Goal: Task Accomplishment & Management: Use online tool/utility

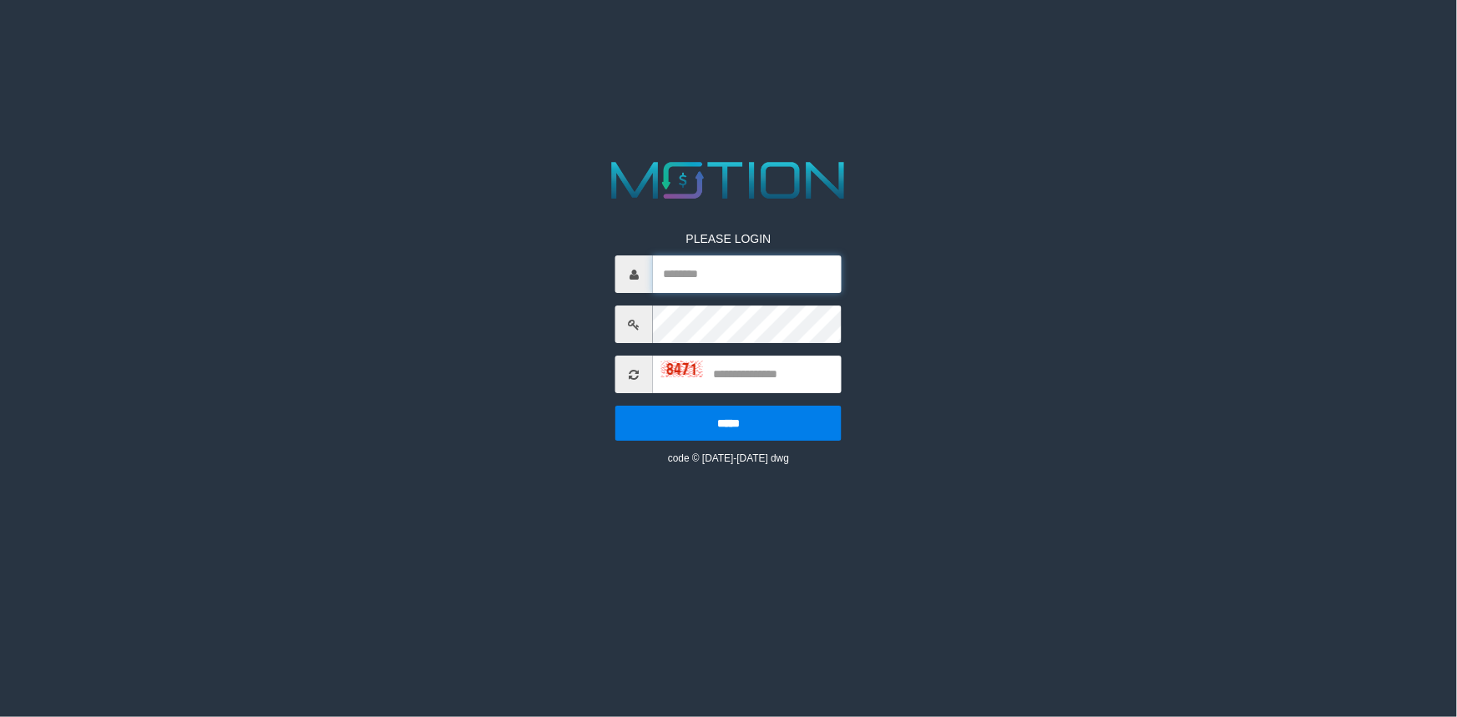
click at [766, 281] on input "text" at bounding box center [747, 274] width 189 height 38
type input "**********"
type input "****"
click at [615, 406] on input "*****" at bounding box center [728, 423] width 226 height 35
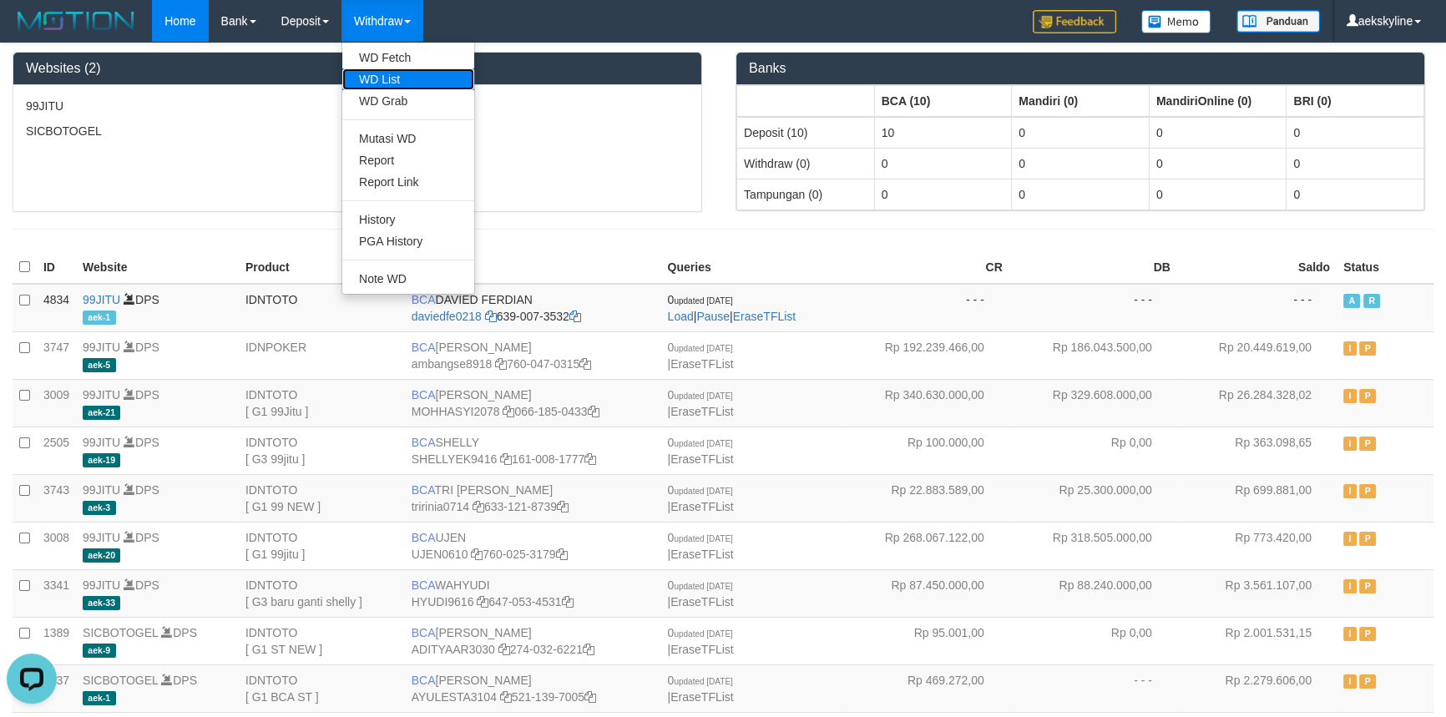
click at [390, 83] on link "WD List" at bounding box center [408, 79] width 132 height 22
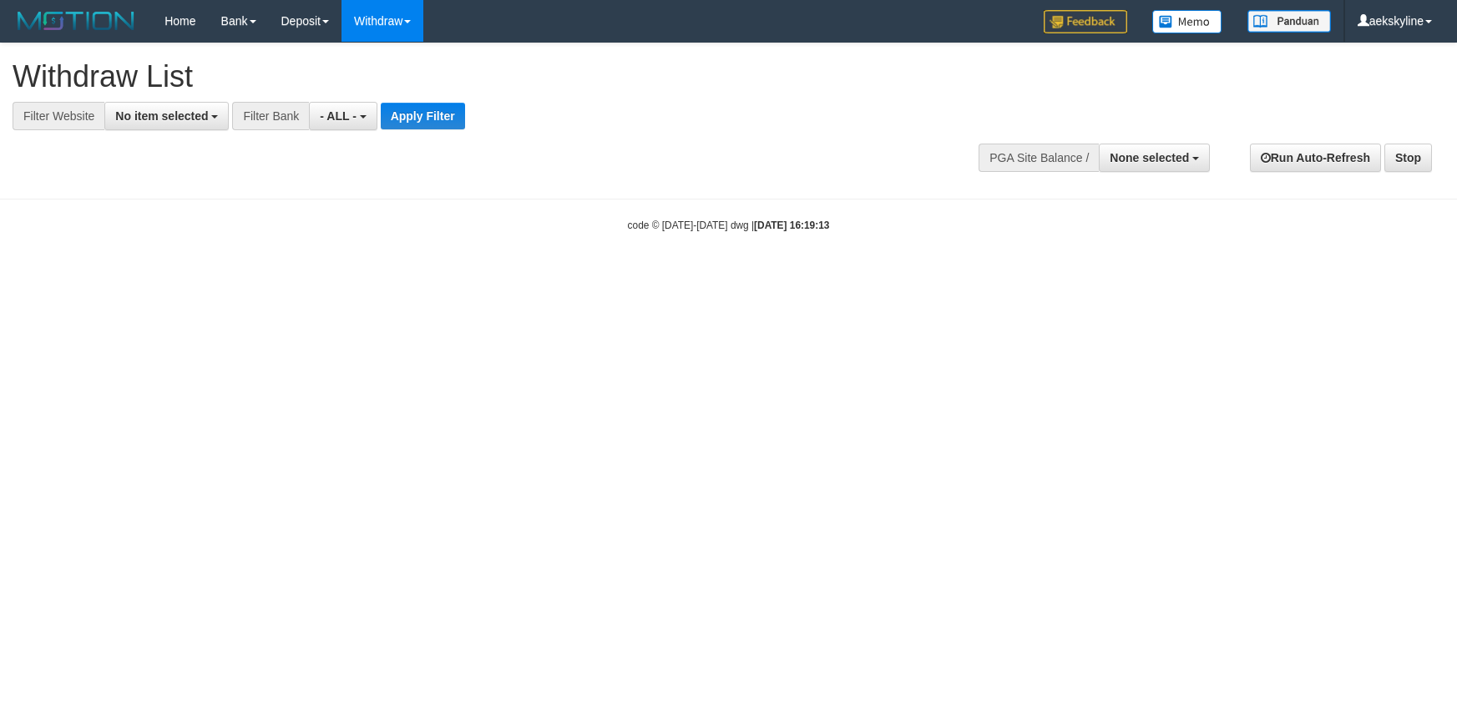
select select
click at [170, 127] on button "No item selected" at bounding box center [166, 116] width 124 height 28
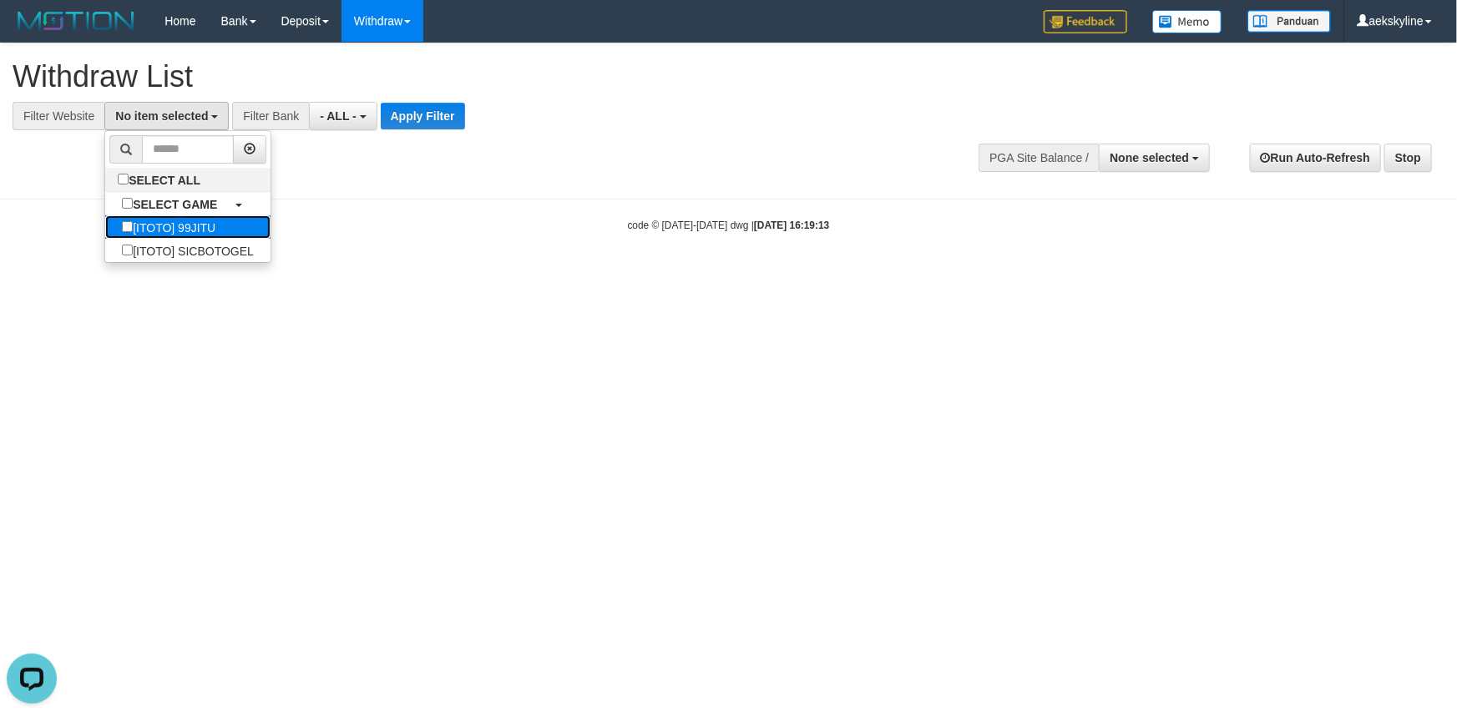
click at [240, 228] on link "[ITOTO] 99JITU" at bounding box center [187, 226] width 165 height 23
click at [164, 227] on label "[ITOTO] 99JITU" at bounding box center [168, 226] width 127 height 23
select select "***"
click at [355, 113] on button "- ALL -" at bounding box center [335, 116] width 68 height 28
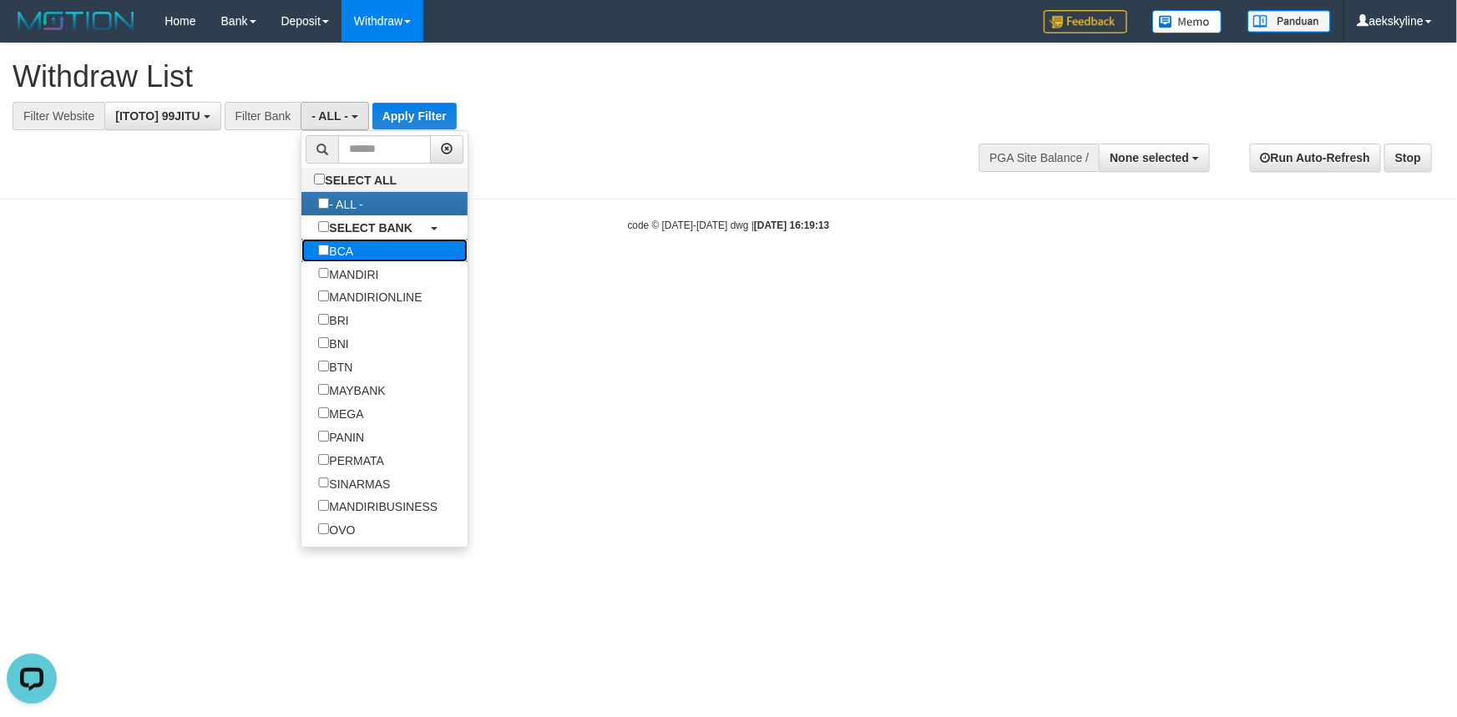
click at [375, 251] on link "BCA" at bounding box center [384, 250] width 166 height 23
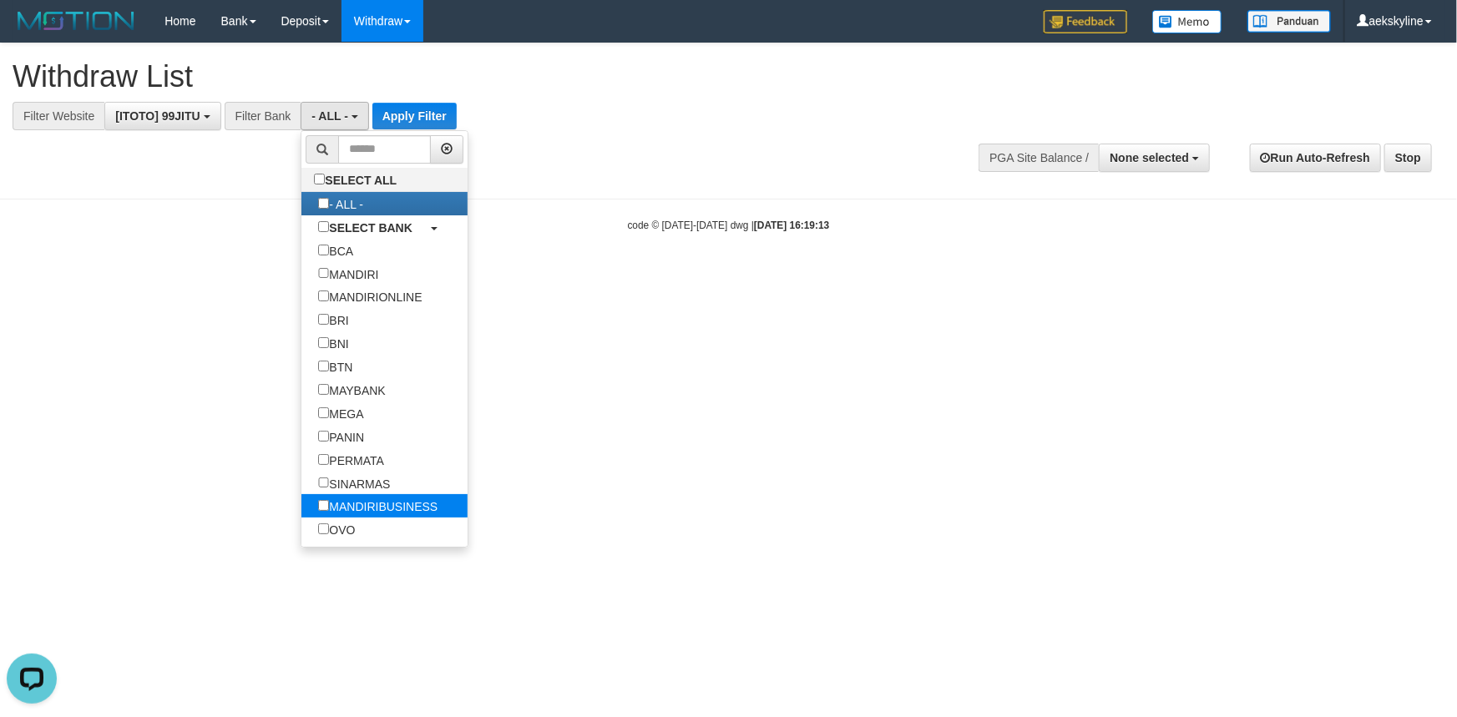
scroll to position [151, 0]
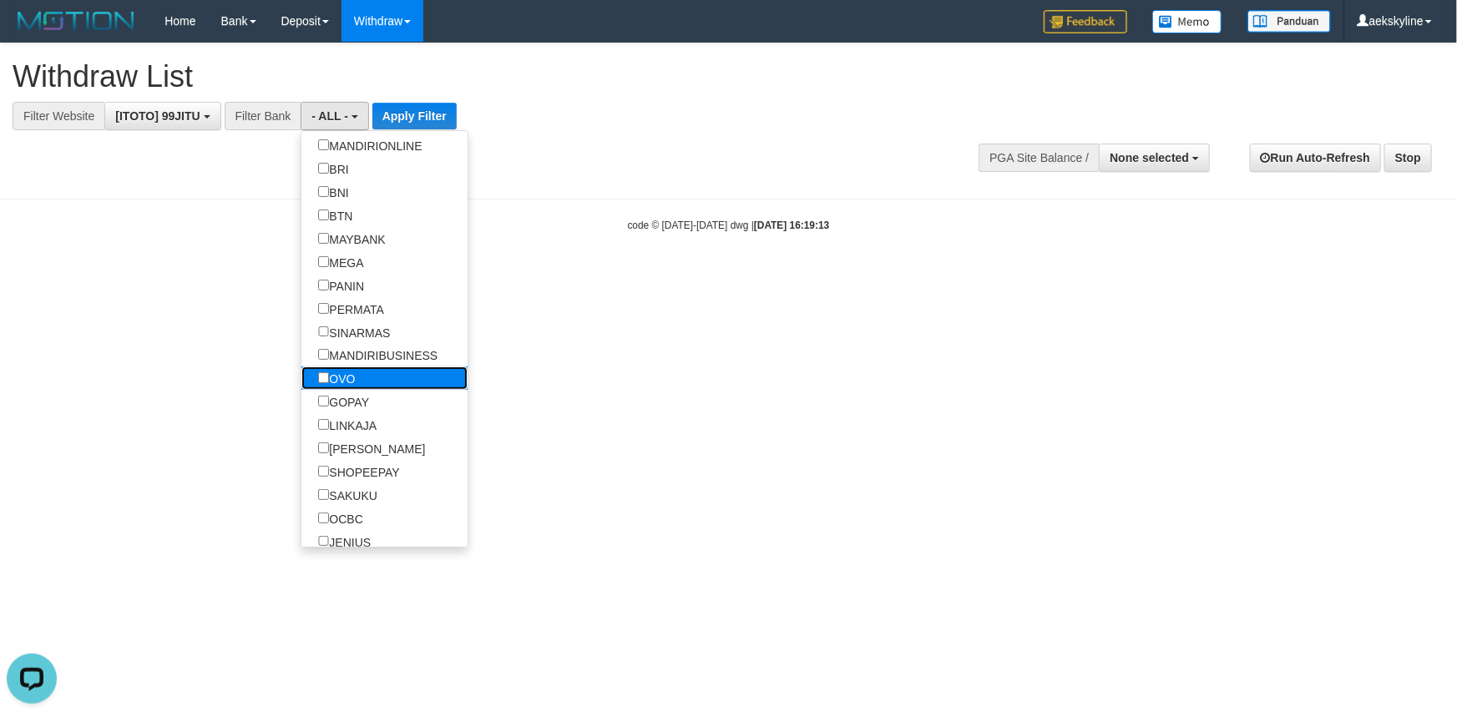
click at [351, 381] on label "OVO" at bounding box center [336, 378] width 70 height 23
select select "***"
click at [349, 383] on label "OVO" at bounding box center [336, 378] width 70 height 23
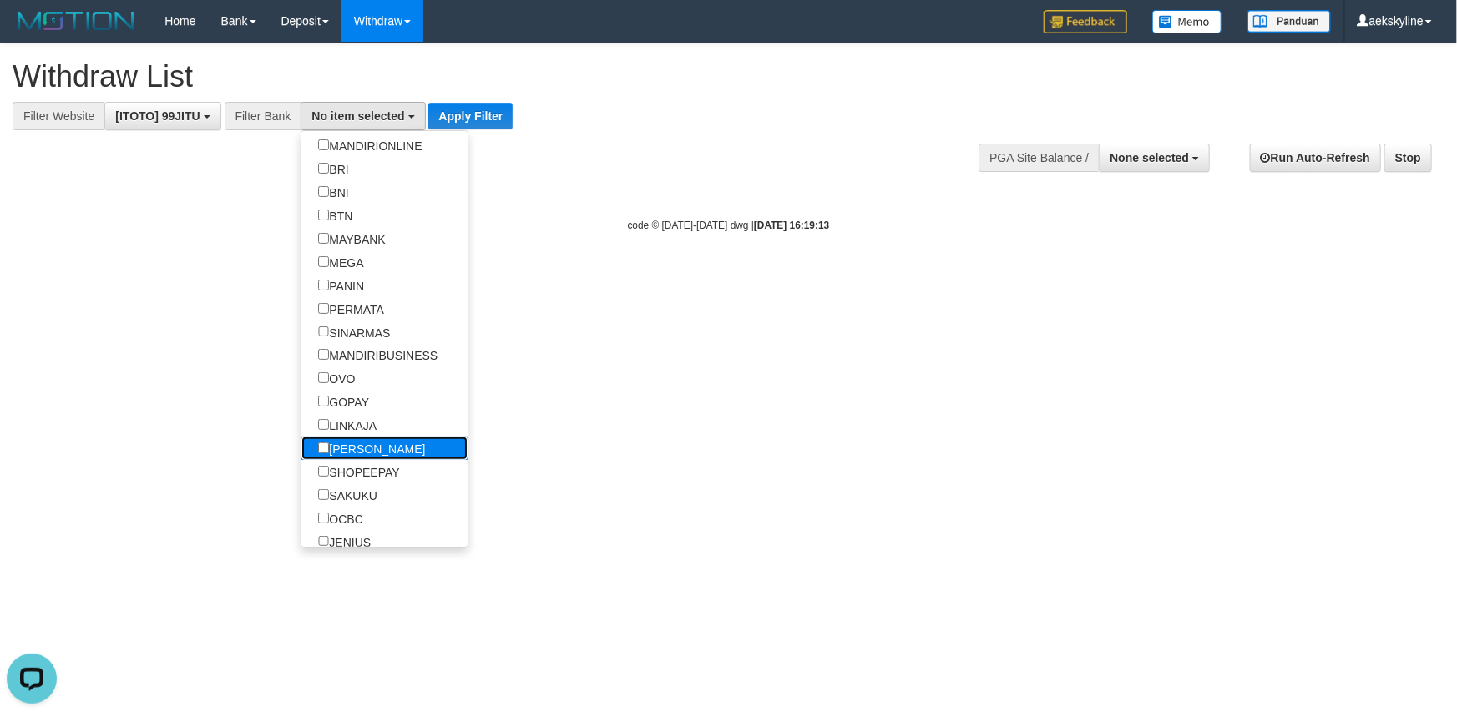
click at [367, 458] on label "[PERSON_NAME]" at bounding box center [371, 448] width 140 height 23
select select "****"
click at [434, 114] on button "Apply Filter" at bounding box center [476, 116] width 84 height 27
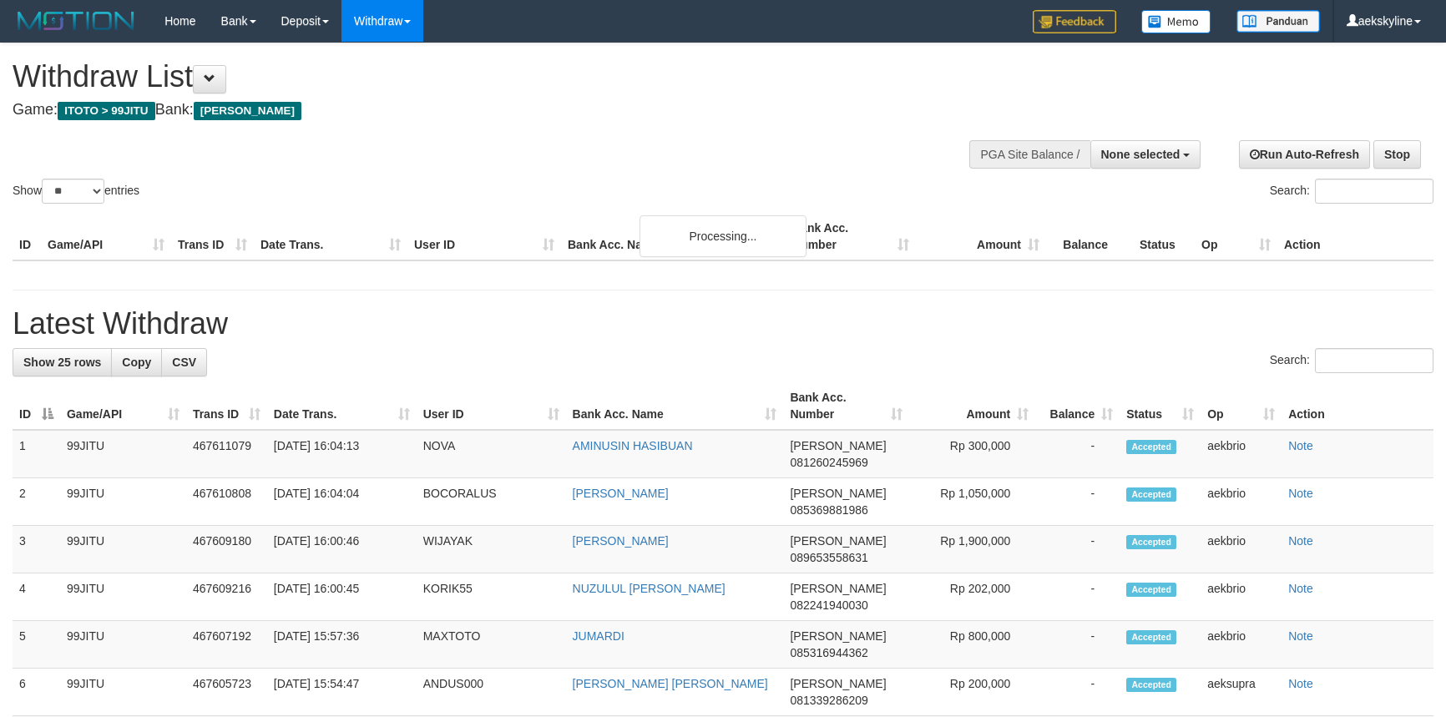
select select
select select "**"
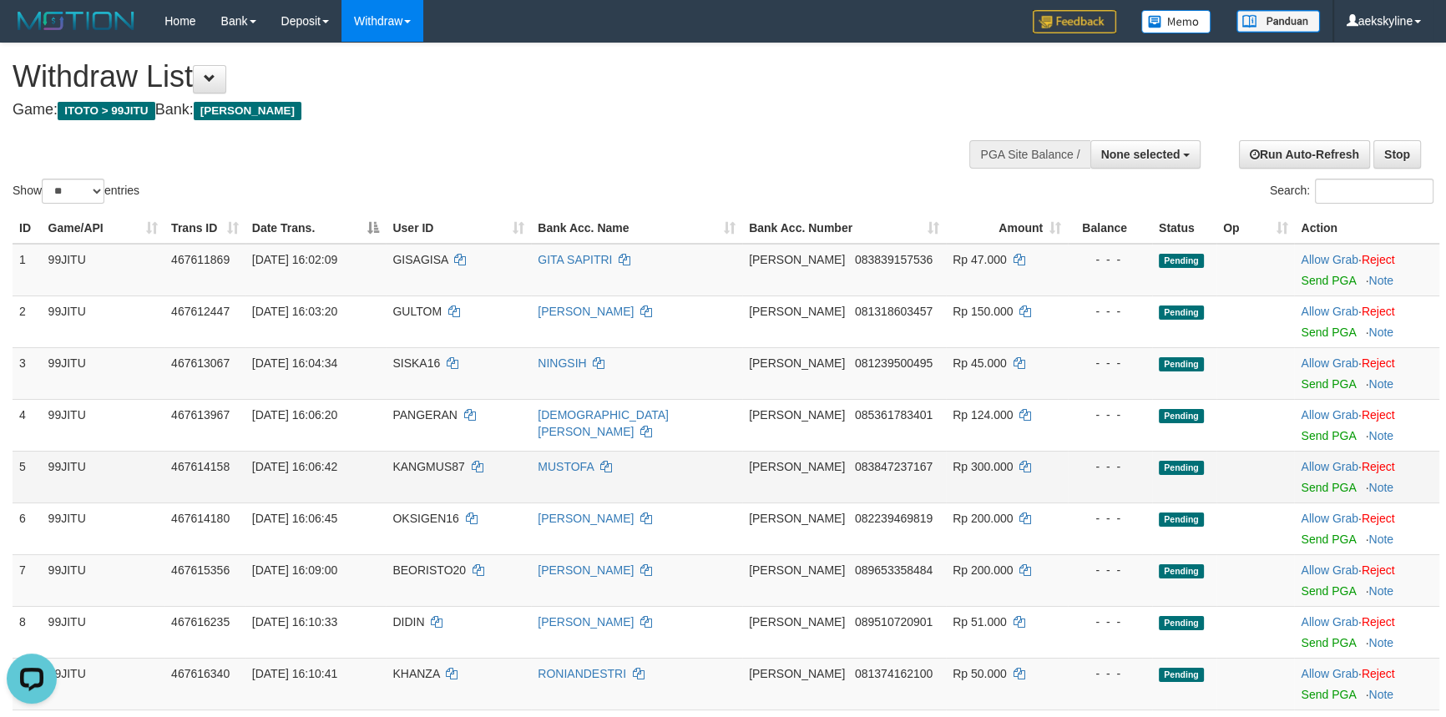
click at [427, 460] on span "KANGMUS87" at bounding box center [428, 466] width 72 height 13
copy td "KANGMUS87"
click at [1313, 488] on link "Send PGA" at bounding box center [1328, 487] width 54 height 13
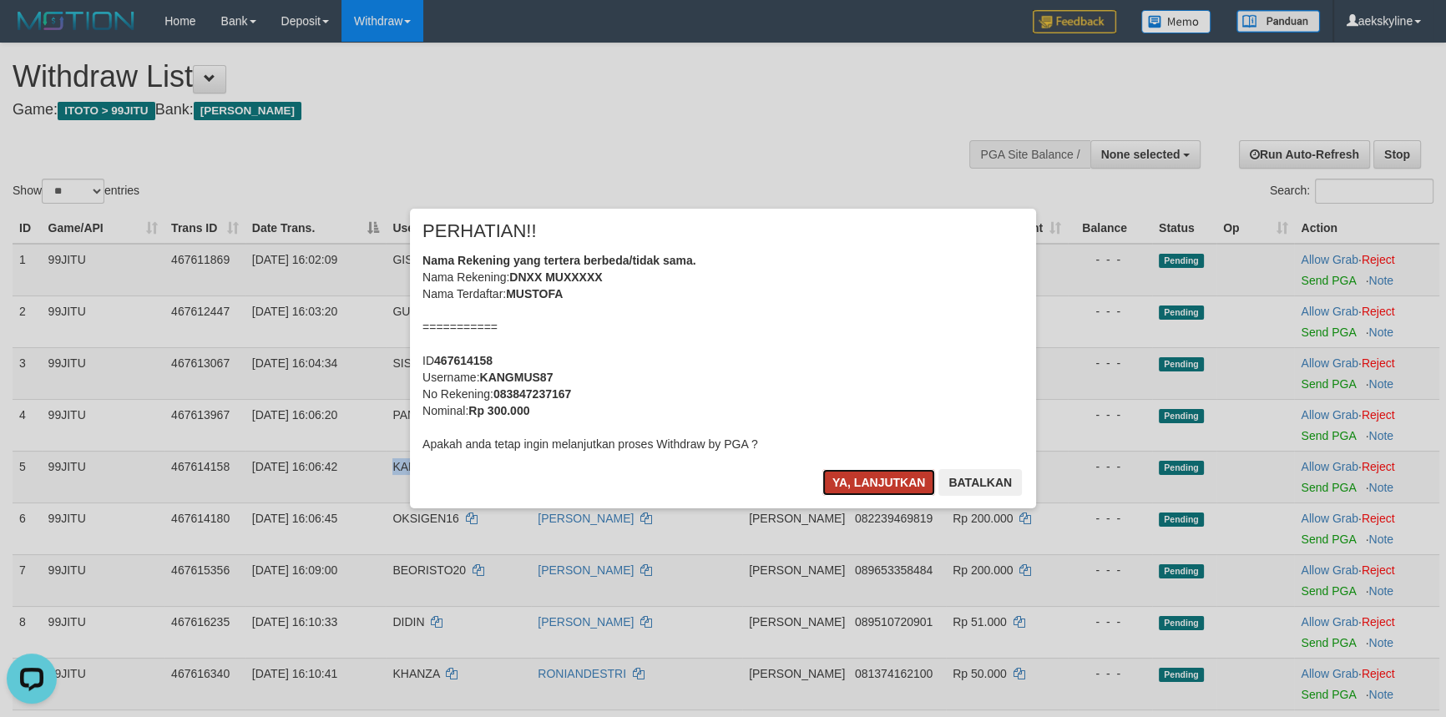
click at [885, 486] on button "Ya, lanjutkan" at bounding box center [879, 482] width 114 height 27
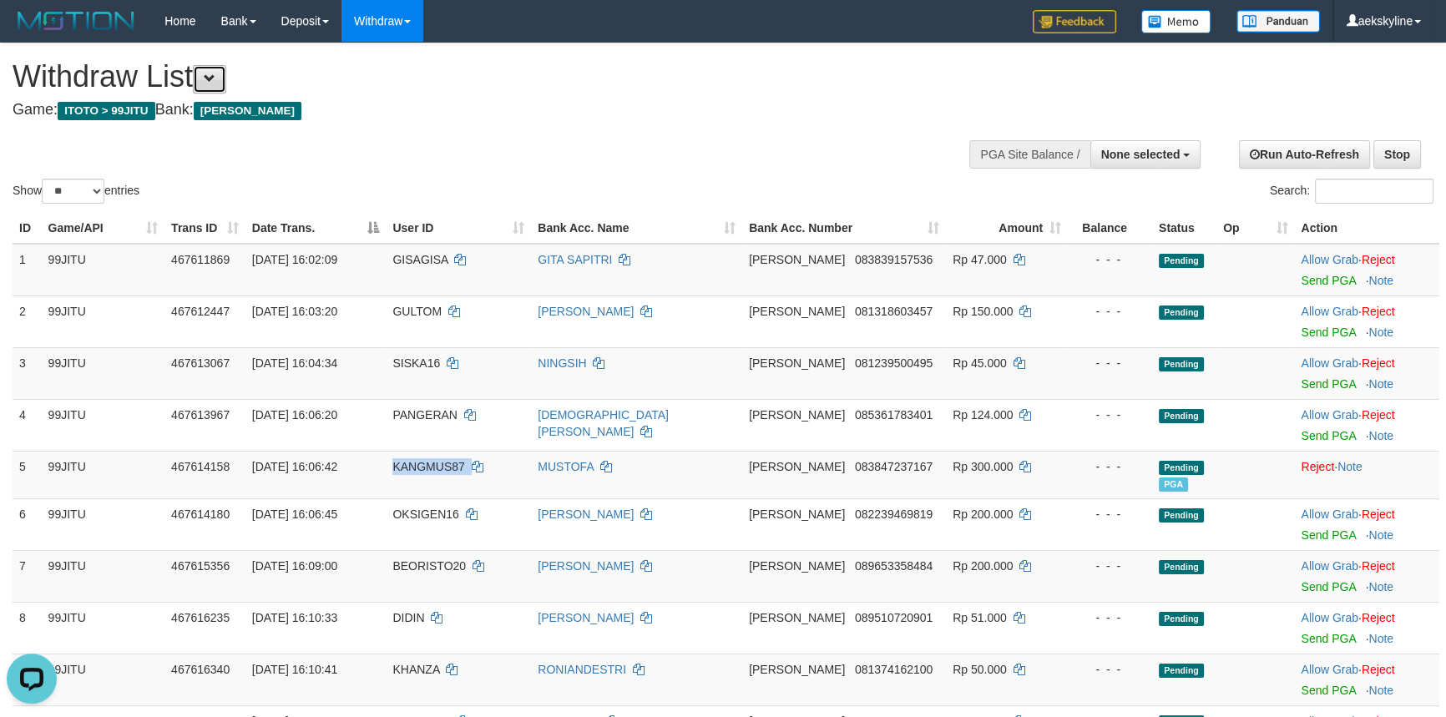
click at [226, 78] on button at bounding box center [209, 79] width 33 height 28
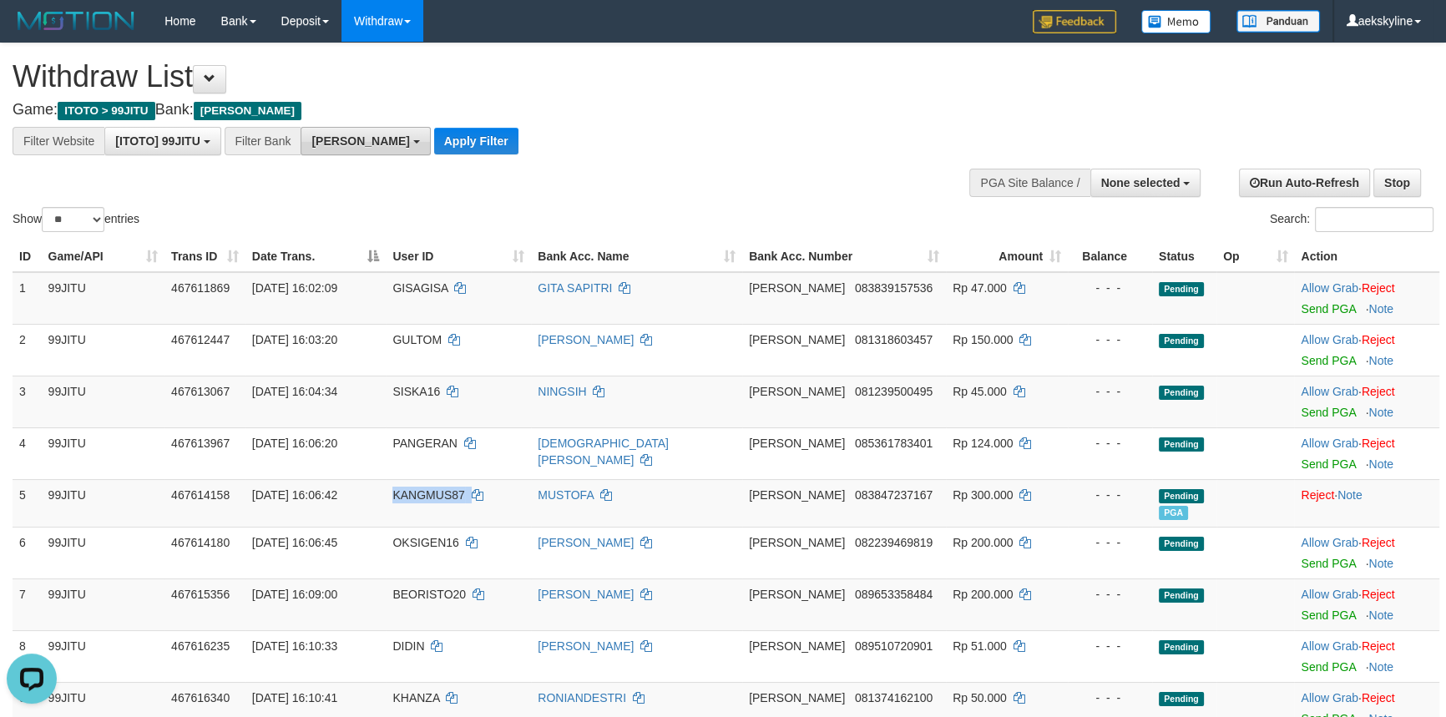
click at [351, 143] on button "[PERSON_NAME]" at bounding box center [365, 141] width 129 height 28
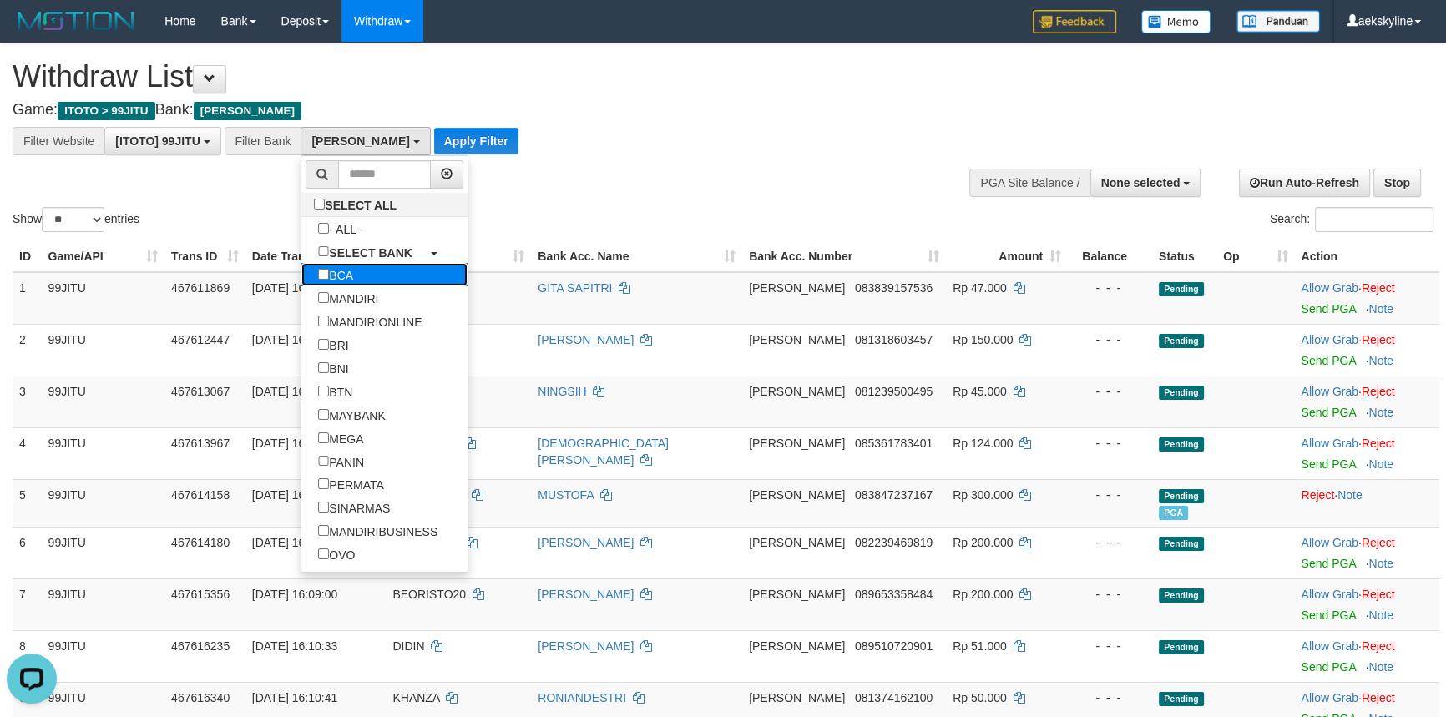
click at [363, 276] on label "BCA" at bounding box center [335, 274] width 68 height 23
select select "***"
click at [470, 138] on button "Apply Filter" at bounding box center [462, 141] width 84 height 27
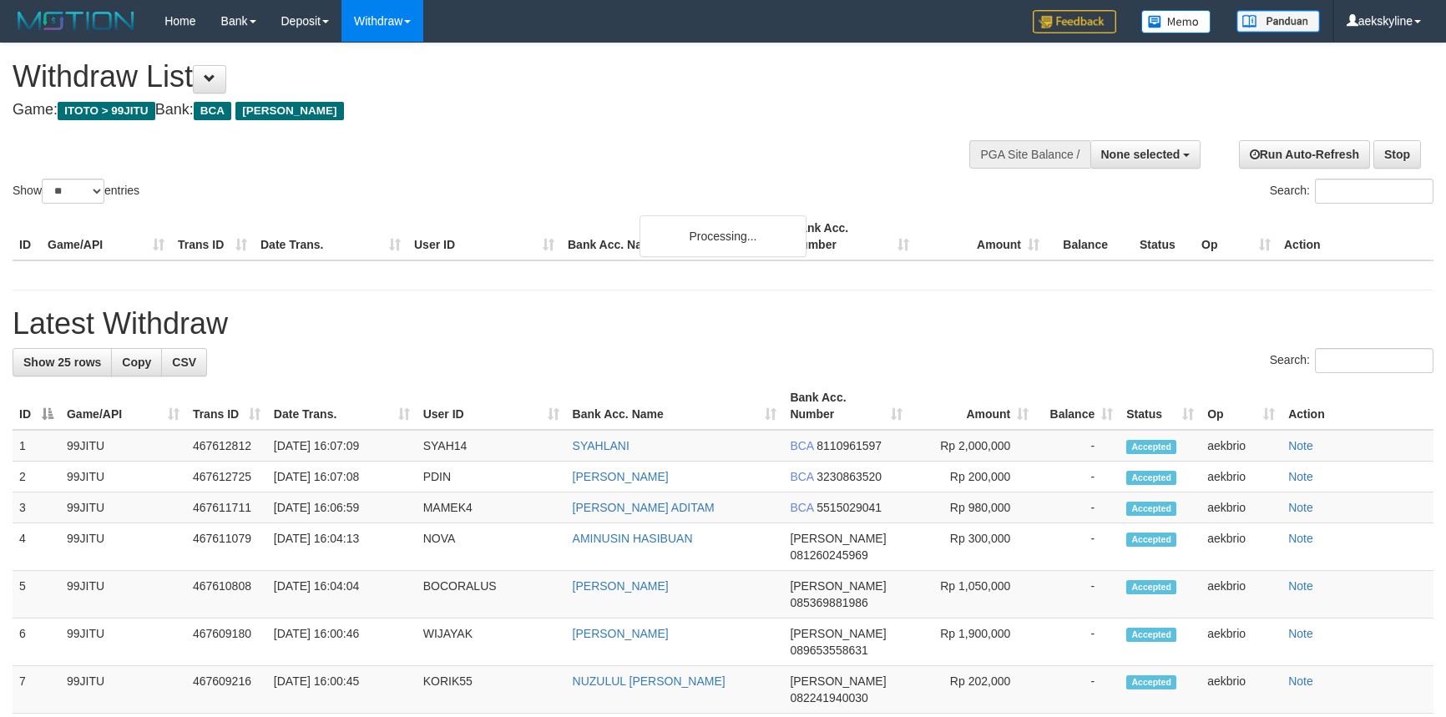
select select
select select "**"
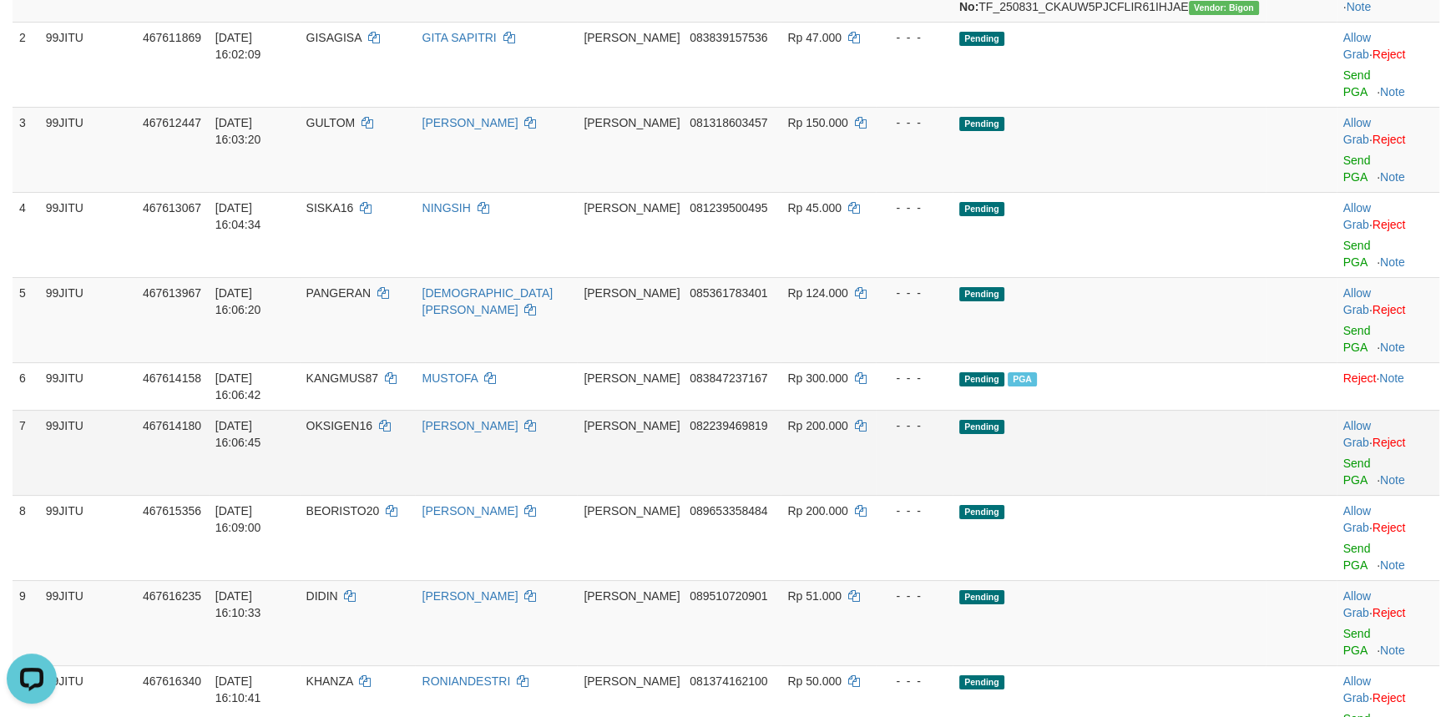
click at [372, 419] on span "OKSIGEN16" at bounding box center [339, 425] width 66 height 13
click at [389, 410] on td "OKSIGEN16" at bounding box center [358, 452] width 116 height 85
copy td "OKSIGEN16"
click at [1343, 457] on link "Send PGA" at bounding box center [1357, 472] width 28 height 30
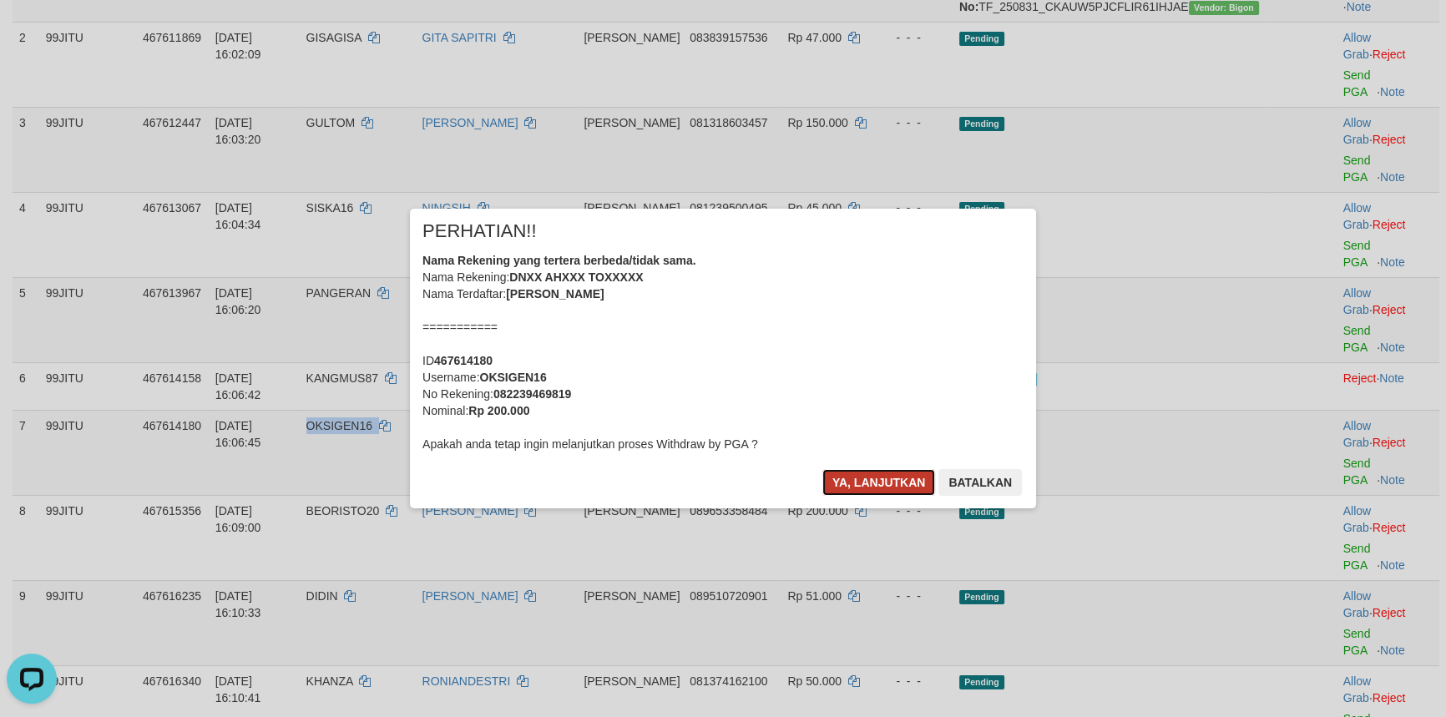
click at [866, 476] on button "Ya, lanjutkan" at bounding box center [879, 482] width 114 height 27
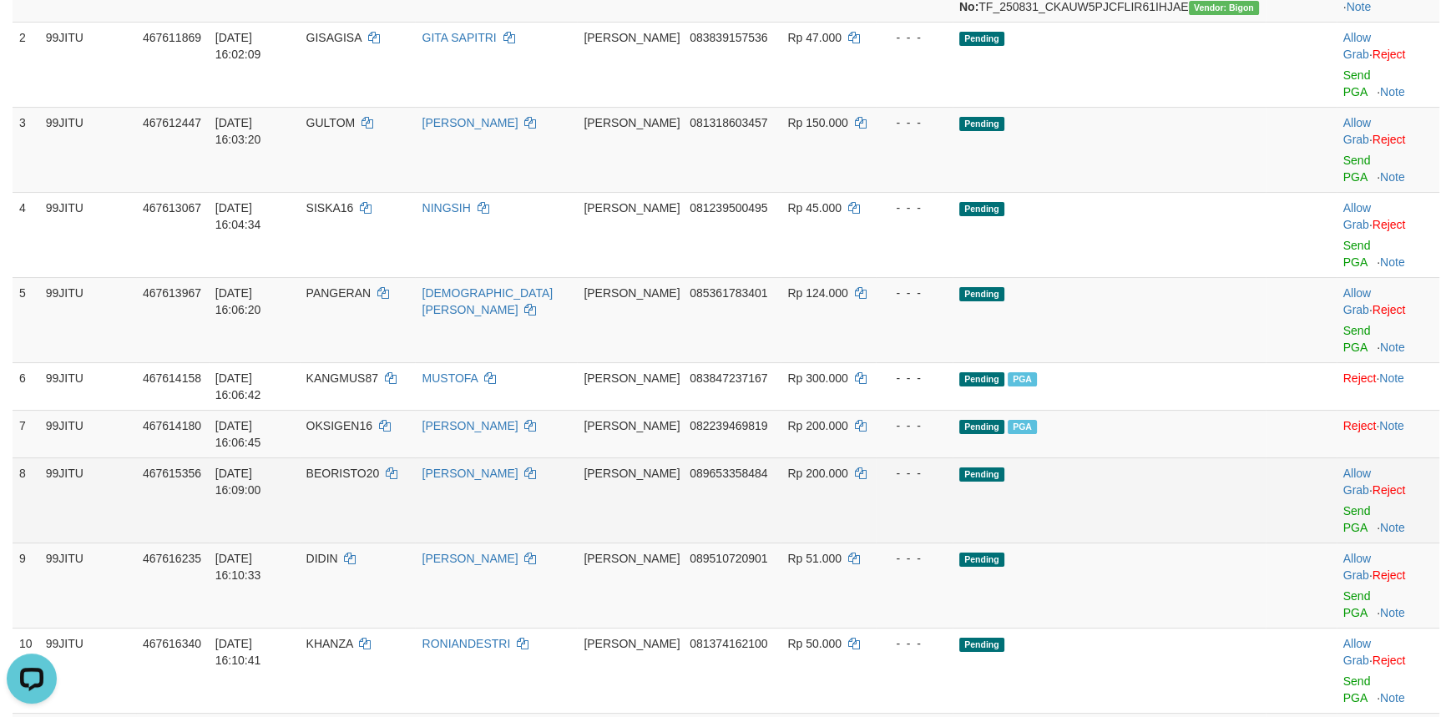
click at [363, 467] on span "BEORISTO20" at bounding box center [342, 473] width 73 height 13
copy td "BEORISTO20"
click at [1343, 504] on link "Send PGA" at bounding box center [1357, 519] width 28 height 30
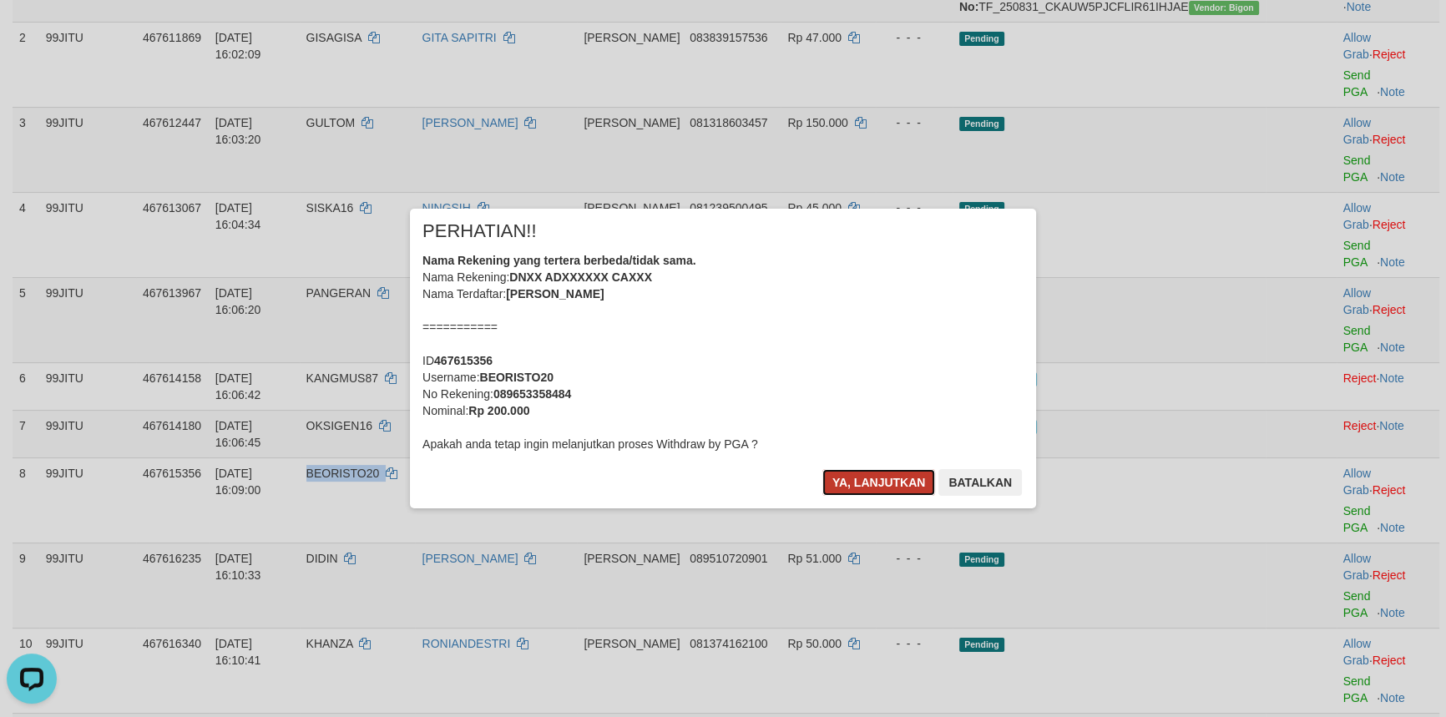
click at [865, 478] on button "Ya, lanjutkan" at bounding box center [879, 482] width 114 height 27
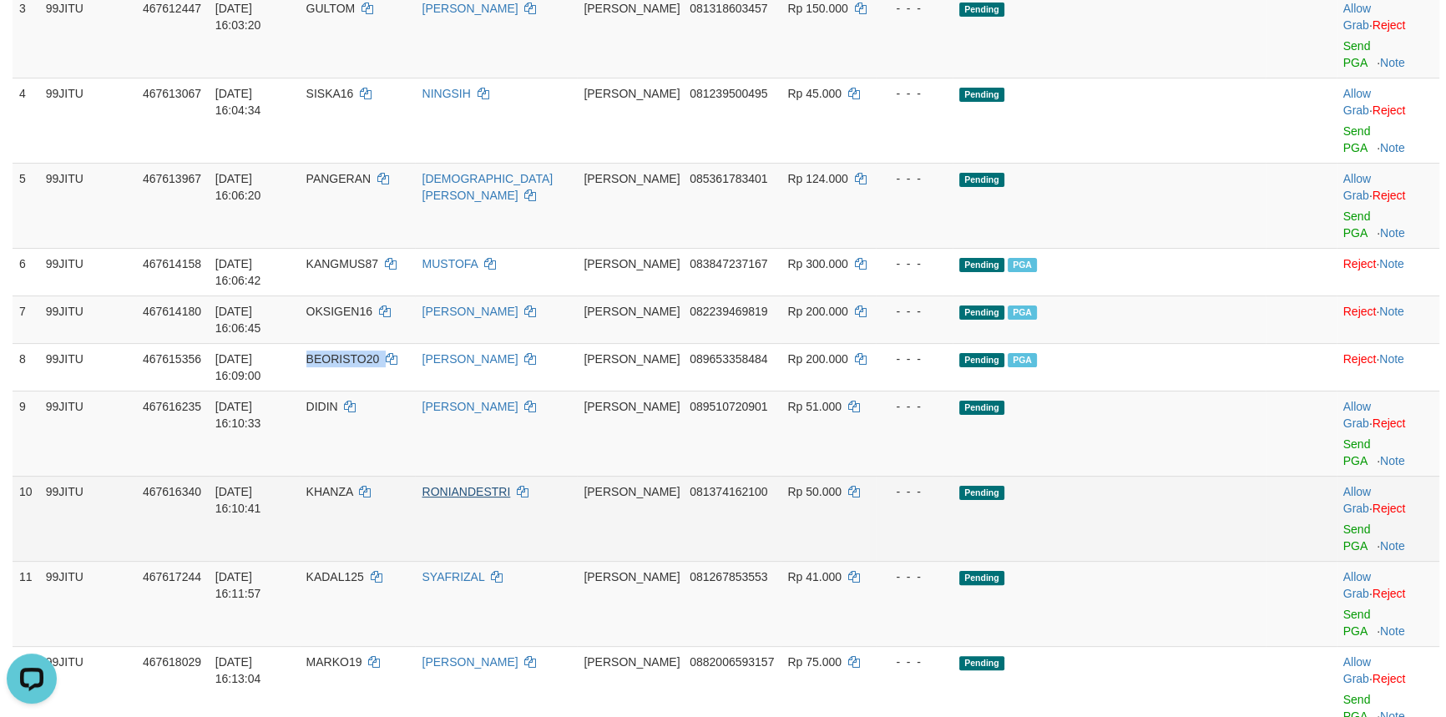
scroll to position [455, 0]
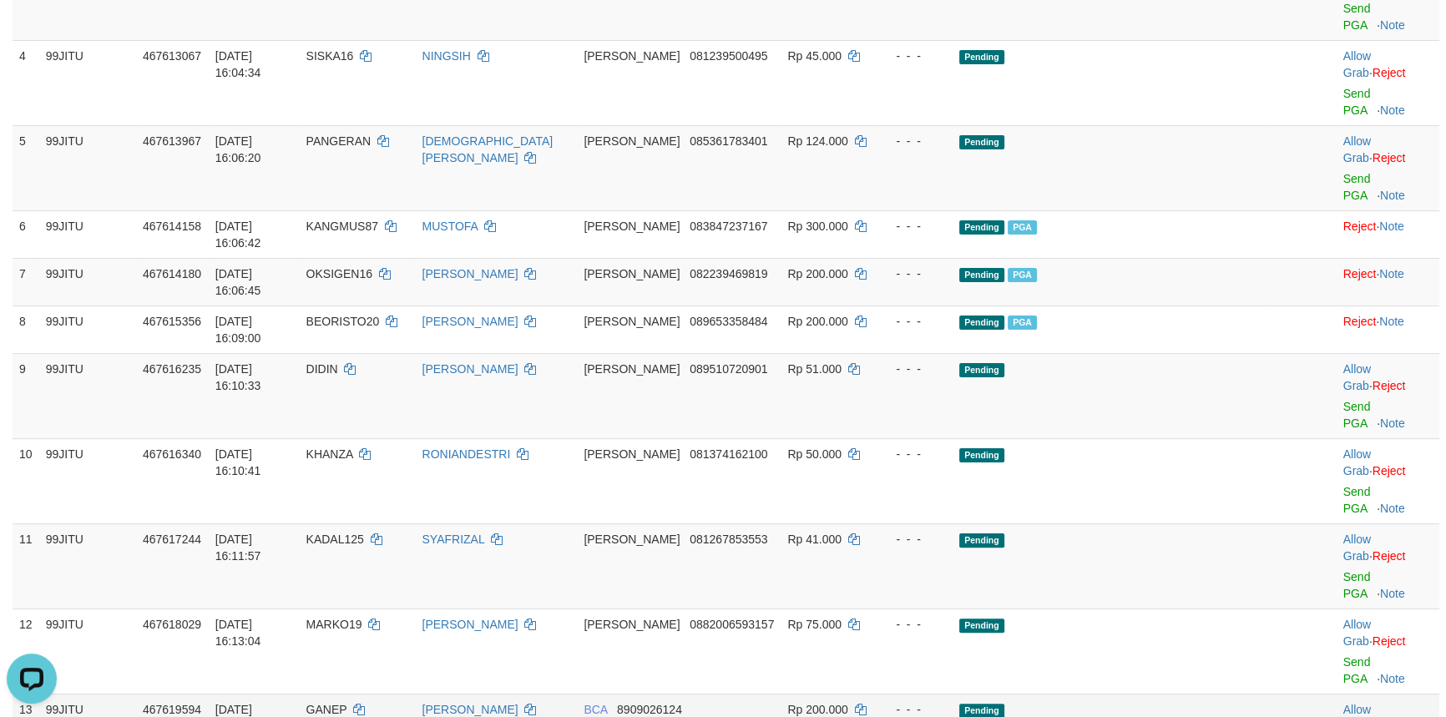
click at [347, 703] on span "GANEP" at bounding box center [326, 709] width 41 height 13
copy td "GANEP"
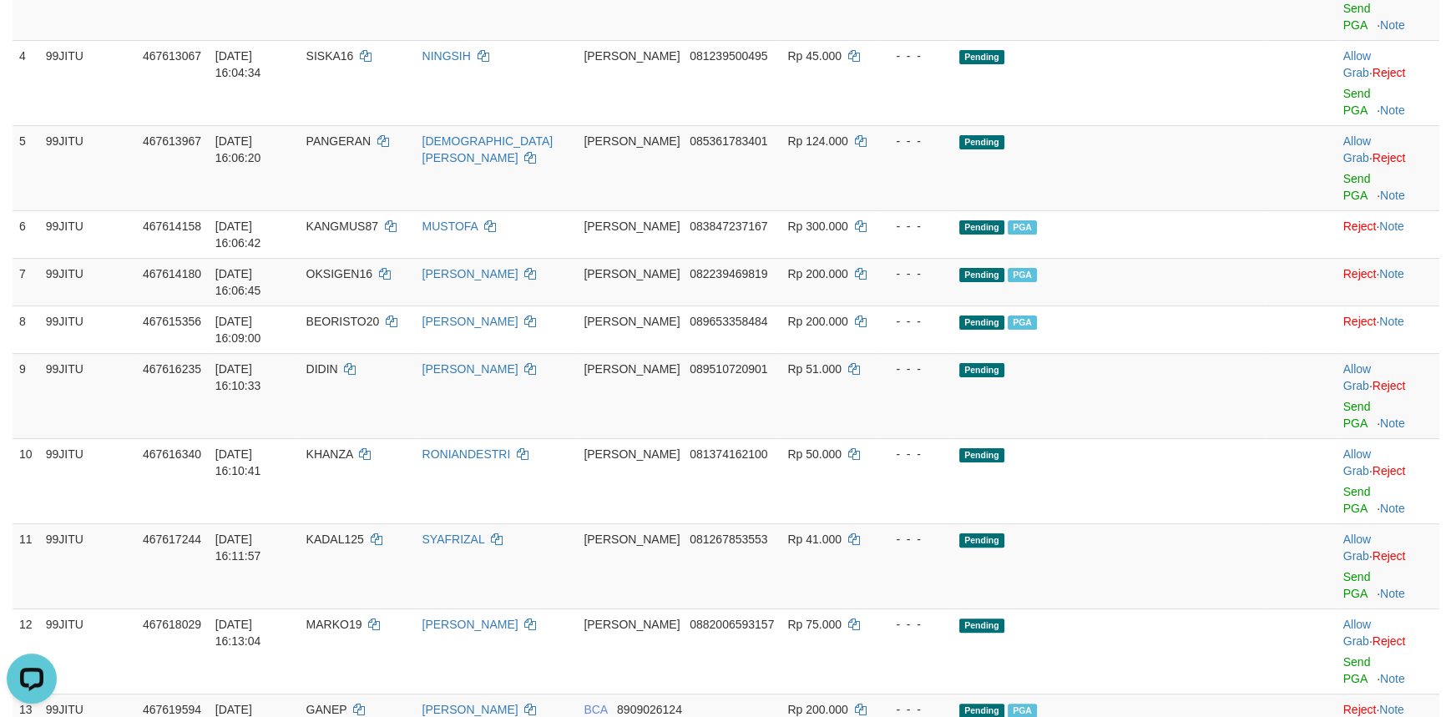
copy td "TARIGAN1"
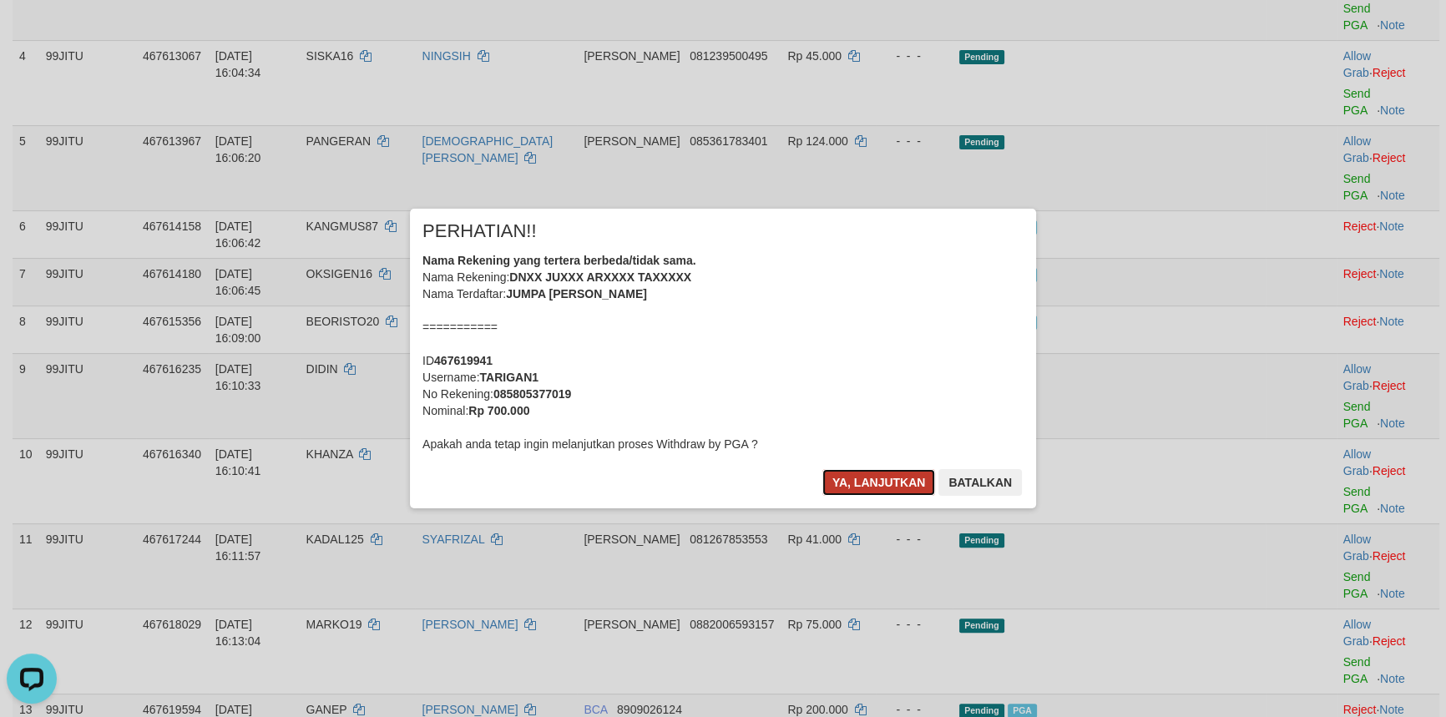
click at [879, 483] on button "Ya, lanjutkan" at bounding box center [879, 482] width 114 height 27
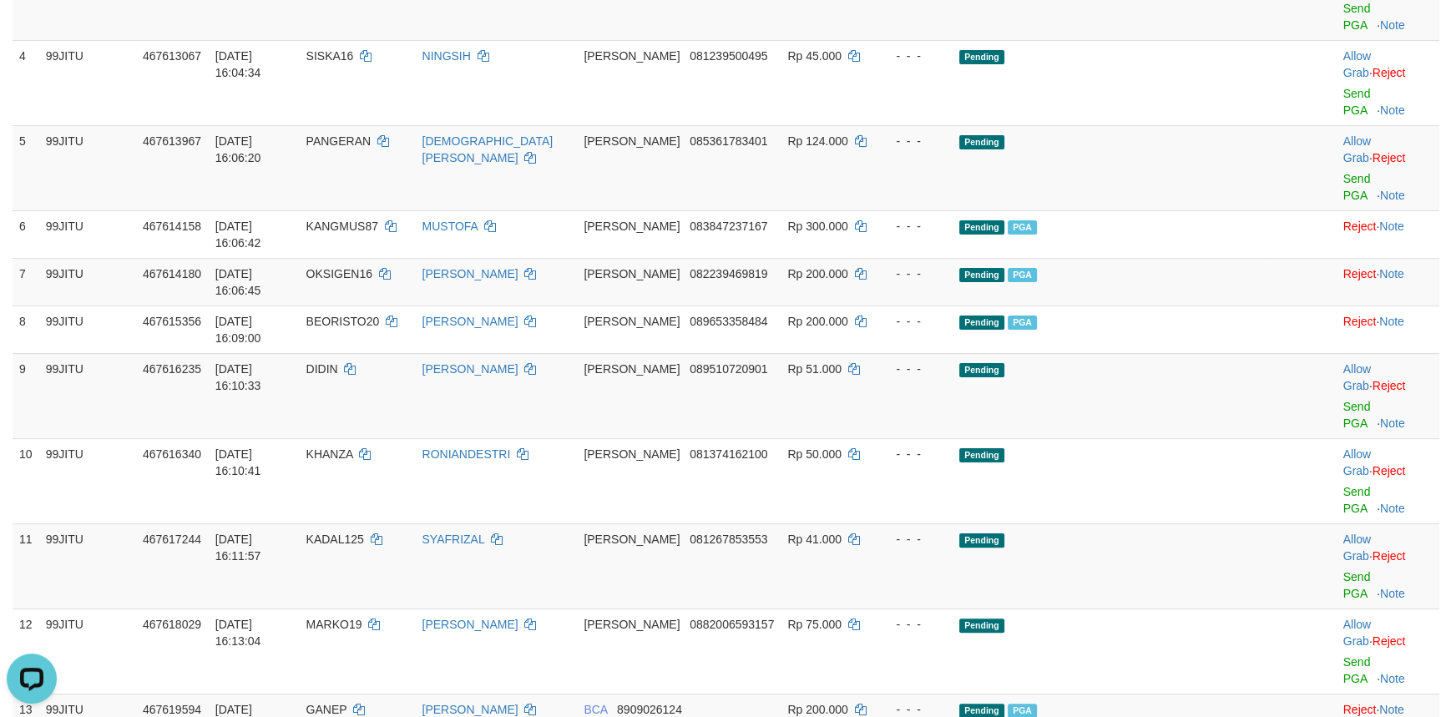
copy td "RAFICOK"
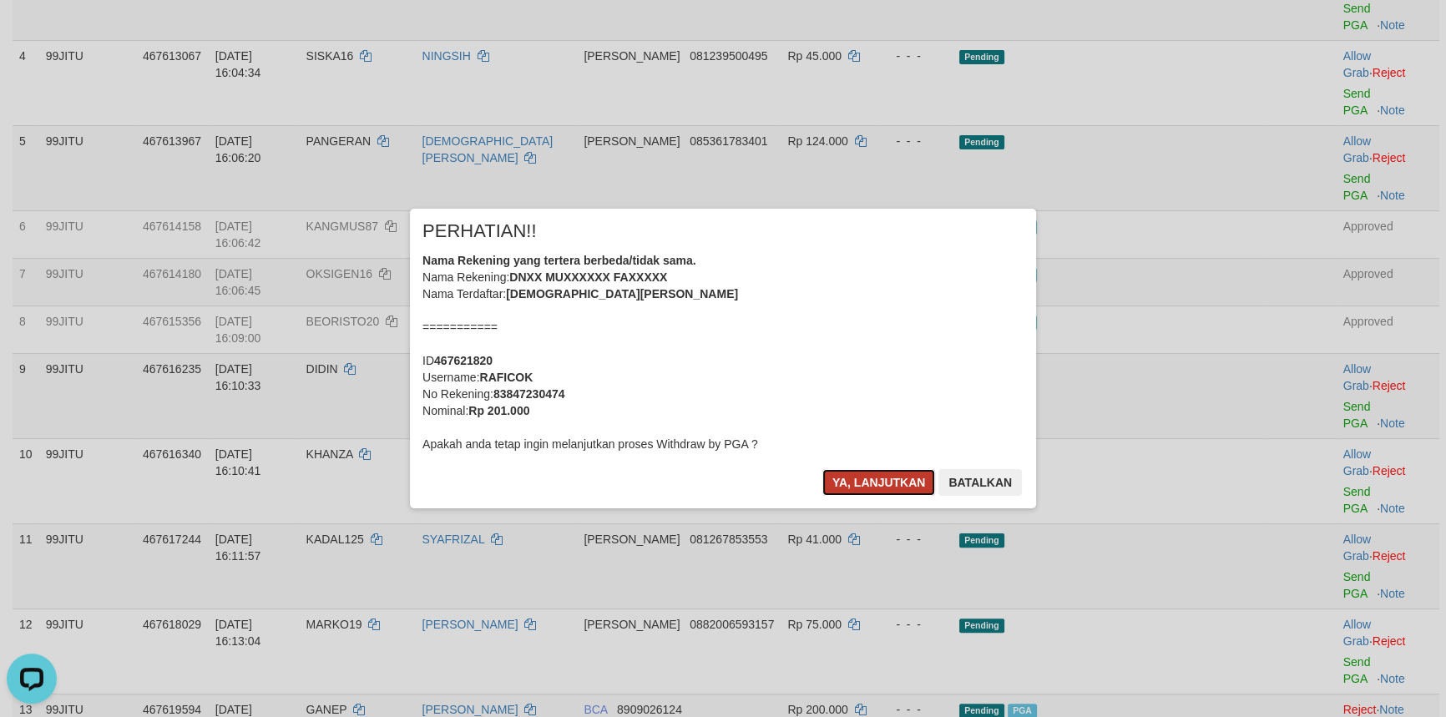
click at [858, 486] on button "Ya, lanjutkan" at bounding box center [879, 482] width 114 height 27
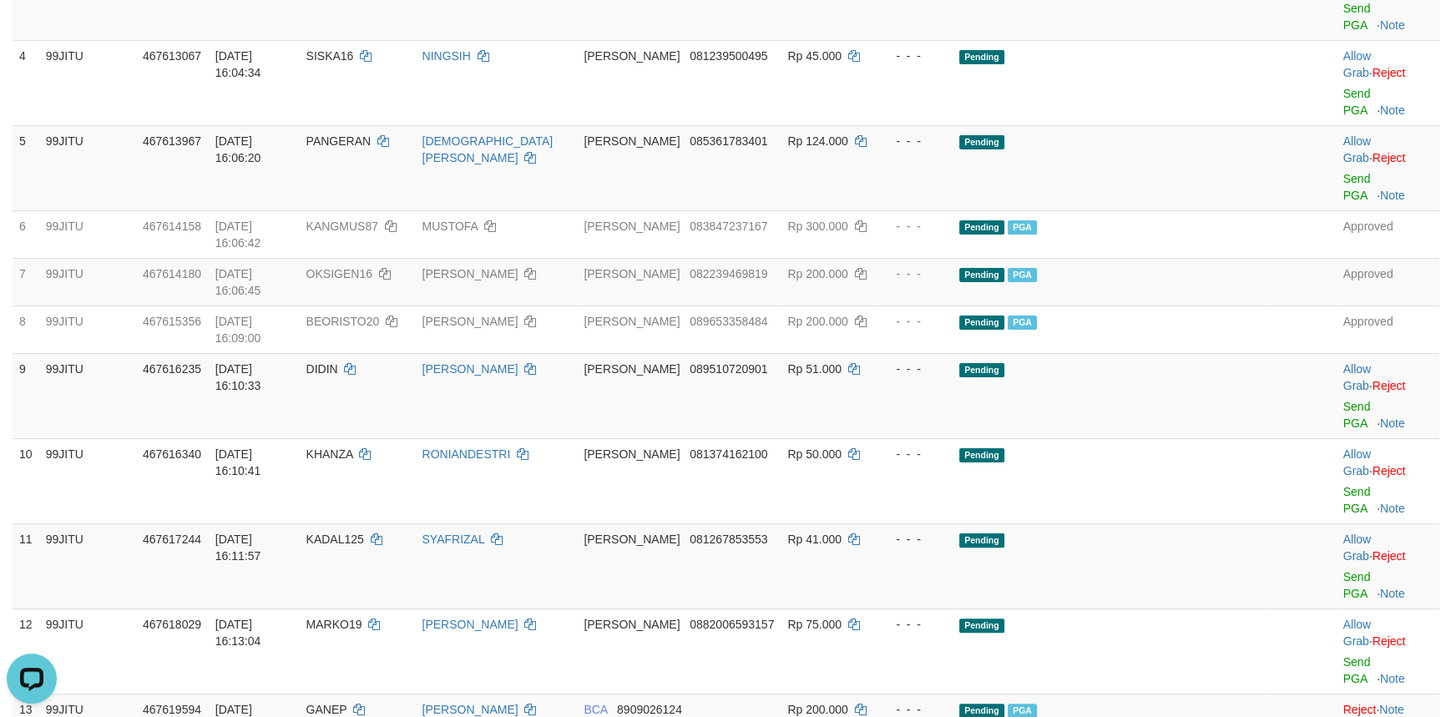
copy td "AVES77"
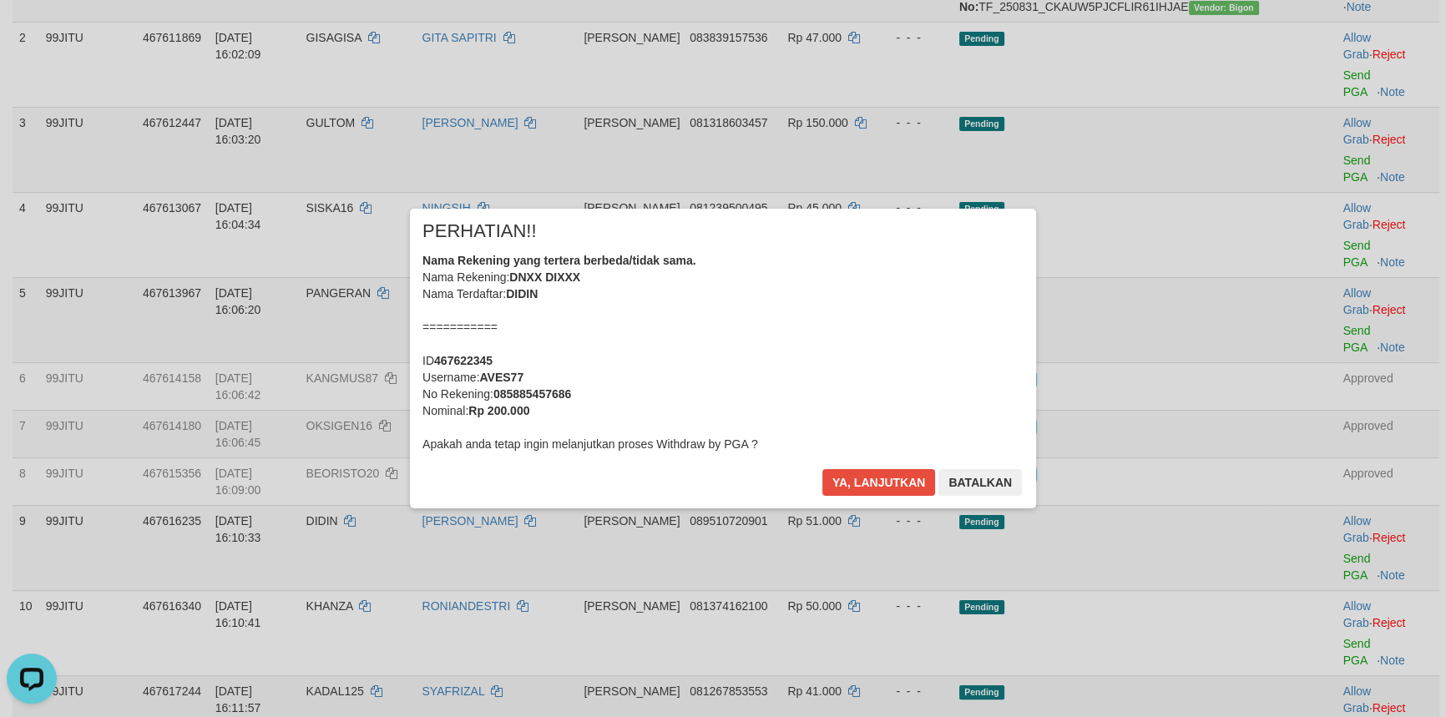
scroll to position [0, 0]
click at [860, 483] on button "Ya, lanjutkan" at bounding box center [879, 482] width 114 height 27
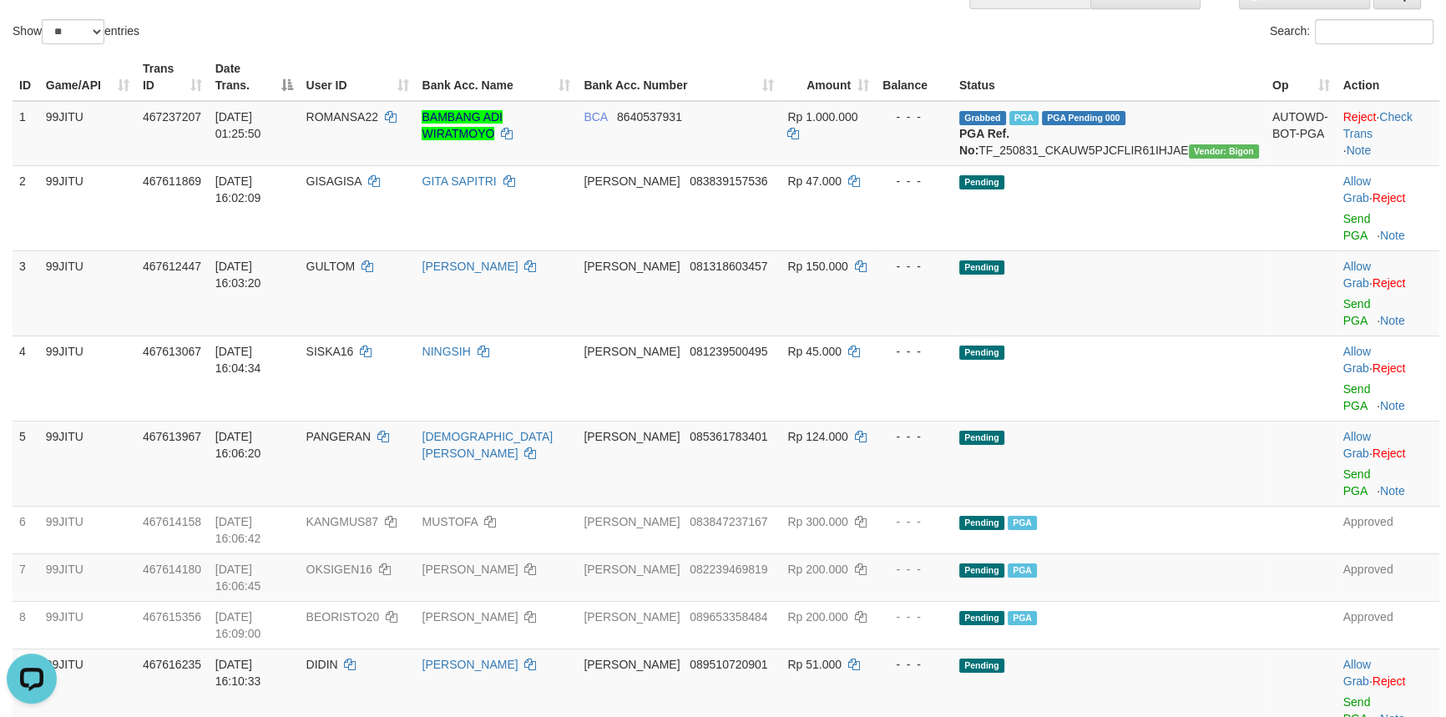
scroll to position [151, 0]
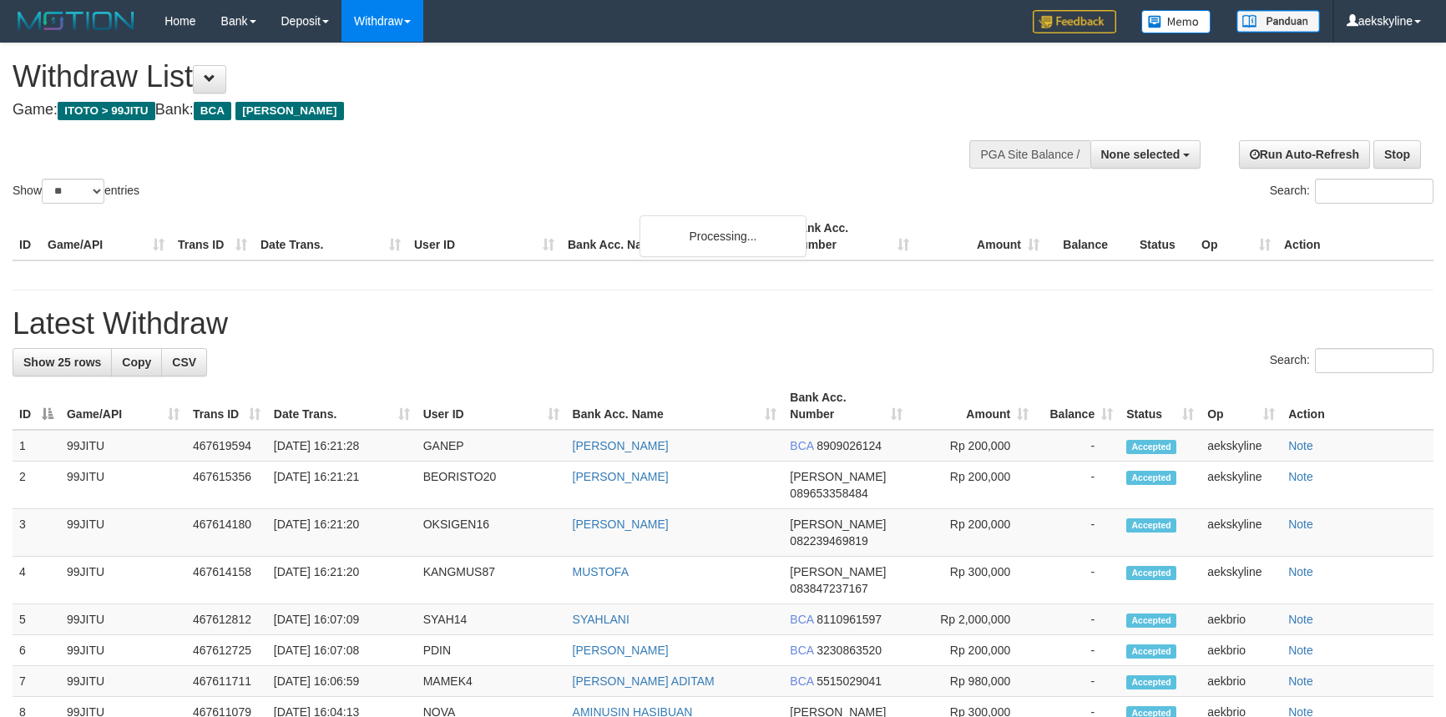
select select
select select "**"
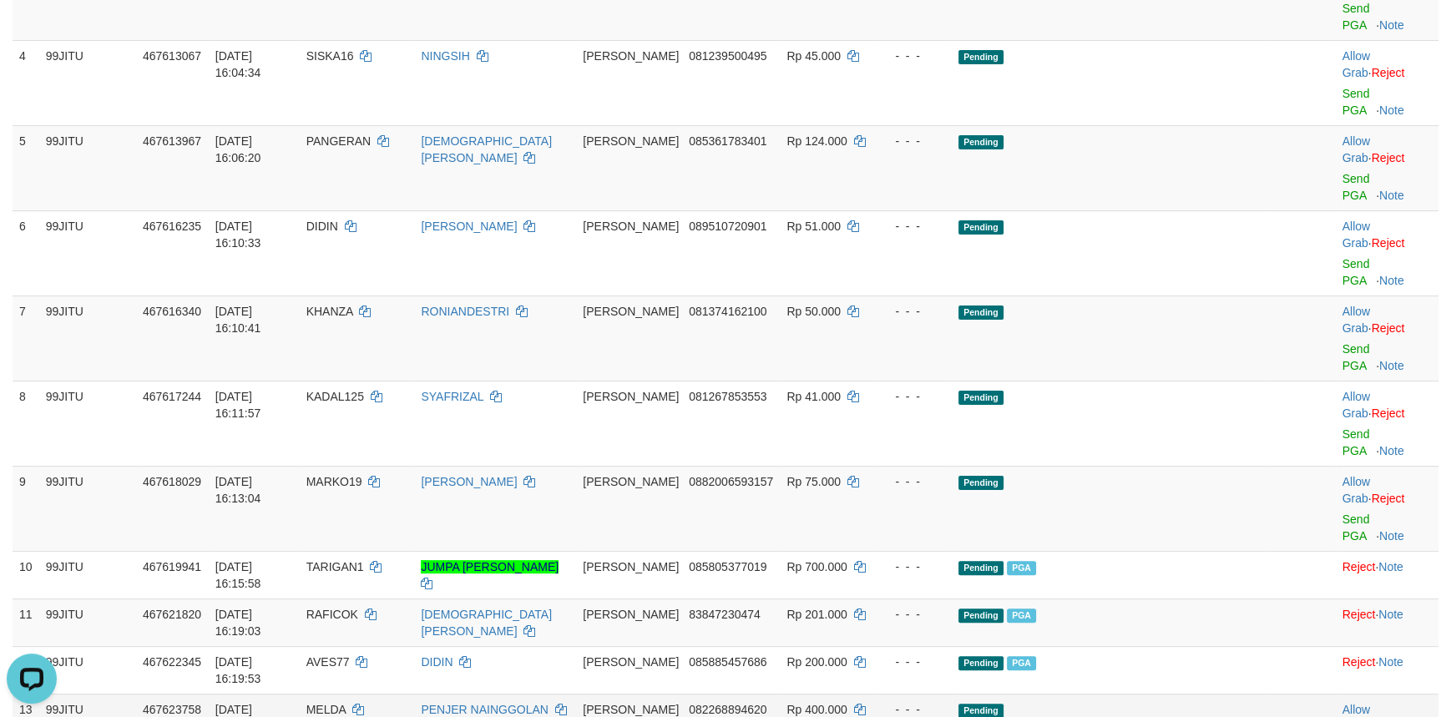
click at [346, 703] on span "MELDA" at bounding box center [325, 709] width 39 height 13
copy td "MELDA"
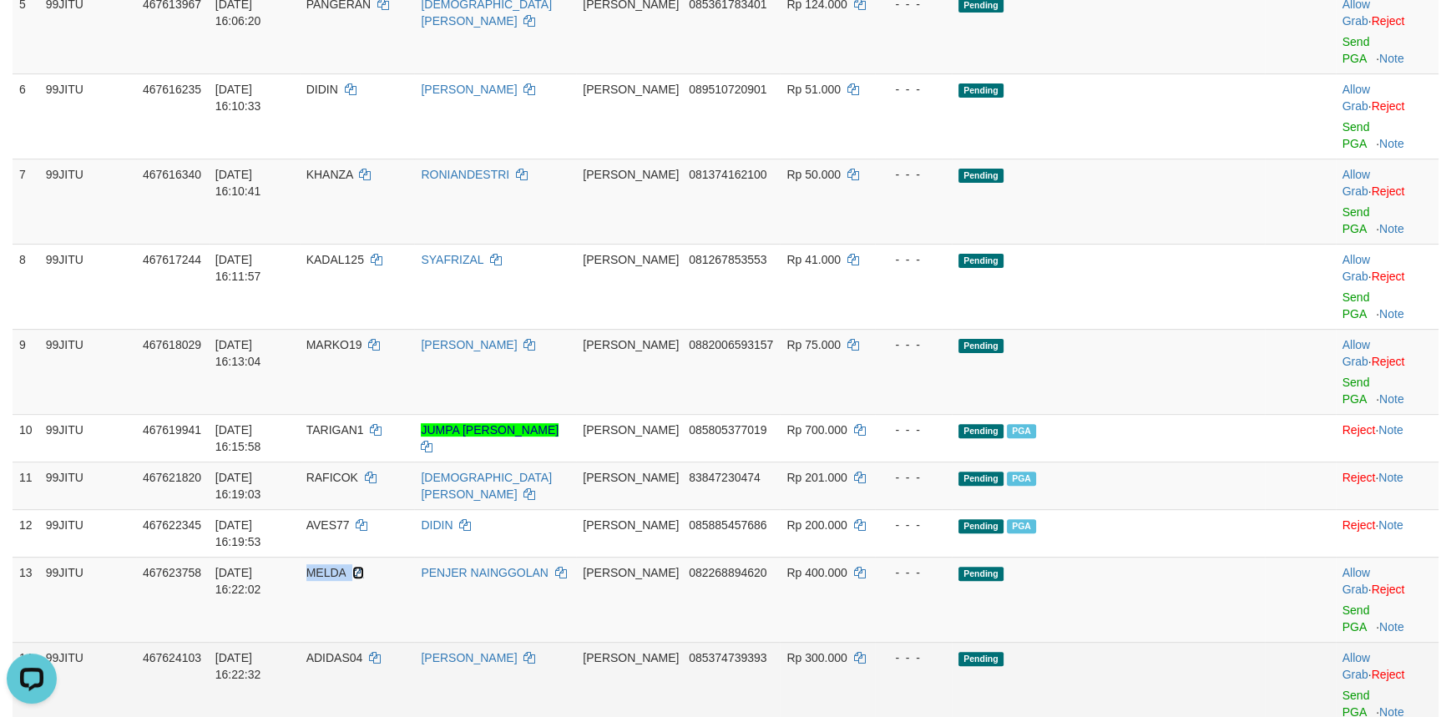
scroll to position [475, 0]
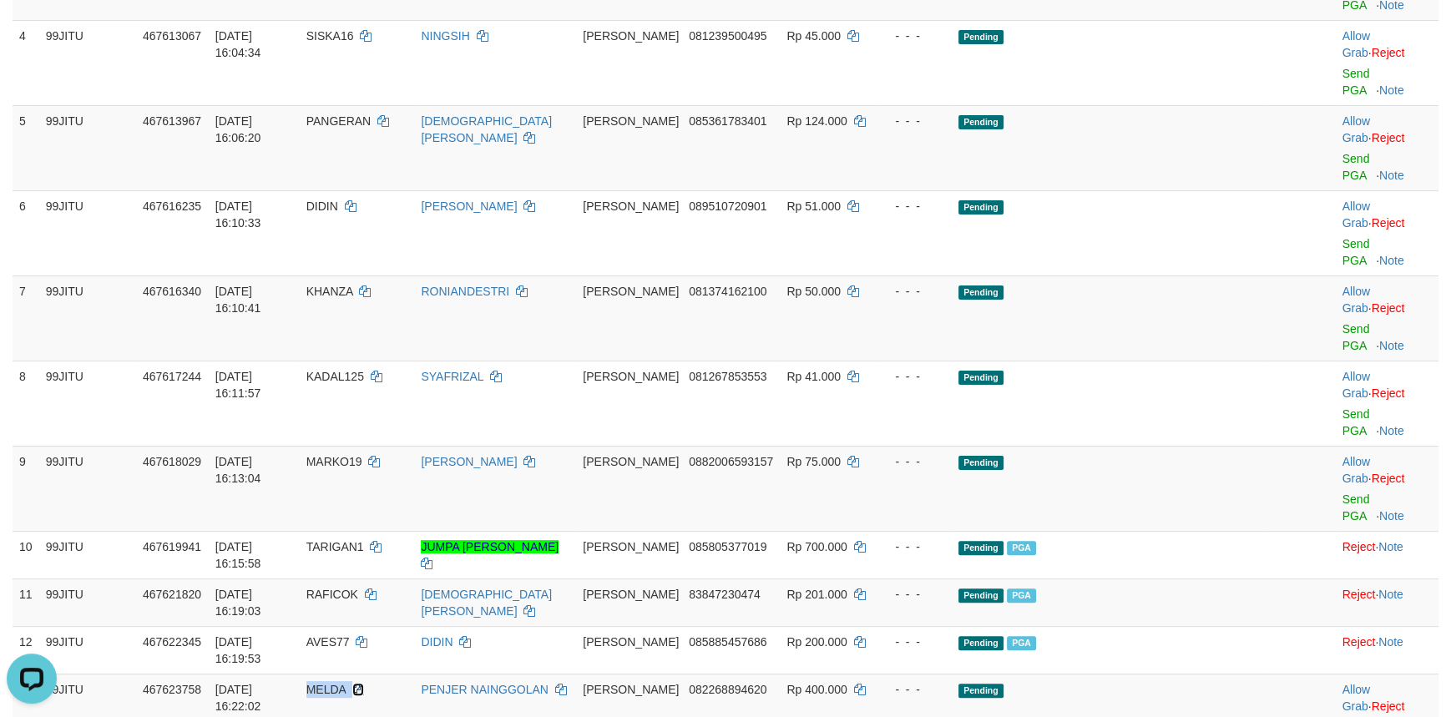
copy td "MELDA"
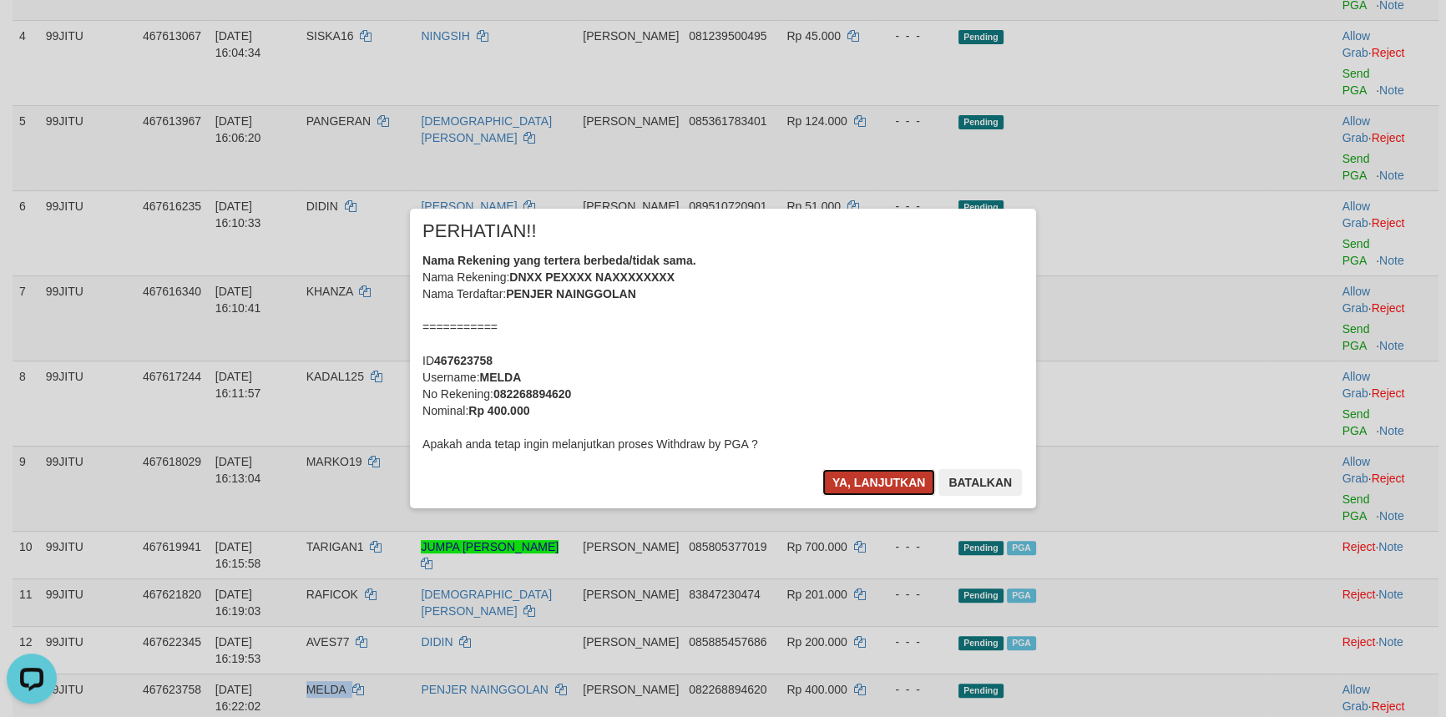
click at [860, 478] on button "Ya, lanjutkan" at bounding box center [879, 482] width 114 height 27
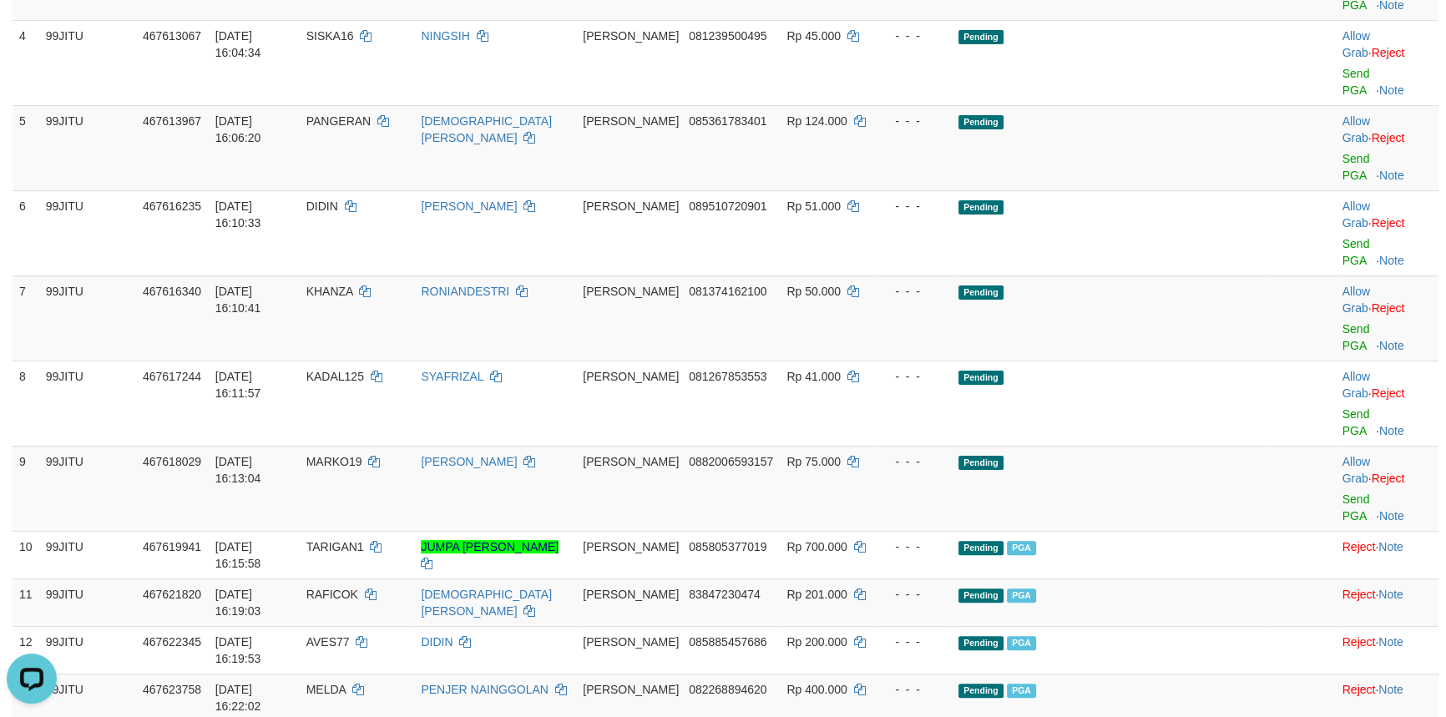
copy td "ADIDAS04"
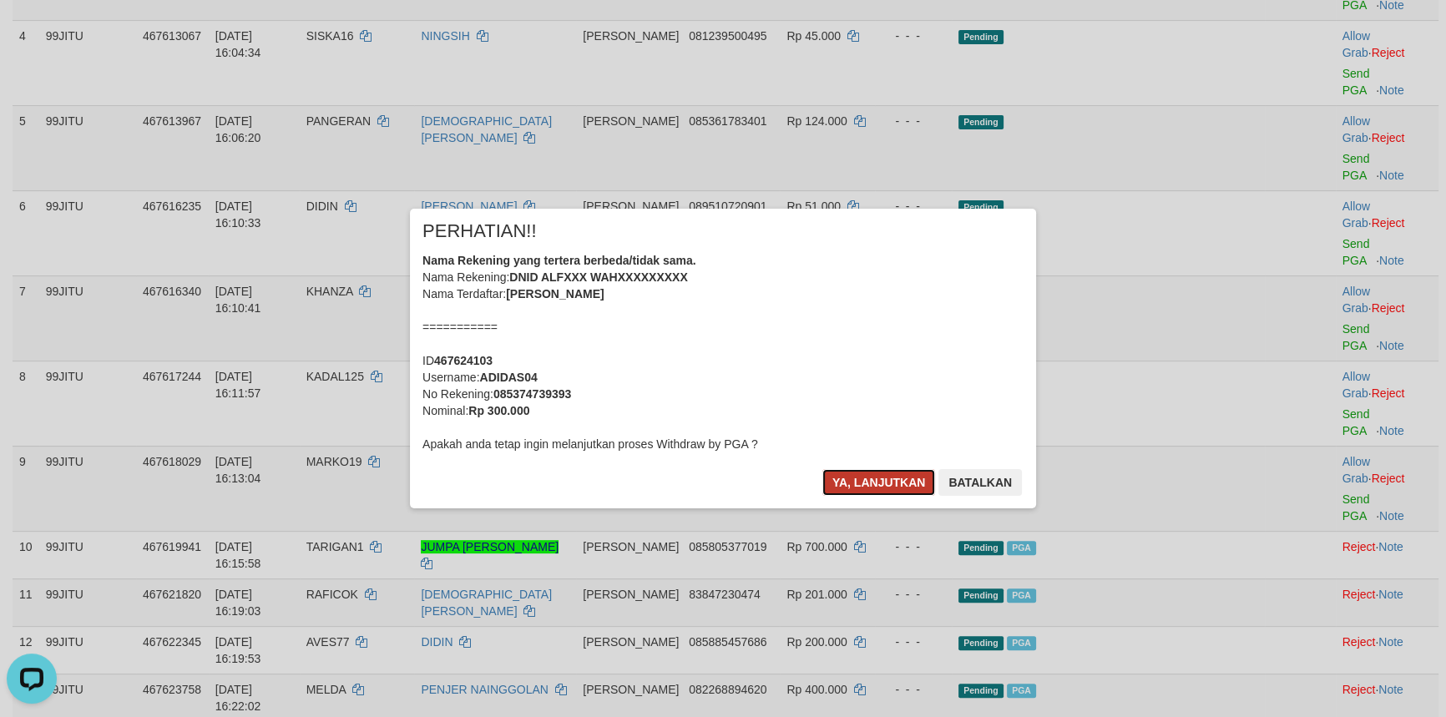
click at [864, 476] on button "Ya, lanjutkan" at bounding box center [879, 482] width 114 height 27
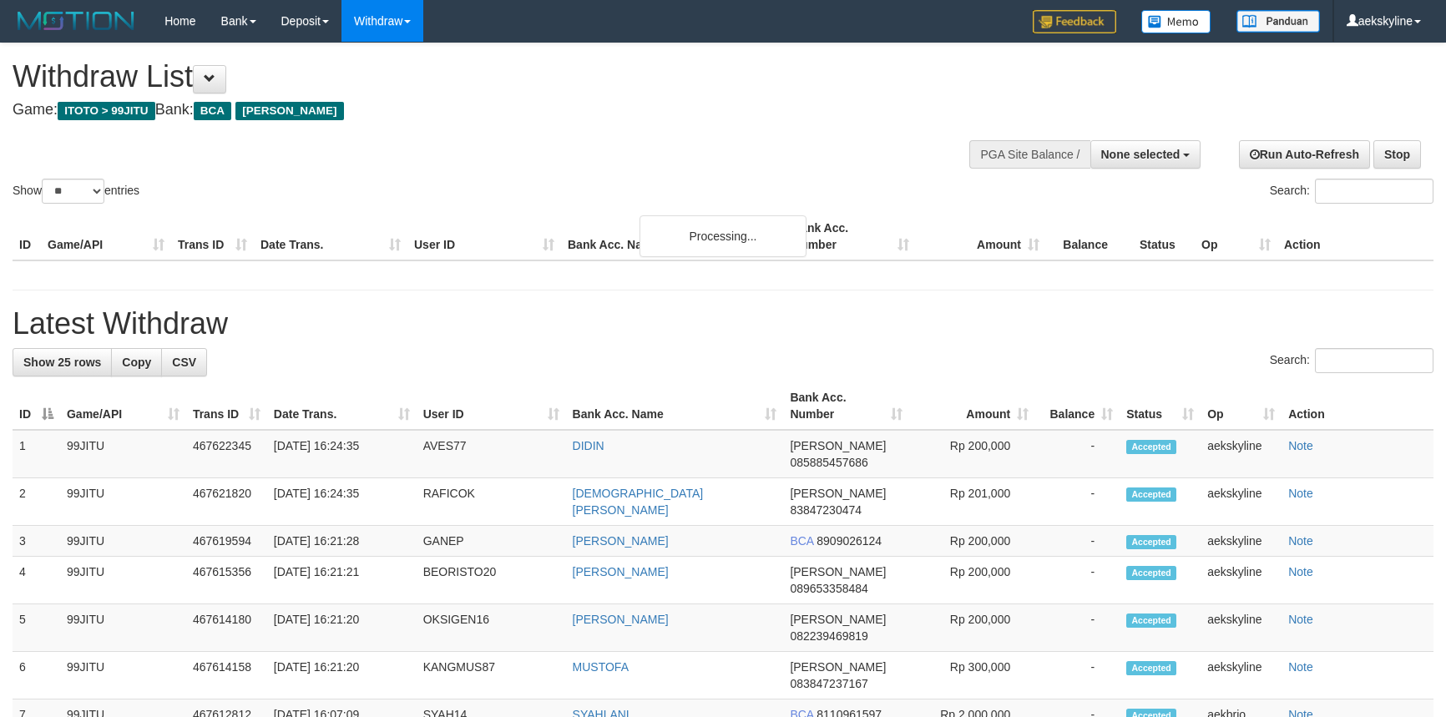
select select
select select "**"
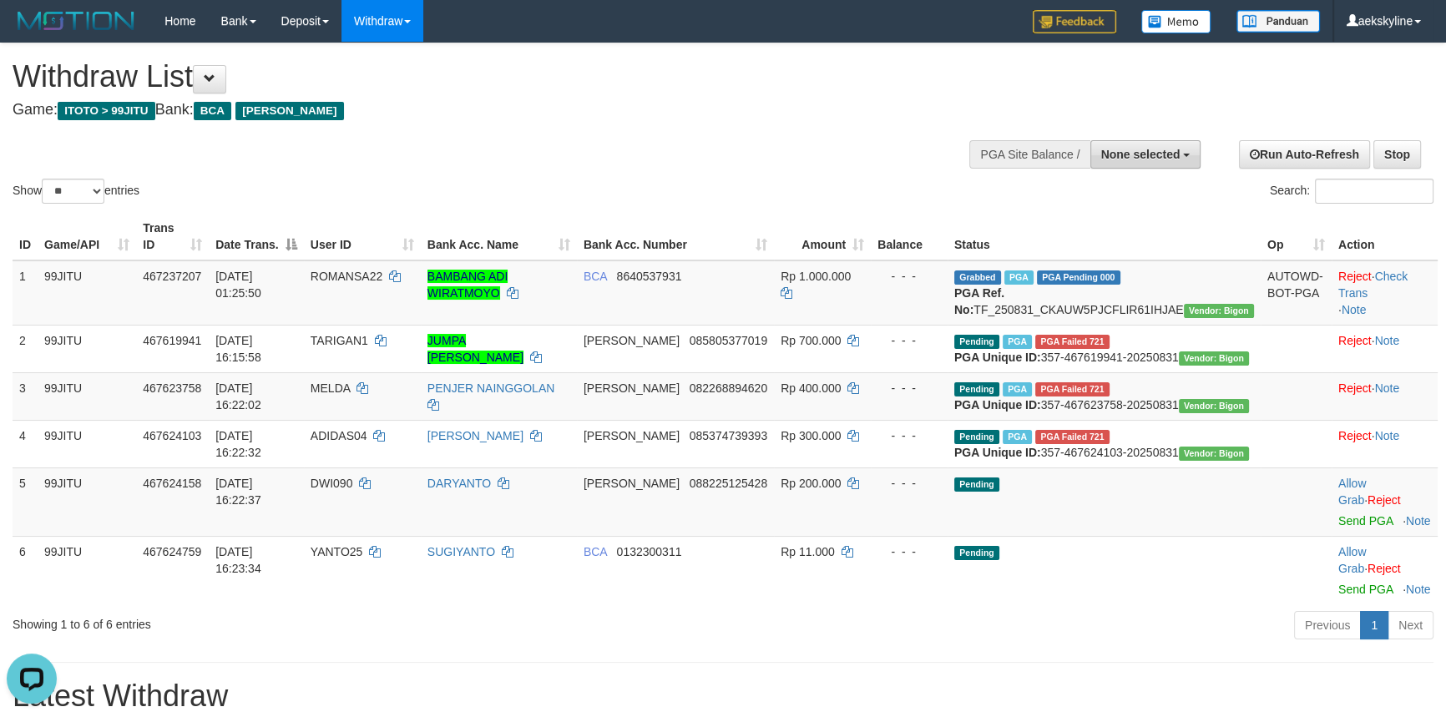
click at [1161, 154] on span "None selected" at bounding box center [1140, 154] width 79 height 13
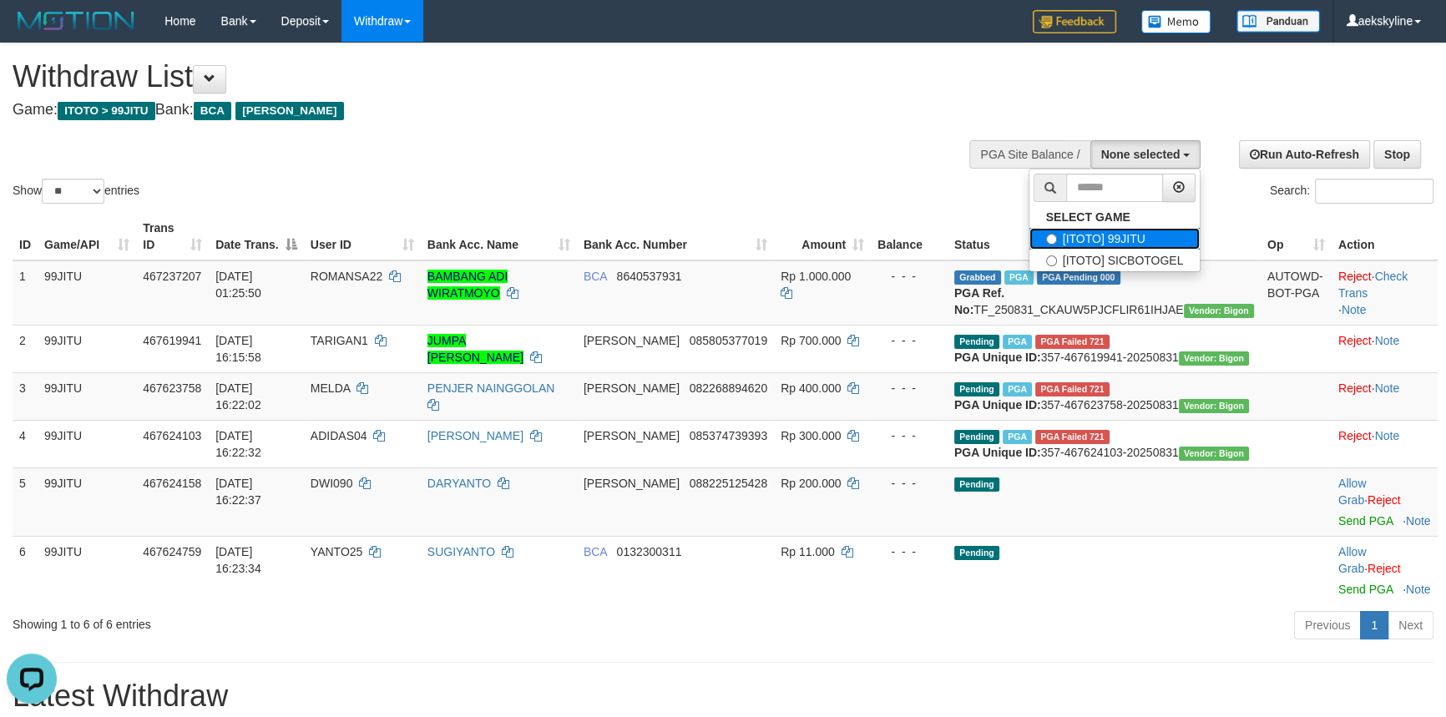
click at [1127, 246] on label "[ITOTO] 99JITU" at bounding box center [1114, 239] width 171 height 22
select select "***"
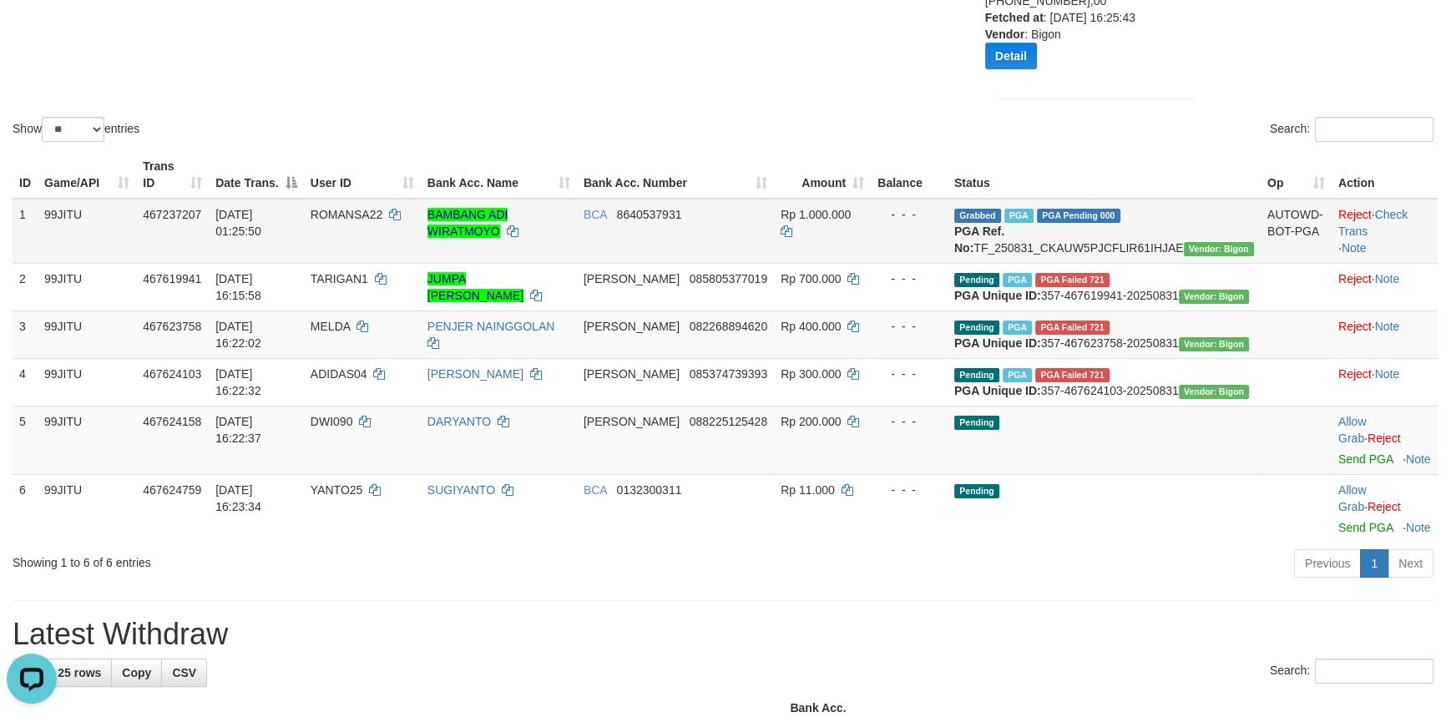
scroll to position [303, 0]
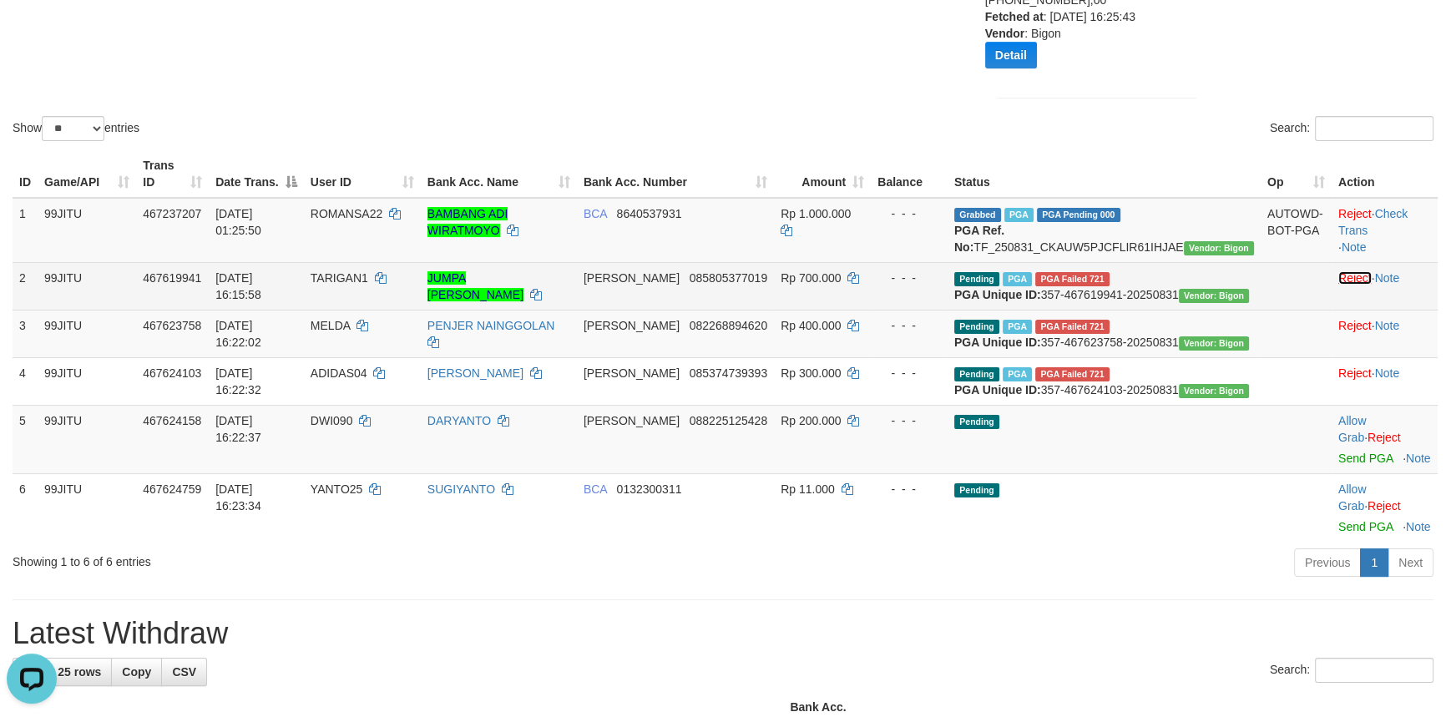
click at [1338, 285] on link "Reject" at bounding box center [1354, 277] width 33 height 13
click at [1338, 332] on link "Reject" at bounding box center [1354, 325] width 33 height 13
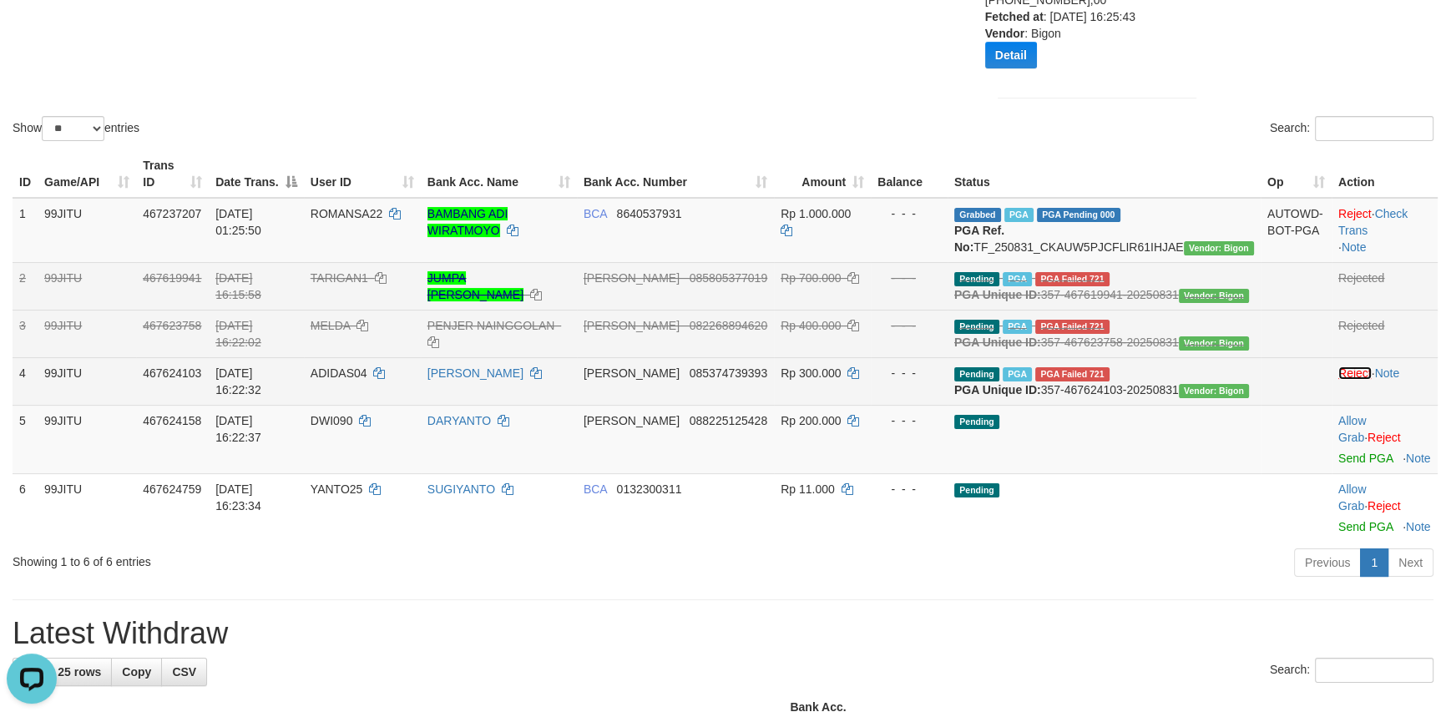
click at [1338, 380] on link "Reject" at bounding box center [1354, 373] width 33 height 13
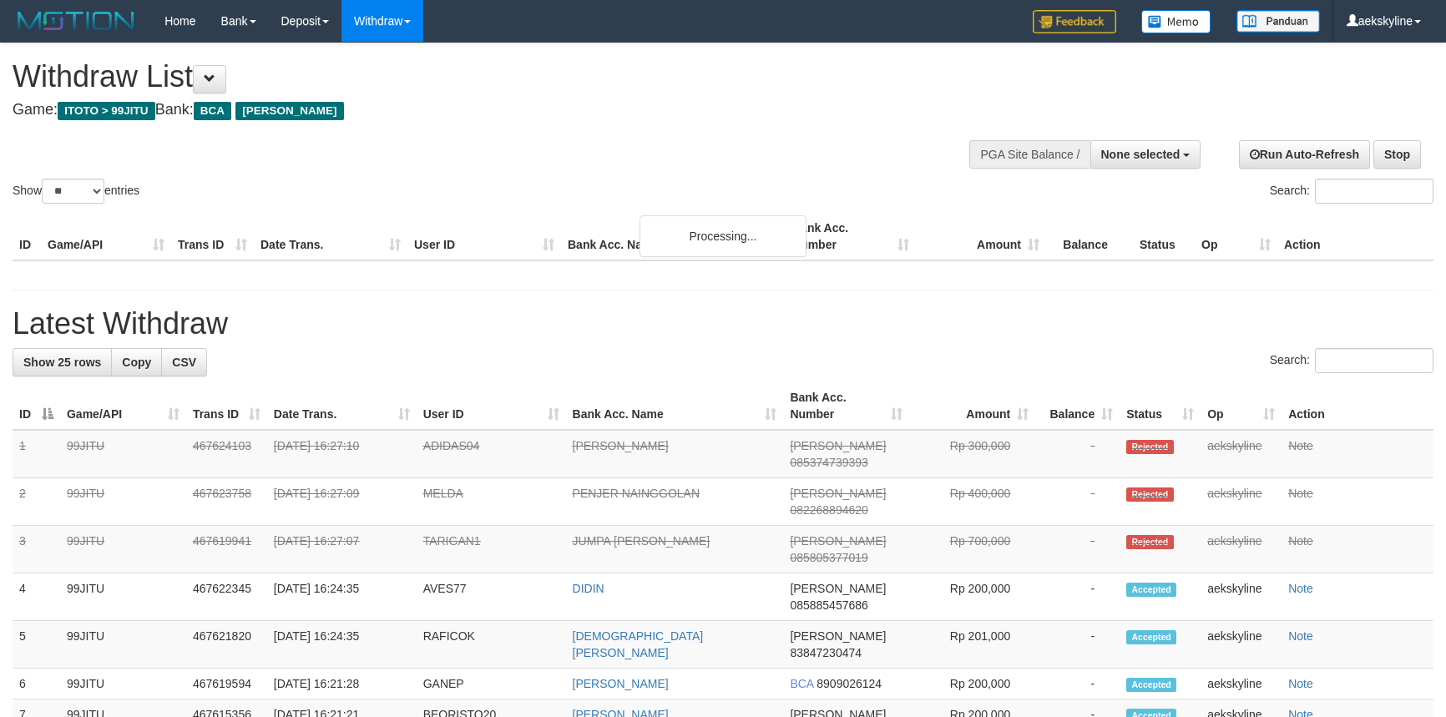
select select
select select "**"
select select
select select "**"
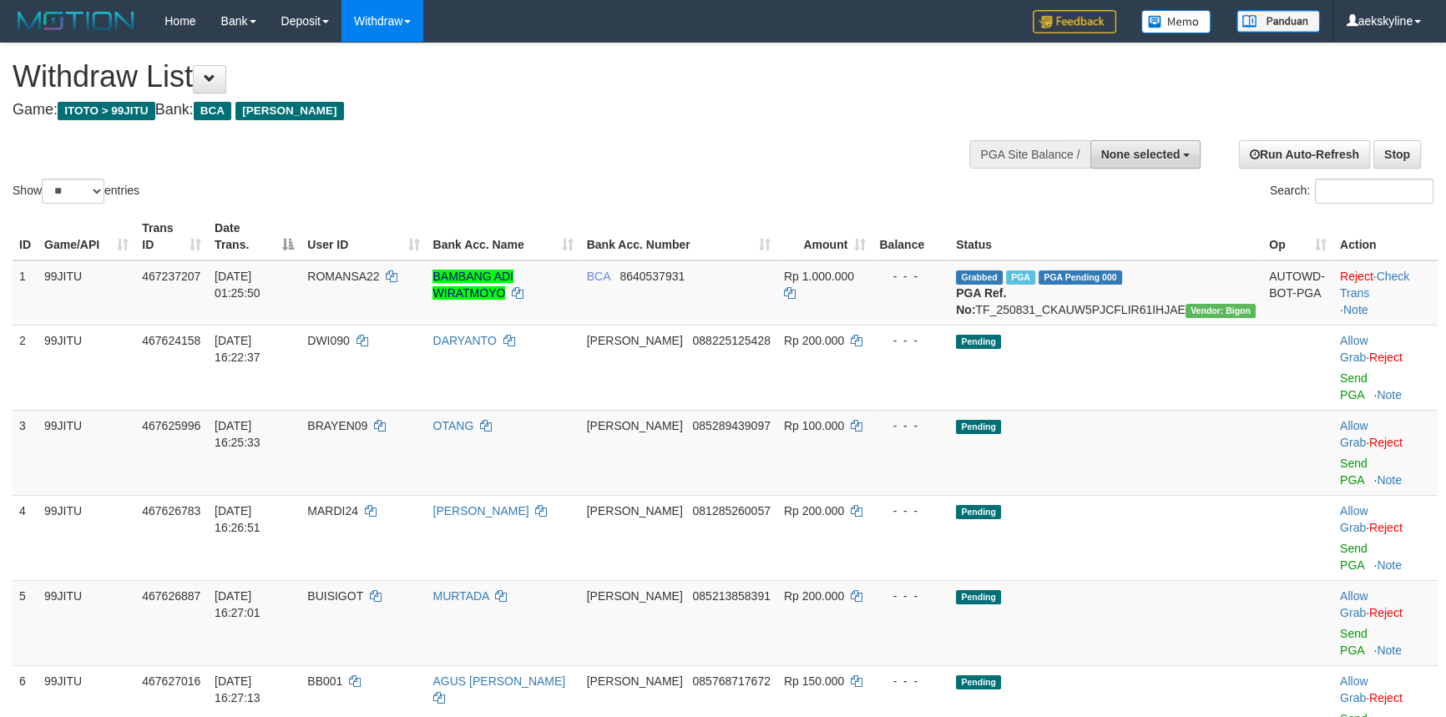
click at [1146, 163] on button "None selected" at bounding box center [1145, 154] width 111 height 28
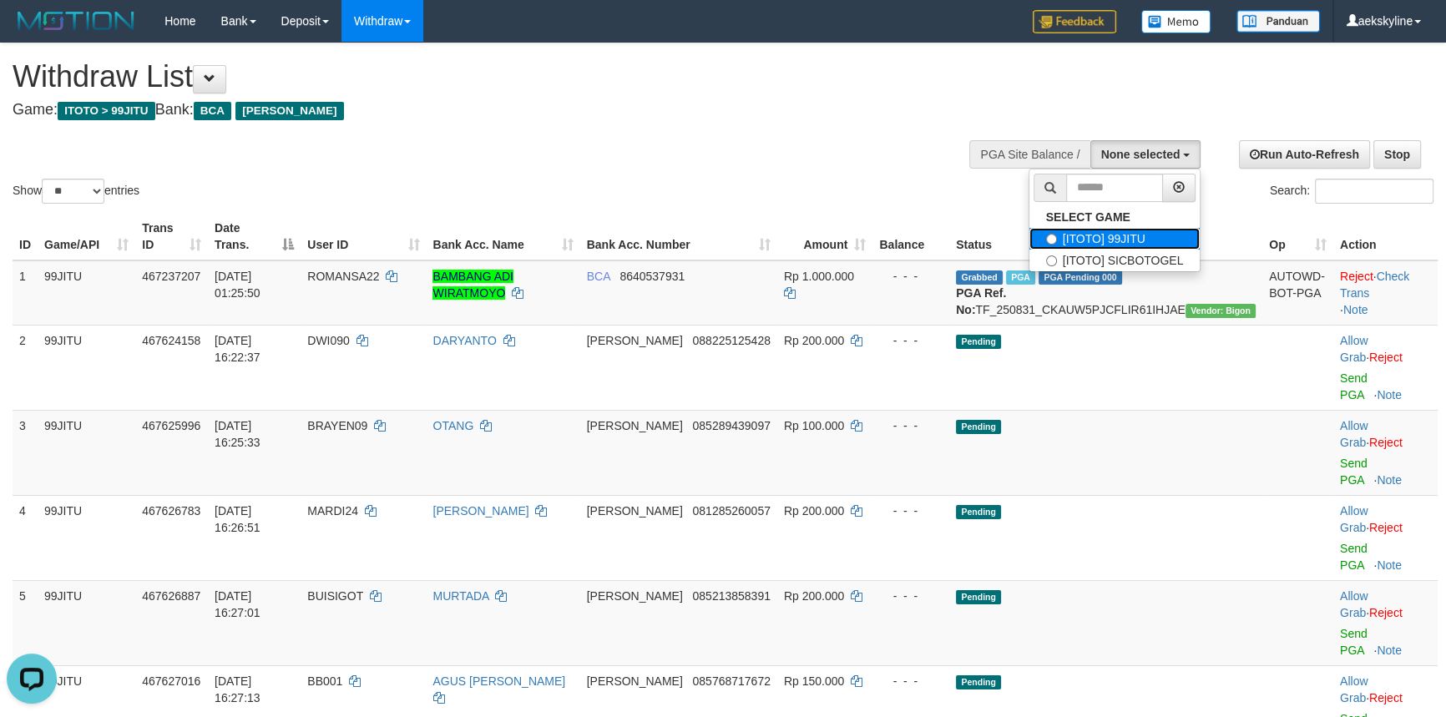
click at [1151, 232] on label "[ITOTO] 99JITU" at bounding box center [1114, 239] width 171 height 22
select select "***"
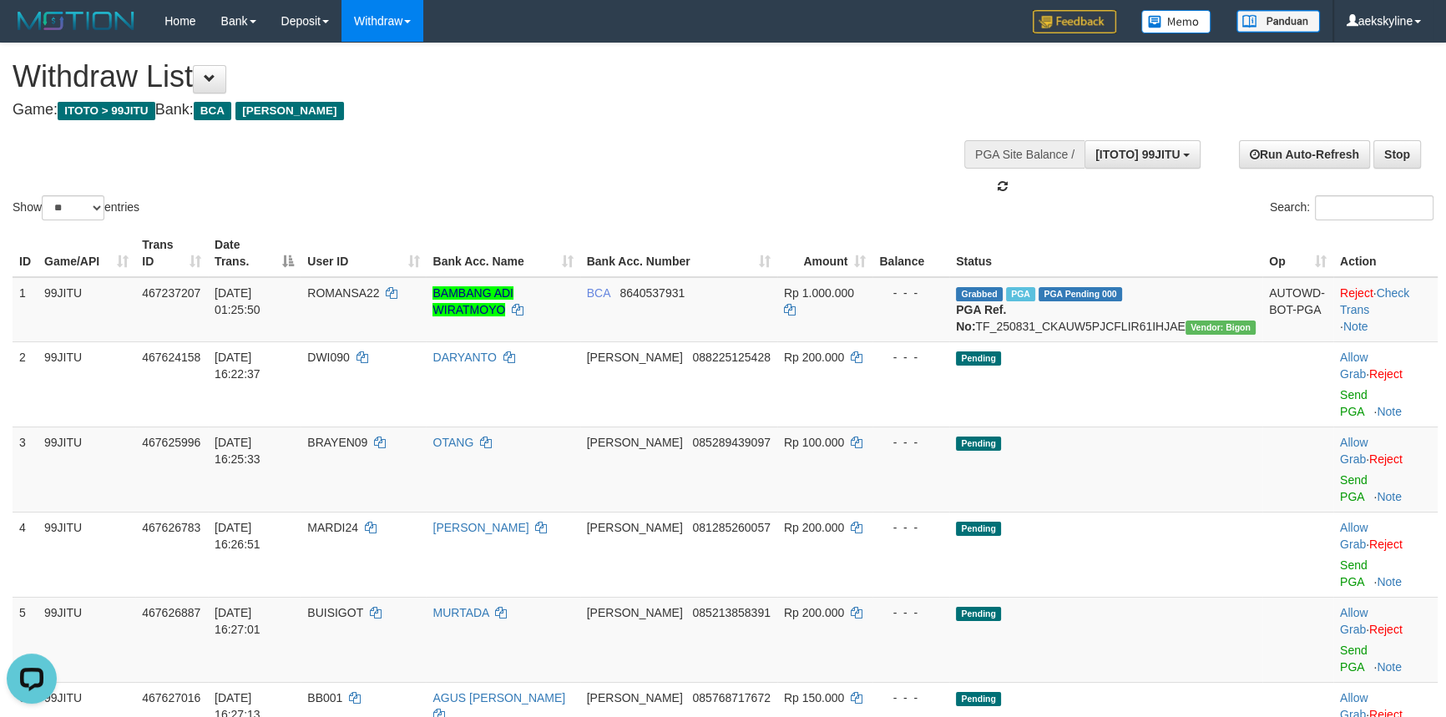
scroll to position [15, 0]
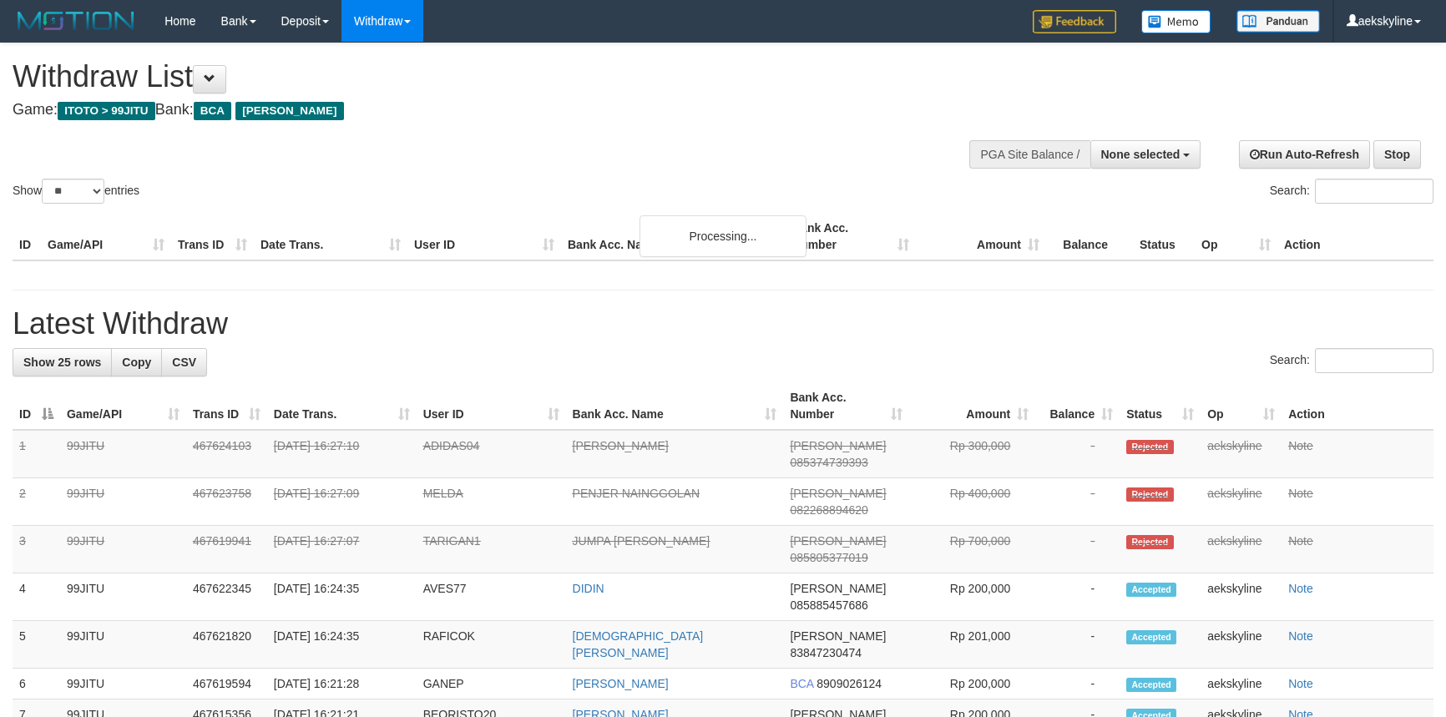
select select
select select "**"
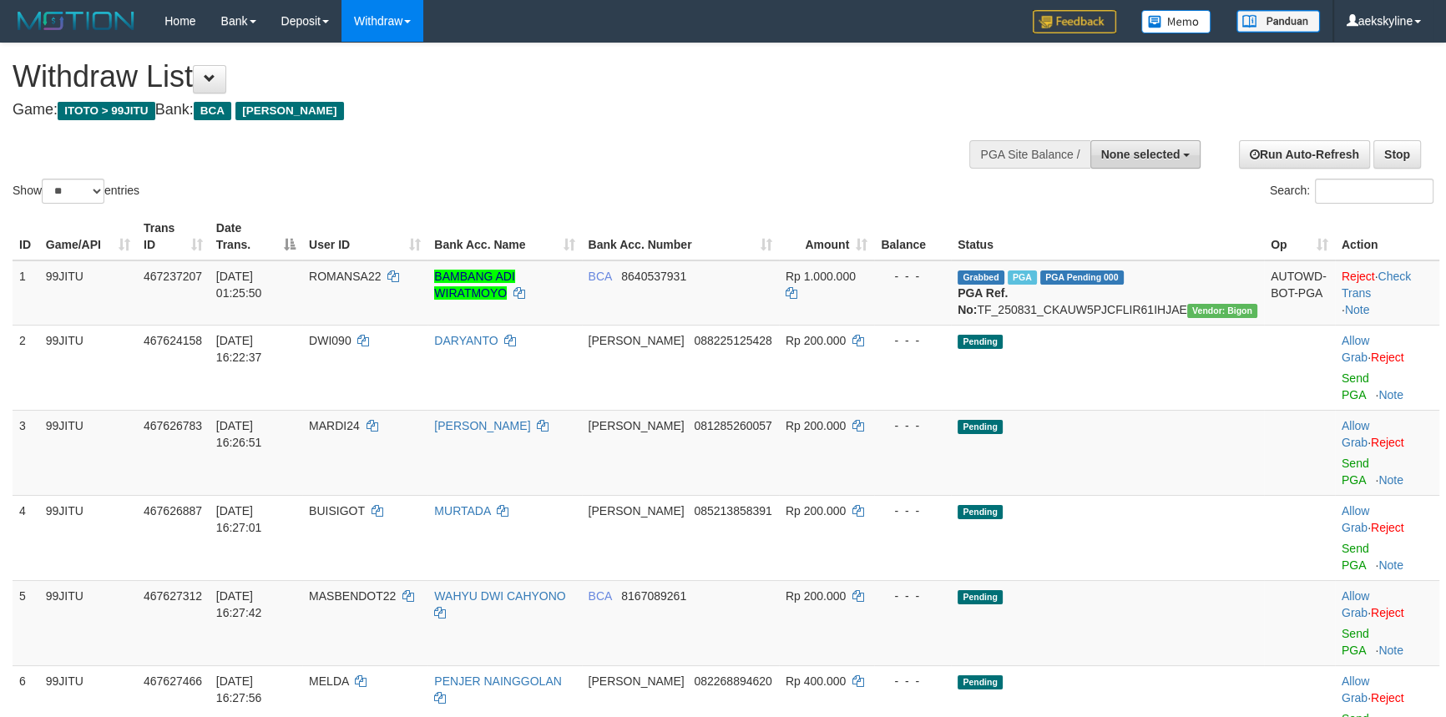
click at [1146, 159] on button "None selected" at bounding box center [1145, 154] width 111 height 28
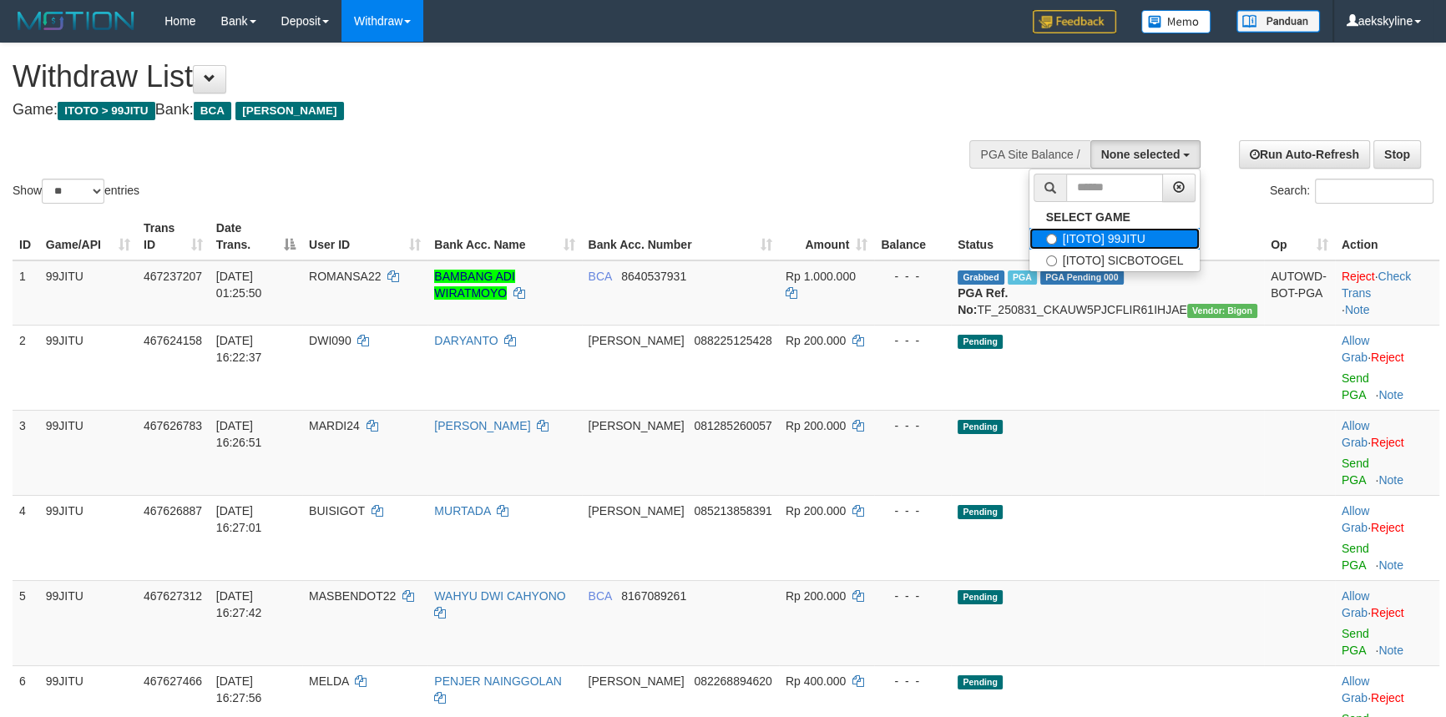
click at [1132, 238] on label "[ITOTO] 99JITU" at bounding box center [1114, 239] width 171 height 22
select select "***"
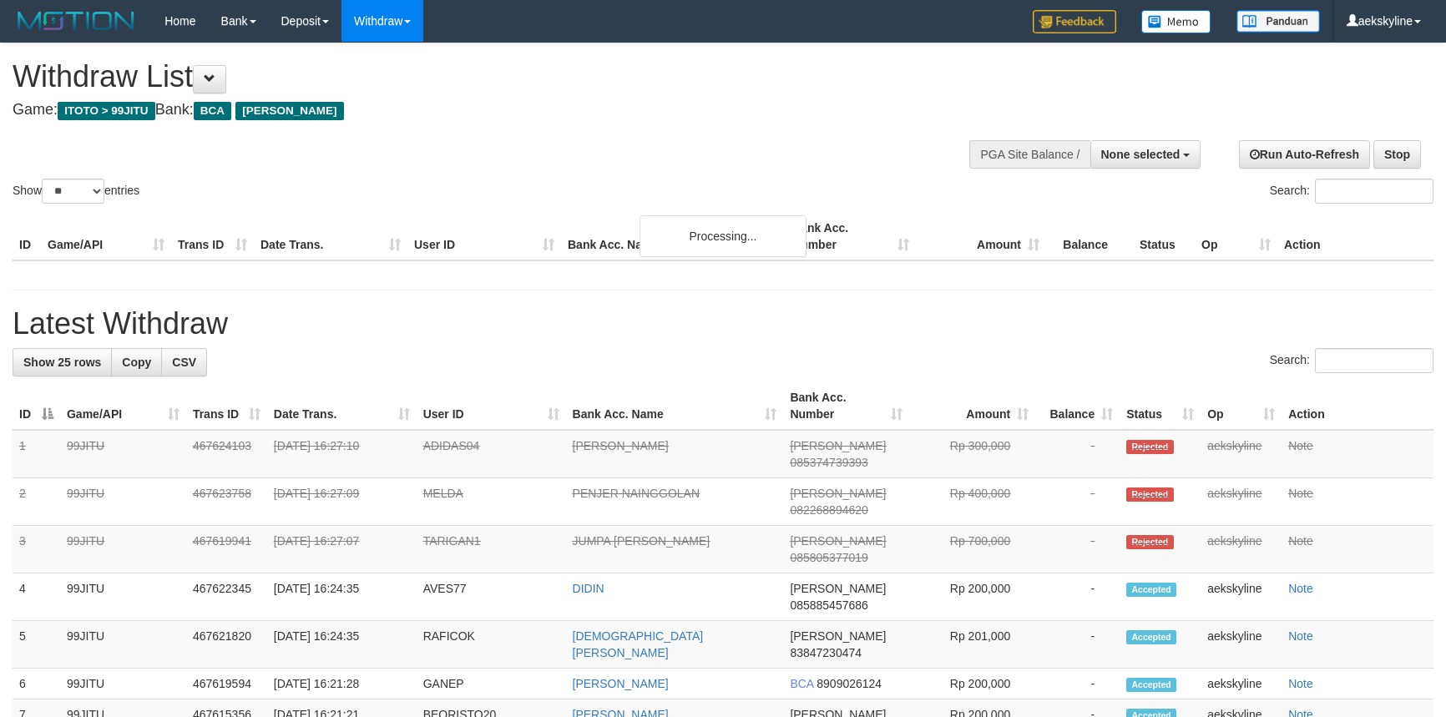
select select
select select "**"
click at [1103, 156] on span "None selected" at bounding box center [1140, 154] width 79 height 13
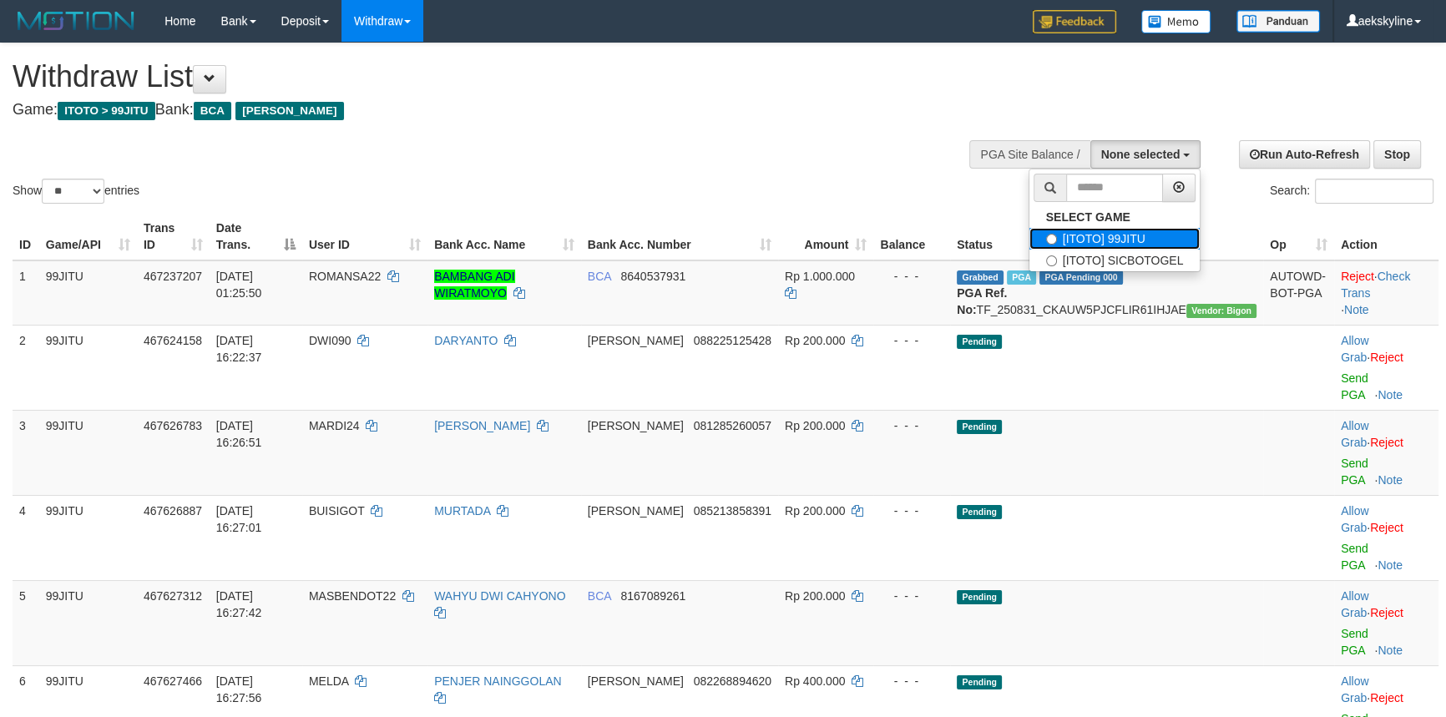
click at [1126, 236] on label "[ITOTO] 99JITU" at bounding box center [1114, 239] width 171 height 22
select select "***"
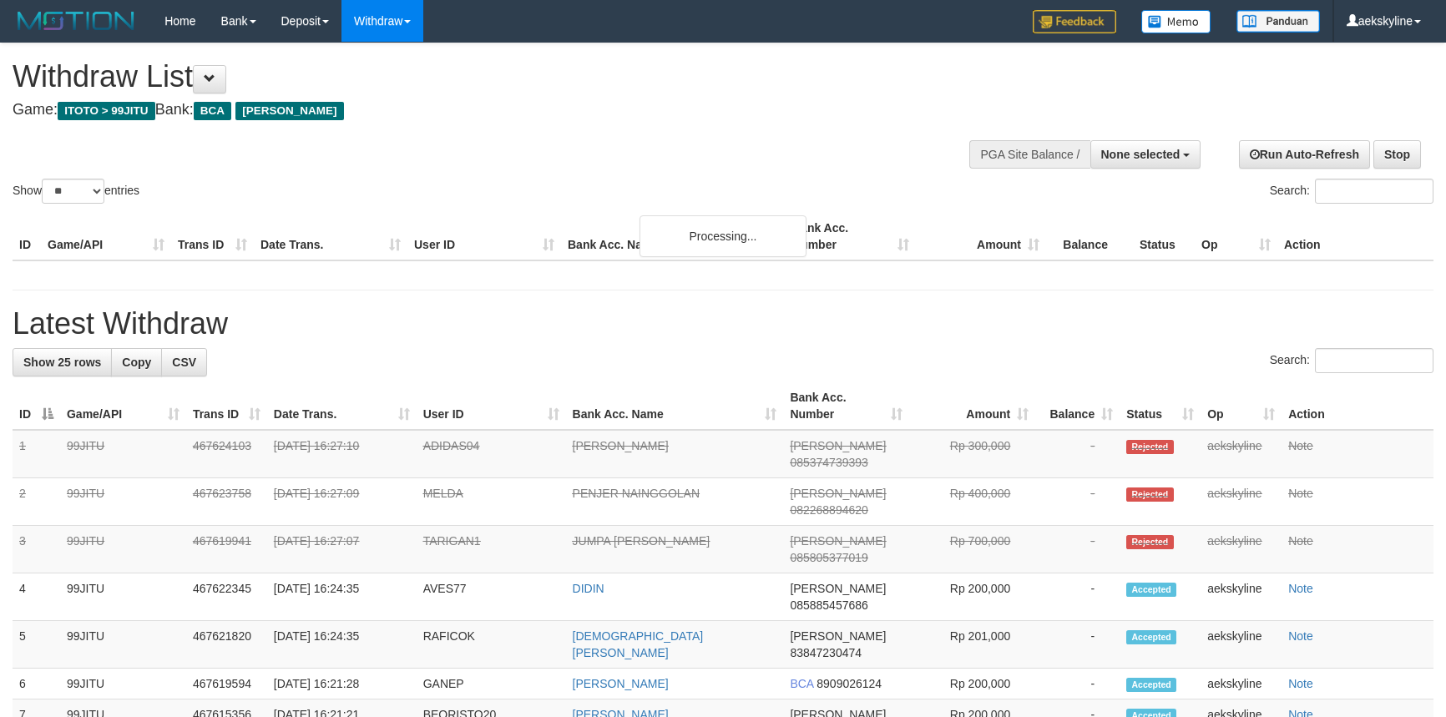
select select
select select "**"
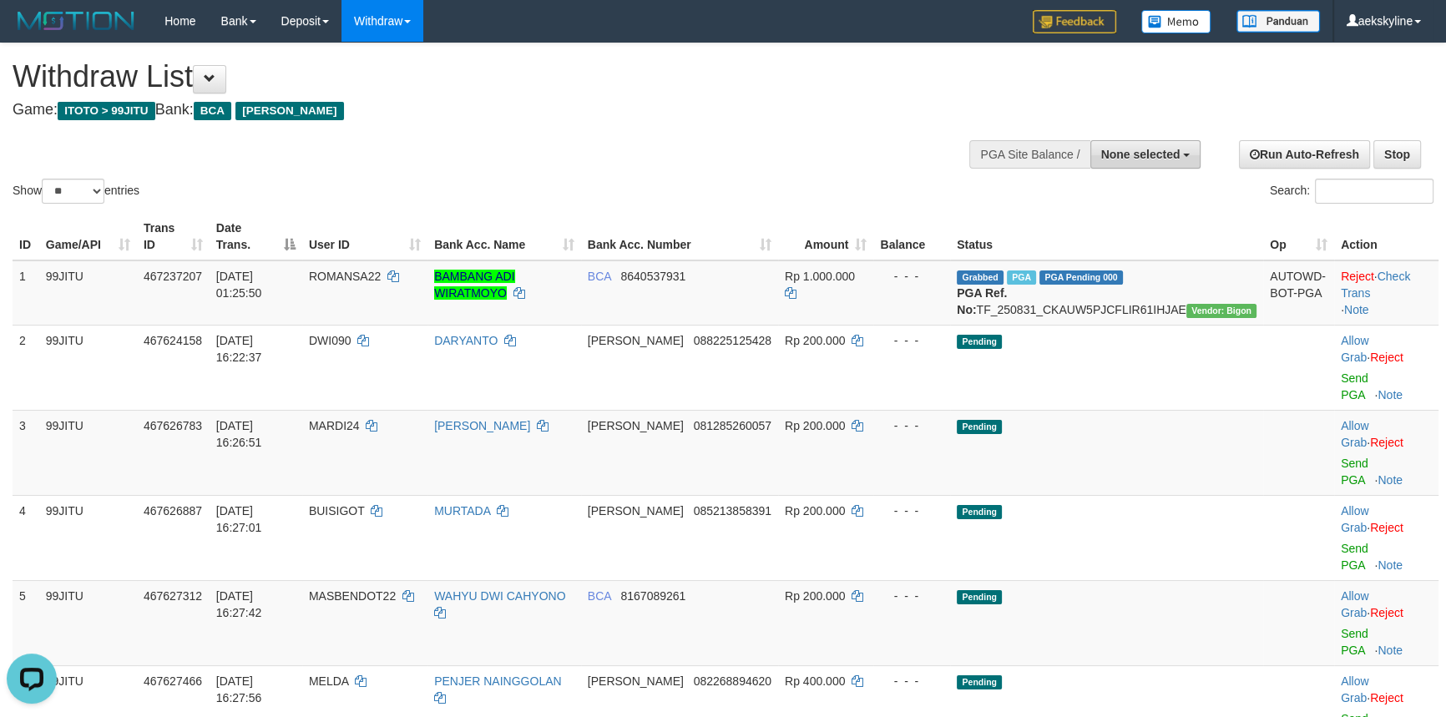
click at [1181, 150] on button "None selected" at bounding box center [1145, 154] width 111 height 28
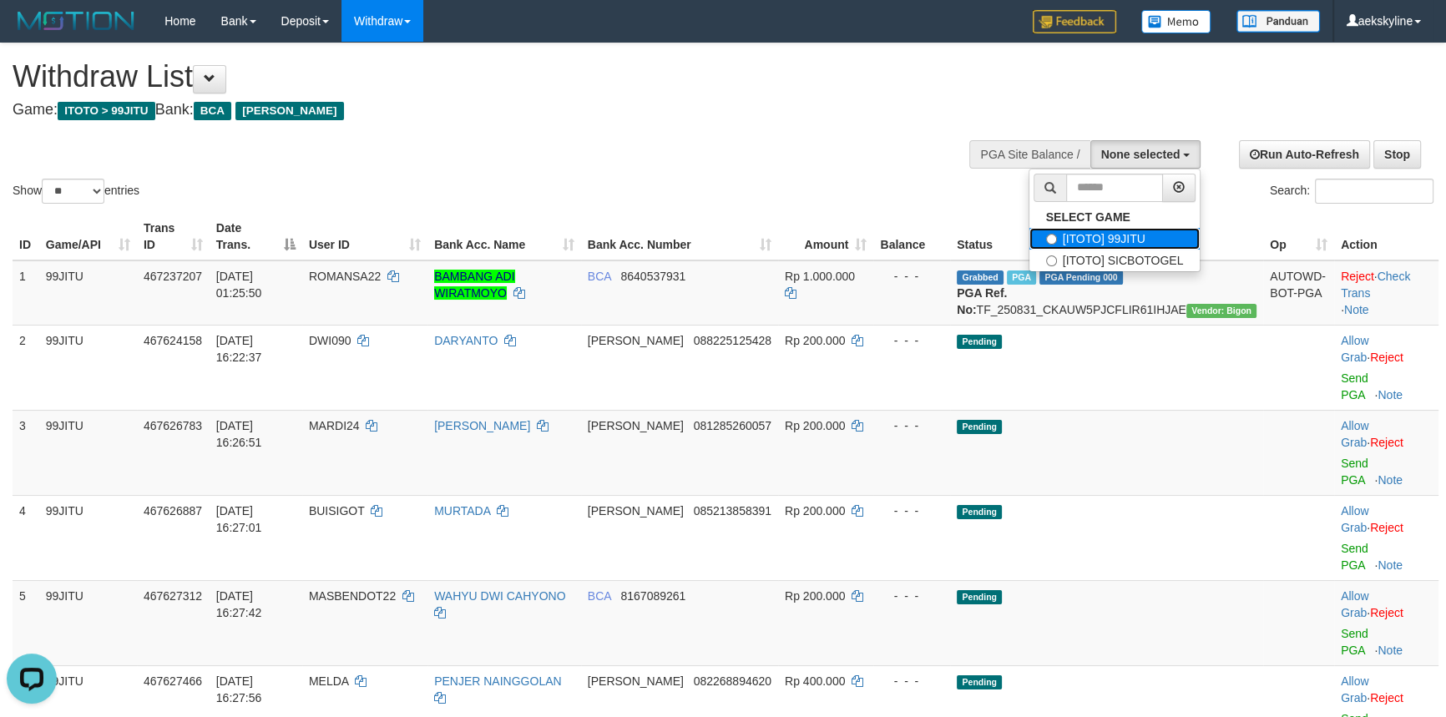
click at [1161, 239] on label "[ITOTO] 99JITU" at bounding box center [1114, 239] width 171 height 22
select select "***"
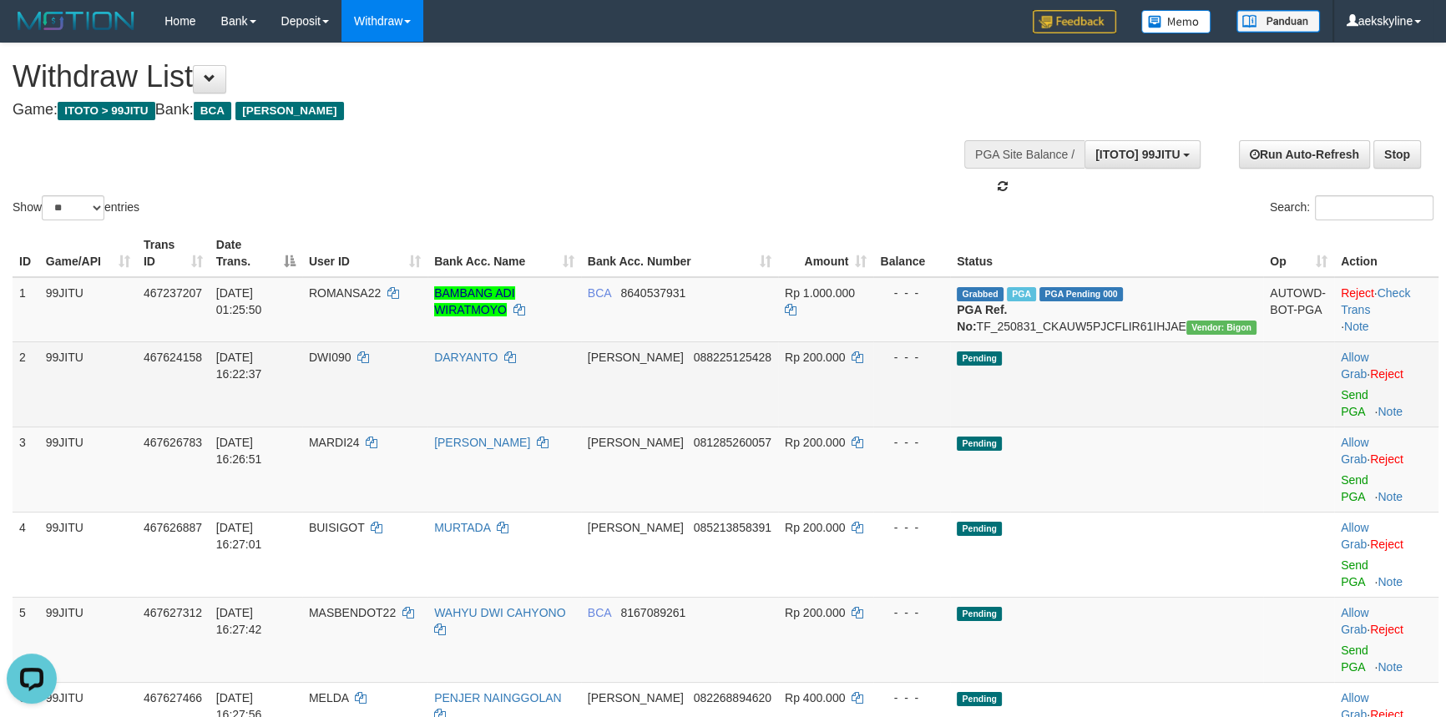
scroll to position [15, 0]
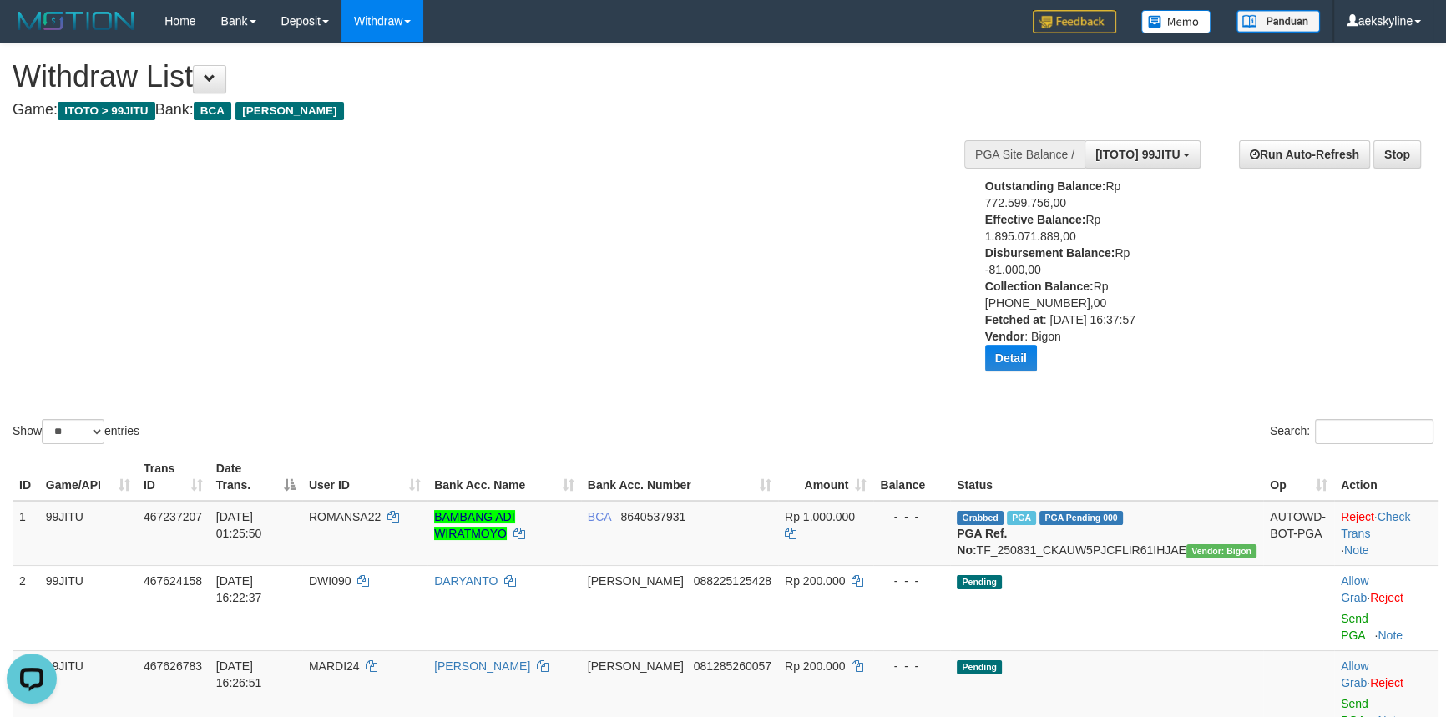
click at [387, 459] on th "User ID" at bounding box center [364, 477] width 125 height 48
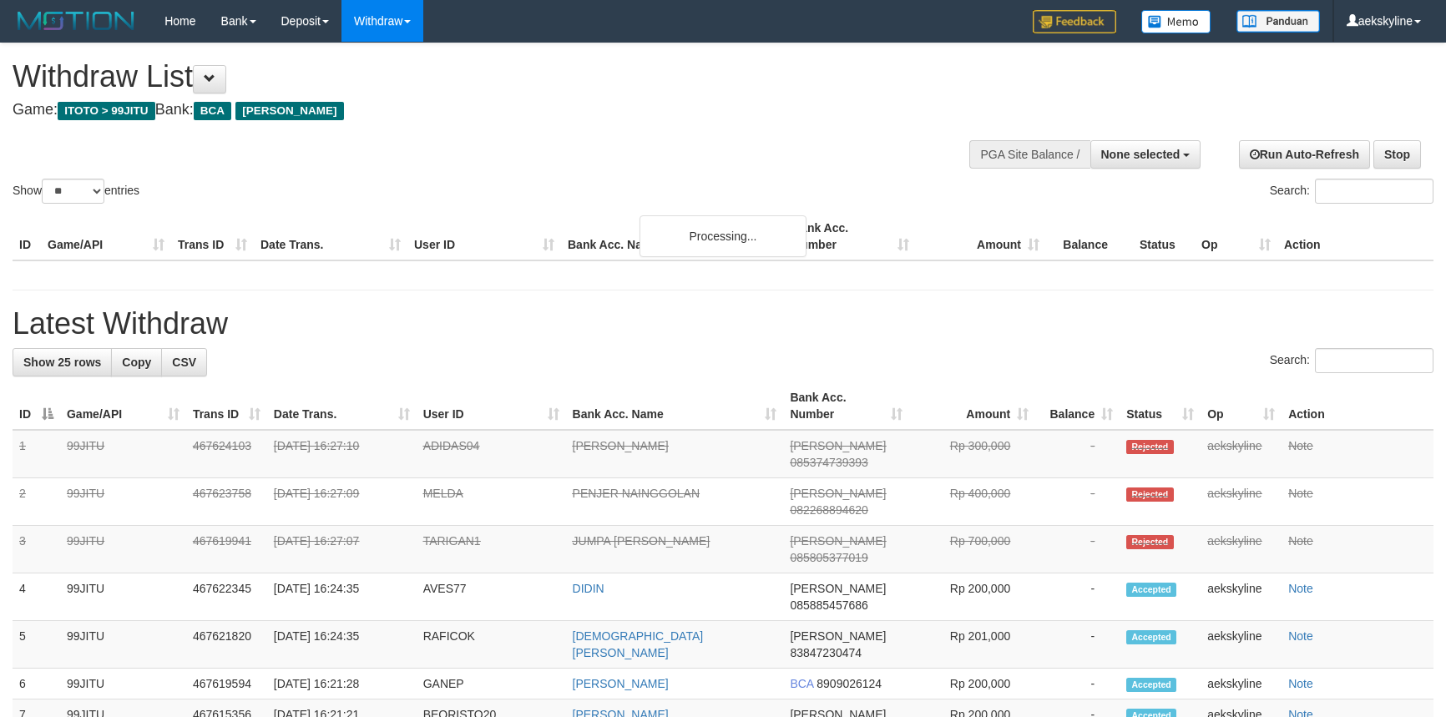
select select
select select "**"
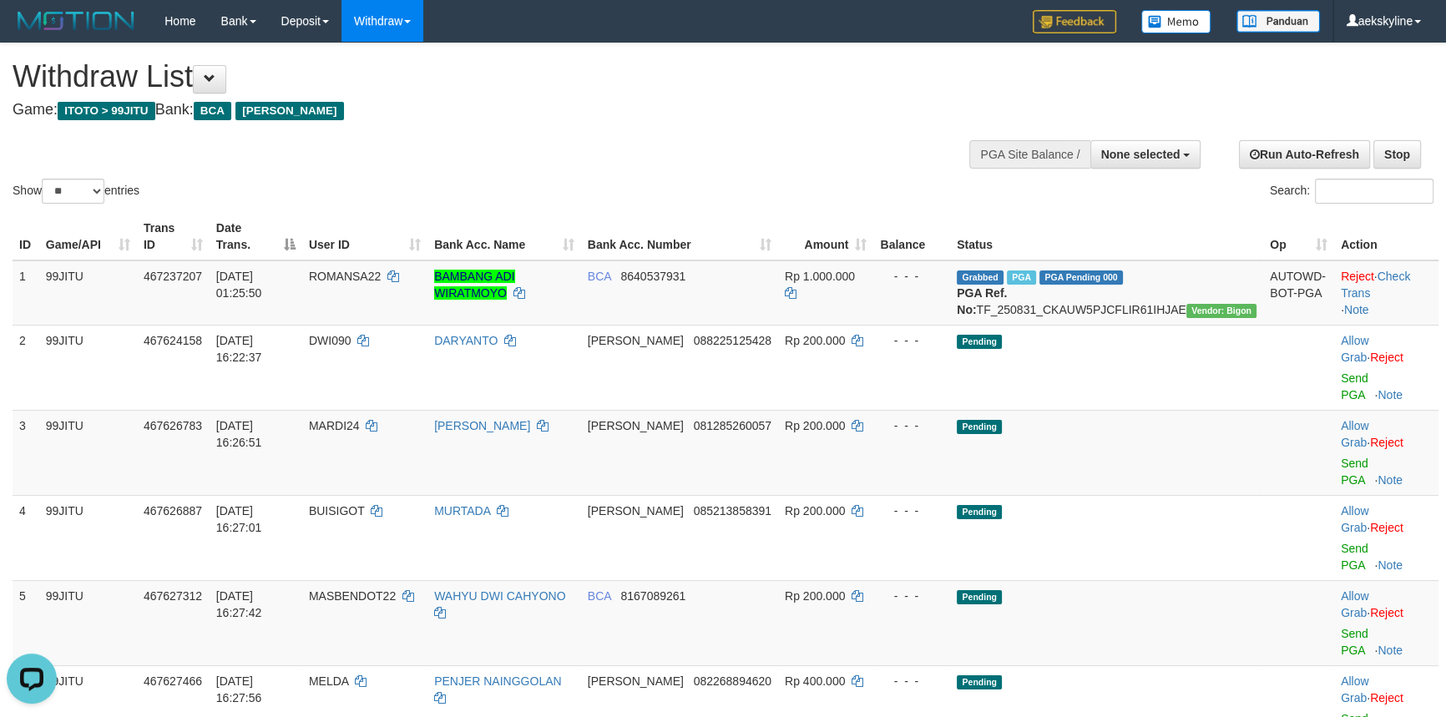
click at [731, 157] on div "Show ** ** ** *** entries Search:" at bounding box center [723, 125] width 1446 height 164
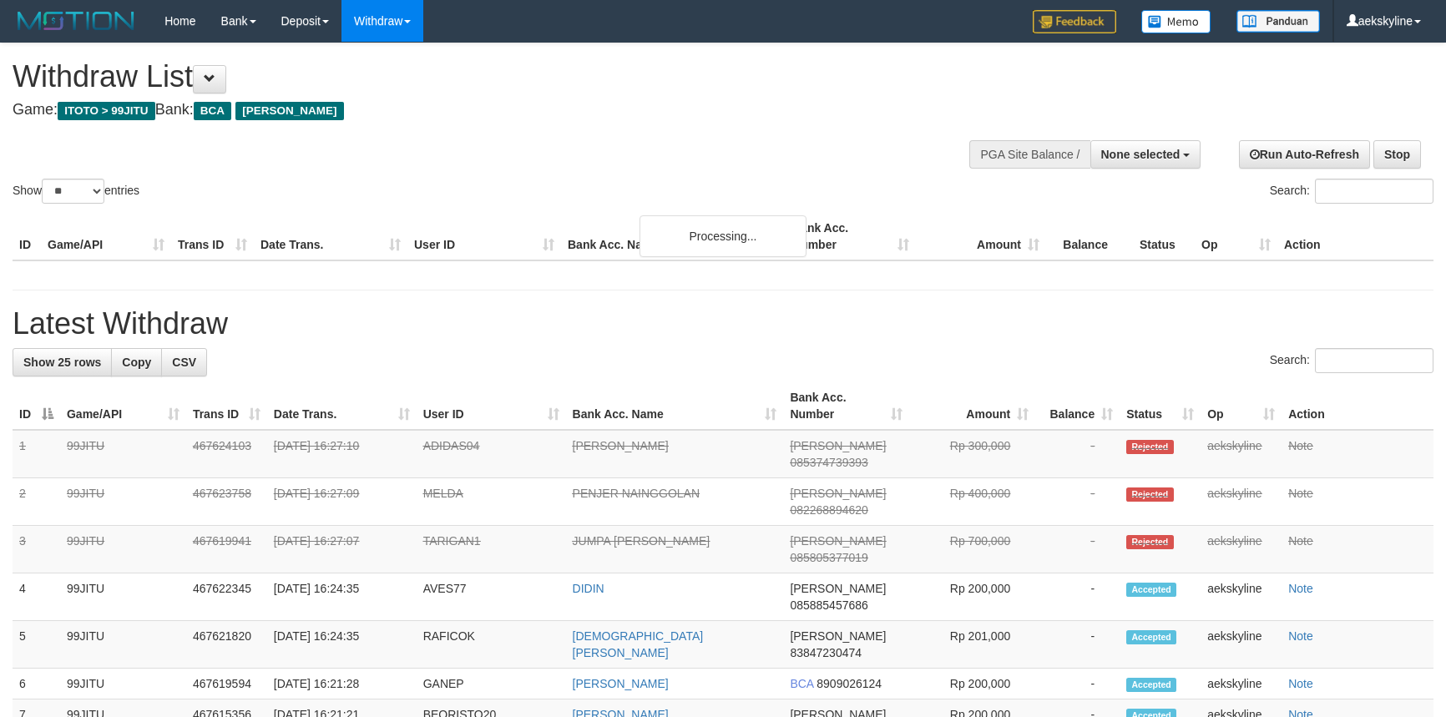
select select
select select "**"
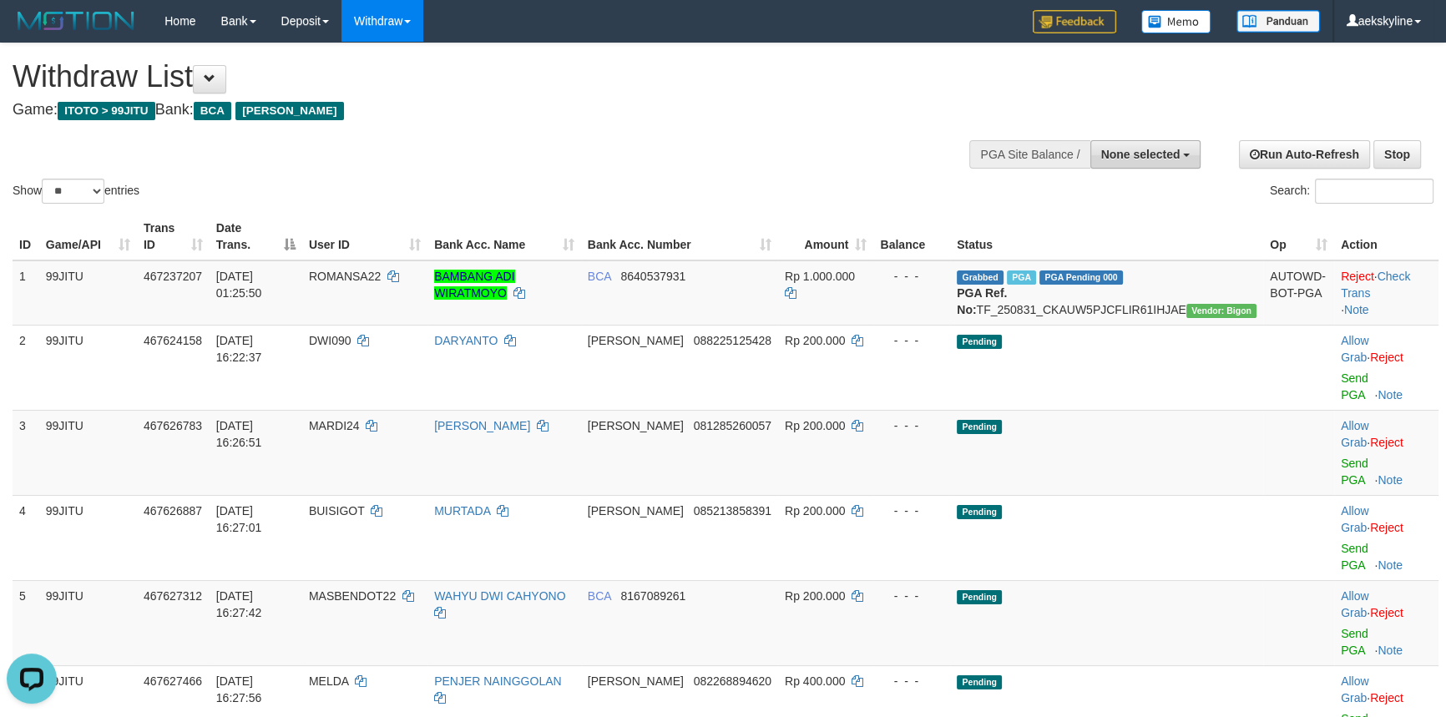
click at [1159, 140] on button "None selected" at bounding box center [1145, 154] width 111 height 28
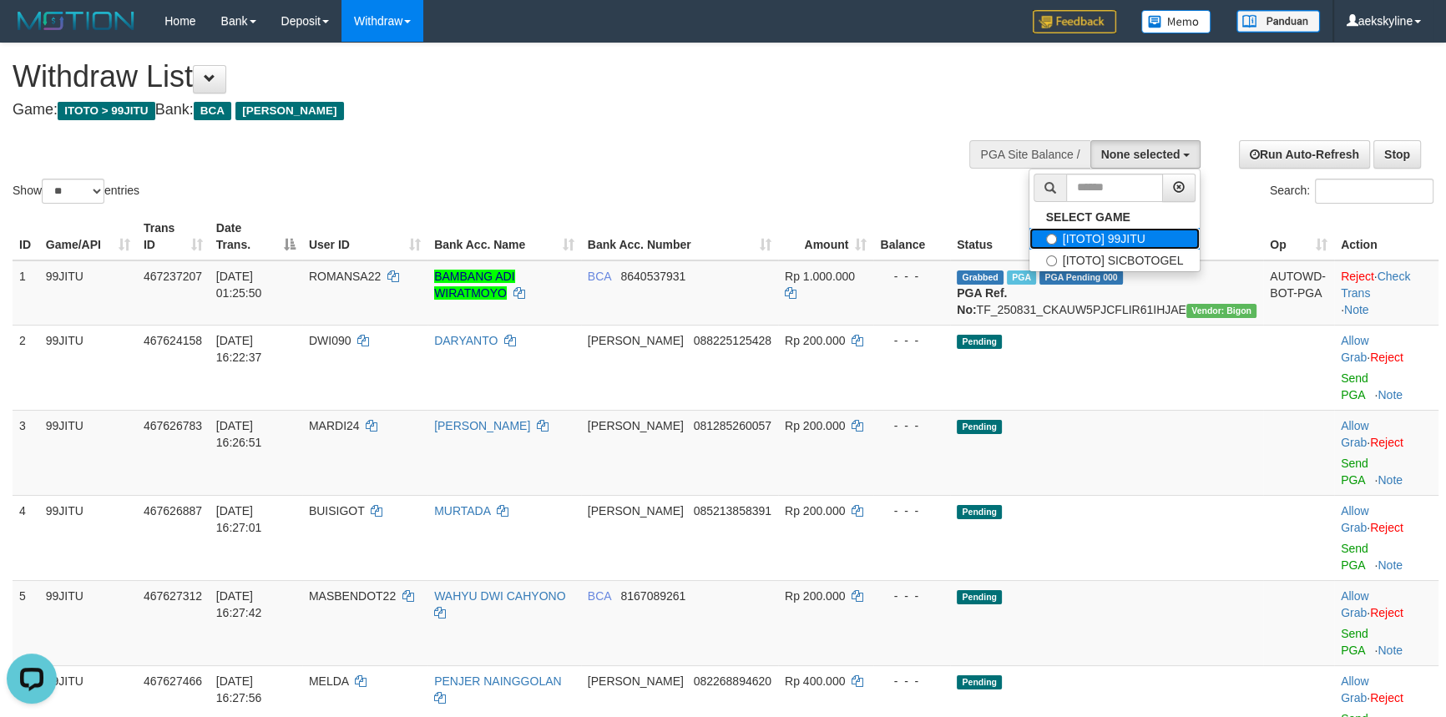
click at [1125, 236] on label "[ITOTO] 99JITU" at bounding box center [1114, 239] width 171 height 22
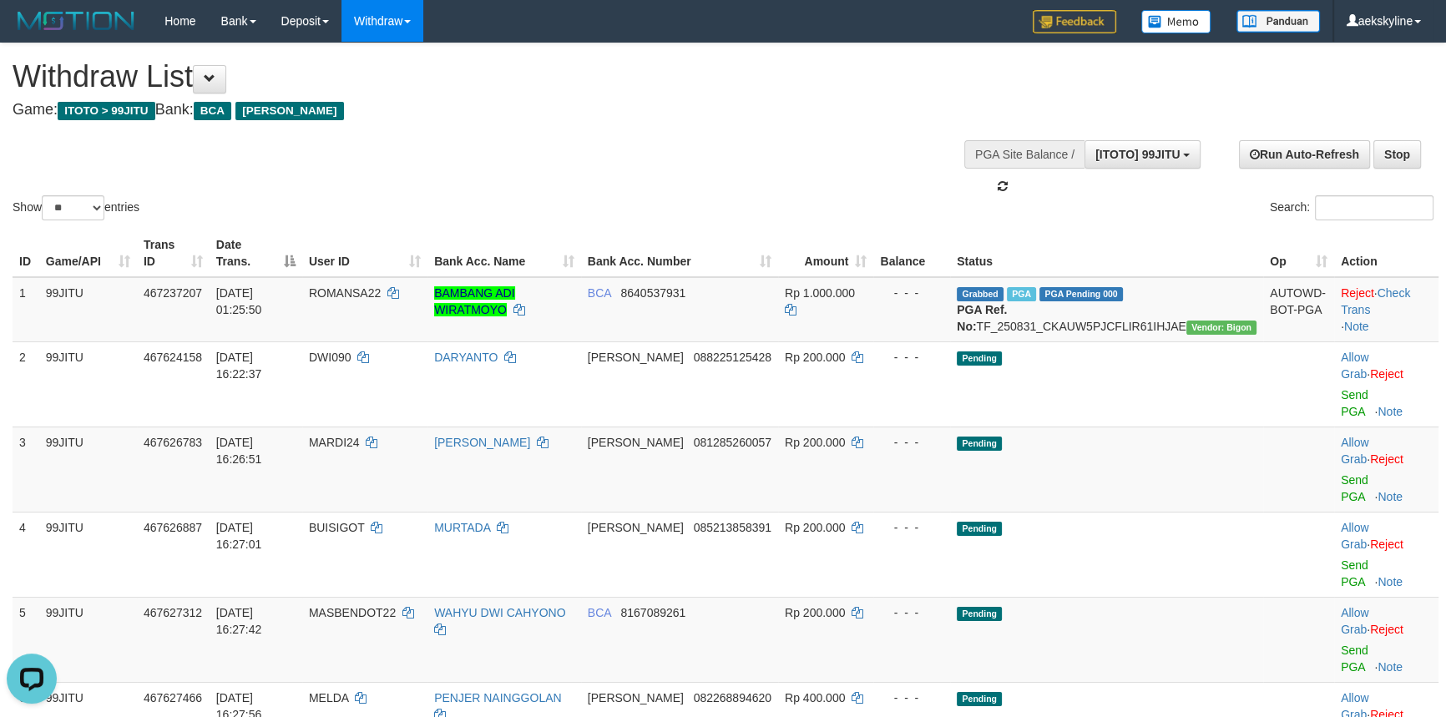
select select "***"
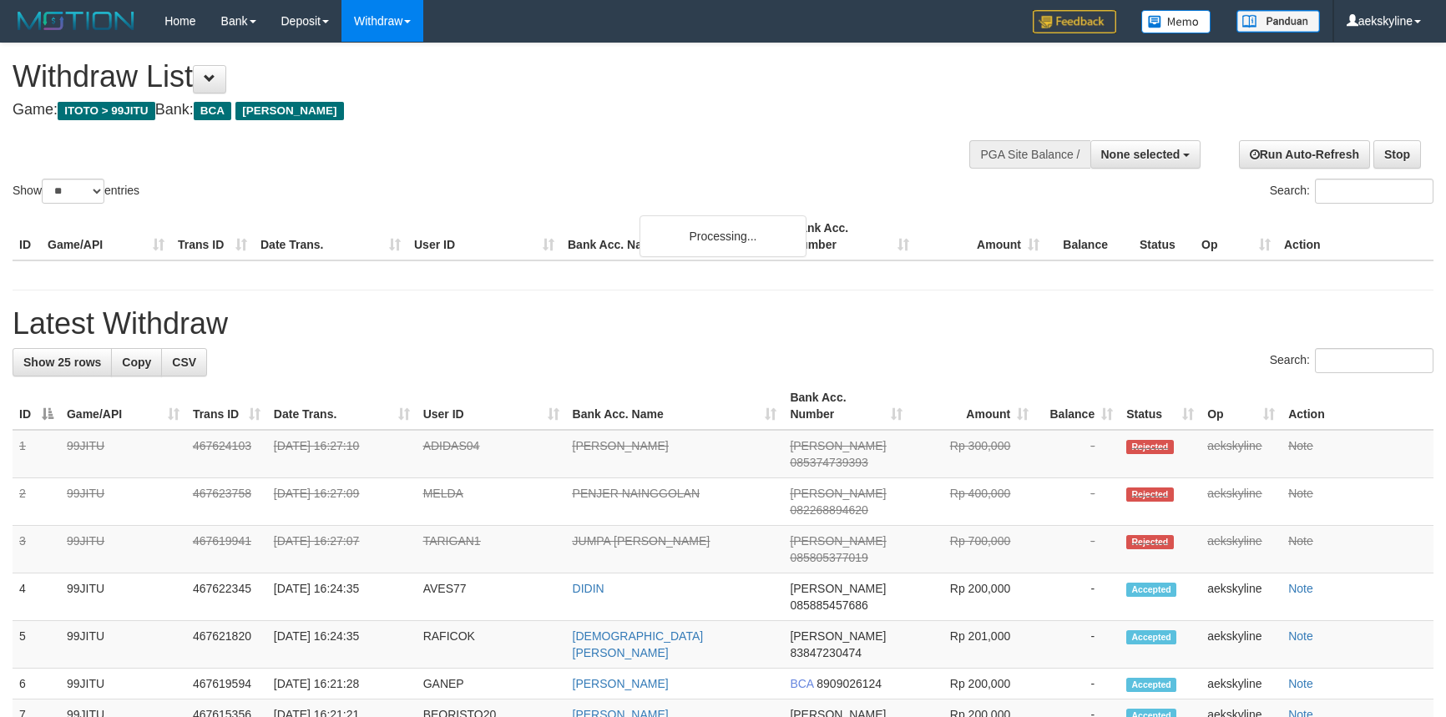
select select
select select "**"
click at [1169, 154] on span "None selected" at bounding box center [1140, 154] width 79 height 13
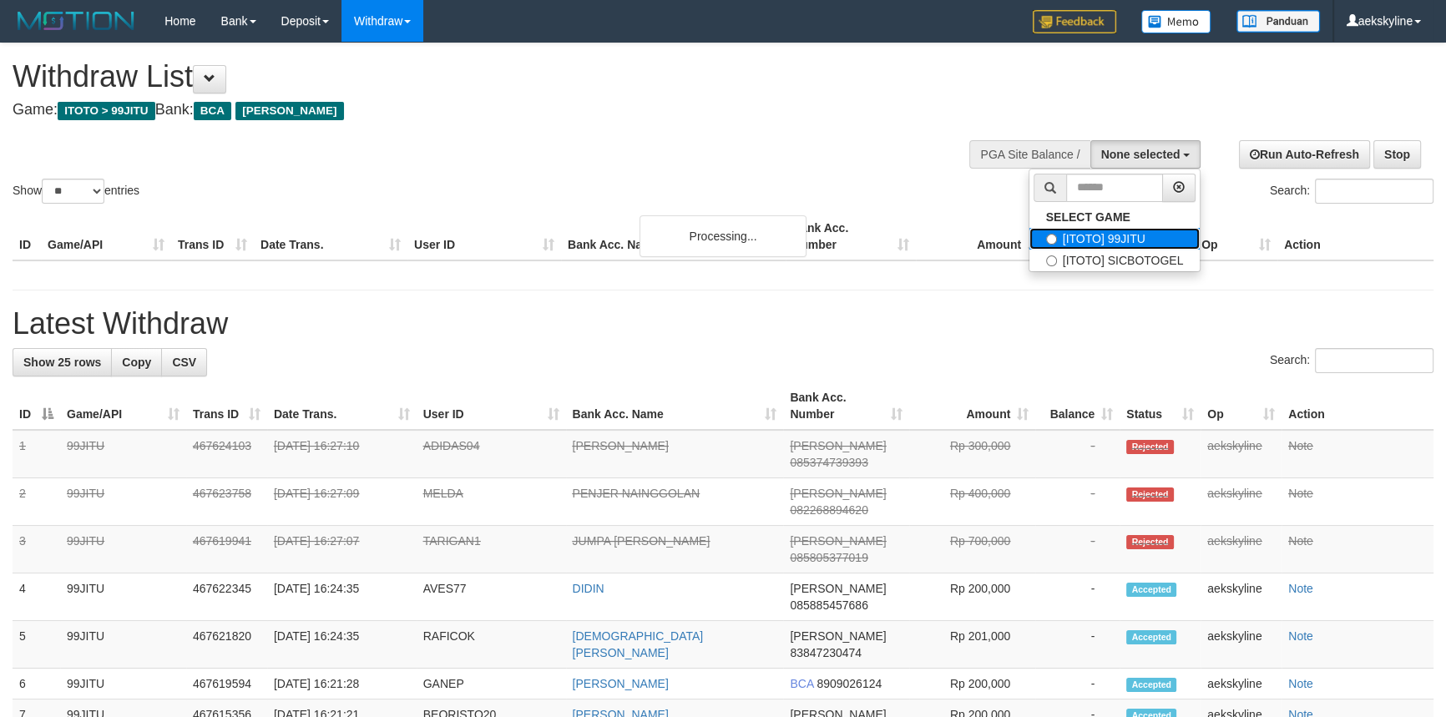
click at [1149, 234] on label "[ITOTO] 99JITU" at bounding box center [1114, 239] width 171 height 22
select select "***"
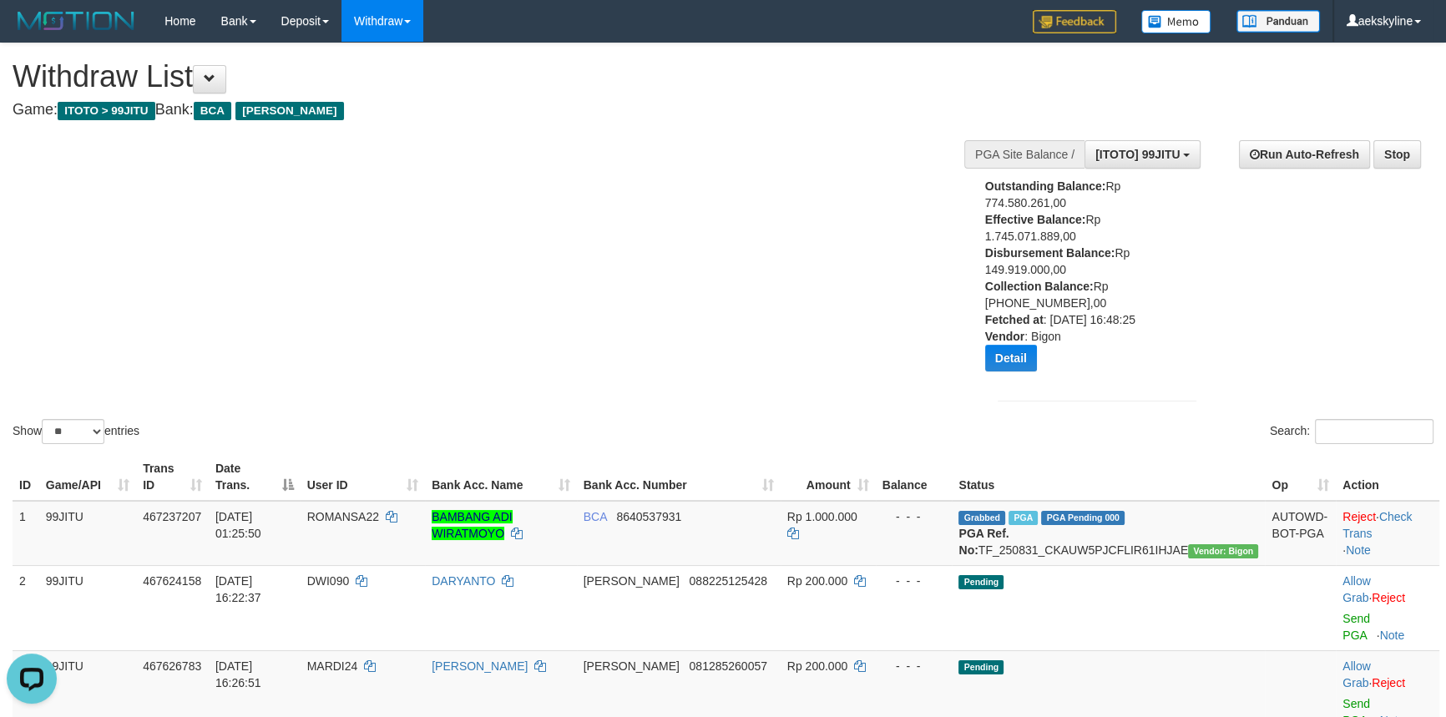
scroll to position [151, 0]
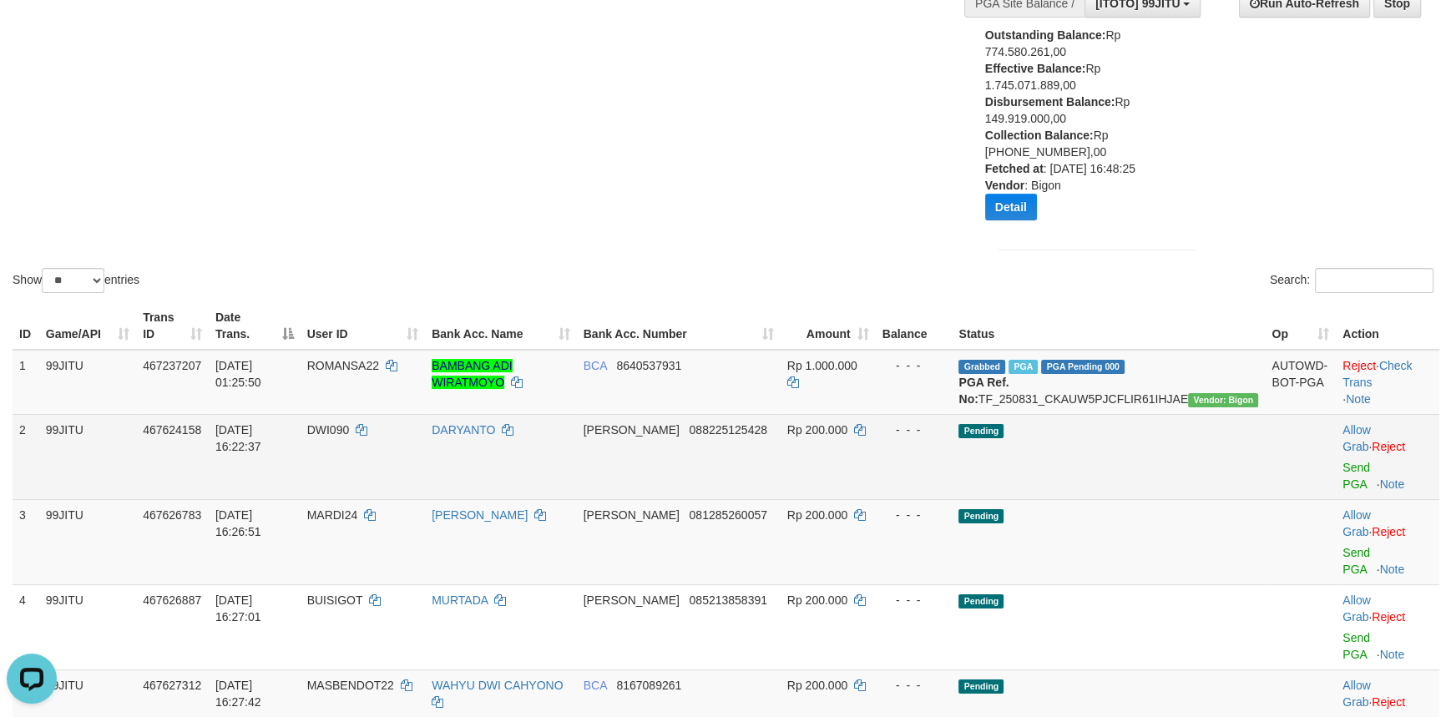
click at [394, 453] on td "DWI090" at bounding box center [363, 456] width 125 height 85
click at [350, 437] on span "DWI090" at bounding box center [328, 429] width 43 height 13
copy td "DWI090"
click at [1343, 461] on link "Send PGA" at bounding box center [1357, 476] width 28 height 30
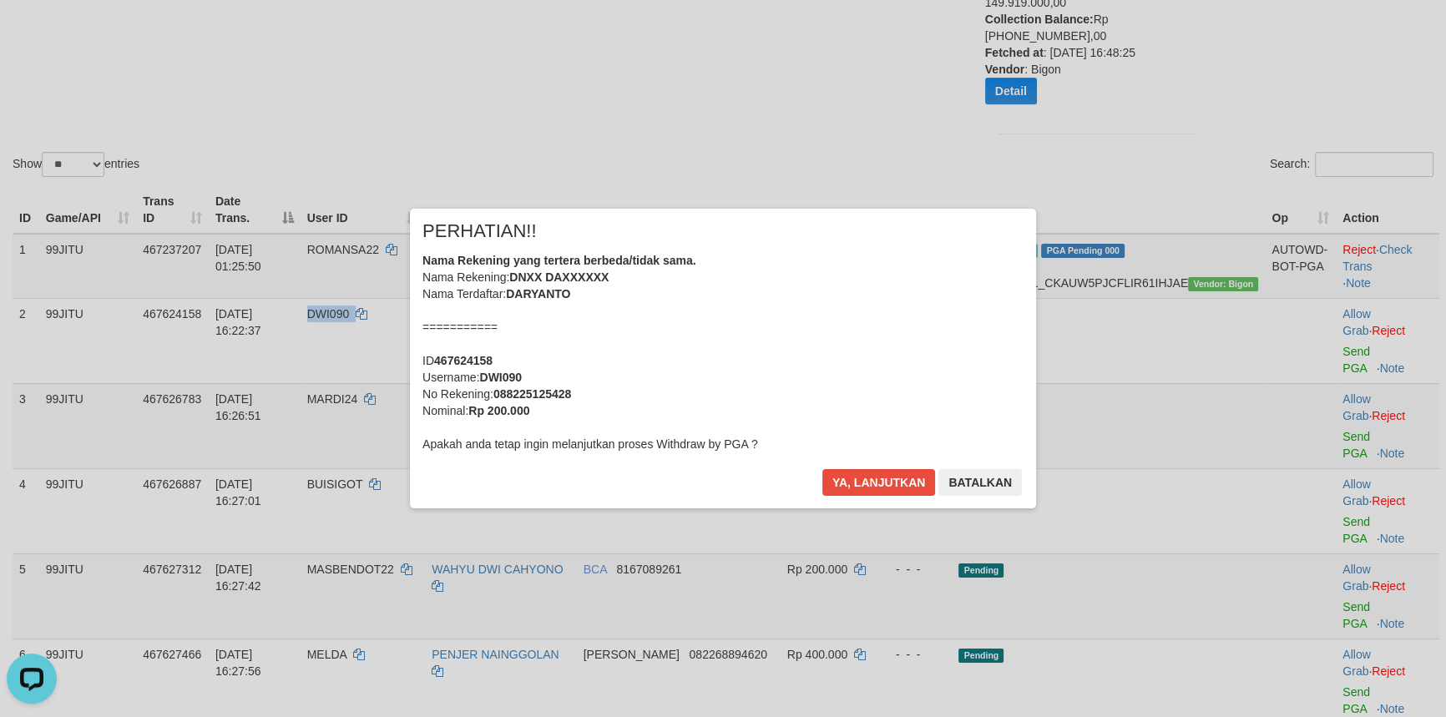
scroll to position [303, 0]
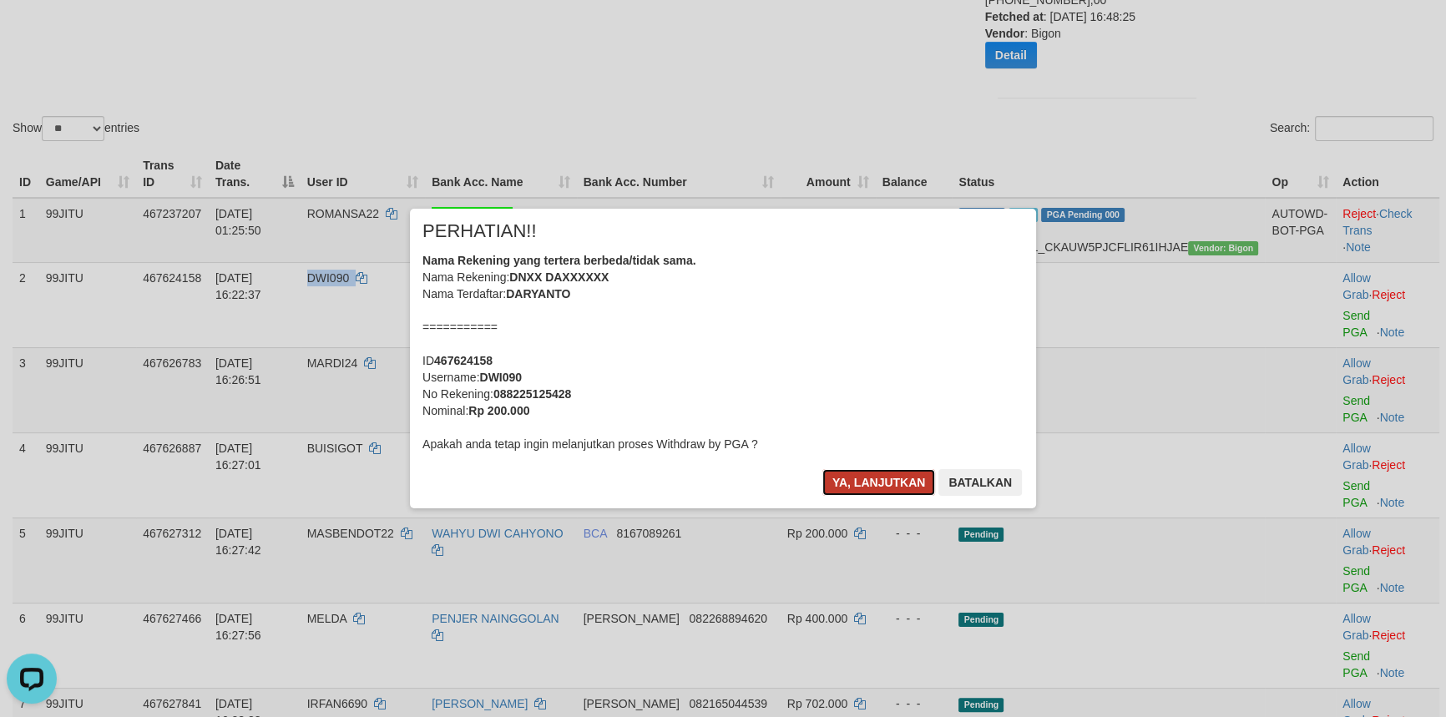
click at [875, 478] on button "Ya, lanjutkan" at bounding box center [879, 482] width 114 height 27
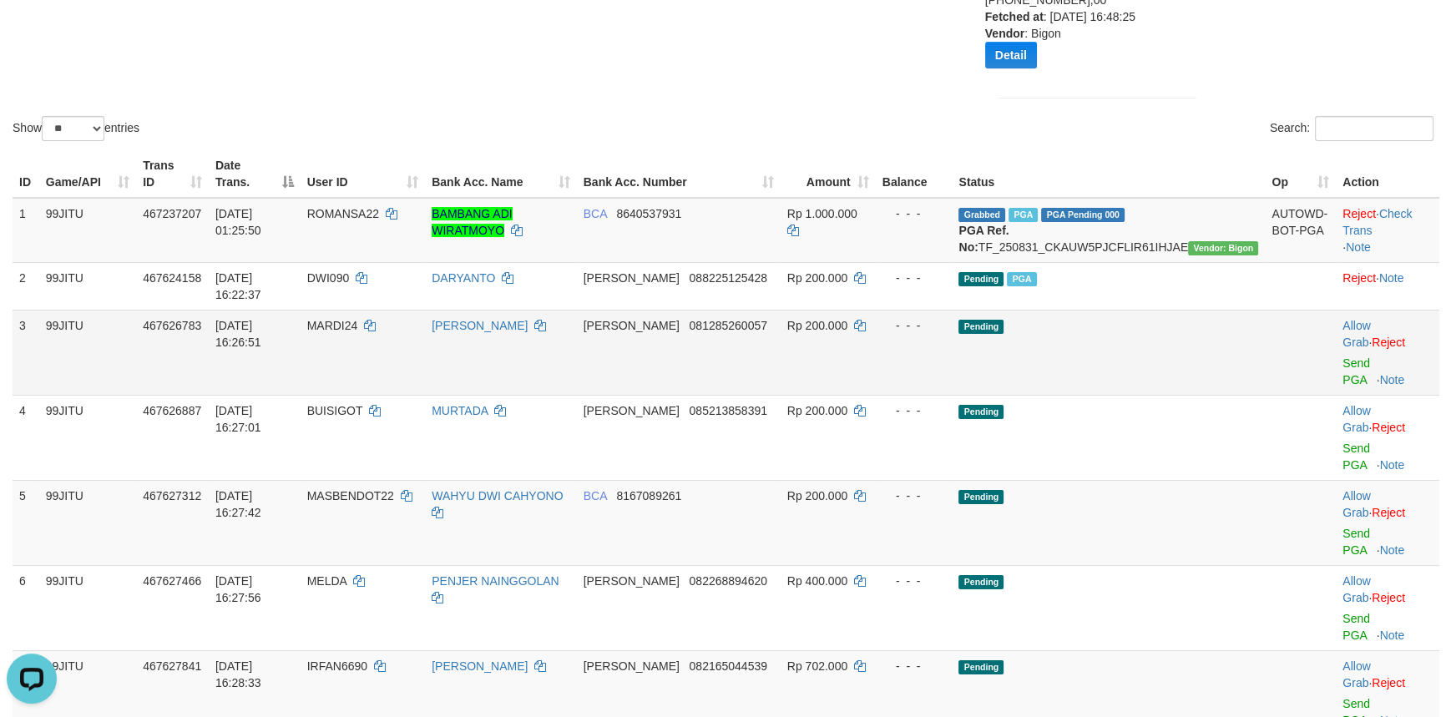
click at [358, 322] on span "MARDI24" at bounding box center [332, 325] width 51 height 13
copy td "MARDI24"
click at [358, 322] on span "MARDI24" at bounding box center [332, 325] width 51 height 13
click at [1348, 357] on link "Send PGA" at bounding box center [1357, 372] width 28 height 30
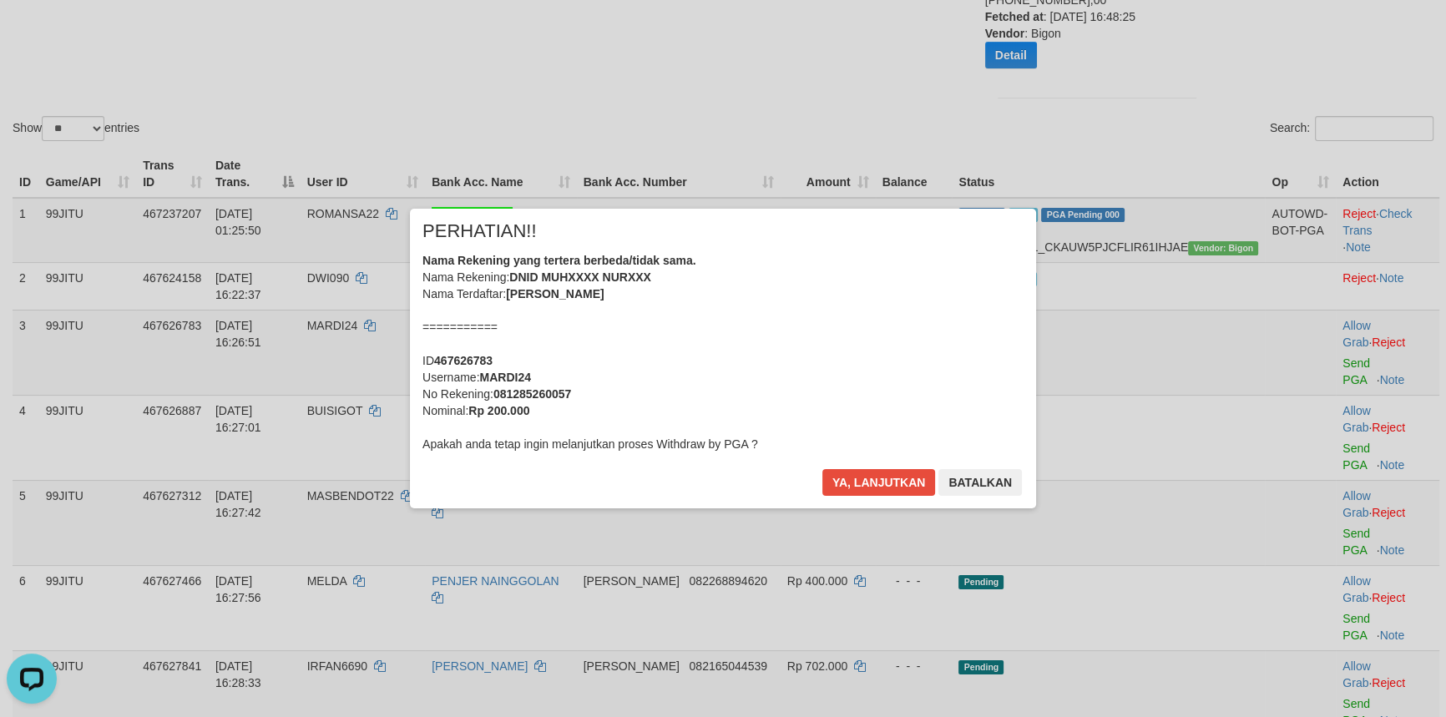
click at [391, 382] on div "× PERHATIAN!! Nama Rekening yang tertera berbeda/tidak sama. Nama Rekening: DNI…" at bounding box center [723, 358] width 977 height 299
click at [876, 476] on button "Ya, lanjutkan" at bounding box center [879, 482] width 114 height 27
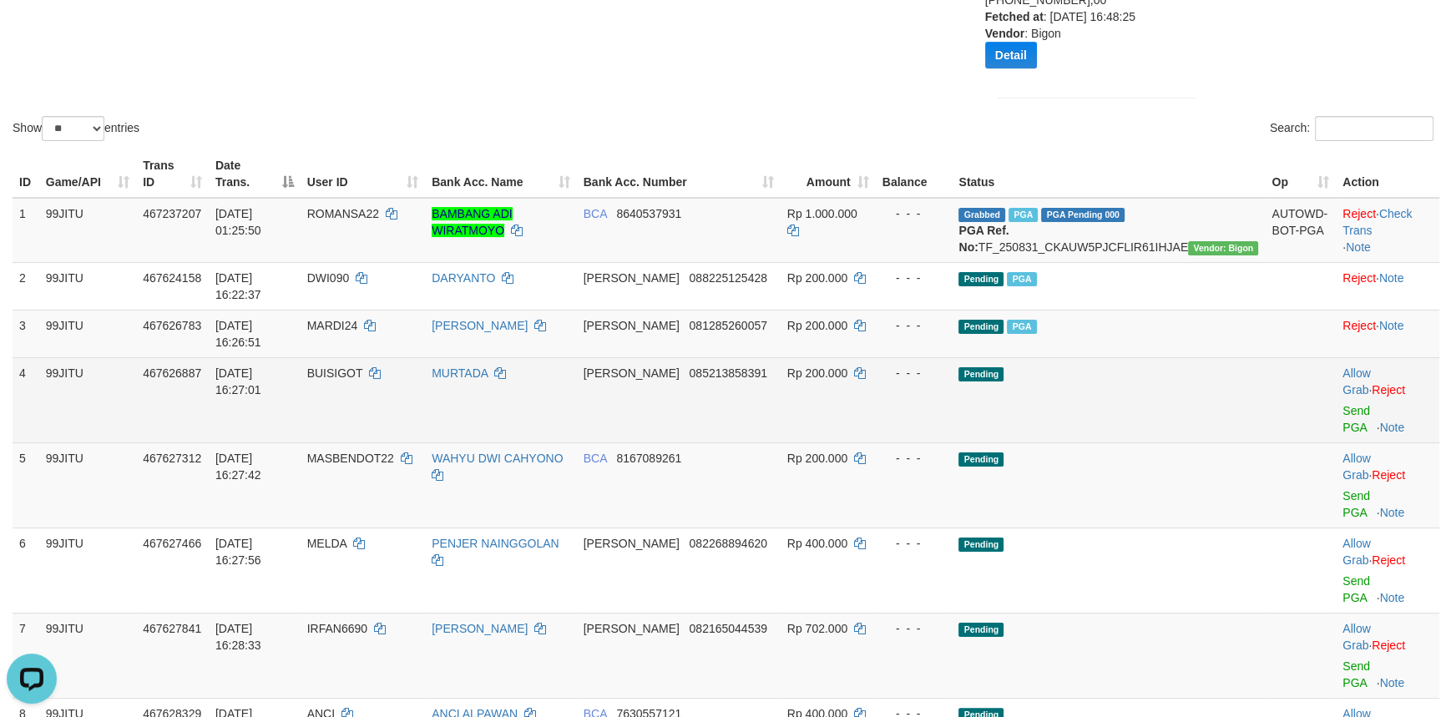
click at [376, 357] on td "BUISIGOT" at bounding box center [363, 399] width 125 height 85
copy td "BUISIGOT"
click at [1343, 404] on link "Send PGA" at bounding box center [1357, 419] width 28 height 30
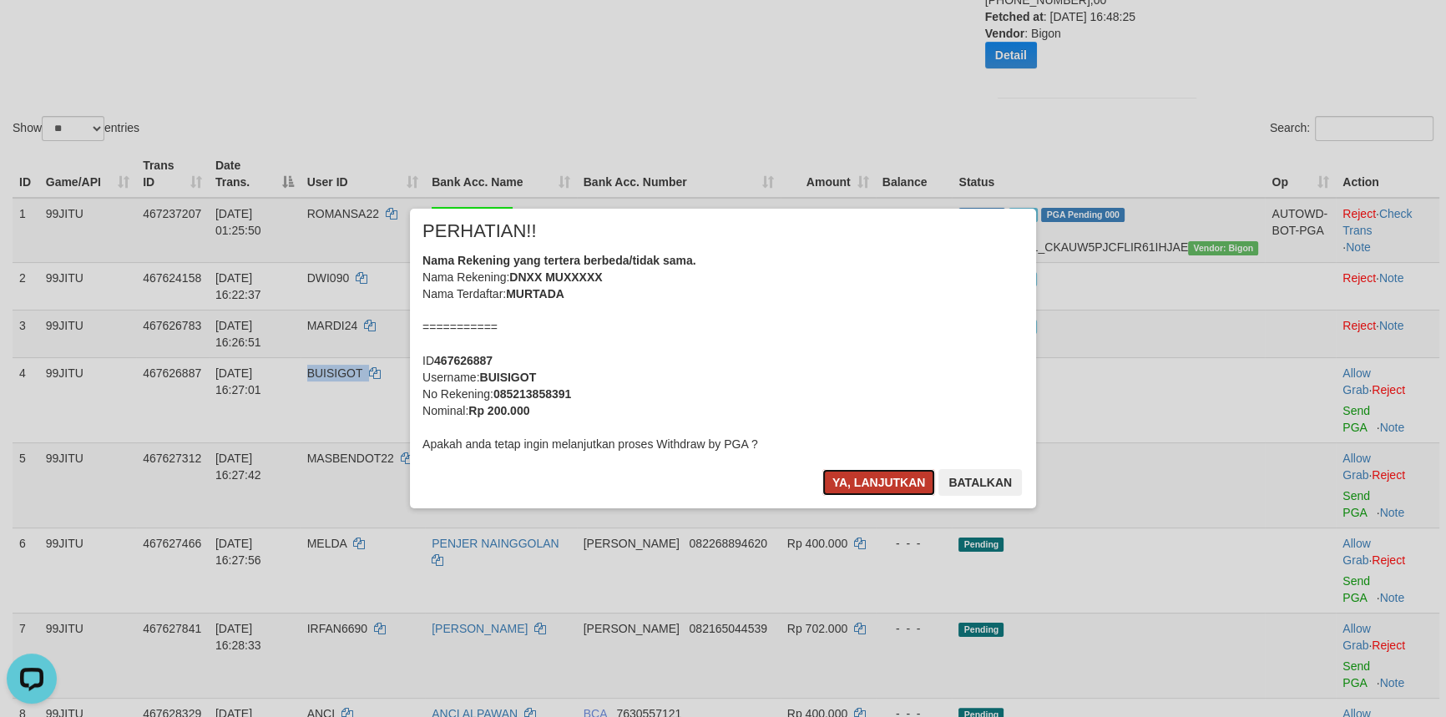
click at [883, 480] on button "Ya, lanjutkan" at bounding box center [879, 482] width 114 height 27
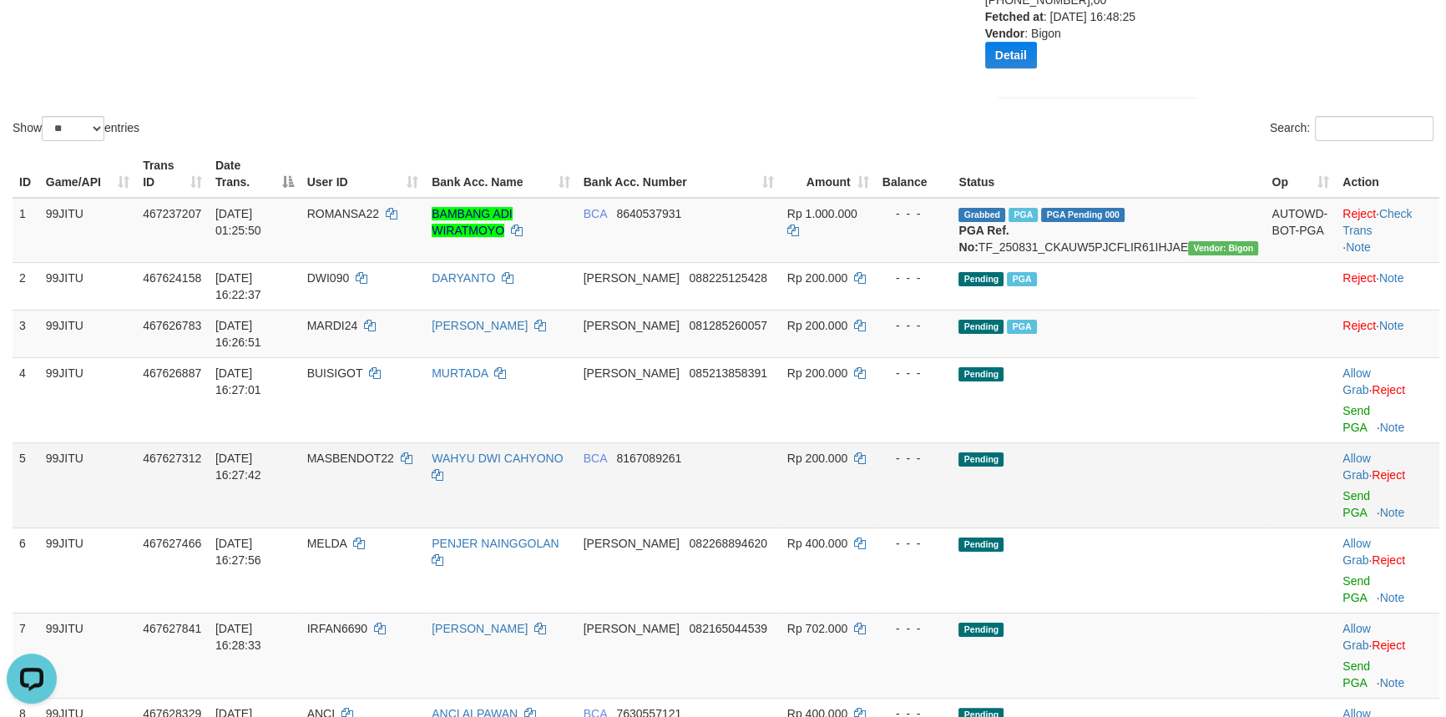
click at [407, 443] on td "MASBENDOT22" at bounding box center [363, 485] width 125 height 85
copy td "MASBENDOT22"
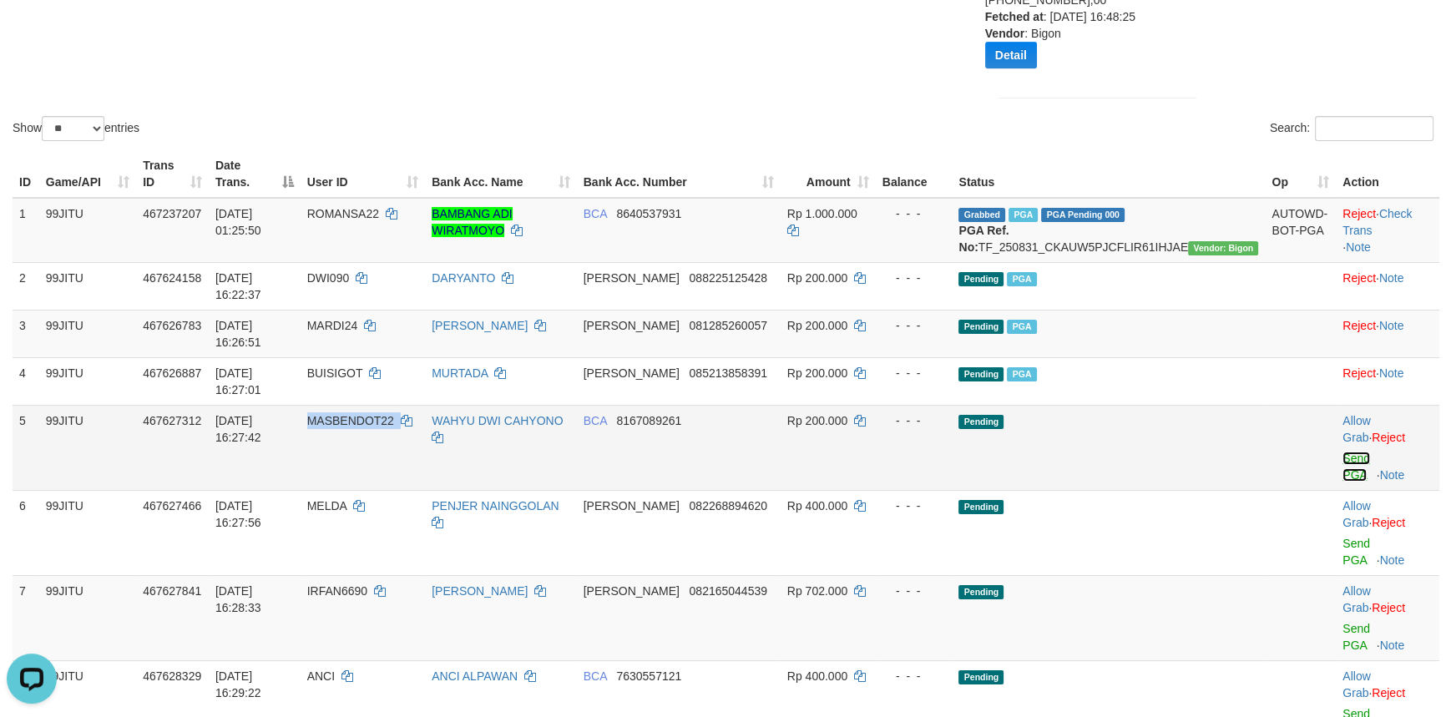
click at [1343, 452] on link "Send PGA" at bounding box center [1357, 467] width 28 height 30
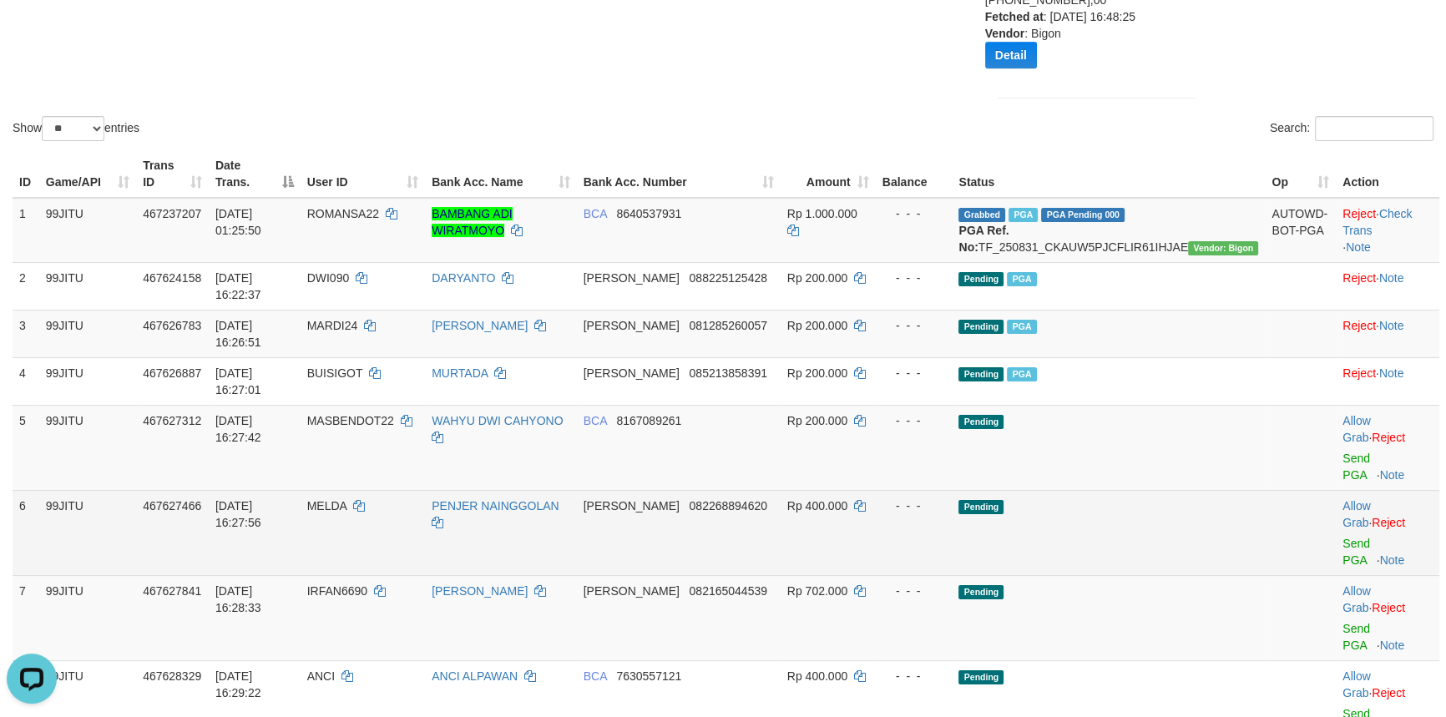
click at [381, 490] on td "MELDA" at bounding box center [363, 532] width 125 height 85
copy td "MELDA"
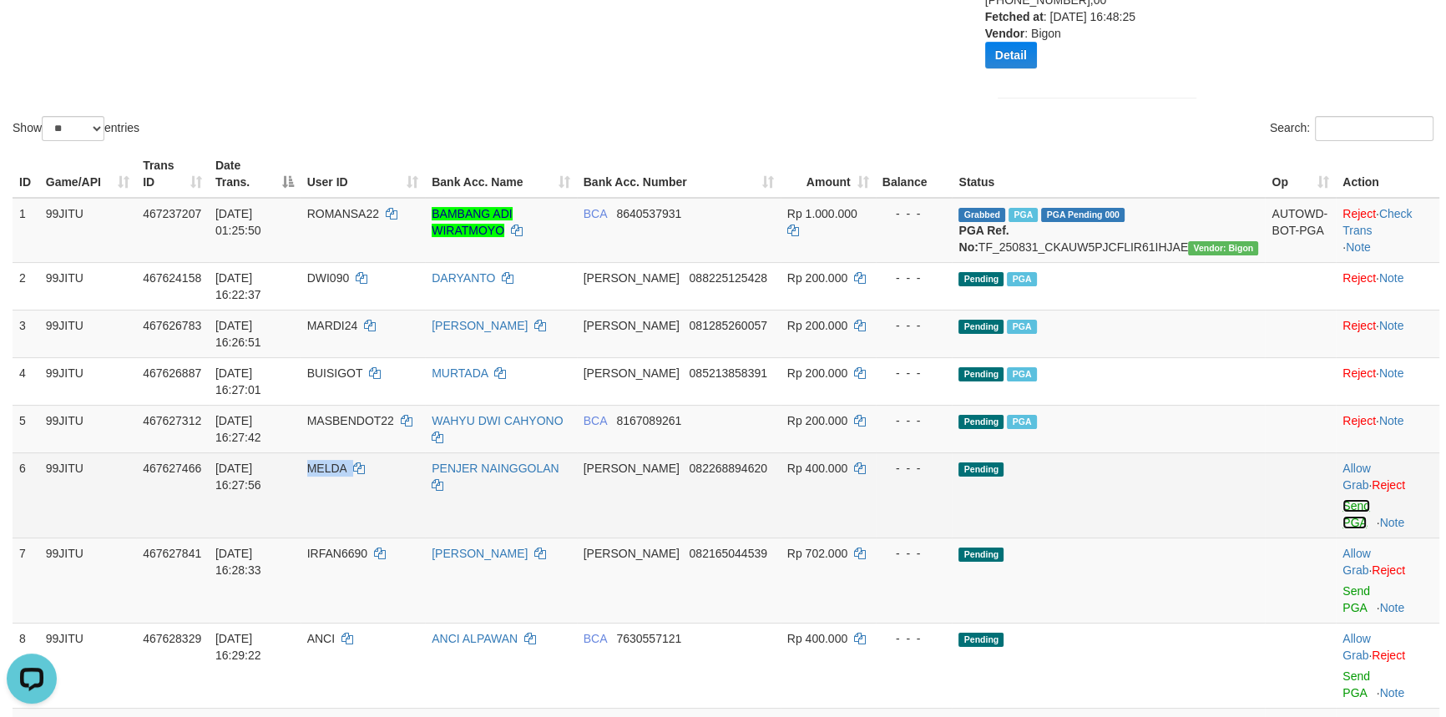
click at [1343, 499] on link "Send PGA" at bounding box center [1357, 514] width 28 height 30
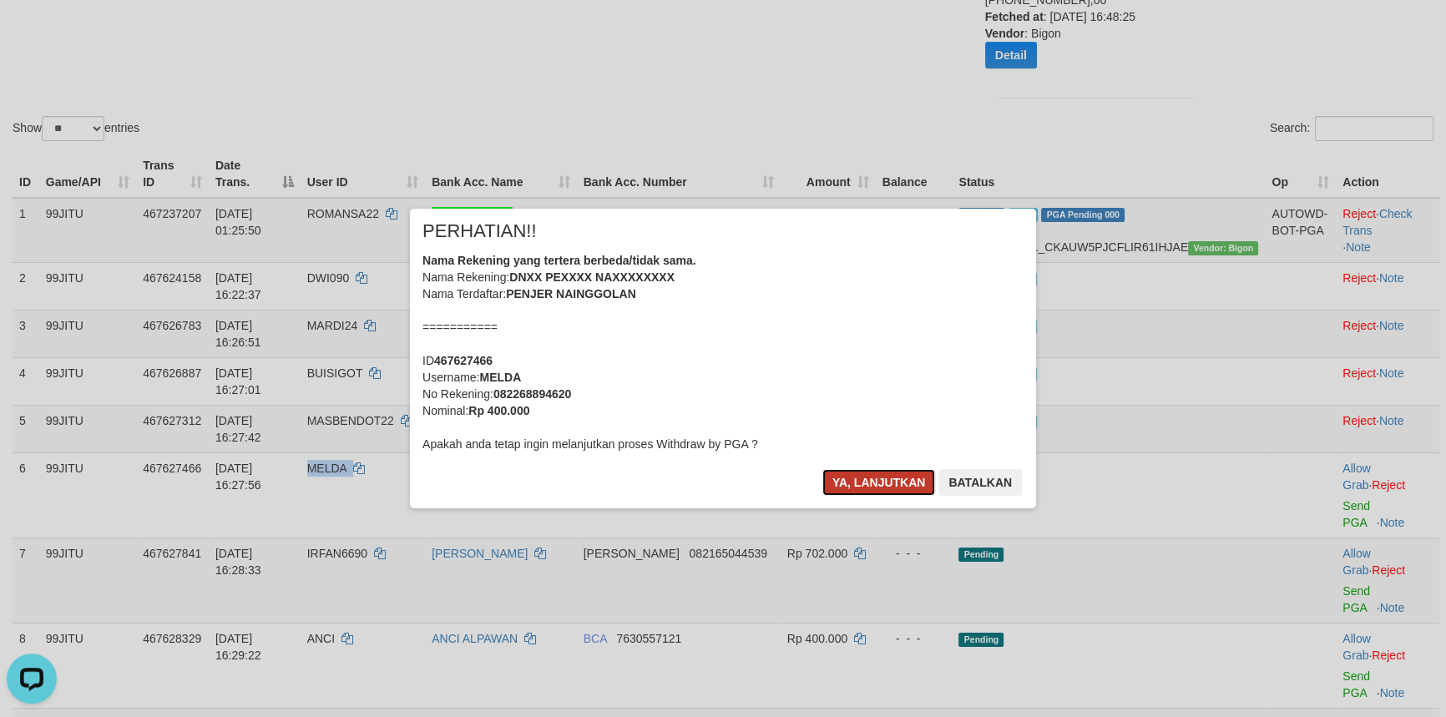
click at [888, 477] on button "Ya, lanjutkan" at bounding box center [879, 482] width 114 height 27
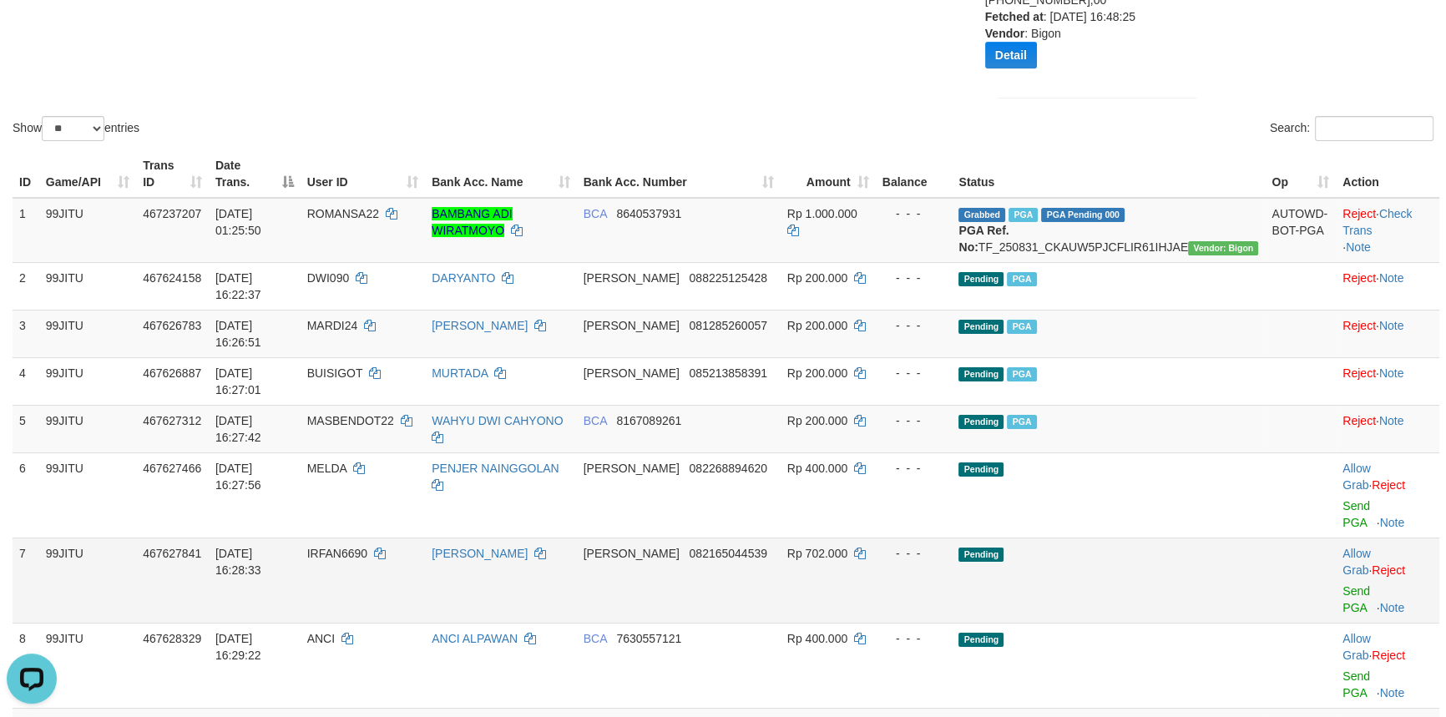
click at [367, 547] on span "IRFAN6690" at bounding box center [337, 553] width 60 height 13
copy td "IRFAN6690"
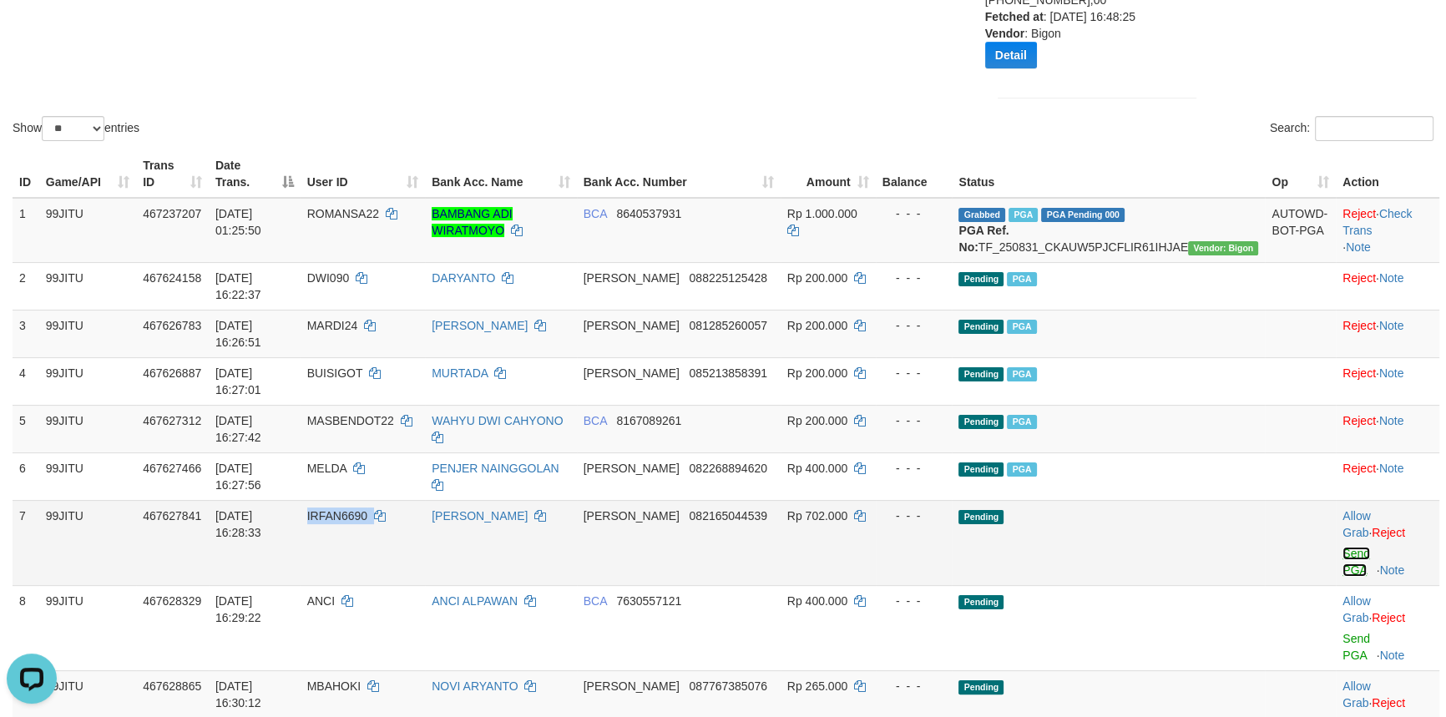
click at [1343, 547] on link "Send PGA" at bounding box center [1357, 562] width 28 height 30
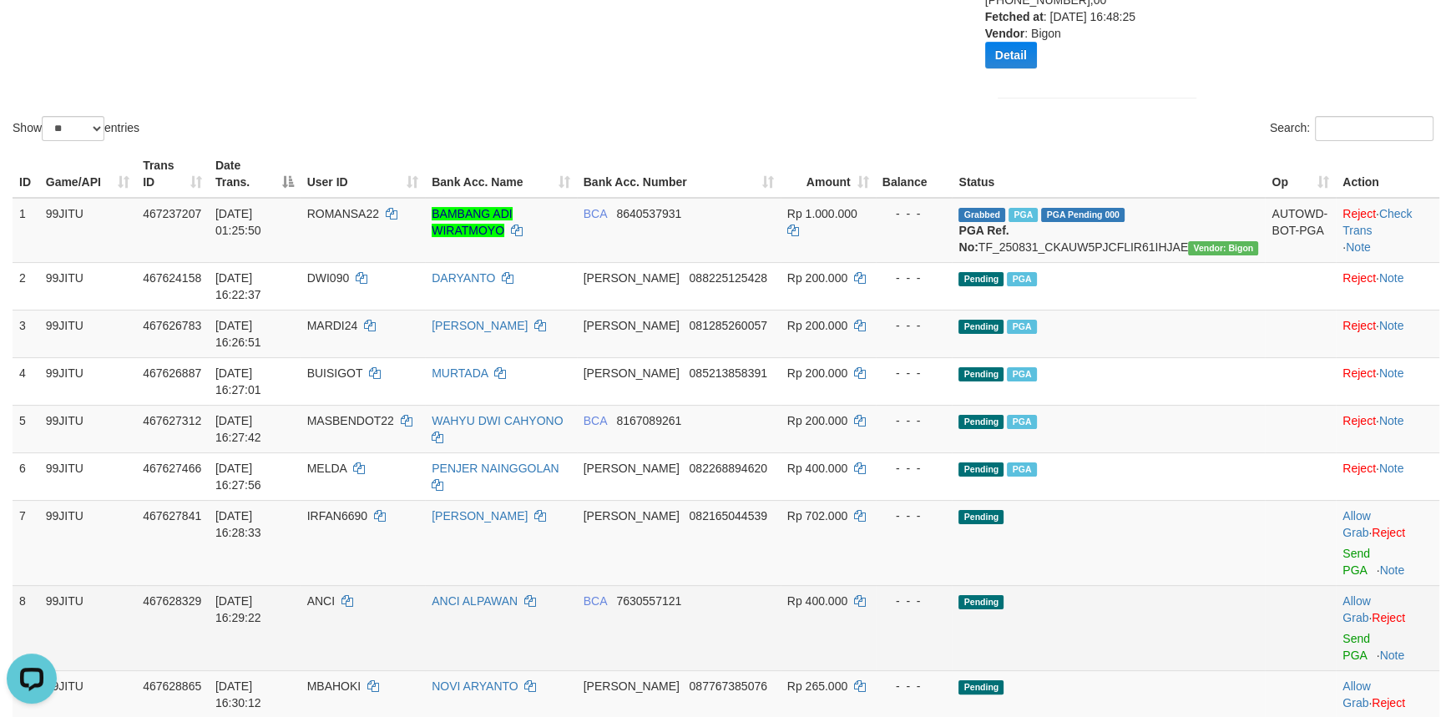
click at [335, 594] on span "ANCI" at bounding box center [321, 600] width 28 height 13
copy td "ANCI"
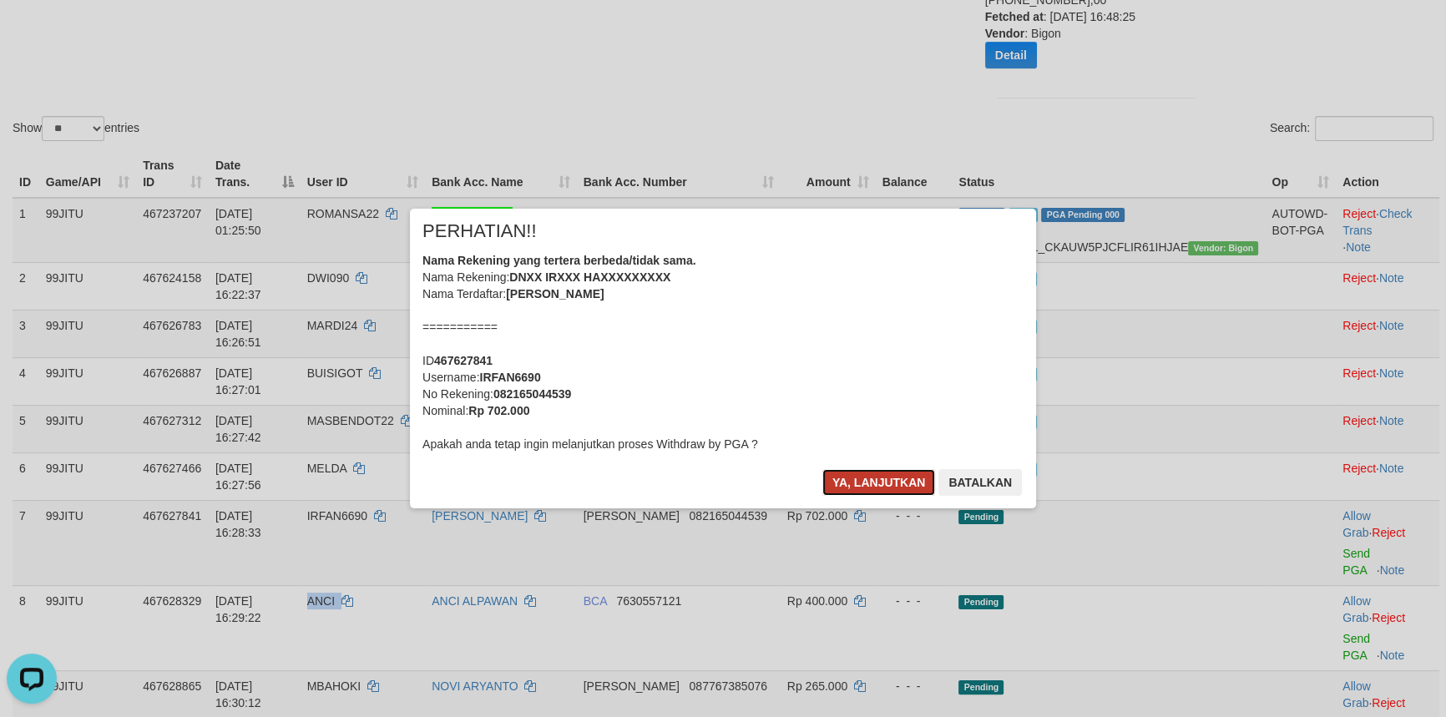
click at [875, 483] on button "Ya, lanjutkan" at bounding box center [879, 482] width 114 height 27
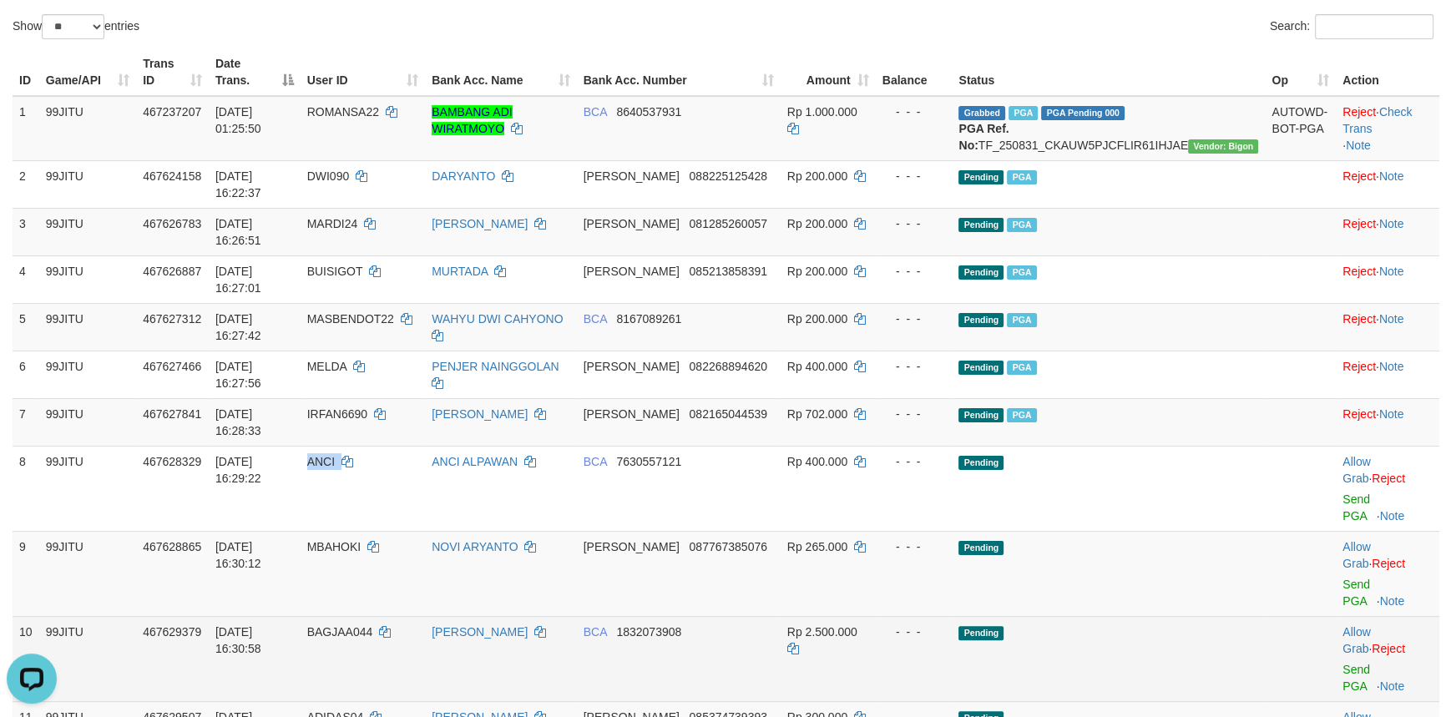
scroll to position [455, 0]
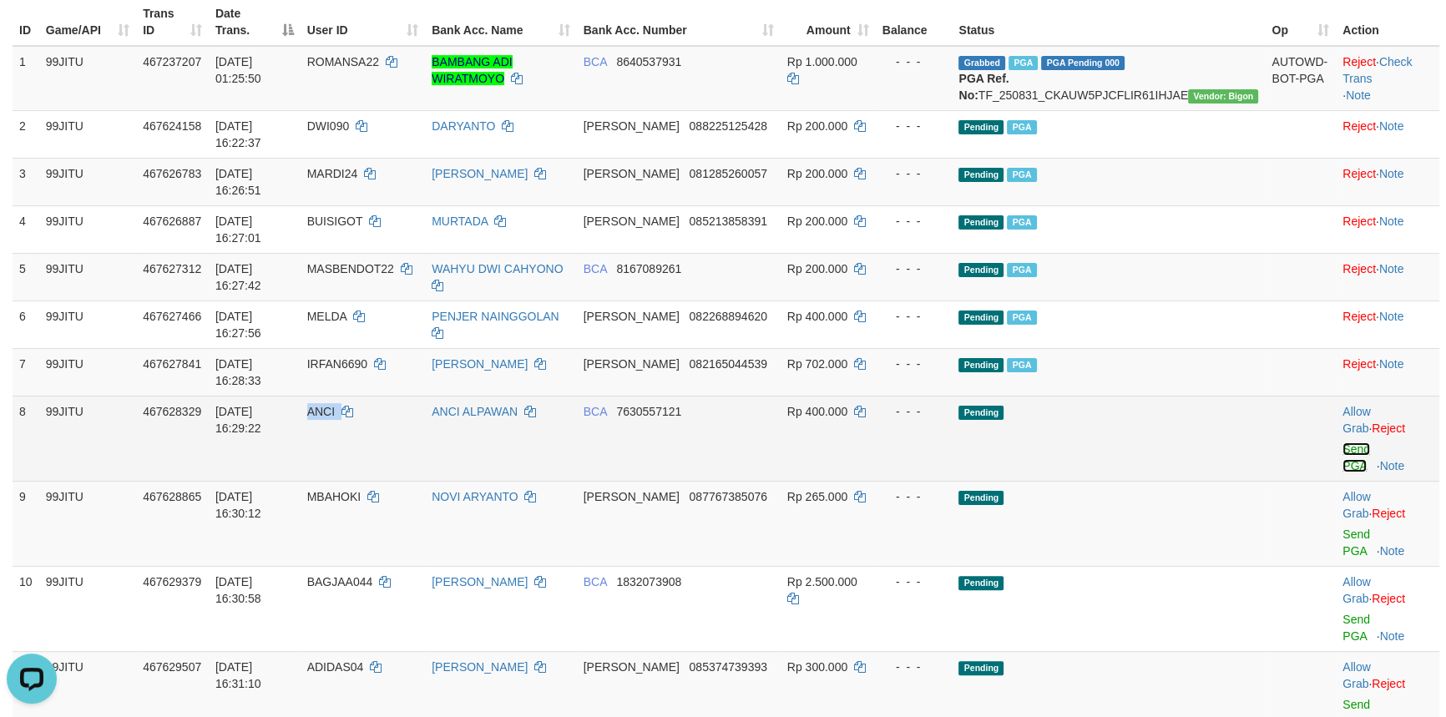
click at [1343, 443] on link "Send PGA" at bounding box center [1357, 458] width 28 height 30
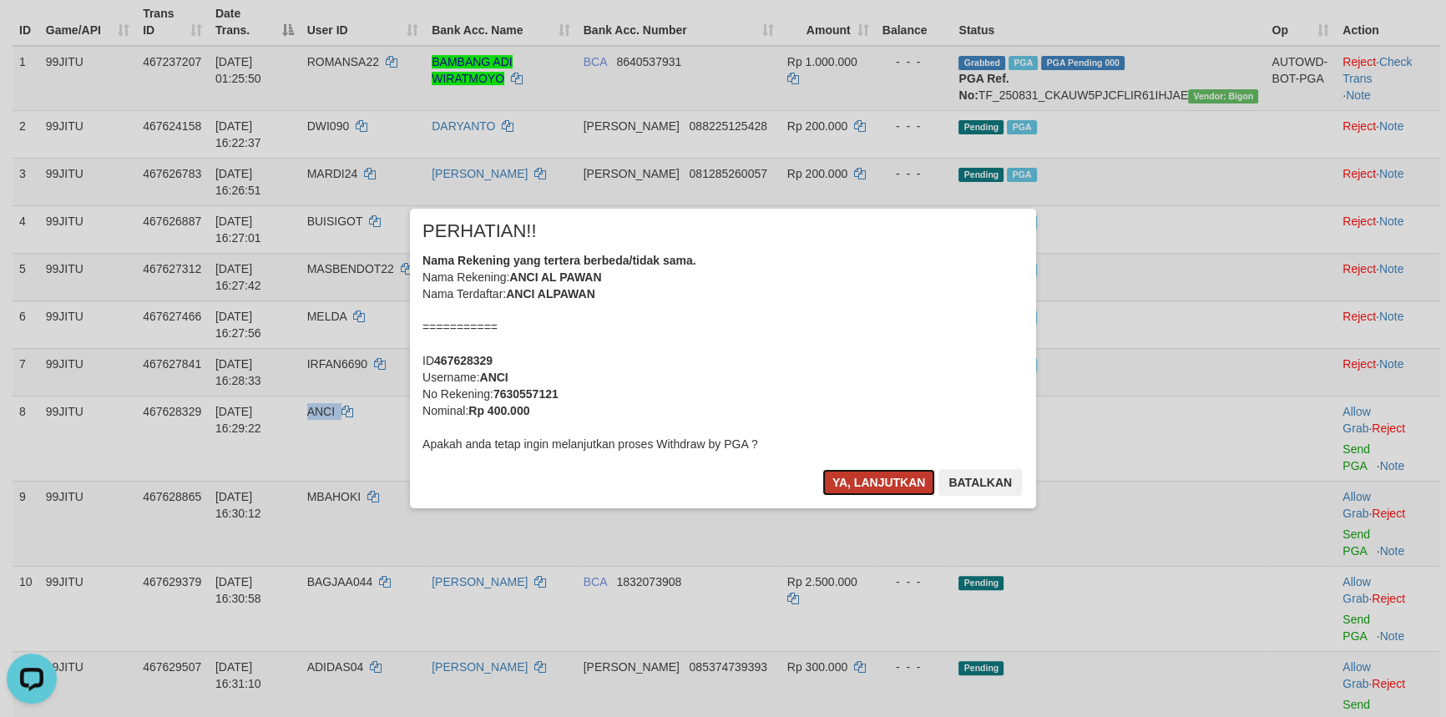
click at [860, 478] on button "Ya, lanjutkan" at bounding box center [879, 482] width 114 height 27
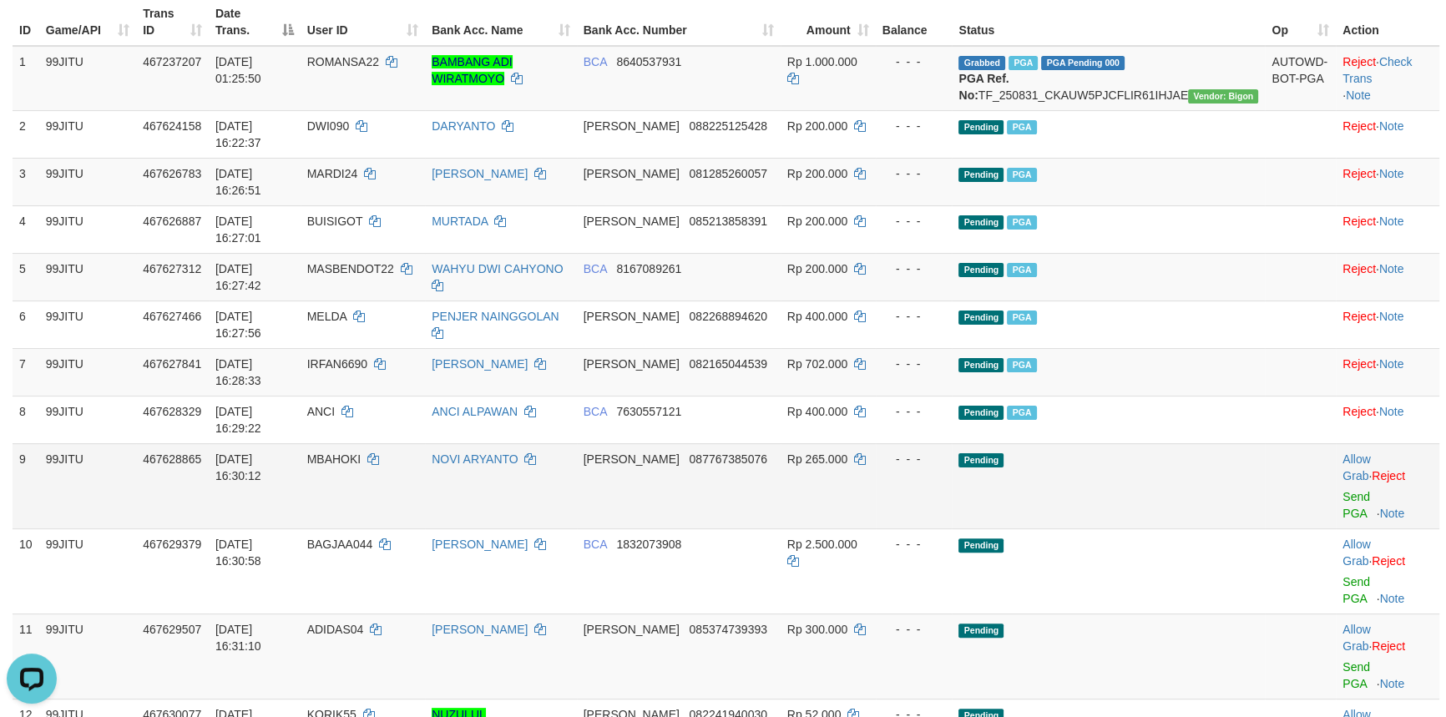
click at [362, 453] on span "MBAHOKI" at bounding box center [334, 459] width 54 height 13
copy td "MBAHOKI"
click at [362, 453] on span "MBAHOKI" at bounding box center [334, 459] width 54 height 13
click at [1348, 490] on link "Send PGA" at bounding box center [1357, 505] width 28 height 30
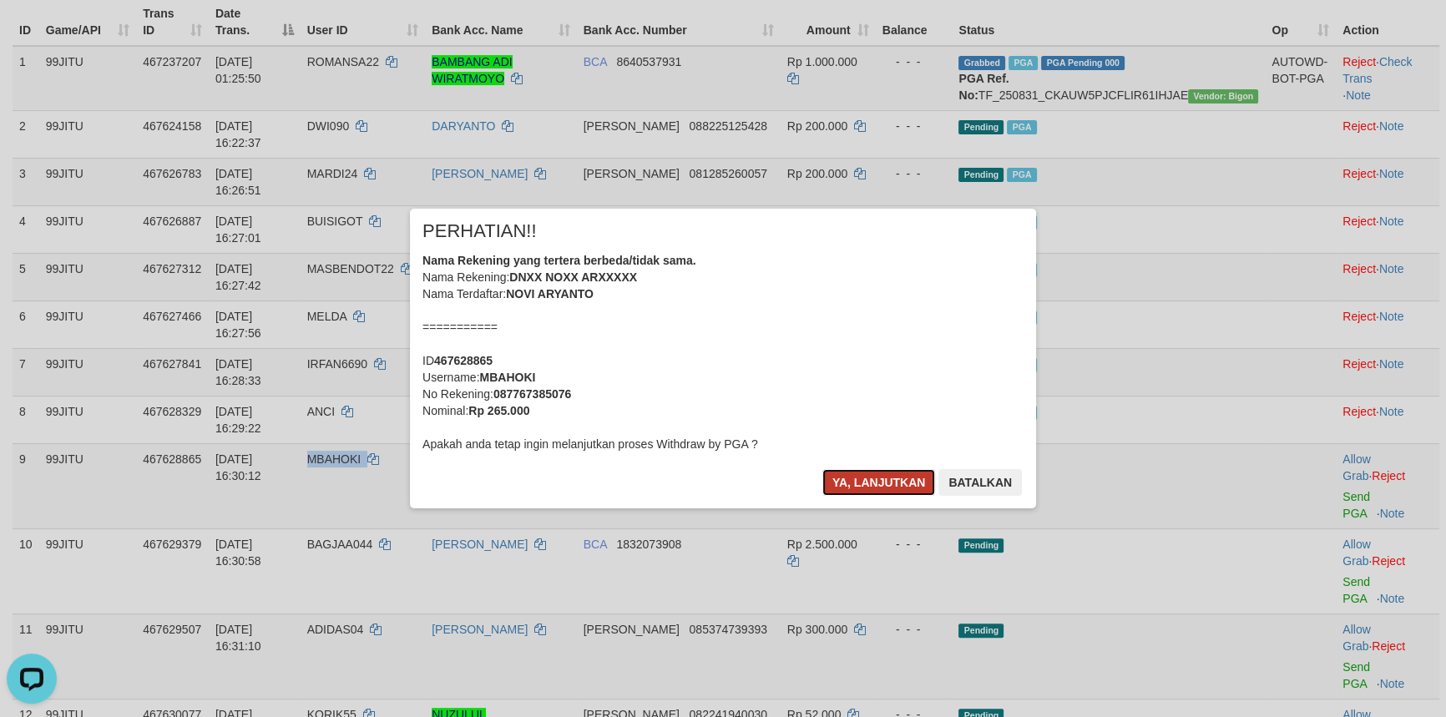
click at [852, 486] on button "Ya, lanjutkan" at bounding box center [879, 482] width 114 height 27
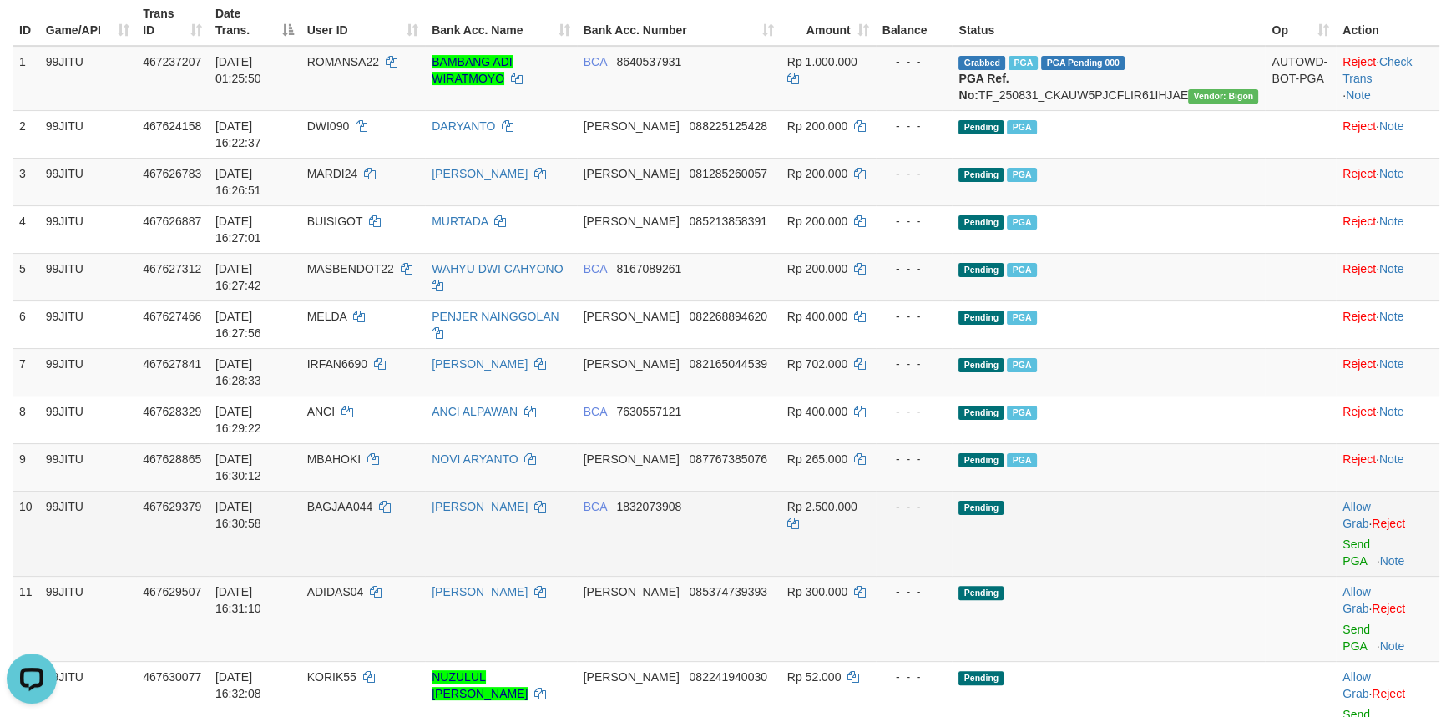
click at [373, 500] on span "BAGJAA044" at bounding box center [340, 506] width 66 height 13
copy td "BAGJAA044"
click at [1343, 538] on link "Send PGA" at bounding box center [1357, 553] width 28 height 30
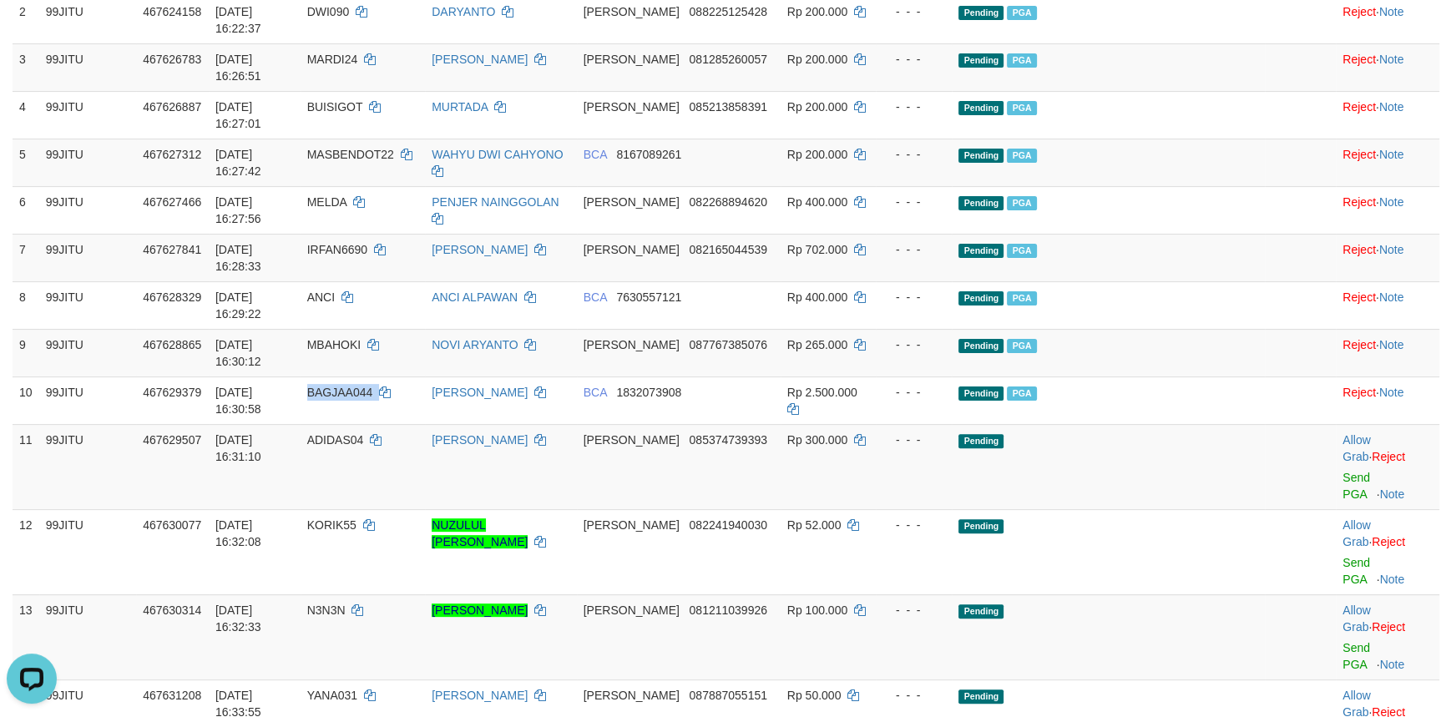
scroll to position [607, 0]
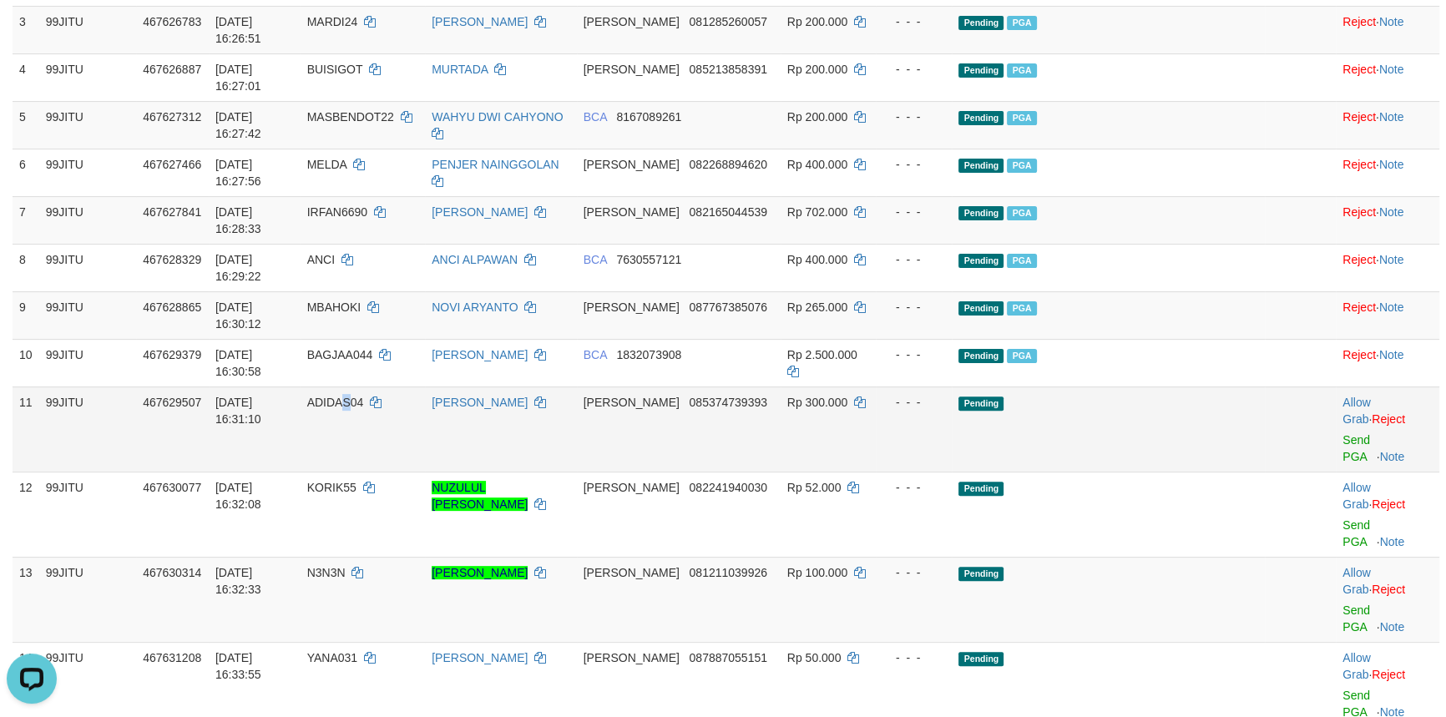
click at [364, 396] on span "ADIDAS04" at bounding box center [335, 402] width 57 height 13
copy span "S"
click at [364, 396] on span "ADIDAS04" at bounding box center [335, 402] width 57 height 13
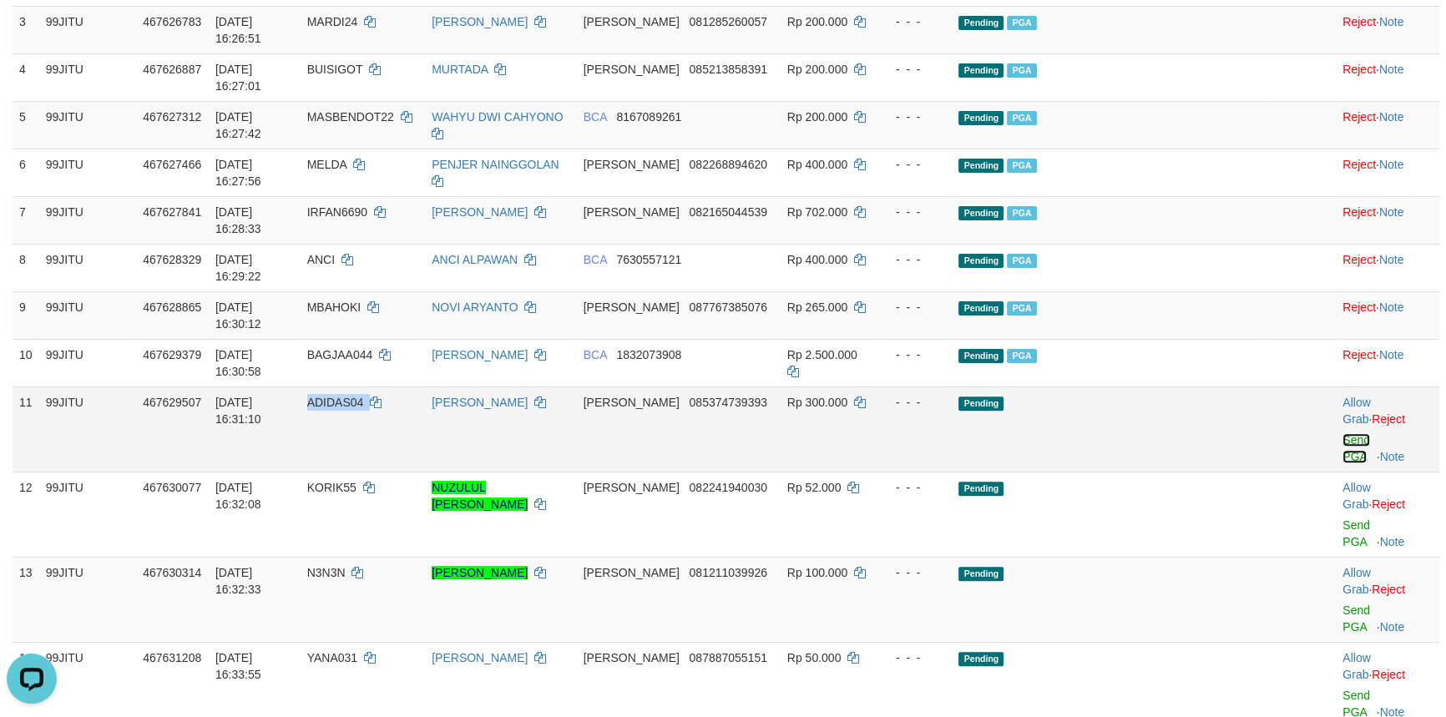
click at [1343, 433] on link "Send PGA" at bounding box center [1357, 448] width 28 height 30
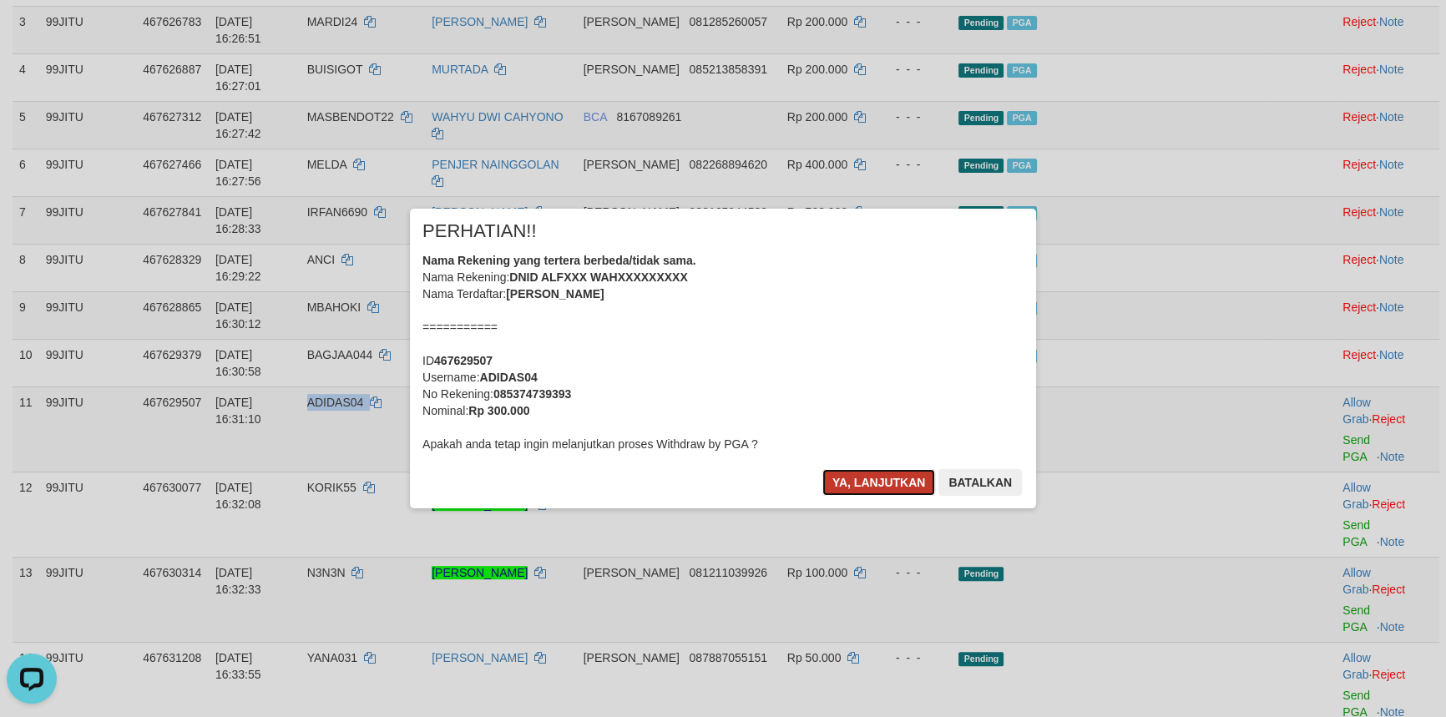
click at [866, 482] on button "Ya, lanjutkan" at bounding box center [879, 482] width 114 height 27
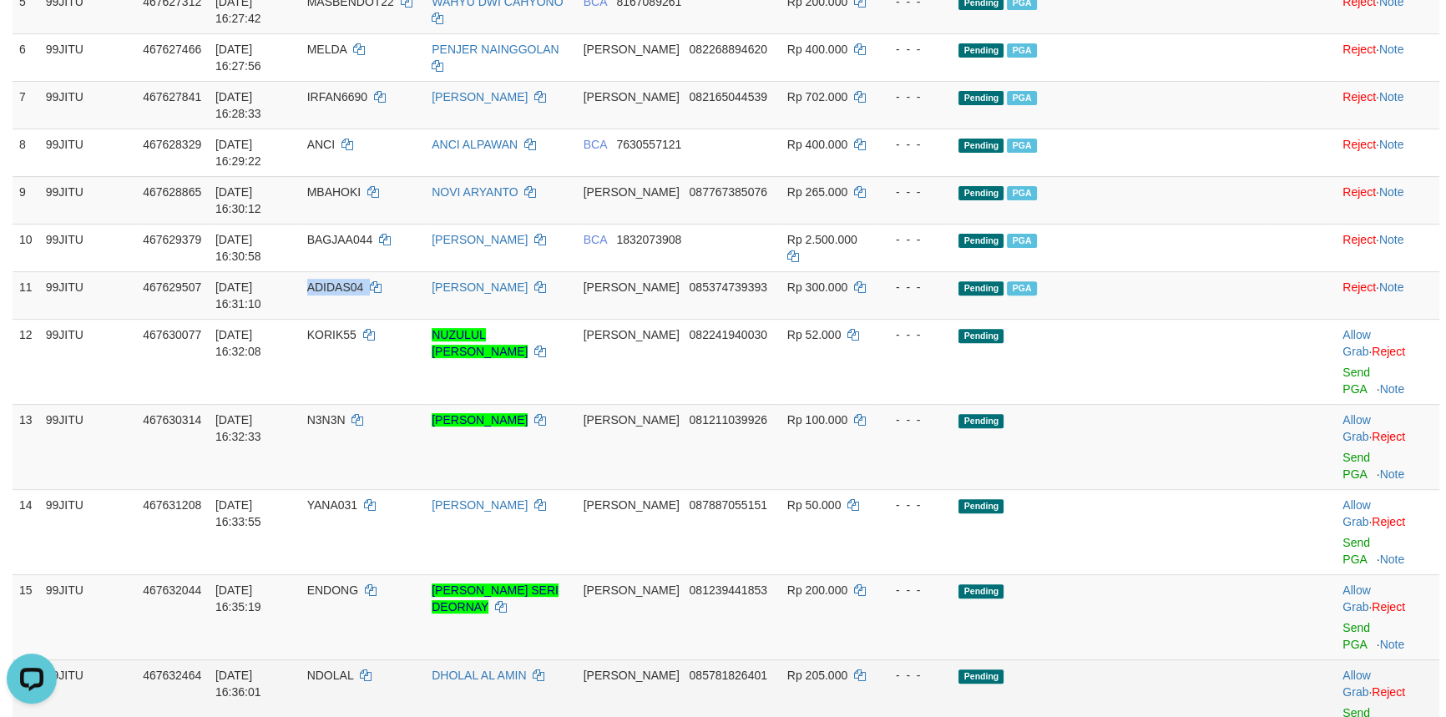
scroll to position [759, 0]
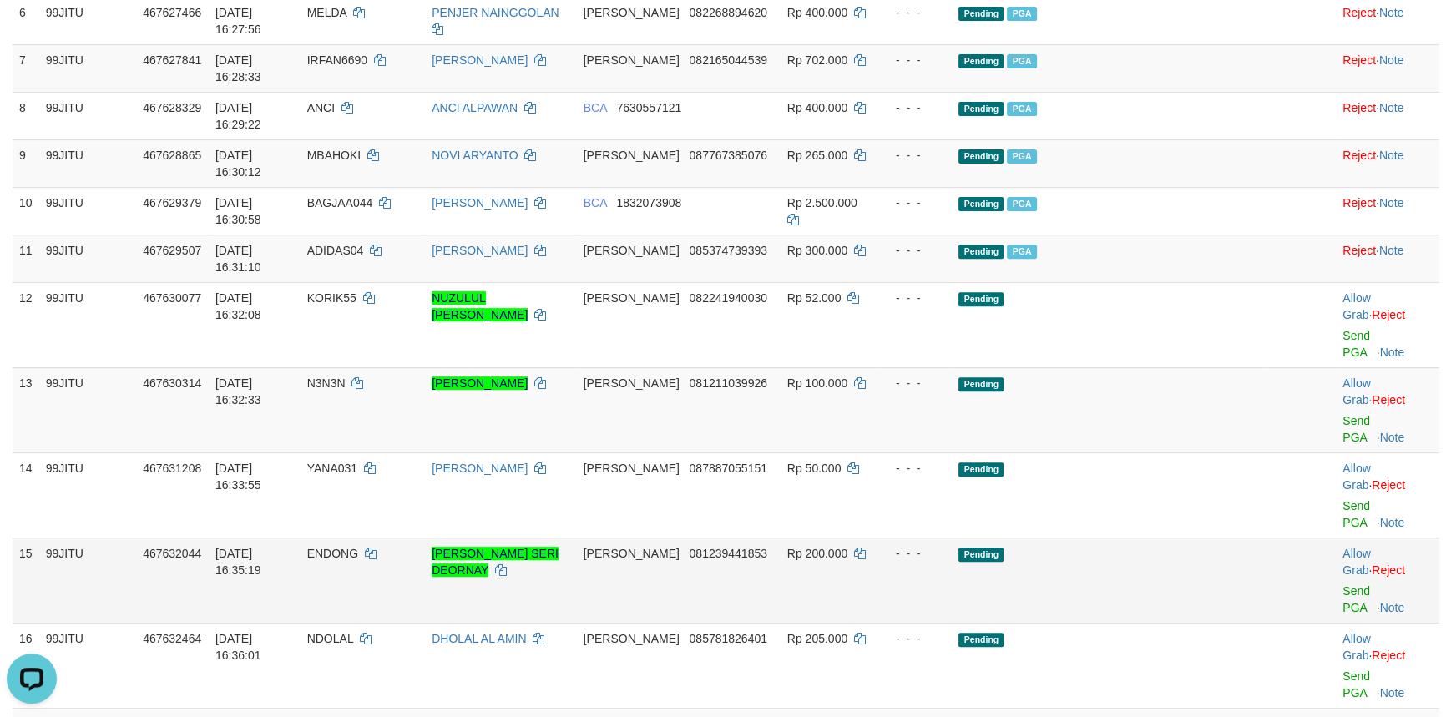
click at [358, 547] on span "ENDONG" at bounding box center [332, 553] width 51 height 13
click at [1357, 579] on div at bounding box center [1388, 581] width 90 height 4
click at [1356, 584] on link "Send PGA" at bounding box center [1357, 599] width 28 height 30
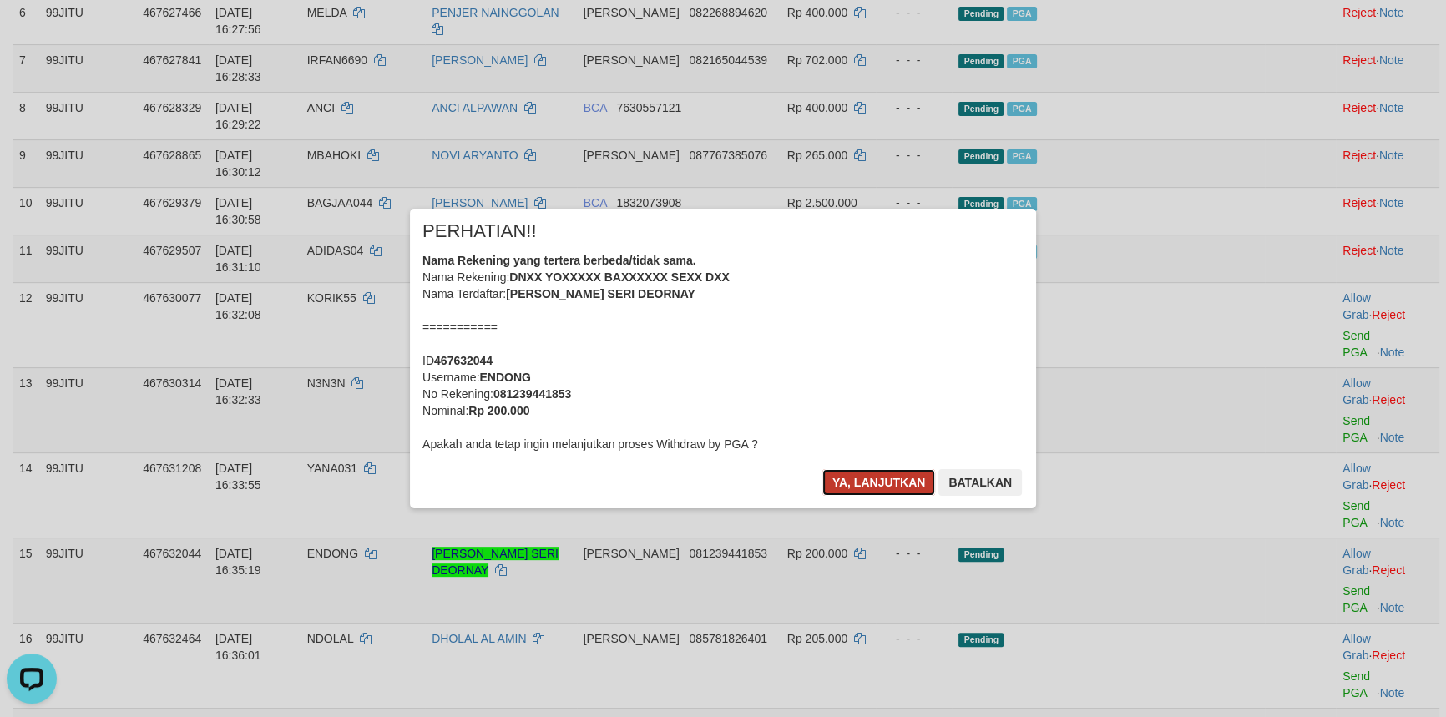
click at [892, 478] on button "Ya, lanjutkan" at bounding box center [879, 482] width 114 height 27
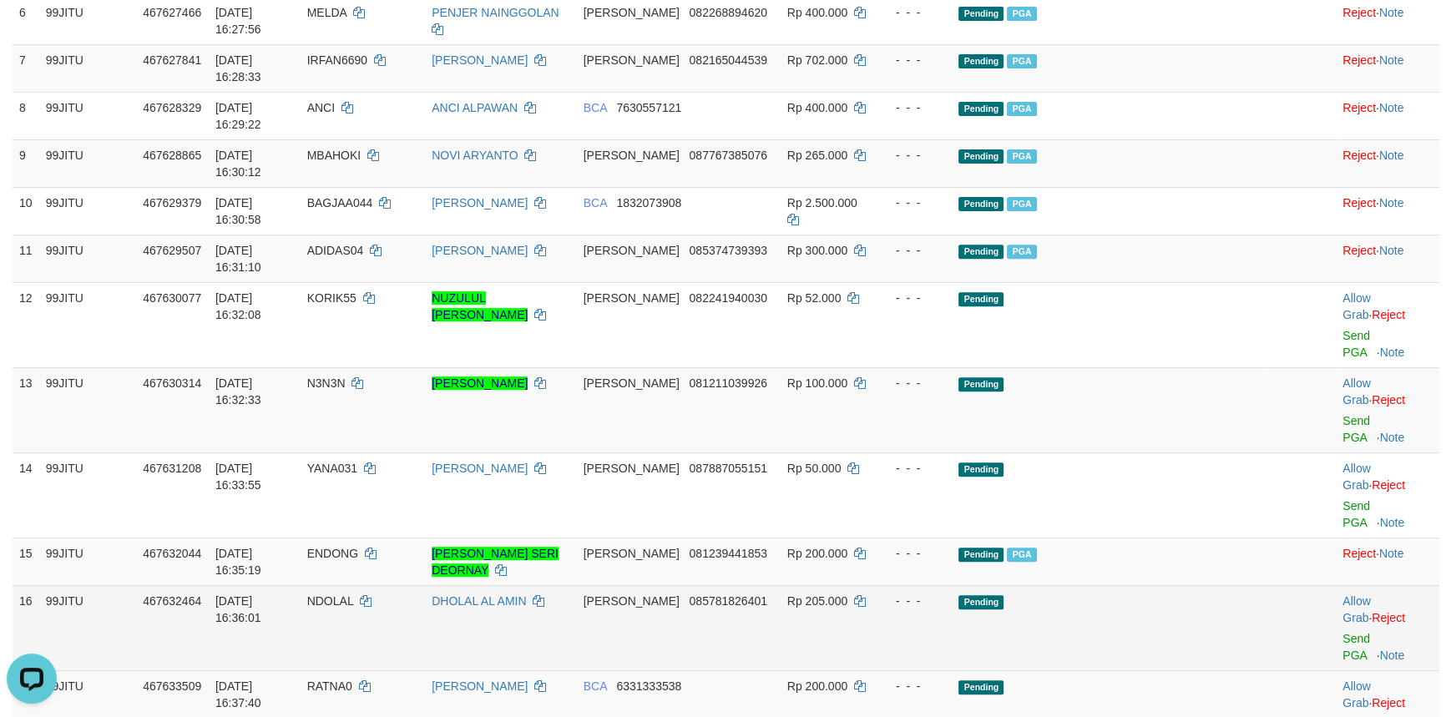
click at [354, 594] on span "NDOLAL" at bounding box center [330, 600] width 47 height 13
click at [1353, 632] on link "Send PGA" at bounding box center [1357, 647] width 28 height 30
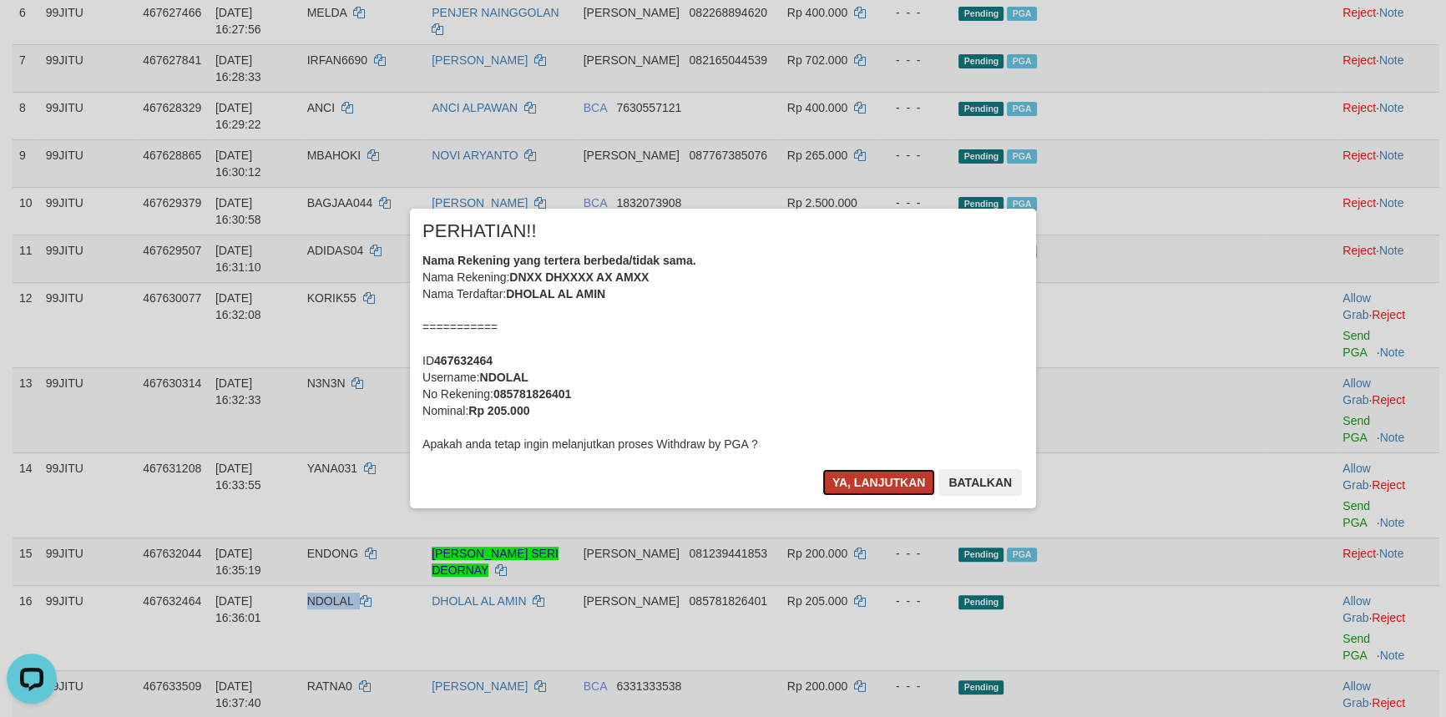
click at [860, 482] on button "Ya, lanjutkan" at bounding box center [879, 482] width 114 height 27
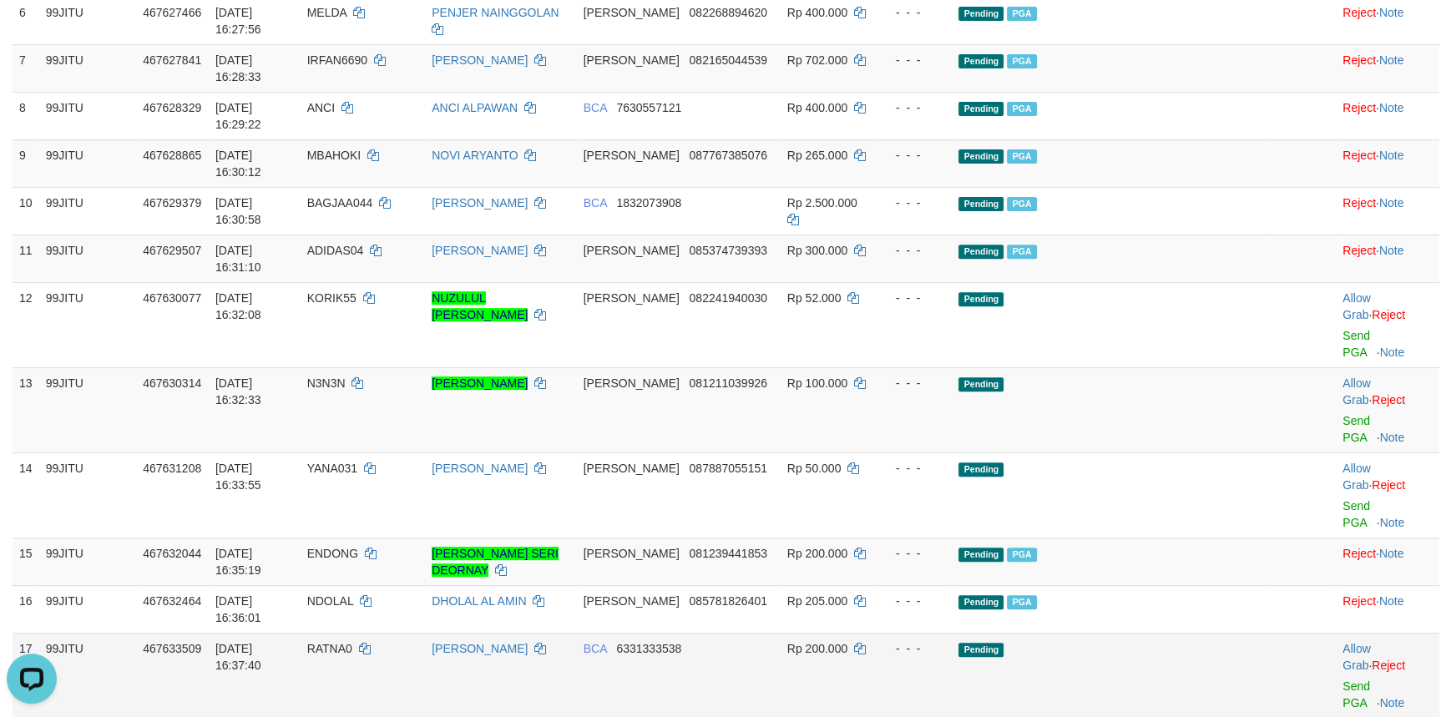
click at [352, 642] on span "RATNA0" at bounding box center [329, 648] width 45 height 13
click at [1343, 680] on link "Send PGA" at bounding box center [1357, 695] width 28 height 30
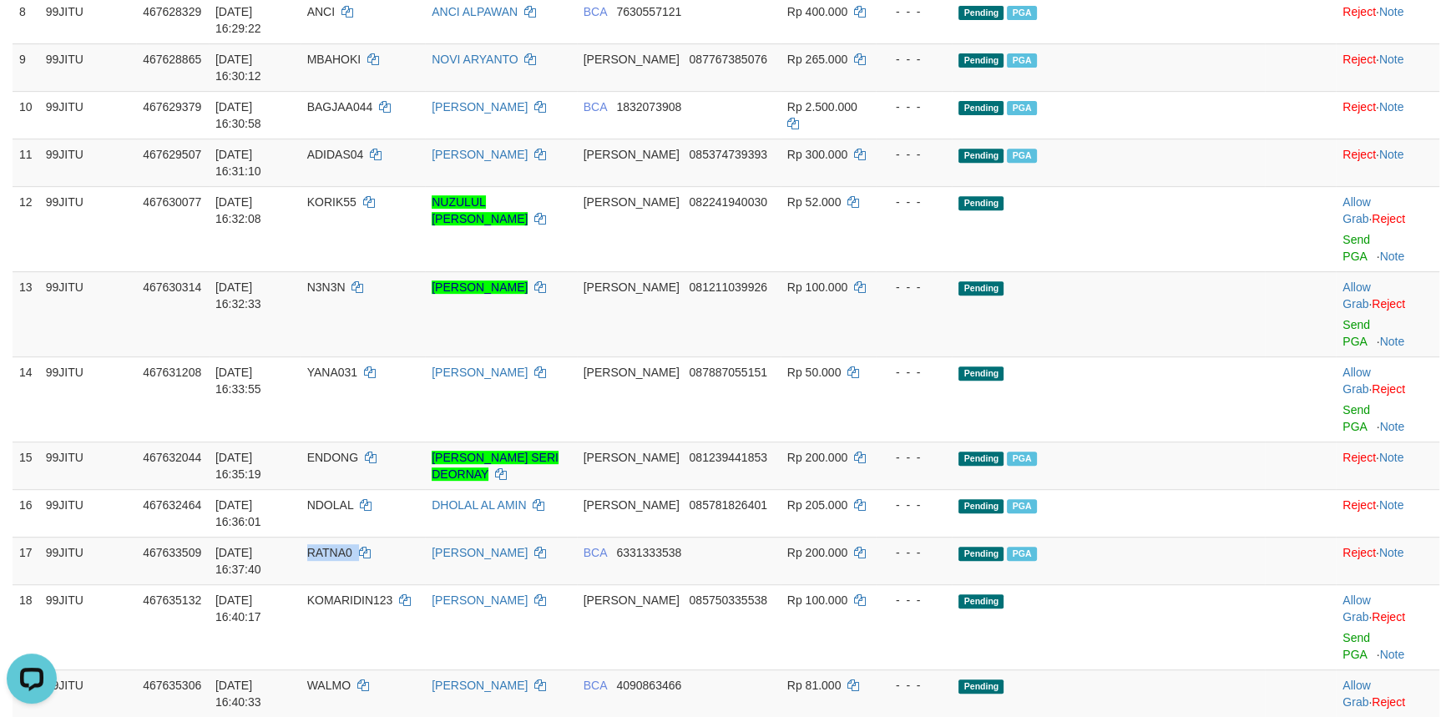
scroll to position [910, 0]
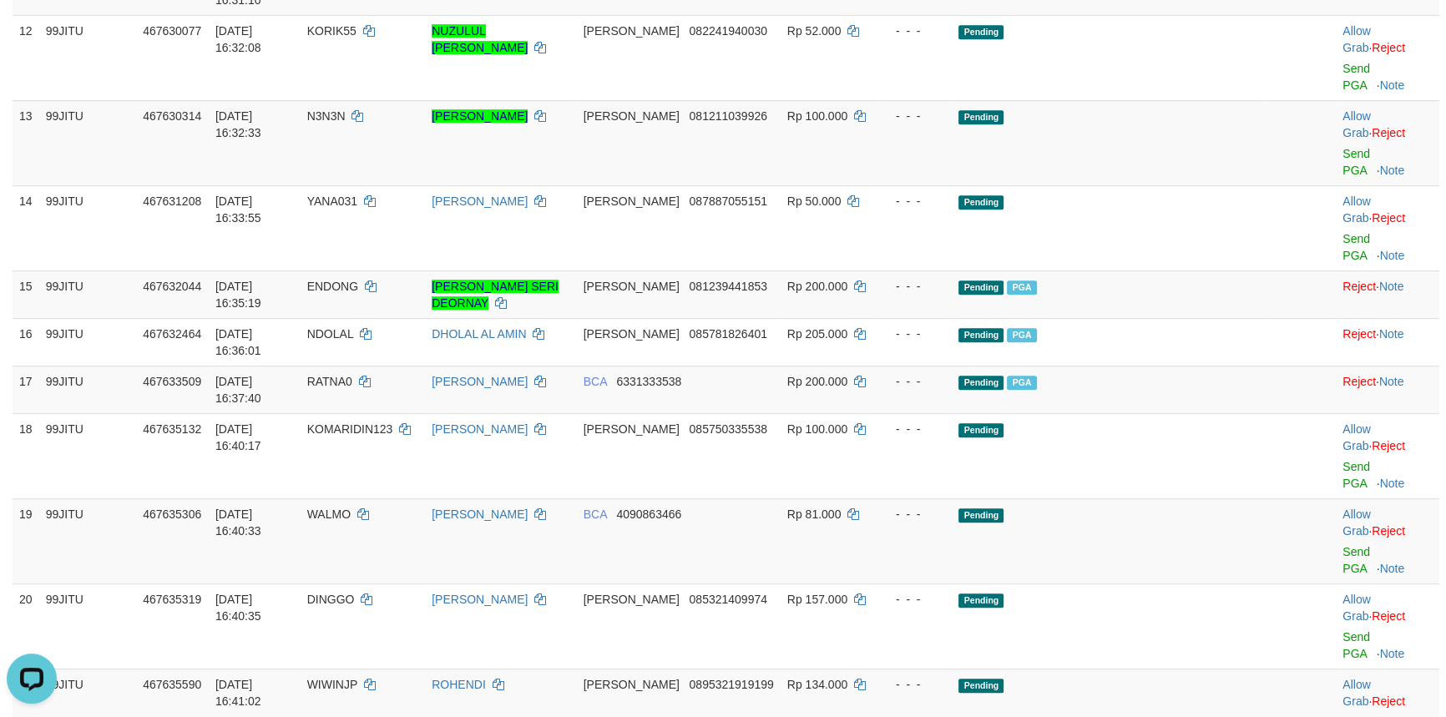
scroll to position [1062, 0]
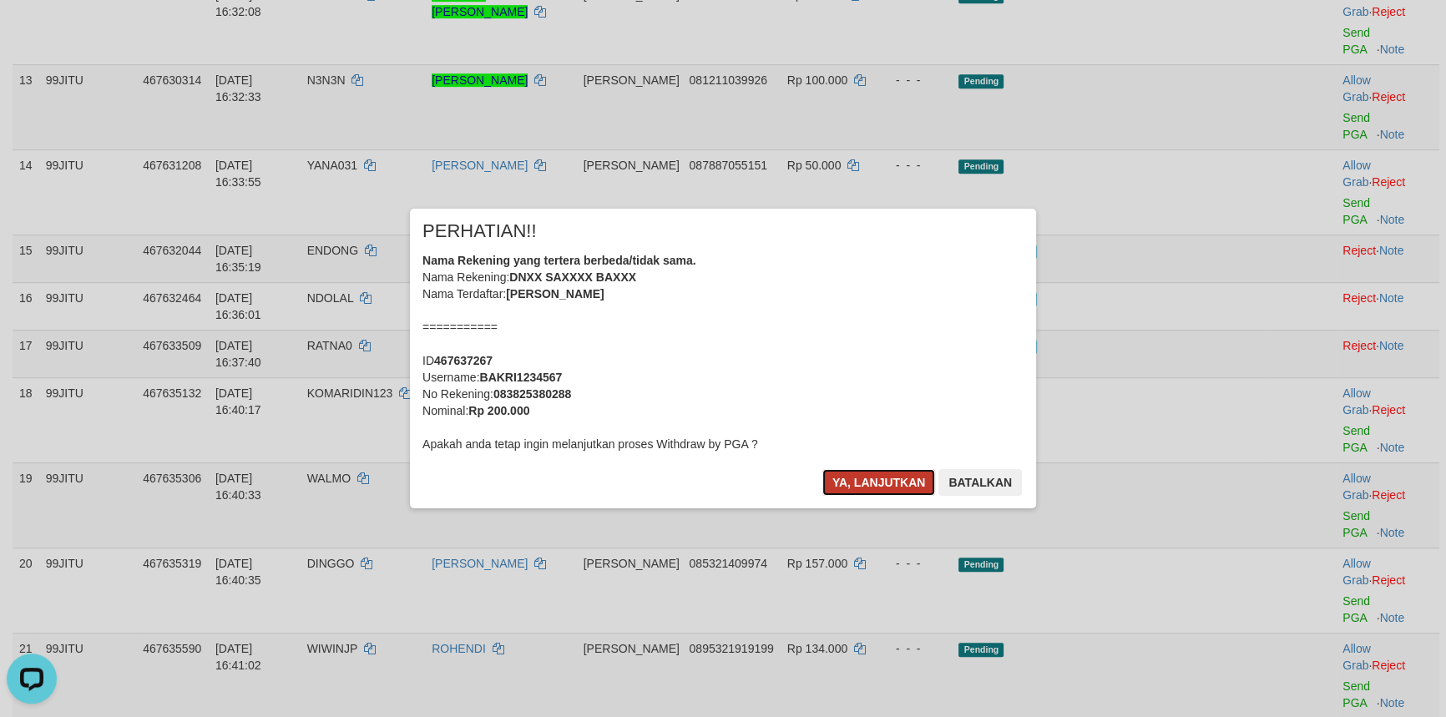
click at [854, 473] on button "Ya, lanjutkan" at bounding box center [879, 482] width 114 height 27
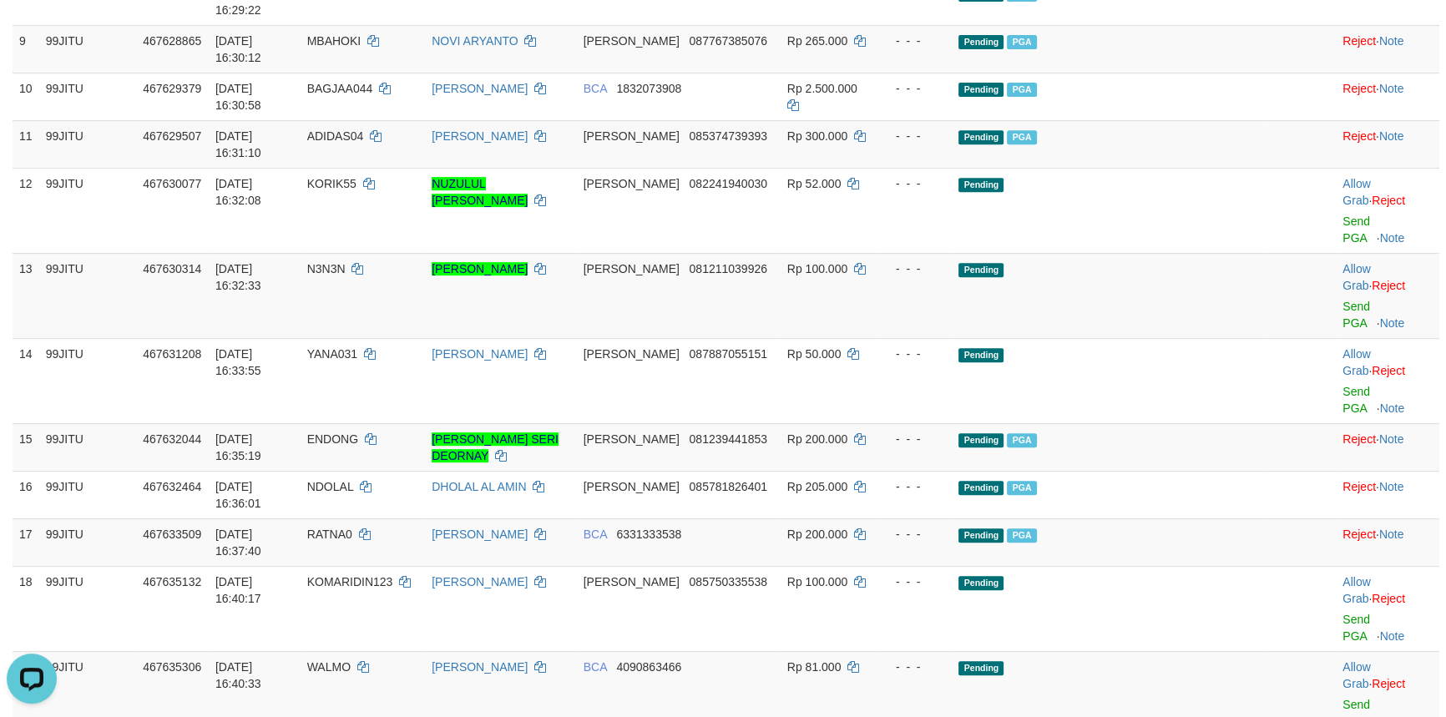
scroll to position [910, 0]
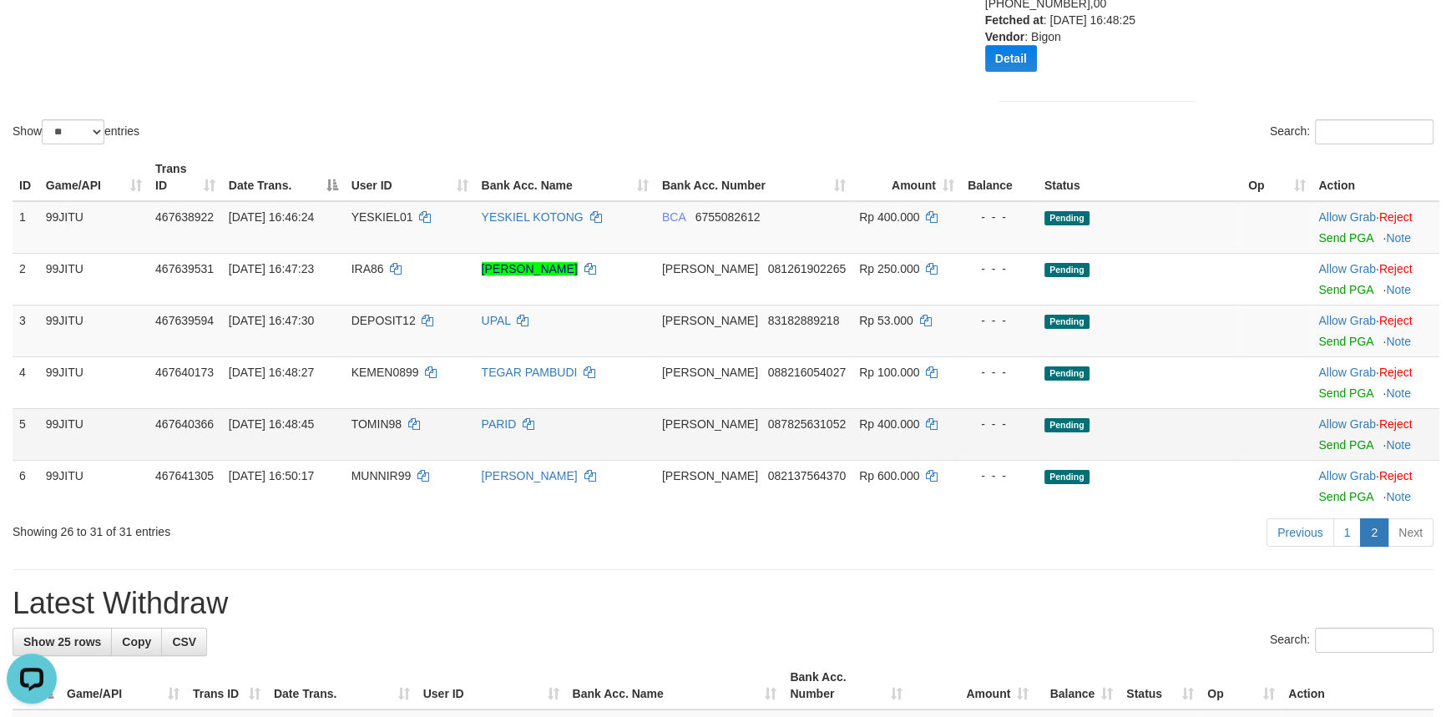
scroll to position [303, 0]
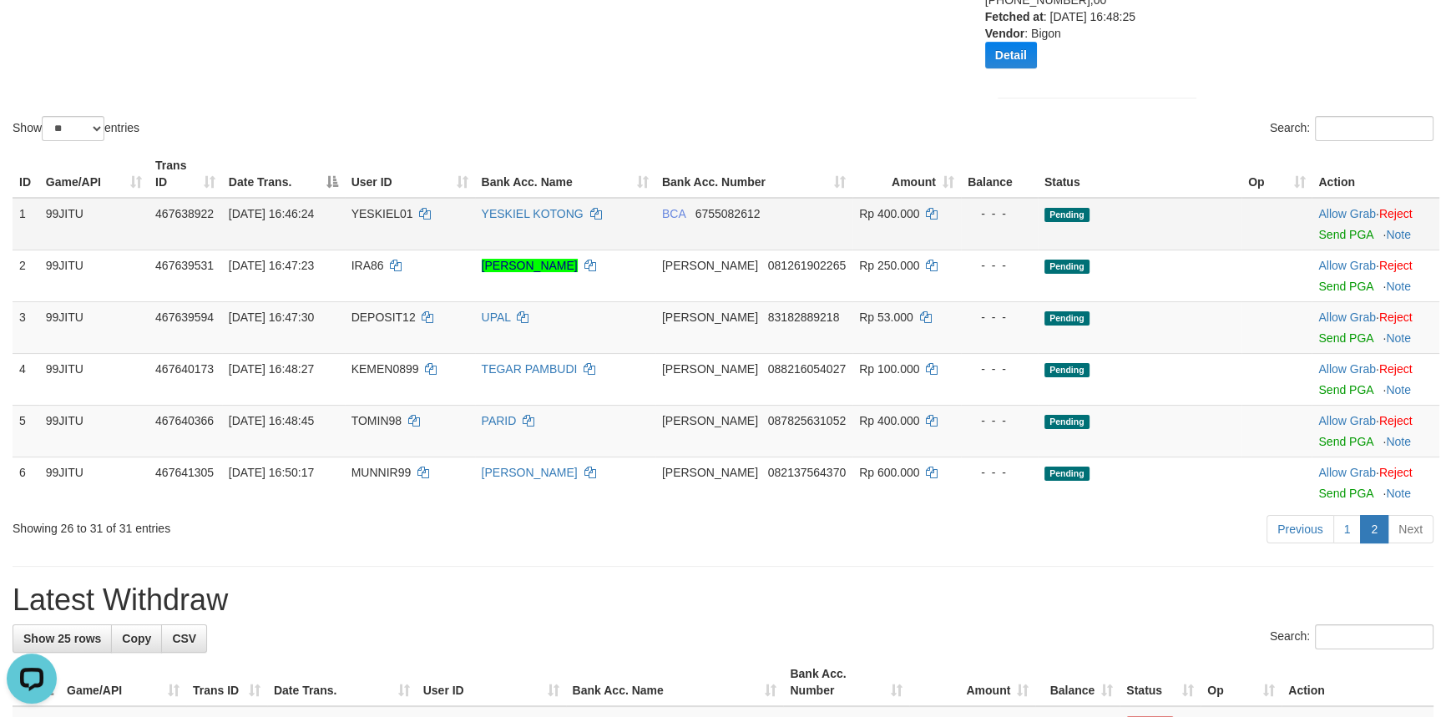
click at [396, 215] on span "YESKIEL01" at bounding box center [383, 213] width 62 height 13
click at [1342, 235] on link "Send PGA" at bounding box center [1345, 234] width 54 height 13
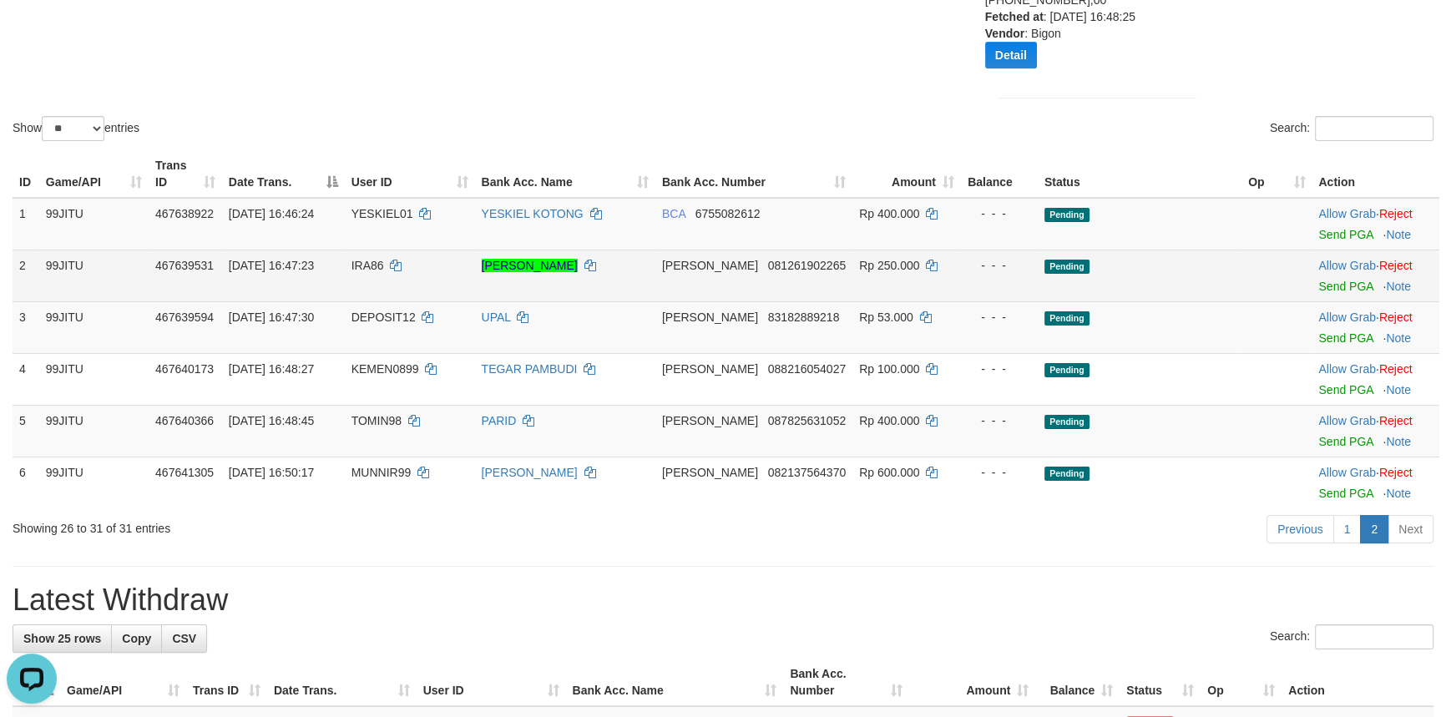
click at [384, 264] on span "IRA86" at bounding box center [368, 265] width 33 height 13
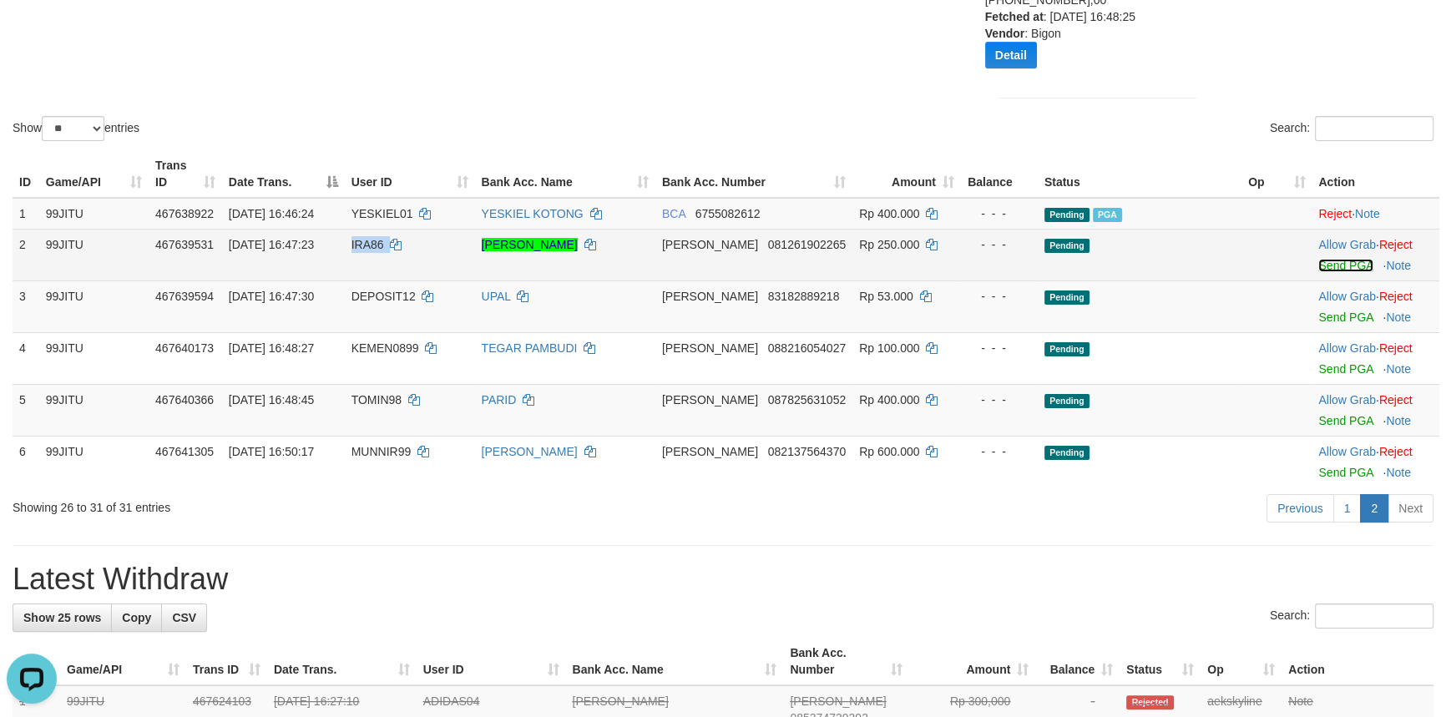
click at [1337, 259] on link "Send PGA" at bounding box center [1345, 265] width 54 height 13
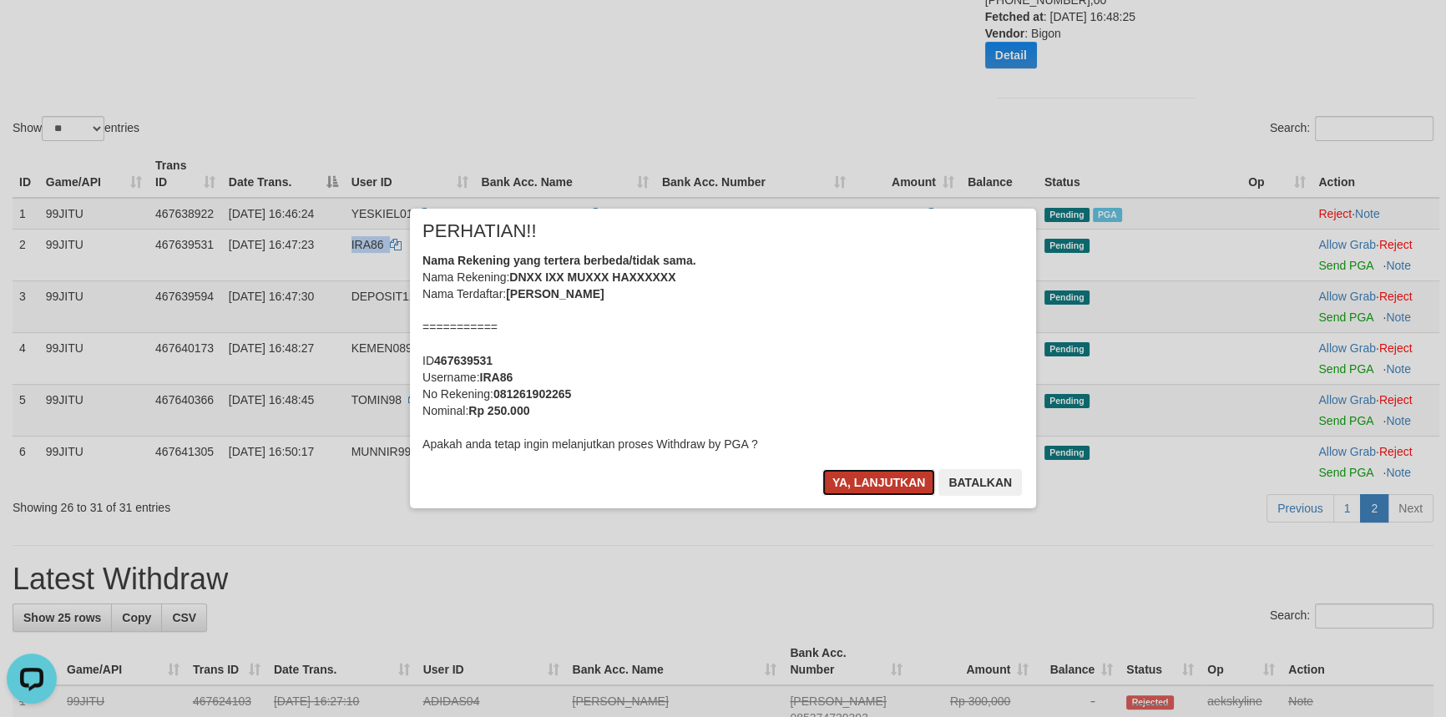
click at [847, 484] on button "Ya, lanjutkan" at bounding box center [879, 482] width 114 height 27
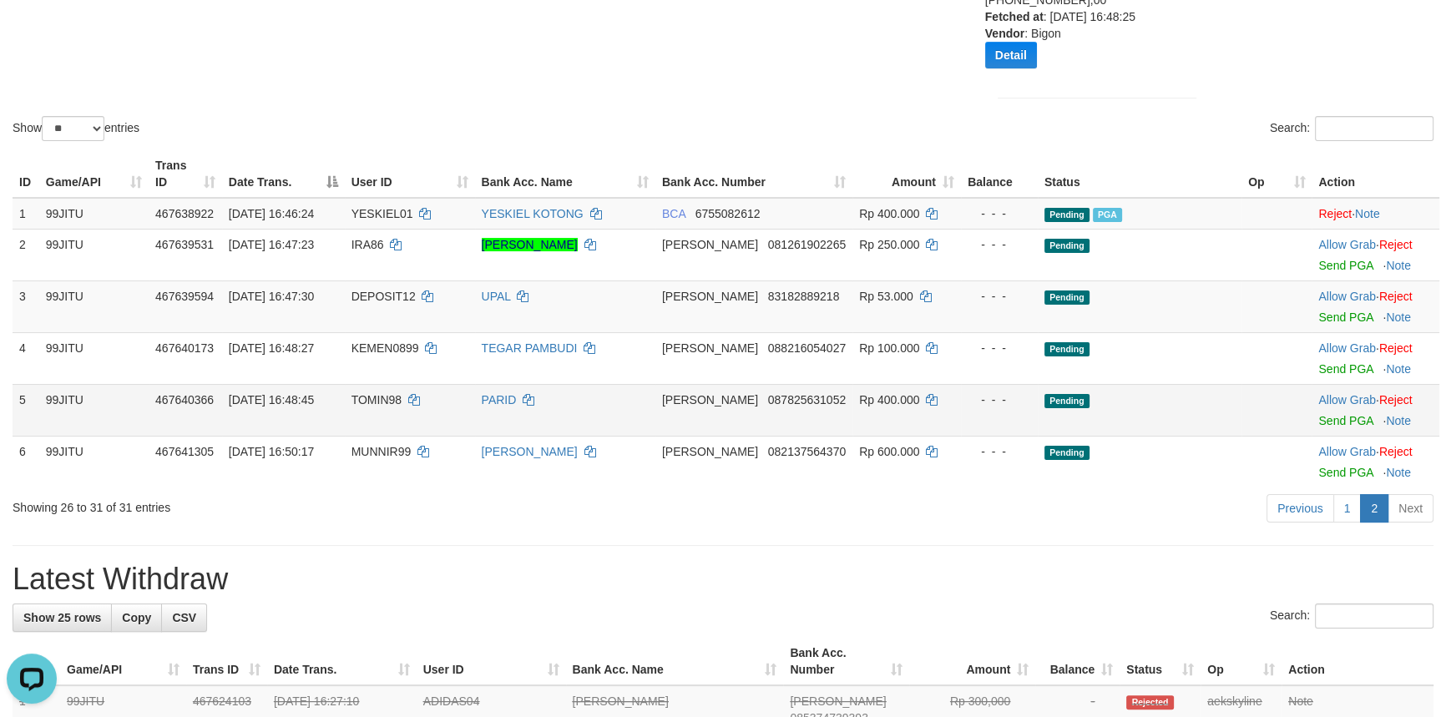
click at [380, 393] on span "TOMIN98" at bounding box center [377, 399] width 50 height 13
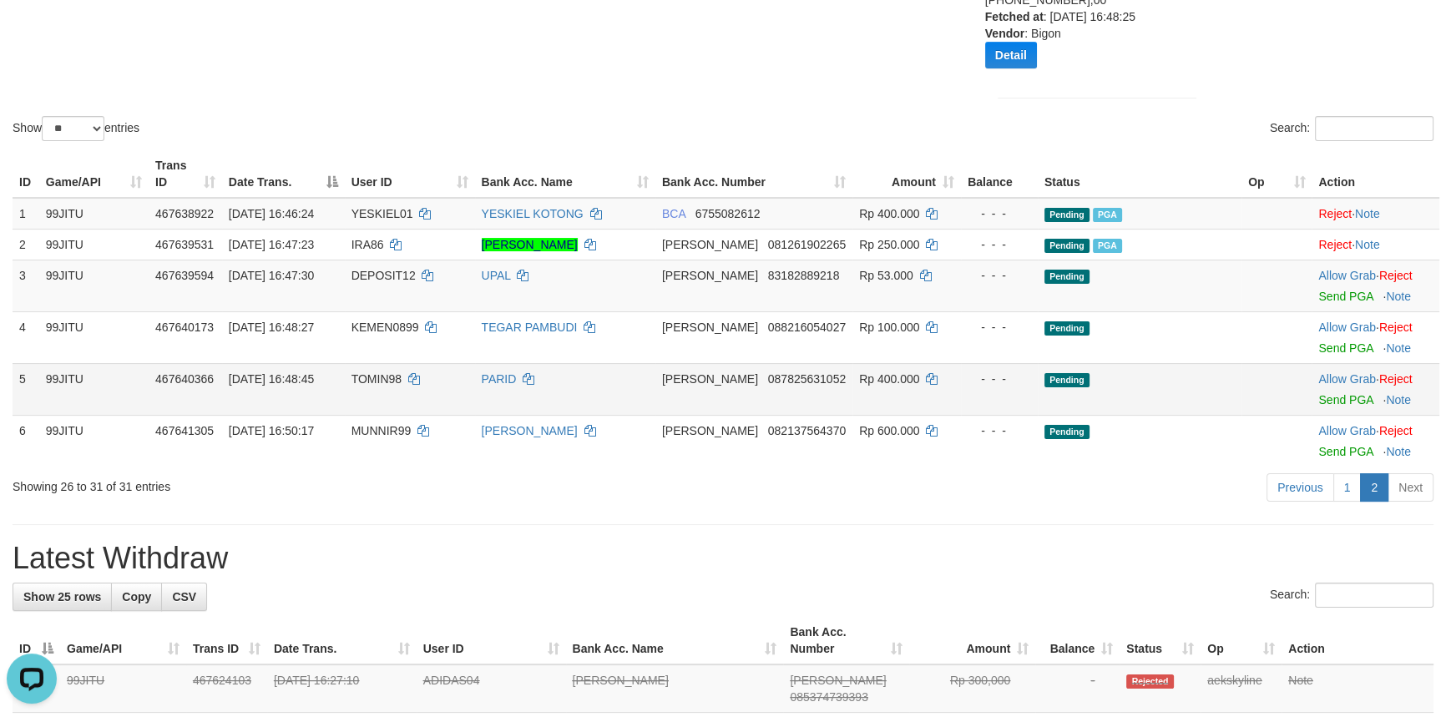
click at [1345, 390] on td "Allow Grab · Reject Send PGA · Note" at bounding box center [1376, 389] width 128 height 52
click at [1346, 393] on link "Send PGA" at bounding box center [1345, 399] width 54 height 13
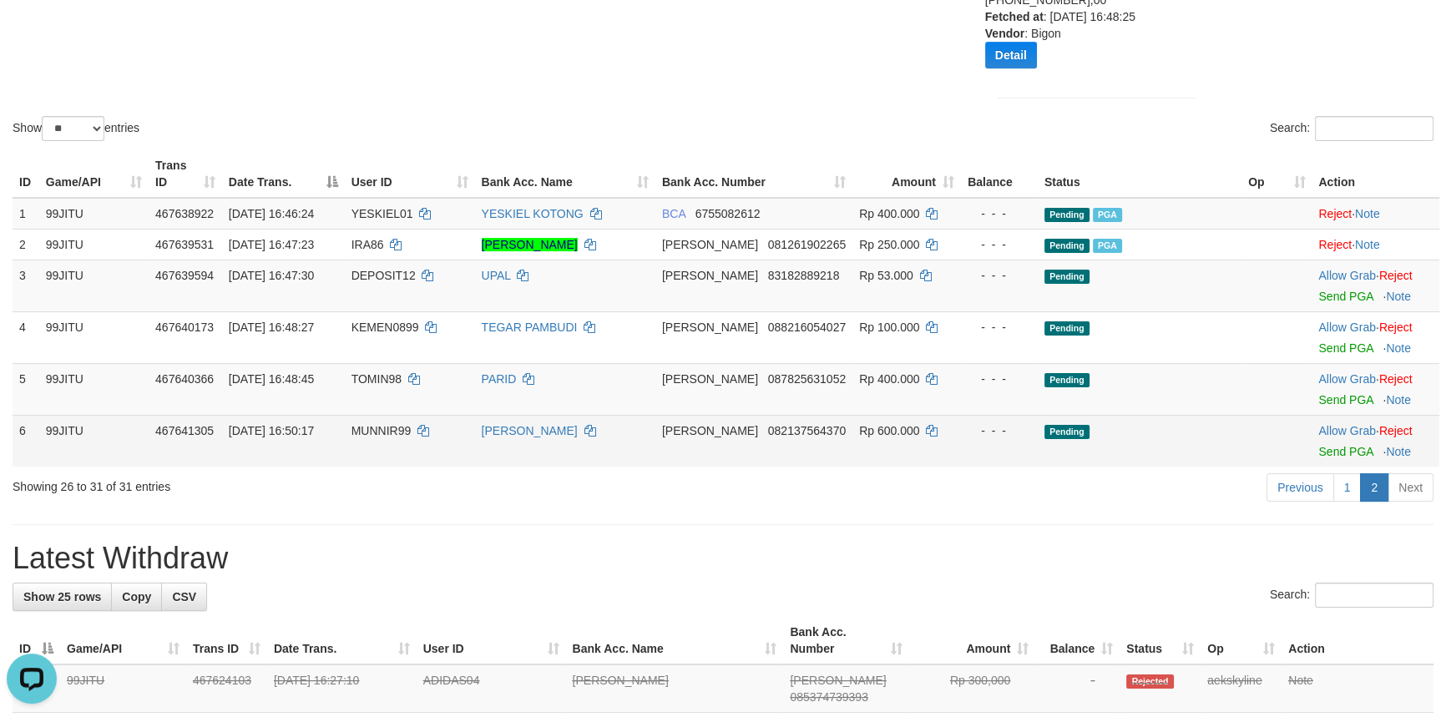
click at [392, 424] on span "MUNNIR99" at bounding box center [382, 430] width 60 height 13
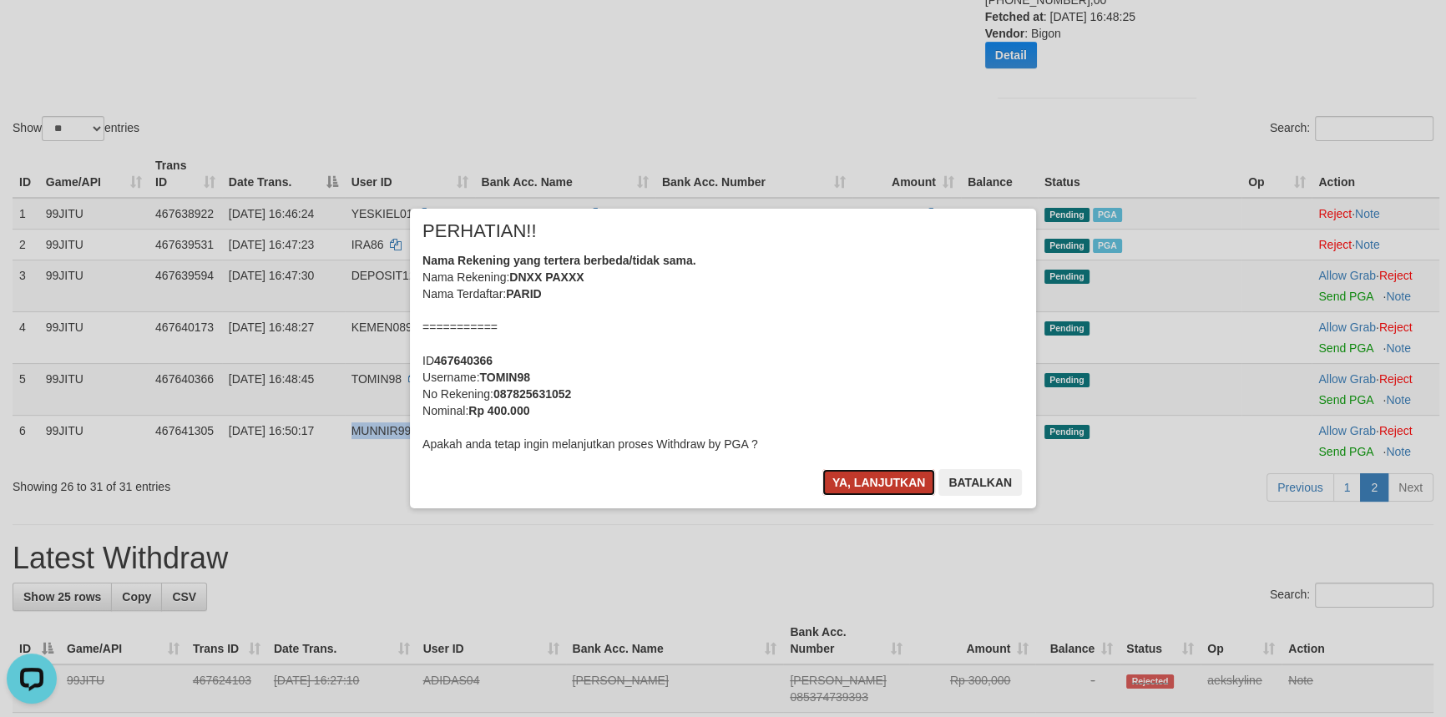
click at [885, 478] on button "Ya, lanjutkan" at bounding box center [879, 482] width 114 height 27
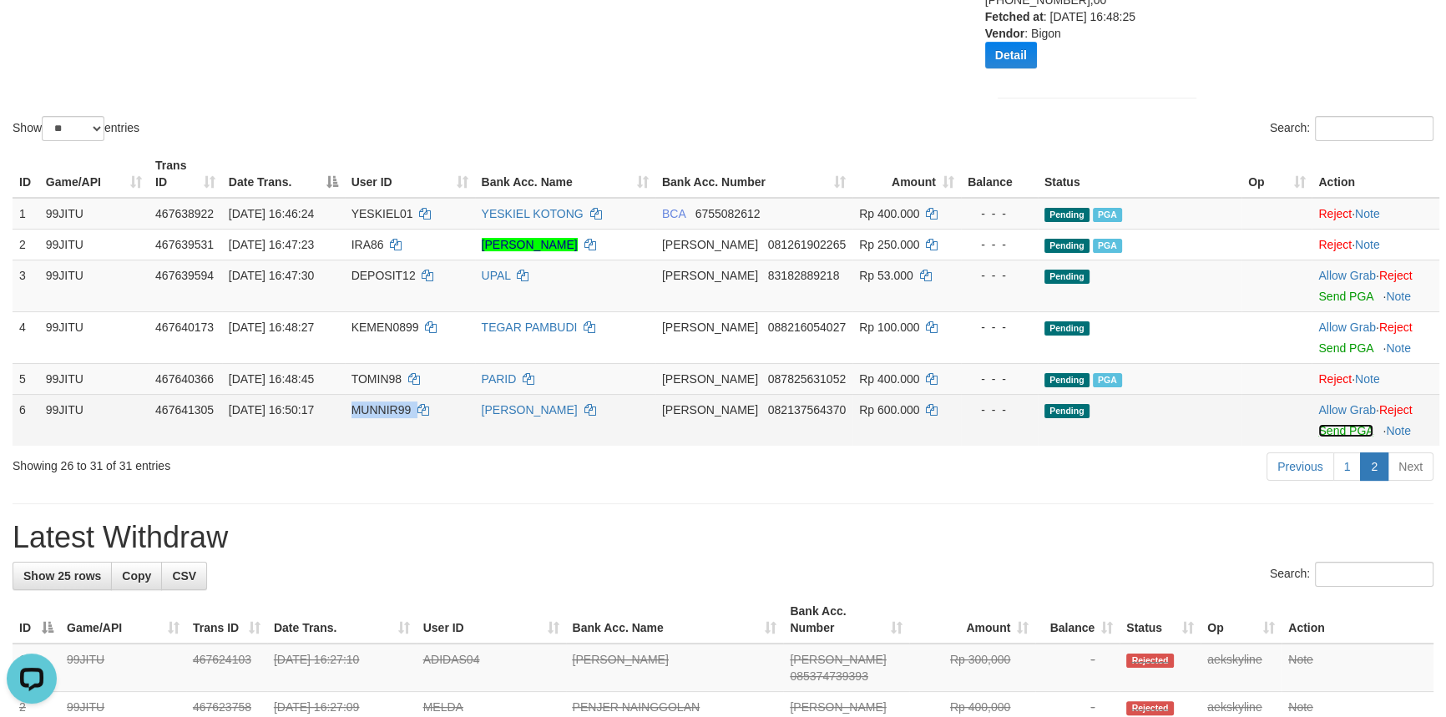
click at [1343, 425] on link "Send PGA" at bounding box center [1345, 430] width 54 height 13
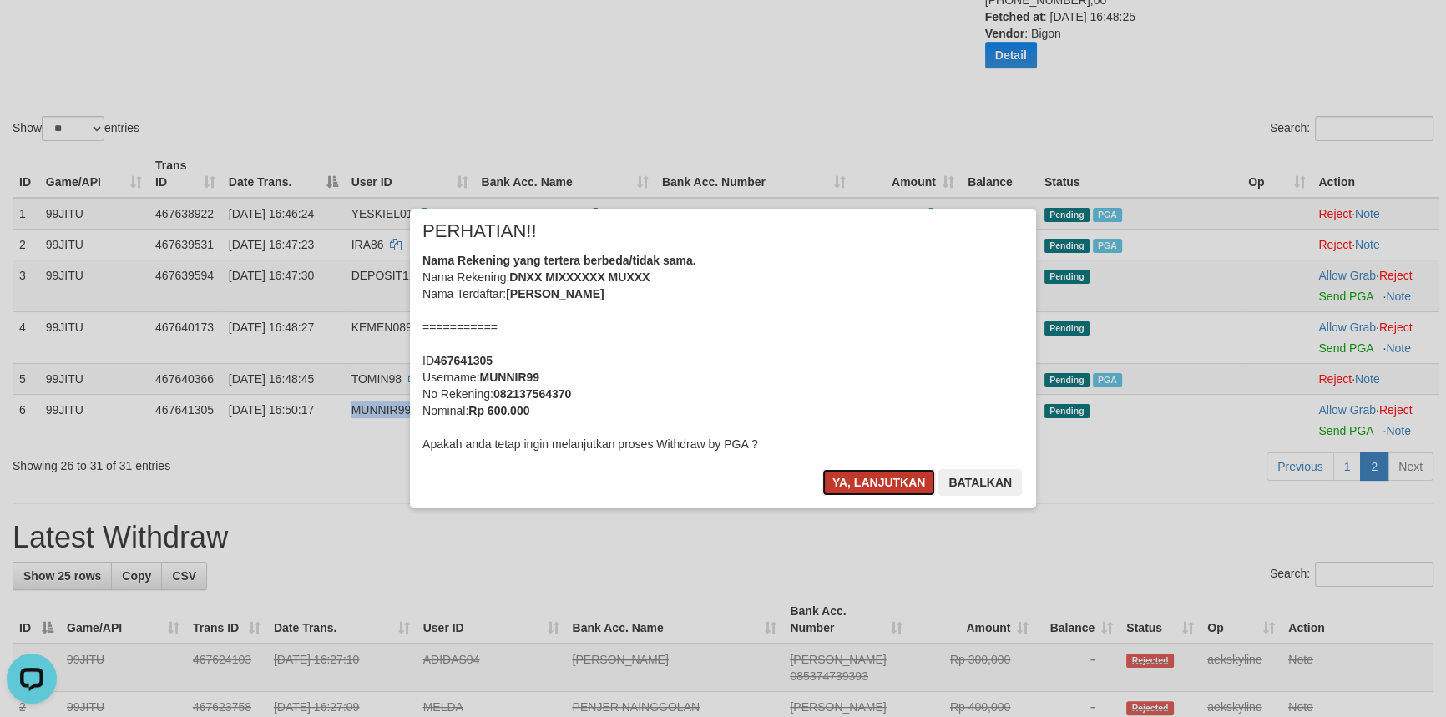
click at [868, 475] on button "Ya, lanjutkan" at bounding box center [879, 482] width 114 height 27
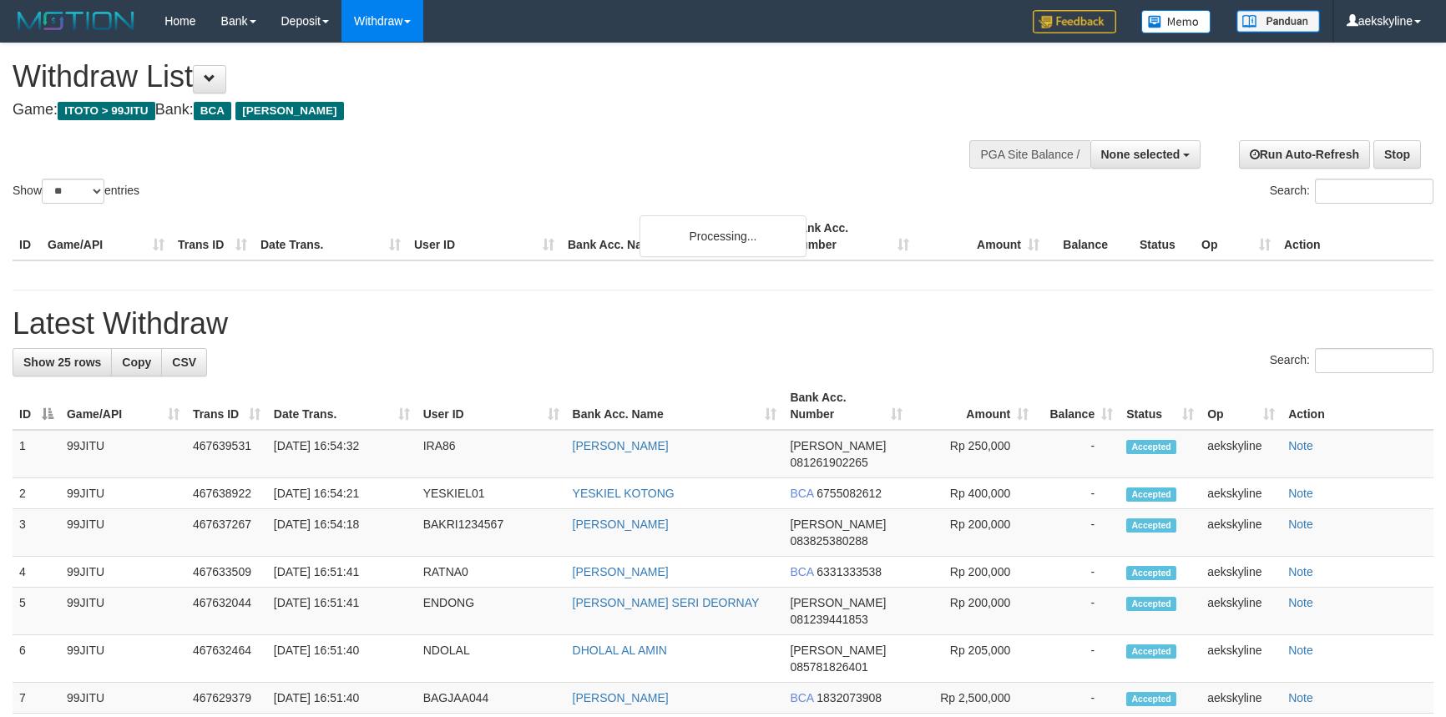
select select
select select "**"
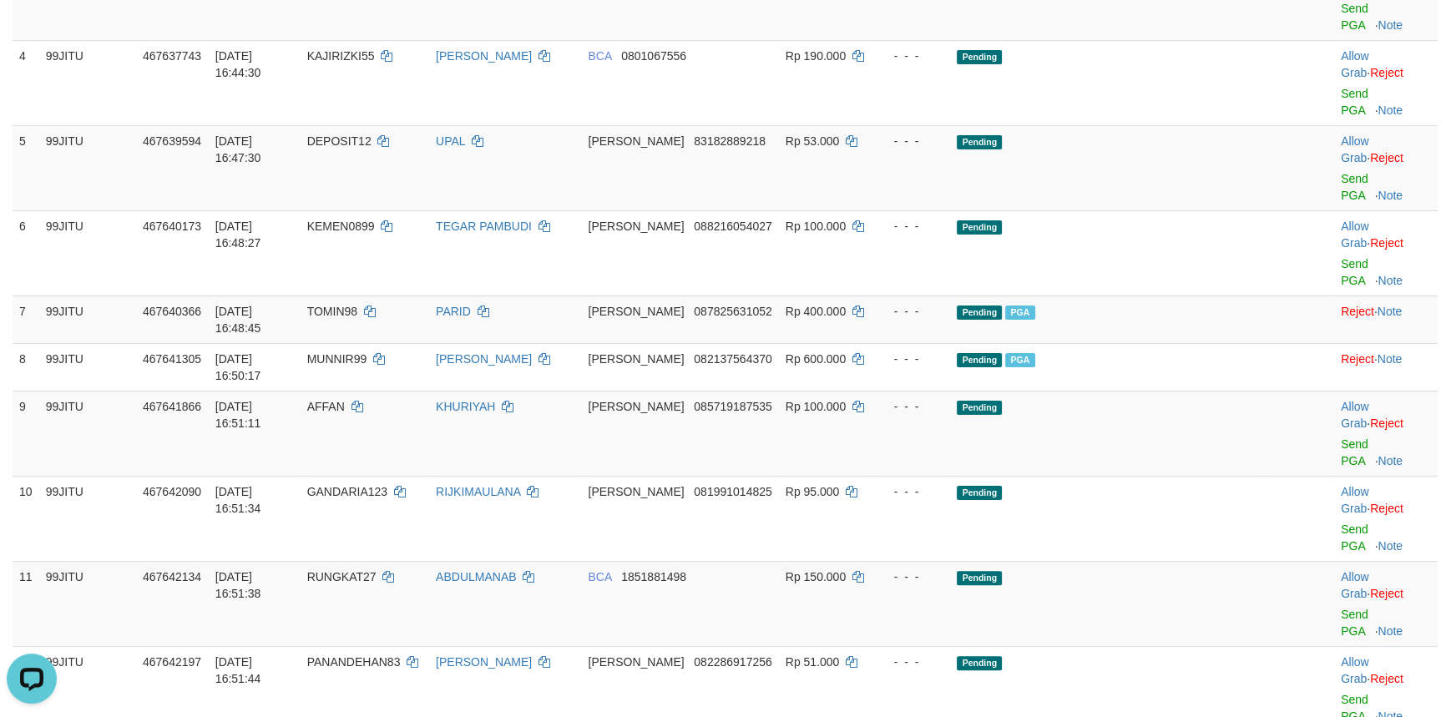
copy td "BAGJAA044"
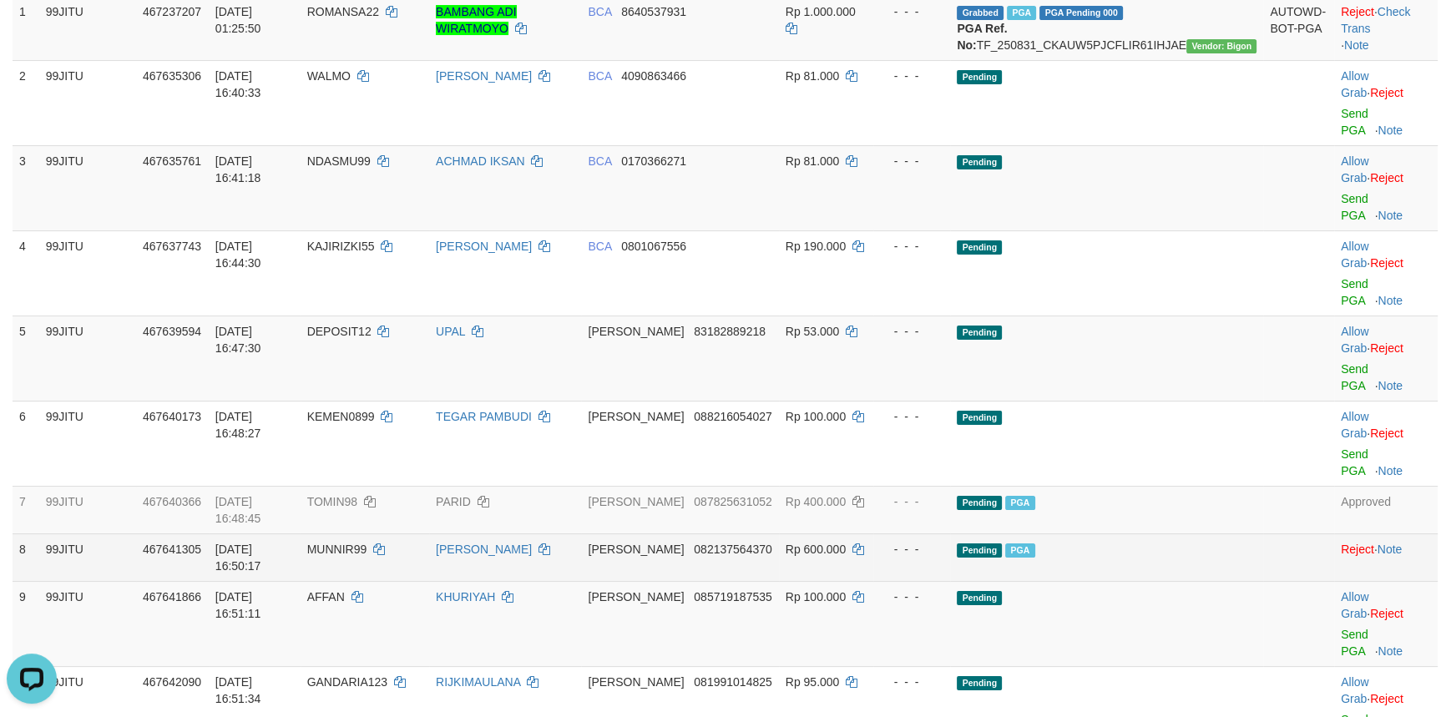
scroll to position [151, 0]
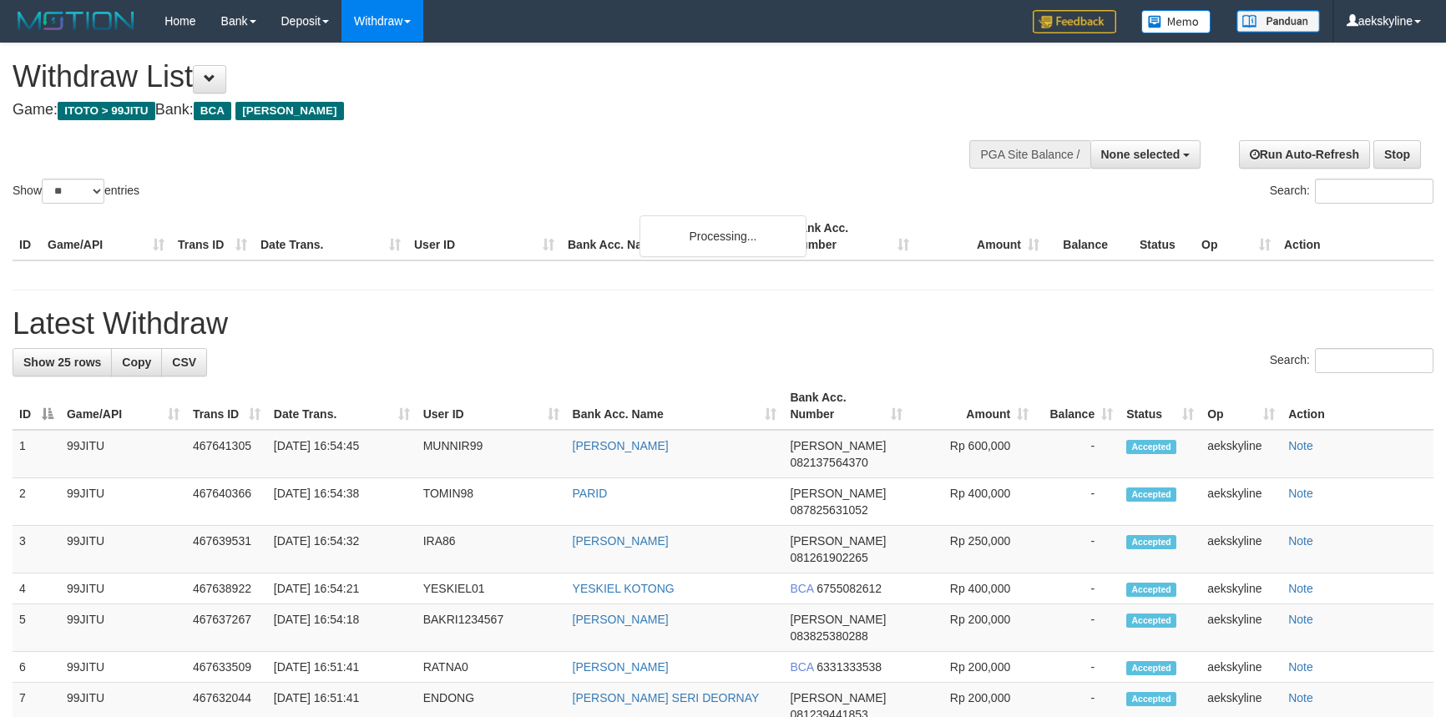
select select
select select "**"
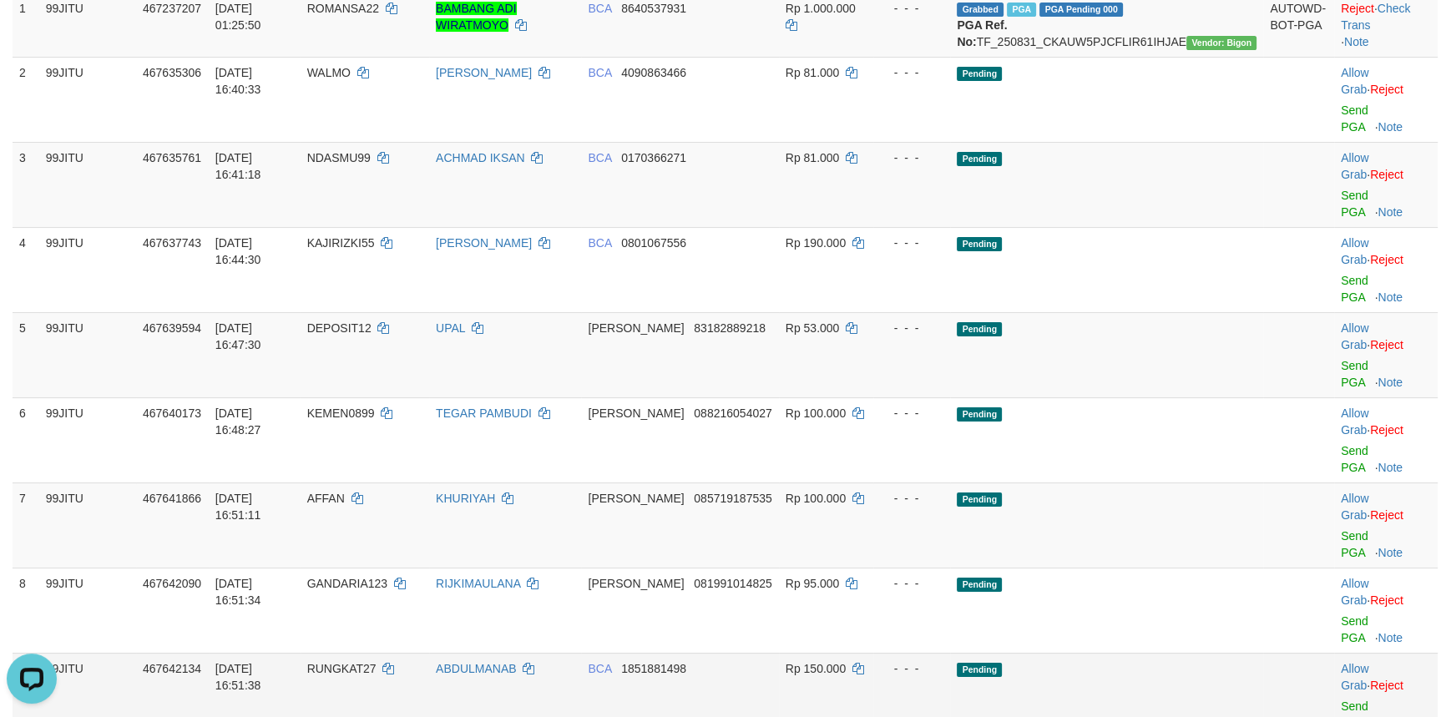
scroll to position [303, 0]
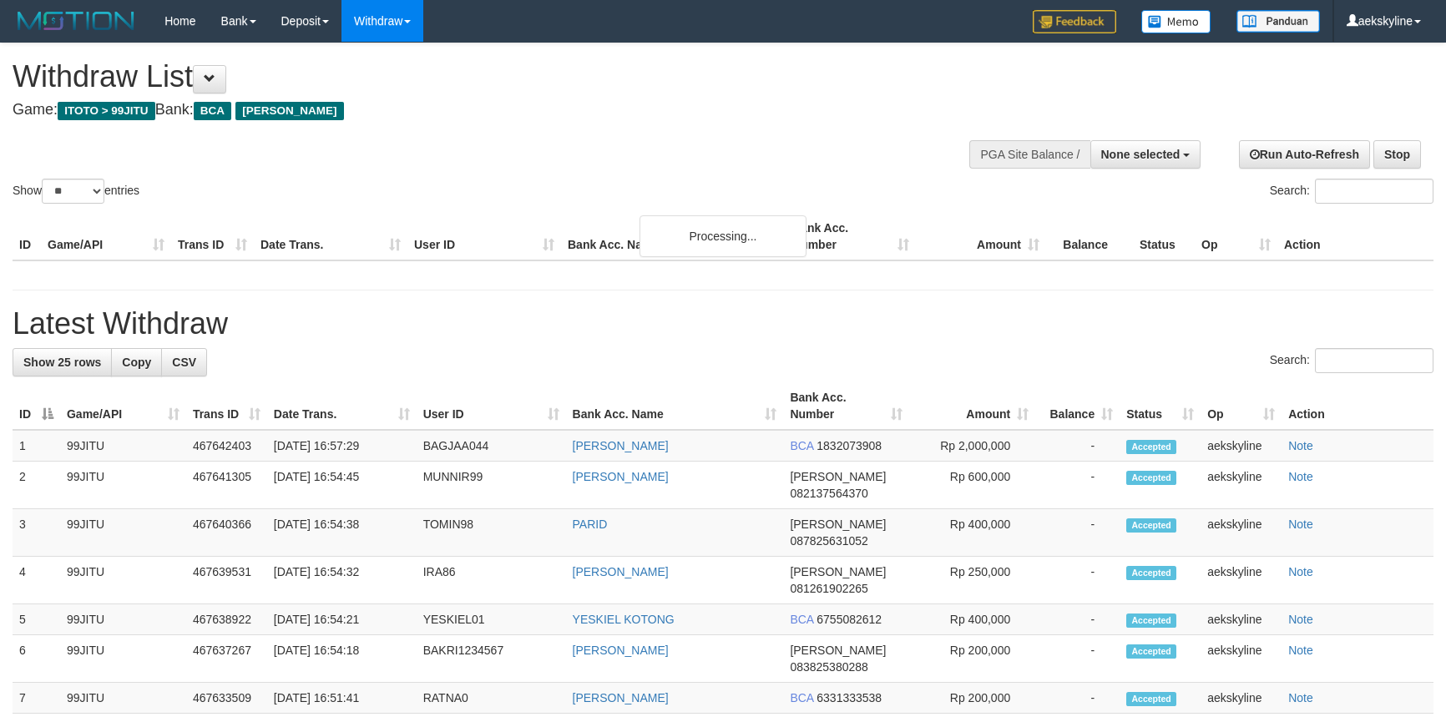
select select
select select "**"
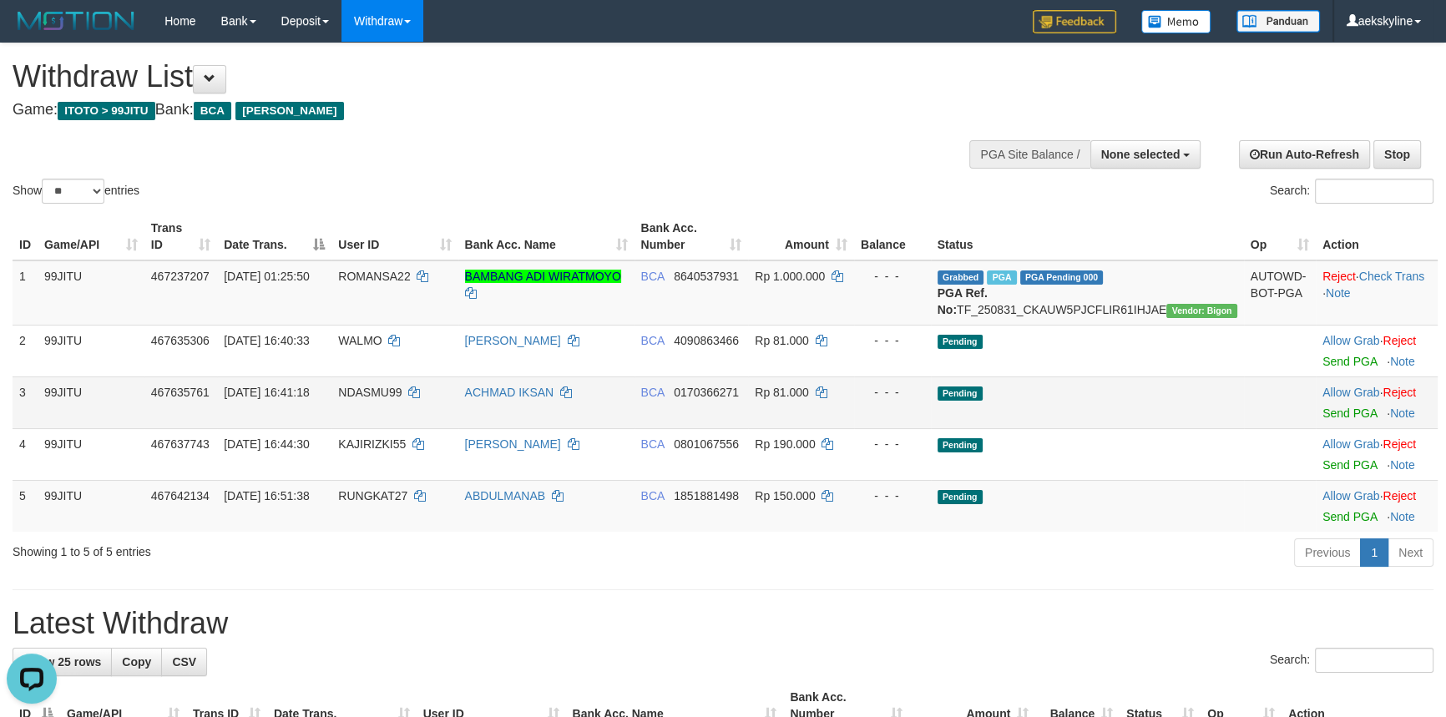
click at [1165, 428] on td "Pending" at bounding box center [1087, 403] width 313 height 52
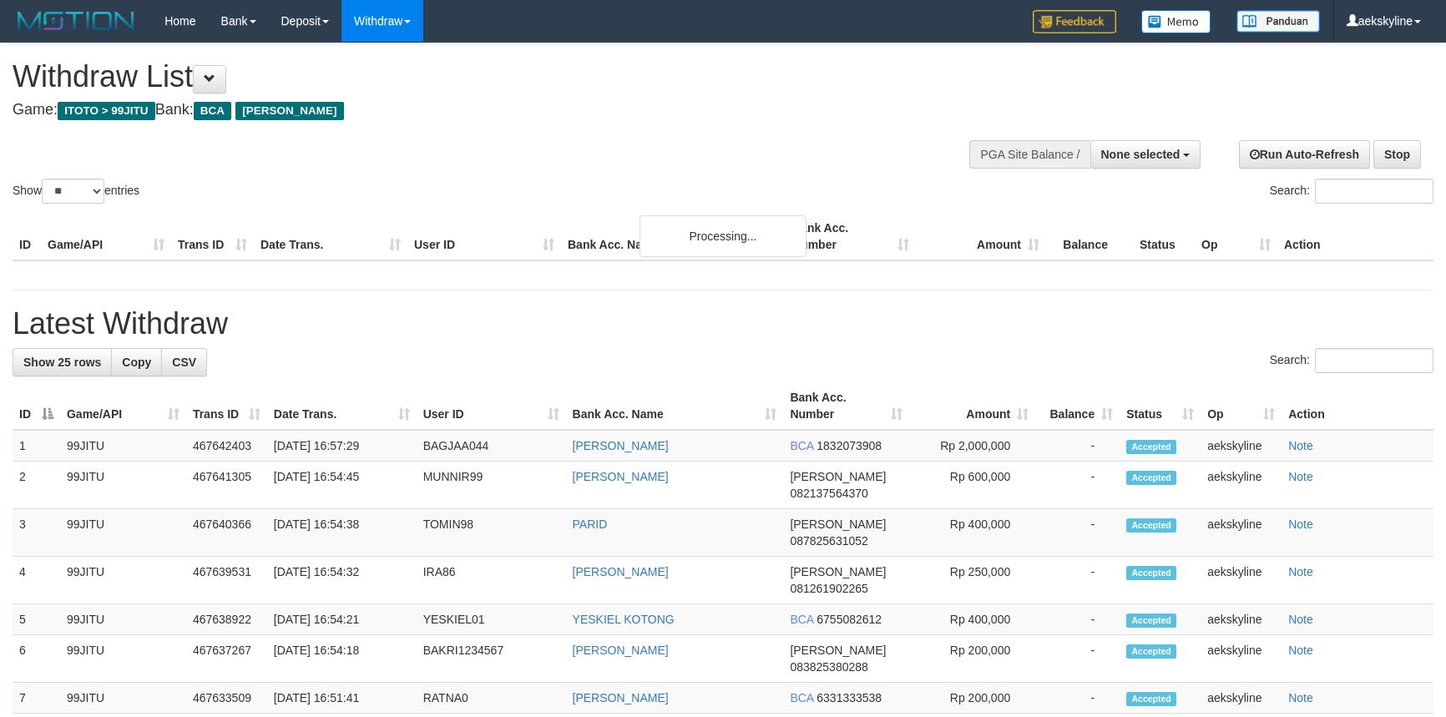
select select
select select "**"
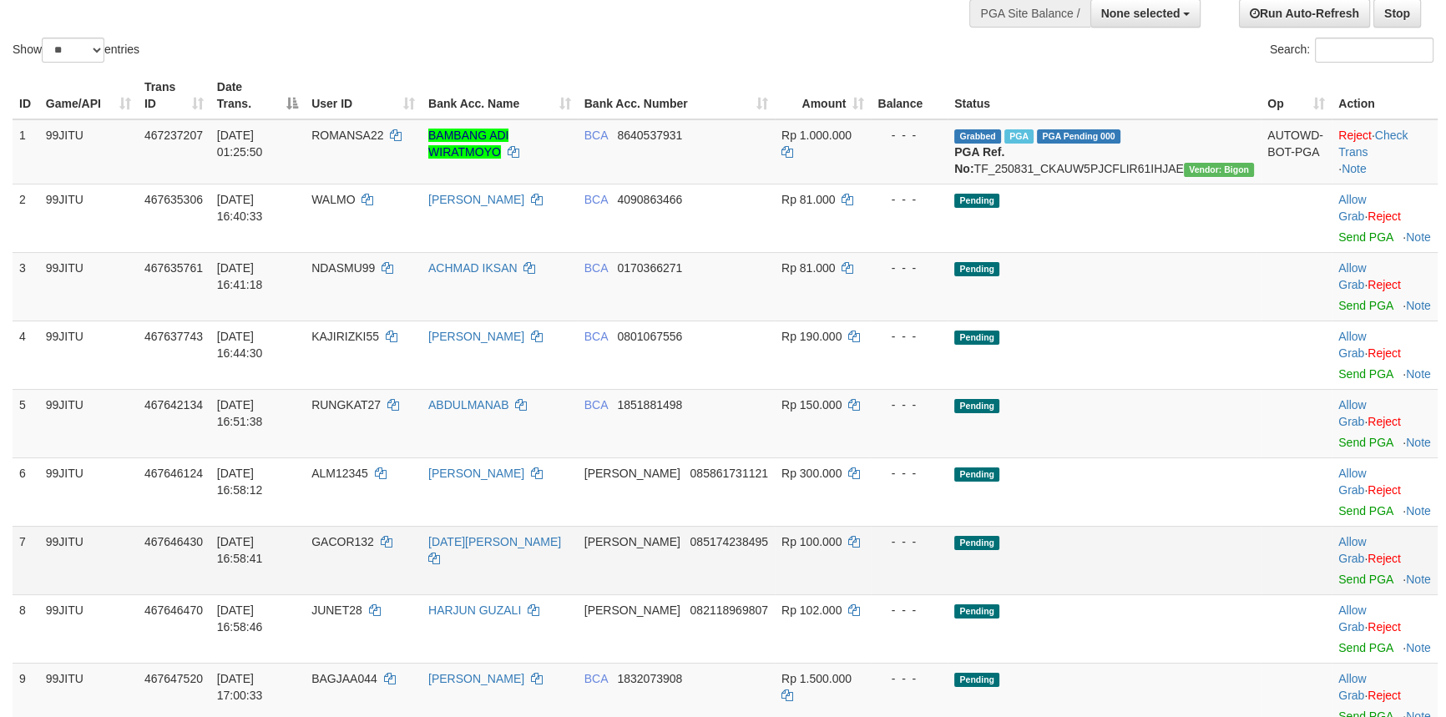
scroll to position [303, 0]
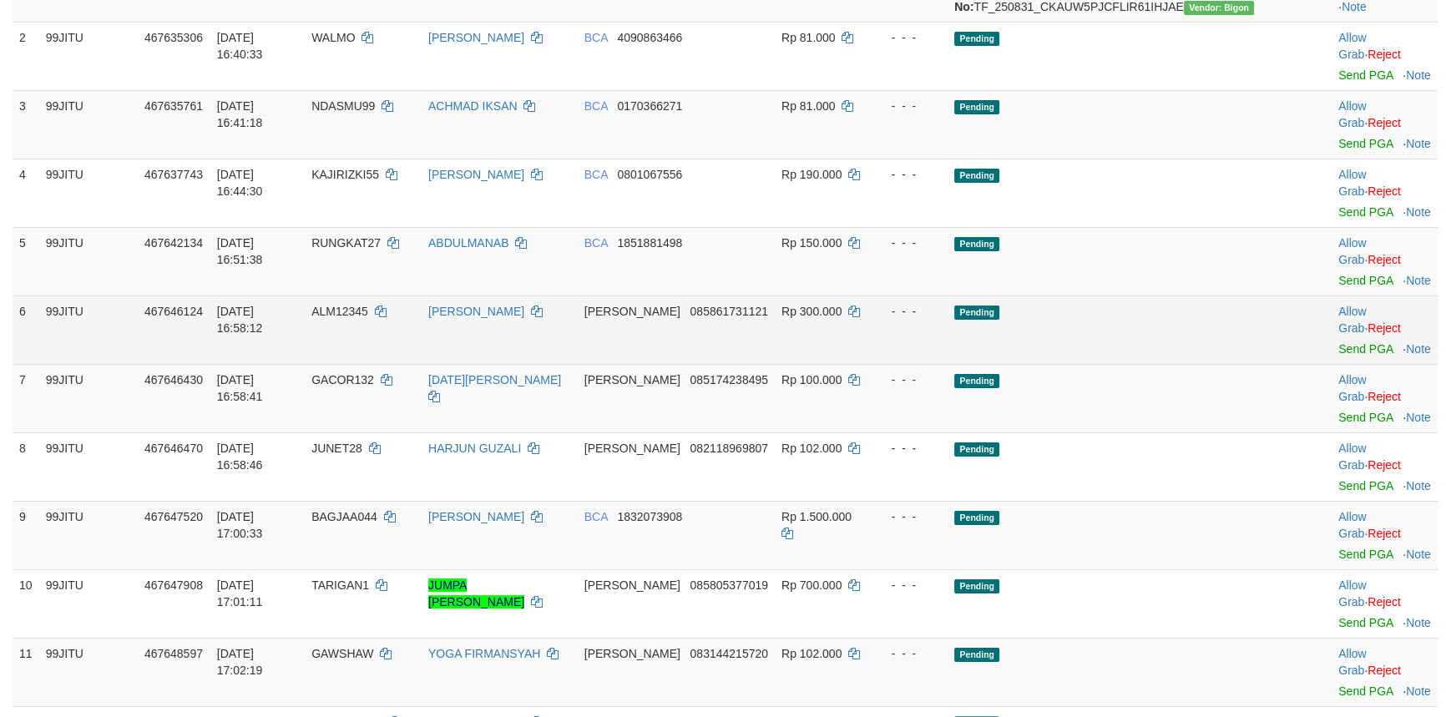
click at [368, 305] on span "ALM12345" at bounding box center [339, 311] width 57 height 13
copy td "ALM12345"
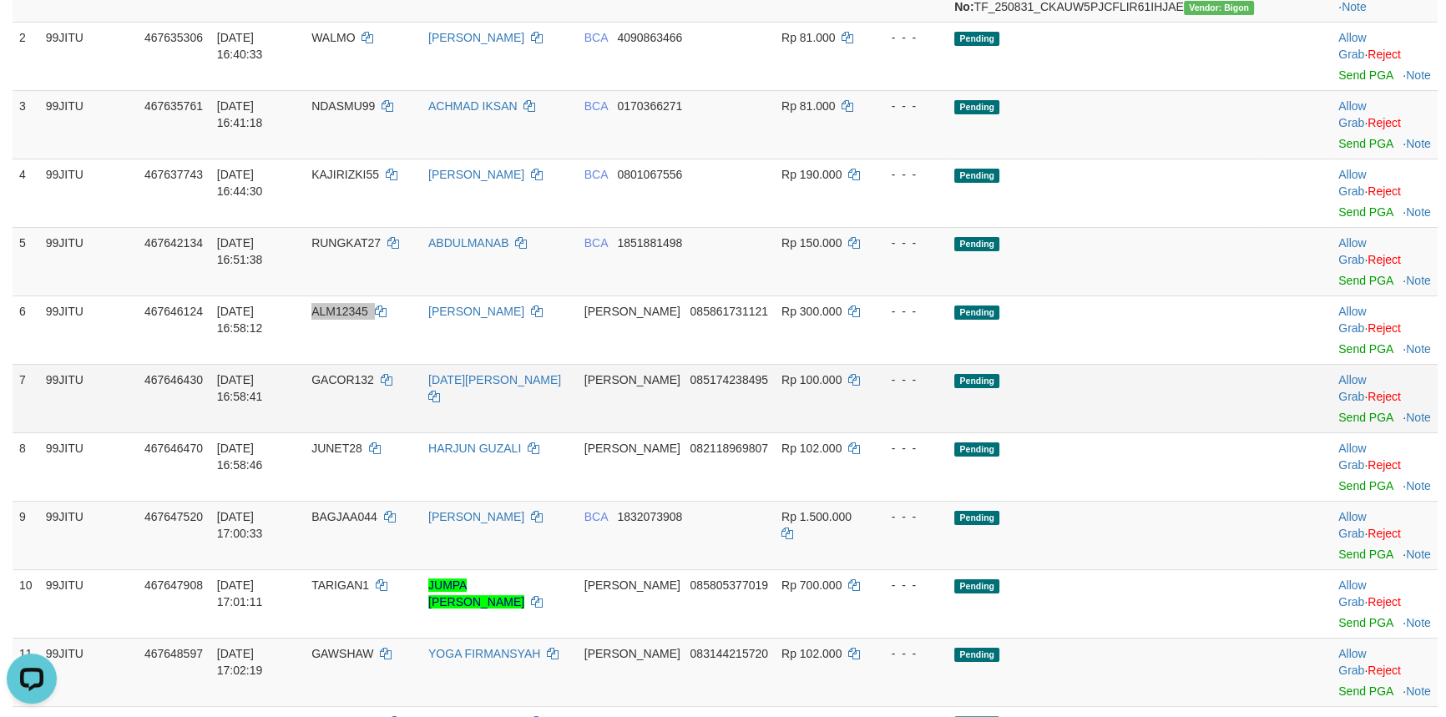
scroll to position [0, 0]
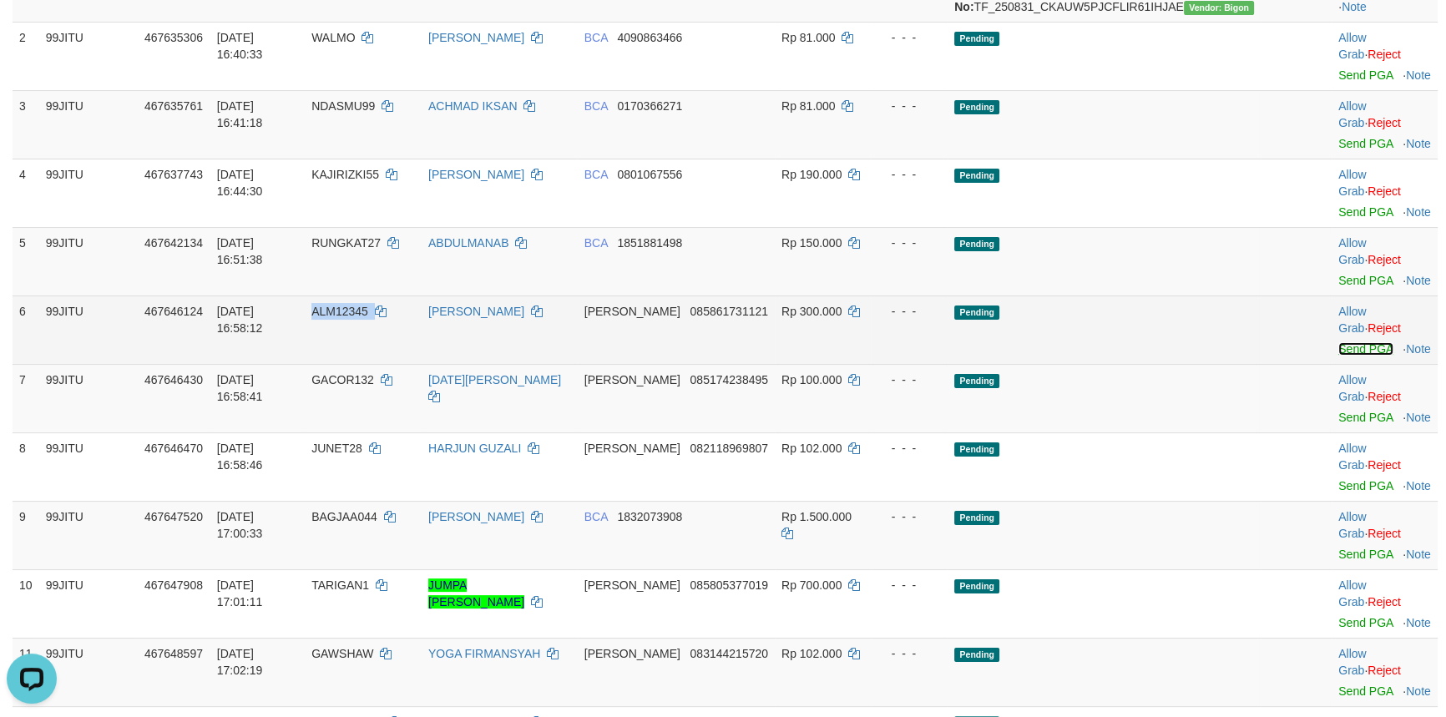
click at [1338, 342] on link "Send PGA" at bounding box center [1365, 348] width 54 height 13
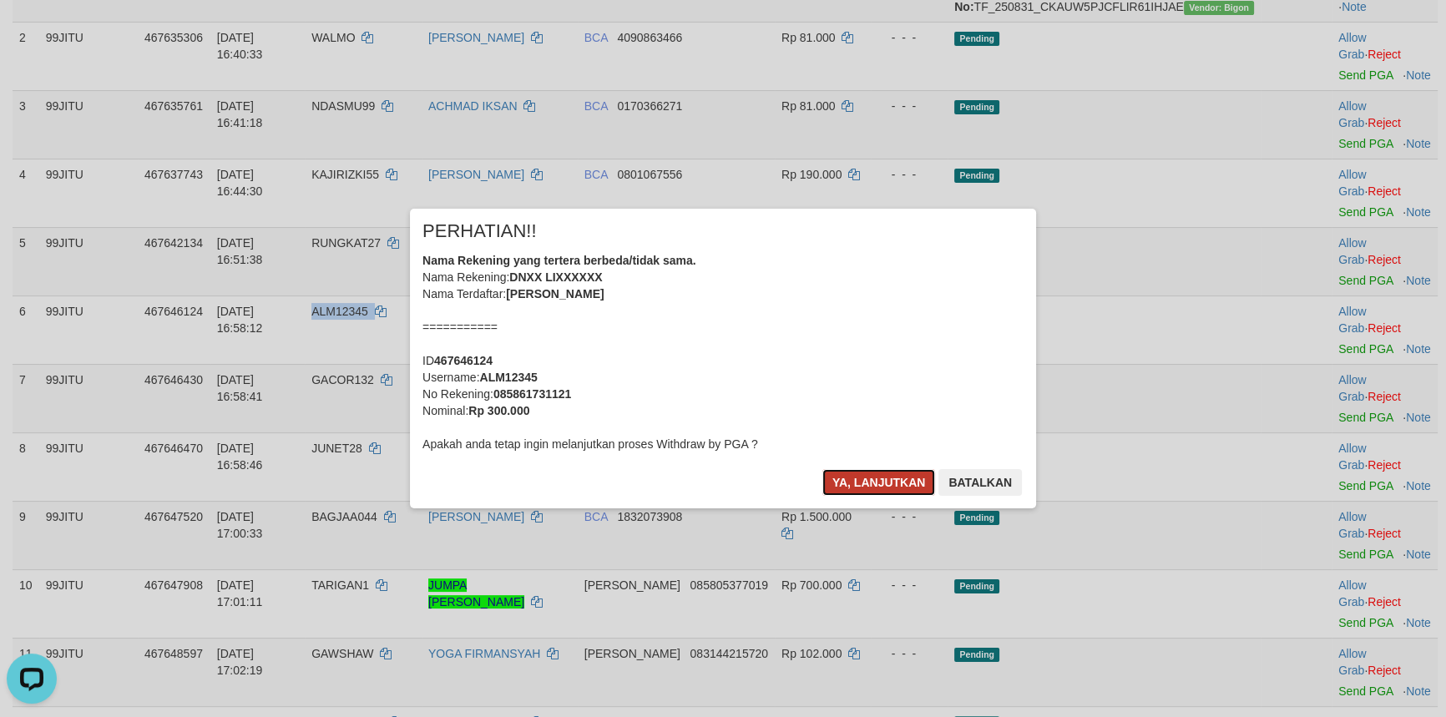
click at [885, 484] on button "Ya, lanjutkan" at bounding box center [879, 482] width 114 height 27
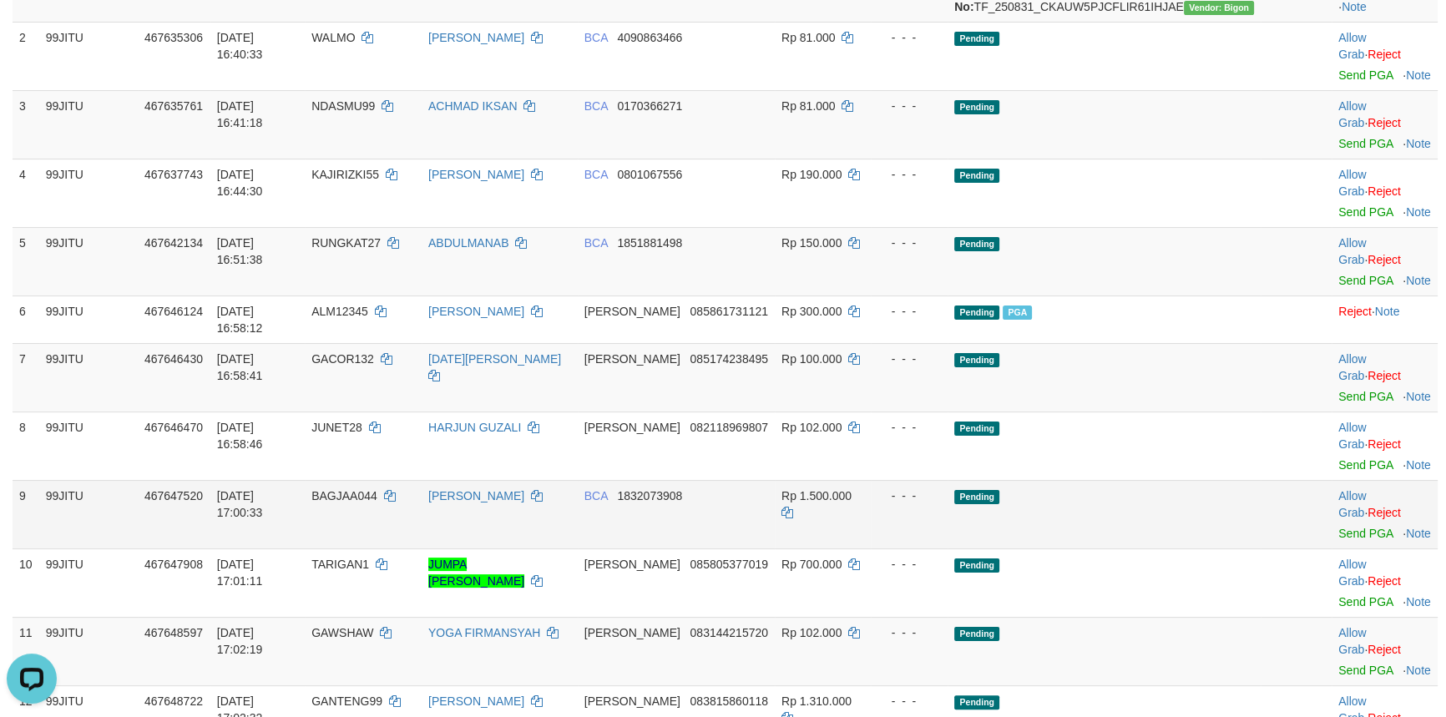
click at [398, 480] on td "BAGJAA044" at bounding box center [363, 514] width 117 height 68
copy td "BAGJAA044"
click at [1338, 527] on link "Send PGA" at bounding box center [1365, 533] width 54 height 13
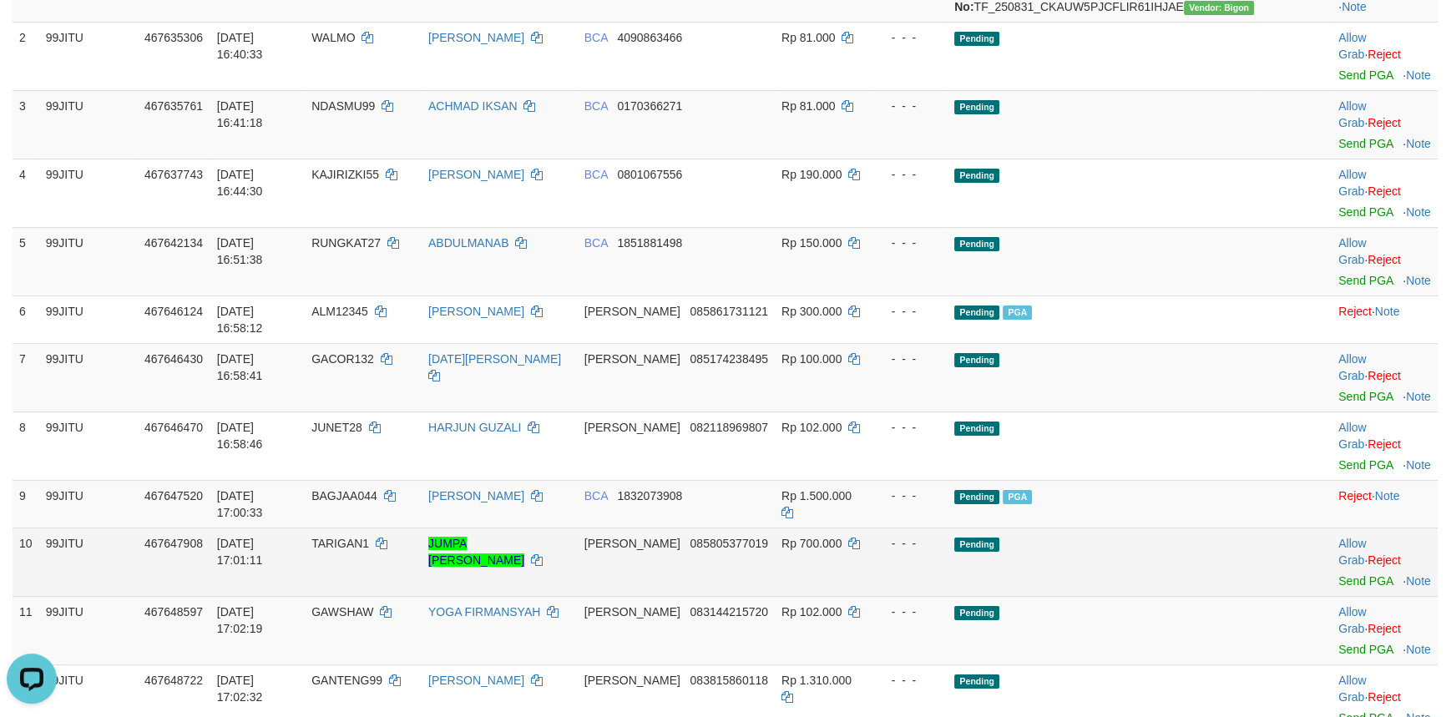
click at [402, 528] on td "TARIGAN1" at bounding box center [363, 562] width 117 height 68
drag, startPoint x: 402, startPoint y: 431, endPoint x: 419, endPoint y: 424, distance: 18.0
click at [402, 528] on td "TARIGAN1" at bounding box center [363, 562] width 117 height 68
copy td "TARIGAN1"
click at [1338, 574] on link "Send PGA" at bounding box center [1365, 580] width 54 height 13
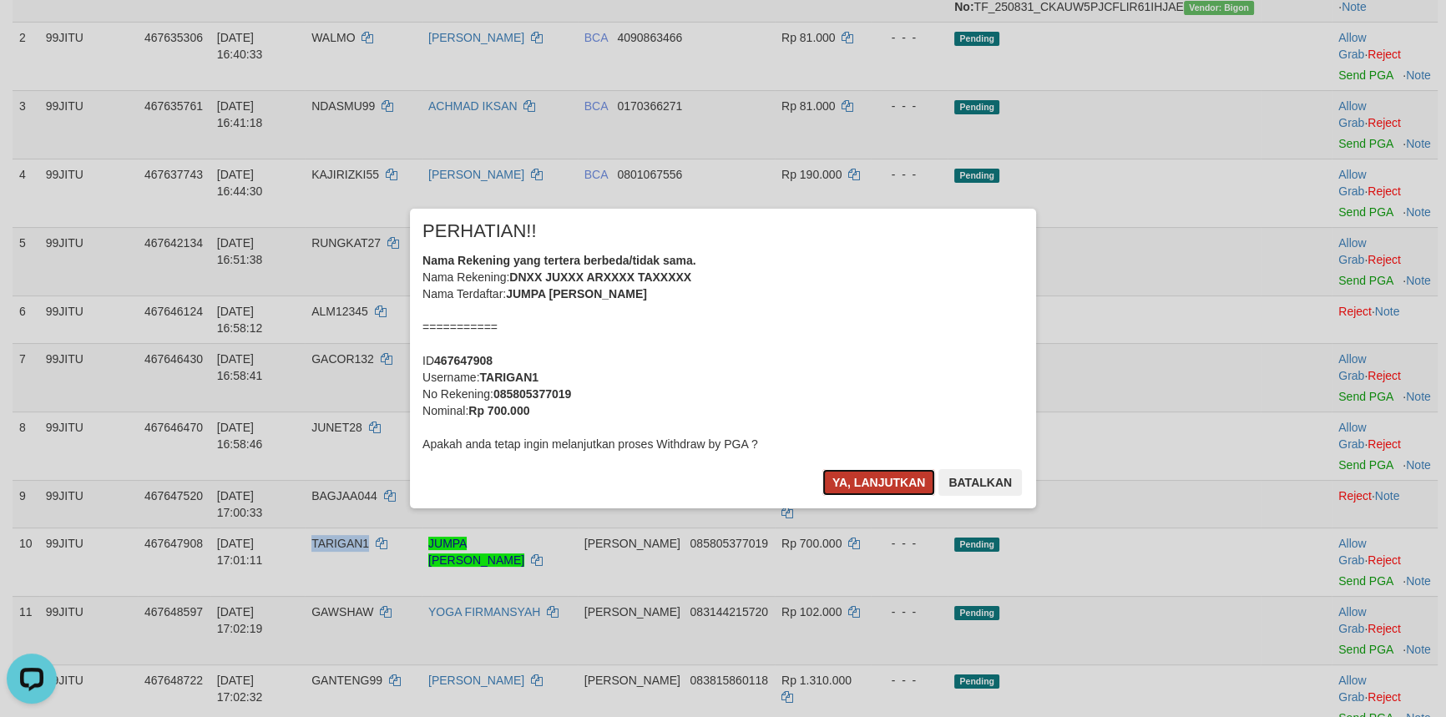
click at [840, 476] on button "Ya, lanjutkan" at bounding box center [879, 482] width 114 height 27
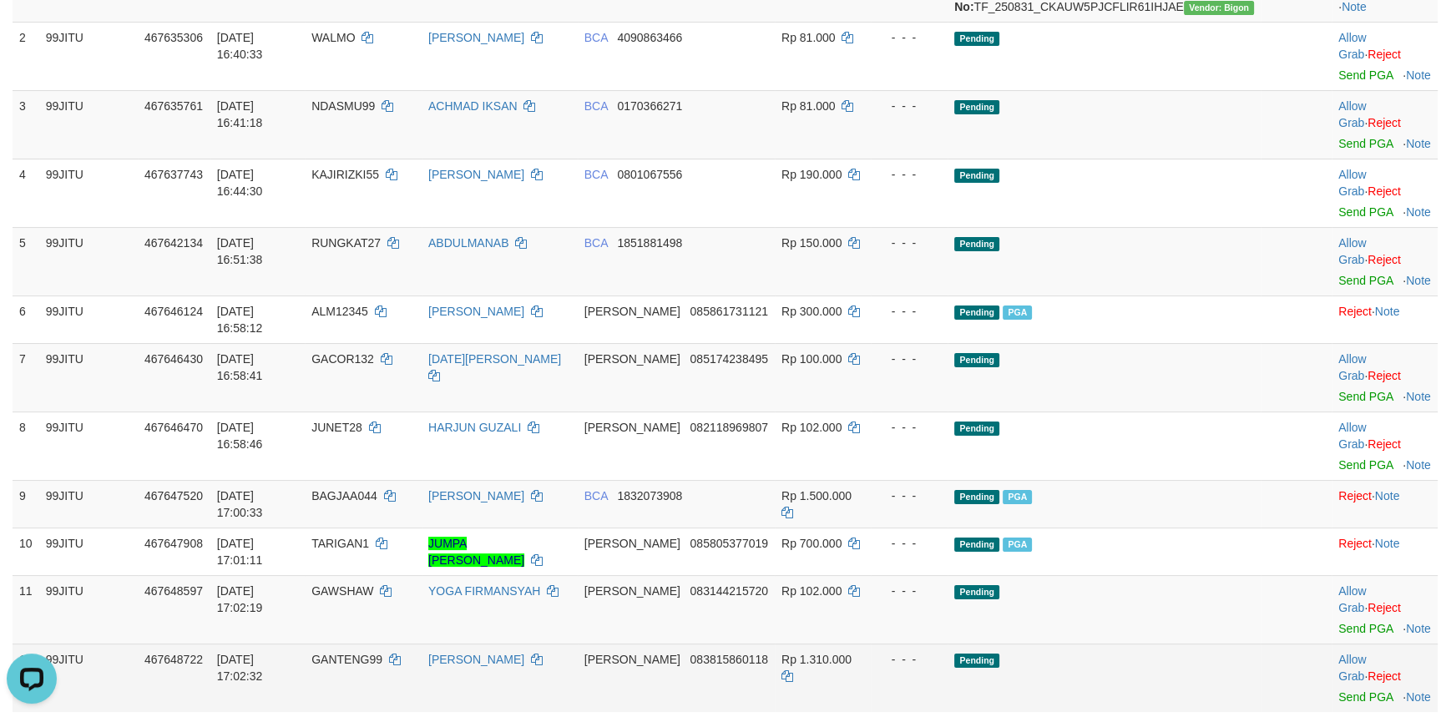
click at [382, 653] on span "GANTENG99" at bounding box center [346, 659] width 71 height 13
copy td "GANTENG99"
click at [1349, 690] on link "Send PGA" at bounding box center [1365, 696] width 54 height 13
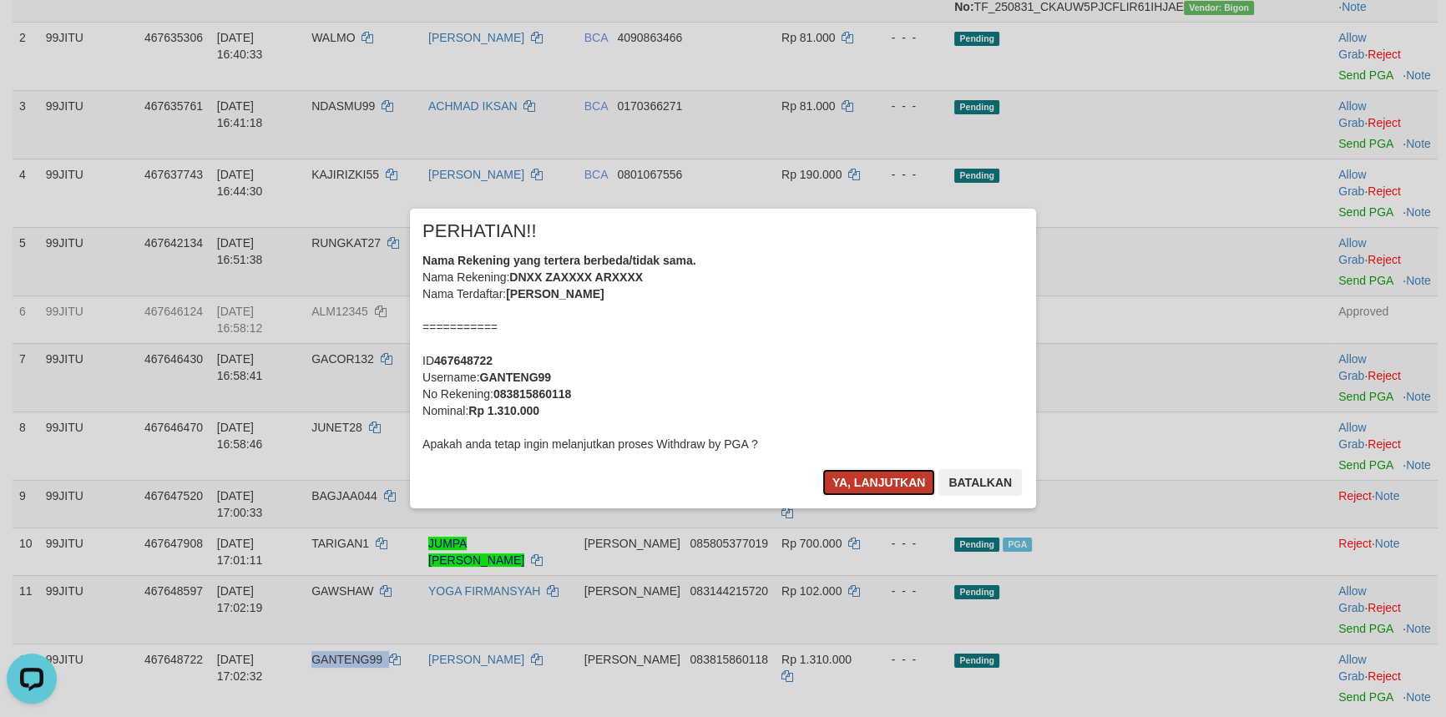
click at [852, 490] on button "Ya, lanjutkan" at bounding box center [879, 482] width 114 height 27
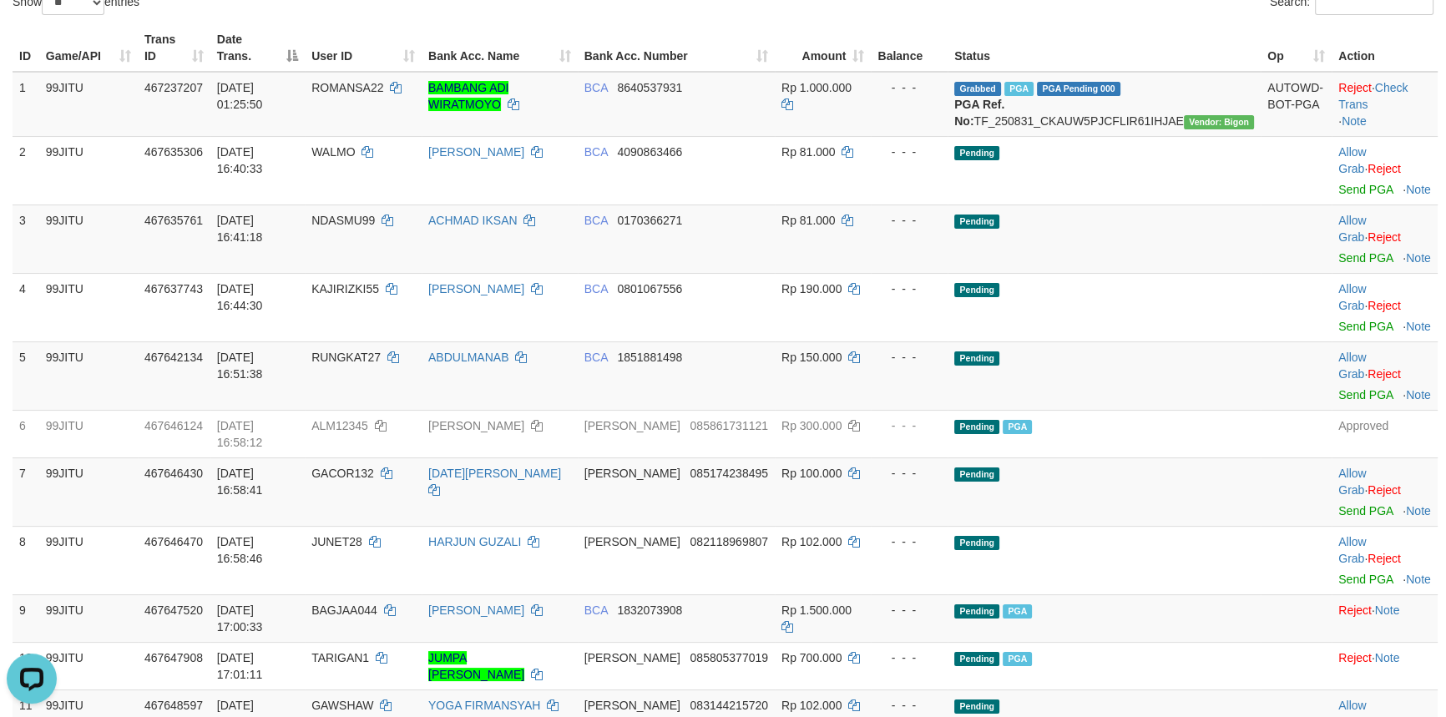
scroll to position [151, 0]
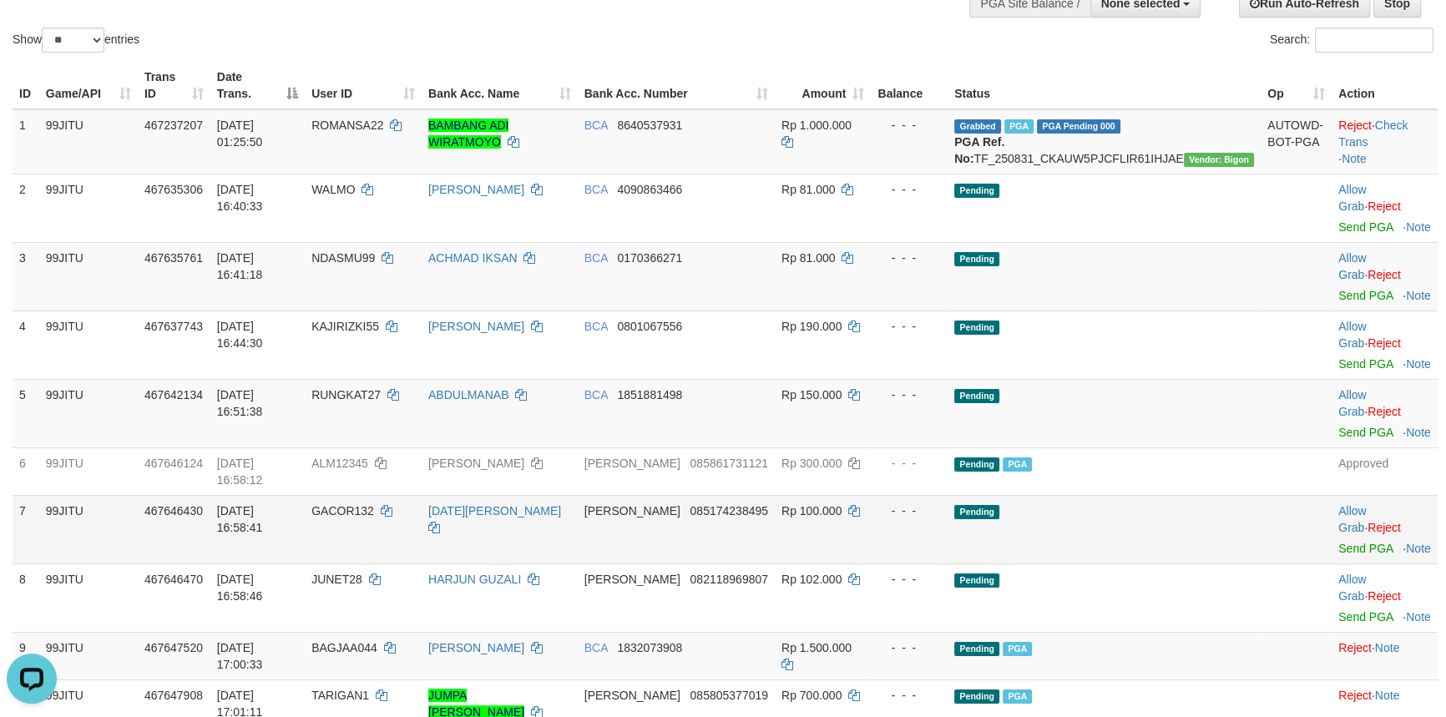
drag, startPoint x: 283, startPoint y: 470, endPoint x: 271, endPoint y: 470, distance: 11.7
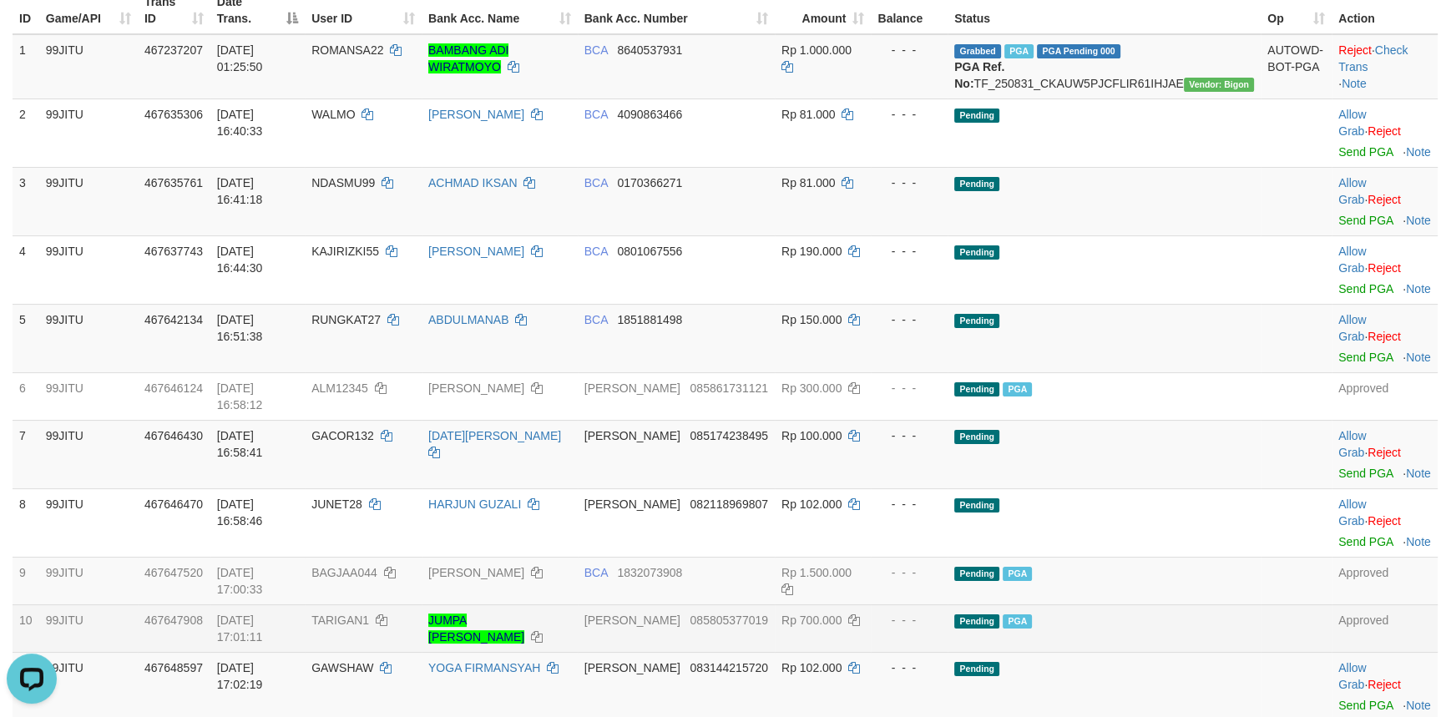
scroll to position [455, 0]
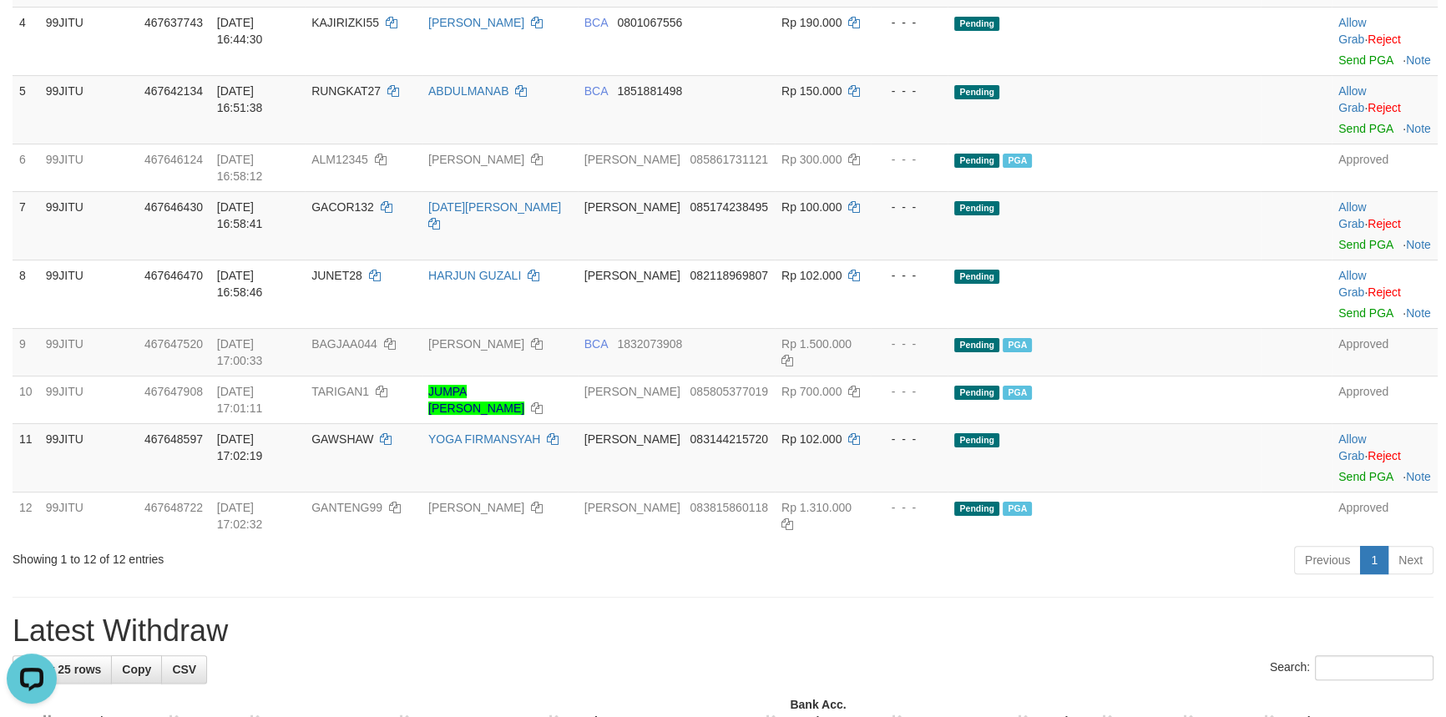
drag, startPoint x: 135, startPoint y: 582, endPoint x: 131, endPoint y: 564, distance: 18.8
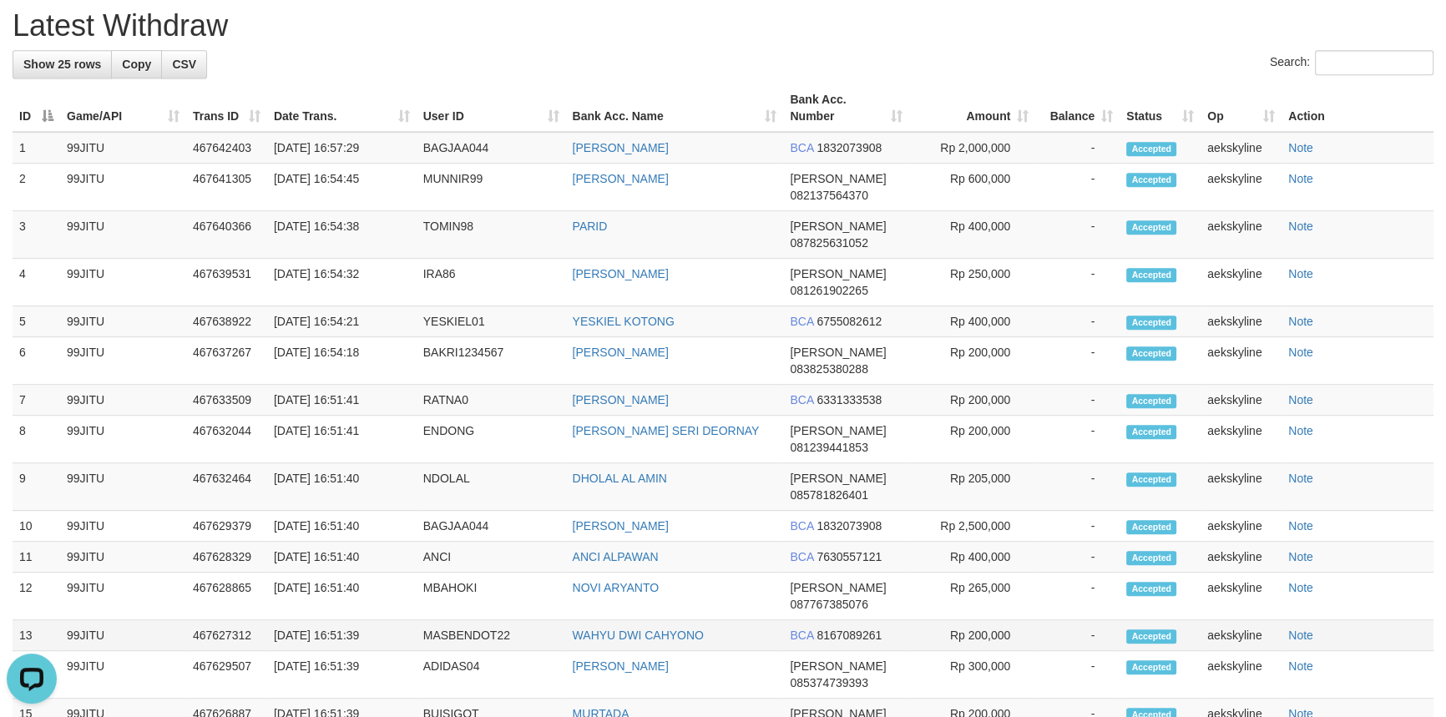
scroll to position [1082, 0]
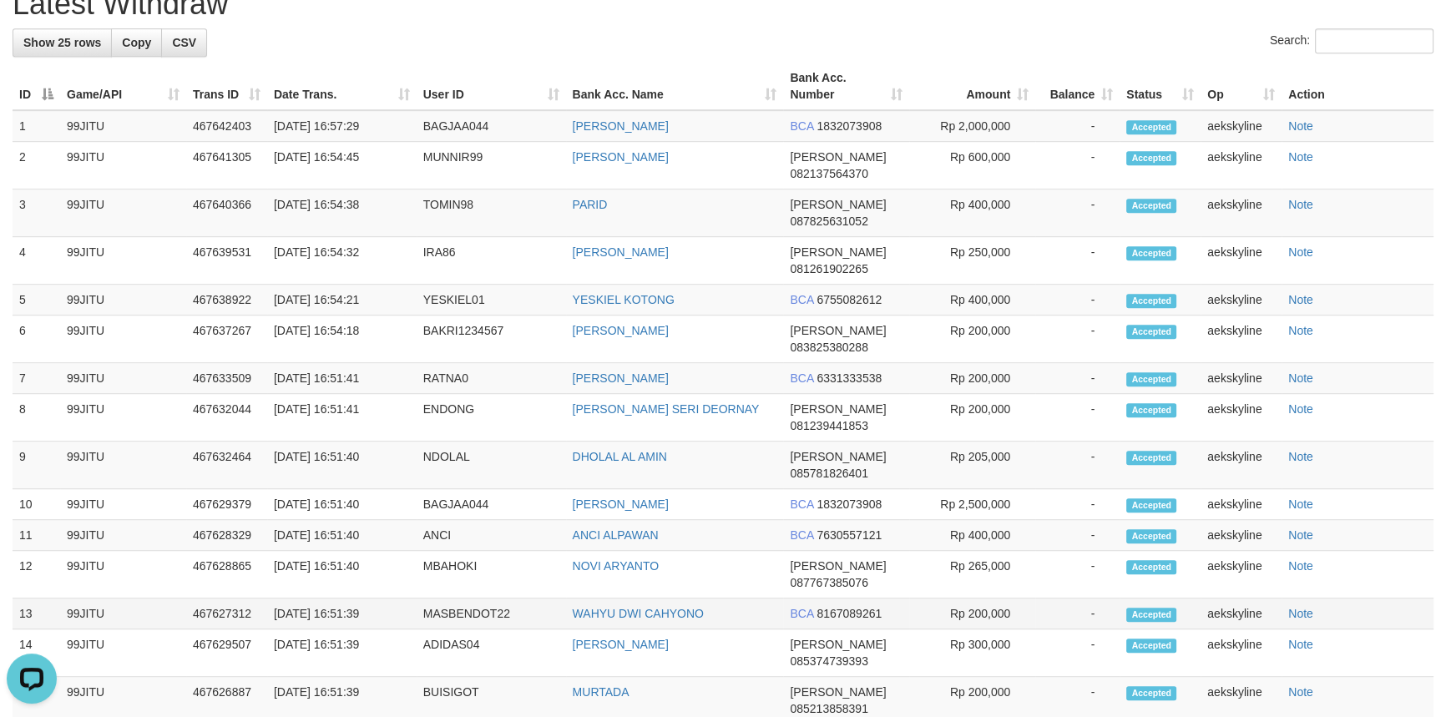
drag, startPoint x: 307, startPoint y: 443, endPoint x: 190, endPoint y: 448, distance: 117.9
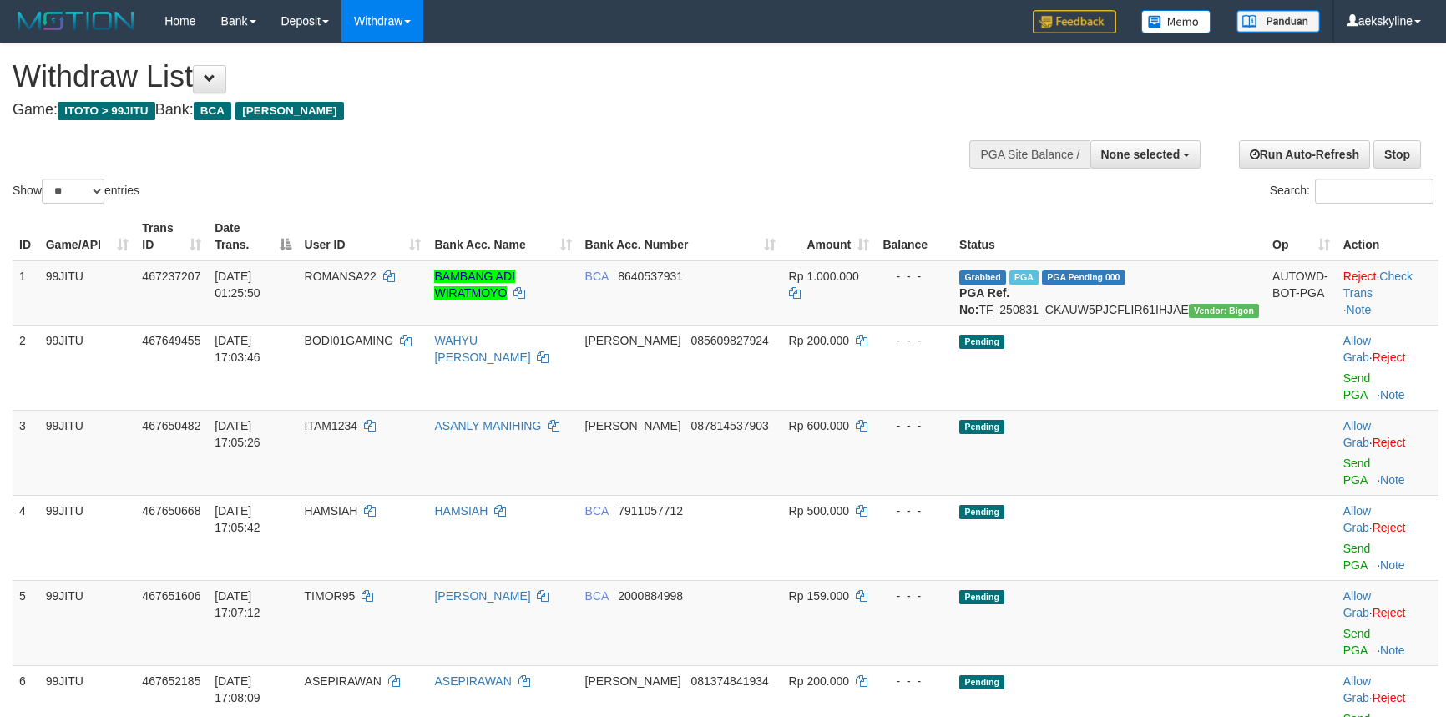
select select
select select "**"
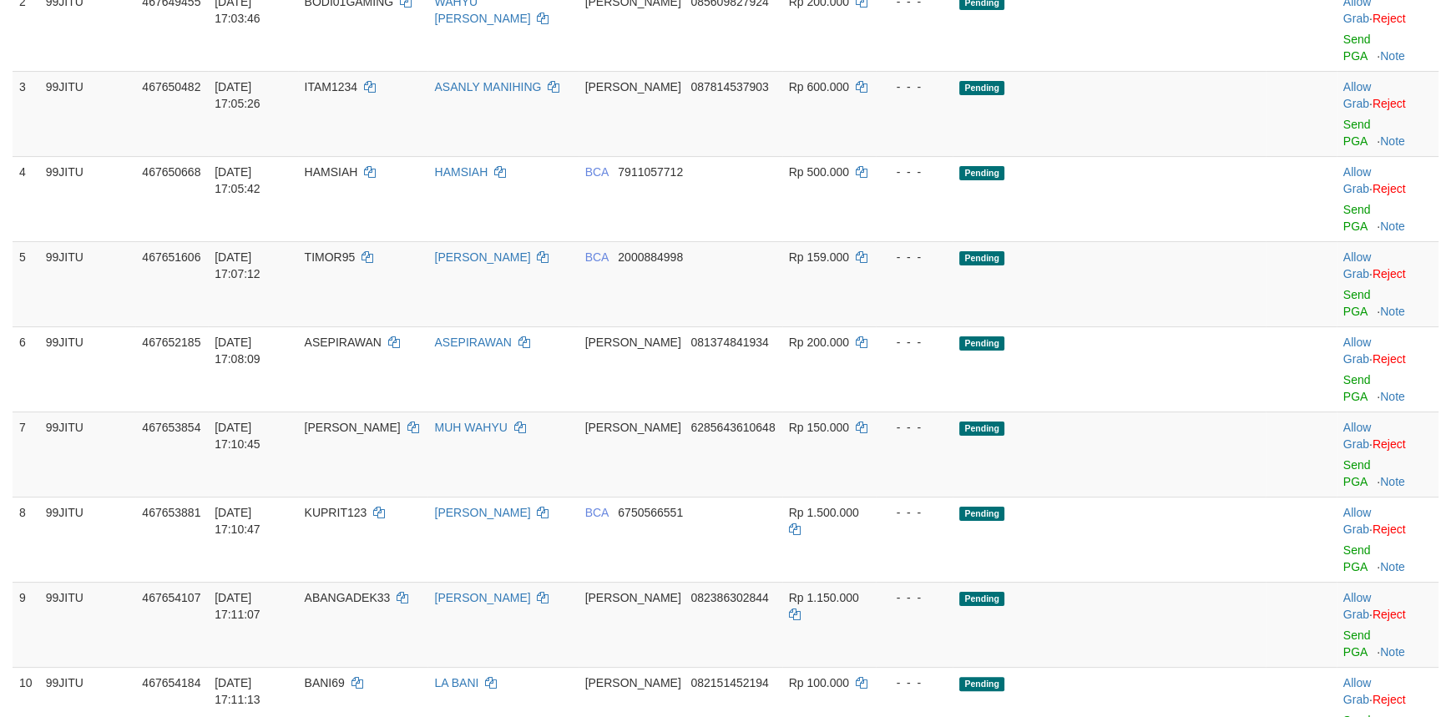
scroll to position [234, 0]
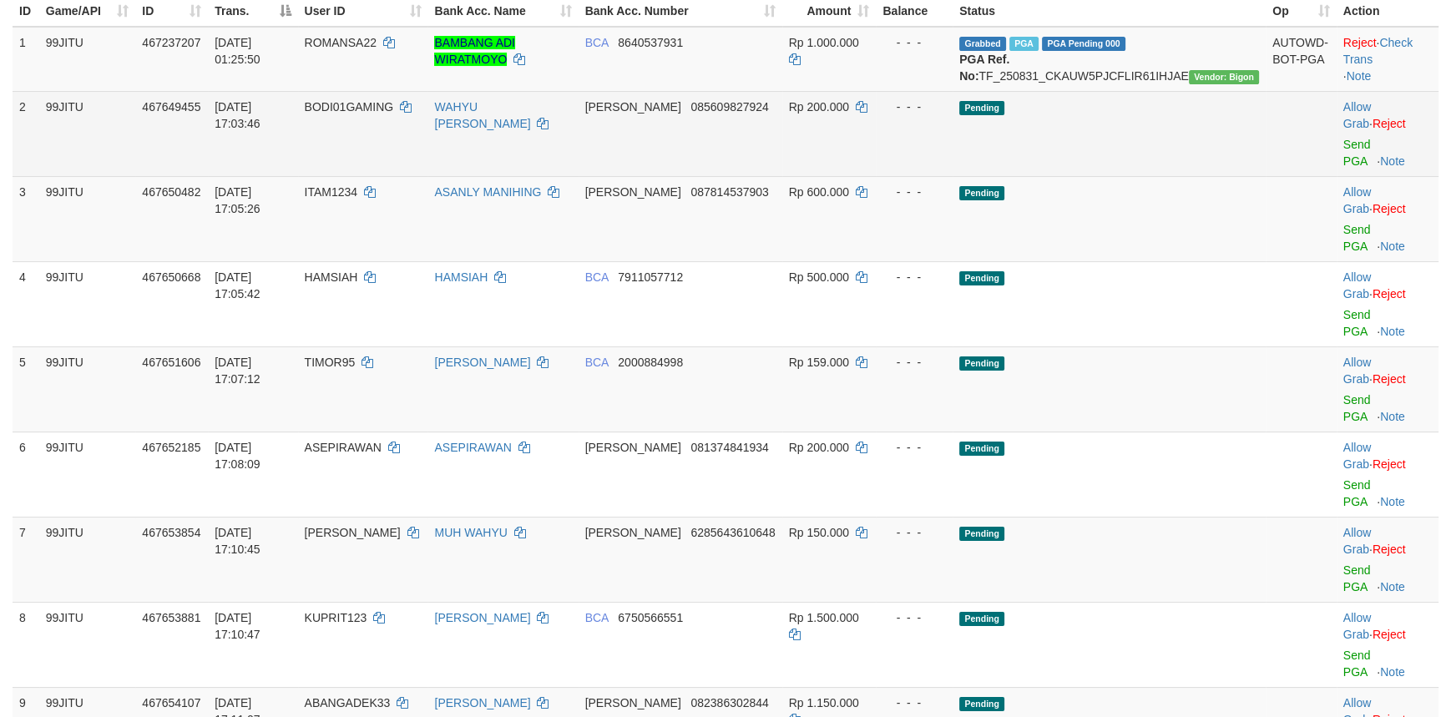
click at [386, 114] on span "BODI01GAMING" at bounding box center [349, 106] width 89 height 13
copy td "BODI01GAMING"
click at [1337, 135] on td "Allow Grab · Reject Send PGA · Note" at bounding box center [1388, 133] width 102 height 85
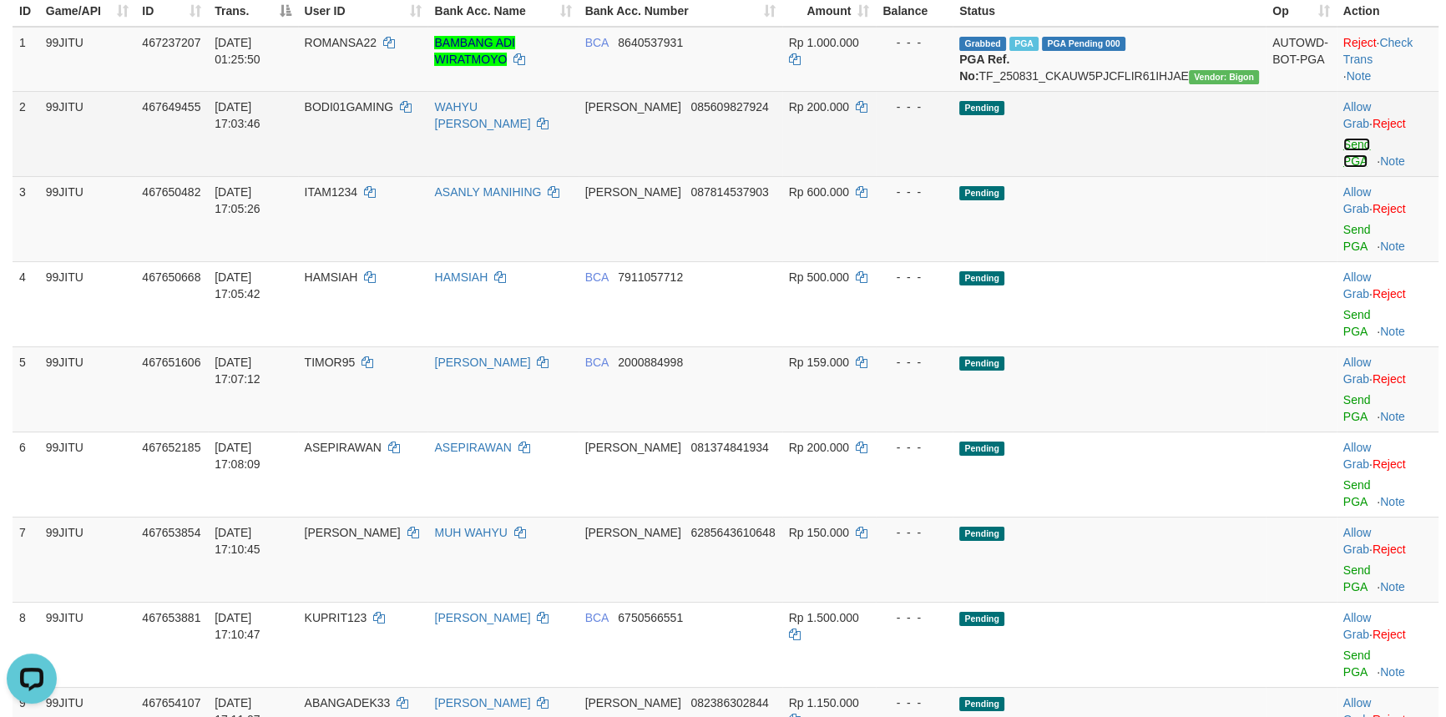
click at [1343, 147] on link "Send PGA" at bounding box center [1357, 153] width 28 height 30
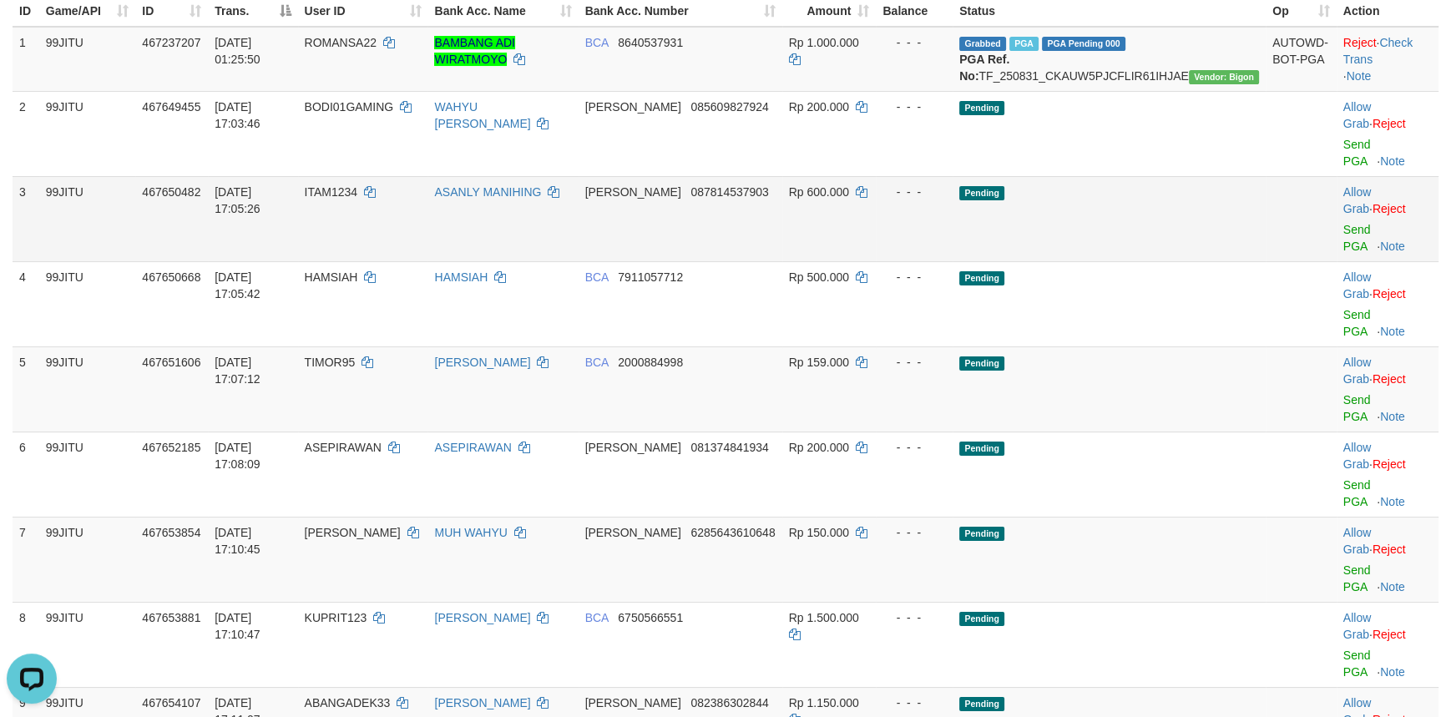
click at [396, 182] on td "ITAM1234" at bounding box center [363, 218] width 130 height 85
copy td "ITAM1234"
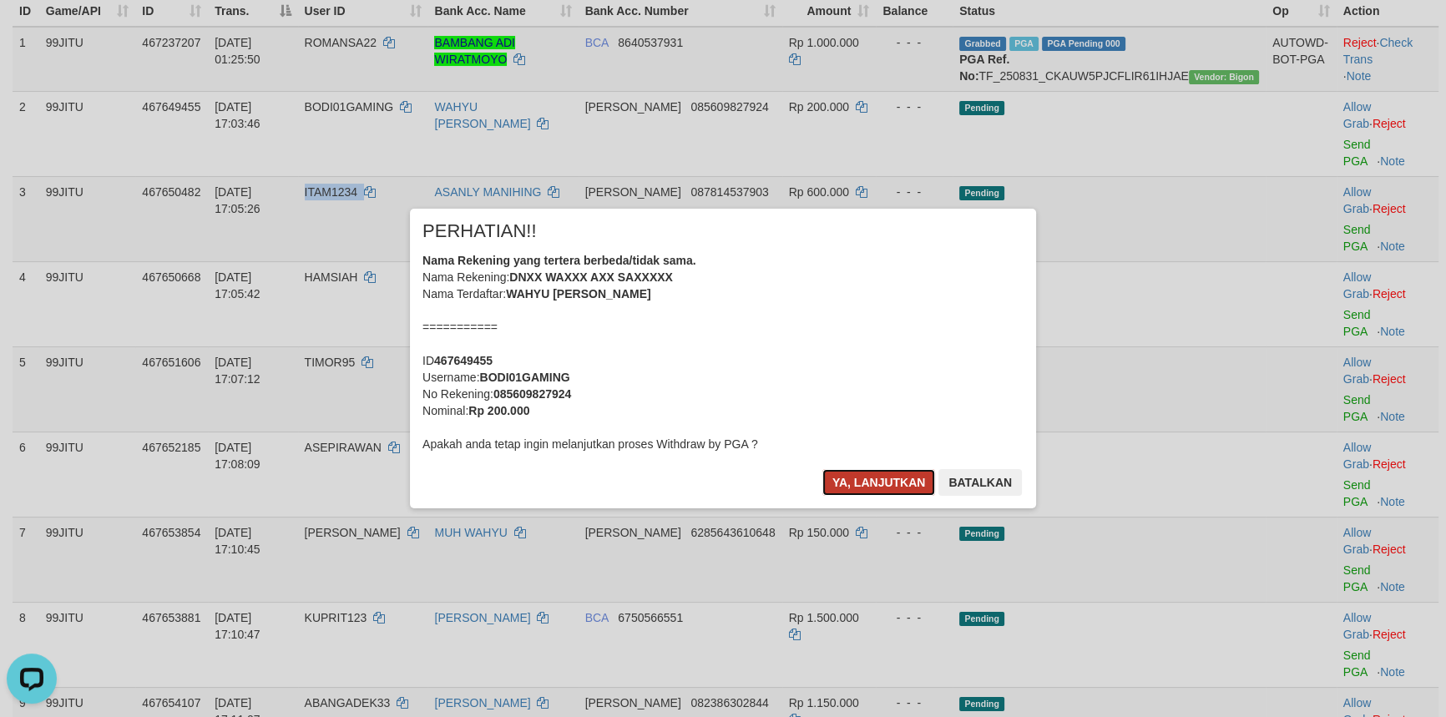
click at [874, 479] on button "Ya, lanjutkan" at bounding box center [879, 482] width 114 height 27
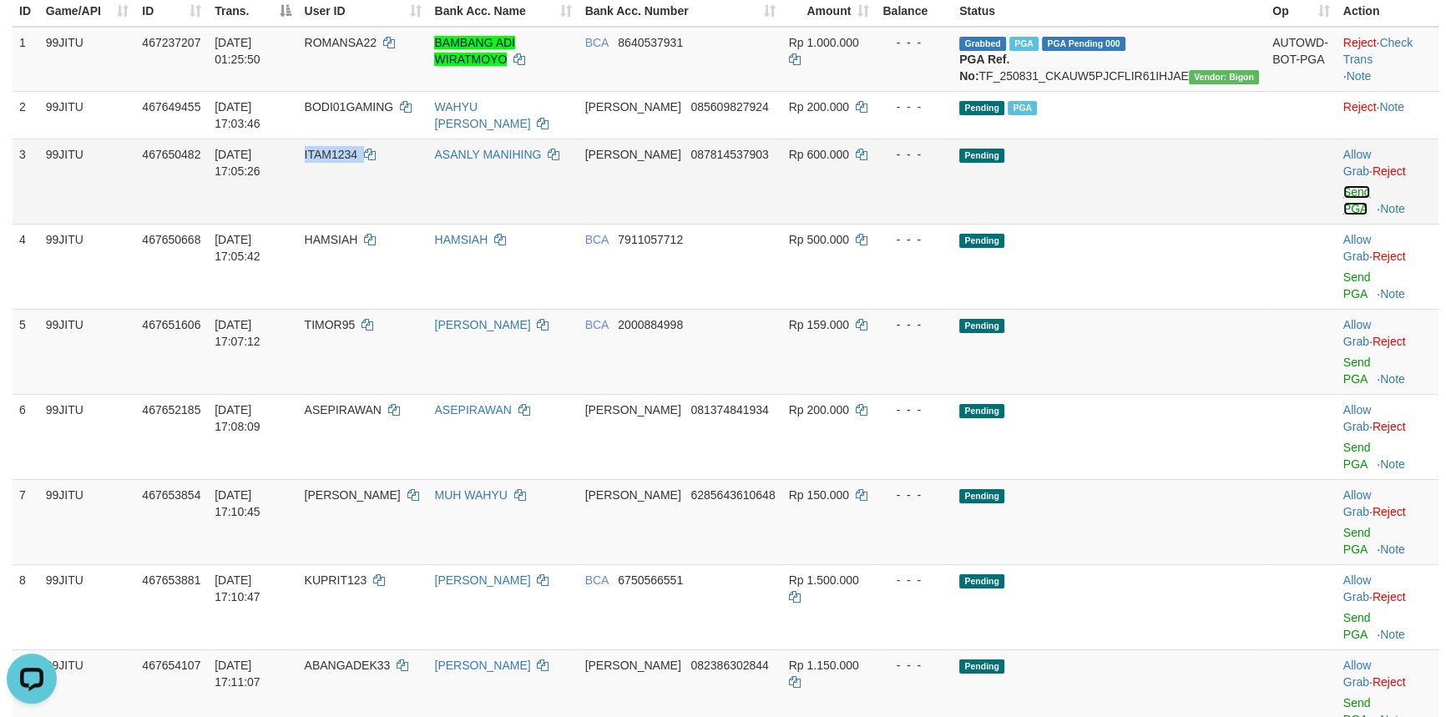
click at [1347, 185] on link "Send PGA" at bounding box center [1357, 200] width 28 height 30
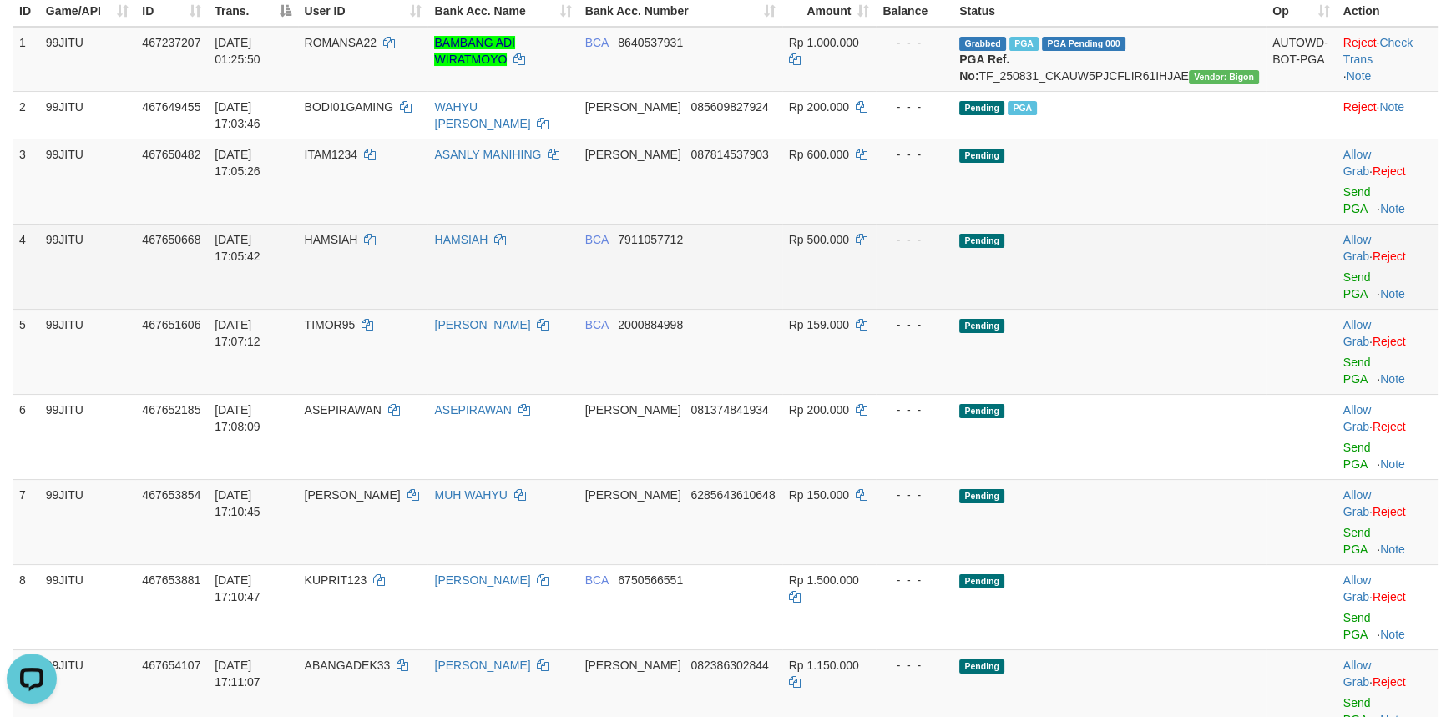
click at [359, 224] on td "HAMSIAH" at bounding box center [363, 266] width 130 height 85
copy td "HAMSIAH"
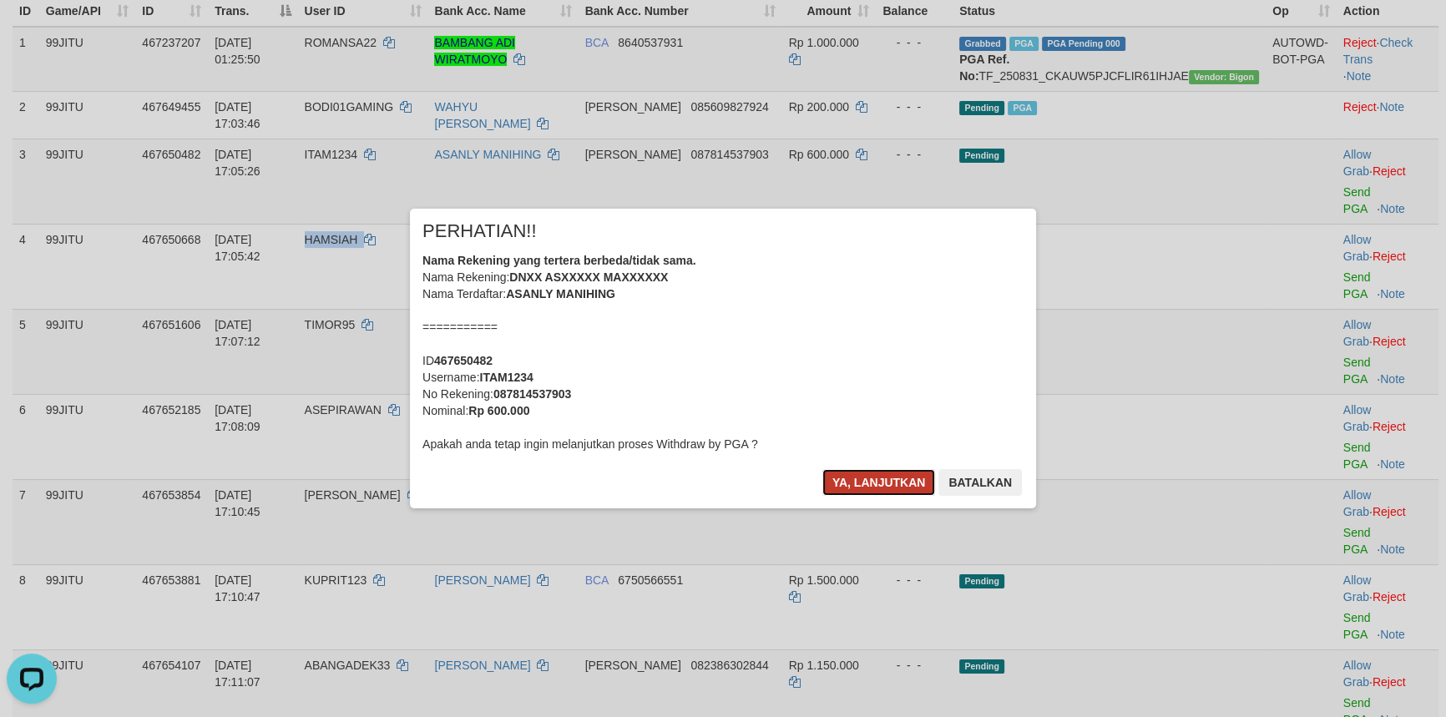
click at [860, 477] on button "Ya, lanjutkan" at bounding box center [879, 482] width 114 height 27
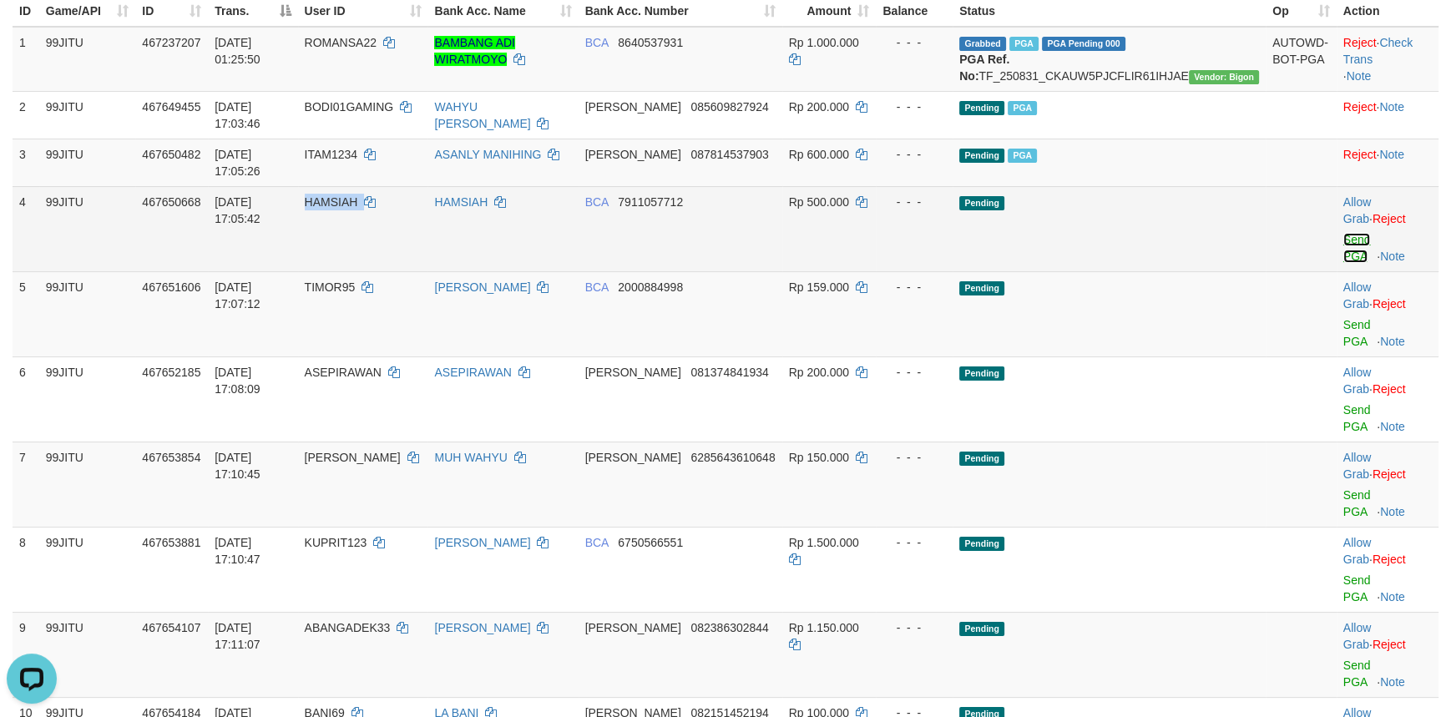
click at [1343, 233] on link "Send PGA" at bounding box center [1357, 248] width 28 height 30
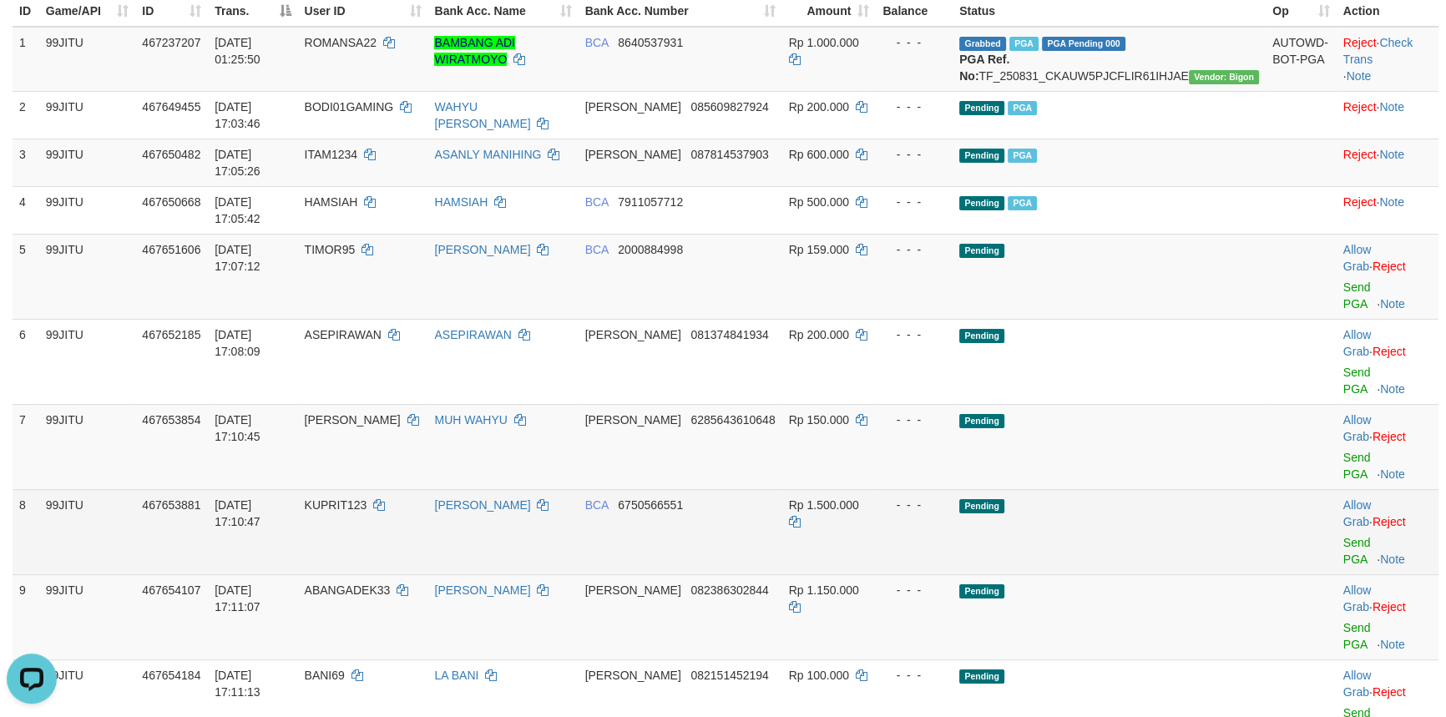
click at [367, 498] on span "KUPRIT123" at bounding box center [336, 504] width 63 height 13
copy td "KUPRIT123"
click at [367, 498] on span "KUPRIT123" at bounding box center [336, 504] width 63 height 13
click at [1343, 536] on link "Send PGA" at bounding box center [1357, 551] width 28 height 30
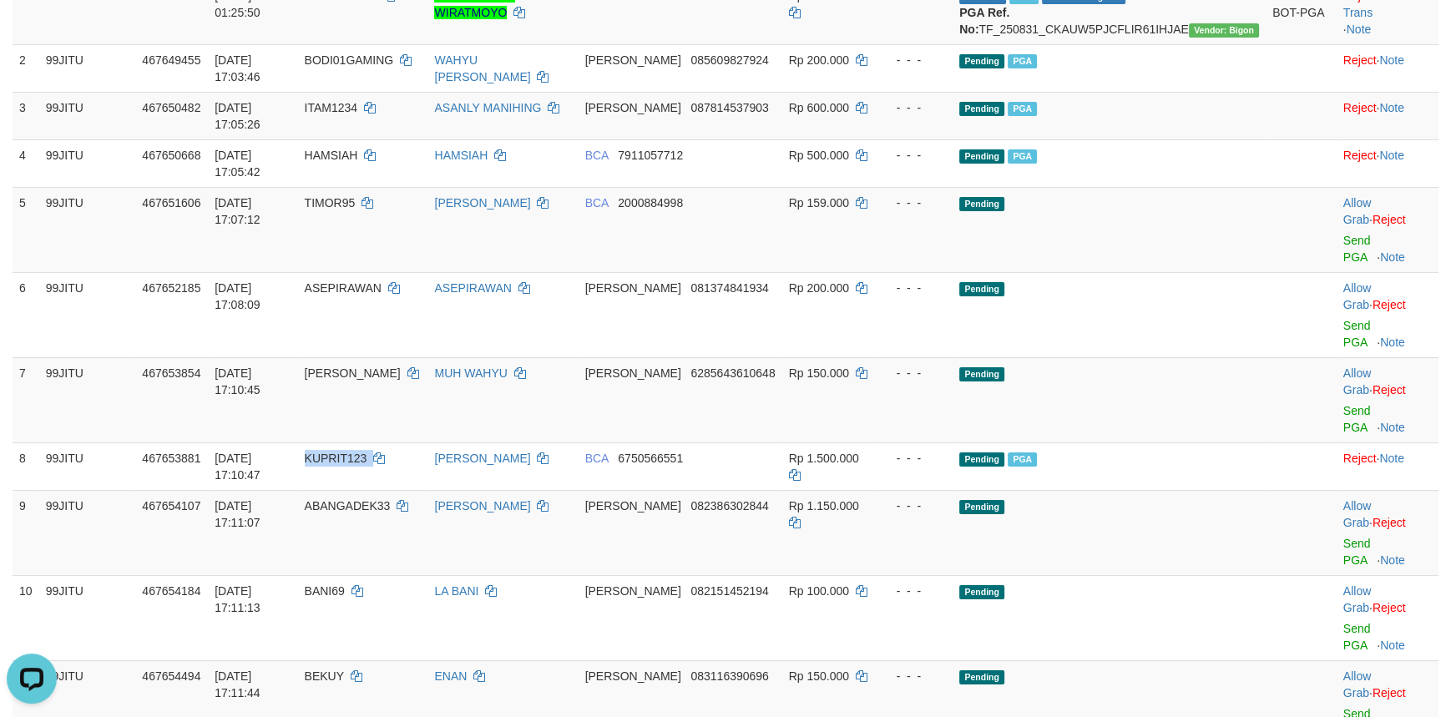
scroll to position [385, 0]
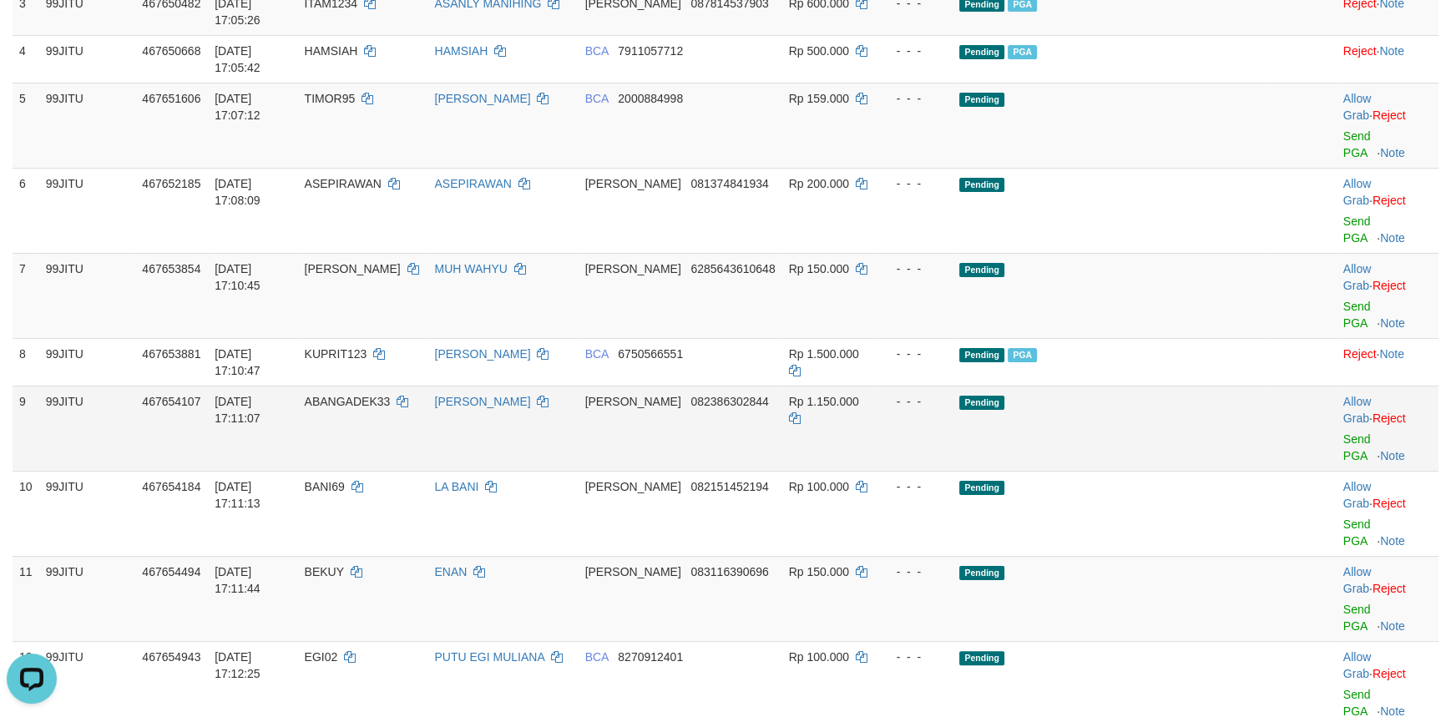
click at [391, 395] on span "ABANGADEK33" at bounding box center [348, 401] width 86 height 13
copy td "ABANGADEK33"
click at [1343, 432] on link "Send PGA" at bounding box center [1357, 447] width 28 height 30
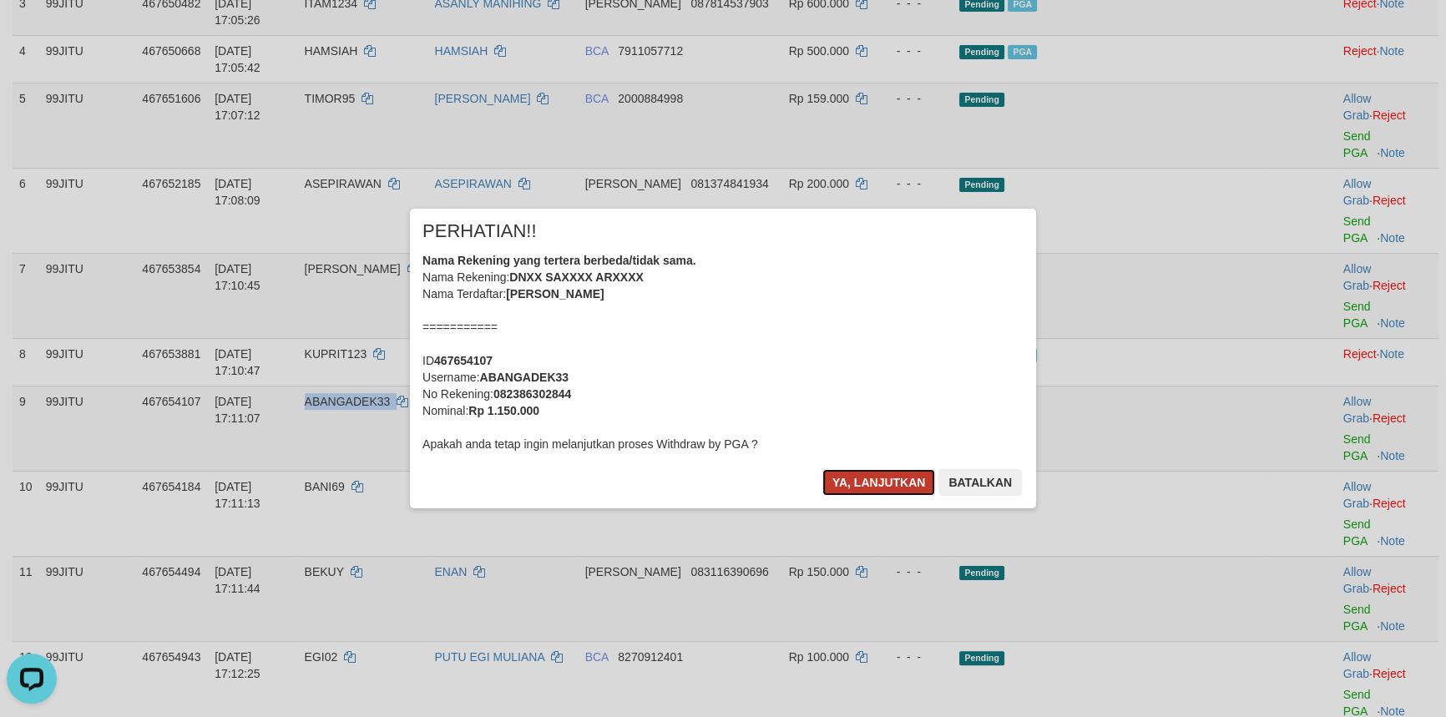
click at [862, 488] on button "Ya, lanjutkan" at bounding box center [879, 482] width 114 height 27
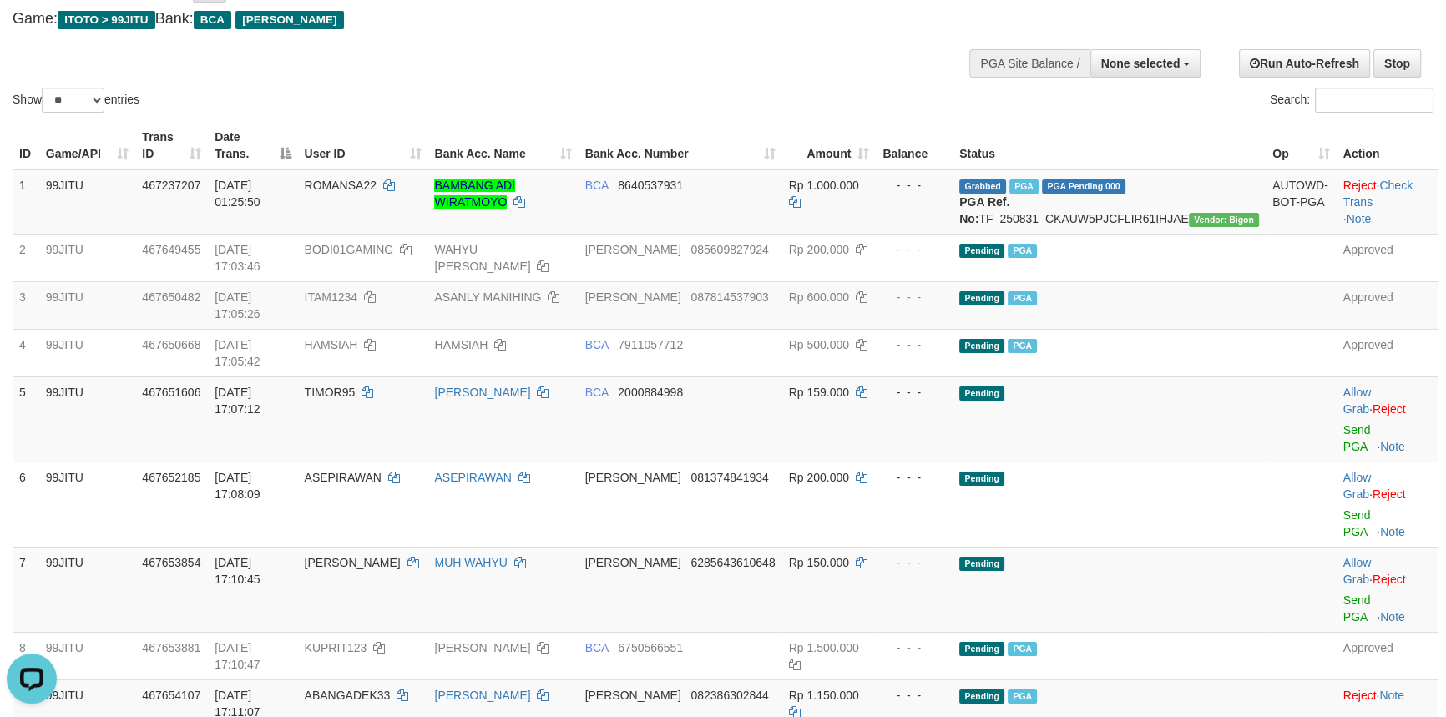
scroll to position [82, 0]
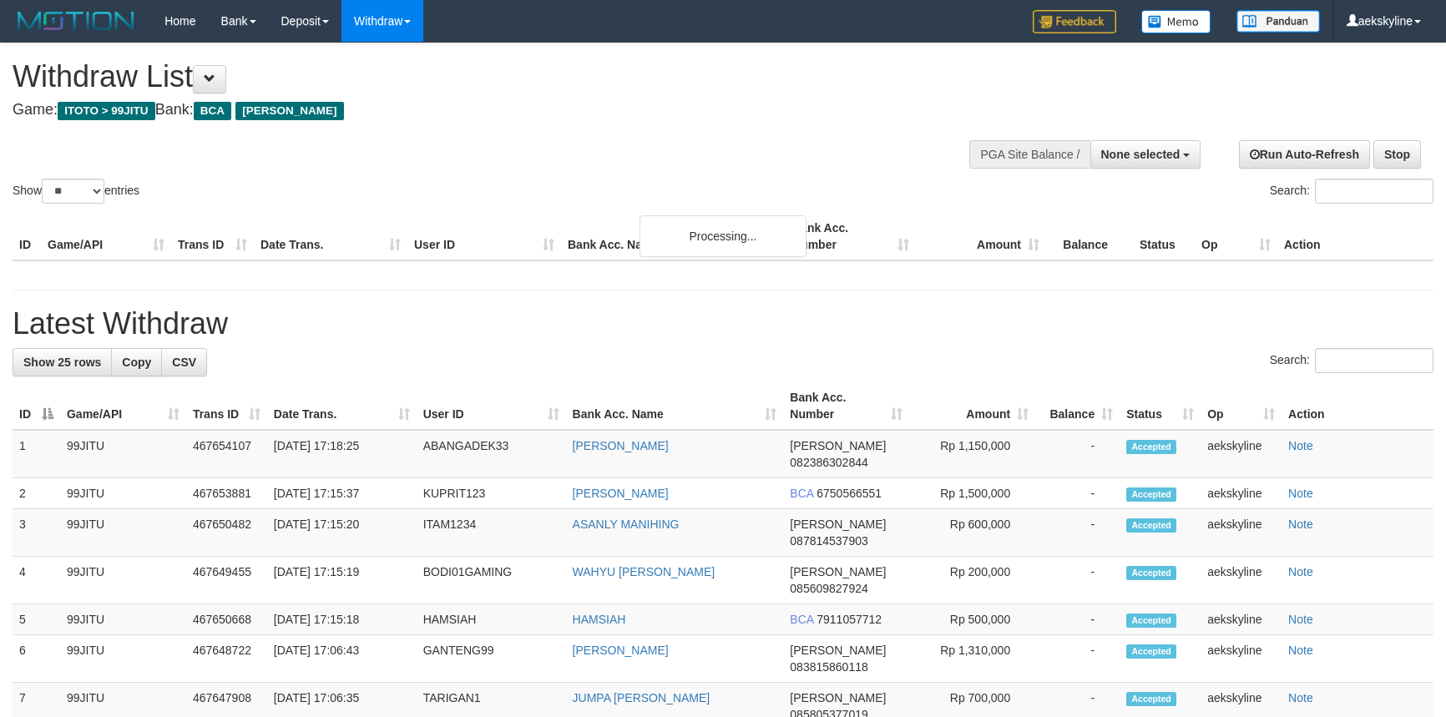
select select
select select "**"
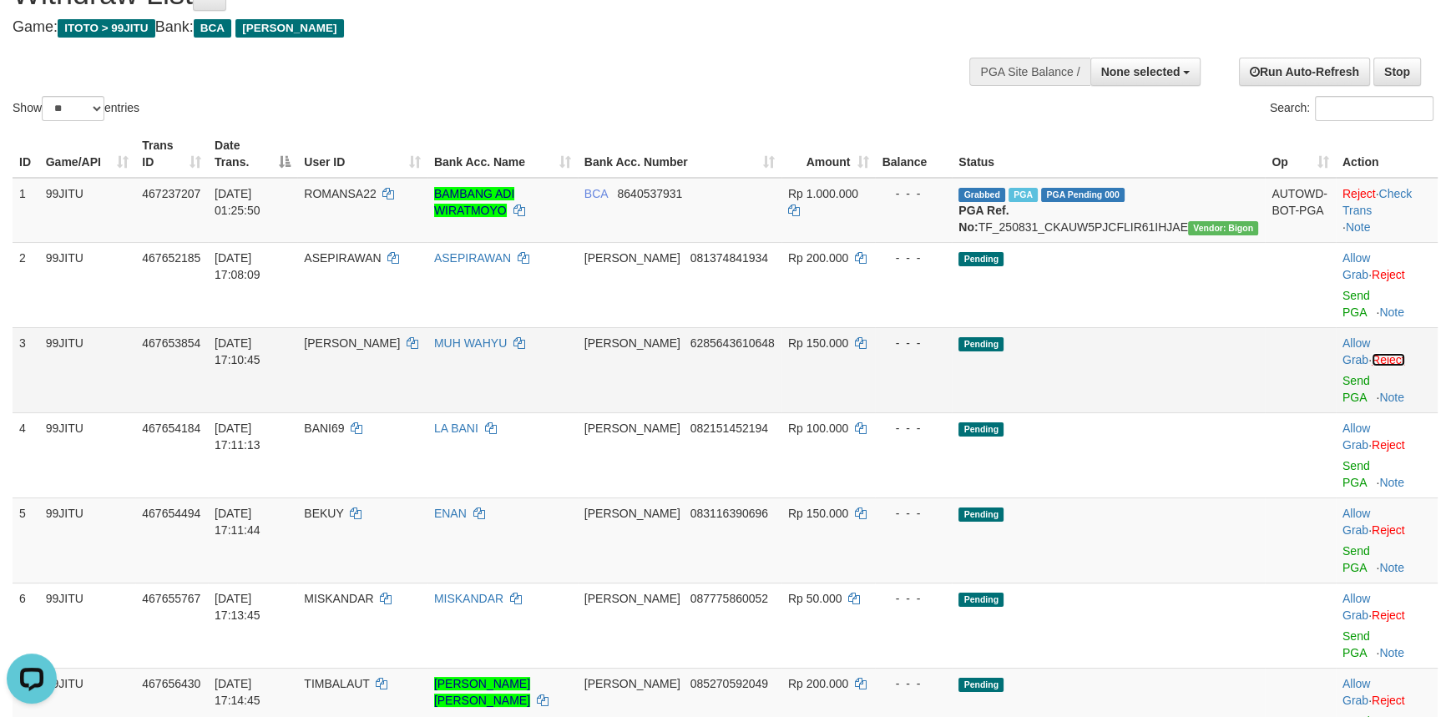
click at [1405, 353] on link "Reject" at bounding box center [1388, 359] width 33 height 13
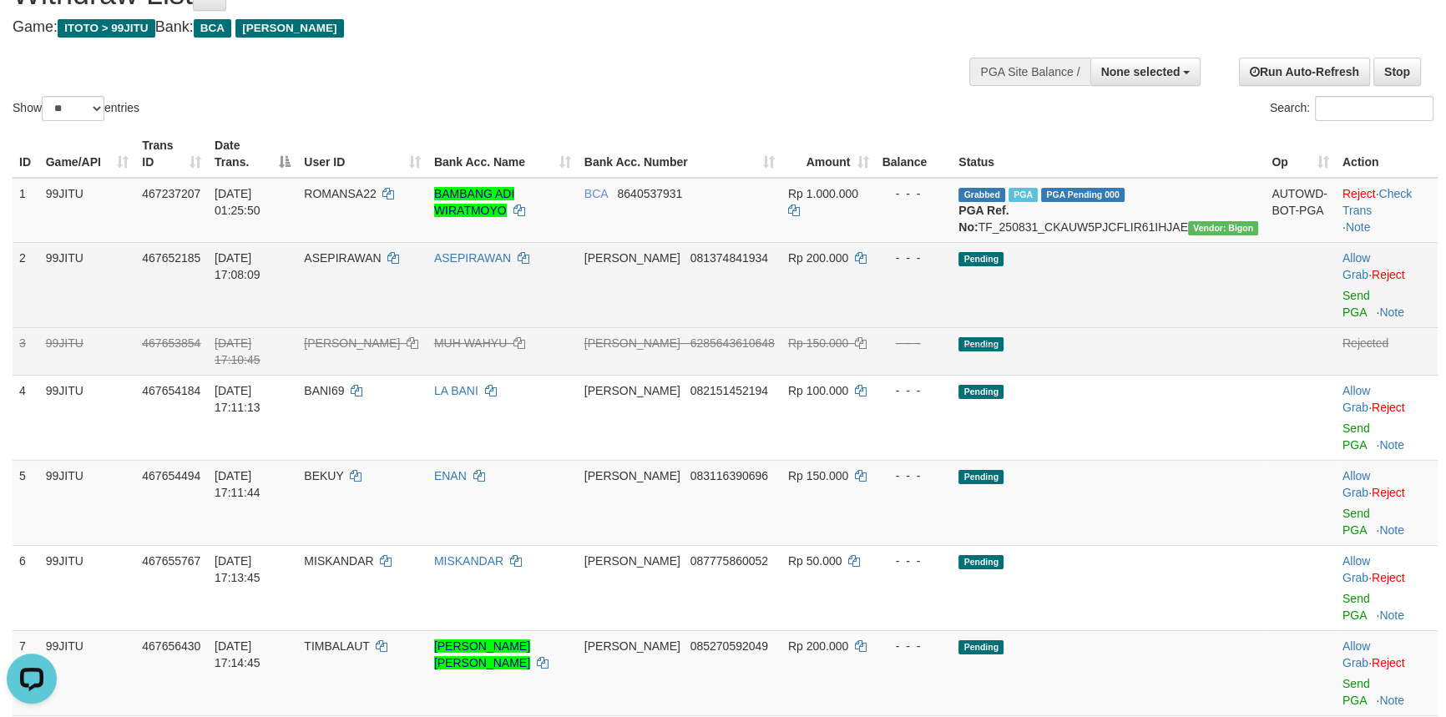
click at [381, 265] on span "ASEPIRAWAN" at bounding box center [342, 257] width 77 height 13
copy td "ASEPIRAWAN"
click at [1346, 296] on link "Send PGA" at bounding box center [1357, 304] width 28 height 30
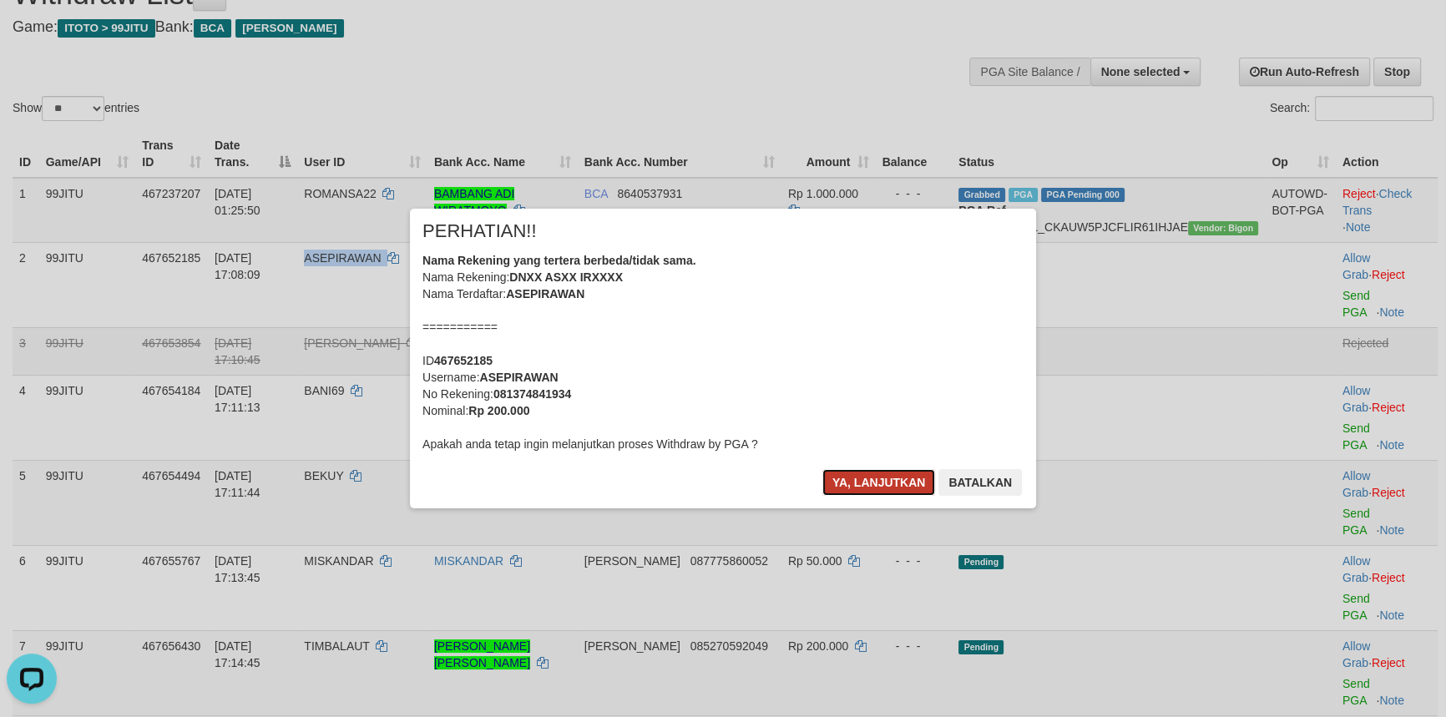
click at [868, 488] on button "Ya, lanjutkan" at bounding box center [879, 482] width 114 height 27
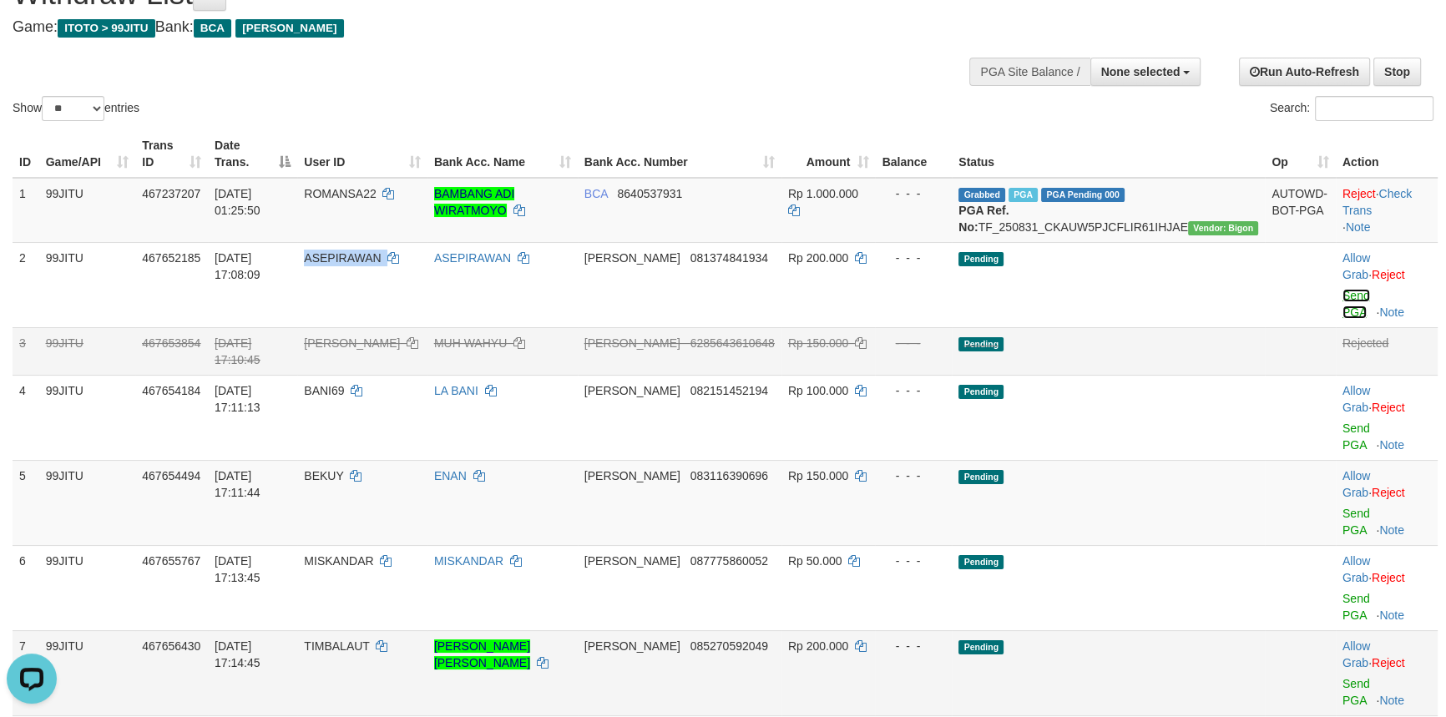
scroll to position [61, 0]
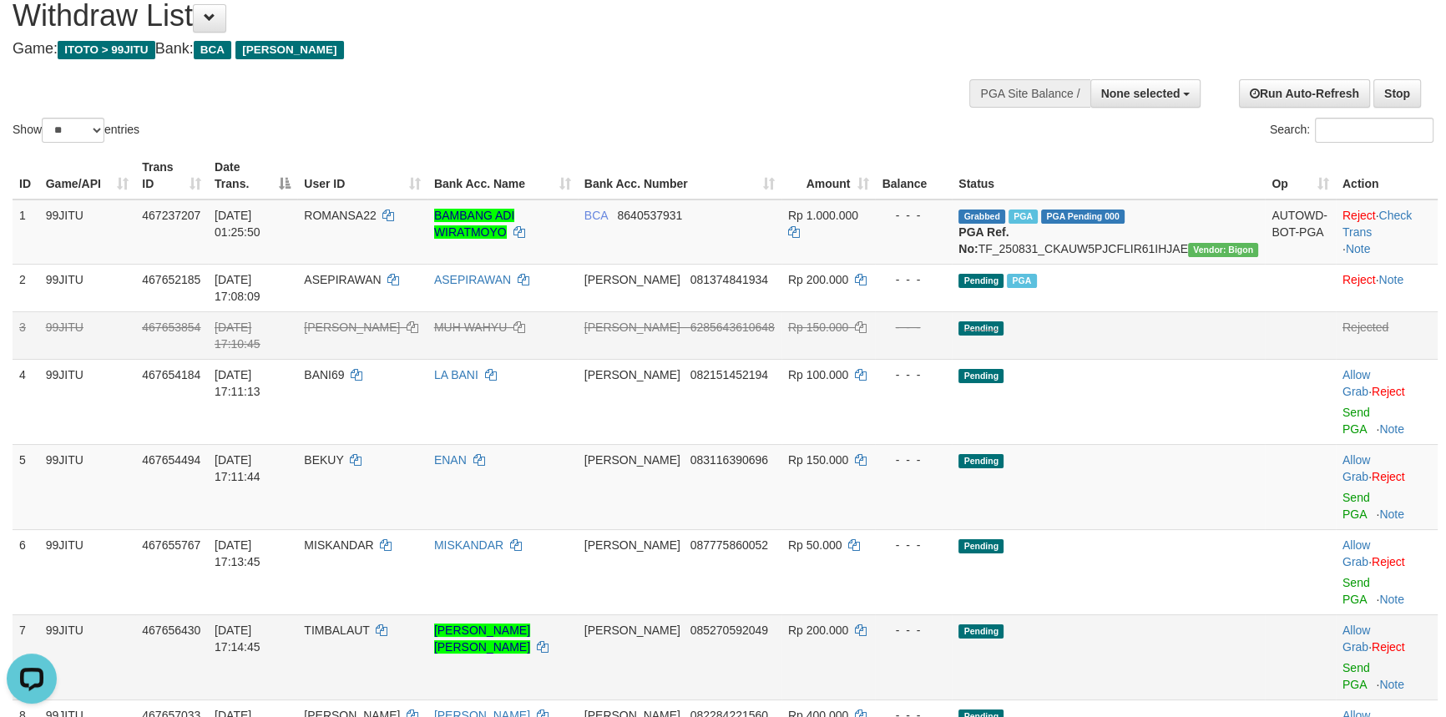
click at [367, 624] on span "TIMBALAUT" at bounding box center [336, 630] width 65 height 13
copy td "TIMBALAUT"
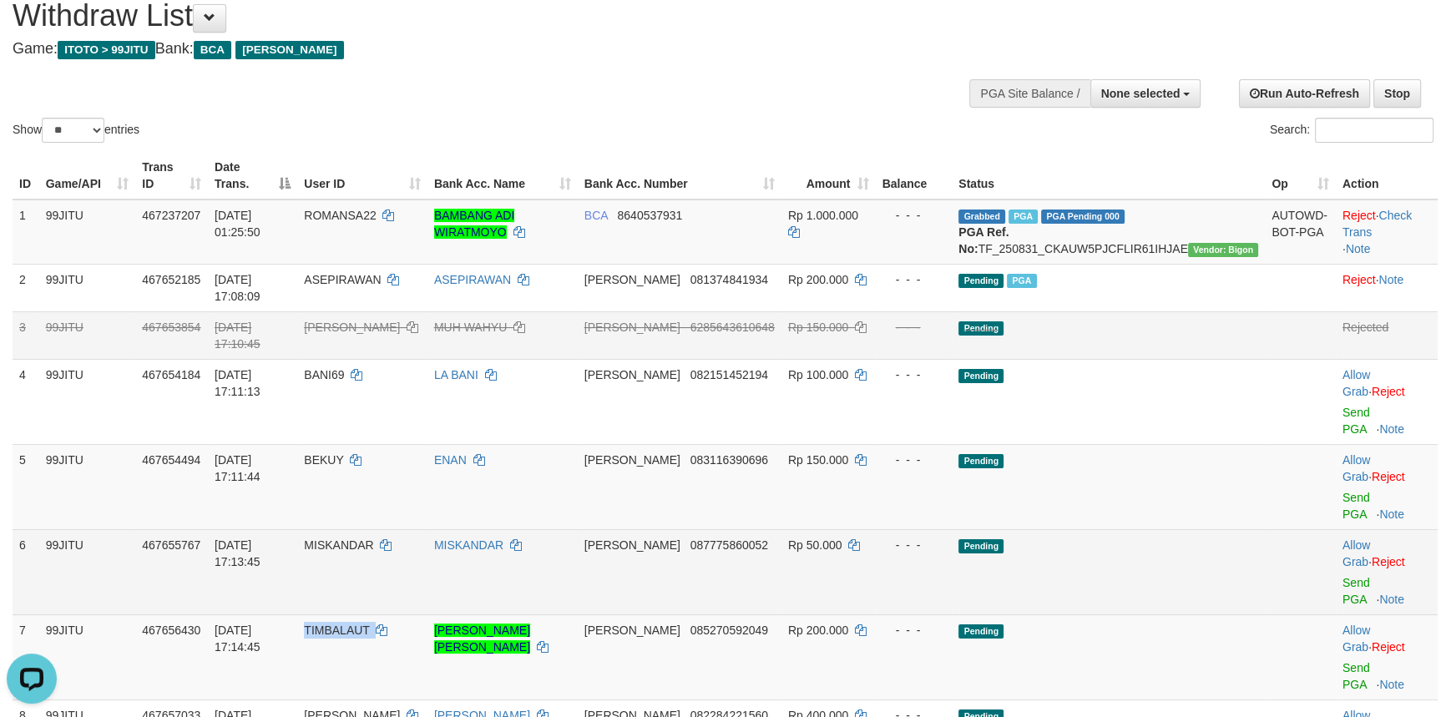
scroll to position [213, 0]
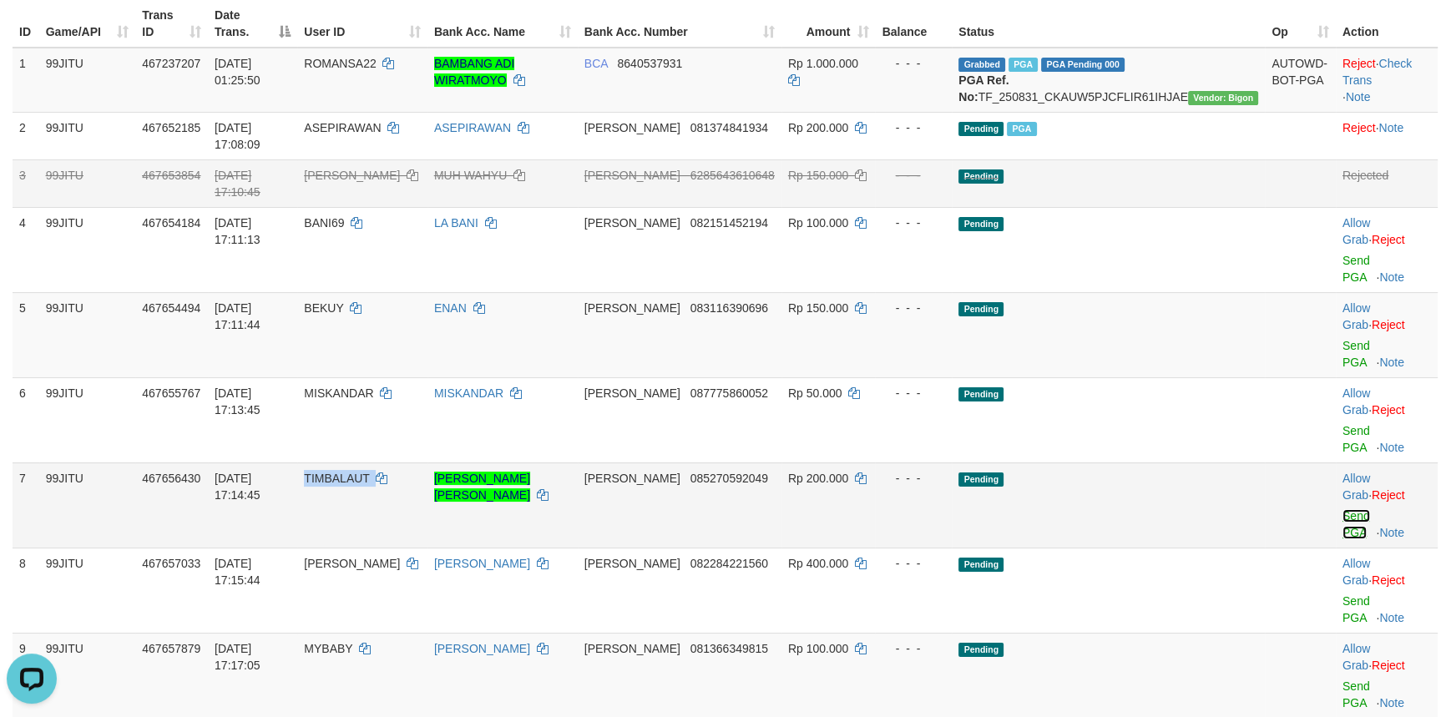
click at [1343, 509] on link "Send PGA" at bounding box center [1357, 524] width 28 height 30
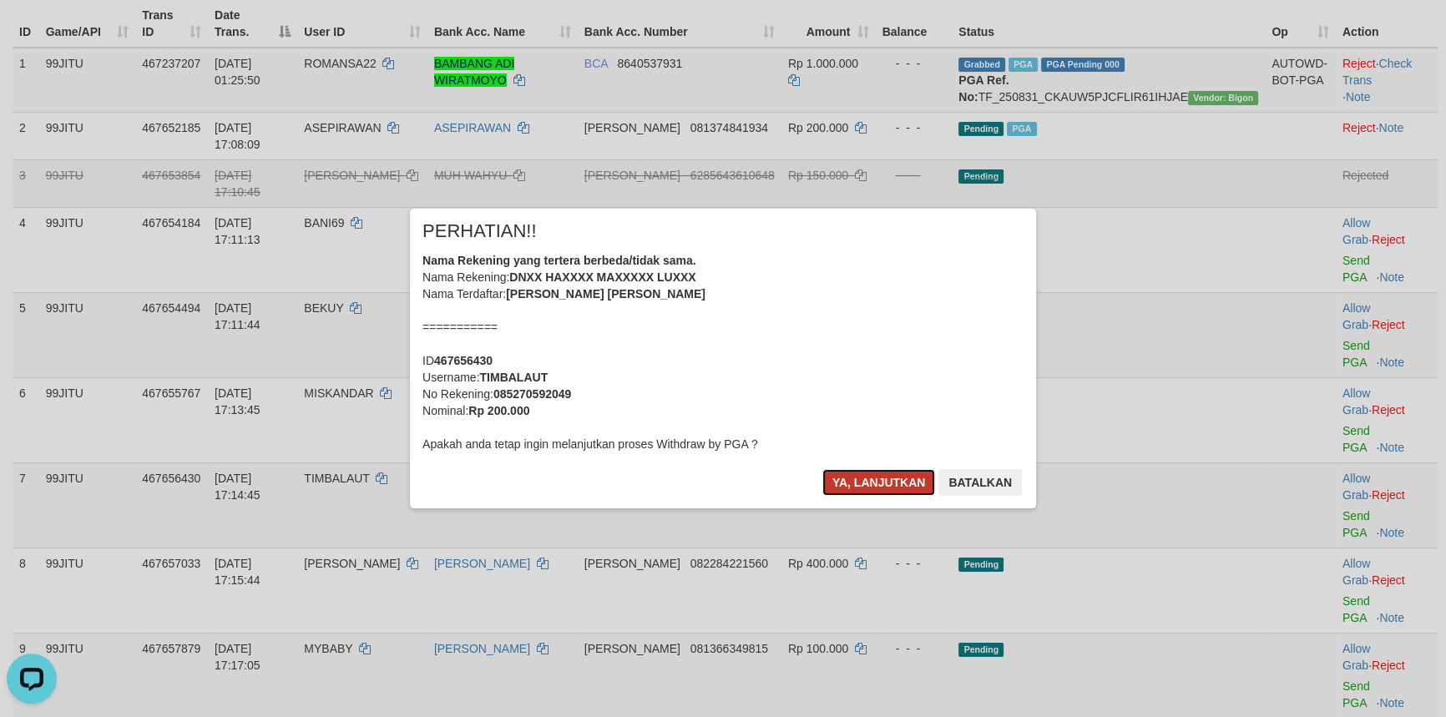
click at [875, 474] on button "Ya, lanjutkan" at bounding box center [879, 482] width 114 height 27
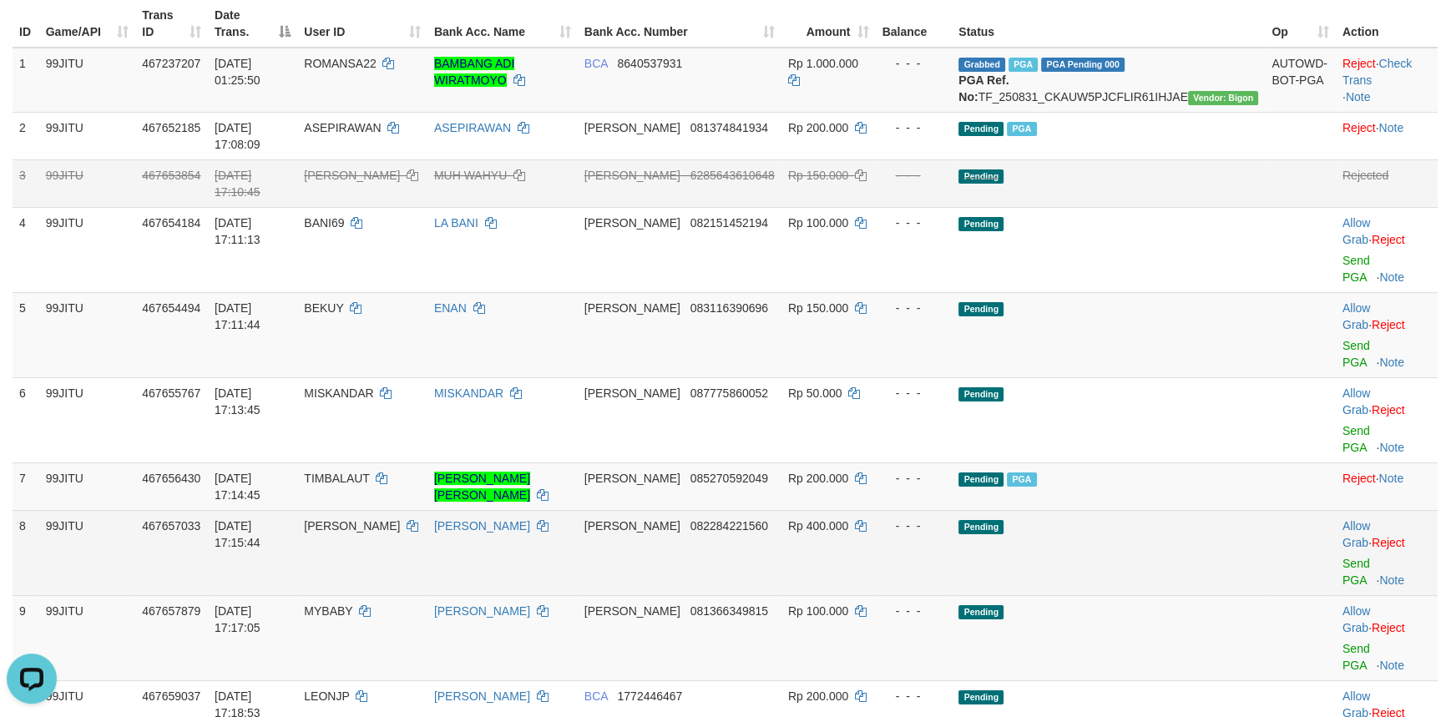
click at [368, 519] on span "[PERSON_NAME]" at bounding box center [352, 525] width 96 height 13
copy td "[PERSON_NAME]"
click at [368, 519] on span "[PERSON_NAME]" at bounding box center [352, 525] width 96 height 13
click at [1343, 557] on link "Send PGA" at bounding box center [1357, 572] width 28 height 30
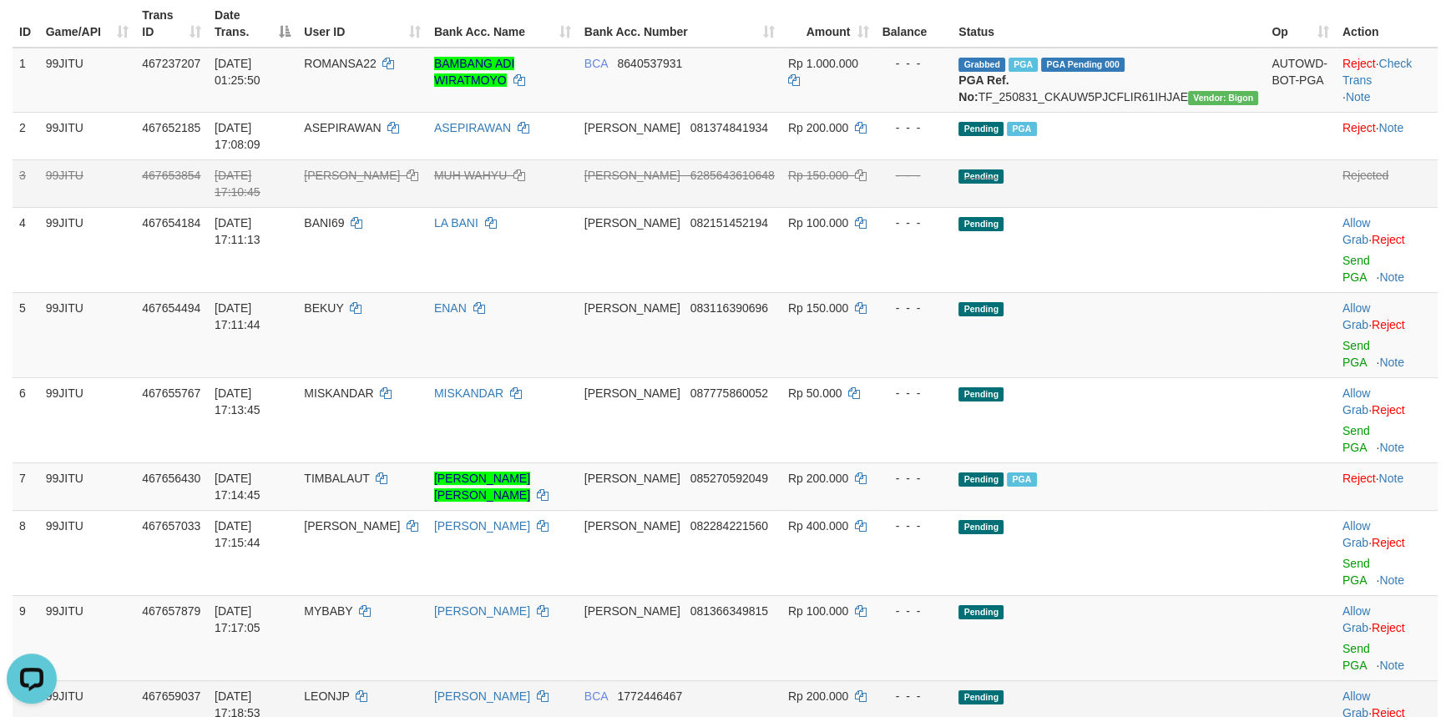
click at [349, 690] on span "LEONJP" at bounding box center [326, 696] width 45 height 13
copy td "LEONJP"
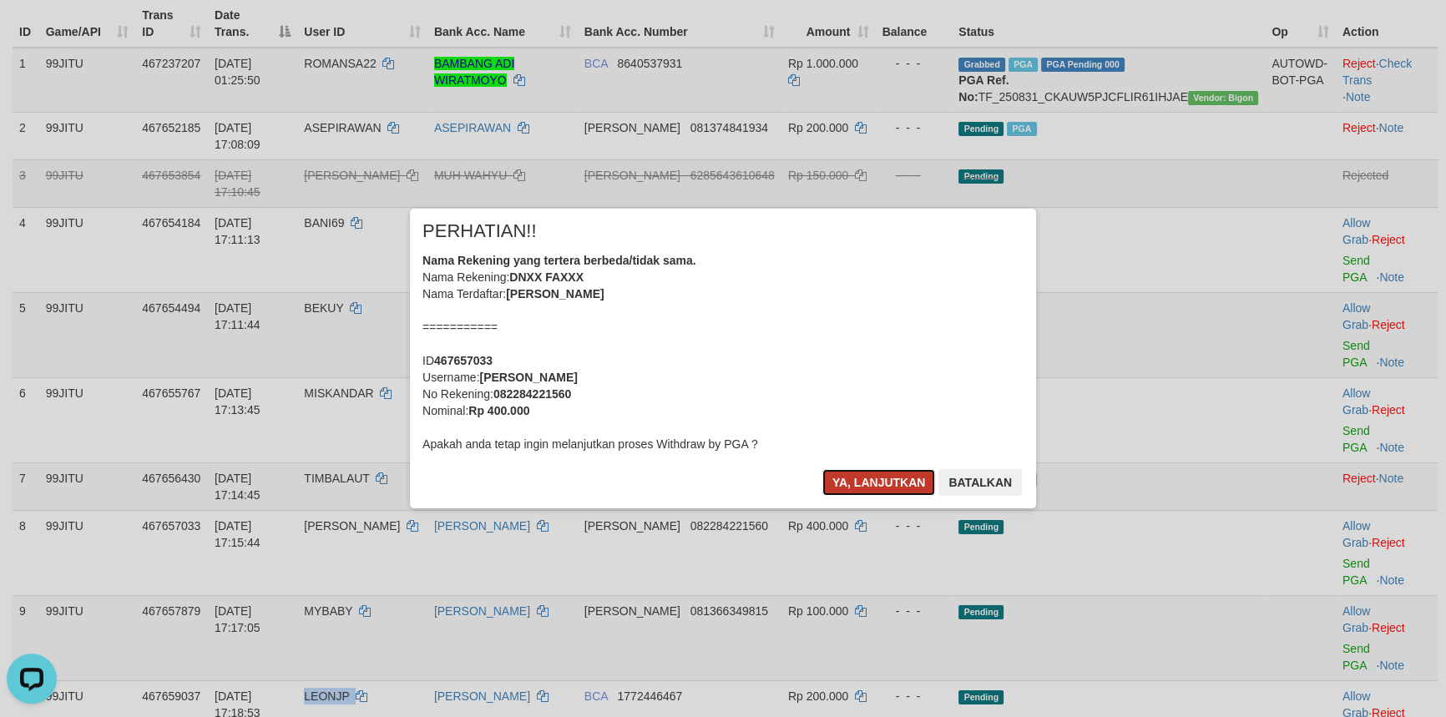
click at [847, 469] on button "Ya, lanjutkan" at bounding box center [879, 482] width 114 height 27
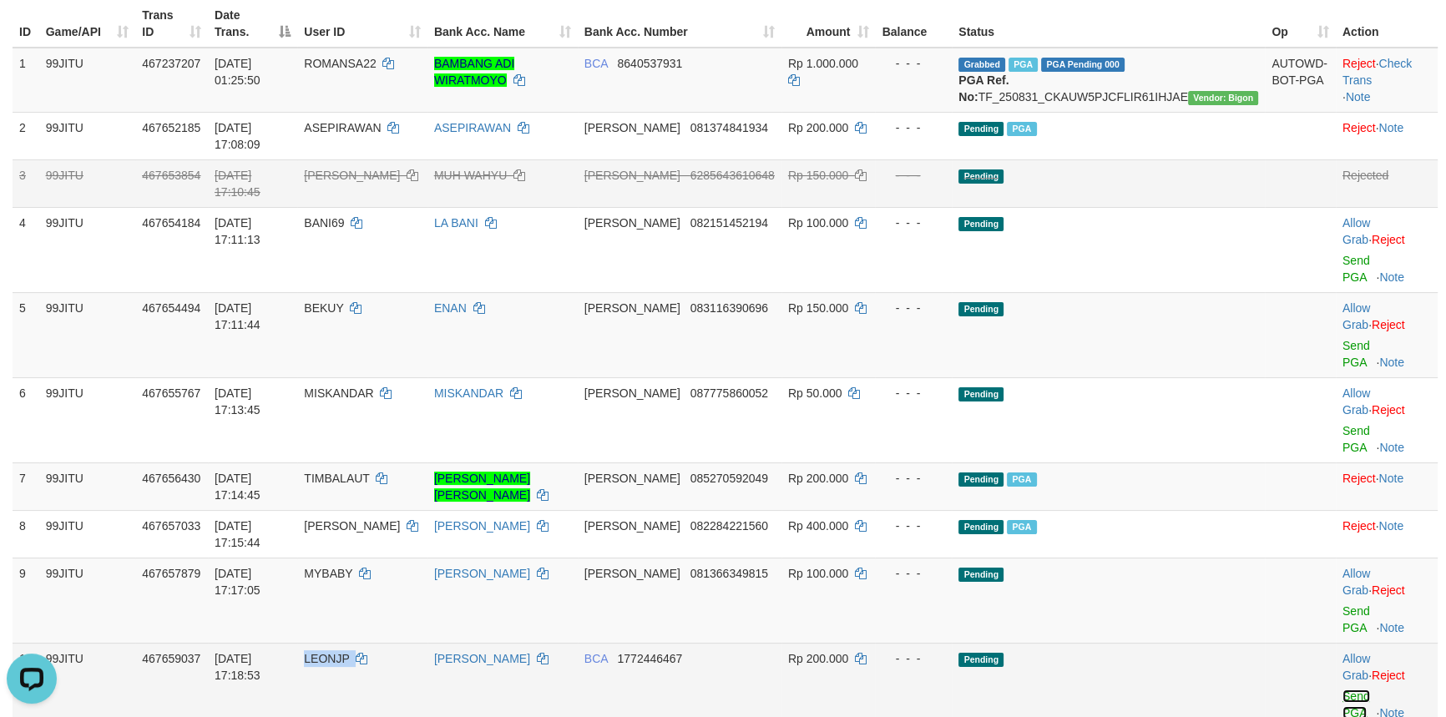
click at [1343, 690] on link "Send PGA" at bounding box center [1357, 705] width 28 height 30
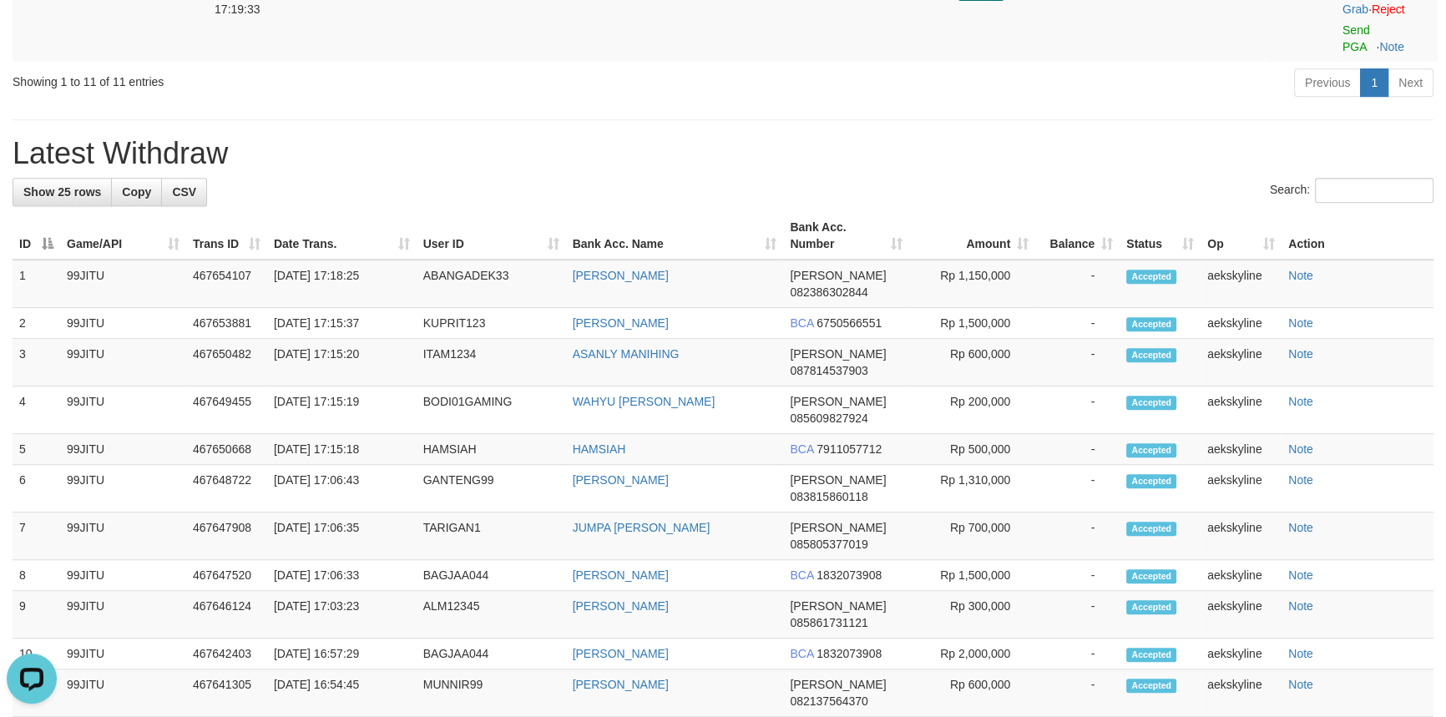
scroll to position [972, 0]
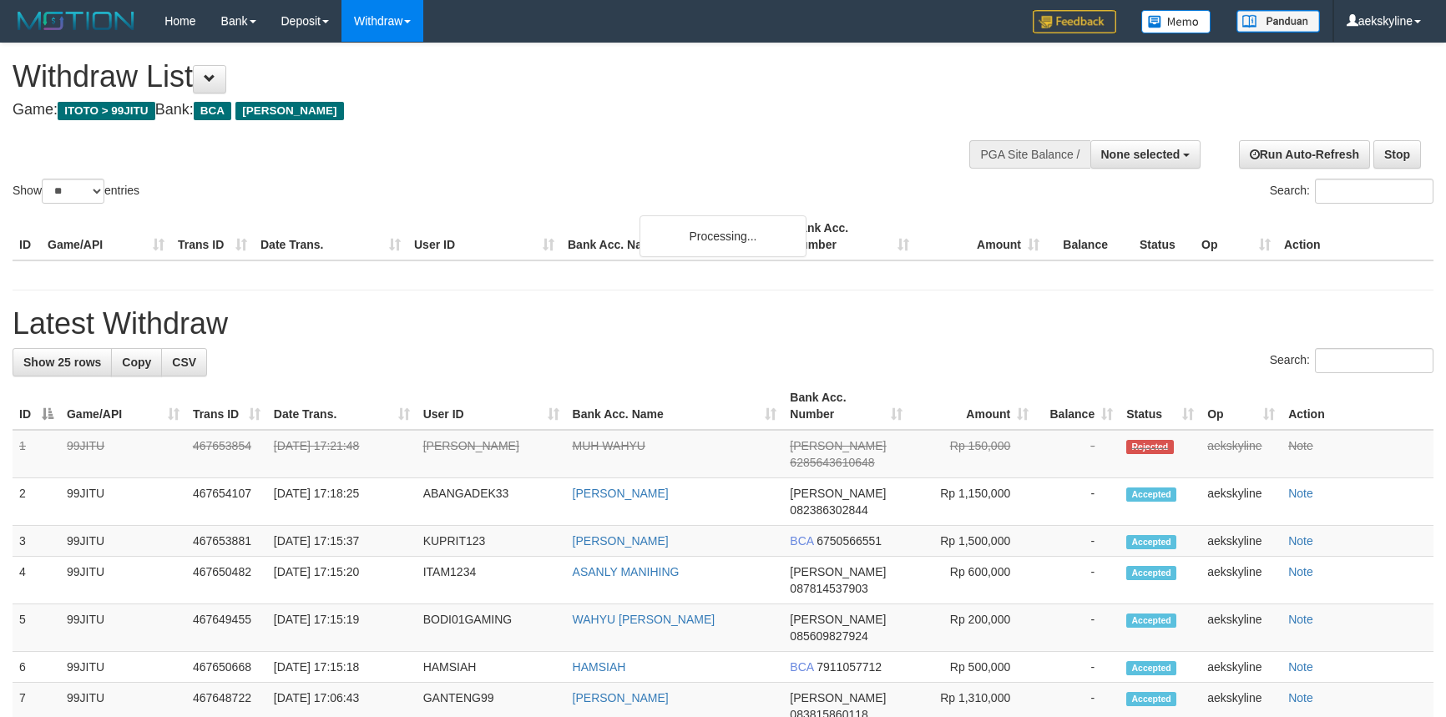
select select
select select "**"
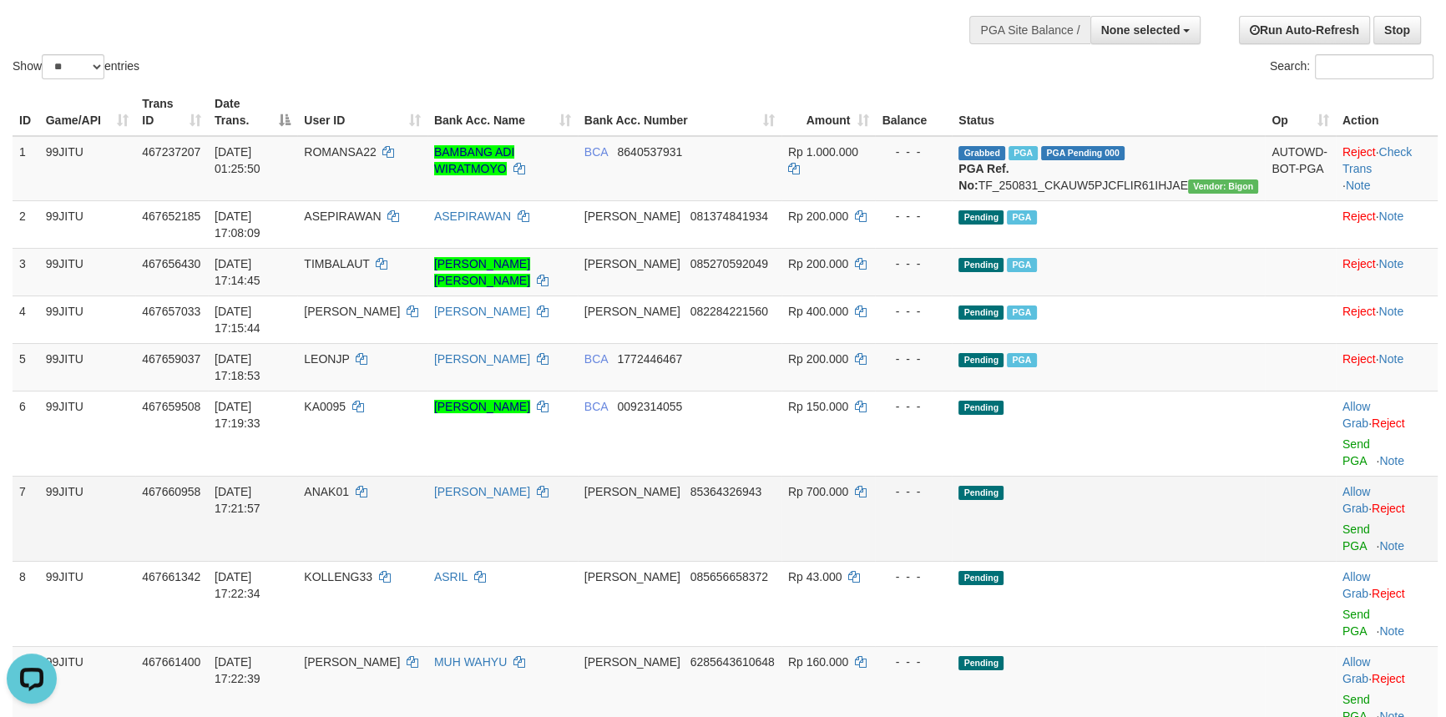
click at [349, 485] on span "ANAK01" at bounding box center [326, 491] width 45 height 13
copy td "ANAK01"
click at [1350, 523] on link "Send PGA" at bounding box center [1357, 538] width 28 height 30
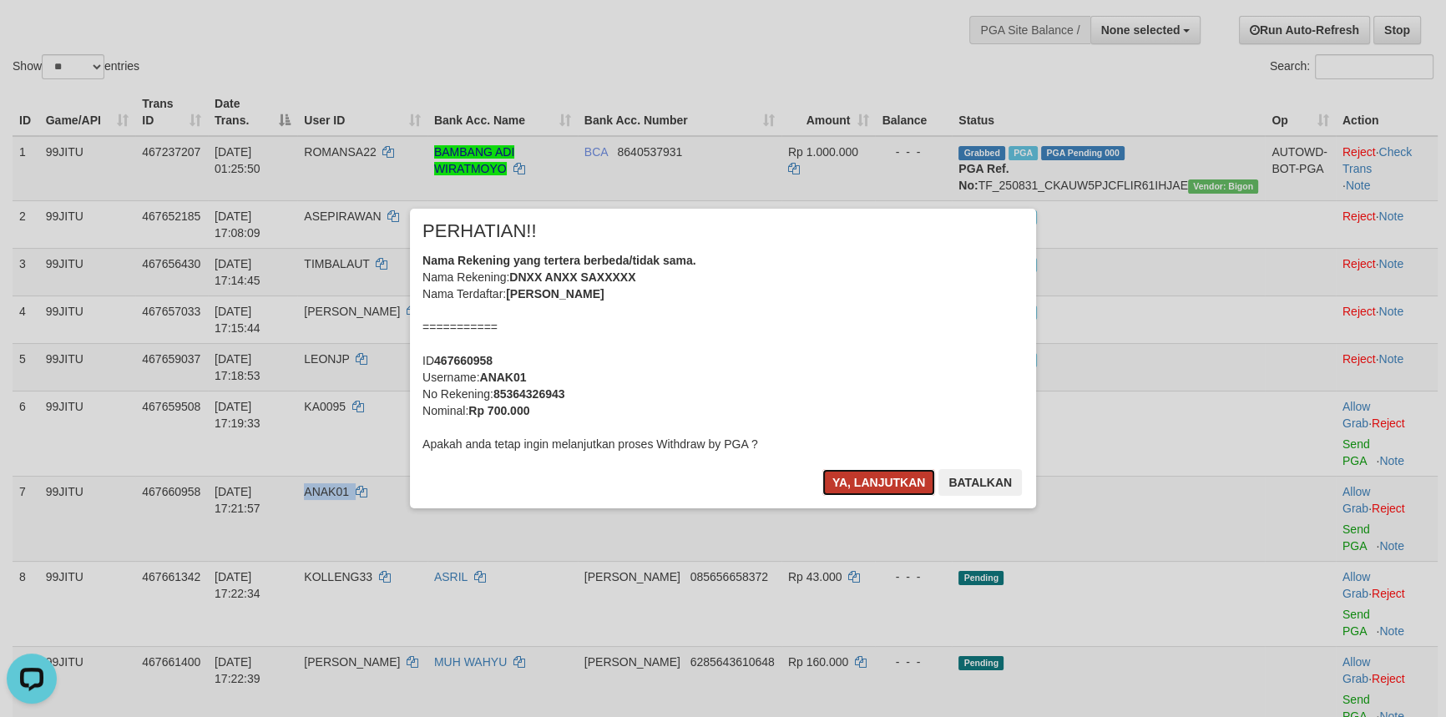
click at [853, 473] on button "Ya, lanjutkan" at bounding box center [879, 482] width 114 height 27
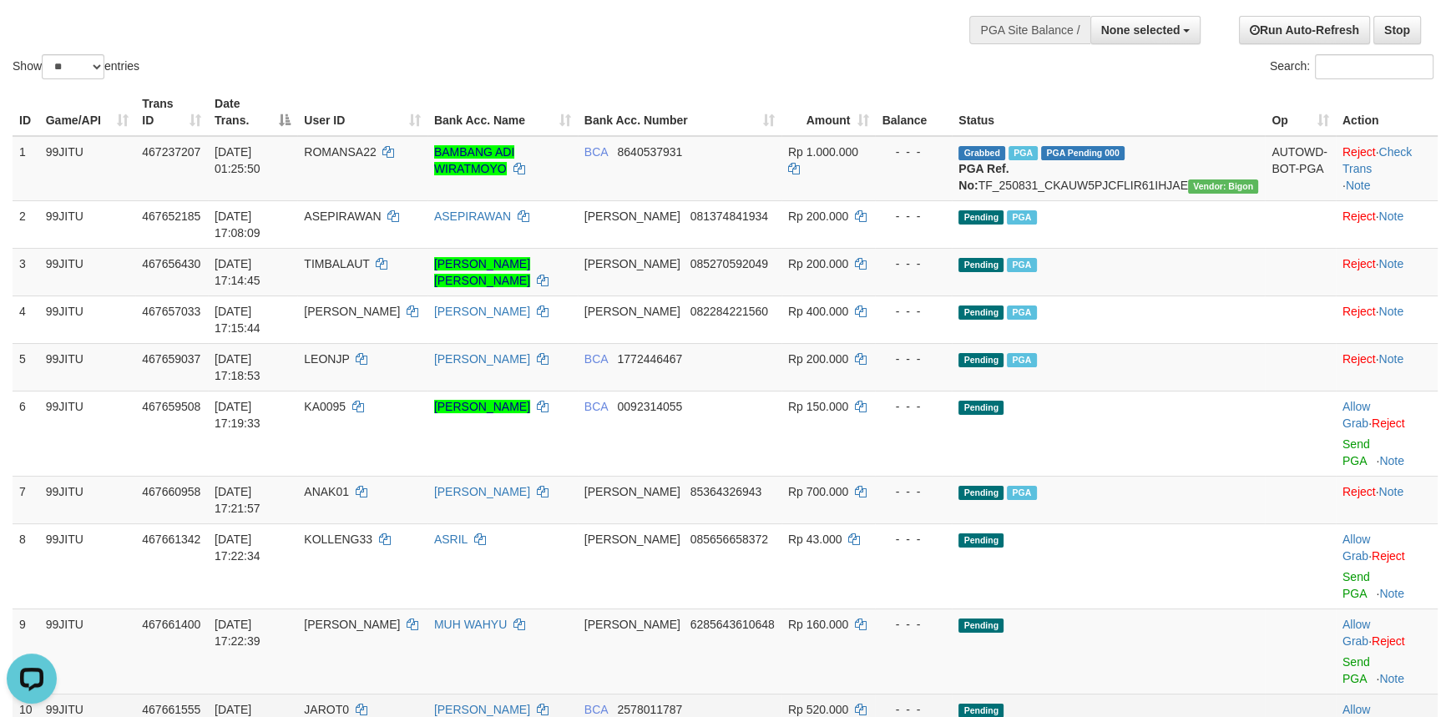
click at [349, 703] on span "JAROT0" at bounding box center [326, 709] width 45 height 13
copy td "JAROT0"
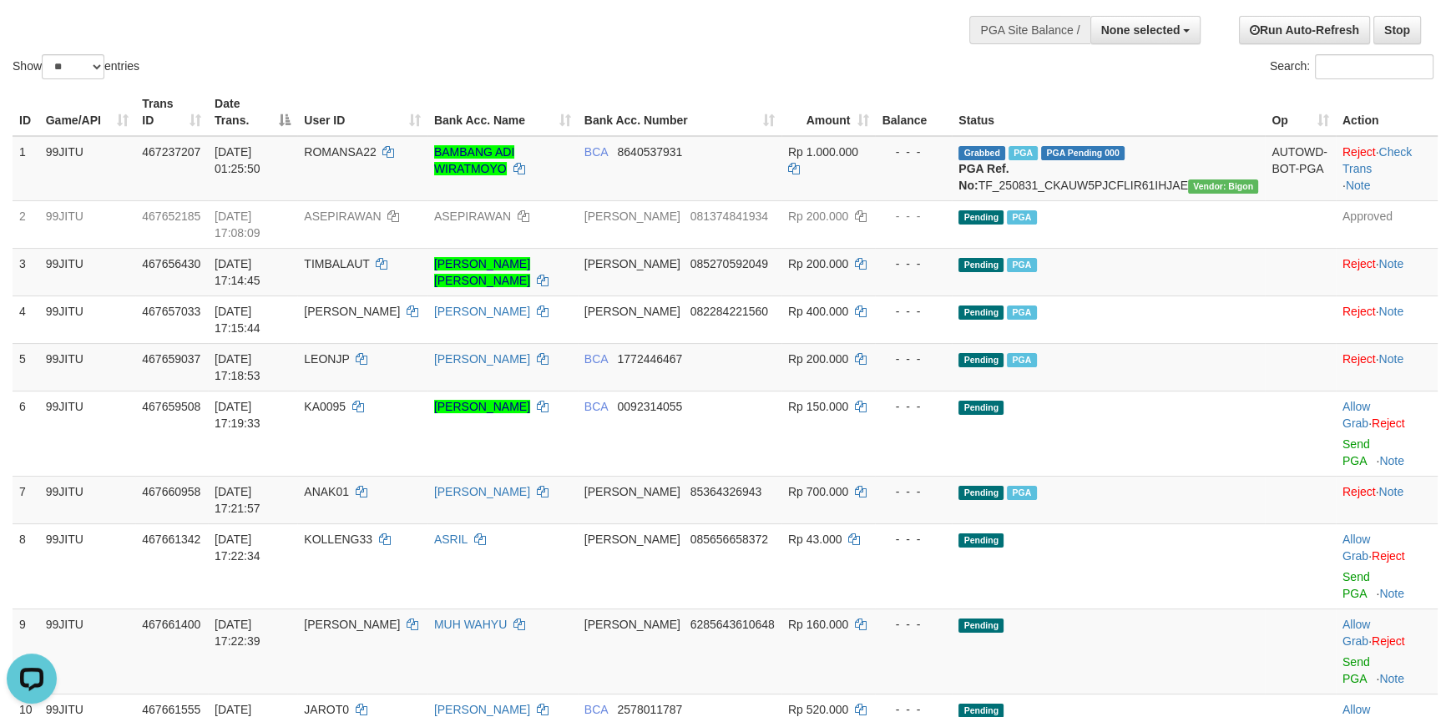
copy td "BAYUI"
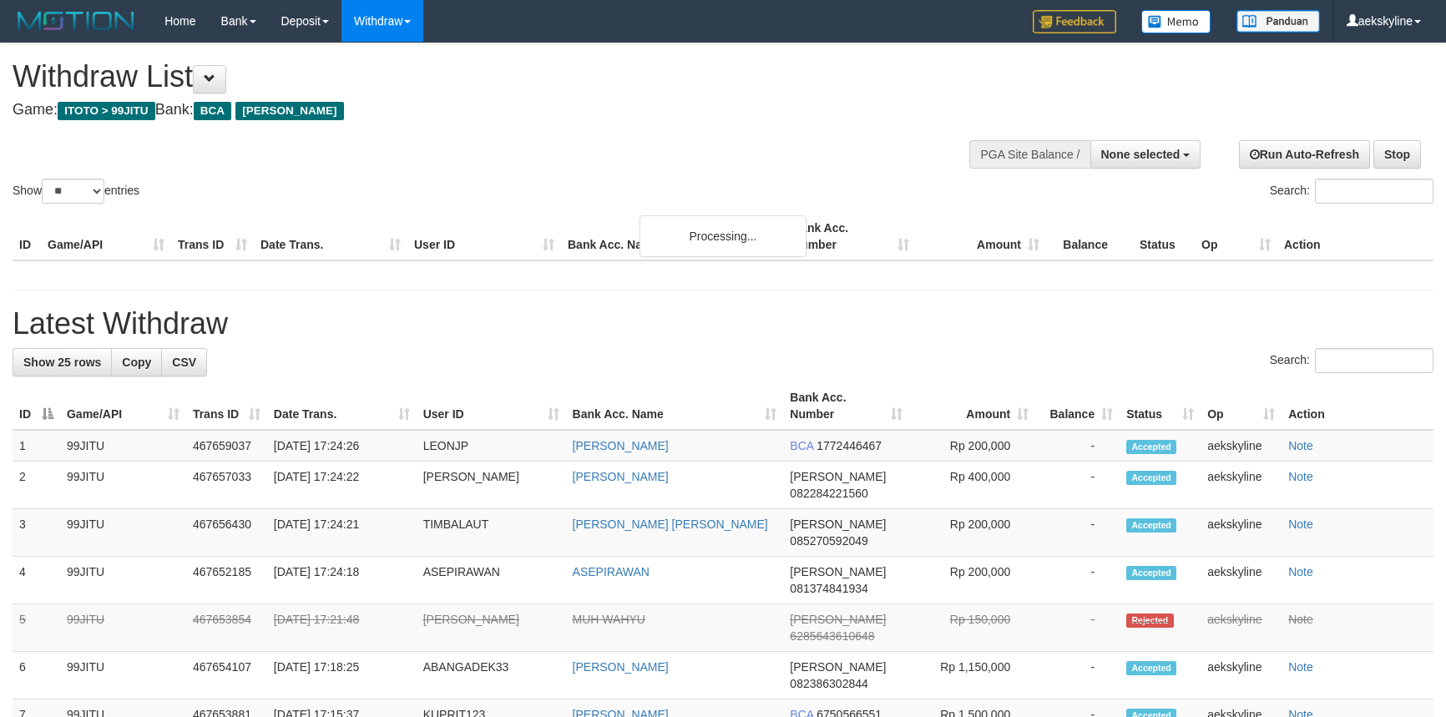
select select
select select "**"
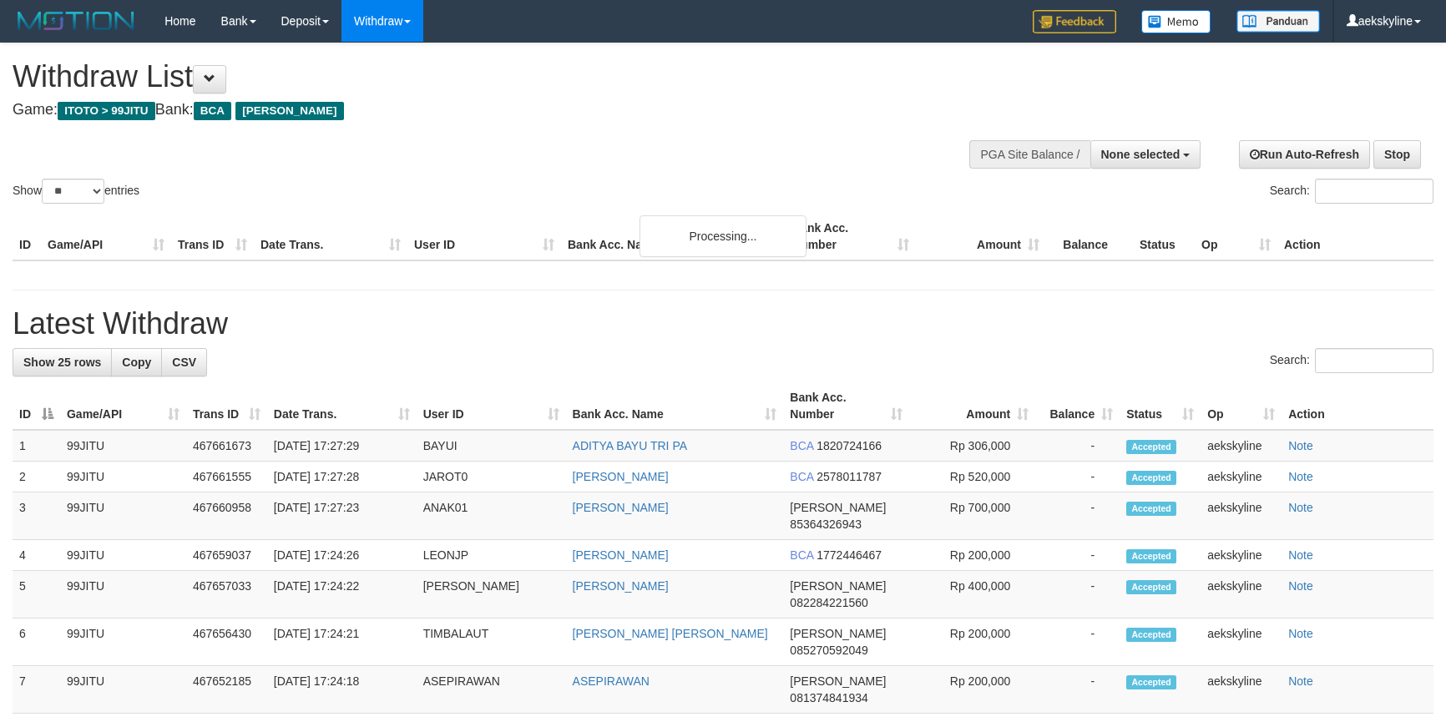
select select
select select "**"
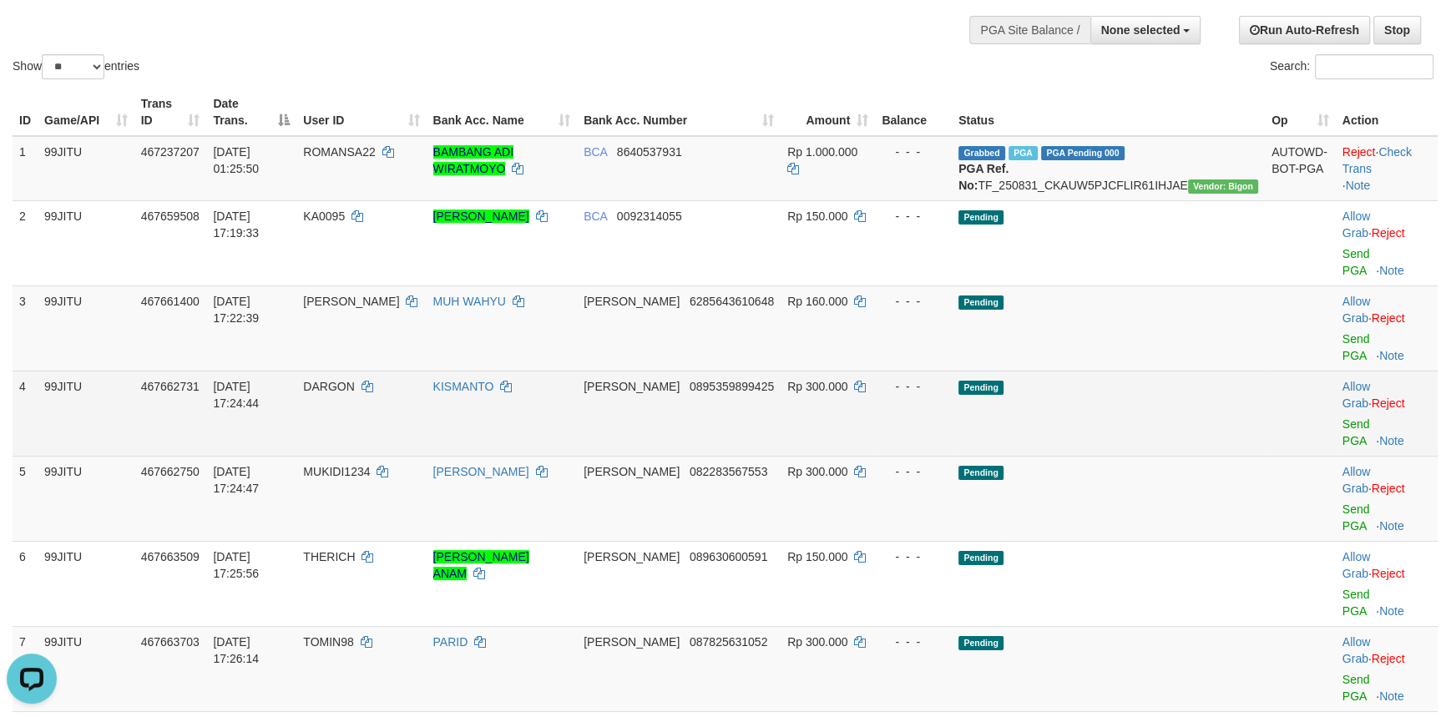
click at [354, 380] on span "DARGON" at bounding box center [328, 386] width 51 height 13
copy td "DARGON"
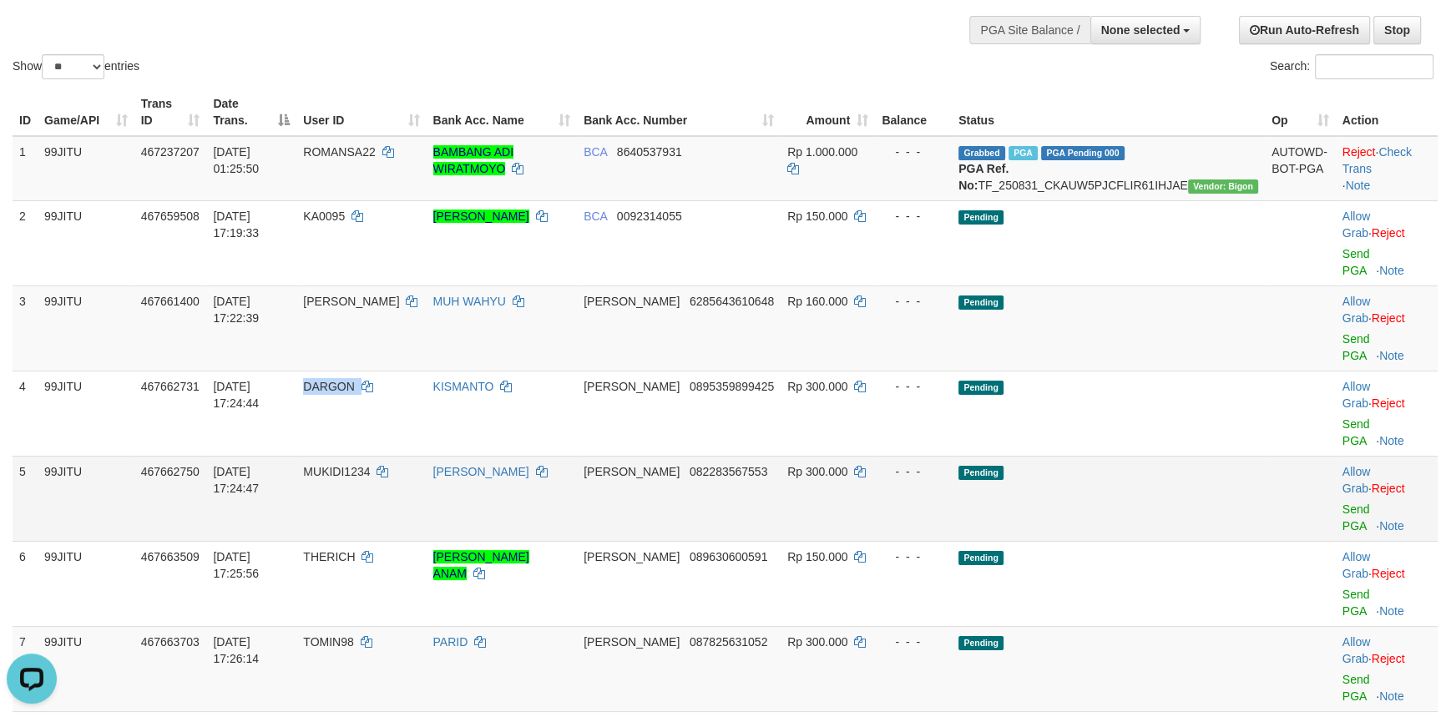
copy td "DARGON"
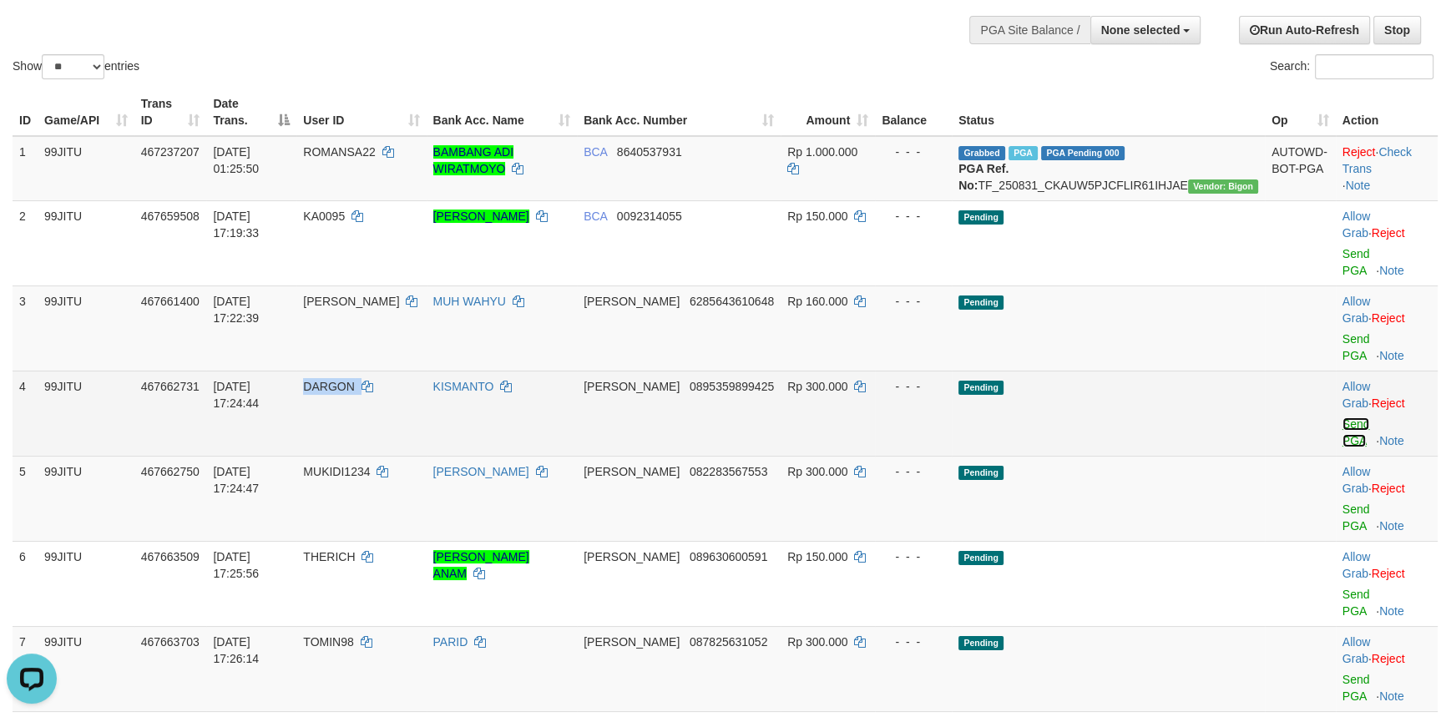
click at [1343, 417] on link "Send PGA" at bounding box center [1357, 432] width 28 height 30
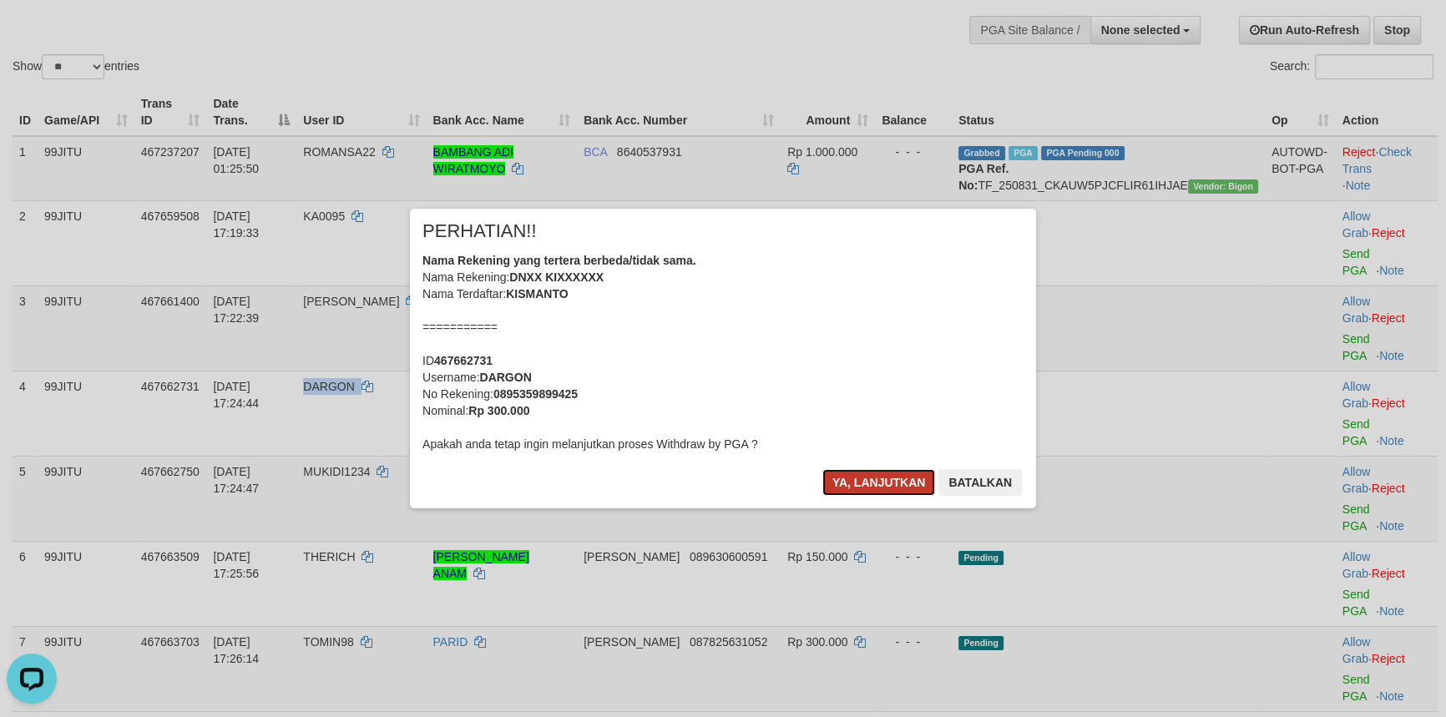
click at [877, 478] on button "Ya, lanjutkan" at bounding box center [879, 482] width 114 height 27
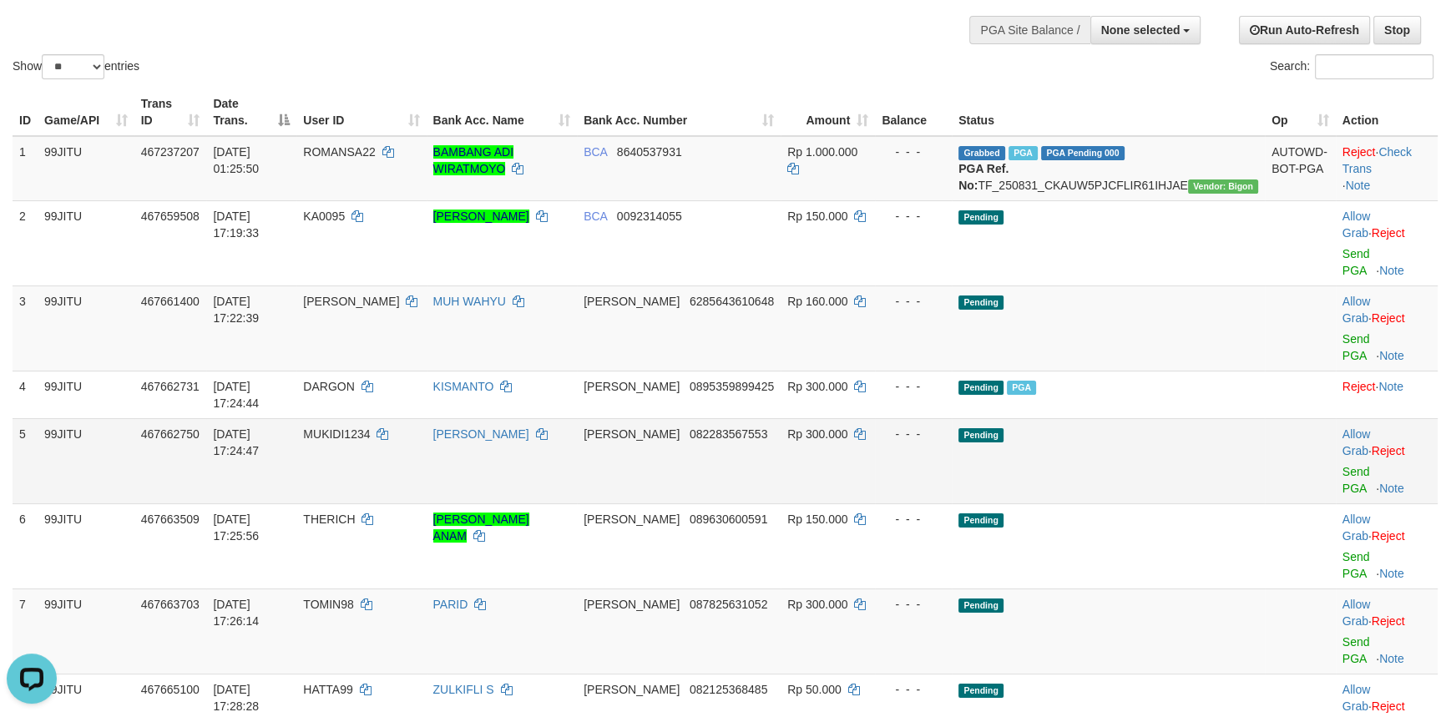
click at [369, 418] on td "MUKIDI1234" at bounding box center [360, 460] width 129 height 85
copy td "MUKIDI1234"
click at [369, 418] on td "MUKIDI1234" at bounding box center [360, 460] width 129 height 85
click at [1343, 465] on link "Send PGA" at bounding box center [1357, 480] width 28 height 30
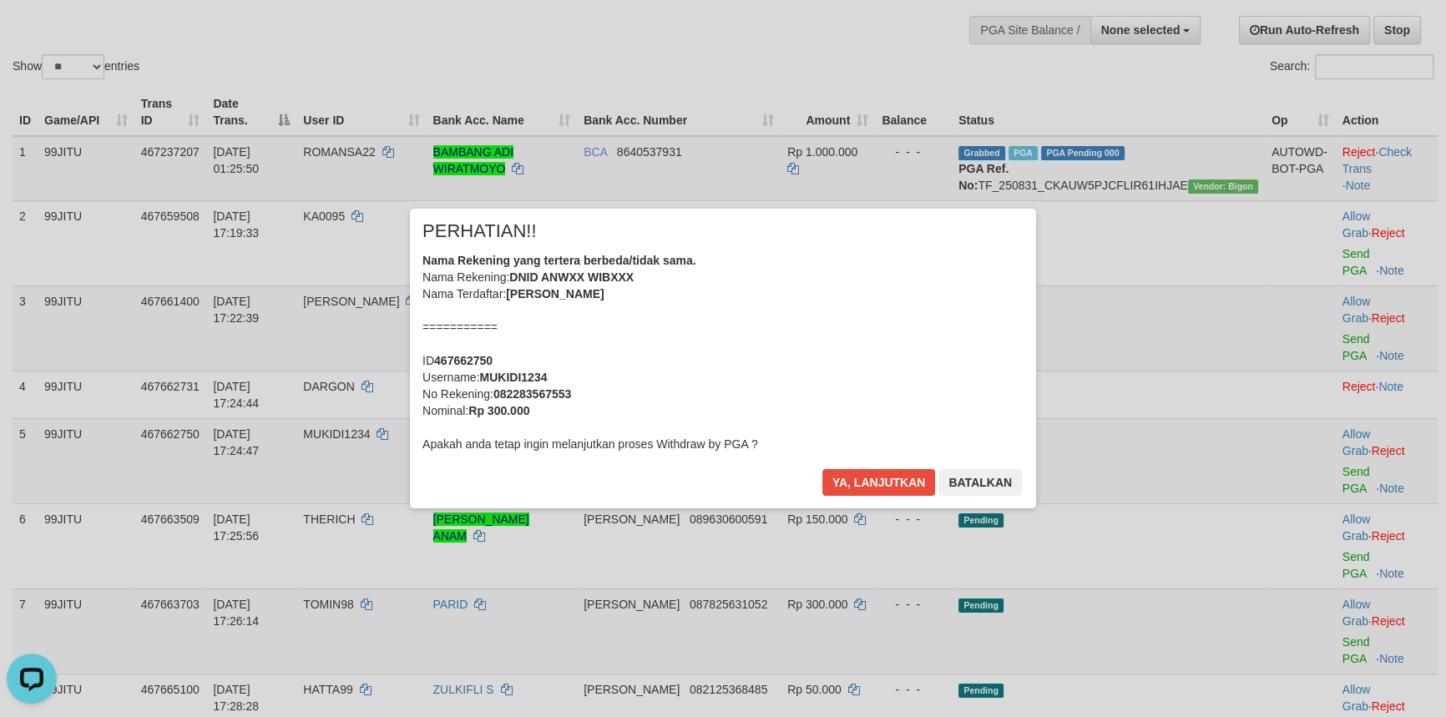
click at [360, 470] on div "× PERHATIAN!! Nama Rekening yang tertera berbeda/tidak sama. Nama Rekening: DNI…" at bounding box center [723, 358] width 977 height 299
click at [842, 476] on button "Ya, lanjutkan" at bounding box center [879, 482] width 114 height 27
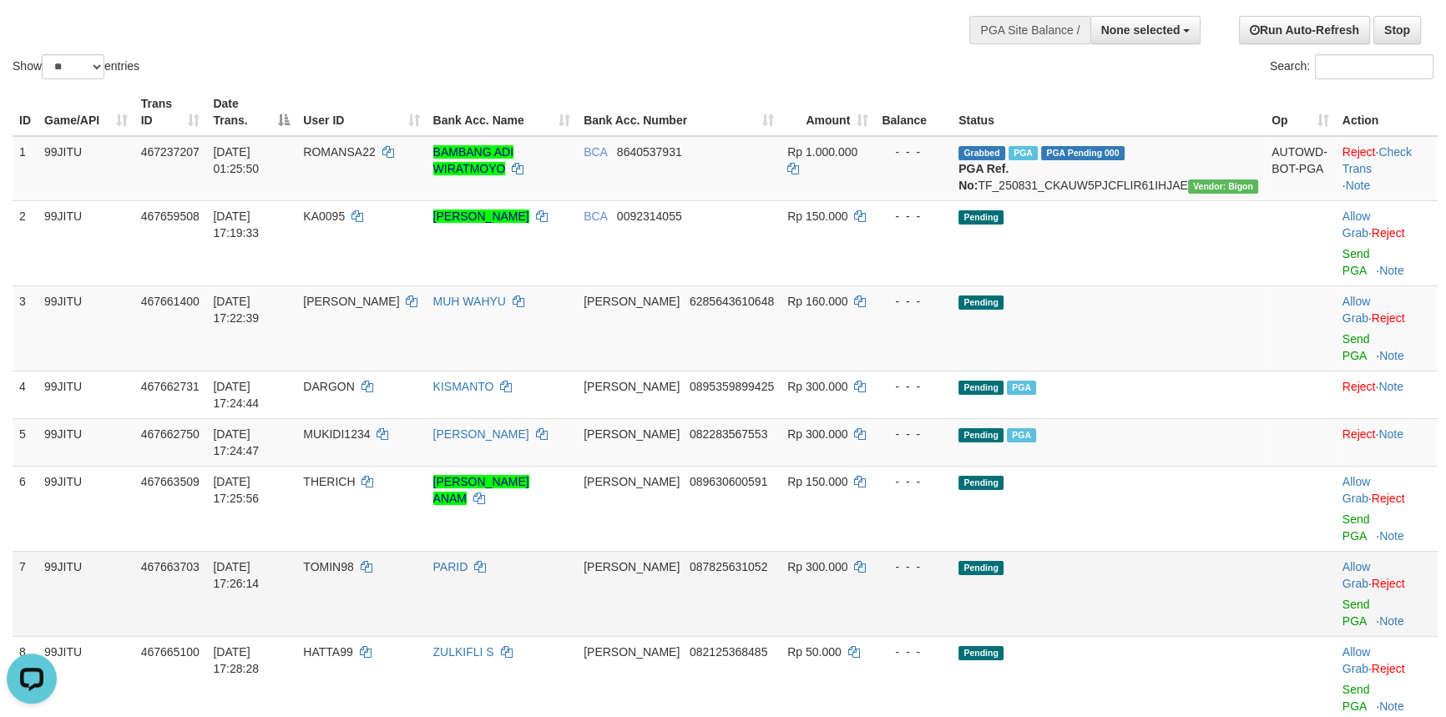
click at [395, 551] on td "TOMIN98" at bounding box center [360, 593] width 129 height 85
click at [353, 560] on span "TOMIN98" at bounding box center [328, 566] width 50 height 13
copy td "TOMIN98"
click at [1343, 598] on link "Send PGA" at bounding box center [1357, 613] width 28 height 30
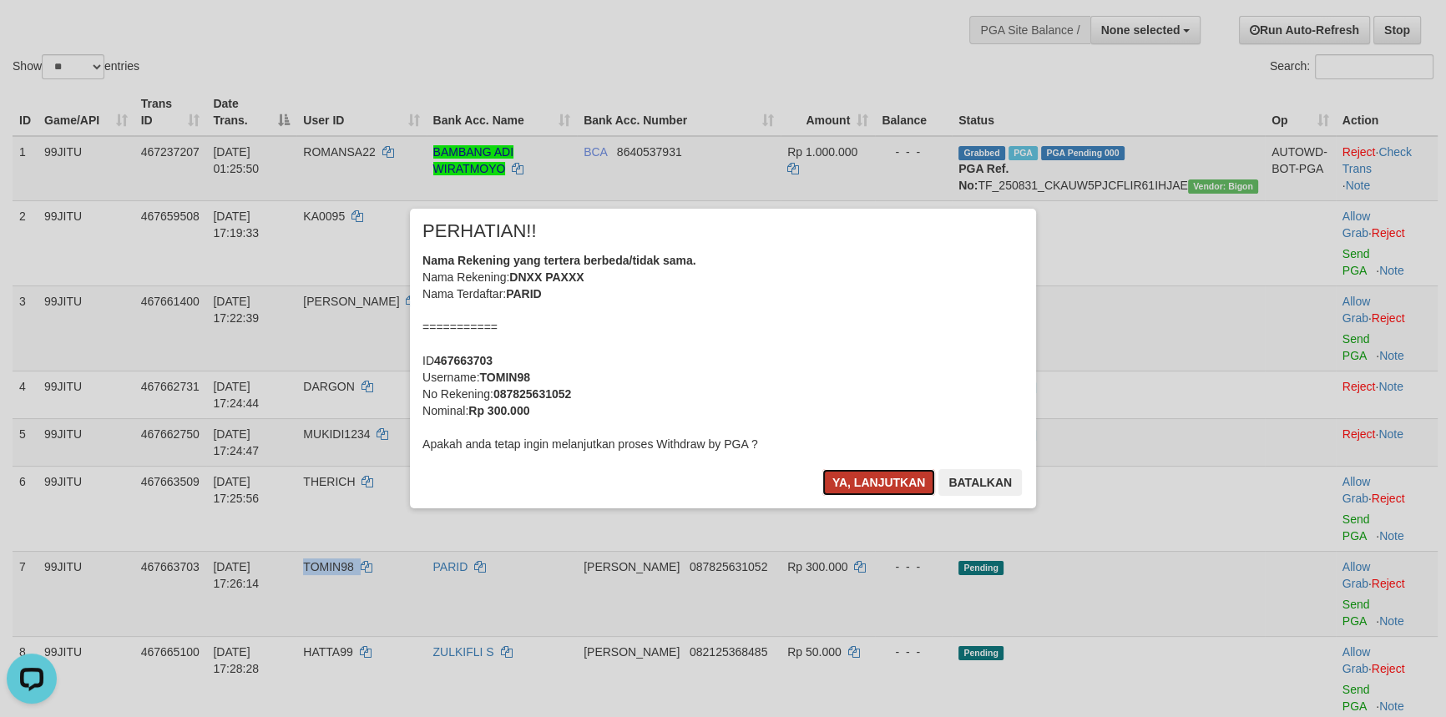
click at [883, 484] on button "Ya, lanjutkan" at bounding box center [879, 482] width 114 height 27
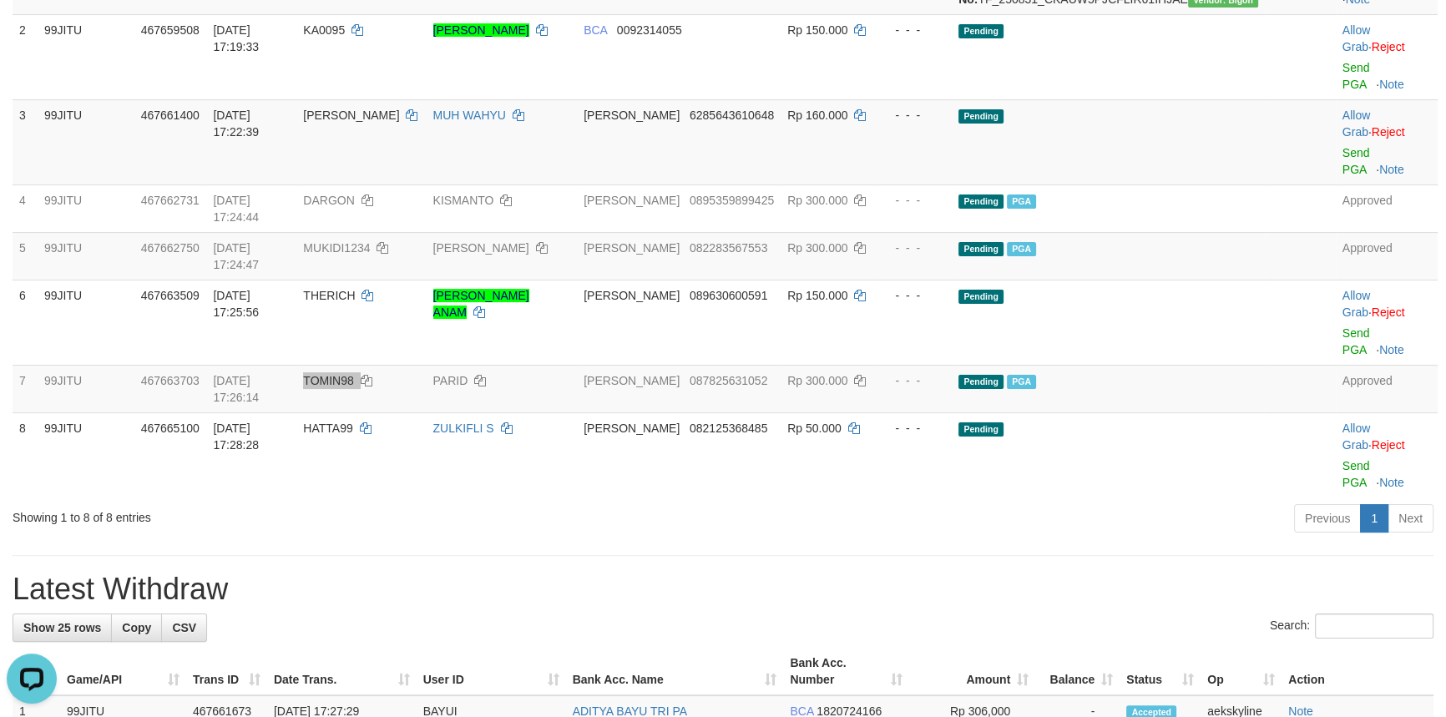
scroll to position [455, 0]
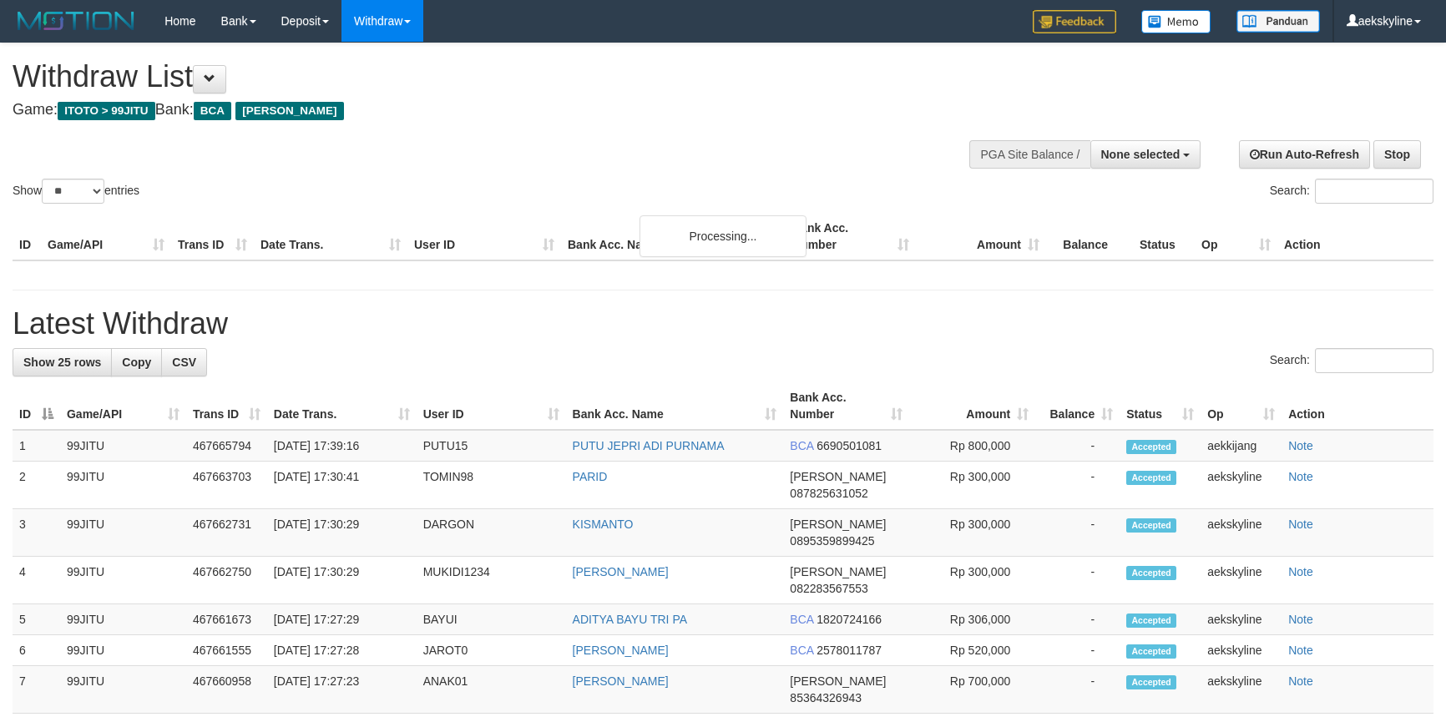
select select
select select "**"
select select
select select "**"
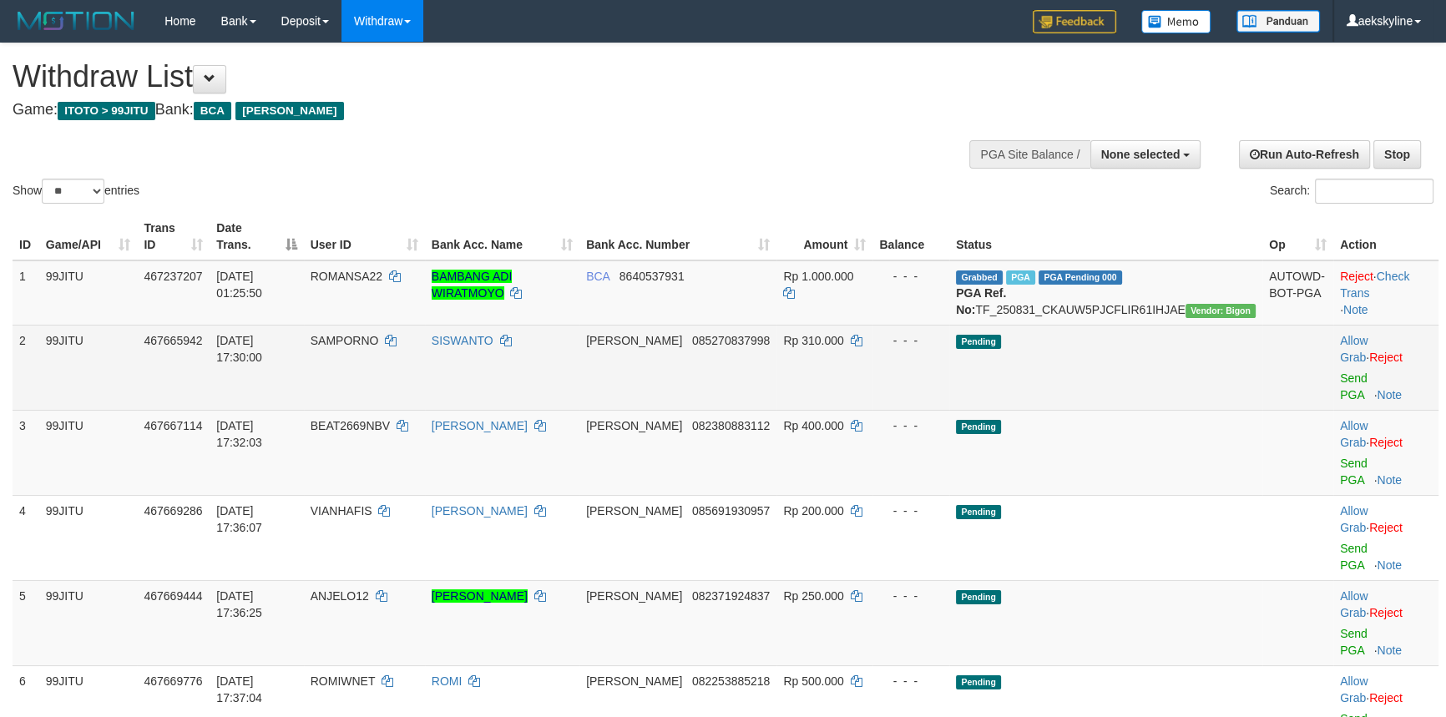
click at [379, 347] on span "SAMPORNO" at bounding box center [345, 340] width 68 height 13
copy td "SAMPORNO"
click at [1340, 379] on link "Send PGA" at bounding box center [1354, 387] width 28 height 30
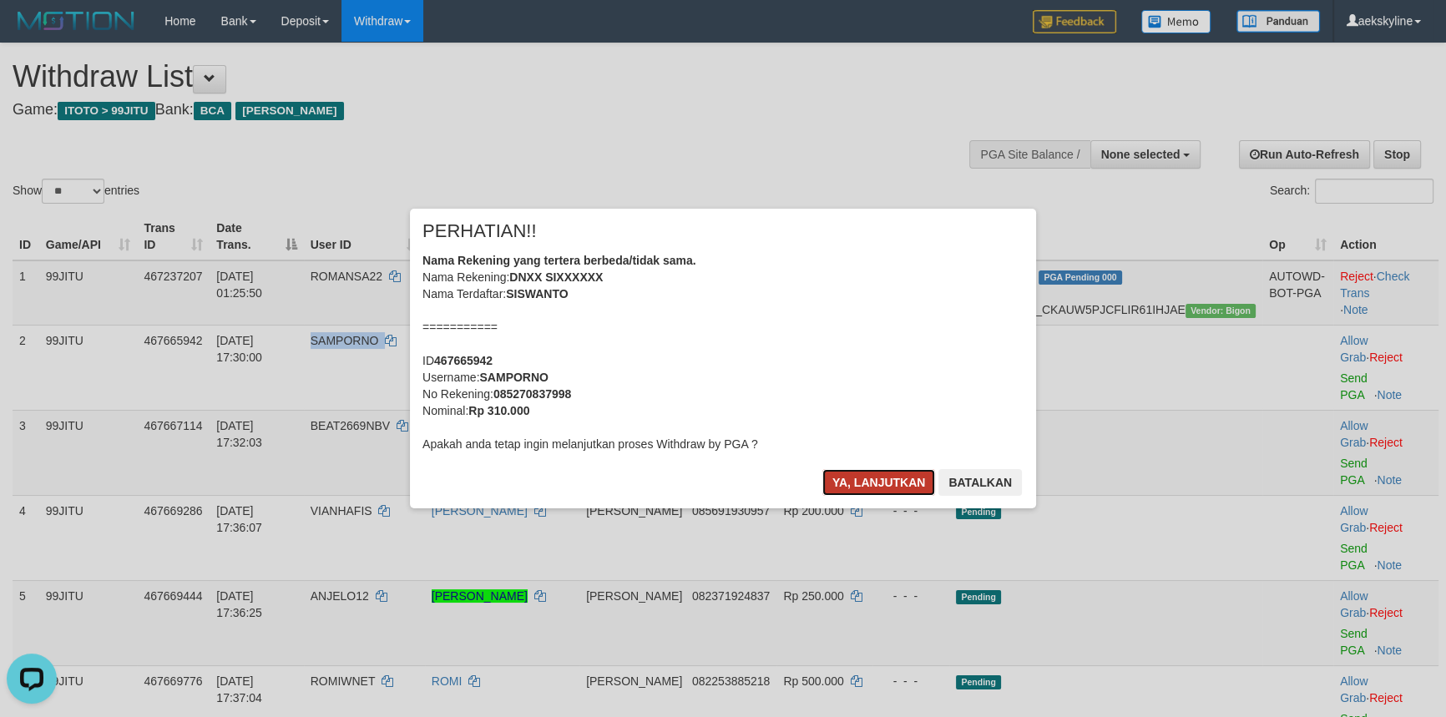
click at [881, 483] on button "Ya, lanjutkan" at bounding box center [879, 482] width 114 height 27
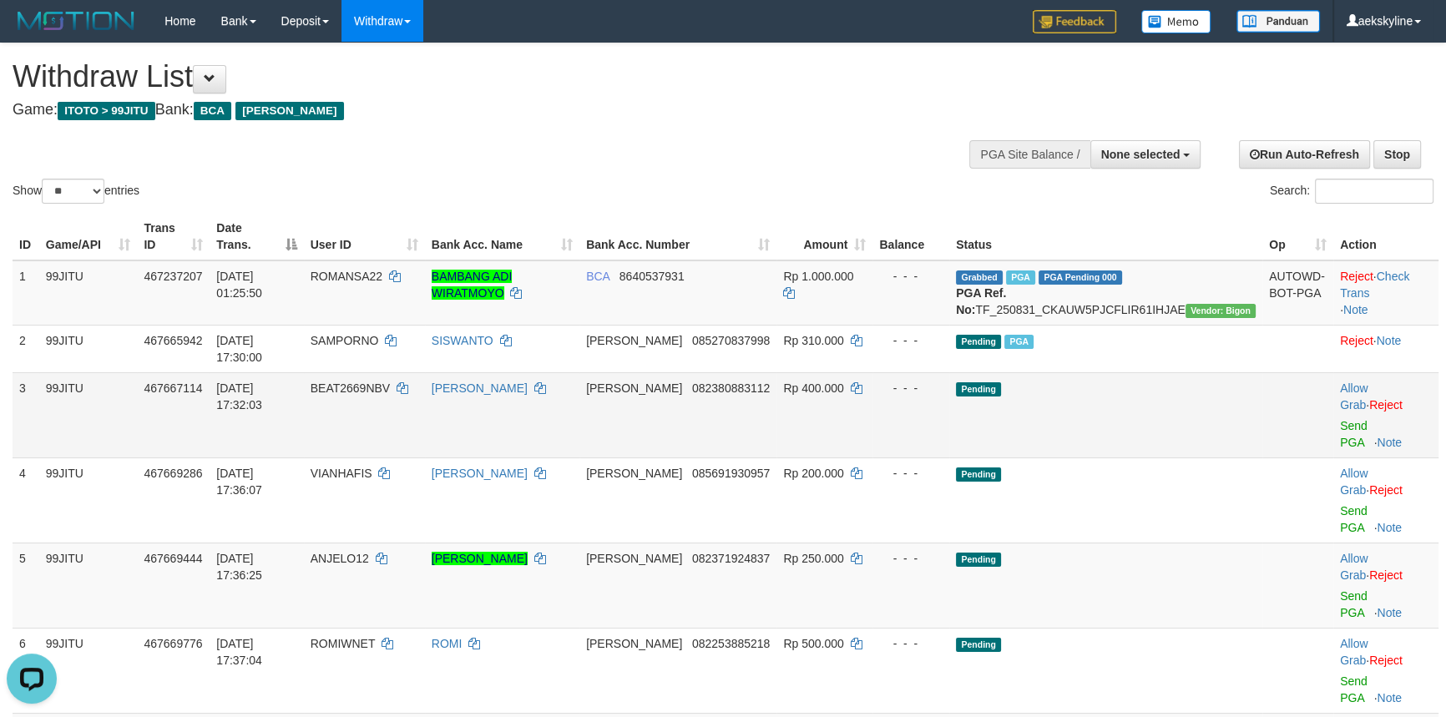
click at [384, 395] on td "BEAT2669NBV" at bounding box center [364, 414] width 121 height 85
copy td "BEAT2669NBV"
click at [384, 395] on td "BEAT2669NBV" at bounding box center [364, 414] width 121 height 85
click at [1340, 419] on link "Send PGA" at bounding box center [1354, 434] width 28 height 30
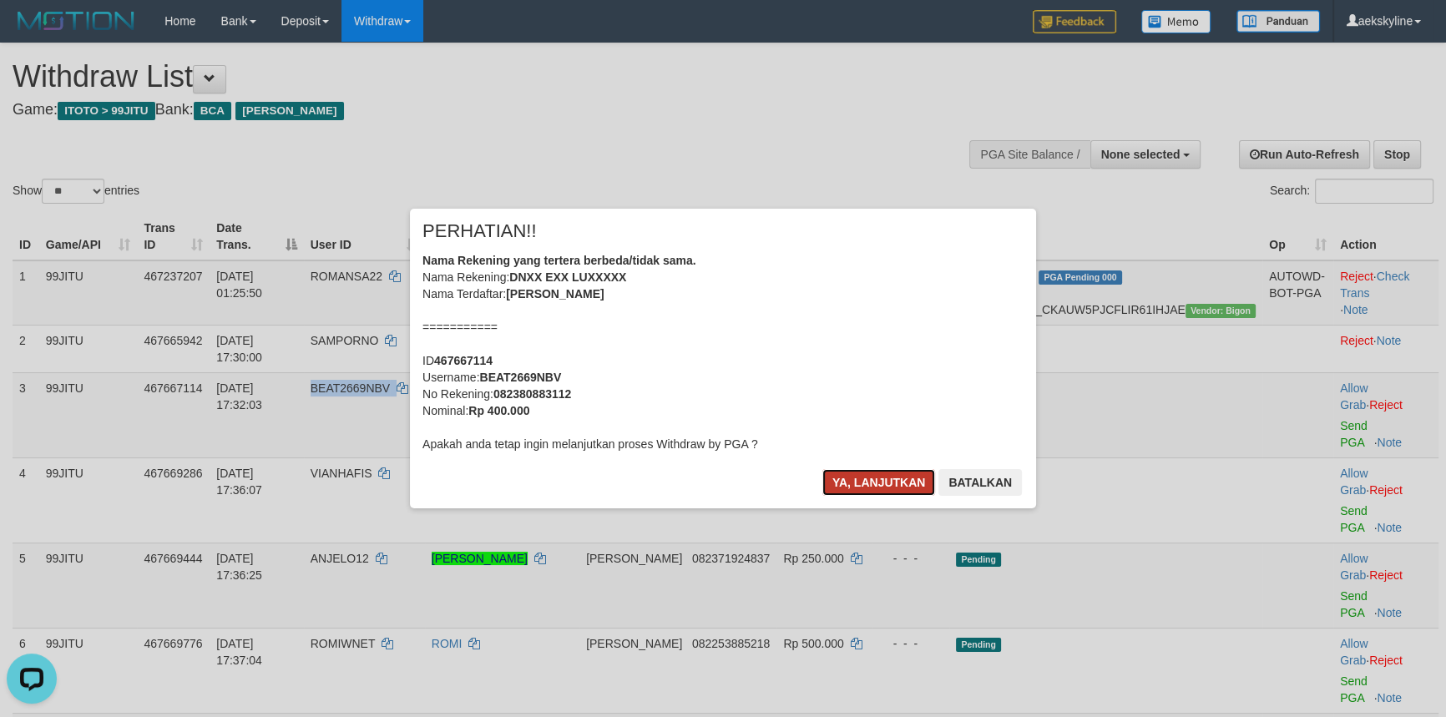
click at [888, 475] on button "Ya, lanjutkan" at bounding box center [879, 482] width 114 height 27
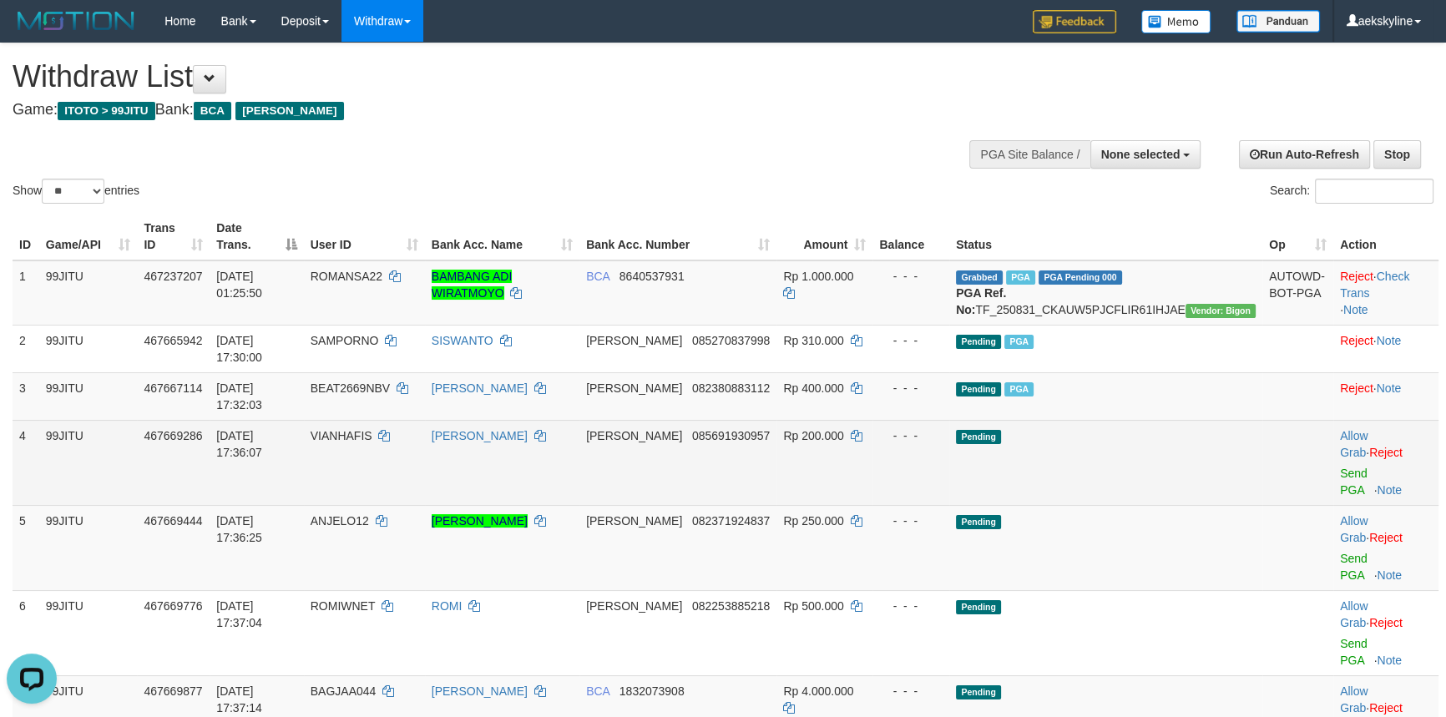
click at [372, 429] on span "VIANHAFIS" at bounding box center [342, 435] width 62 height 13
copy td "VIANHAFIS"
click at [1340, 467] on link "Send PGA" at bounding box center [1354, 482] width 28 height 30
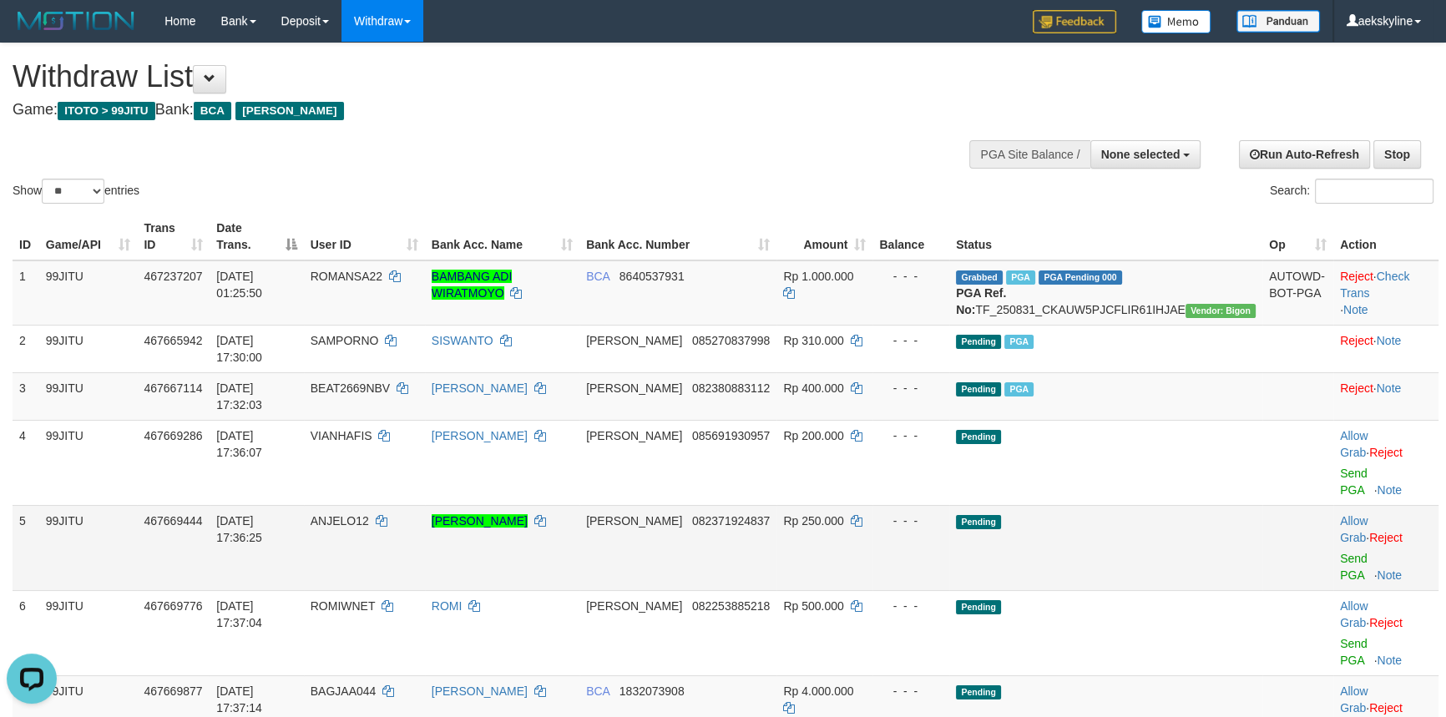
click at [369, 514] on span "ANJELO12" at bounding box center [340, 520] width 58 height 13
copy td "ANJELO12"
click at [369, 514] on span "ANJELO12" at bounding box center [340, 520] width 58 height 13
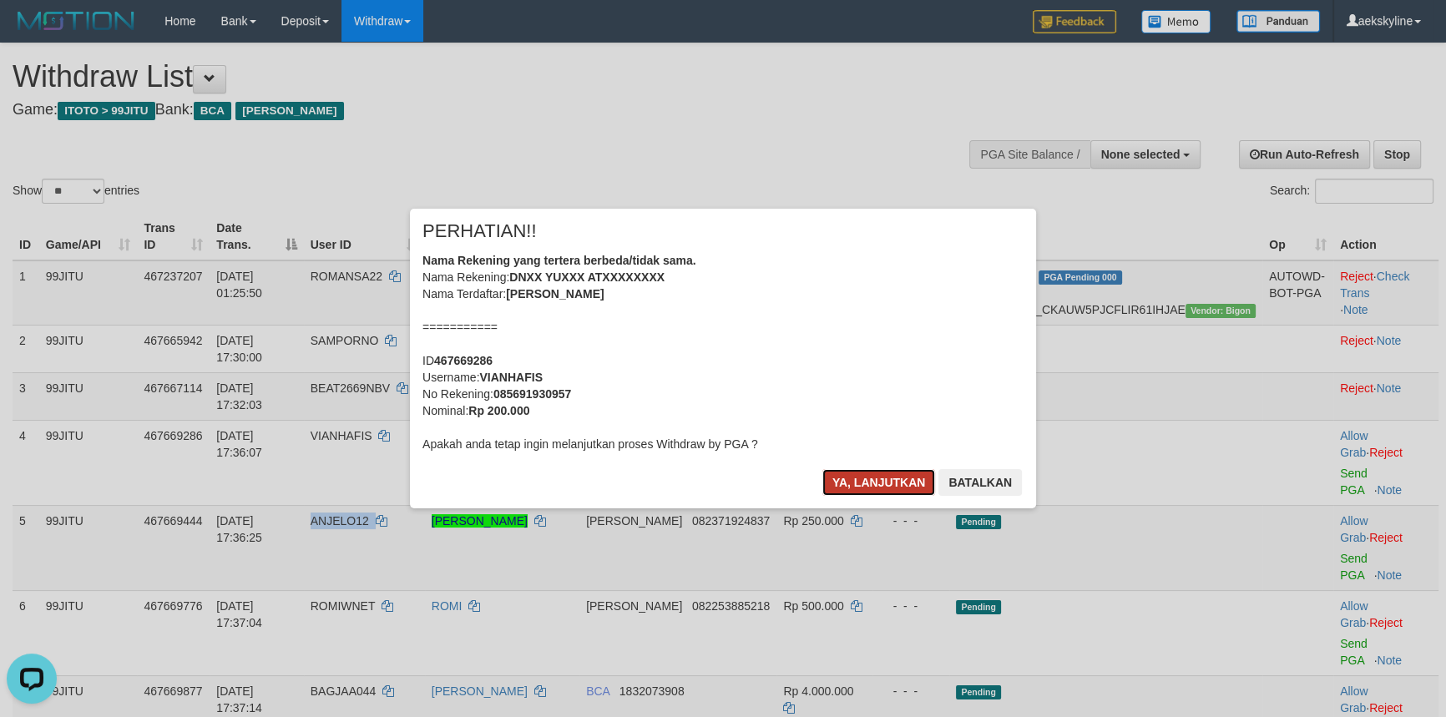
click at [866, 485] on button "Ya, lanjutkan" at bounding box center [879, 482] width 114 height 27
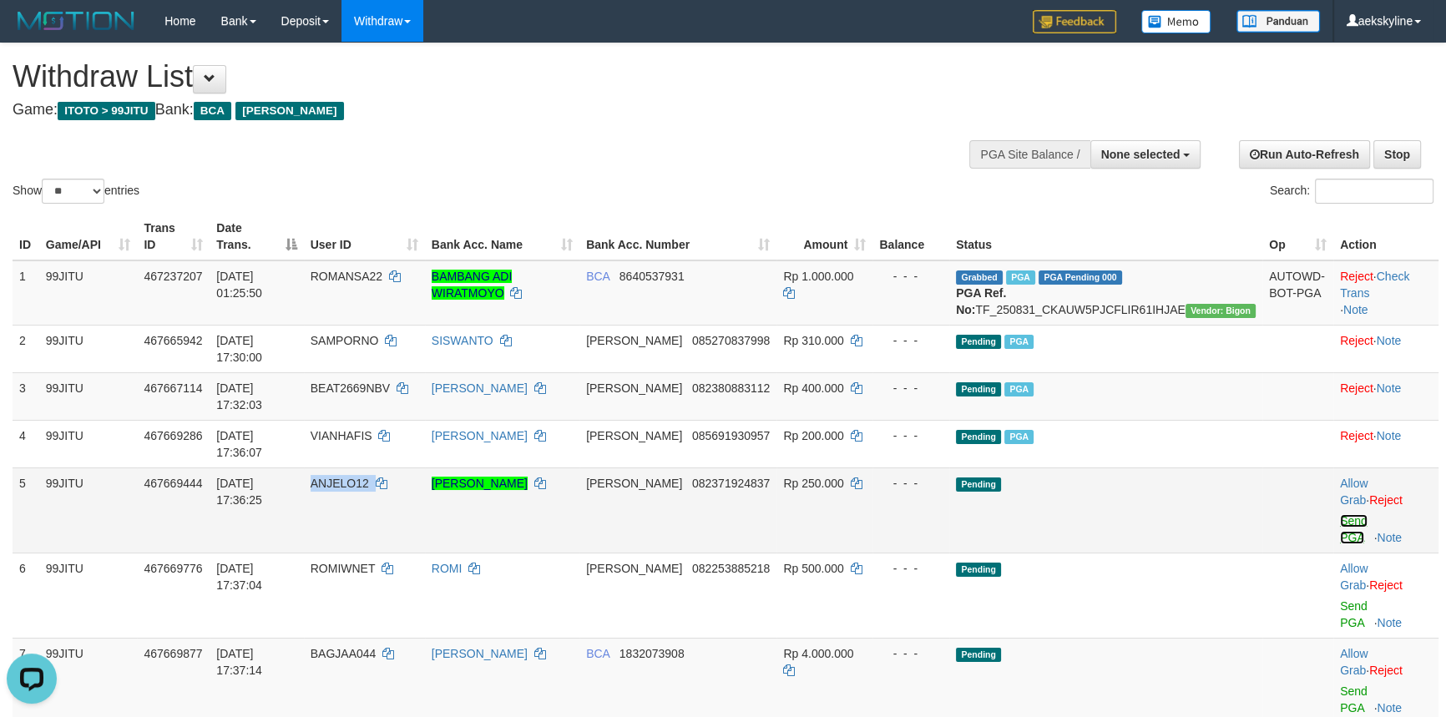
click at [1353, 514] on link "Send PGA" at bounding box center [1354, 529] width 28 height 30
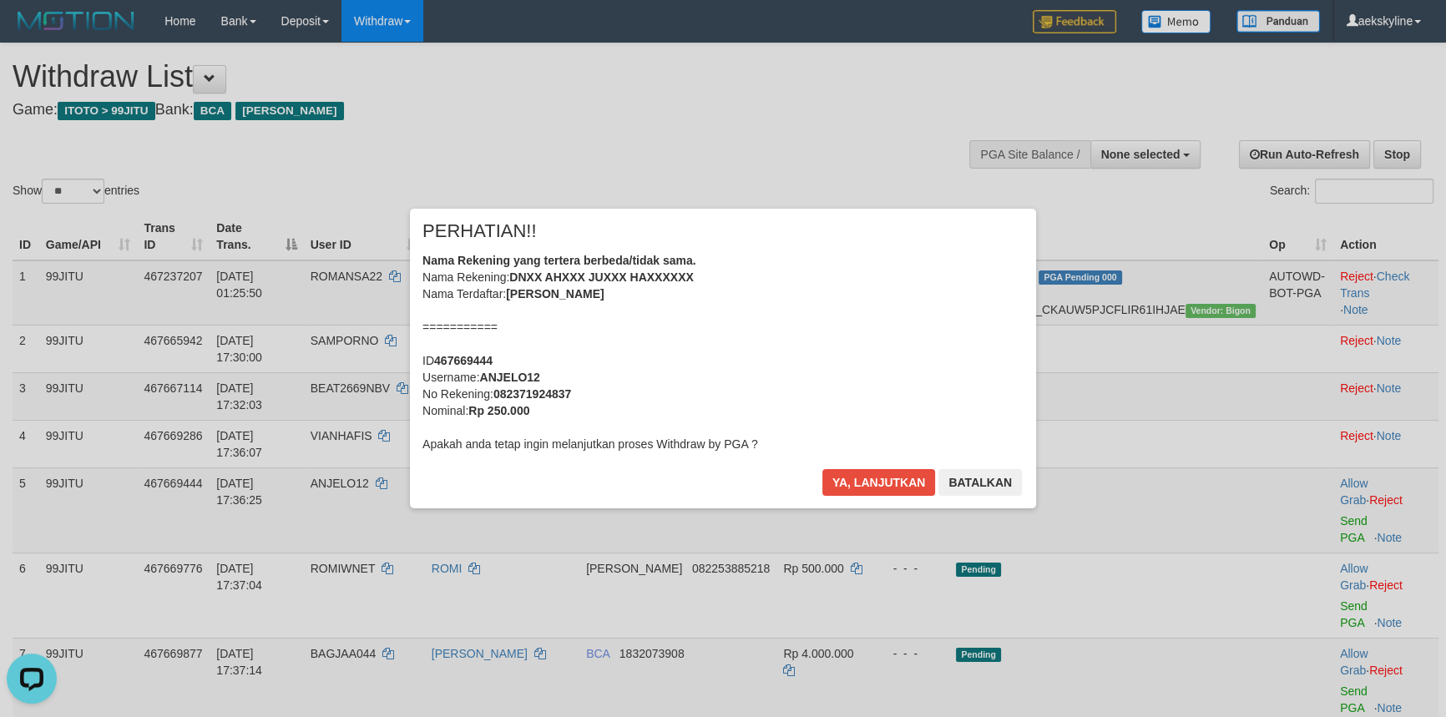
click at [386, 501] on div "× PERHATIAN!! Nama Rekening yang tertera berbeda/tidak sama. Nama Rekening: DNX…" at bounding box center [723, 358] width 977 height 299
copy b "Nama"
click at [386, 501] on div "× PERHATIAN!! Nama Rekening yang tertera berbeda/tidak sama. Nama Rekening: DNX…" at bounding box center [723, 358] width 977 height 299
click at [876, 482] on button "Ya, lanjutkan" at bounding box center [879, 482] width 114 height 27
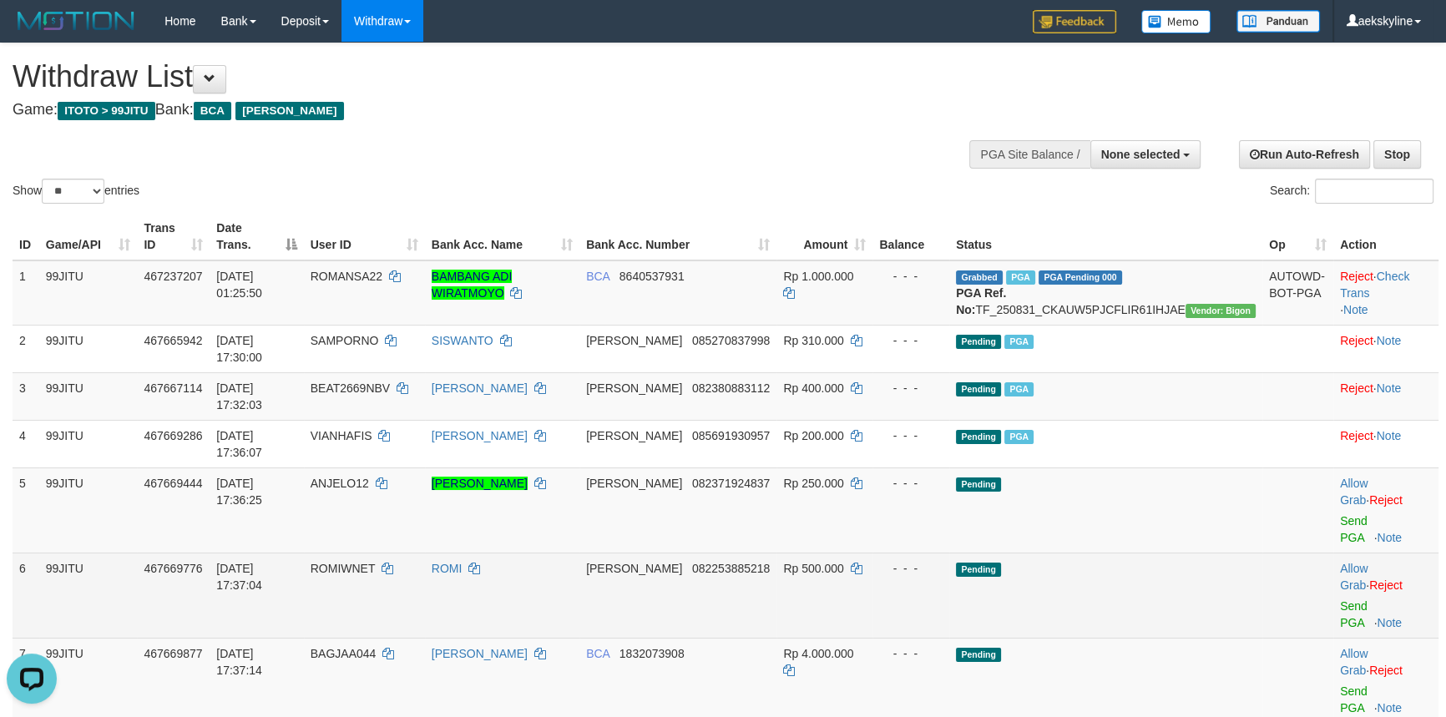
click at [377, 553] on td "ROMIWNET" at bounding box center [364, 595] width 121 height 85
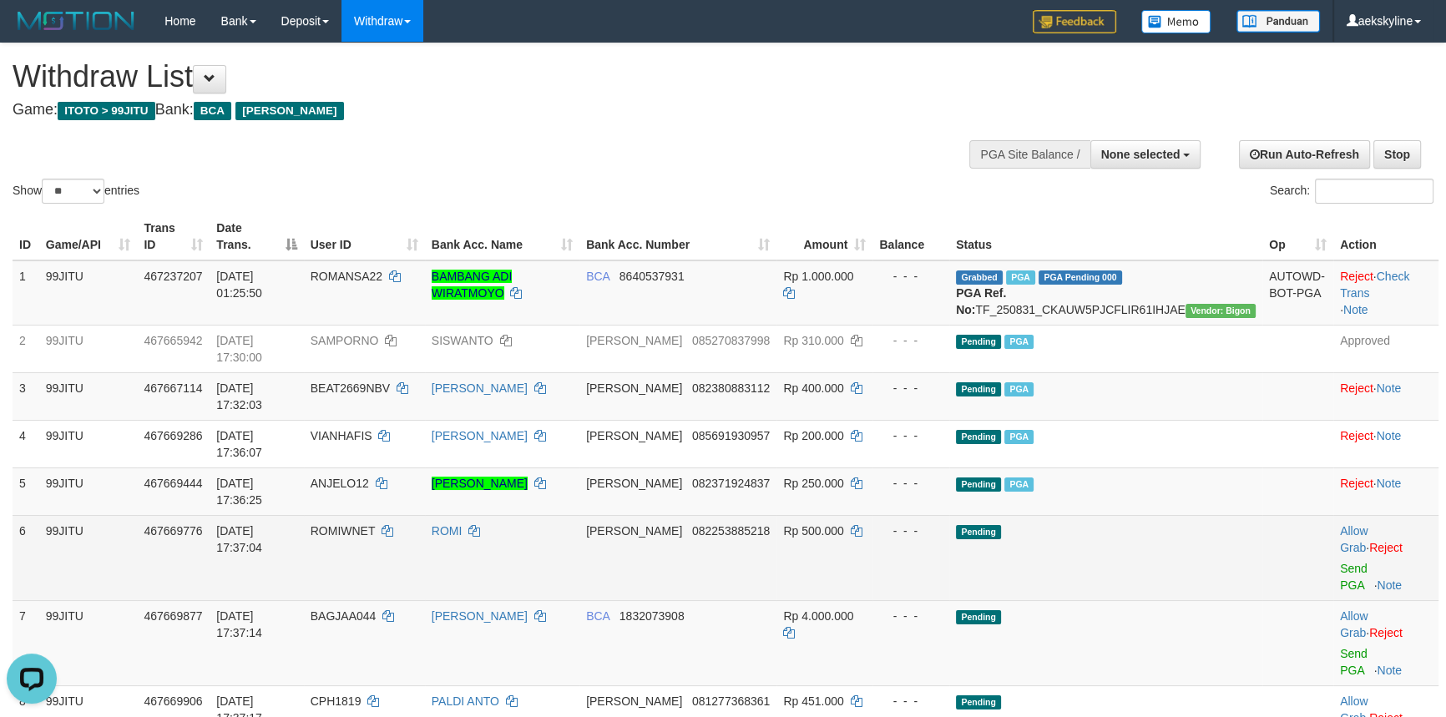
scroll to position [151, 0]
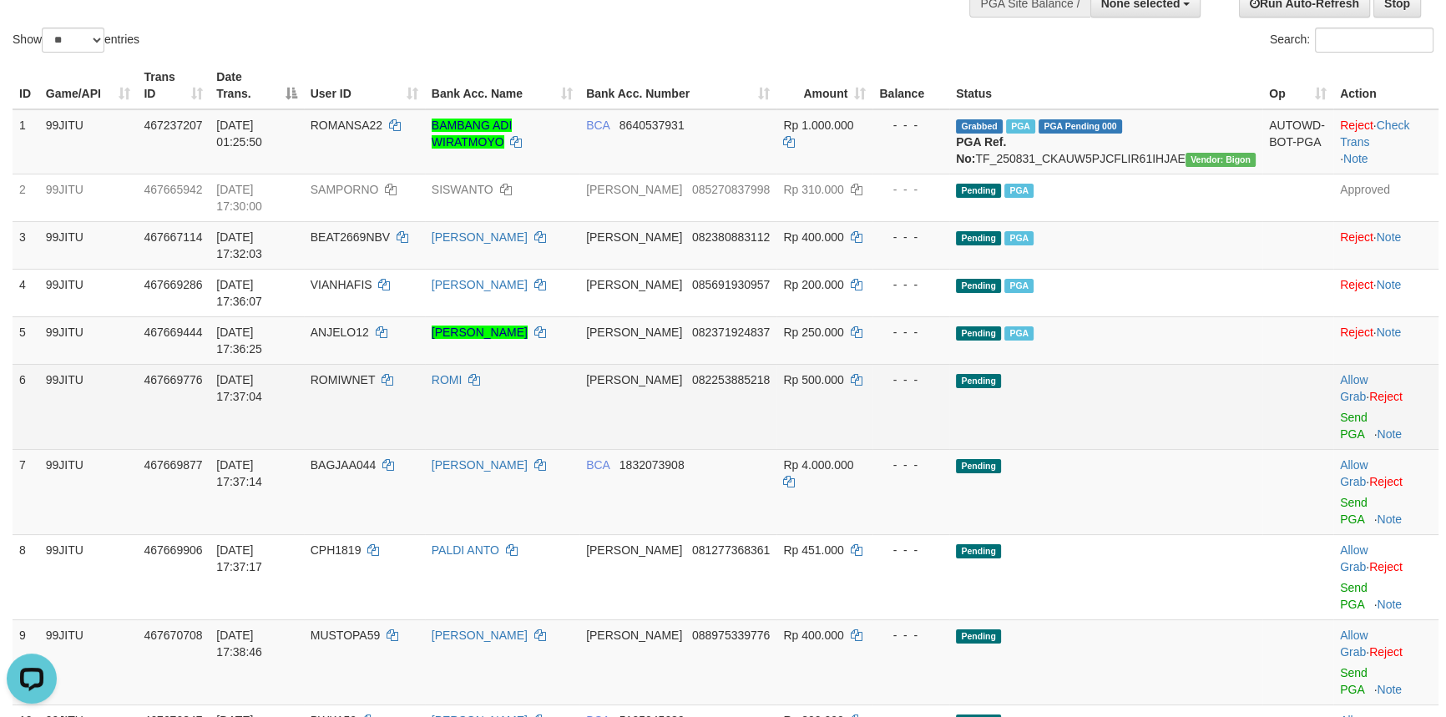
click at [376, 373] on span "ROMIWNET" at bounding box center [343, 379] width 65 height 13
copy td "ROMIWNET"
click at [1345, 411] on link "Send PGA" at bounding box center [1354, 426] width 28 height 30
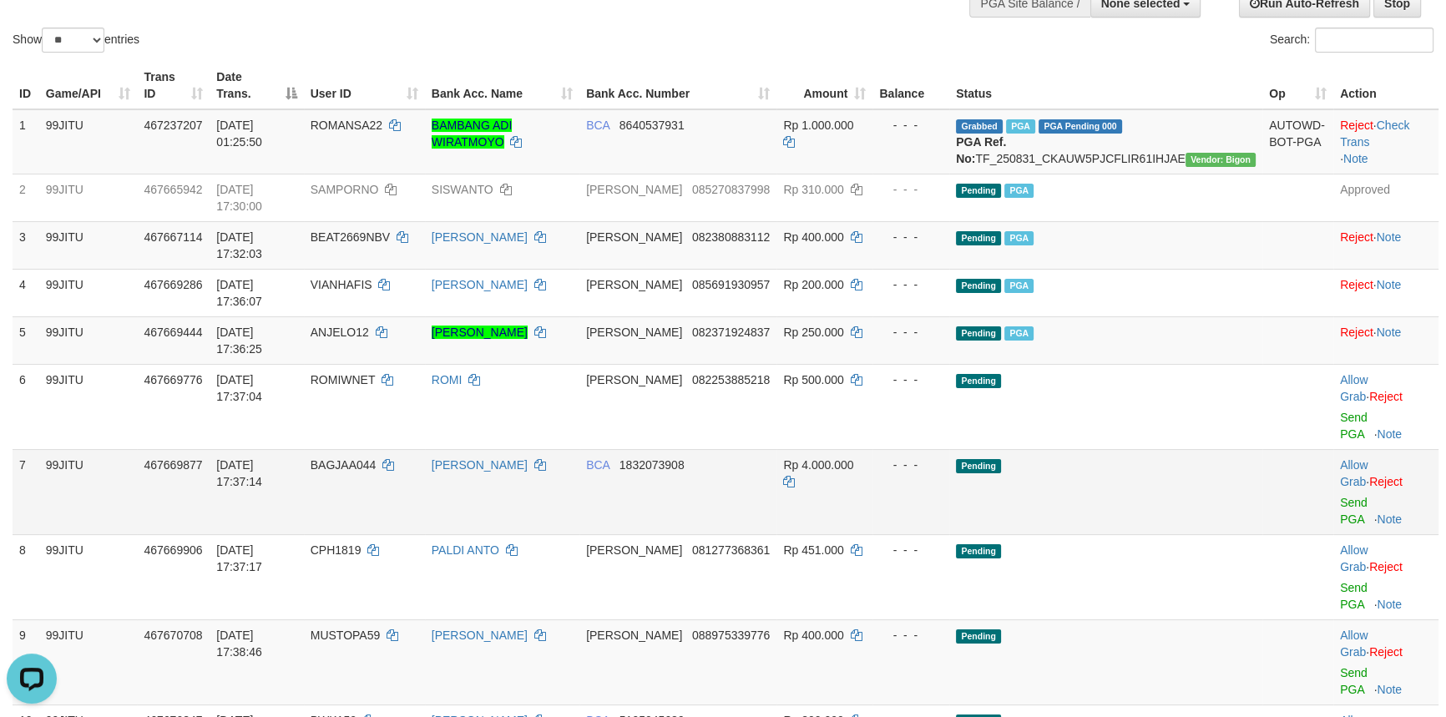
click at [377, 458] on span "BAGJAA044" at bounding box center [344, 464] width 66 height 13
copy span "BAGJAA044"
click at [377, 458] on span "BAGJAA044" at bounding box center [344, 464] width 66 height 13
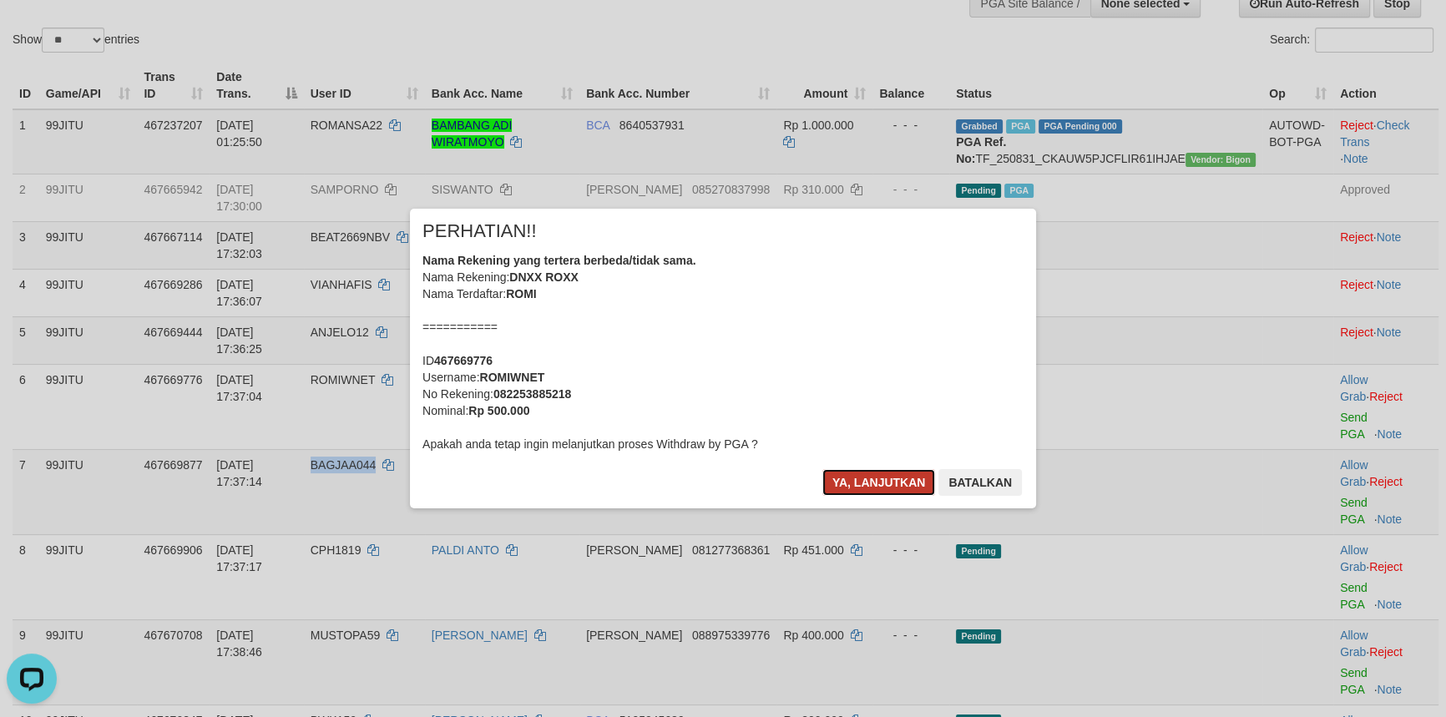
click at [886, 472] on button "Ya, lanjutkan" at bounding box center [879, 482] width 114 height 27
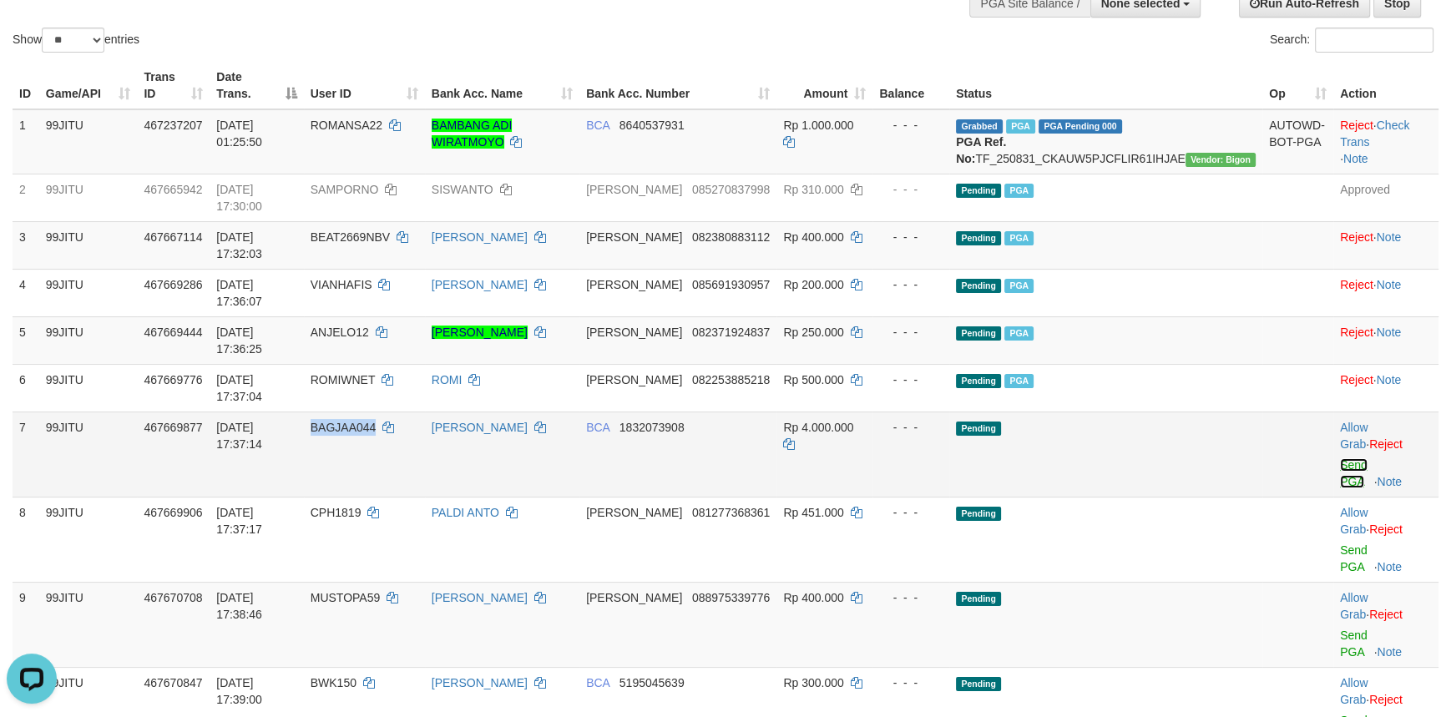
click at [1340, 458] on link "Send PGA" at bounding box center [1354, 473] width 28 height 30
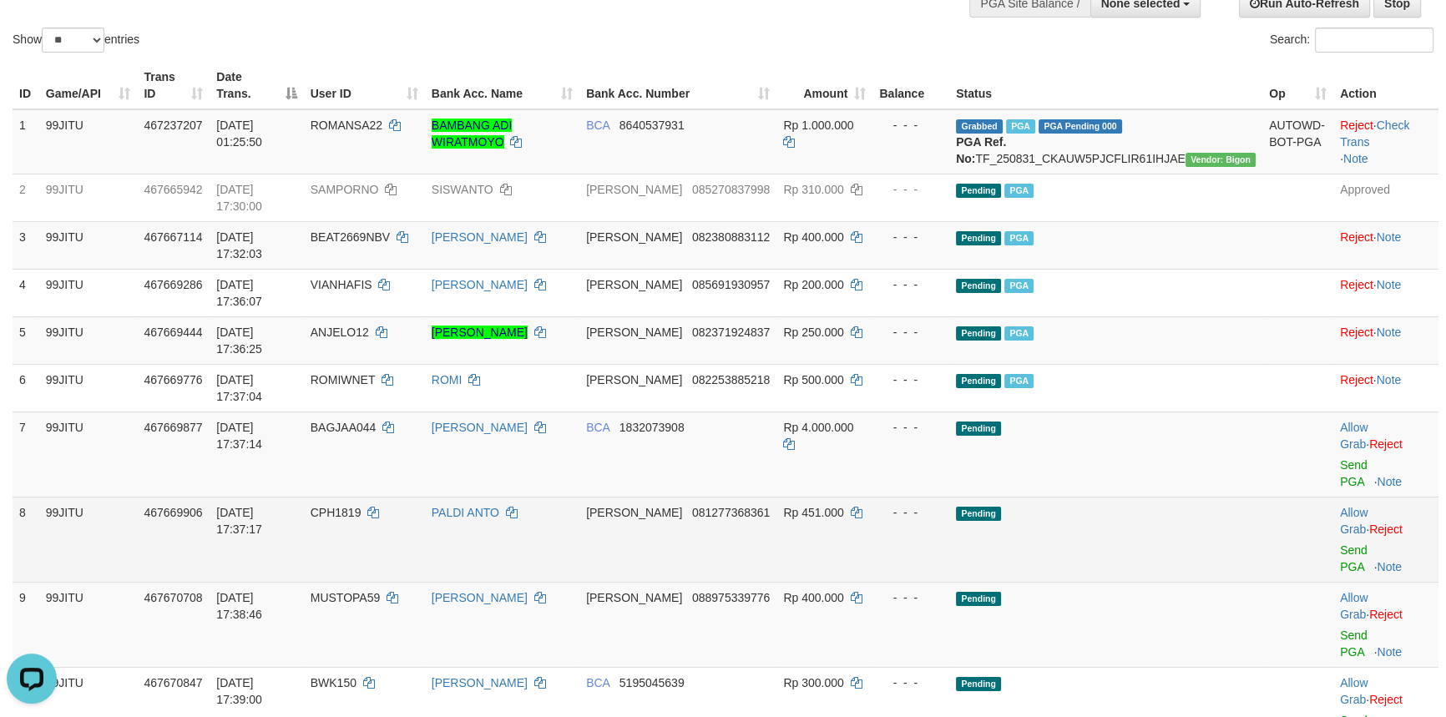
click at [362, 506] on span "CPH1819" at bounding box center [336, 512] width 51 height 13
copy span "CPH1819"
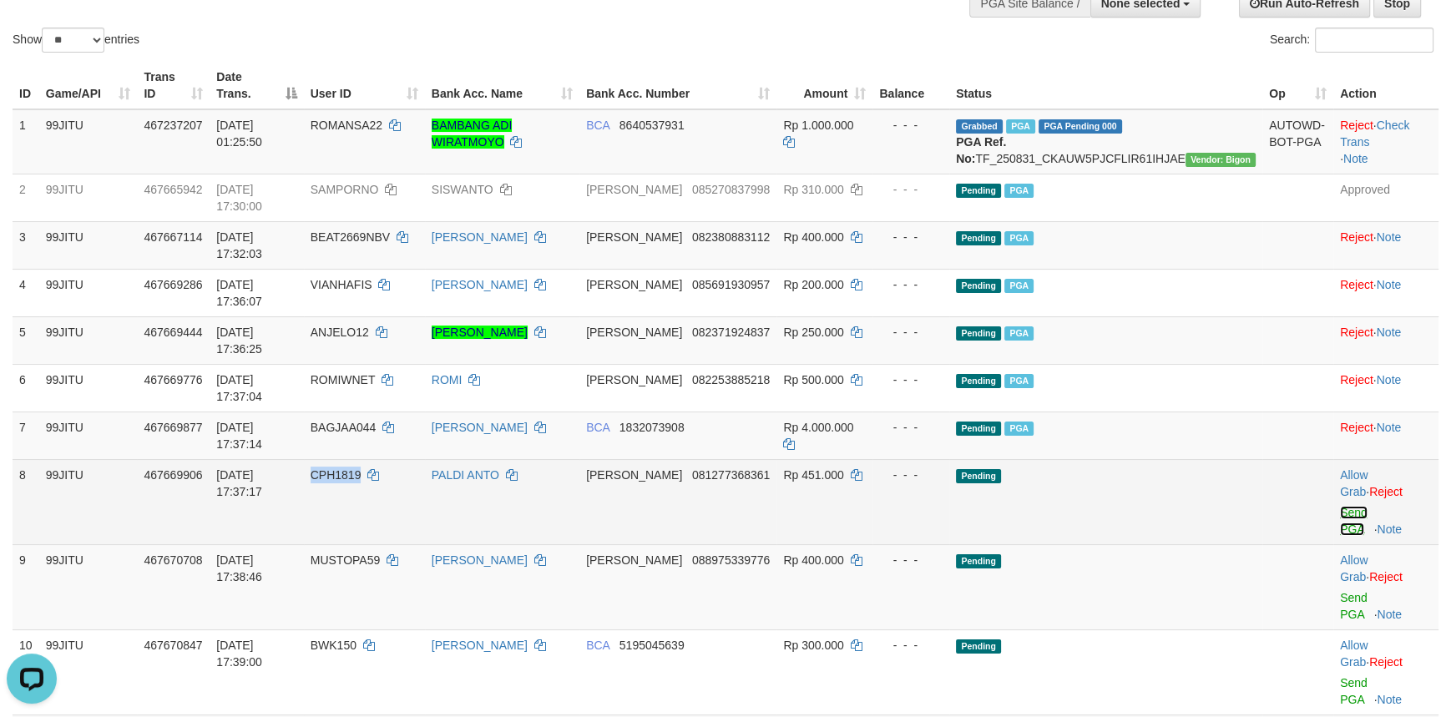
click at [1340, 506] on link "Send PGA" at bounding box center [1354, 521] width 28 height 30
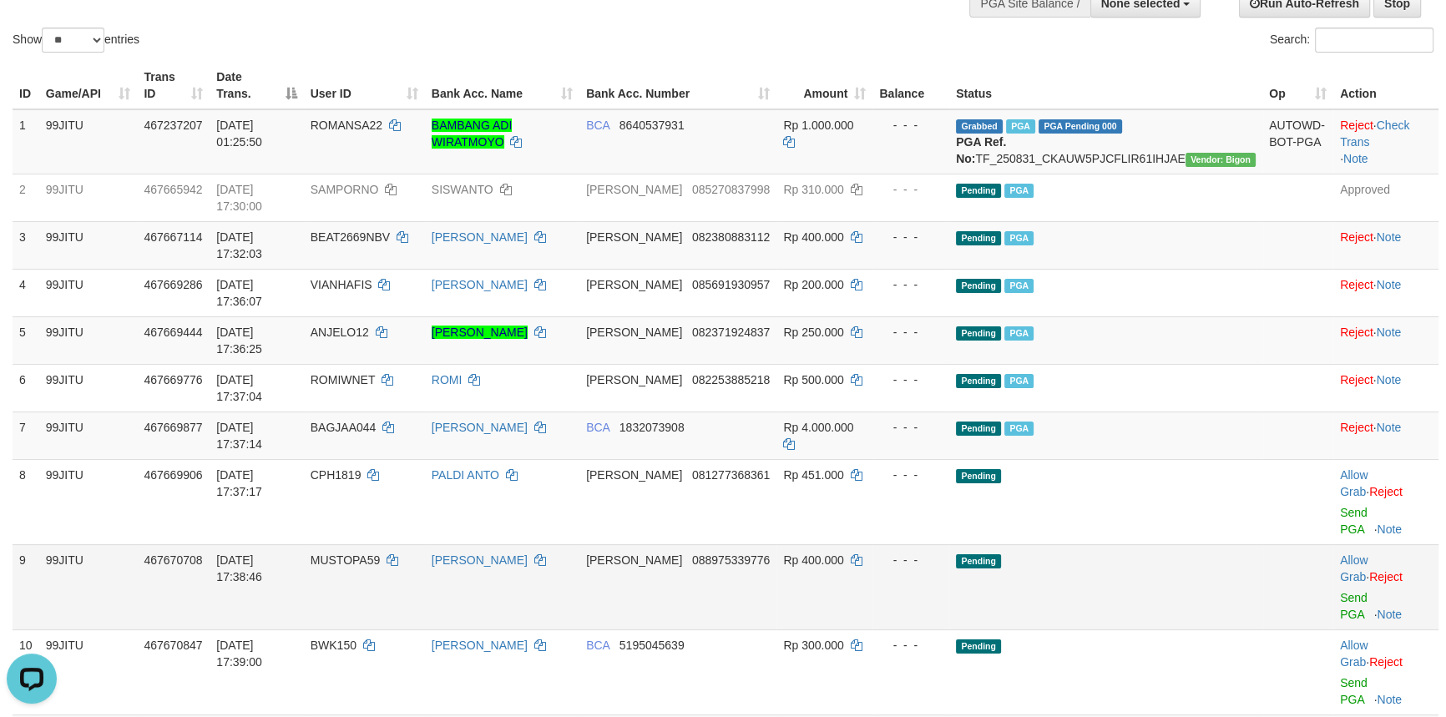
click at [381, 554] on span "MUSTOPA59" at bounding box center [346, 560] width 70 height 13
copy td "MUSTOPA59"
click at [381, 554] on span "MUSTOPA59" at bounding box center [346, 560] width 70 height 13
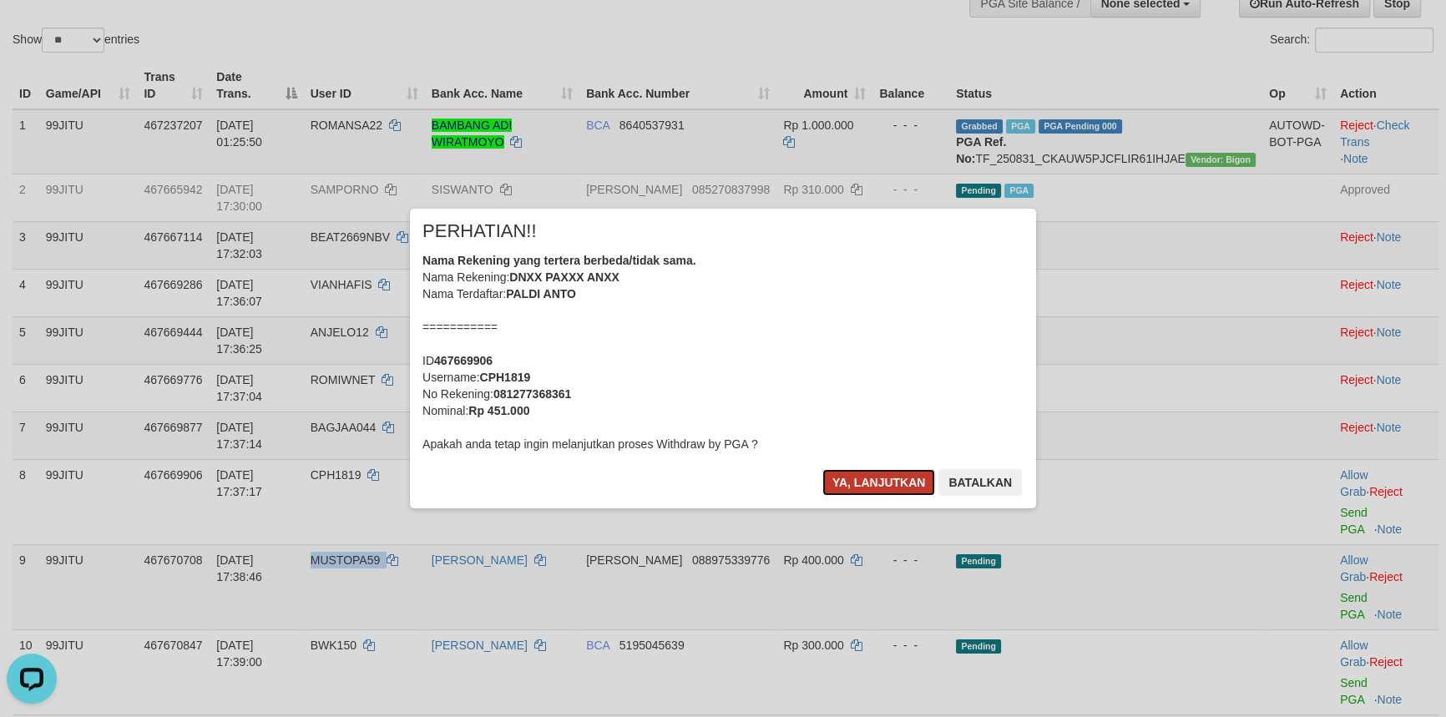
click at [861, 479] on button "Ya, lanjutkan" at bounding box center [879, 482] width 114 height 27
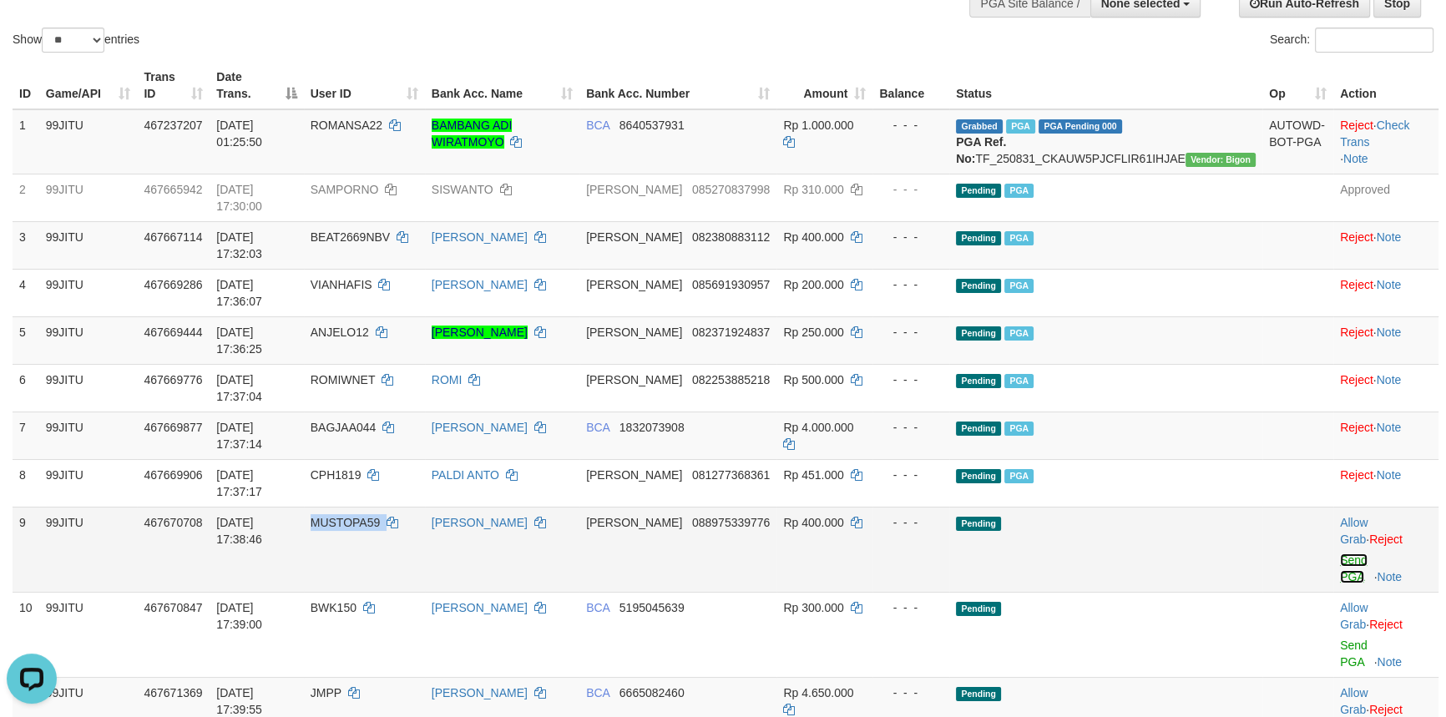
click at [1340, 554] on link "Send PGA" at bounding box center [1354, 569] width 28 height 30
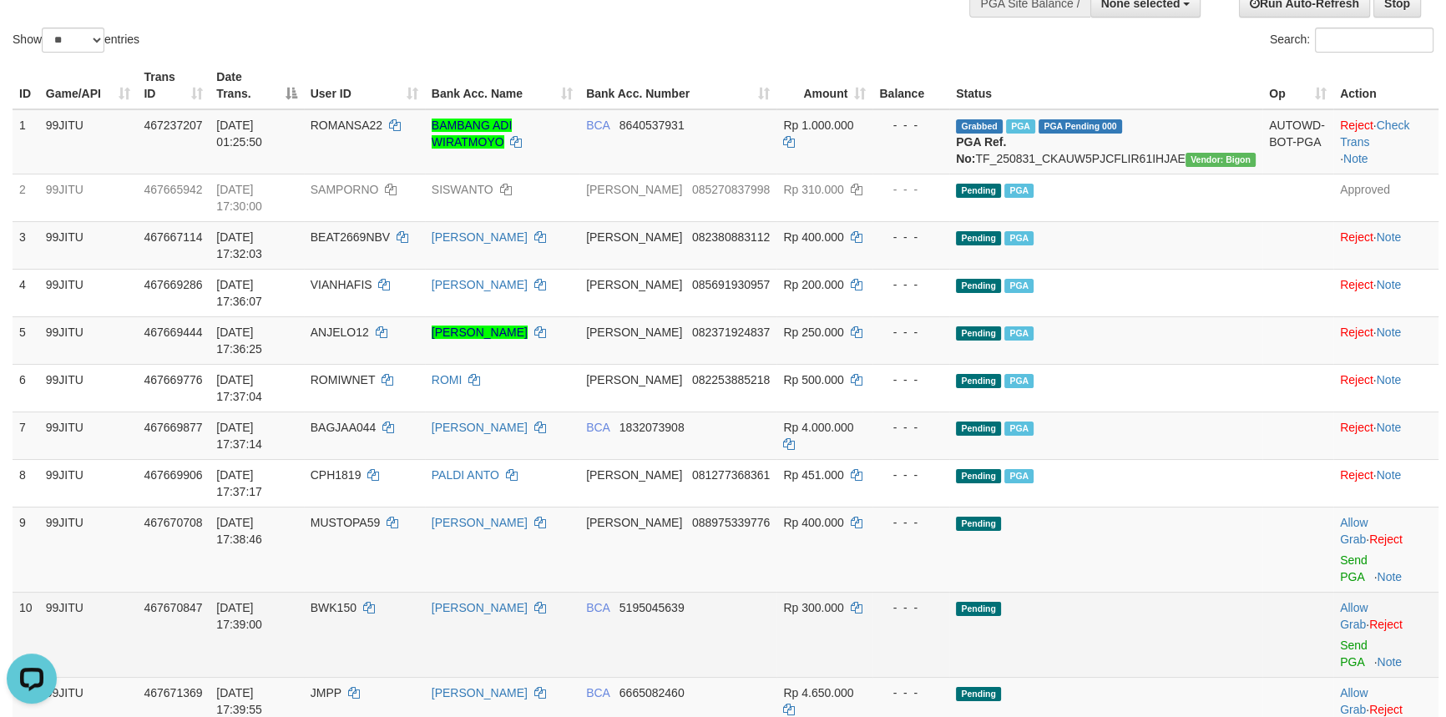
click at [400, 592] on td "BWK150" at bounding box center [364, 634] width 121 height 85
copy td "BWK150"
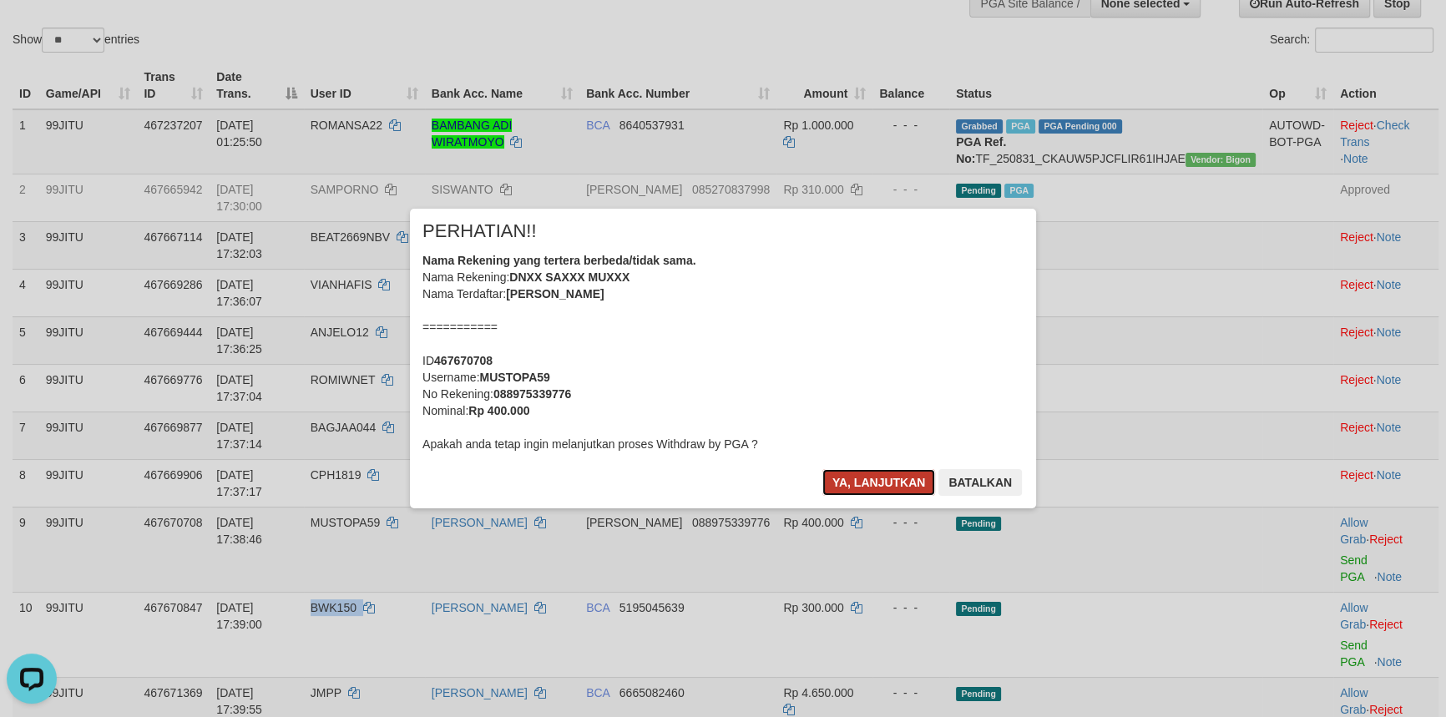
click at [873, 483] on button "Ya, lanjutkan" at bounding box center [879, 482] width 114 height 27
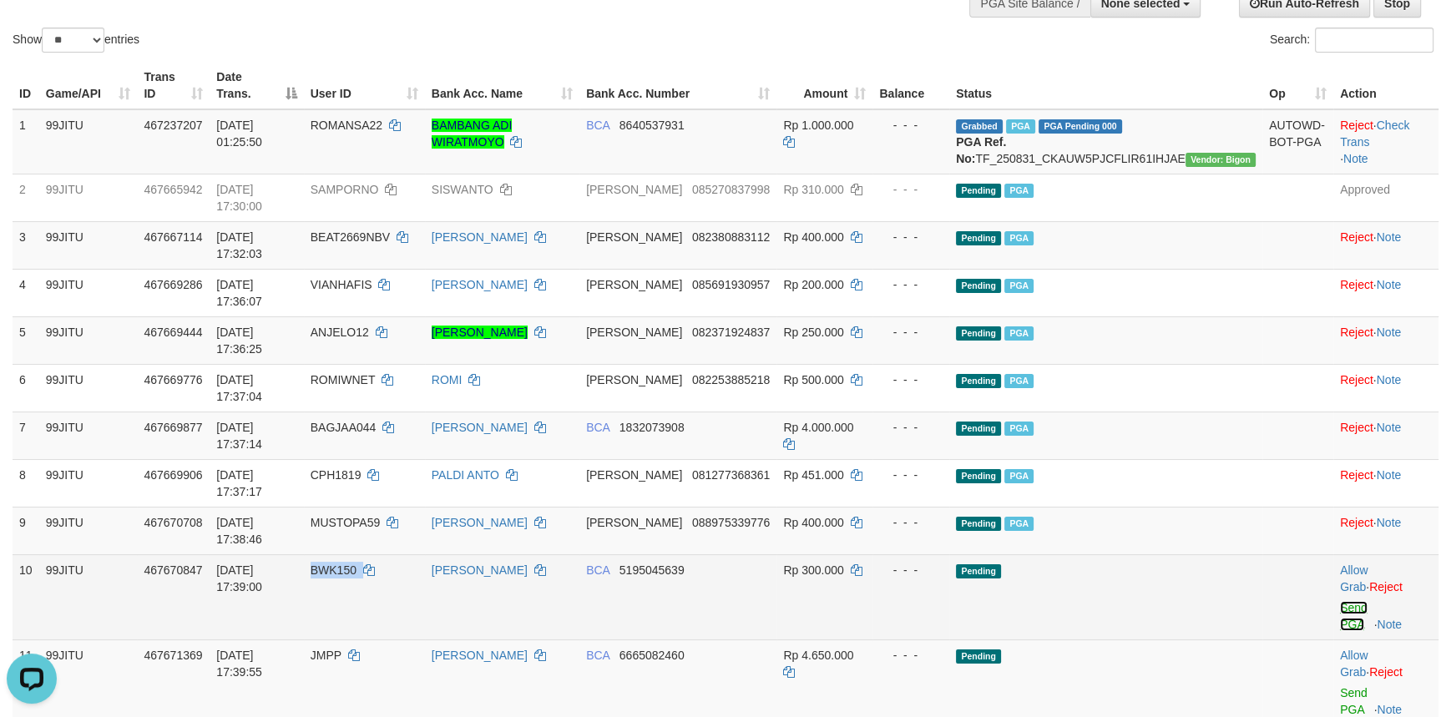
click at [1340, 601] on link "Send PGA" at bounding box center [1354, 616] width 28 height 30
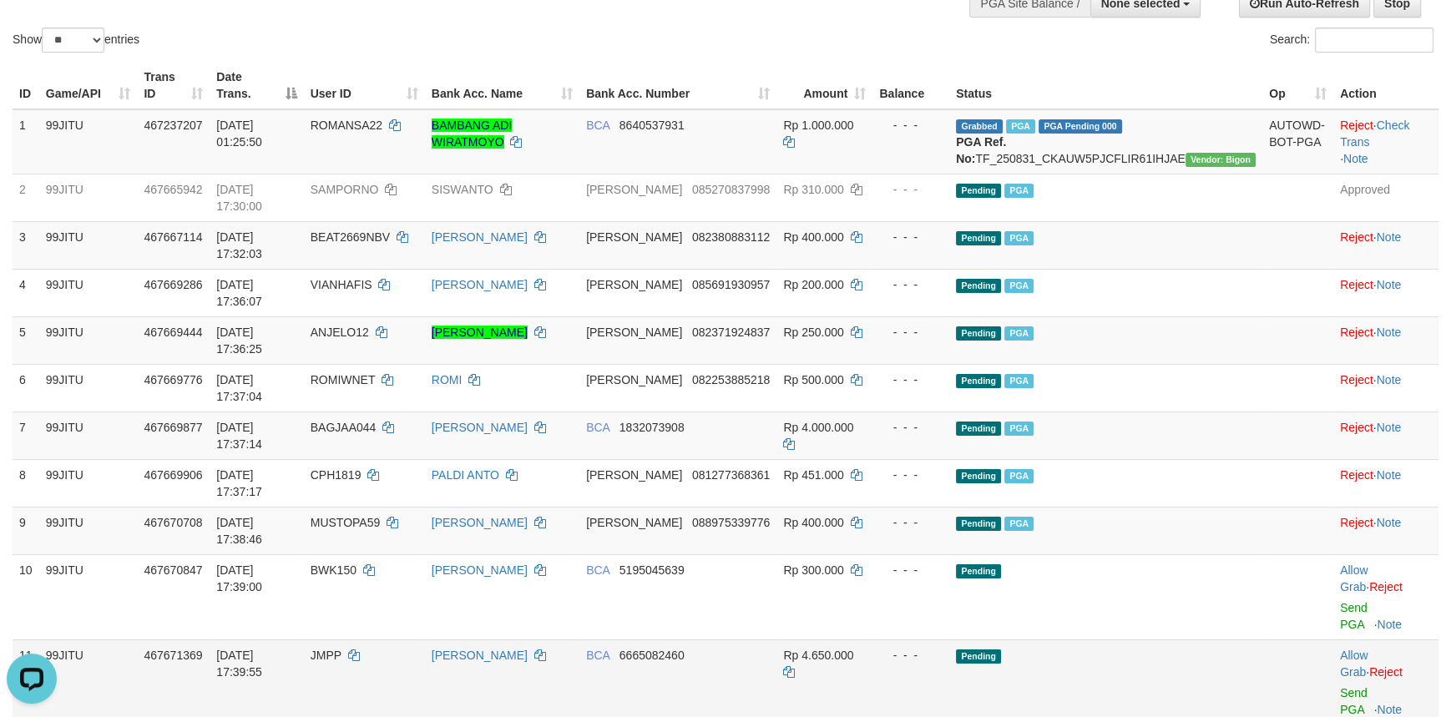
click at [341, 649] on span "JMPP" at bounding box center [326, 655] width 31 height 13
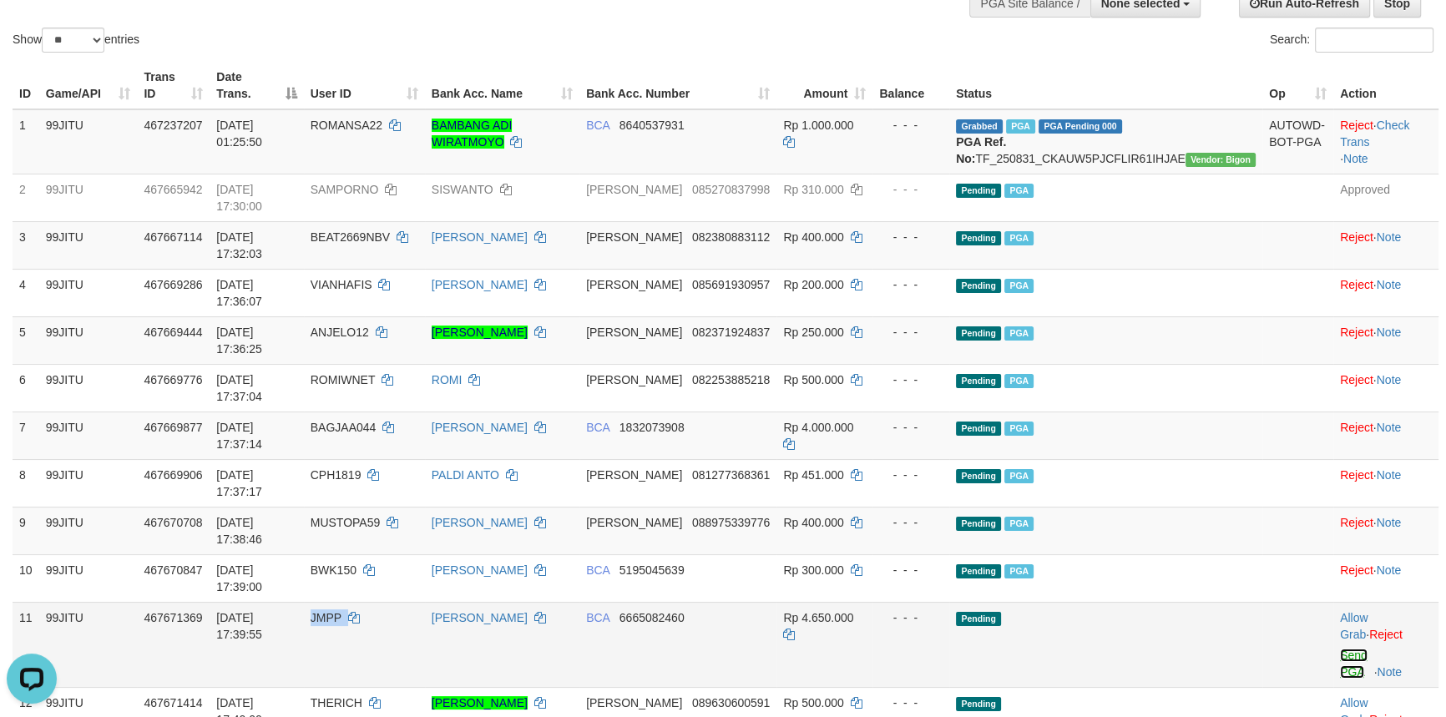
click at [1340, 649] on link "Send PGA" at bounding box center [1354, 664] width 28 height 30
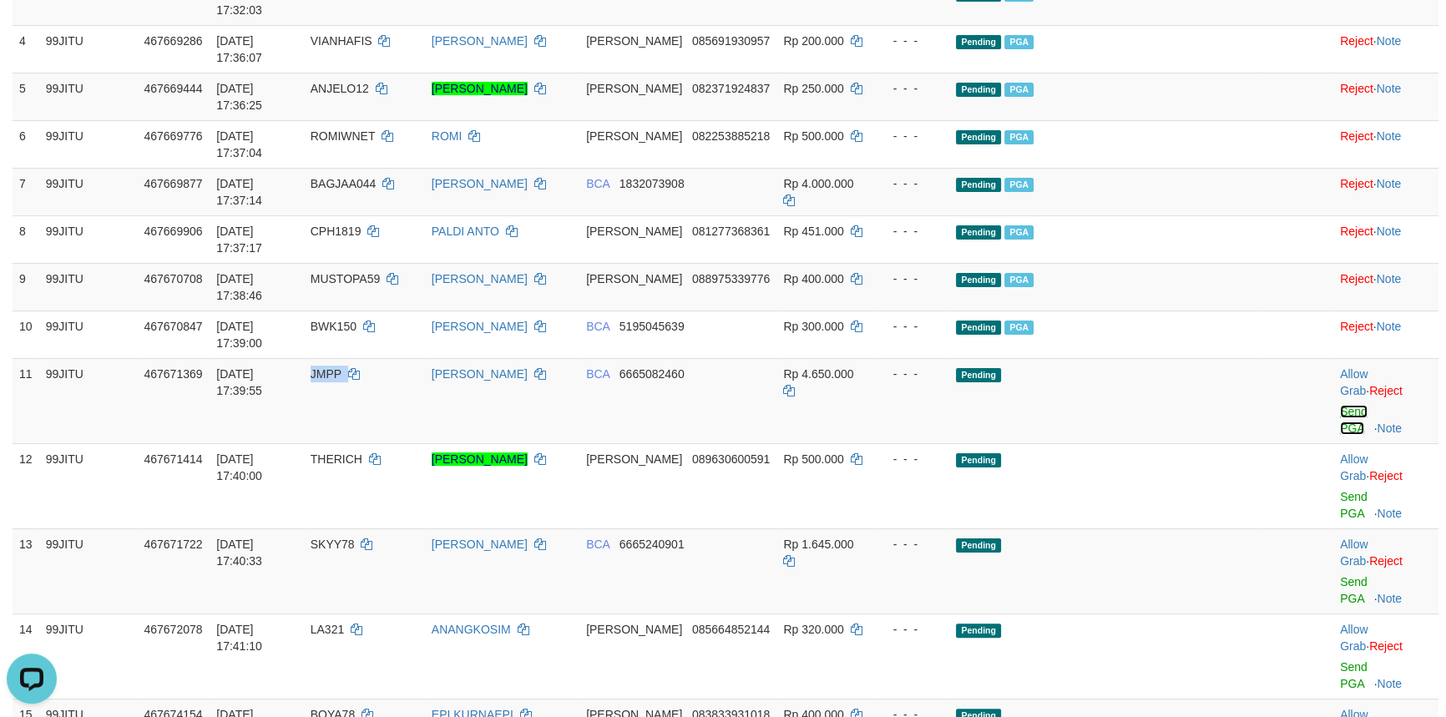
scroll to position [455, 0]
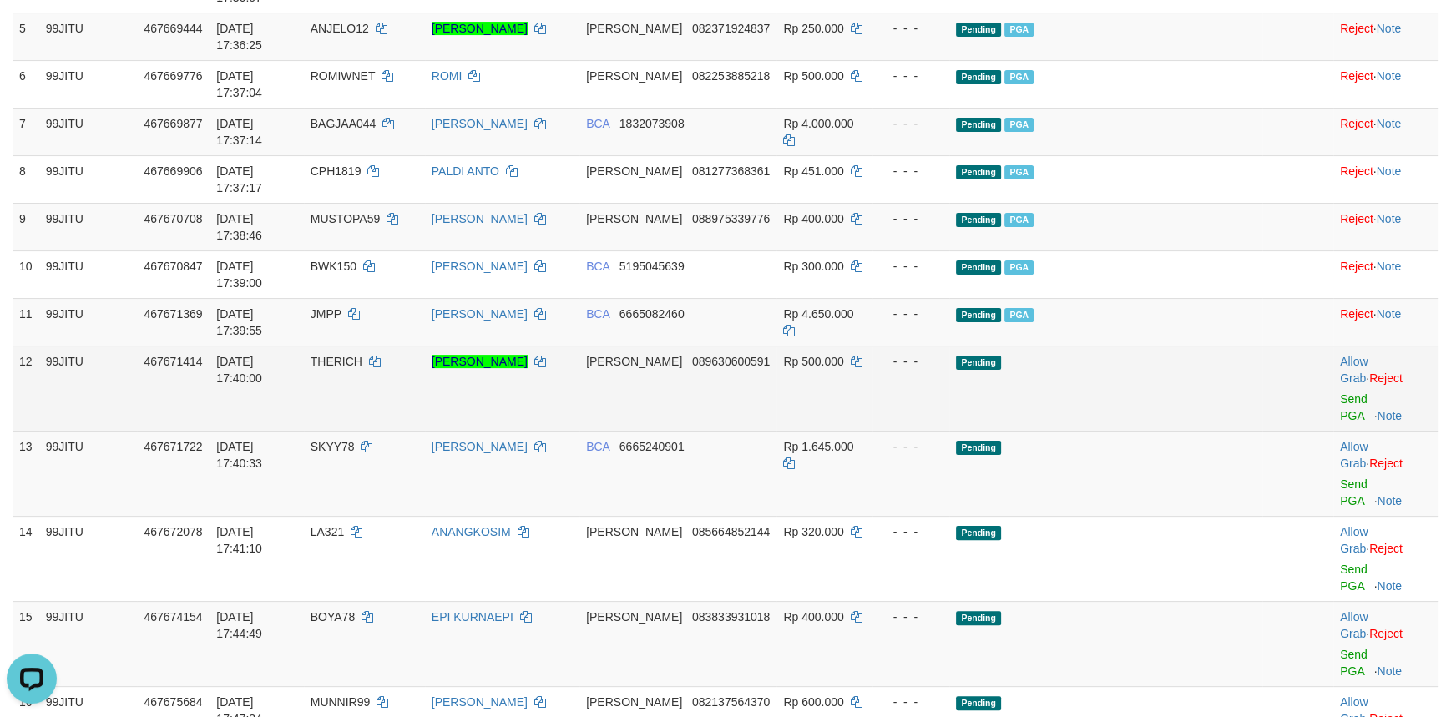
click at [362, 355] on span "THERICH" at bounding box center [337, 361] width 52 height 13
click at [1340, 392] on link "Send PGA" at bounding box center [1354, 407] width 28 height 30
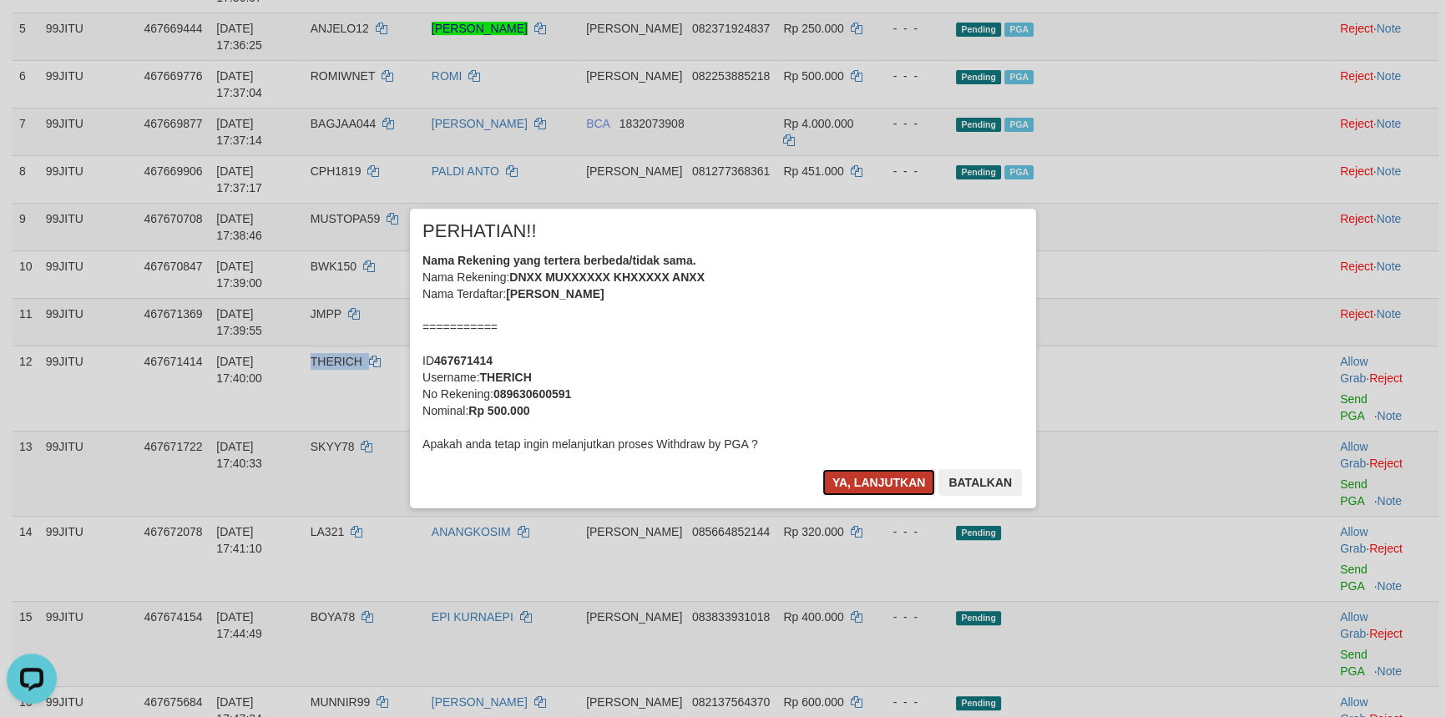
click at [865, 478] on button "Ya, lanjutkan" at bounding box center [879, 482] width 114 height 27
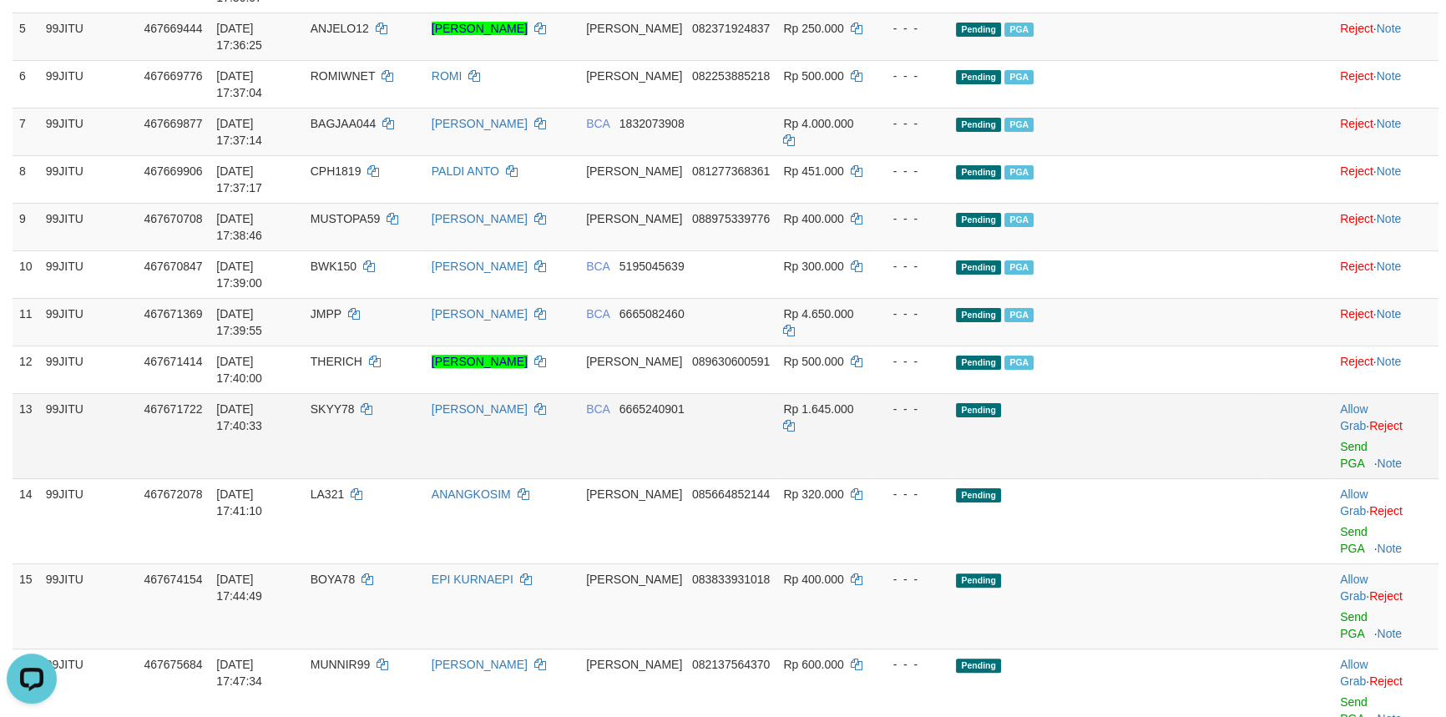
click at [355, 402] on span "SKYY78" at bounding box center [333, 408] width 44 height 13
click at [1340, 440] on link "Send PGA" at bounding box center [1354, 455] width 28 height 30
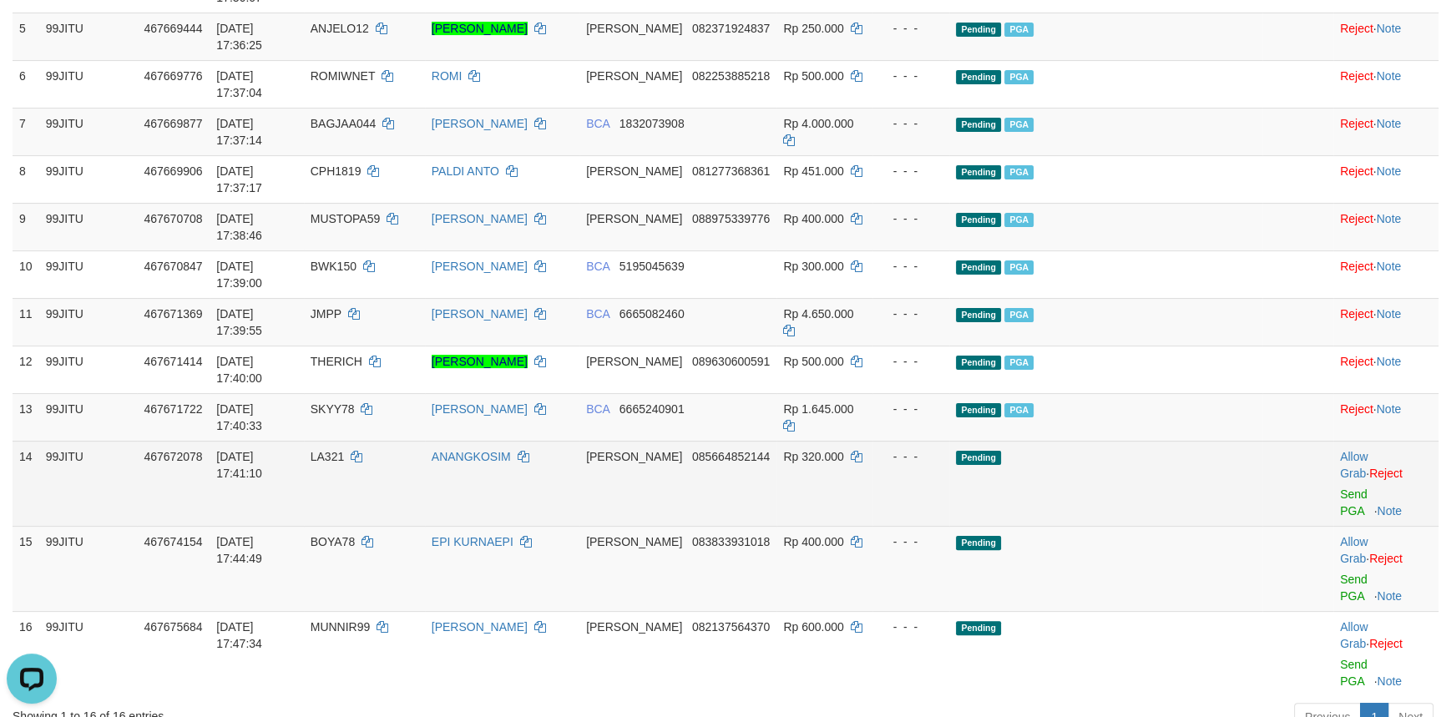
click at [344, 450] on span "LA321" at bounding box center [327, 456] width 33 height 13
click at [1340, 488] on link "Send PGA" at bounding box center [1354, 503] width 28 height 30
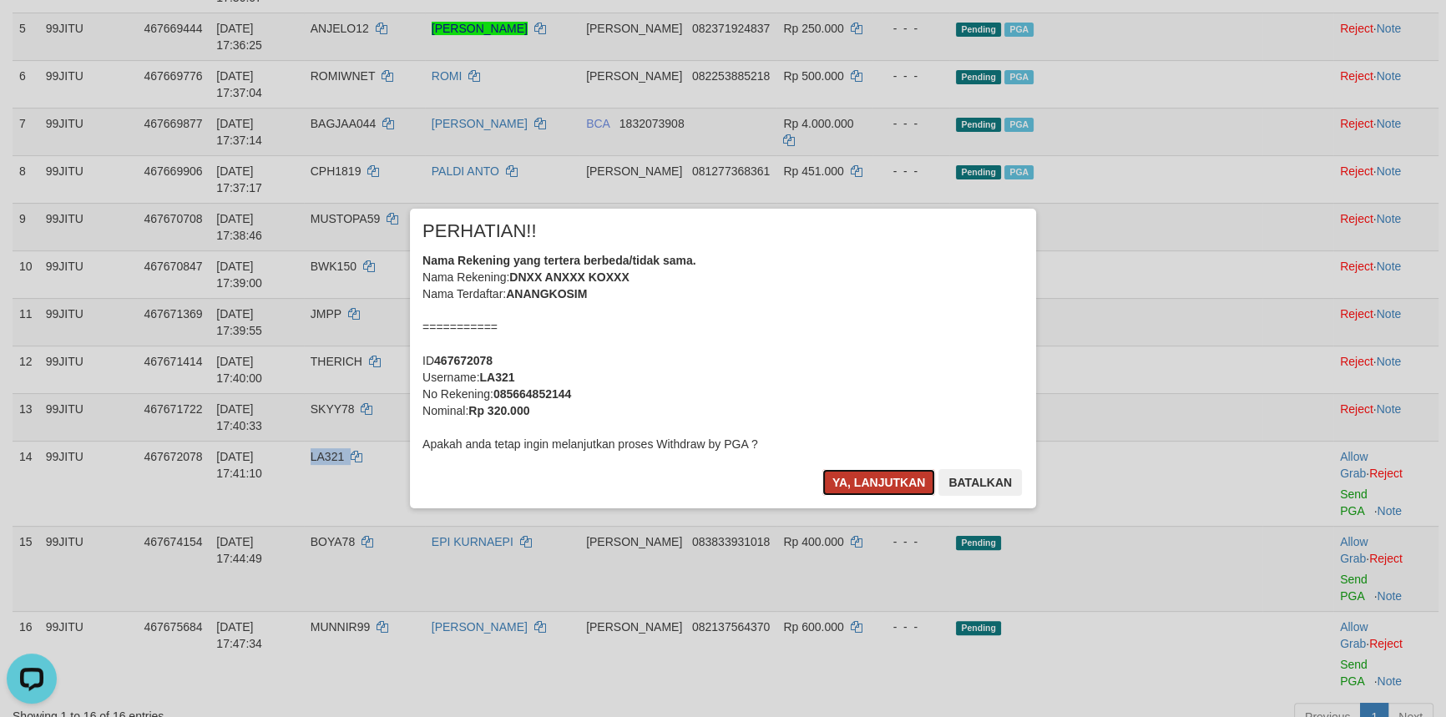
click at [863, 478] on button "Ya, lanjutkan" at bounding box center [879, 482] width 114 height 27
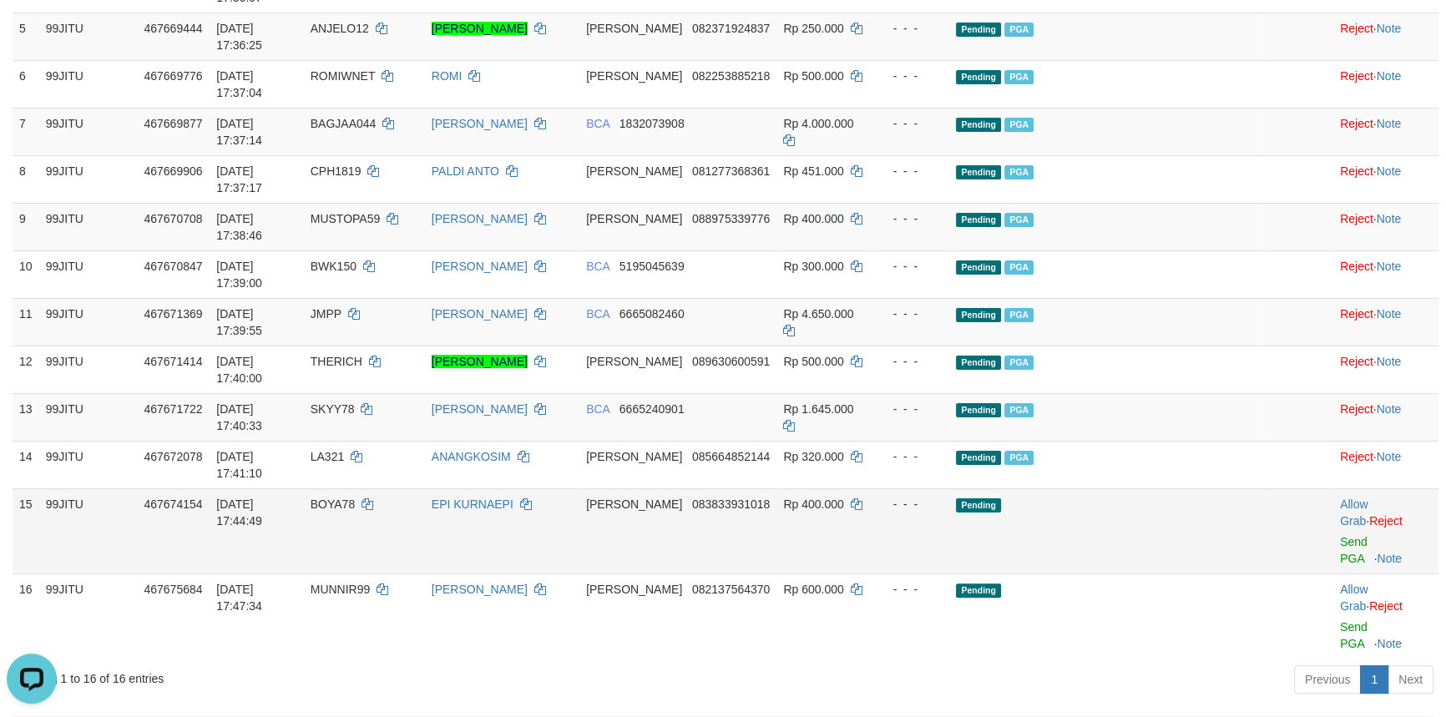
click at [355, 498] on span "BOYA78" at bounding box center [333, 504] width 44 height 13
click at [1342, 535] on link "Send PGA" at bounding box center [1354, 550] width 28 height 30
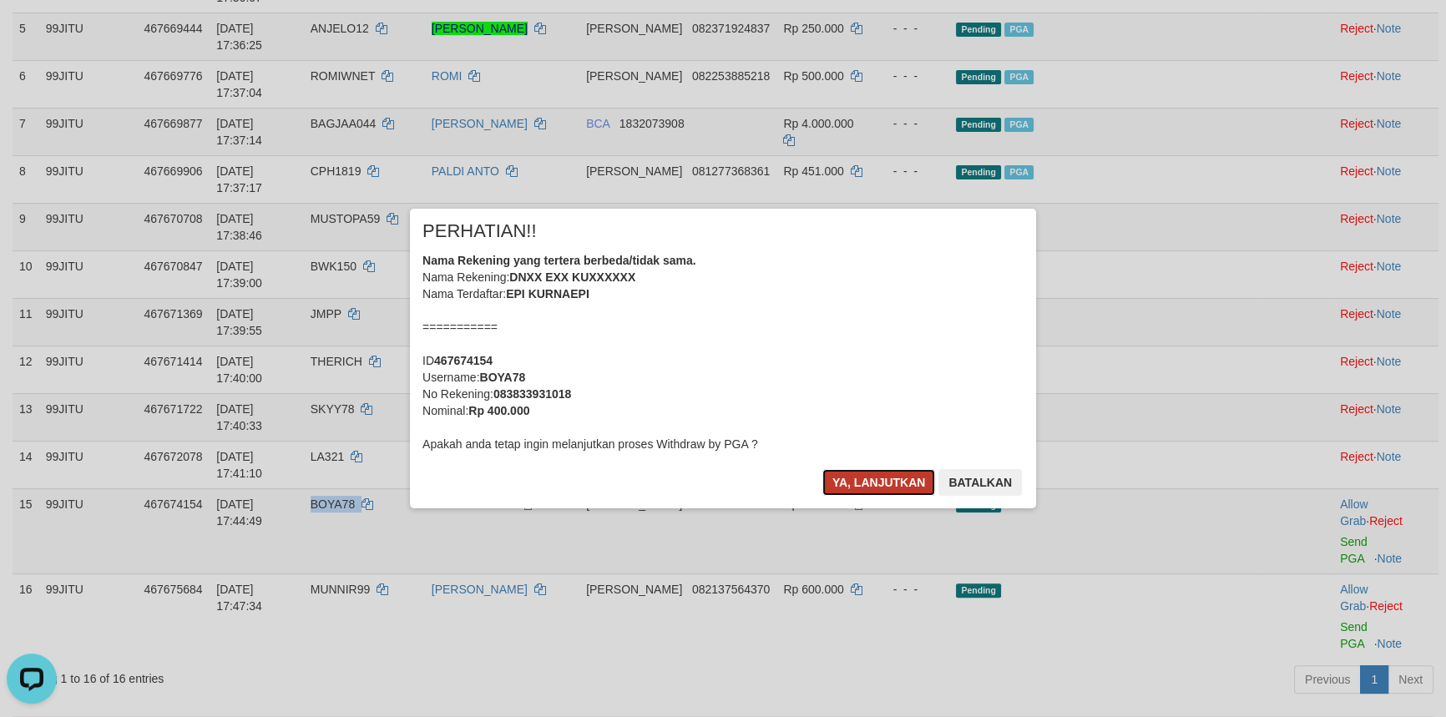
click at [881, 483] on button "Ya, lanjutkan" at bounding box center [879, 482] width 114 height 27
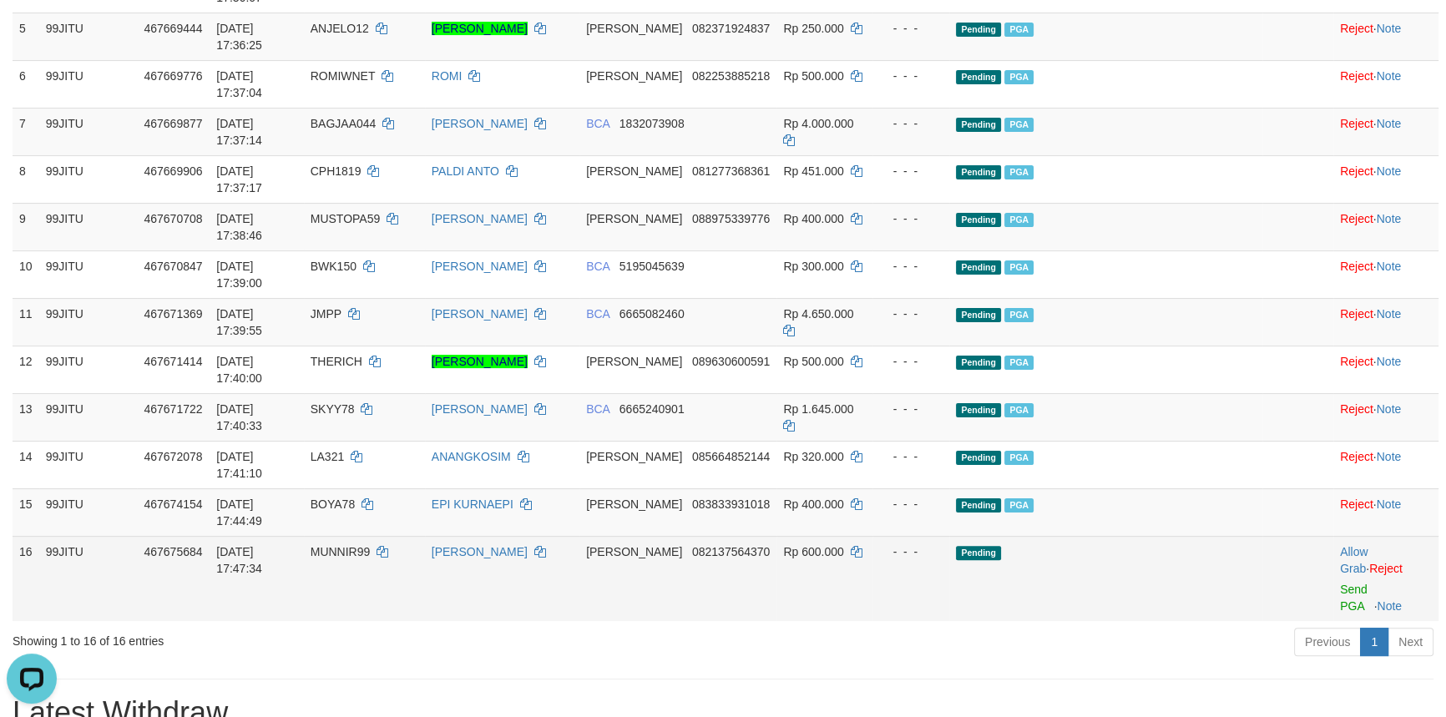
click at [371, 545] on span "MUNNIR99" at bounding box center [341, 551] width 60 height 13
click at [1340, 583] on link "Send PGA" at bounding box center [1354, 598] width 28 height 30
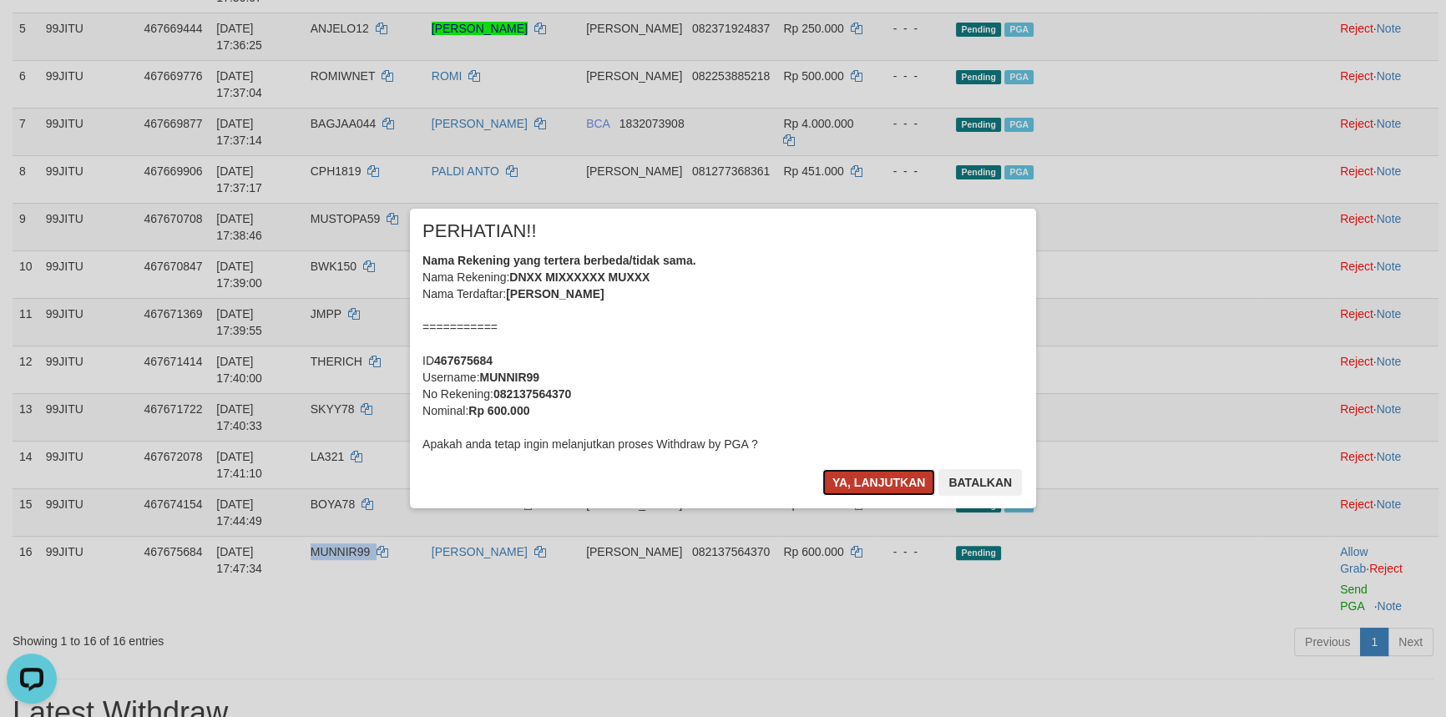
click at [862, 484] on button "Ya, lanjutkan" at bounding box center [879, 482] width 114 height 27
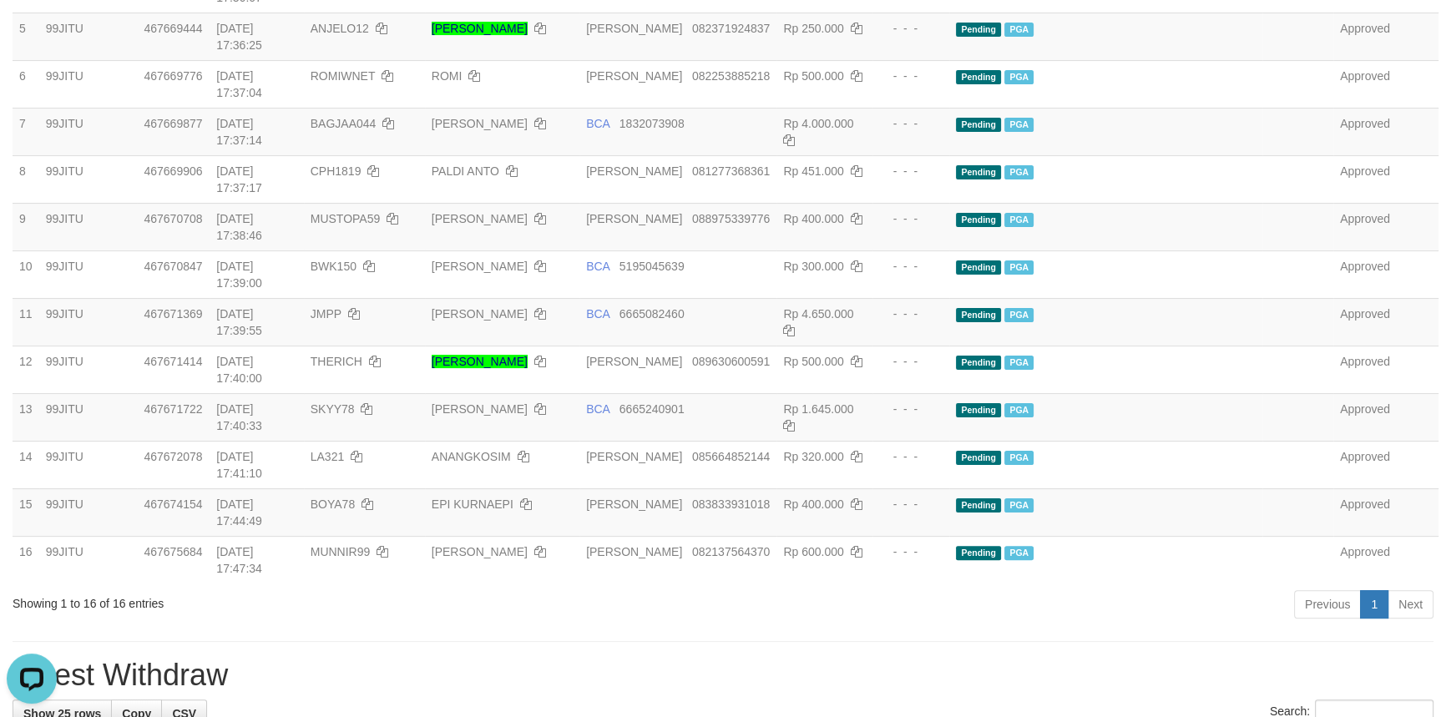
drag, startPoint x: 1158, startPoint y: 400, endPoint x: 1130, endPoint y: 498, distance: 101.7
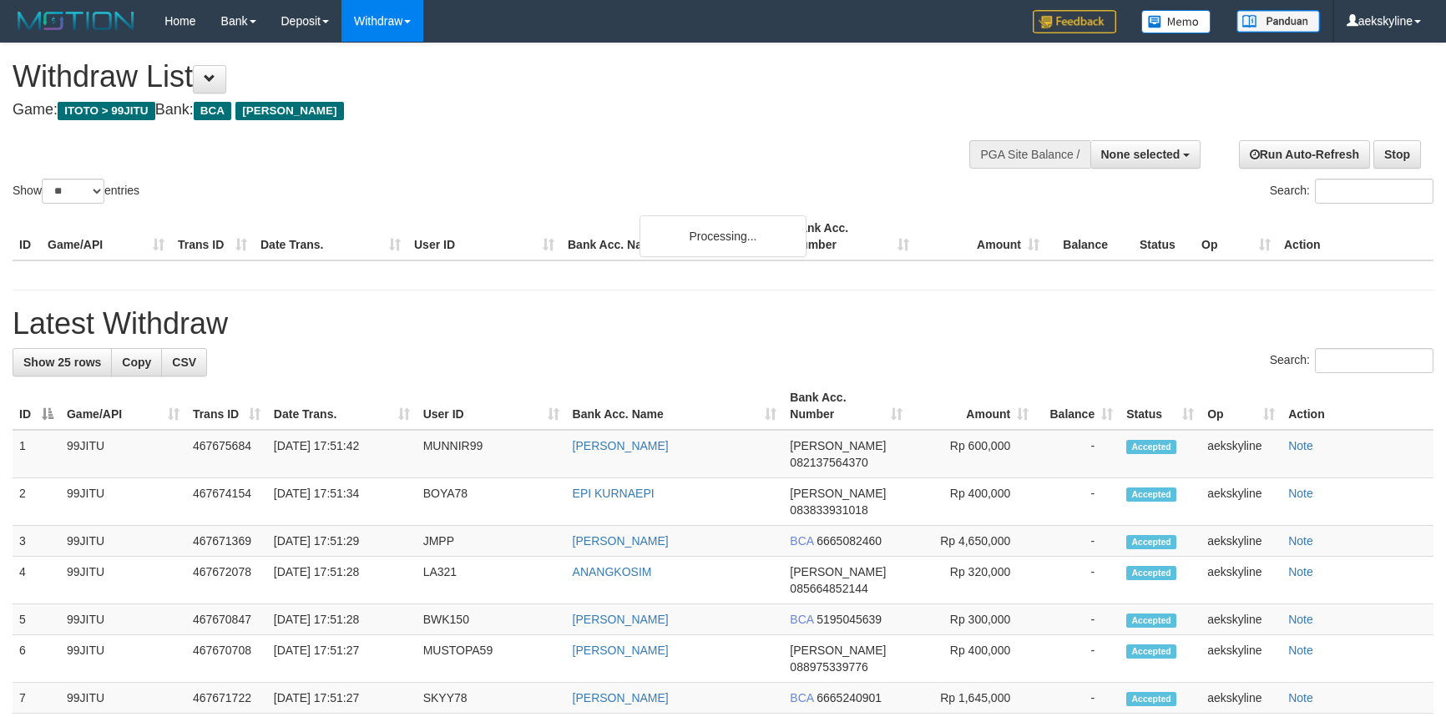
select select
select select "**"
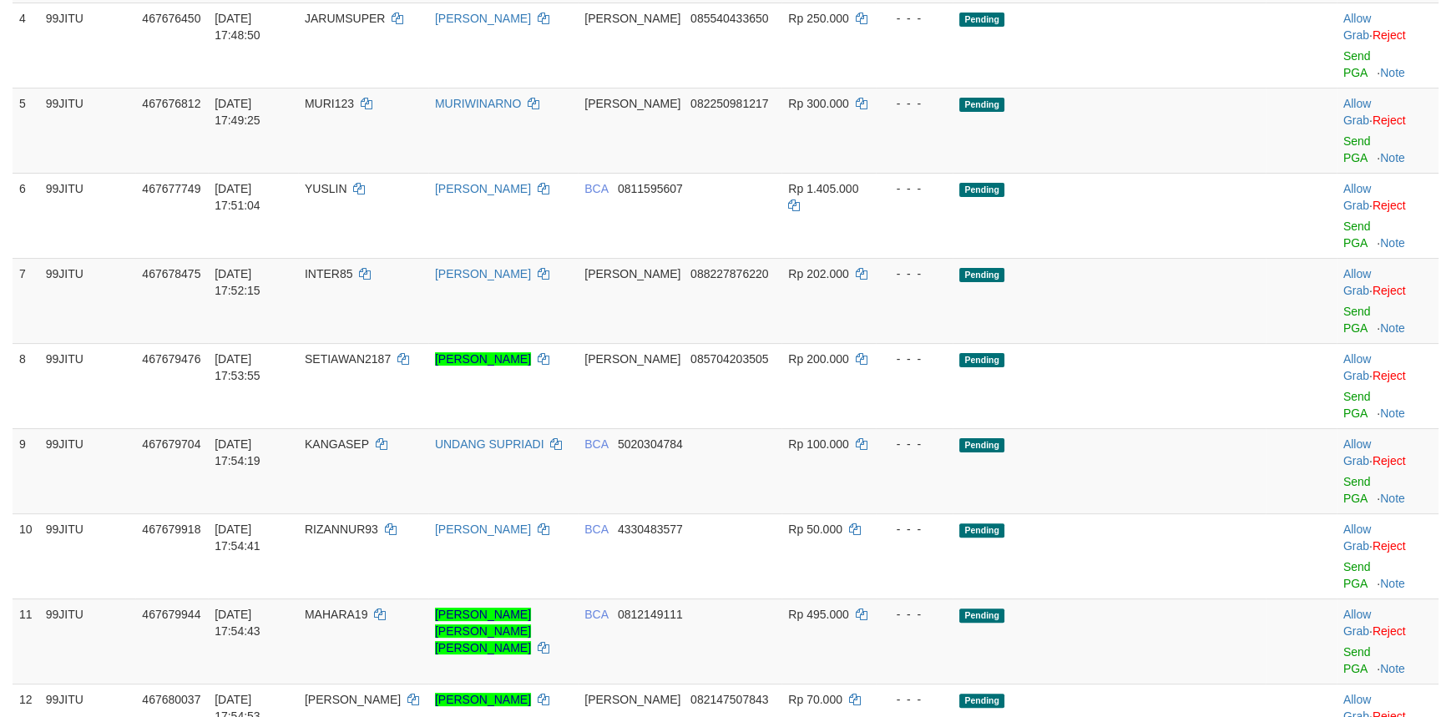
scroll to position [62, 0]
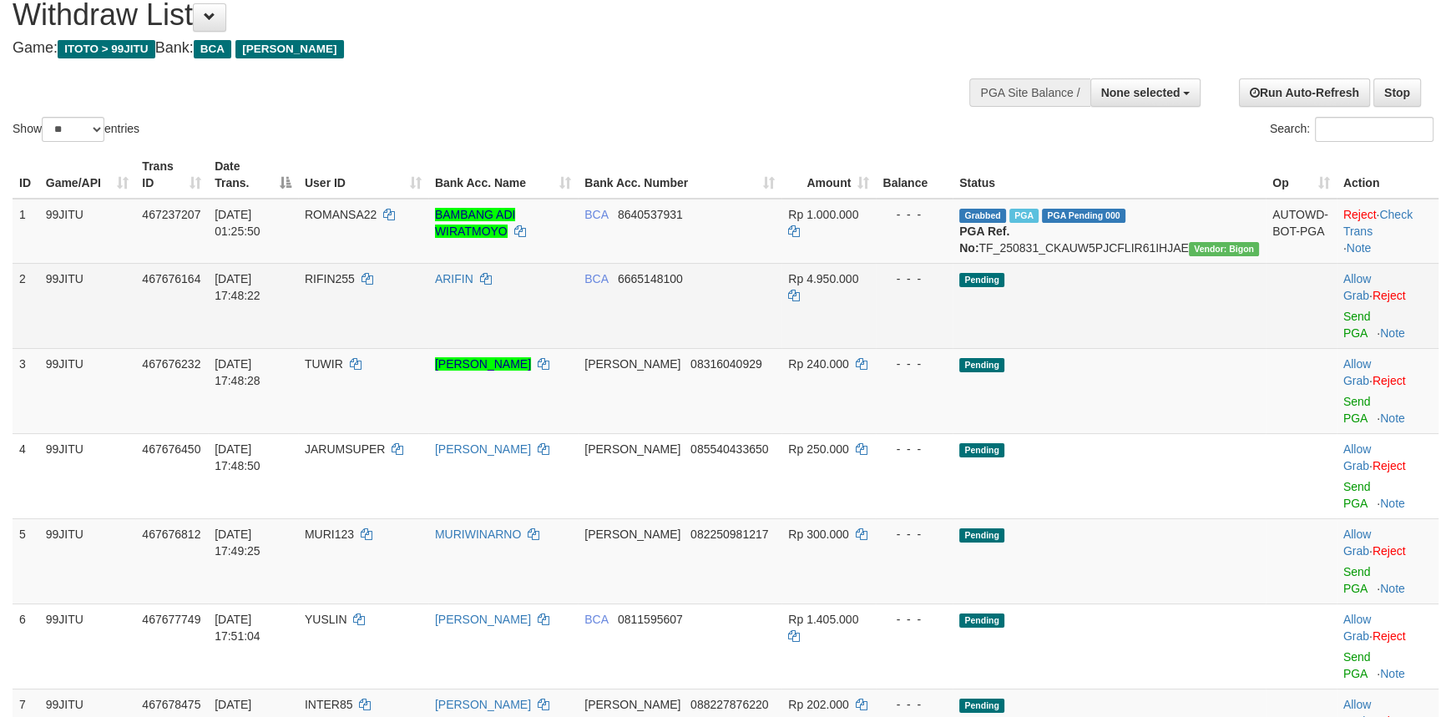
click at [355, 286] on span "RIFIN255" at bounding box center [330, 278] width 50 height 13
copy td "RIFIN255"
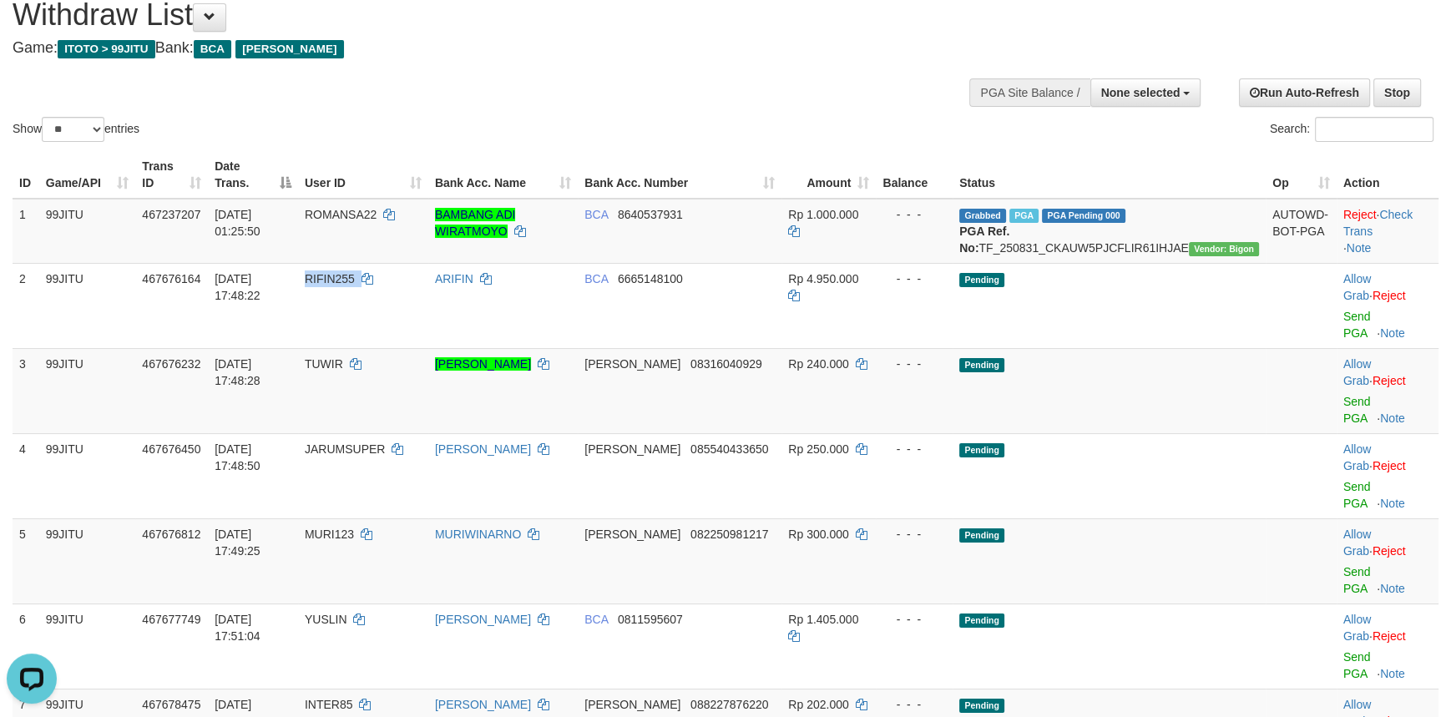
scroll to position [0, 0]
click at [1152, 91] on span "None selected" at bounding box center [1140, 92] width 79 height 13
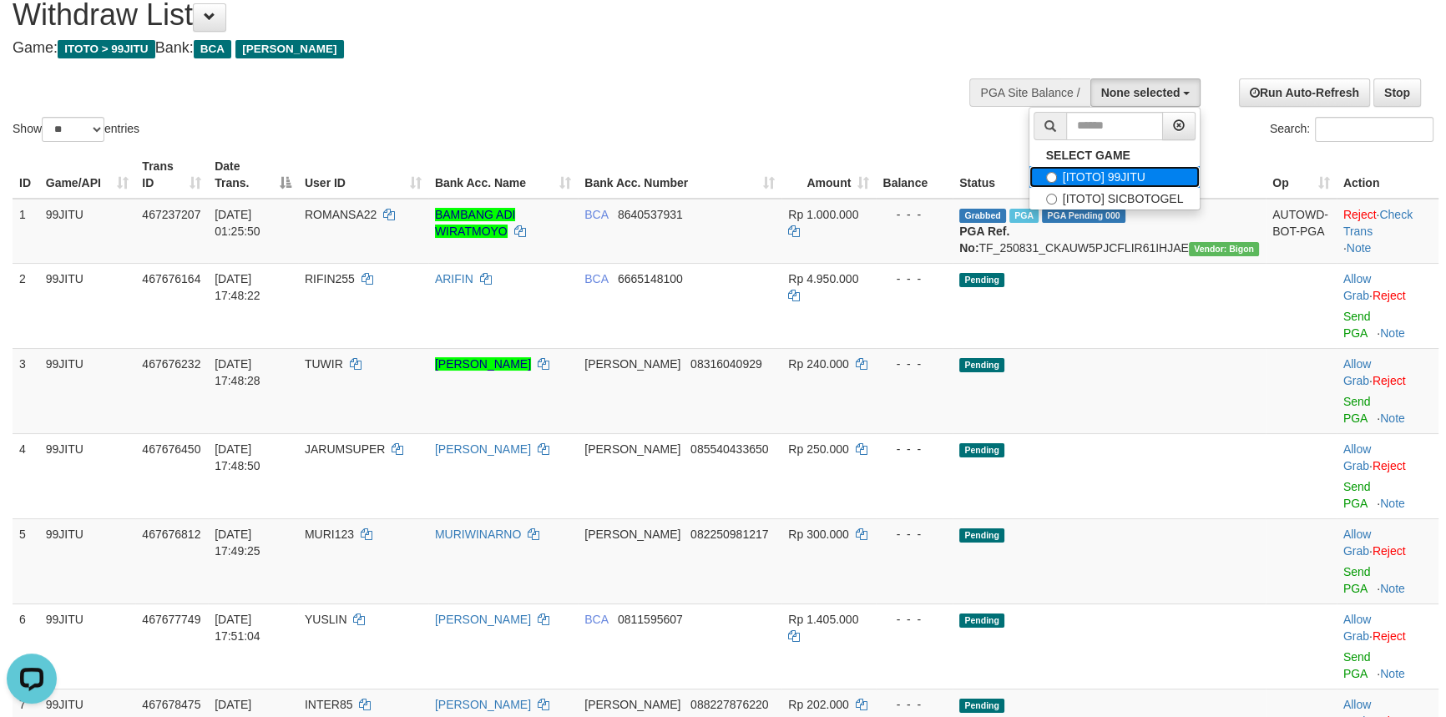
click at [1148, 167] on label "[ITOTO] 99JITU" at bounding box center [1114, 177] width 171 height 22
select select "***"
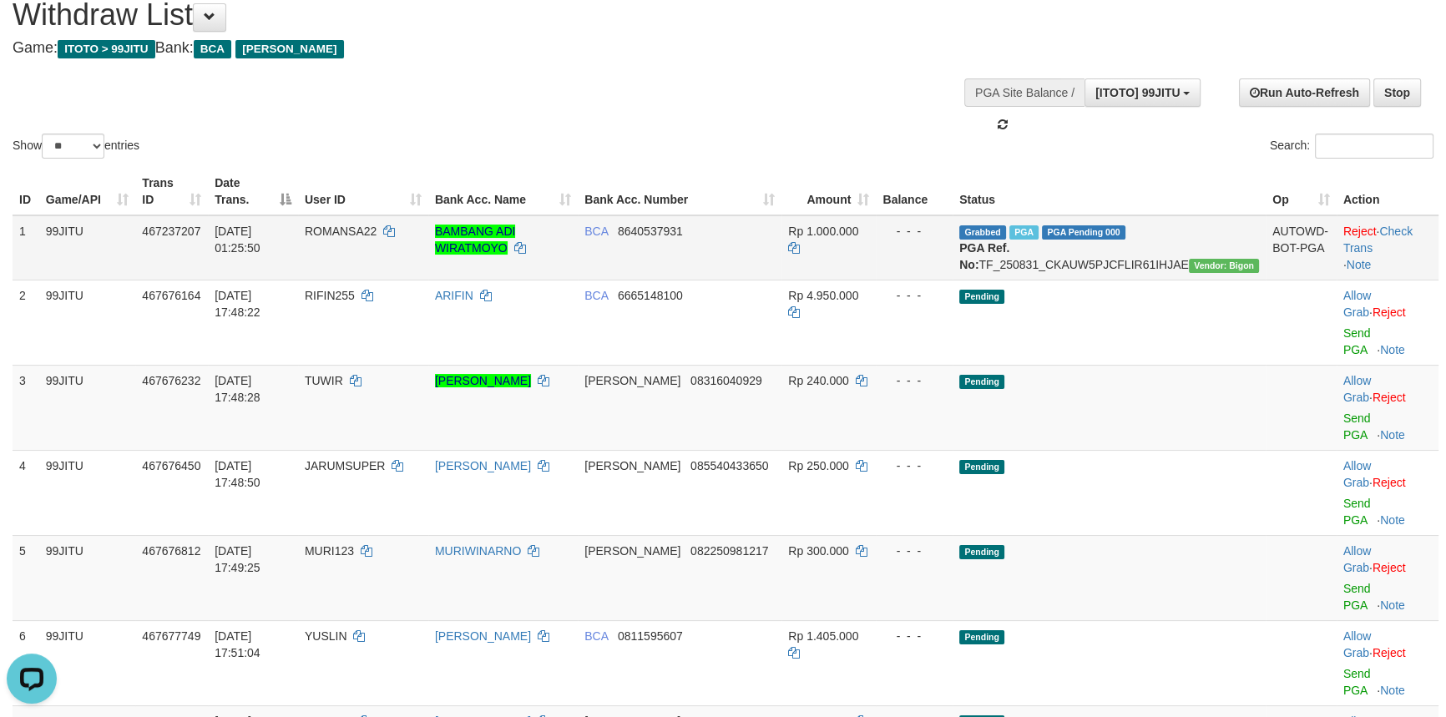
scroll to position [15, 0]
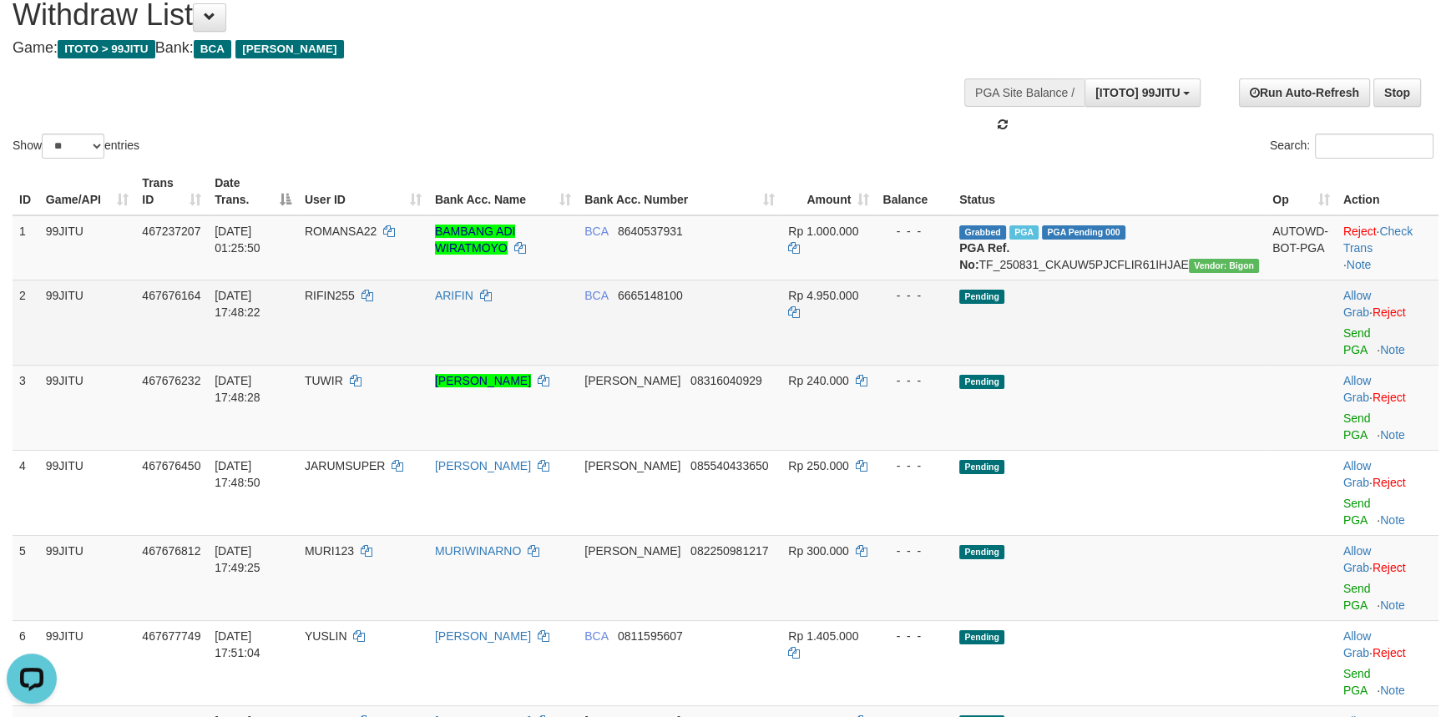
click at [355, 302] on span "RIFIN255" at bounding box center [330, 295] width 50 height 13
copy td "RIFIN255"
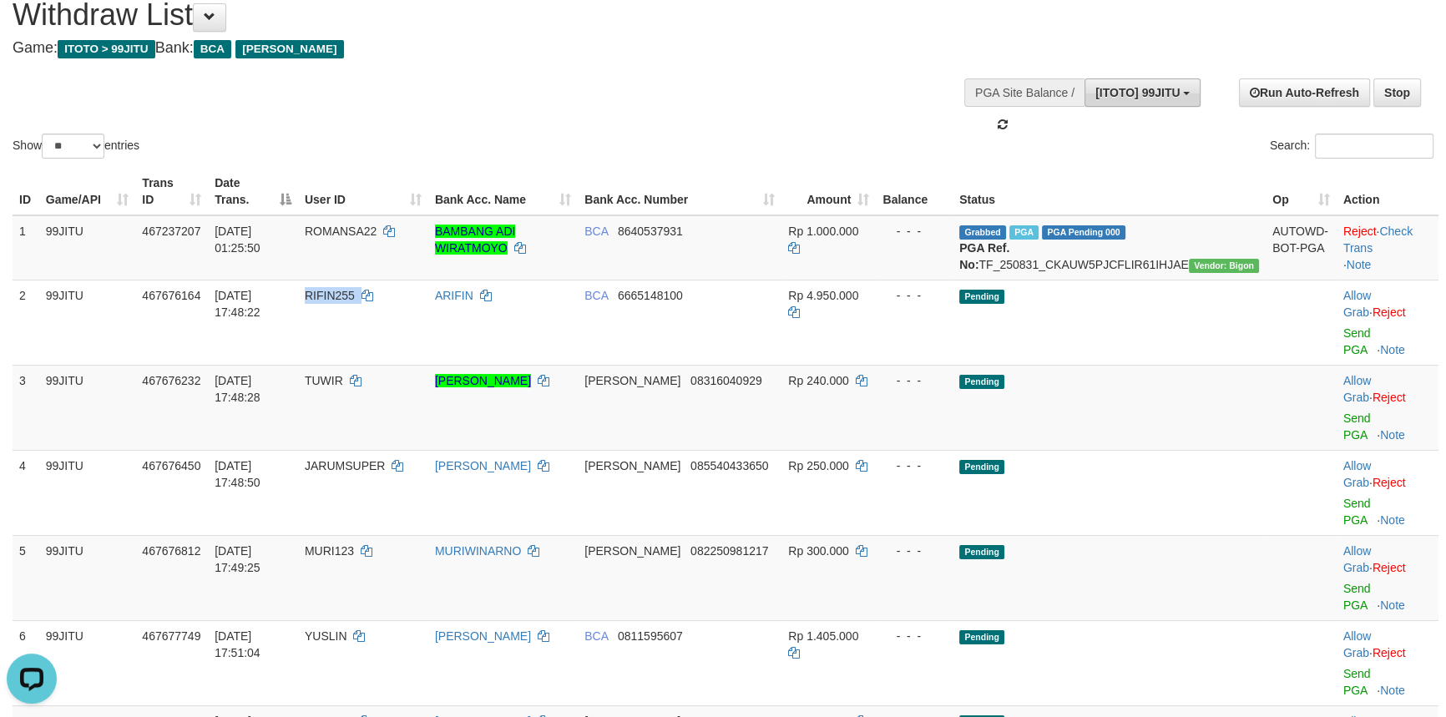
click at [1153, 96] on span "[ITOTO] 99JITU" at bounding box center [1137, 92] width 84 height 13
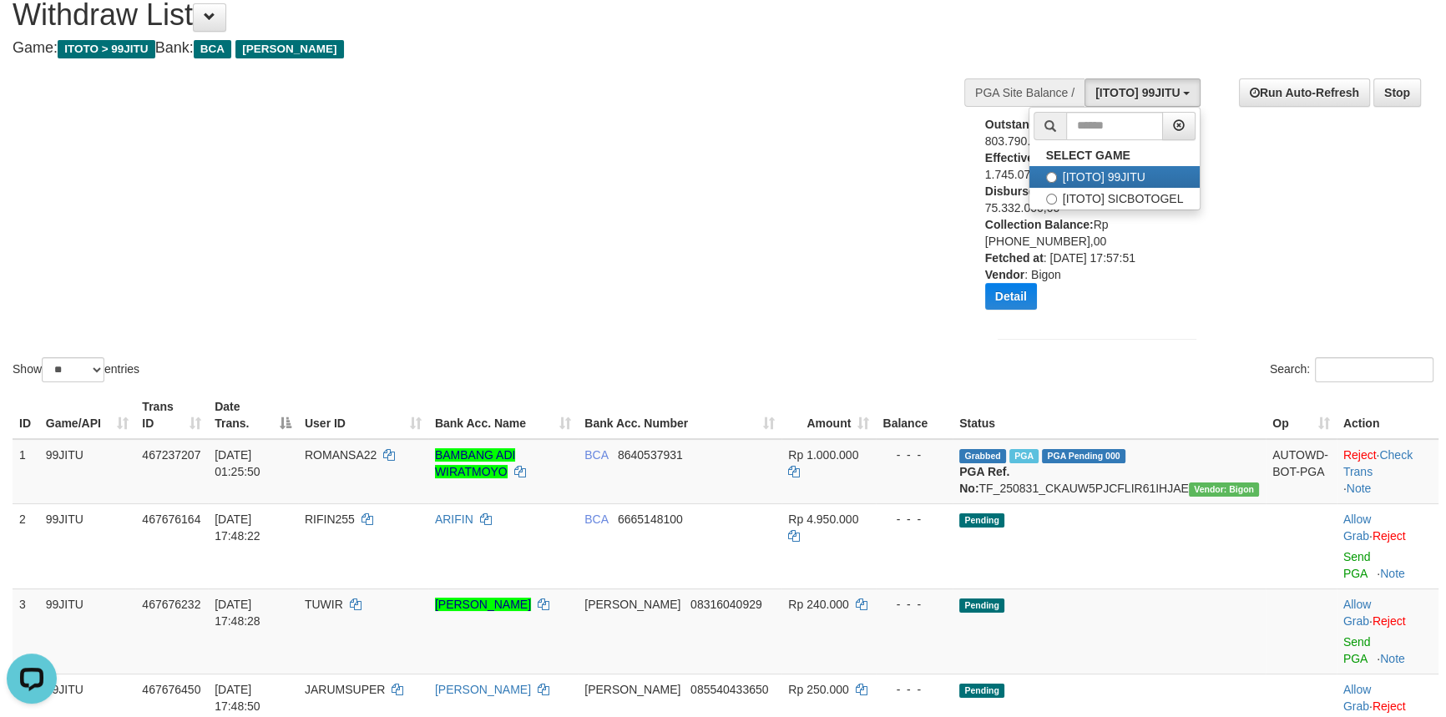
click at [849, 224] on div "Show ** ** ** *** entries Search:" at bounding box center [723, 184] width 1446 height 404
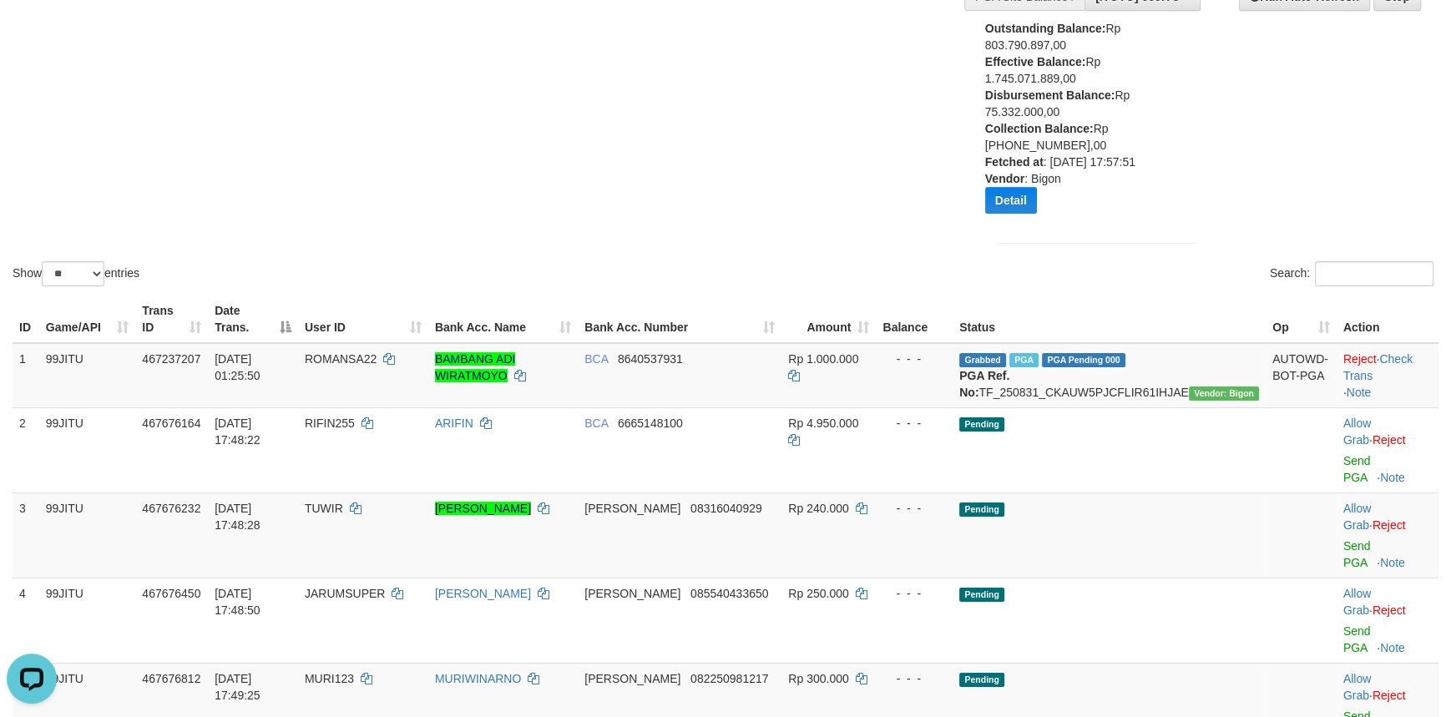
scroll to position [214, 0]
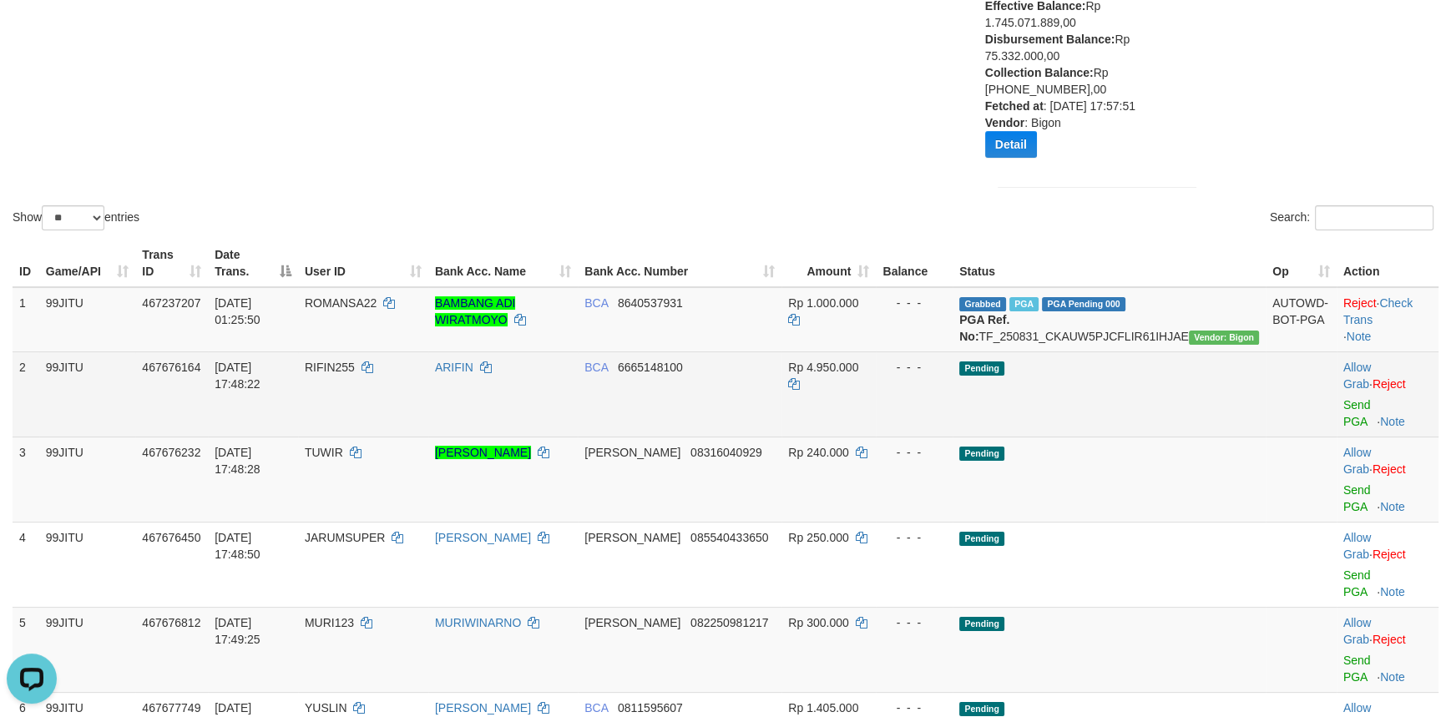
click at [1337, 411] on td "Allow Grab · Reject Send PGA · Note" at bounding box center [1388, 394] width 102 height 85
click at [1343, 400] on link "Send PGA" at bounding box center [1357, 413] width 28 height 30
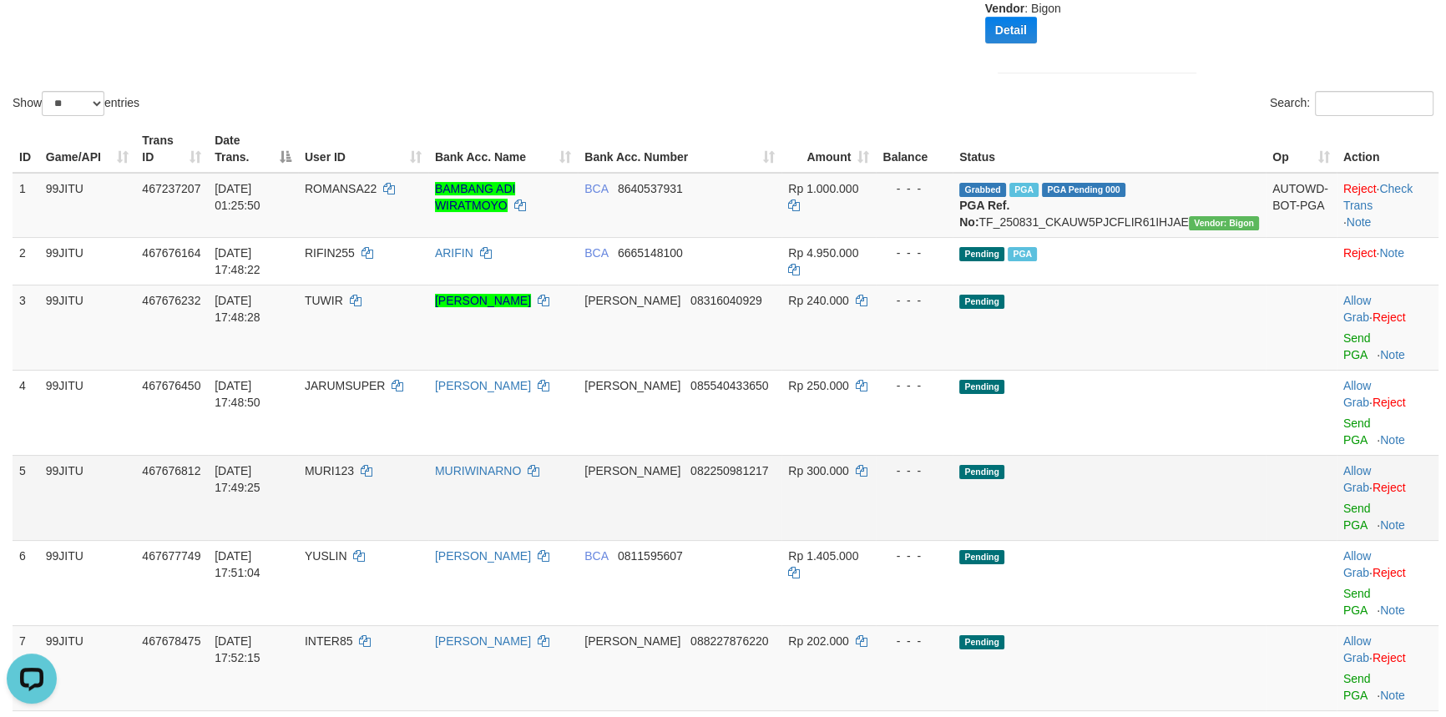
scroll to position [366, 0]
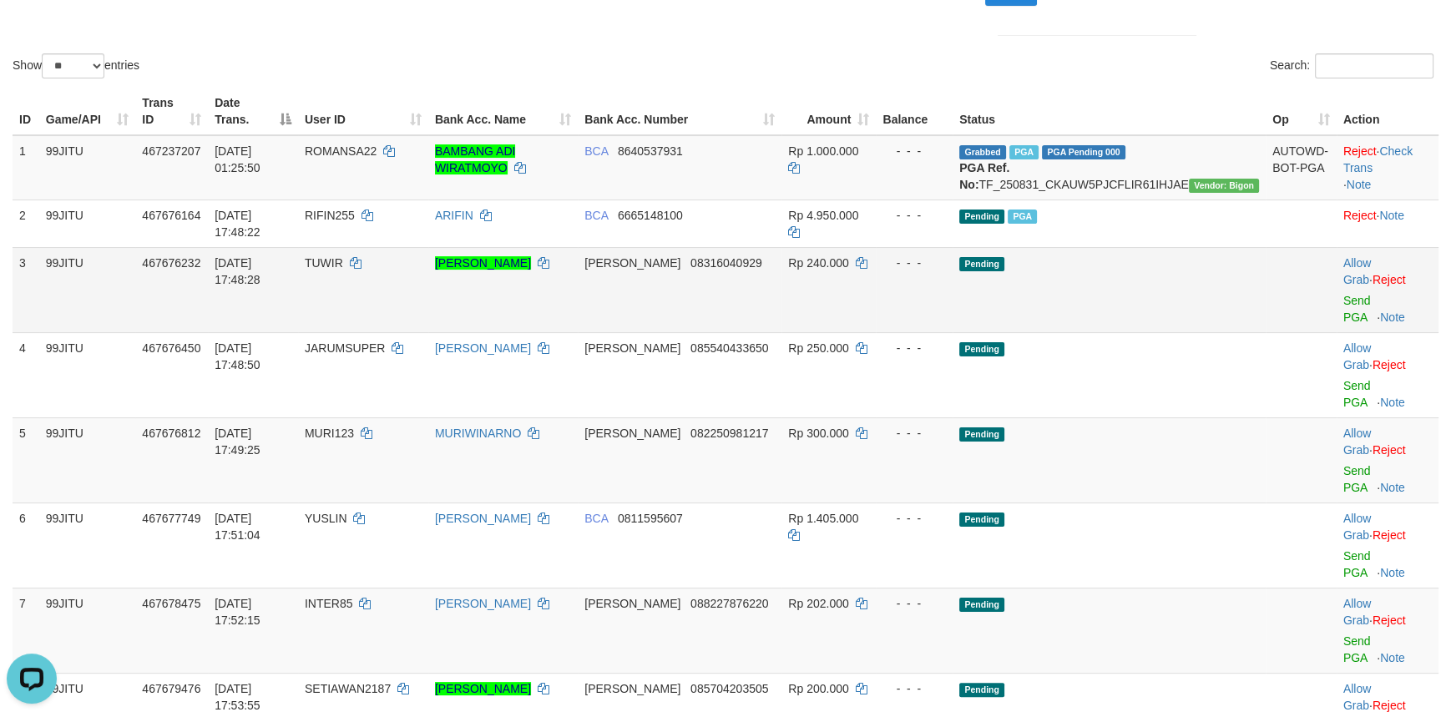
click at [343, 263] on span "TUWIR" at bounding box center [324, 262] width 38 height 13
copy td "TUWIR"
click at [343, 263] on span "TUWIR" at bounding box center [324, 262] width 38 height 13
click at [1343, 294] on link "Send PGA" at bounding box center [1357, 309] width 28 height 30
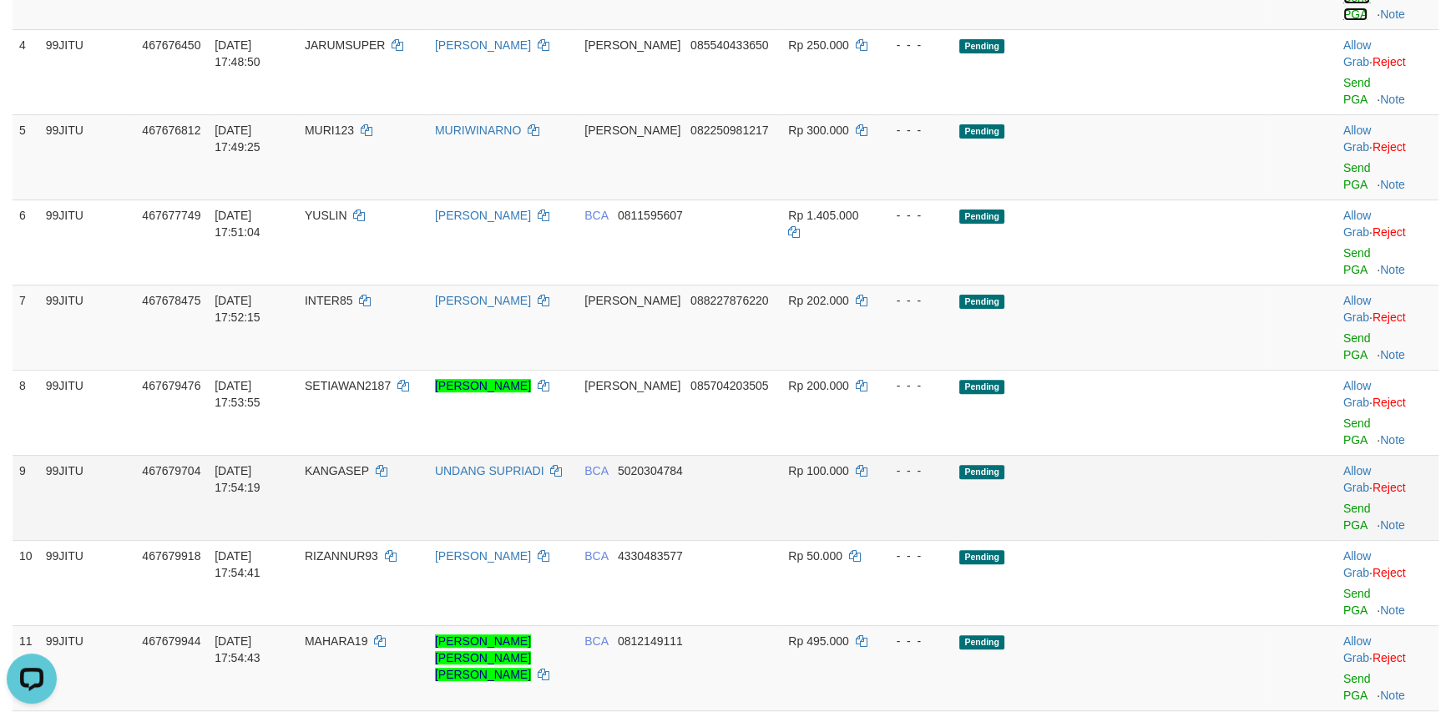
scroll to position [518, 0]
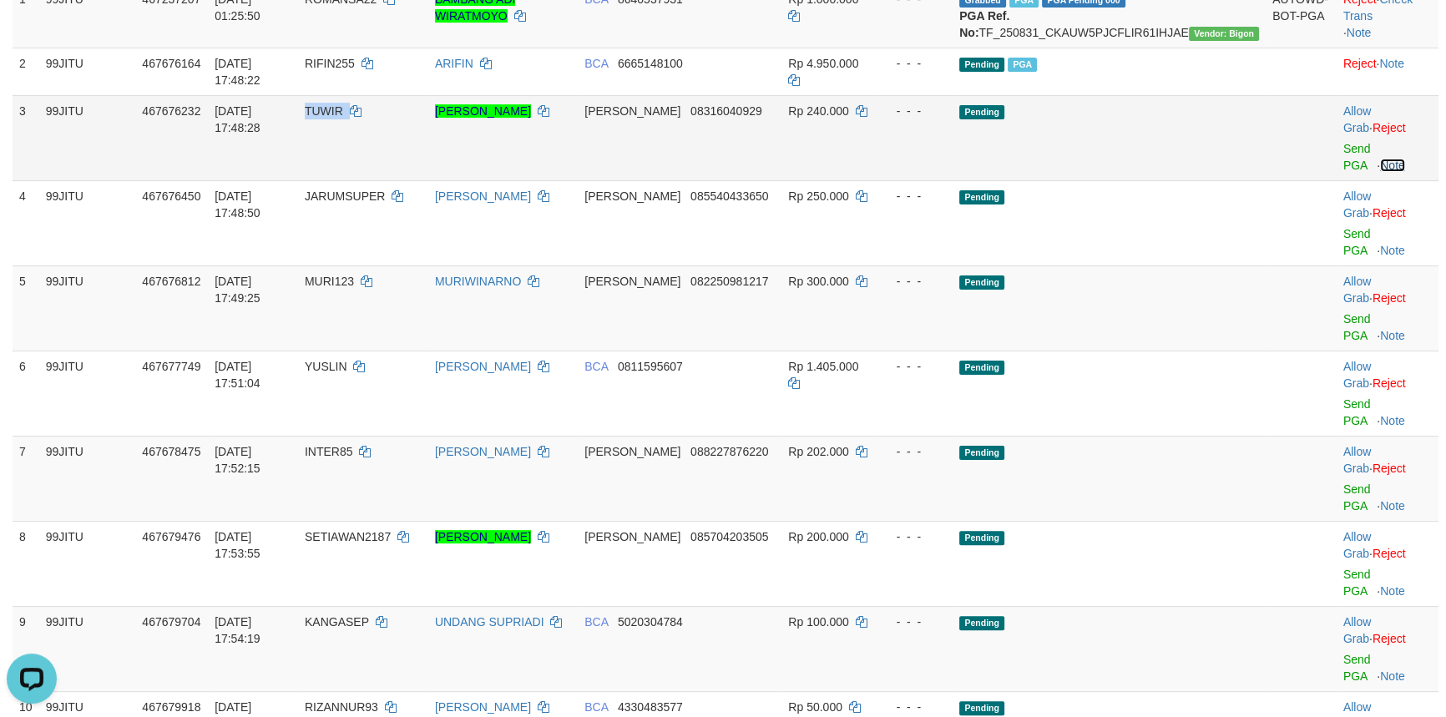
click at [1405, 159] on link "Note" at bounding box center [1392, 165] width 25 height 13
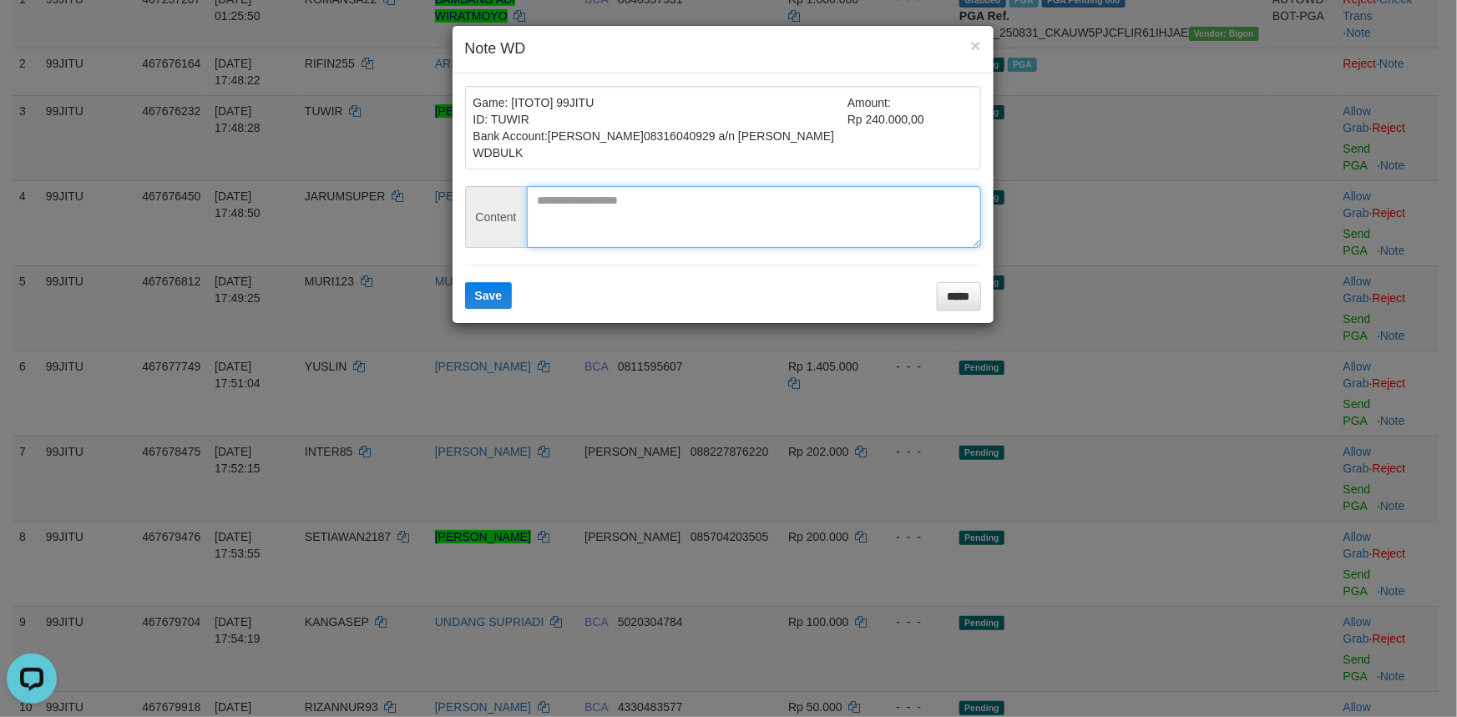
click at [805, 201] on textarea at bounding box center [754, 217] width 454 height 62
type textarea "*"
type textarea "*********"
click at [475, 294] on span "Save" at bounding box center [489, 295] width 28 height 13
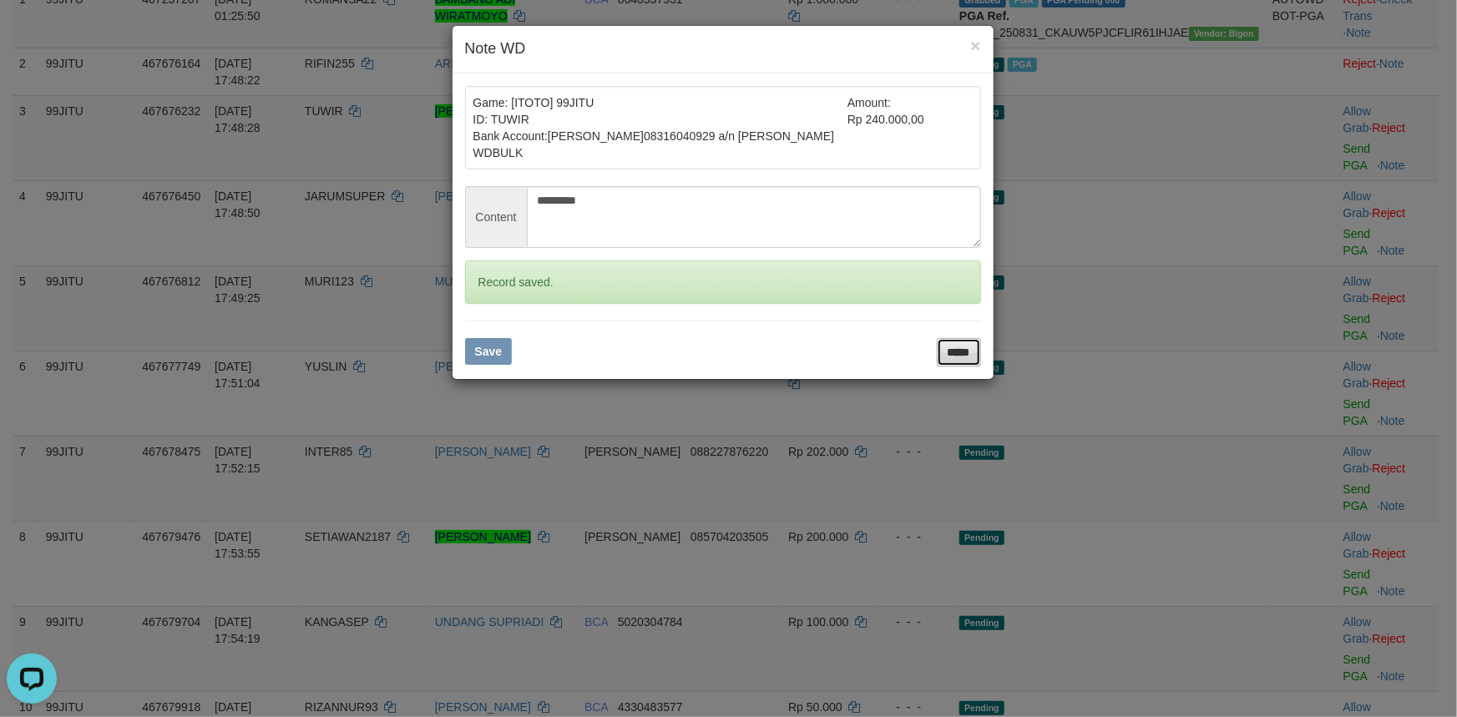
click at [944, 352] on input "*****" at bounding box center [959, 352] width 44 height 28
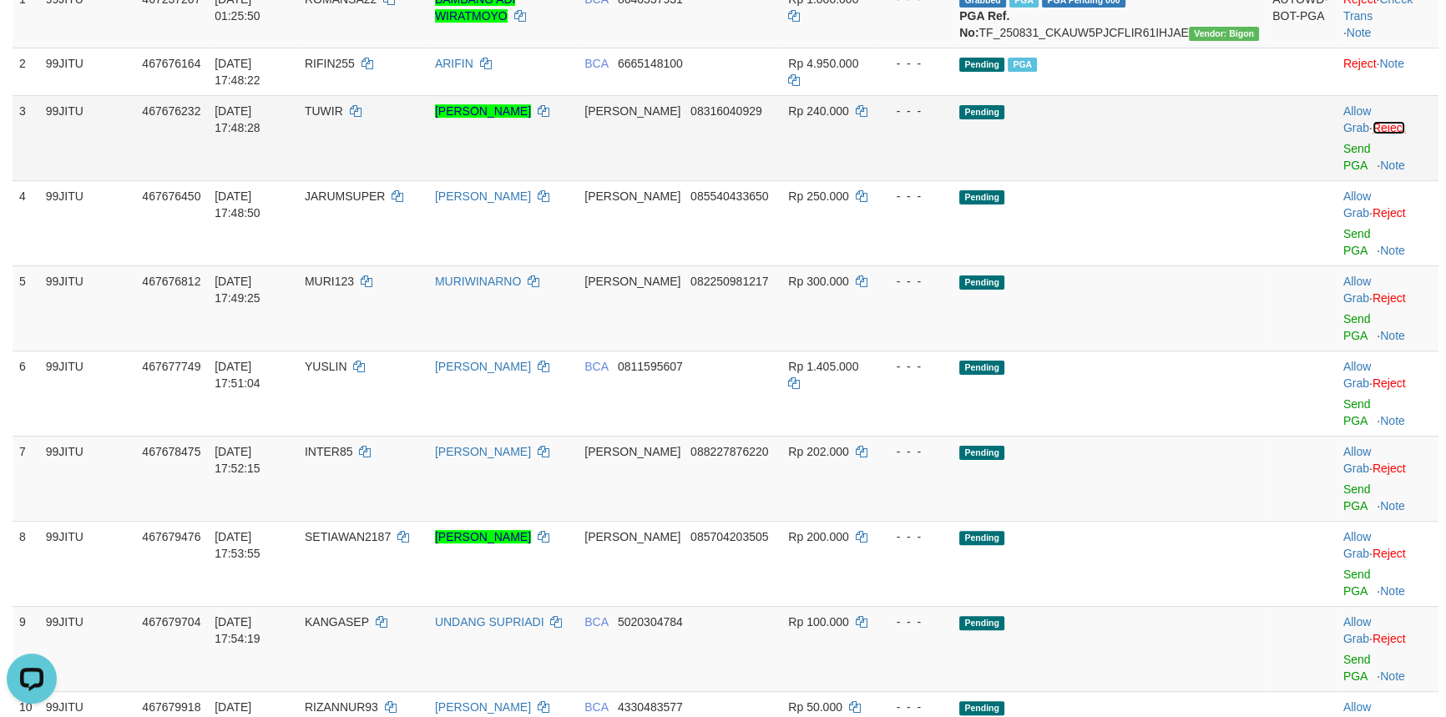
click at [1393, 121] on link "Reject" at bounding box center [1389, 127] width 33 height 13
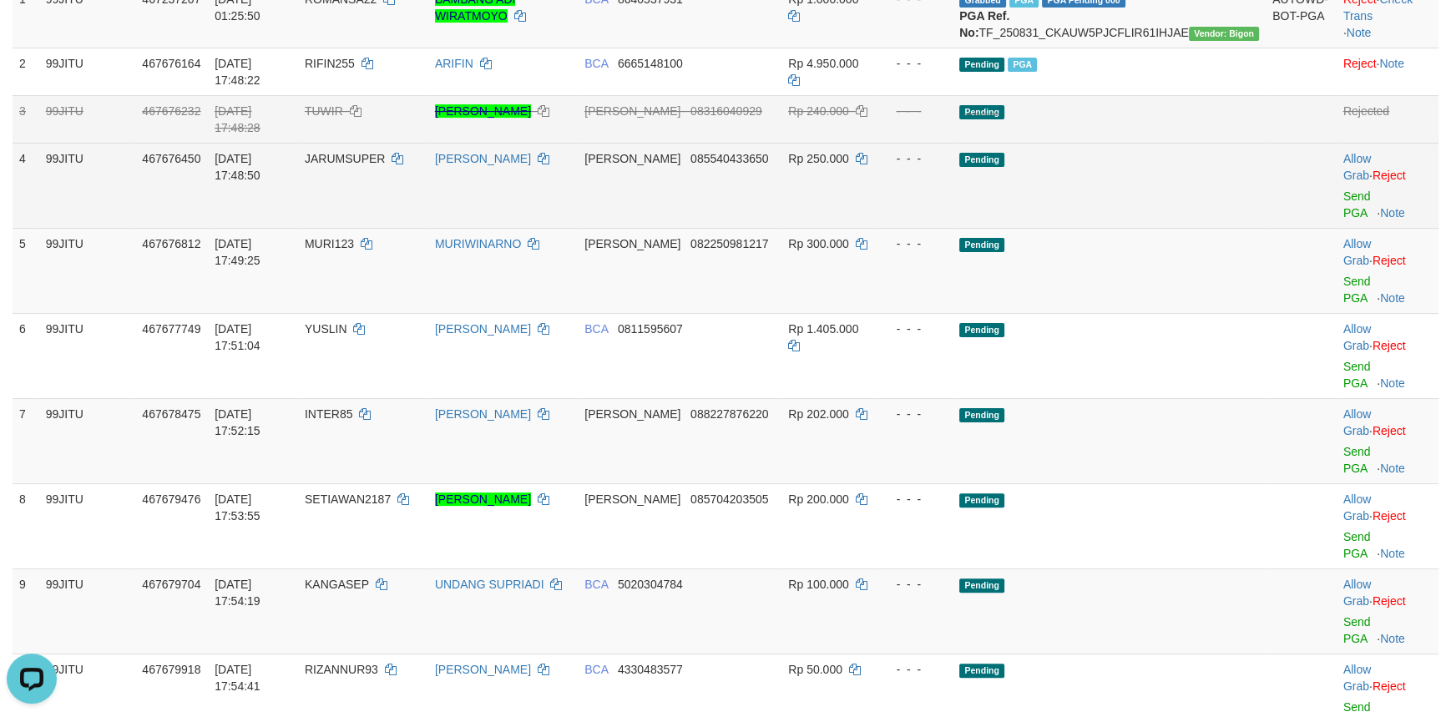
click at [394, 143] on td "JARUMSUPER" at bounding box center [363, 185] width 130 height 85
copy td "JARUMSUPER"
click at [1347, 190] on link "Send PGA" at bounding box center [1357, 205] width 28 height 30
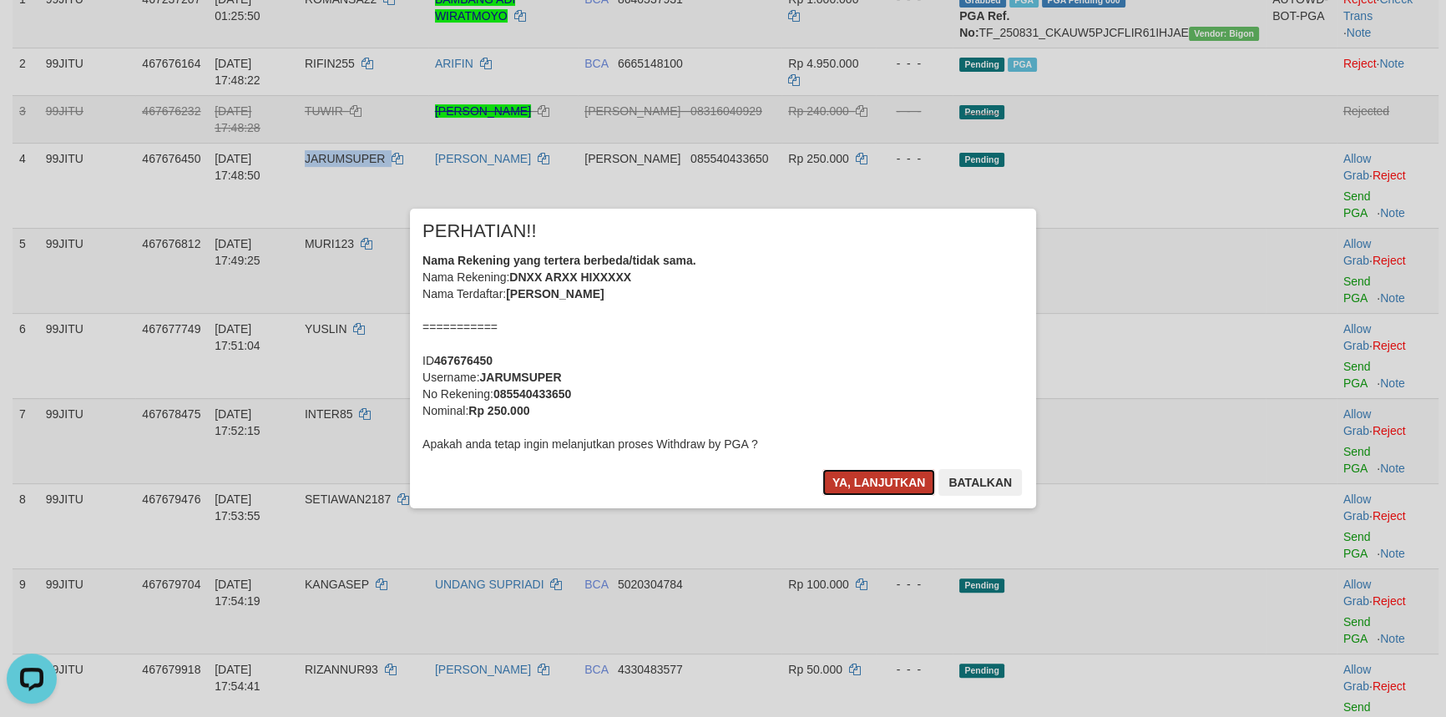
click at [893, 481] on button "Ya, lanjutkan" at bounding box center [879, 482] width 114 height 27
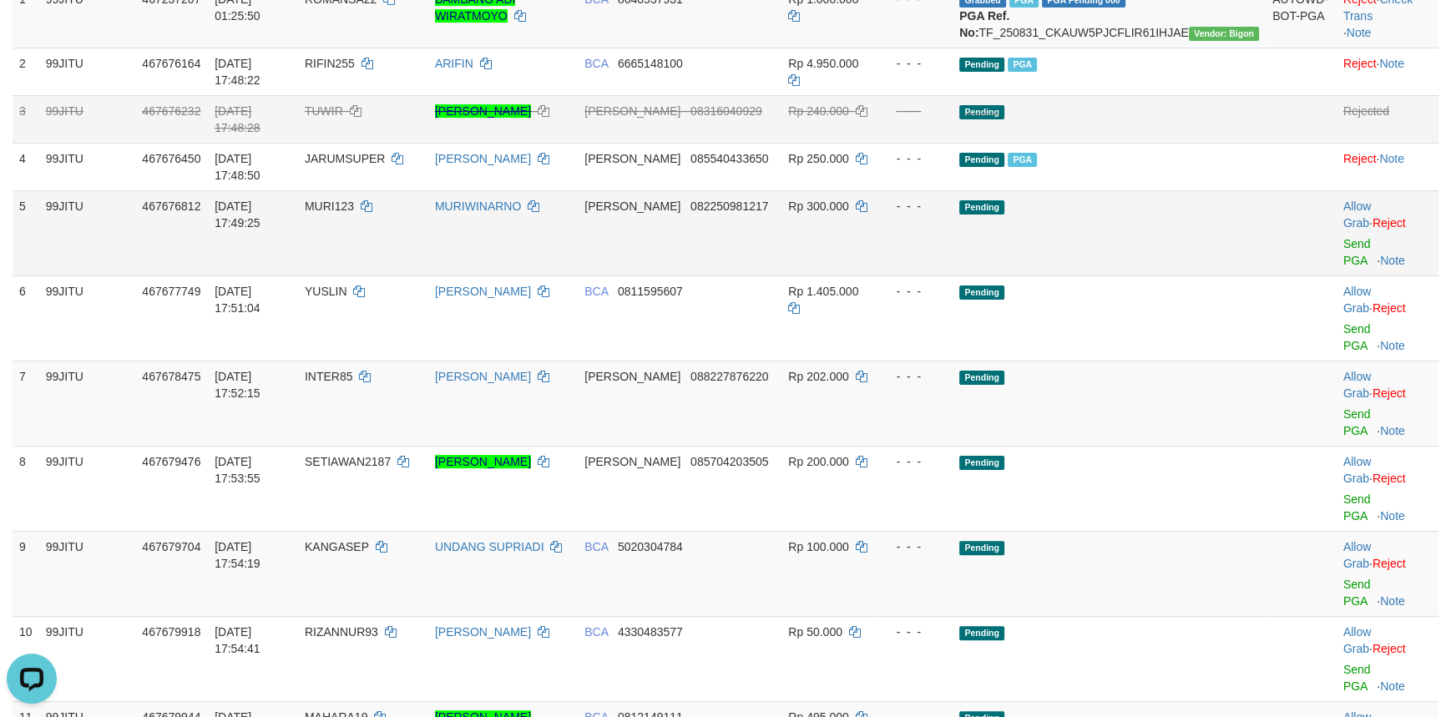
click at [354, 200] on span "MURI123" at bounding box center [329, 206] width 49 height 13
copy td "MURI123"
click at [1343, 237] on link "Send PGA" at bounding box center [1357, 252] width 28 height 30
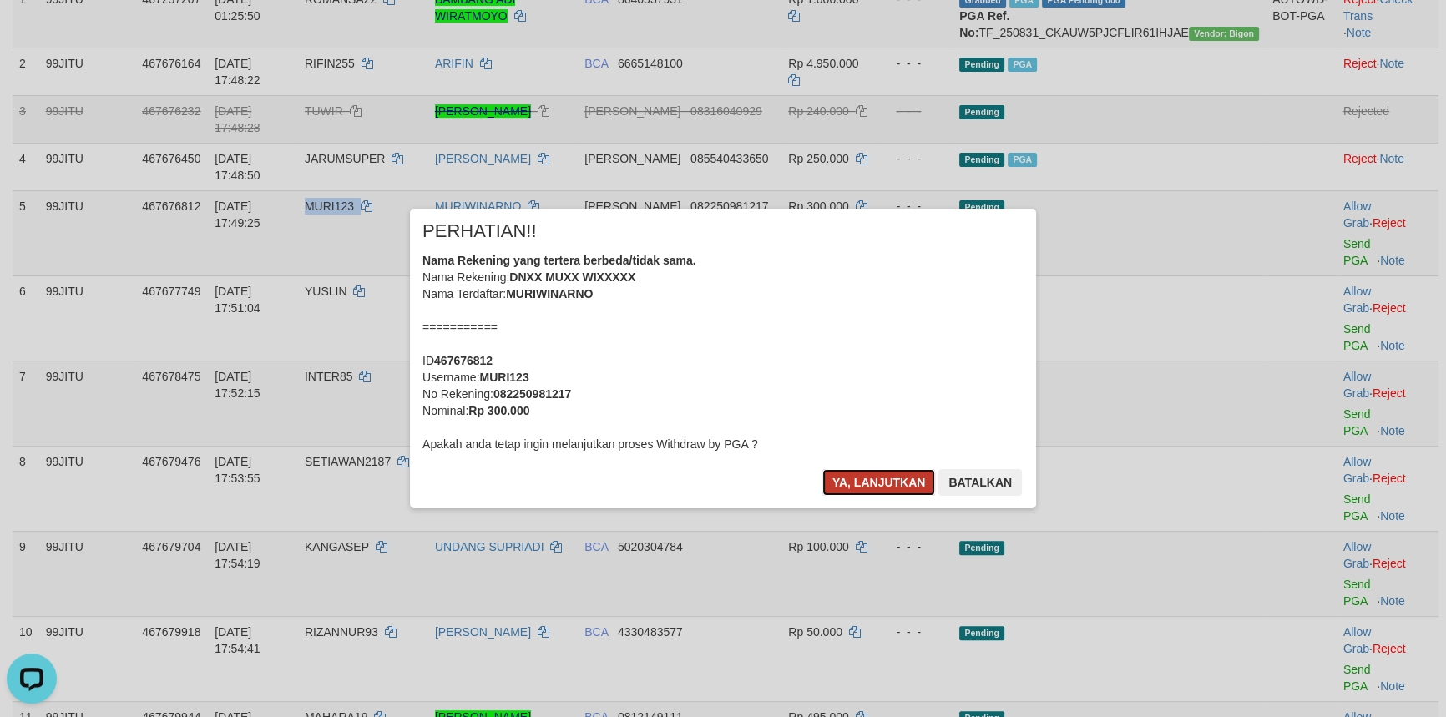
click at [868, 477] on button "Ya, lanjutkan" at bounding box center [879, 482] width 114 height 27
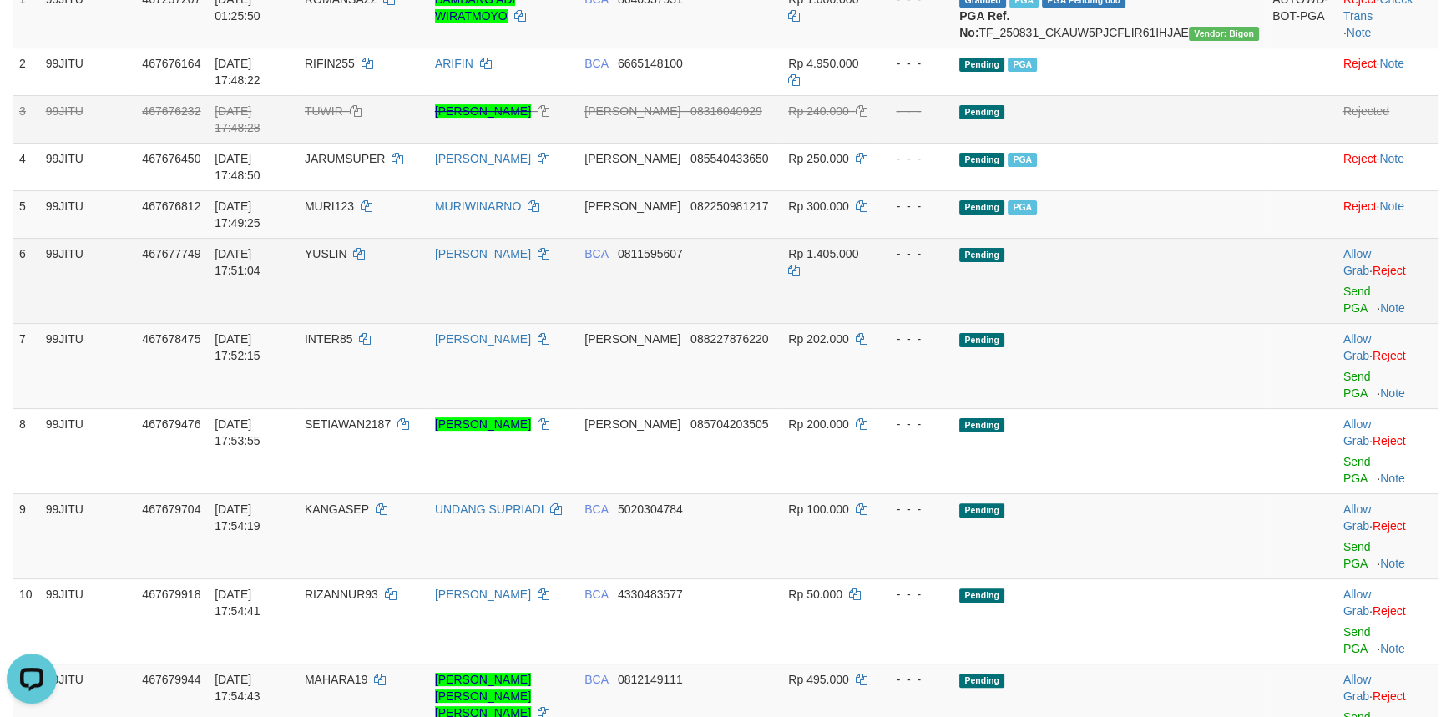
click at [347, 247] on span "YUSLIN" at bounding box center [326, 253] width 43 height 13
copy td "YUSLIN"
click at [347, 247] on span "YUSLIN" at bounding box center [326, 253] width 43 height 13
click at [1350, 285] on link "Send PGA" at bounding box center [1357, 300] width 28 height 30
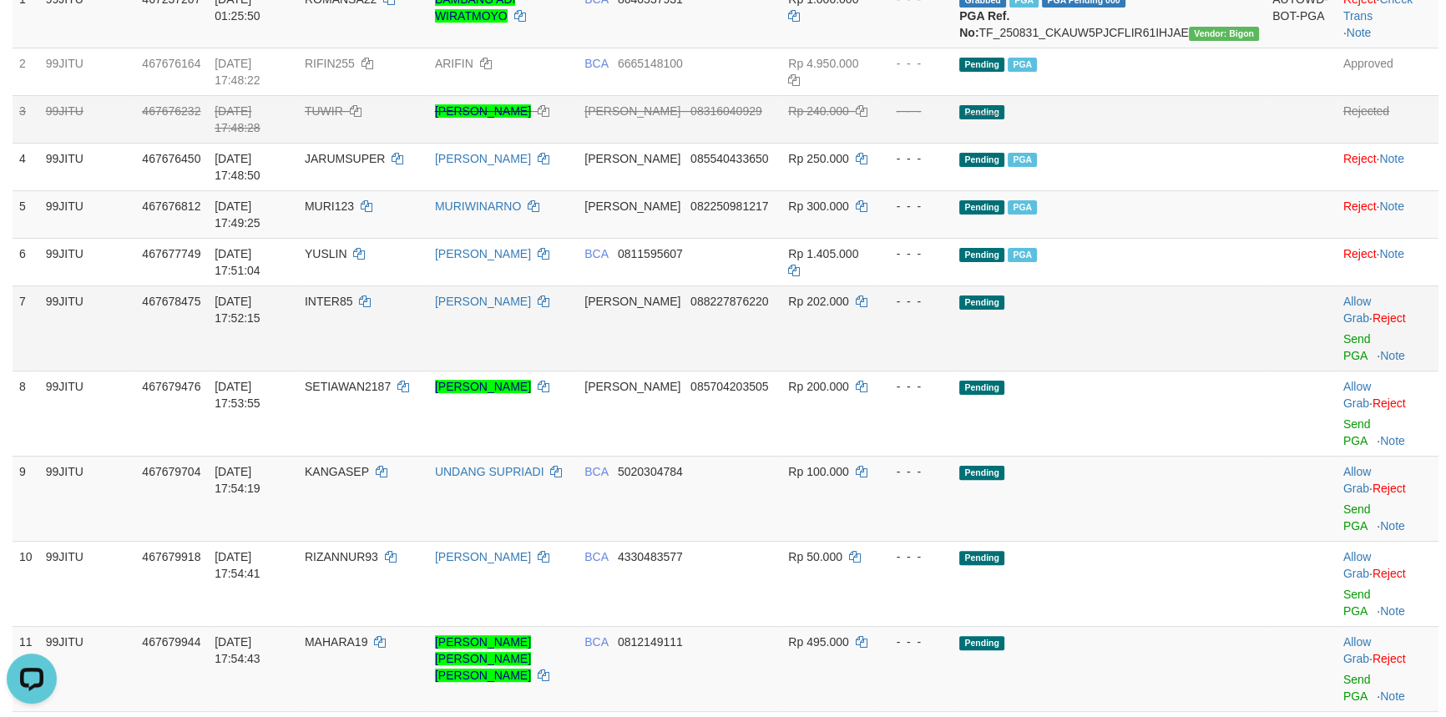
click at [392, 286] on td "INTER85" at bounding box center [363, 328] width 130 height 85
copy td "INTER85"
click at [392, 286] on td "INTER85" at bounding box center [363, 328] width 130 height 85
click at [1343, 332] on link "Send PGA" at bounding box center [1357, 347] width 28 height 30
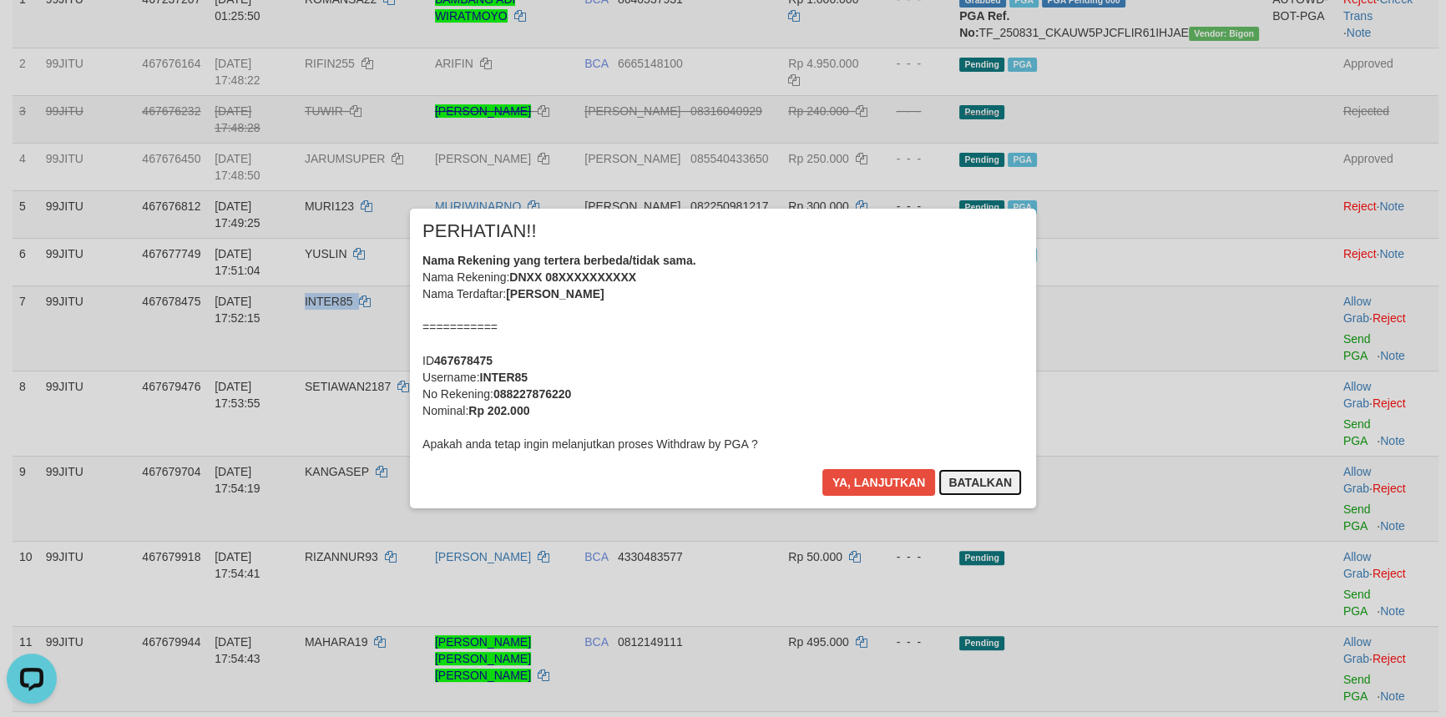
click at [979, 473] on button "Batalkan" at bounding box center [979, 482] width 83 height 27
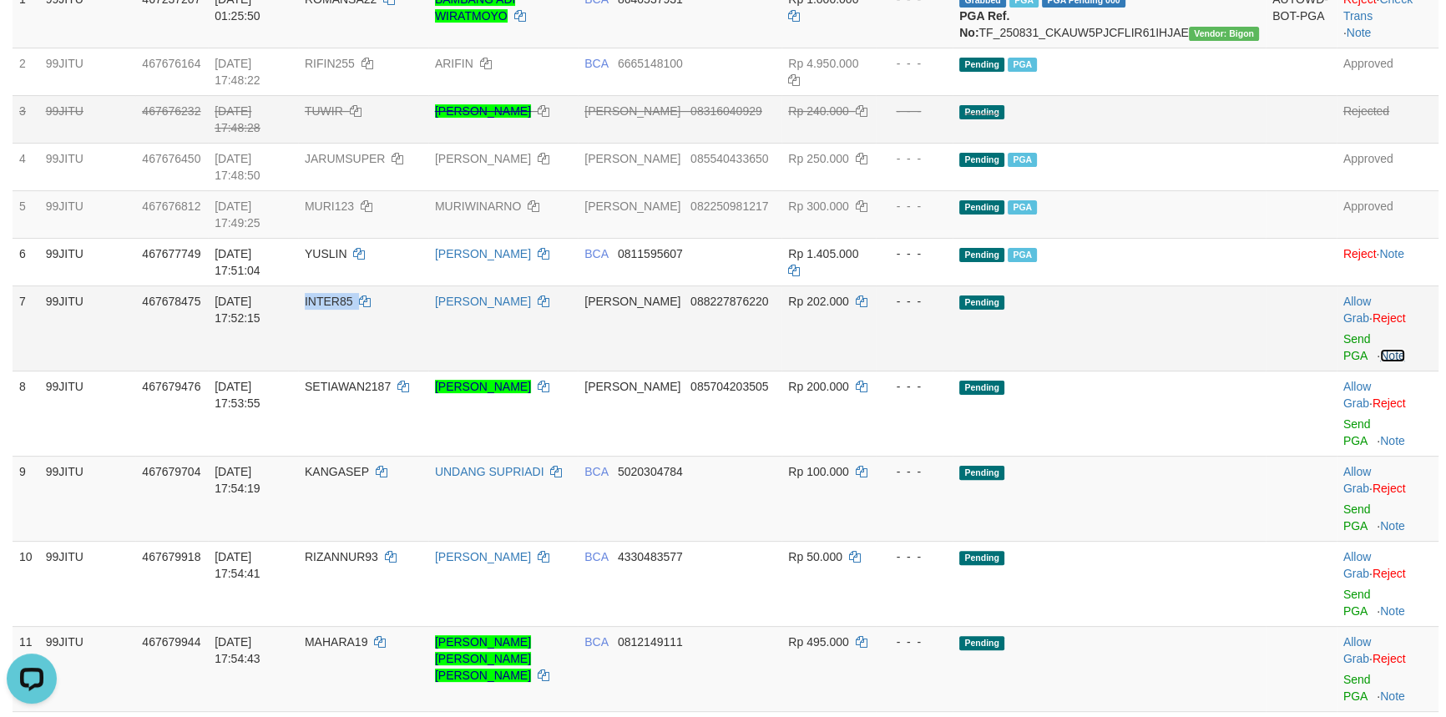
click at [1405, 349] on link "Note" at bounding box center [1392, 355] width 25 height 13
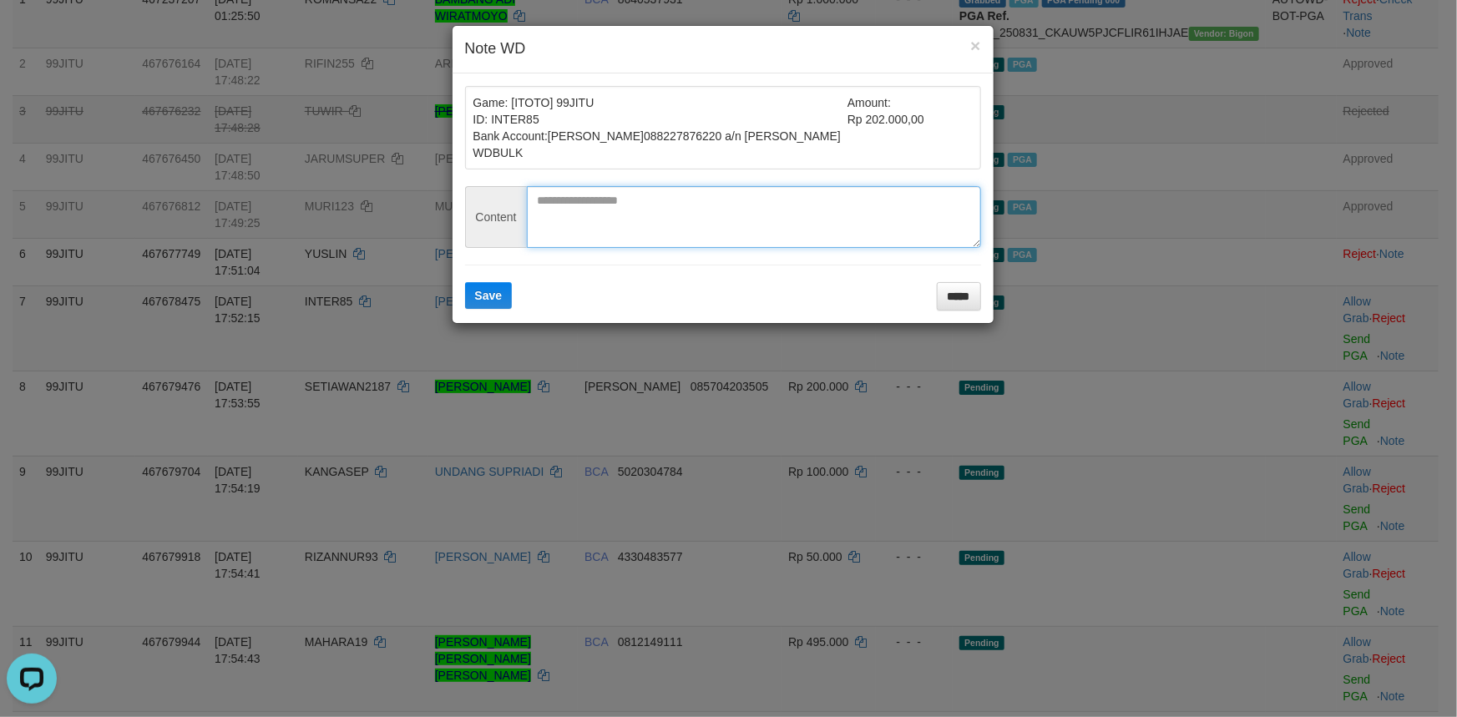
click at [618, 212] on textarea at bounding box center [754, 217] width 454 height 62
type textarea "**********"
click at [468, 302] on button "Save" at bounding box center [489, 295] width 48 height 27
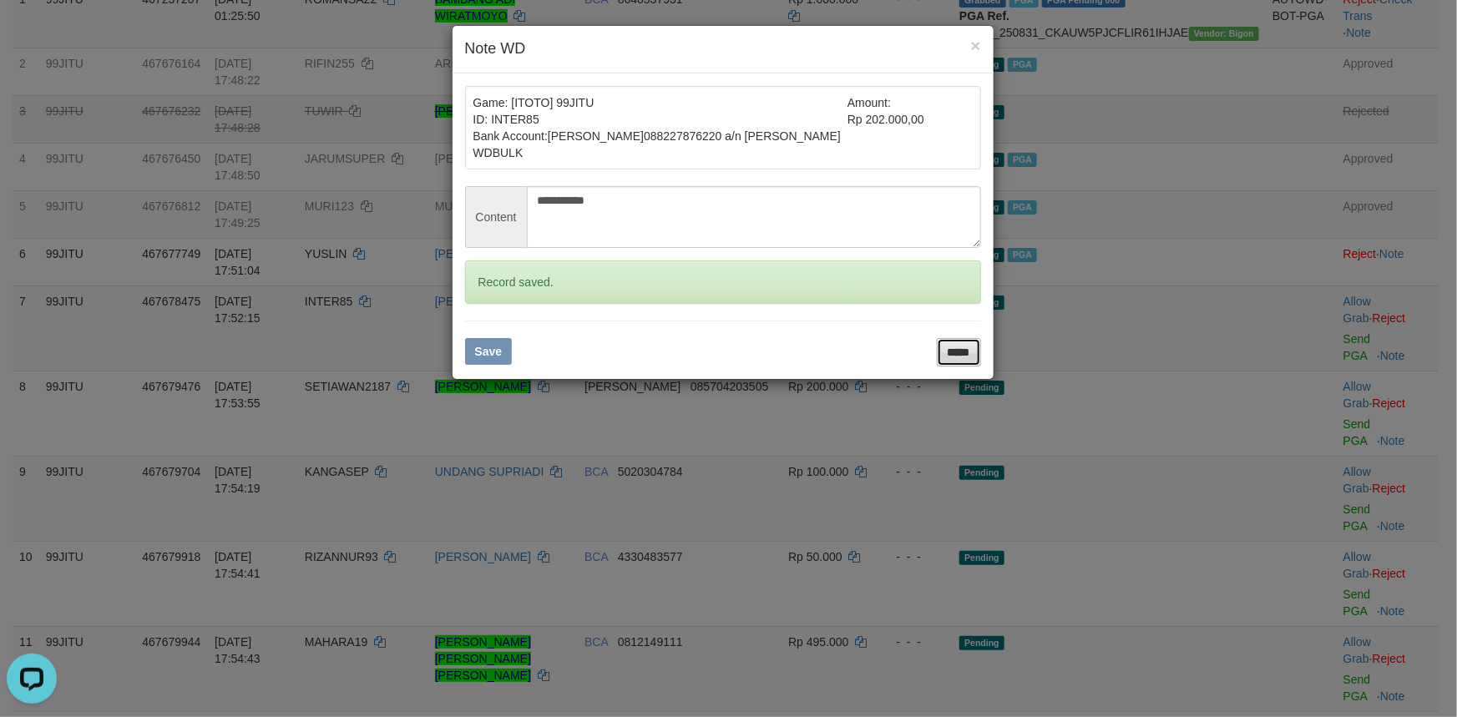
click at [963, 349] on input "*****" at bounding box center [959, 352] width 44 height 28
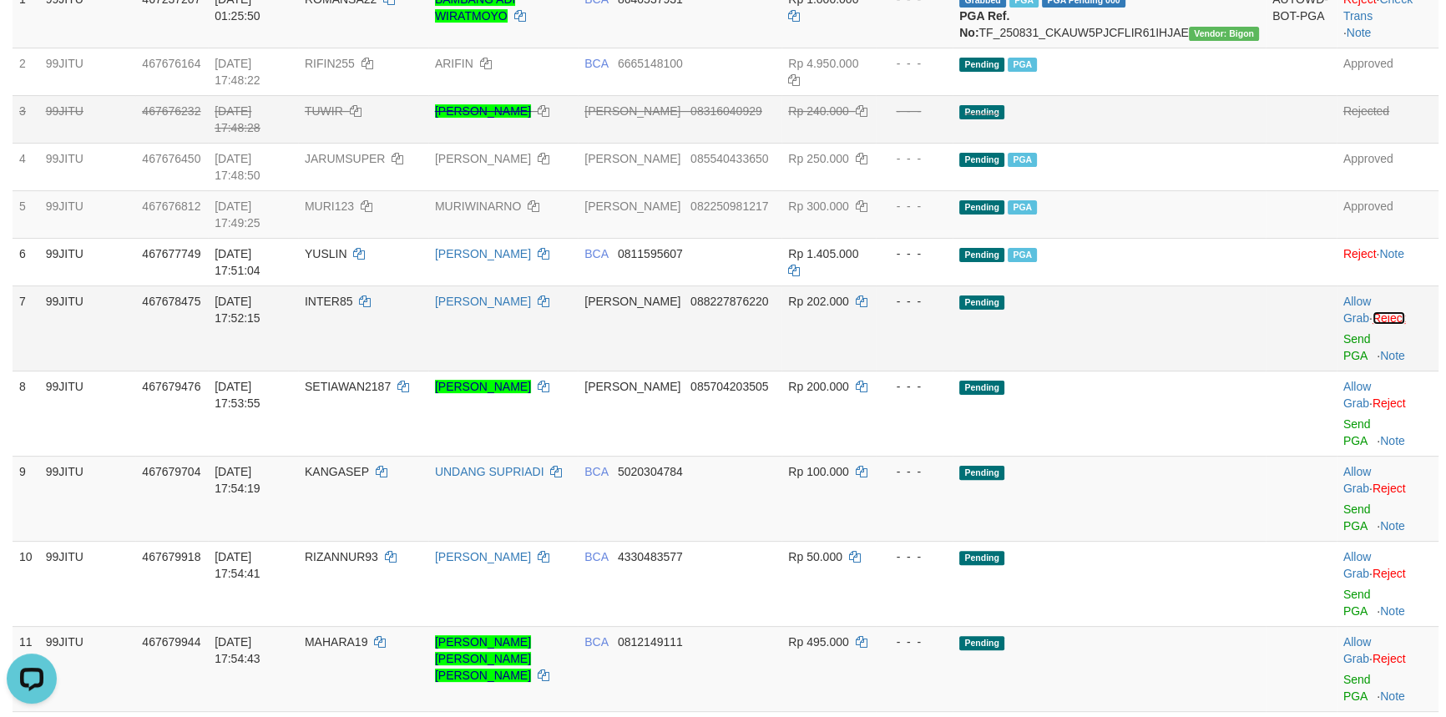
click at [1406, 311] on link "Reject" at bounding box center [1389, 317] width 33 height 13
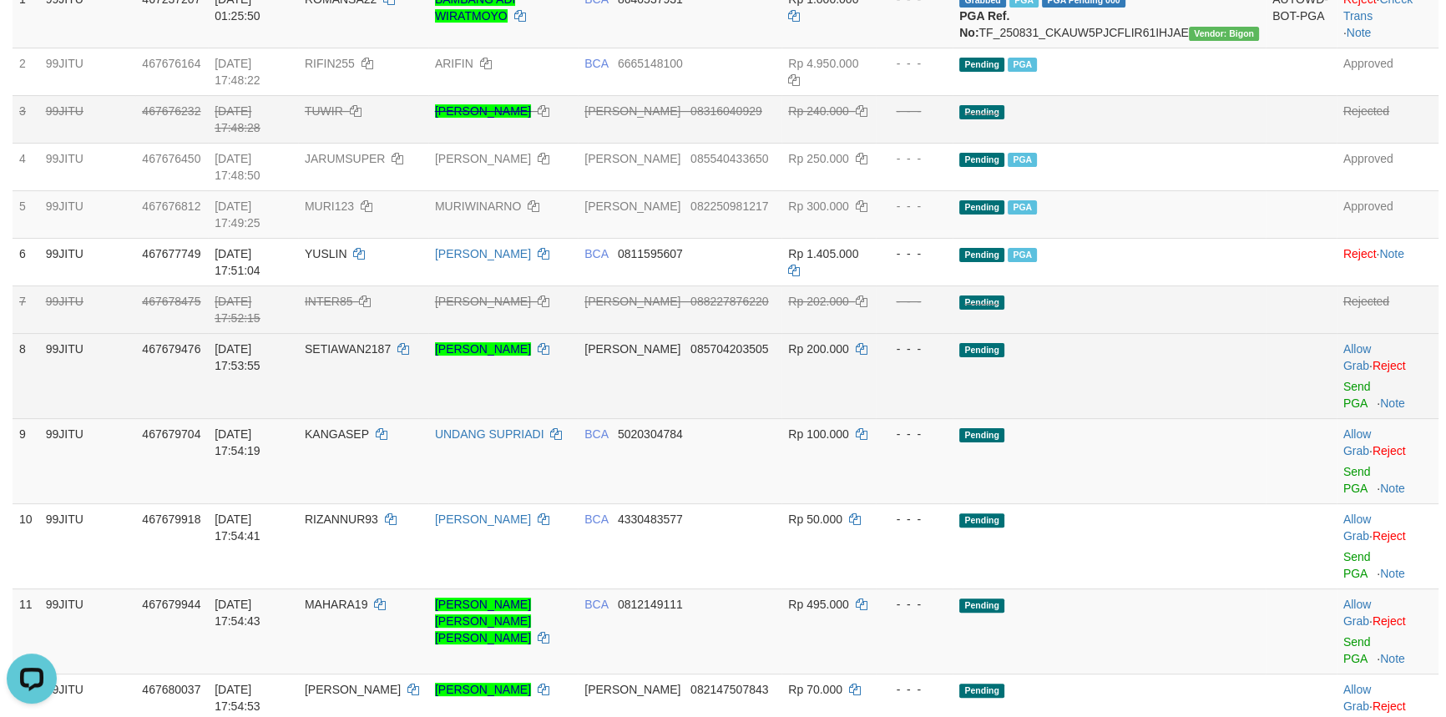
click at [391, 342] on span "SETIAWAN2187" at bounding box center [348, 348] width 86 height 13
copy td "SETIAWAN2187"
click at [1343, 380] on link "Send PGA" at bounding box center [1357, 395] width 28 height 30
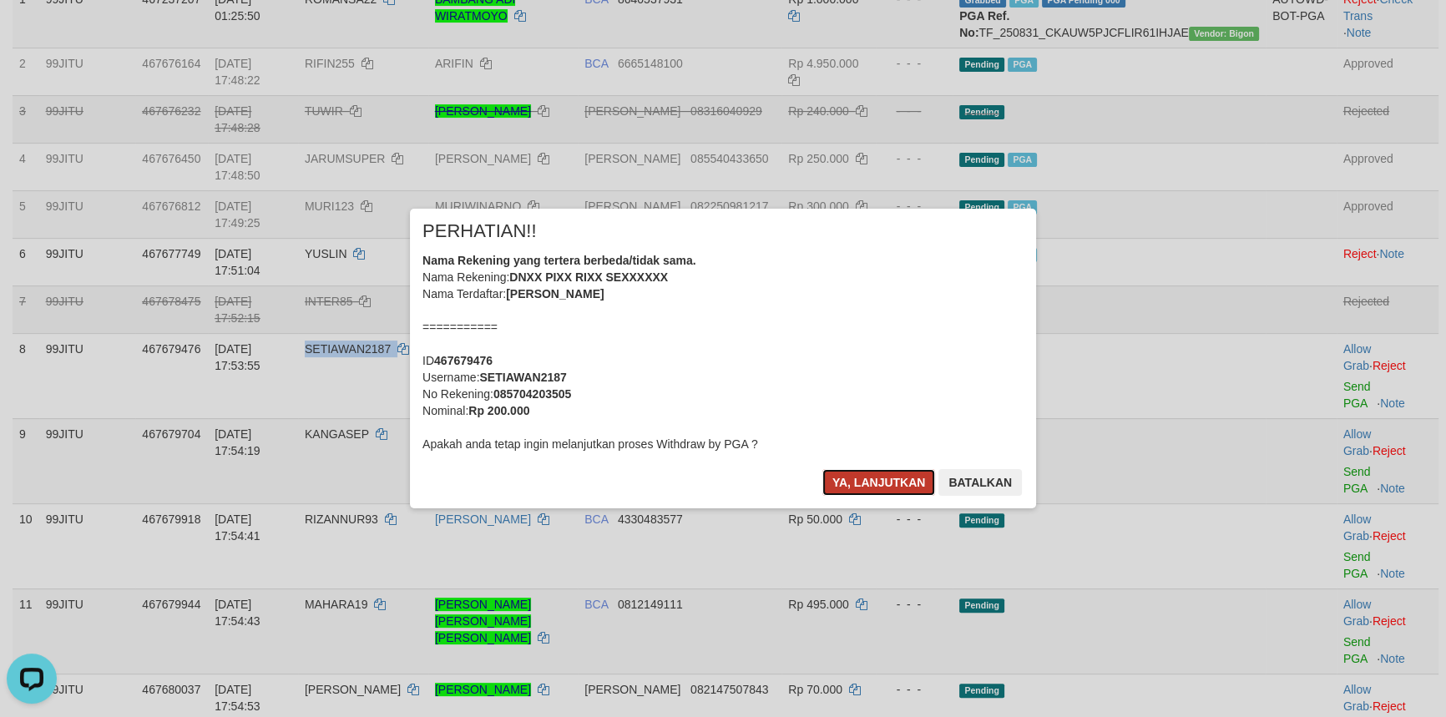
click at [861, 475] on button "Ya, lanjutkan" at bounding box center [879, 482] width 114 height 27
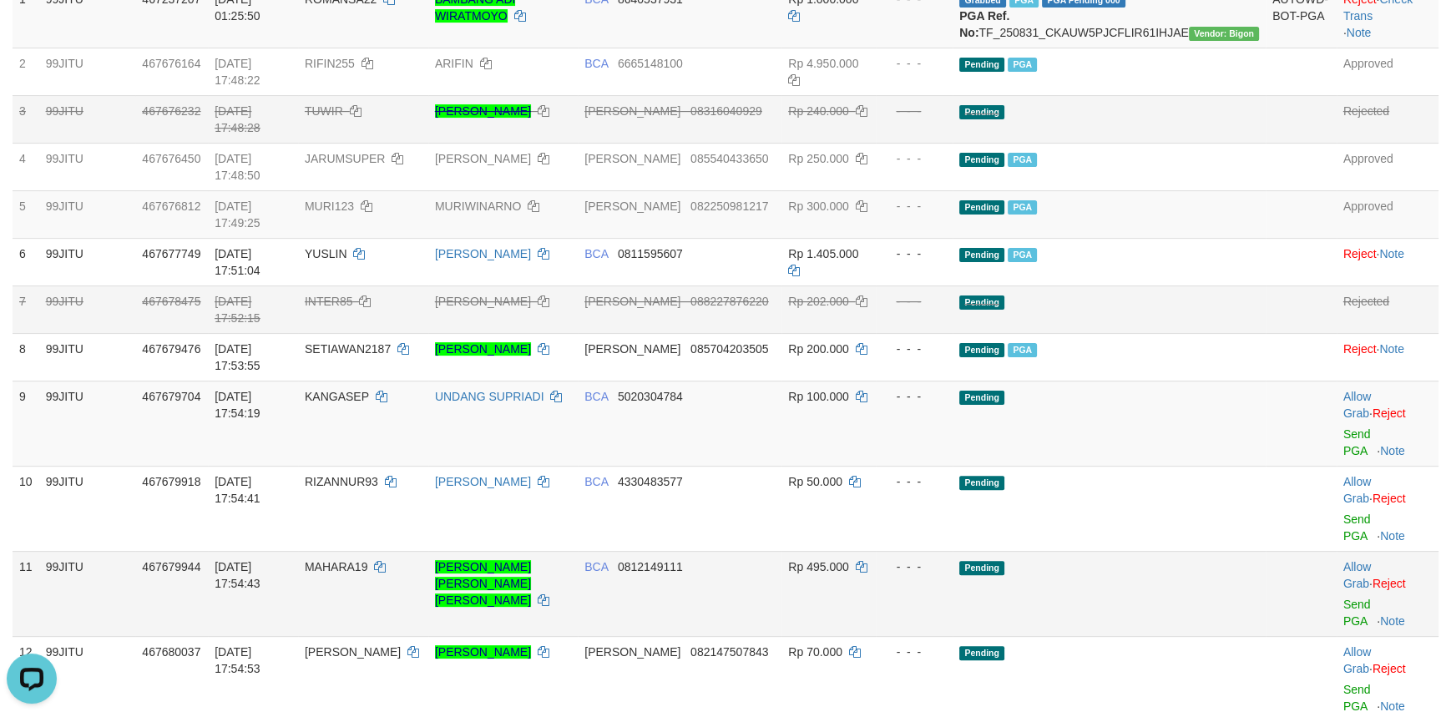
click at [367, 560] on span "MAHARA19" at bounding box center [336, 566] width 63 height 13
copy td "MAHARA19"
click at [367, 560] on span "MAHARA19" at bounding box center [336, 566] width 63 height 13
click at [1343, 598] on link "Send PGA" at bounding box center [1357, 613] width 28 height 30
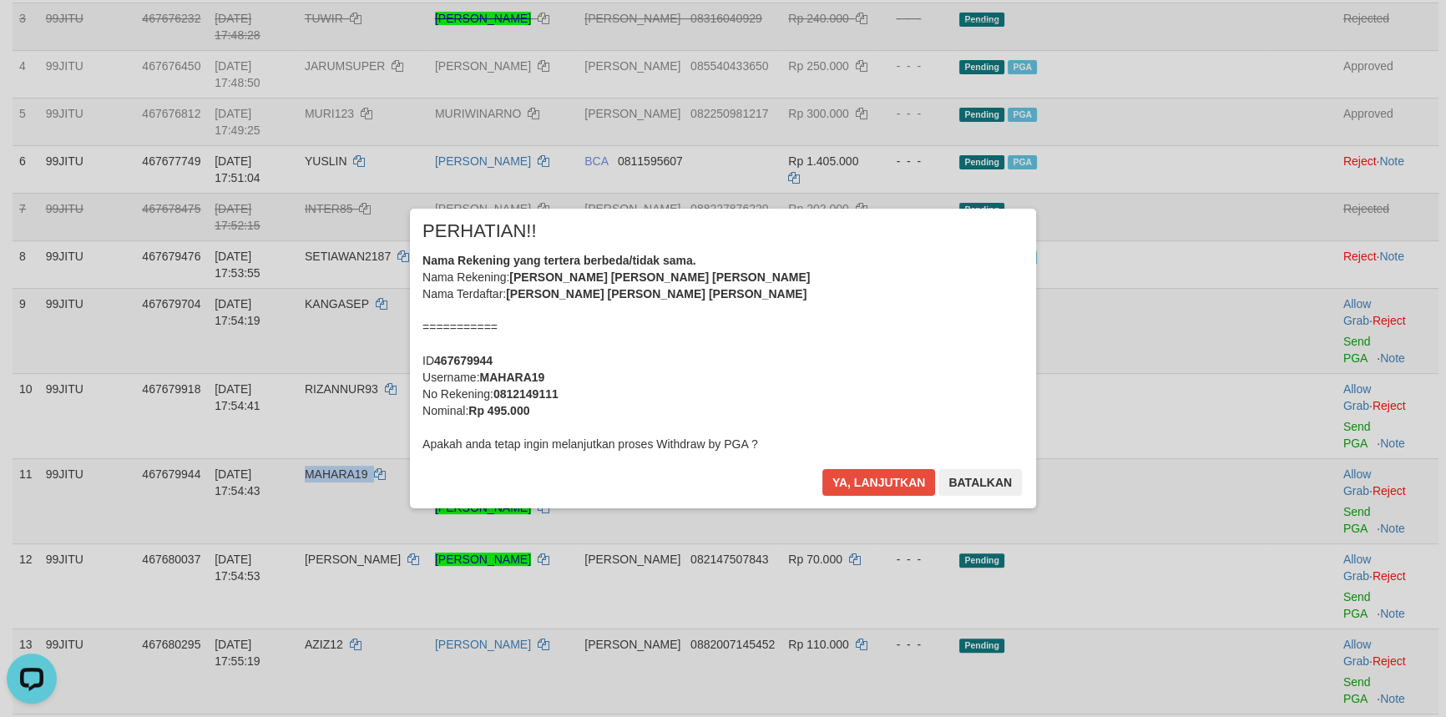
scroll to position [669, 0]
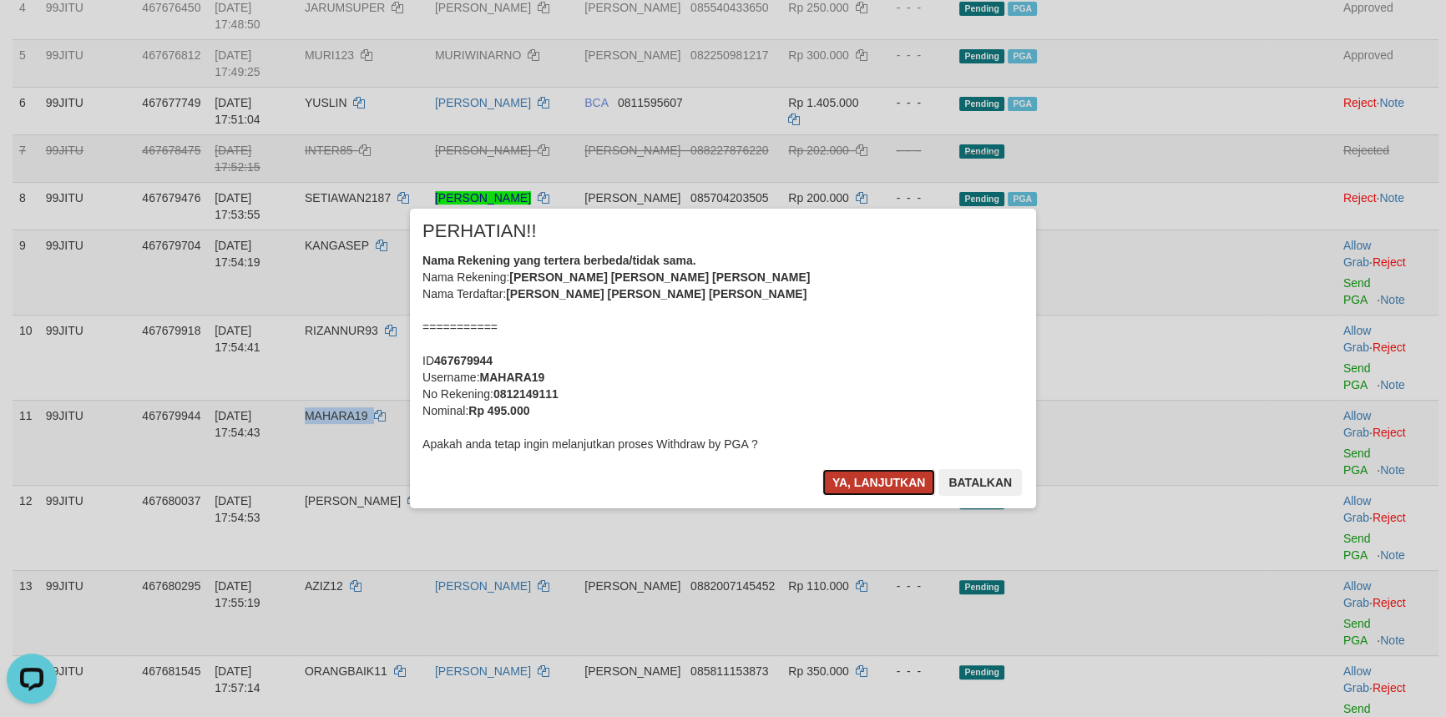
click at [889, 485] on button "Ya, lanjutkan" at bounding box center [879, 482] width 114 height 27
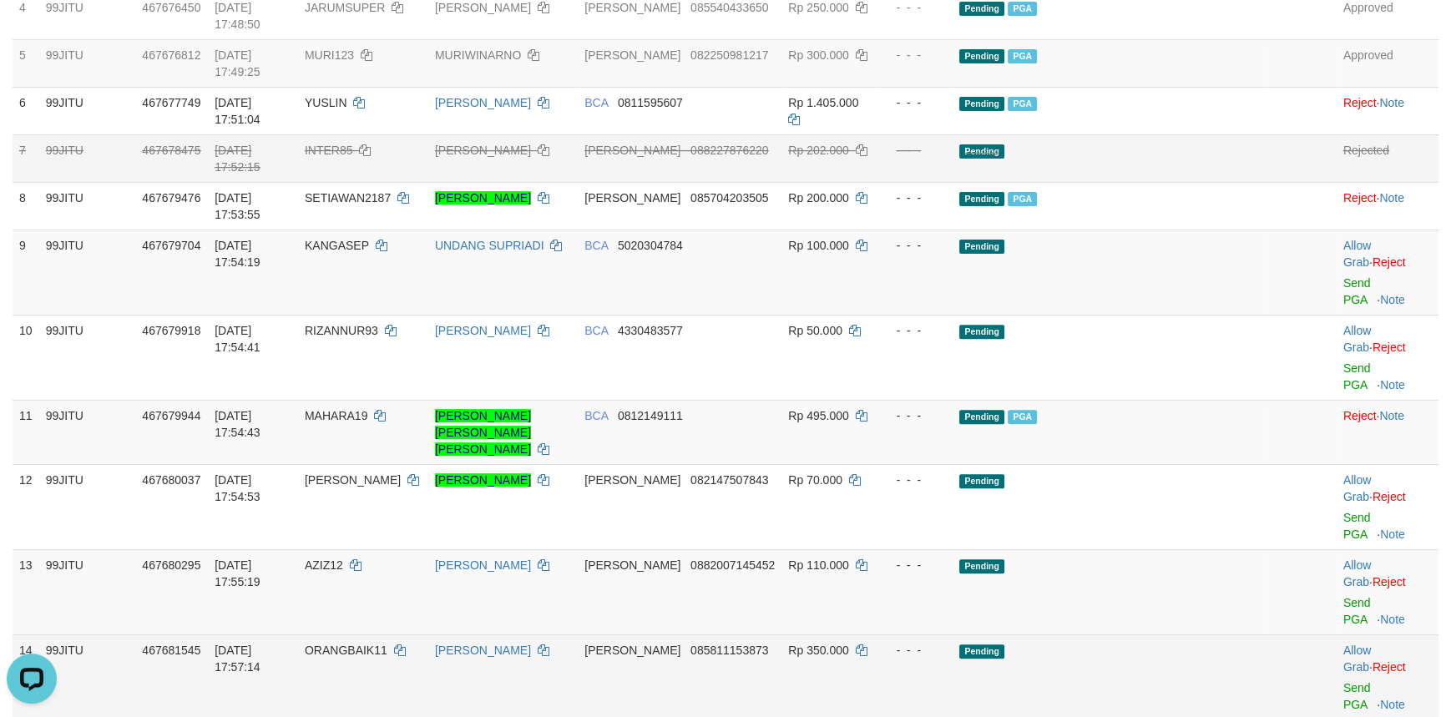
click at [365, 644] on span "ORANGBAIK11" at bounding box center [346, 650] width 83 height 13
copy td "ORANGBAIK11"
click at [1350, 681] on link "Send PGA" at bounding box center [1357, 696] width 28 height 30
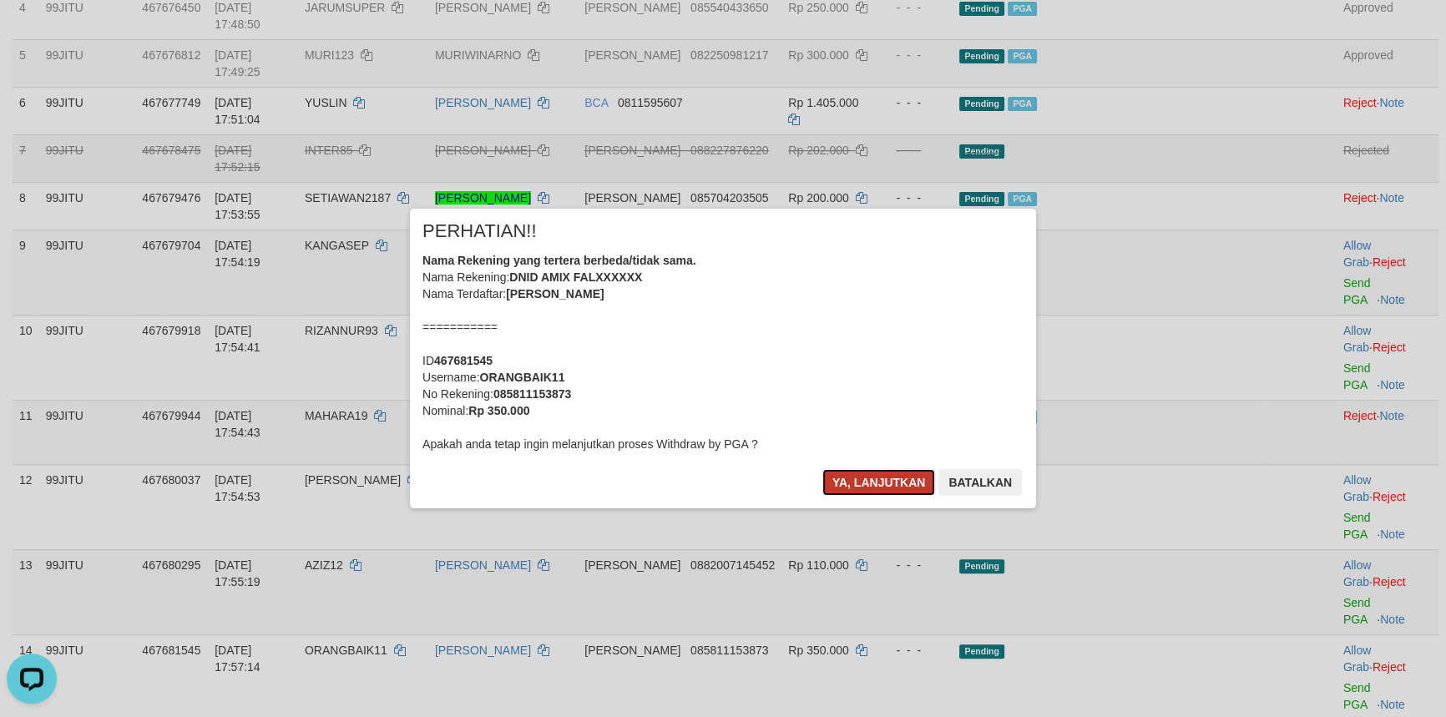
click at [863, 478] on button "Ya, lanjutkan" at bounding box center [879, 482] width 114 height 27
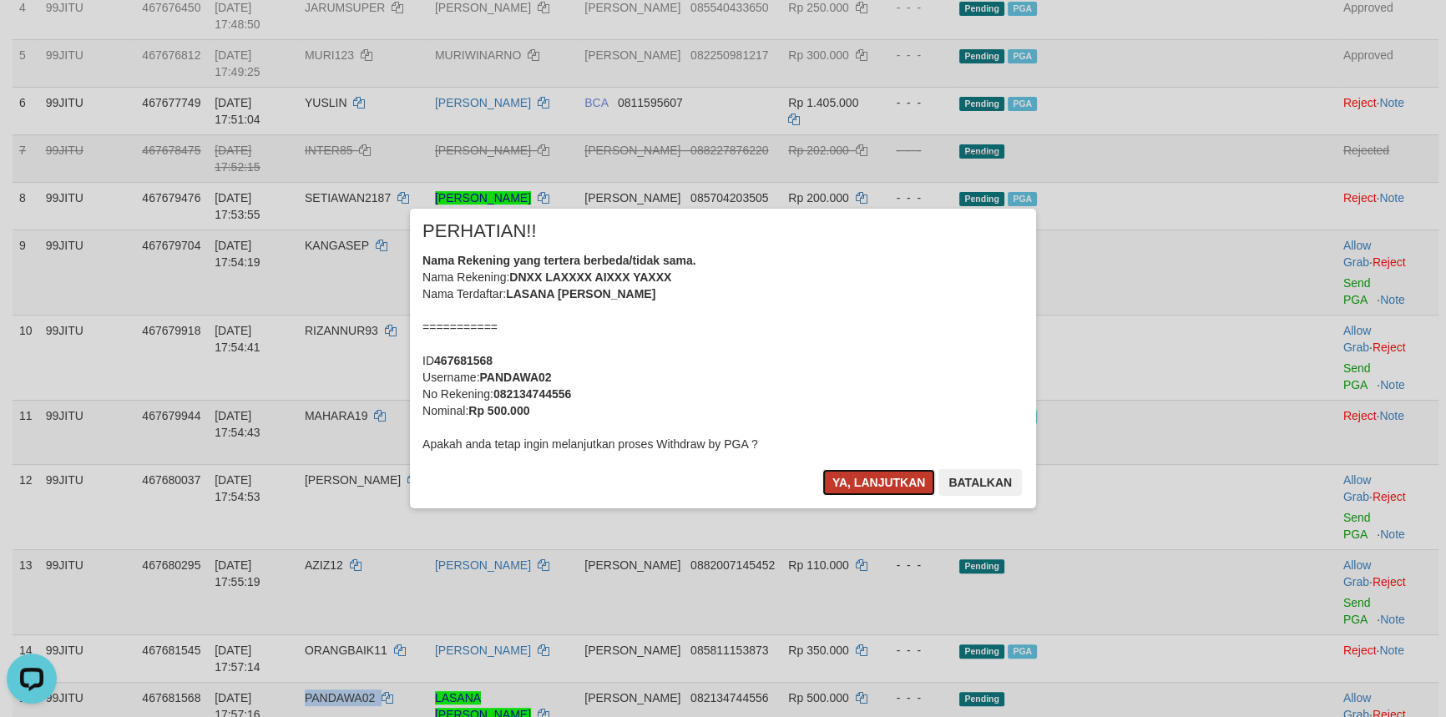
click at [851, 485] on button "Ya, lanjutkan" at bounding box center [879, 482] width 114 height 27
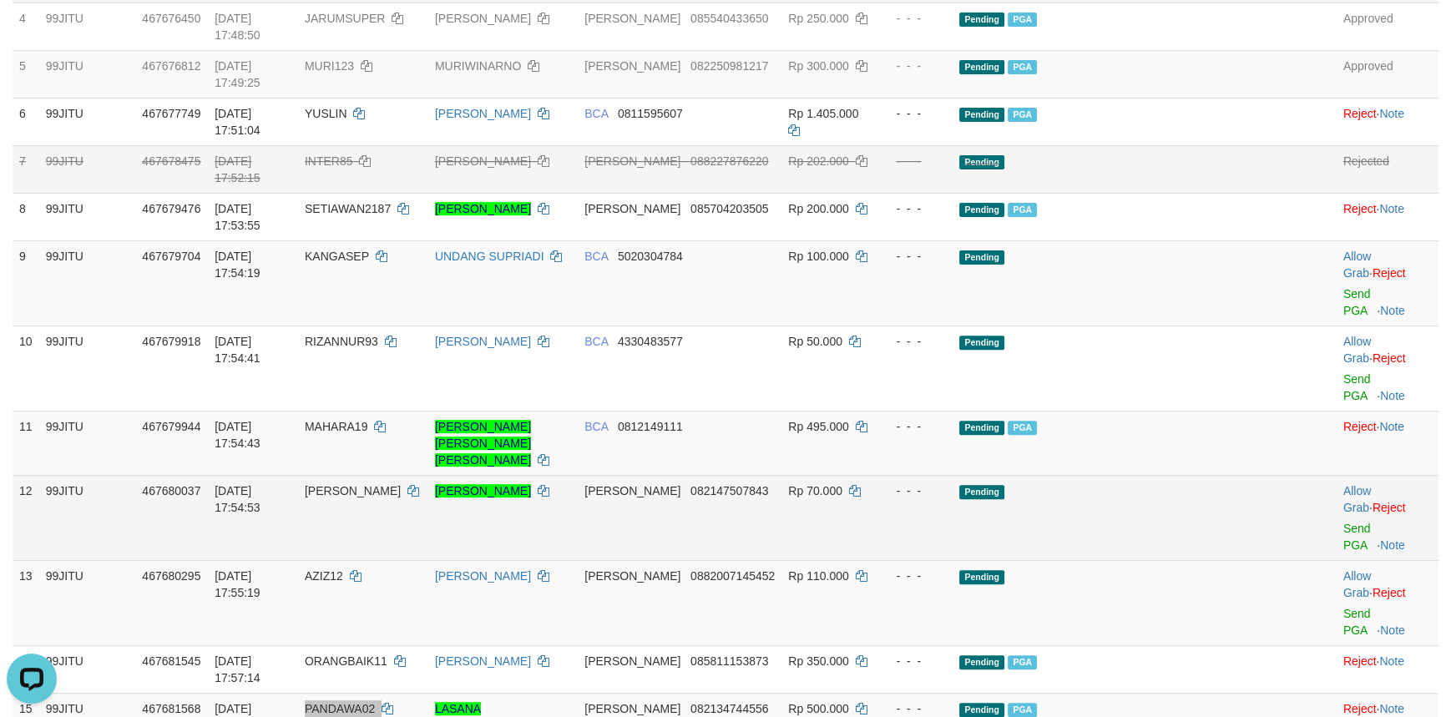
scroll to position [214, 0]
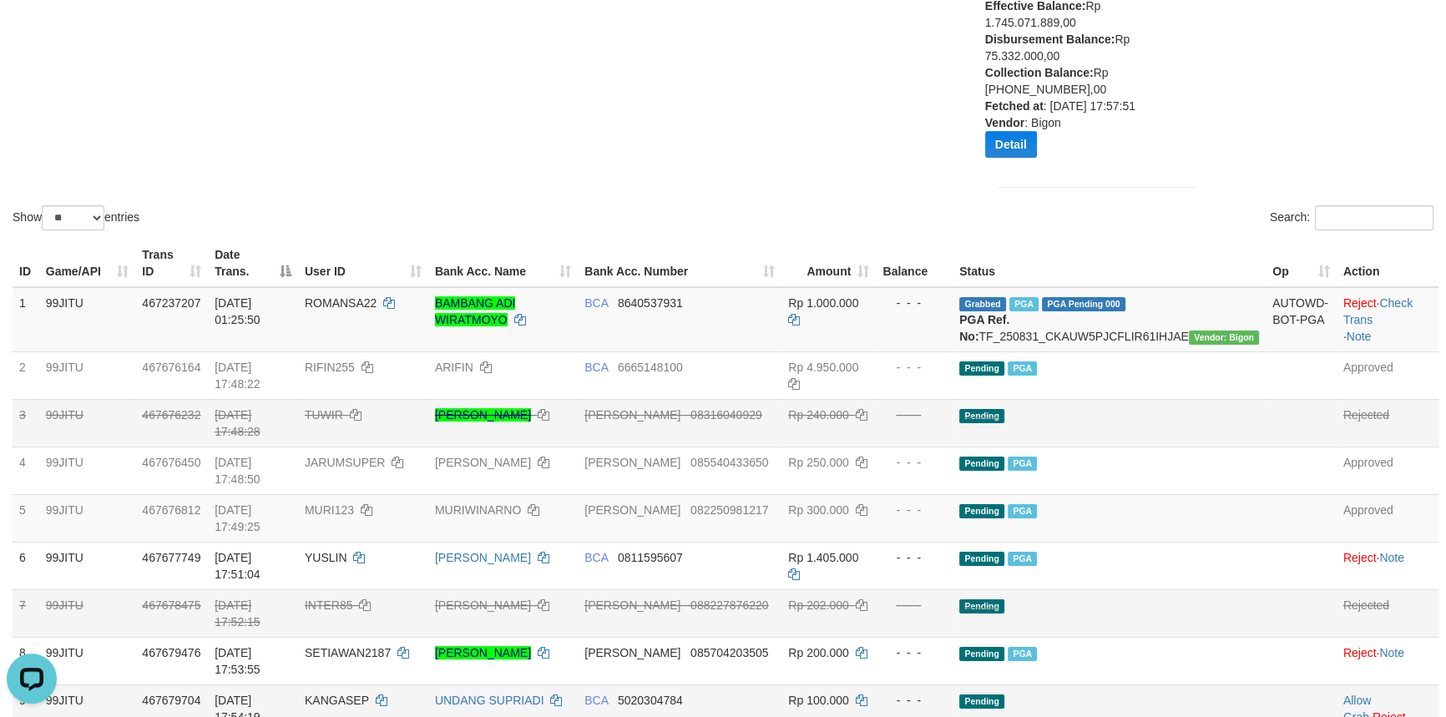
drag, startPoint x: 1275, startPoint y: 576, endPoint x: 1271, endPoint y: 585, distance: 10.1
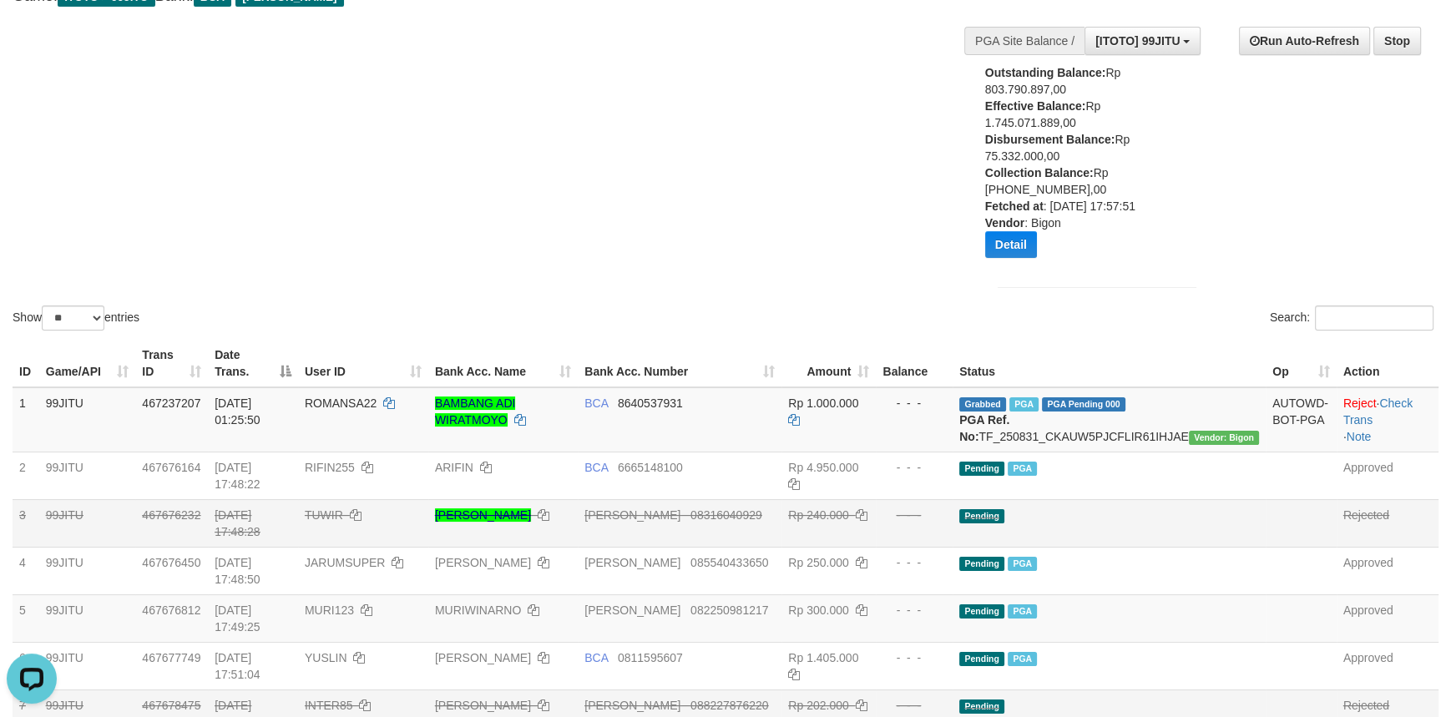
scroll to position [0, 0]
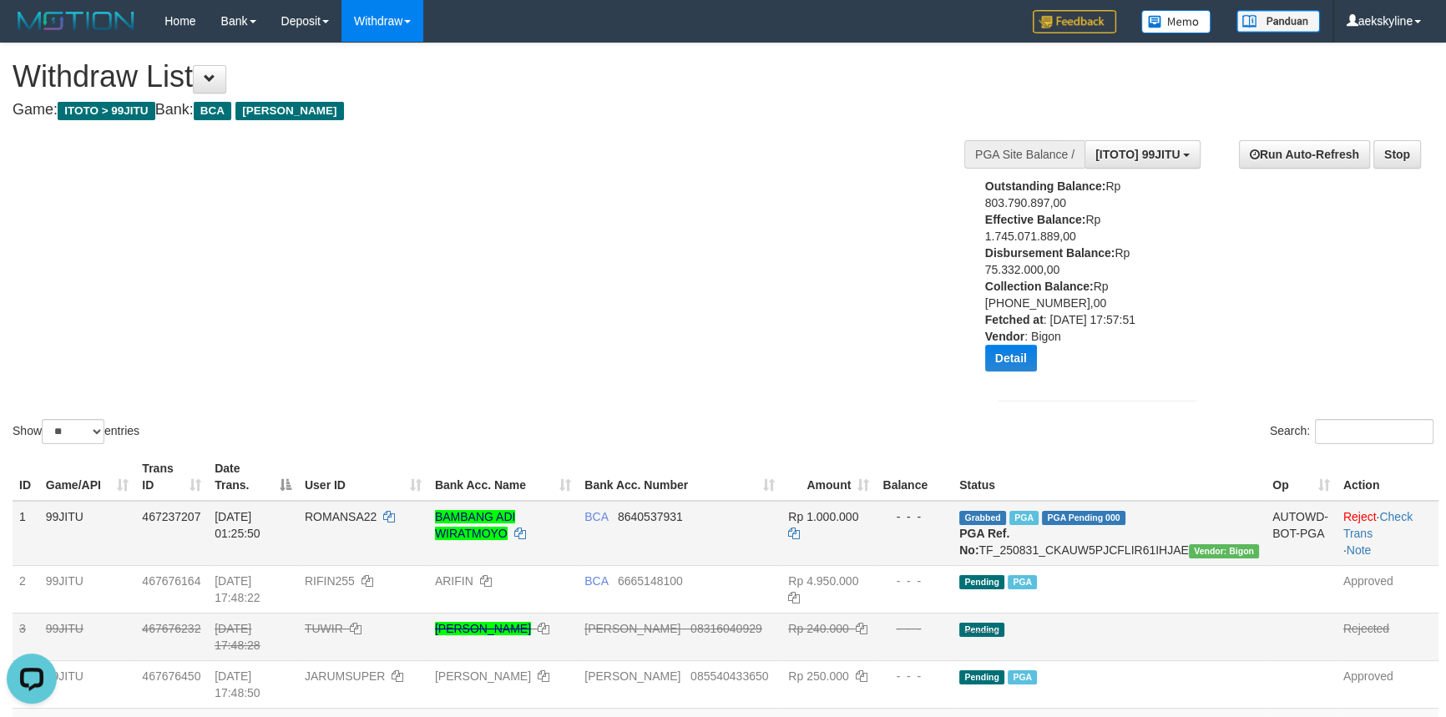
drag, startPoint x: 1222, startPoint y: 518, endPoint x: 1177, endPoint y: 518, distance: 45.1
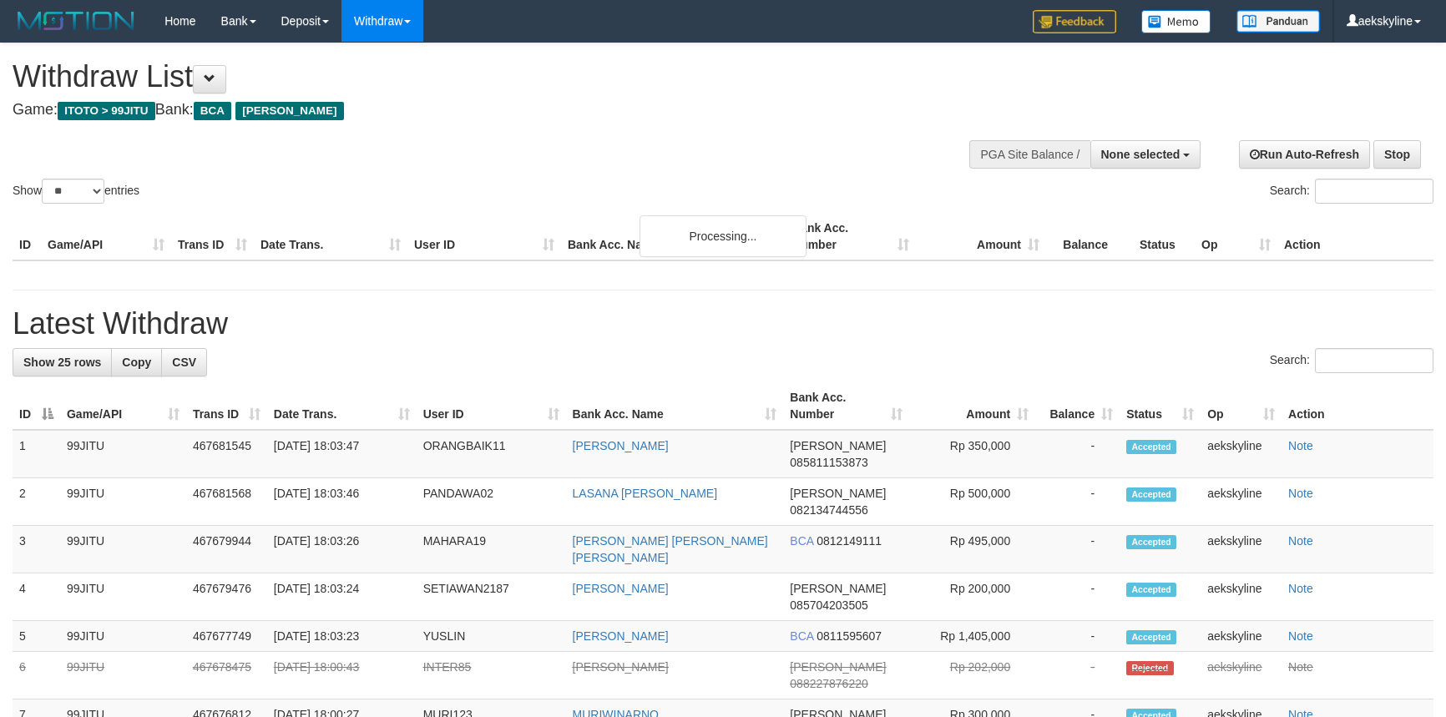
select select
select select "**"
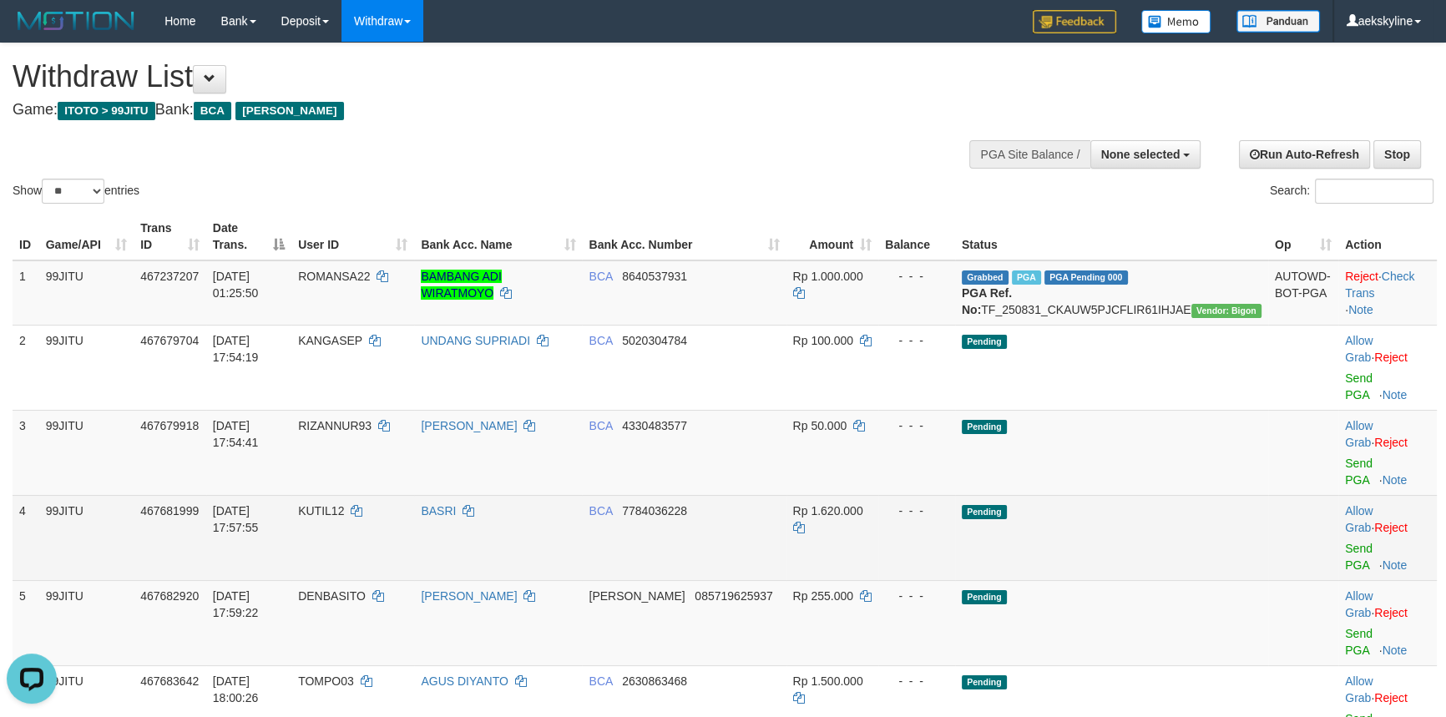
click at [344, 504] on span "KUTIL12" at bounding box center [321, 510] width 46 height 13
copy td "KUTIL12"
click at [1345, 542] on link "Send PGA" at bounding box center [1359, 557] width 28 height 30
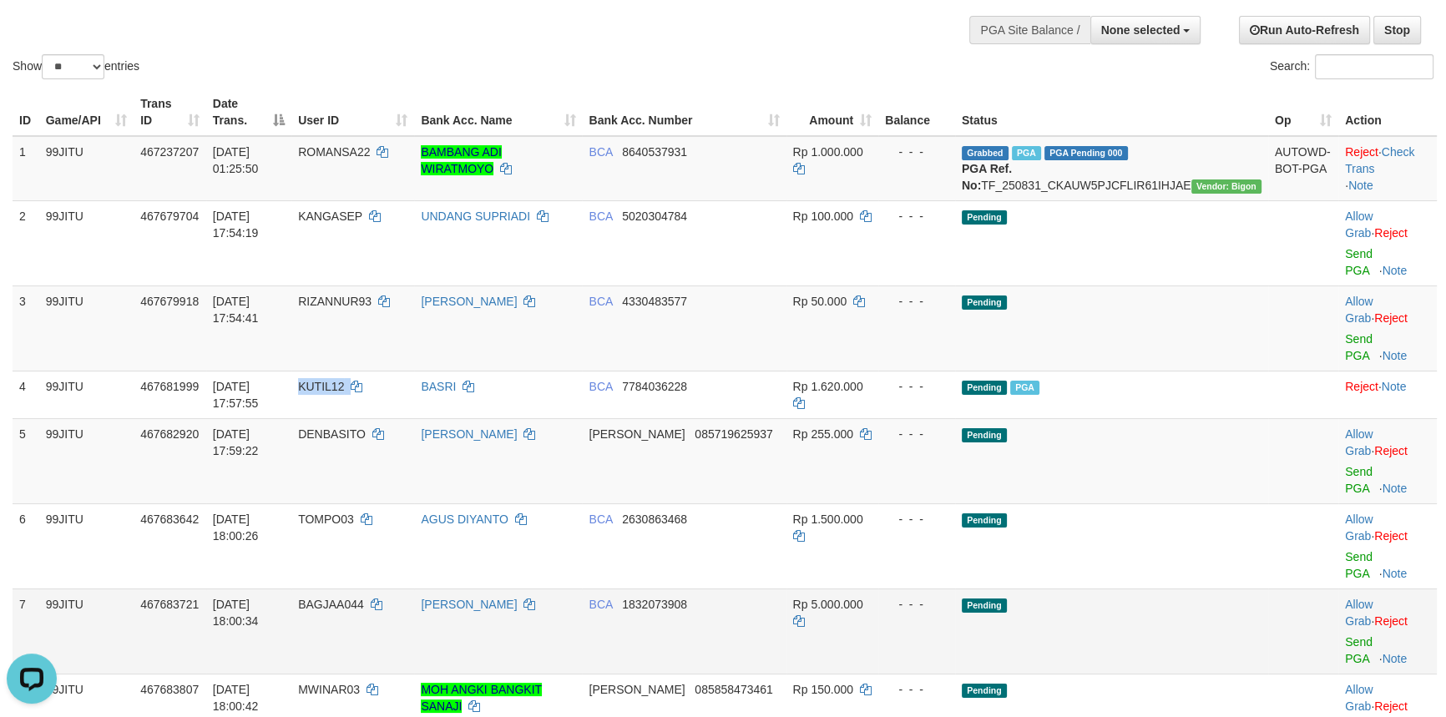
scroll to position [151, 0]
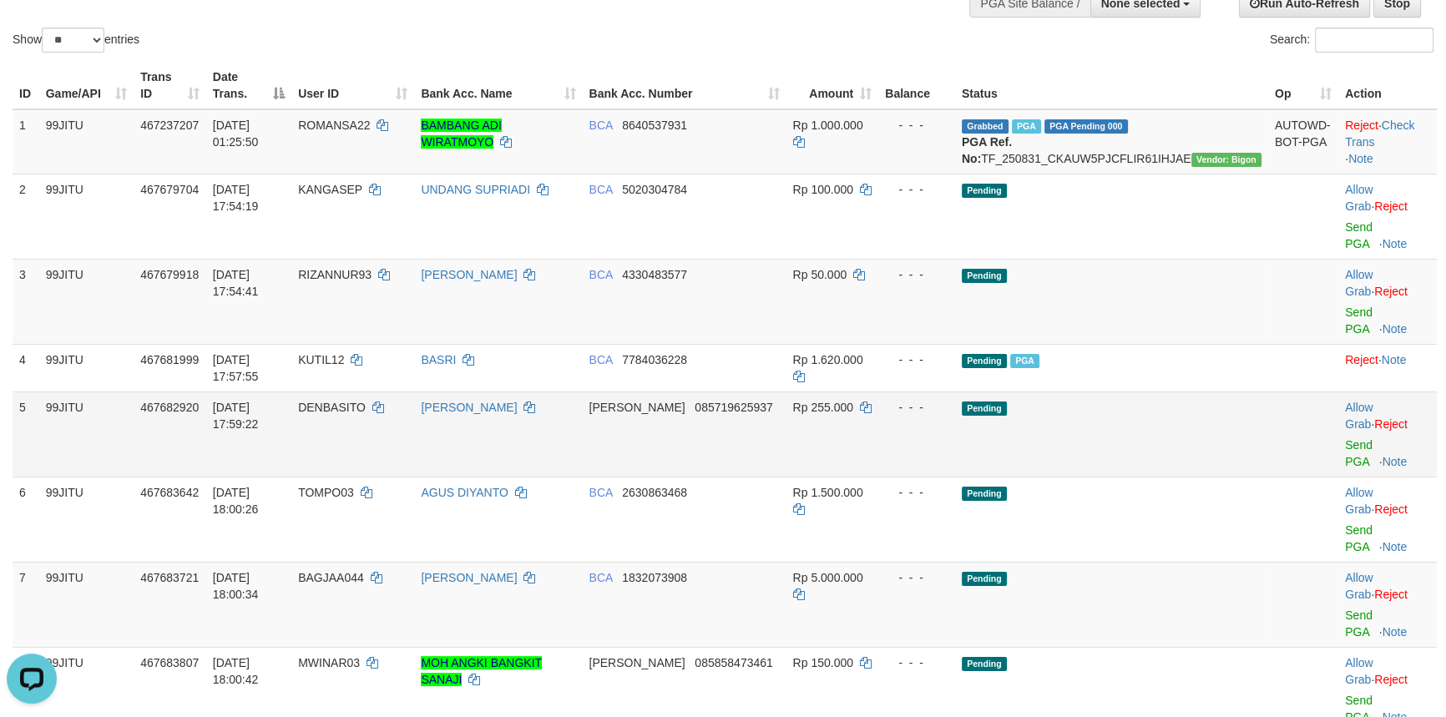
click at [366, 401] on span "DENBASITO" at bounding box center [332, 407] width 68 height 13
copy td "DENBASITO"
click at [366, 401] on span "DENBASITO" at bounding box center [332, 407] width 68 height 13
click at [1345, 438] on link "Send PGA" at bounding box center [1359, 453] width 28 height 30
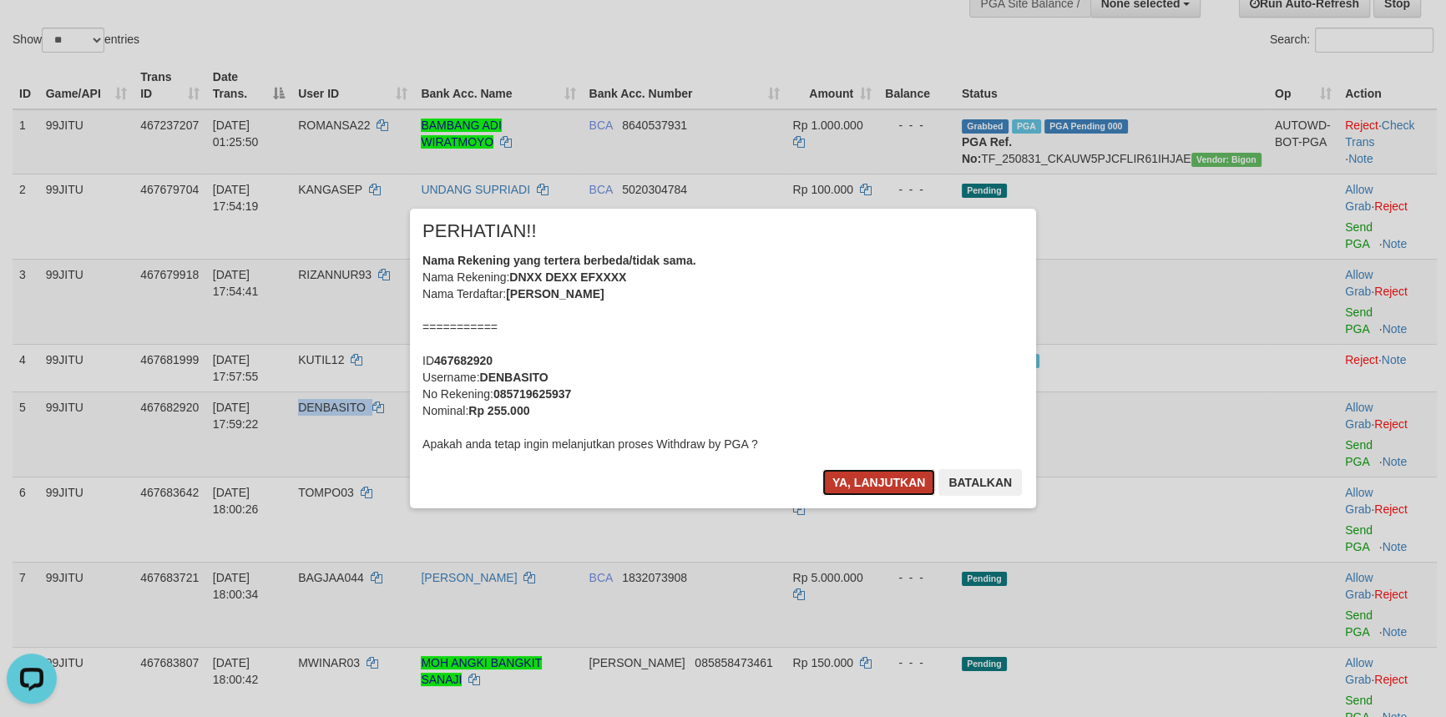
click at [858, 481] on button "Ya, lanjutkan" at bounding box center [879, 482] width 114 height 27
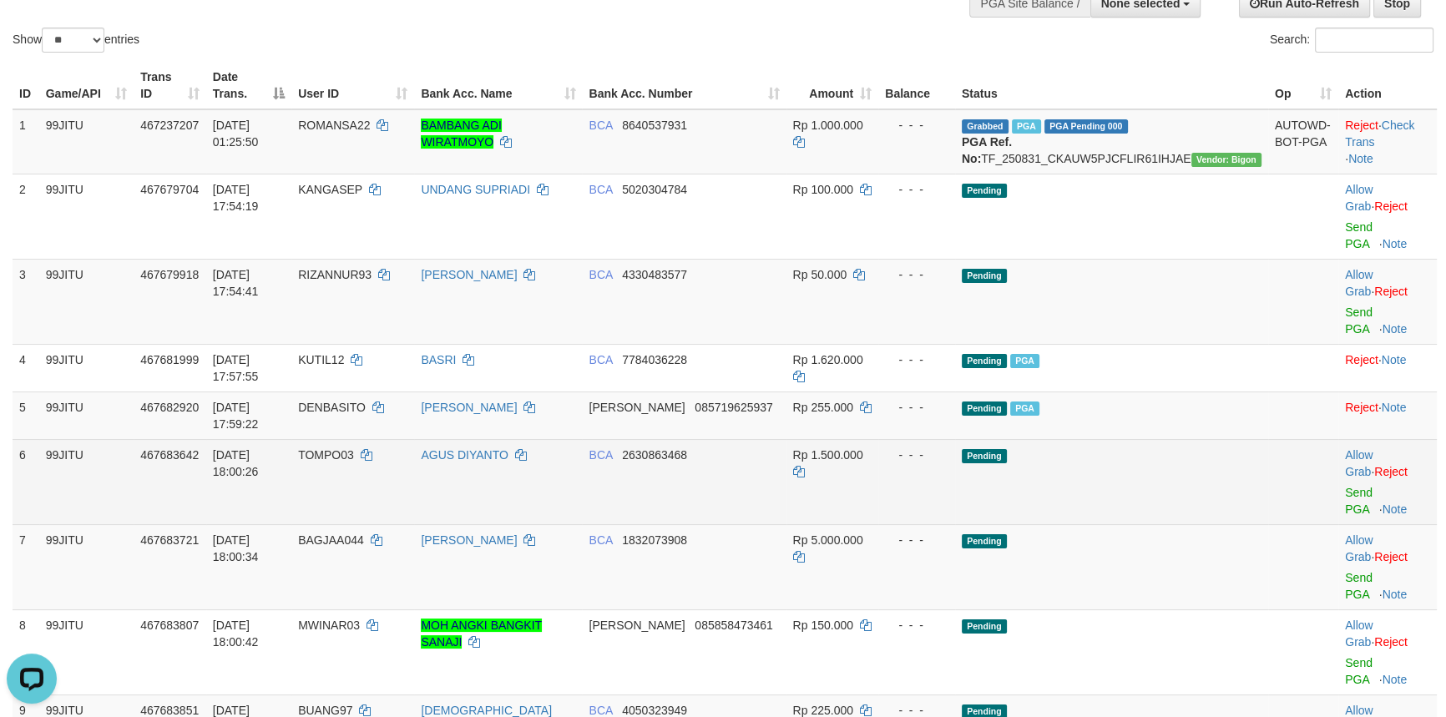
click at [354, 448] on span "TOMPO03" at bounding box center [326, 454] width 56 height 13
copy td "TOMPO03"
click at [1345, 486] on link "Send PGA" at bounding box center [1359, 501] width 28 height 30
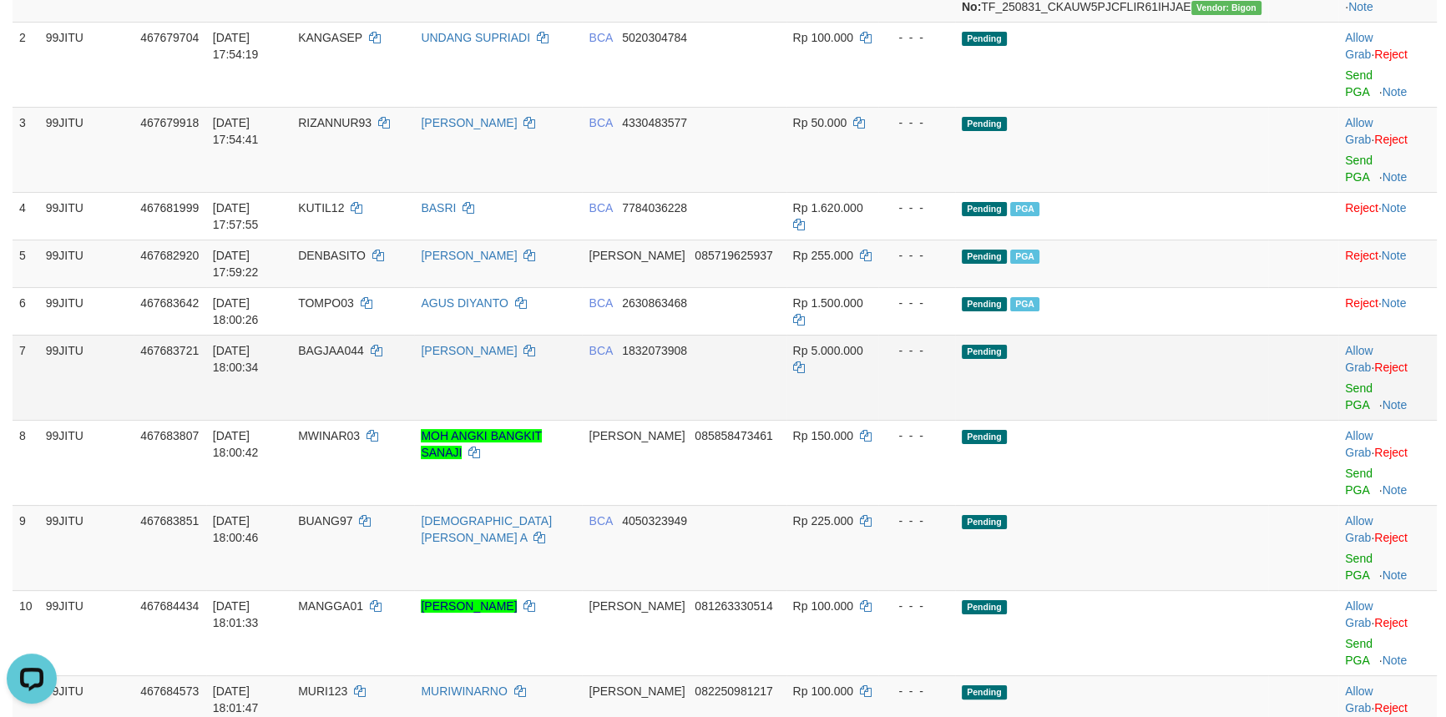
click at [364, 344] on span "BAGJAA044" at bounding box center [331, 350] width 66 height 13
copy td "BAGJAA044"
click at [1345, 382] on link "Send PGA" at bounding box center [1359, 397] width 28 height 30
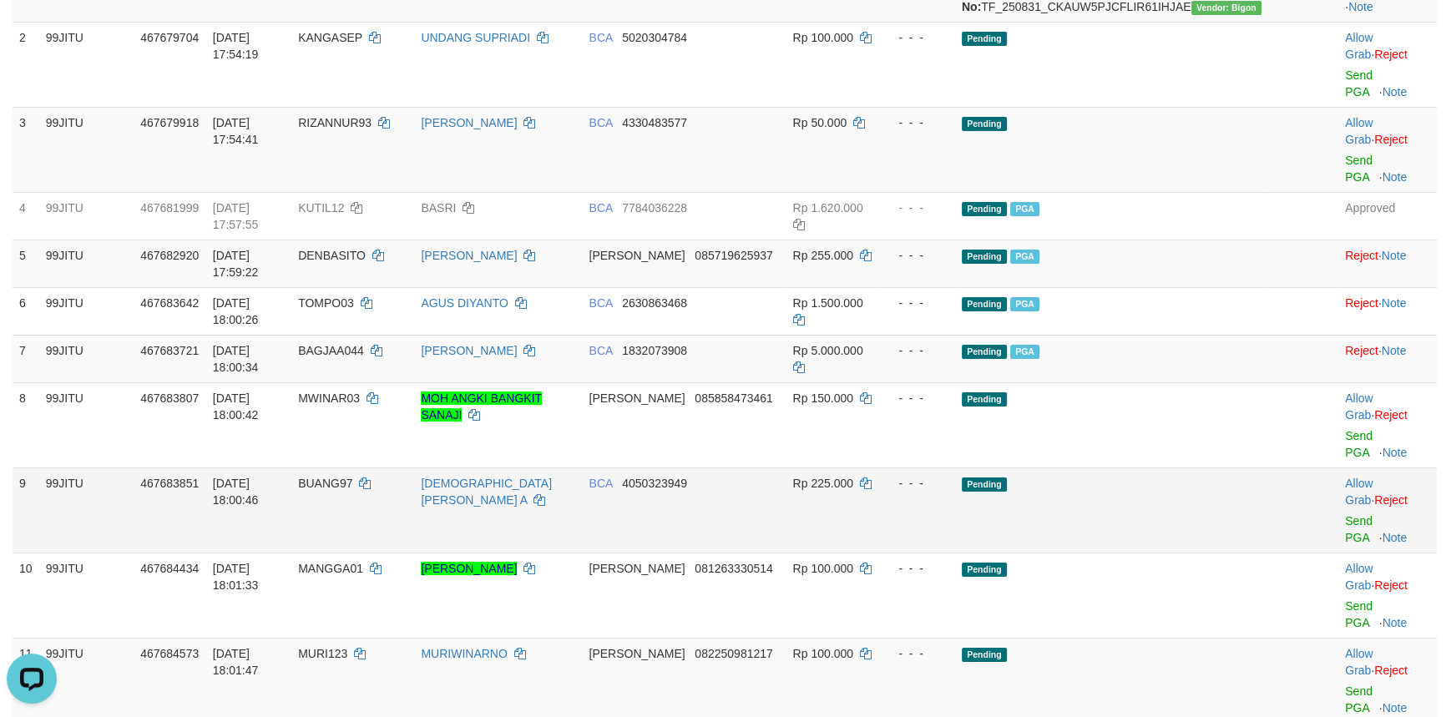
click at [352, 477] on span "BUANG97" at bounding box center [325, 483] width 54 height 13
copy td "BUANG97"
click at [352, 477] on span "BUANG97" at bounding box center [325, 483] width 54 height 13
click at [1338, 468] on td "Allow Grab · Reject Send PGA · Note" at bounding box center [1387, 510] width 99 height 85
click at [1345, 514] on link "Send PGA" at bounding box center [1359, 529] width 28 height 30
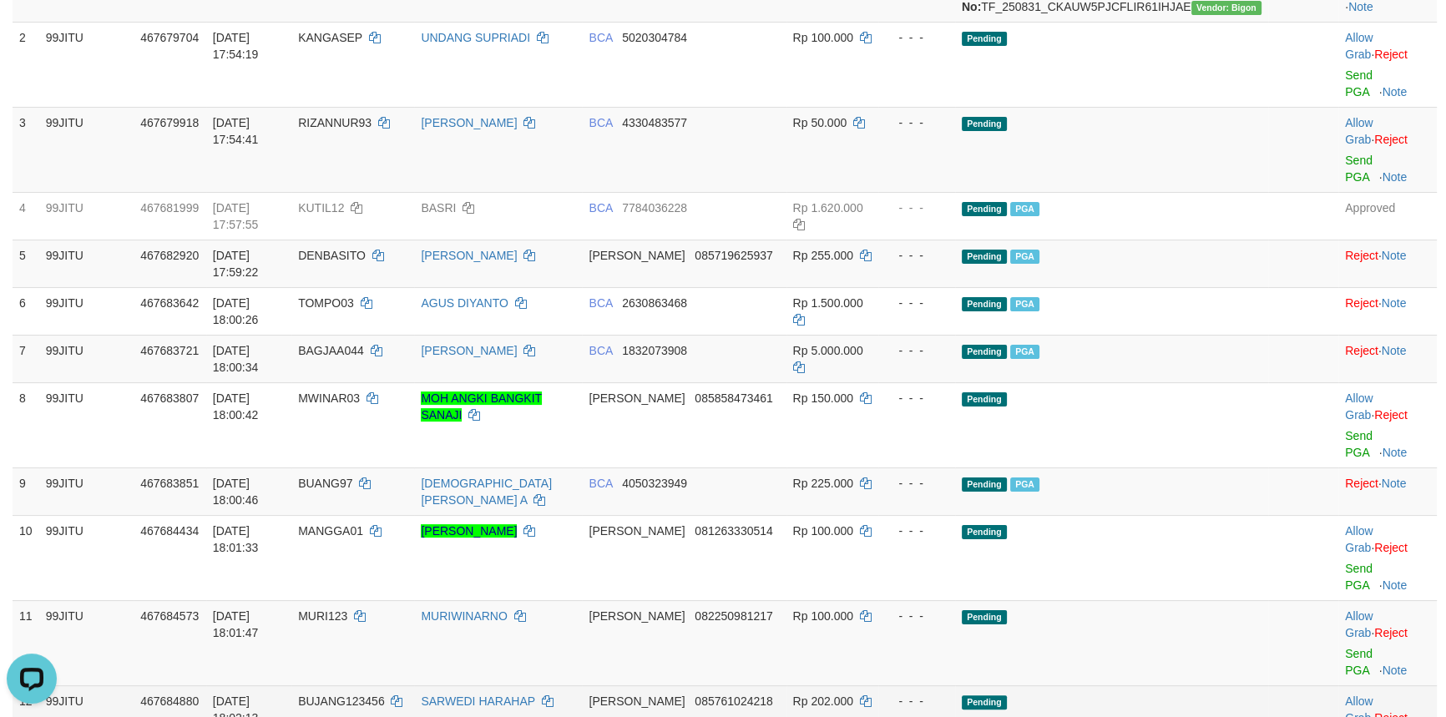
click at [385, 695] on span "BUJANG123456" at bounding box center [341, 701] width 87 height 13
copy td "BUJANG123456"
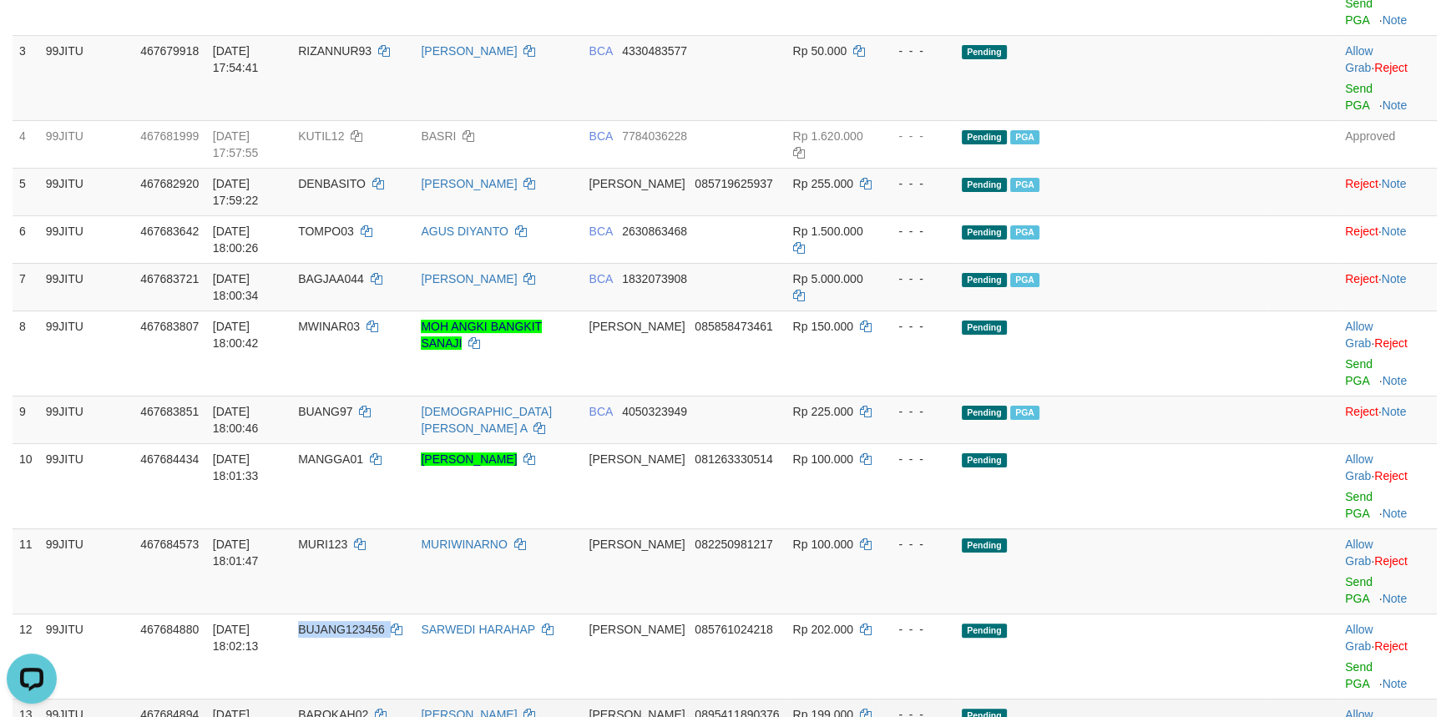
scroll to position [455, 0]
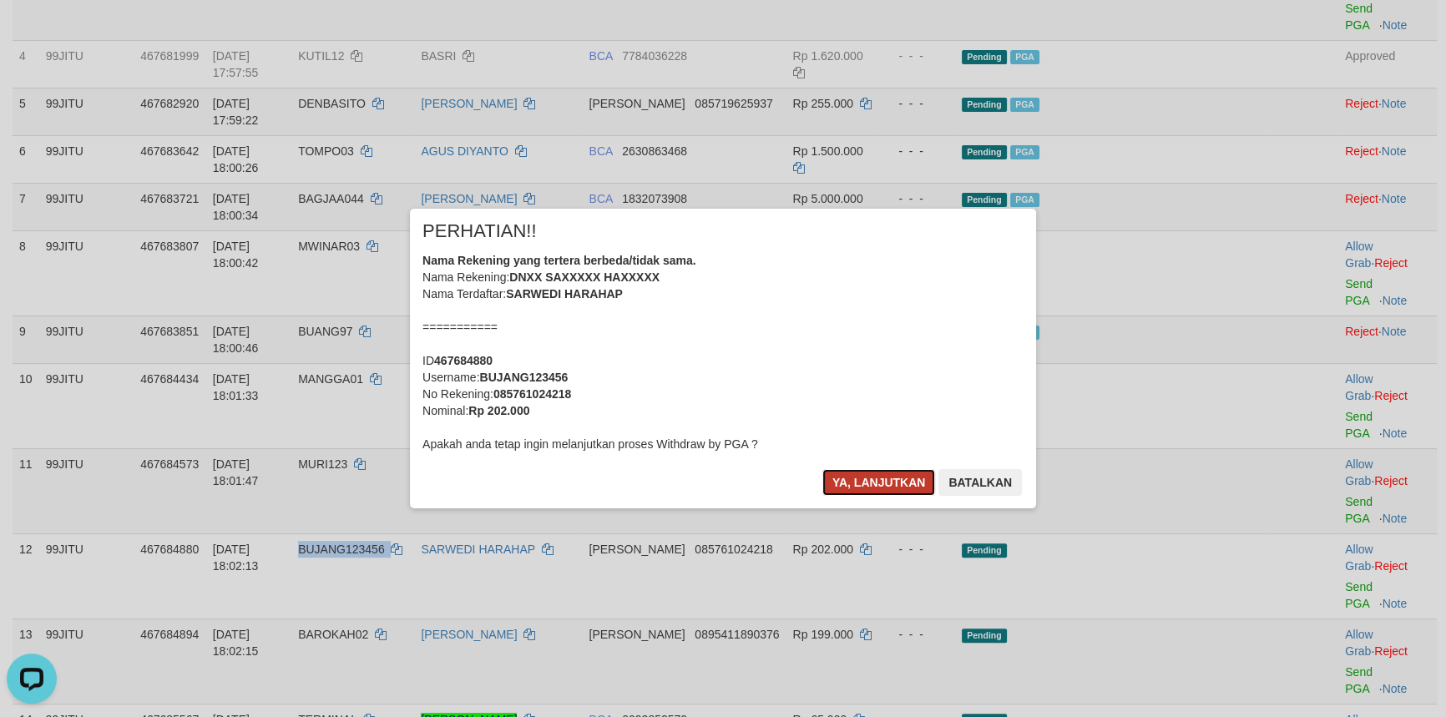
click at [842, 469] on button "Ya, lanjutkan" at bounding box center [879, 482] width 114 height 27
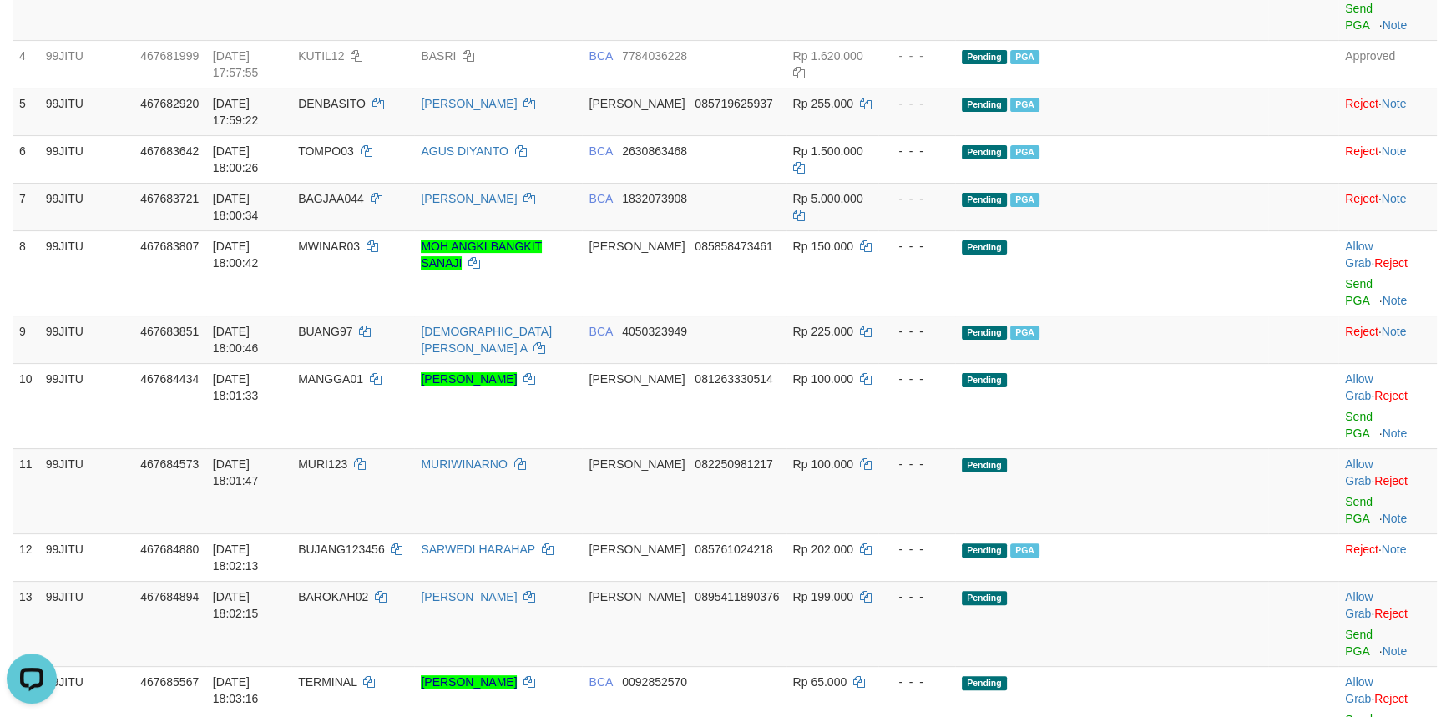
copy td "KUPRIT123"
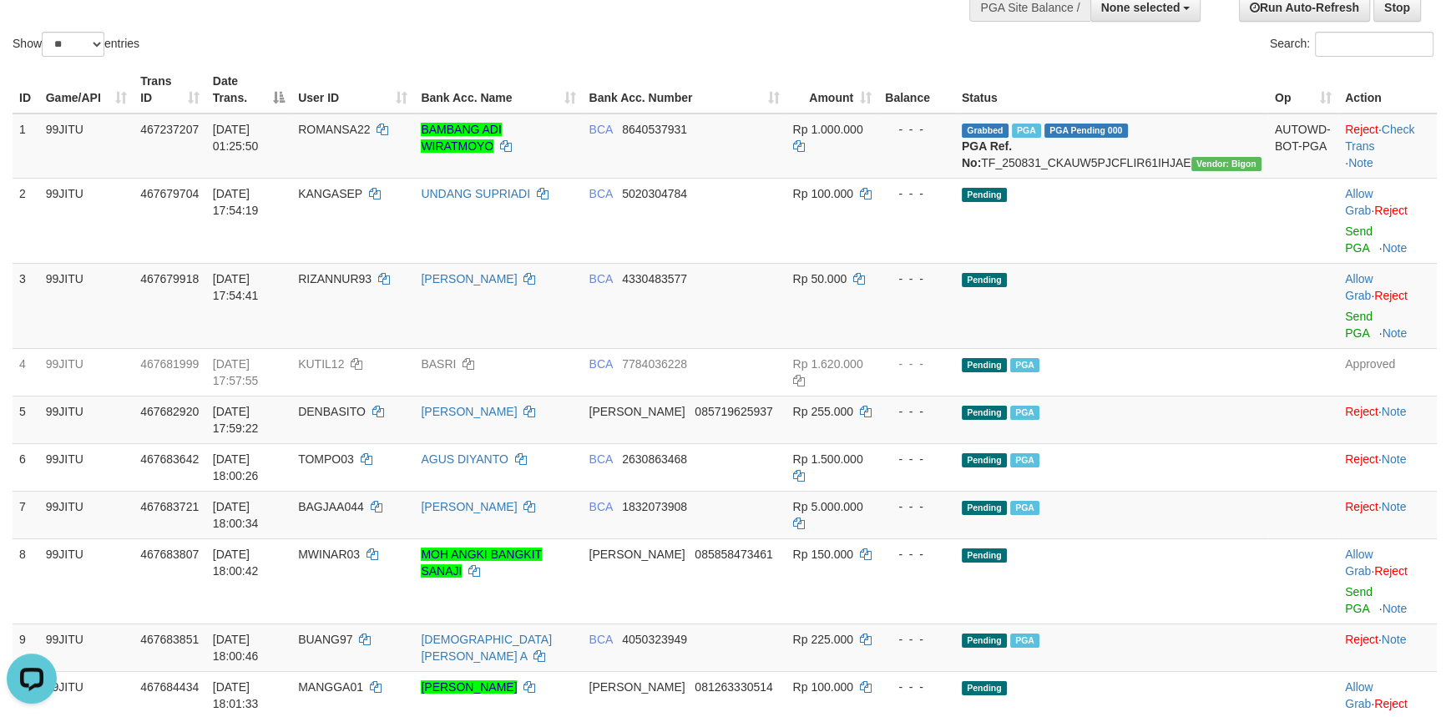
scroll to position [0, 0]
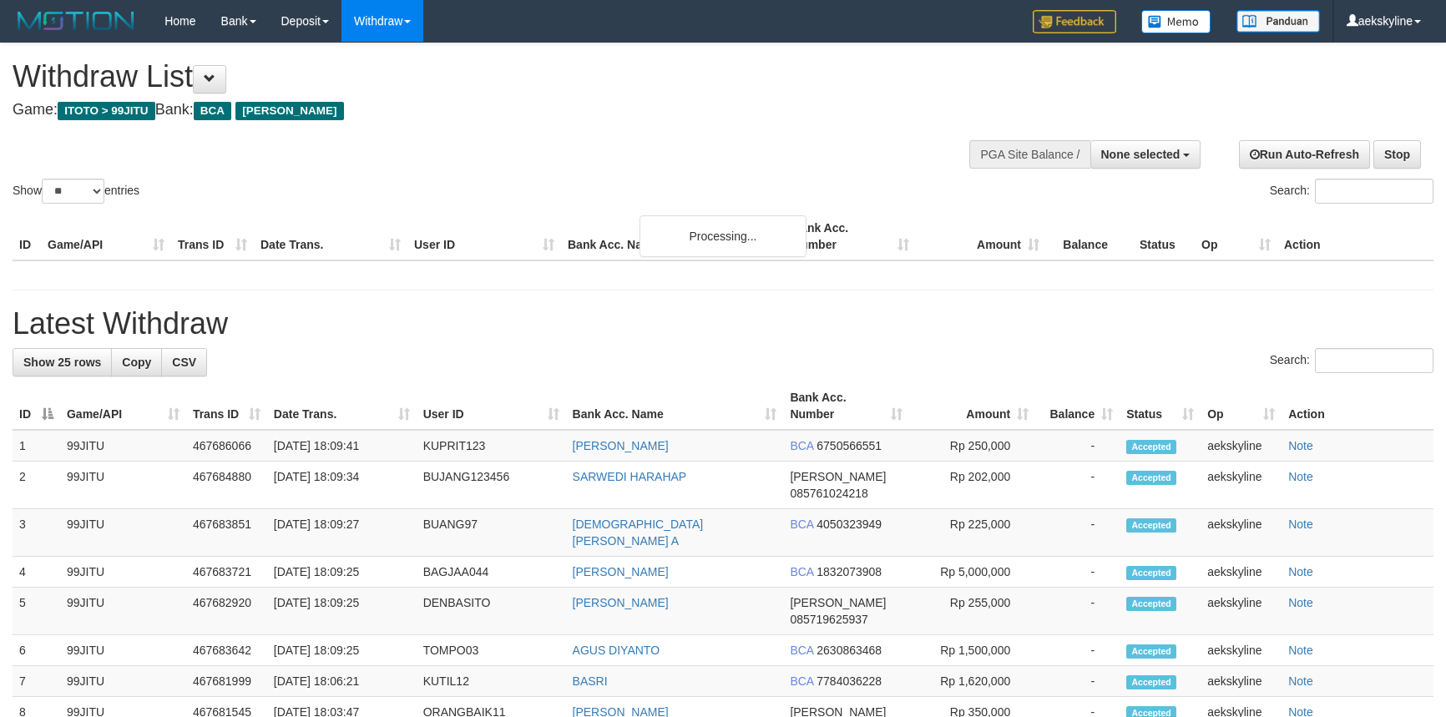
select select
select select "**"
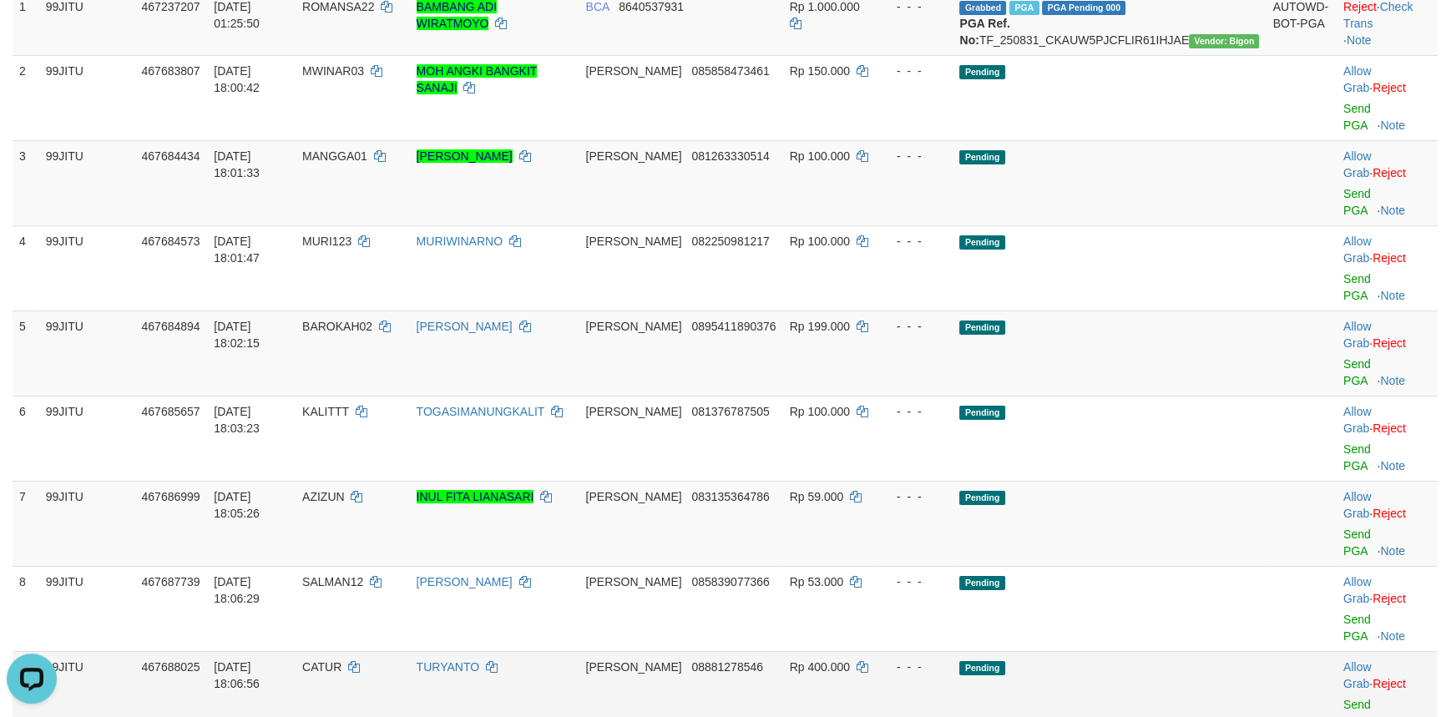
scroll to position [303, 0]
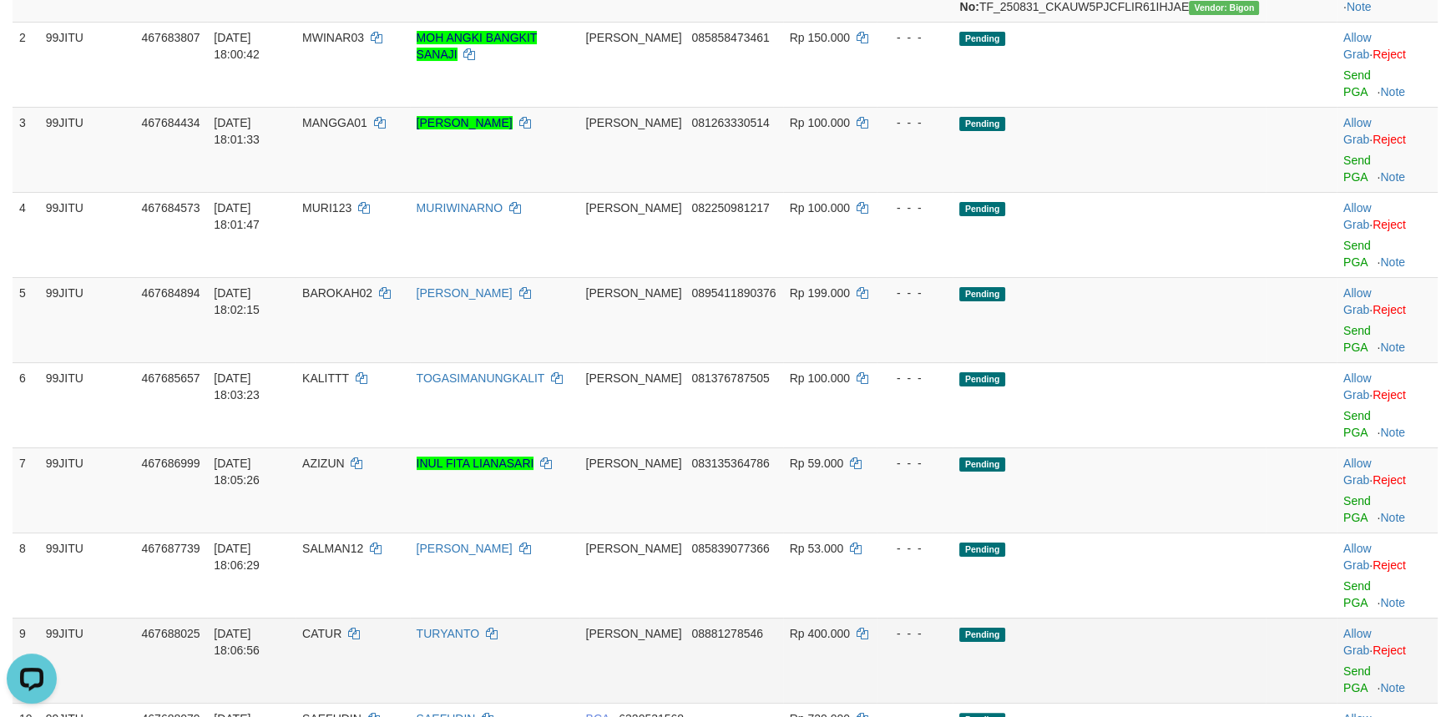
click at [341, 627] on span "CATUR" at bounding box center [321, 633] width 39 height 13
copy td "CATUR"
click at [1343, 665] on link "Send PGA" at bounding box center [1357, 680] width 28 height 30
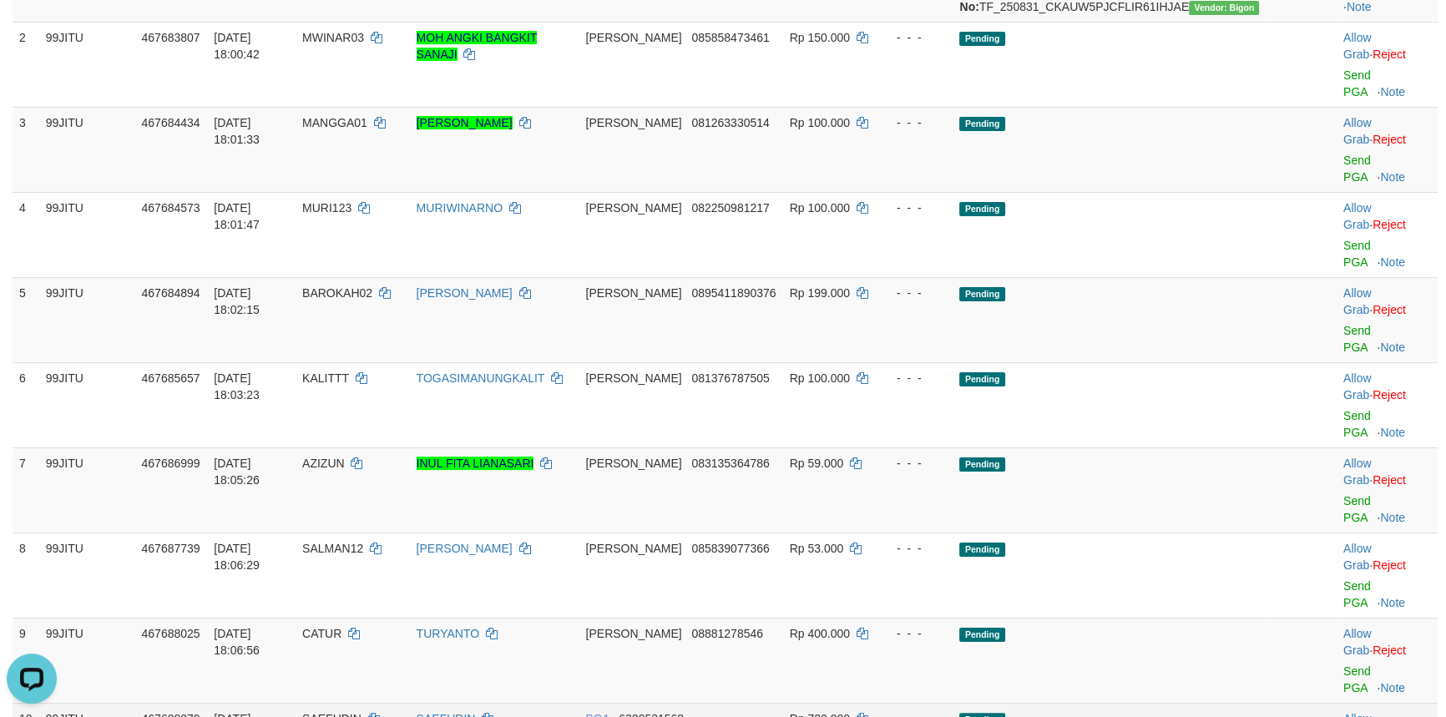
click at [362, 712] on span "SAEFUDIN" at bounding box center [331, 718] width 59 height 13
copy td "SAEFUDIN"
click at [362, 712] on span "SAEFUDIN" at bounding box center [331, 718] width 59 height 13
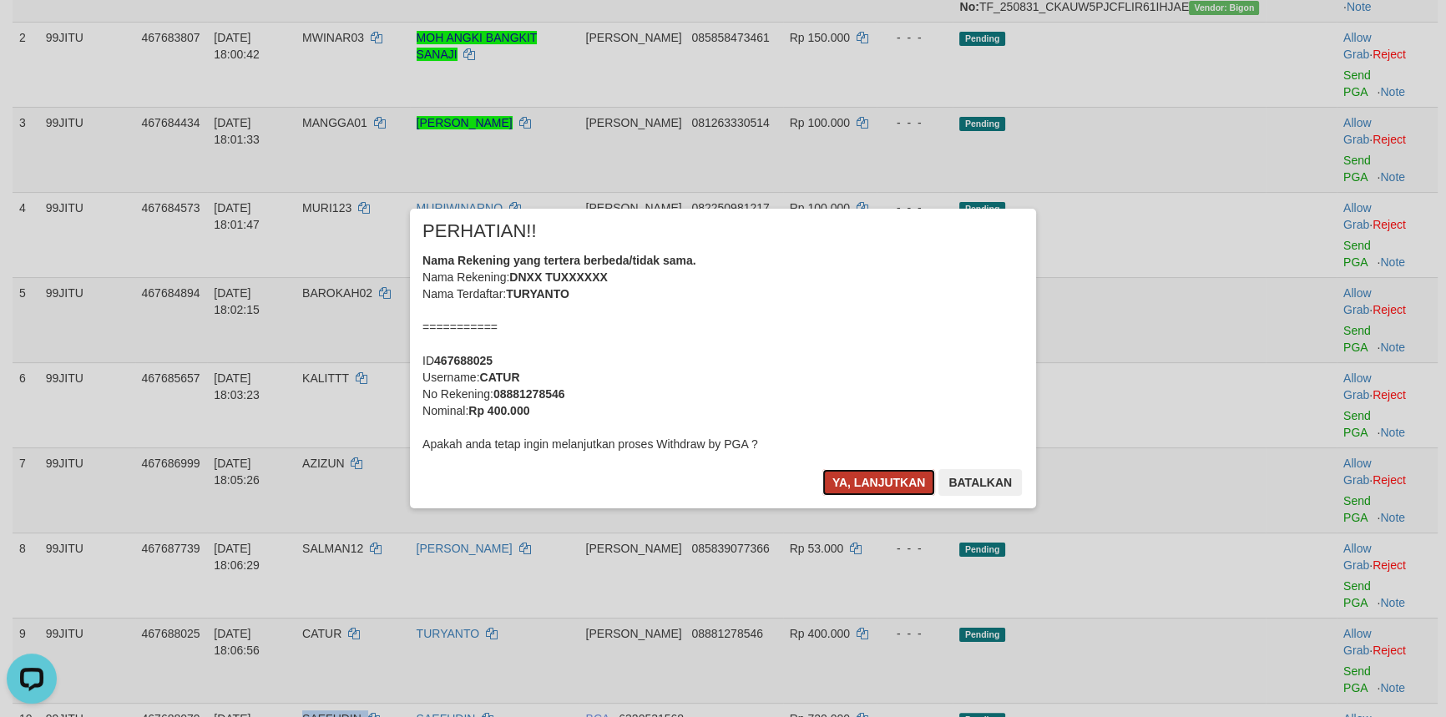
click at [864, 473] on button "Ya, lanjutkan" at bounding box center [879, 482] width 114 height 27
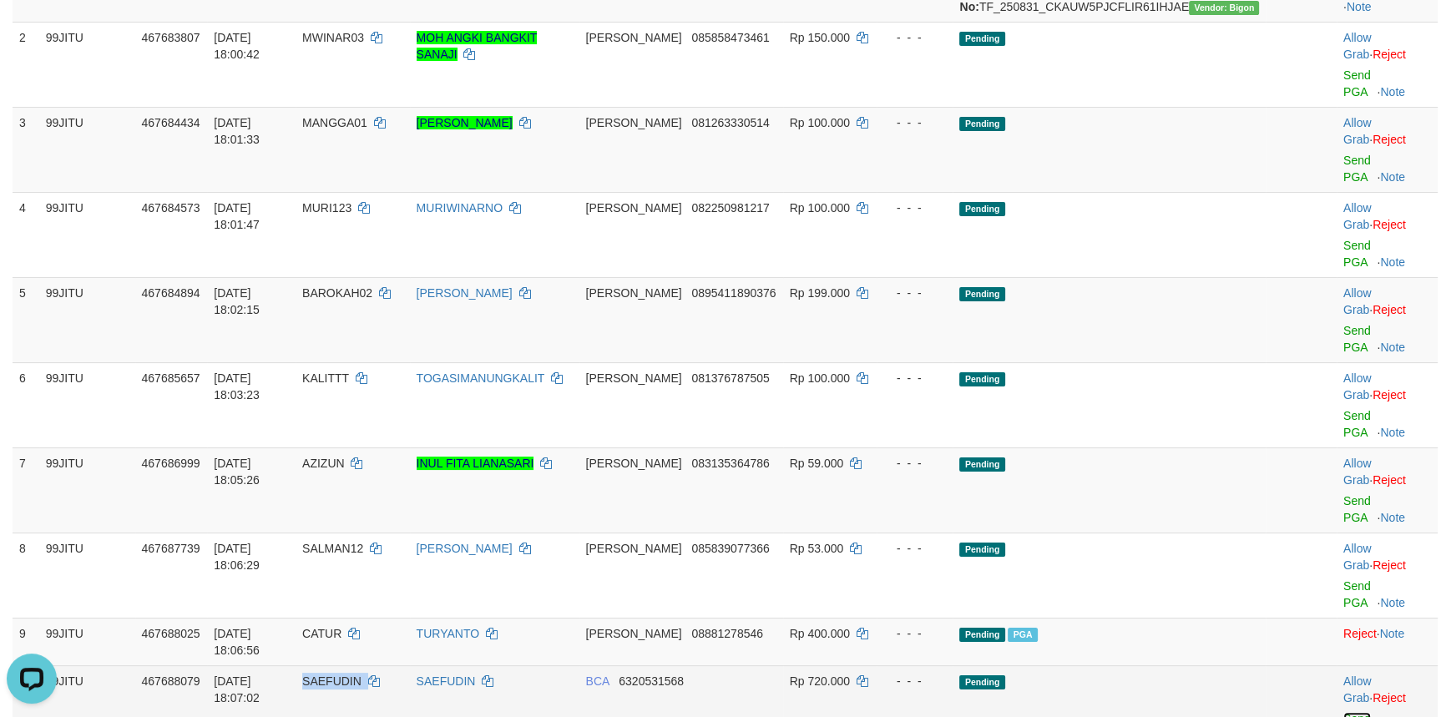
click at [1343, 712] on link "Send PGA" at bounding box center [1357, 727] width 28 height 30
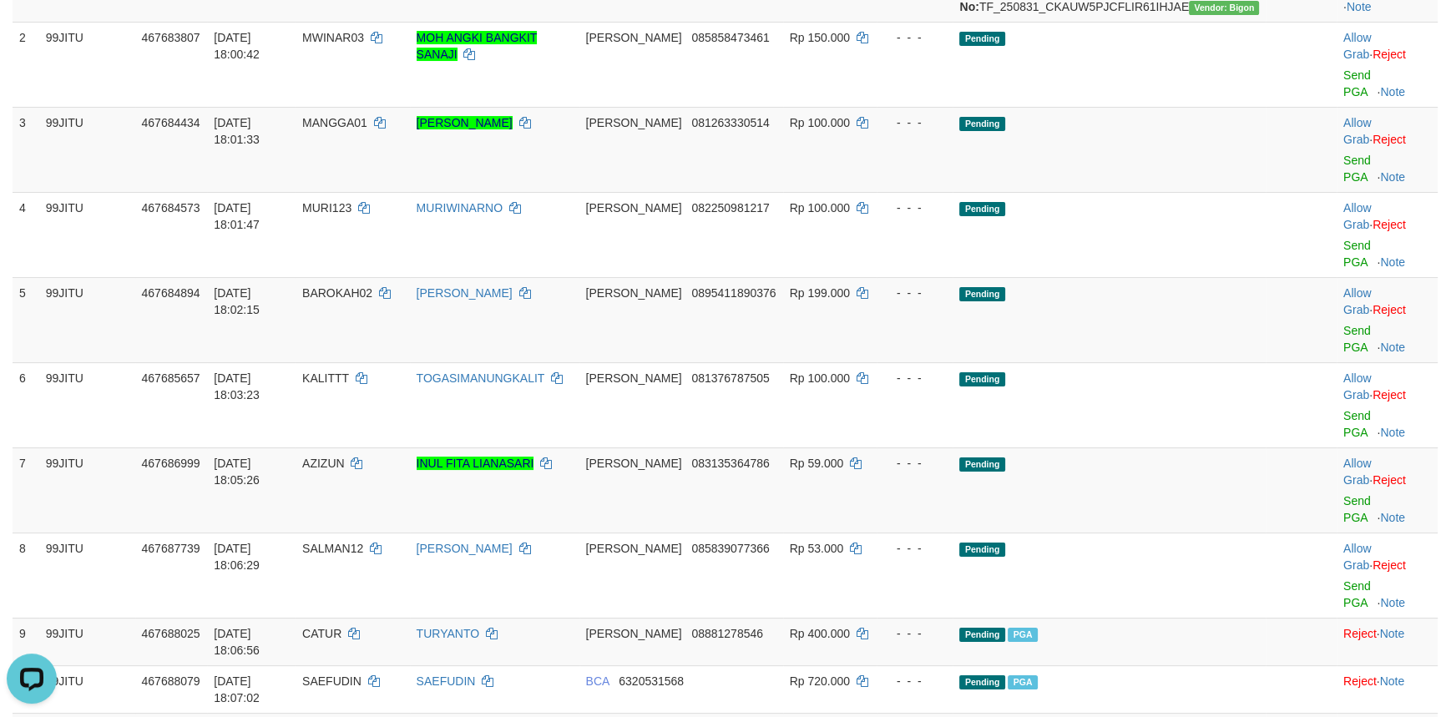
copy td "MESKAM12"
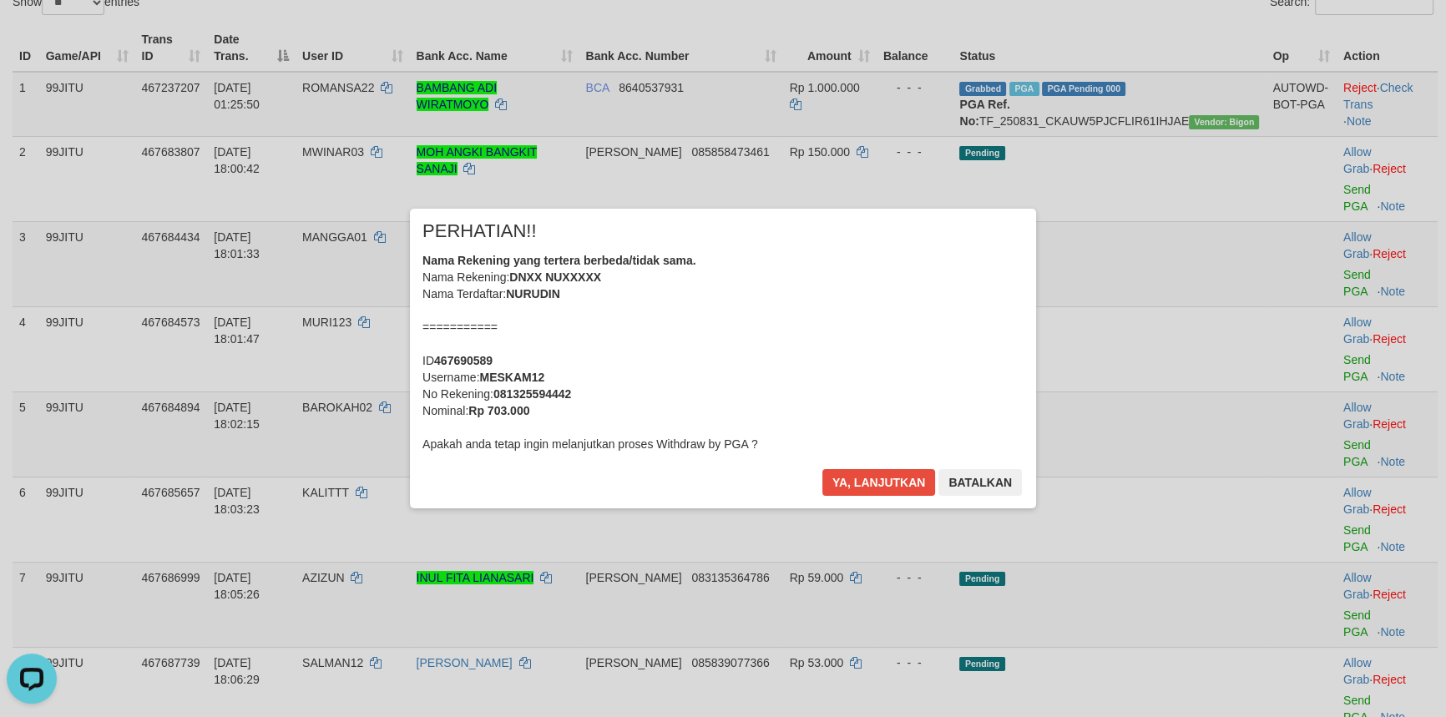
scroll to position [151, 0]
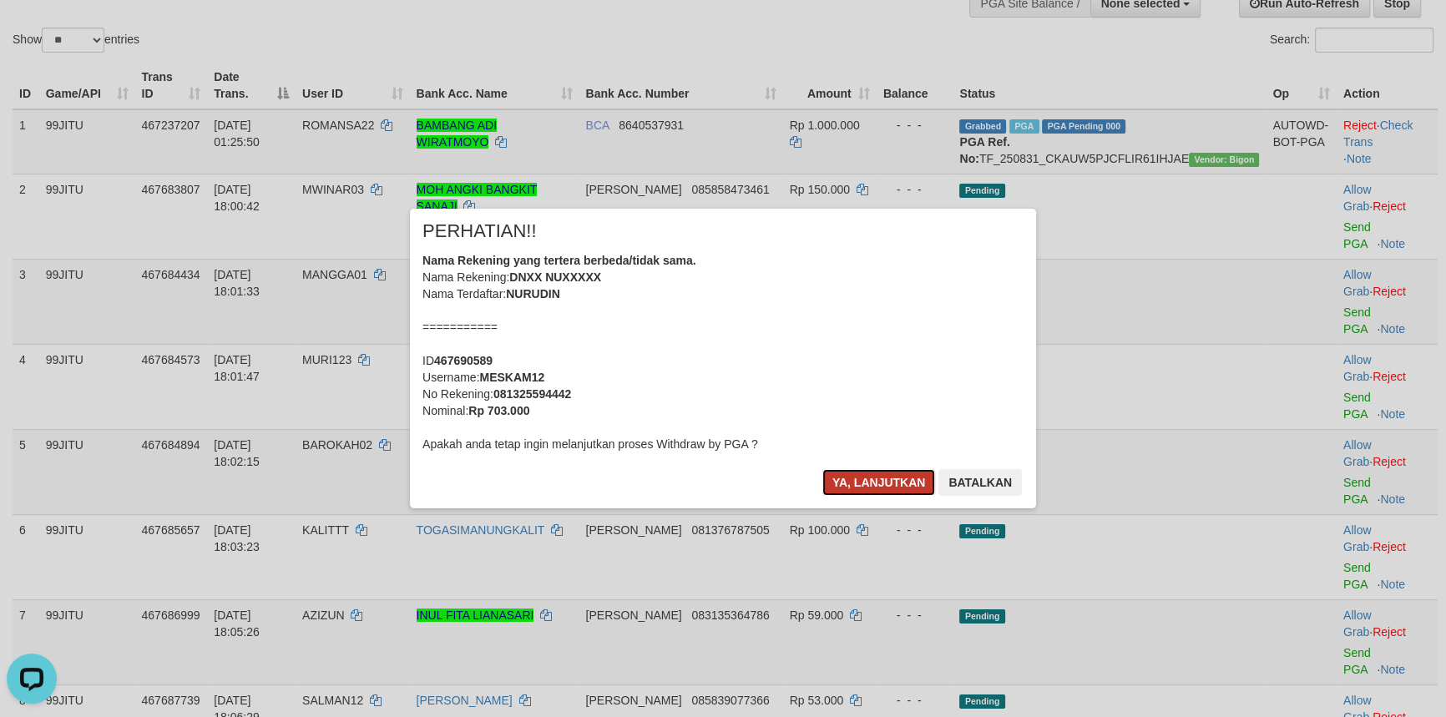
click at [868, 473] on button "Ya, lanjutkan" at bounding box center [879, 482] width 114 height 27
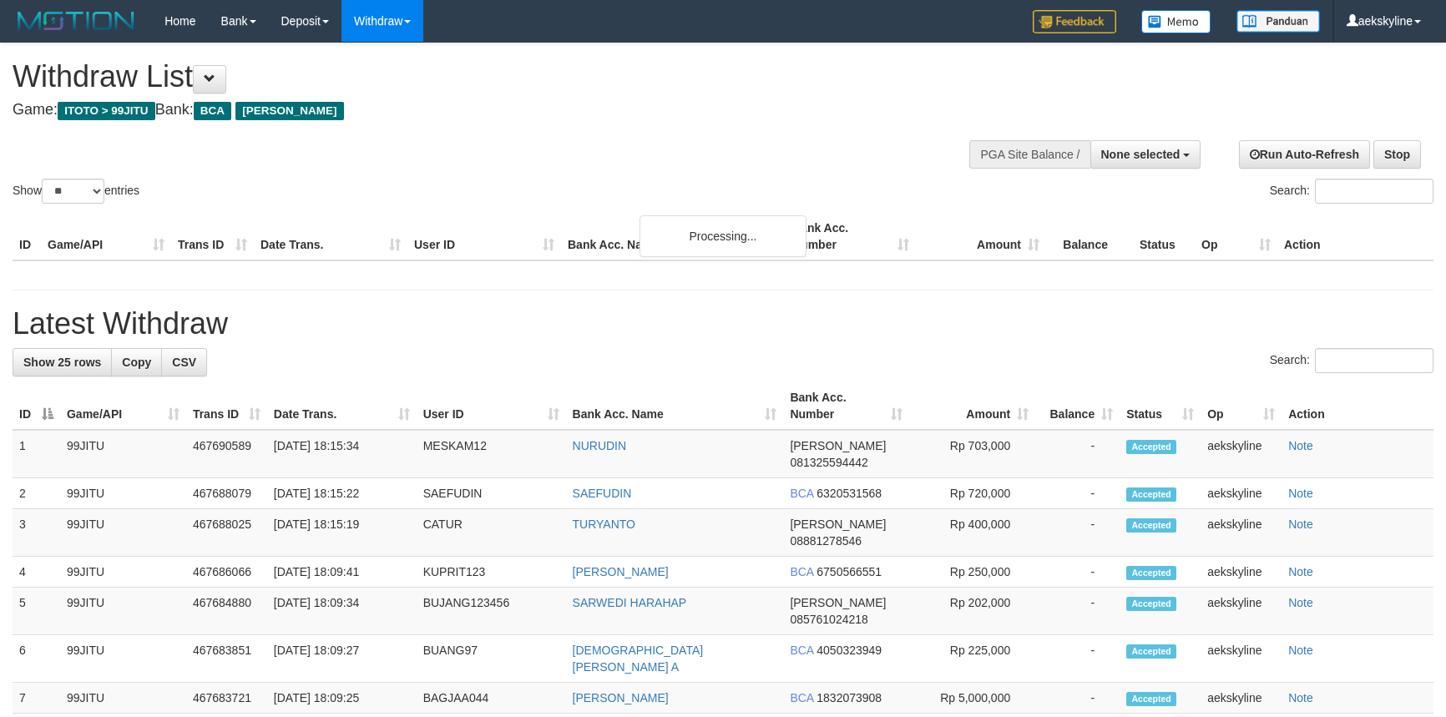
select select
select select "**"
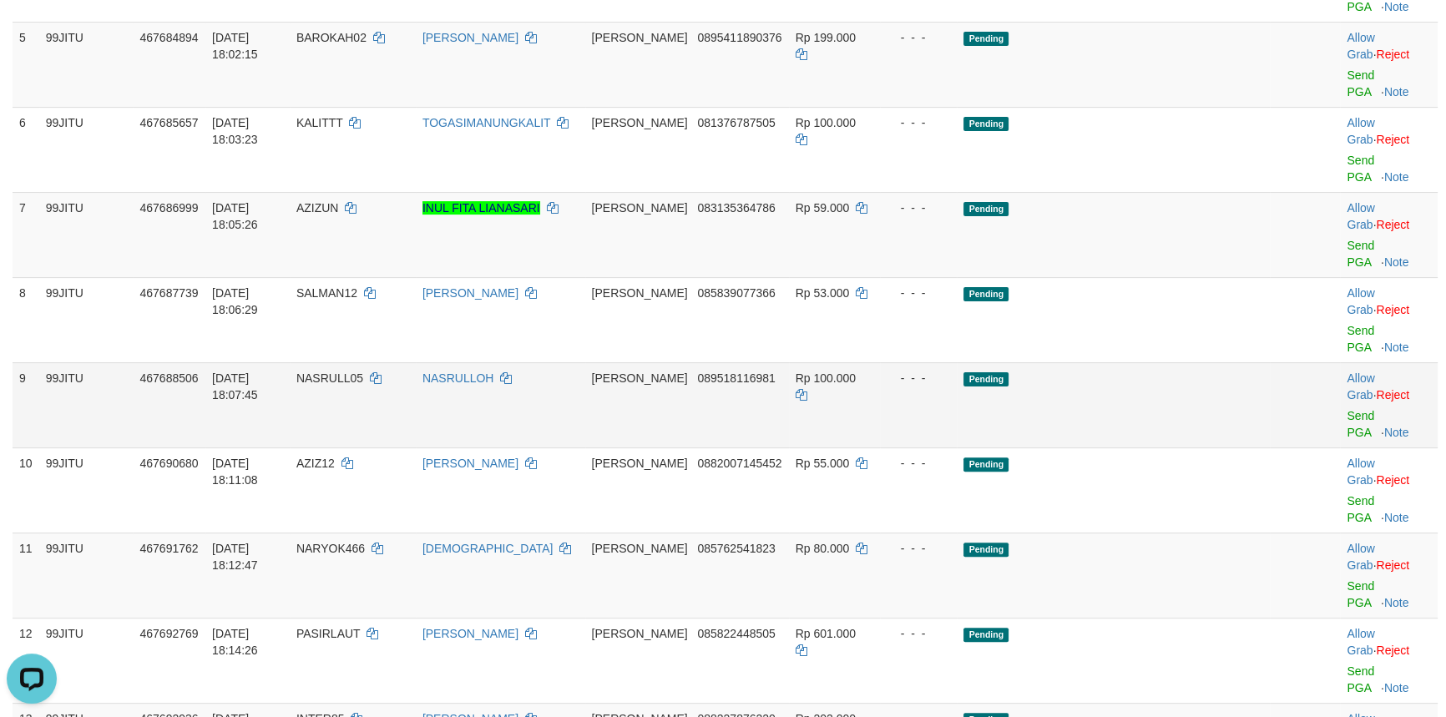
scroll to position [607, 0]
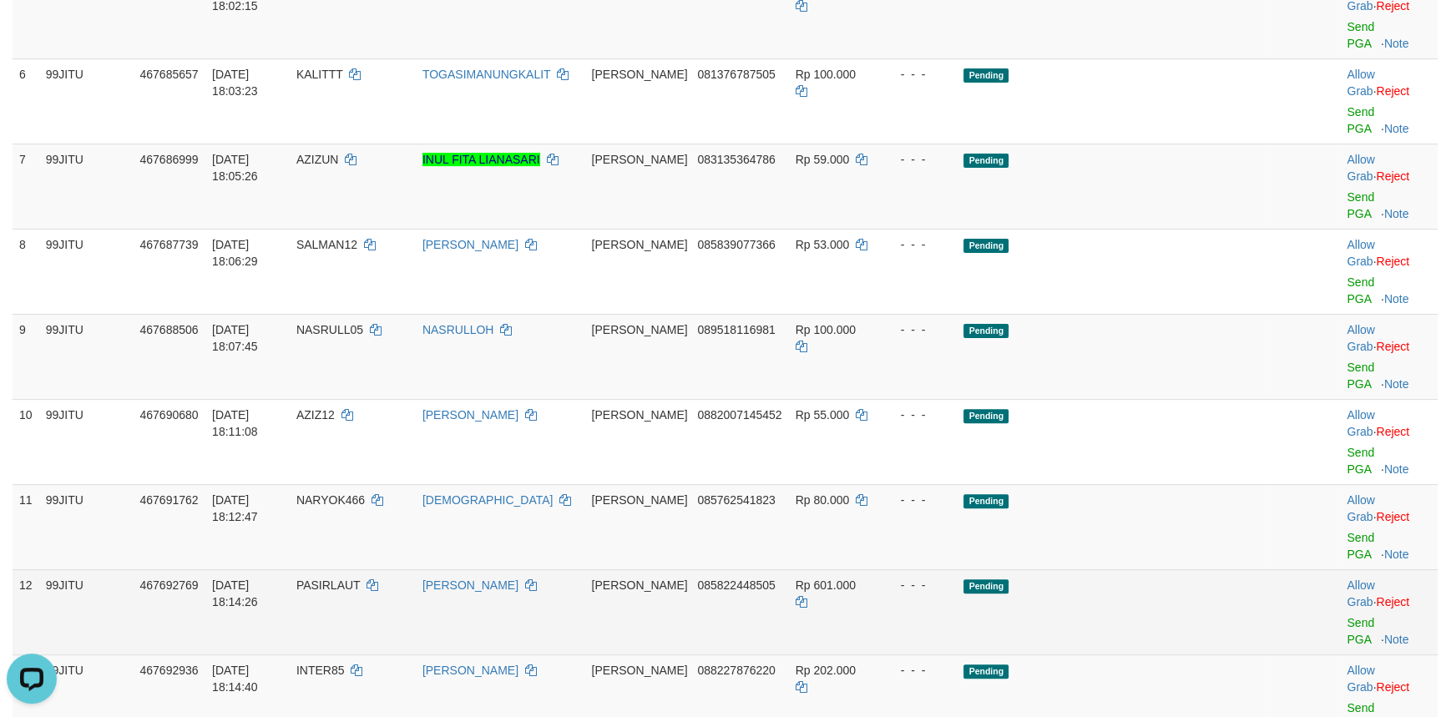
click at [361, 579] on span "PASIRLAUT" at bounding box center [328, 585] width 64 height 13
copy td "PASIRLAUT"
click at [361, 579] on span "PASIRLAUT" at bounding box center [328, 585] width 64 height 13
click at [1347, 616] on link "Send PGA" at bounding box center [1361, 631] width 28 height 30
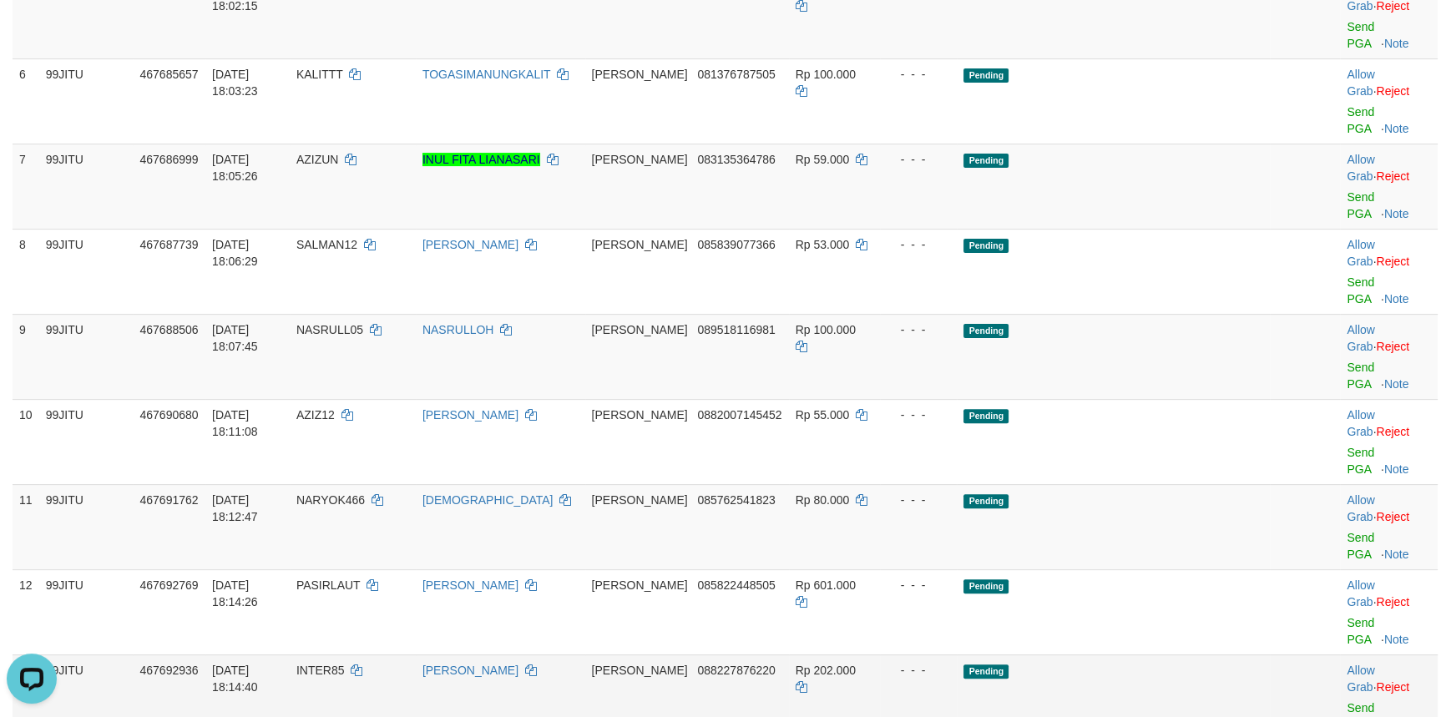
click at [345, 664] on span "INTER85" at bounding box center [320, 670] width 48 height 13
copy td "INTER85"
click at [345, 664] on span "INTER85" at bounding box center [320, 670] width 48 height 13
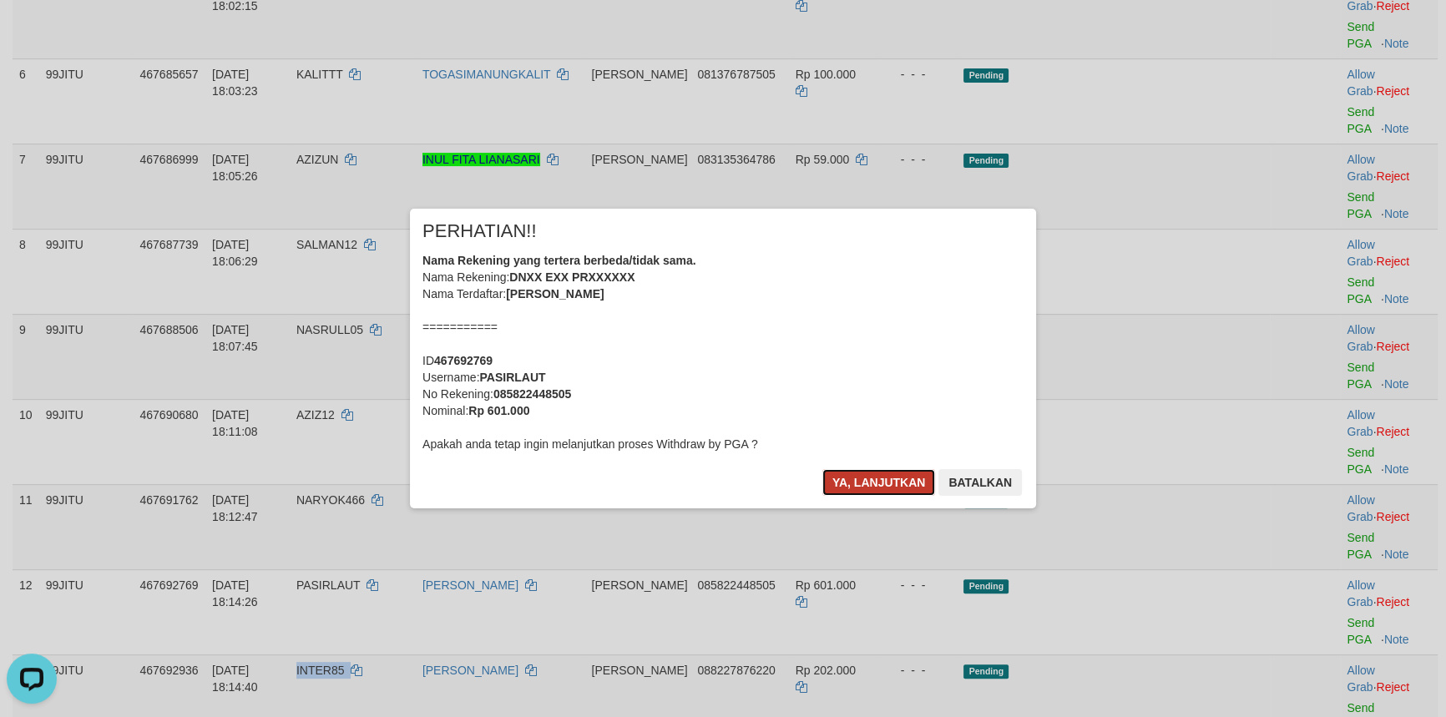
click at [859, 481] on button "Ya, lanjutkan" at bounding box center [879, 482] width 114 height 27
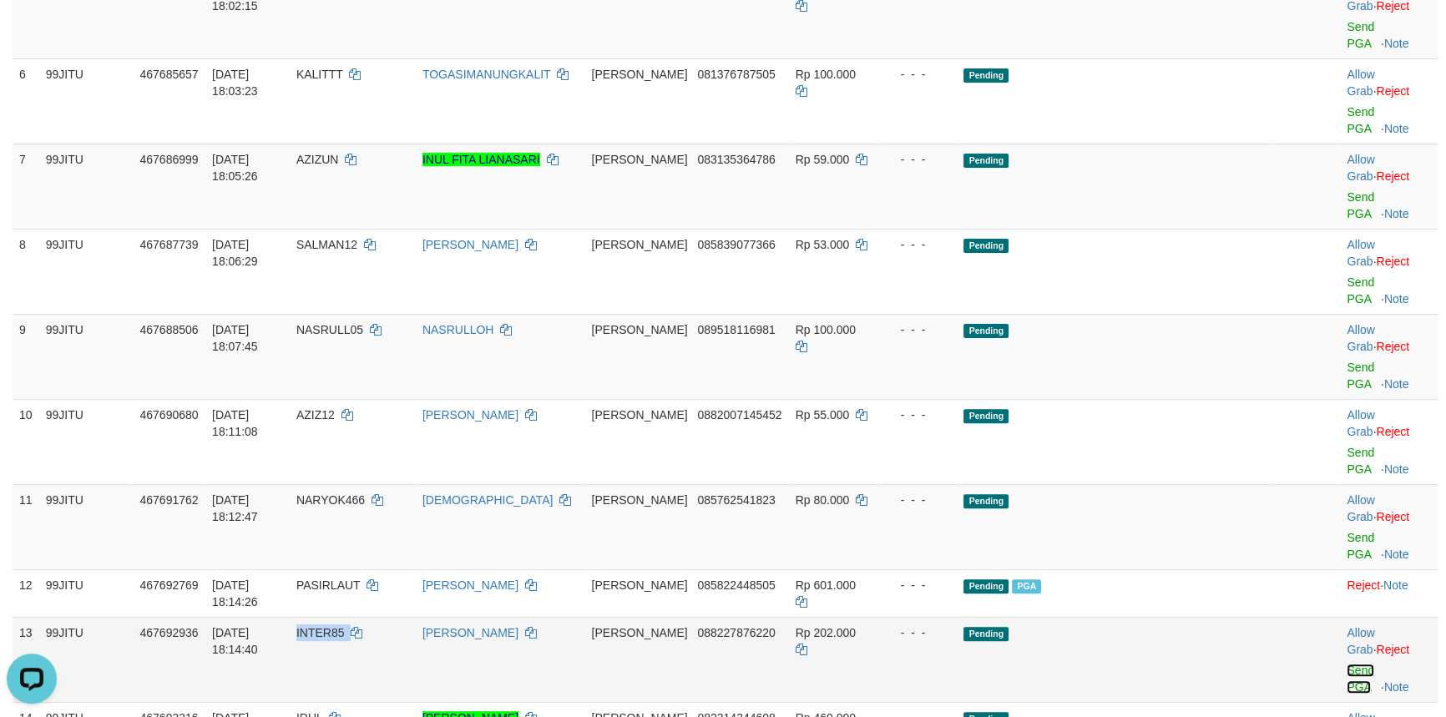
click at [1347, 664] on link "Send PGA" at bounding box center [1361, 679] width 28 height 30
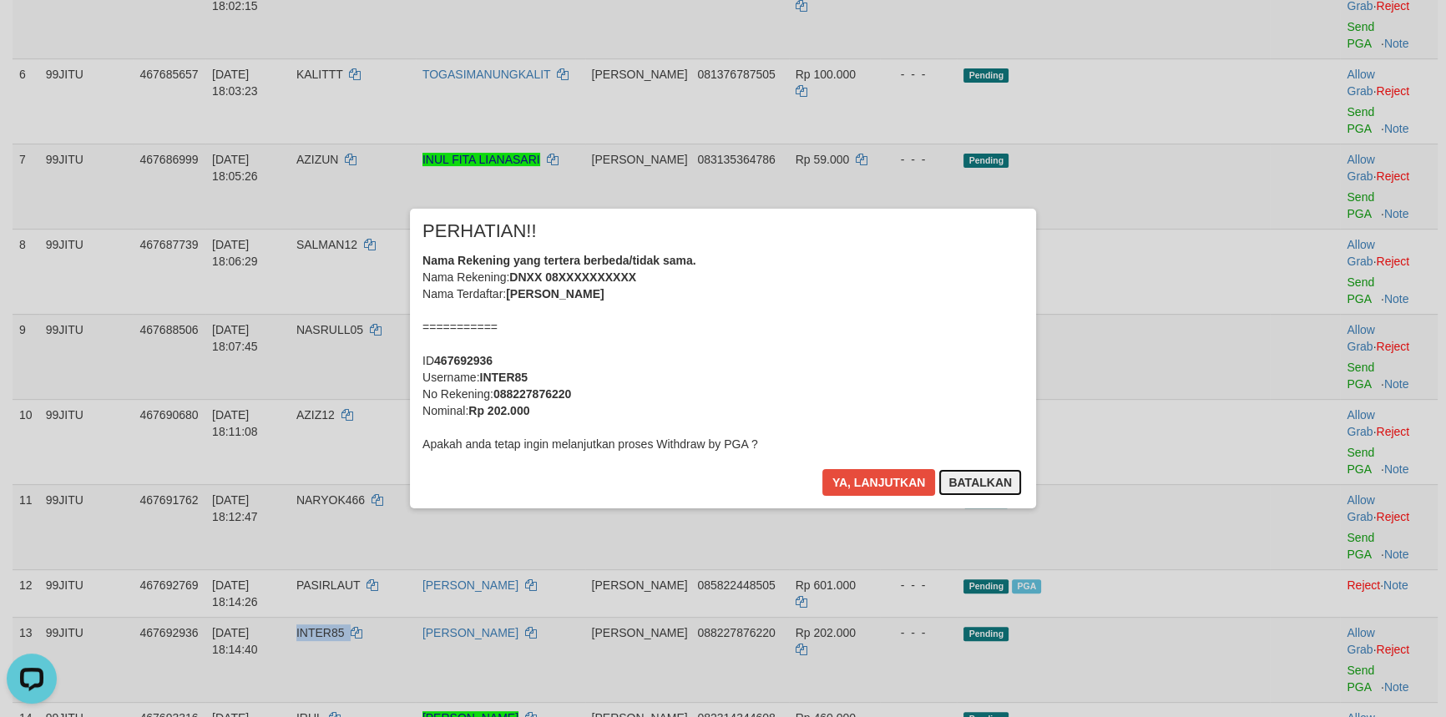
click at [985, 481] on button "Batalkan" at bounding box center [979, 482] width 83 height 27
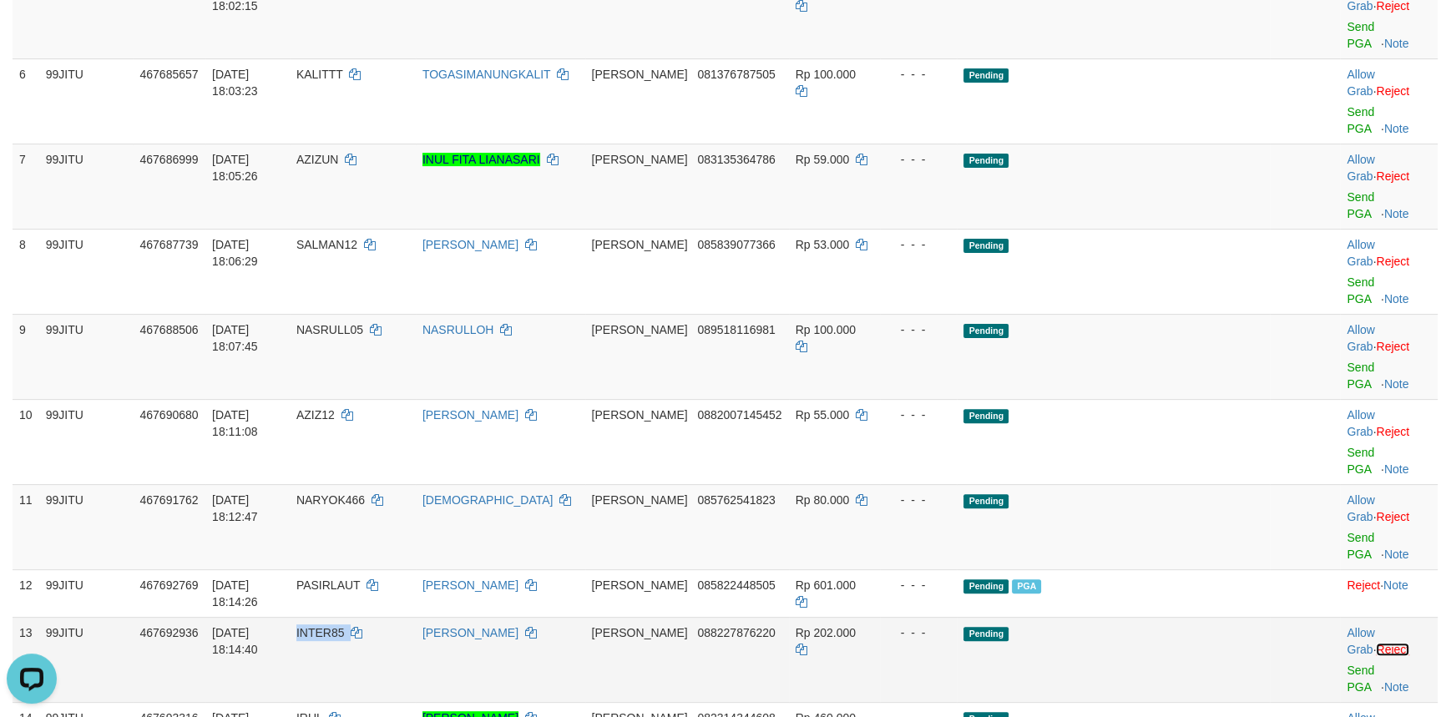
click at [1409, 643] on link "Reject" at bounding box center [1392, 649] width 33 height 13
click at [322, 711] on span "IRUL" at bounding box center [309, 717] width 26 height 13
copy td "IRUL"
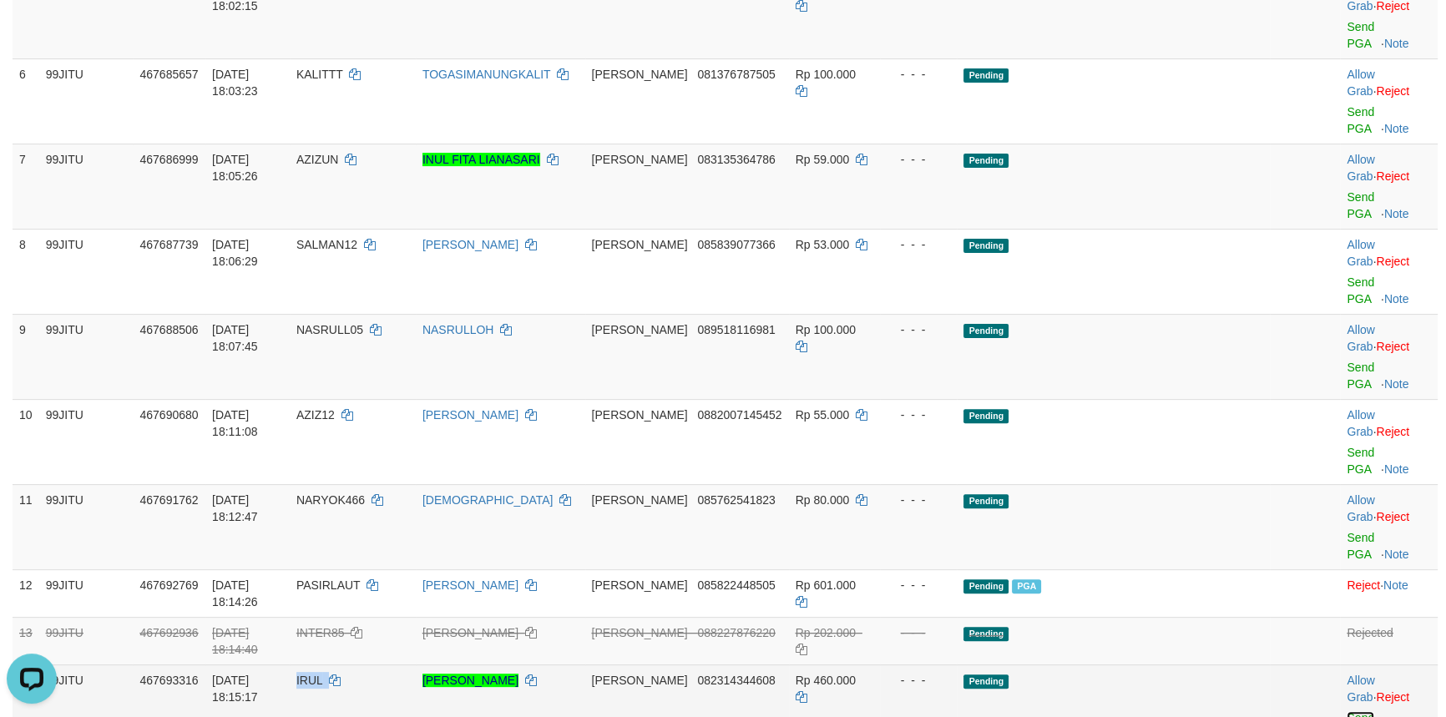
click at [1348, 711] on link "Send PGA" at bounding box center [1361, 726] width 28 height 30
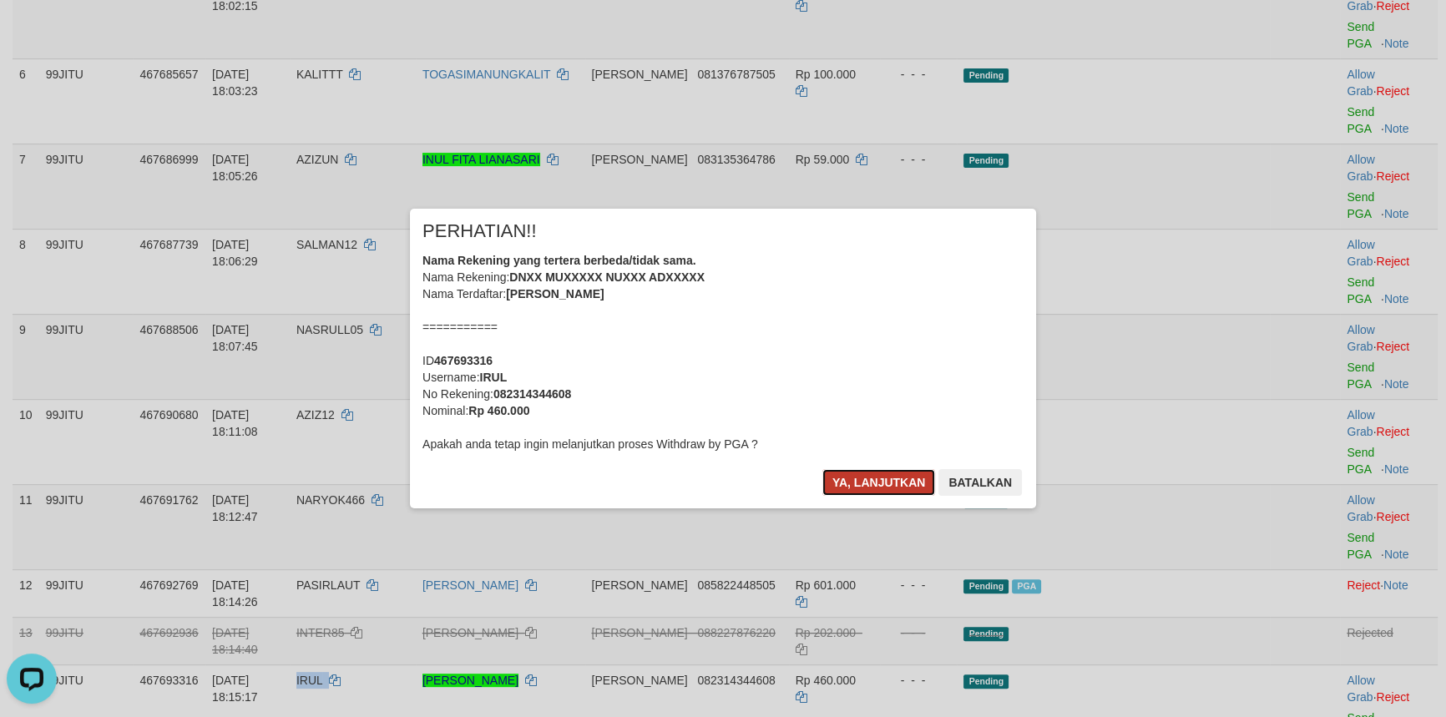
click at [869, 480] on button "Ya, lanjutkan" at bounding box center [879, 482] width 114 height 27
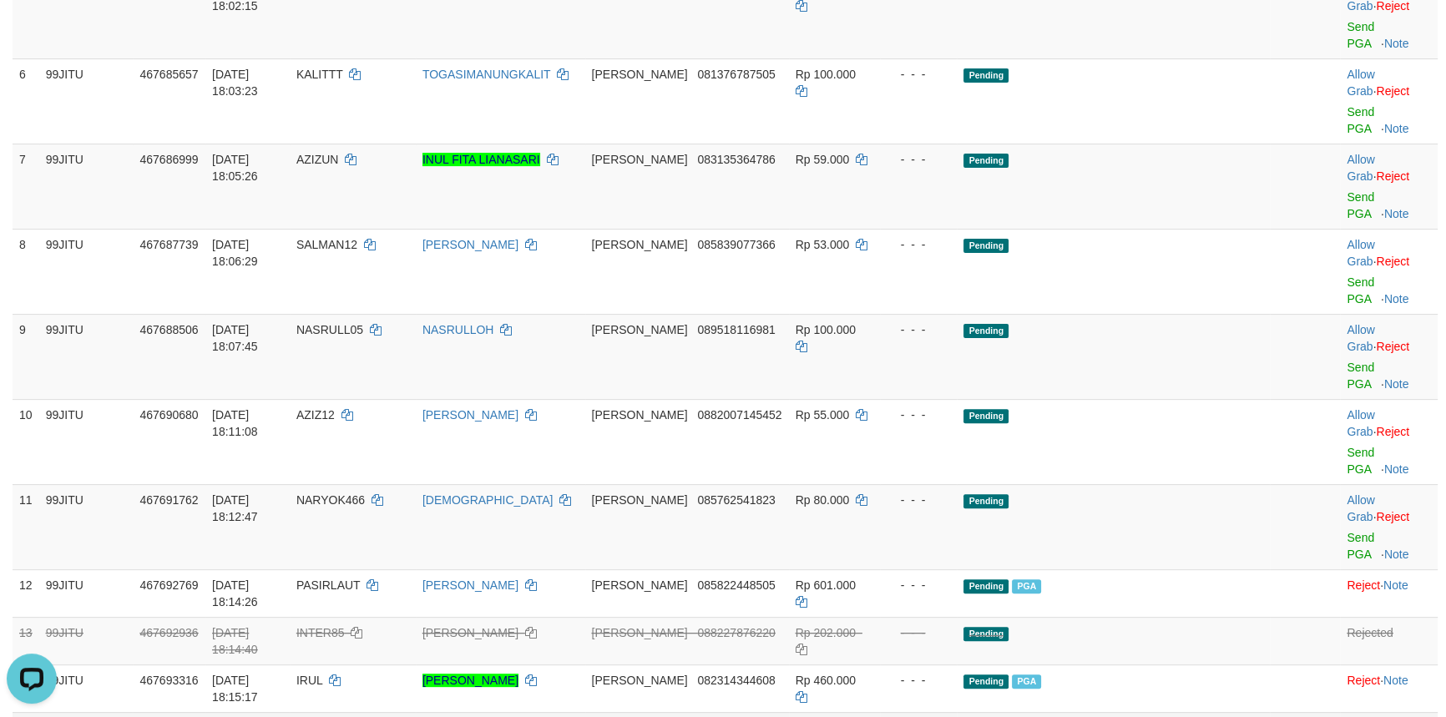
drag, startPoint x: 401, startPoint y: 342, endPoint x: 362, endPoint y: 367, distance: 46.6
click at [399, 342] on tbody "1 99JITU 467237207 31/08/2025 01:25:50 ROMANSA22 BAMBANG ADI WIRATMOYO BCA 8640…" at bounding box center [725, 652] width 1425 height 1996
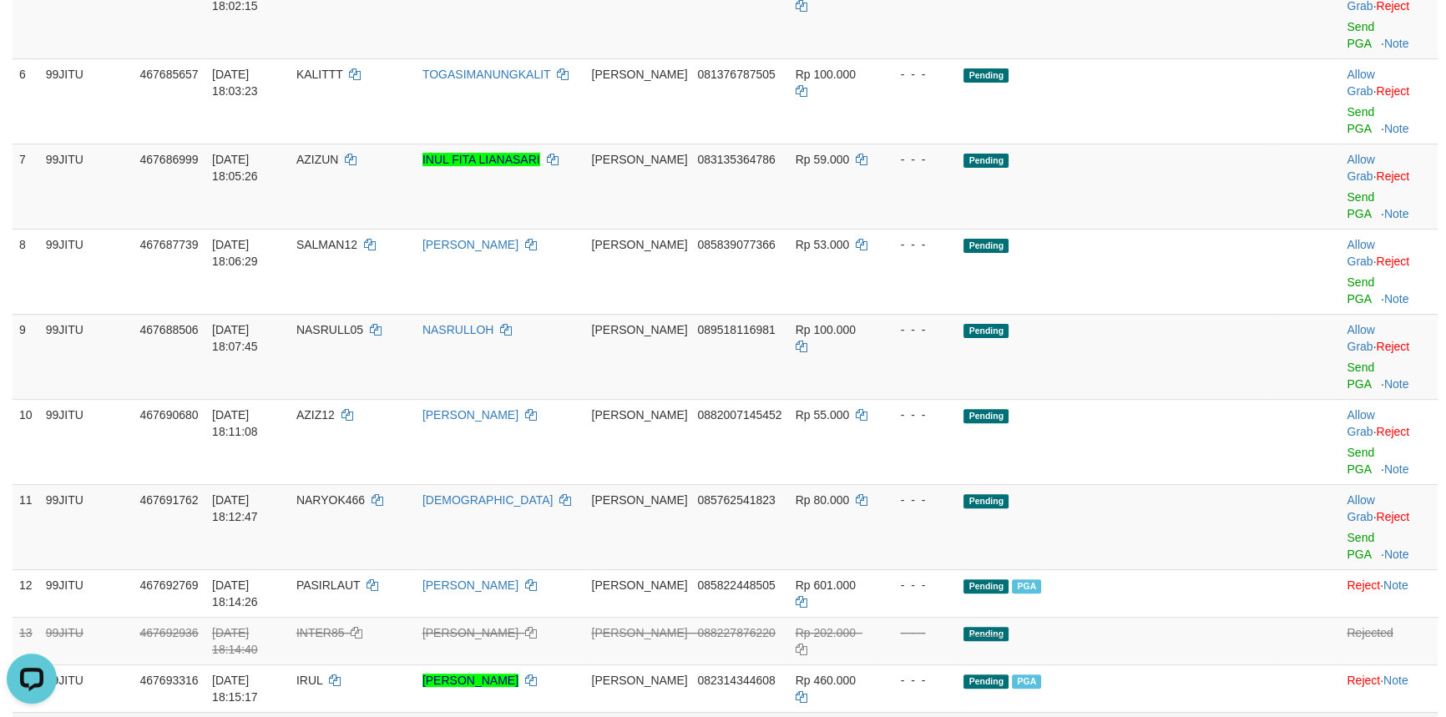
click at [335, 716] on span "TUWIR" at bounding box center [315, 727] width 38 height 13
copy td "TUWIR"
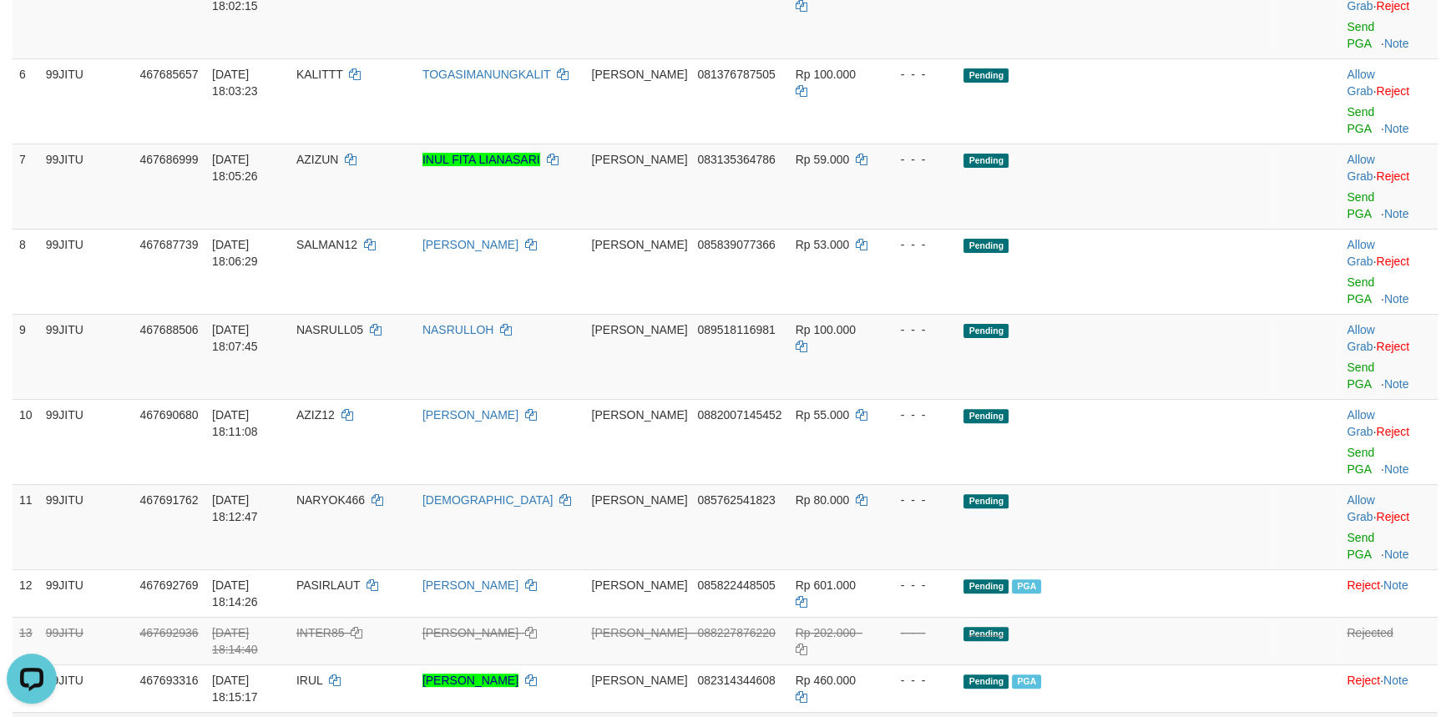
copy td "ELLY80"
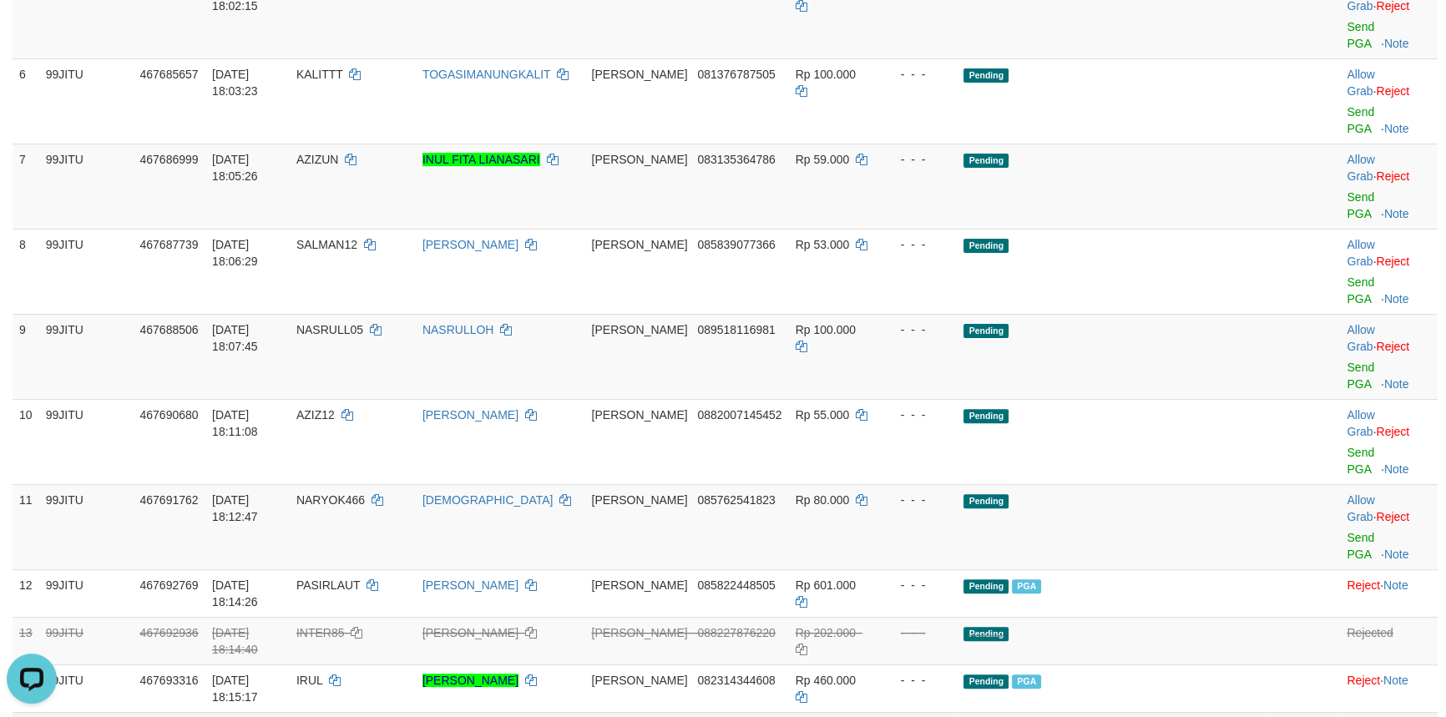
copy td "GRANDONG888"
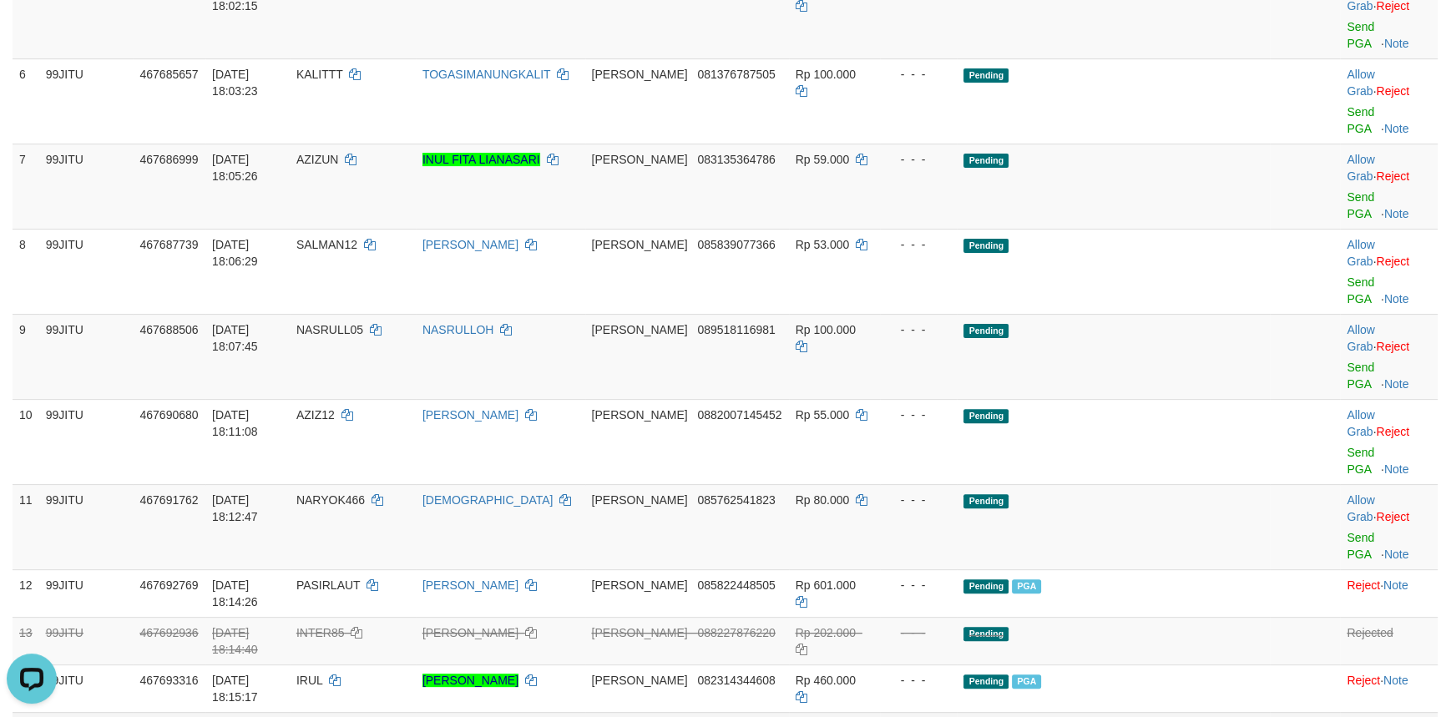
copy td "KOPISUSUBEJO"
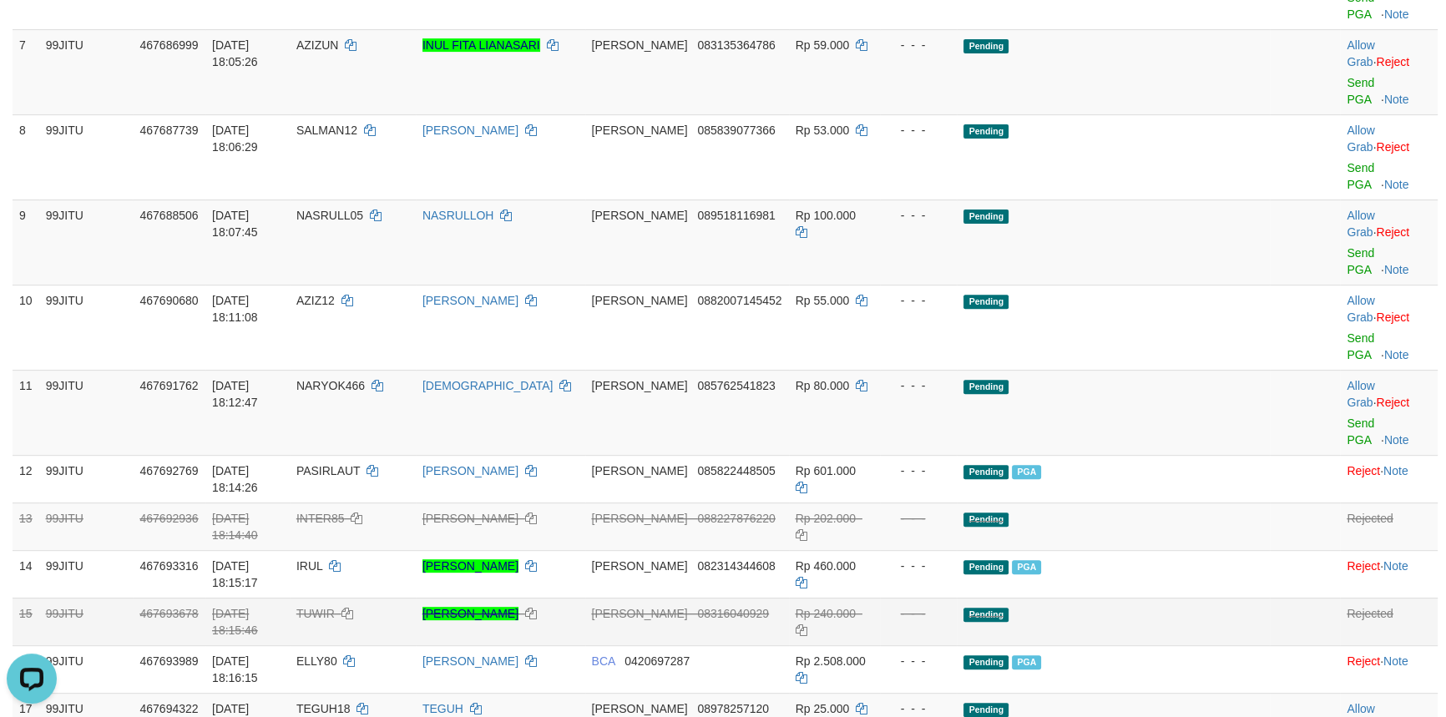
scroll to position [759, 0]
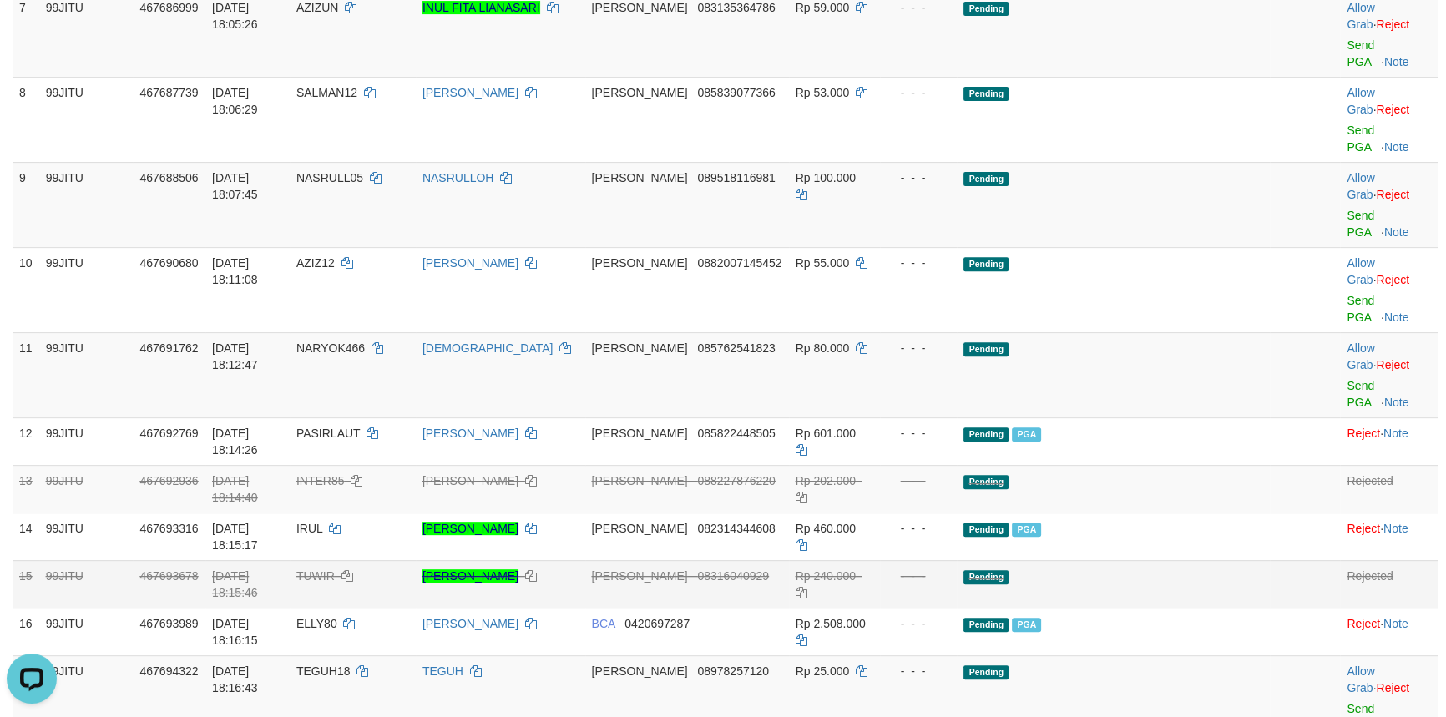
copy td "DANDAN001"
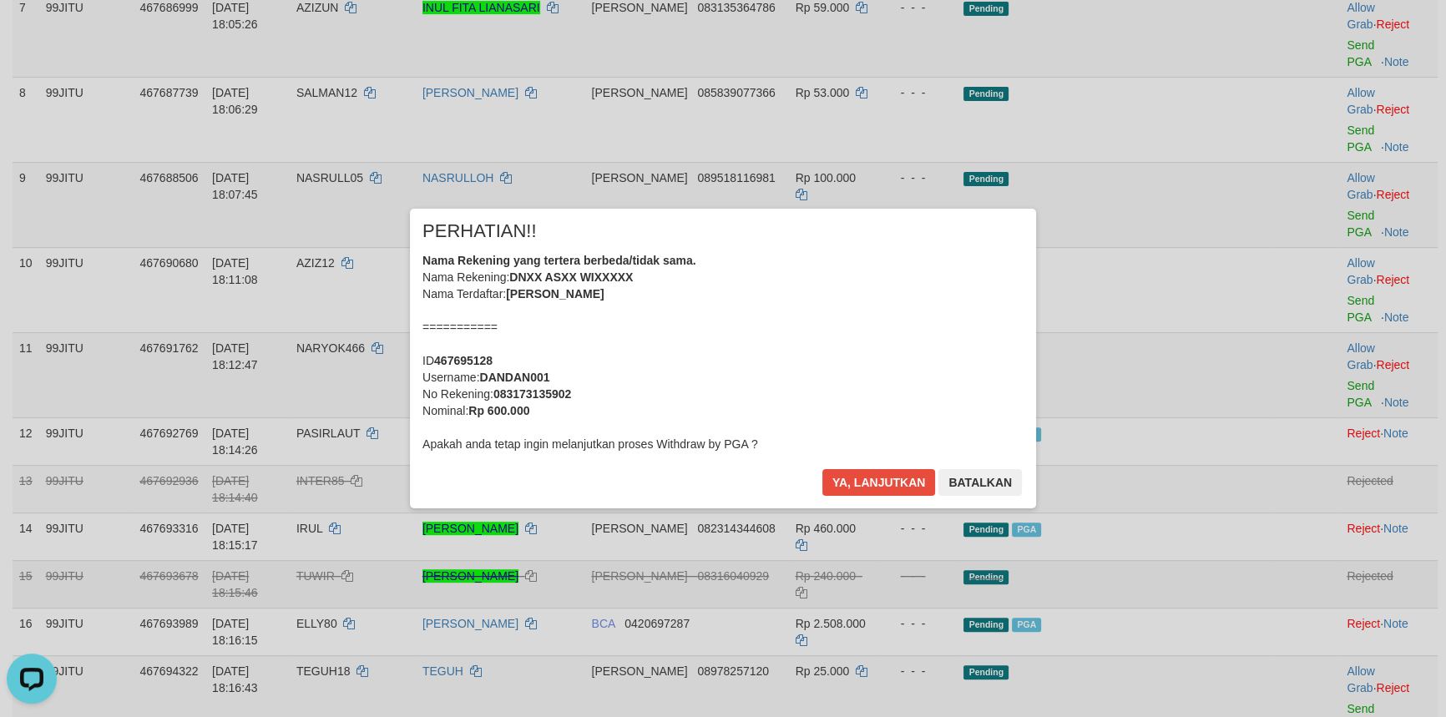
click at [402, 539] on div "× PERHATIAN!! Nama Rekening yang tertera berbeda/tidak sama. Nama Rekening: DNX…" at bounding box center [723, 358] width 1446 height 366
click at [879, 477] on button "Ya, lanjutkan" at bounding box center [879, 482] width 114 height 27
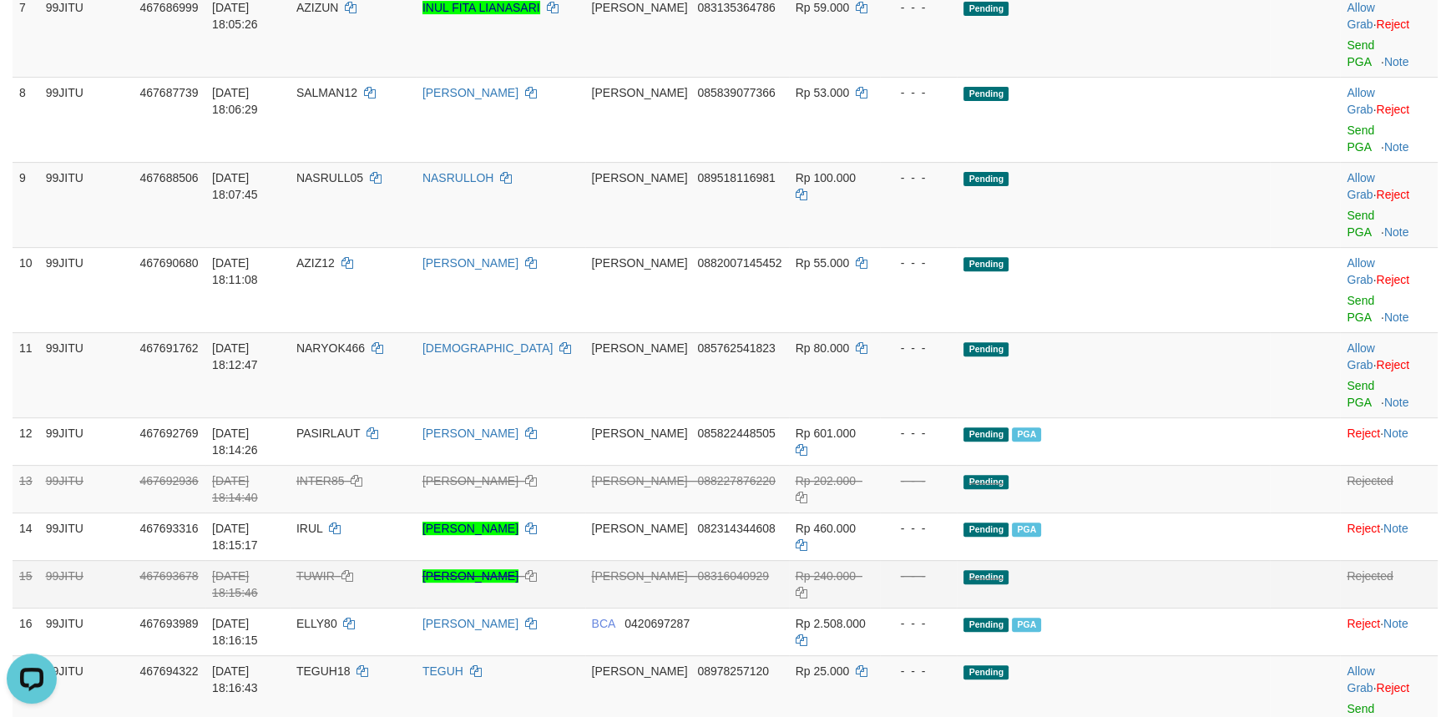
copy td "MADEASTIKA"
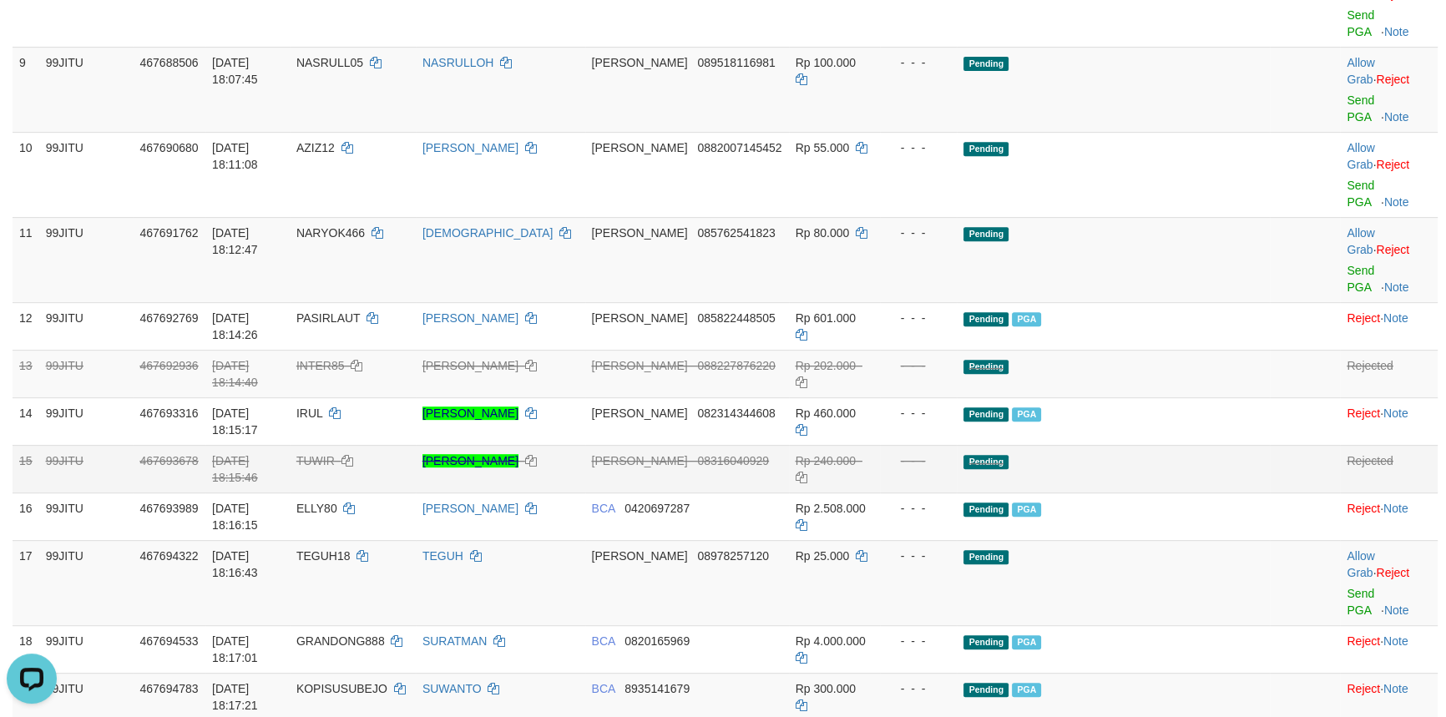
scroll to position [910, 0]
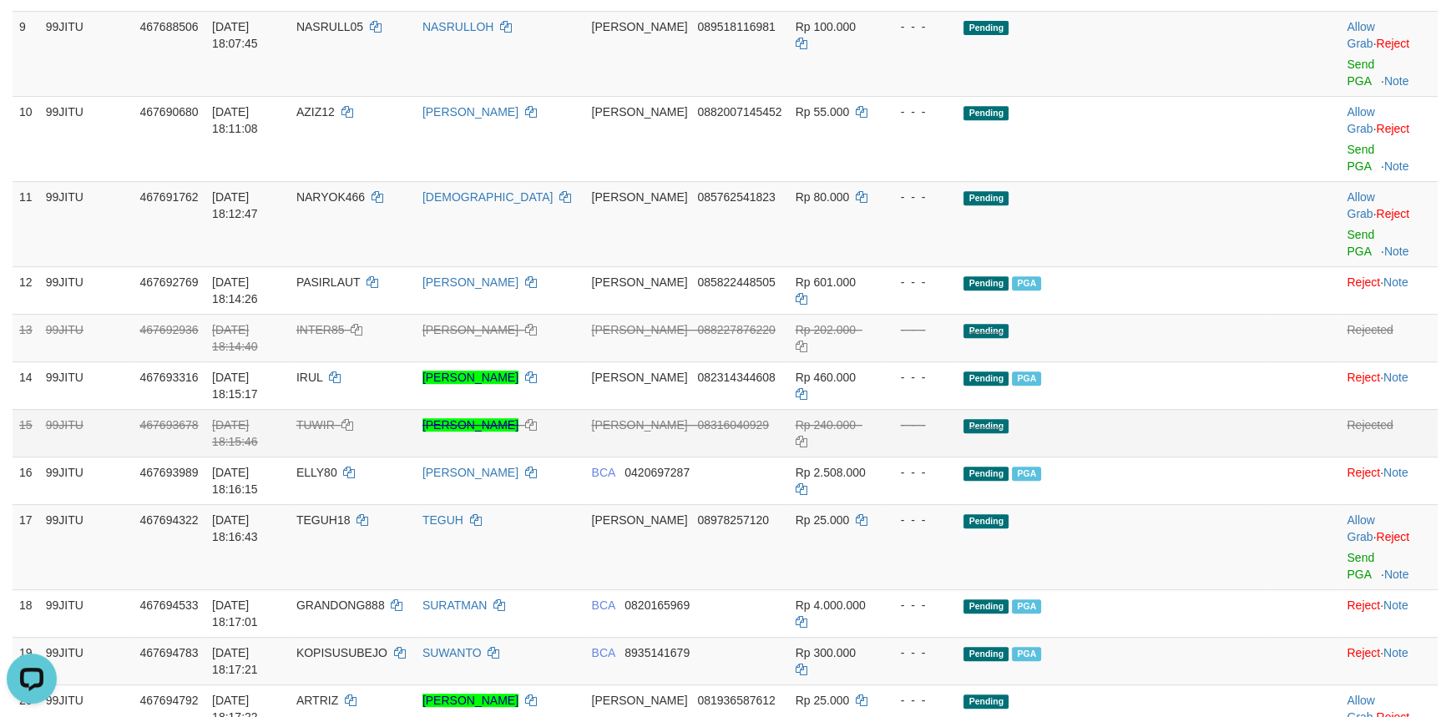
copy td "JACK1104"
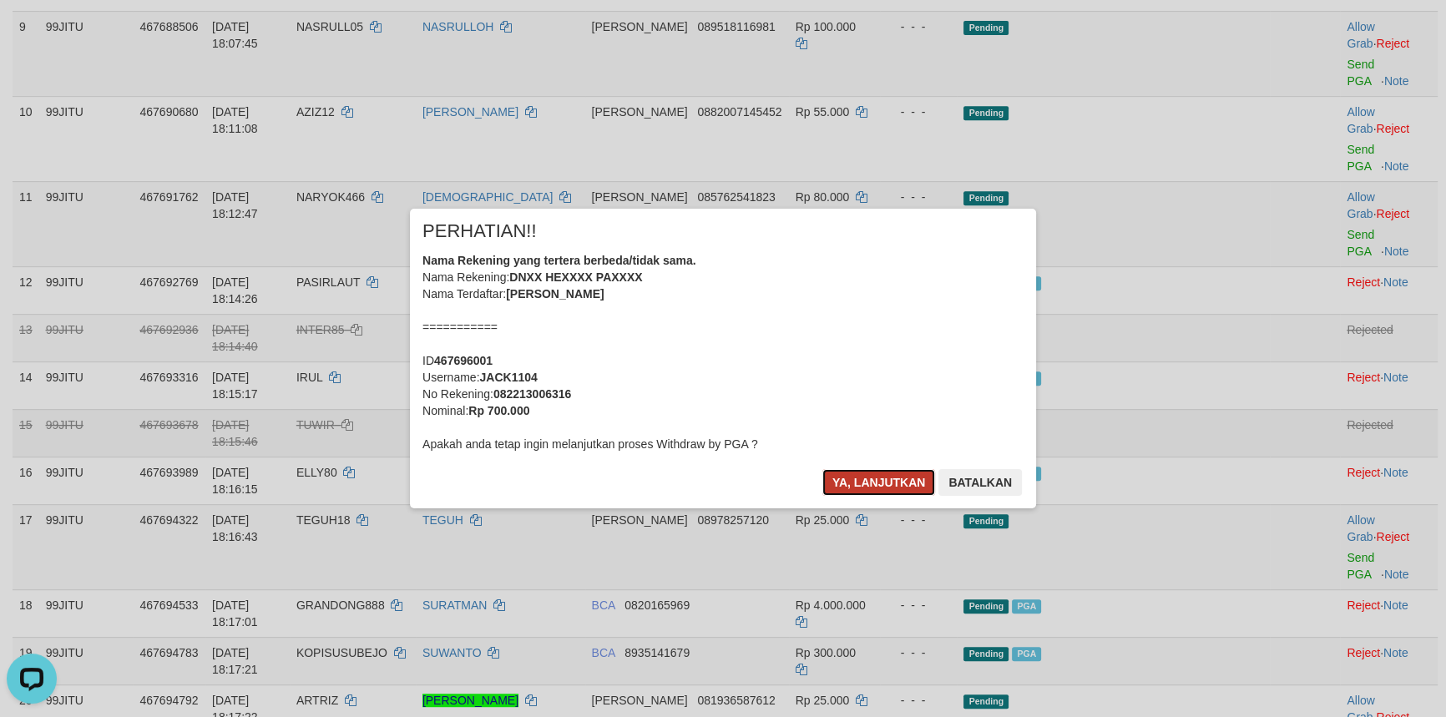
click at [843, 475] on button "Ya, lanjutkan" at bounding box center [879, 482] width 114 height 27
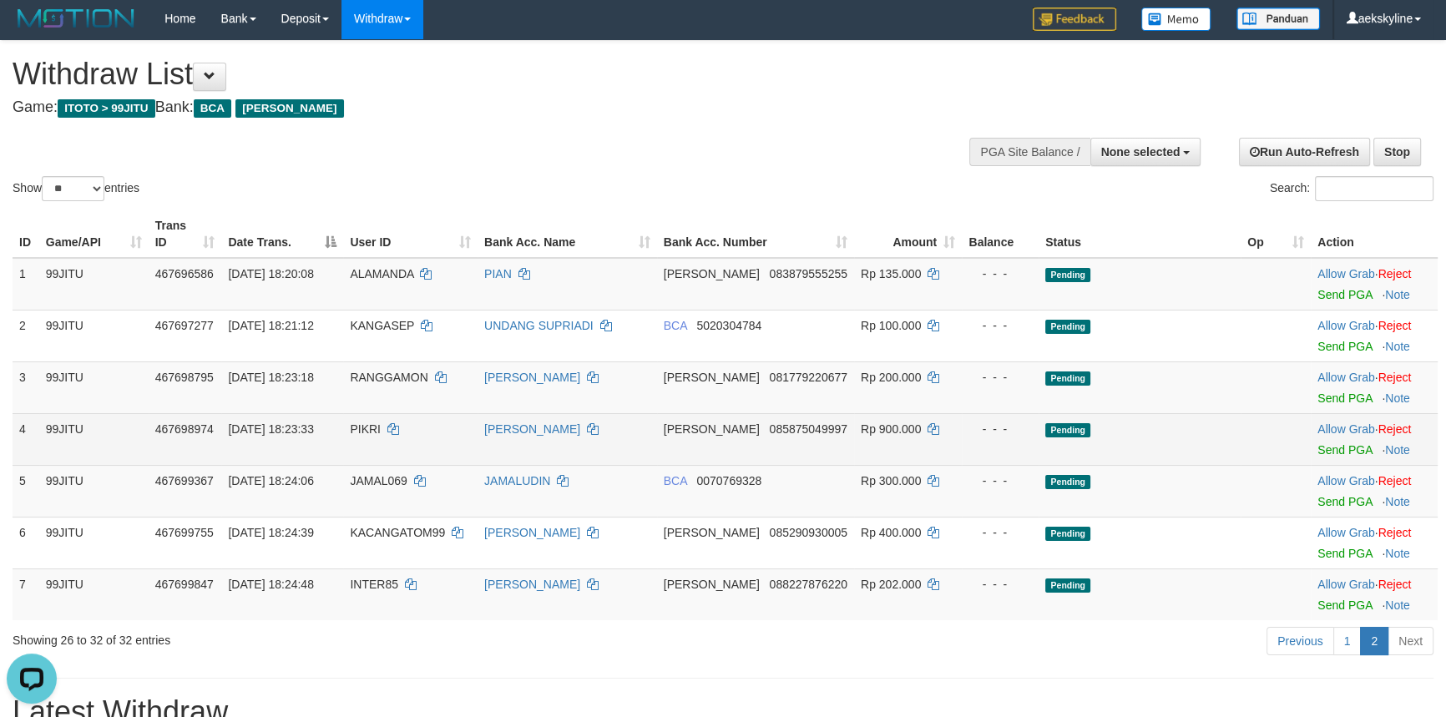
scroll to position [0, 0]
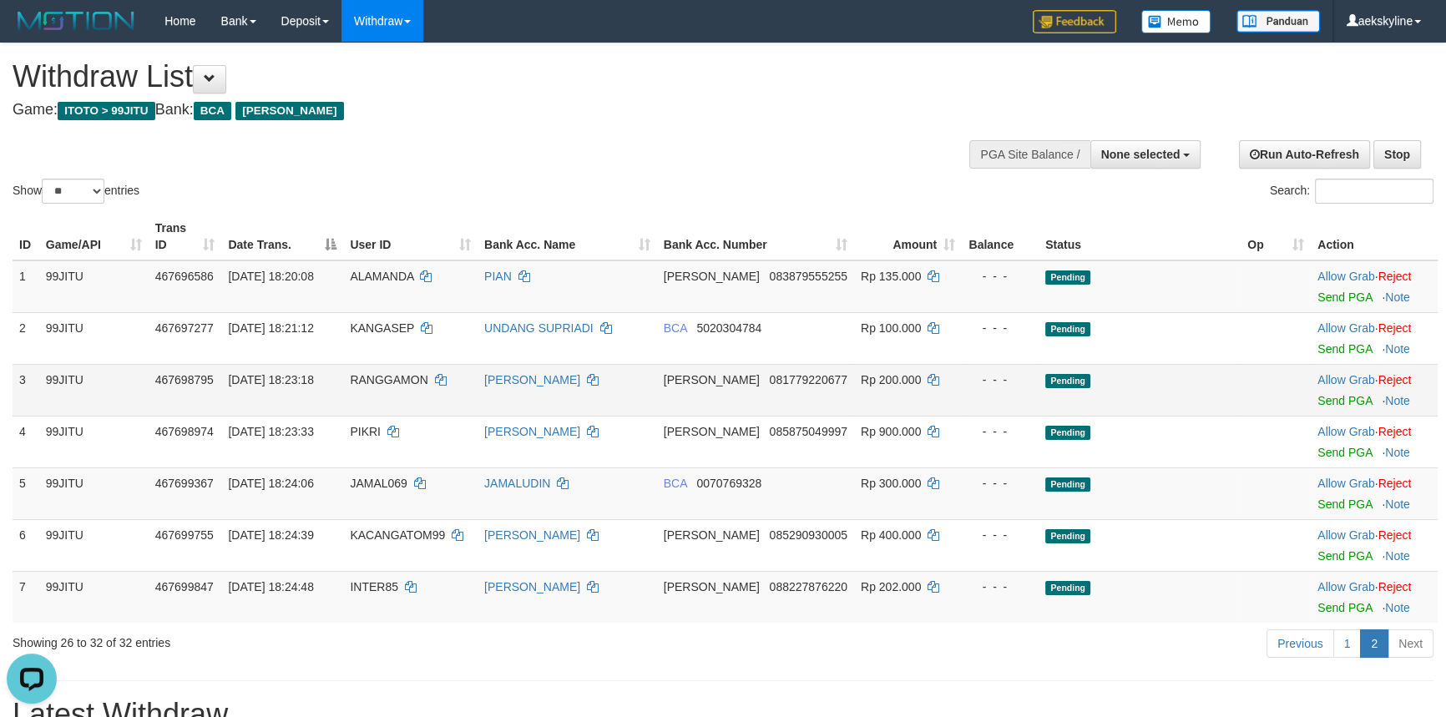
click at [412, 375] on span "RANGGAMON" at bounding box center [389, 379] width 78 height 13
click at [1331, 397] on link "Send PGA" at bounding box center [1345, 400] width 54 height 13
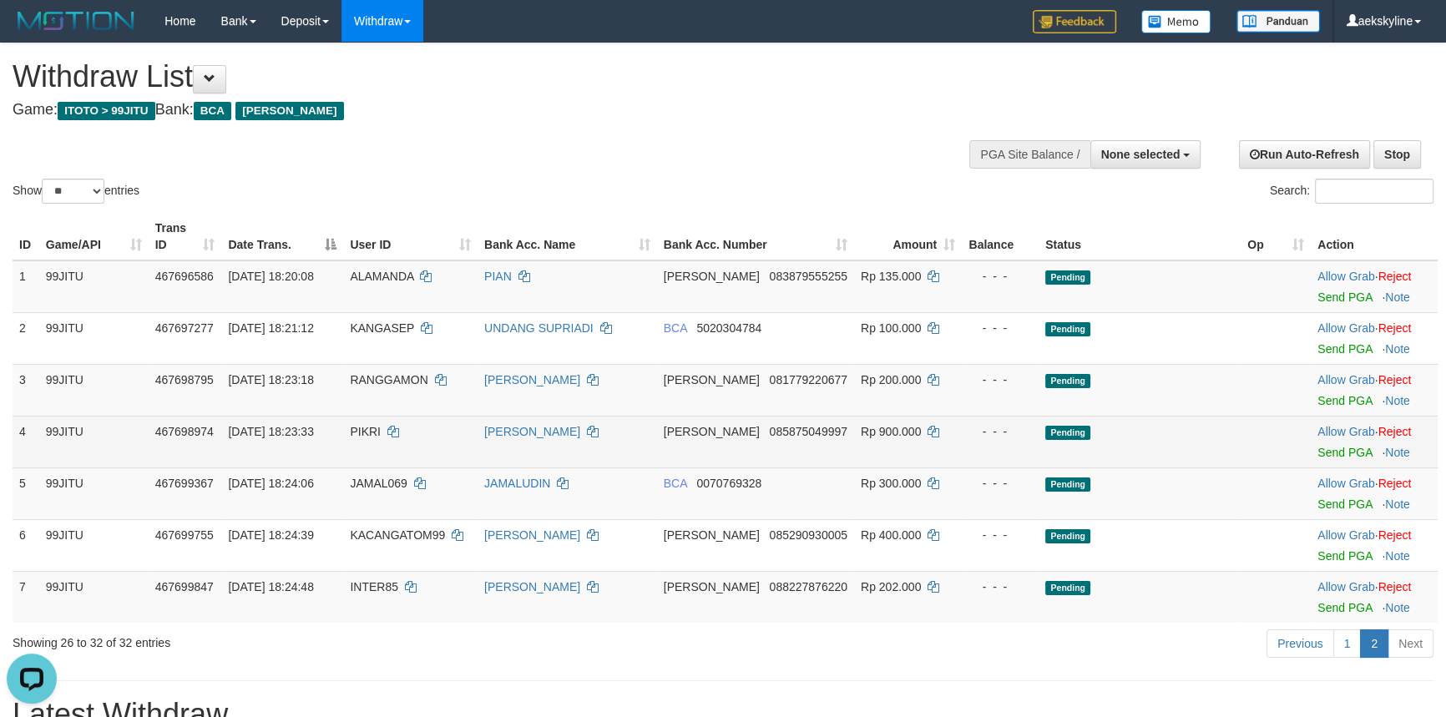
click at [367, 432] on span "PIKRI" at bounding box center [365, 431] width 31 height 13
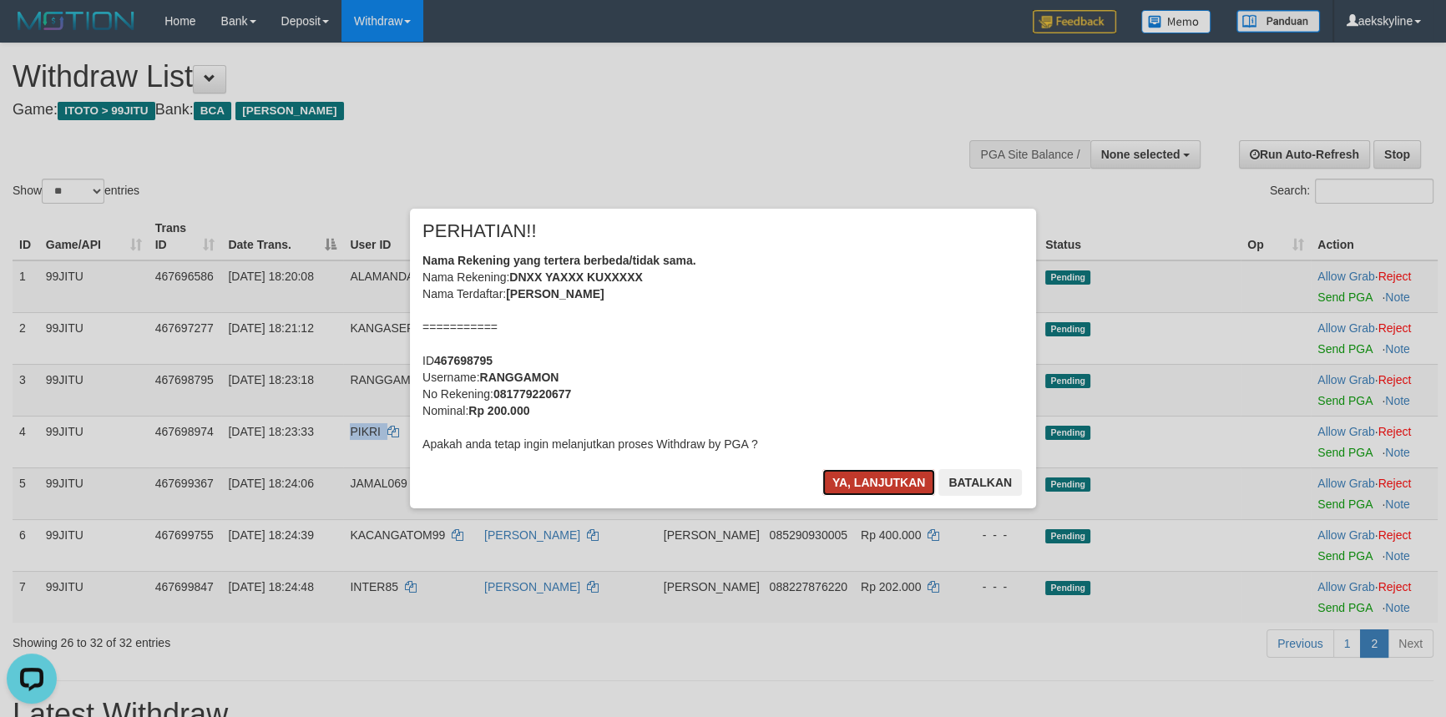
click at [877, 478] on button "Ya, lanjutkan" at bounding box center [879, 482] width 114 height 27
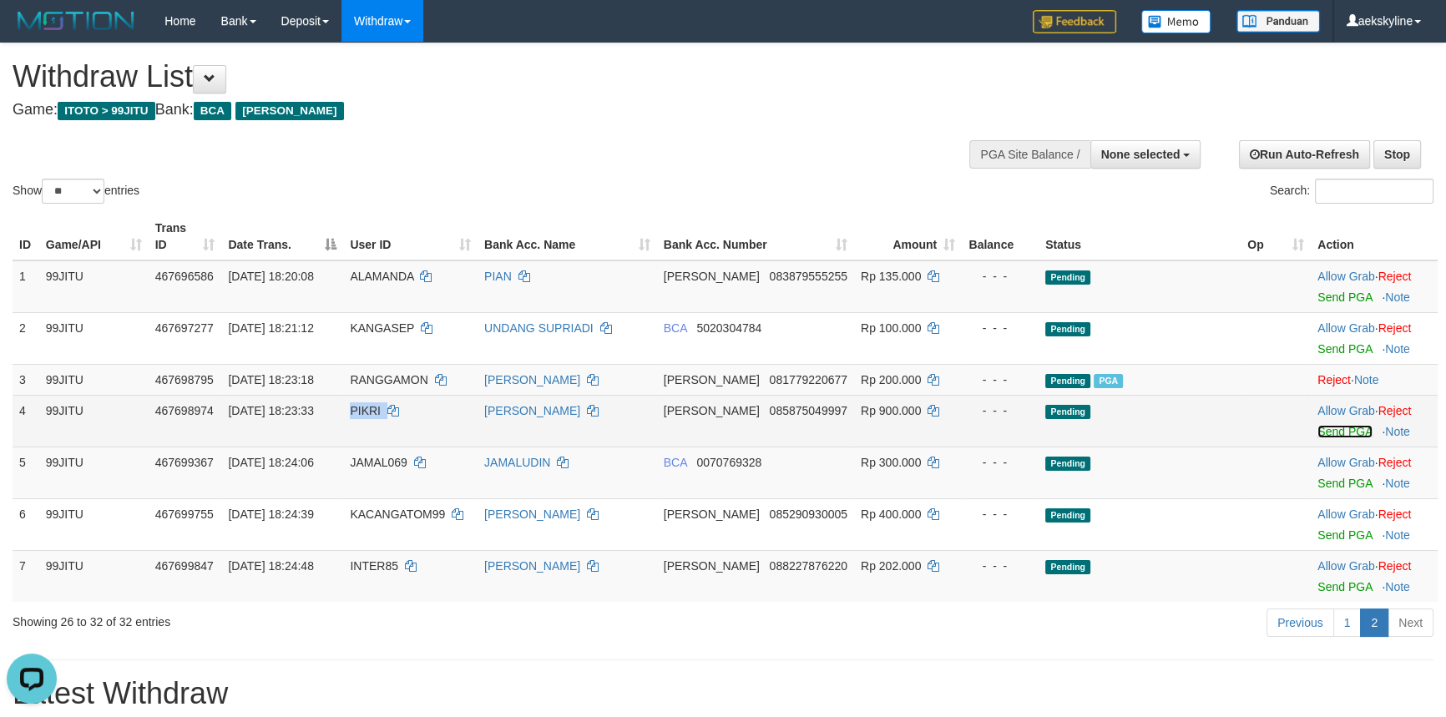
click at [1319, 432] on link "Send PGA" at bounding box center [1345, 431] width 54 height 13
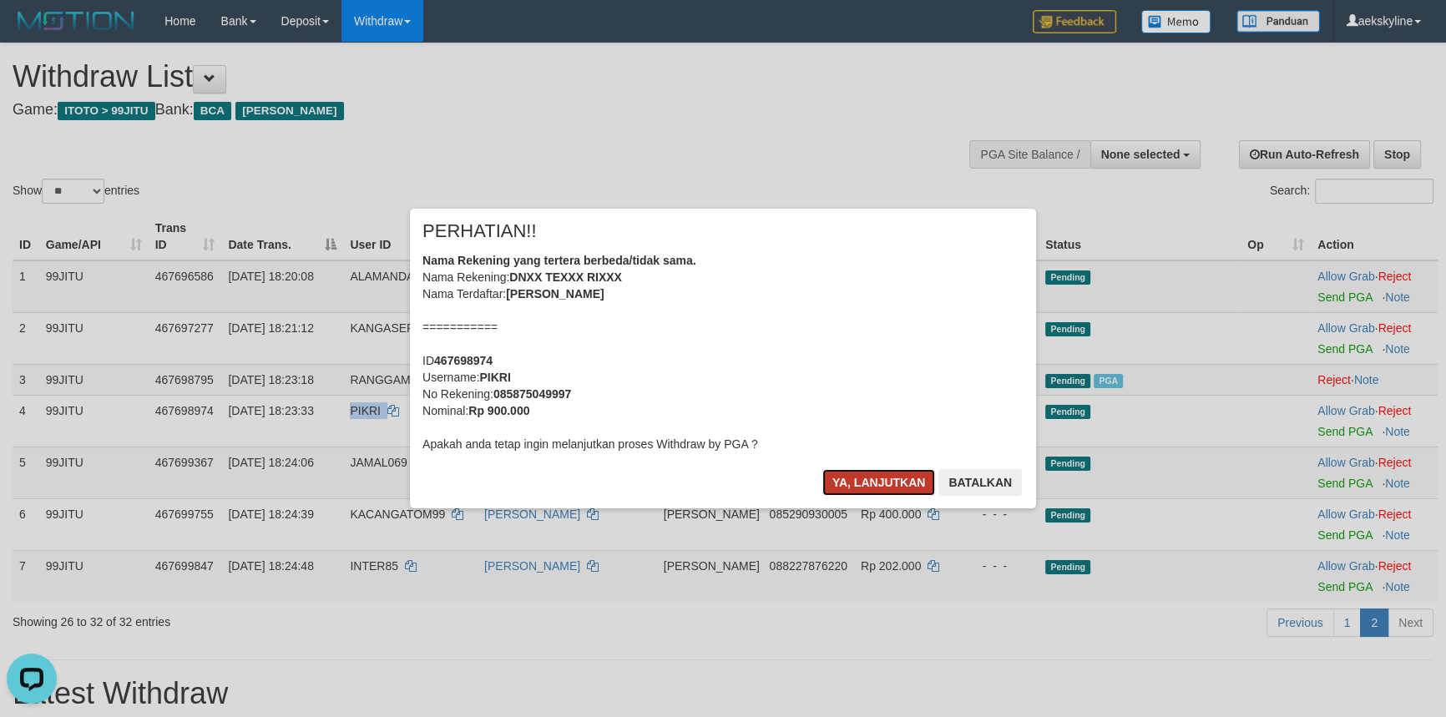
click at [841, 472] on button "Ya, lanjutkan" at bounding box center [879, 482] width 114 height 27
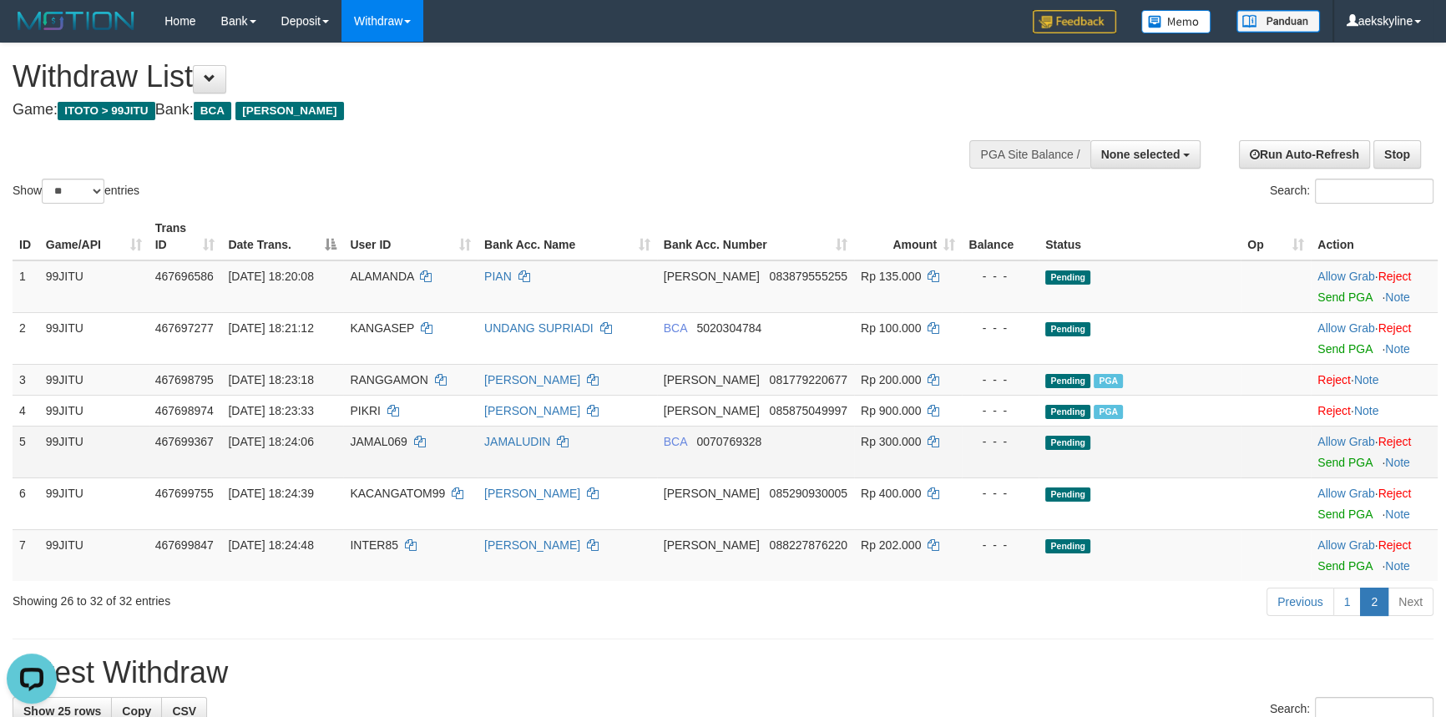
click at [397, 443] on span "JAMAL069" at bounding box center [378, 441] width 57 height 13
click at [1353, 459] on link "Send PGA" at bounding box center [1345, 462] width 54 height 13
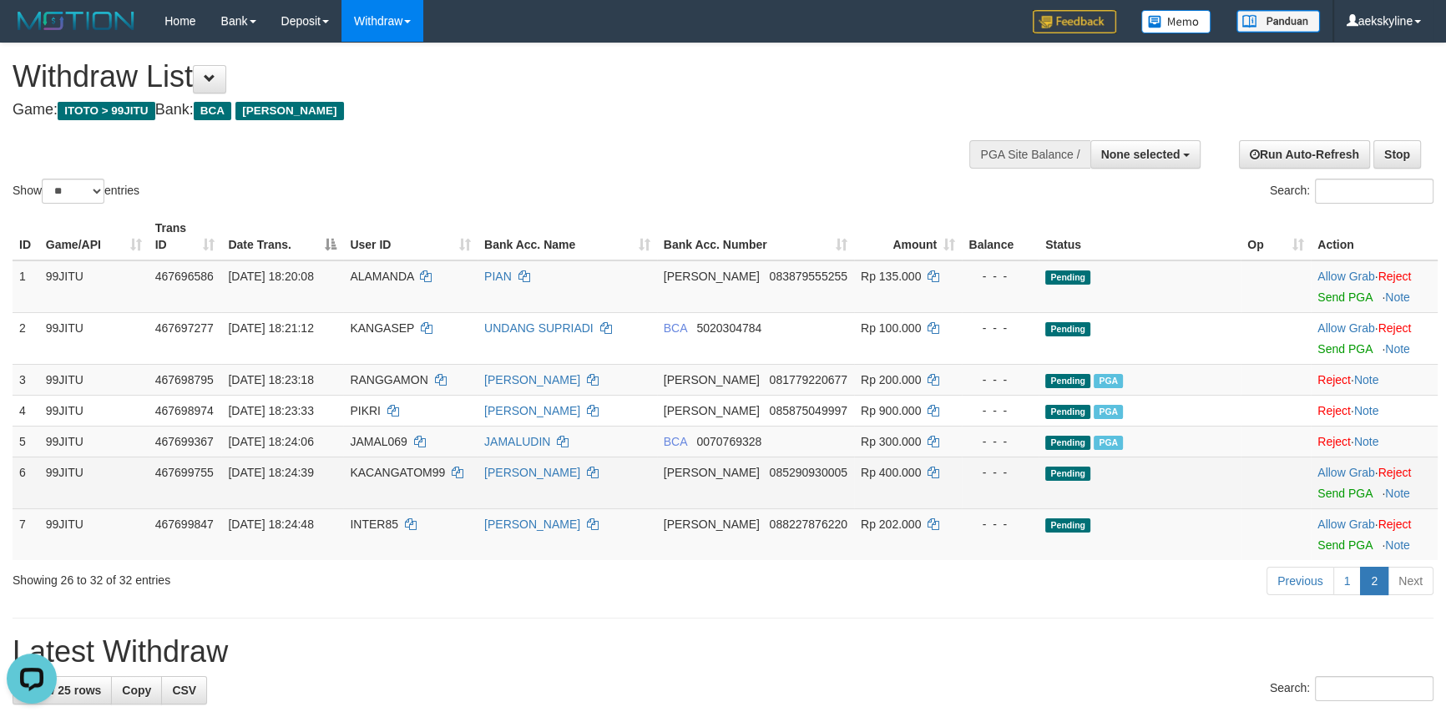
click at [390, 468] on span "KACANGATOM99" at bounding box center [397, 472] width 95 height 13
click at [1333, 487] on link "Send PGA" at bounding box center [1345, 493] width 54 height 13
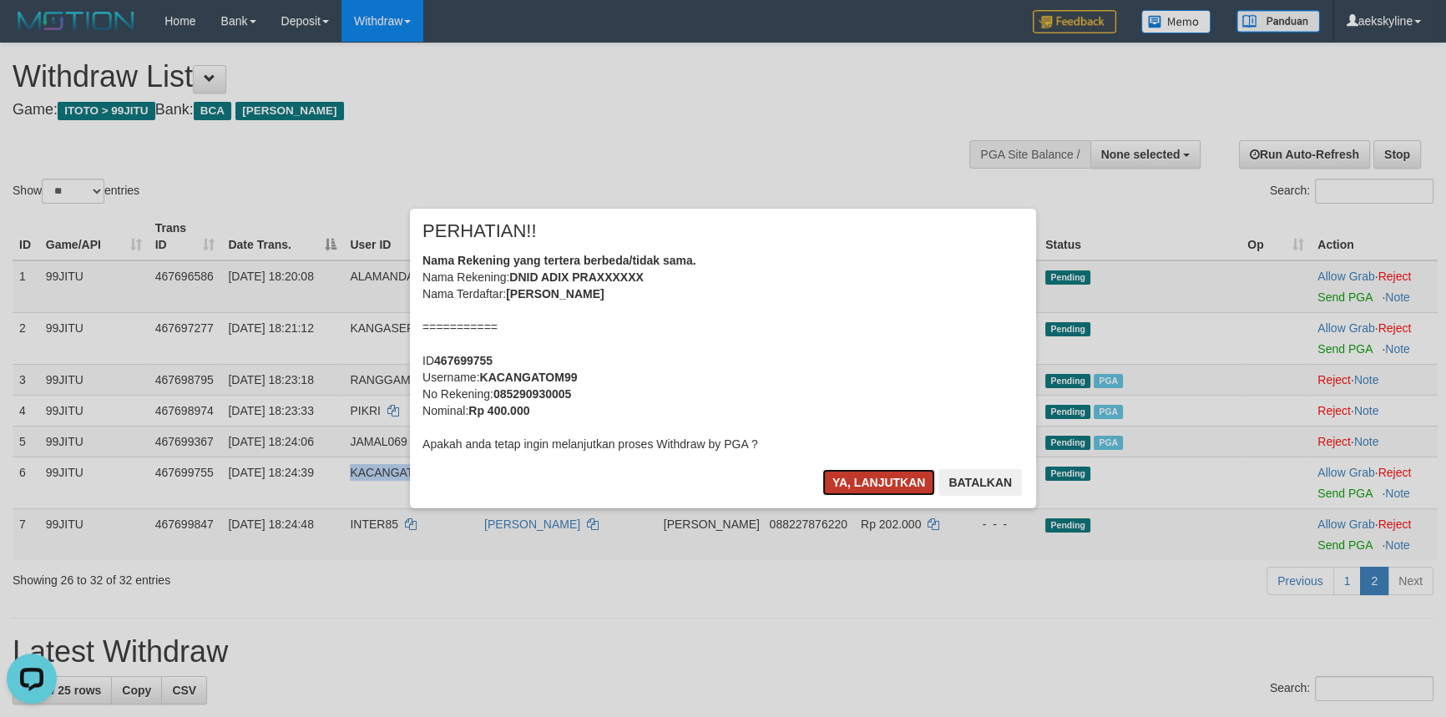
click at [853, 480] on button "Ya, lanjutkan" at bounding box center [879, 482] width 114 height 27
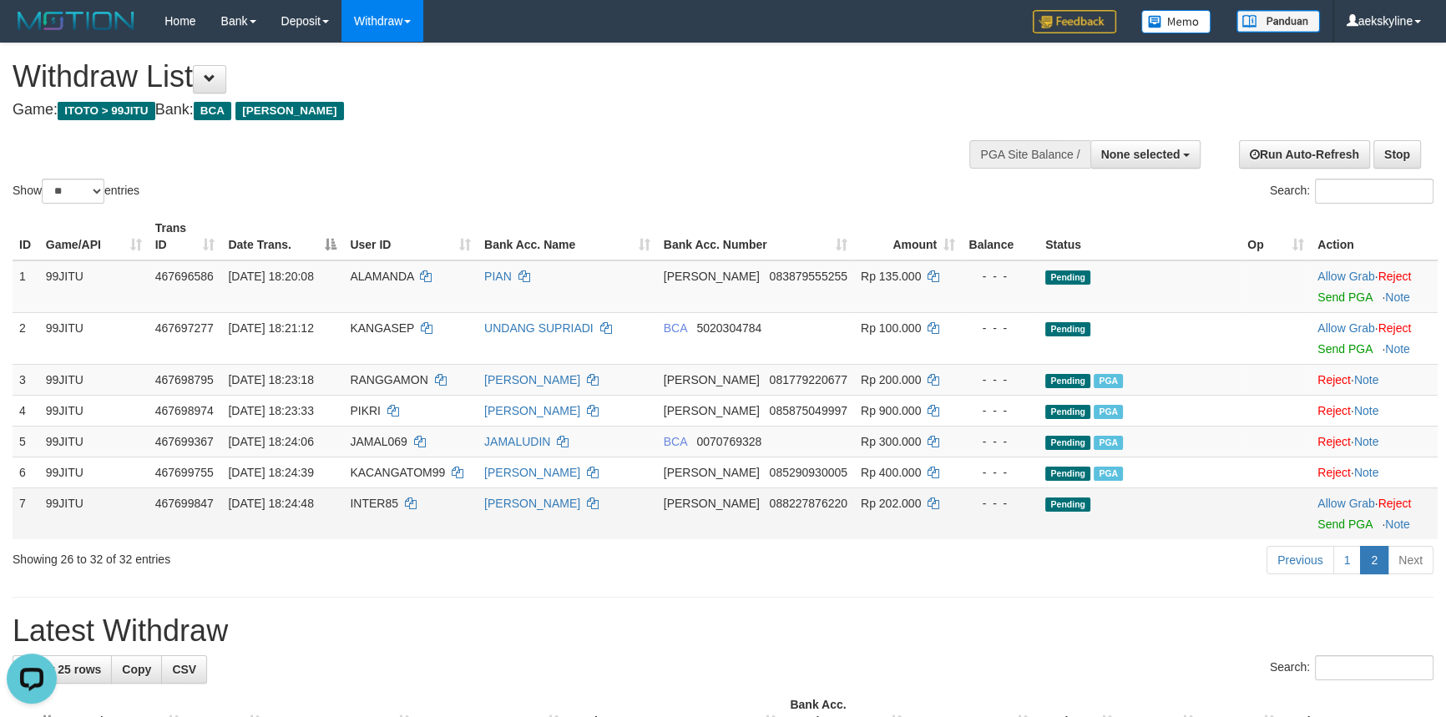
click at [357, 503] on td "INTER85" at bounding box center [410, 514] width 134 height 52
click at [379, 499] on span "INTER85" at bounding box center [374, 503] width 48 height 13
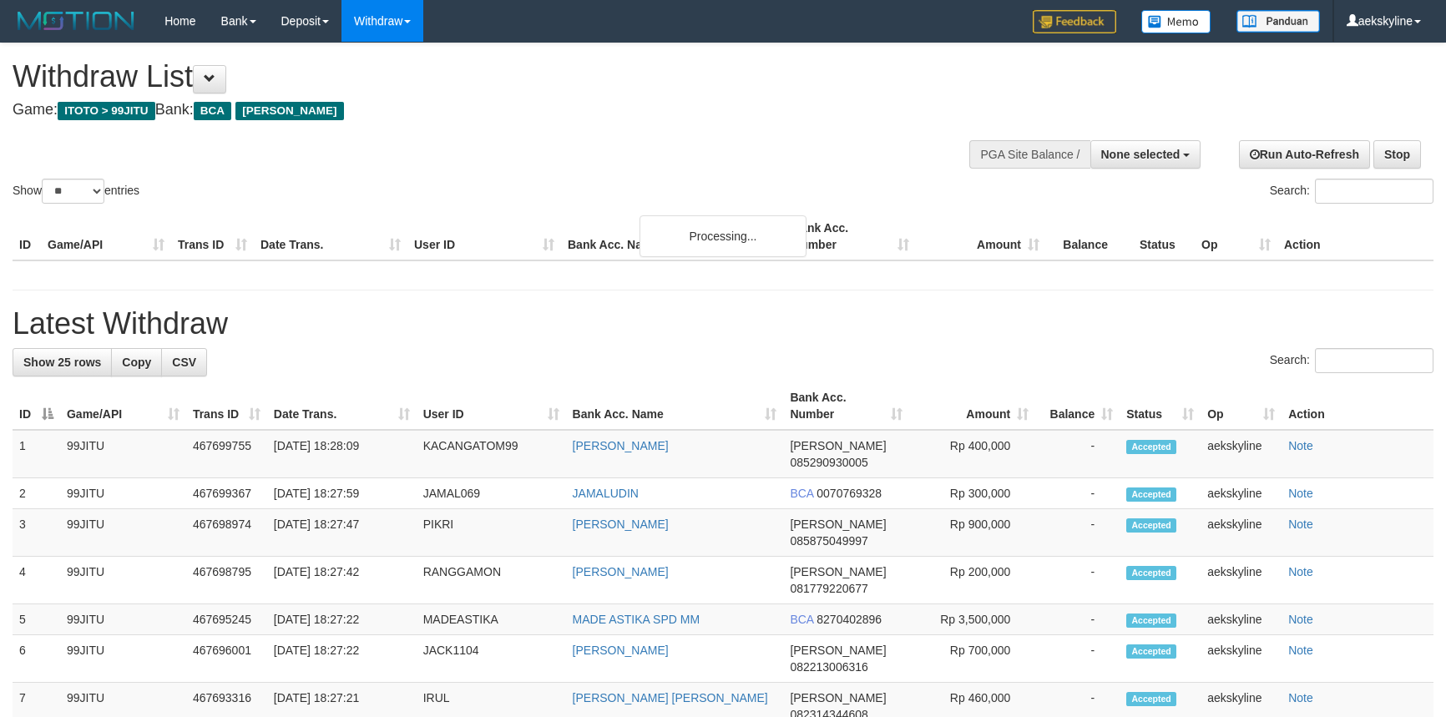
select select
select select "**"
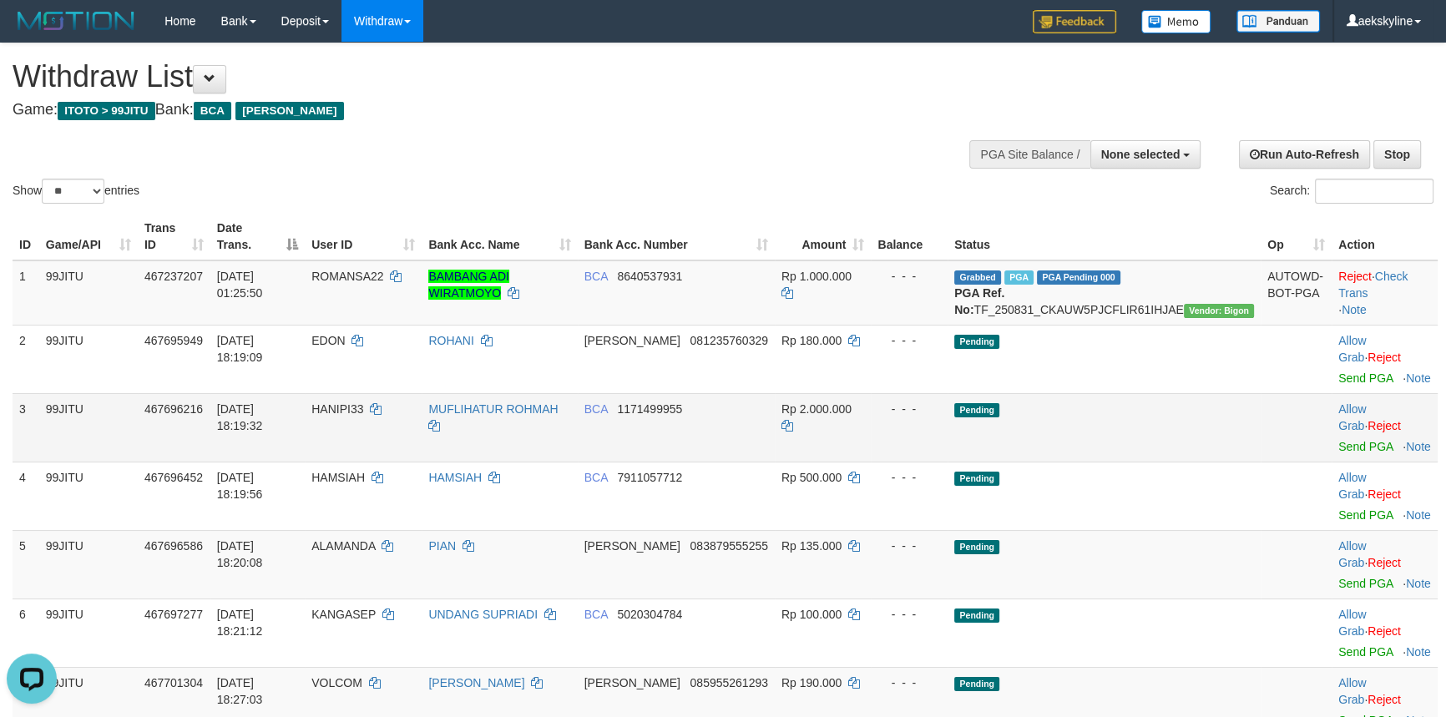
click at [363, 408] on span "HANIPI33" at bounding box center [337, 408] width 52 height 13
copy td "HANIPI33"
click at [1338, 440] on link "Send PGA" at bounding box center [1365, 446] width 54 height 13
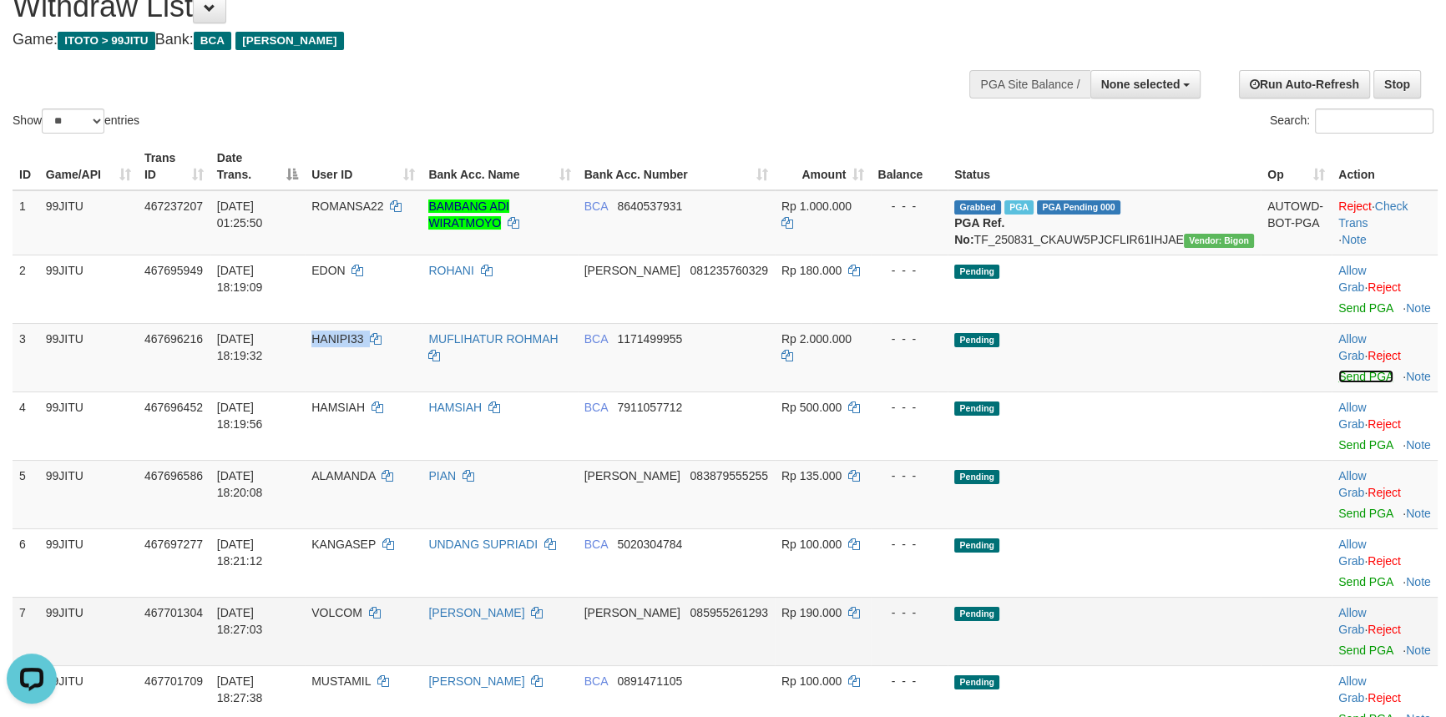
scroll to position [151, 0]
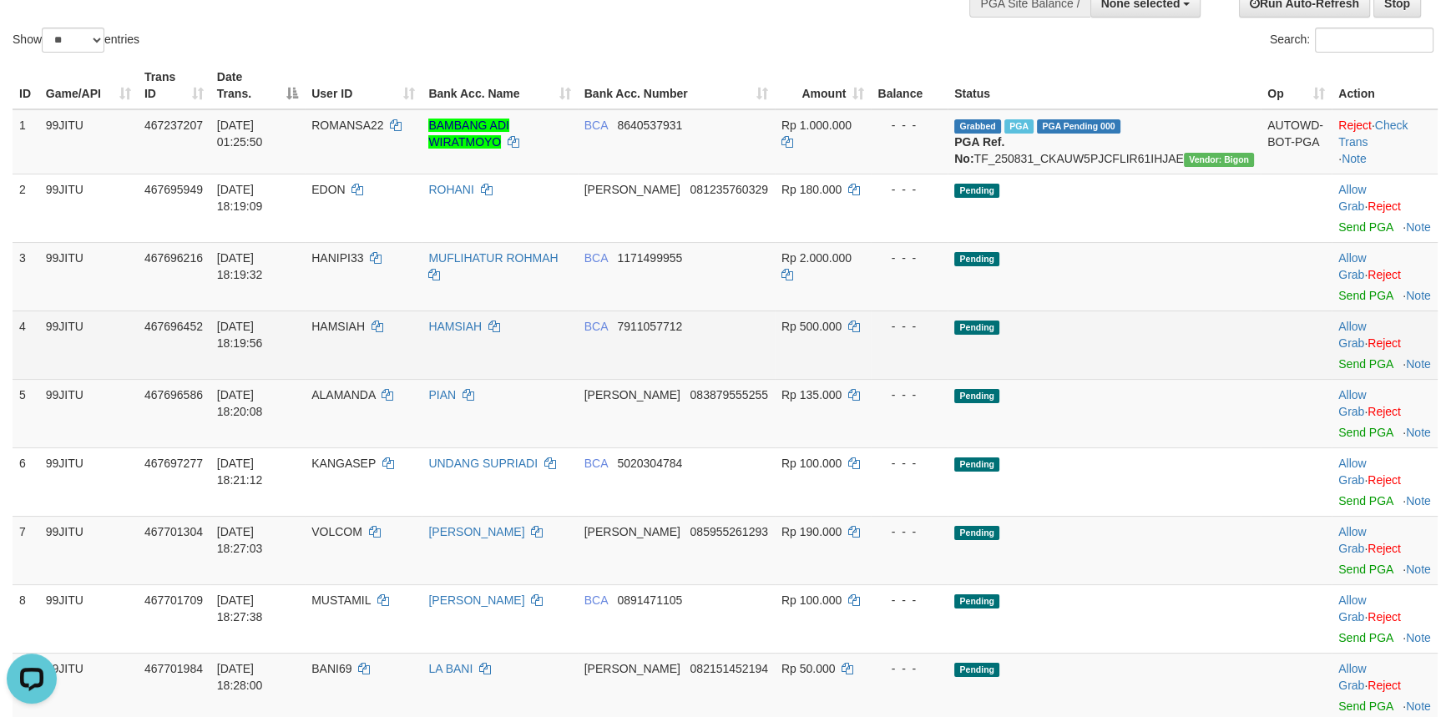
click at [365, 320] on span "HAMSIAH" at bounding box center [337, 326] width 53 height 13
copy td "HAMSIAH"
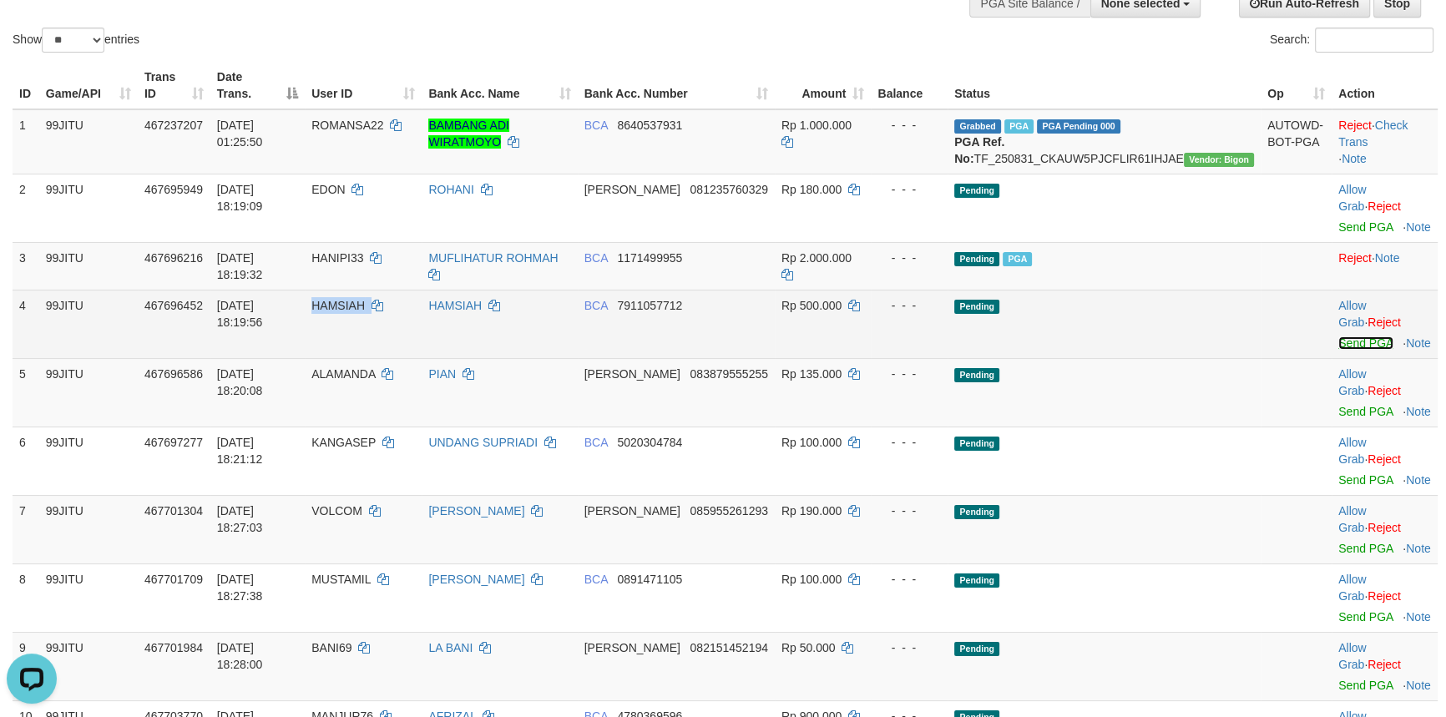
click at [1338, 336] on link "Send PGA" at bounding box center [1365, 342] width 54 height 13
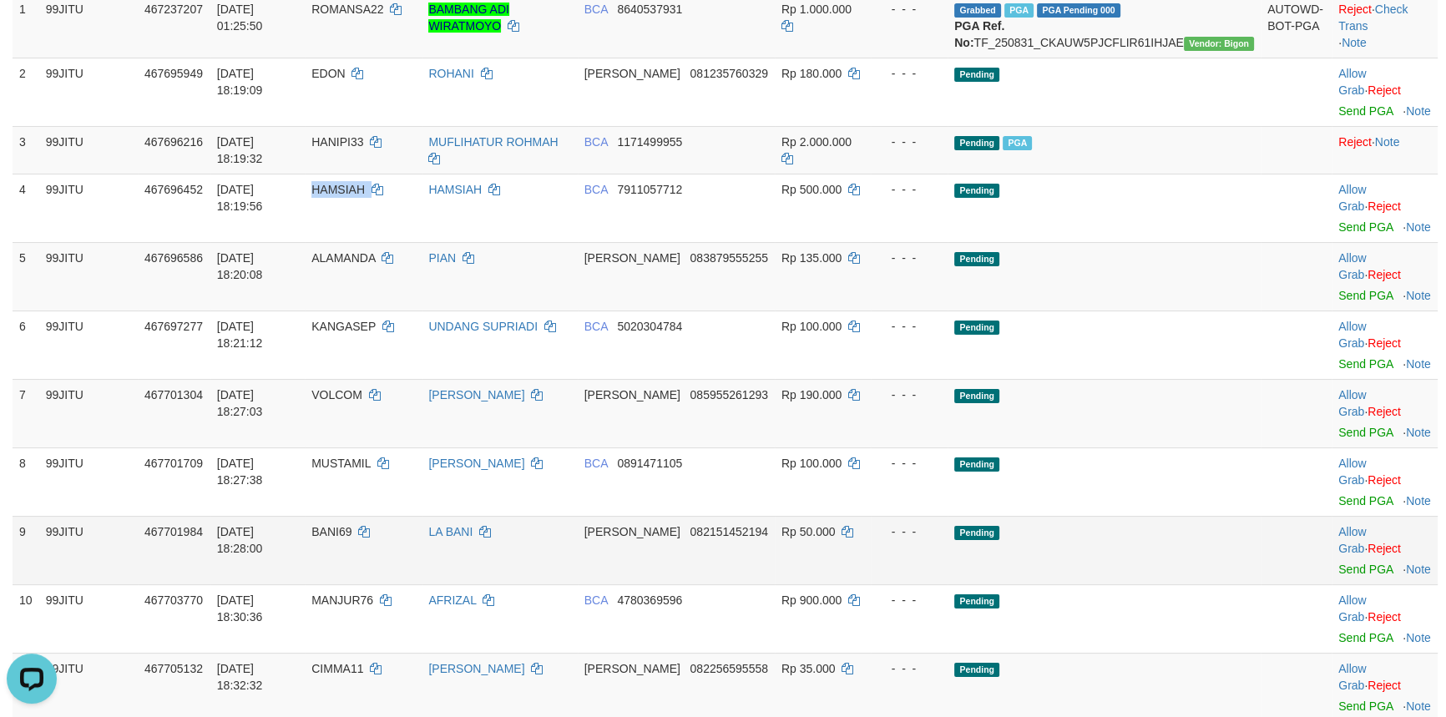
scroll to position [303, 0]
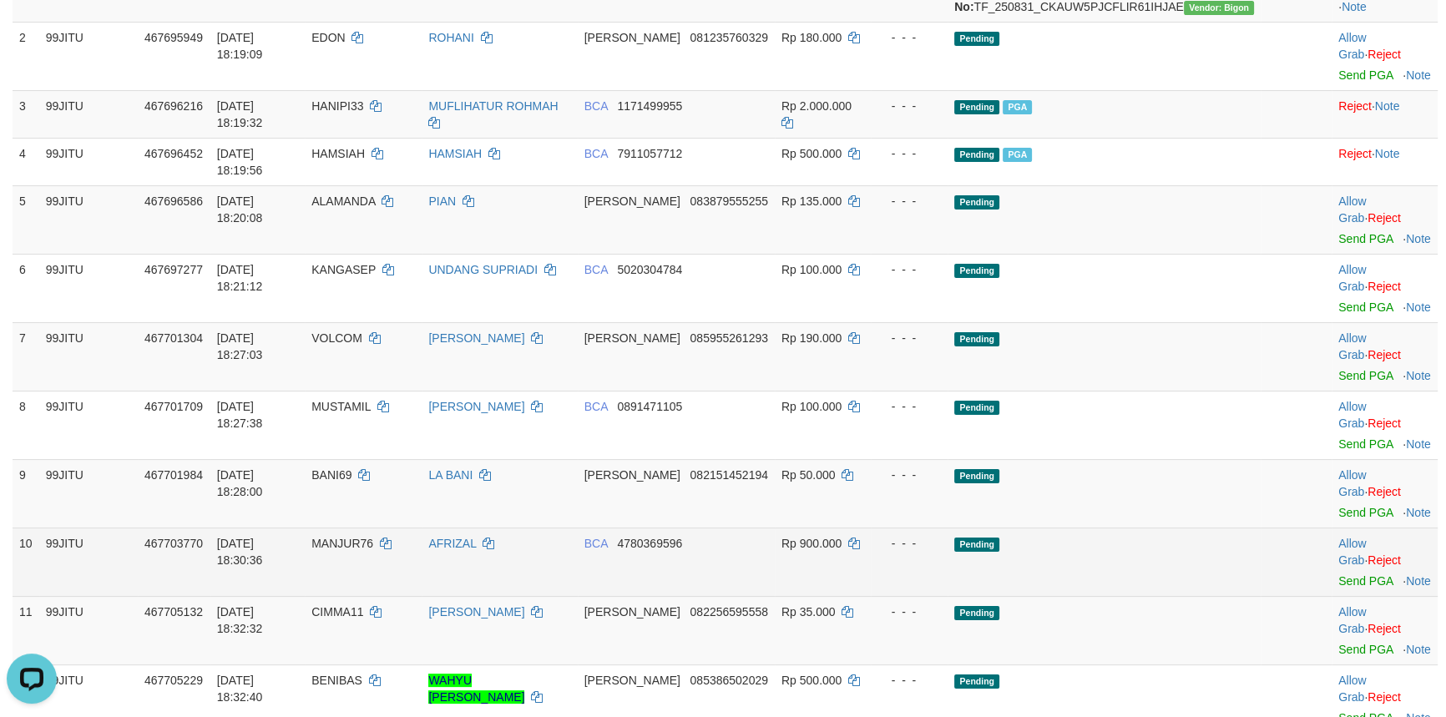
click at [373, 537] on span "MANJUR76" at bounding box center [342, 543] width 62 height 13
copy td "MANJUR76"
click at [373, 537] on span "MANJUR76" at bounding box center [342, 543] width 62 height 13
click at [1338, 574] on link "Send PGA" at bounding box center [1365, 580] width 54 height 13
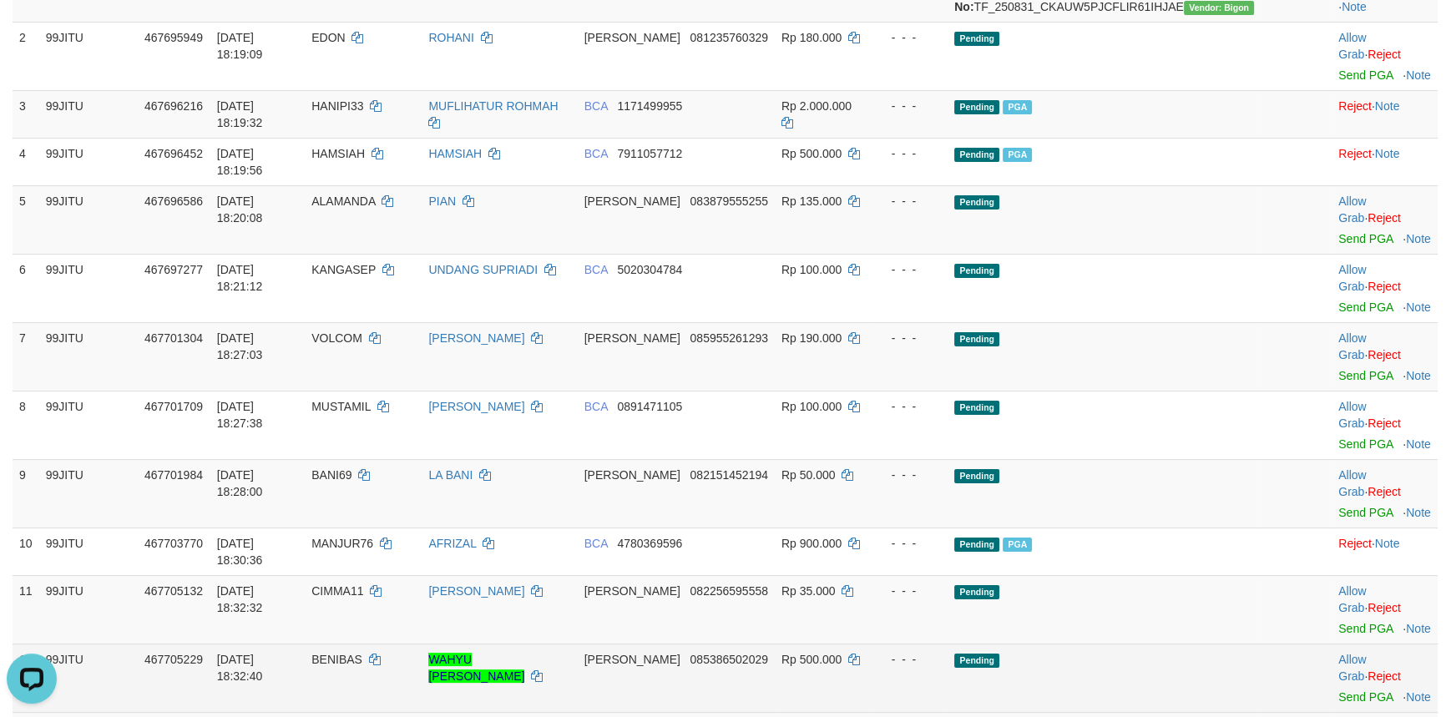
click at [362, 653] on span "BENIBAS" at bounding box center [336, 659] width 51 height 13
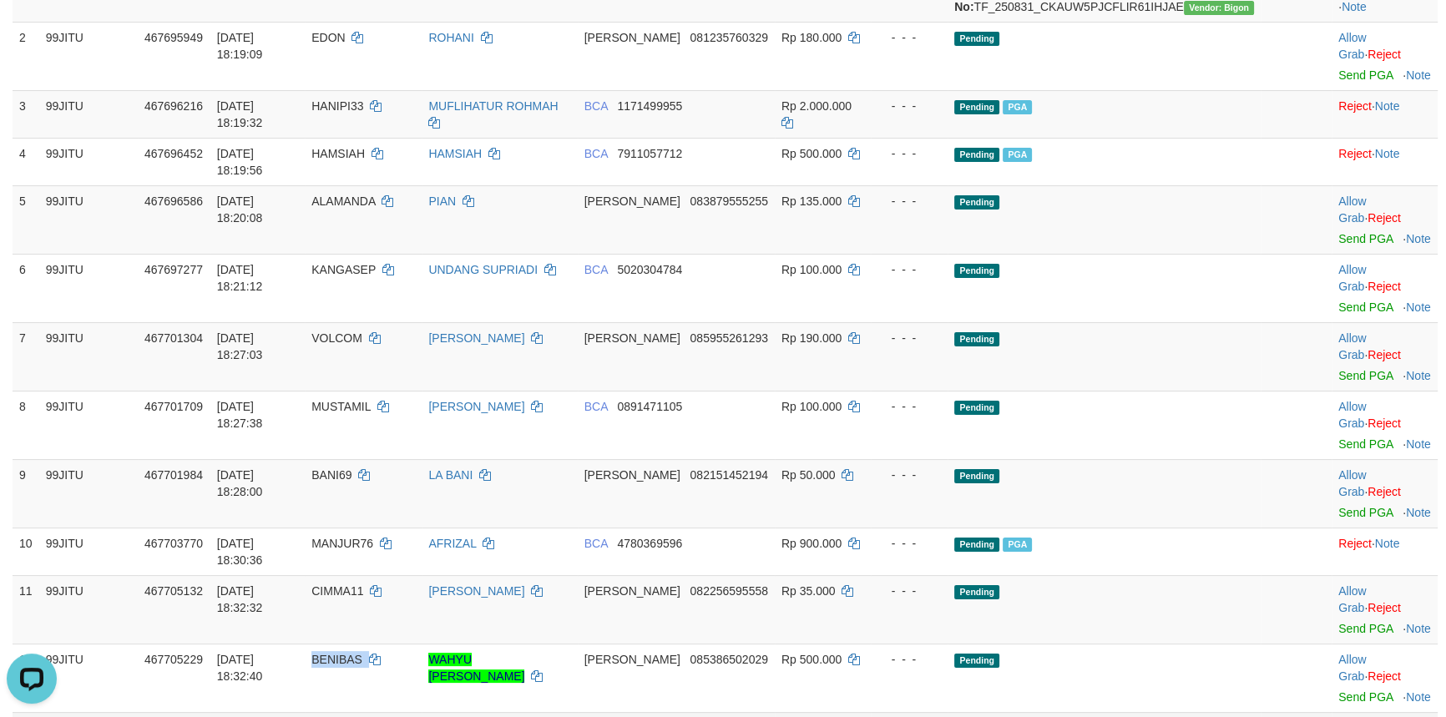
copy td "BENIBAS"
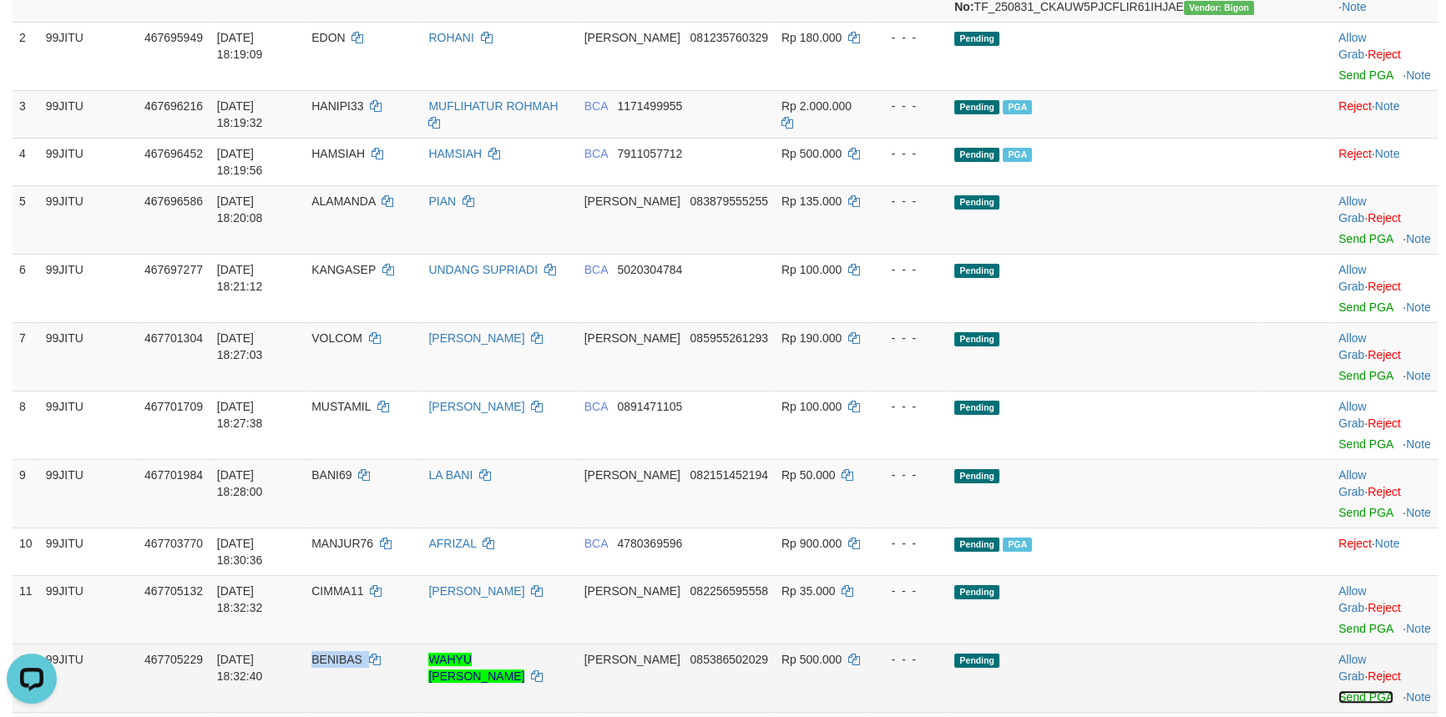
click at [1343, 690] on link "Send PGA" at bounding box center [1365, 696] width 54 height 13
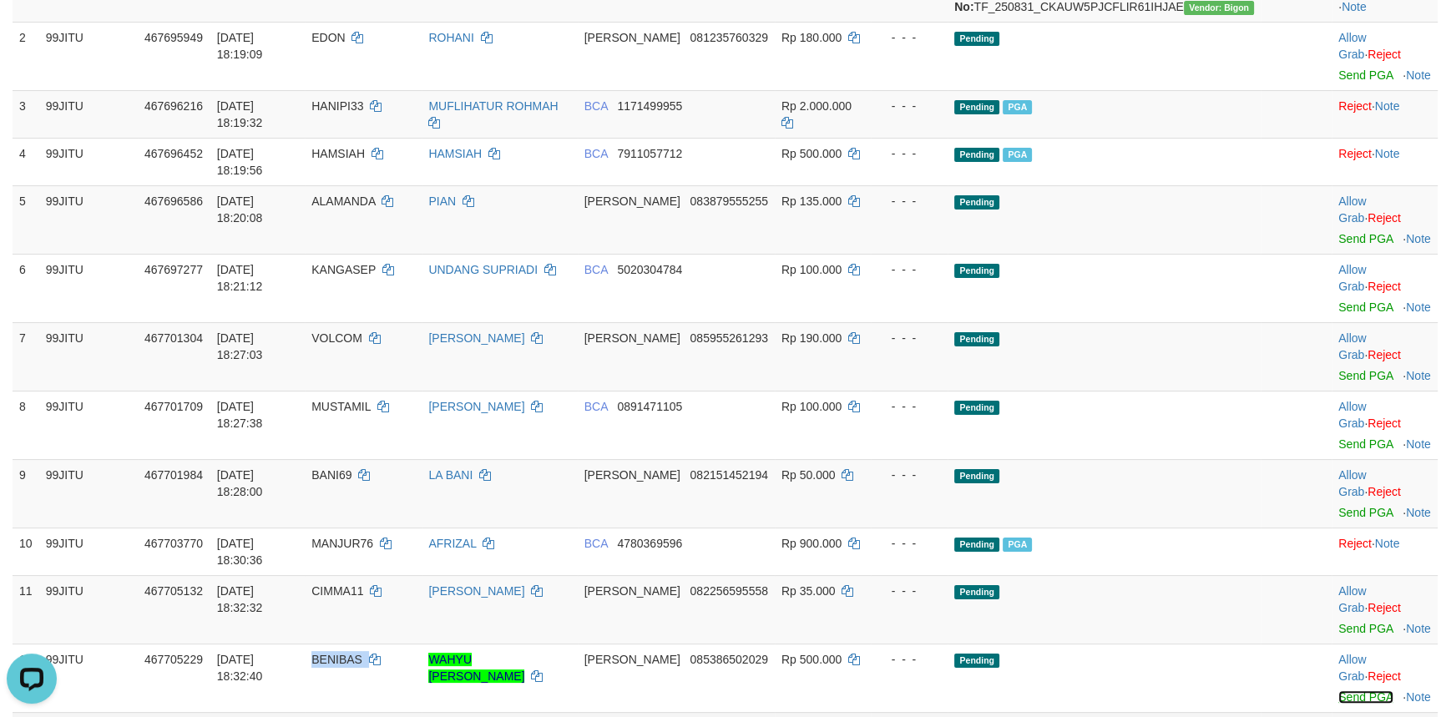
scroll to position [455, 0]
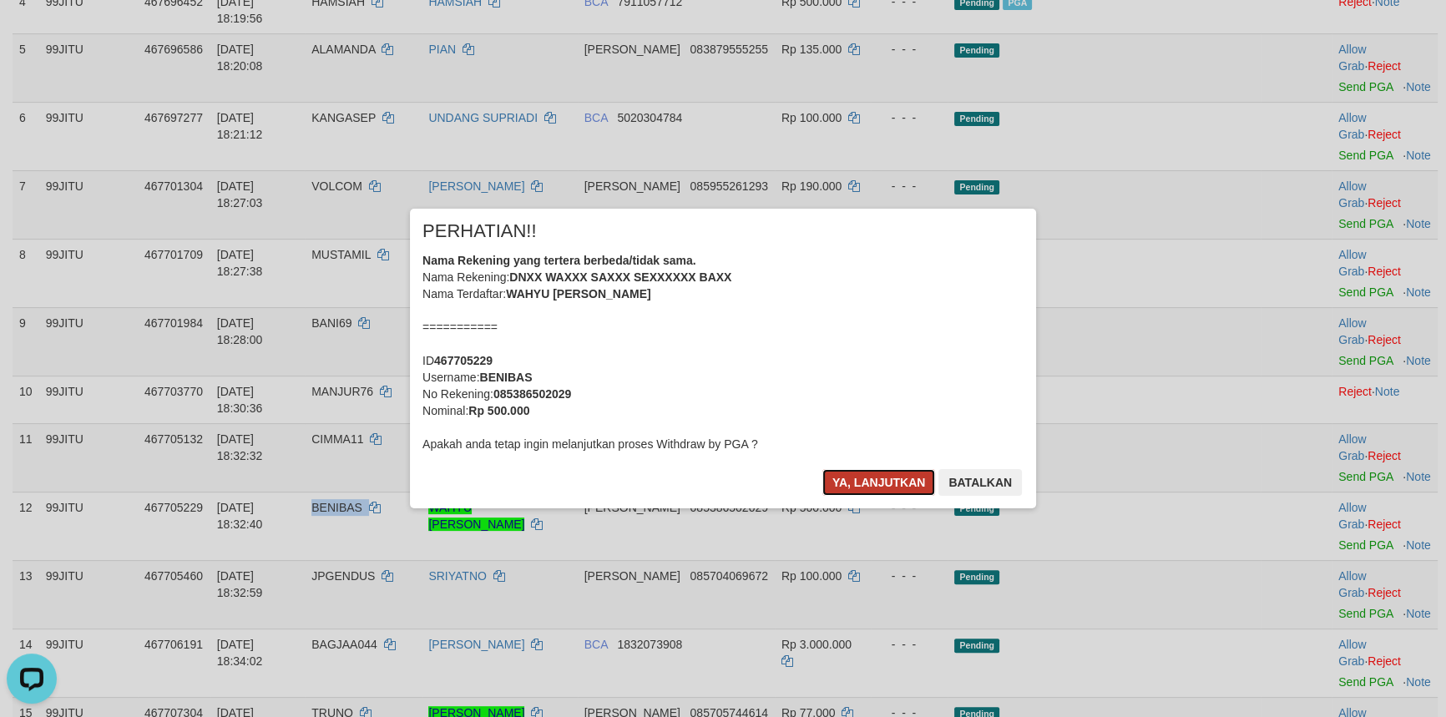
click at [847, 474] on button "Ya, lanjutkan" at bounding box center [879, 482] width 114 height 27
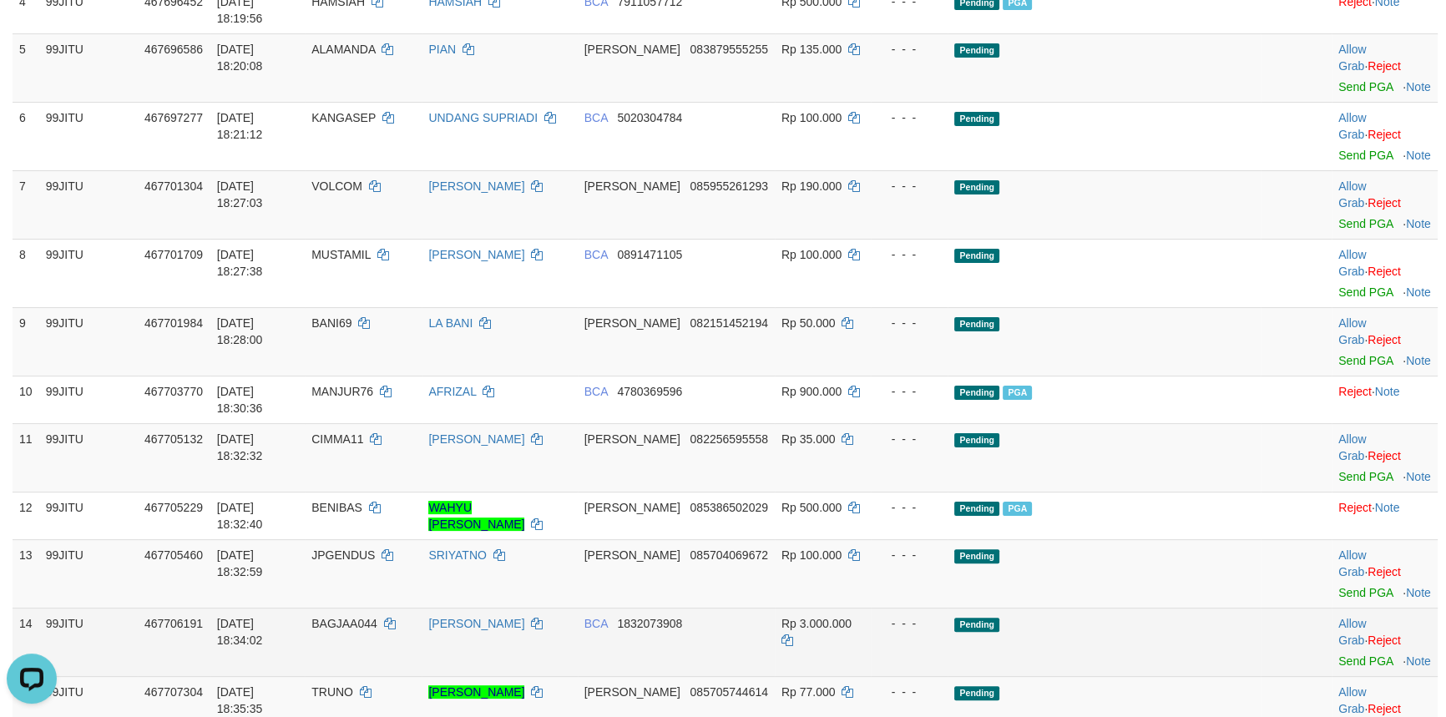
click at [377, 617] on span "BAGJAA044" at bounding box center [344, 623] width 66 height 13
copy td "BAGJAA044"
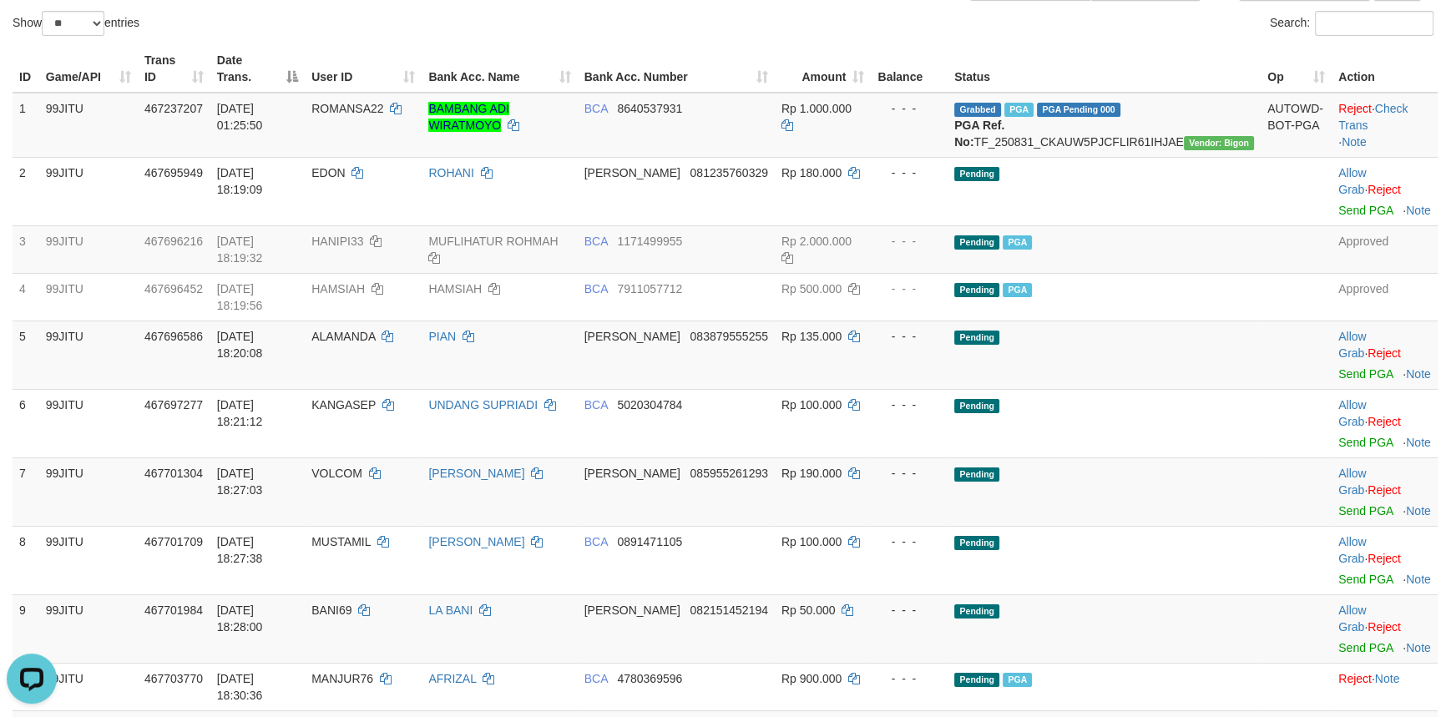
scroll to position [607, 0]
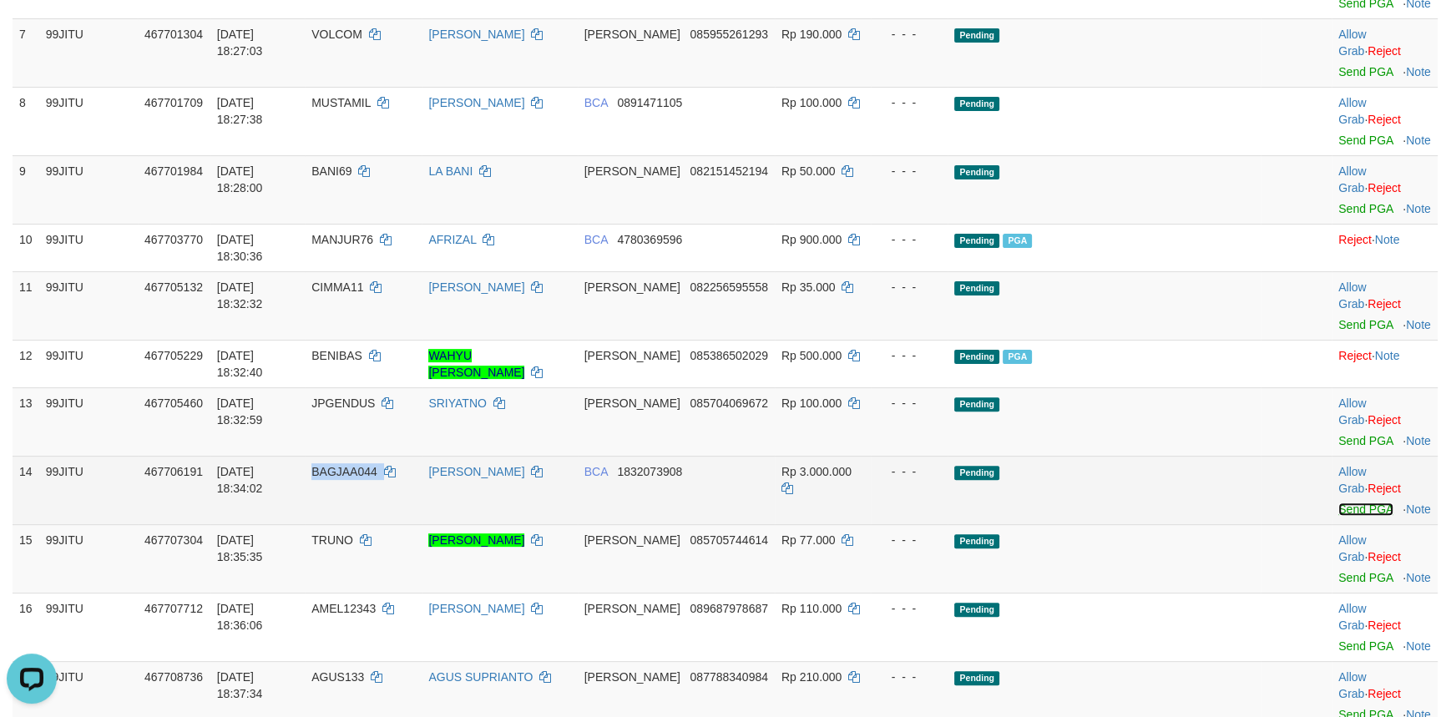
click at [1340, 503] on link "Send PGA" at bounding box center [1365, 509] width 54 height 13
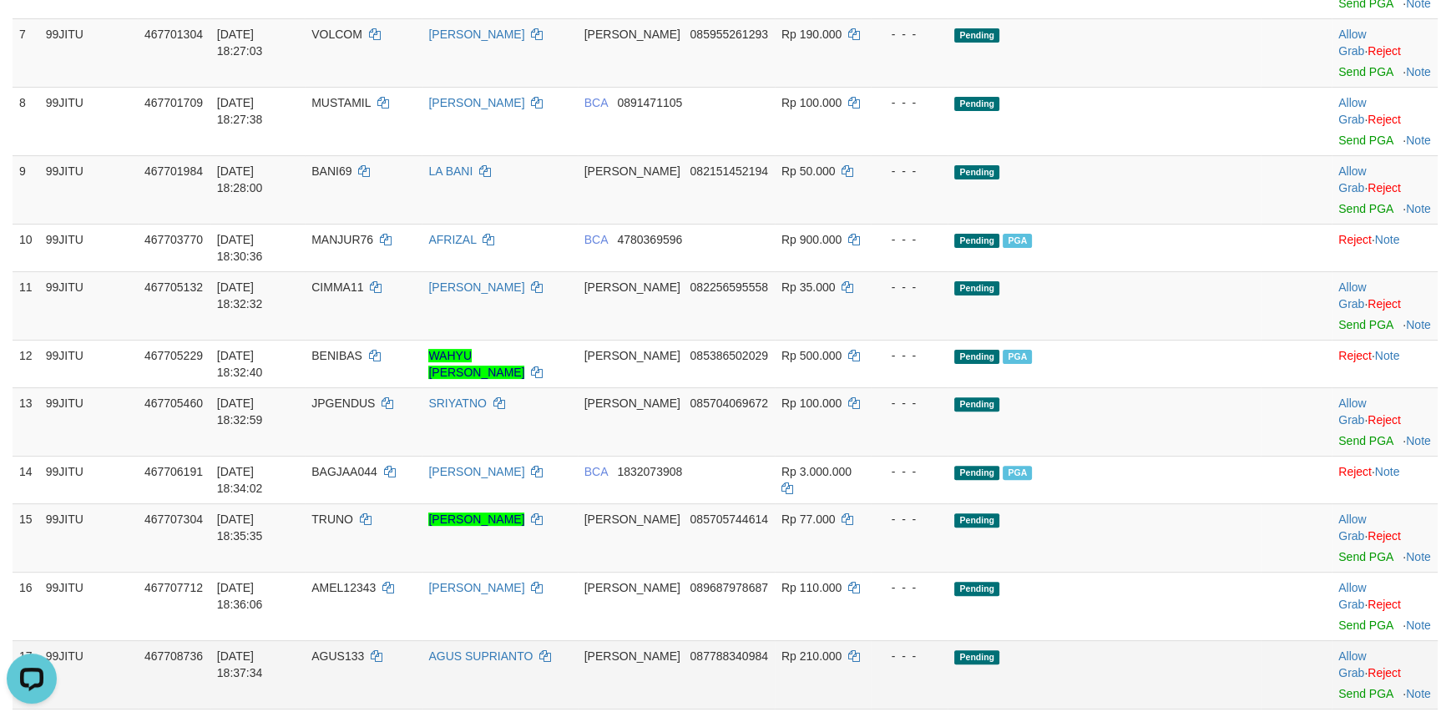
click at [364, 650] on span "AGUS133" at bounding box center [337, 656] width 53 height 13
copy td "AGUS133"
click at [1338, 687] on link "Send PGA" at bounding box center [1365, 693] width 54 height 13
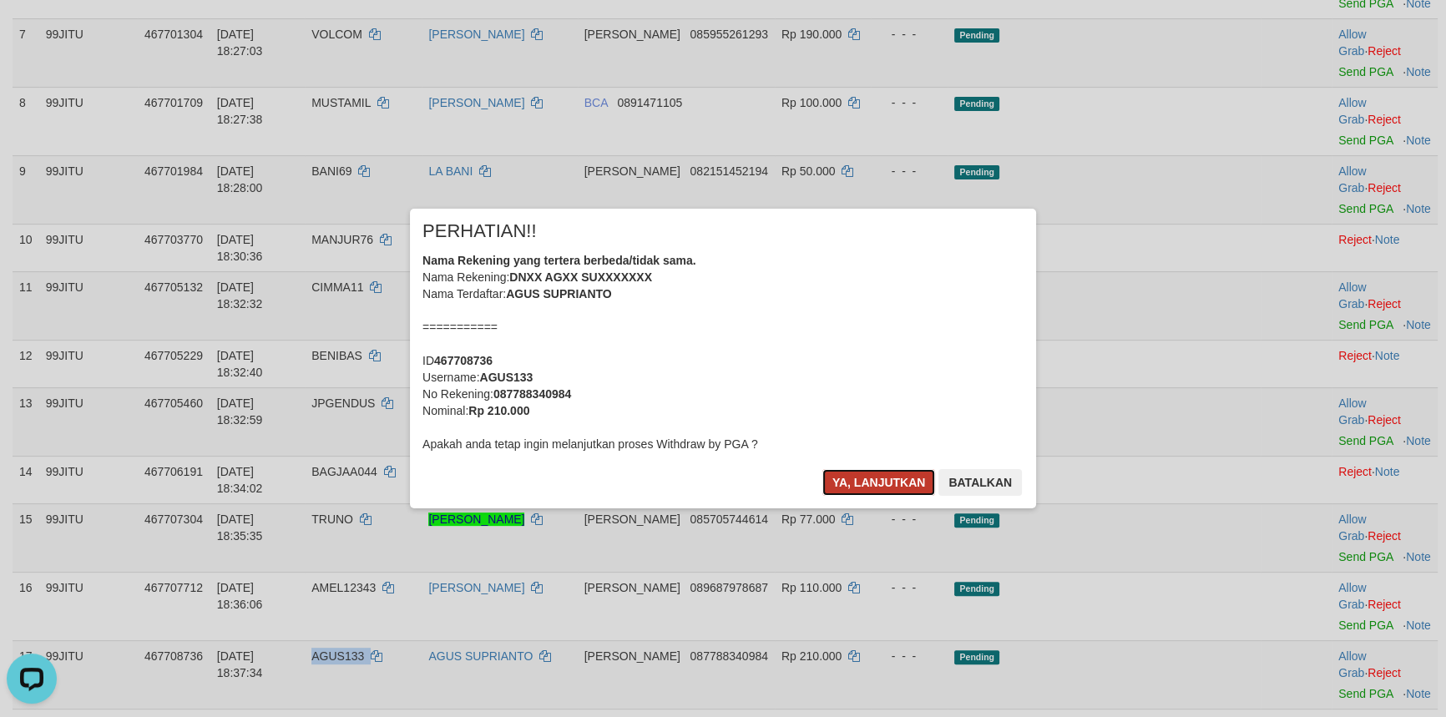
click at [860, 482] on button "Ya, lanjutkan" at bounding box center [879, 482] width 114 height 27
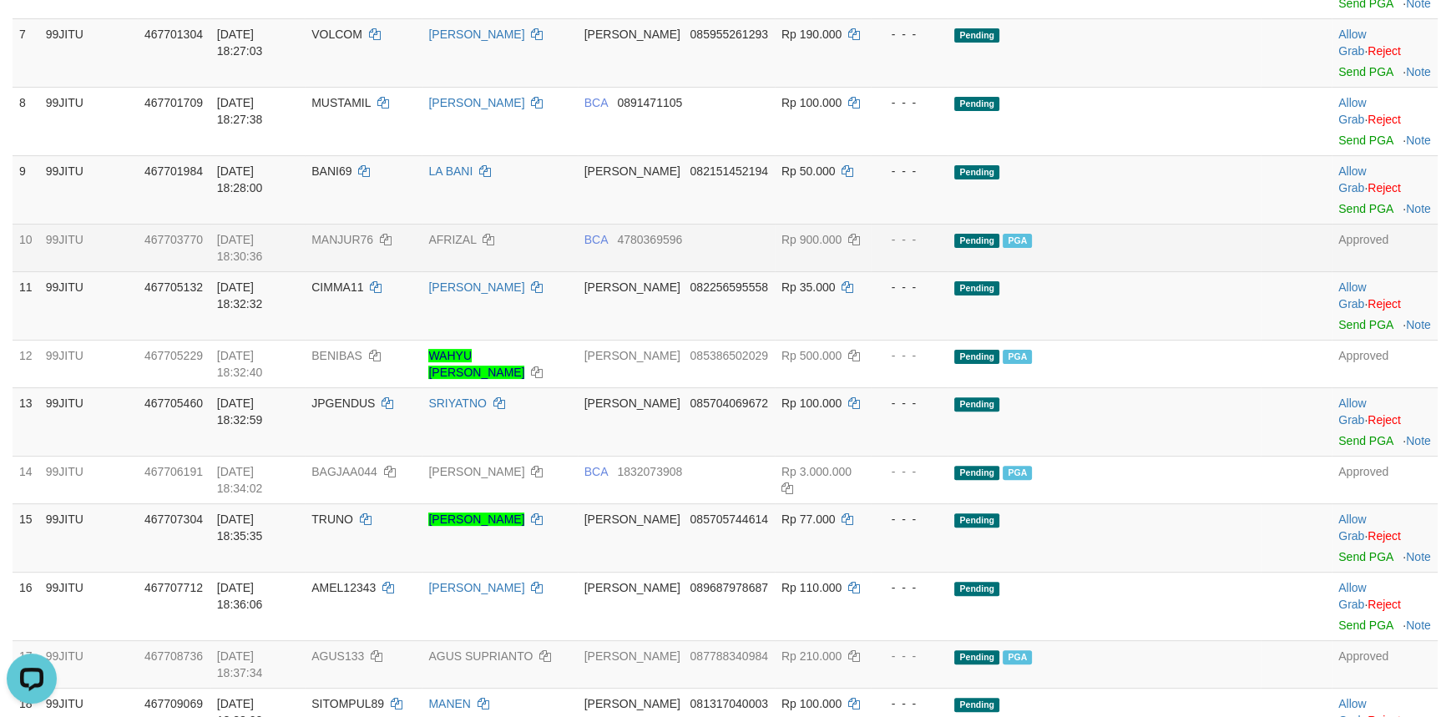
click at [577, 224] on td "AFRIZAL" at bounding box center [499, 248] width 155 height 48
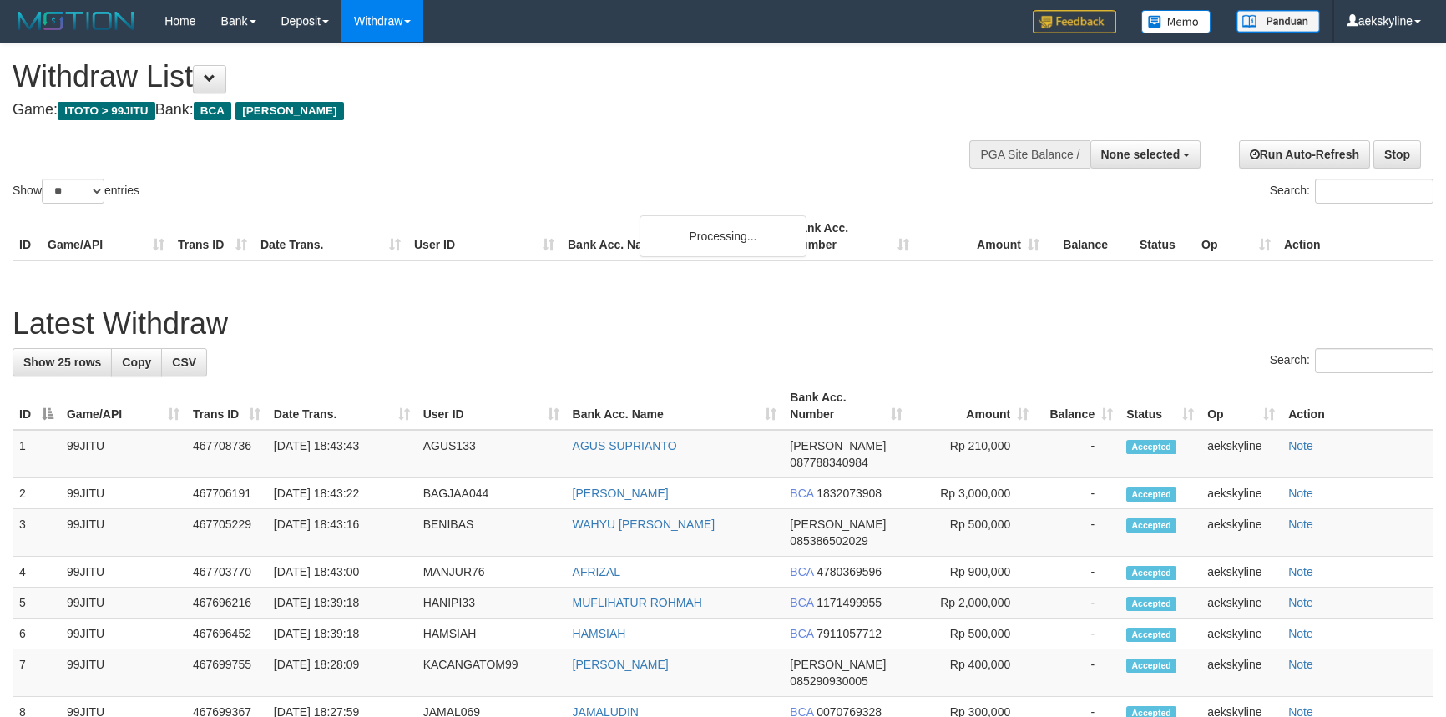
select select
select select "**"
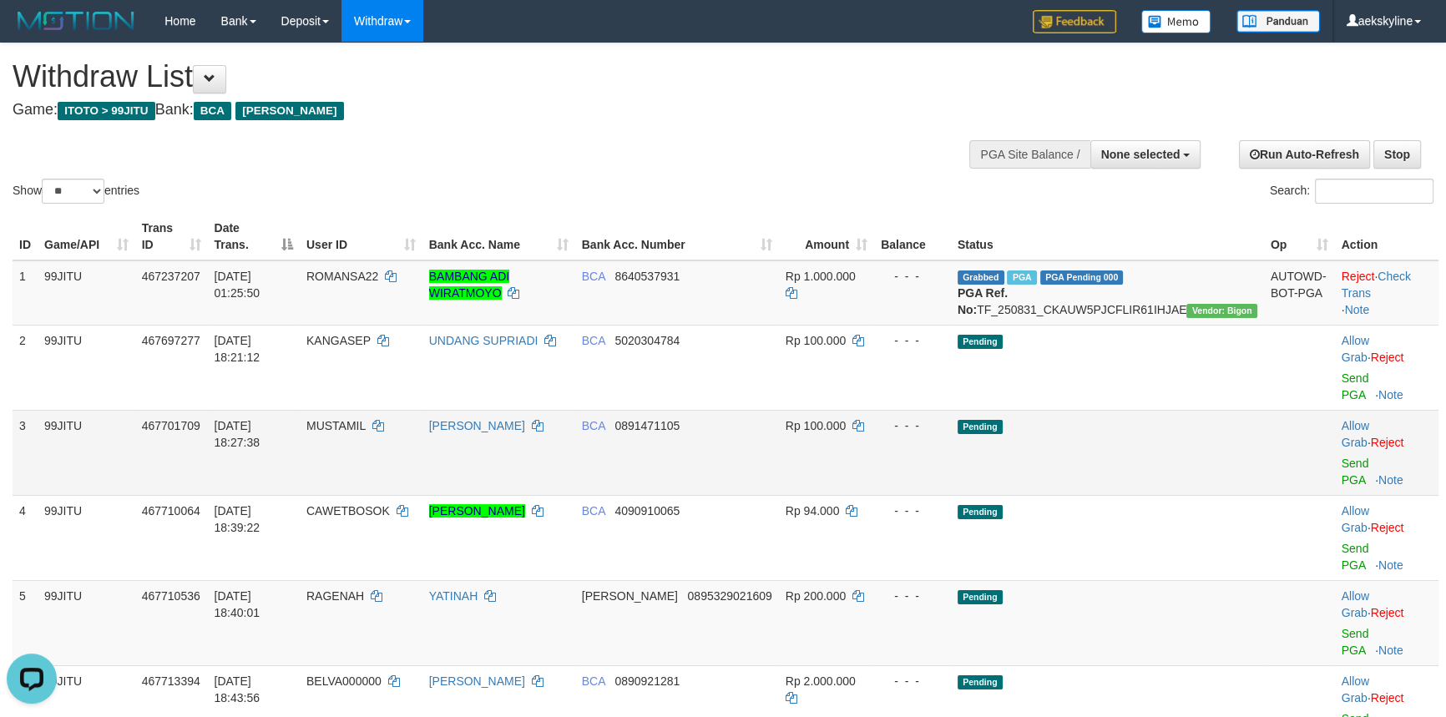
scroll to position [151, 0]
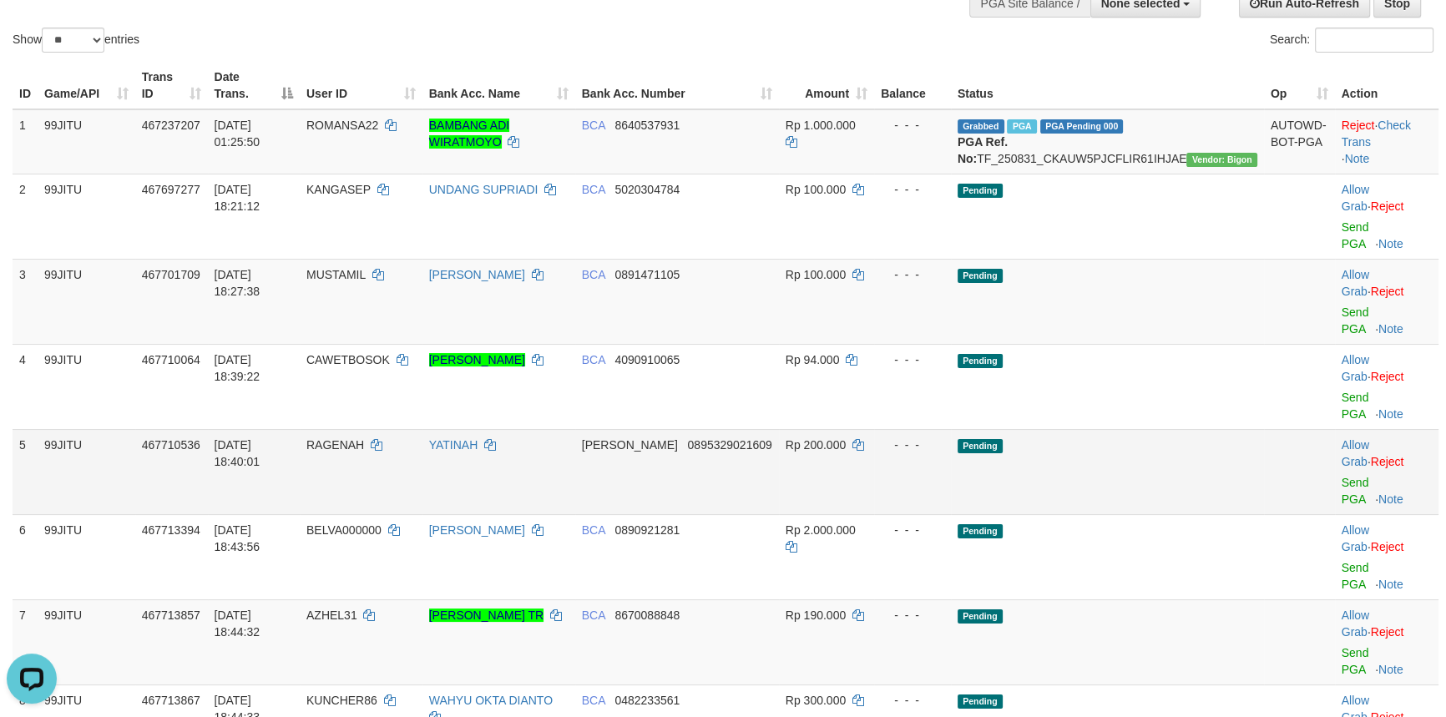
click at [364, 438] on span "RAGENAH" at bounding box center [335, 444] width 58 height 13
copy td "RAGENAH"
click at [1343, 476] on link "Send PGA" at bounding box center [1356, 491] width 28 height 30
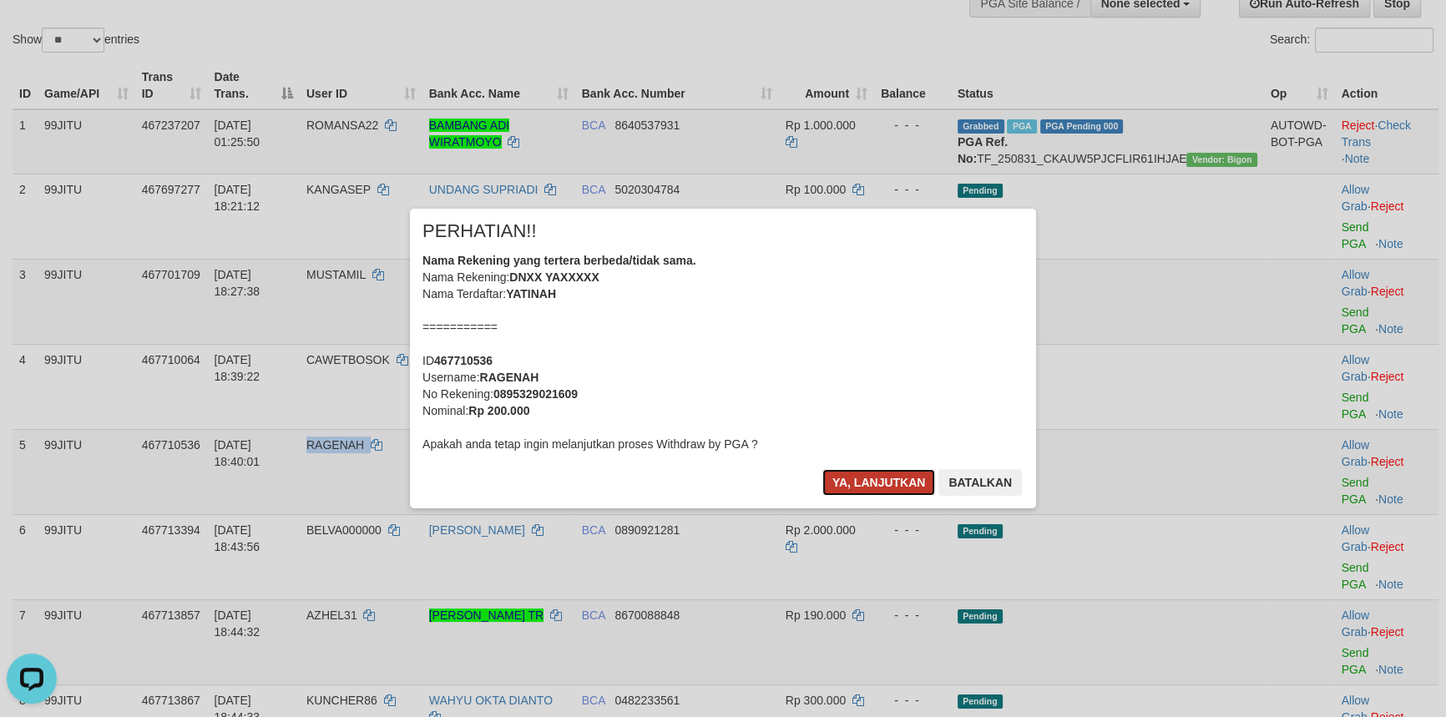
click at [857, 472] on button "Ya, lanjutkan" at bounding box center [879, 482] width 114 height 27
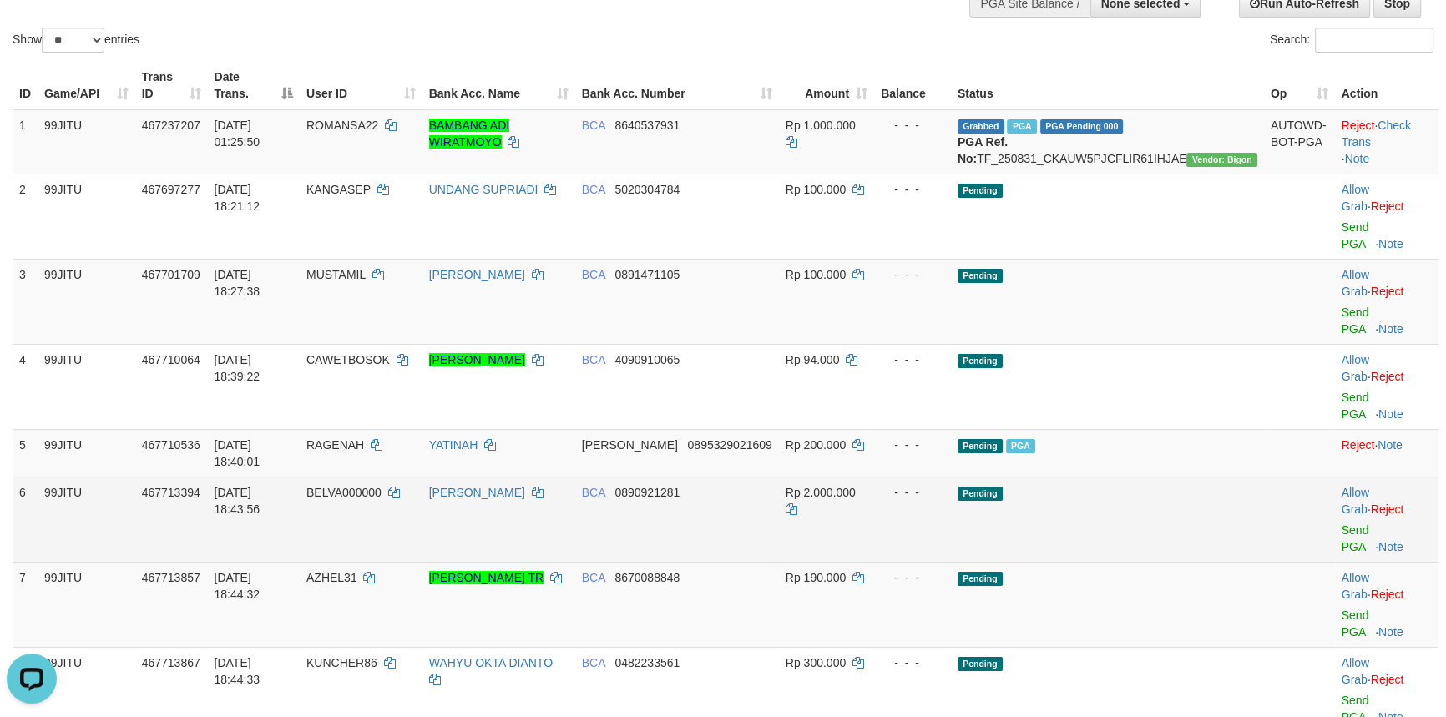
click at [382, 486] on span "BELVA000000" at bounding box center [343, 492] width 75 height 13
copy td "BELVA000000"
click at [382, 486] on span "BELVA000000" at bounding box center [343, 492] width 75 height 13
click at [1342, 524] on link "Send PGA" at bounding box center [1356, 539] width 28 height 30
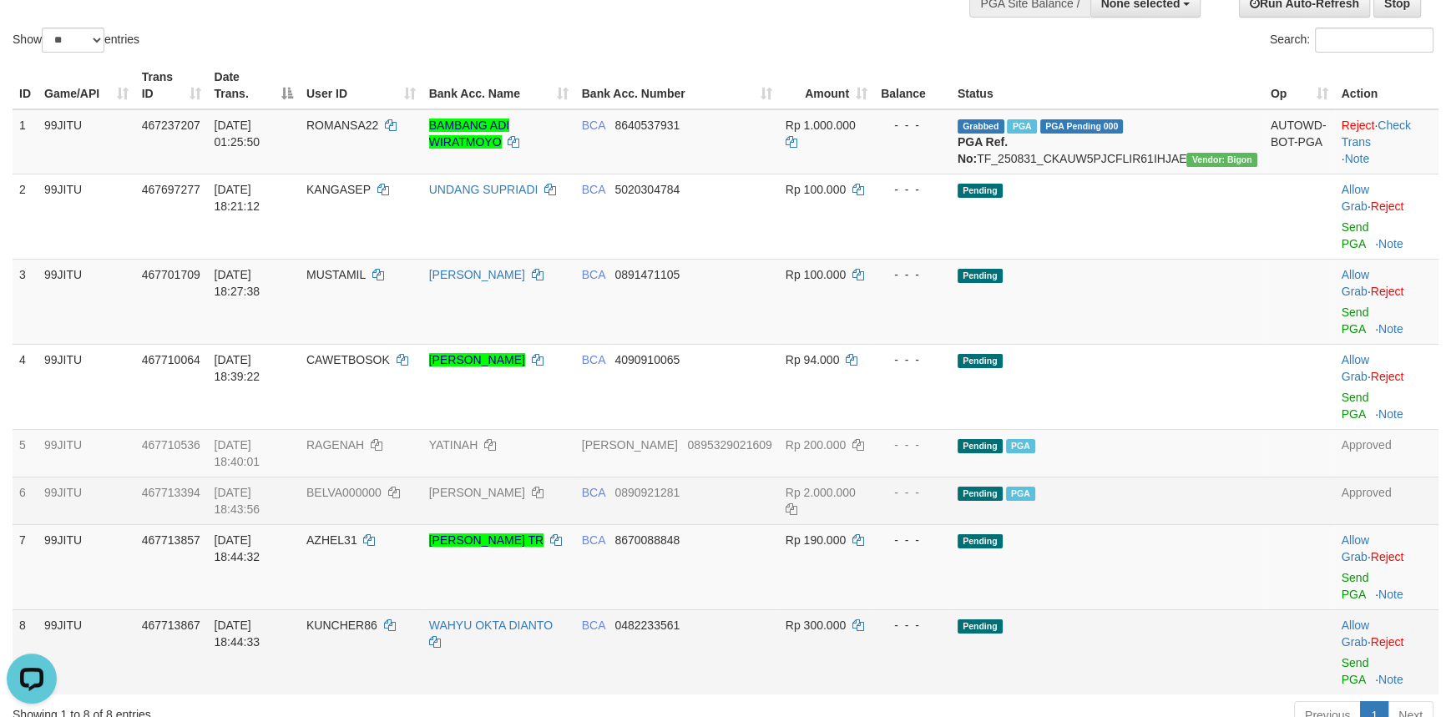
click at [377, 619] on span "KUNCHER86" at bounding box center [341, 625] width 71 height 13
copy td "KUNCHER86"
click at [1337, 610] on td "Allow Grab · Reject Send PGA · Note" at bounding box center [1387, 652] width 104 height 85
click at [1342, 656] on link "Send PGA" at bounding box center [1356, 671] width 28 height 30
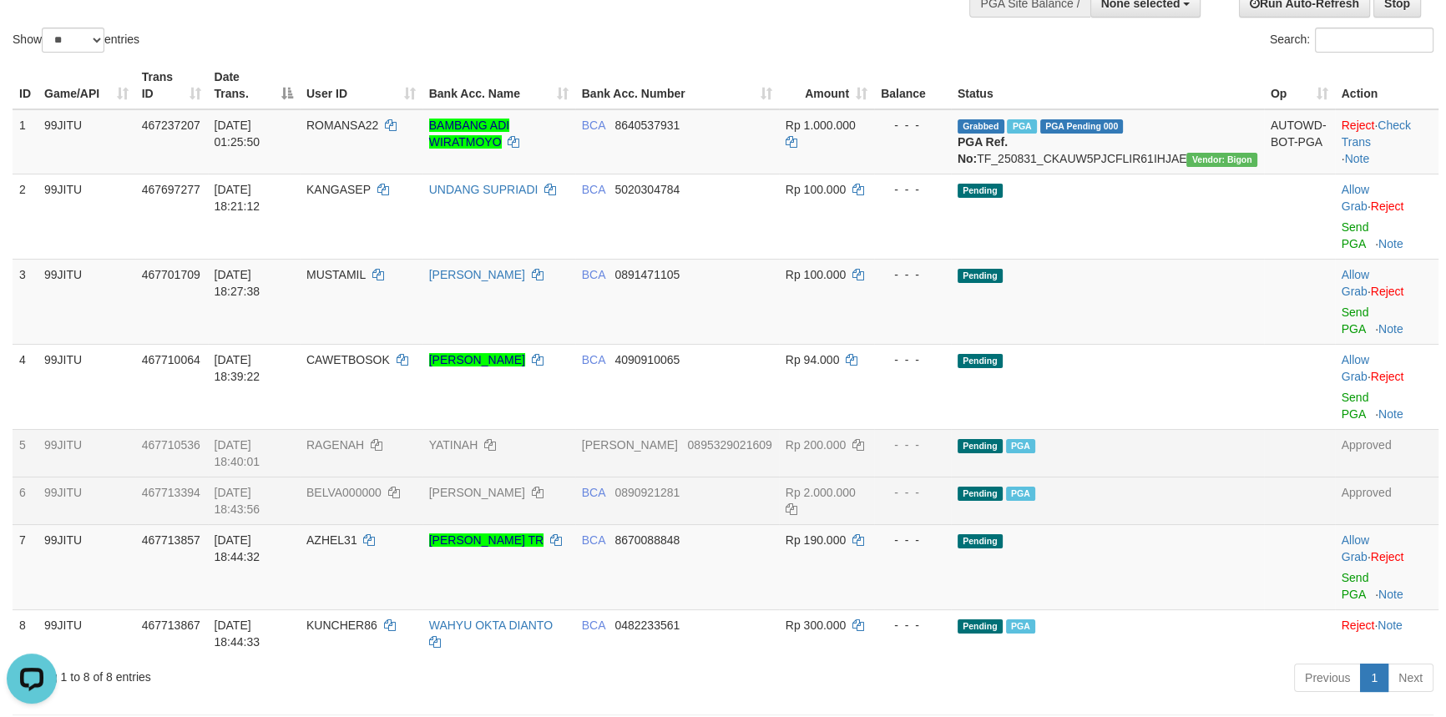
click at [1264, 429] on td at bounding box center [1299, 453] width 71 height 48
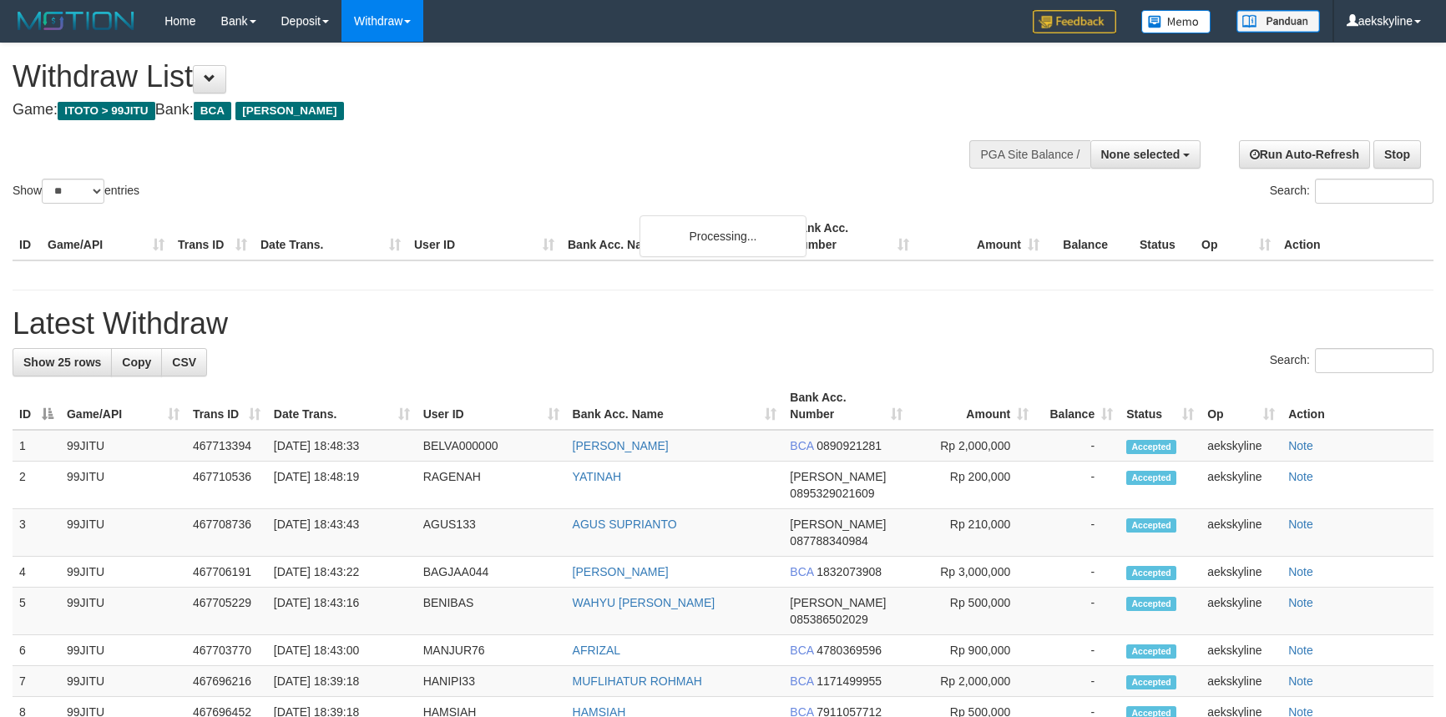
select select
select select "**"
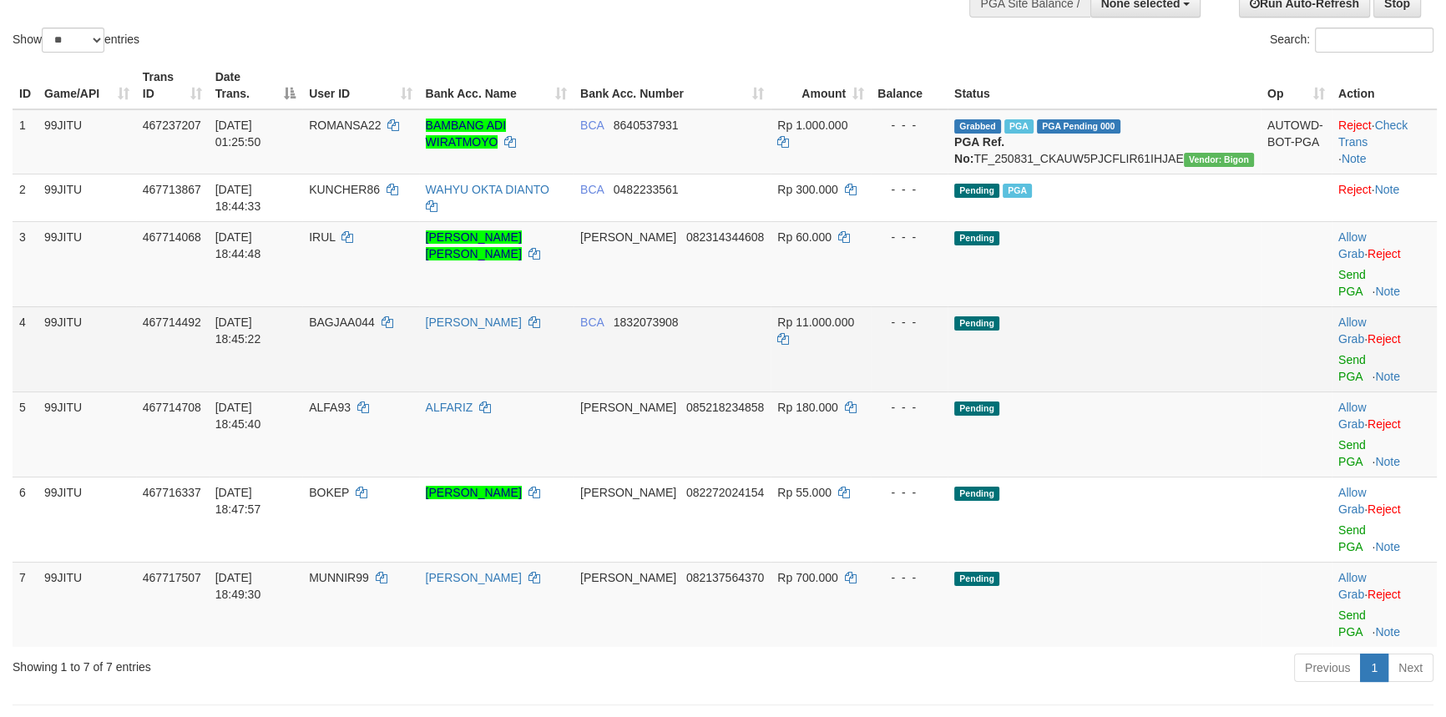
click at [375, 316] on span "BAGJAA044" at bounding box center [342, 322] width 66 height 13
copy td "BAGJAA044"
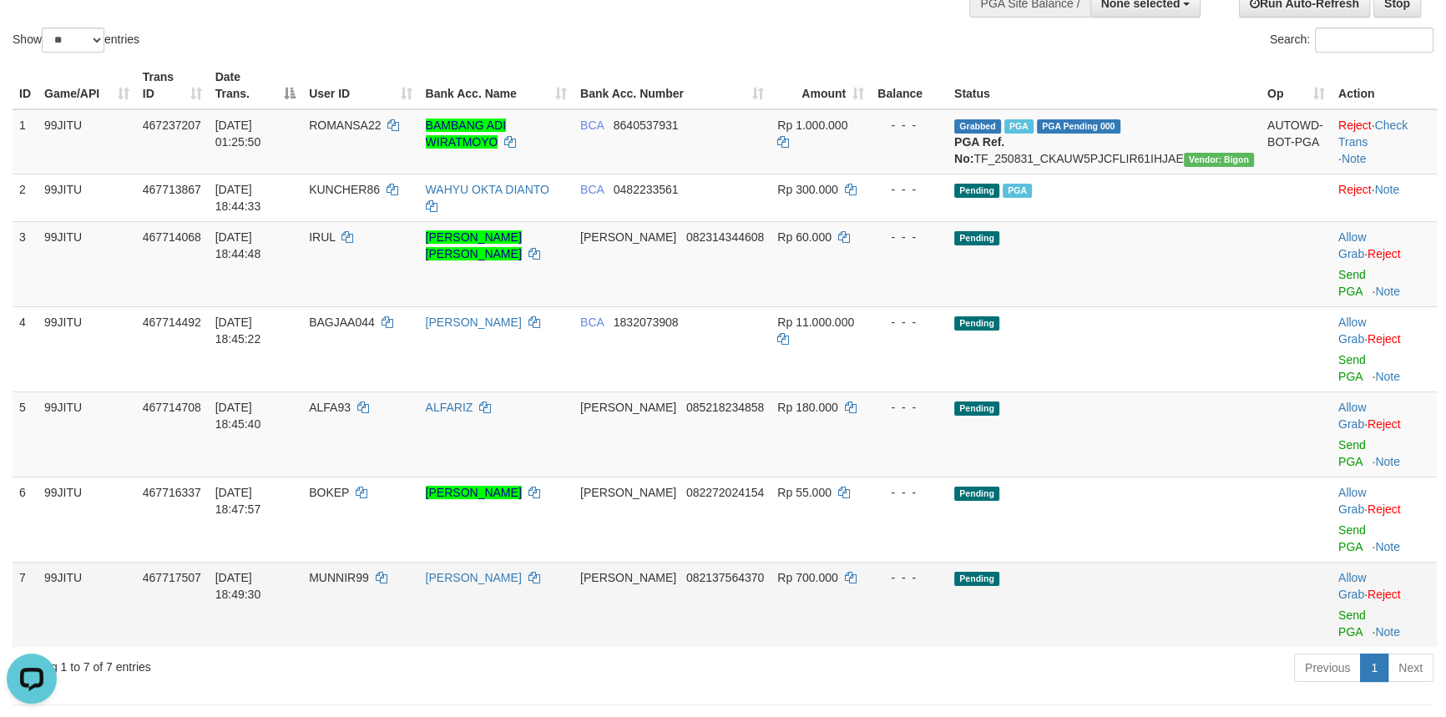
click at [369, 571] on span "MUNNIR99" at bounding box center [339, 577] width 60 height 13
copy td "MUNNIR99"
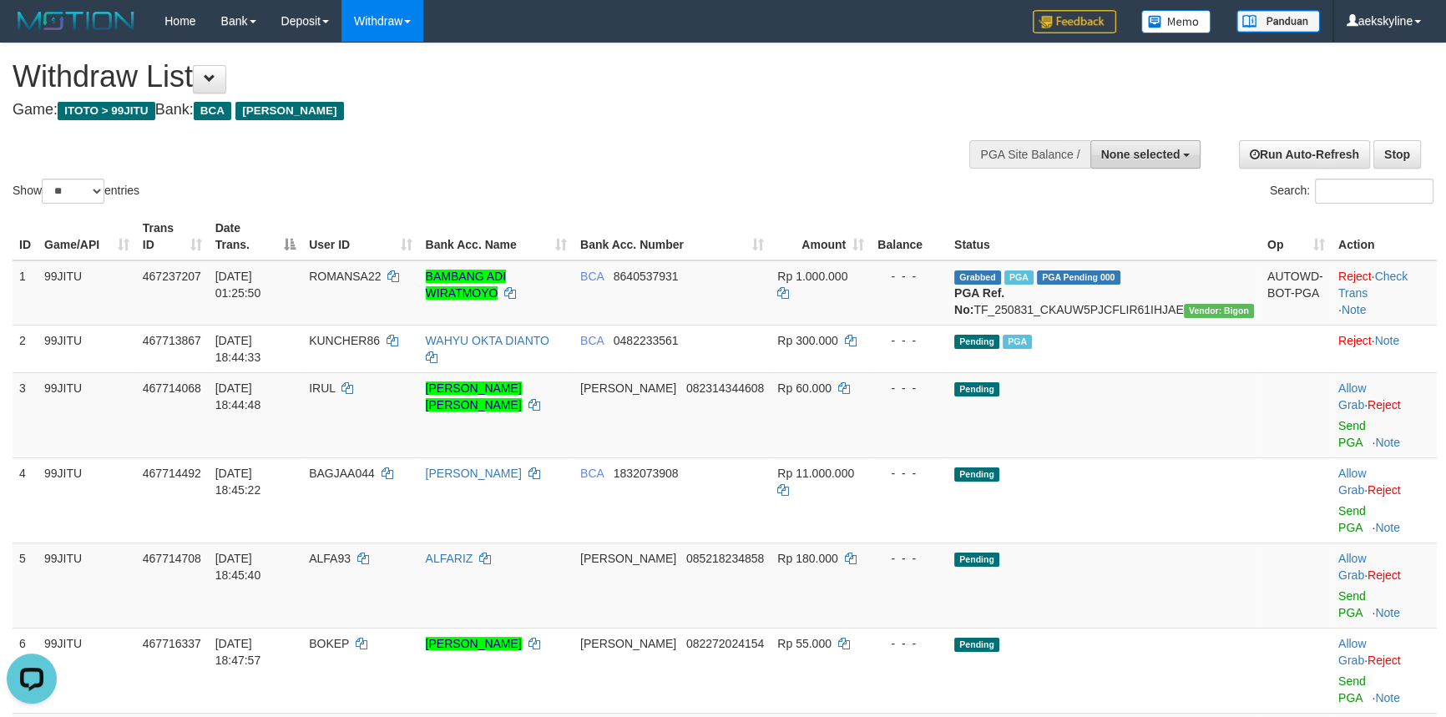
click at [1112, 144] on button "None selected" at bounding box center [1145, 154] width 111 height 28
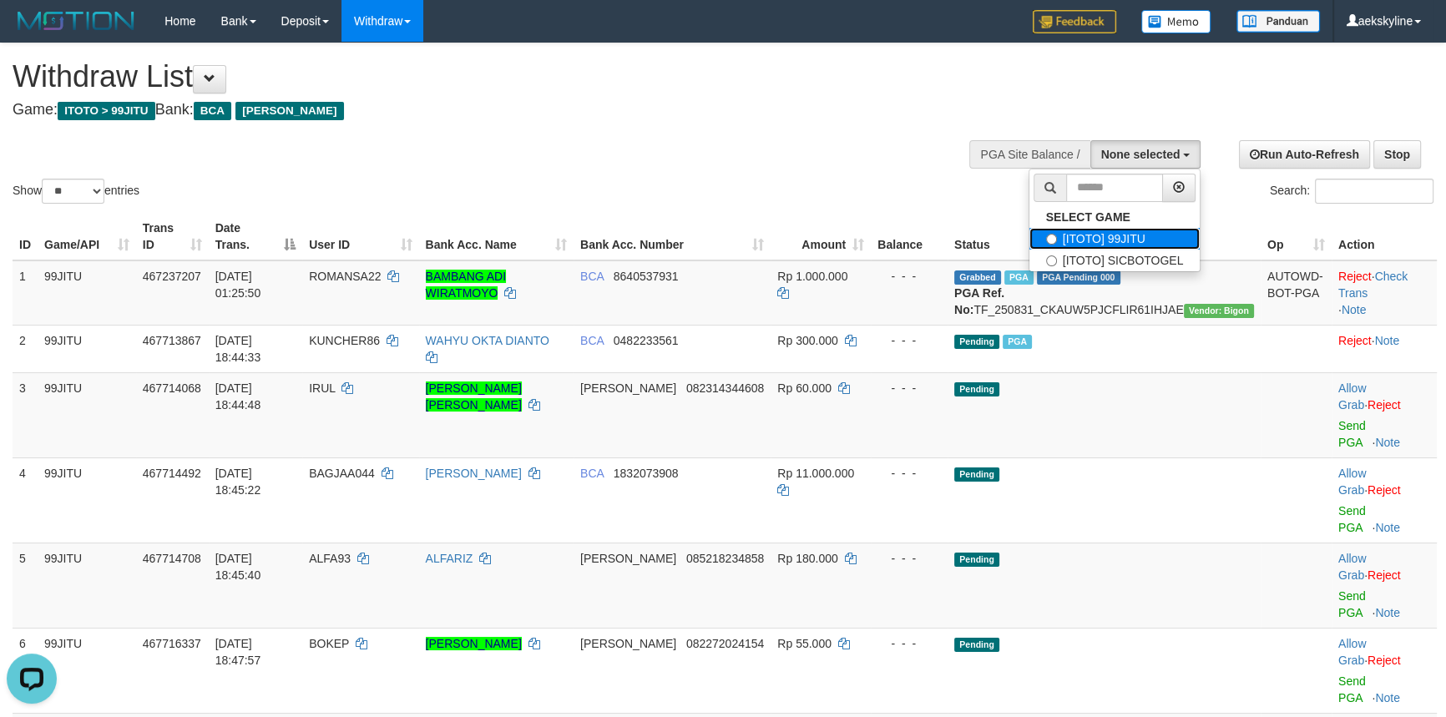
click at [1115, 235] on label "[ITOTO] 99JITU" at bounding box center [1114, 239] width 171 height 22
select select "***"
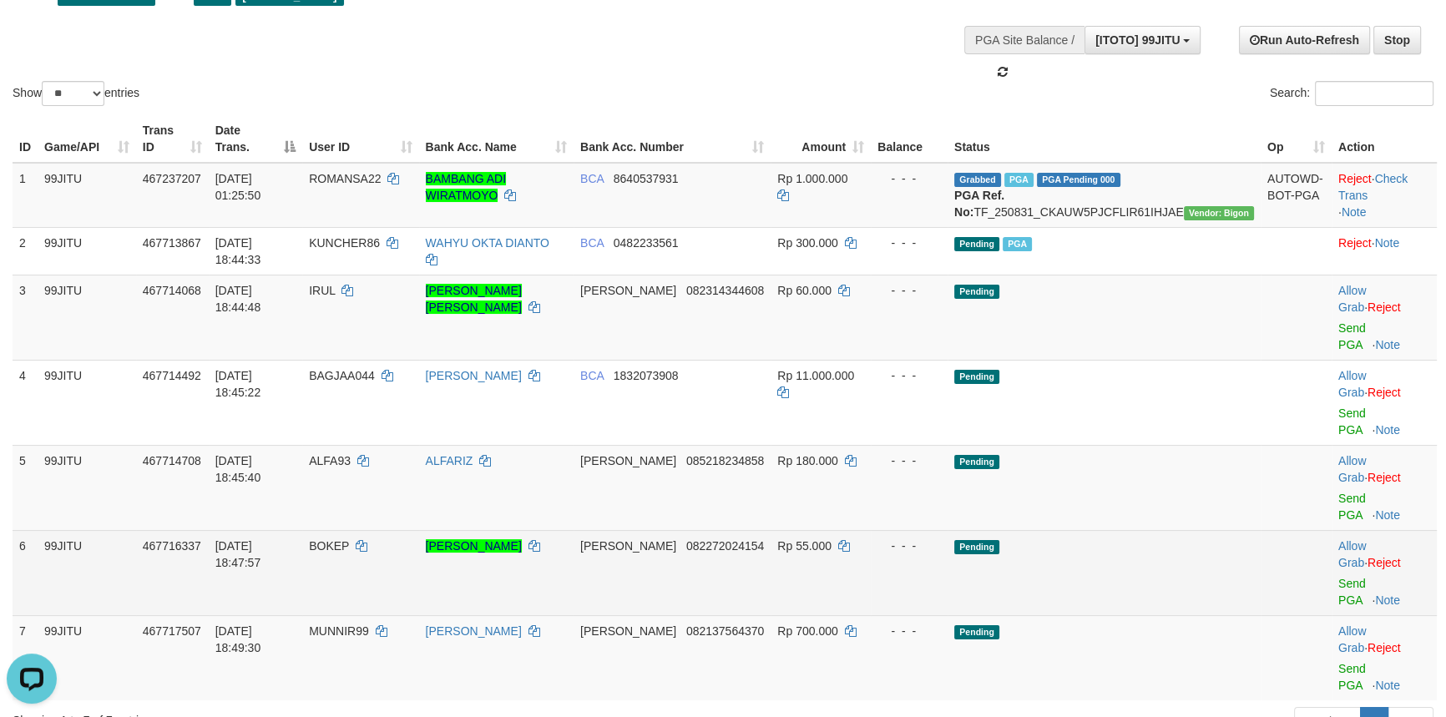
scroll to position [151, 0]
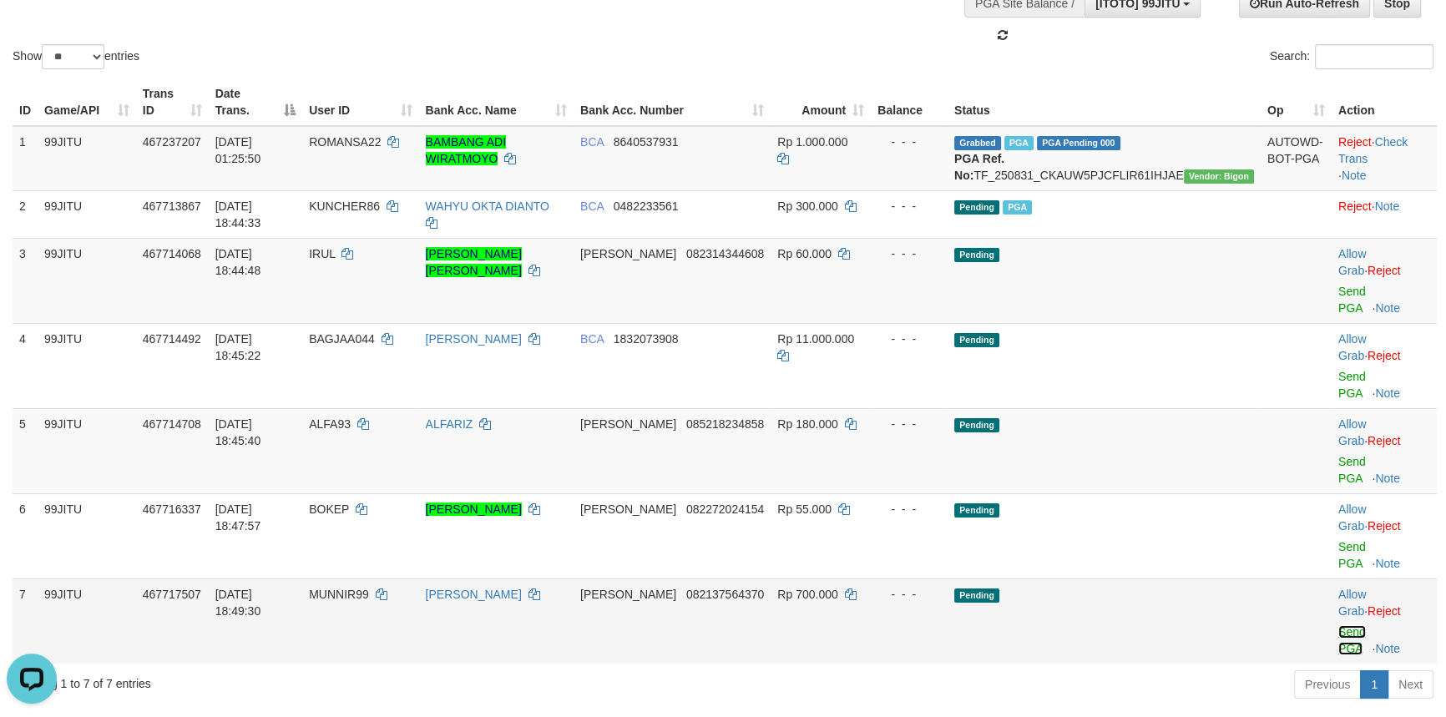
click at [1348, 625] on link "Send PGA" at bounding box center [1352, 640] width 28 height 30
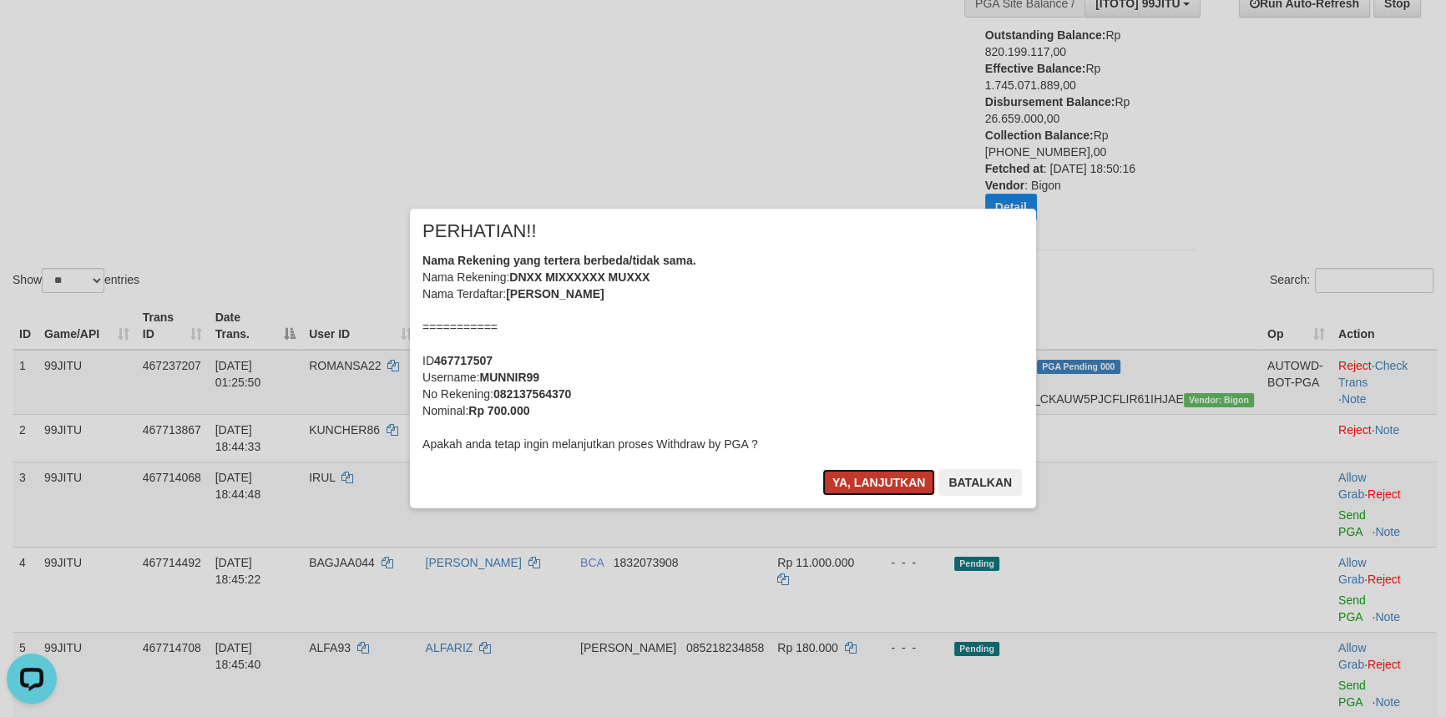
click at [862, 481] on button "Ya, lanjutkan" at bounding box center [879, 482] width 114 height 27
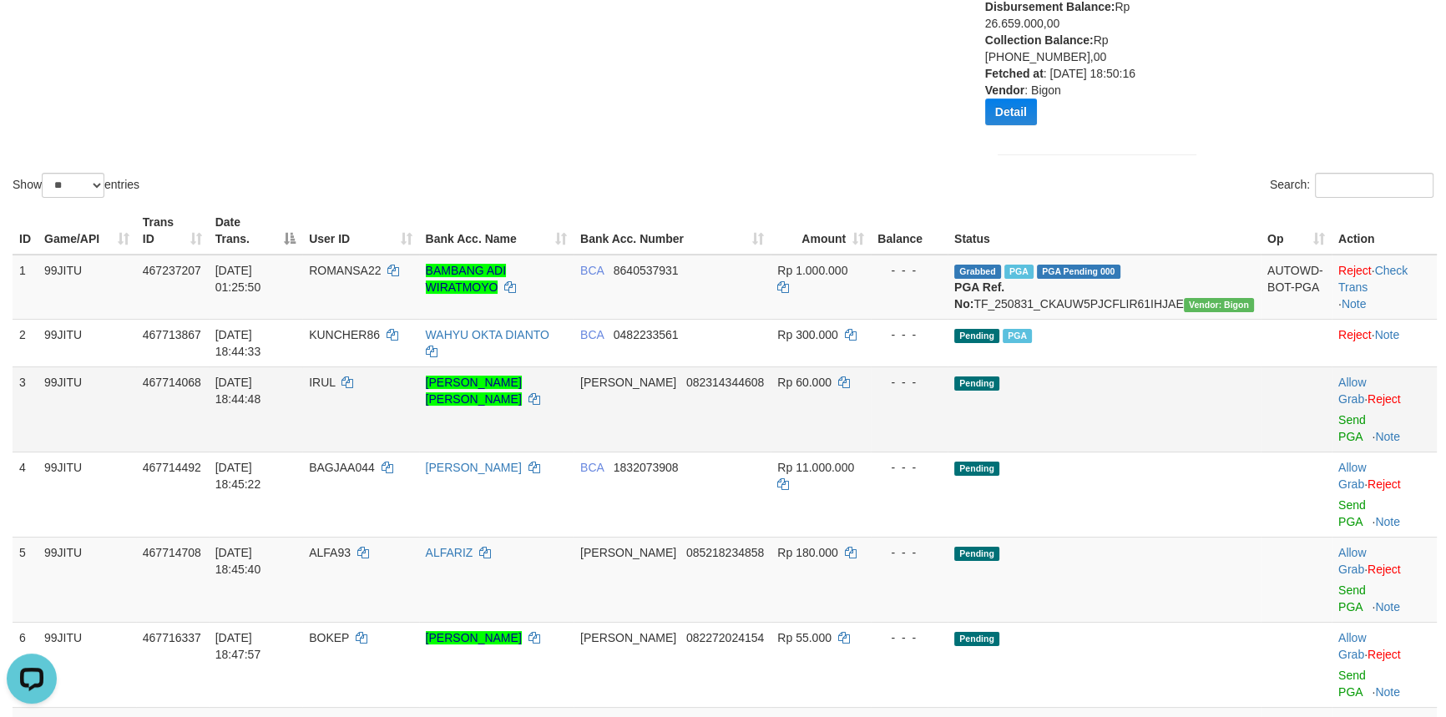
scroll to position [303, 0]
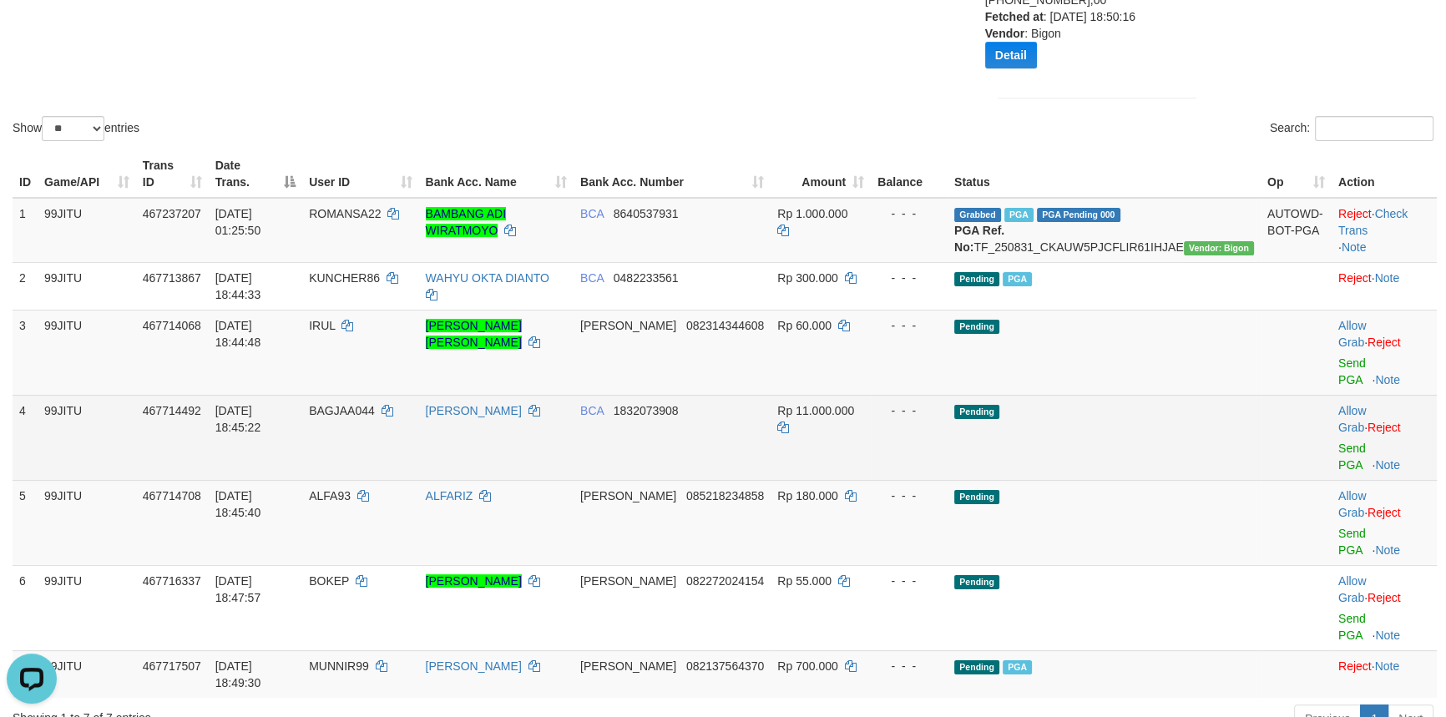
click at [375, 404] on span "BAGJAA044" at bounding box center [342, 410] width 66 height 13
copy td "BAGJAA044"
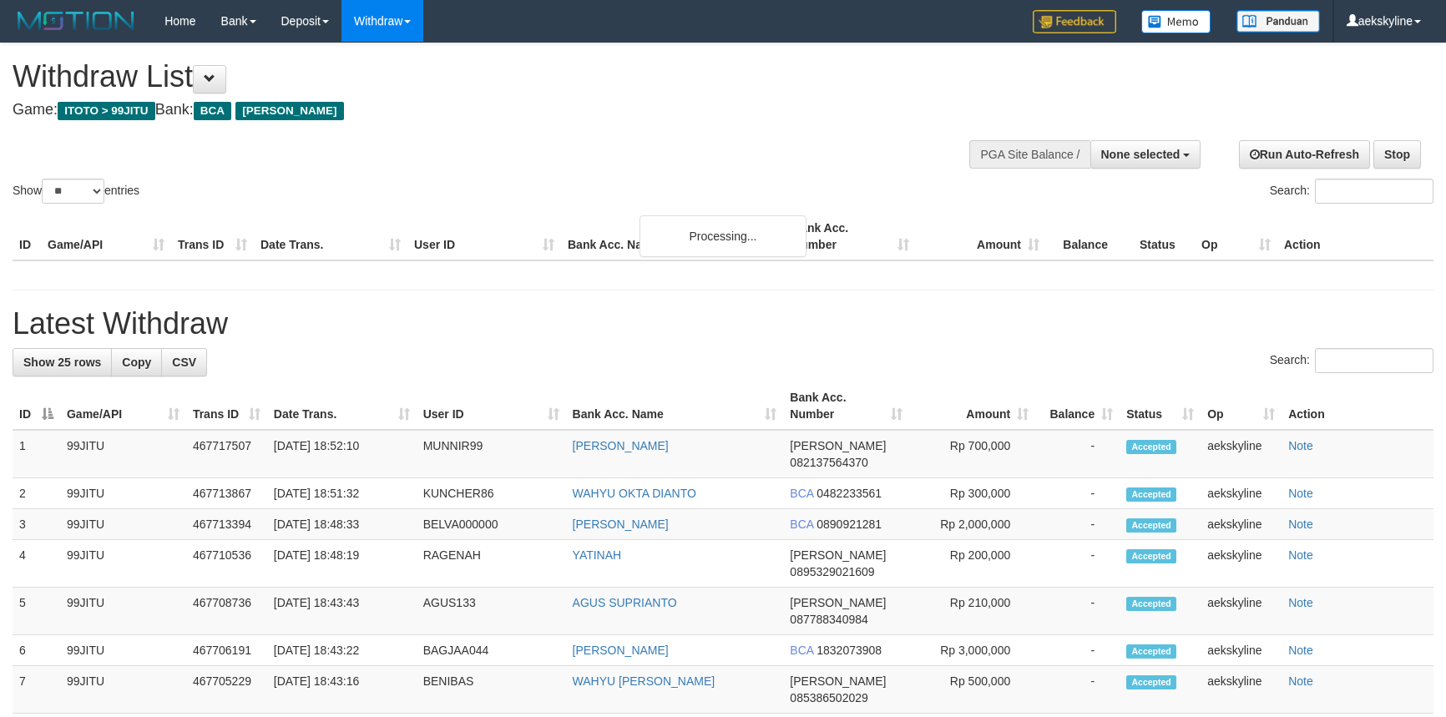
select select
select select "**"
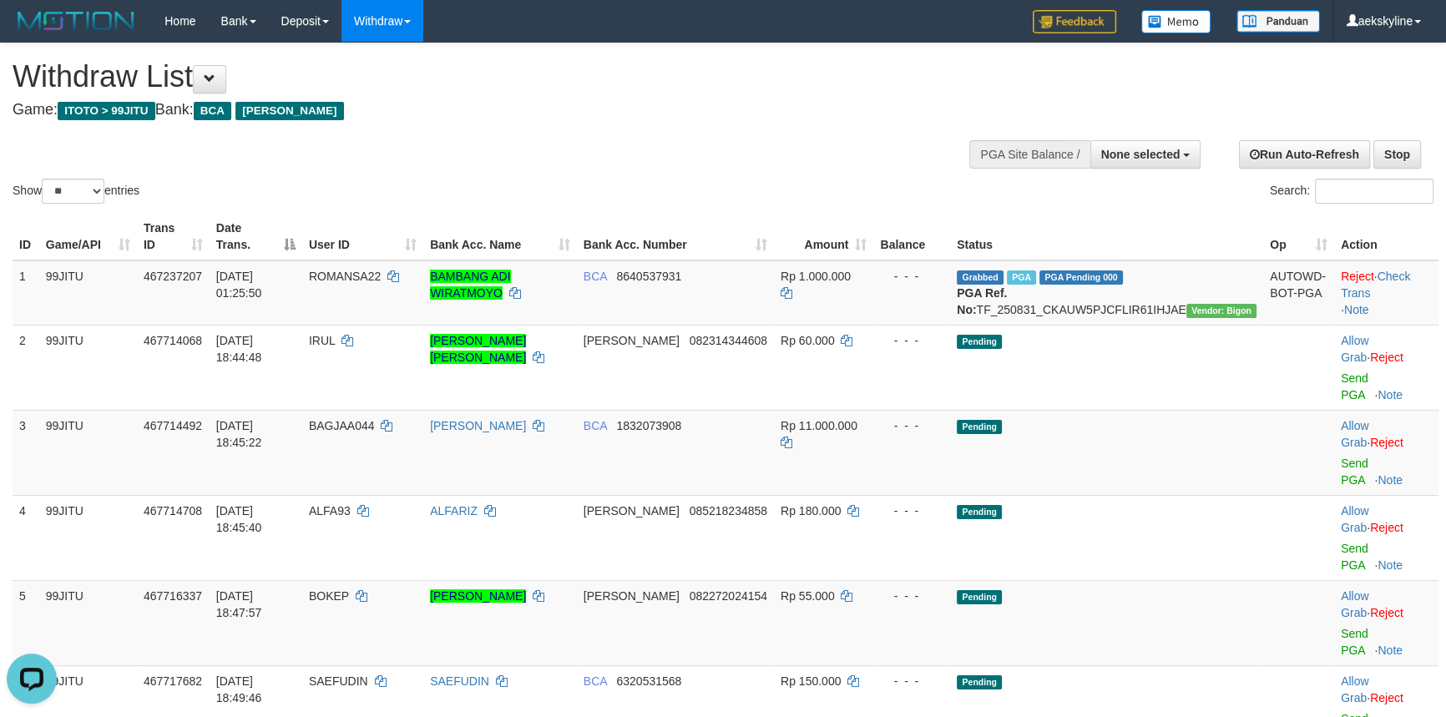
click at [1120, 134] on div at bounding box center [1098, 153] width 200 height 50
click at [1128, 142] on button "None selected" at bounding box center [1145, 154] width 111 height 28
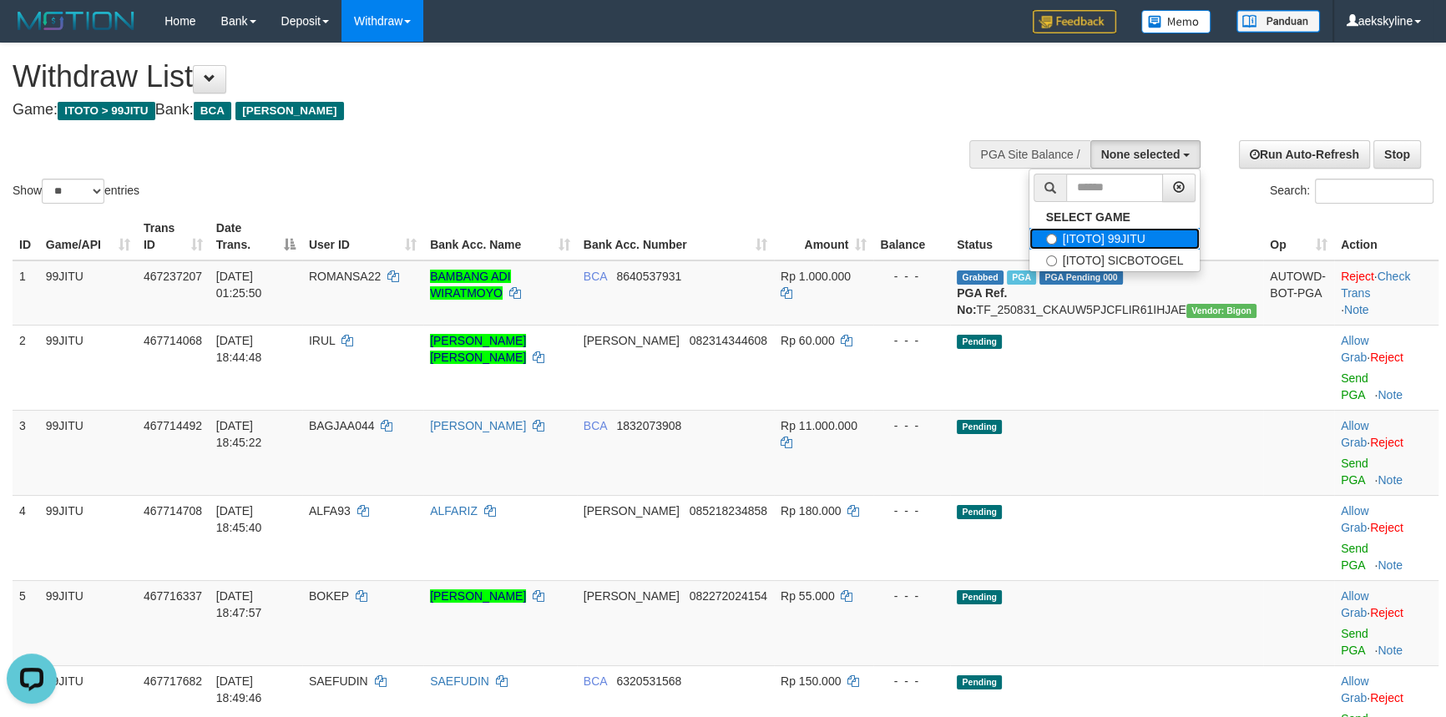
click at [1144, 229] on label "[ITOTO] 99JITU" at bounding box center [1114, 239] width 171 height 22
select select "***"
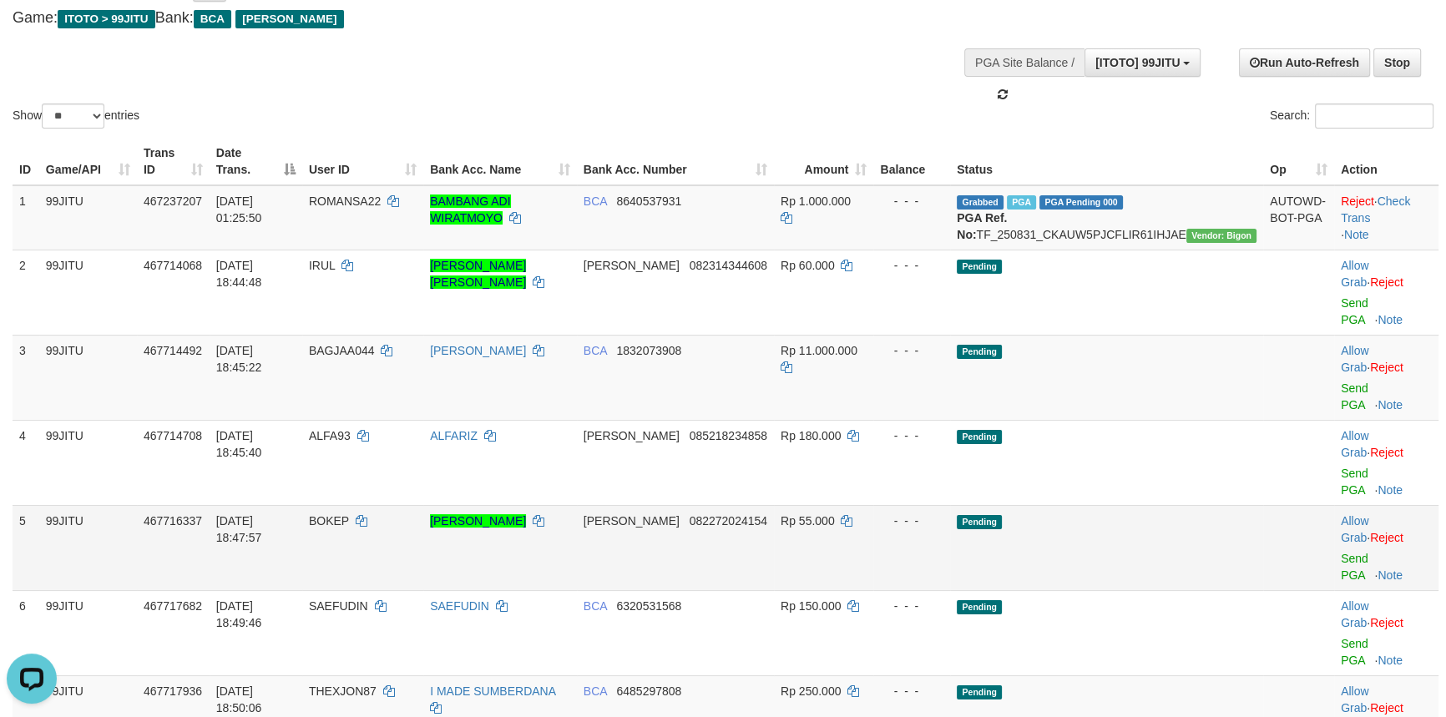
scroll to position [151, 0]
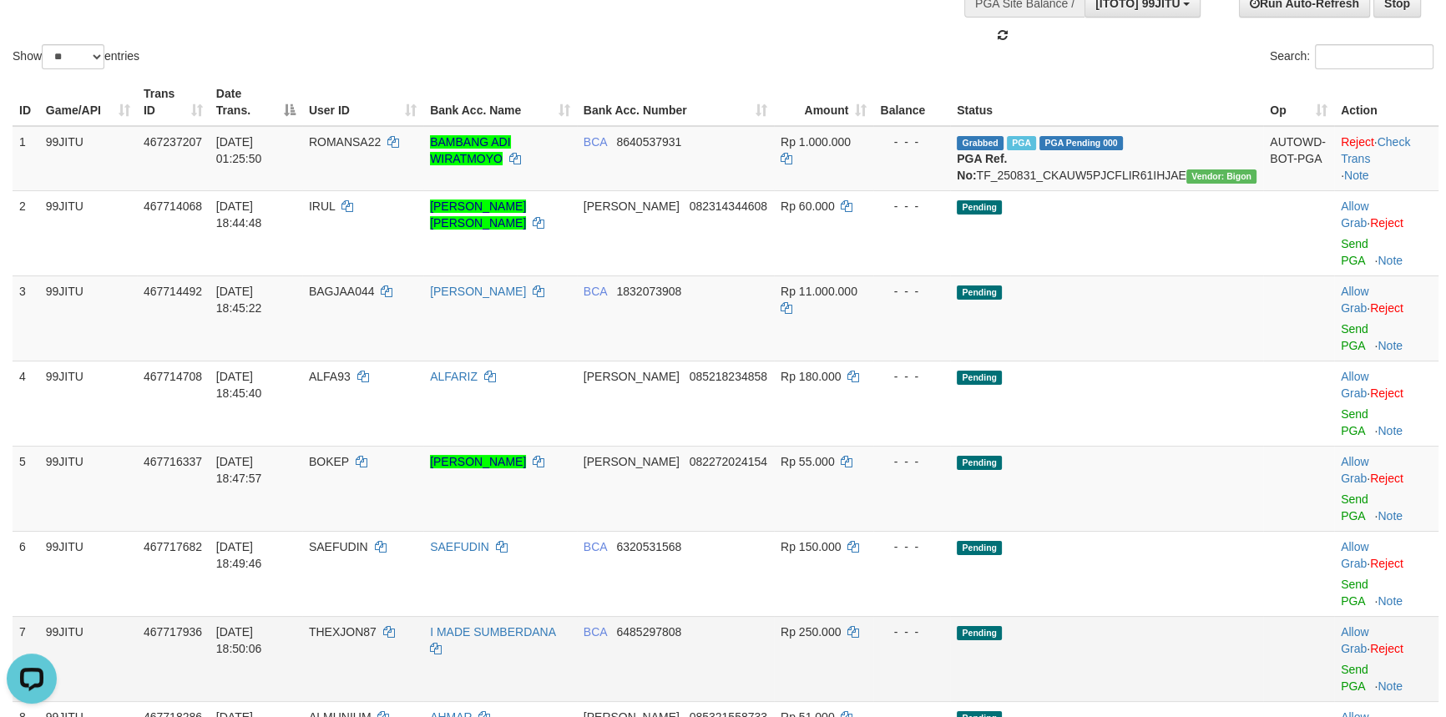
click at [377, 625] on span "THEXJON87" at bounding box center [343, 631] width 68 height 13
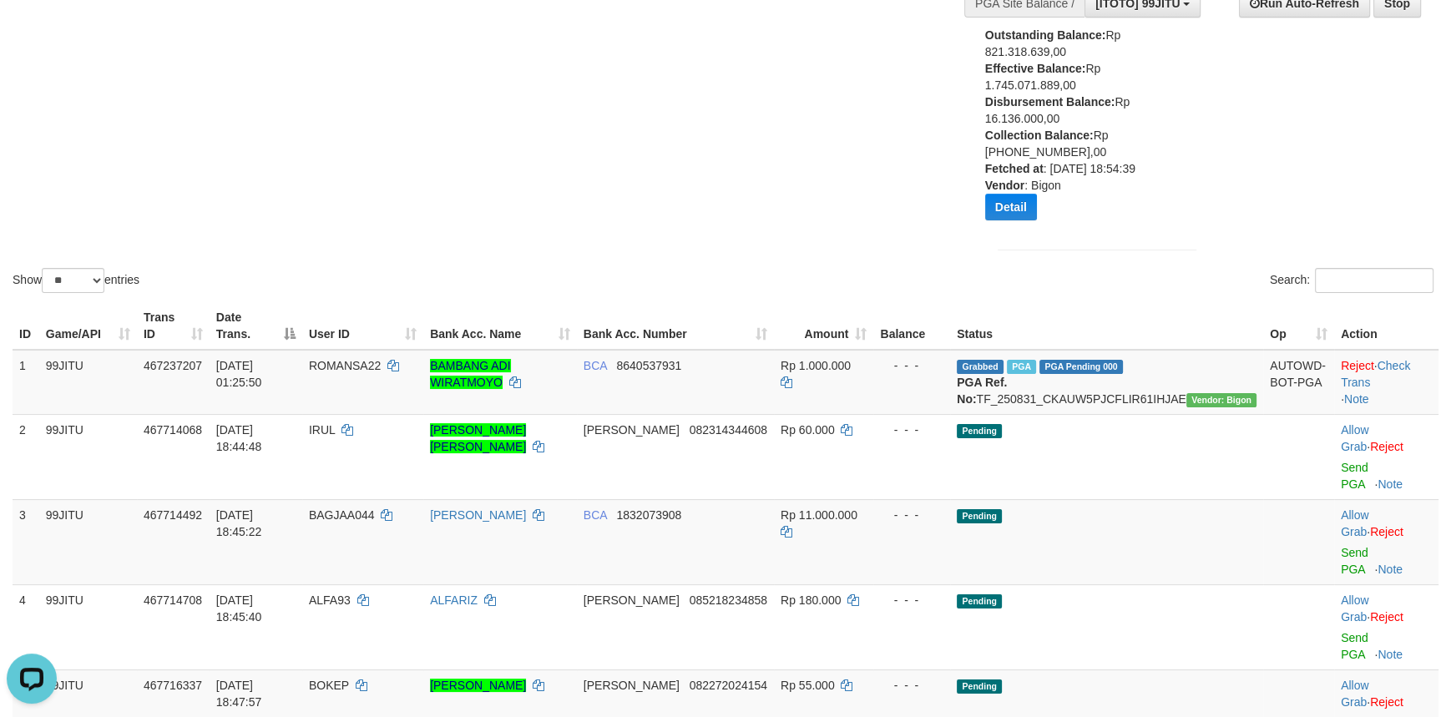
copy td "THEXJON87"
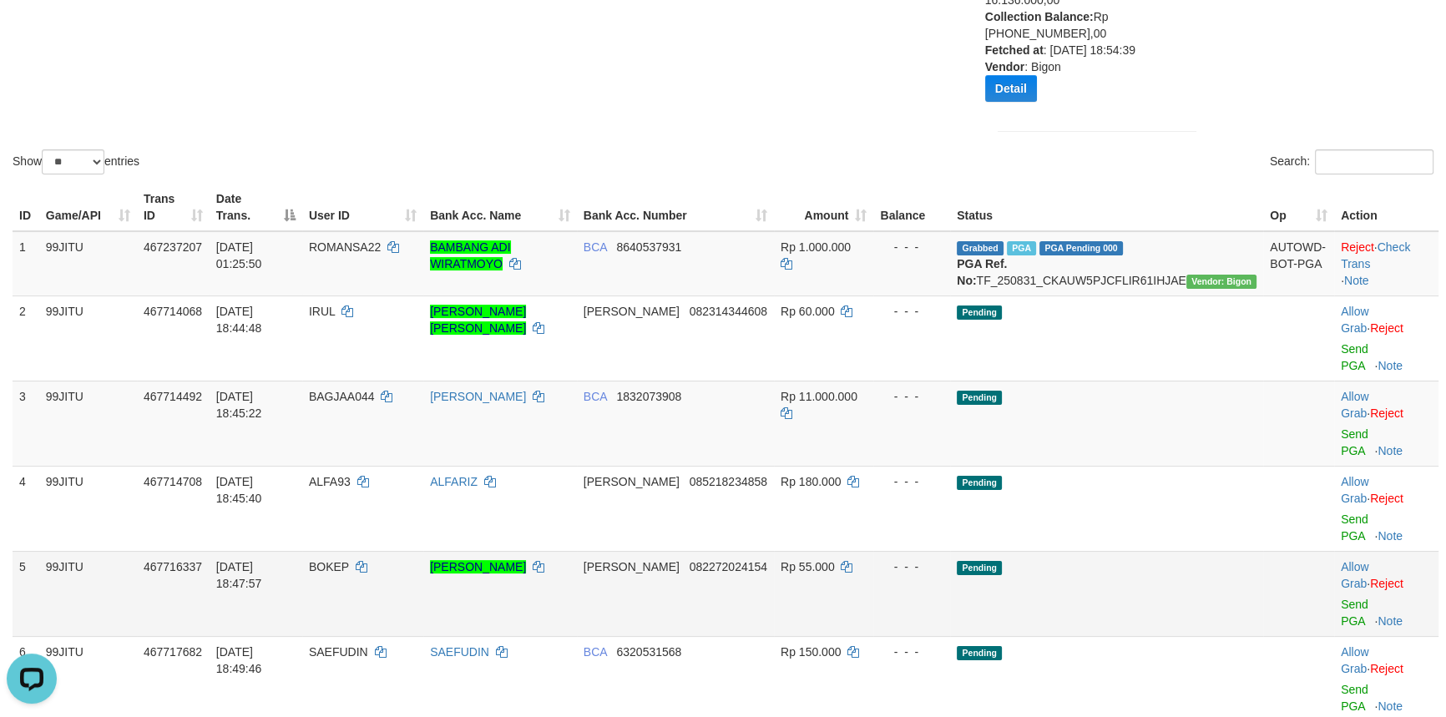
scroll to position [303, 0]
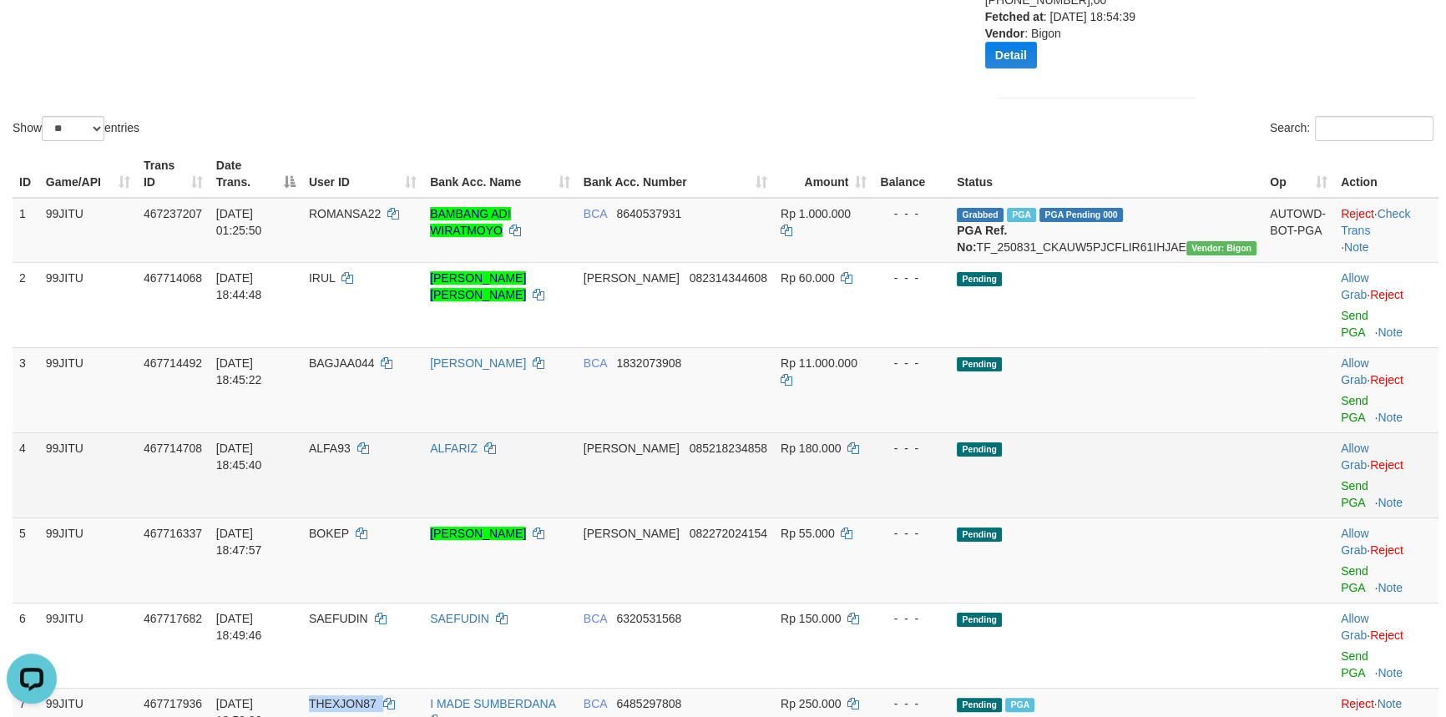
scroll to position [455, 0]
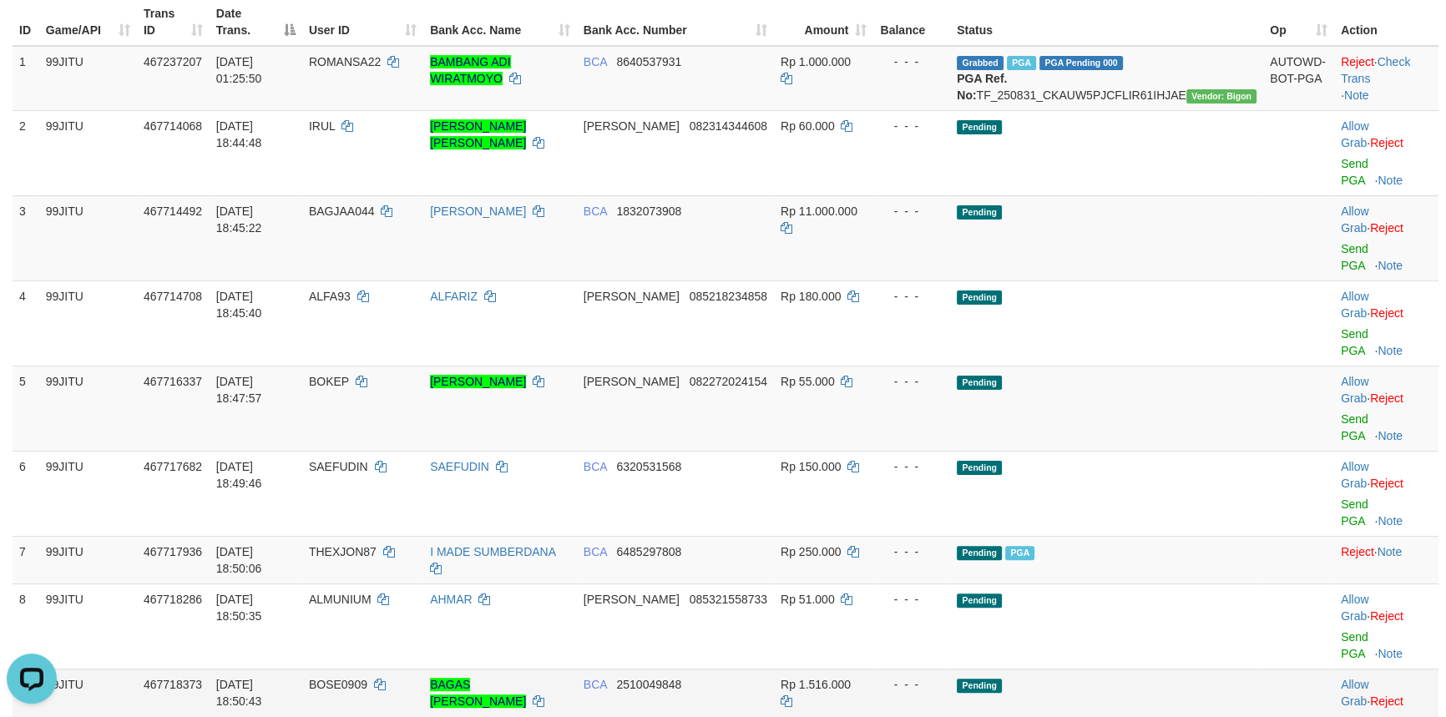
click at [367, 678] on span "BOSE0909" at bounding box center [338, 684] width 58 height 13
copy td "BOSE0909"
click at [367, 678] on span "BOSE0909" at bounding box center [338, 684] width 58 height 13
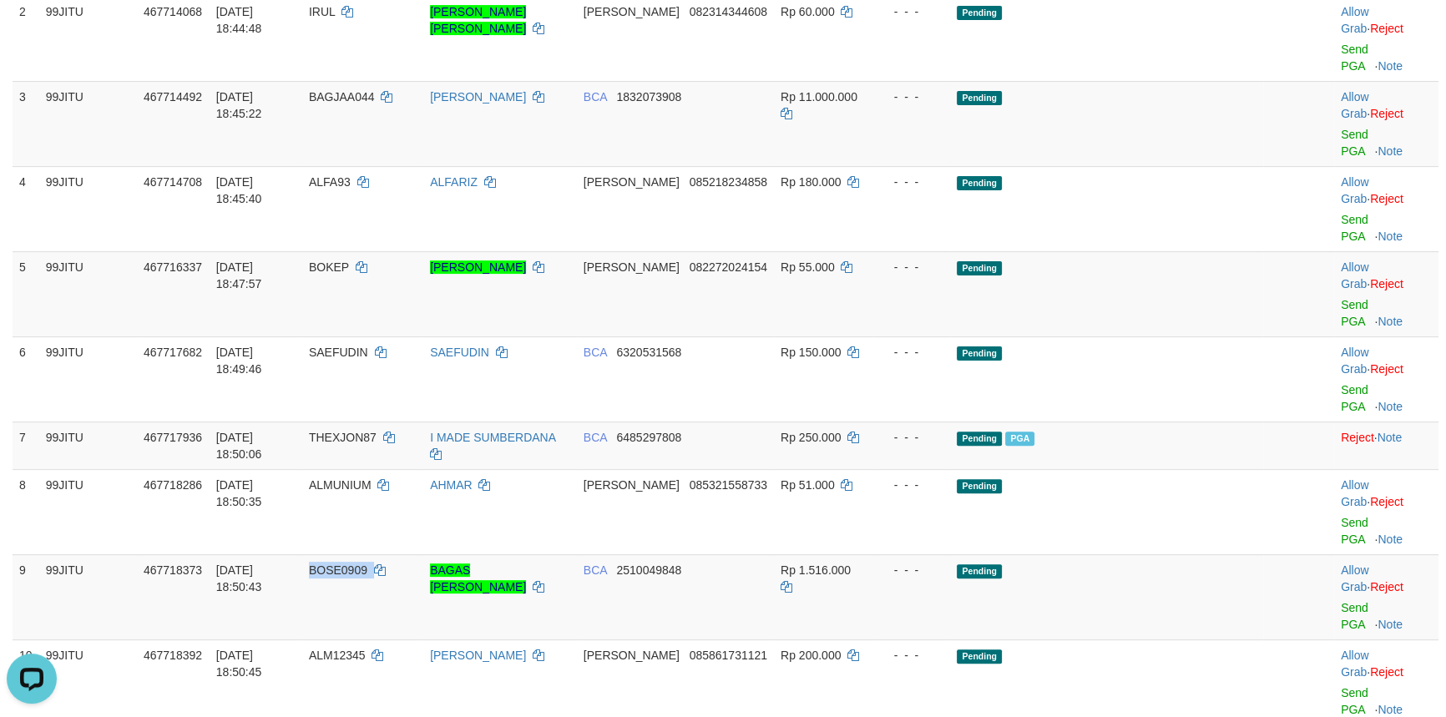
scroll to position [607, 0]
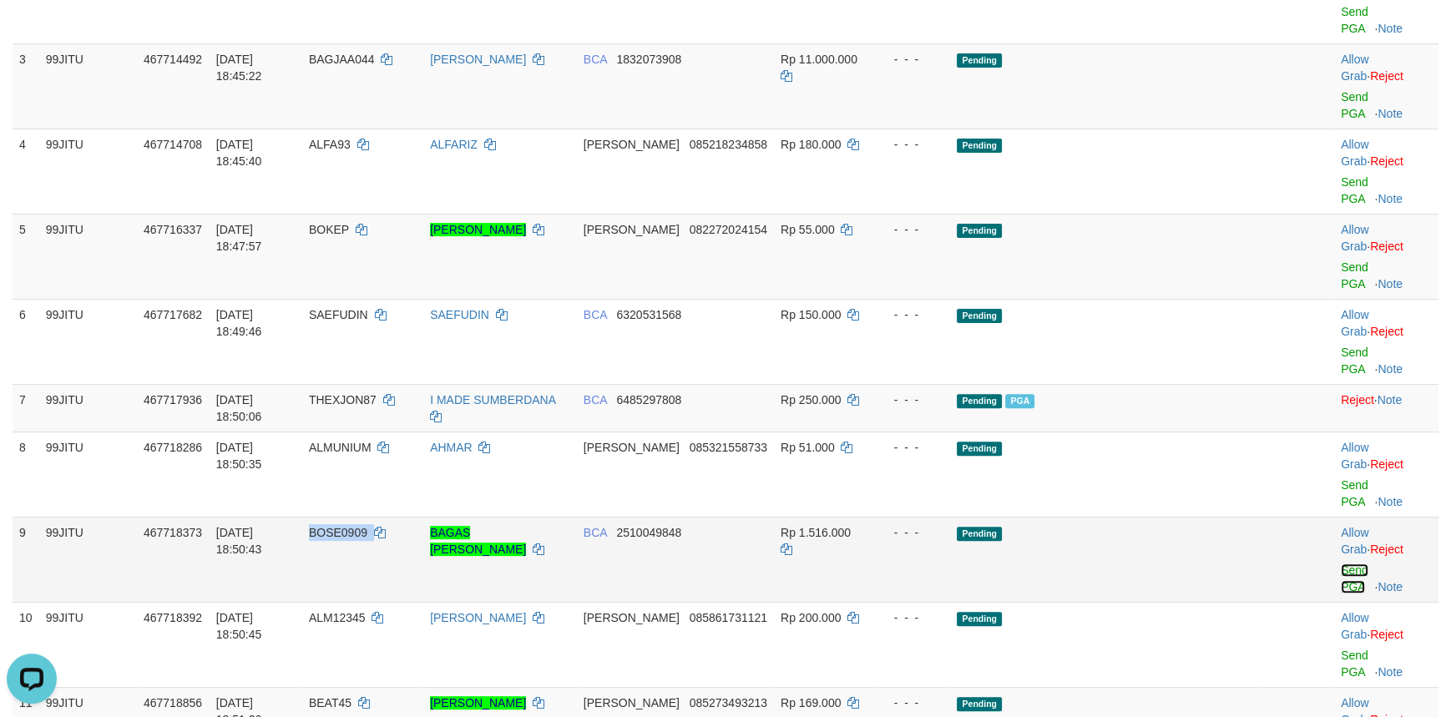
click at [1341, 564] on link "Send PGA" at bounding box center [1355, 579] width 28 height 30
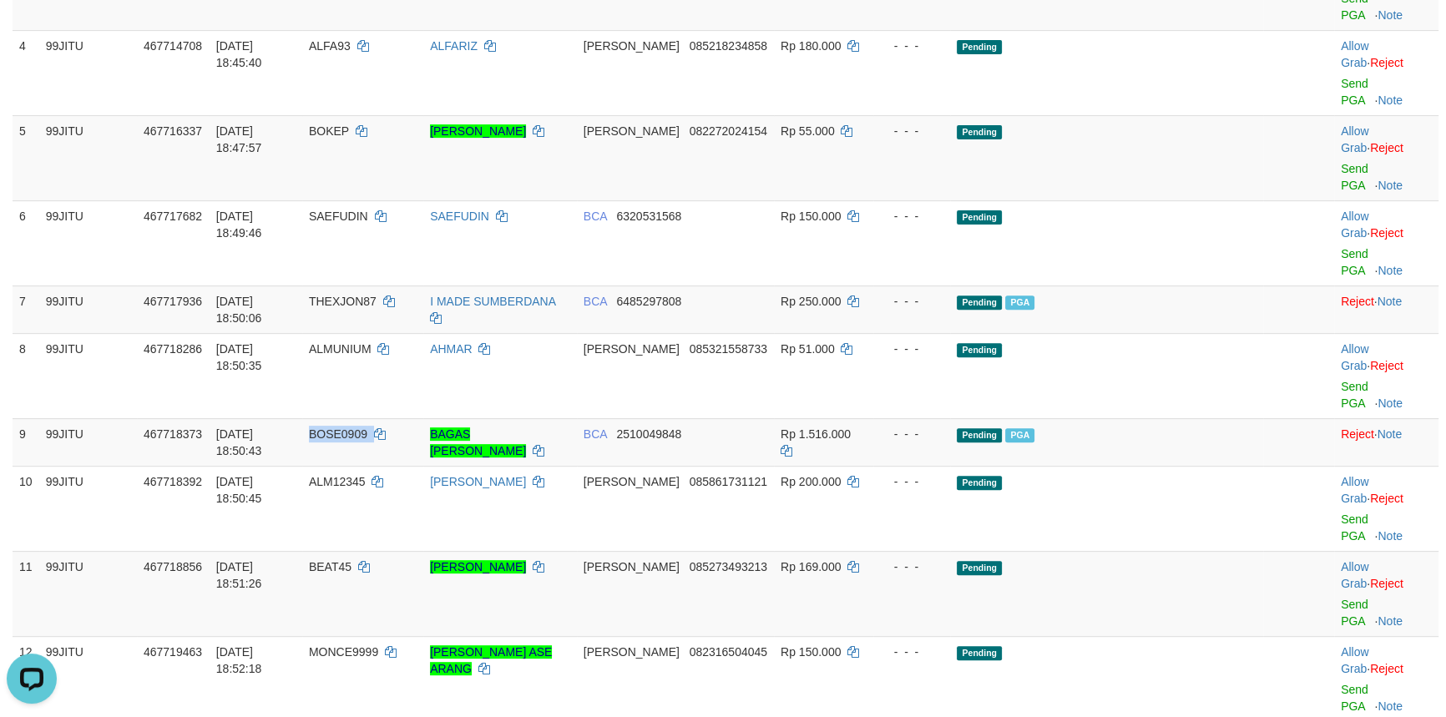
scroll to position [759, 0]
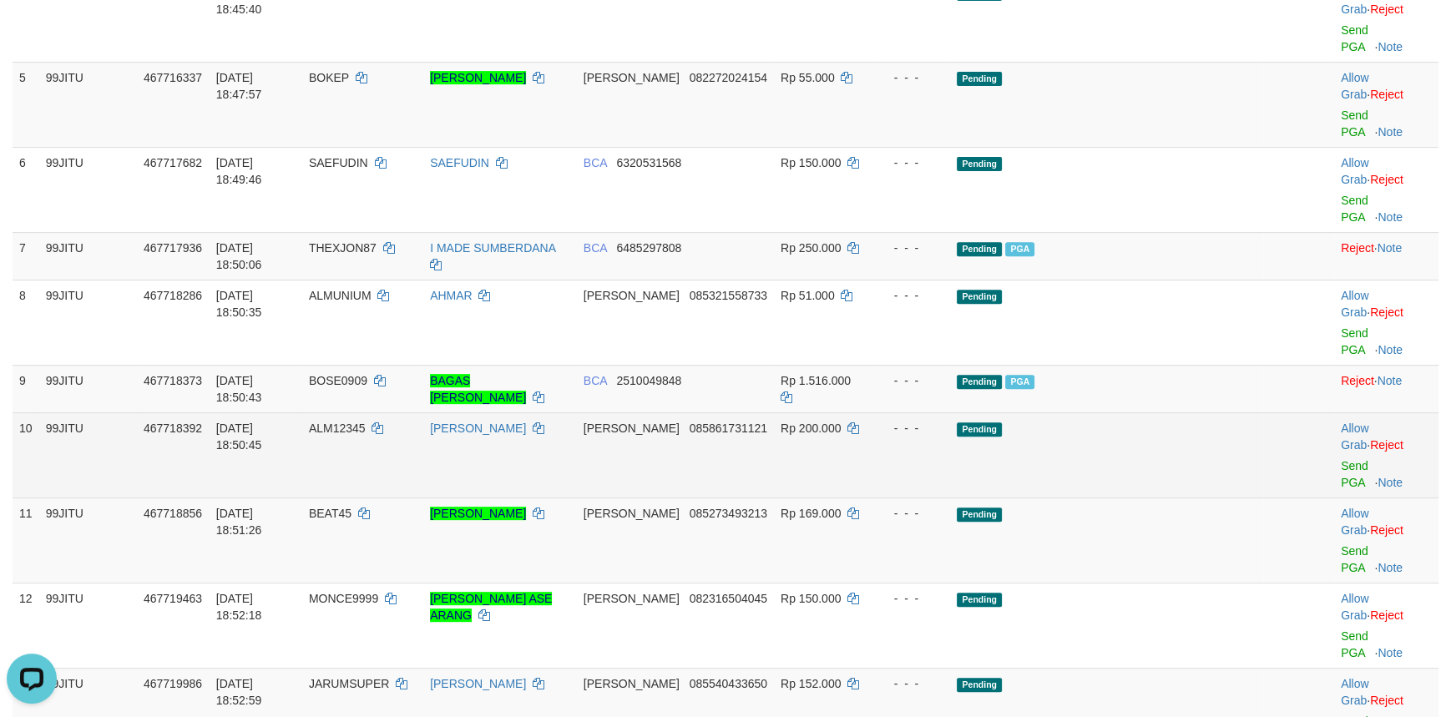
click at [366, 422] on span "ALM12345" at bounding box center [337, 428] width 57 height 13
copy td "ALM12345"
click at [366, 422] on span "ALM12345" at bounding box center [337, 428] width 57 height 13
click at [1341, 459] on link "Send PGA" at bounding box center [1355, 474] width 28 height 30
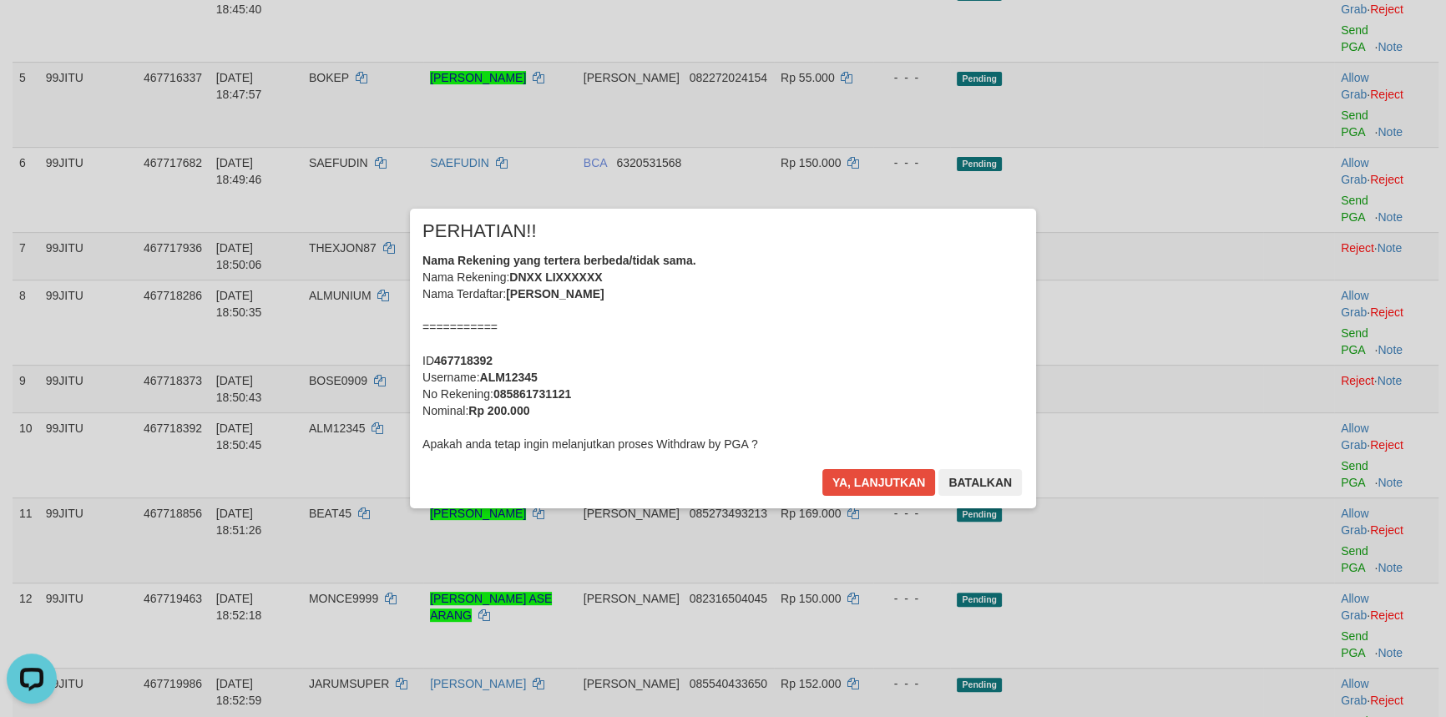
drag, startPoint x: 1247, startPoint y: 627, endPoint x: 1313, endPoint y: 610, distance: 68.3
drag, startPoint x: 1313, startPoint y: 610, endPoint x: 854, endPoint y: 480, distance: 476.3
click at [854, 480] on button "Ya, lanjutkan" at bounding box center [879, 482] width 114 height 27
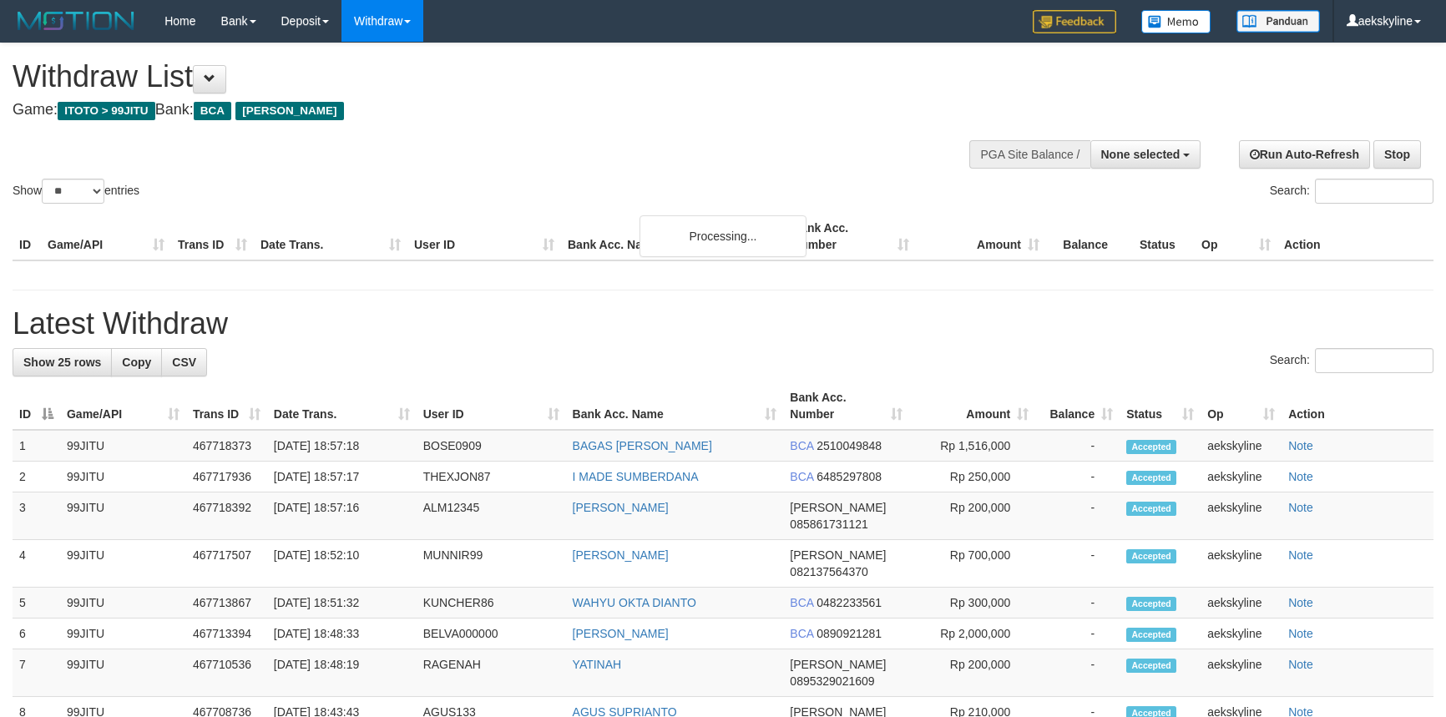
select select
select select "**"
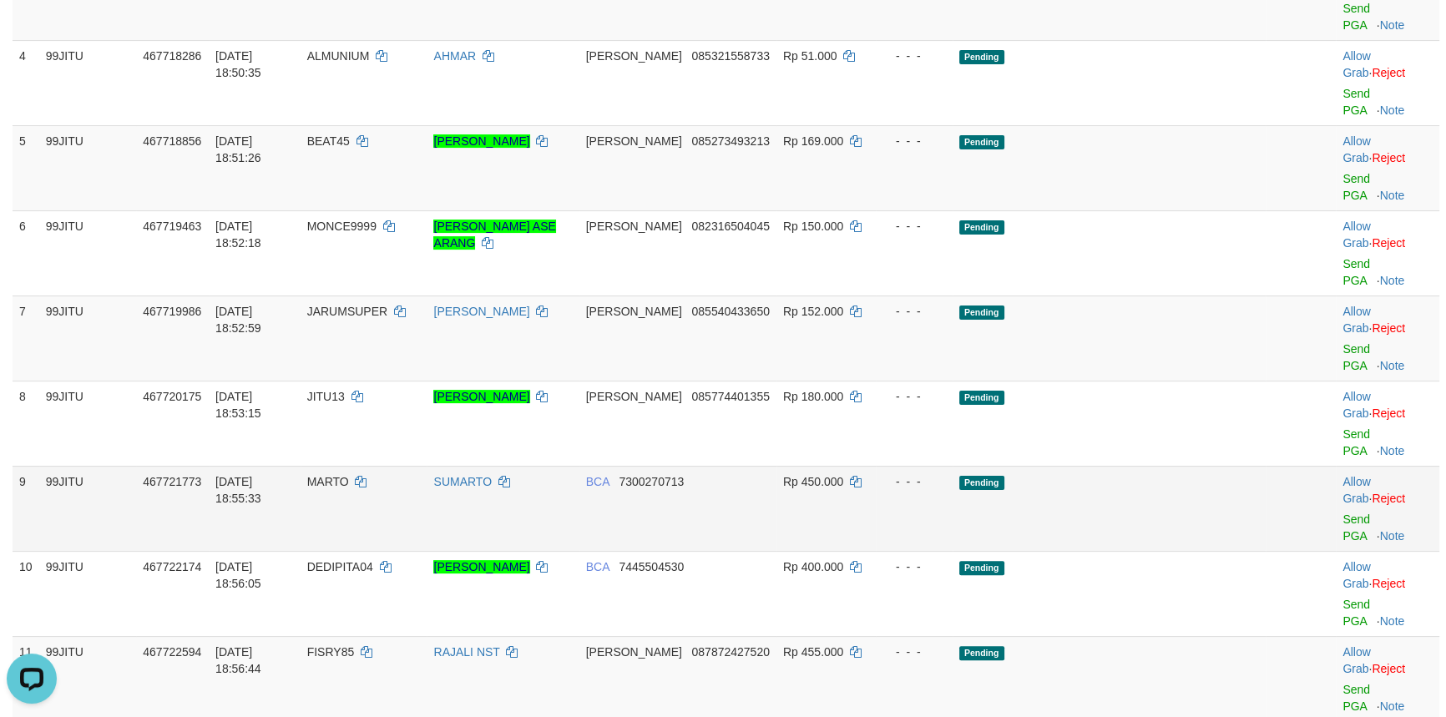
click at [349, 475] on span "MARTO" at bounding box center [328, 481] width 42 height 13
copy td "MARTO"
click at [1343, 513] on link "Send PGA" at bounding box center [1357, 528] width 28 height 30
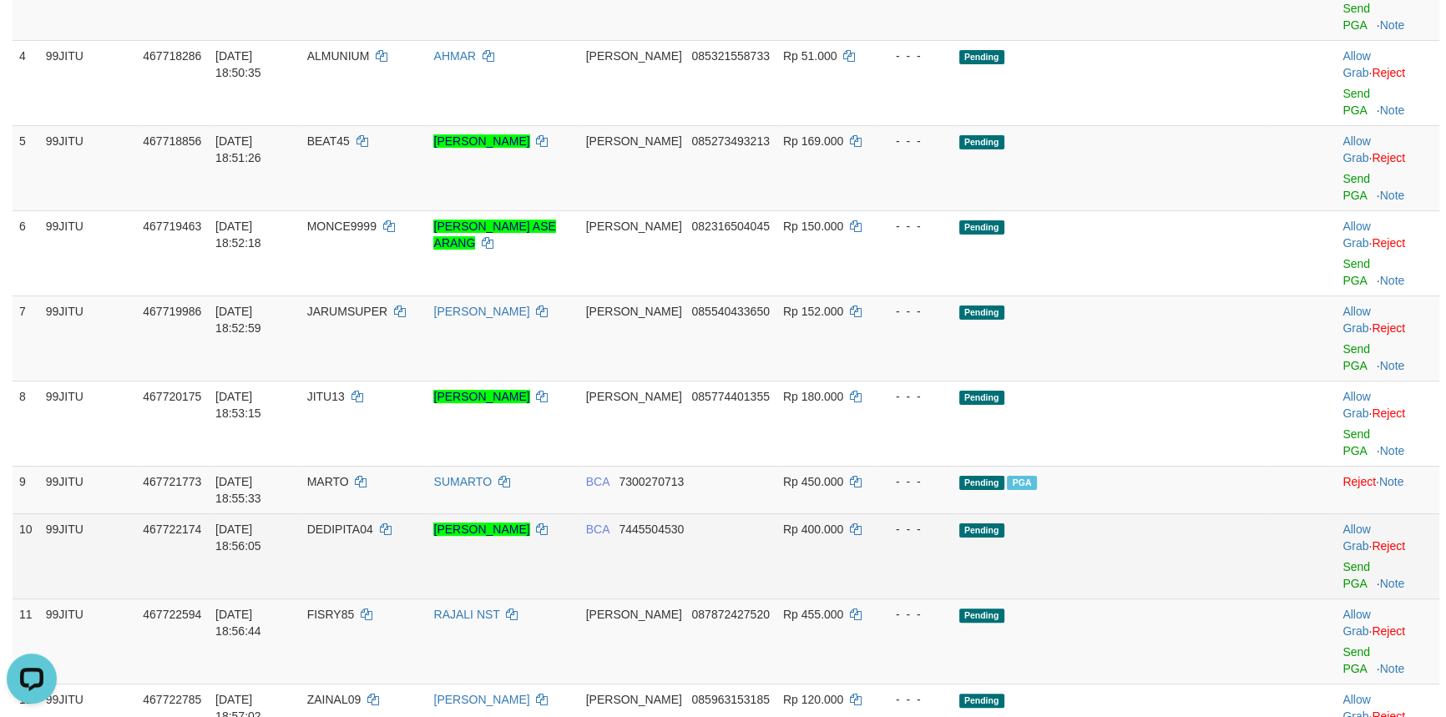
click at [407, 513] on td "DEDIPITA04" at bounding box center [364, 555] width 127 height 85
copy td "DEDIPITA04"
click at [407, 513] on td "DEDIPITA04" at bounding box center [364, 555] width 127 height 85
click at [1345, 560] on link "Send PGA" at bounding box center [1357, 575] width 28 height 30
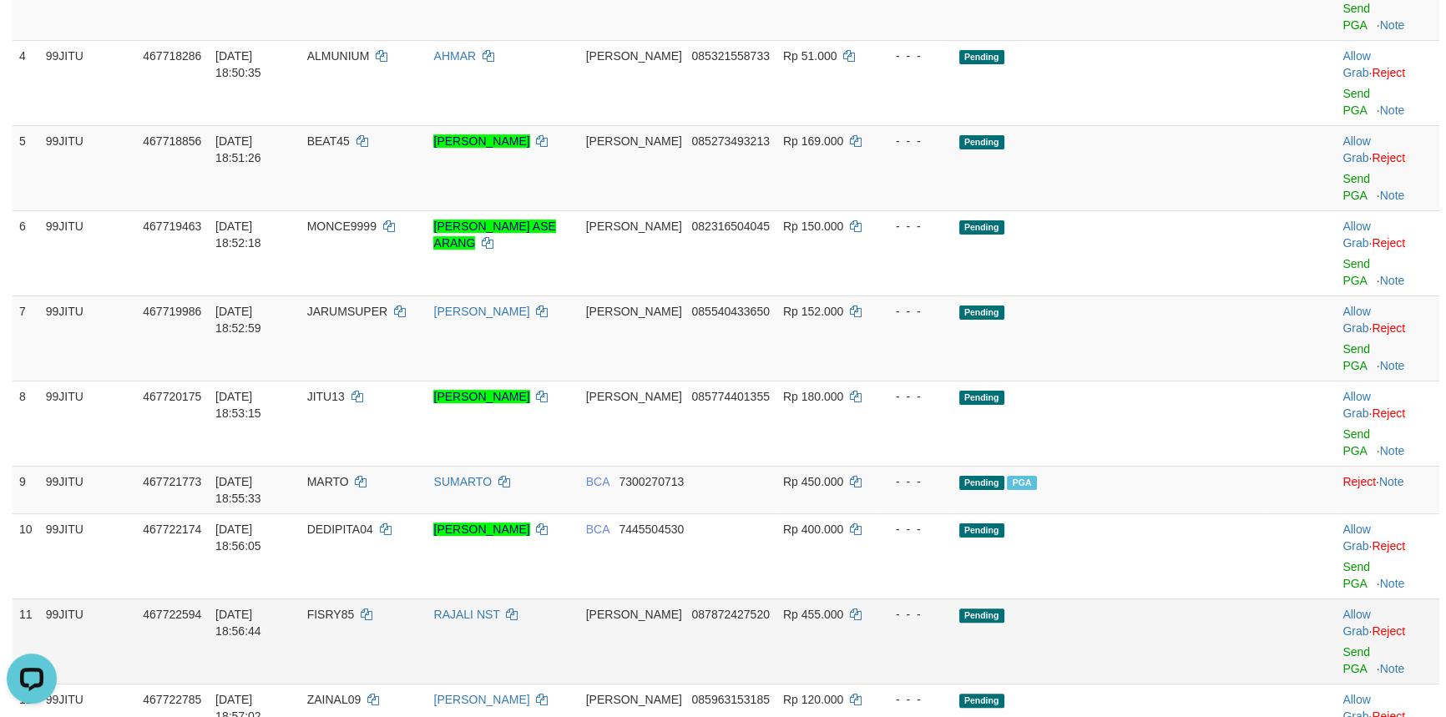
click at [355, 608] on span "FISRY85" at bounding box center [331, 614] width 48 height 13
copy td "FISRY85"
click at [355, 608] on span "FISRY85" at bounding box center [331, 614] width 48 height 13
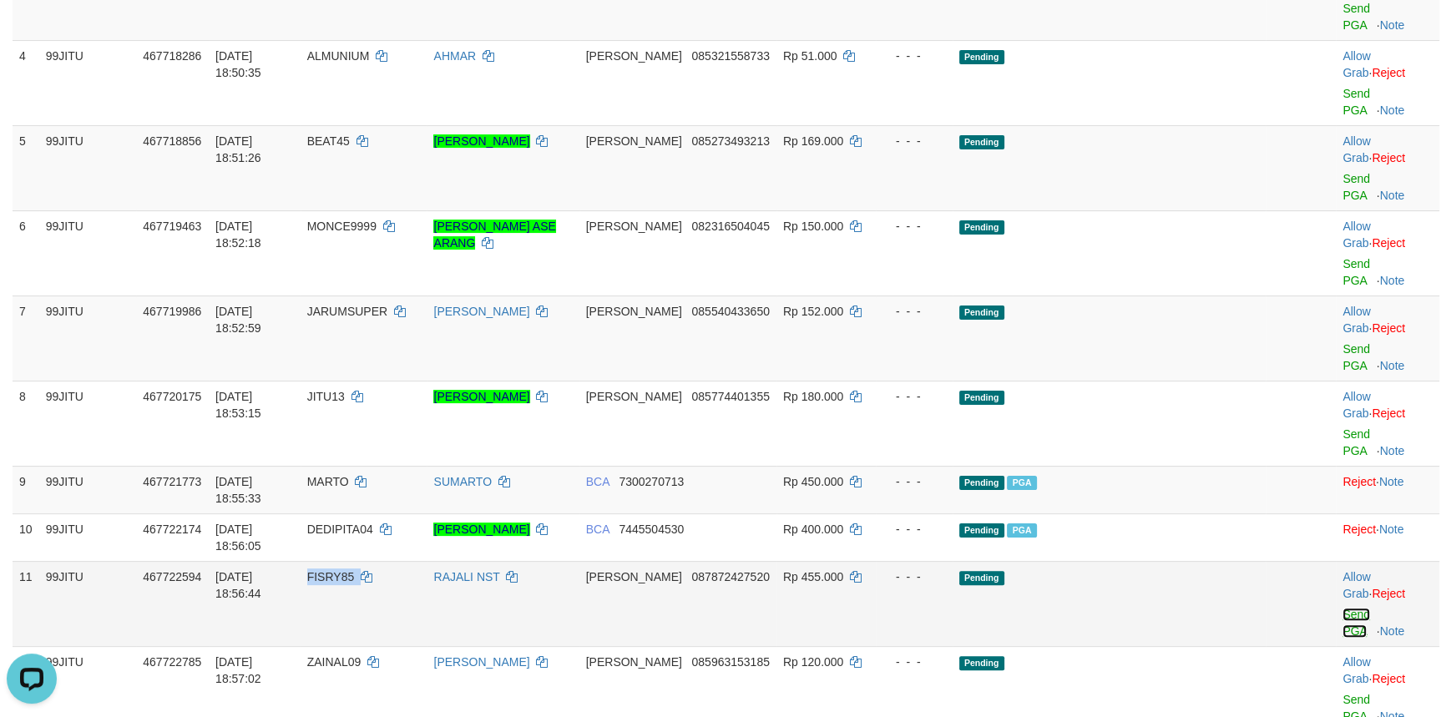
click at [1357, 608] on link "Send PGA" at bounding box center [1357, 623] width 28 height 30
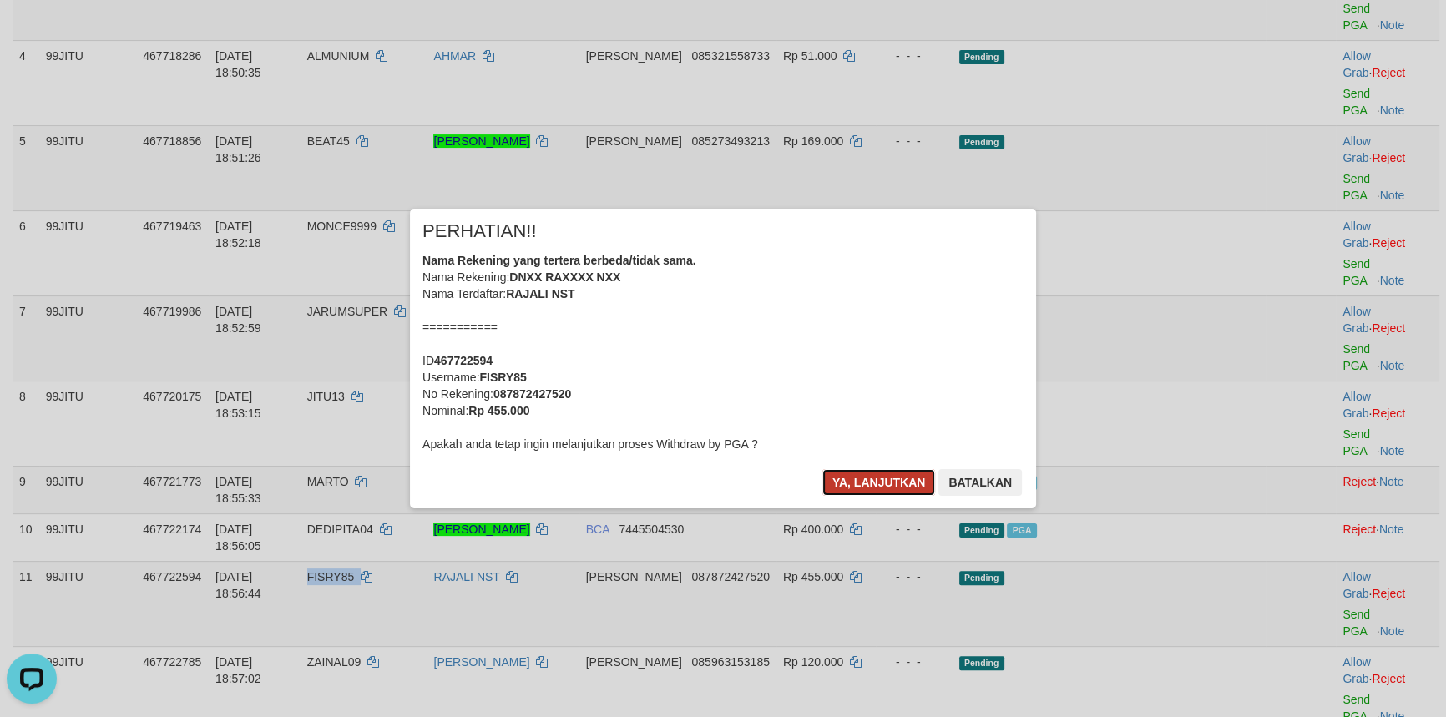
click at [853, 473] on button "Ya, lanjutkan" at bounding box center [879, 482] width 114 height 27
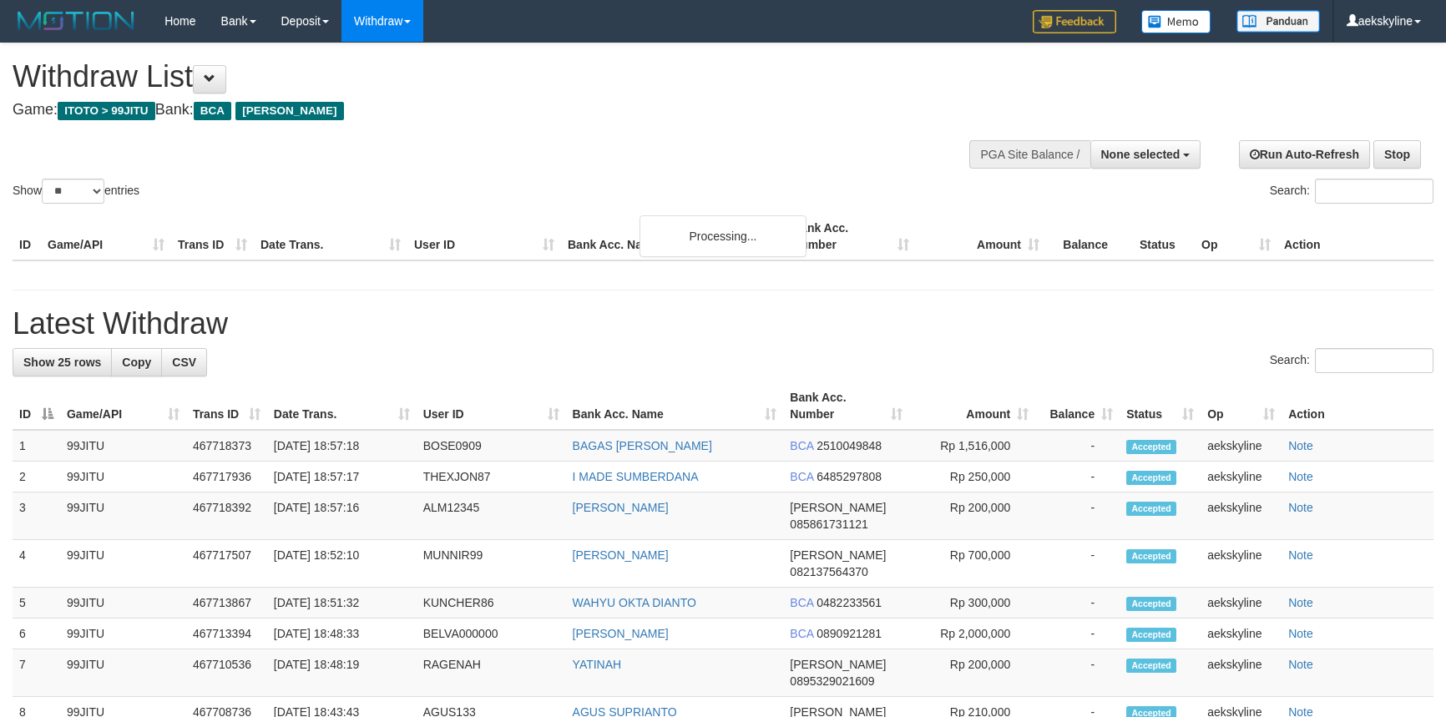
select select
select select "**"
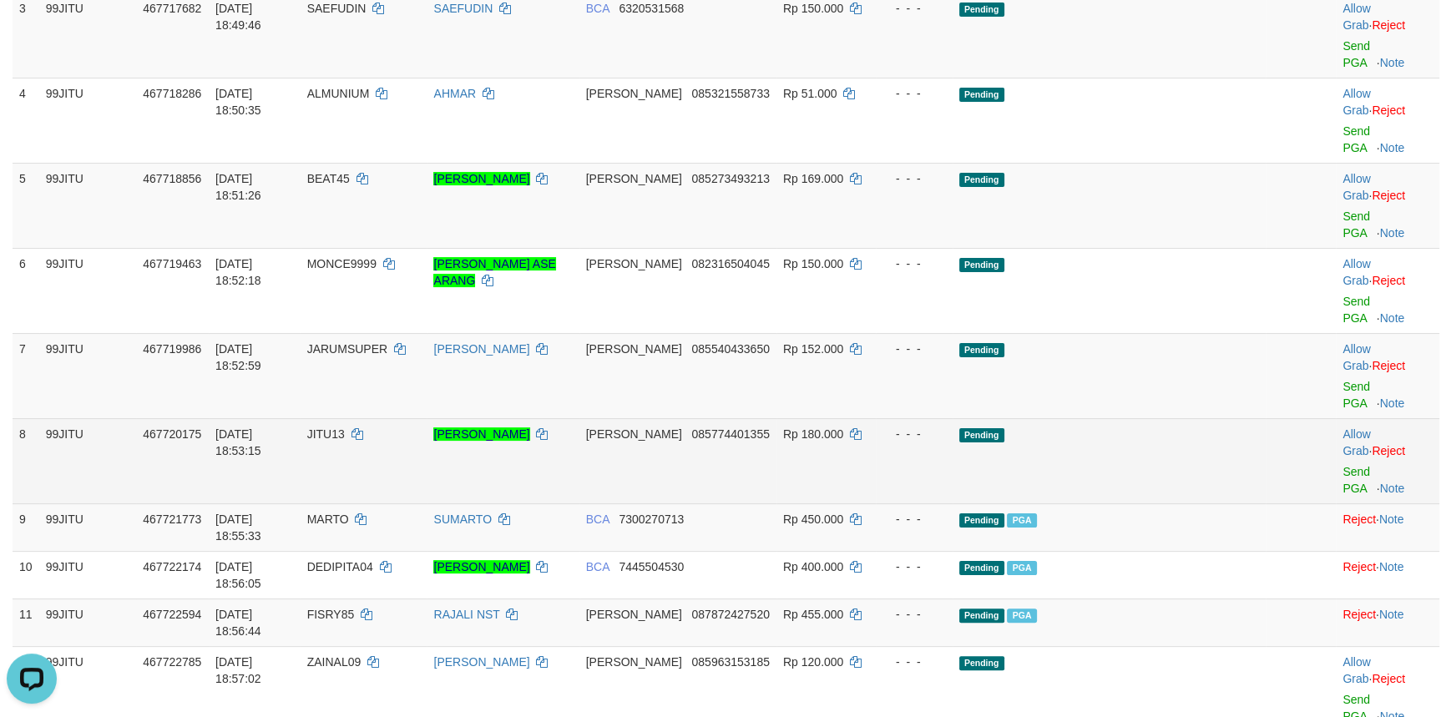
scroll to position [455, 0]
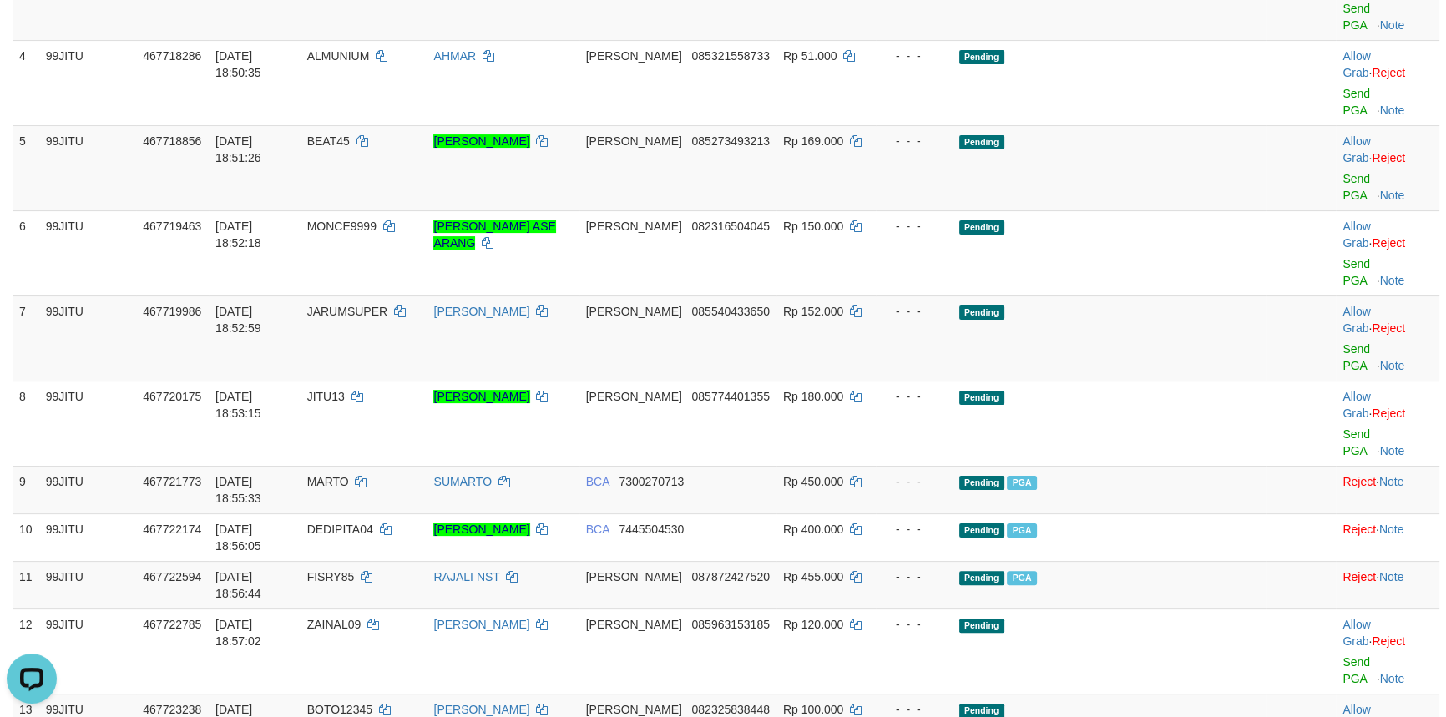
copy td "GANTENG99"
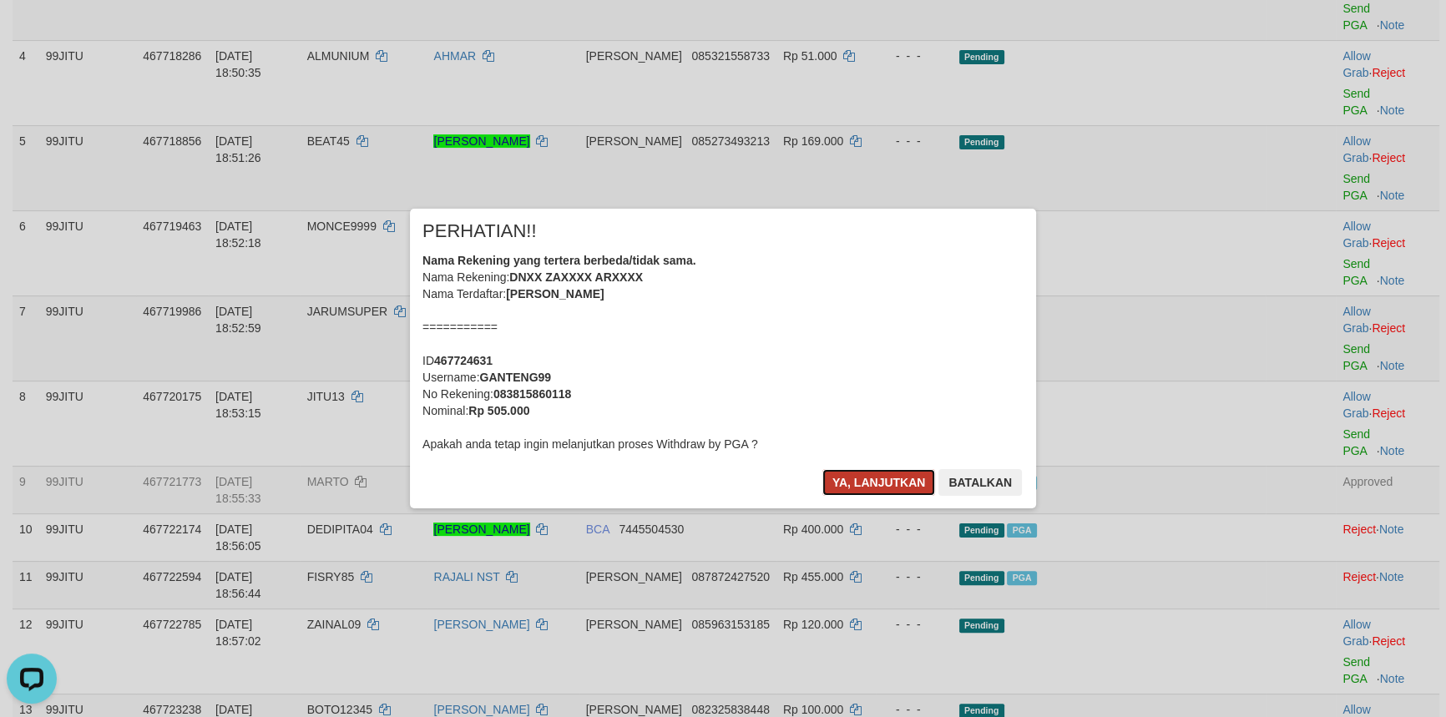
click at [852, 478] on button "Ya, lanjutkan" at bounding box center [879, 482] width 114 height 27
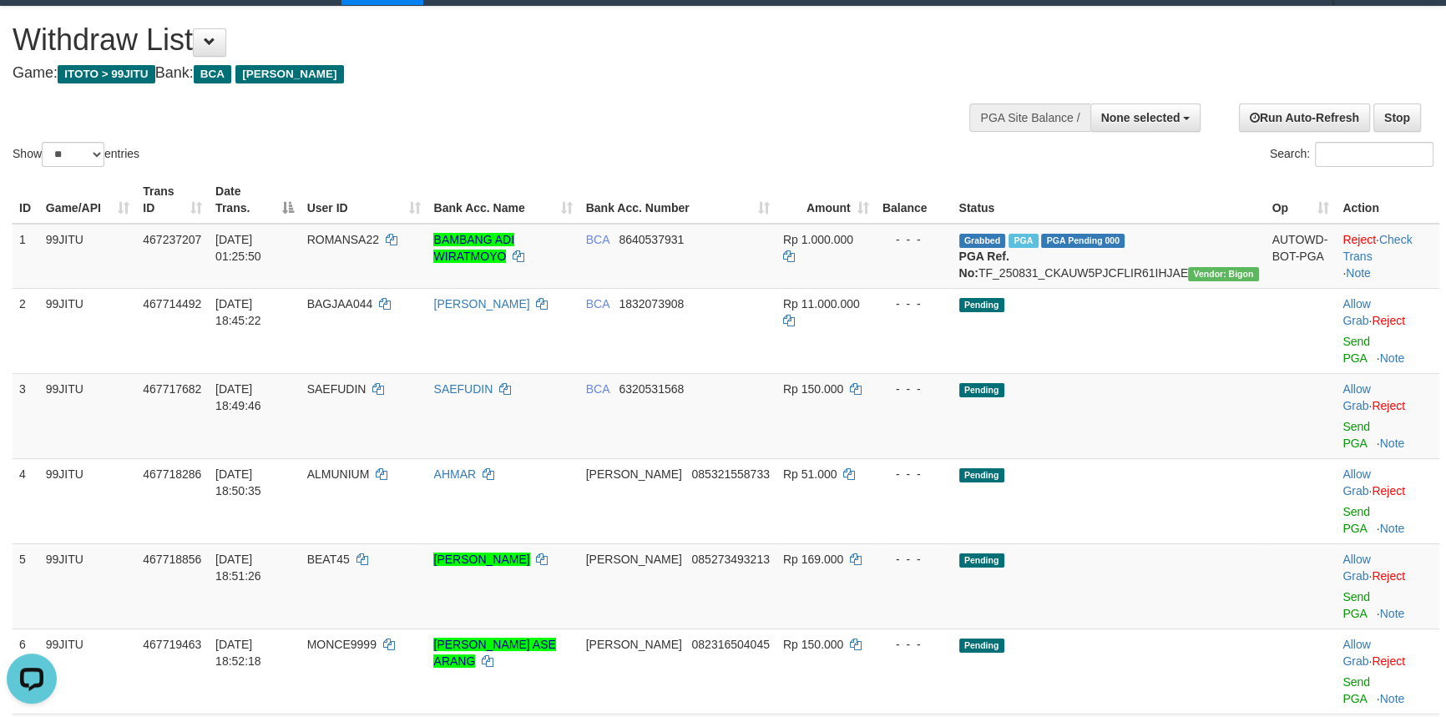
scroll to position [0, 0]
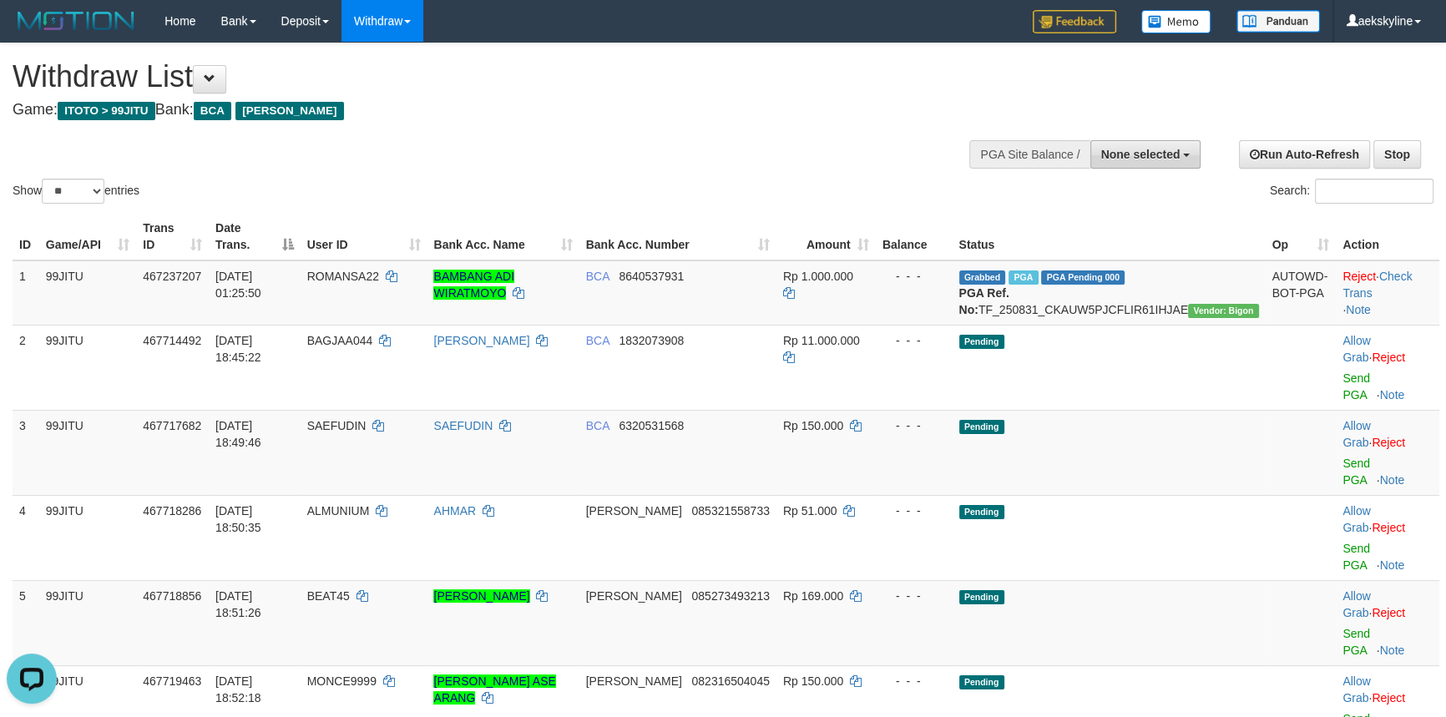
click at [1127, 162] on button "None selected" at bounding box center [1145, 154] width 111 height 28
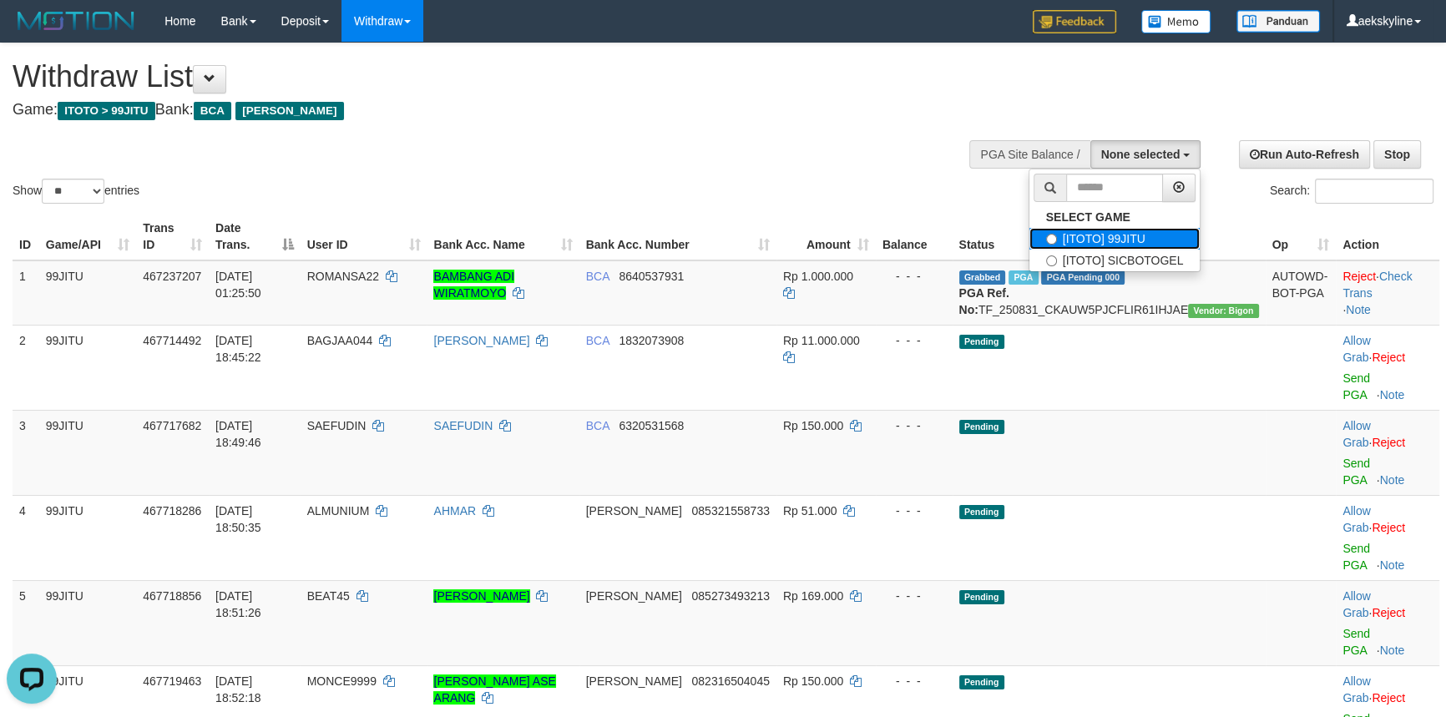
click at [1102, 236] on label "[ITOTO] 99JITU" at bounding box center [1114, 239] width 171 height 22
select select "***"
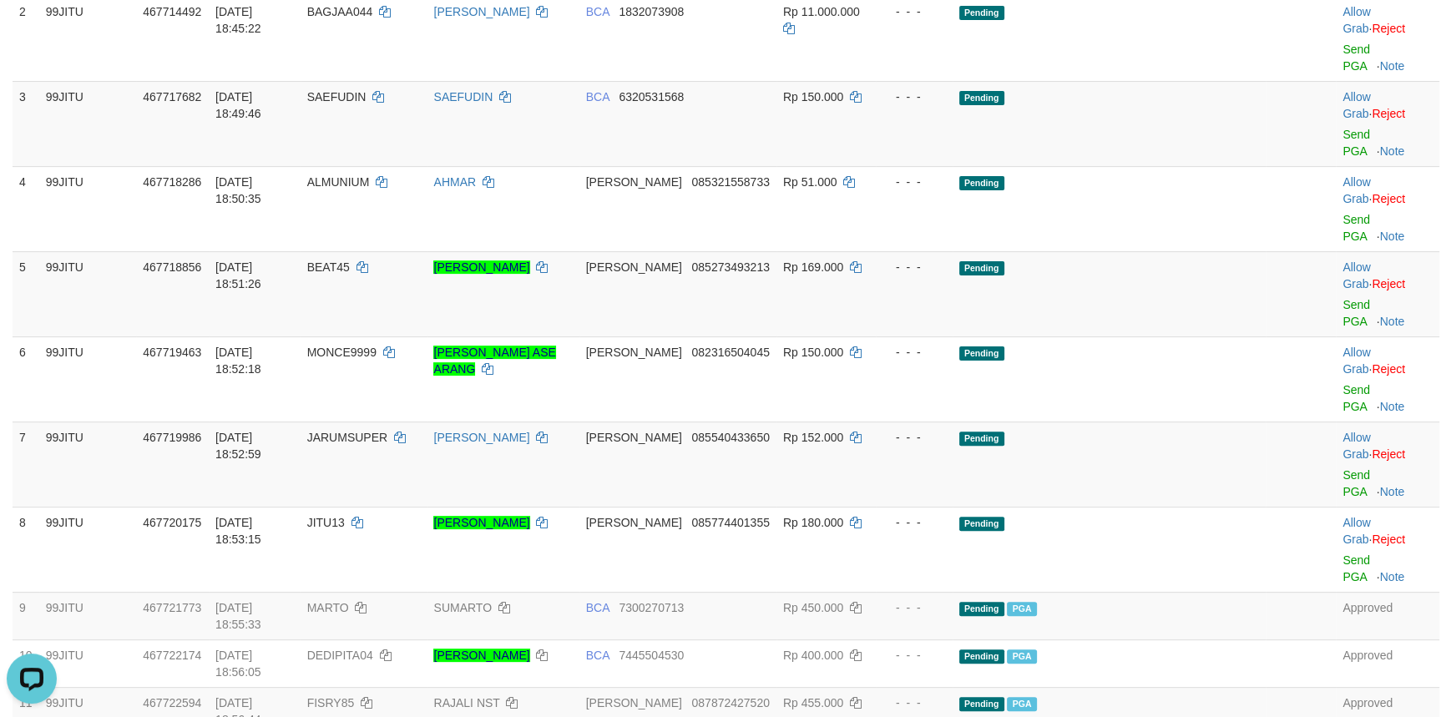
scroll to position [607, 0]
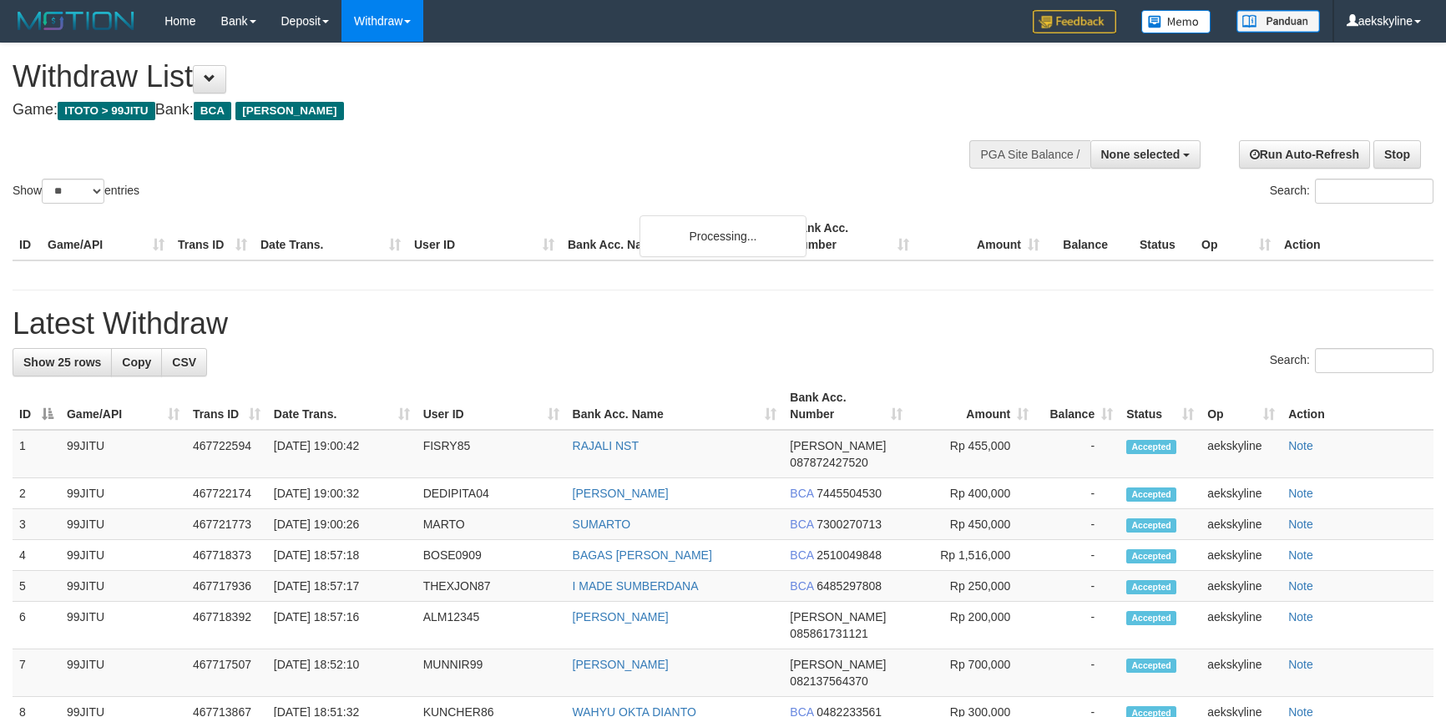
select select
select select "**"
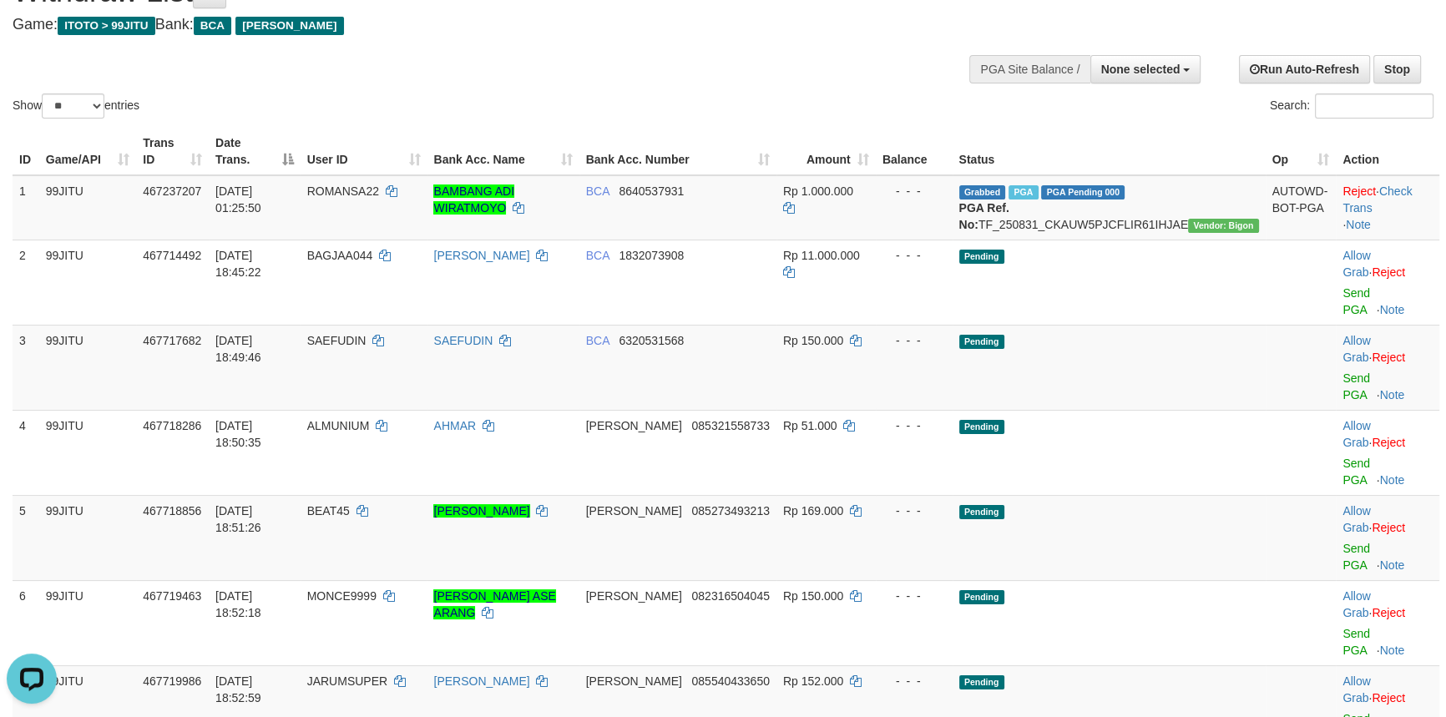
scroll to position [50, 0]
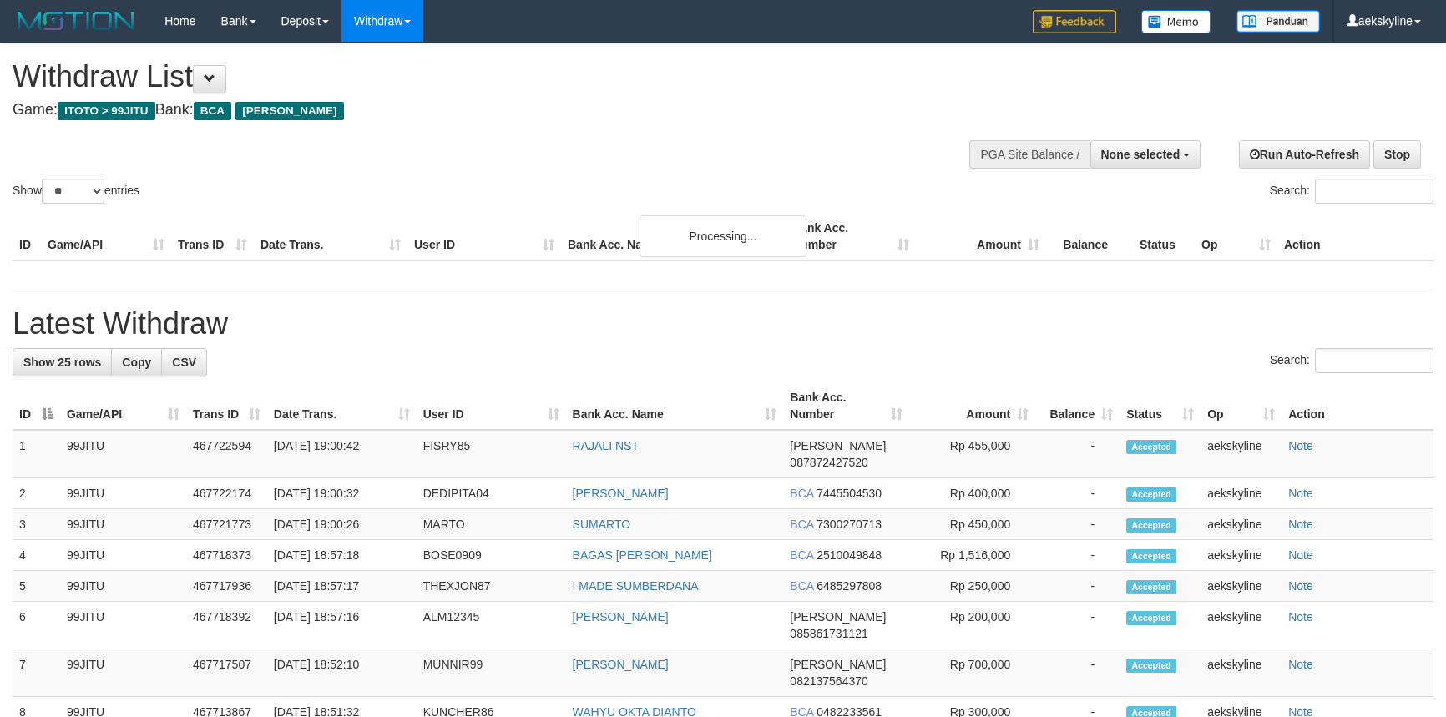
select select
select select "**"
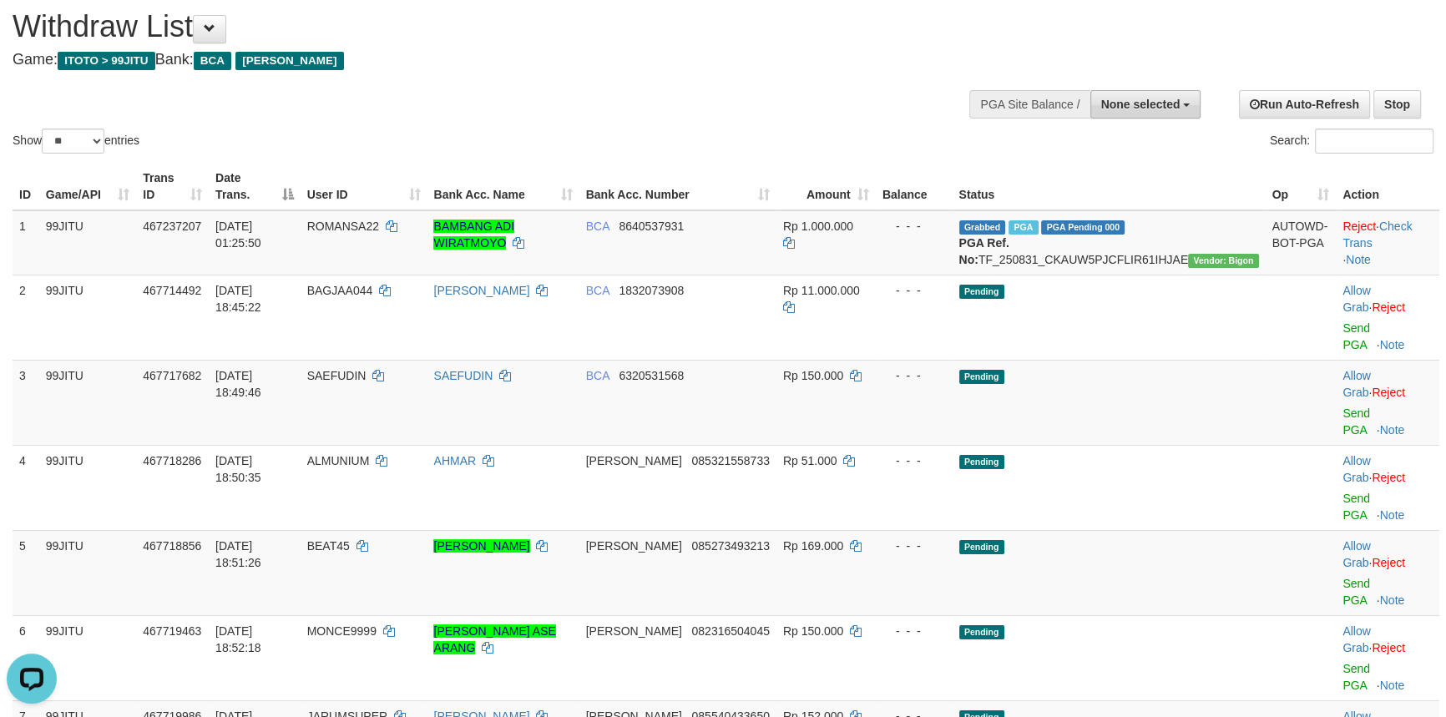
click at [1094, 106] on button "None selected" at bounding box center [1145, 104] width 111 height 28
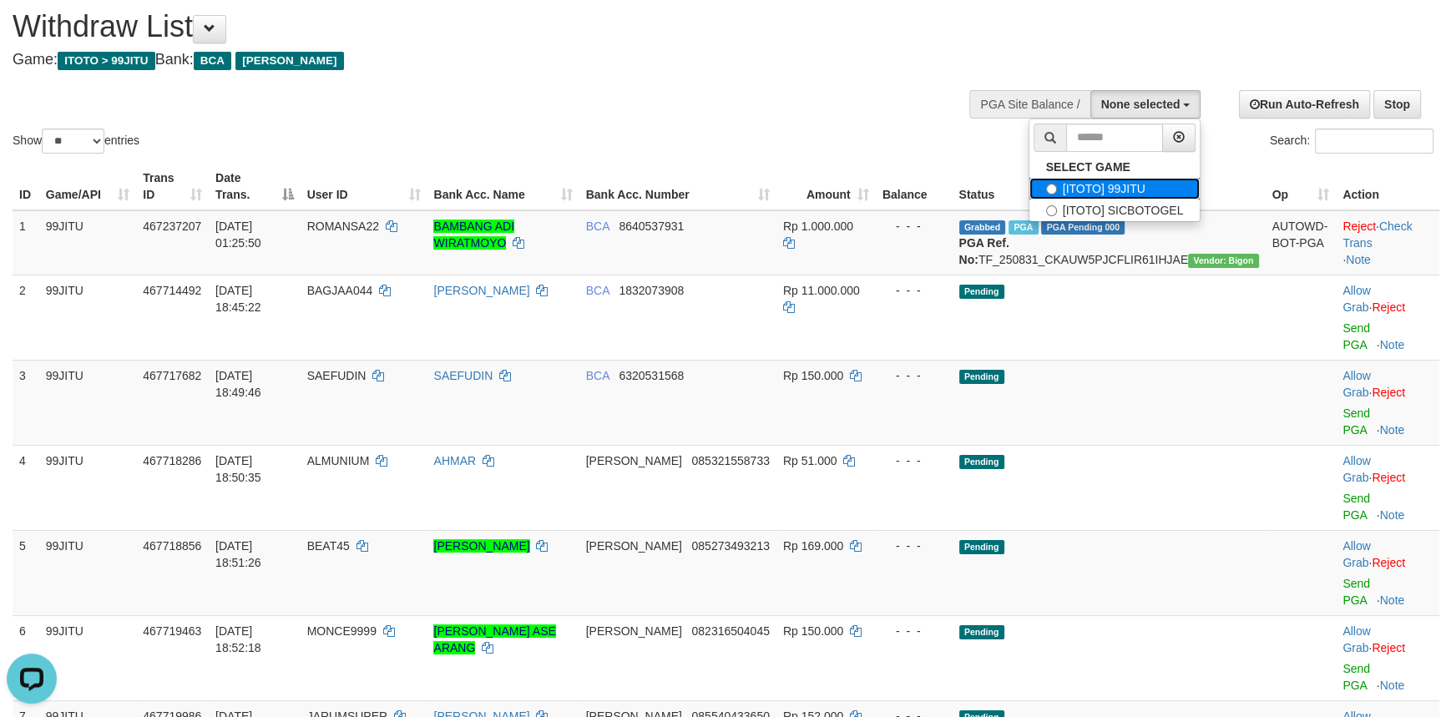
click at [1096, 189] on label "[ITOTO] 99JITU" at bounding box center [1114, 189] width 171 height 22
select select "***"
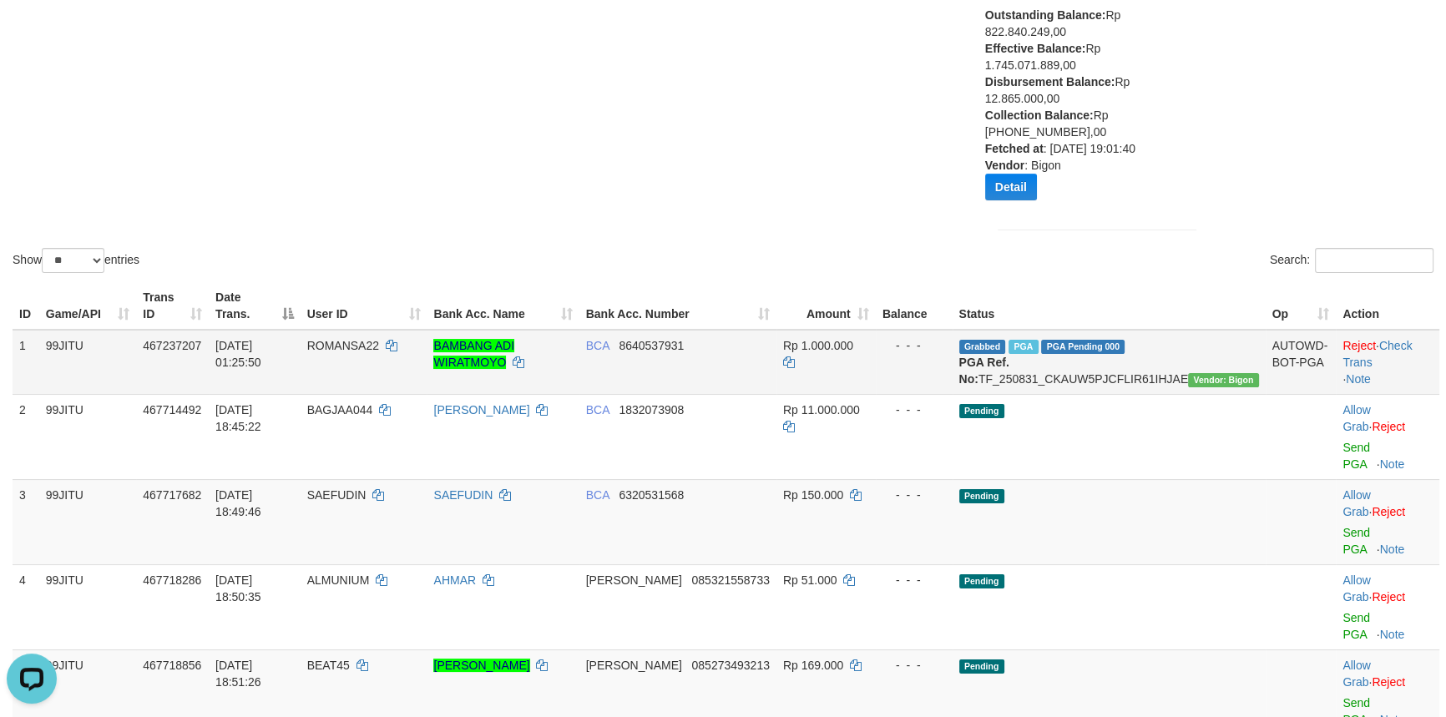
scroll to position [201, 0]
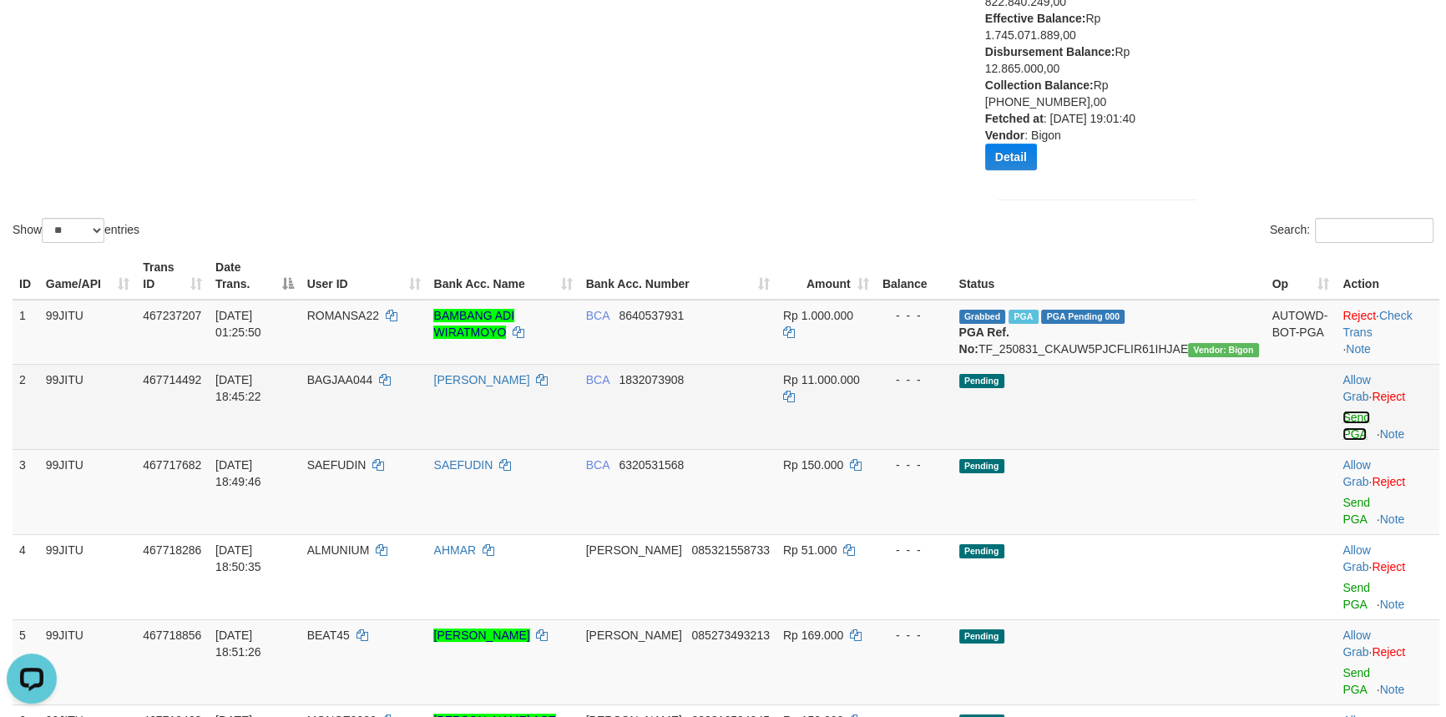
click at [1343, 415] on link "Send PGA" at bounding box center [1357, 426] width 28 height 30
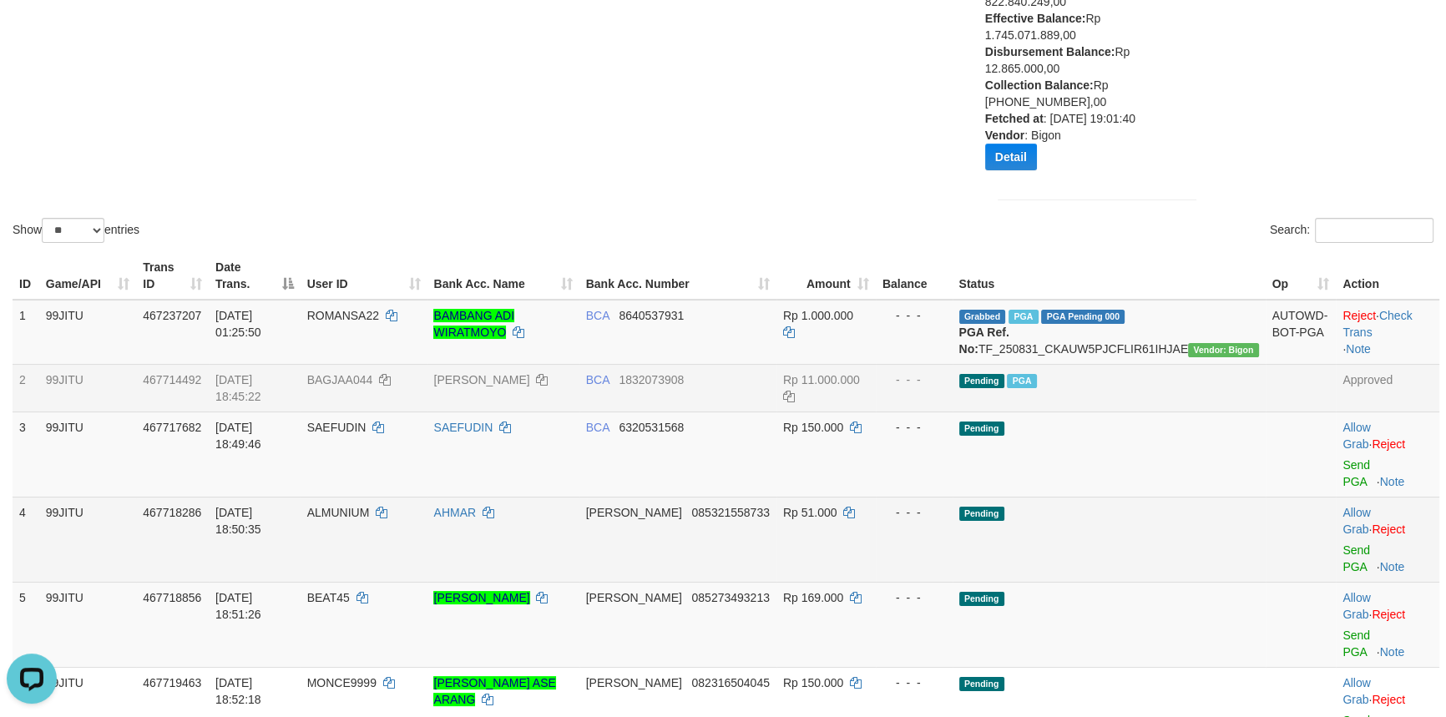
click at [1150, 501] on td "Pending" at bounding box center [1109, 539] width 313 height 85
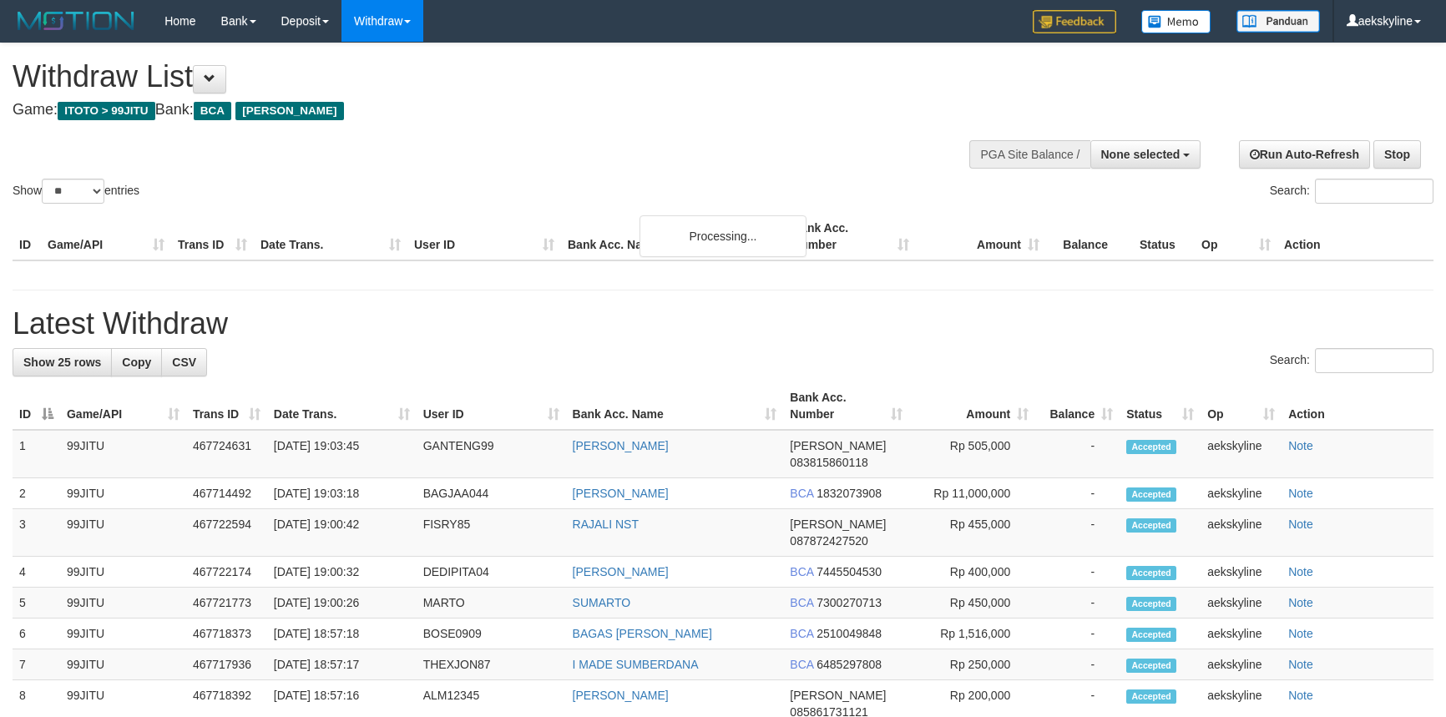
select select
select select "**"
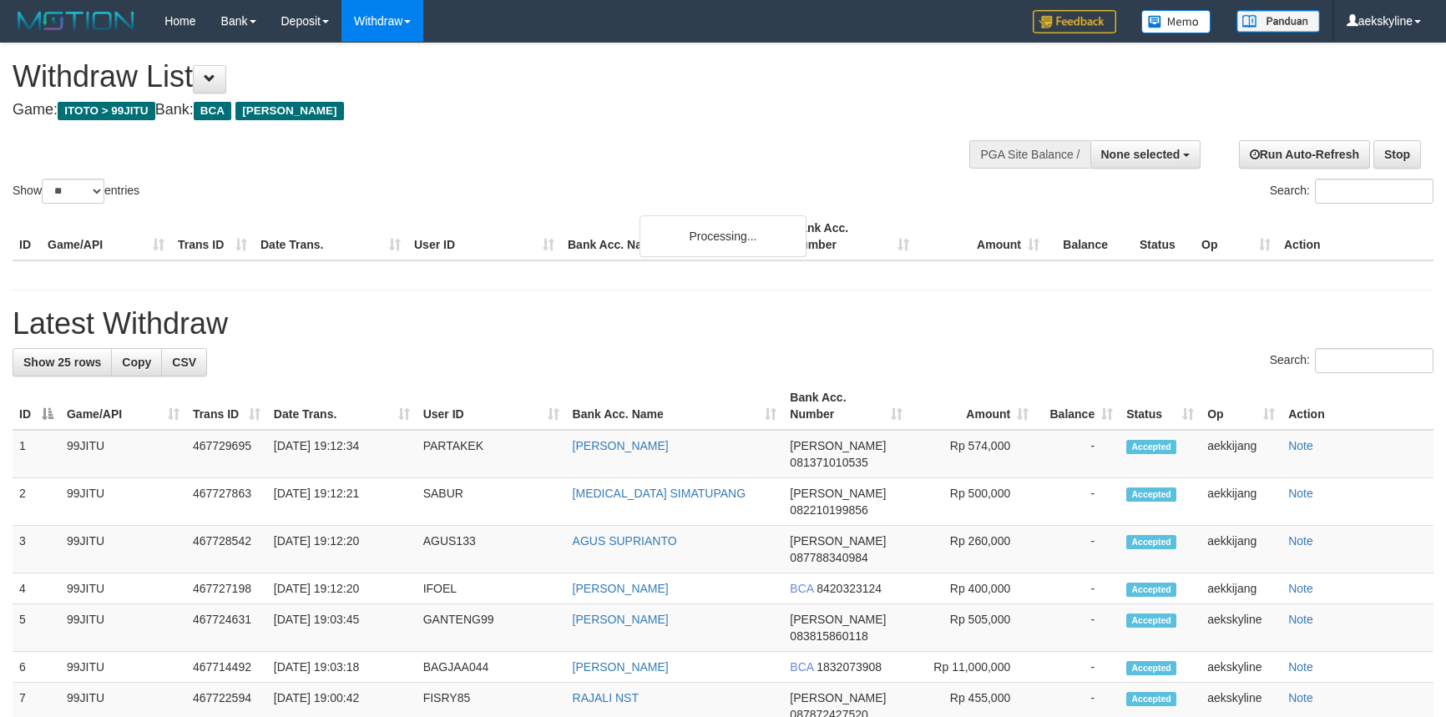
select select
select select "**"
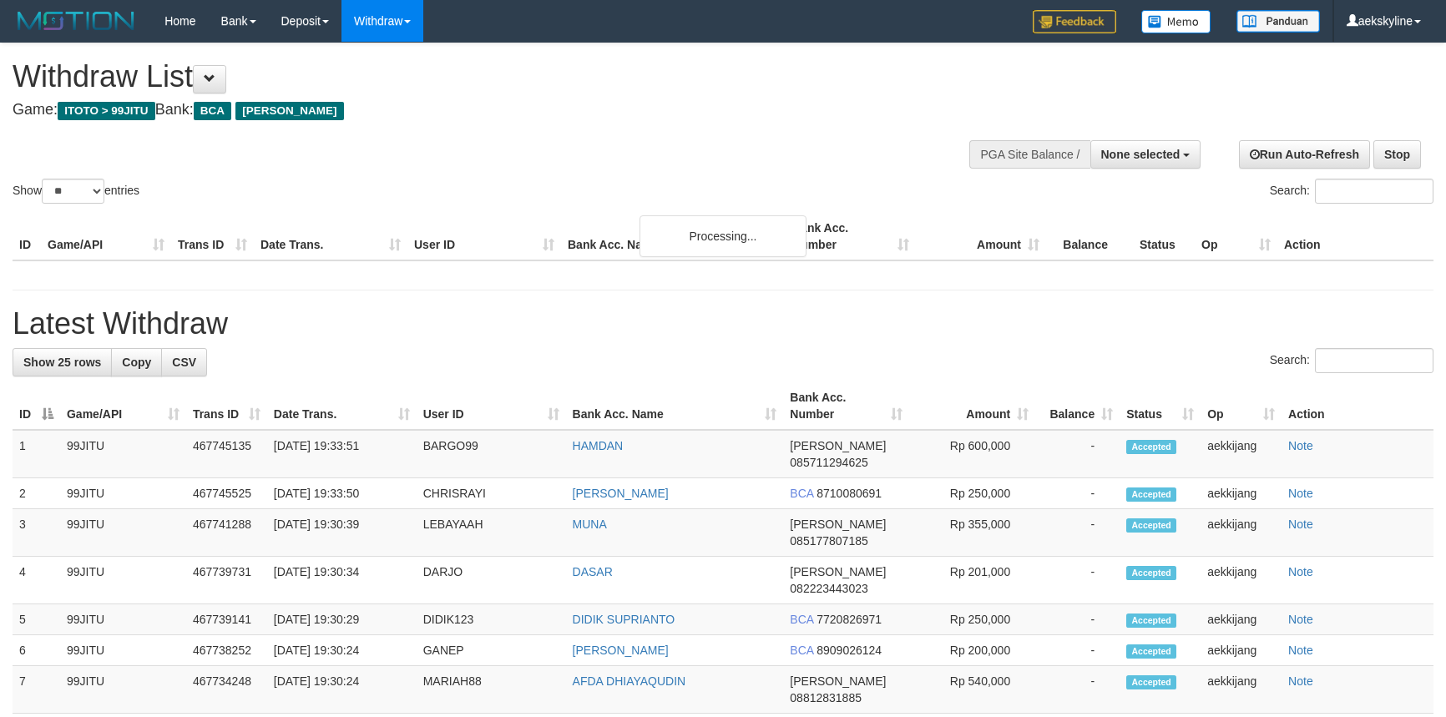
select select
select select "**"
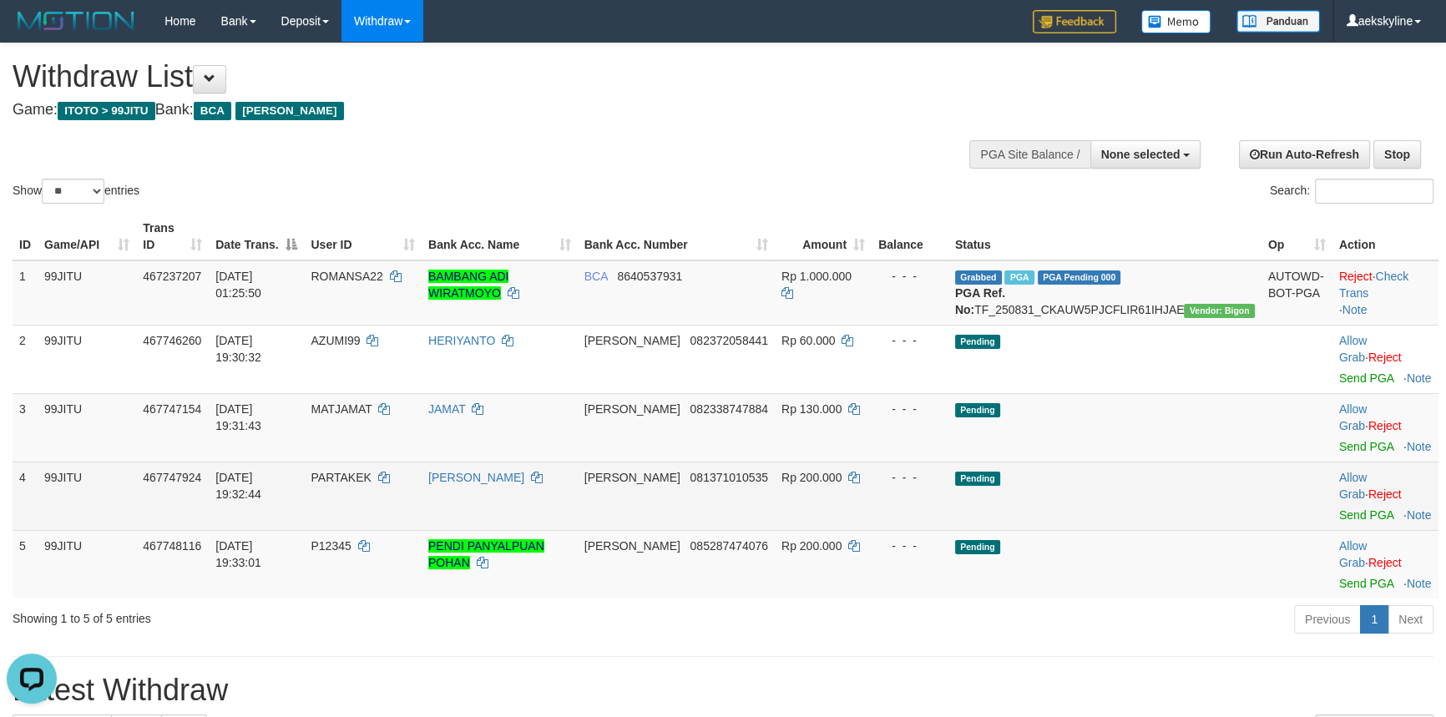
click at [371, 471] on span "PARTAKEK" at bounding box center [341, 477] width 60 height 13
copy td "PARTAKEK"
click at [1339, 508] on link "Send PGA" at bounding box center [1366, 514] width 54 height 13
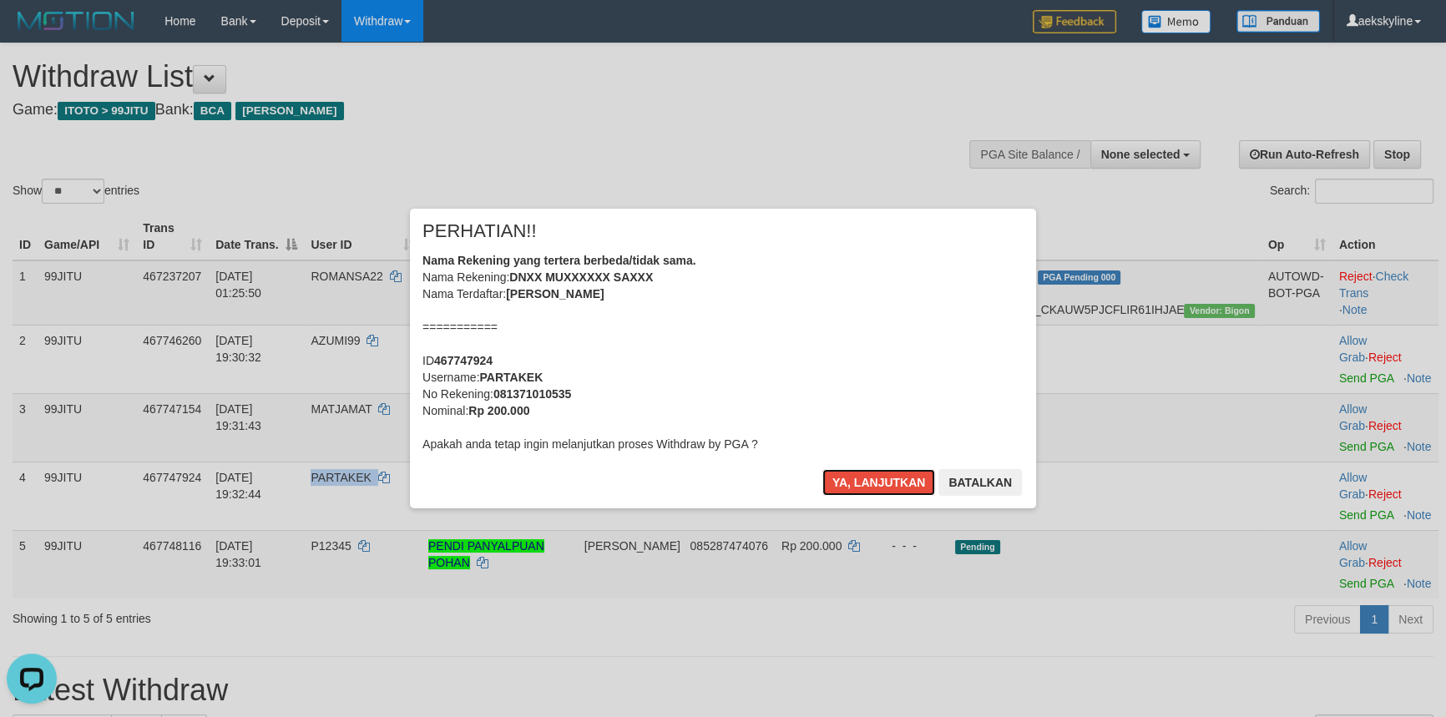
drag, startPoint x: 867, startPoint y: 479, endPoint x: 809, endPoint y: 487, distance: 58.1
click at [866, 479] on button "Ya, lanjutkan" at bounding box center [879, 482] width 114 height 27
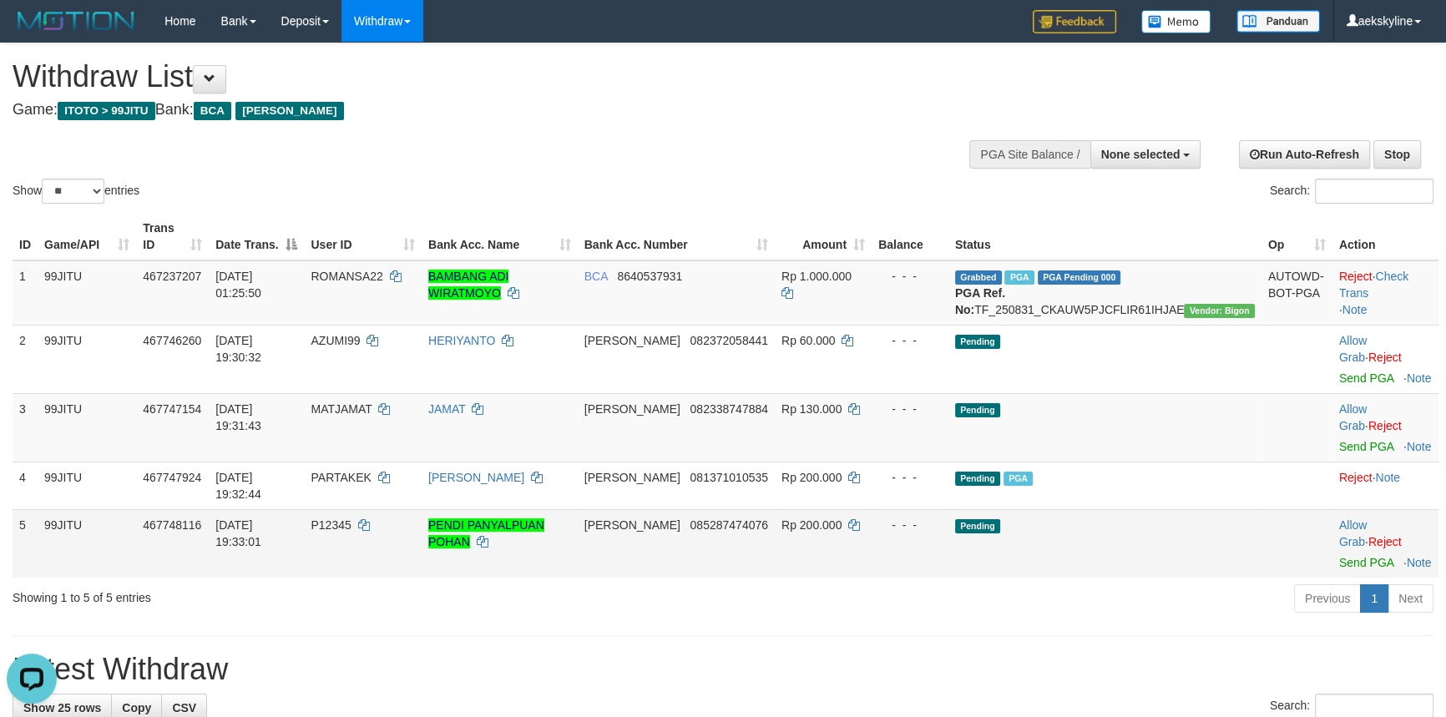
click at [384, 509] on td "P12345" at bounding box center [363, 543] width 118 height 68
copy span "P12345"
click at [1339, 556] on link "Send PGA" at bounding box center [1366, 562] width 54 height 13
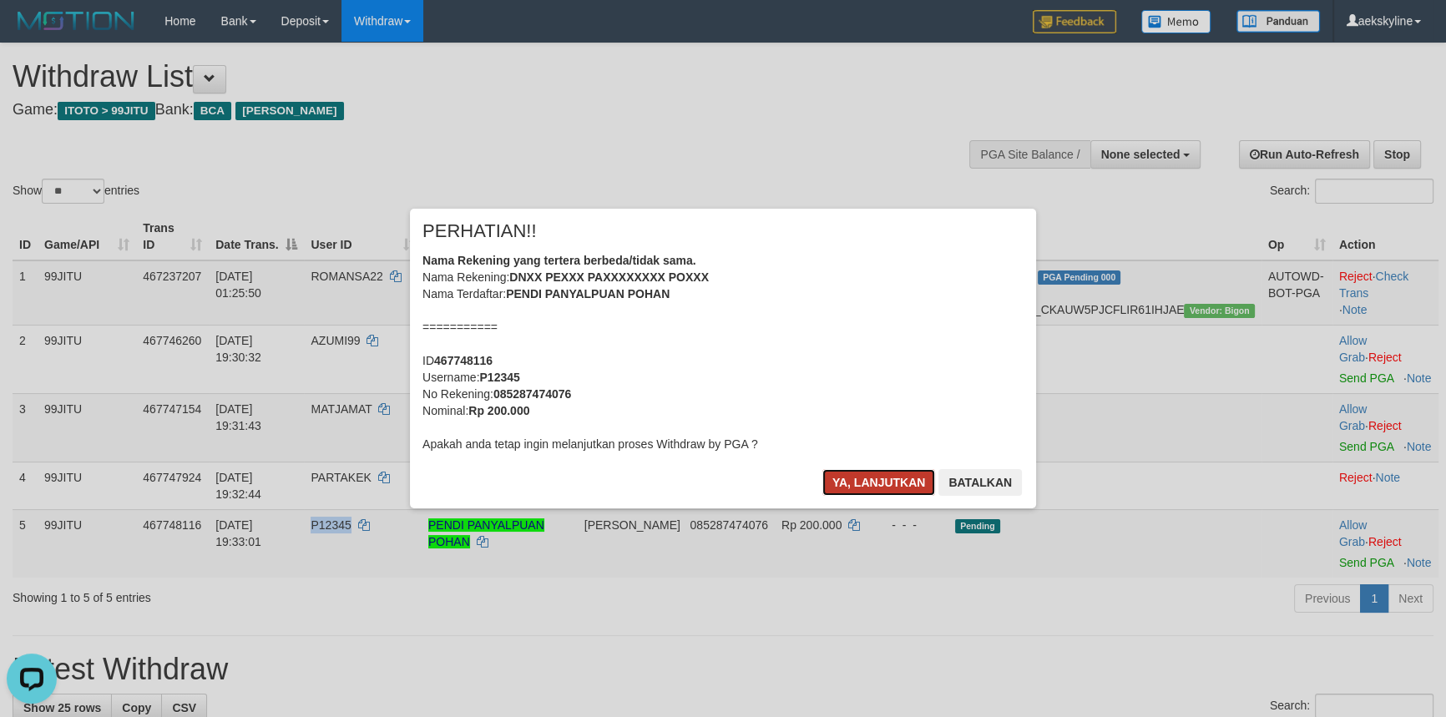
click at [851, 479] on button "Ya, lanjutkan" at bounding box center [879, 482] width 114 height 27
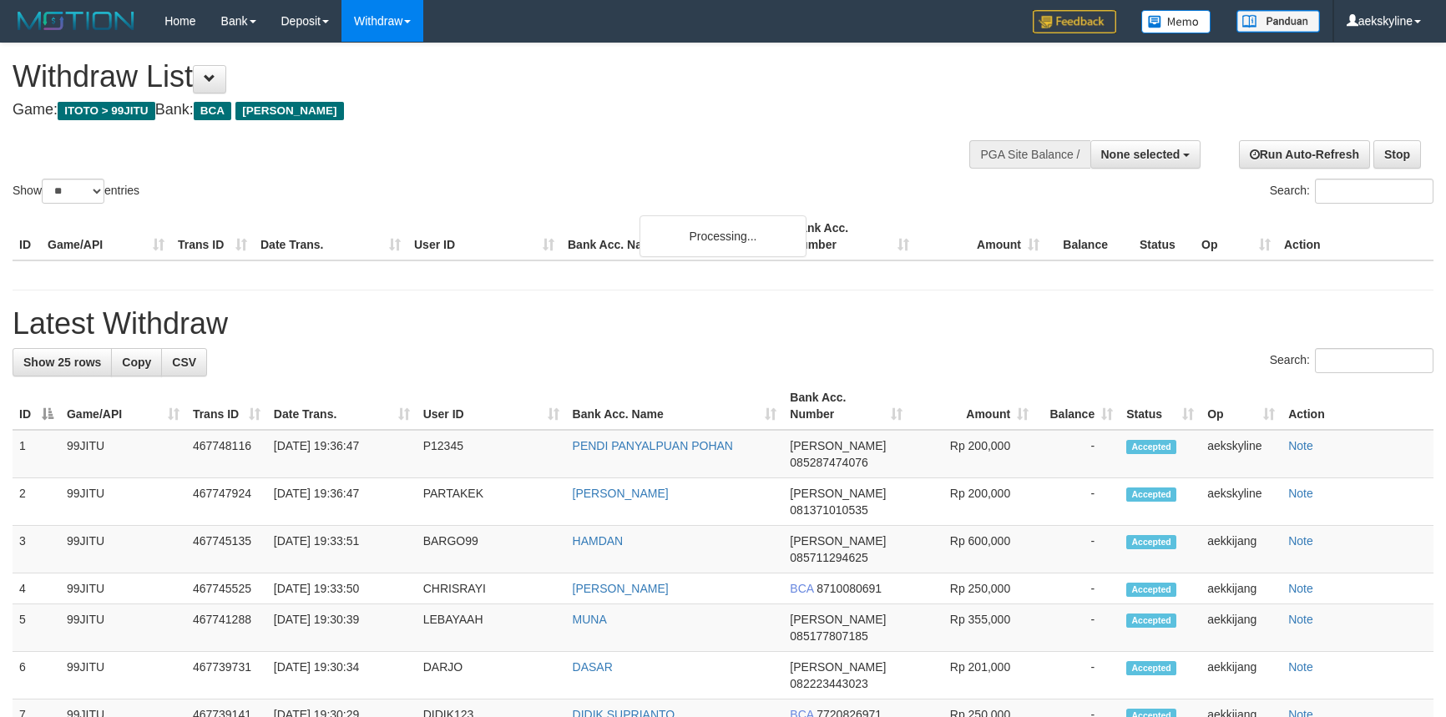
select select
select select "**"
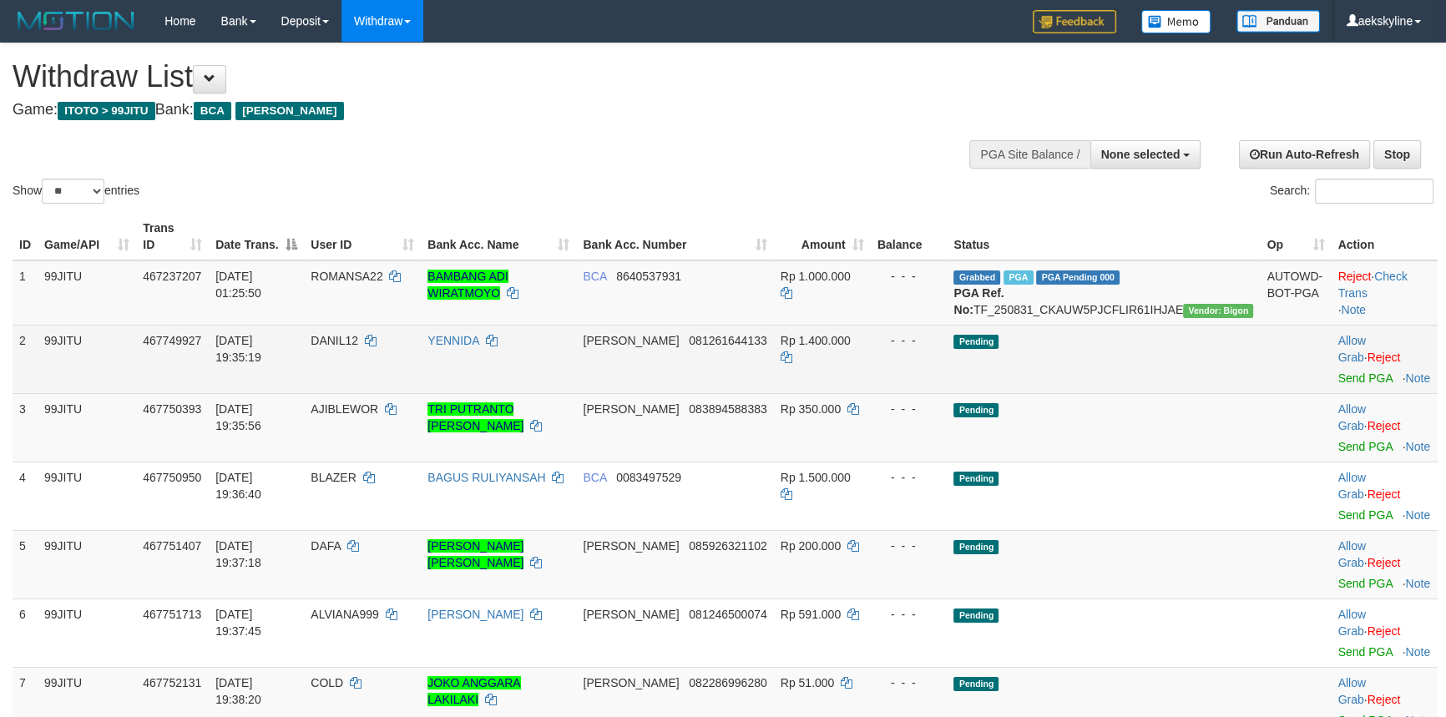
click at [358, 347] on span "DANIL12" at bounding box center [335, 340] width 48 height 13
copy td "DANIL12"
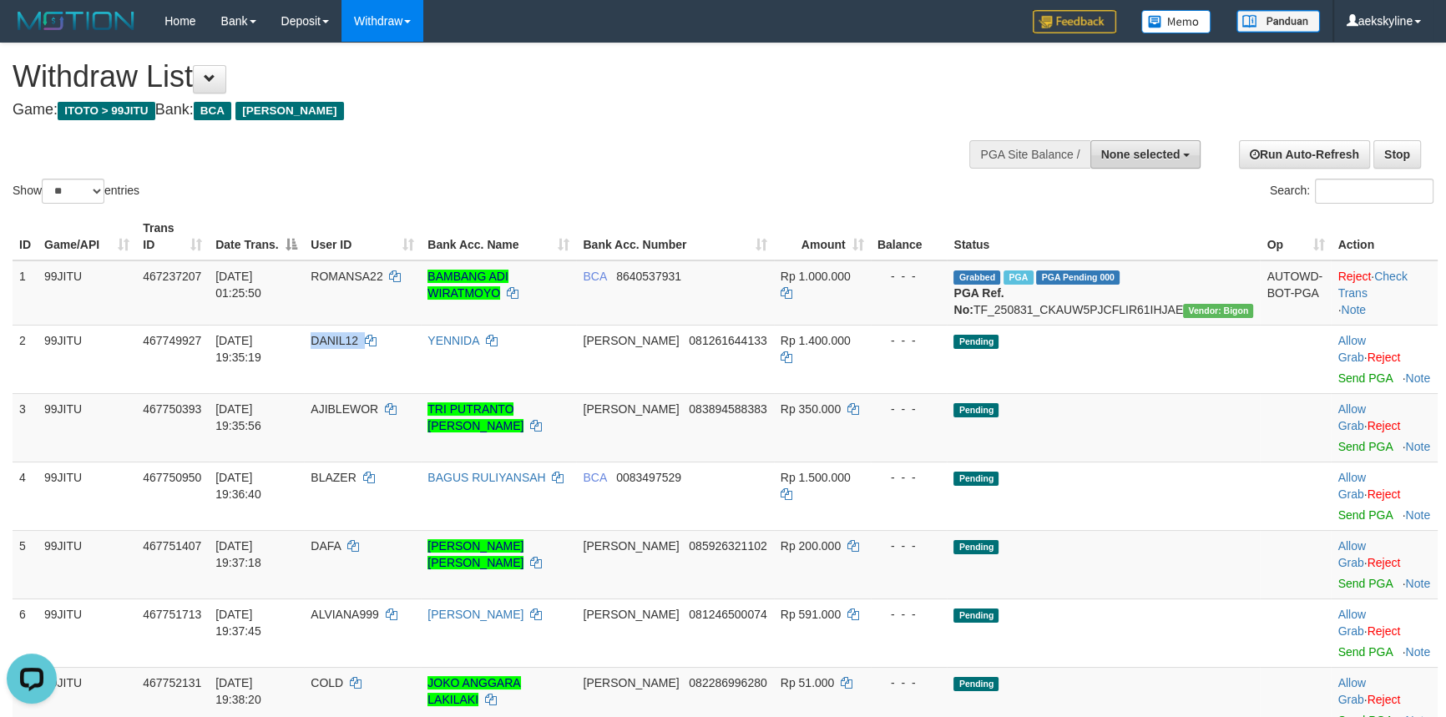
click at [1141, 164] on button "None selected" at bounding box center [1145, 154] width 111 height 28
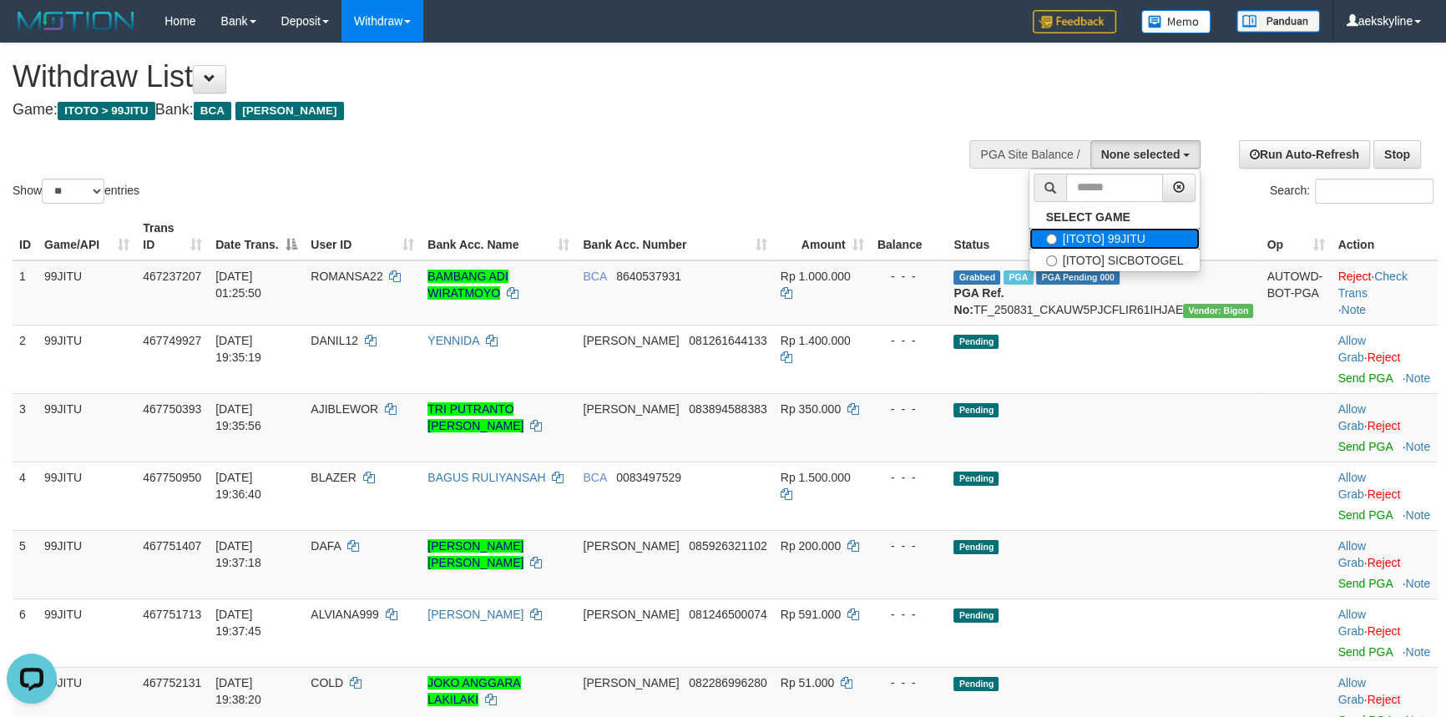
click at [1120, 232] on label "[ITOTO] 99JITU" at bounding box center [1114, 239] width 171 height 22
select select "***"
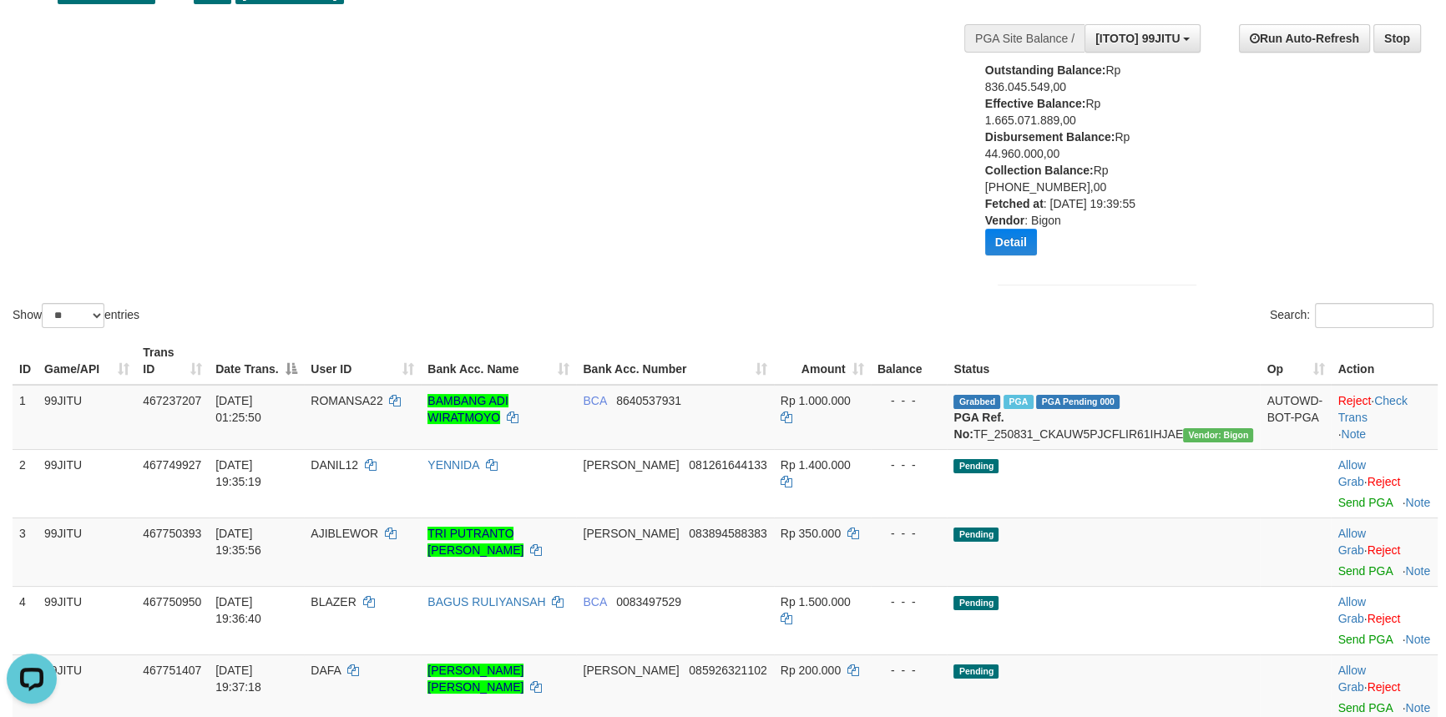
scroll to position [151, 0]
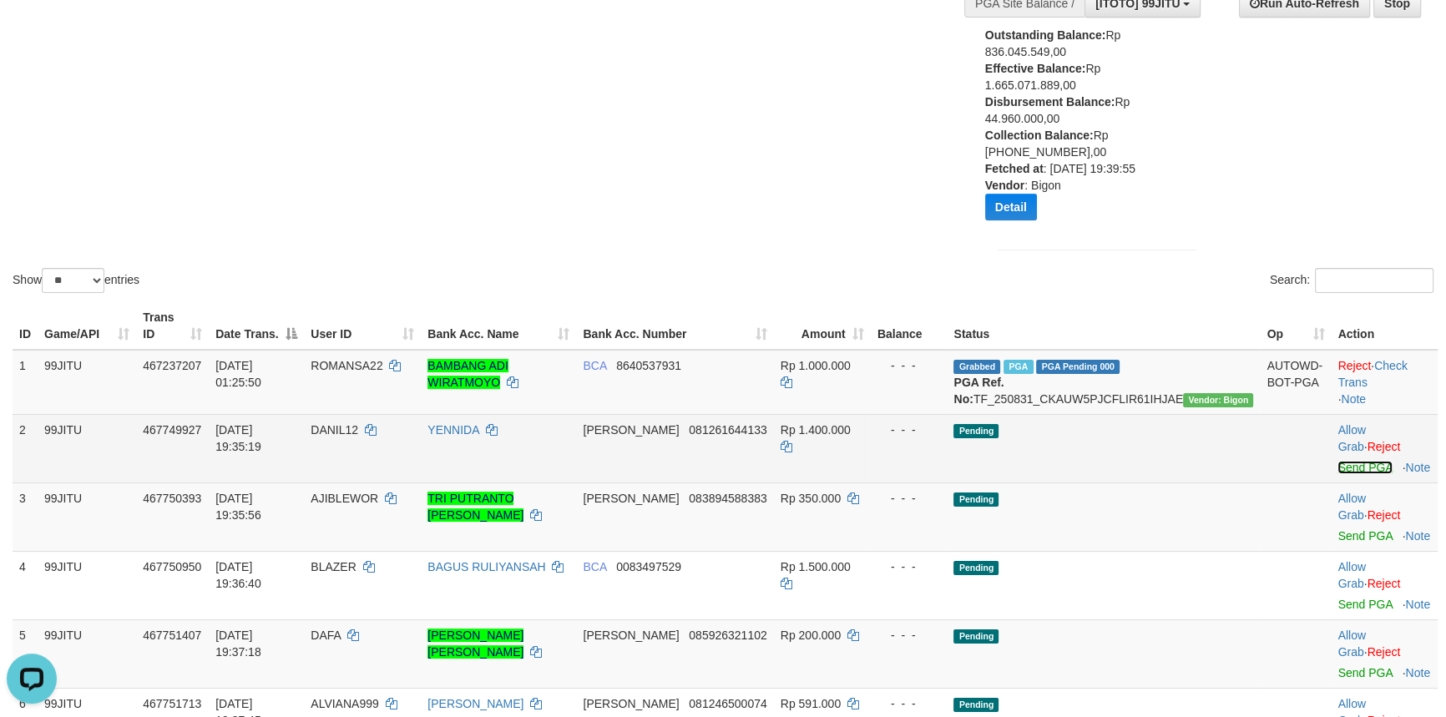
click at [1338, 464] on link "Send PGA" at bounding box center [1365, 467] width 54 height 13
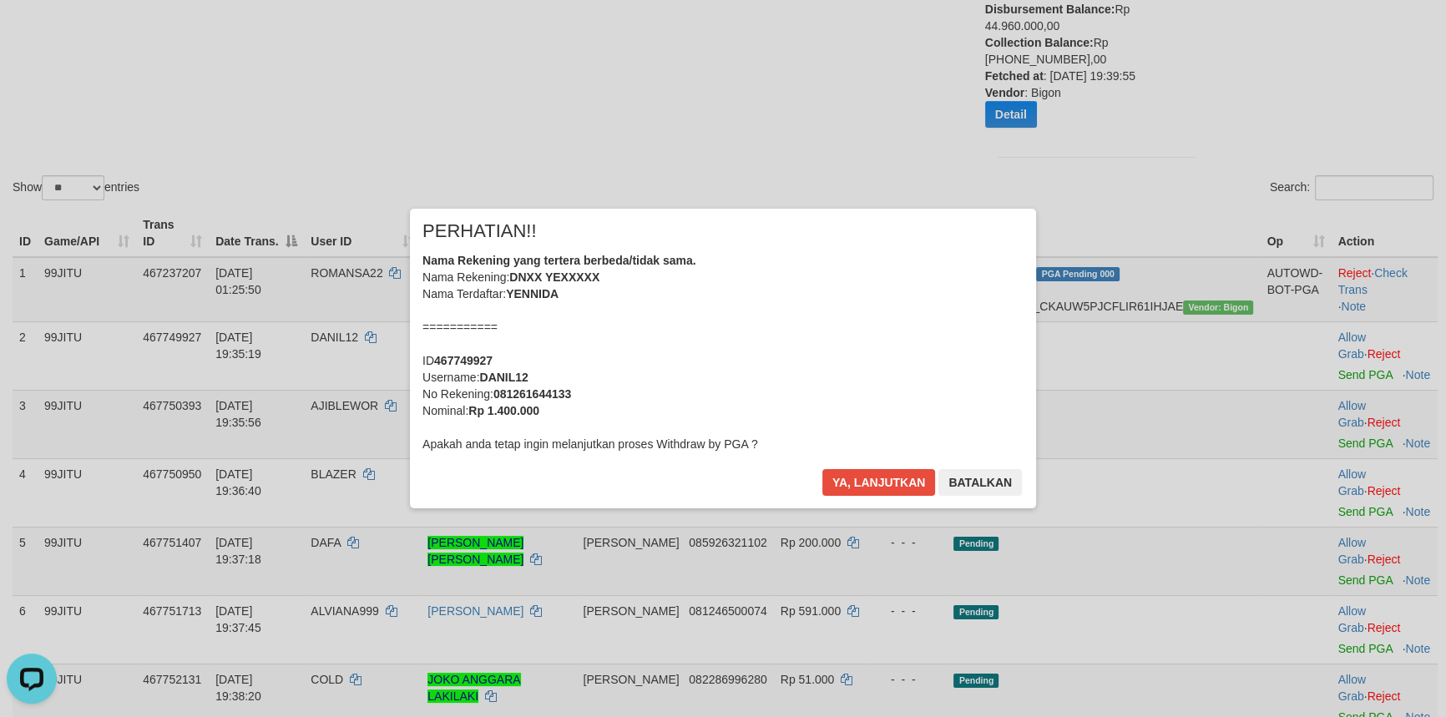
scroll to position [303, 0]
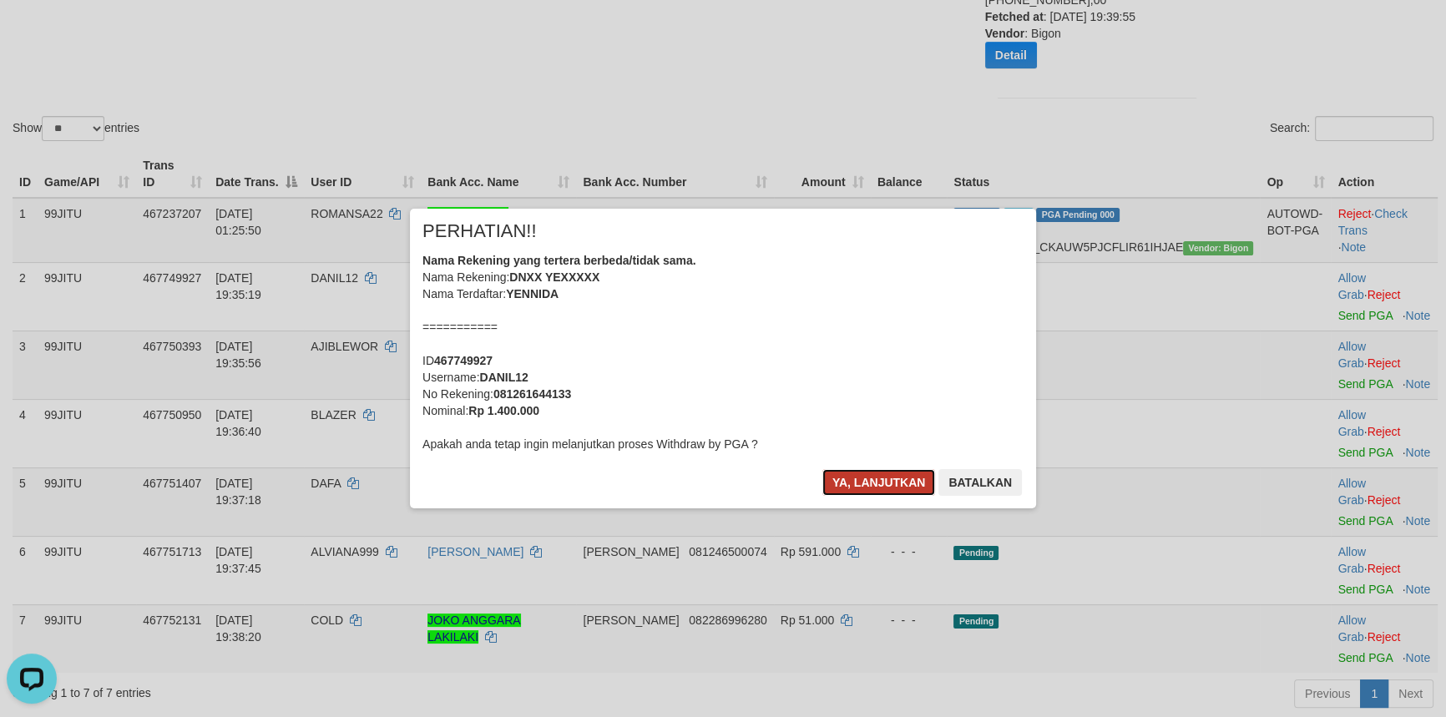
click at [876, 484] on button "Ya, lanjutkan" at bounding box center [879, 482] width 114 height 27
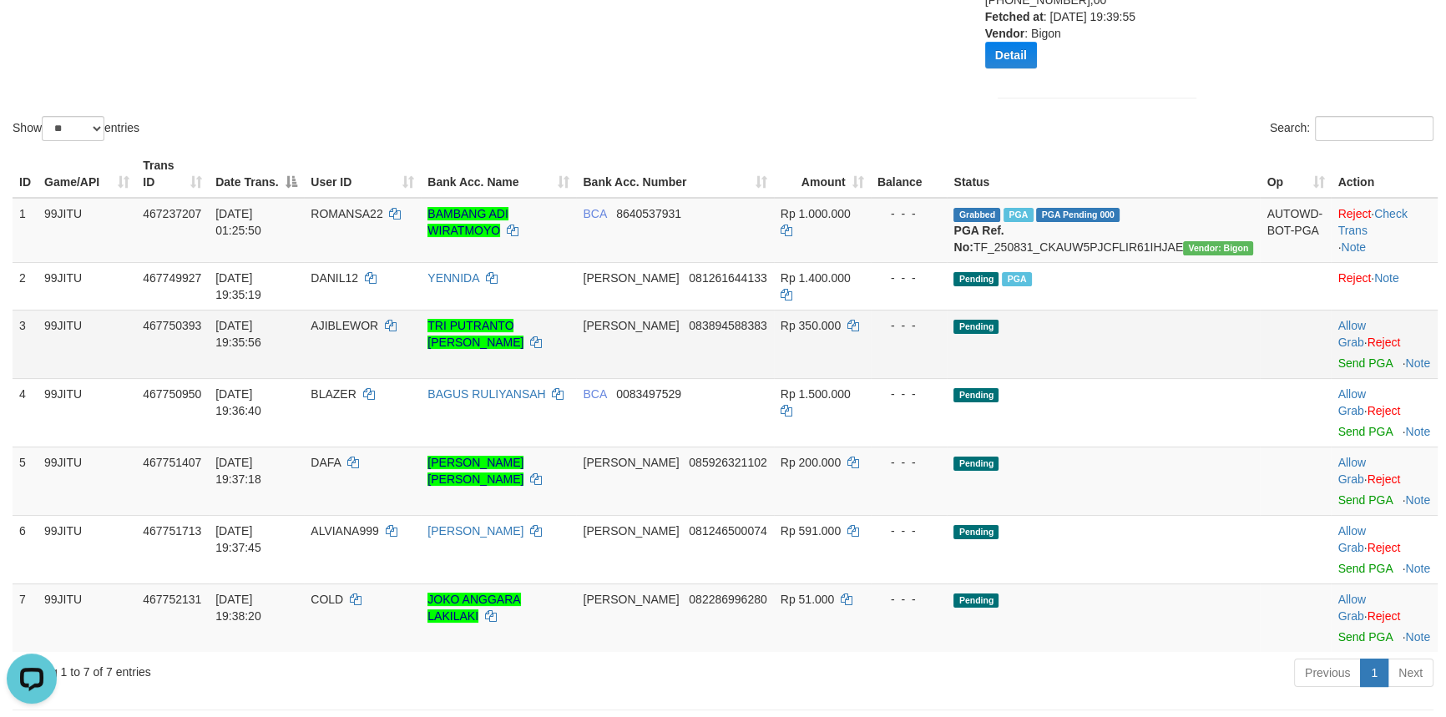
click at [398, 314] on td "AJIBLEWOR" at bounding box center [362, 344] width 117 height 68
copy td "AJIBLEWOR"
click at [1357, 357] on link "Send PGA" at bounding box center [1365, 363] width 54 height 13
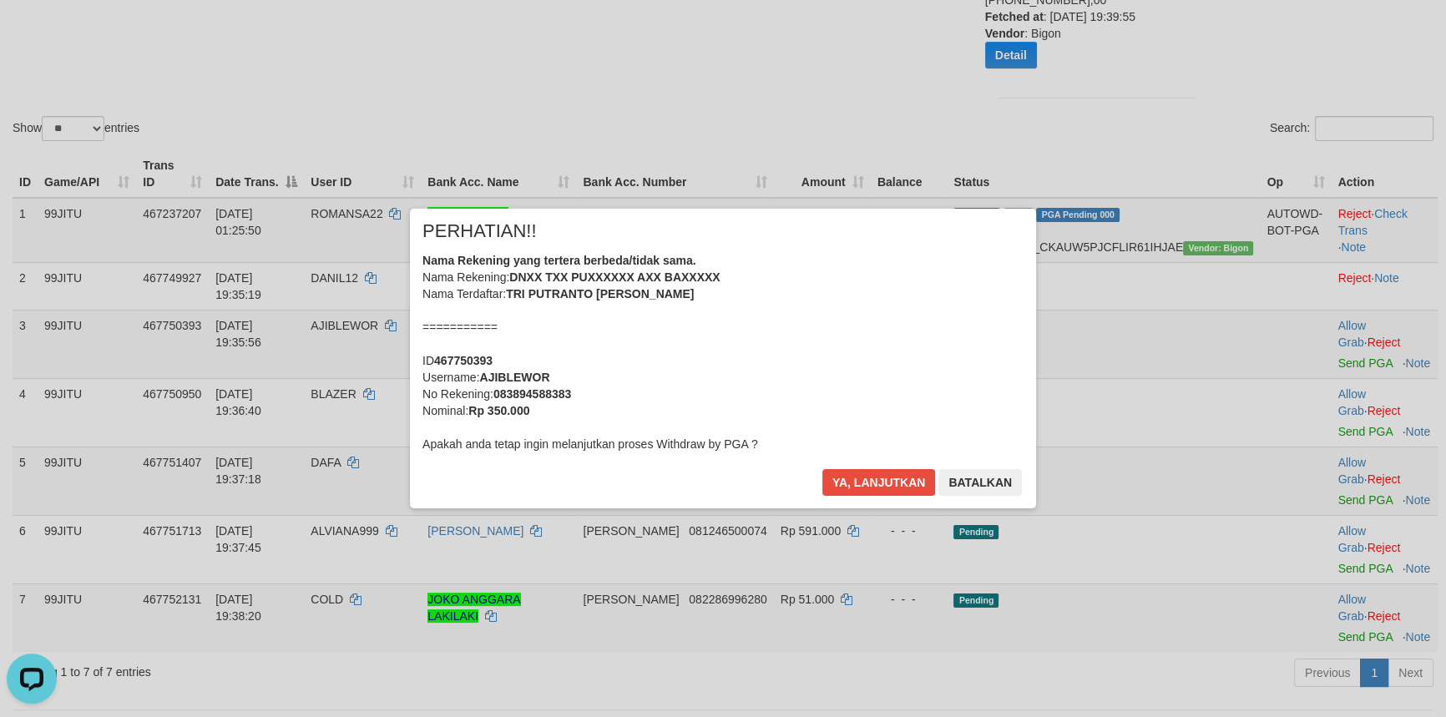
click at [362, 381] on div "× PERHATIAN!! Nama Rekening yang tertera berbeda/tidak sama. Nama Rekening: DNX…" at bounding box center [723, 358] width 977 height 299
click at [865, 470] on button "Ya, lanjutkan" at bounding box center [879, 482] width 114 height 27
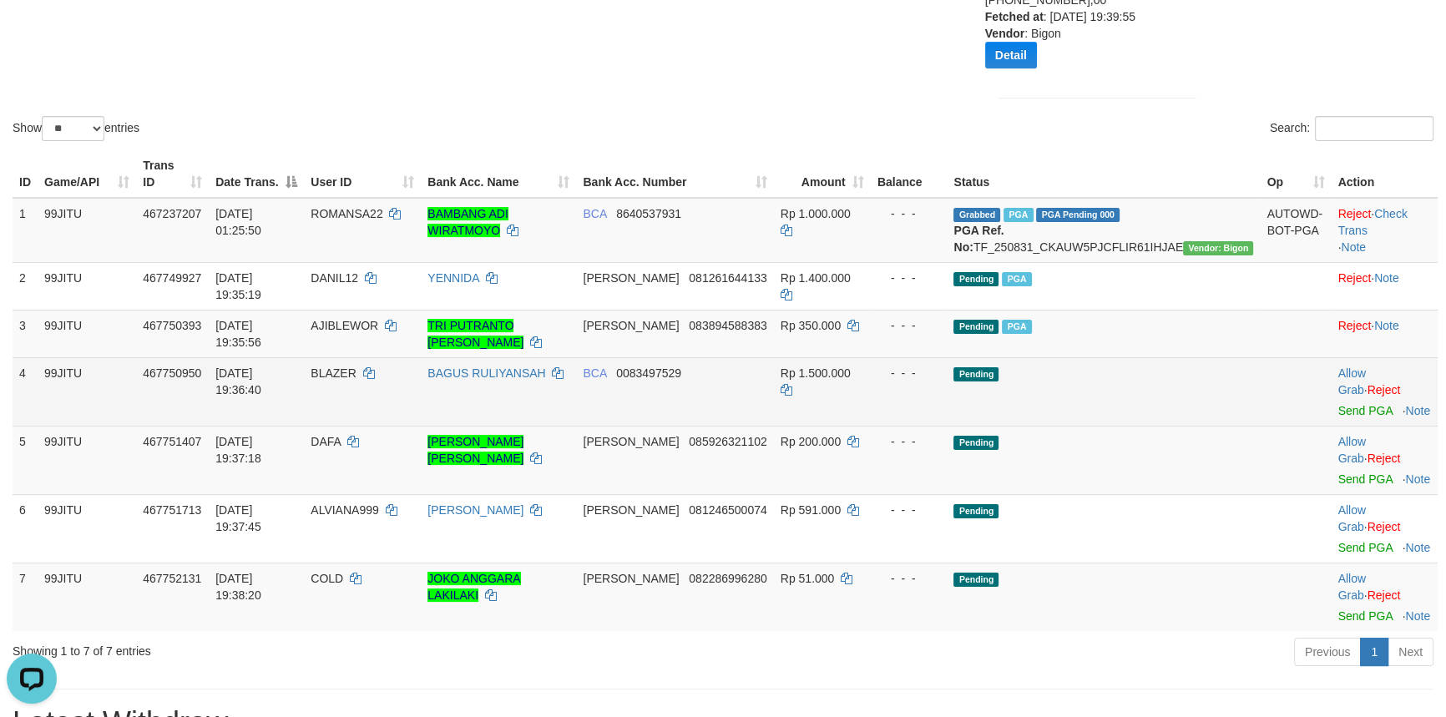
click at [384, 358] on td "BLAZER" at bounding box center [362, 391] width 117 height 68
copy td "BLAZER"
click at [1342, 404] on link "Send PGA" at bounding box center [1365, 410] width 54 height 13
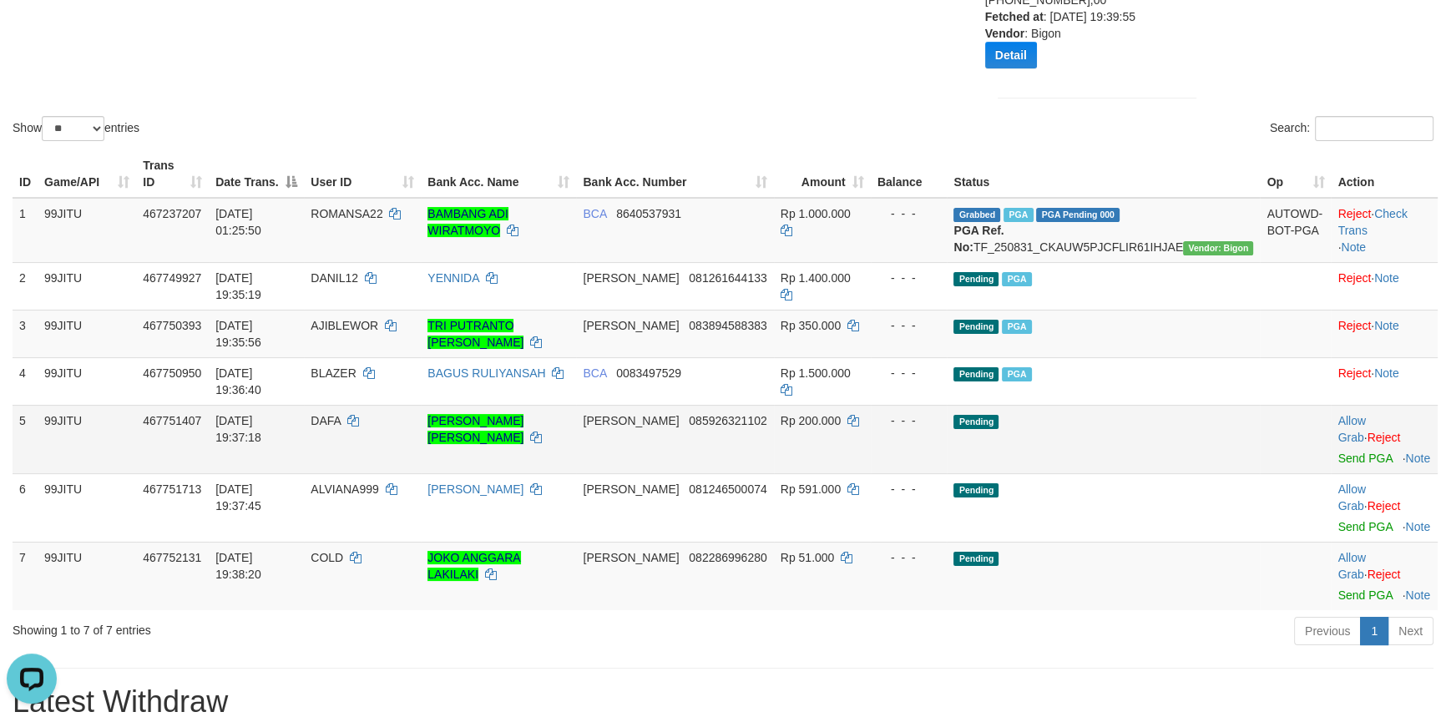
click at [341, 414] on span "DAFA" at bounding box center [326, 420] width 30 height 13
copy td "DAFA"
click at [341, 414] on span "DAFA" at bounding box center [326, 420] width 30 height 13
click at [1338, 452] on link "Send PGA" at bounding box center [1365, 458] width 54 height 13
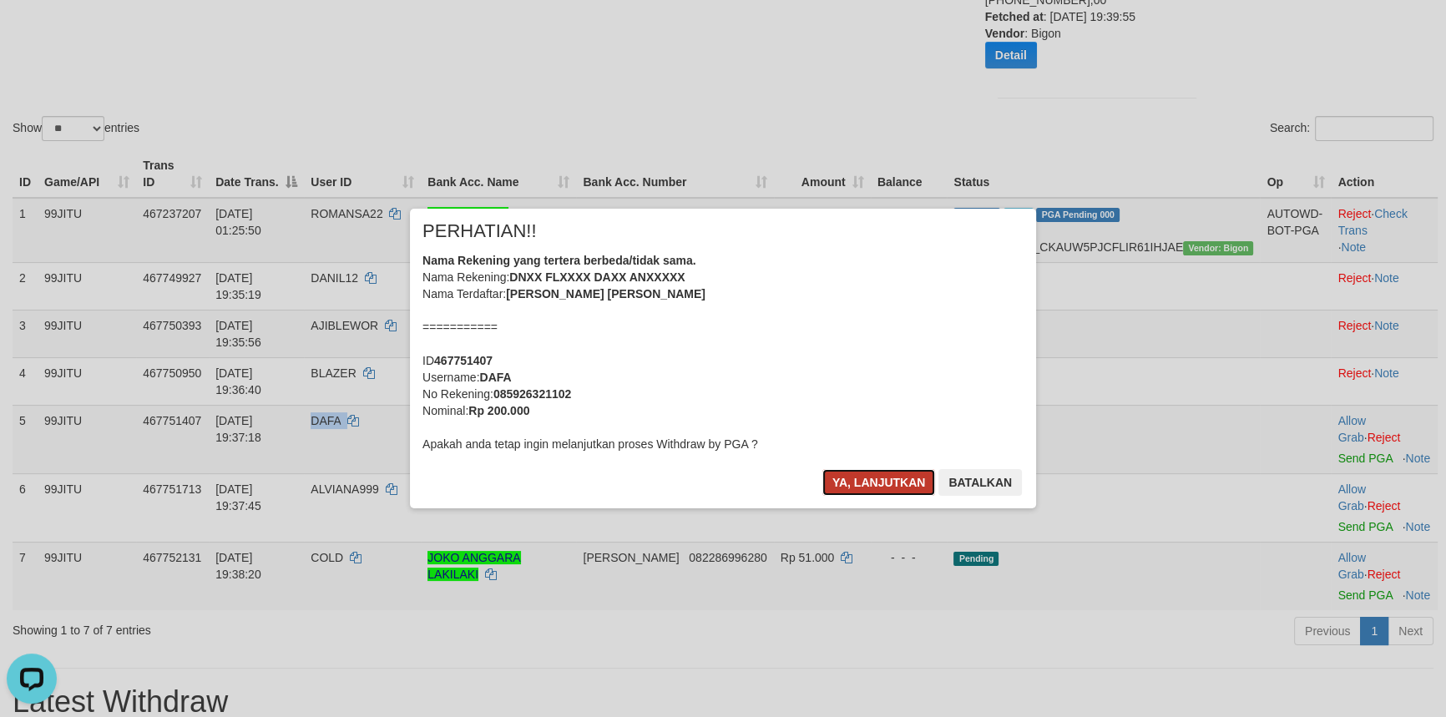
click at [885, 482] on button "Ya, lanjutkan" at bounding box center [879, 482] width 114 height 27
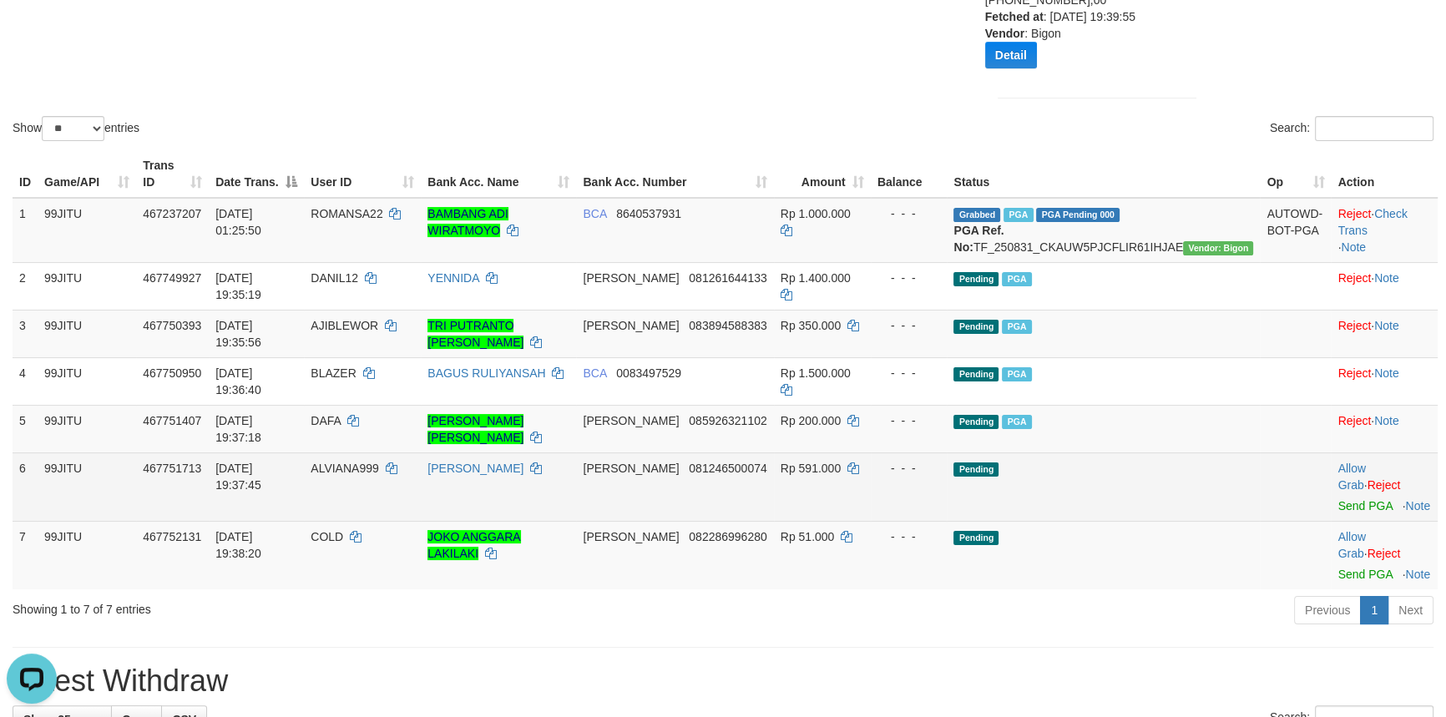
click at [365, 462] on span "ALVIANA999" at bounding box center [345, 468] width 68 height 13
copy td "ALVIANA999"
click at [1338, 499] on link "Send PGA" at bounding box center [1365, 505] width 54 height 13
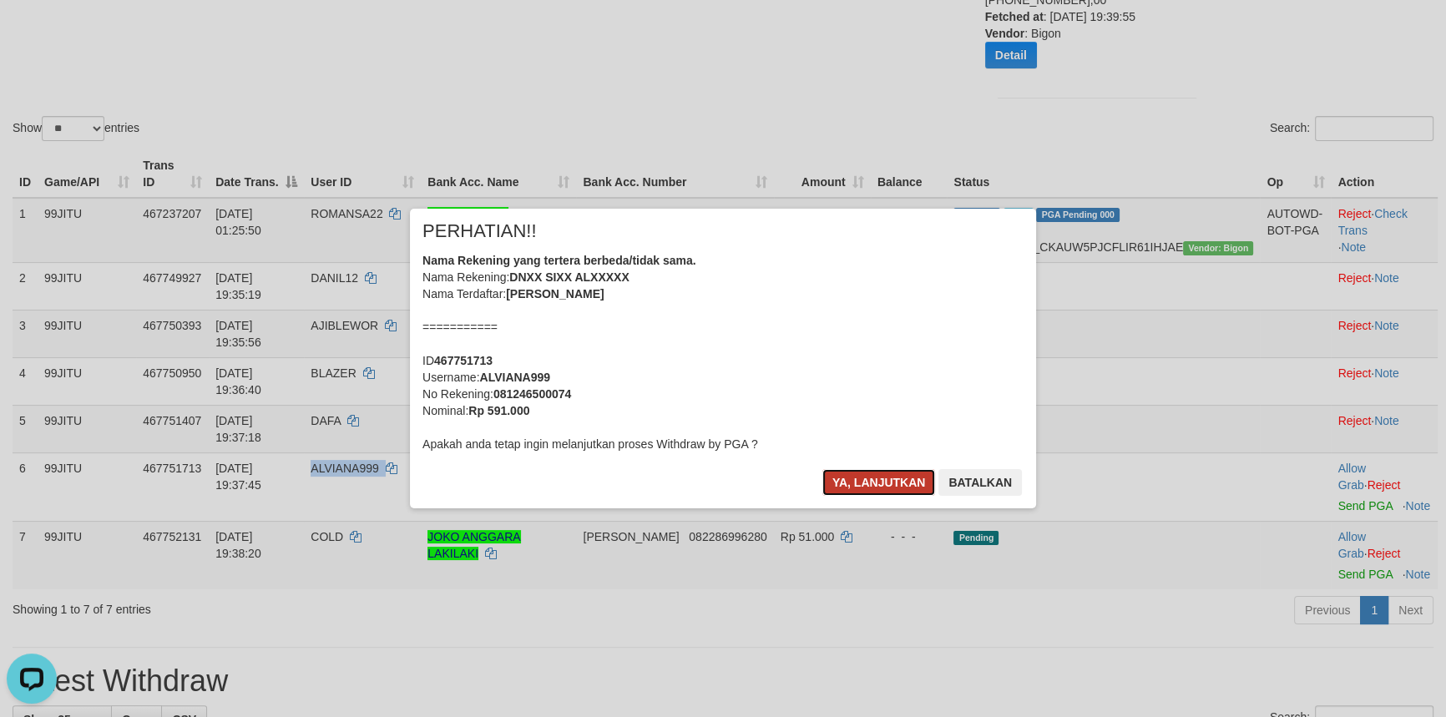
click at [875, 481] on button "Ya, lanjutkan" at bounding box center [879, 482] width 114 height 27
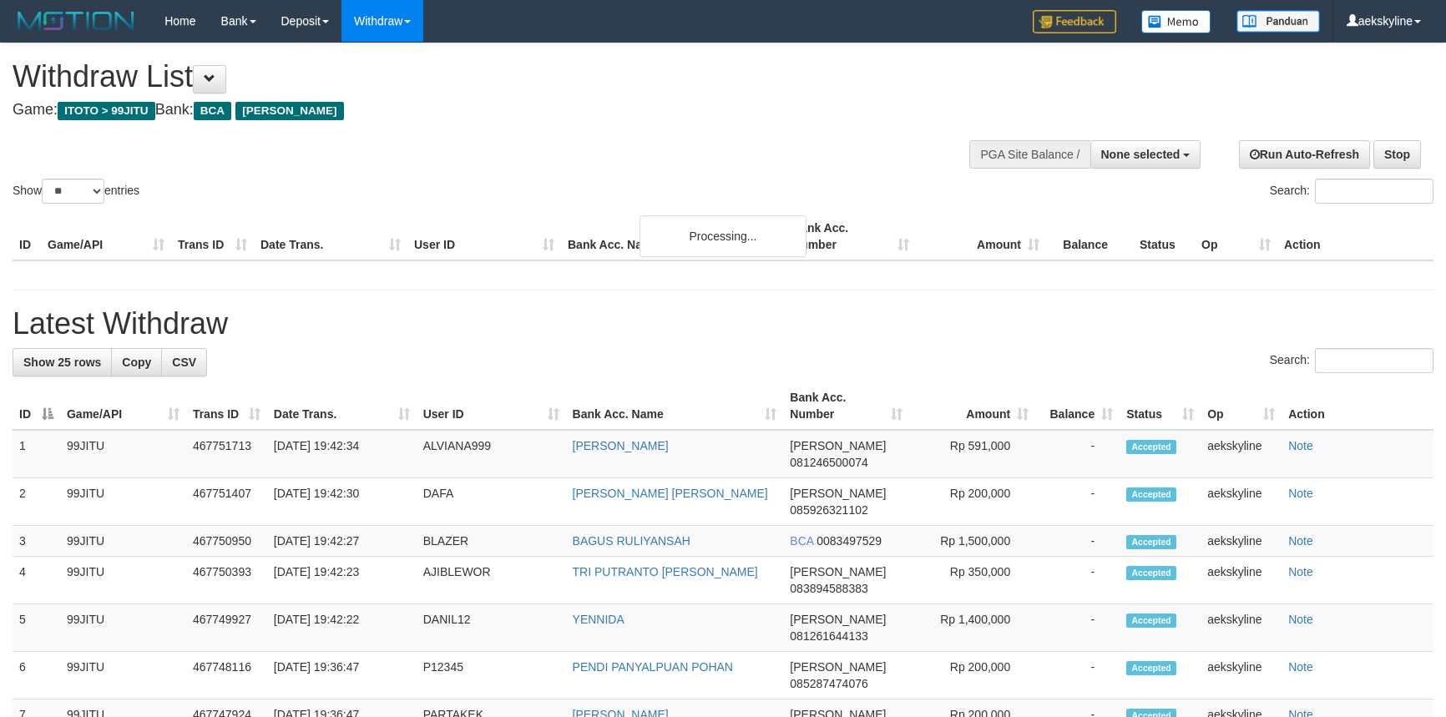
select select
select select "**"
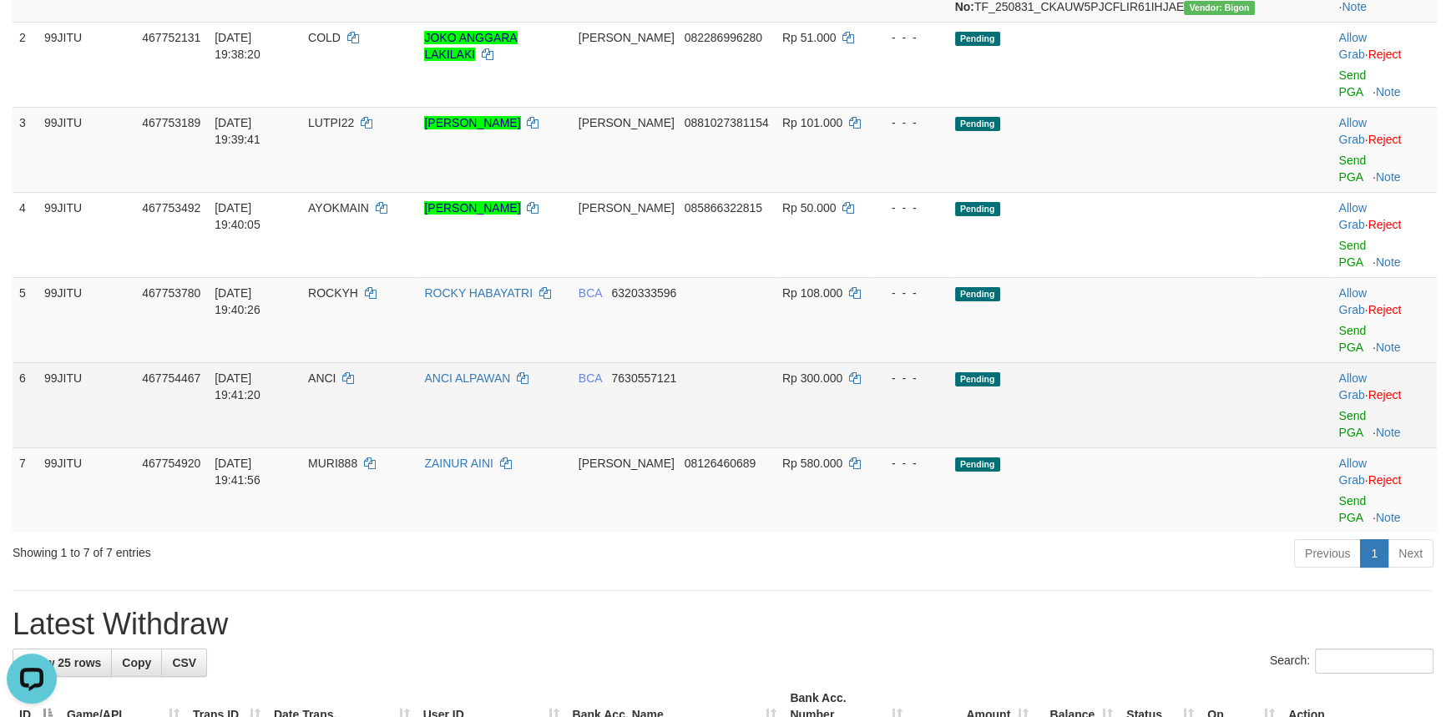
click at [336, 372] on span "ANCI" at bounding box center [322, 378] width 28 height 13
copy td "ANCI"
click at [1342, 409] on link "Send PGA" at bounding box center [1352, 424] width 28 height 30
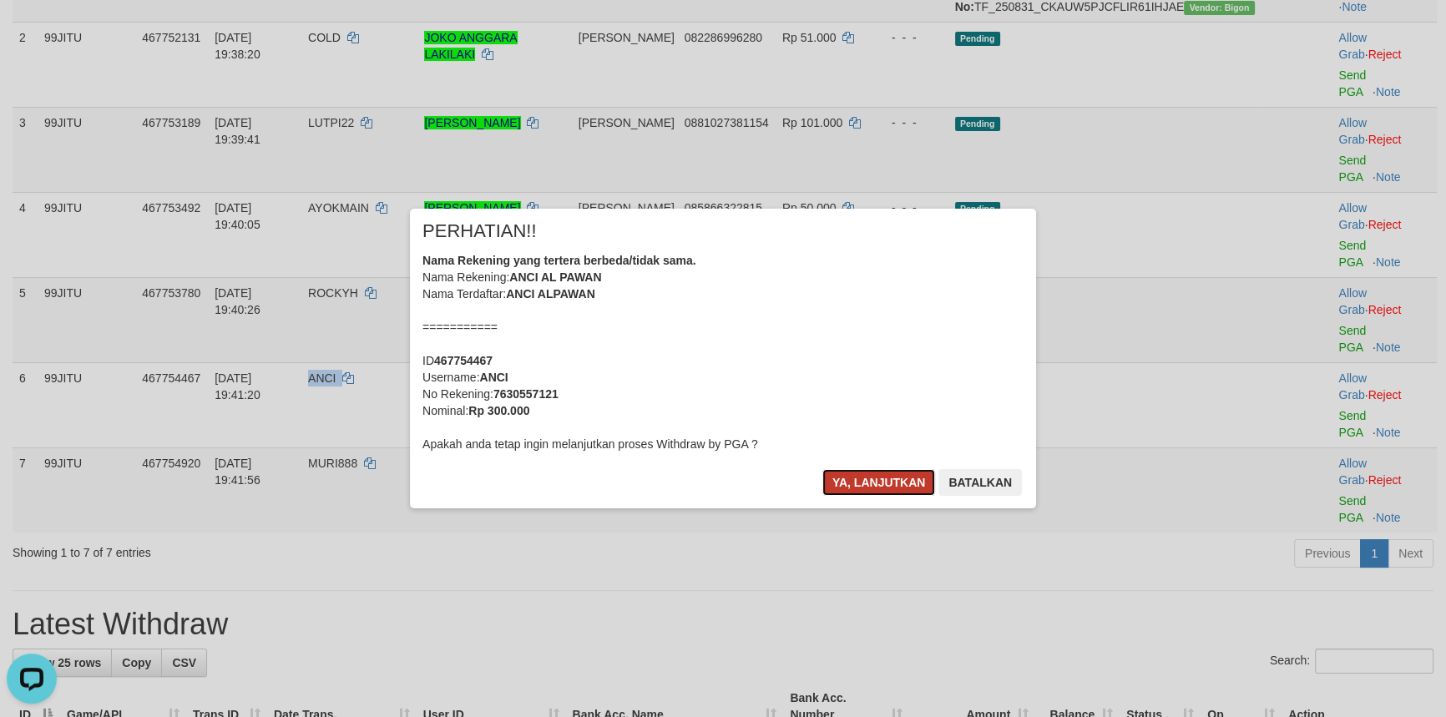
click at [827, 473] on button "Ya, lanjutkan" at bounding box center [879, 482] width 114 height 27
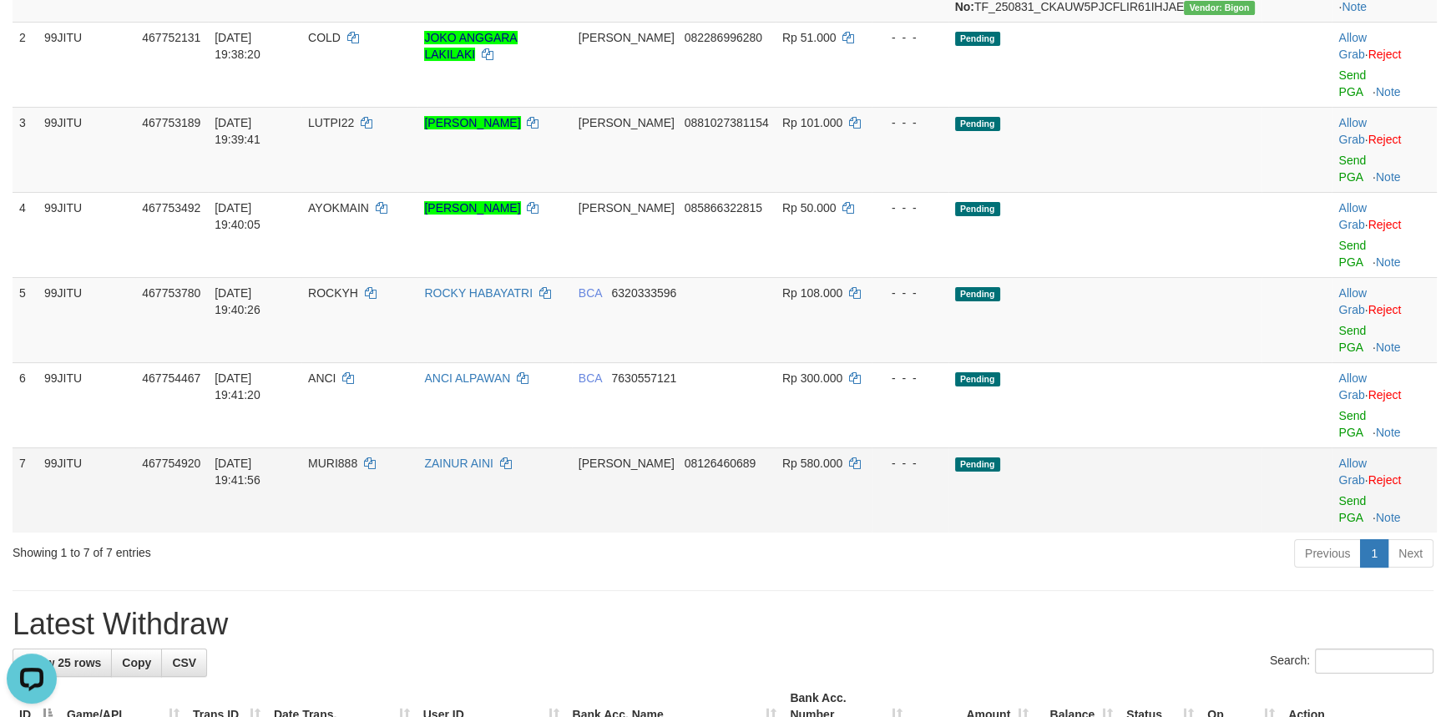
click at [375, 448] on td "MURI888" at bounding box center [359, 490] width 116 height 85
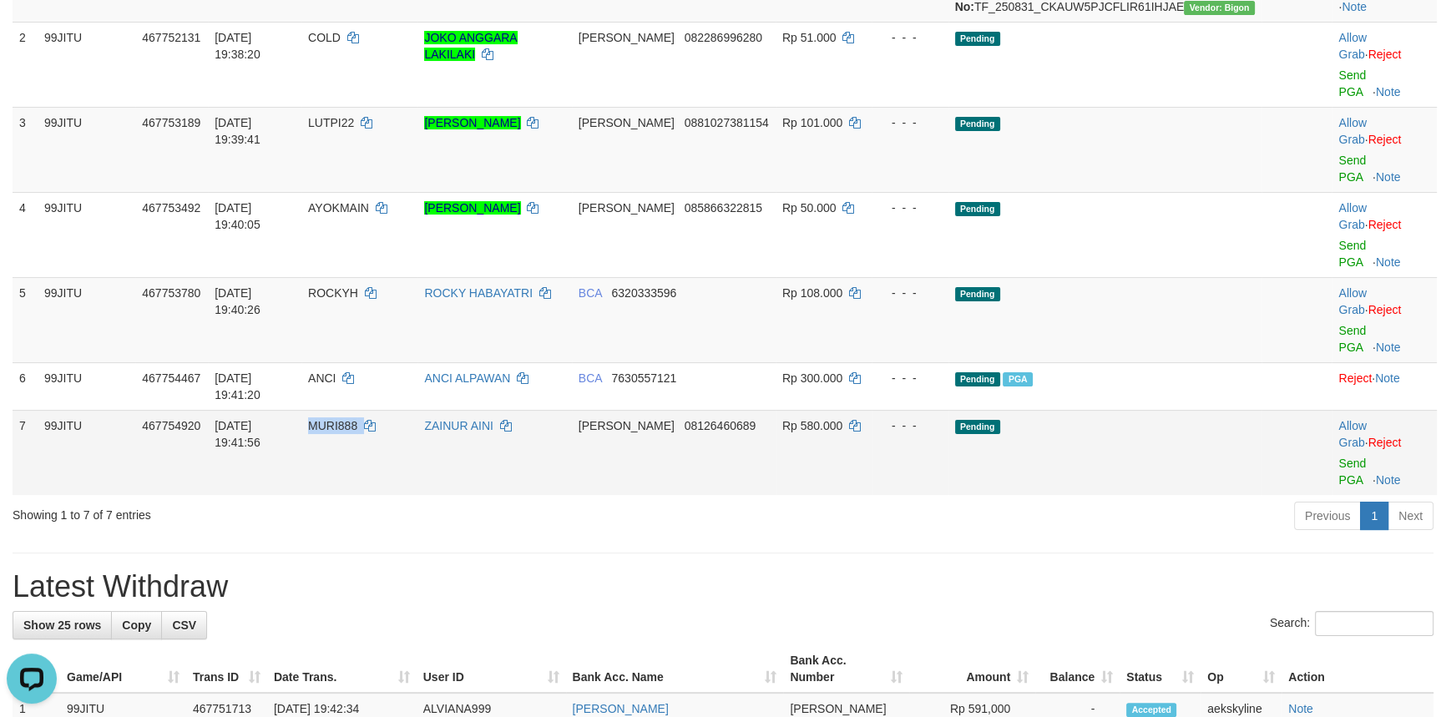
click at [375, 410] on td "MURI888" at bounding box center [359, 452] width 116 height 85
copy td "MURI888"
click at [1346, 457] on link "Send PGA" at bounding box center [1352, 472] width 28 height 30
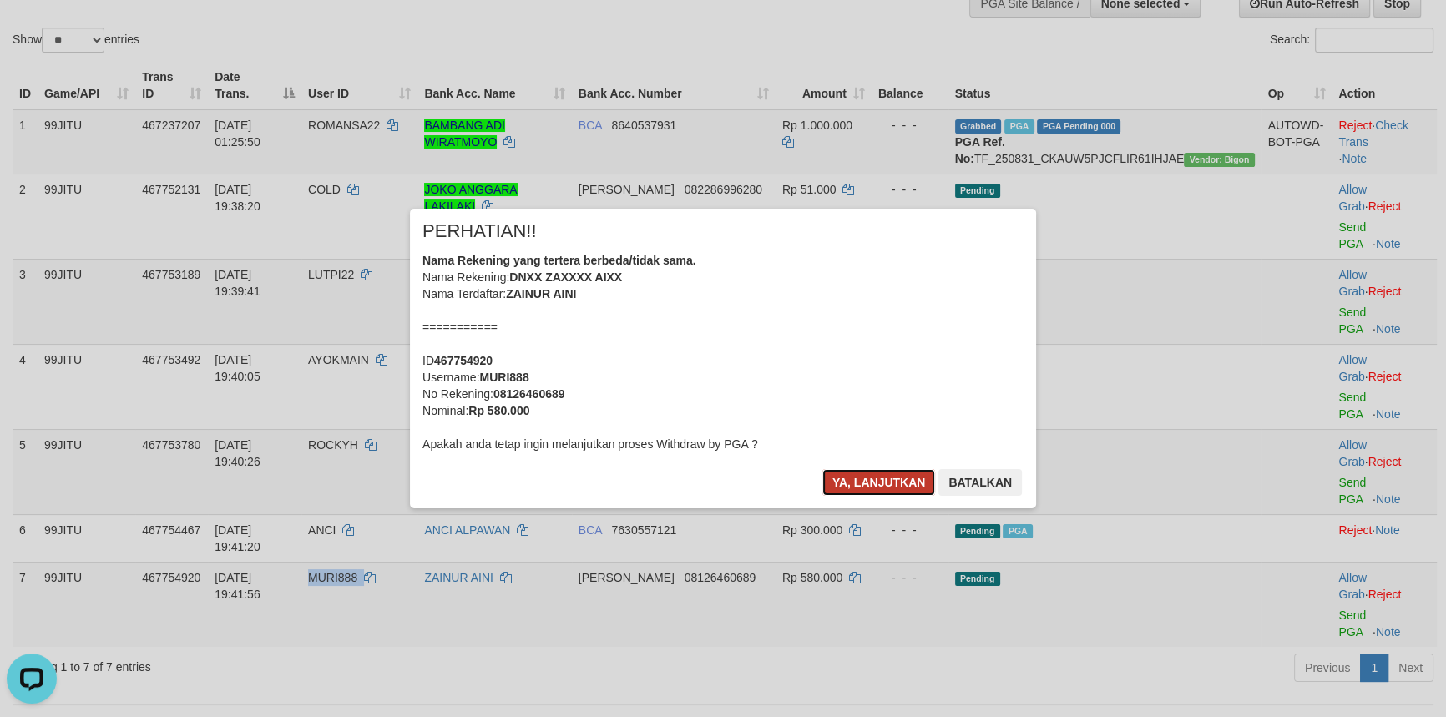
click at [861, 478] on button "Ya, lanjutkan" at bounding box center [879, 482] width 114 height 27
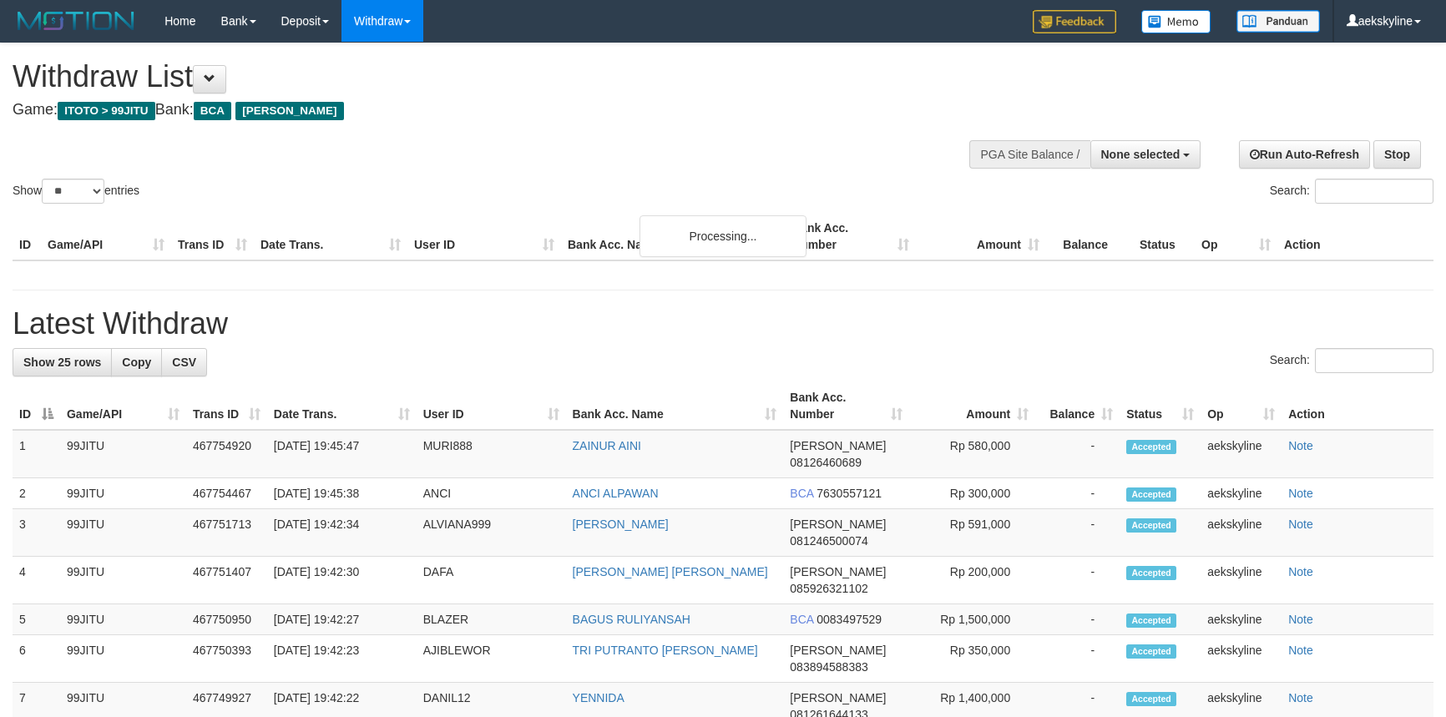
select select
select select "**"
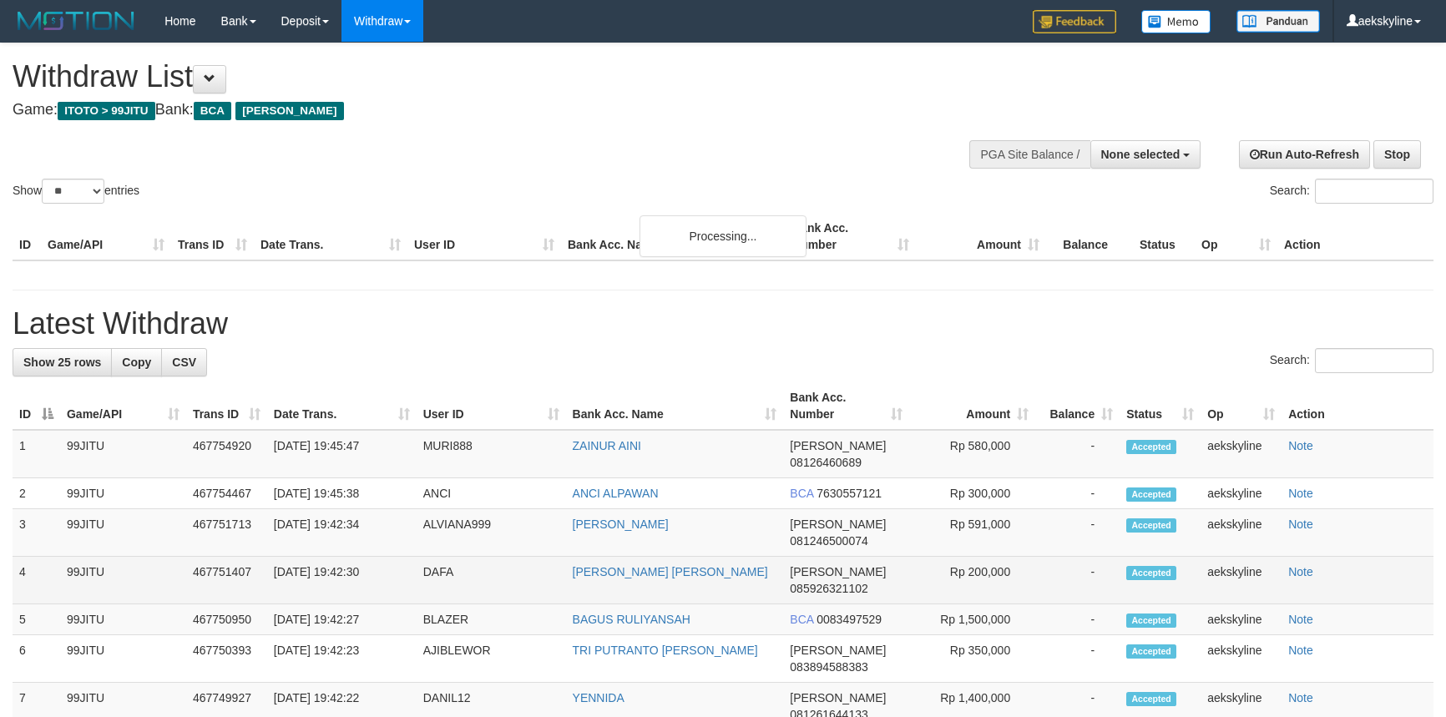
scroll to position [151, 0]
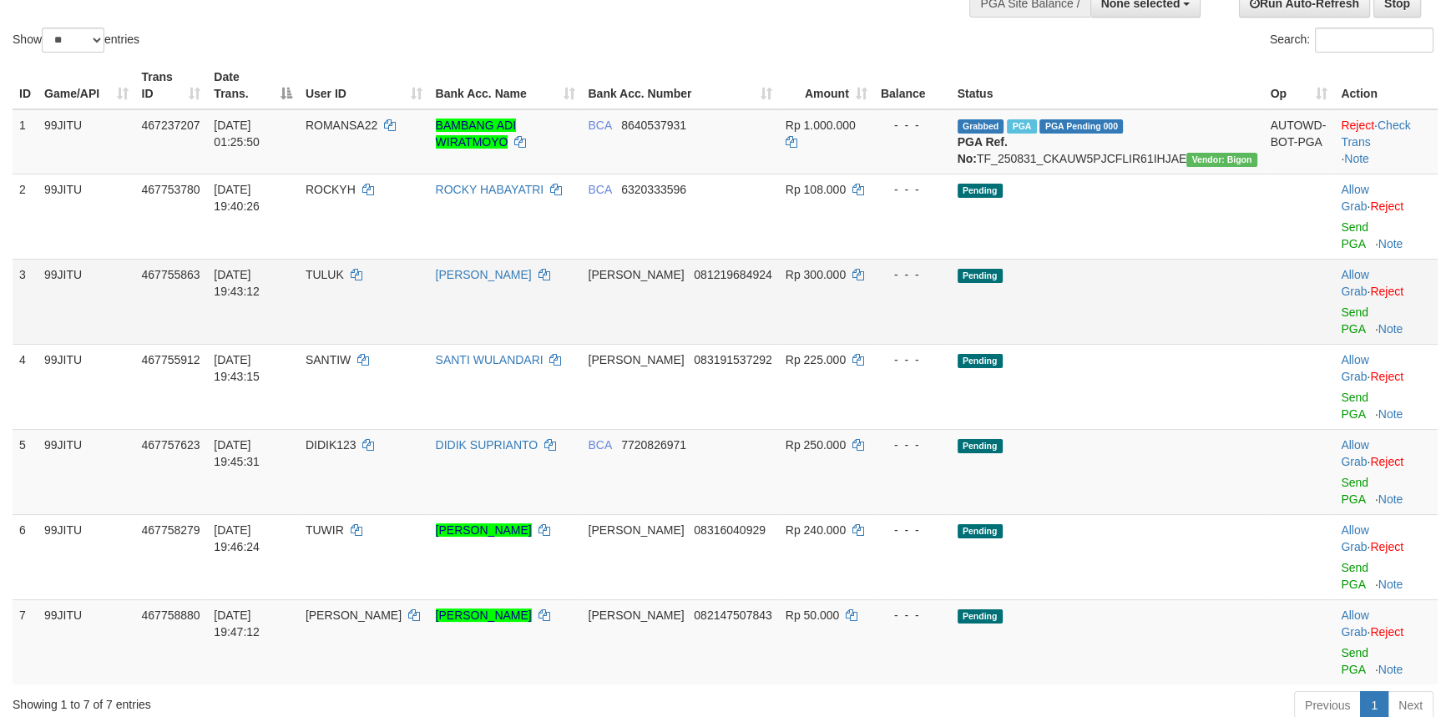
click at [344, 268] on span "TULUK" at bounding box center [325, 274] width 38 height 13
copy td "TULUK"
click at [1353, 306] on link "Send PGA" at bounding box center [1355, 321] width 28 height 30
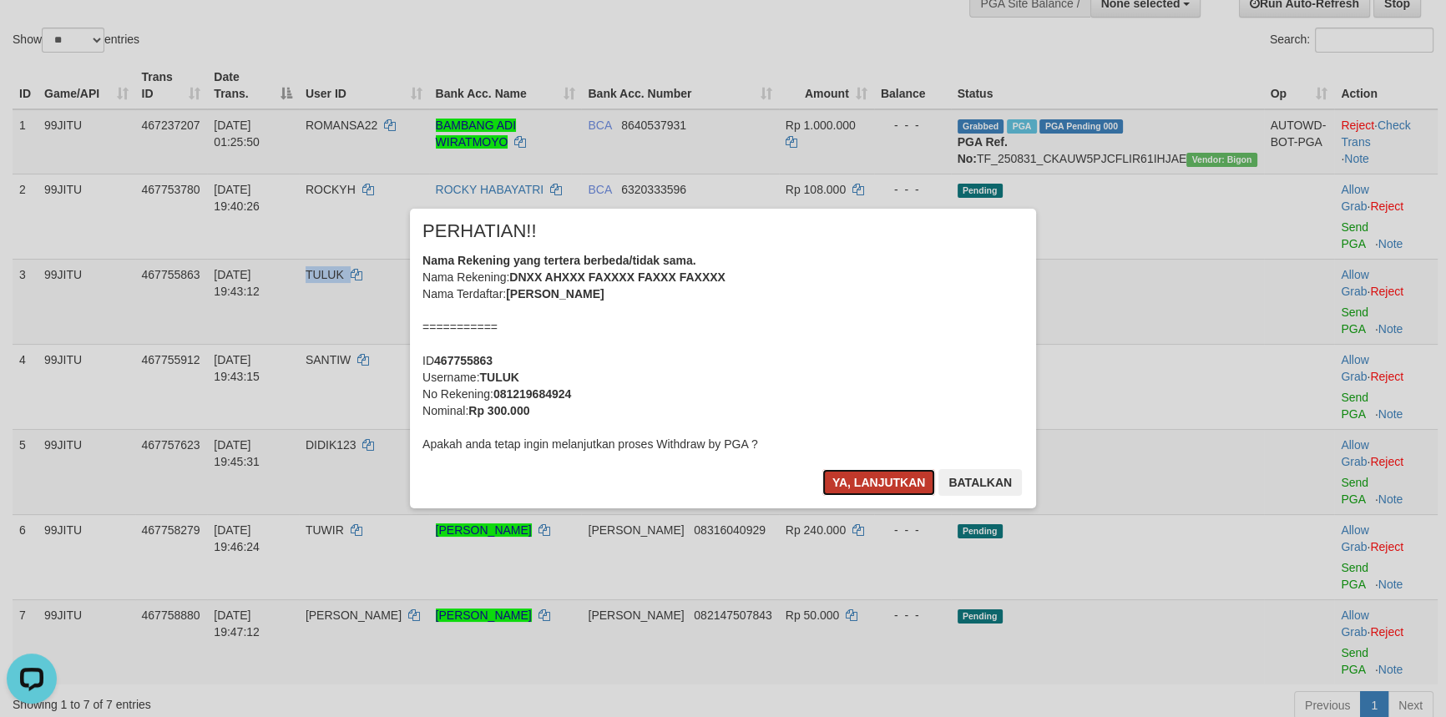
click at [840, 480] on button "Ya, lanjutkan" at bounding box center [879, 482] width 114 height 27
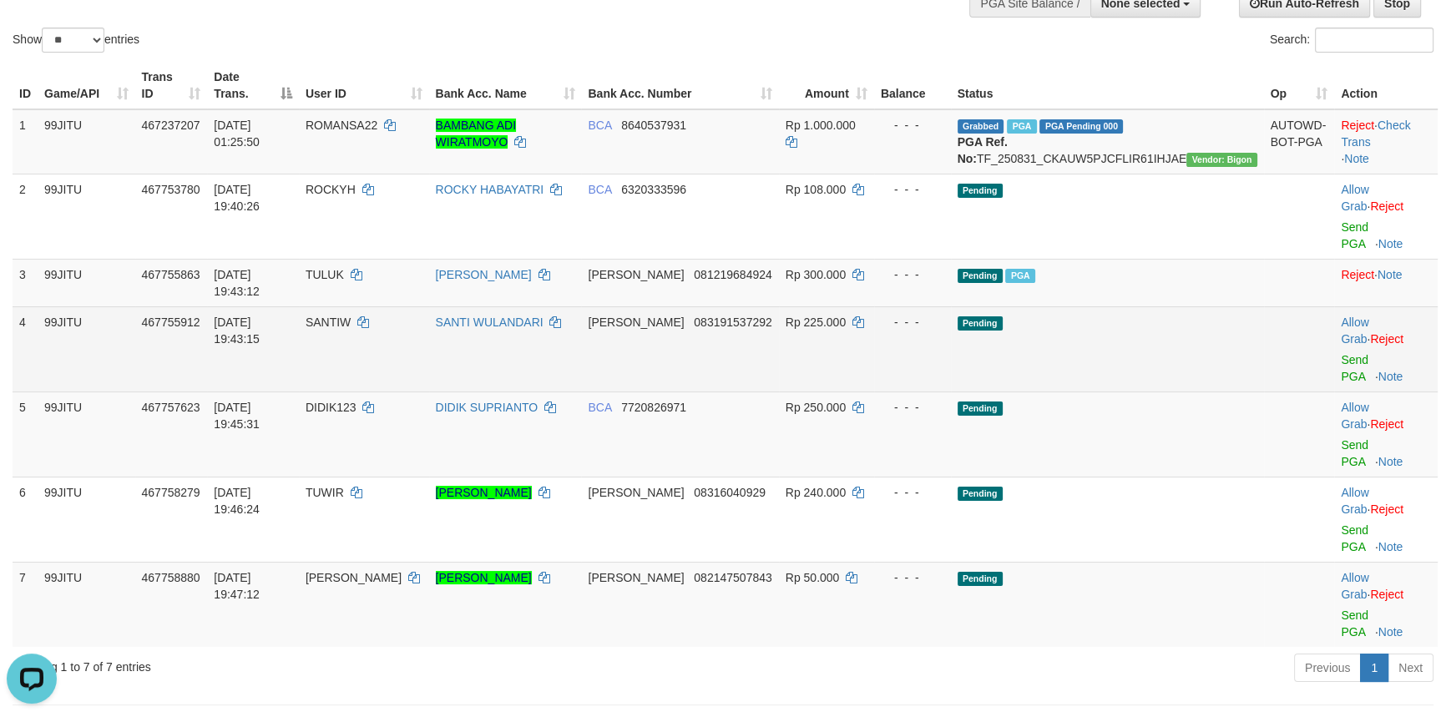
click at [351, 316] on span "SANTIW" at bounding box center [328, 322] width 45 height 13
copy td "SANTIW"
click at [1341, 353] on link "Send PGA" at bounding box center [1355, 368] width 28 height 30
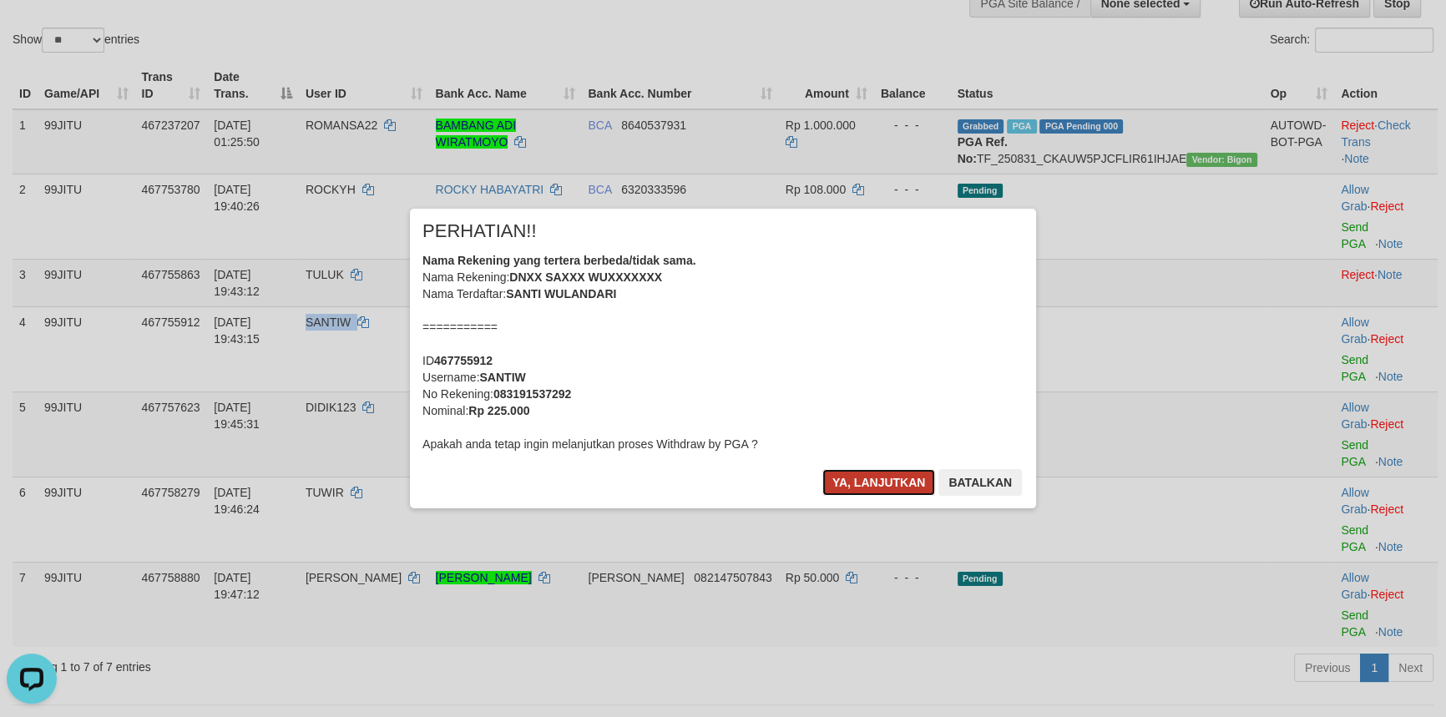
click at [853, 482] on button "Ya, lanjutkan" at bounding box center [879, 482] width 114 height 27
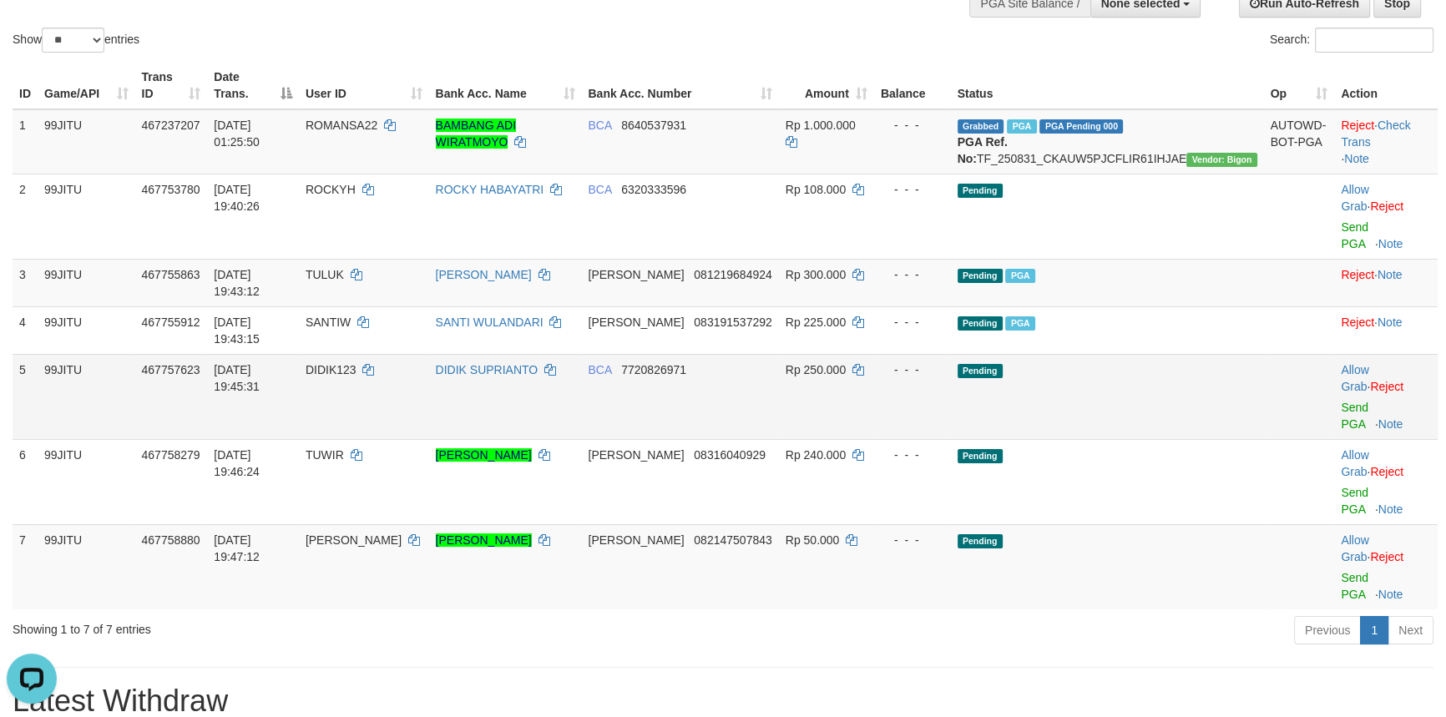
click at [357, 363] on span "DIDIK123" at bounding box center [331, 369] width 51 height 13
copy td "DIDIK123"
click at [1341, 401] on link "Send PGA" at bounding box center [1355, 416] width 28 height 30
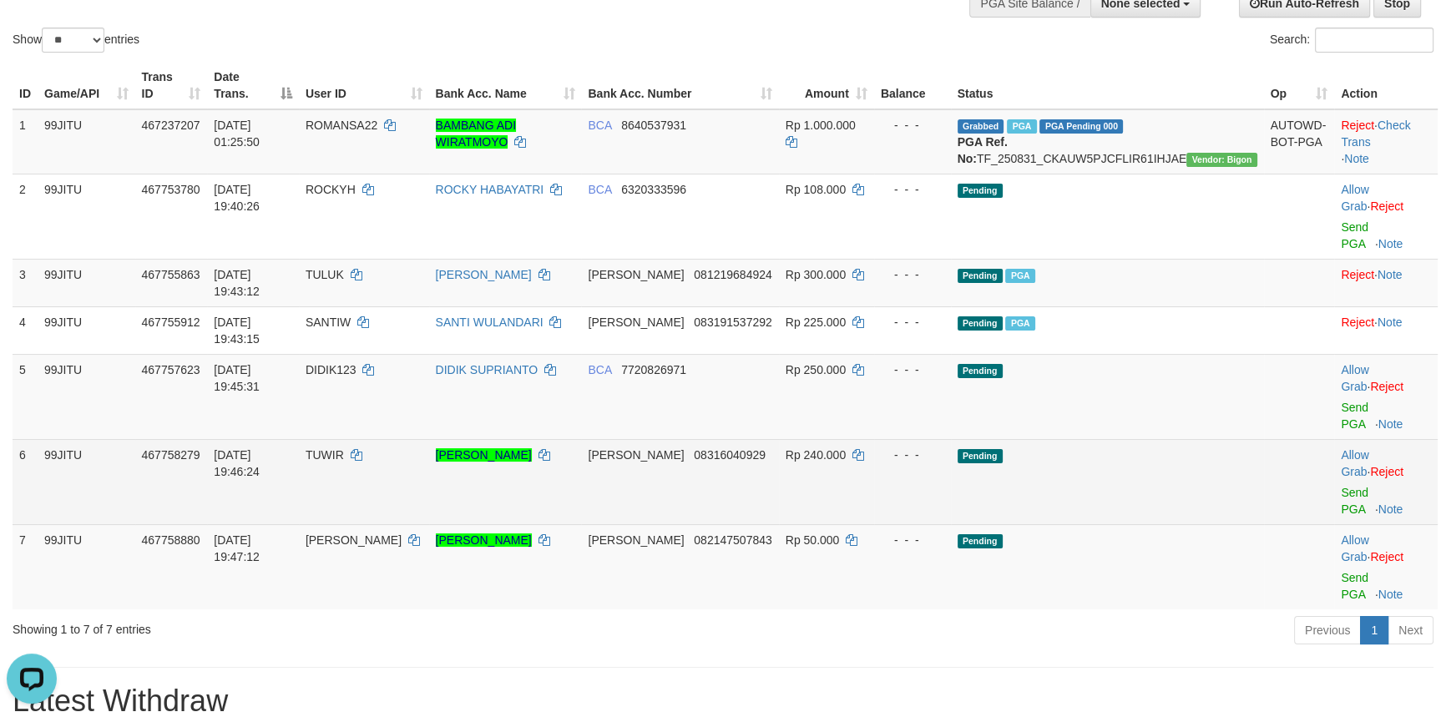
click at [344, 448] on span "TUWIR" at bounding box center [325, 454] width 38 height 13
copy td "TUWIR"
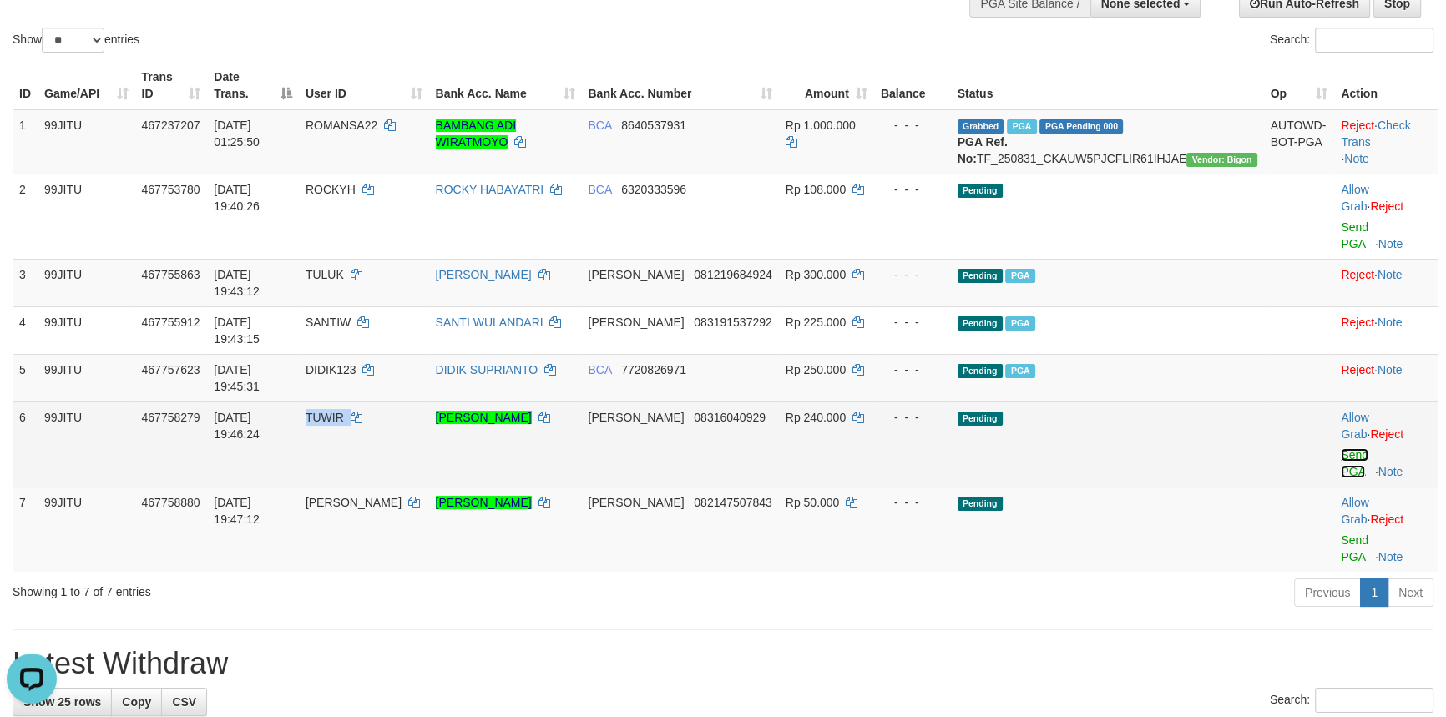
click at [1341, 448] on link "Send PGA" at bounding box center [1355, 463] width 28 height 30
click at [1403, 427] on link "Reject" at bounding box center [1386, 433] width 33 height 13
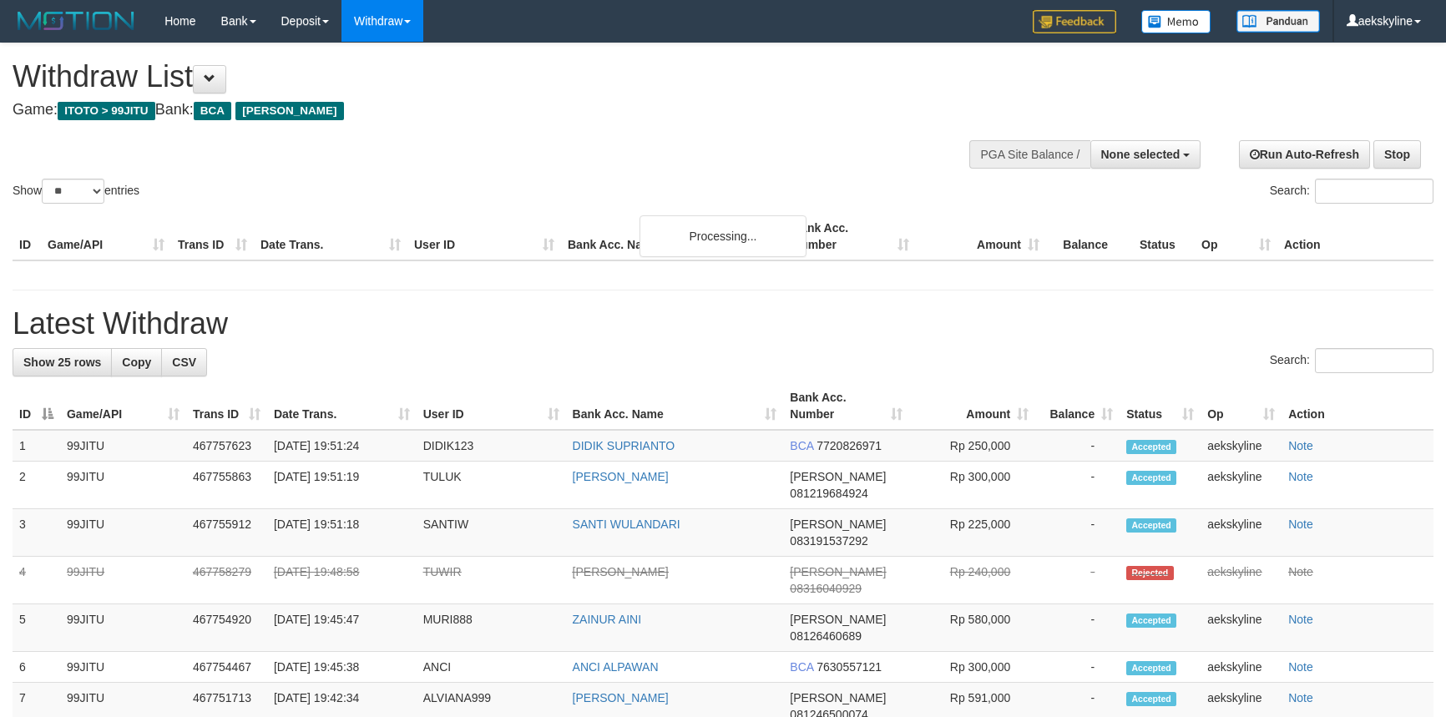
select select
select select "**"
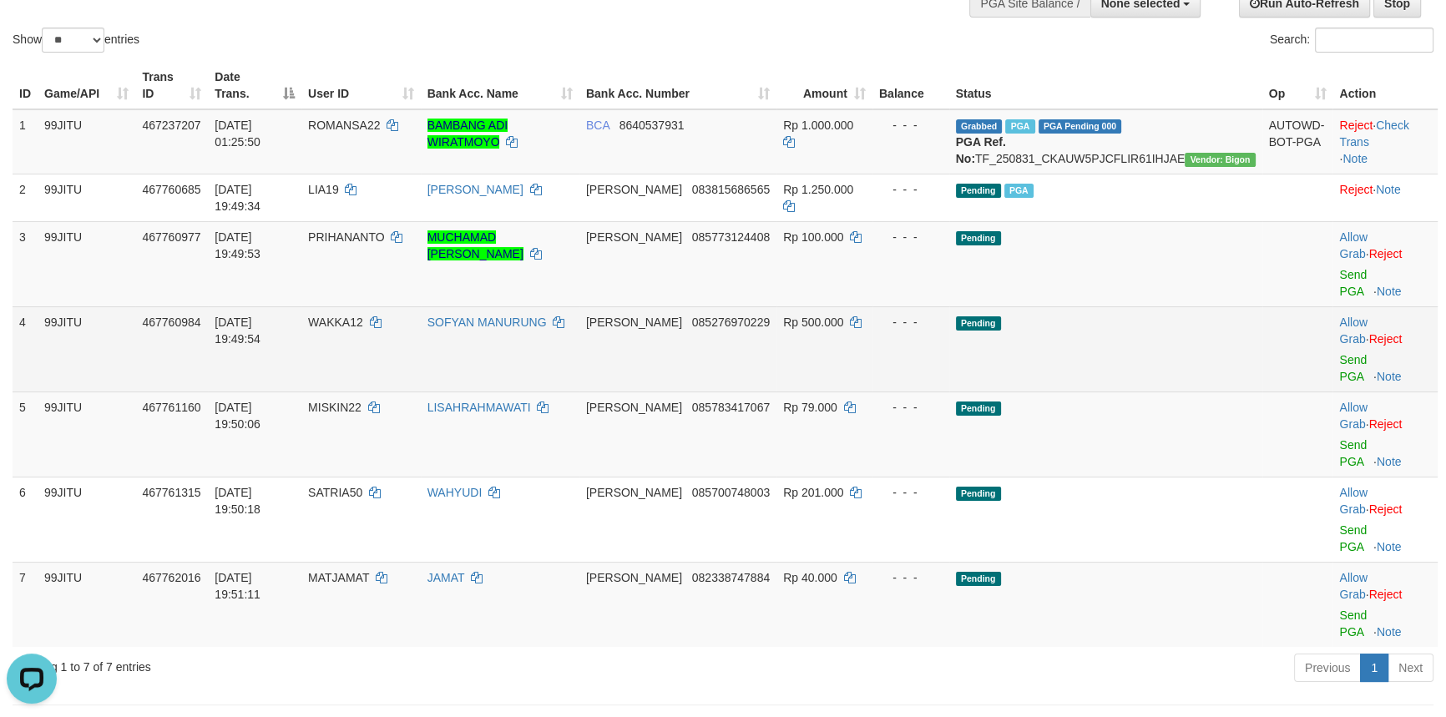
click at [363, 316] on span "WAKKA12" at bounding box center [335, 322] width 55 height 13
copy td "WAKKA12"
click at [1352, 353] on link "Send PGA" at bounding box center [1353, 368] width 28 height 30
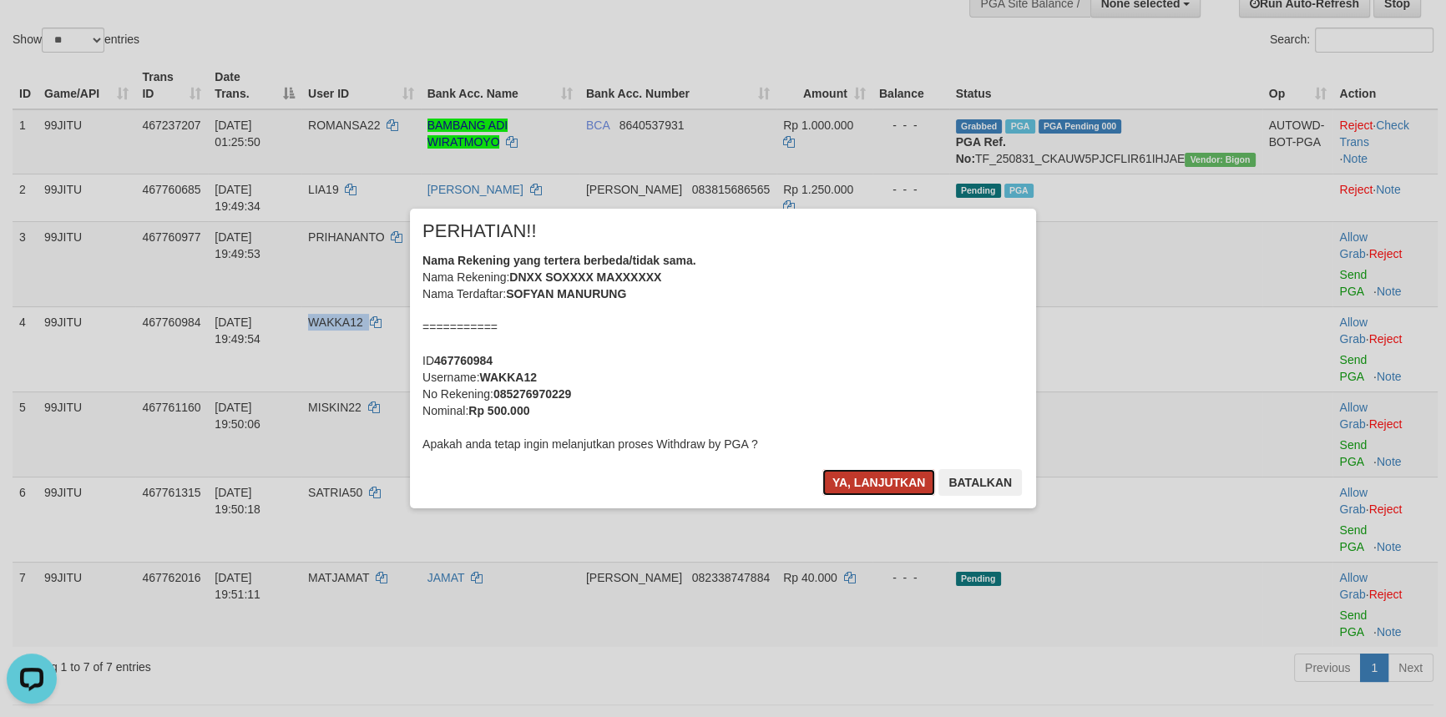
click at [878, 476] on button "Ya, lanjutkan" at bounding box center [879, 482] width 114 height 27
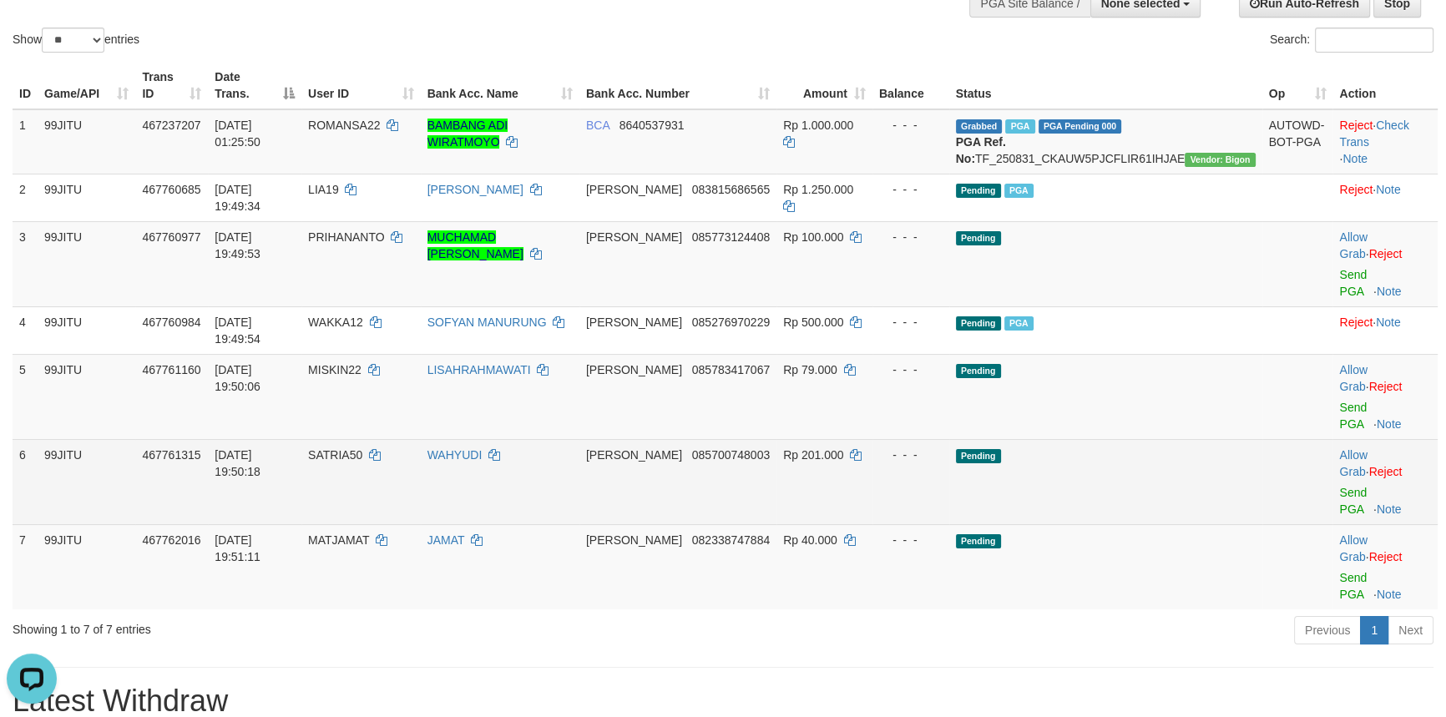
click at [362, 448] on span "SATRIA50" at bounding box center [335, 454] width 54 height 13
copy td "SATRIA50"
click at [1339, 486] on link "Send PGA" at bounding box center [1353, 501] width 28 height 30
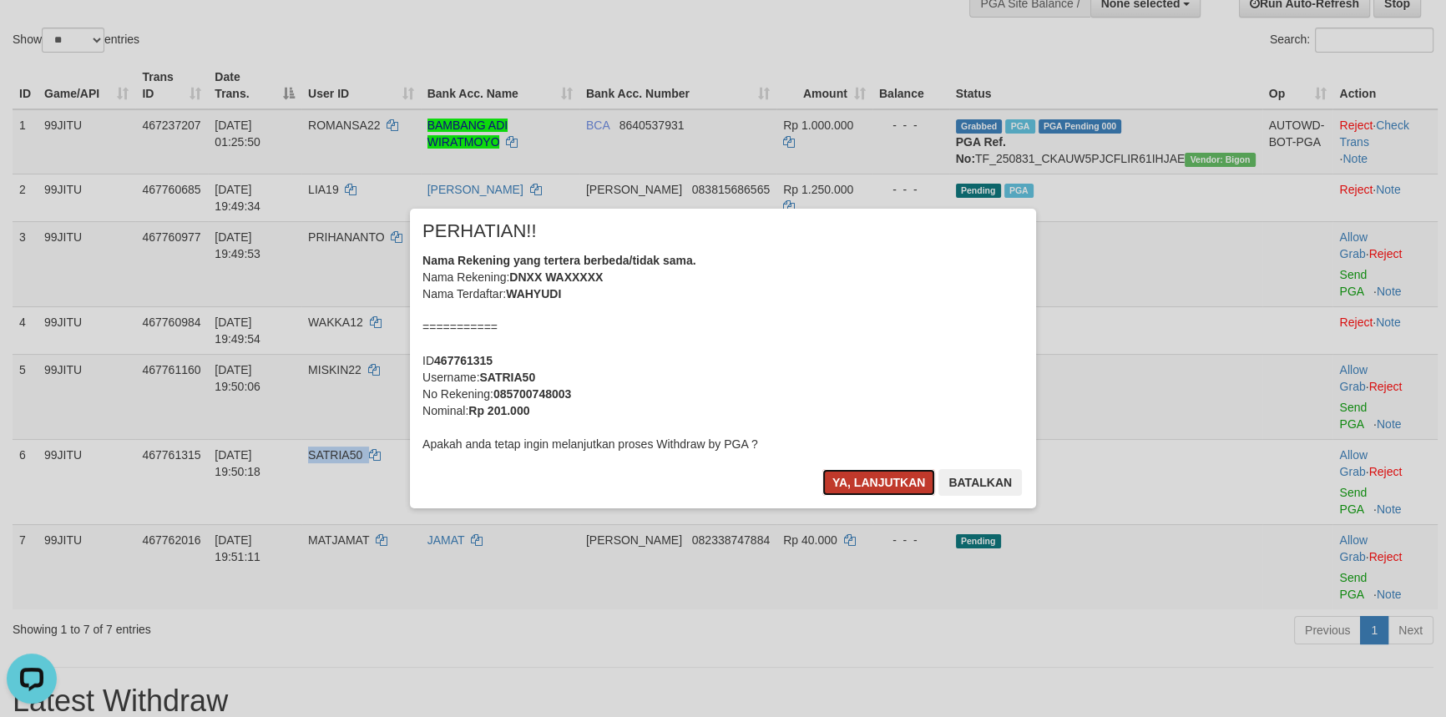
click at [861, 479] on button "Ya, lanjutkan" at bounding box center [879, 482] width 114 height 27
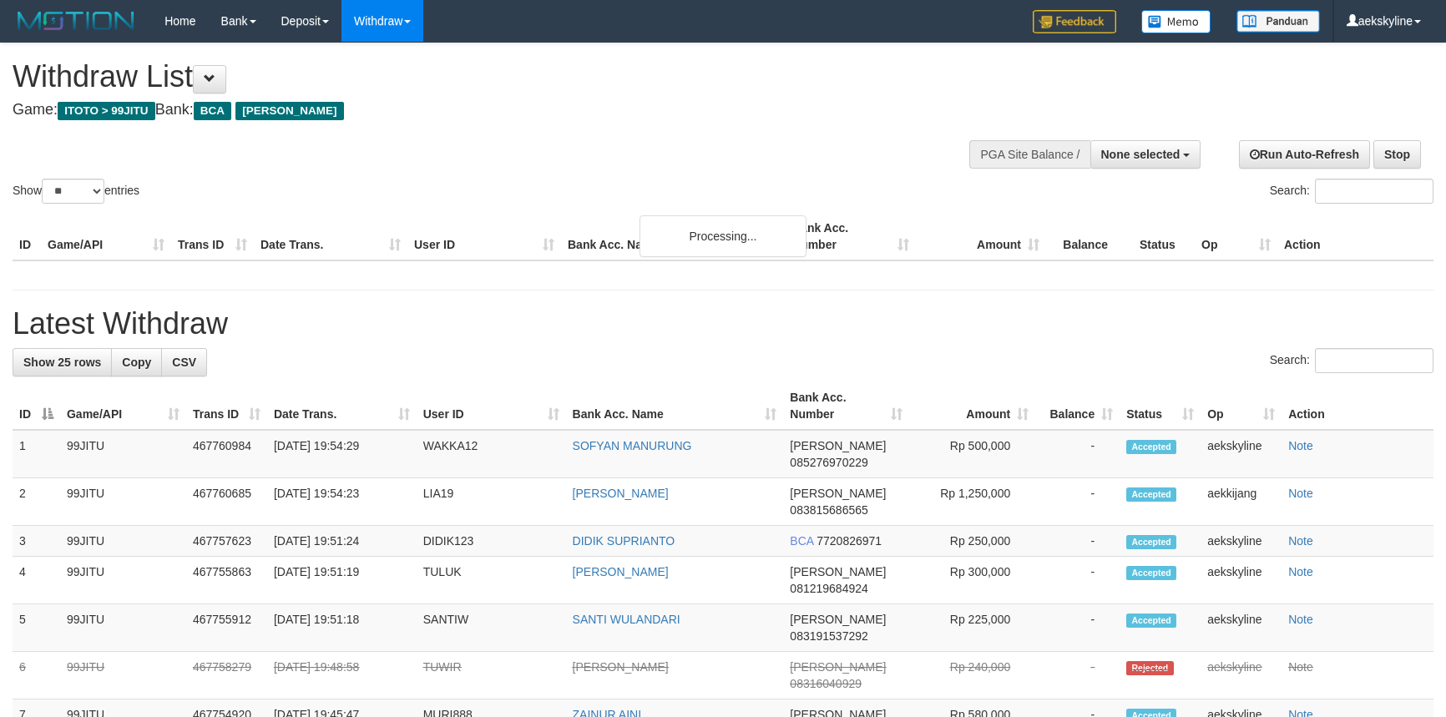
select select
select select "**"
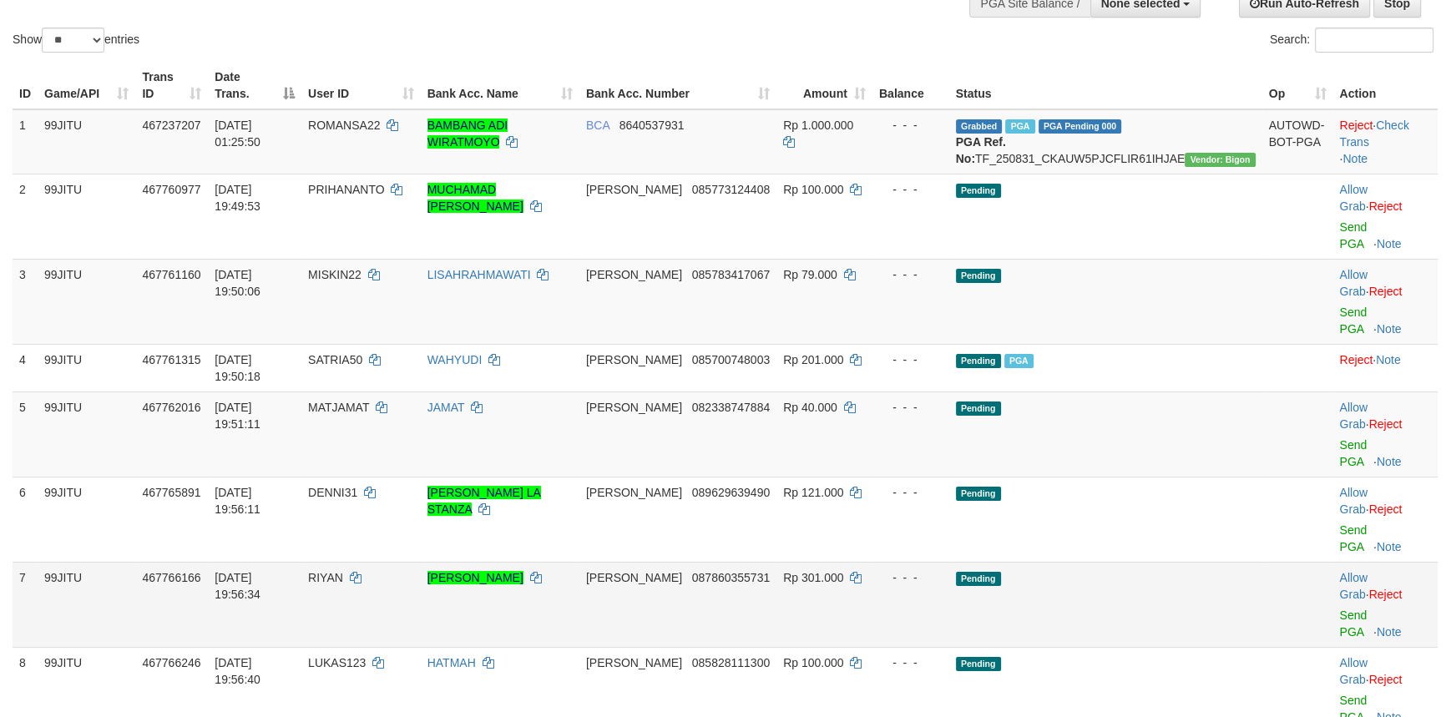
click at [343, 571] on span "RIYAN" at bounding box center [325, 577] width 35 height 13
copy td "RIYAN"
click at [1344, 609] on link "Send PGA" at bounding box center [1353, 624] width 28 height 30
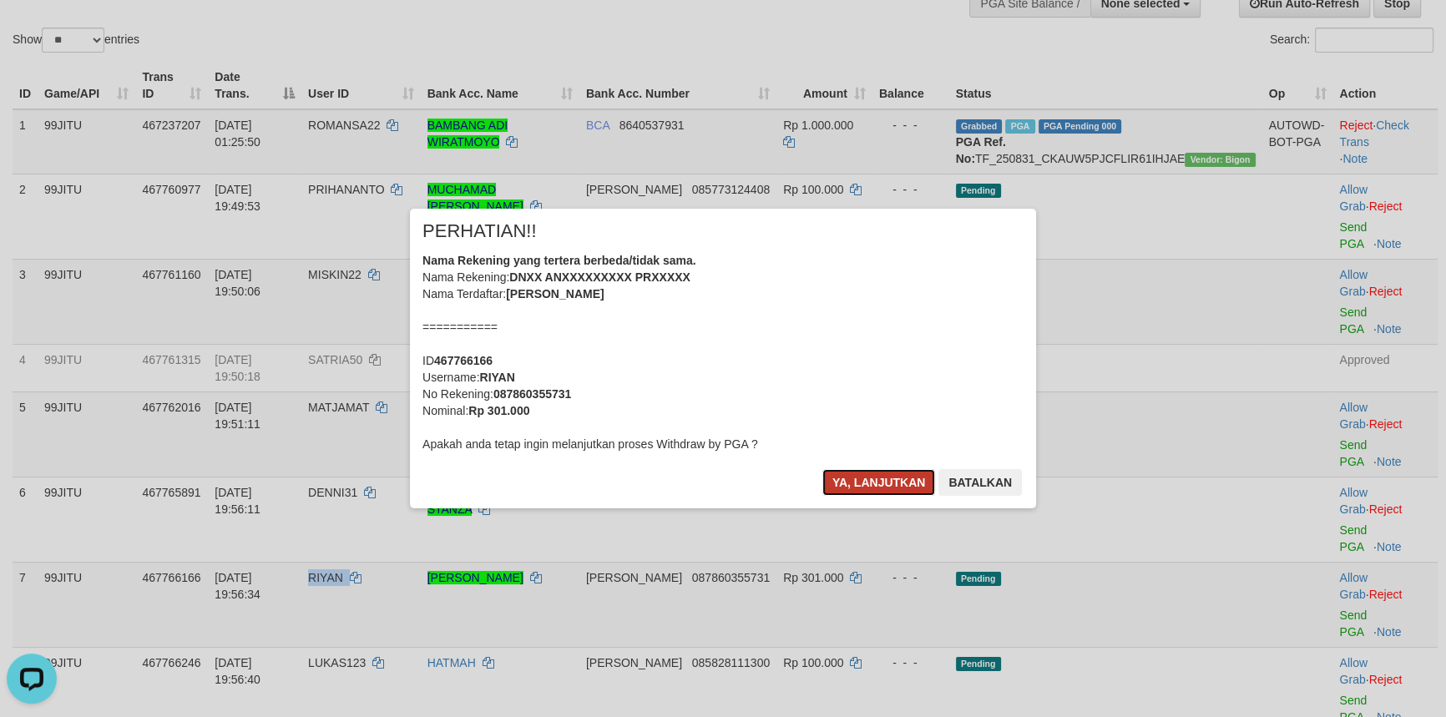
click at [861, 479] on button "Ya, lanjutkan" at bounding box center [879, 482] width 114 height 27
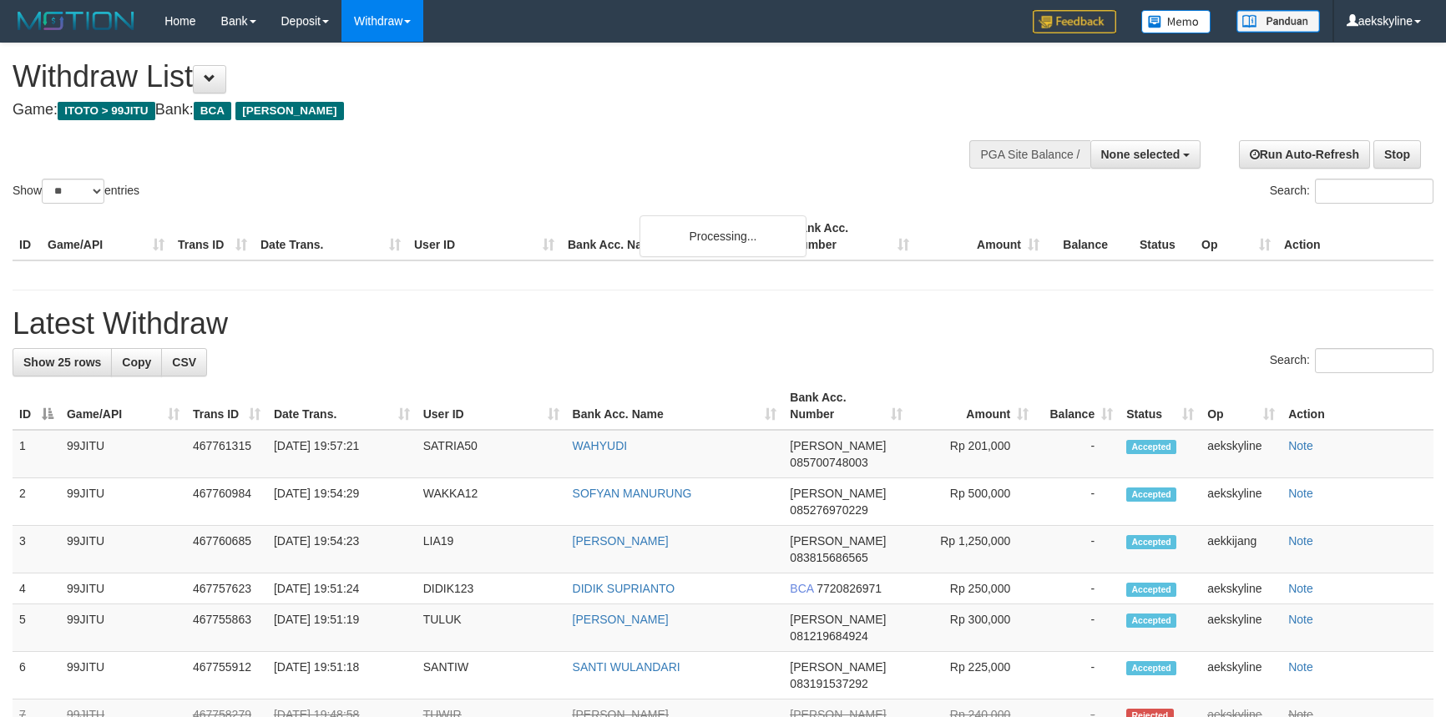
select select
select select "**"
select select
select select "**"
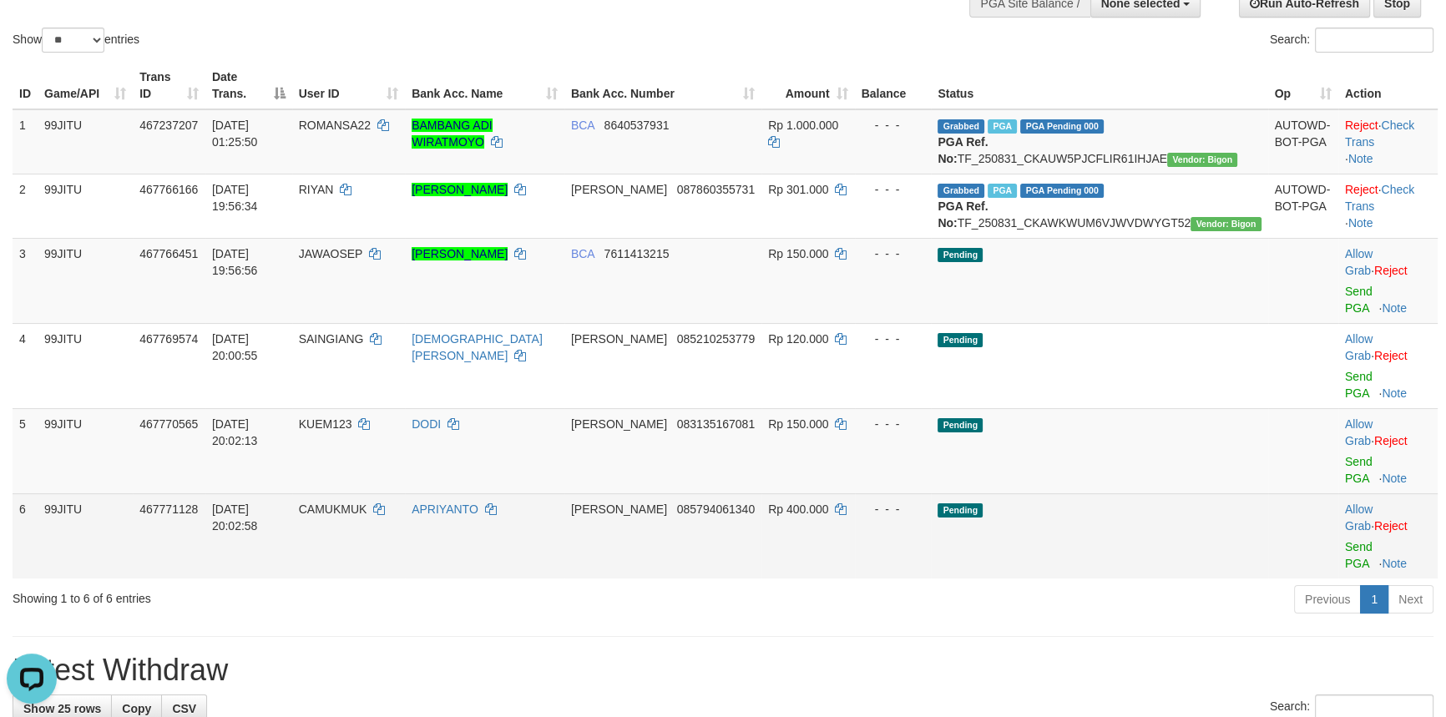
click at [367, 503] on span "CAMUKMUK" at bounding box center [333, 509] width 68 height 13
copy td "CAMUKMUK"
click at [1345, 540] on link "Send PGA" at bounding box center [1359, 555] width 28 height 30
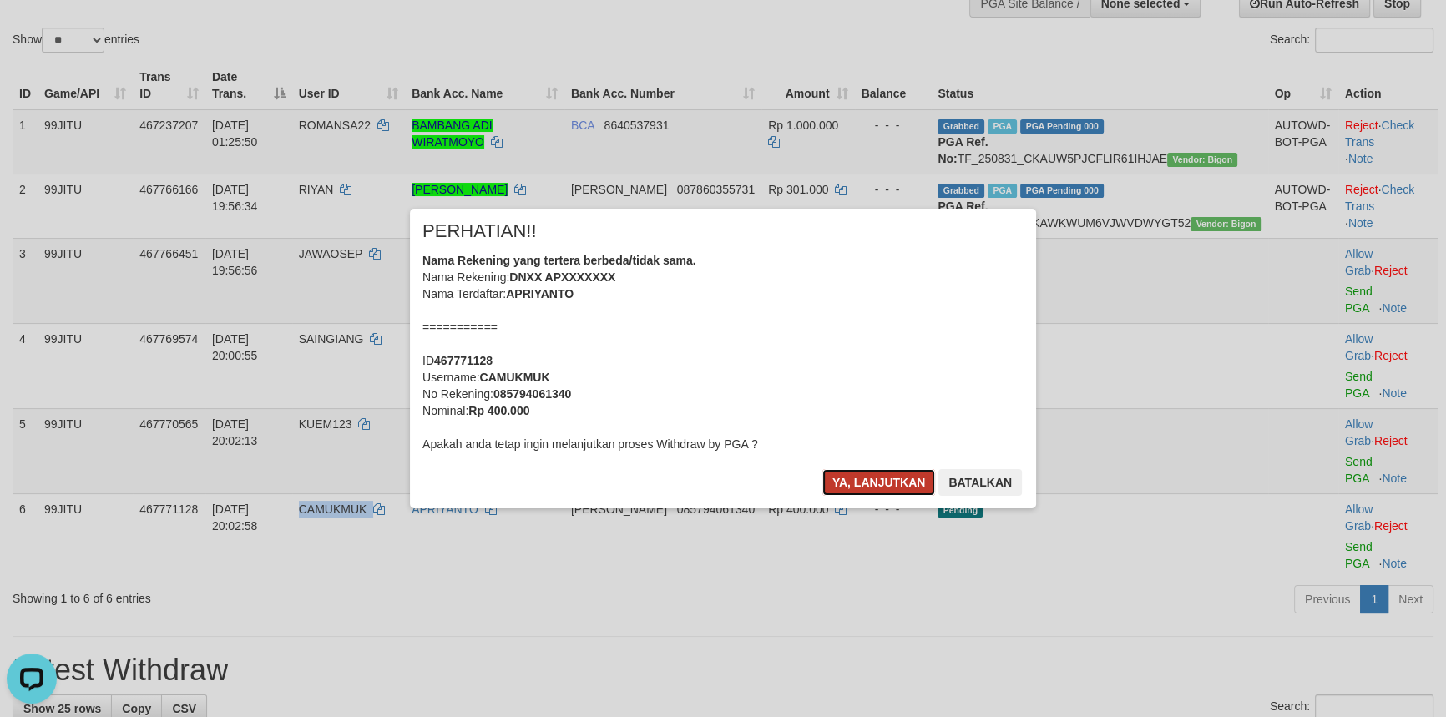
click at [867, 475] on button "Ya, lanjutkan" at bounding box center [879, 482] width 114 height 27
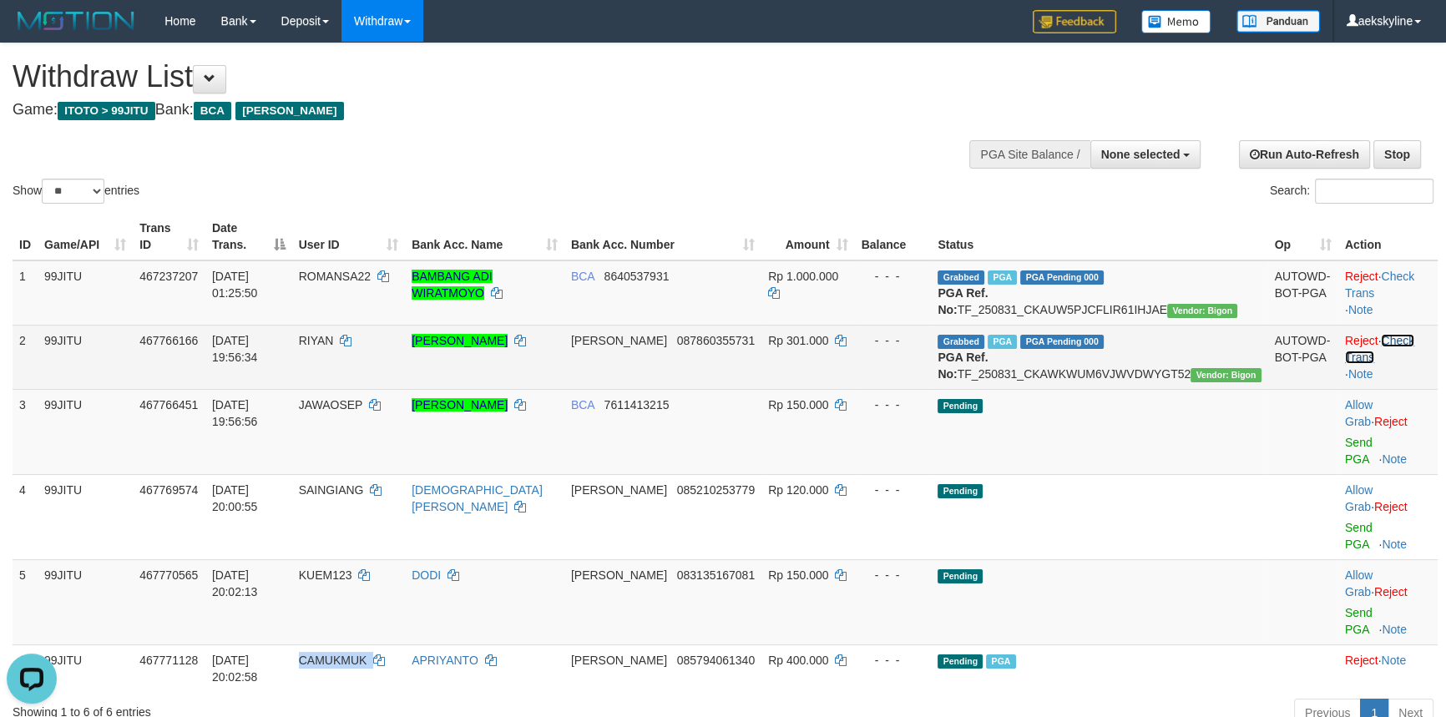
click at [1414, 355] on link "Check Trans" at bounding box center [1379, 349] width 69 height 30
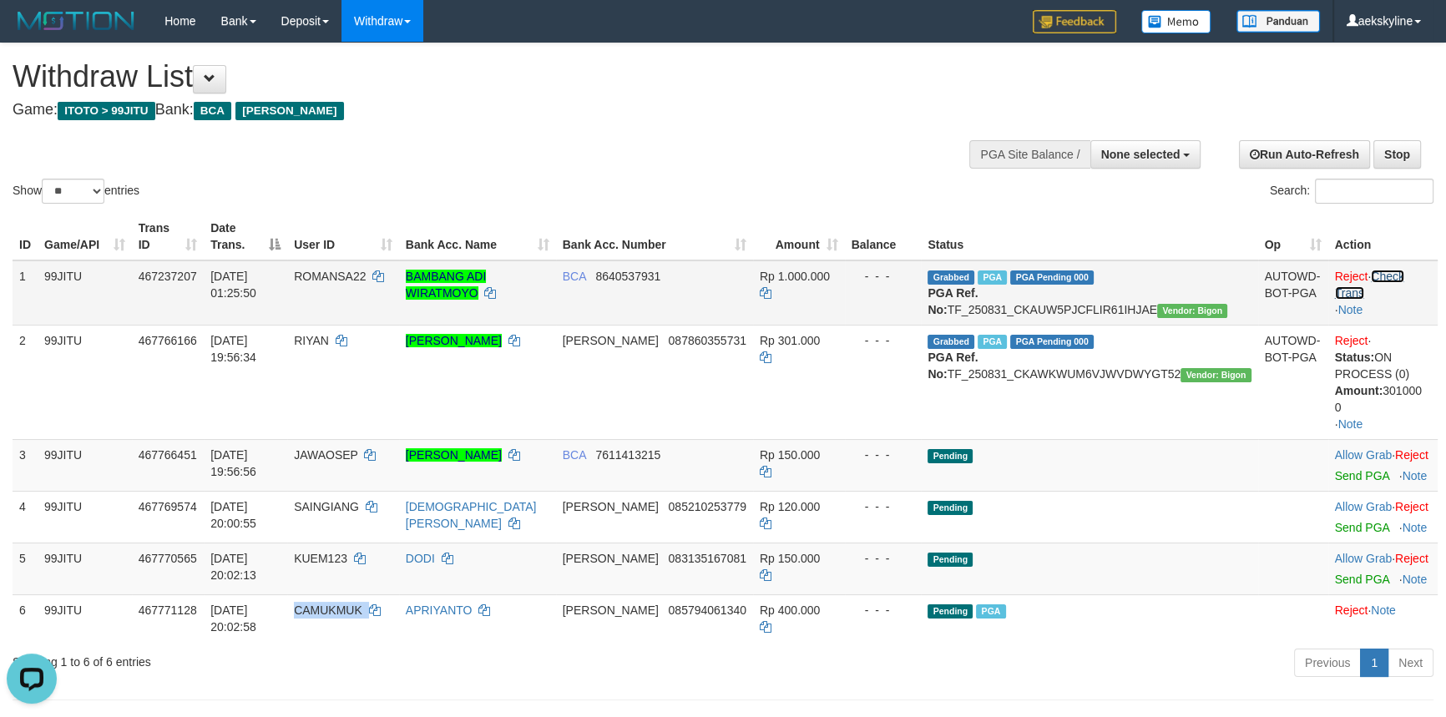
click at [1392, 276] on link "Check Trans" at bounding box center [1369, 285] width 69 height 30
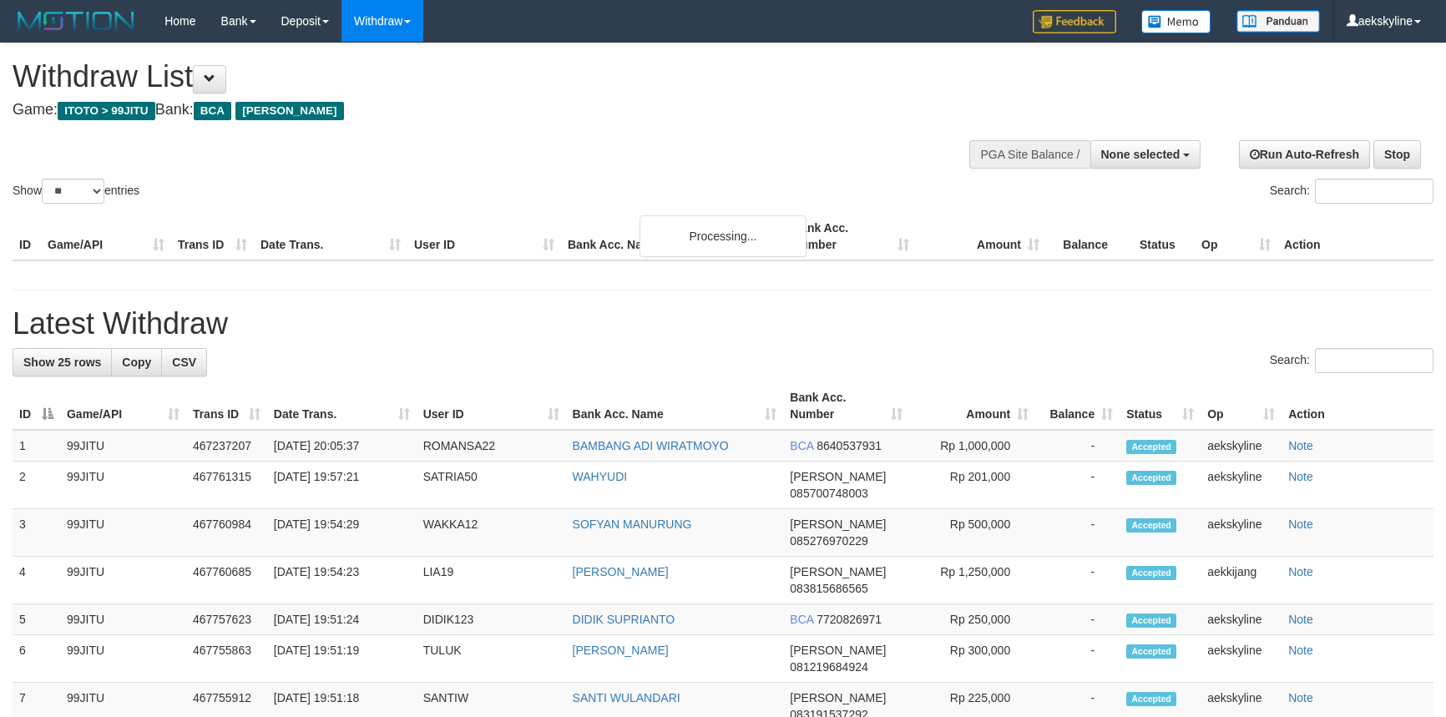
select select
select select "**"
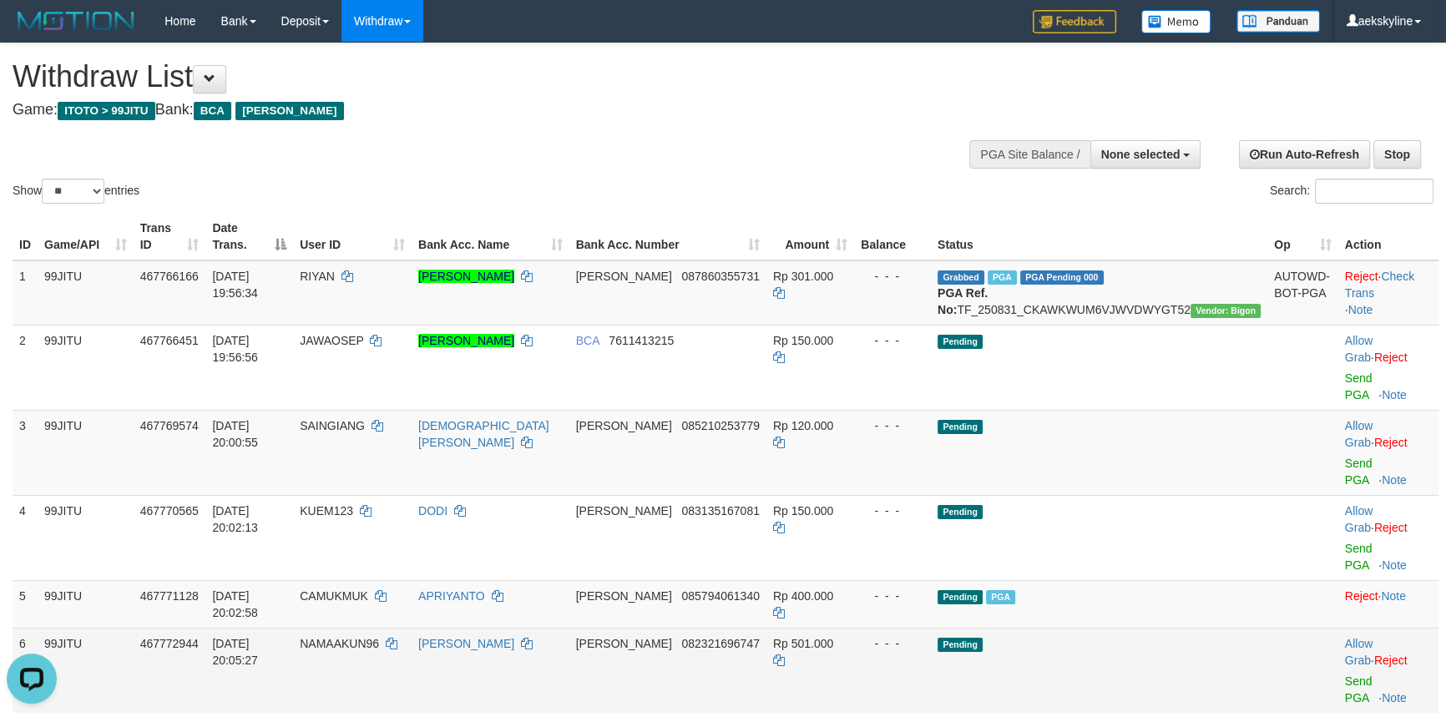
click at [379, 637] on span "NAMAAKUN96" at bounding box center [339, 643] width 79 height 13
copy td "NAMAAKUN96"
click at [1347, 675] on link "Send PGA" at bounding box center [1359, 690] width 28 height 30
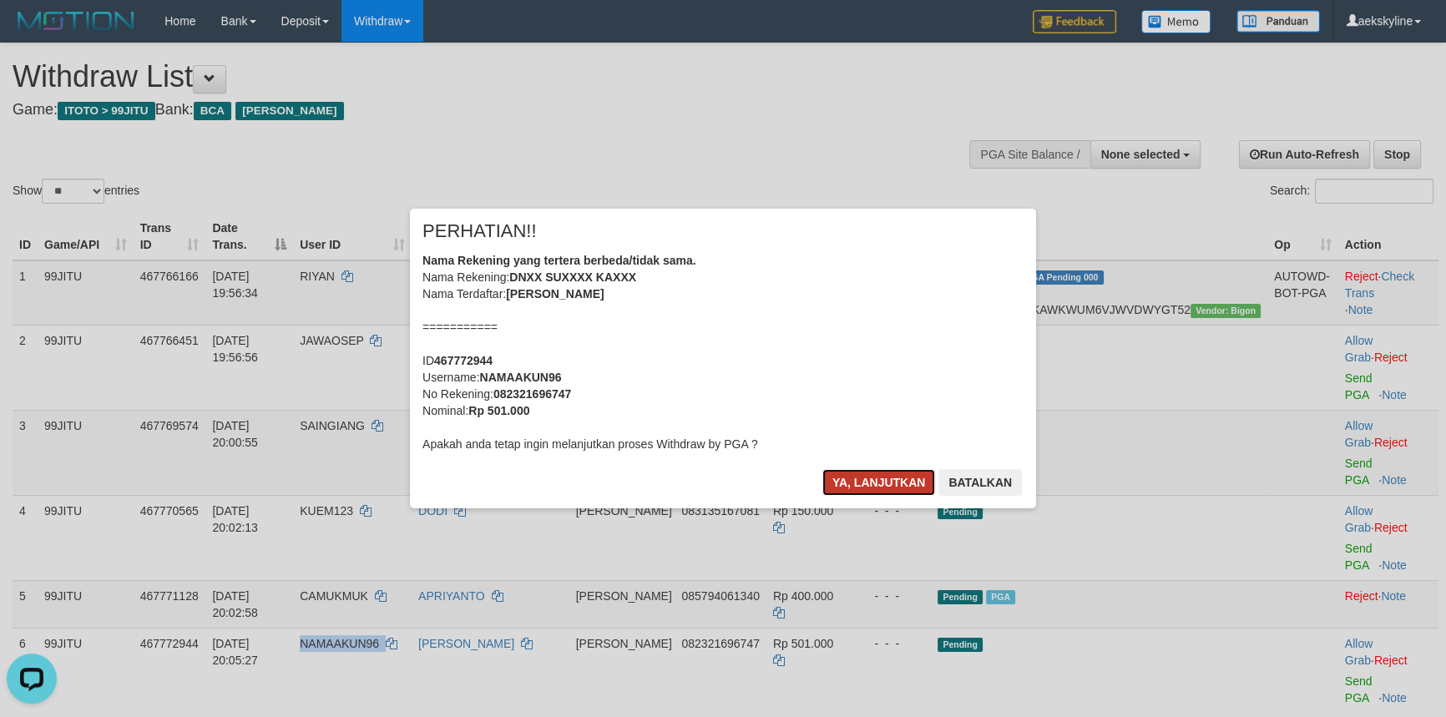
click at [842, 479] on button "Ya, lanjutkan" at bounding box center [879, 482] width 114 height 27
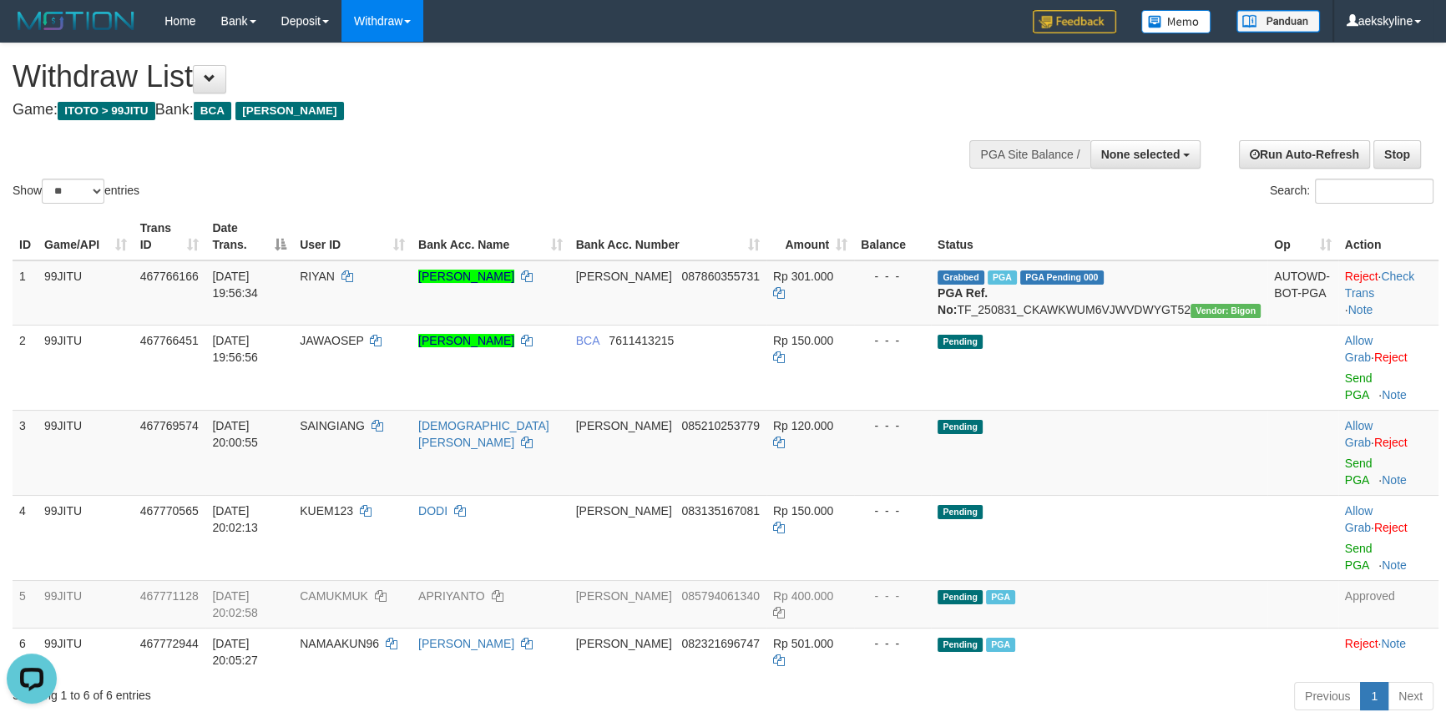
click at [582, 145] on div "Show ** ** ** *** entries Search:" at bounding box center [723, 125] width 1446 height 164
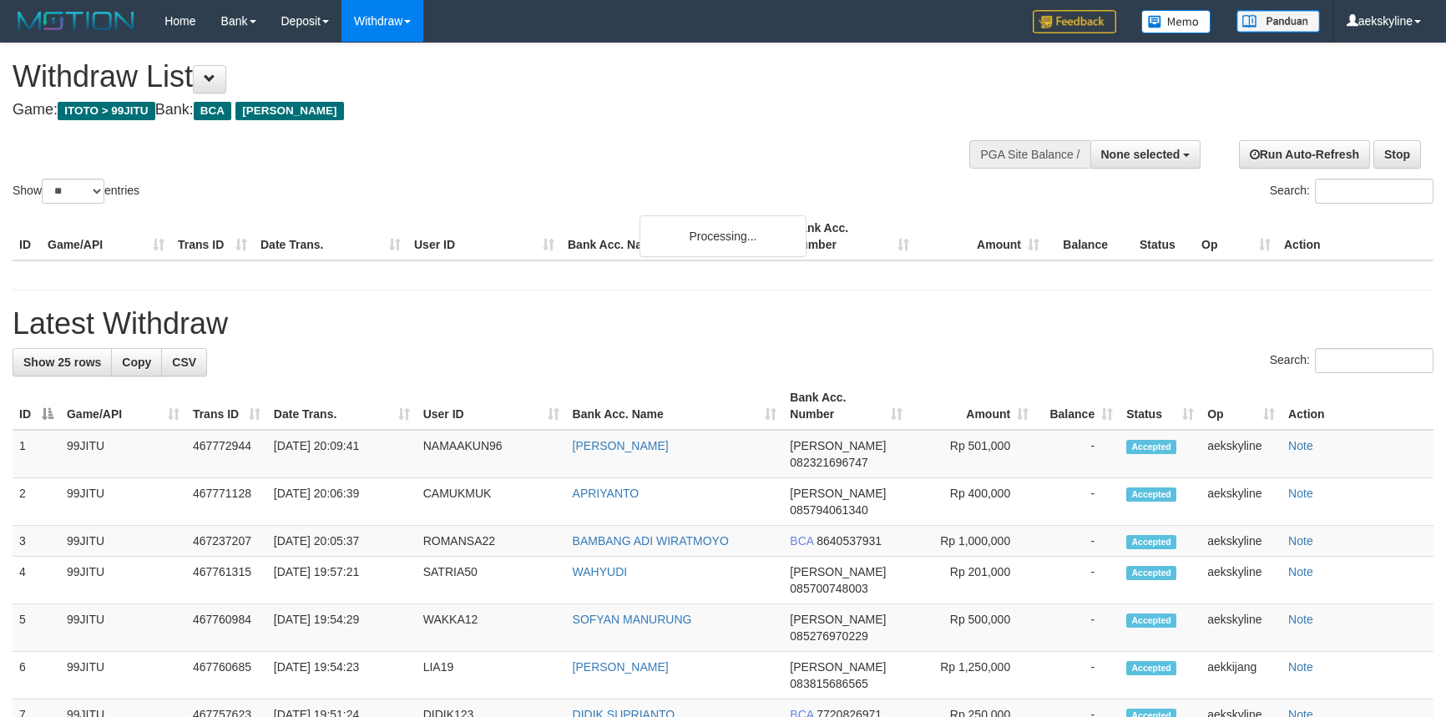
select select
select select "**"
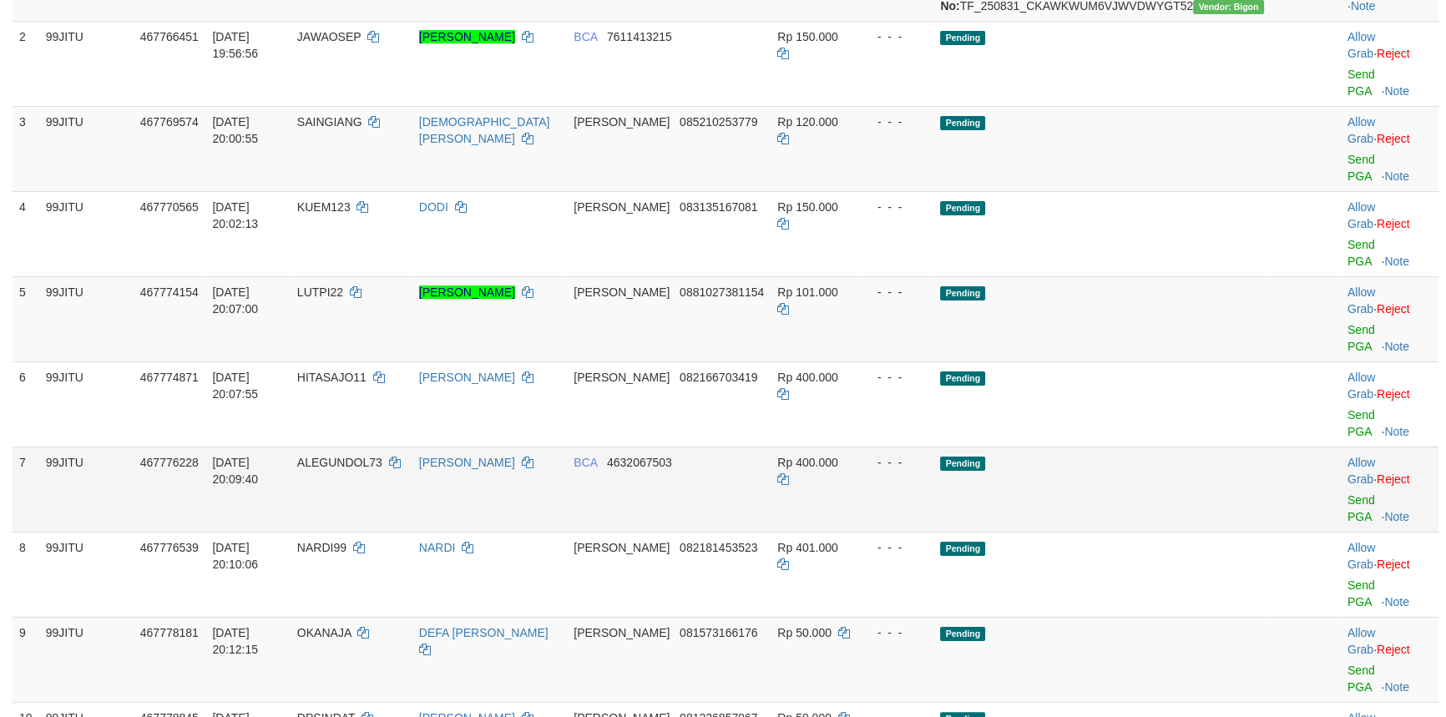
scroll to position [151, 0]
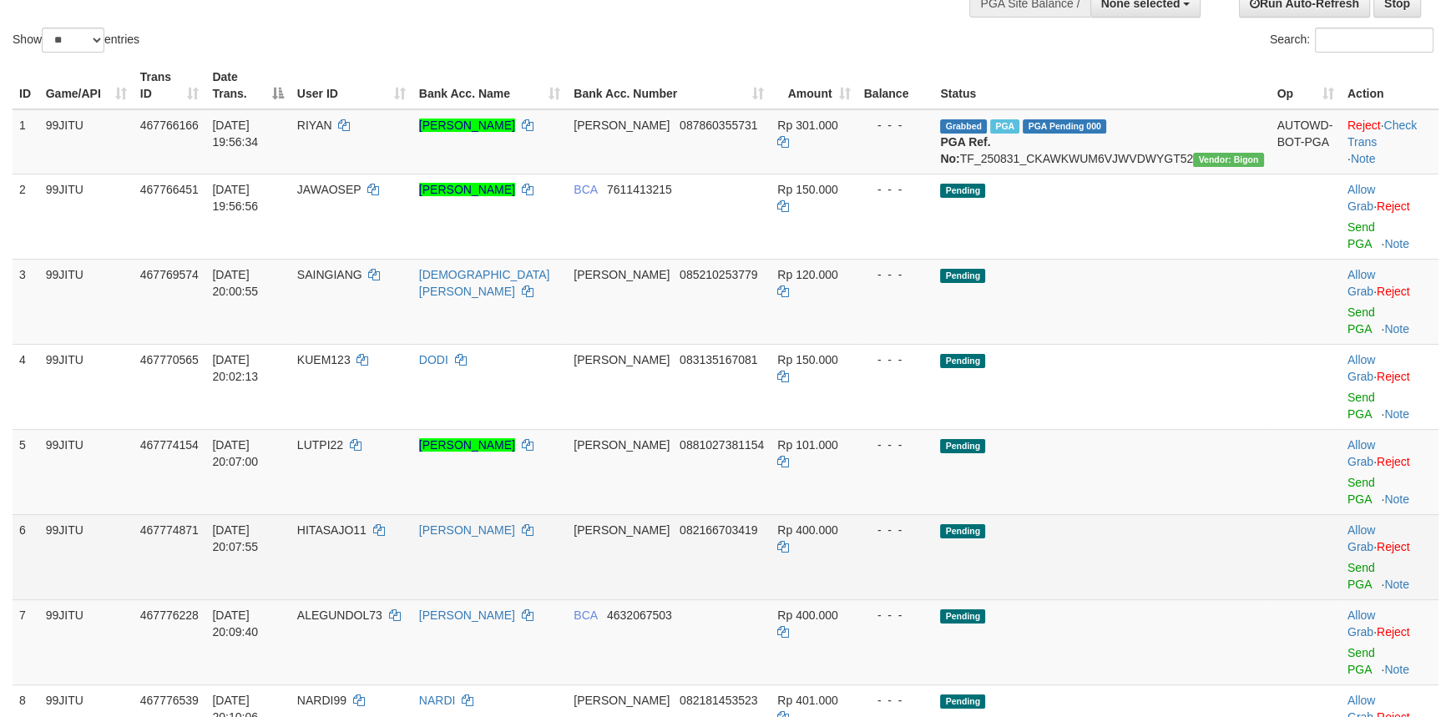
click at [367, 524] on span "HITASAJO11" at bounding box center [331, 530] width 69 height 13
copy td "HITASAJO11"
click at [367, 524] on span "HITASAJO11" at bounding box center [331, 530] width 69 height 13
click at [1353, 561] on link "Send PGA" at bounding box center [1362, 576] width 28 height 30
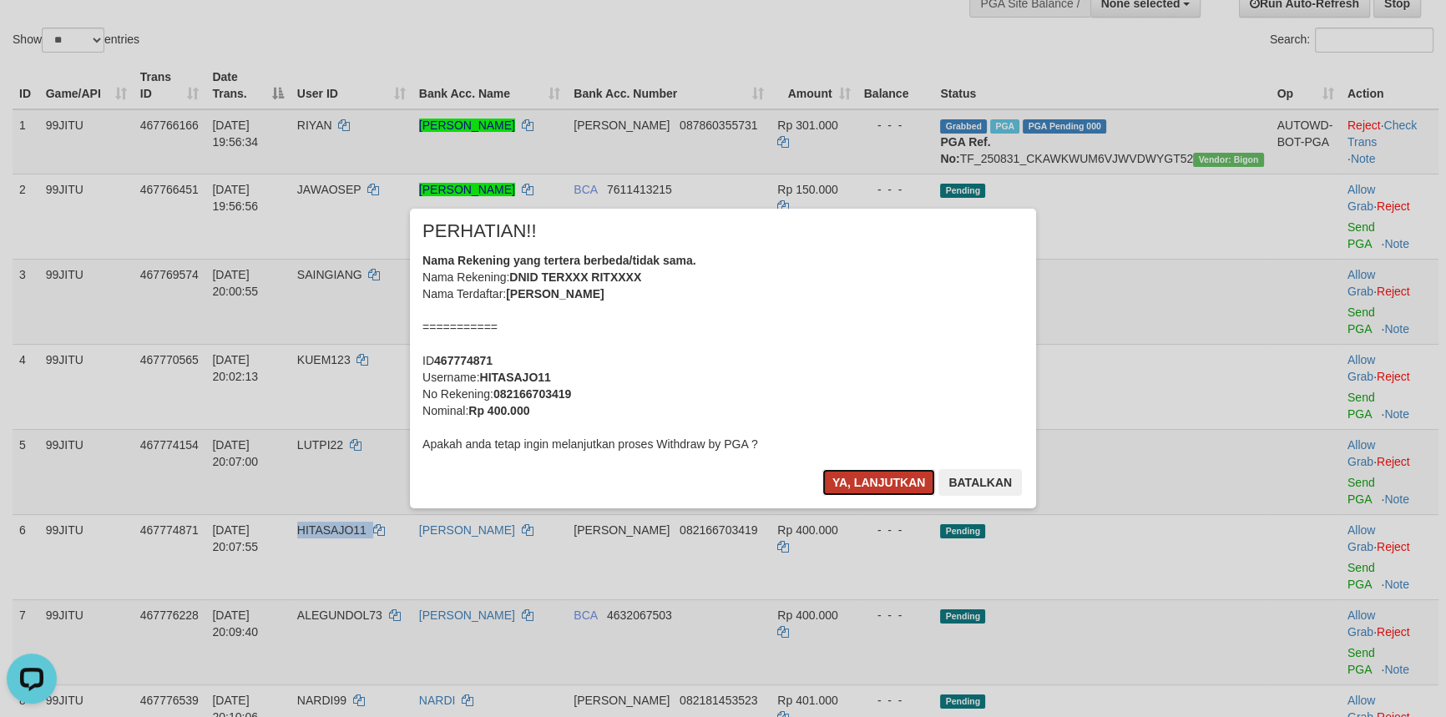
click at [886, 476] on button "Ya, lanjutkan" at bounding box center [879, 482] width 114 height 27
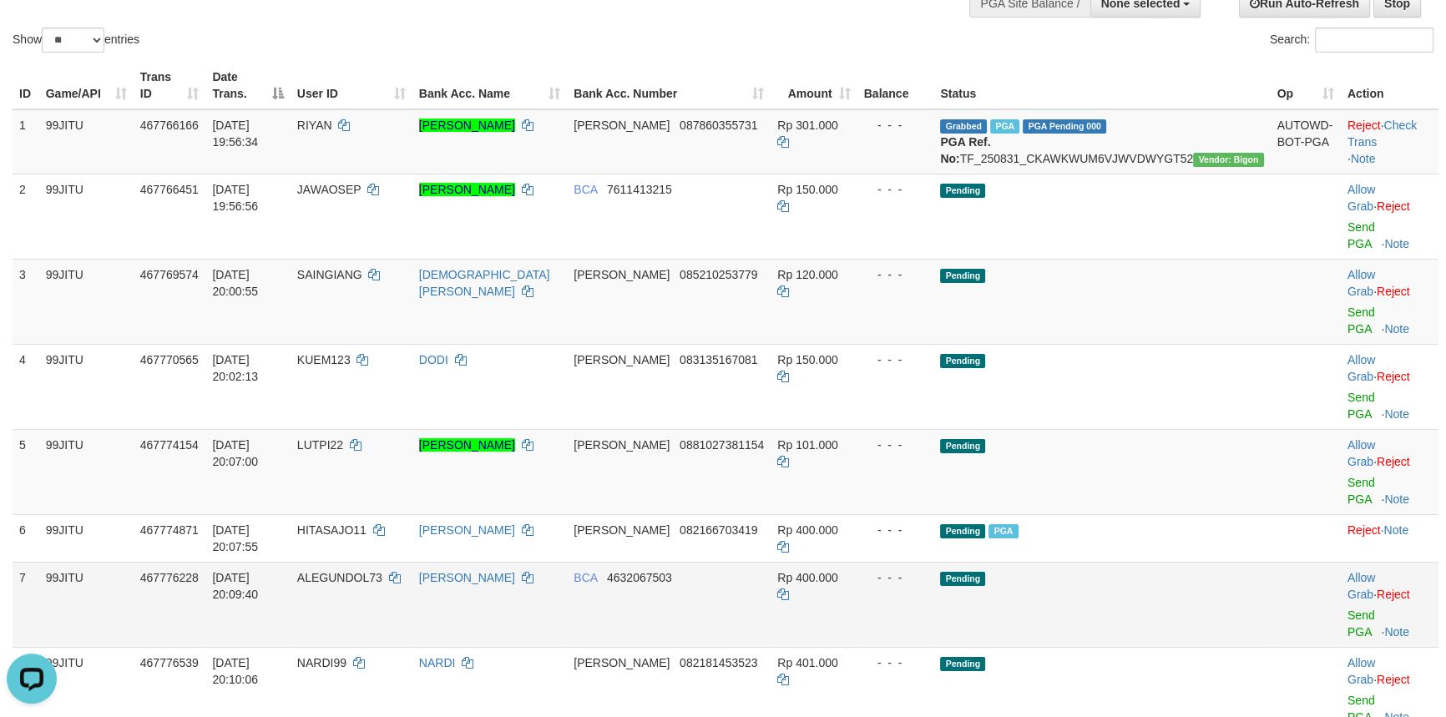
click at [382, 571] on span "ALEGUNDOL73" at bounding box center [339, 577] width 85 height 13
copy td "ALEGUNDOL73"
click at [1348, 609] on link "Send PGA" at bounding box center [1362, 624] width 28 height 30
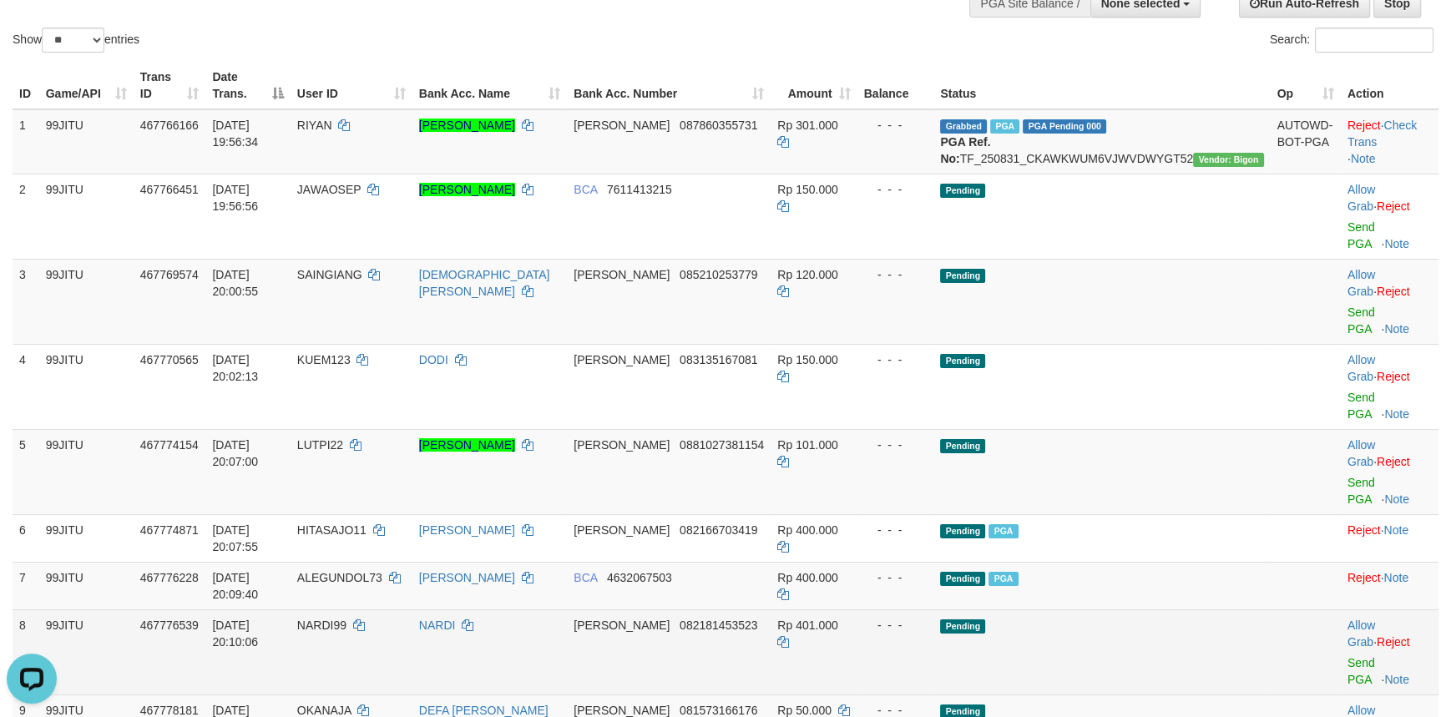
click at [346, 619] on span "NARDI99" at bounding box center [321, 625] width 49 height 13
copy td "NARDI99"
click at [1348, 656] on link "Send PGA" at bounding box center [1362, 671] width 28 height 30
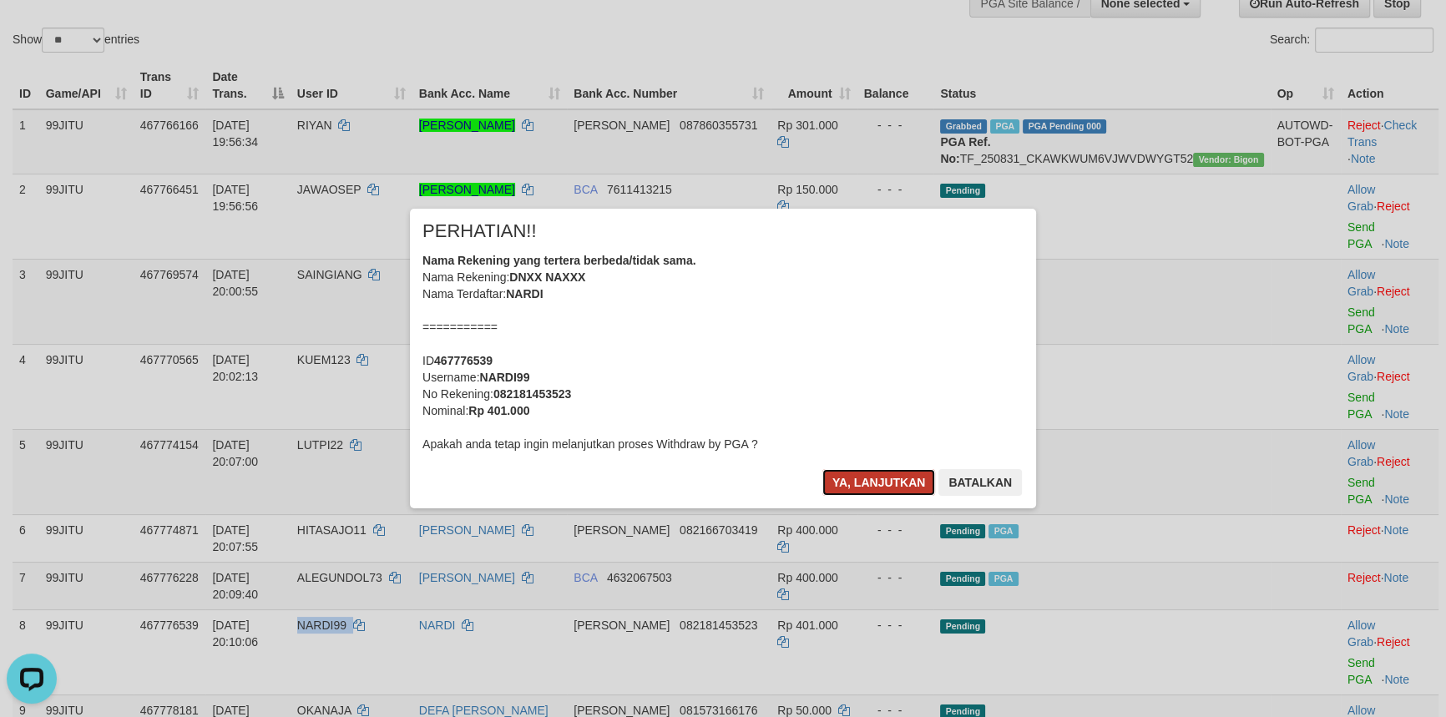
click at [836, 483] on button "Ya, lanjutkan" at bounding box center [879, 482] width 114 height 27
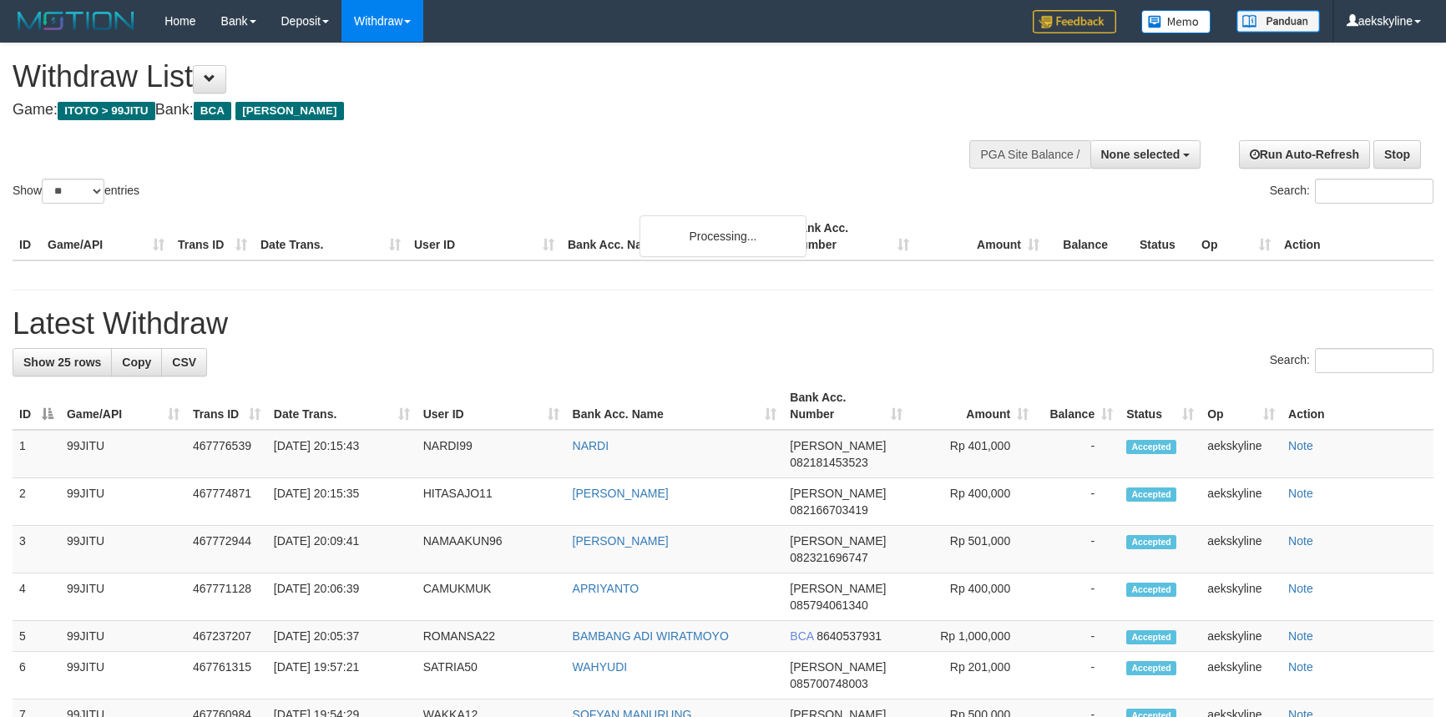
select select
select select "**"
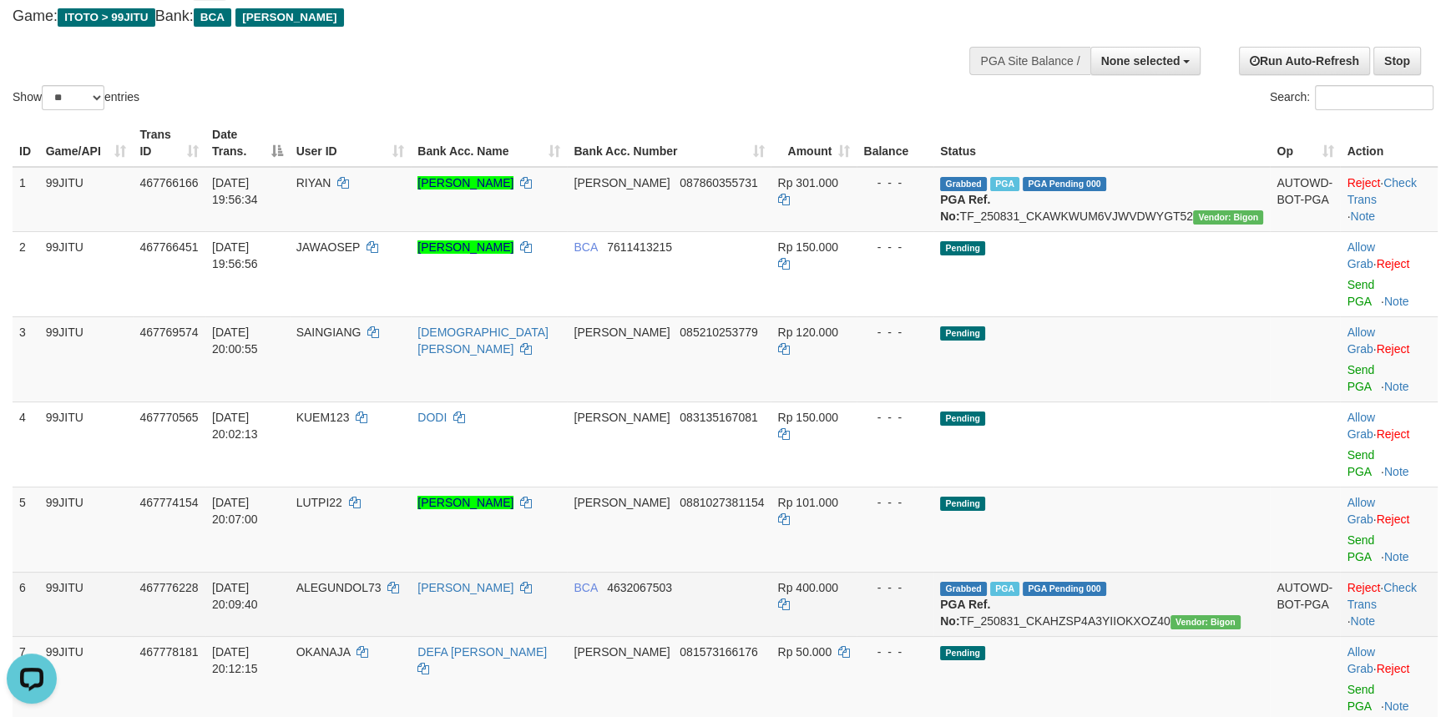
scroll to position [151, 0]
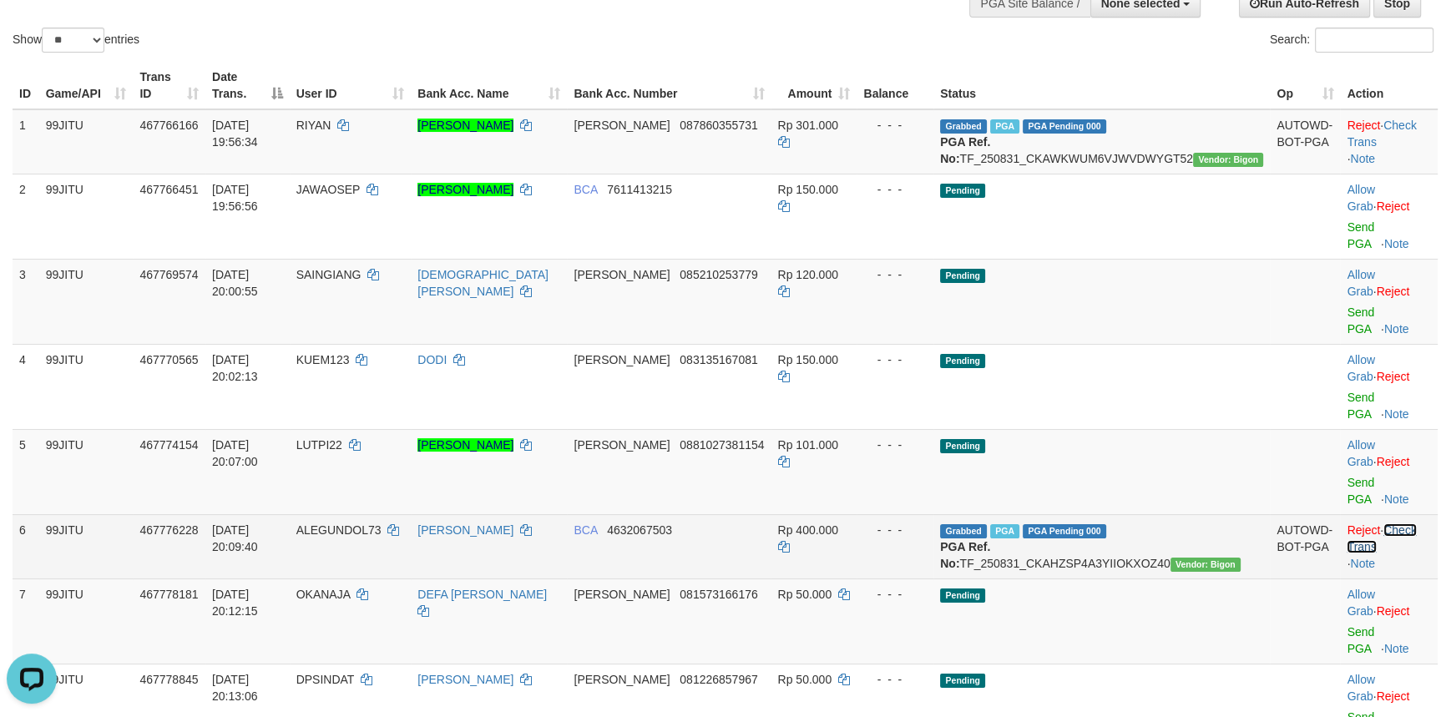
click at [1390, 524] on link "Check Trans" at bounding box center [1381, 539] width 69 height 30
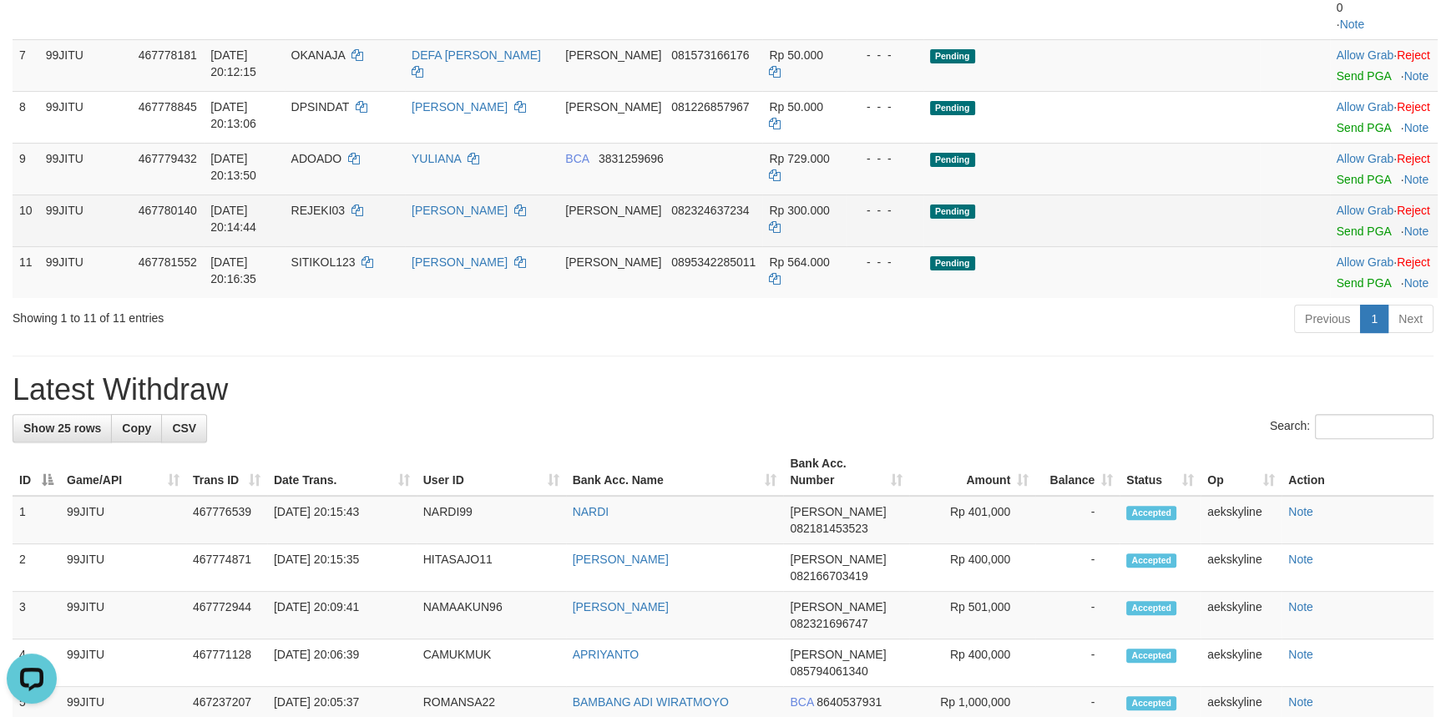
scroll to position [455, 0]
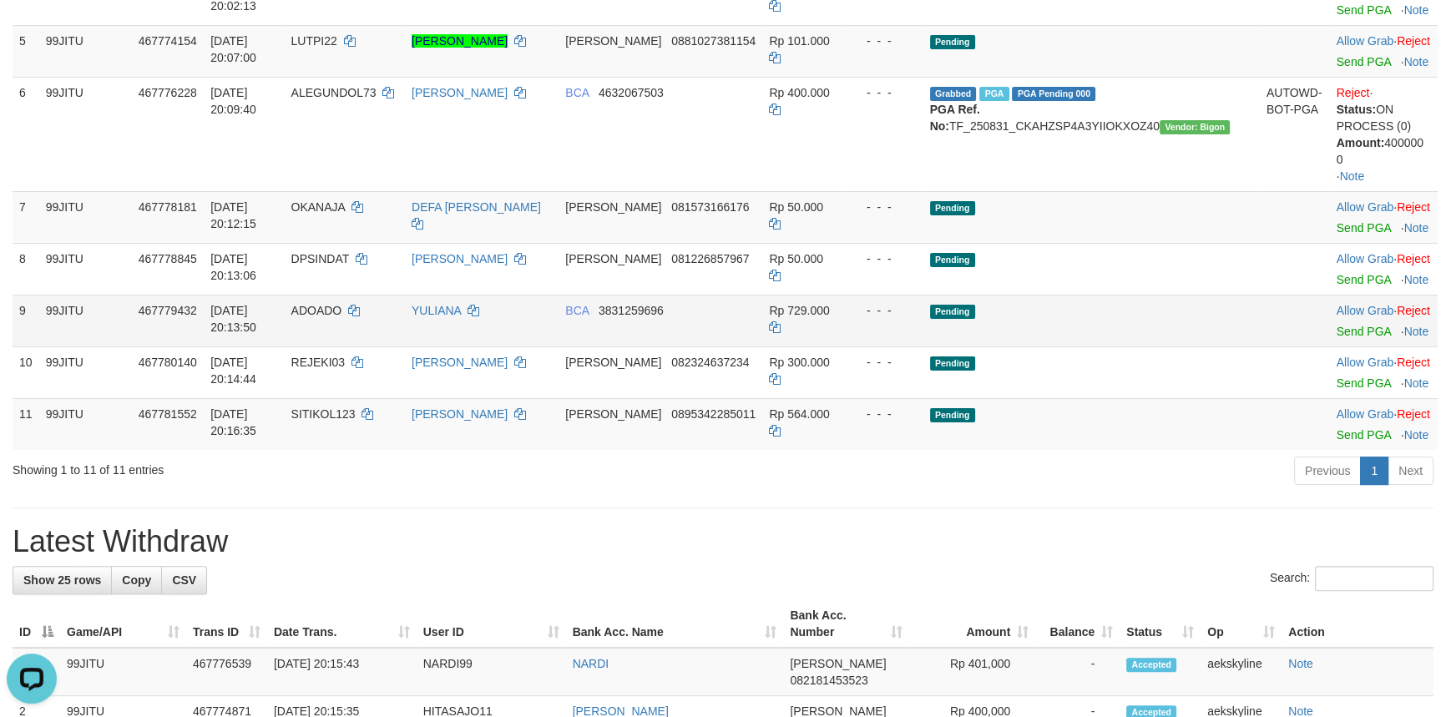
click at [342, 317] on span "ADOADO" at bounding box center [316, 310] width 51 height 13
copy td "ADOADO"
click at [1354, 338] on link "Send PGA" at bounding box center [1364, 331] width 54 height 13
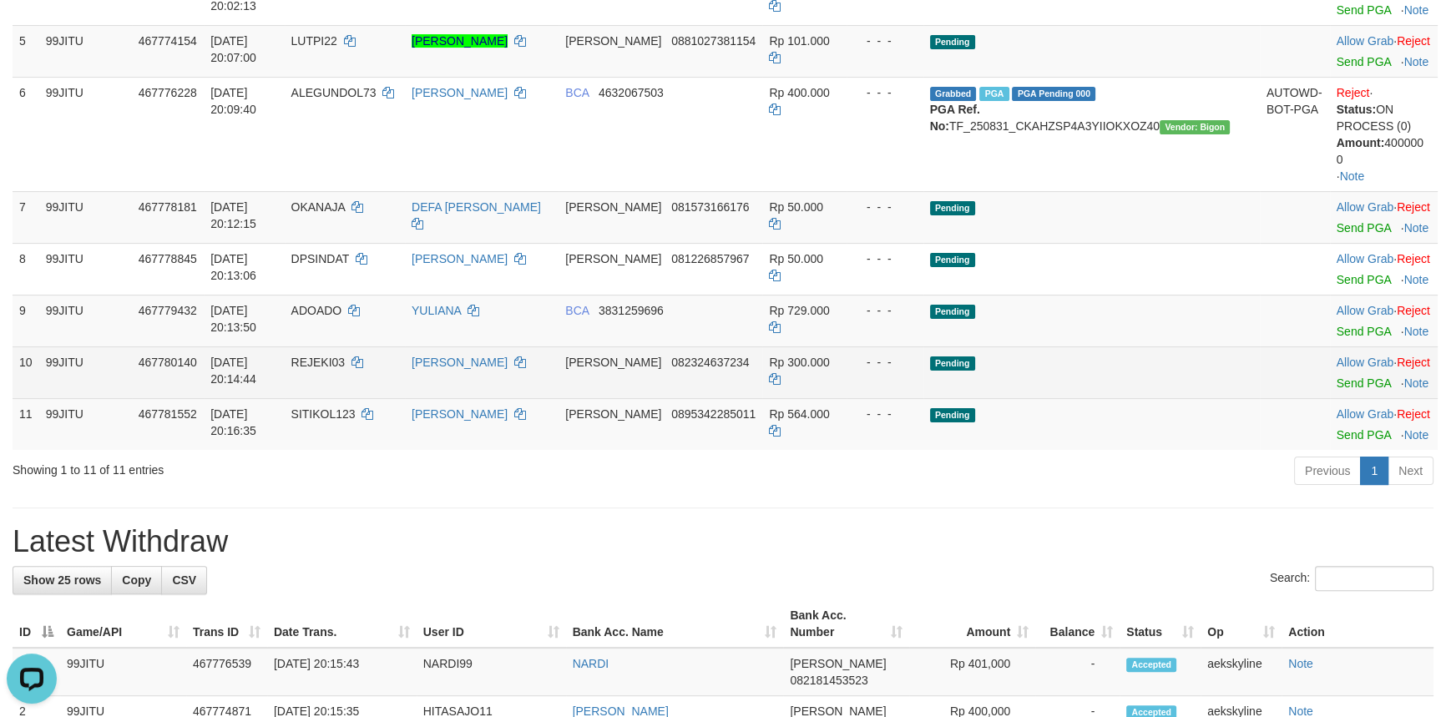
click at [346, 369] on span "REJEKI03" at bounding box center [318, 362] width 54 height 13
drag, startPoint x: 374, startPoint y: 373, endPoint x: 412, endPoint y: 365, distance: 39.3
click at [346, 369] on span "REJEKI03" at bounding box center [318, 362] width 54 height 13
copy td "REJEKI03"
click at [1357, 390] on link "Send PGA" at bounding box center [1364, 383] width 54 height 13
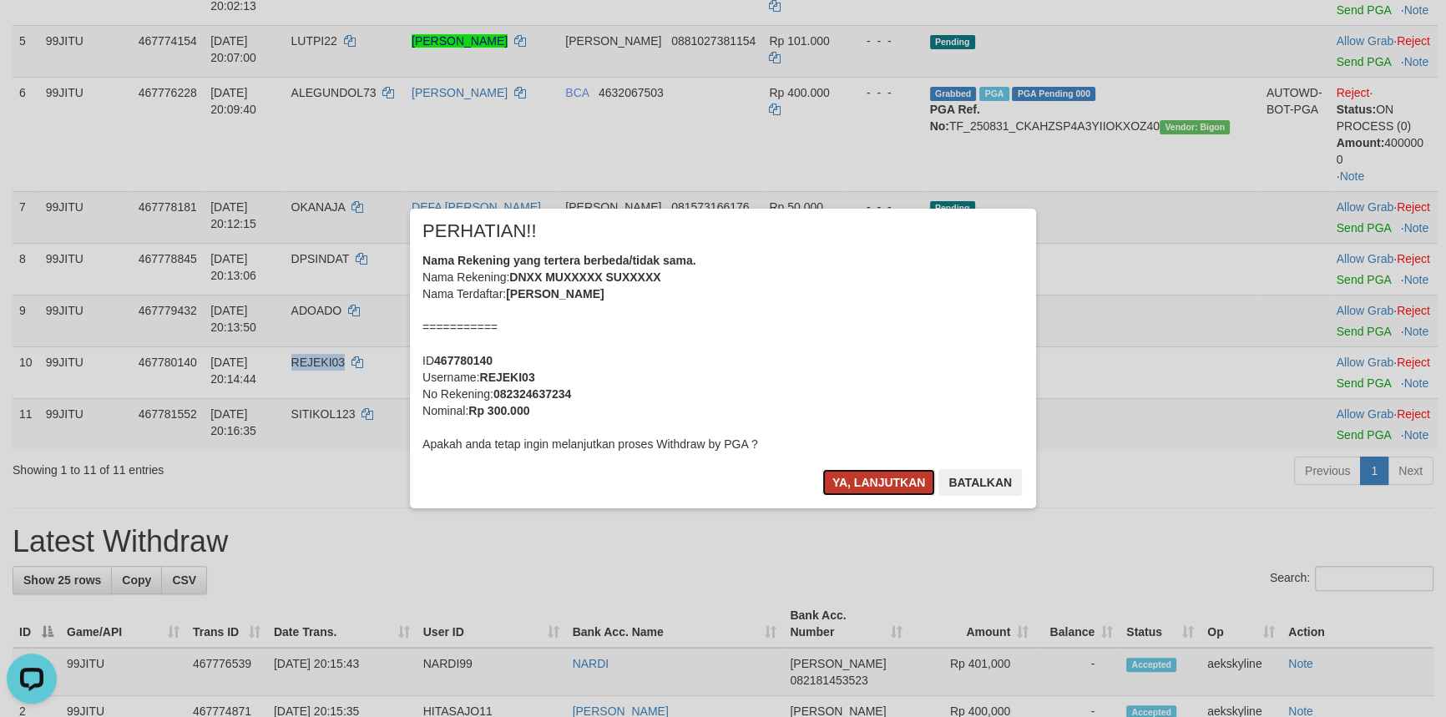
click at [874, 487] on button "Ya, lanjutkan" at bounding box center [879, 482] width 114 height 27
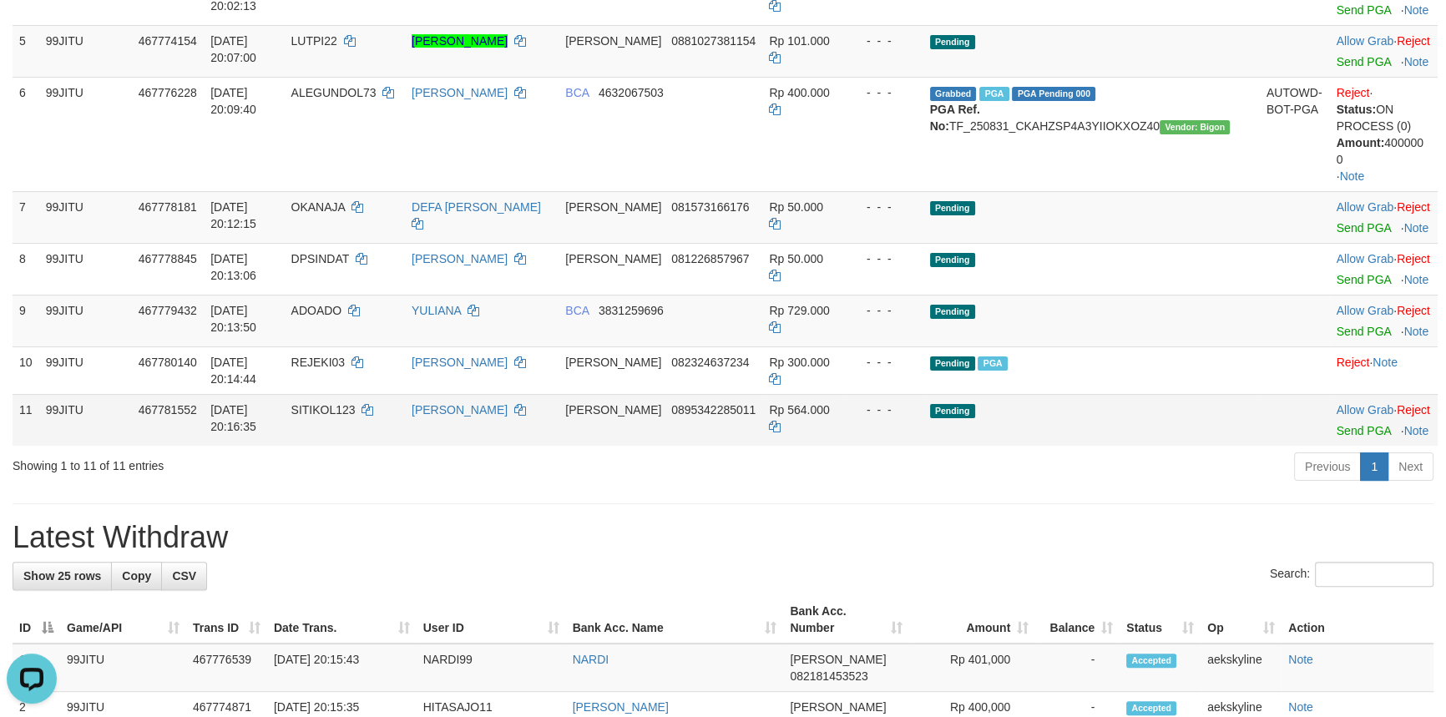
click at [380, 417] on td "SITIKOL123" at bounding box center [345, 420] width 120 height 52
copy td "SITIKOL123"
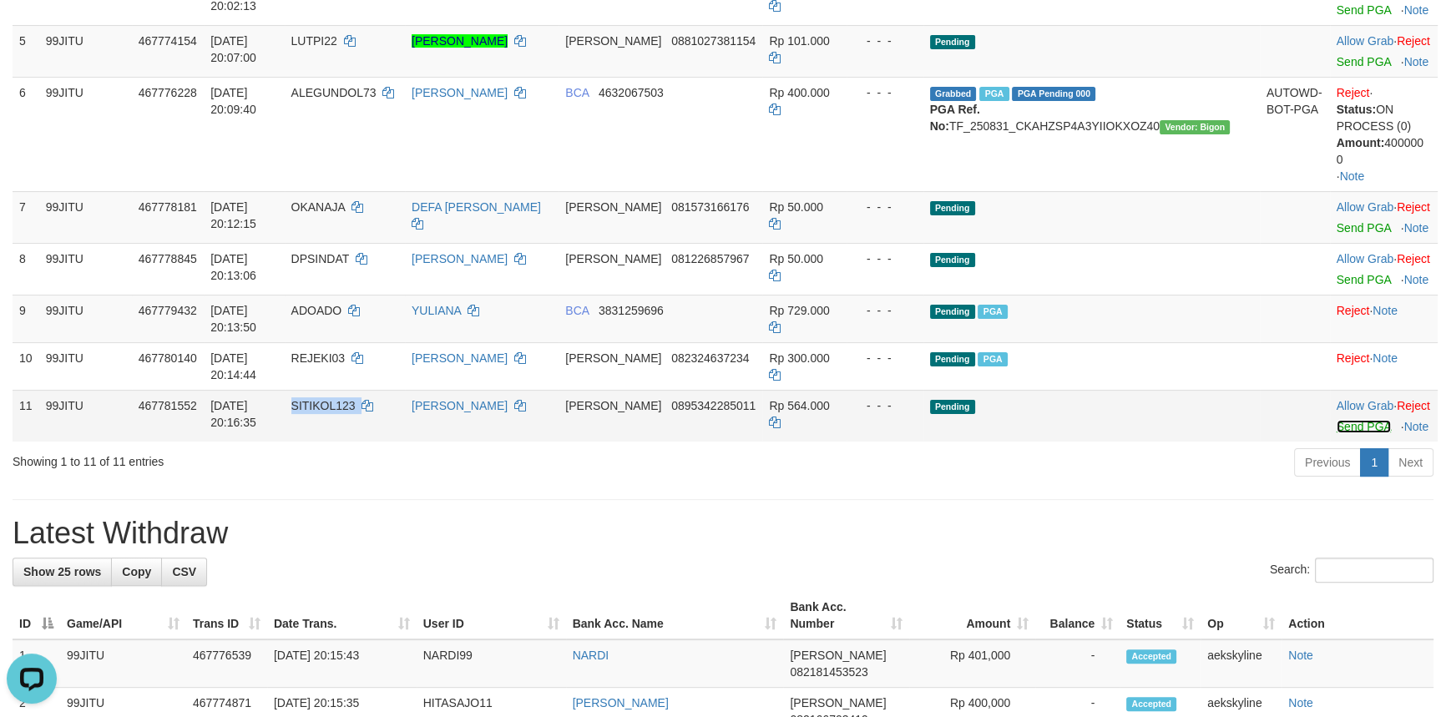
click at [1353, 420] on link "Send PGA" at bounding box center [1364, 426] width 54 height 13
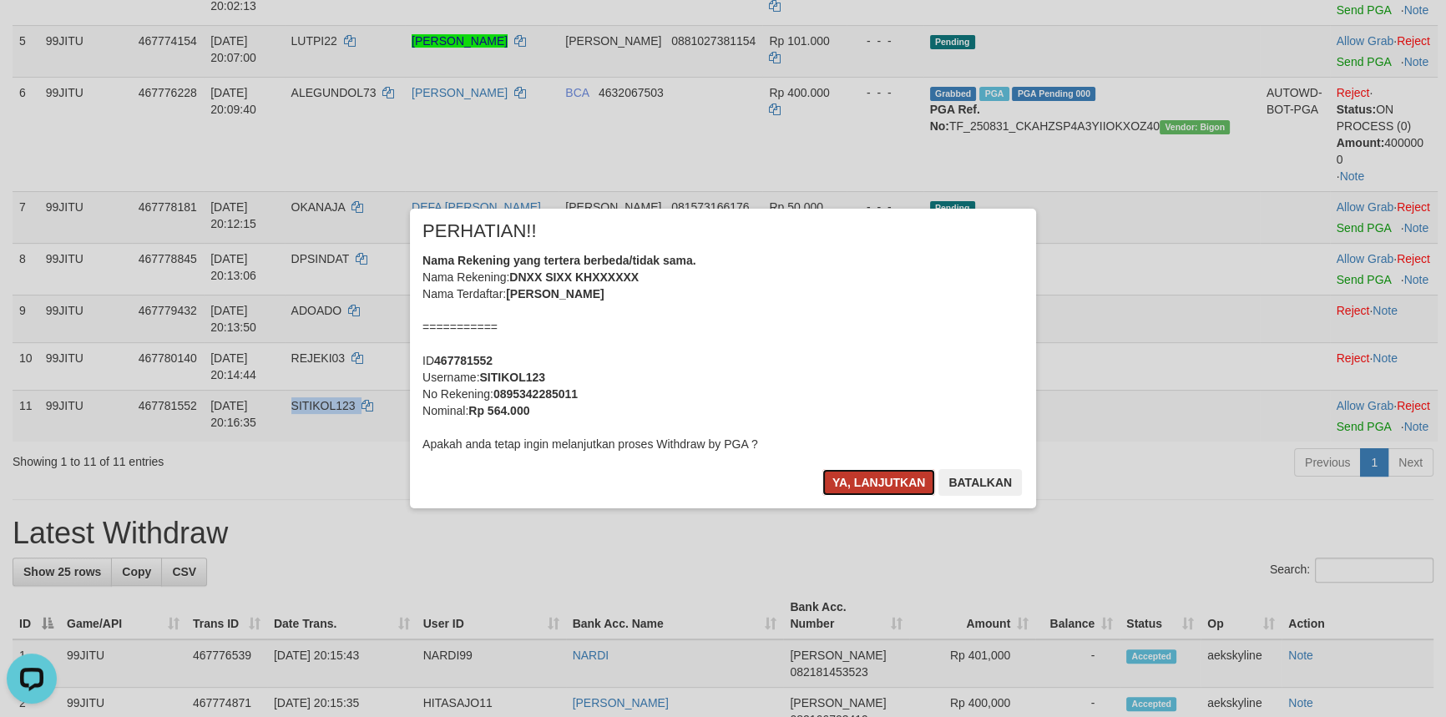
click at [883, 473] on button "Ya, lanjutkan" at bounding box center [879, 482] width 114 height 27
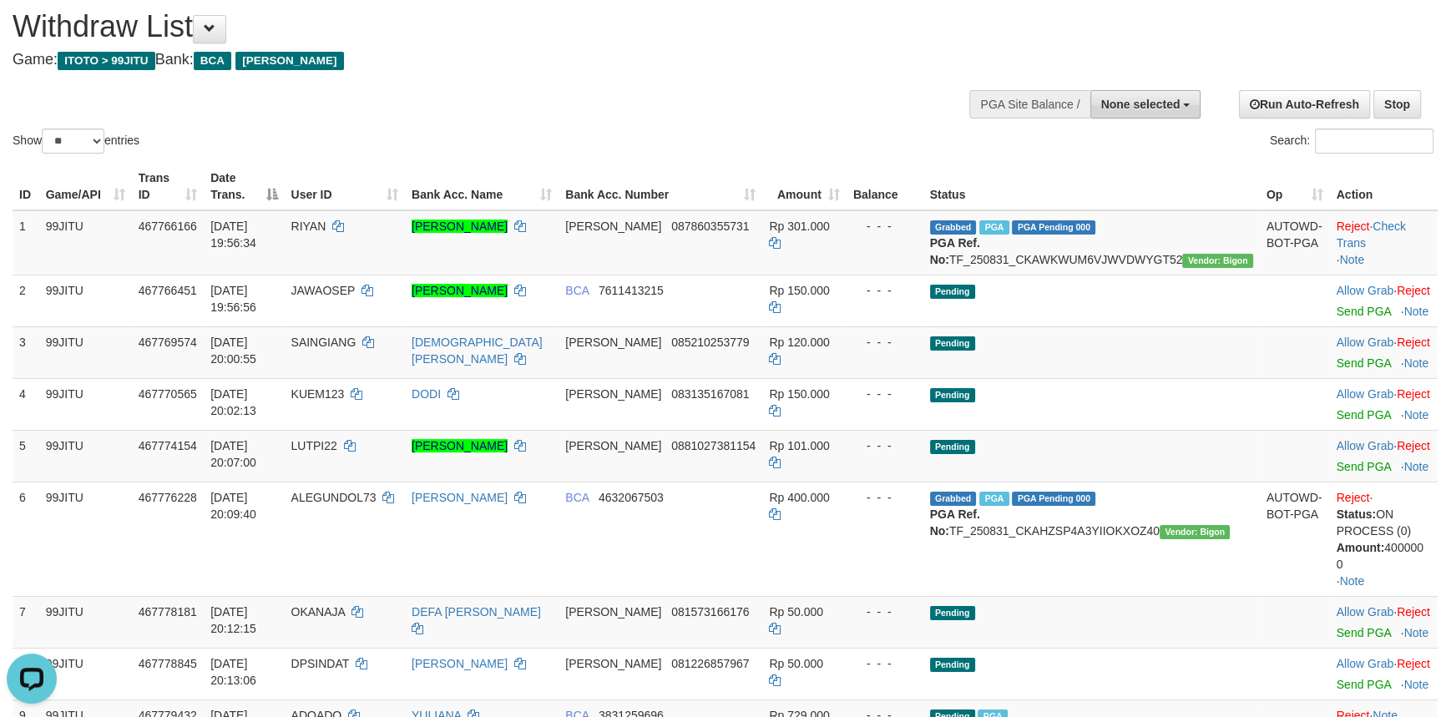
scroll to position [0, 0]
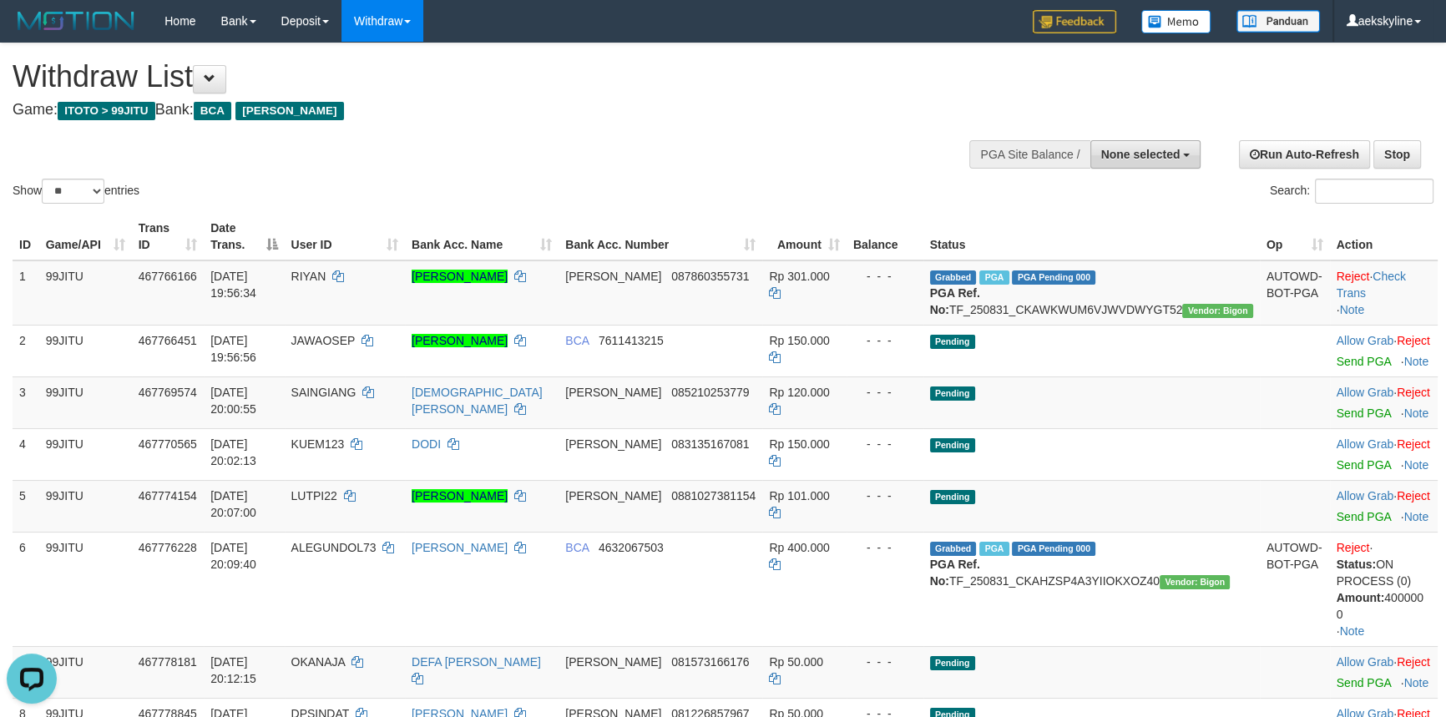
click at [1132, 156] on span "None selected" at bounding box center [1140, 154] width 79 height 13
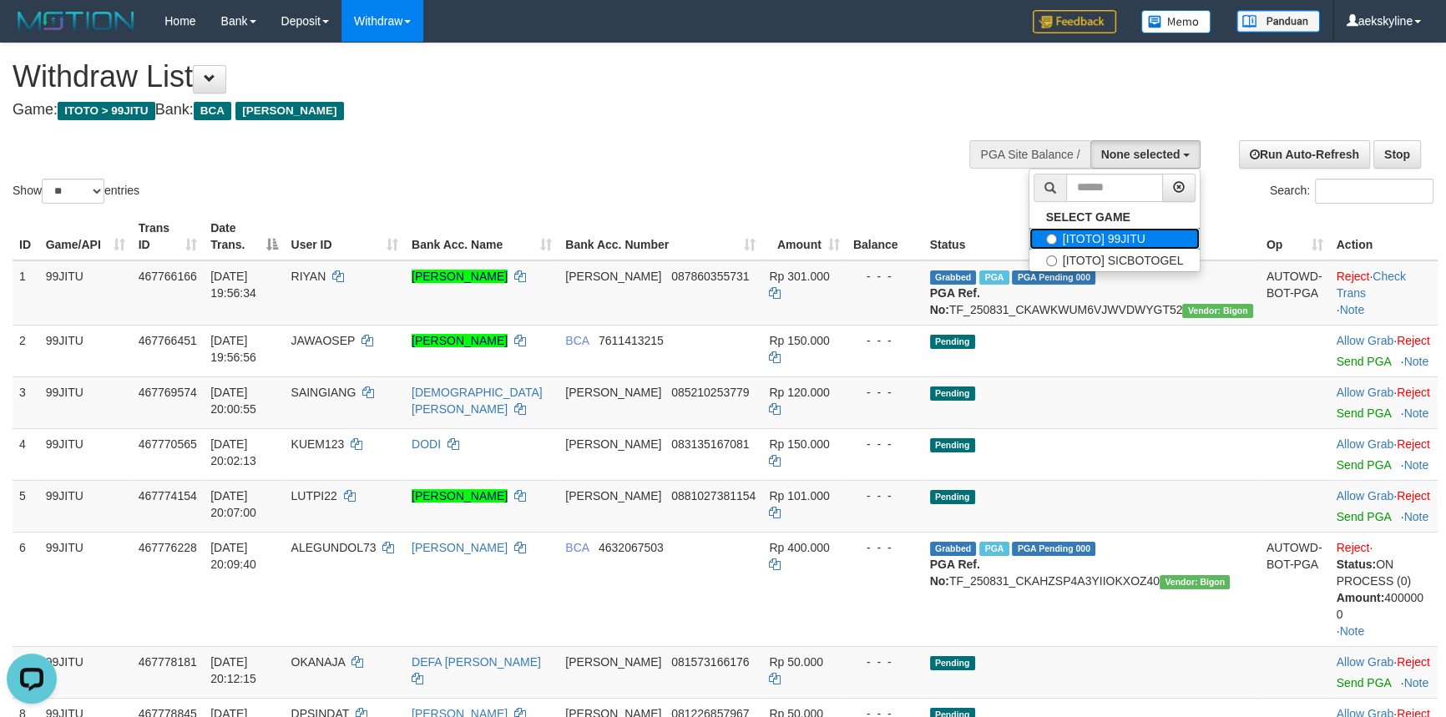
click at [1144, 230] on label "[ITOTO] 99JITU" at bounding box center [1114, 239] width 171 height 22
select select "***"
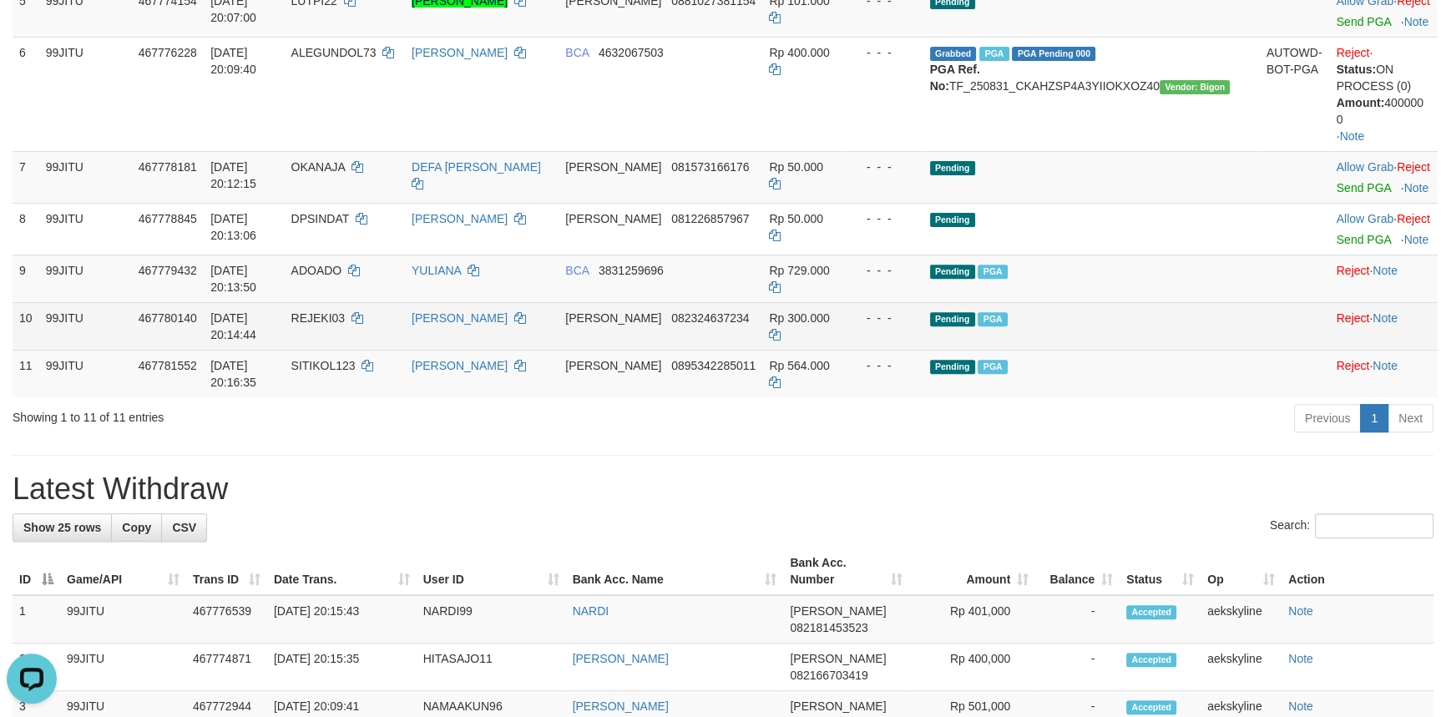
scroll to position [759, 0]
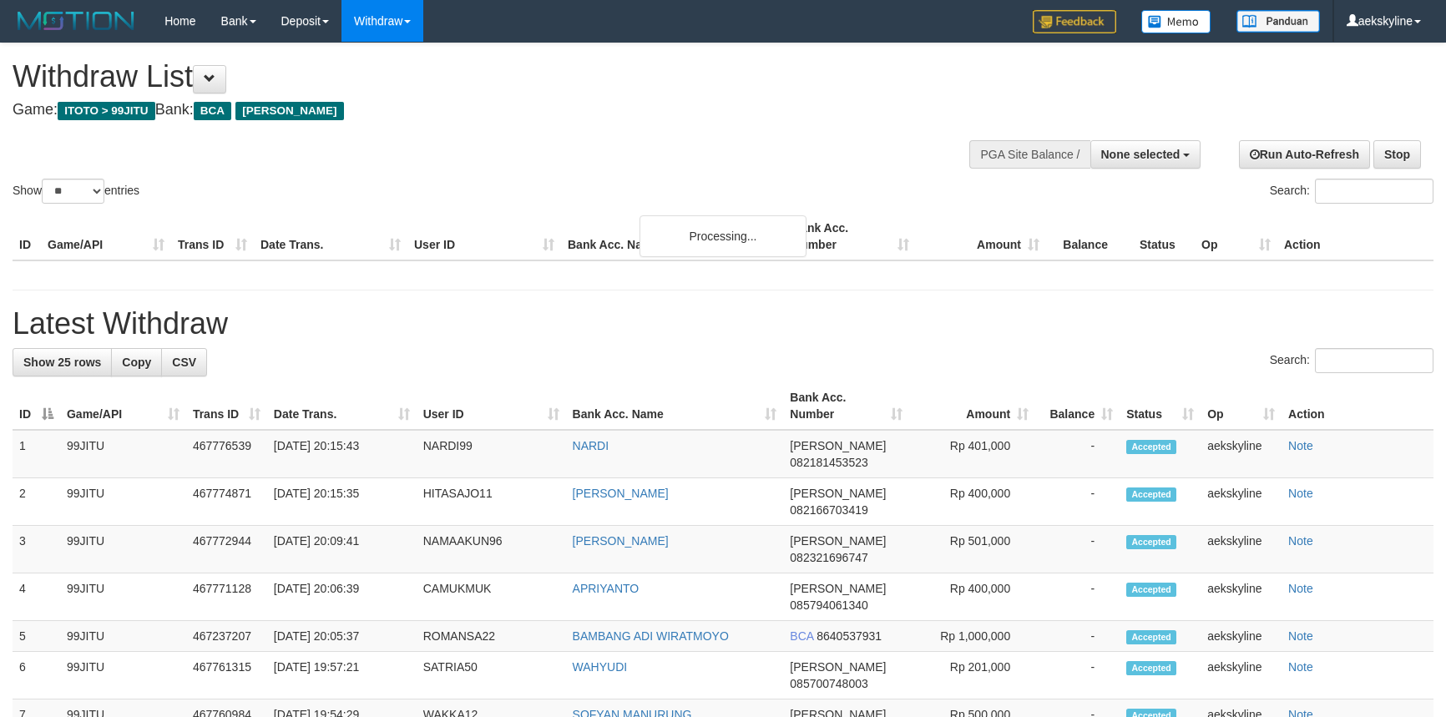
select select
select select "**"
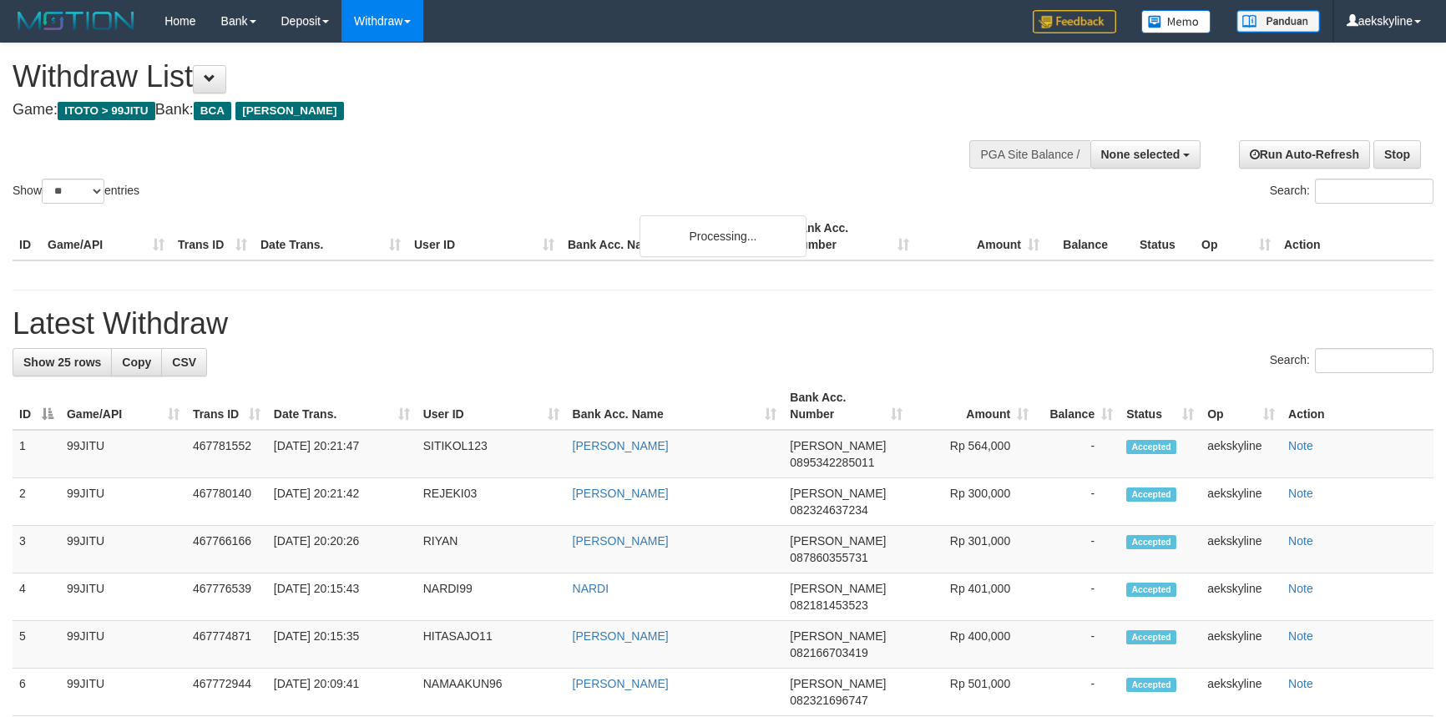
select select
select select "**"
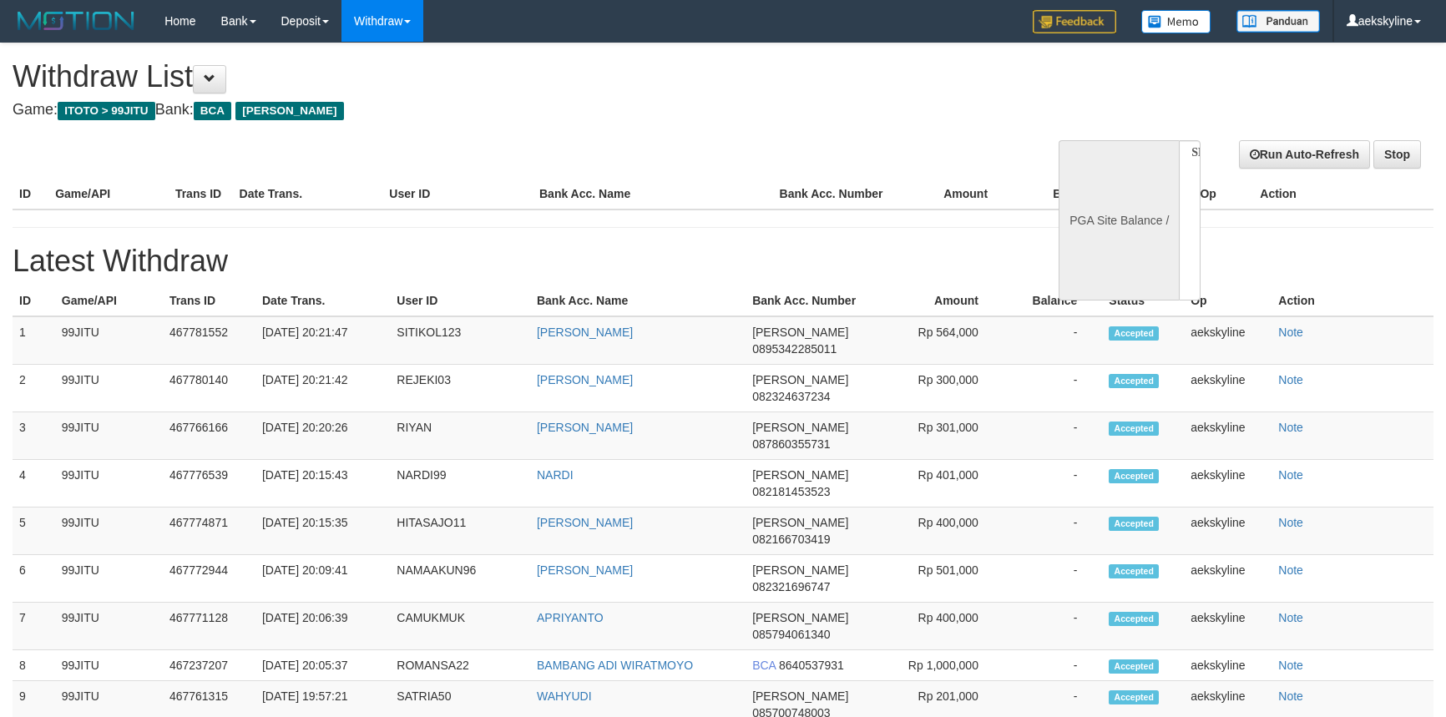
select select
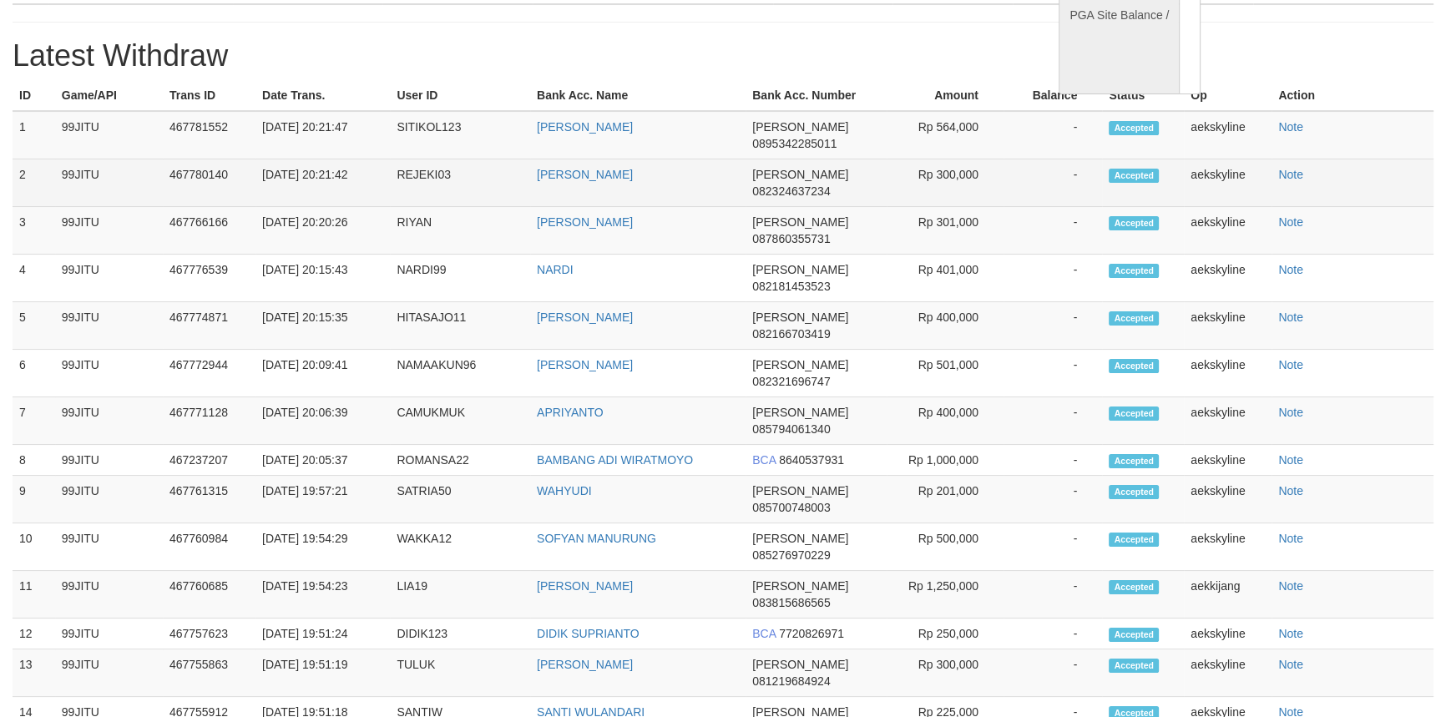
select select "**"
select select
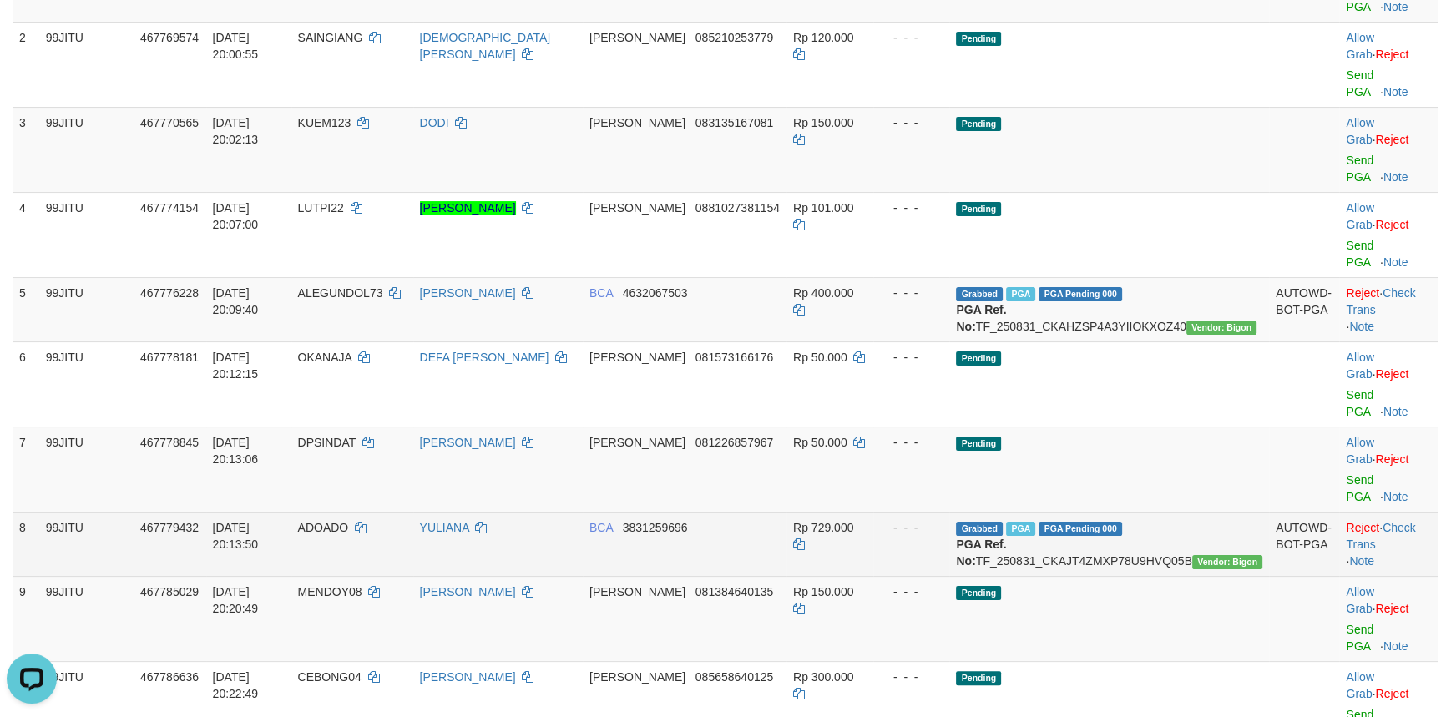
scroll to position [357, 0]
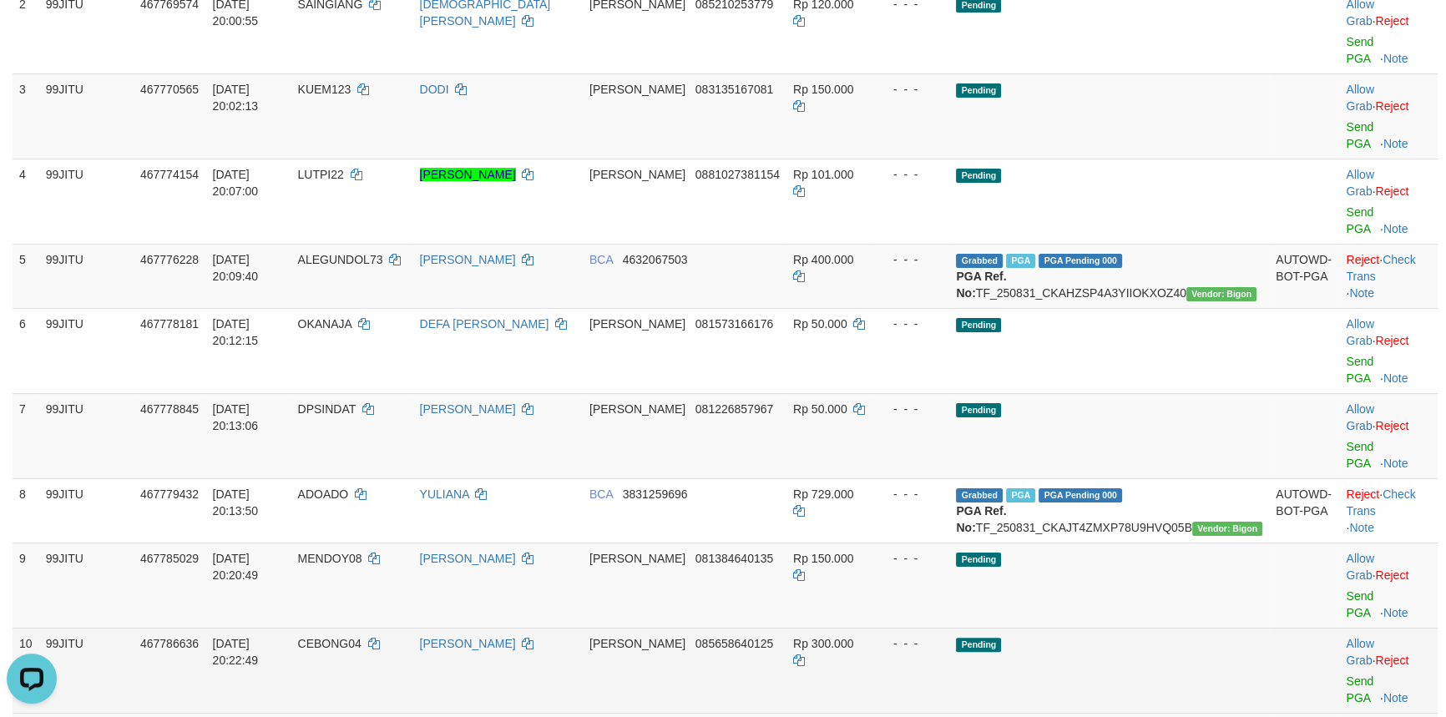
click at [362, 637] on span "CEBONG04" at bounding box center [329, 643] width 63 height 13
copy td "CEBONG04"
click at [1348, 675] on link "Send PGA" at bounding box center [1360, 690] width 28 height 30
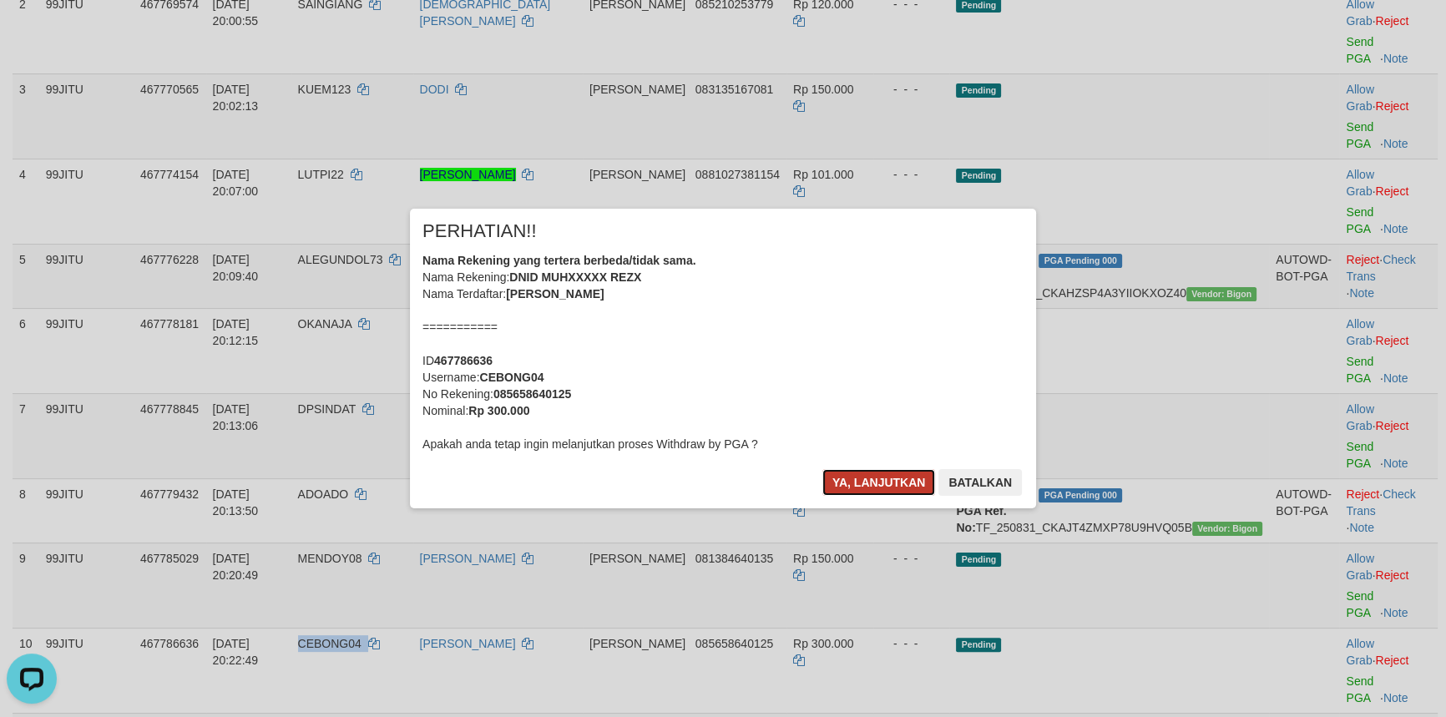
click at [877, 480] on button "Ya, lanjutkan" at bounding box center [879, 482] width 114 height 27
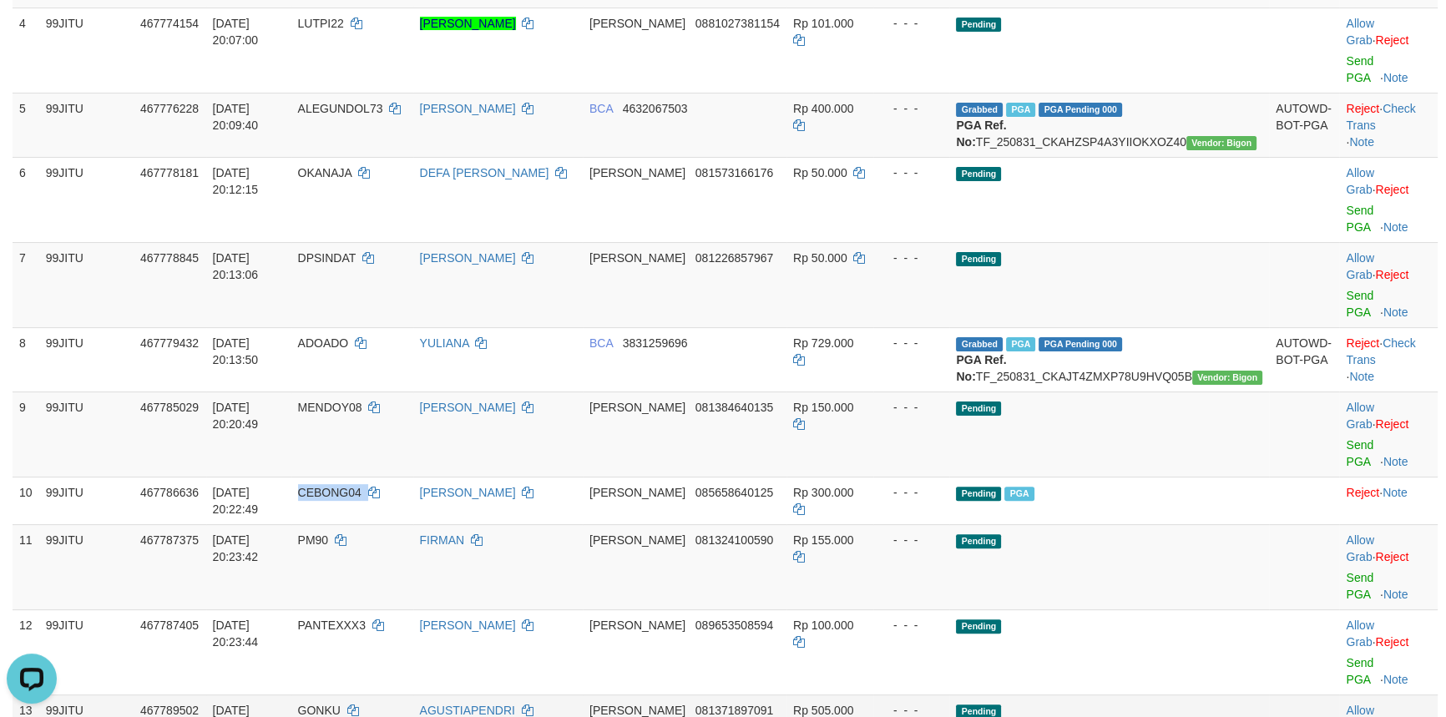
scroll to position [509, 0]
click at [341, 703] on span "GONKU" at bounding box center [319, 709] width 43 height 13
copy span "GONKU"
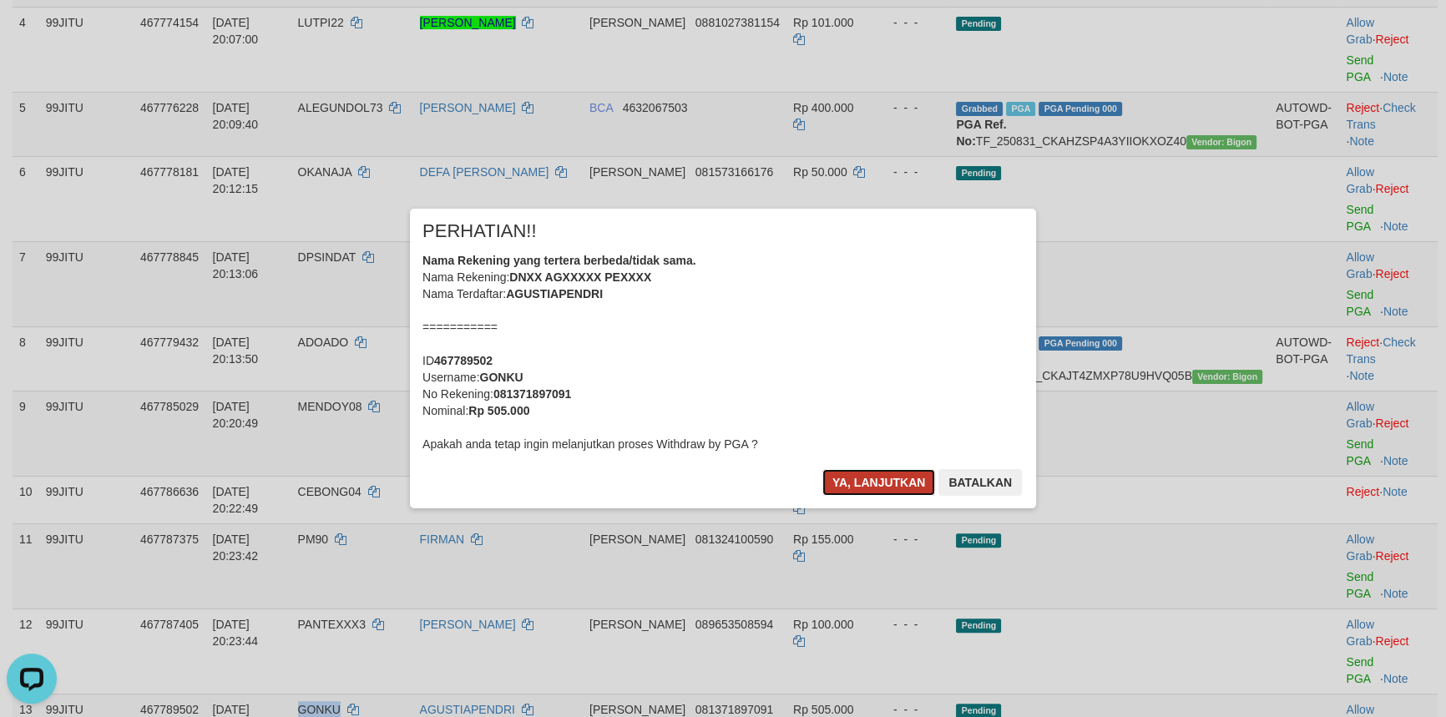
click at [875, 483] on button "Ya, lanjutkan" at bounding box center [879, 482] width 114 height 27
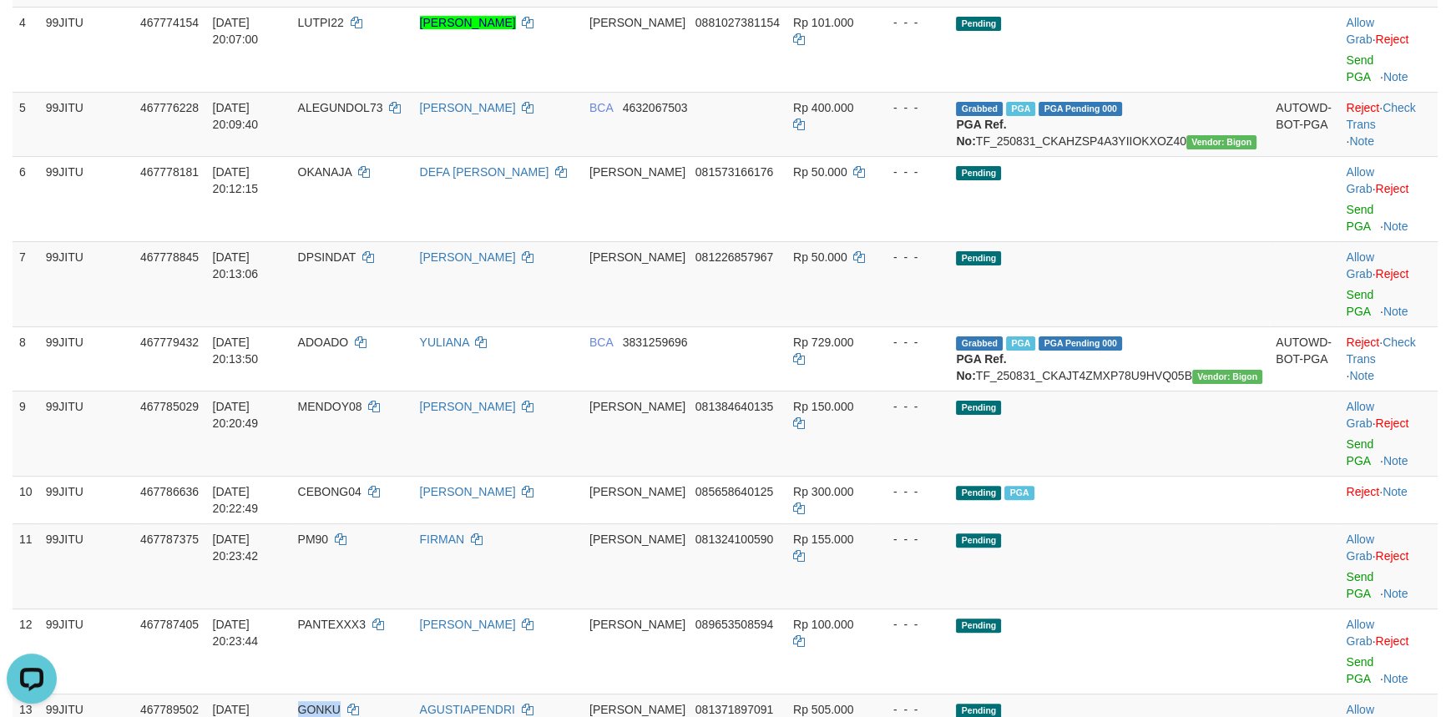
scroll to position [660, 0]
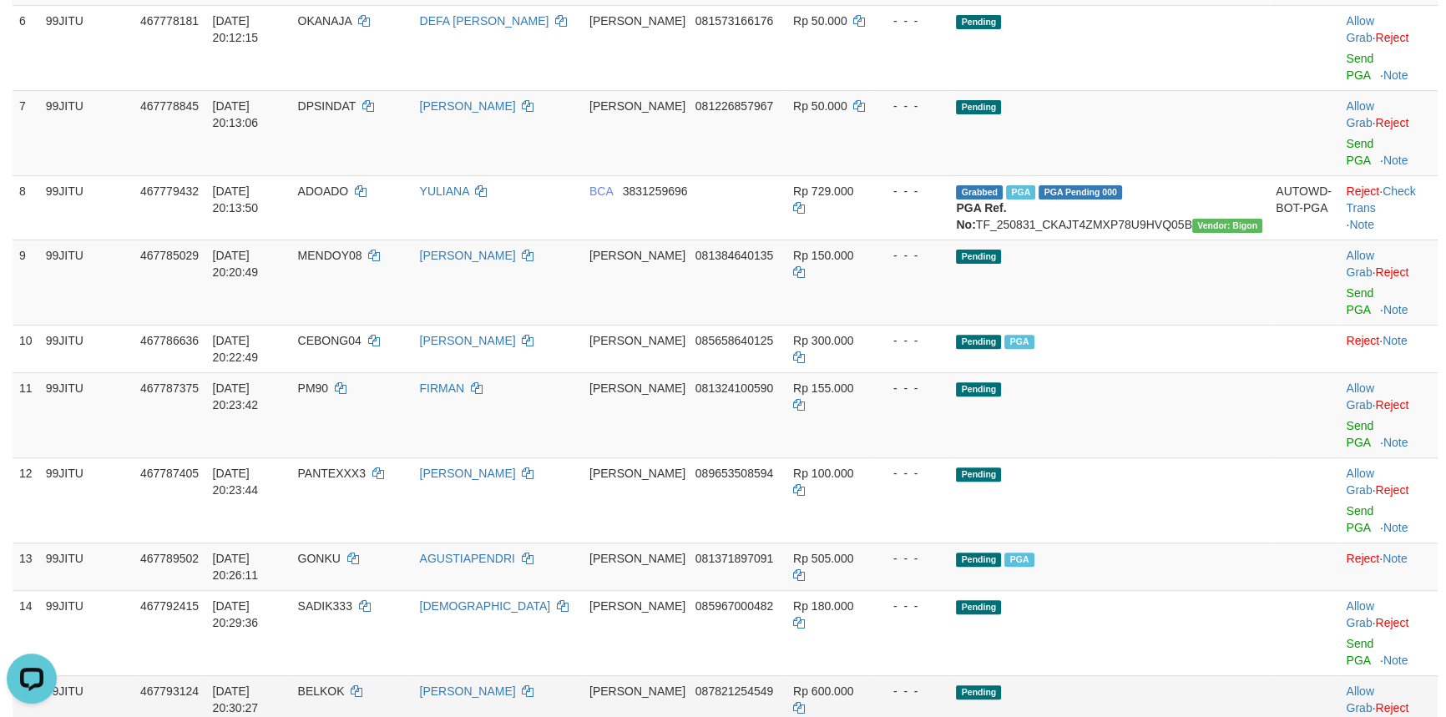
click at [345, 685] on span "BELKOK" at bounding box center [321, 691] width 47 height 13
copy td "BELKOK"
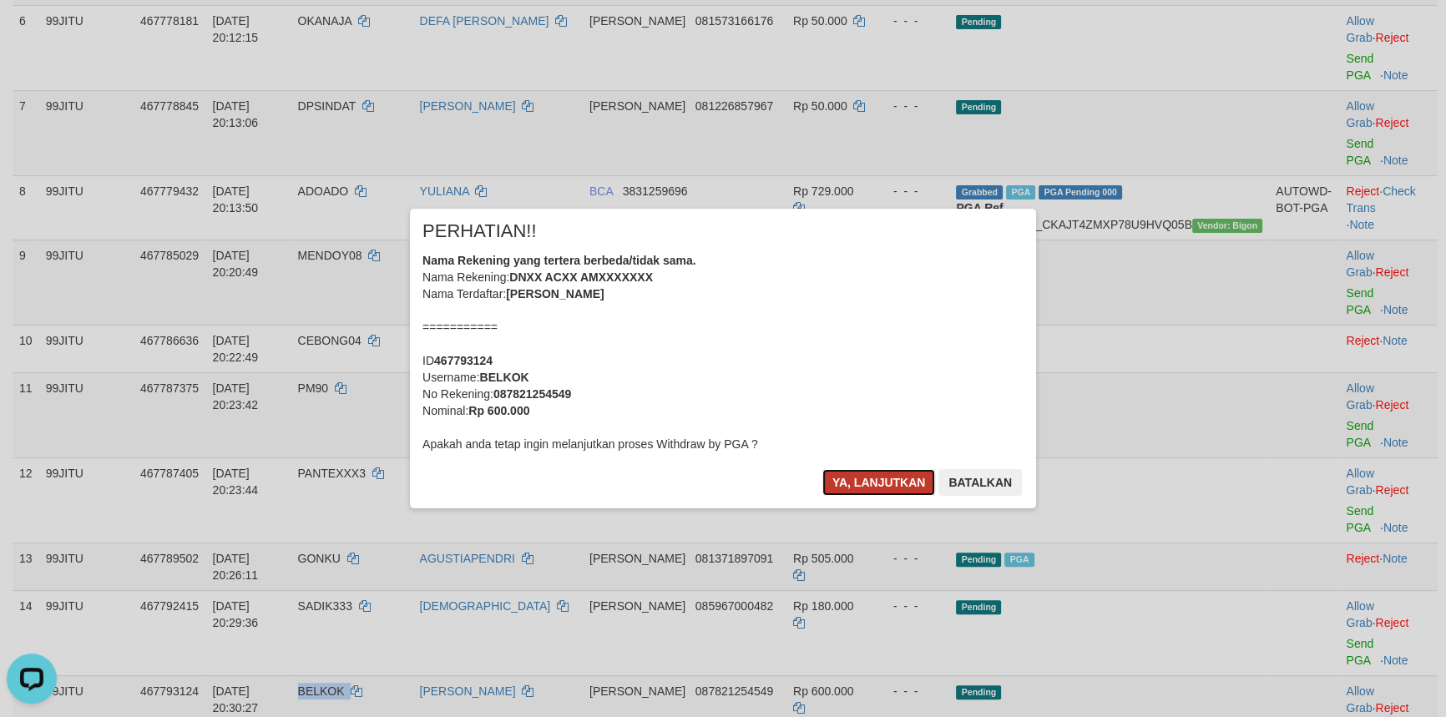
click at [875, 472] on button "Ya, lanjutkan" at bounding box center [879, 482] width 114 height 27
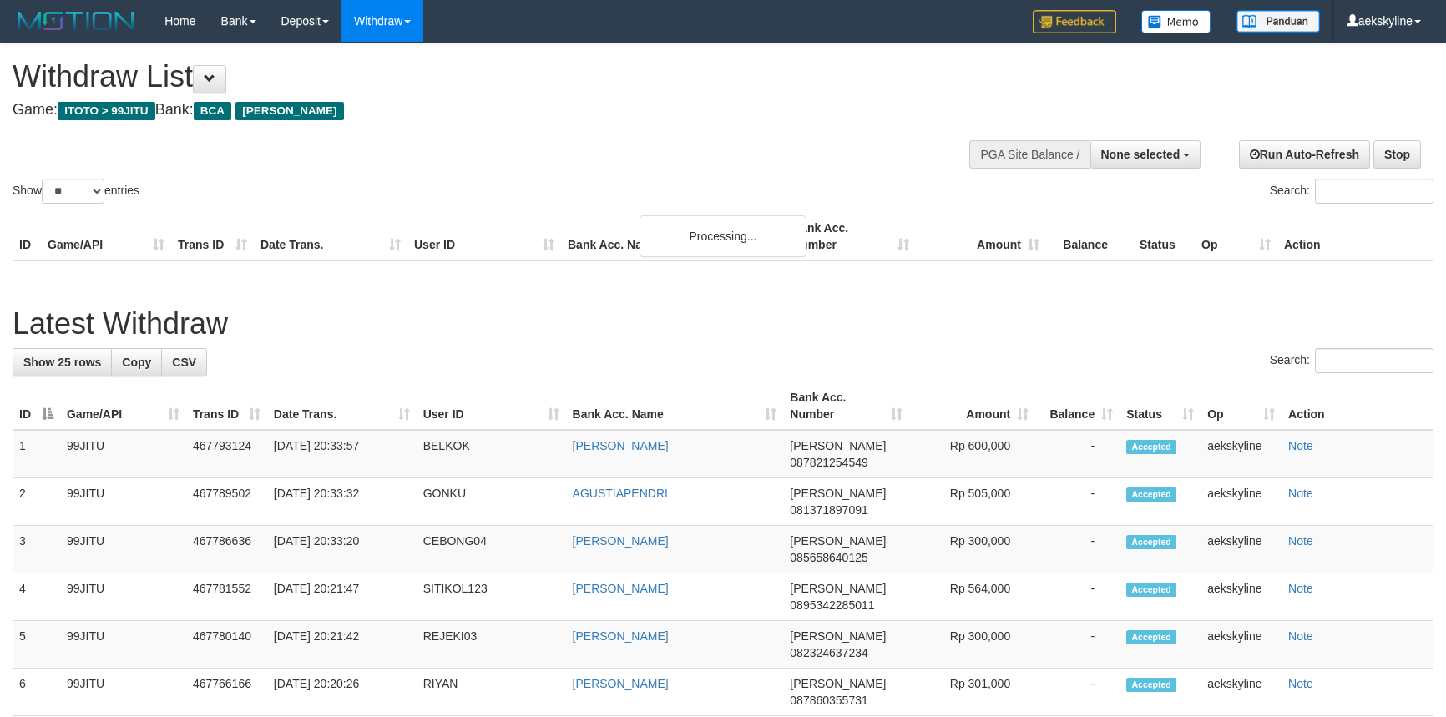
select select
select select "**"
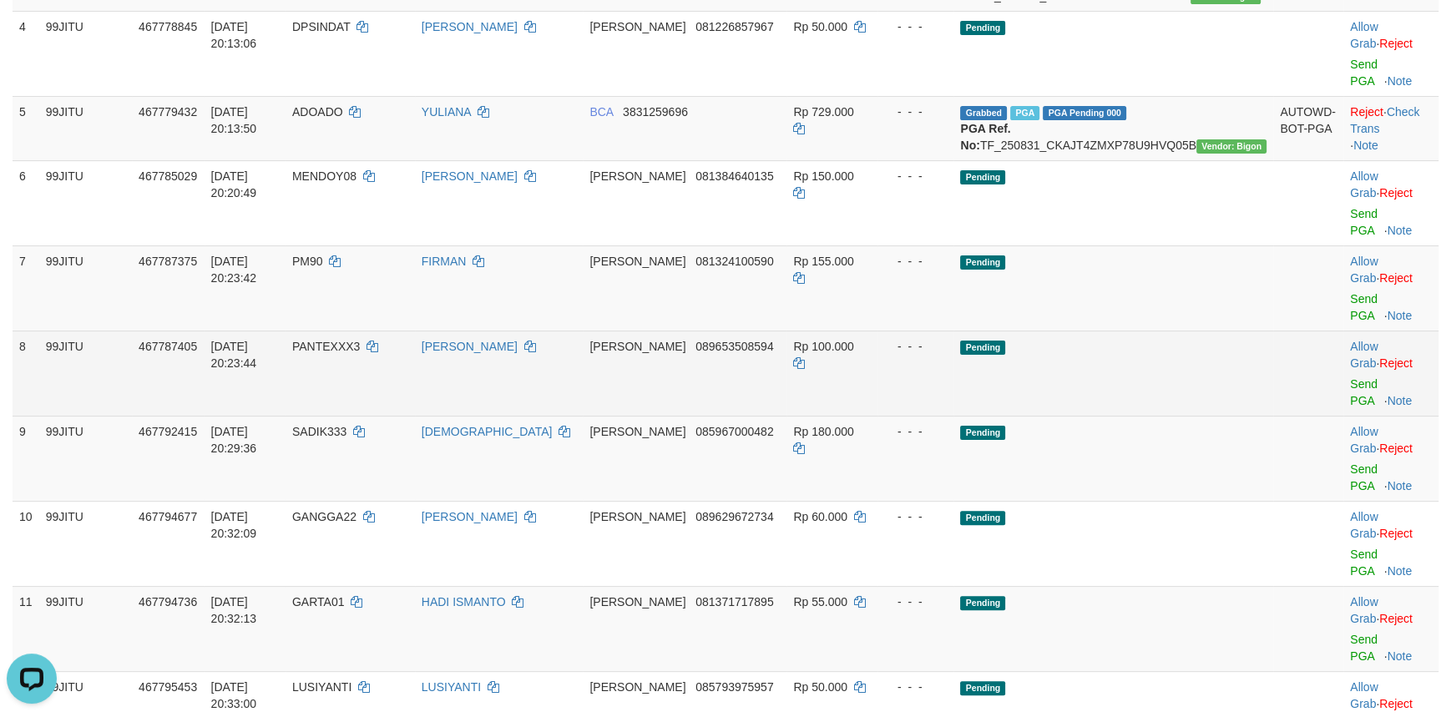
scroll to position [522, 0]
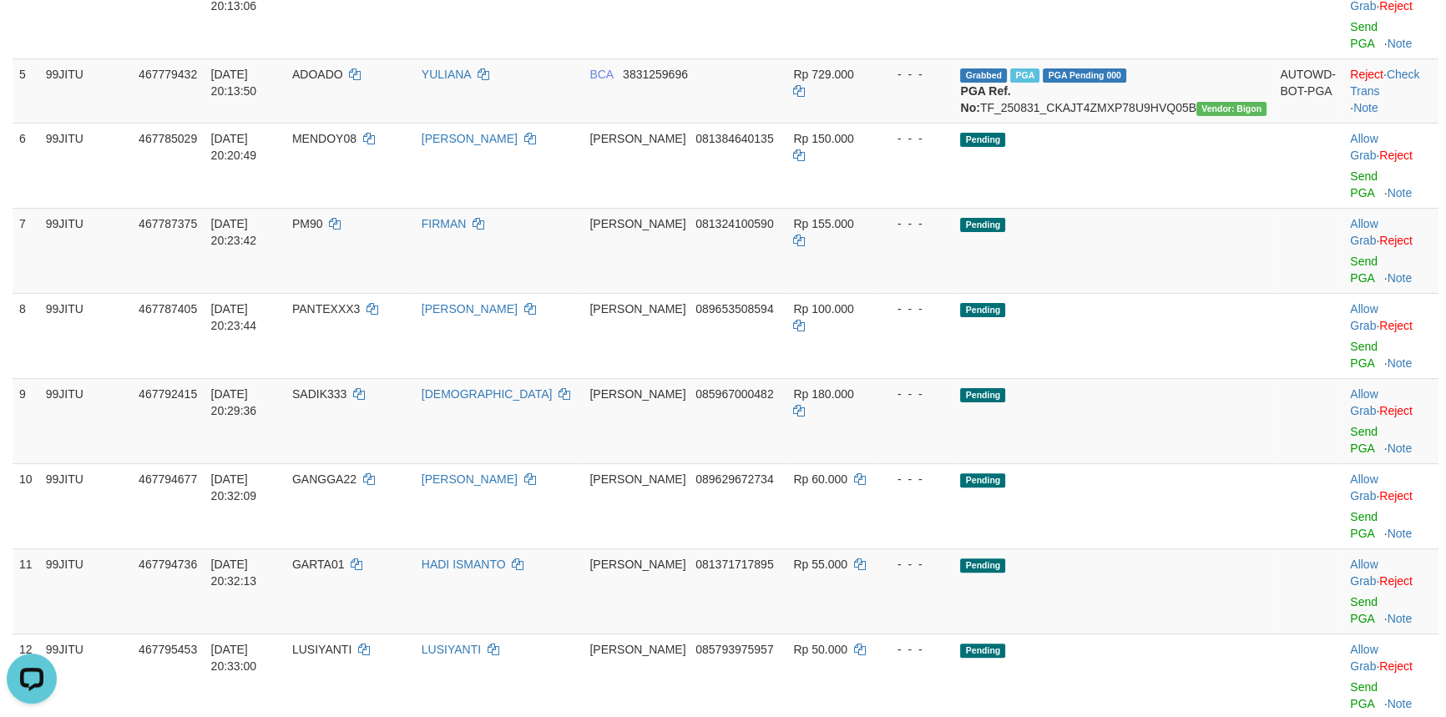
copy span "JUPITER24"
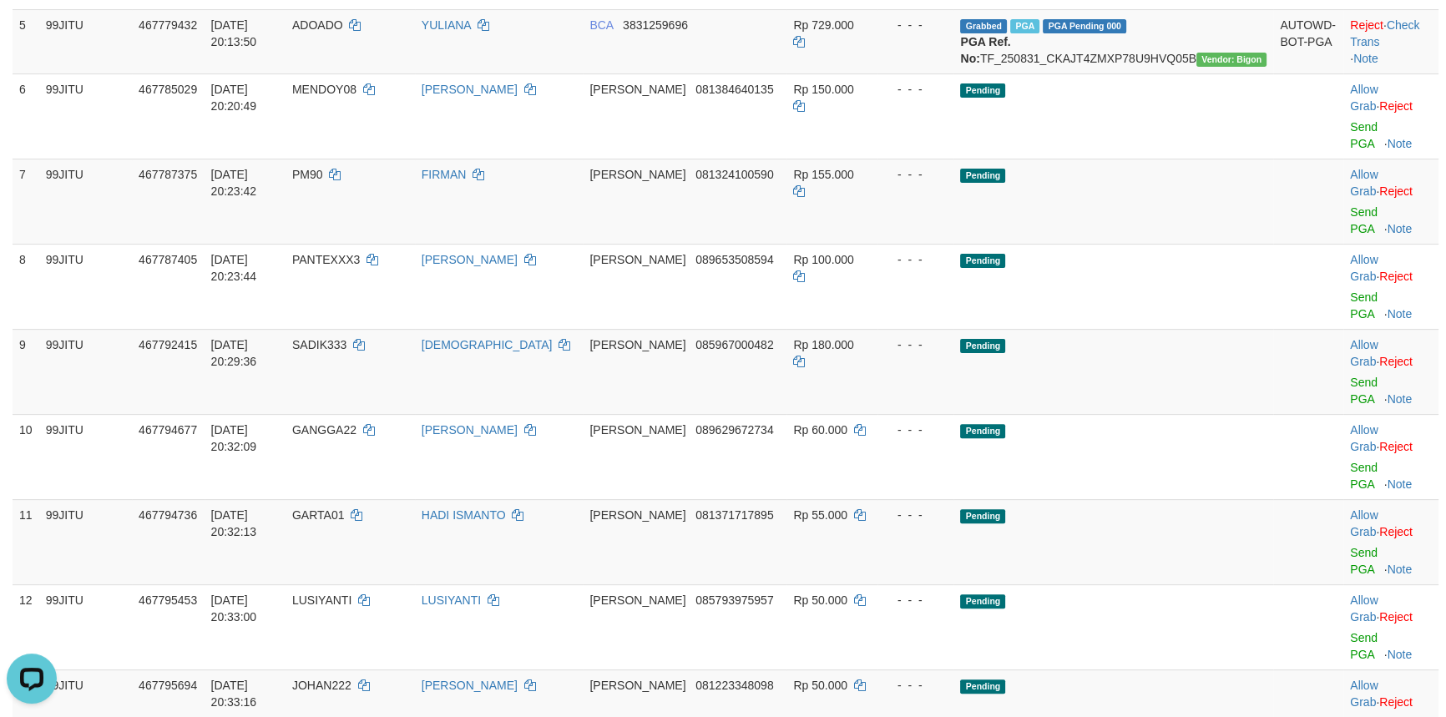
scroll to position [674, 0]
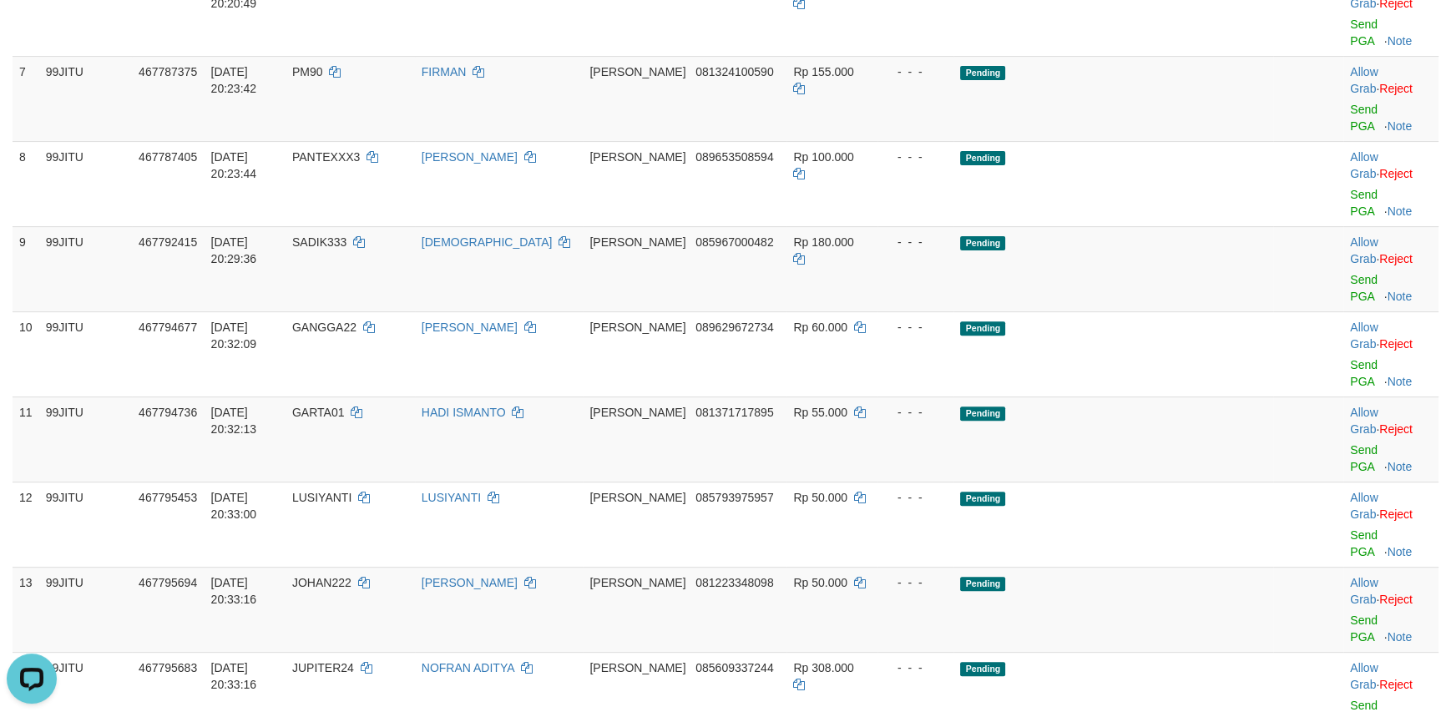
copy td "UBET"
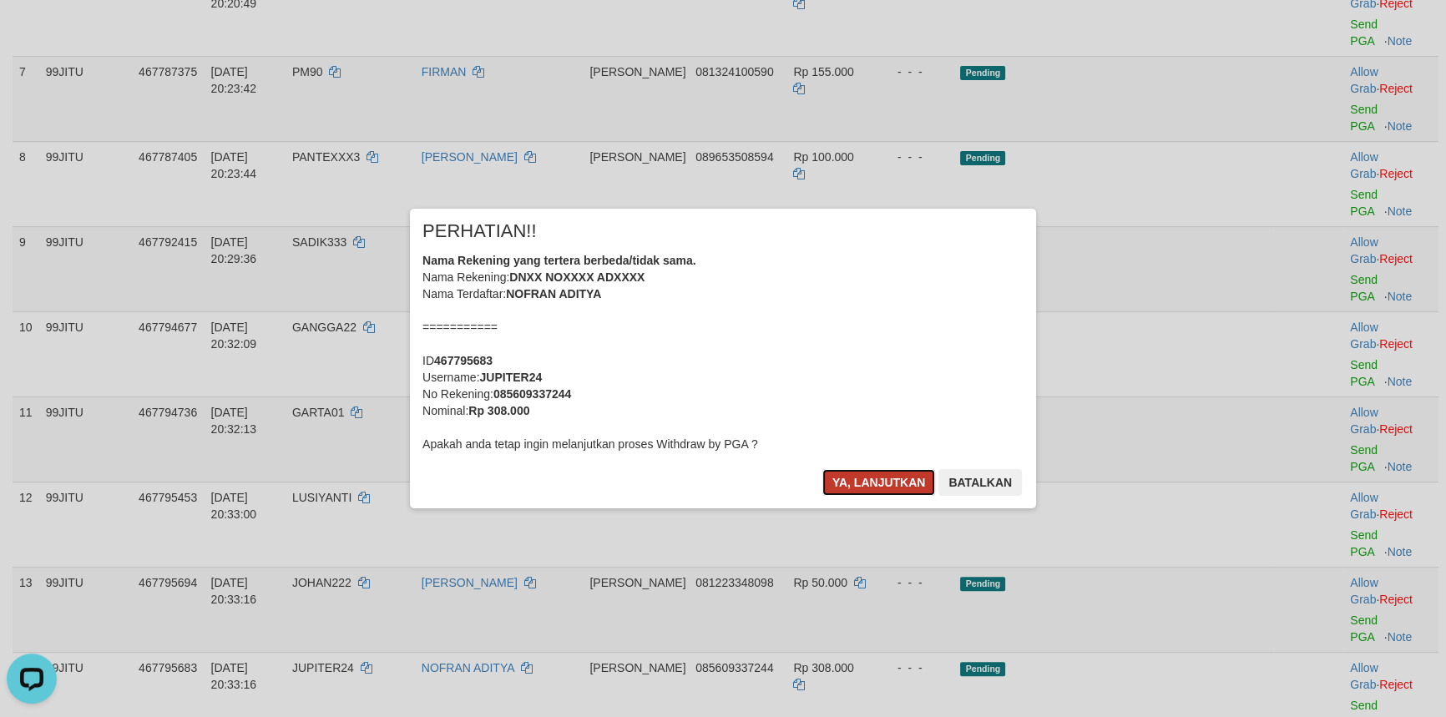
click at [856, 476] on button "Ya, lanjutkan" at bounding box center [879, 482] width 114 height 27
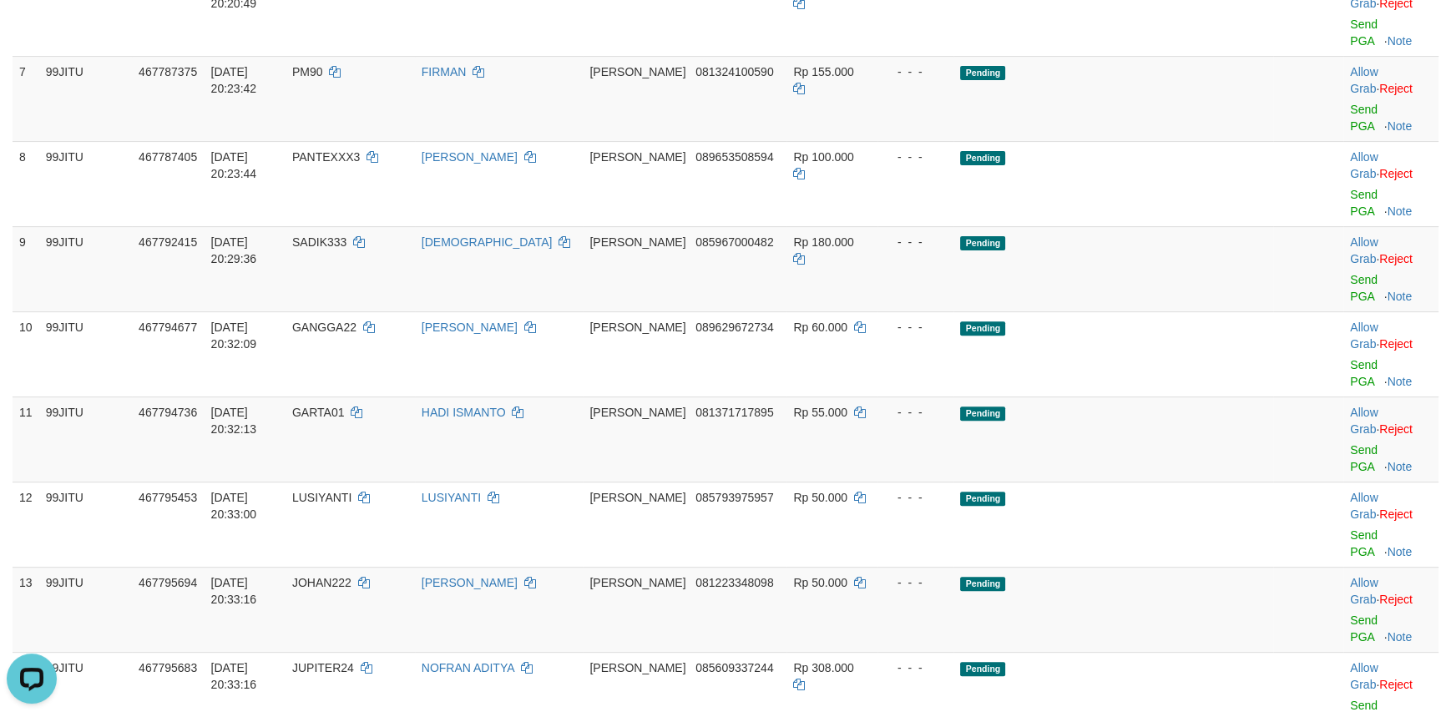
scroll to position [826, 0]
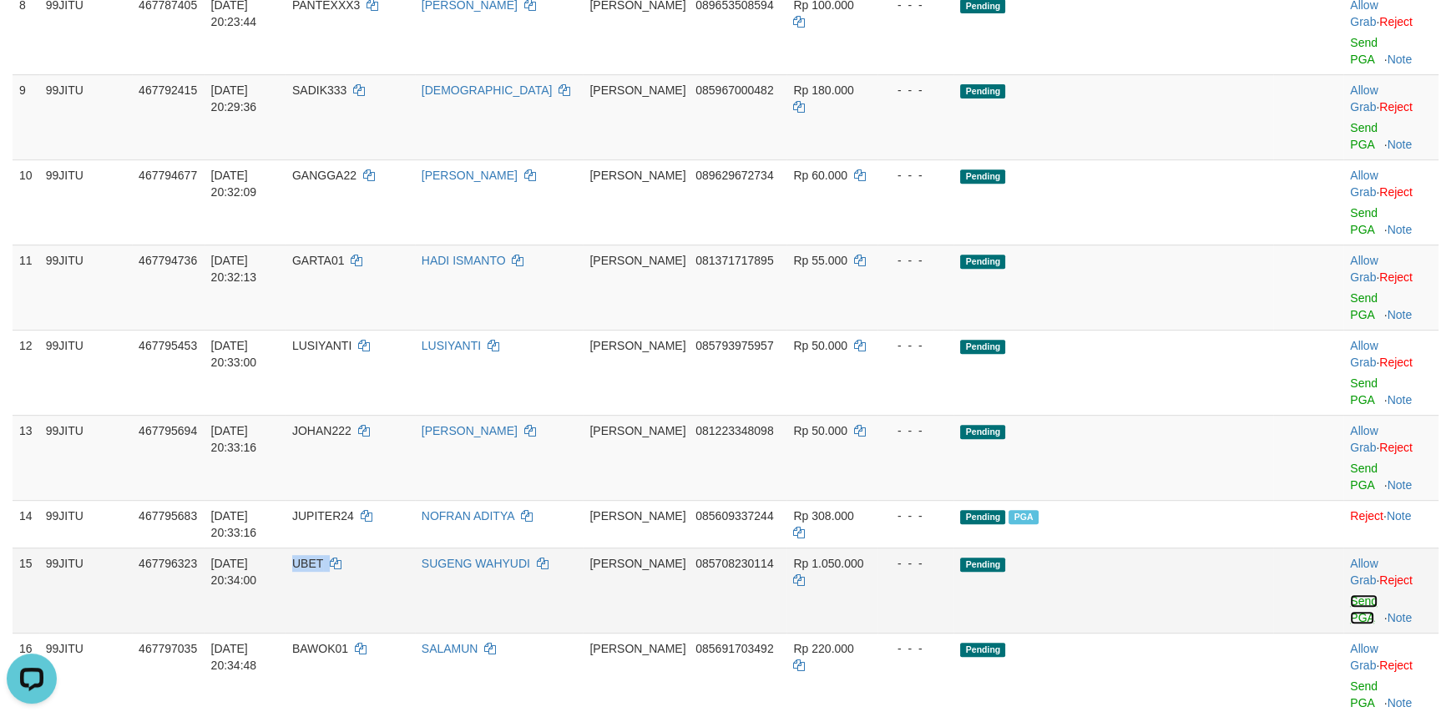
click at [1350, 594] on link "Send PGA" at bounding box center [1364, 609] width 28 height 30
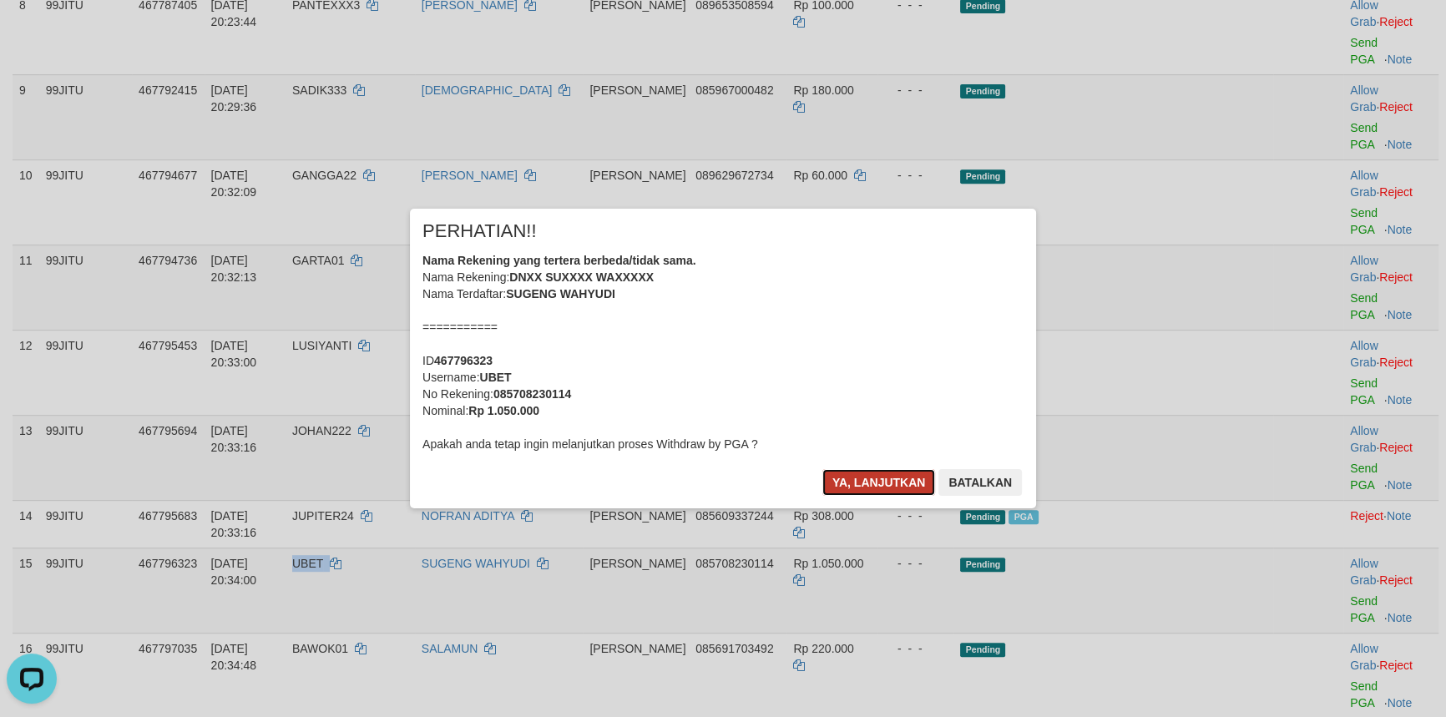
click at [846, 478] on button "Ya, lanjutkan" at bounding box center [879, 482] width 114 height 27
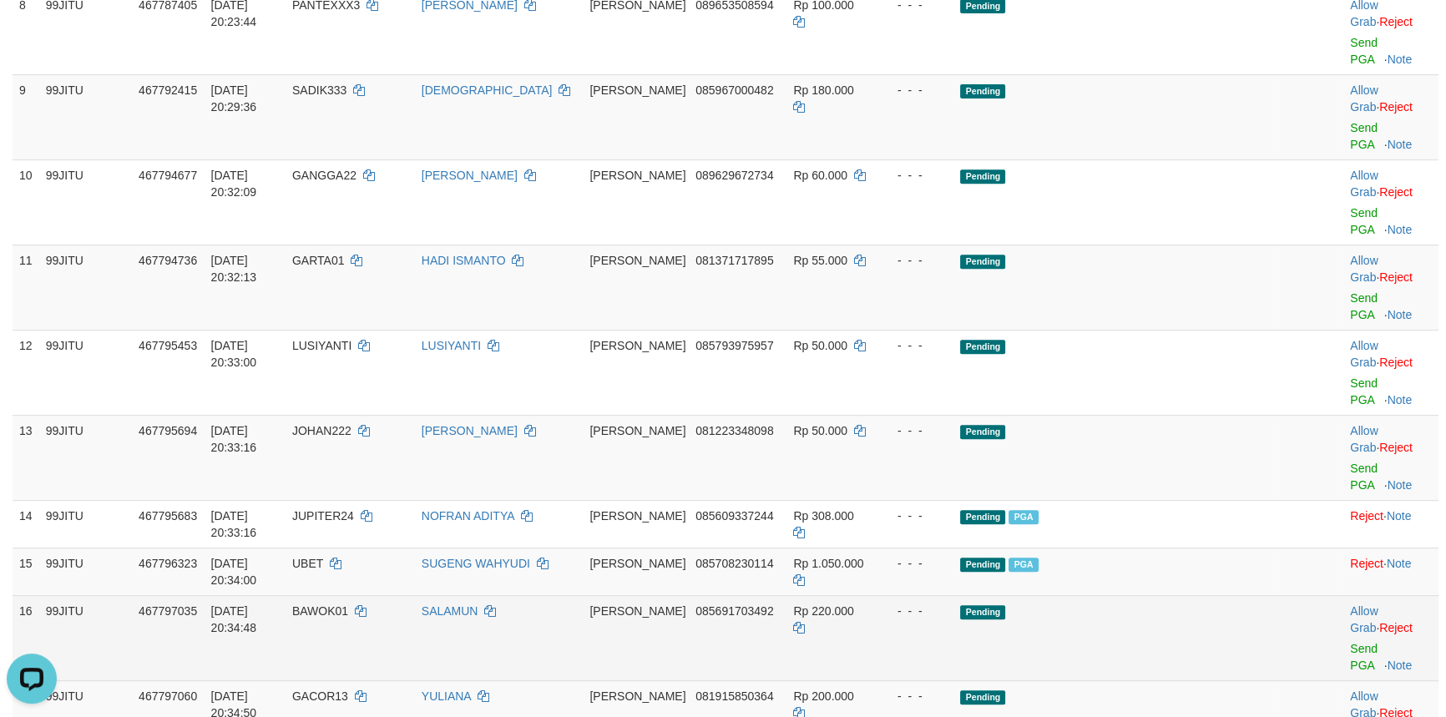
click at [380, 595] on td "BAWOK01" at bounding box center [350, 637] width 129 height 85
copy td "BAWOK01"
click at [1350, 642] on link "Send PGA" at bounding box center [1364, 657] width 28 height 30
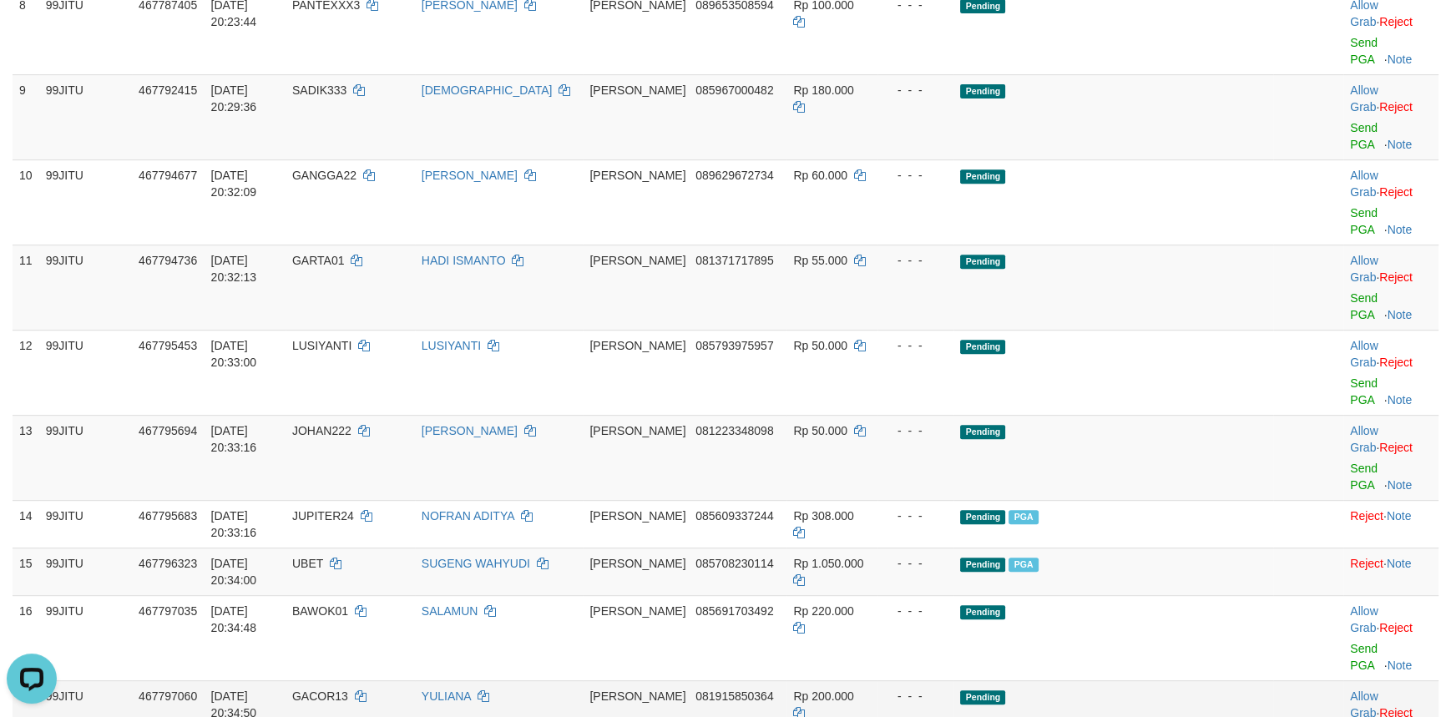
click at [348, 690] on span "GACOR13" at bounding box center [320, 696] width 56 height 13
copy td "GACOR13"
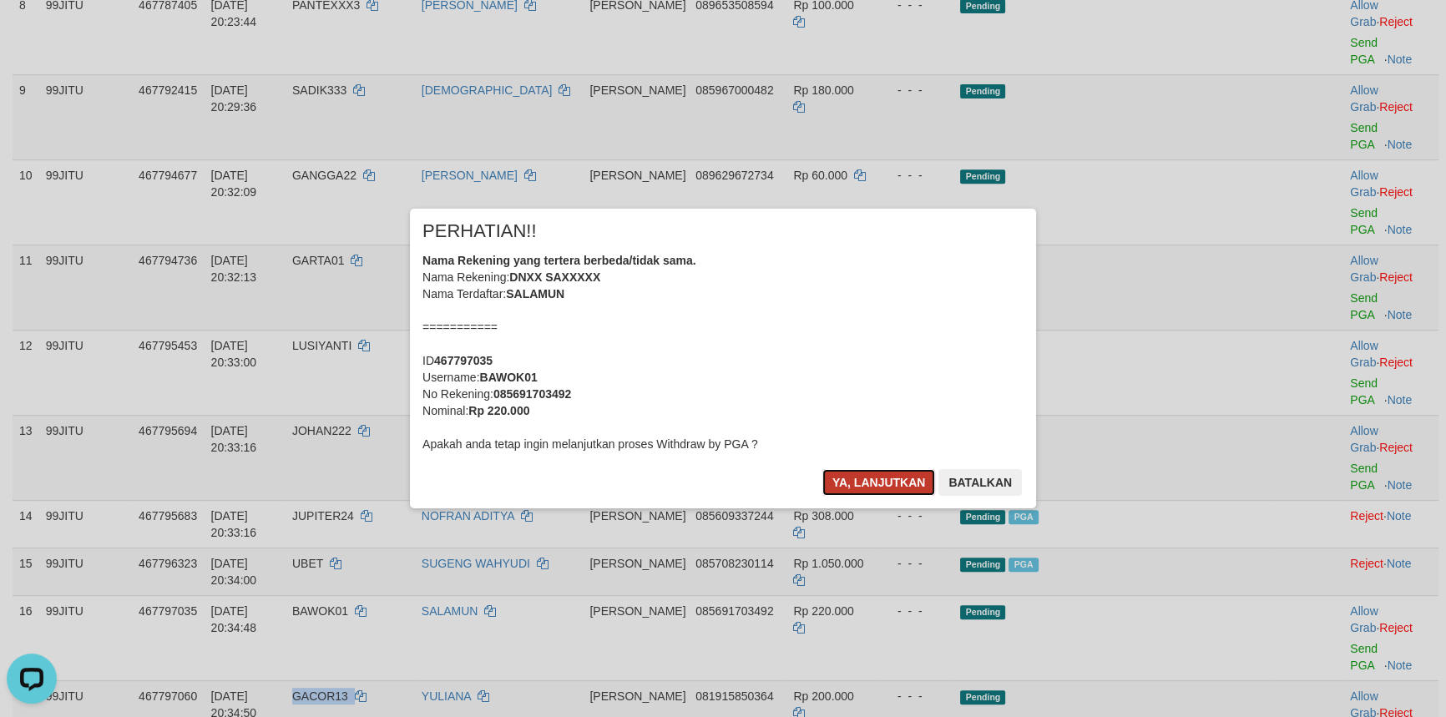
click at [852, 476] on button "Ya, lanjutkan" at bounding box center [879, 482] width 114 height 27
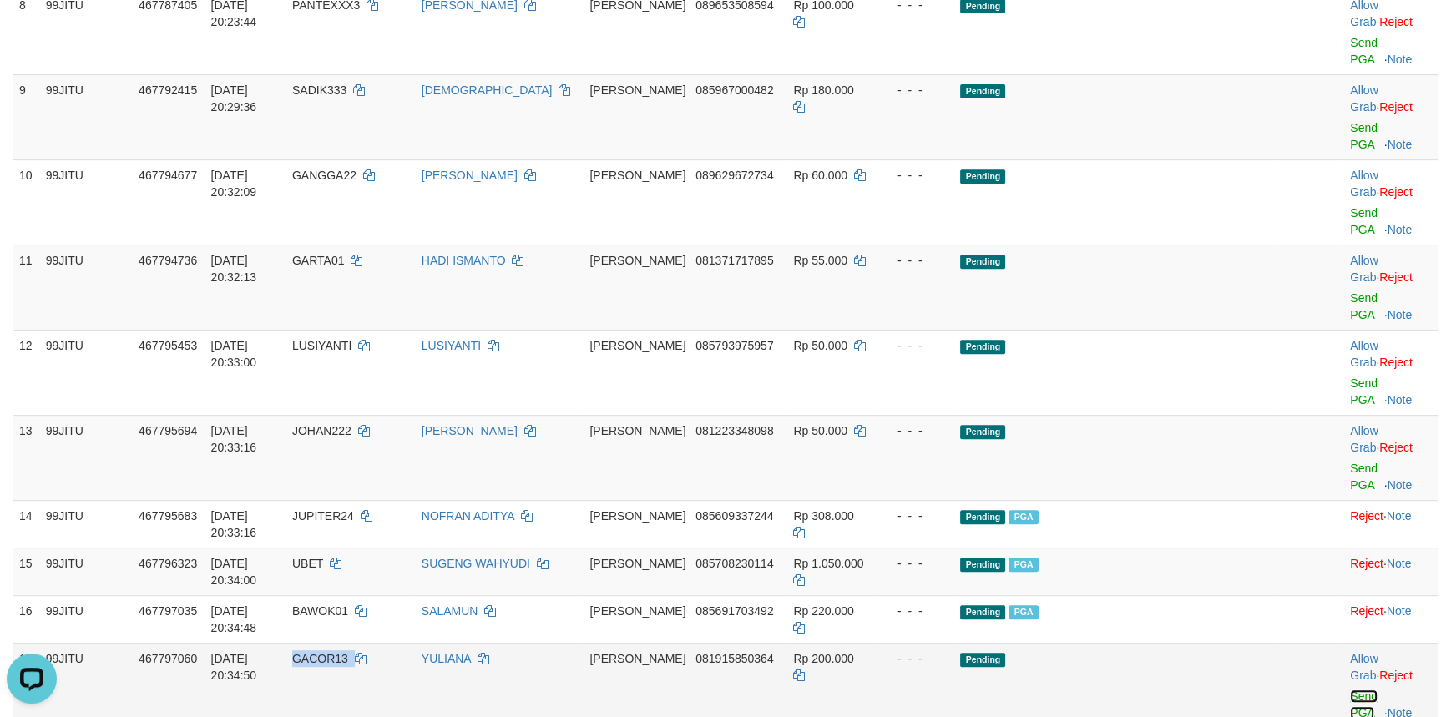
click at [1350, 690] on link "Send PGA" at bounding box center [1364, 705] width 28 height 30
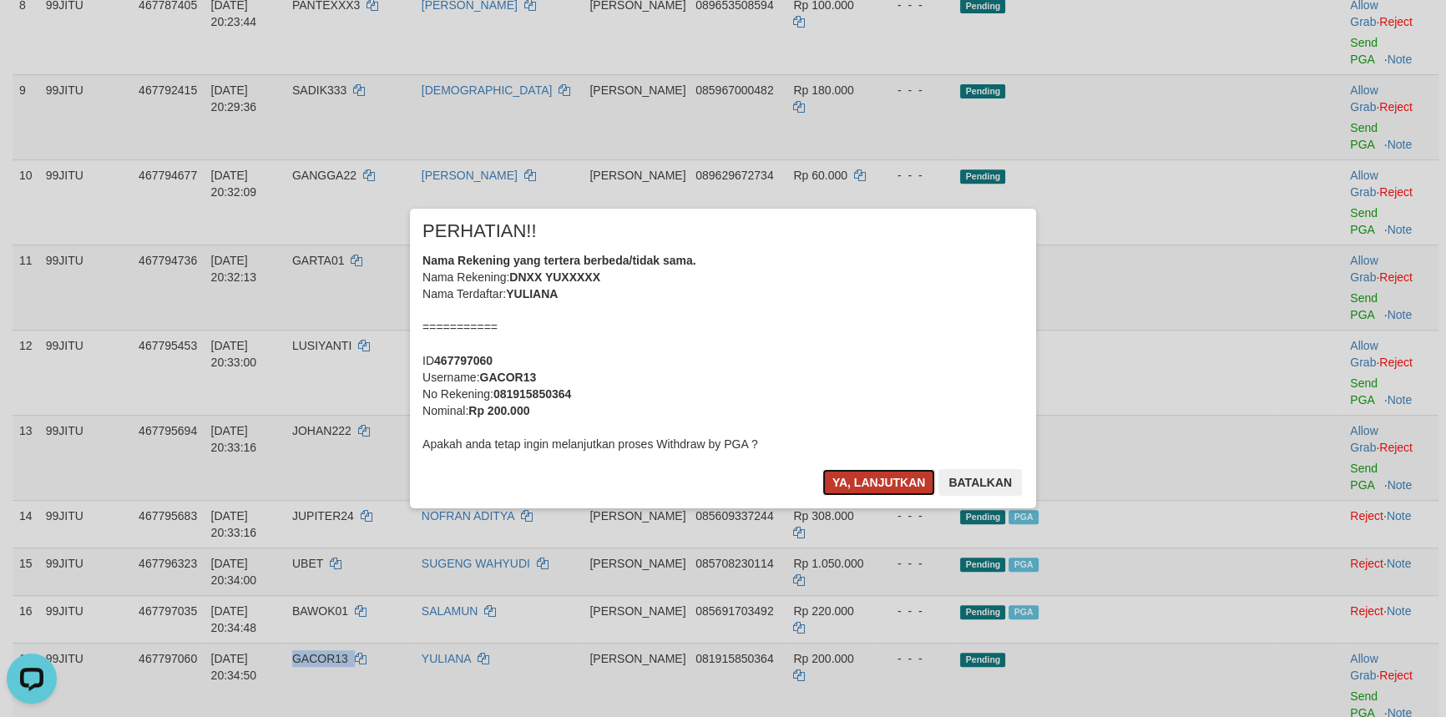
click at [878, 484] on button "Ya, lanjutkan" at bounding box center [879, 482] width 114 height 27
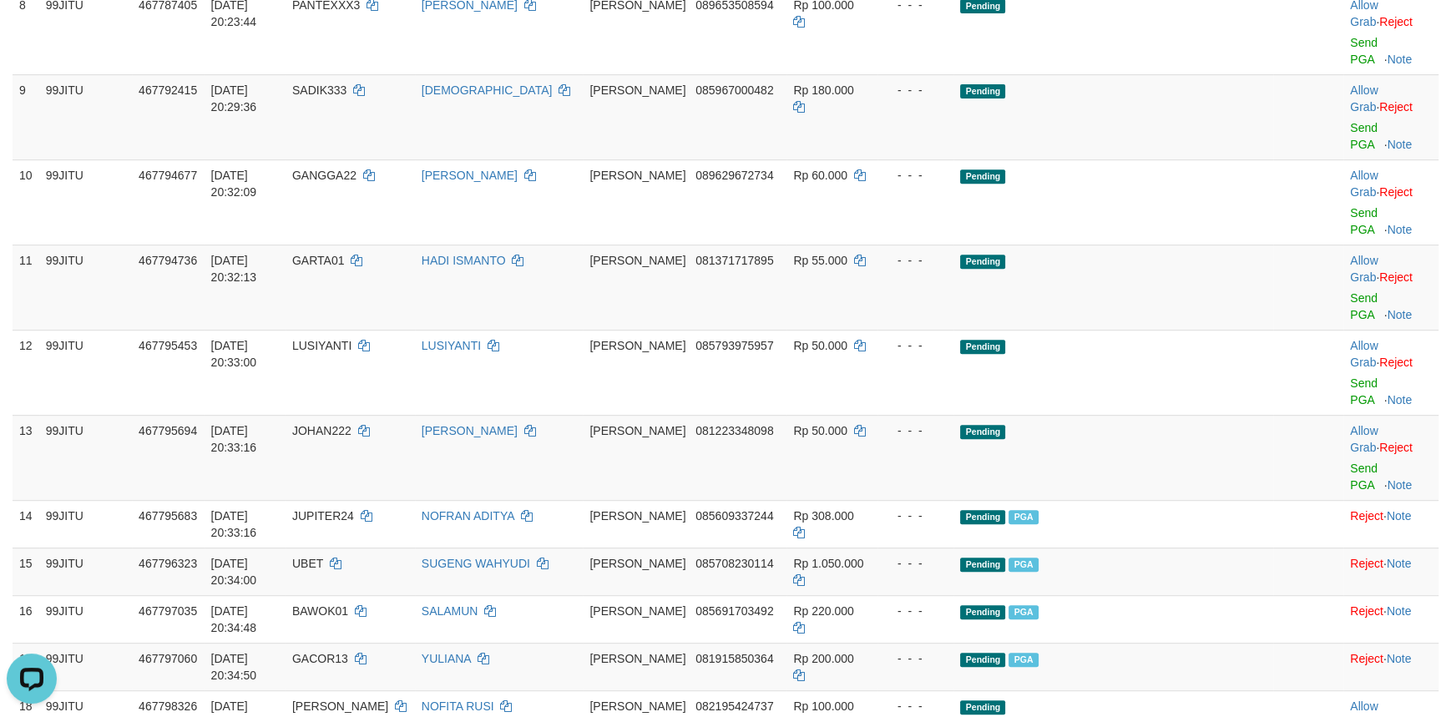
copy td "BEKO"
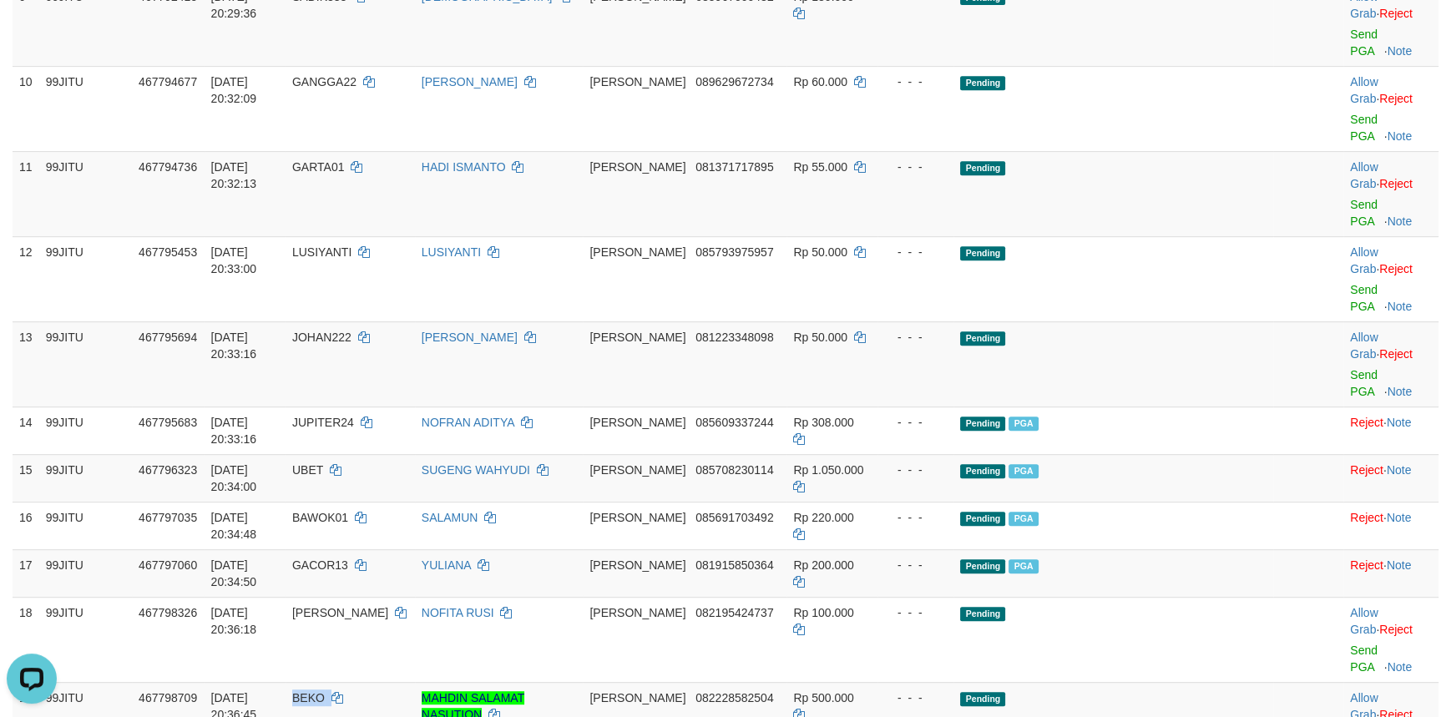
scroll to position [977, 0]
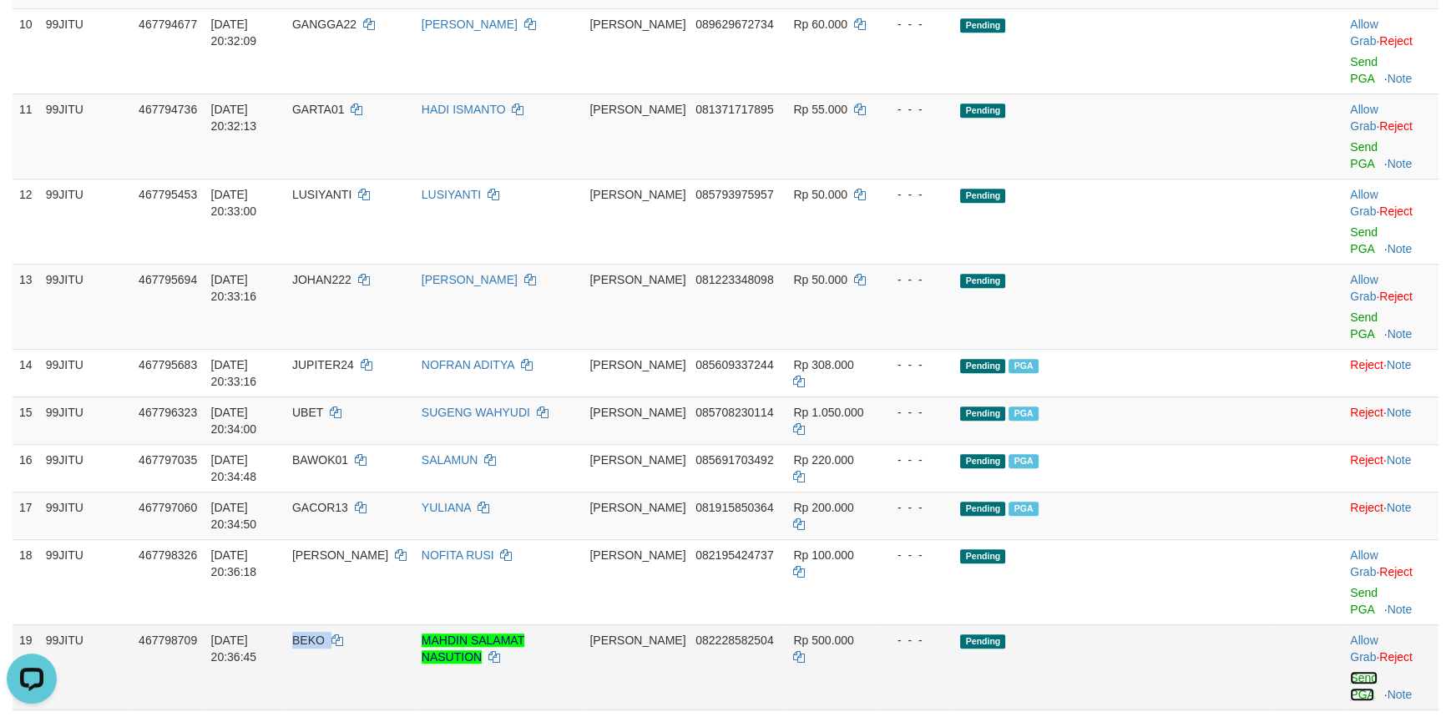
click at [1350, 671] on link "Send PGA" at bounding box center [1364, 686] width 28 height 30
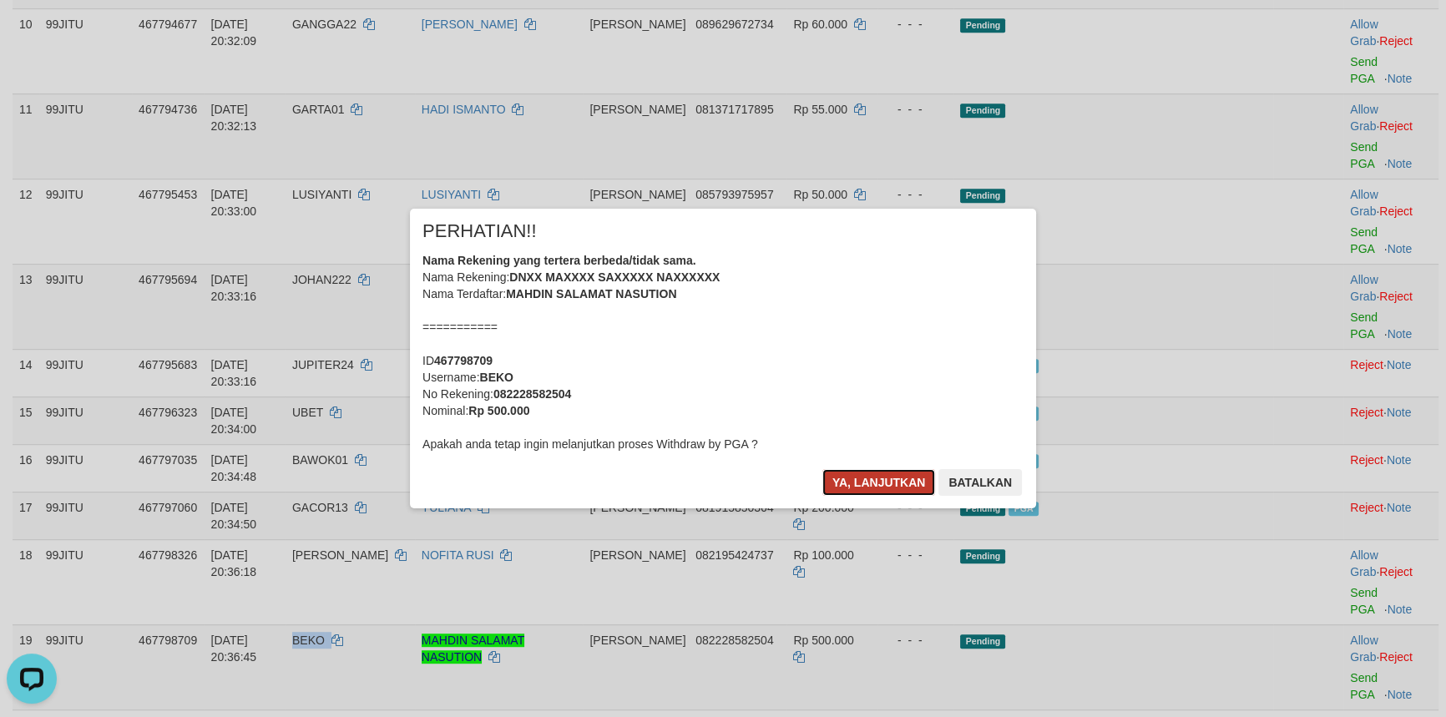
click at [852, 483] on button "Ya, lanjutkan" at bounding box center [879, 482] width 114 height 27
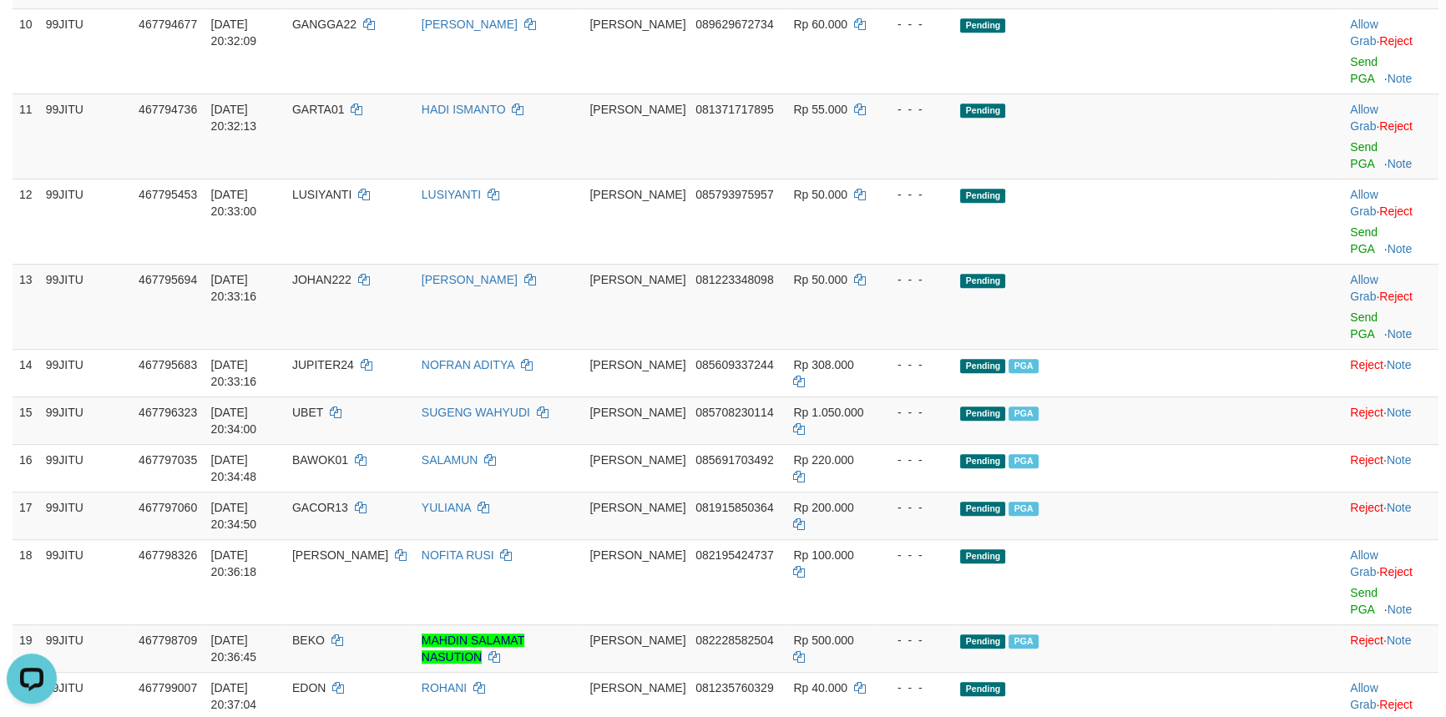
copy td "BAGUSAJAA"
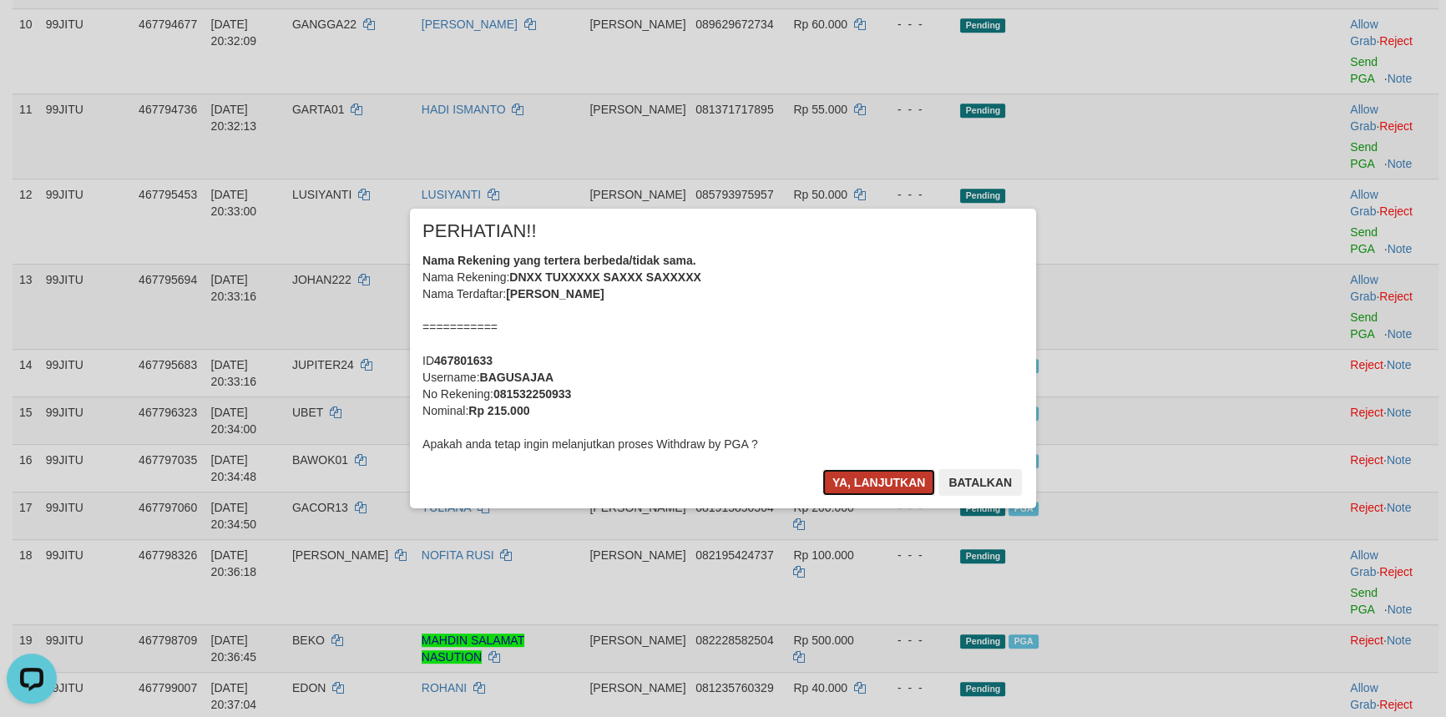
click at [848, 479] on button "Ya, lanjutkan" at bounding box center [879, 482] width 114 height 27
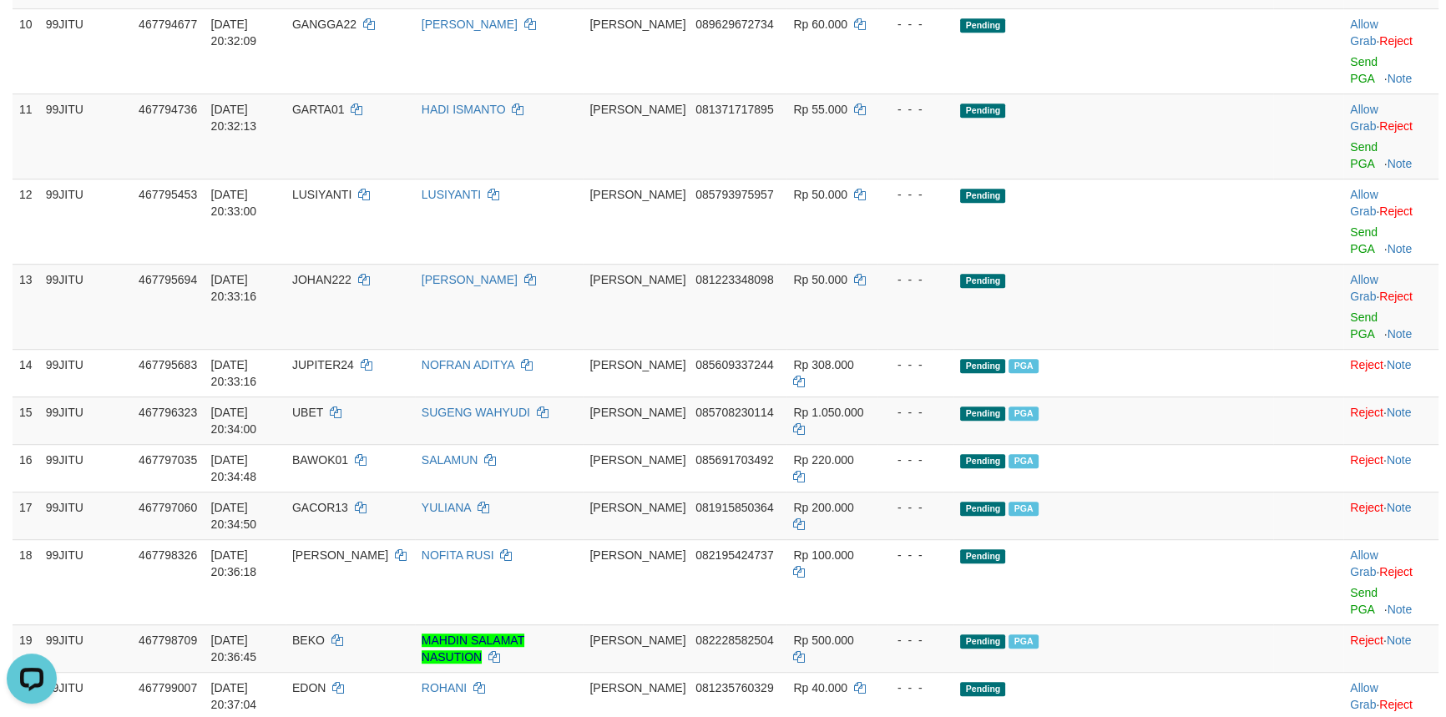
copy td "FIDELKAKA"
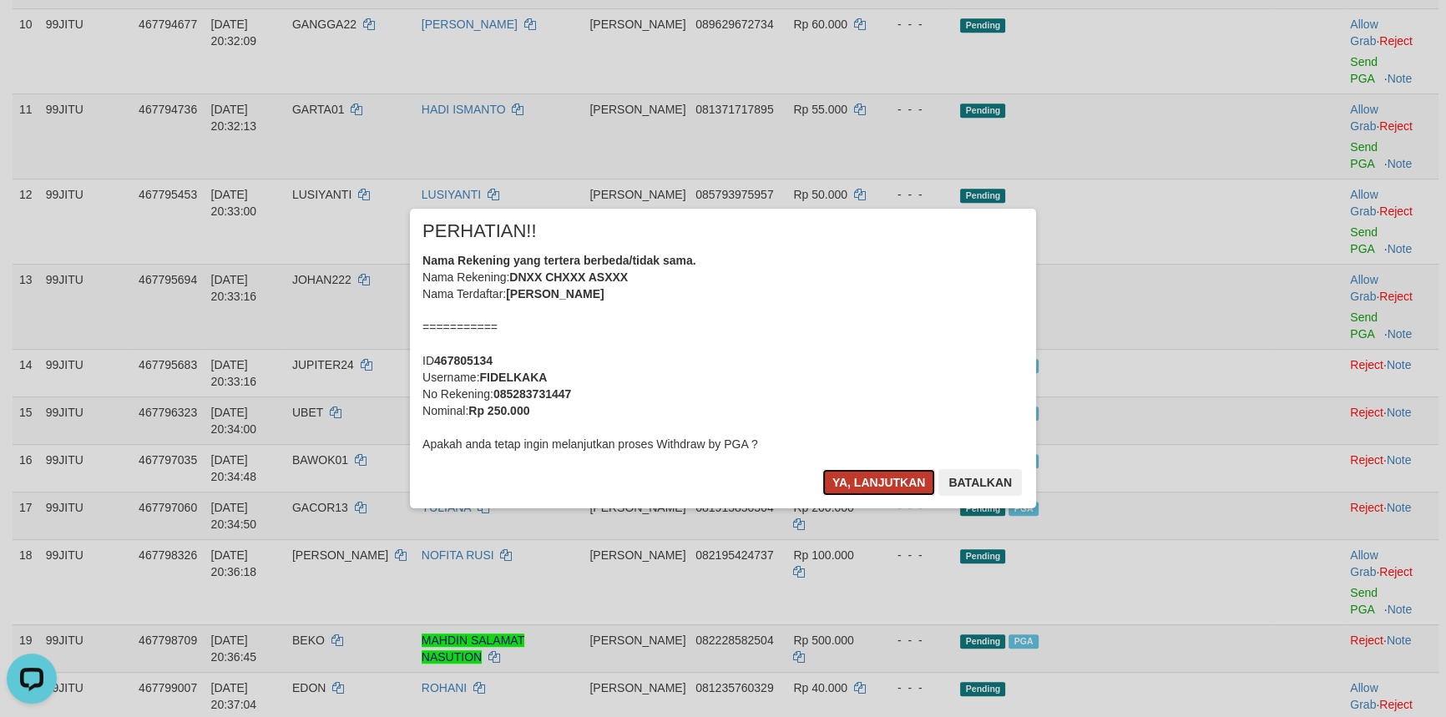
click at [862, 488] on button "Ya, lanjutkan" at bounding box center [879, 482] width 114 height 27
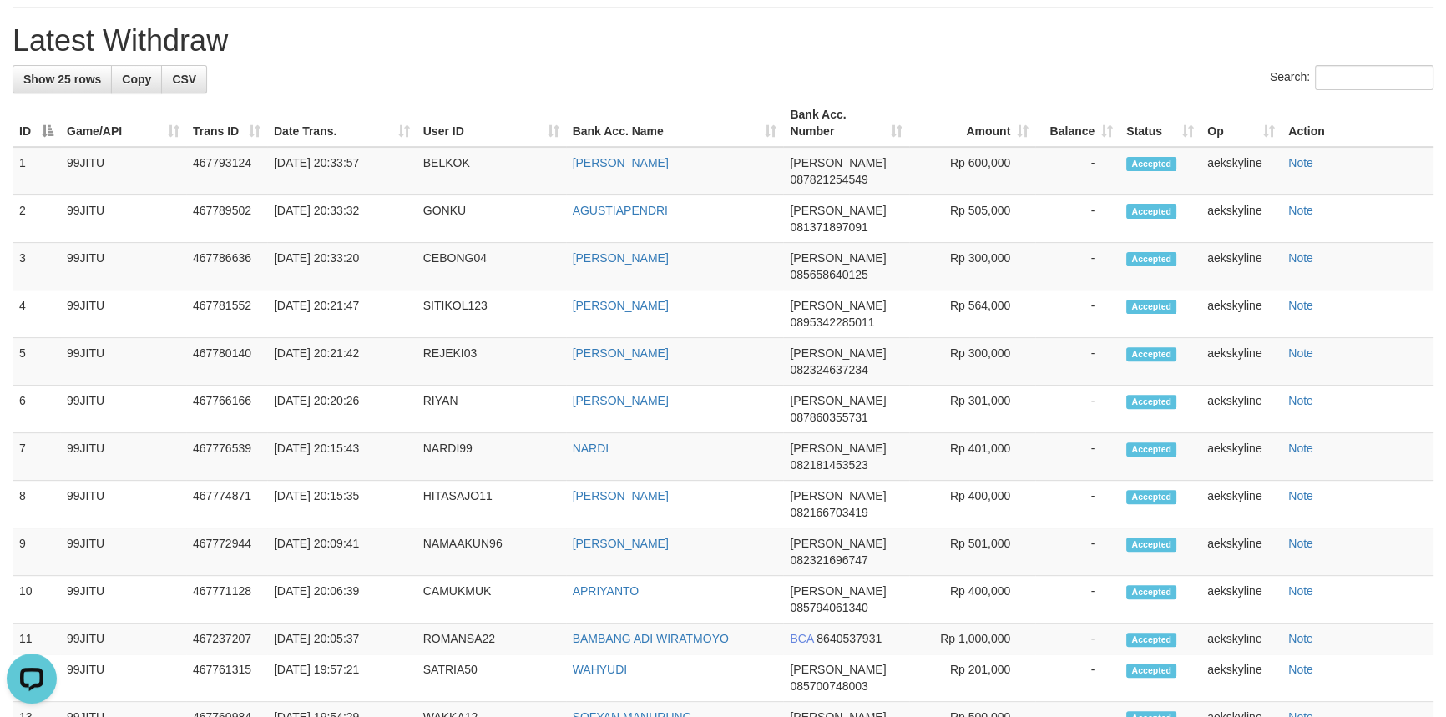
scroll to position [0, 0]
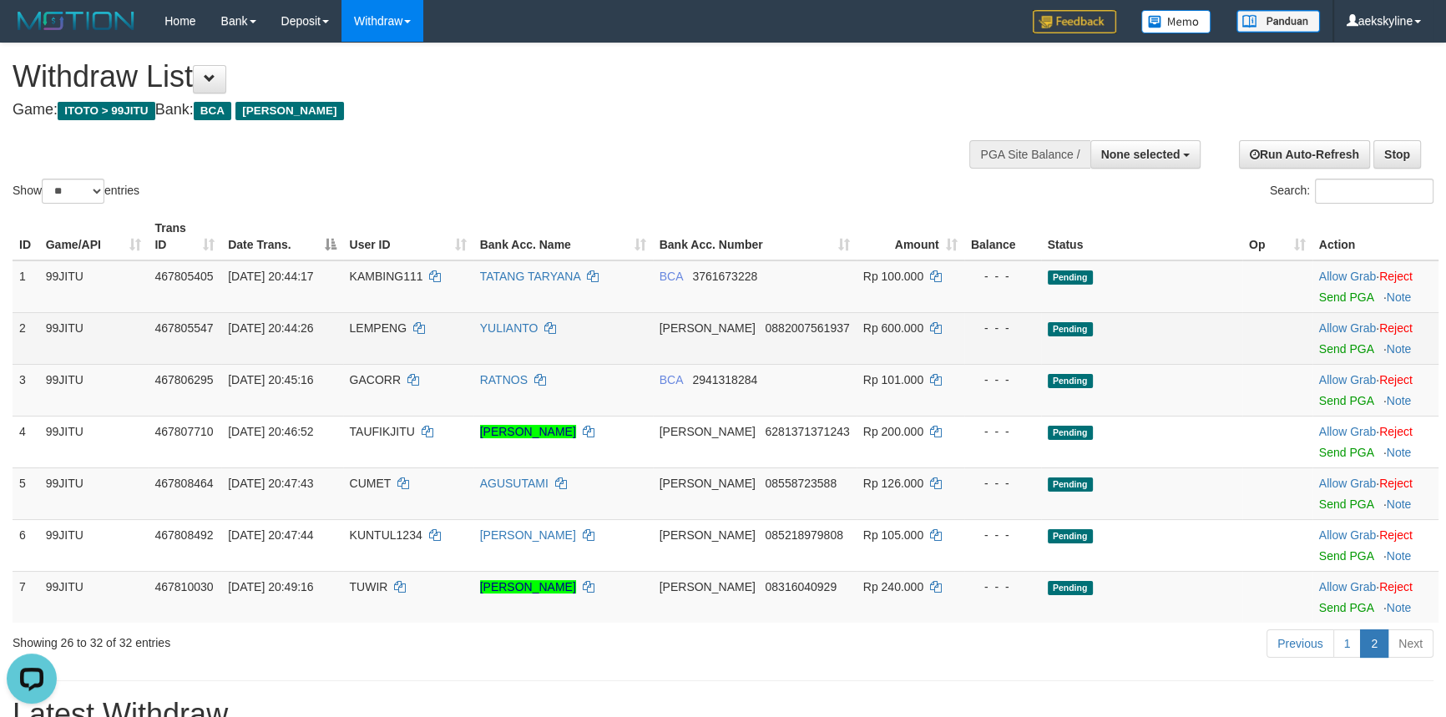
click at [382, 331] on span "LEMPENG" at bounding box center [378, 327] width 57 height 13
copy td "LEMPENG"
click at [1356, 349] on link "Send PGA" at bounding box center [1346, 348] width 54 height 13
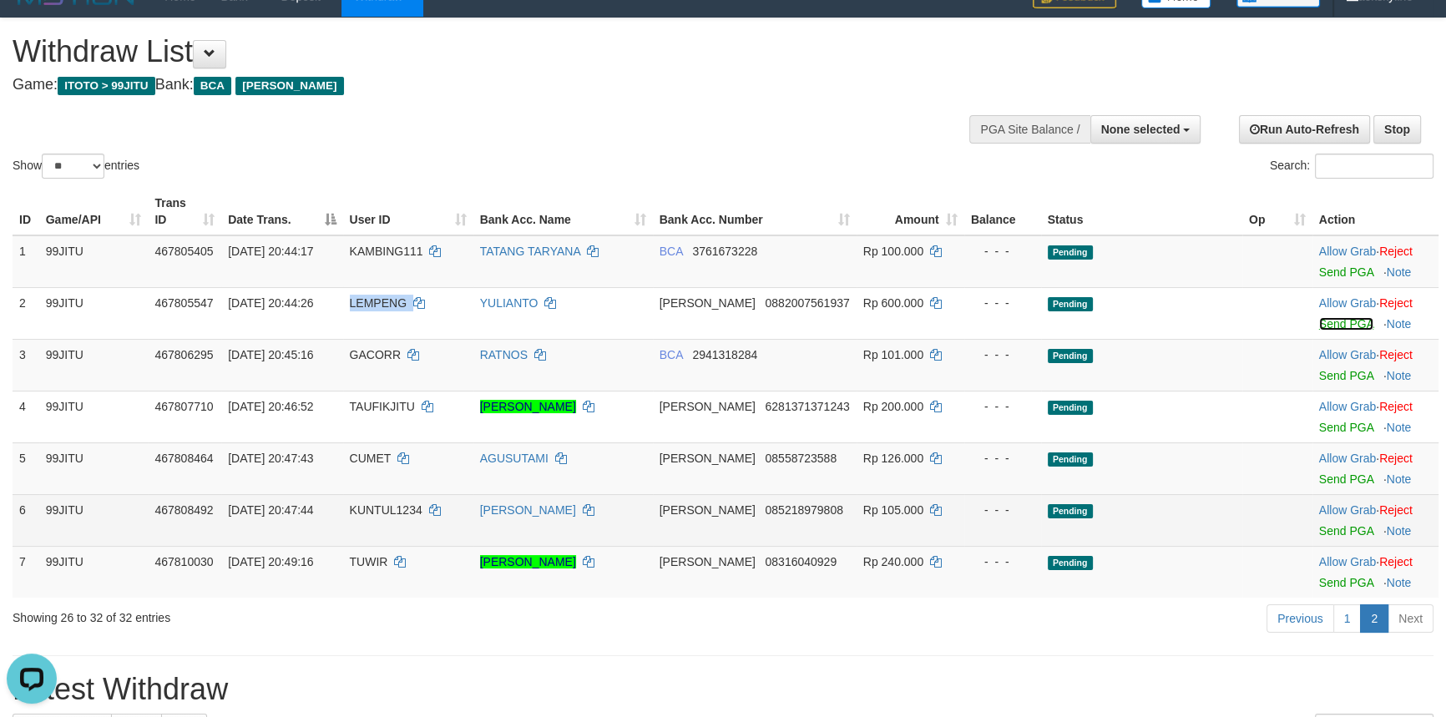
scroll to position [151, 0]
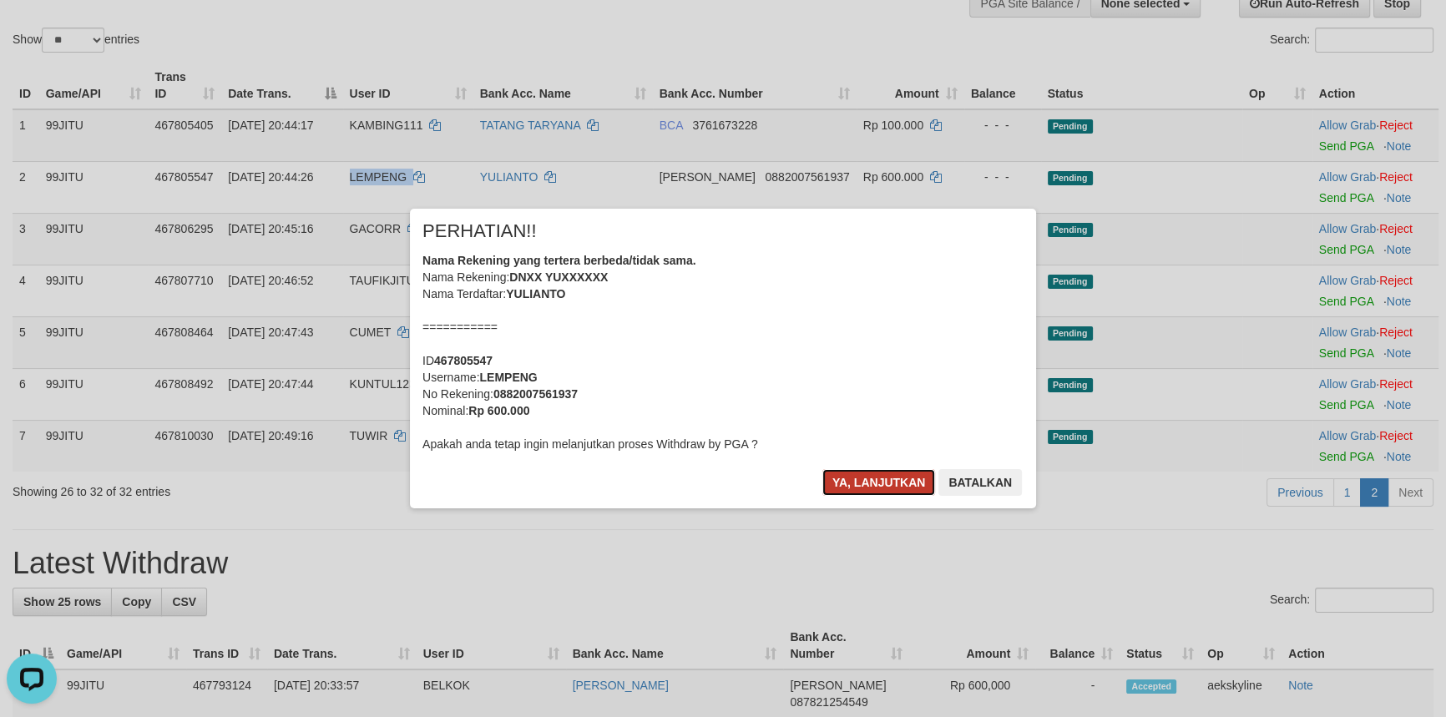
click at [864, 475] on button "Ya, lanjutkan" at bounding box center [879, 482] width 114 height 27
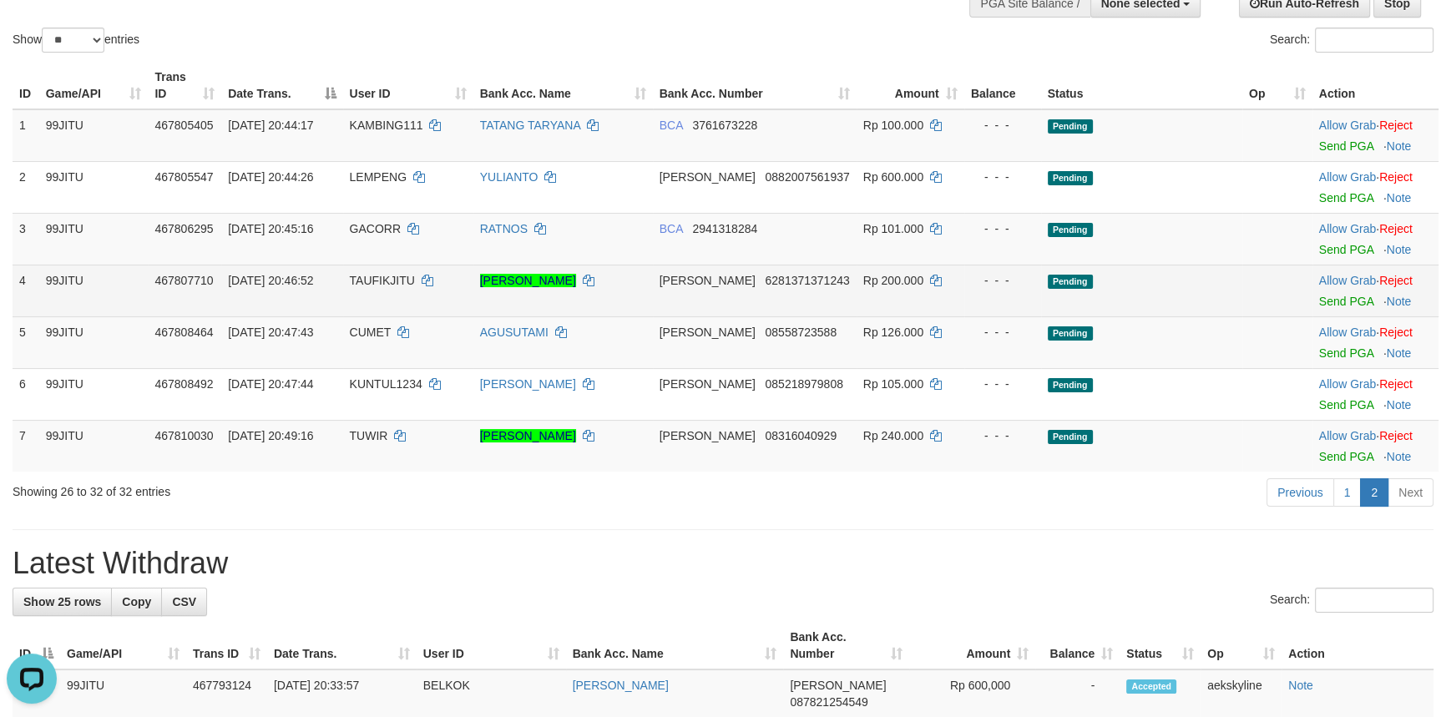
click at [388, 278] on span "TAUFIKJITU" at bounding box center [382, 280] width 65 height 13
copy td "TAUFIKJITU"
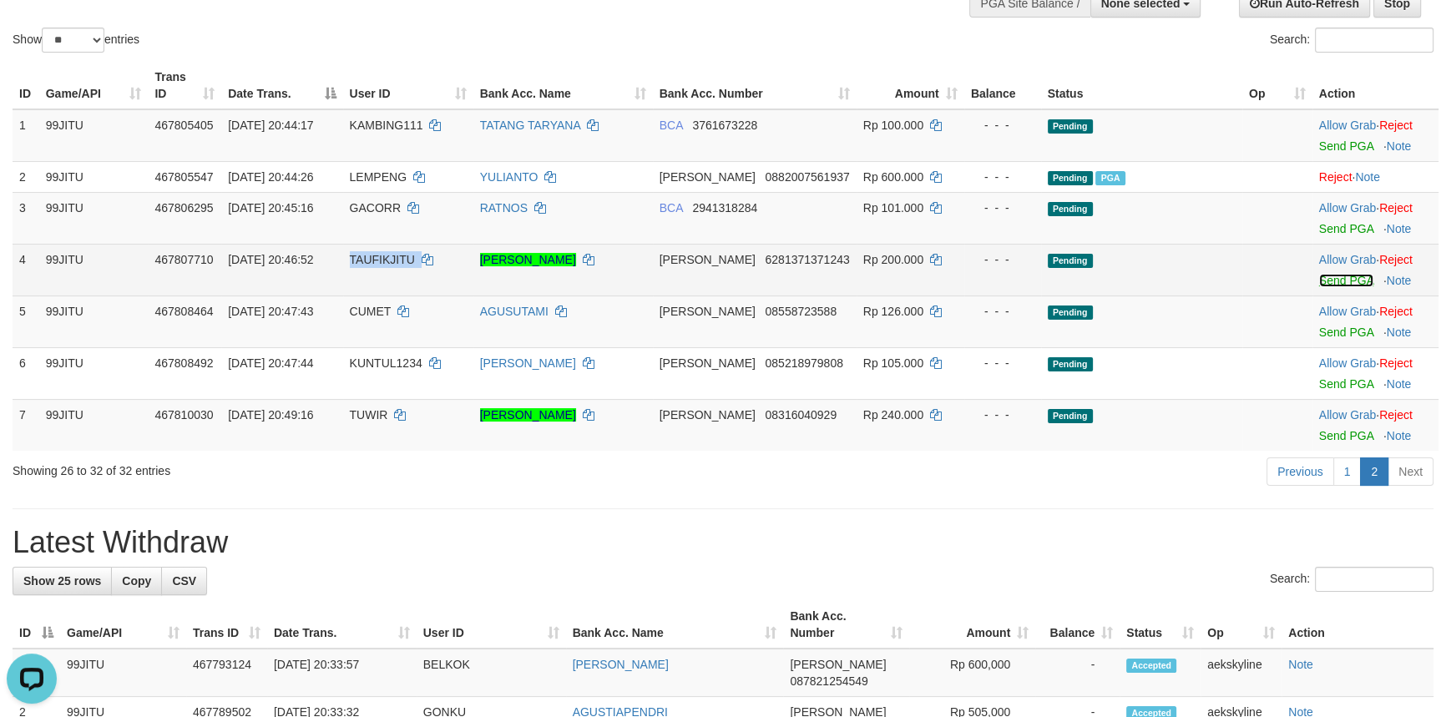
click at [1325, 281] on link "Send PGA" at bounding box center [1346, 280] width 54 height 13
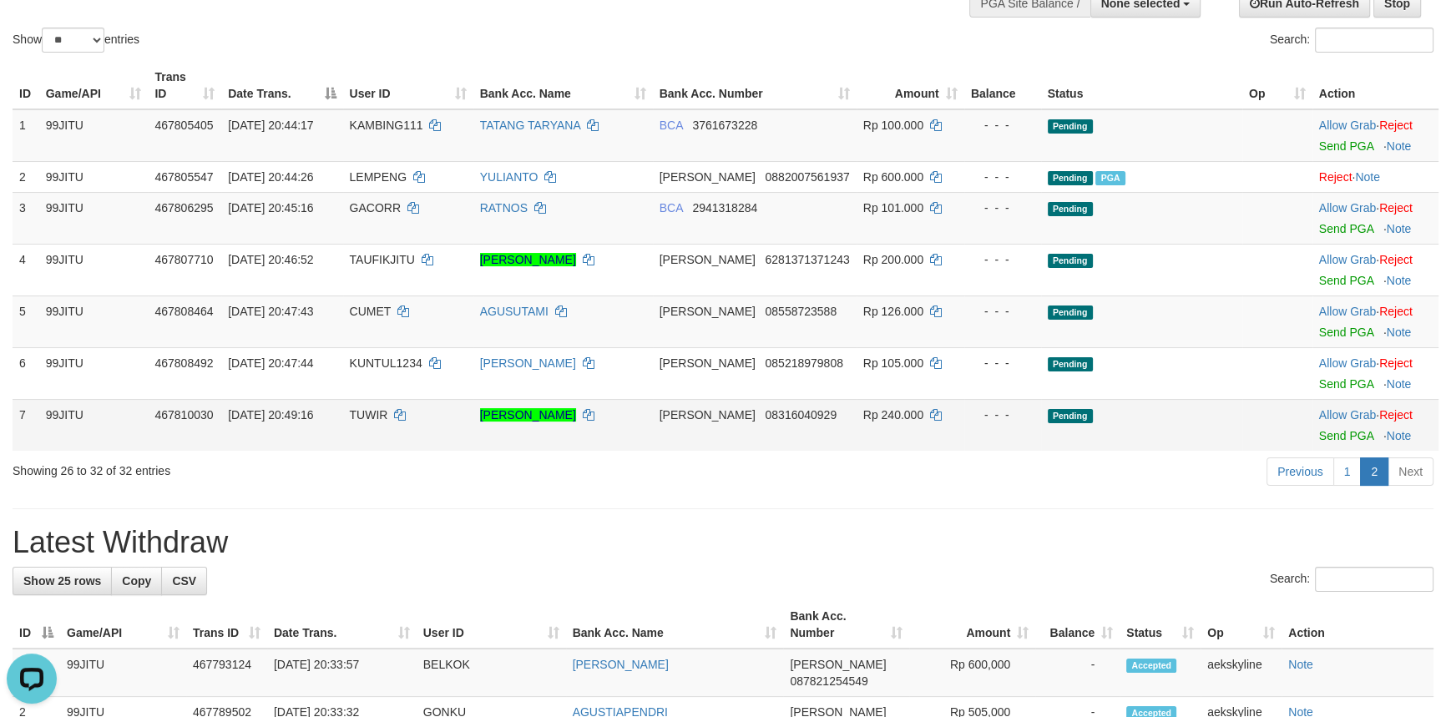
click at [386, 411] on span "TUWIR" at bounding box center [369, 414] width 38 height 13
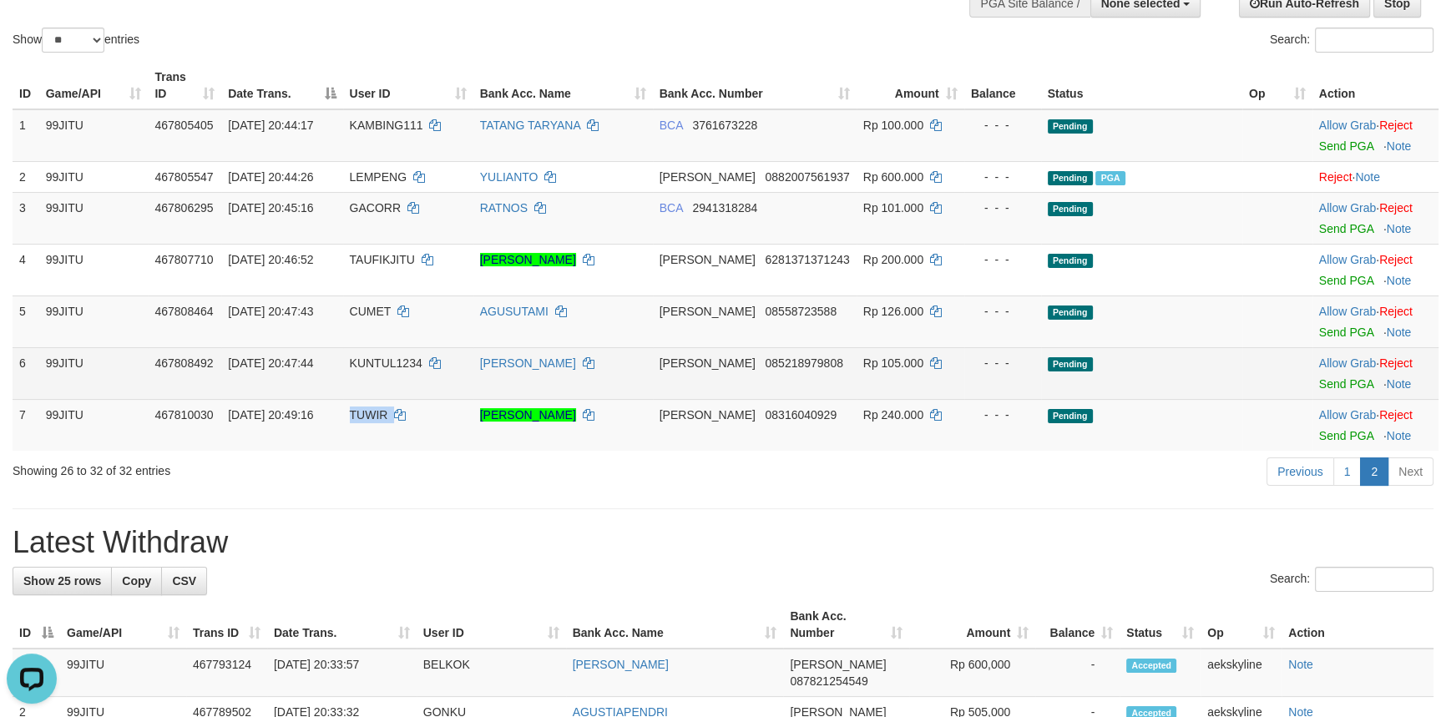
copy td "TUWIR"
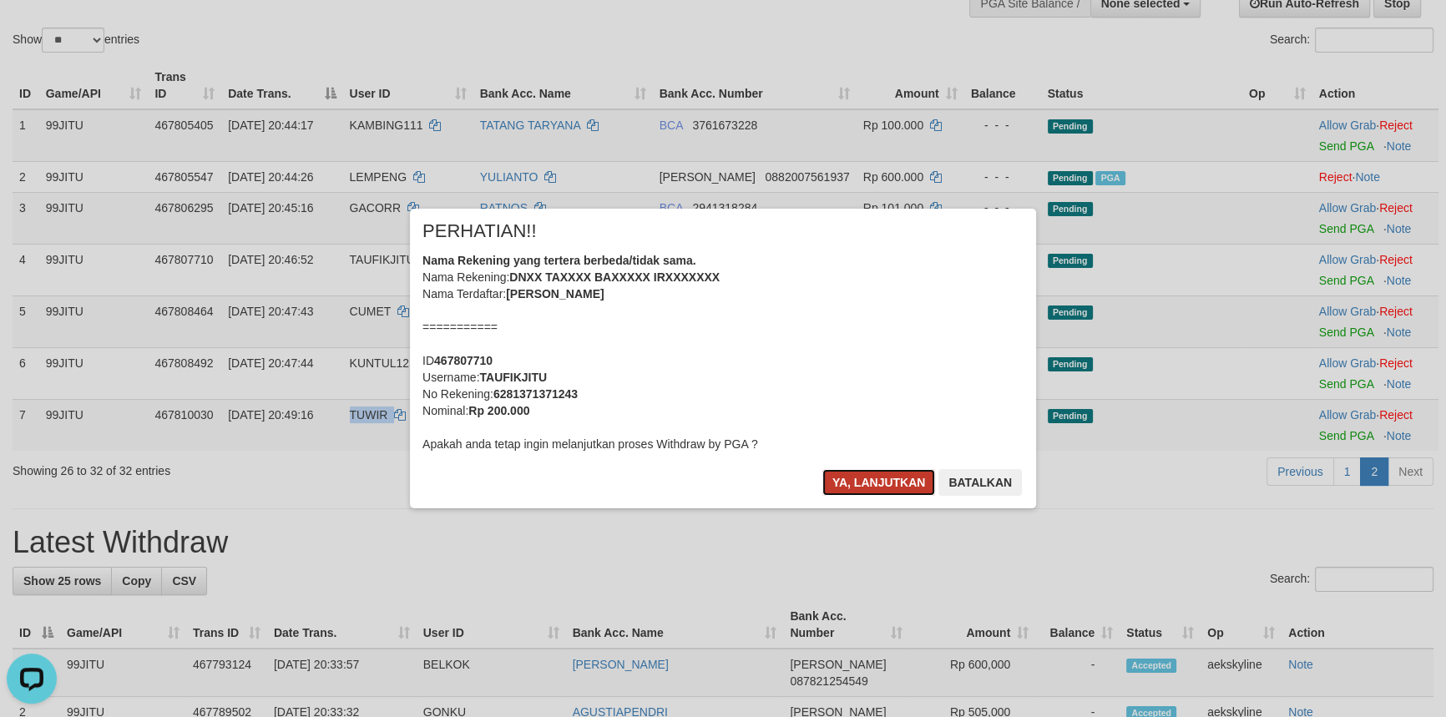
click at [877, 476] on button "Ya, lanjutkan" at bounding box center [879, 482] width 114 height 27
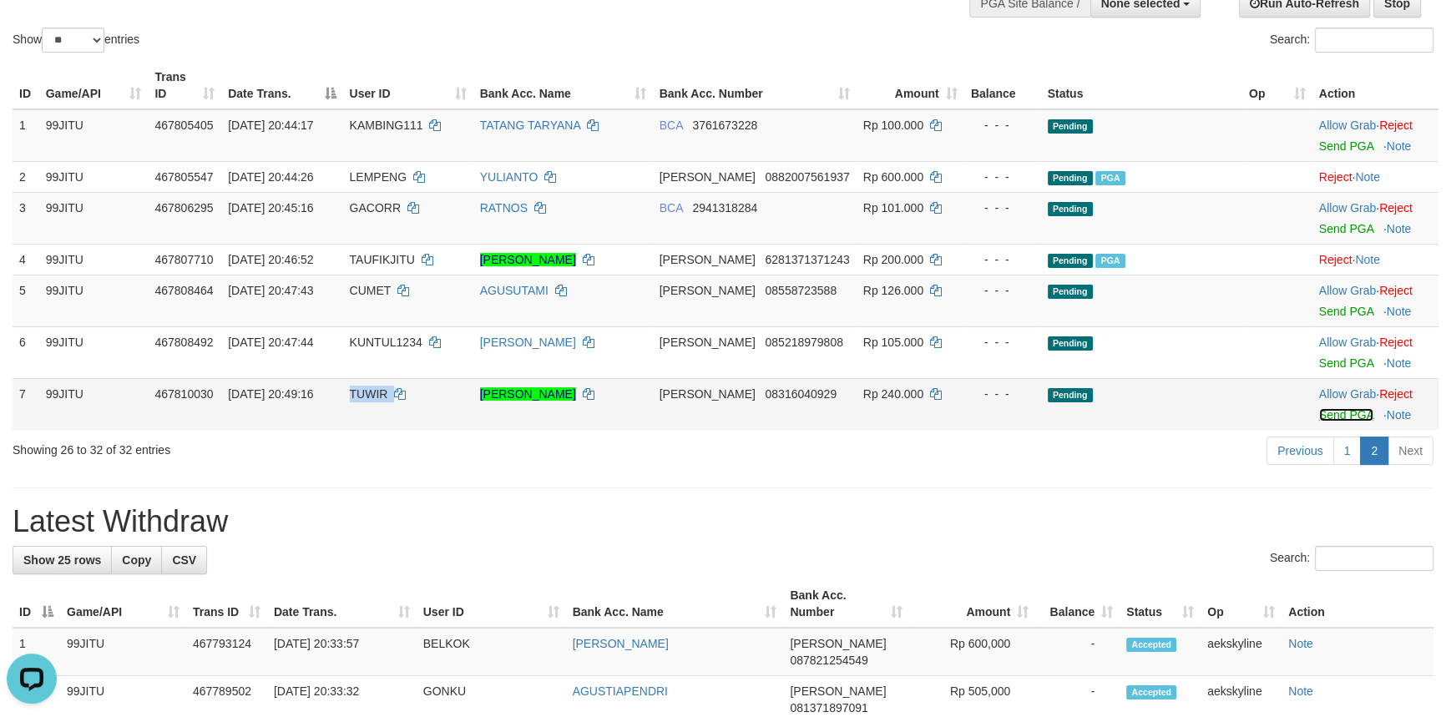
click at [1325, 422] on link "Send PGA" at bounding box center [1346, 414] width 54 height 13
click at [1401, 401] on link "Reject" at bounding box center [1395, 393] width 33 height 13
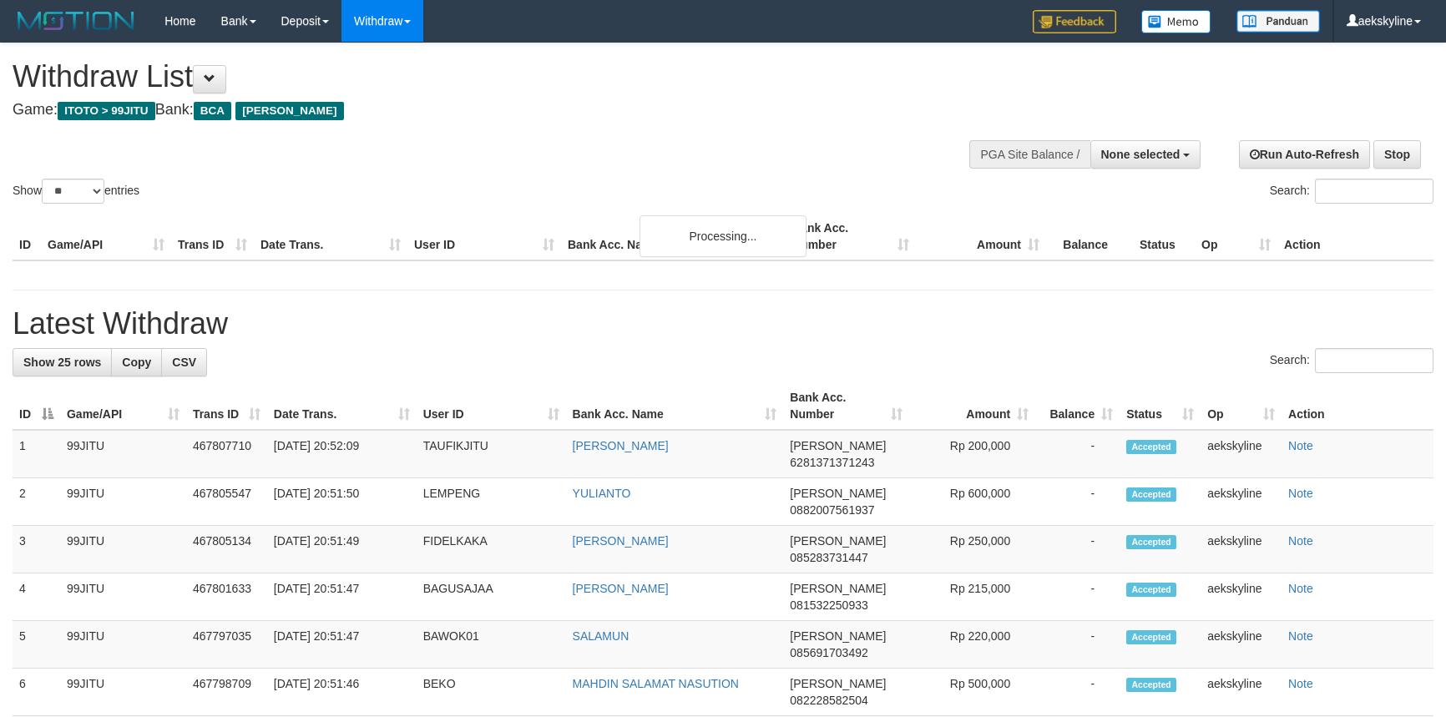
select select
select select "**"
select select
select select "**"
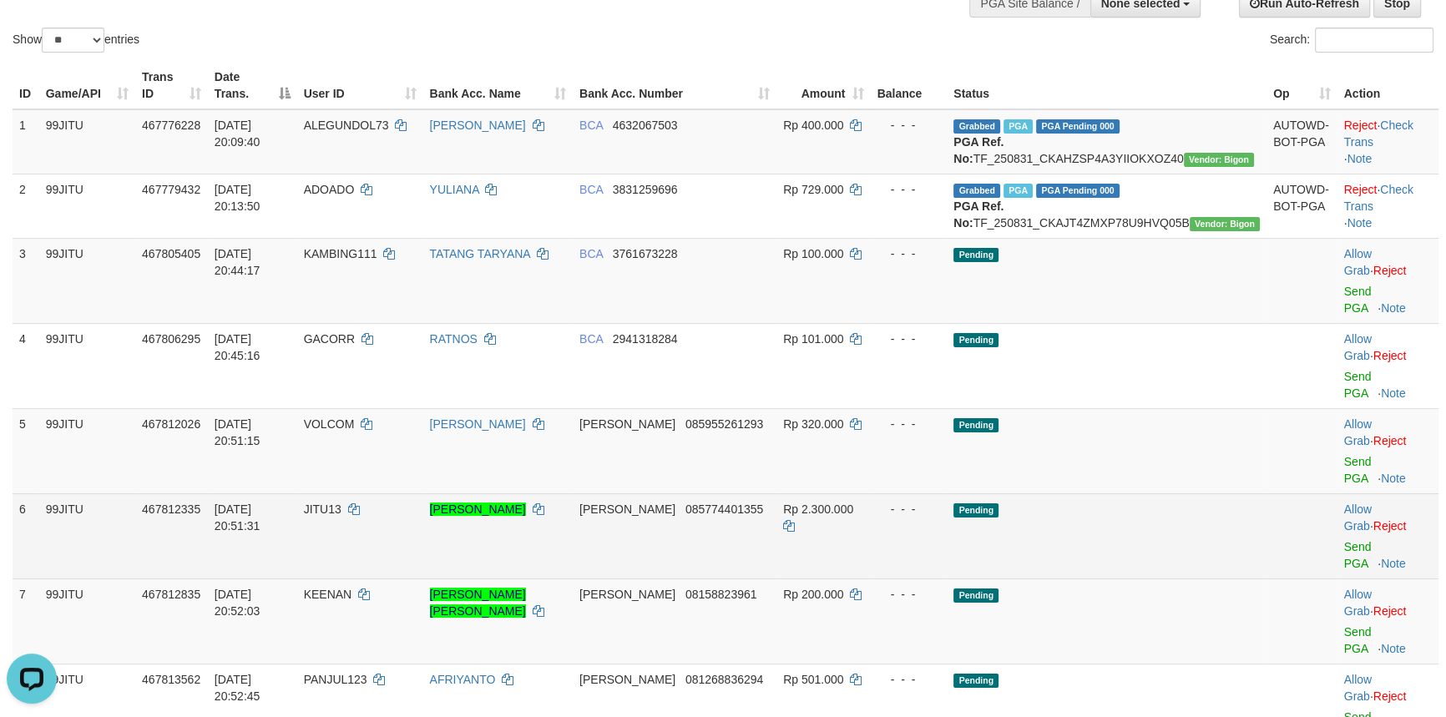
drag, startPoint x: 646, startPoint y: 448, endPoint x: 648, endPoint y: 471, distance: 23.4
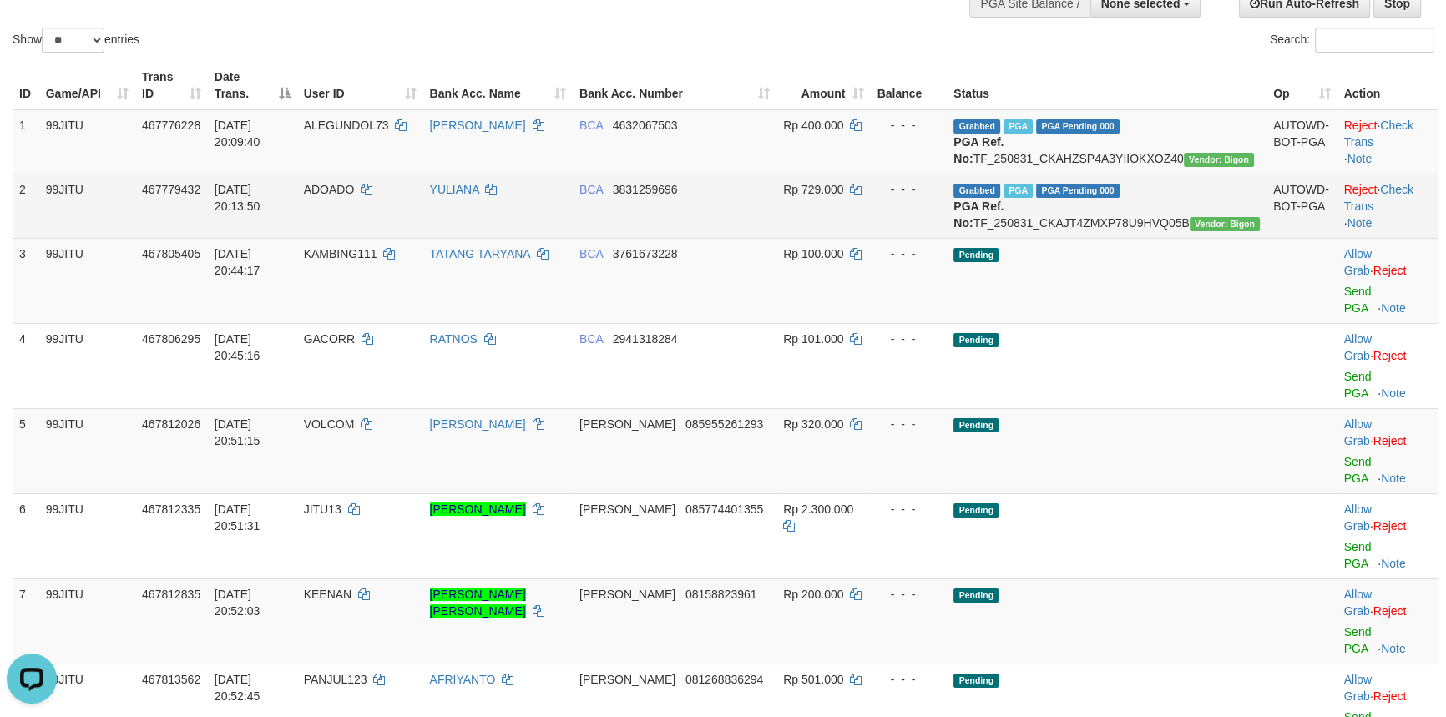
drag, startPoint x: 648, startPoint y: 471, endPoint x: 559, endPoint y: 239, distance: 248.4
click at [559, 238] on td "YULIANA" at bounding box center [497, 206] width 149 height 64
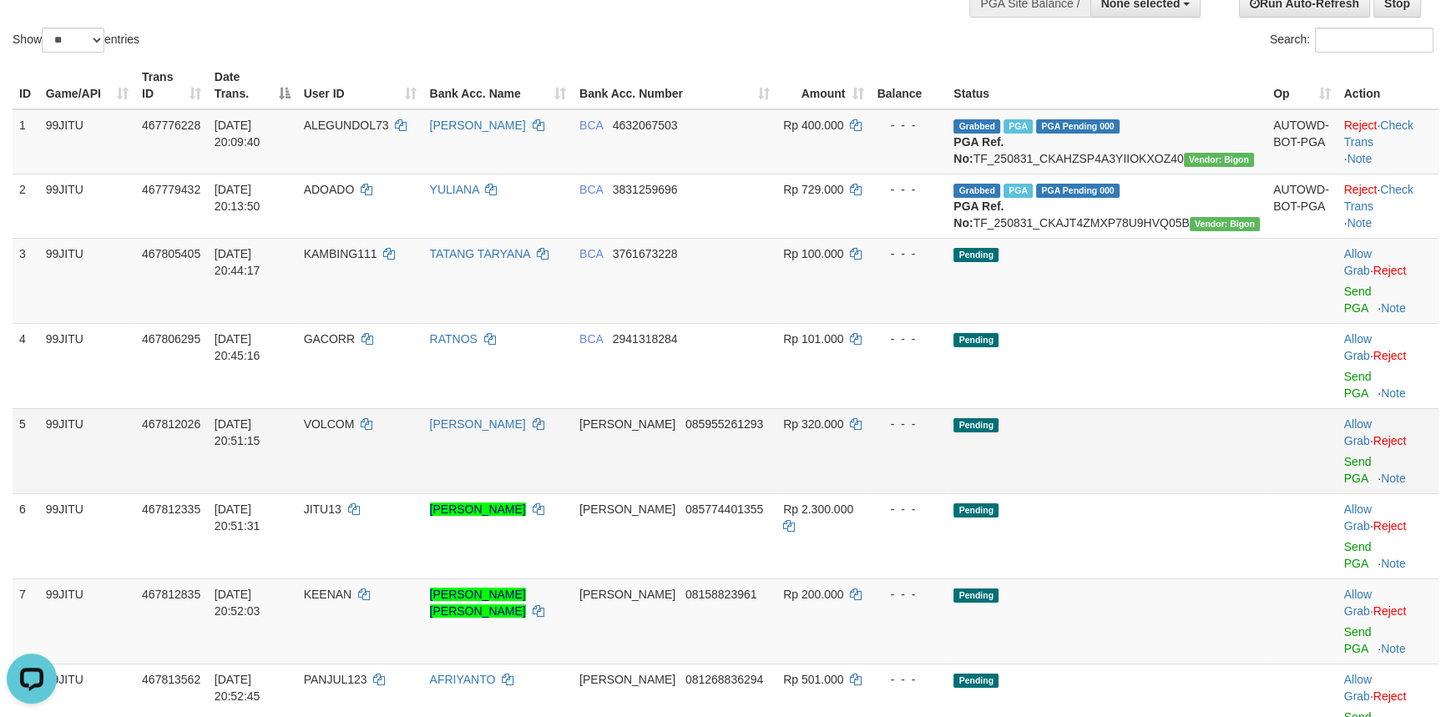
click at [355, 417] on span "VOLCOM" at bounding box center [329, 423] width 51 height 13
copy td "VOLCOM"
click at [1344, 455] on link "Send PGA" at bounding box center [1358, 470] width 28 height 30
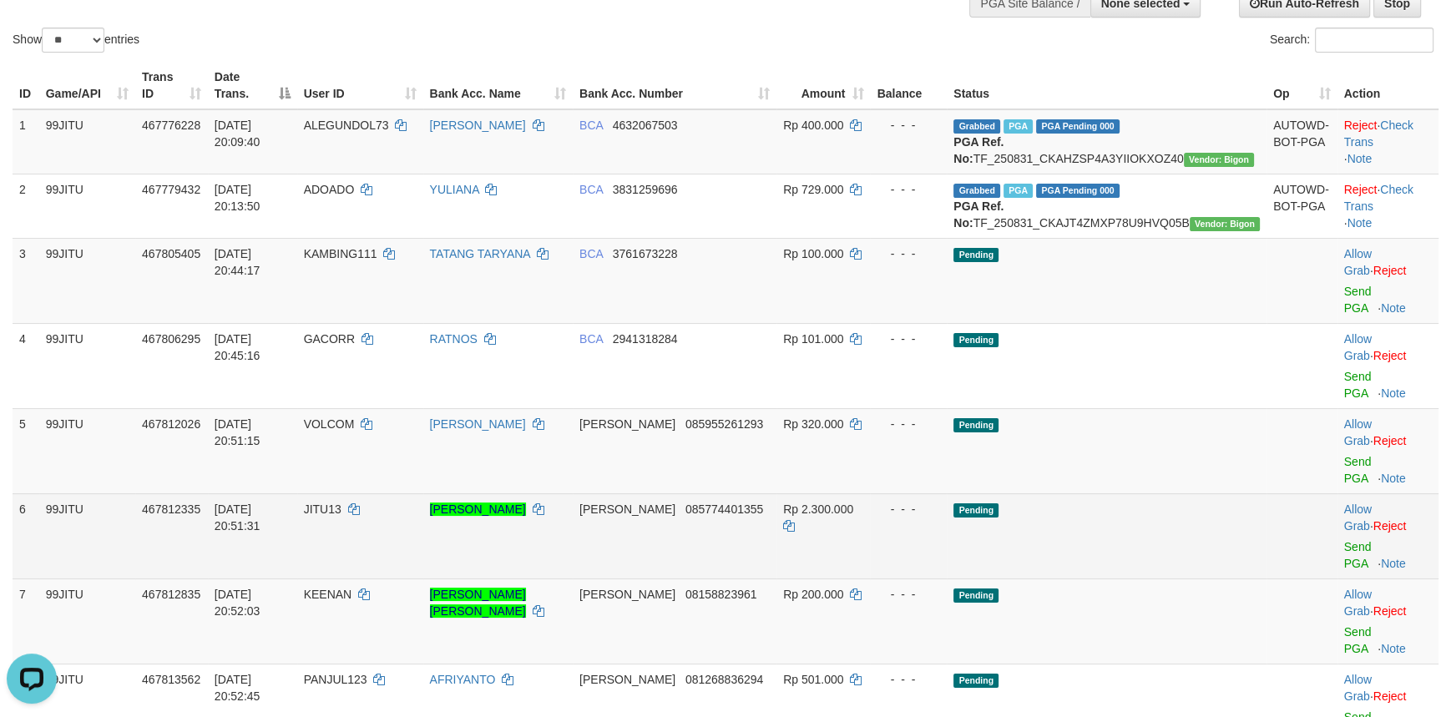
click at [341, 503] on span "JITU13" at bounding box center [323, 509] width 38 height 13
copy td "JITU13"
click at [341, 503] on span "JITU13" at bounding box center [323, 509] width 38 height 13
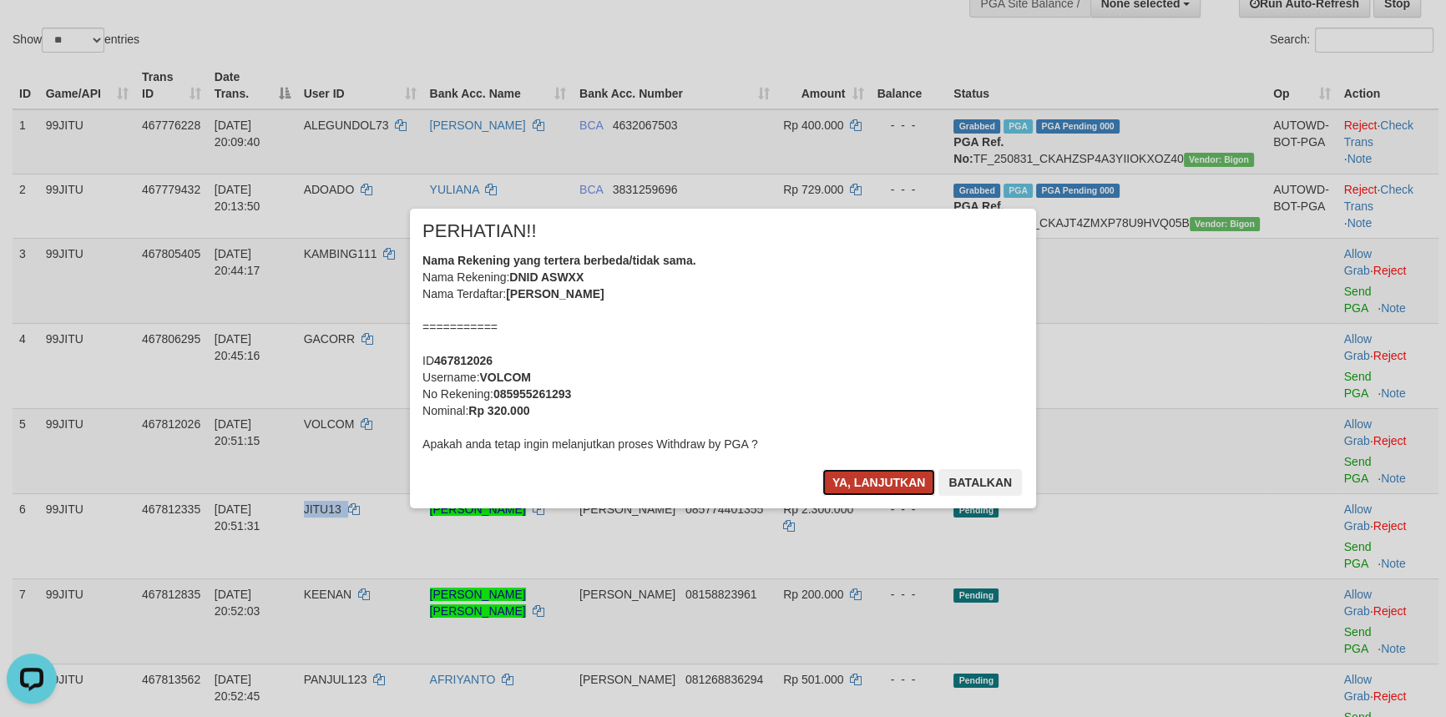
click at [878, 478] on button "Ya, lanjutkan" at bounding box center [879, 482] width 114 height 27
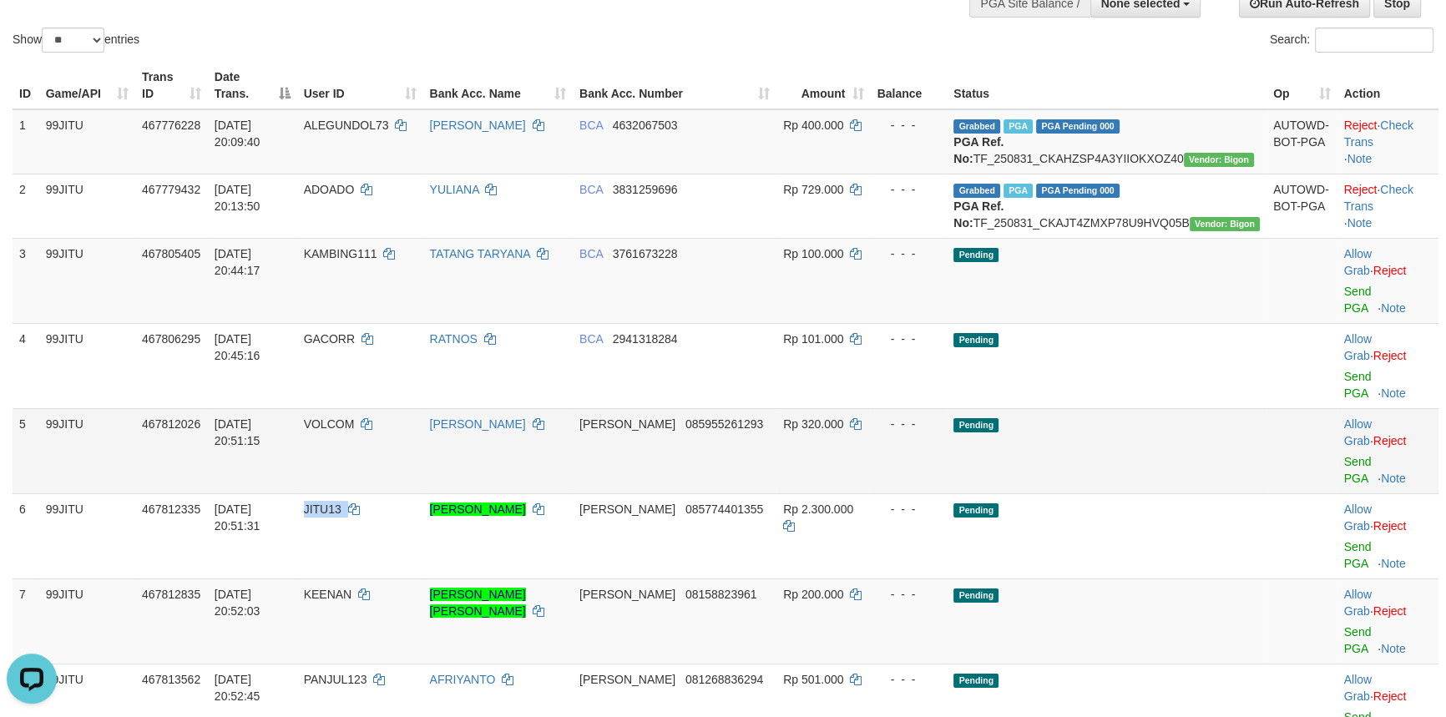
scroll to position [303, 0]
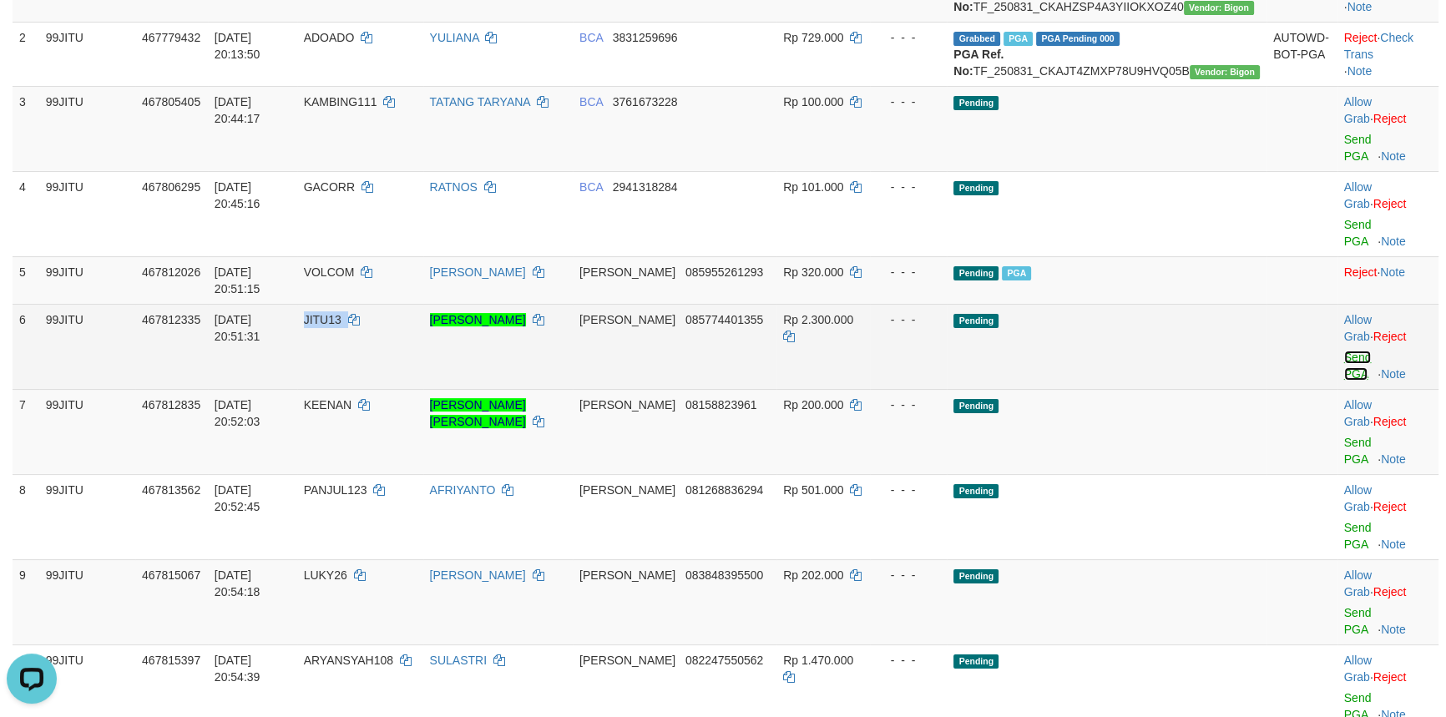
click at [1344, 351] on link "Send PGA" at bounding box center [1358, 366] width 28 height 30
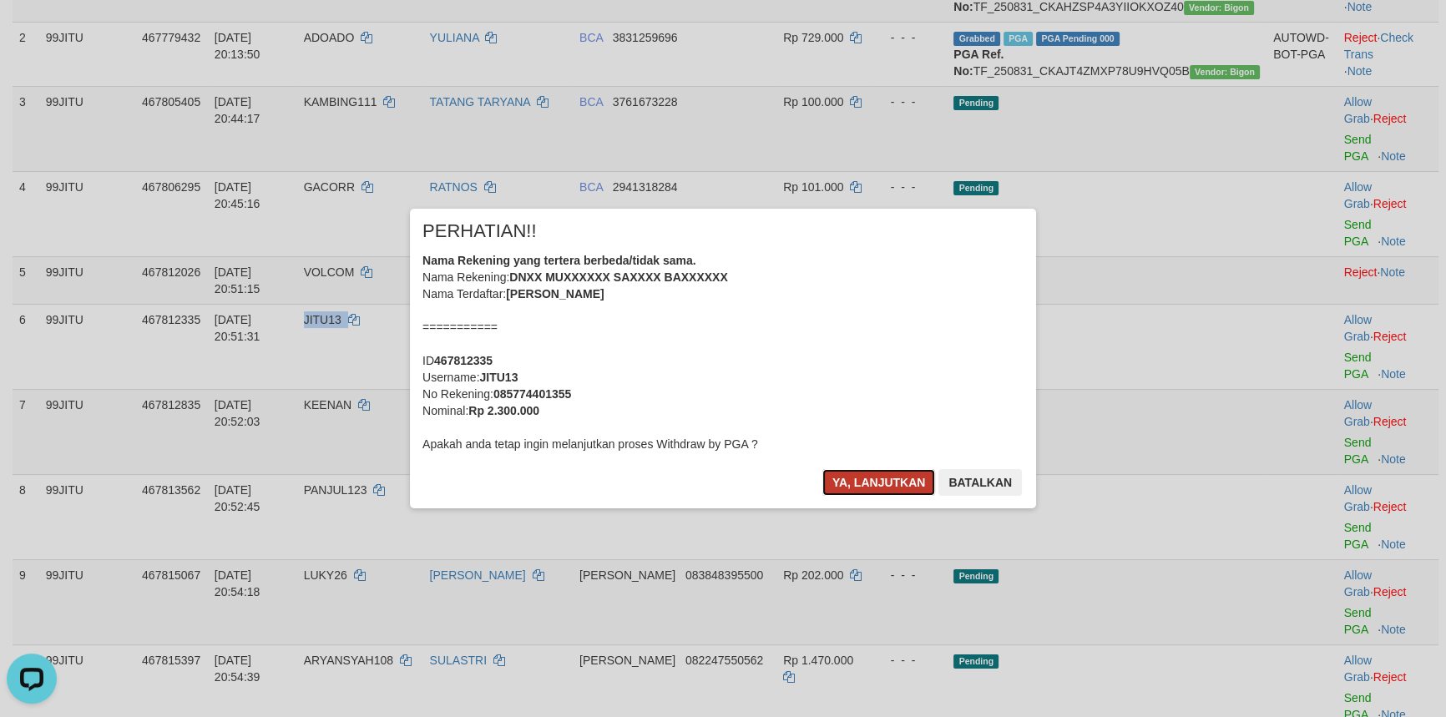
click at [868, 478] on button "Ya, lanjutkan" at bounding box center [879, 482] width 114 height 27
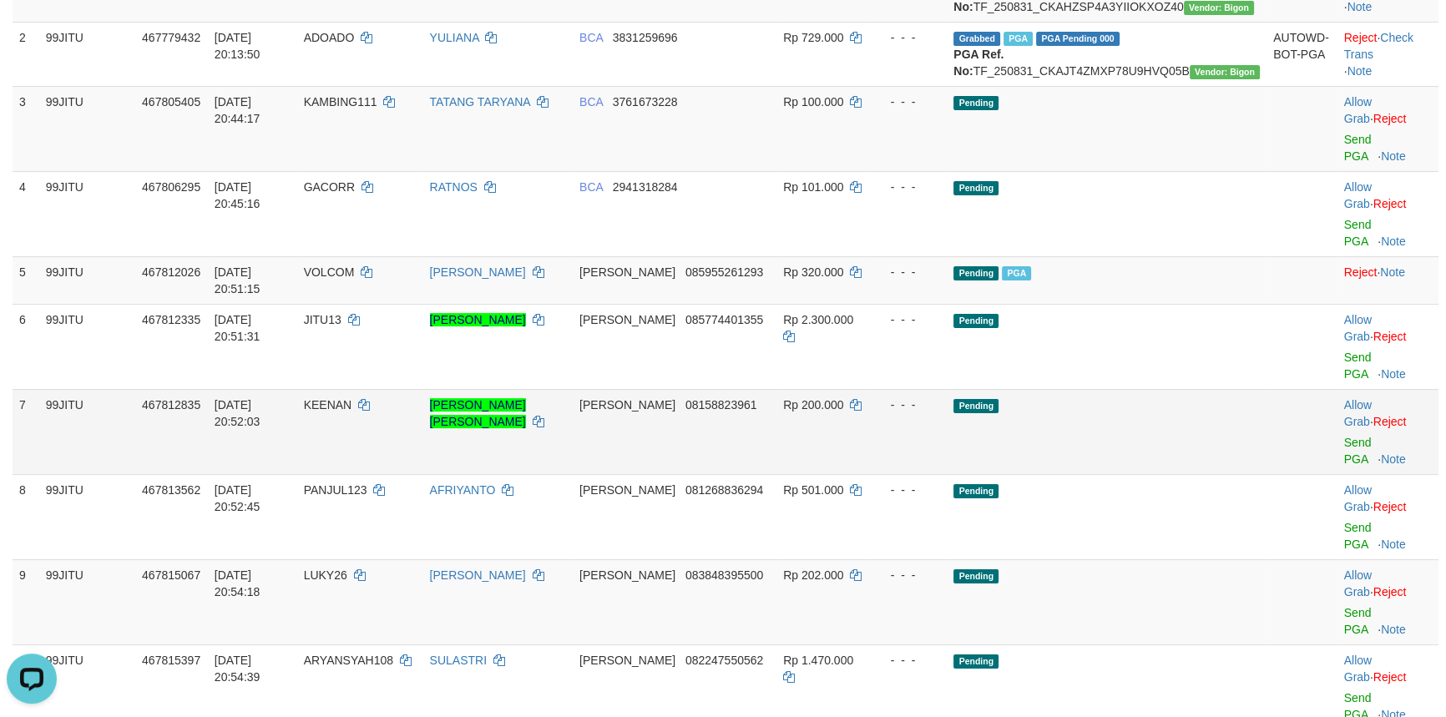
click at [352, 398] on span "KEENAN" at bounding box center [328, 404] width 48 height 13
copy td "KEENAN"
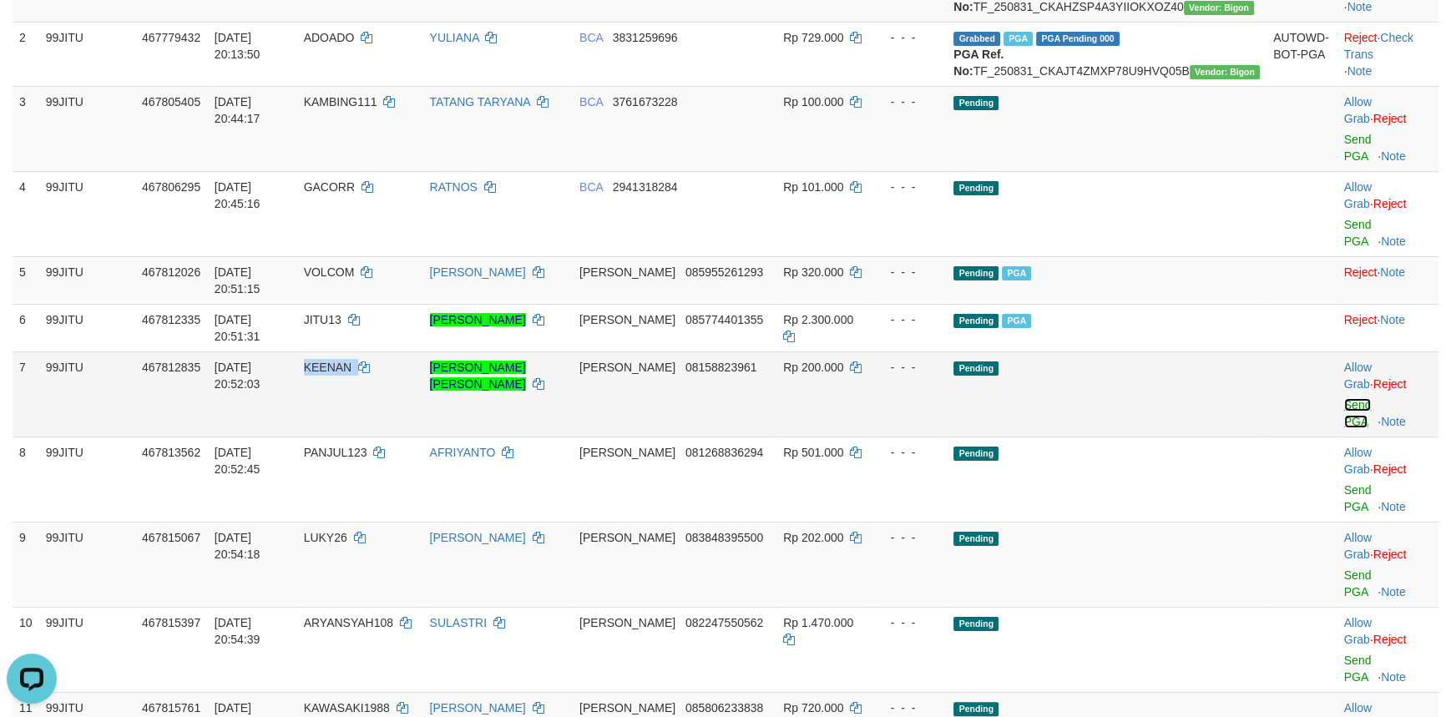
click at [1344, 398] on link "Send PGA" at bounding box center [1358, 413] width 28 height 30
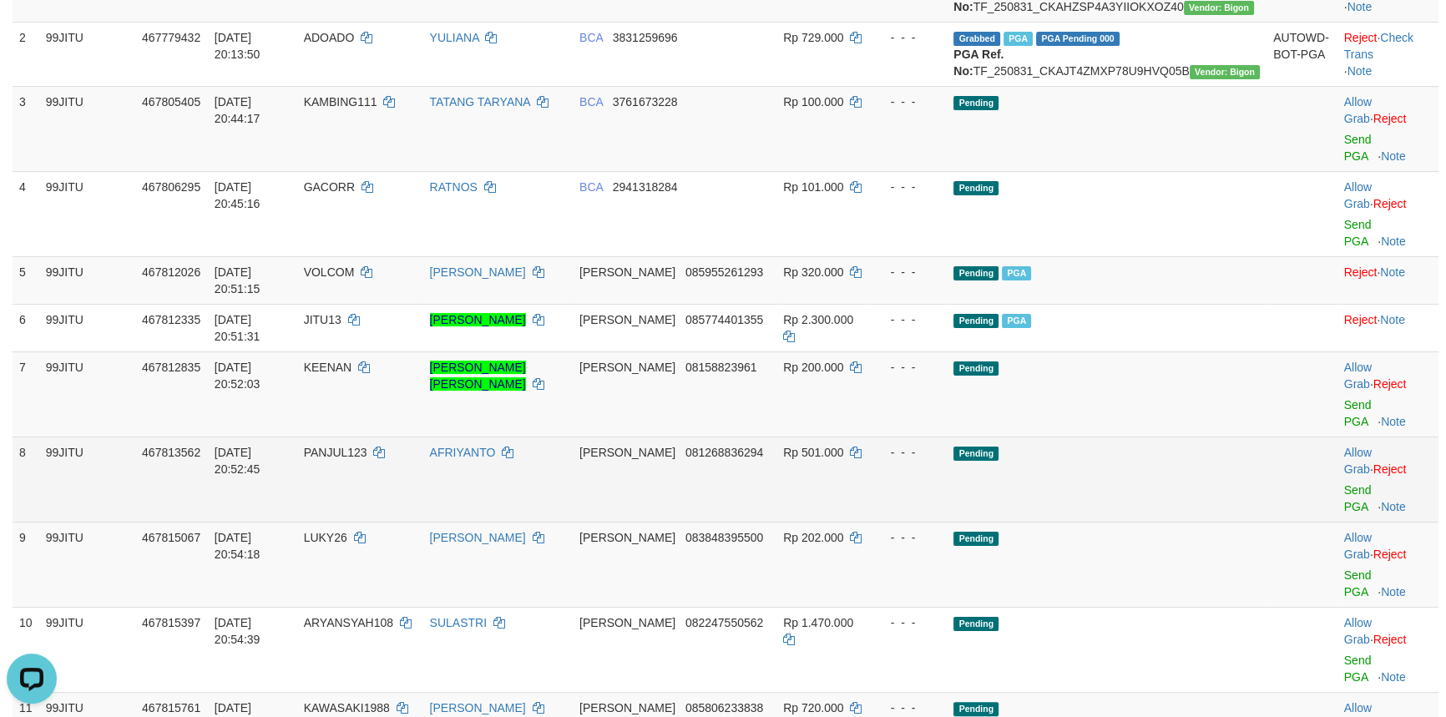
click at [367, 446] on span "PANJUL123" at bounding box center [335, 452] width 63 height 13
copy td "PANJUL123"
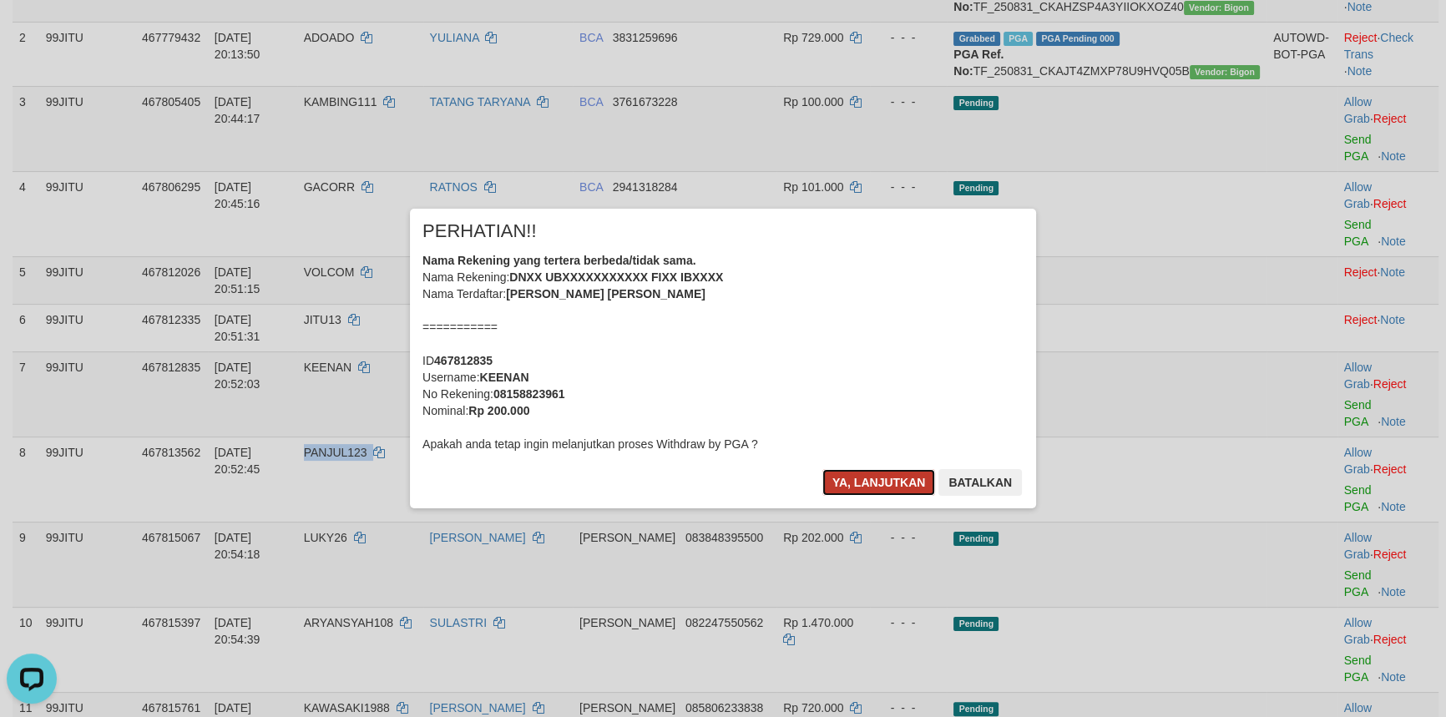
click at [840, 480] on button "Ya, lanjutkan" at bounding box center [879, 482] width 114 height 27
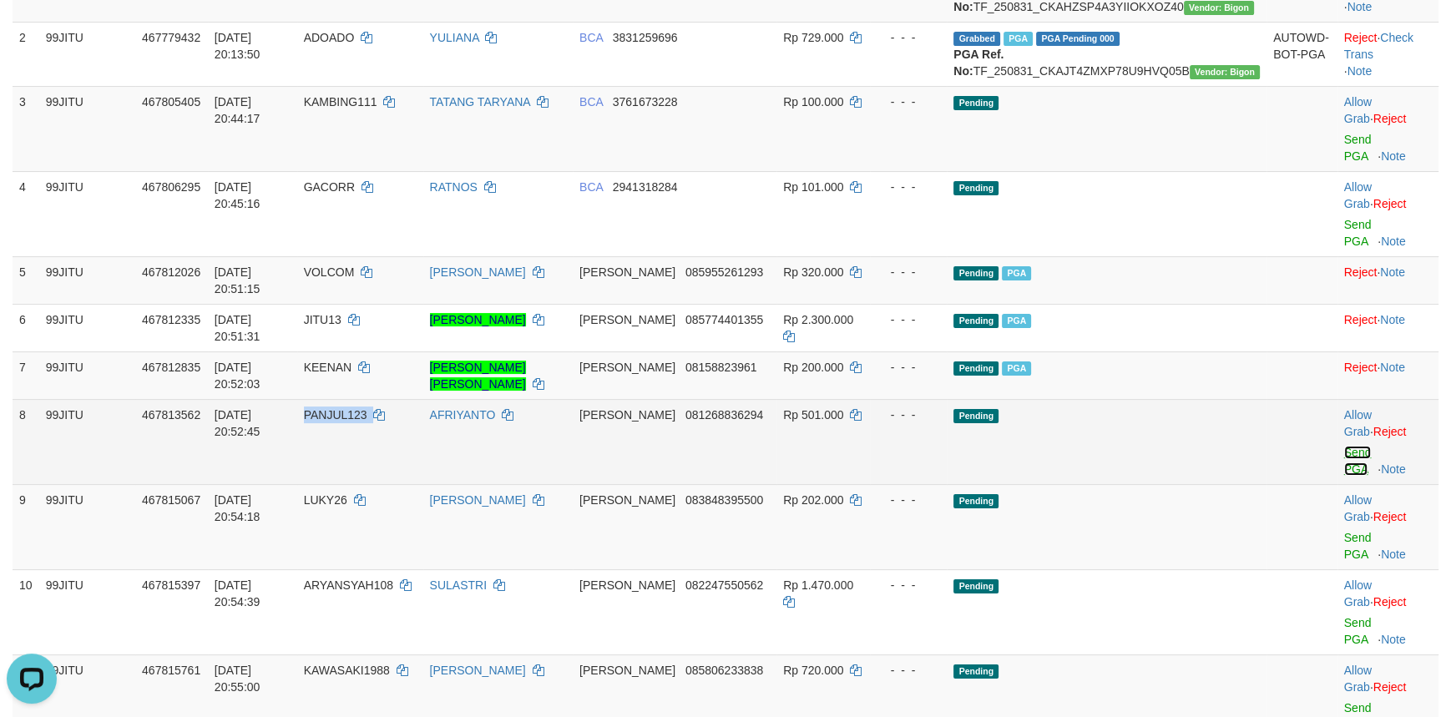
click at [1344, 446] on link "Send PGA" at bounding box center [1358, 461] width 28 height 30
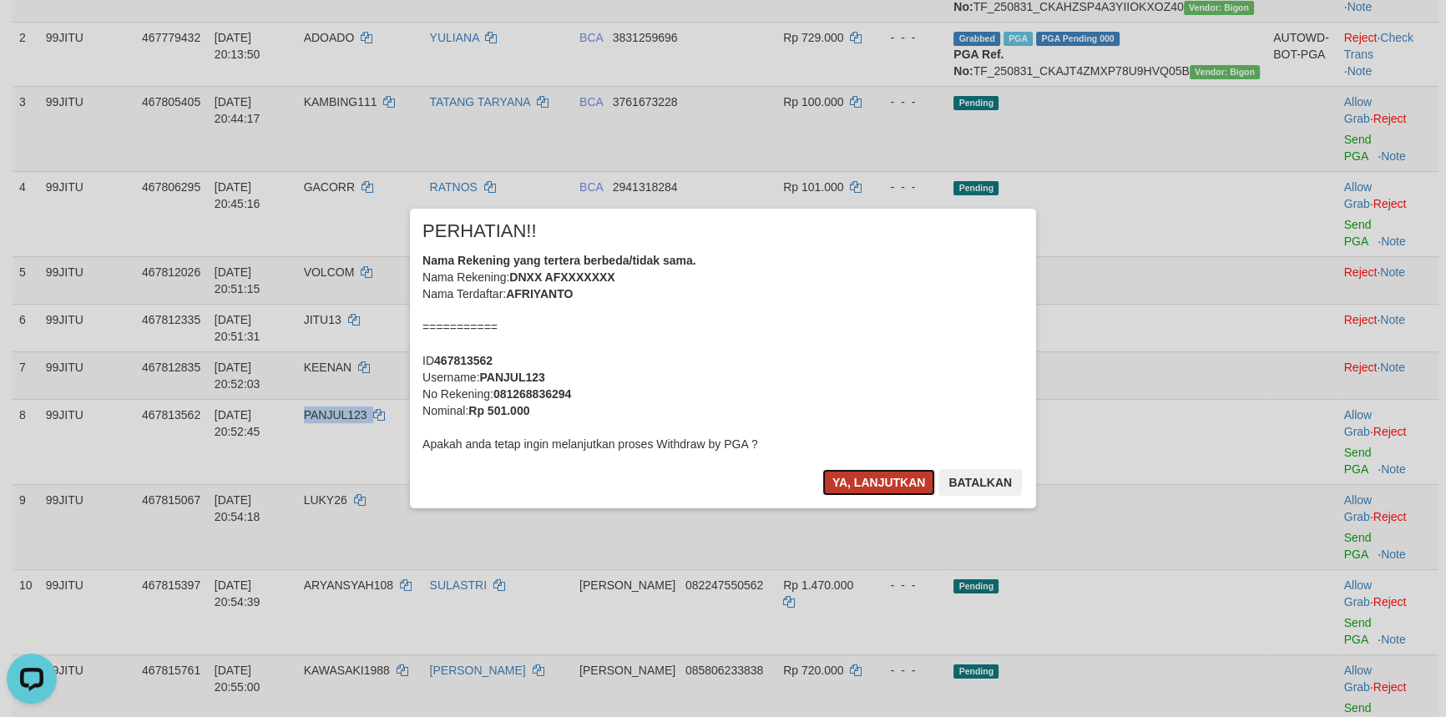
click at [844, 476] on button "Ya, lanjutkan" at bounding box center [879, 482] width 114 height 27
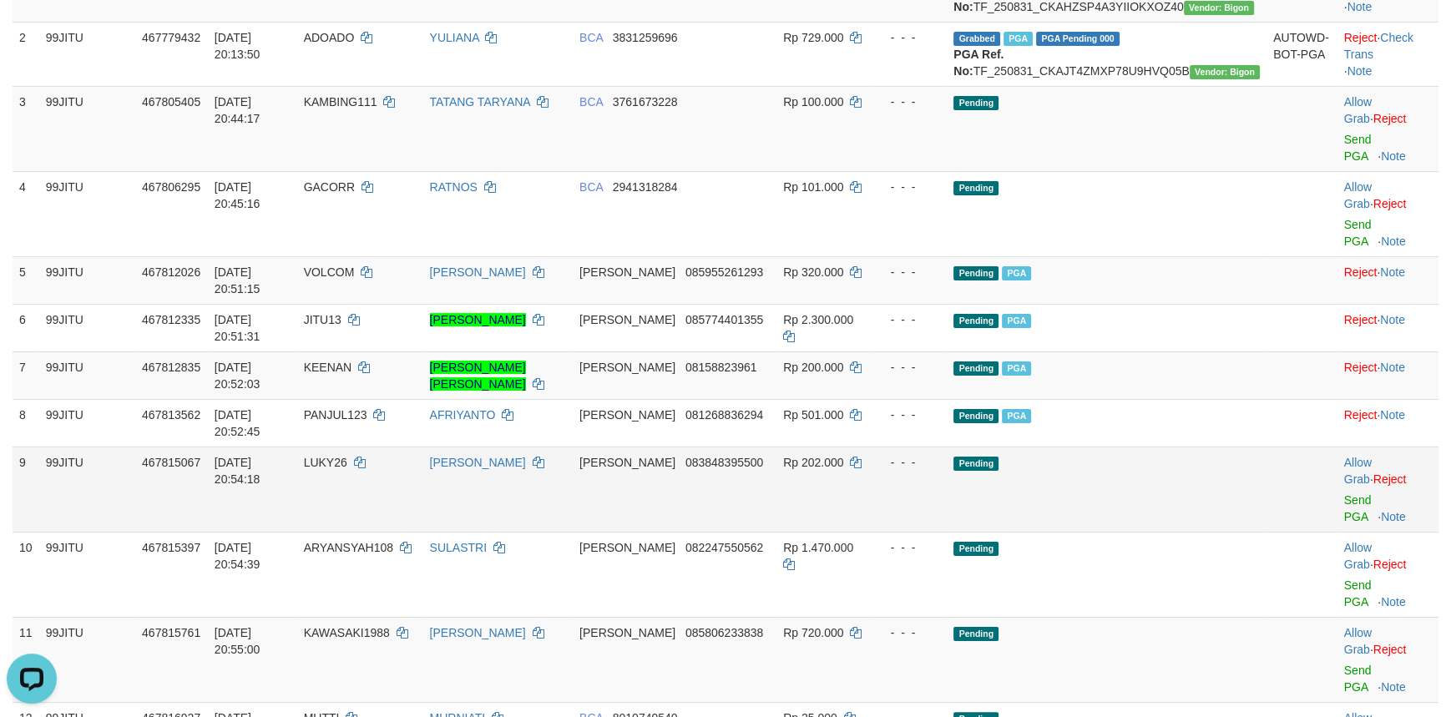
click at [347, 456] on span "LUKY26" at bounding box center [325, 462] width 43 height 13
copy td "LUKY26"
click at [1344, 493] on link "Send PGA" at bounding box center [1358, 508] width 28 height 30
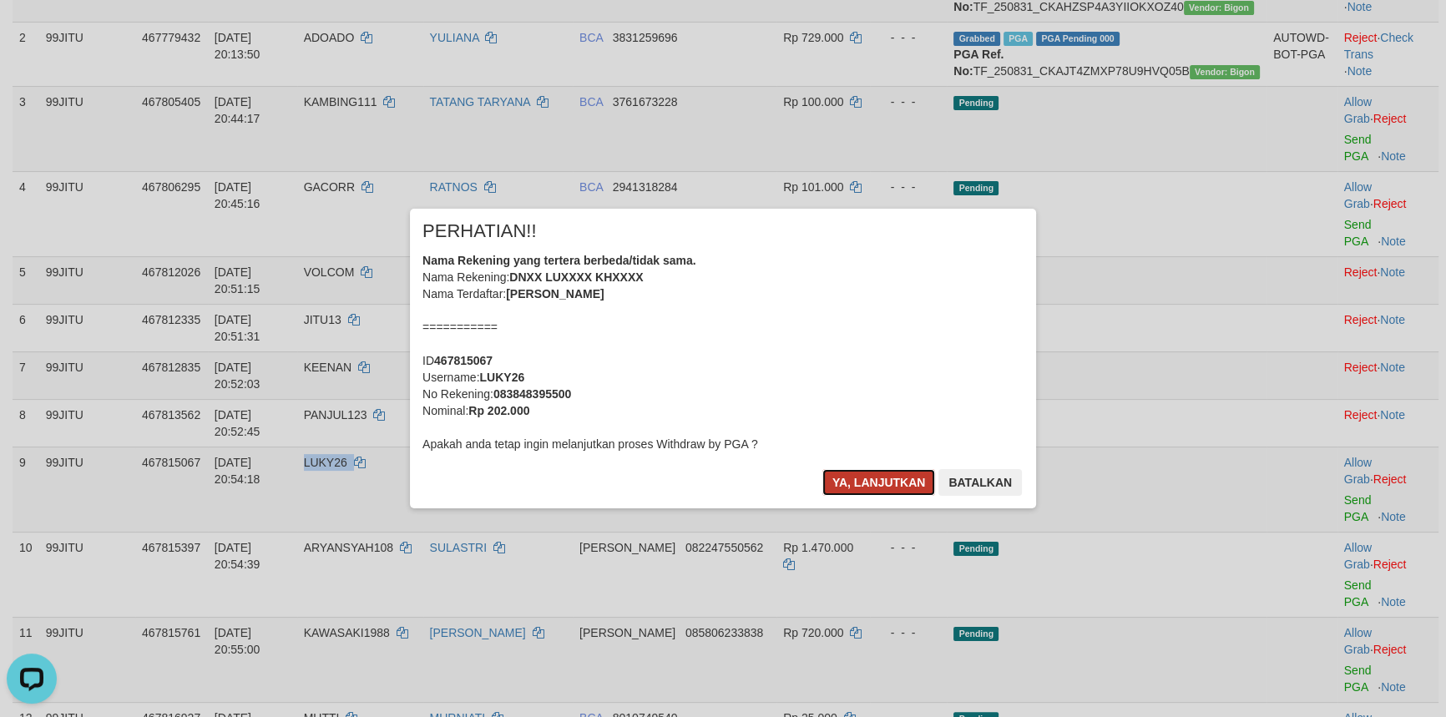
click at [862, 475] on button "Ya, lanjutkan" at bounding box center [879, 482] width 114 height 27
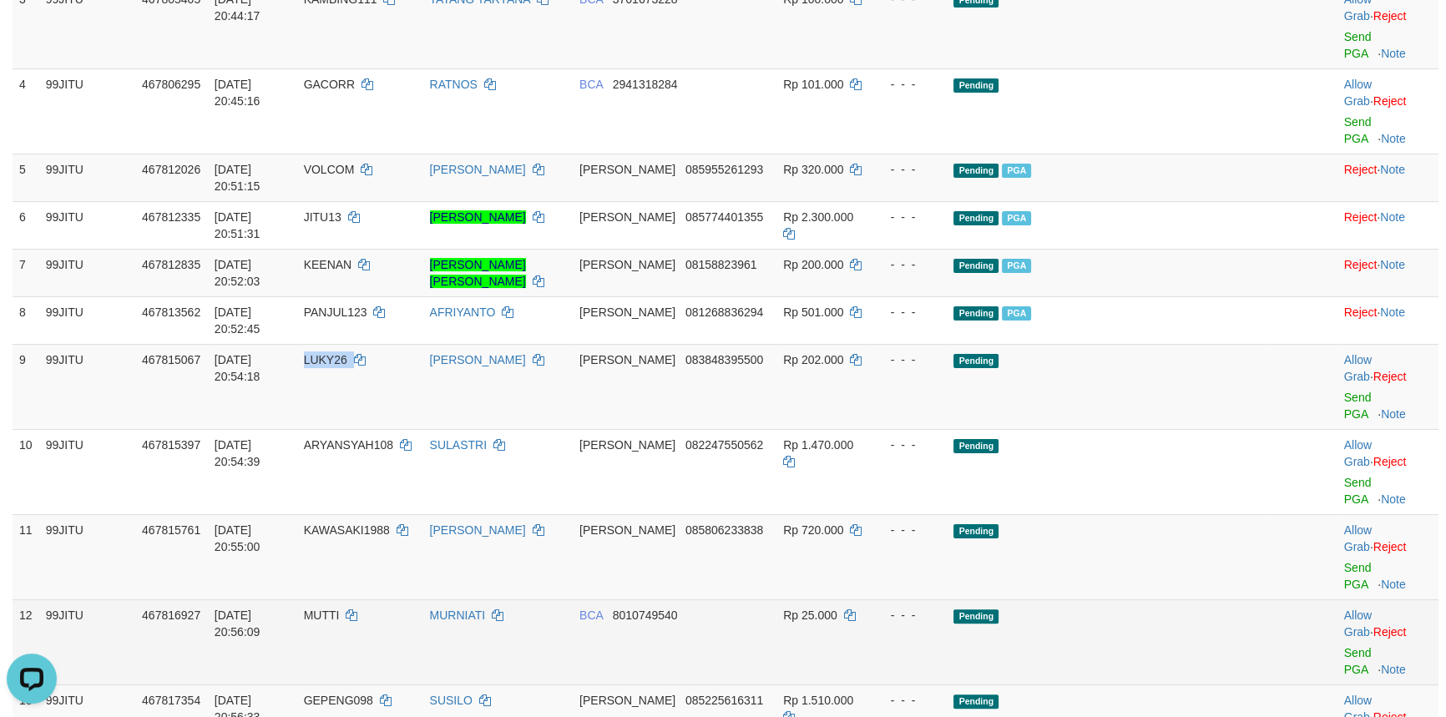
scroll to position [455, 0]
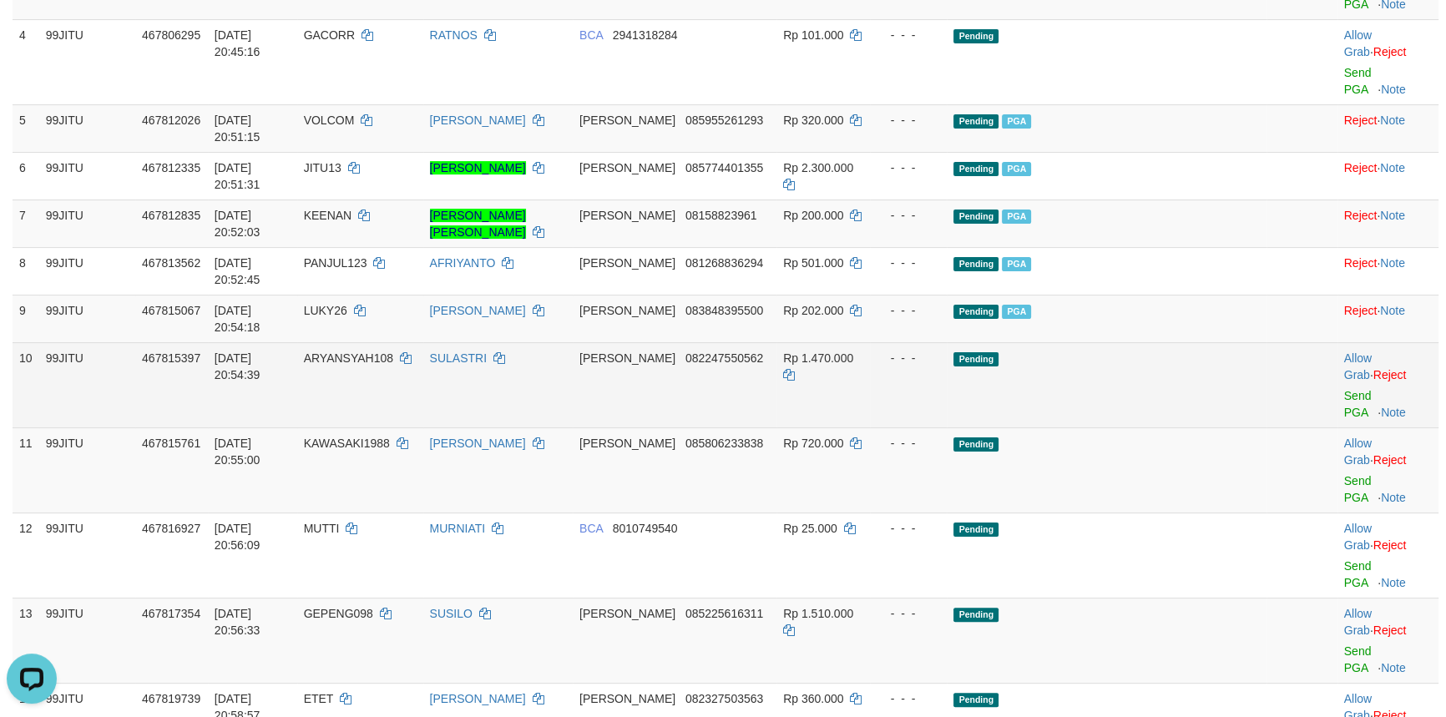
click at [386, 352] on span "ARYANSYAH108" at bounding box center [348, 358] width 89 height 13
copy td "ARYANSYAH108"
click at [1350, 389] on link "Send PGA" at bounding box center [1358, 404] width 28 height 30
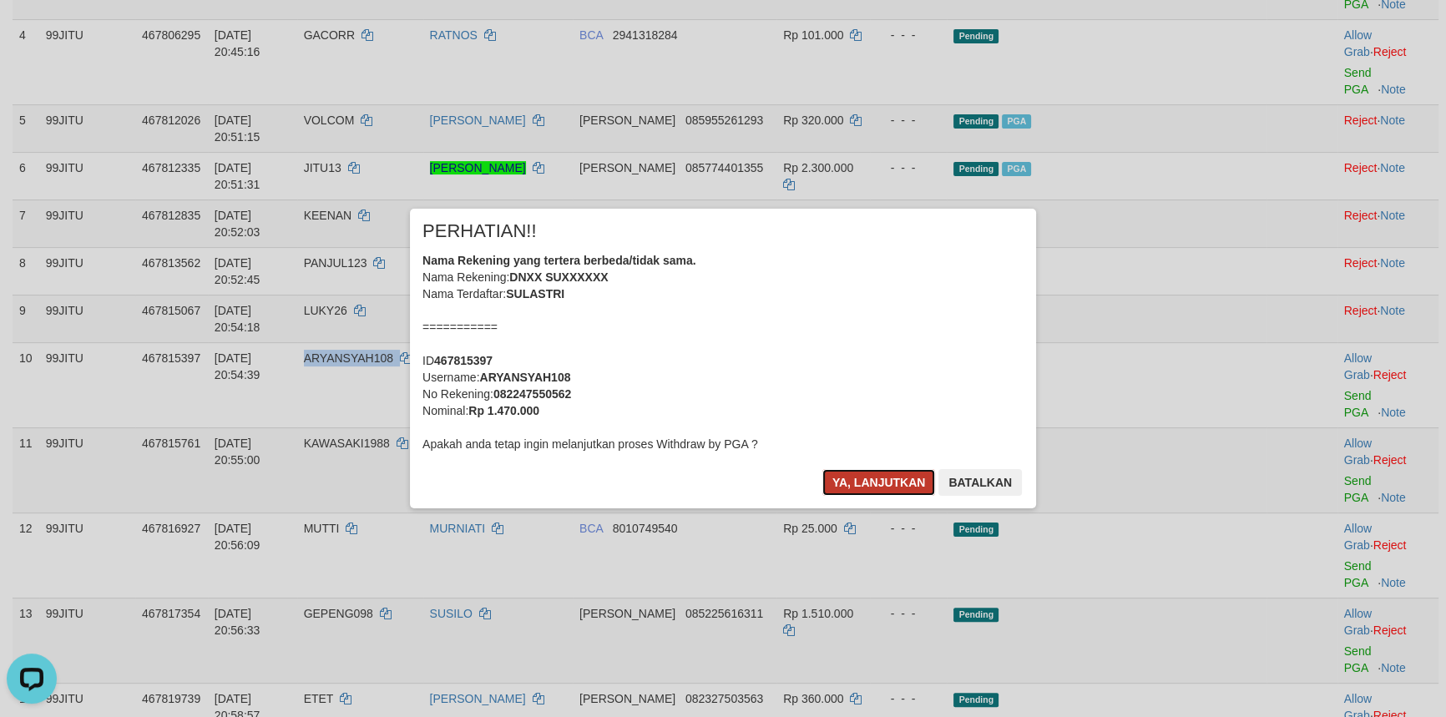
click at [863, 475] on button "Ya, lanjutkan" at bounding box center [879, 482] width 114 height 27
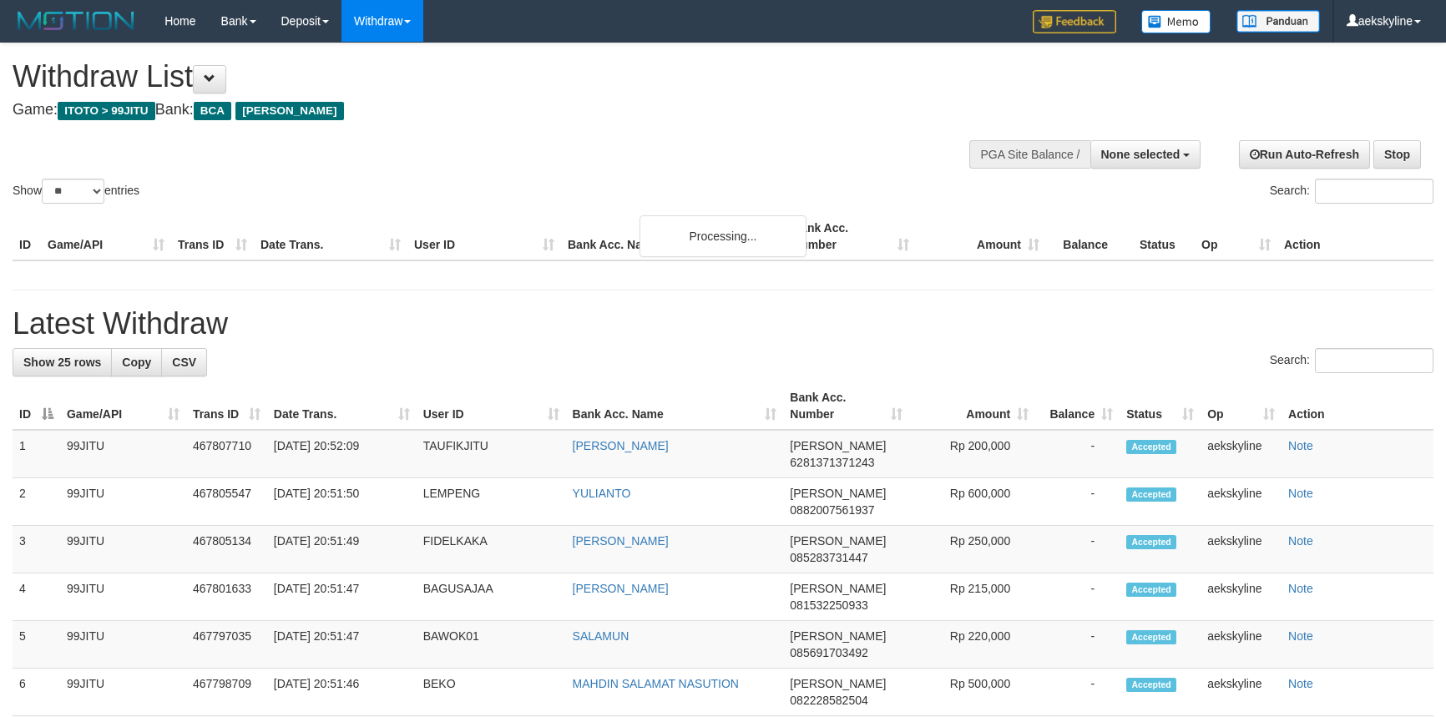
select select
select select "**"
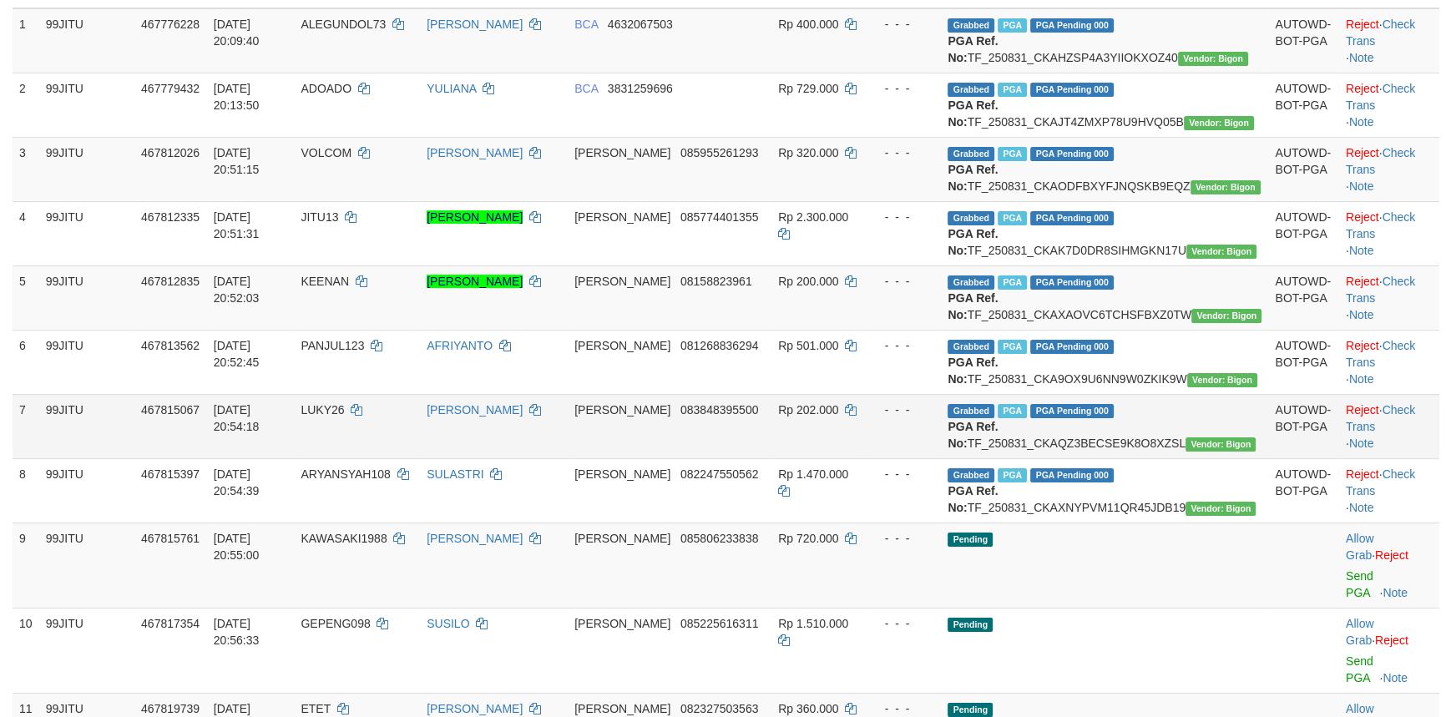
scroll to position [367, 0]
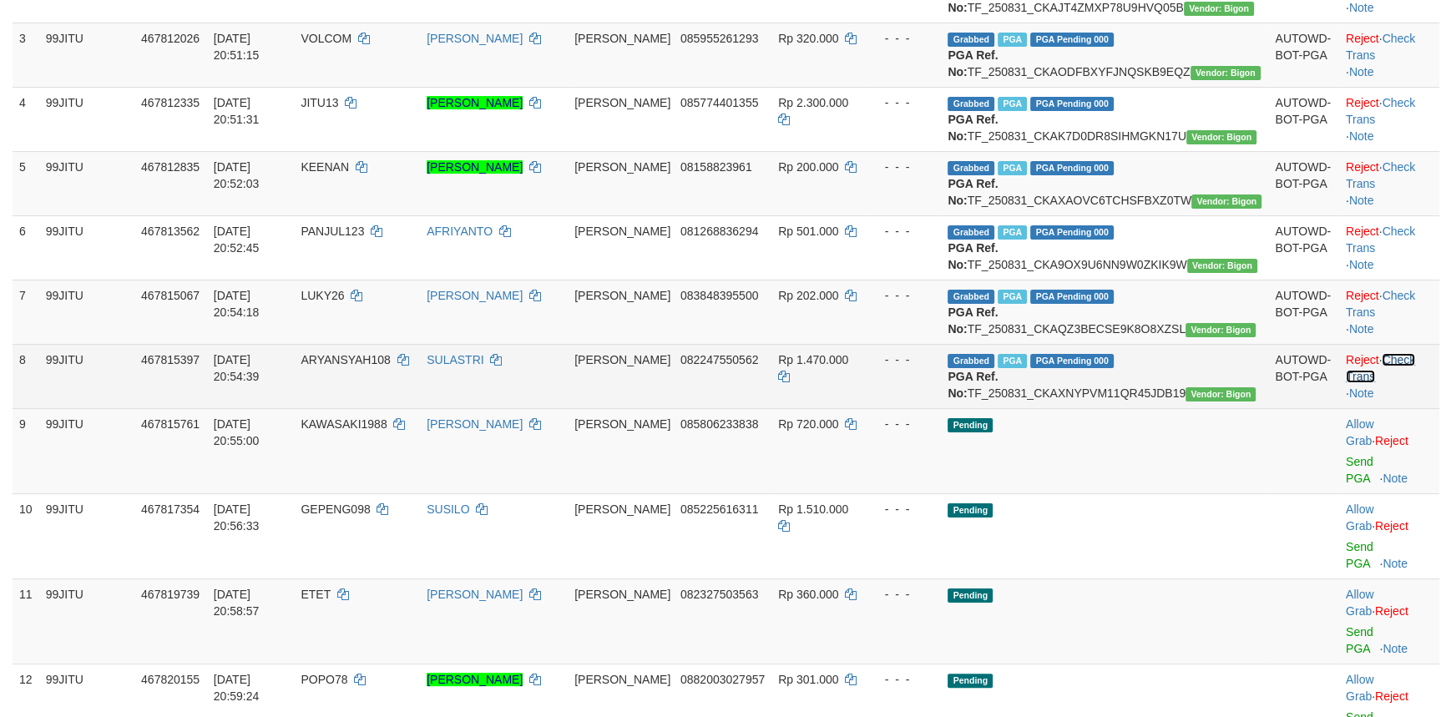
click at [1393, 383] on link "Check Trans" at bounding box center [1380, 368] width 69 height 30
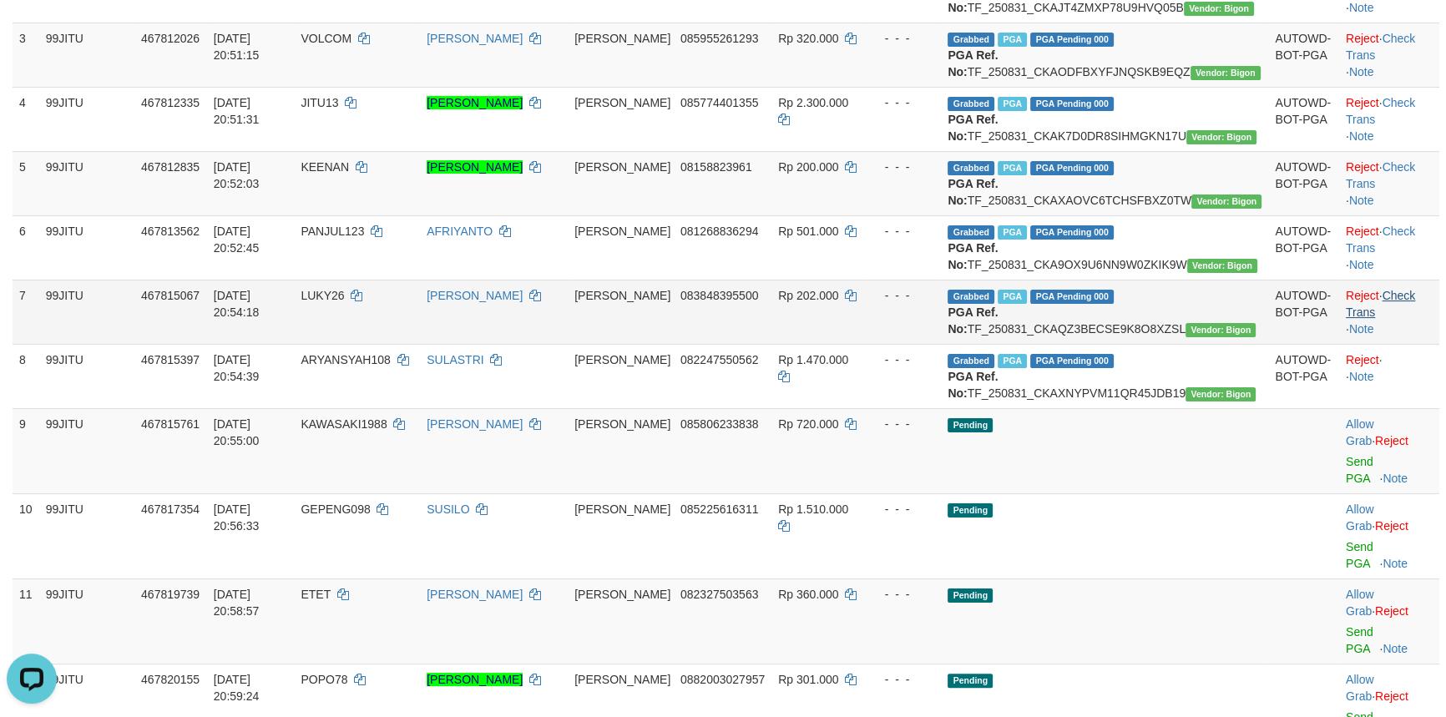
scroll to position [0, 0]
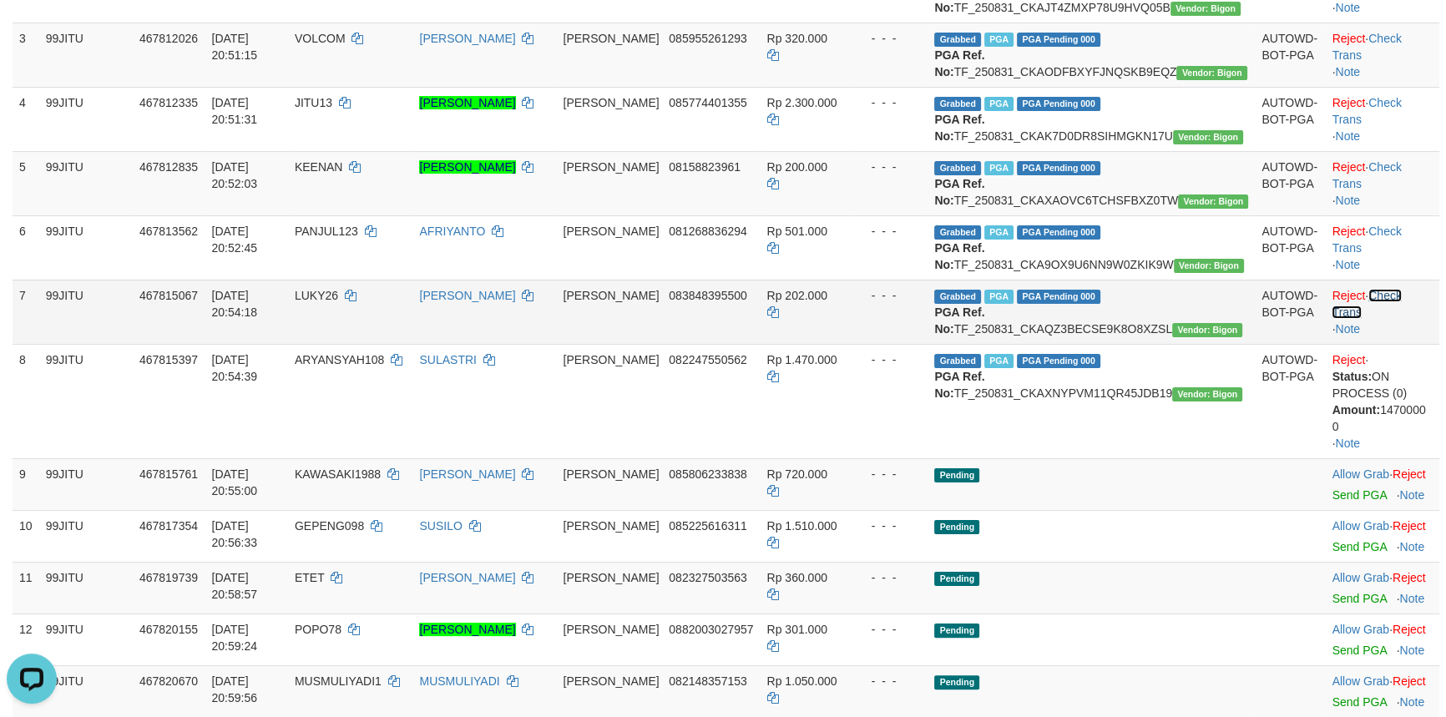
click at [1389, 319] on link "Check Trans" at bounding box center [1366, 304] width 69 height 30
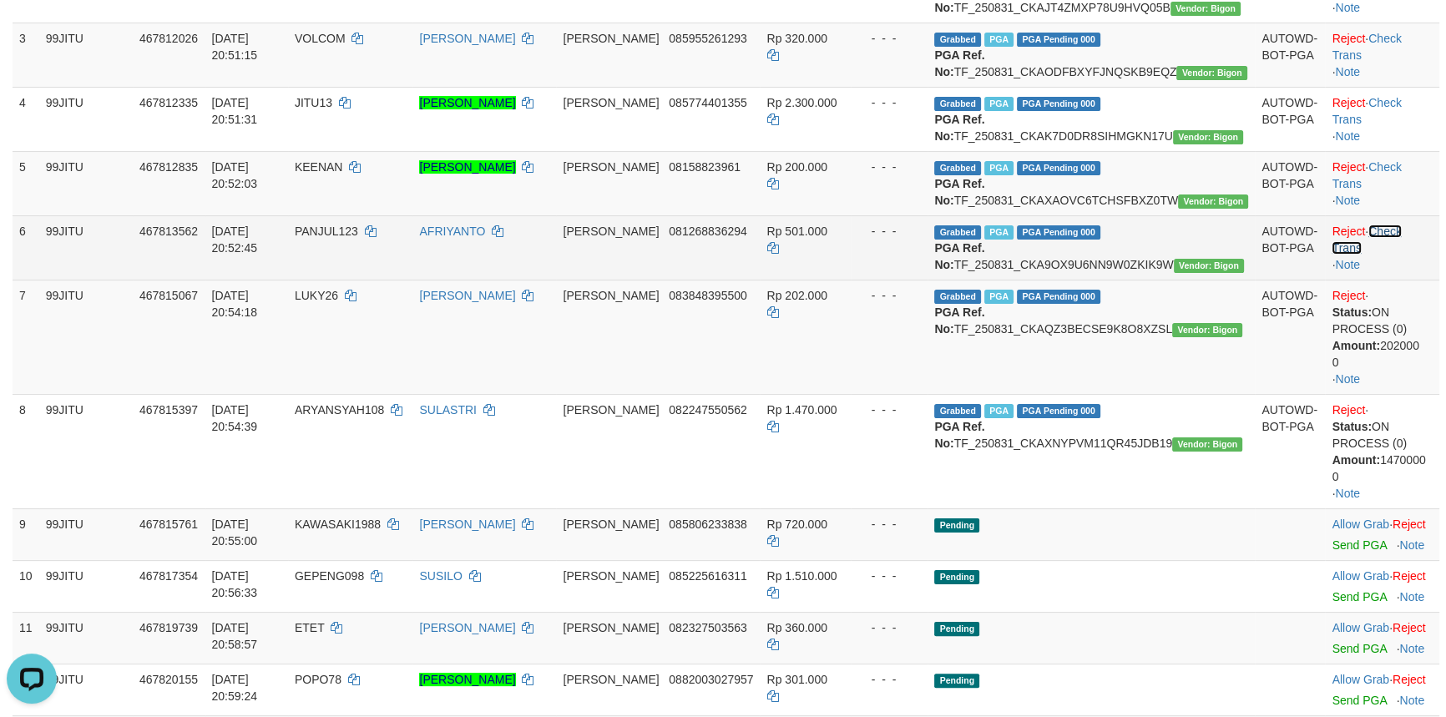
click at [1393, 255] on link "Check Trans" at bounding box center [1366, 240] width 69 height 30
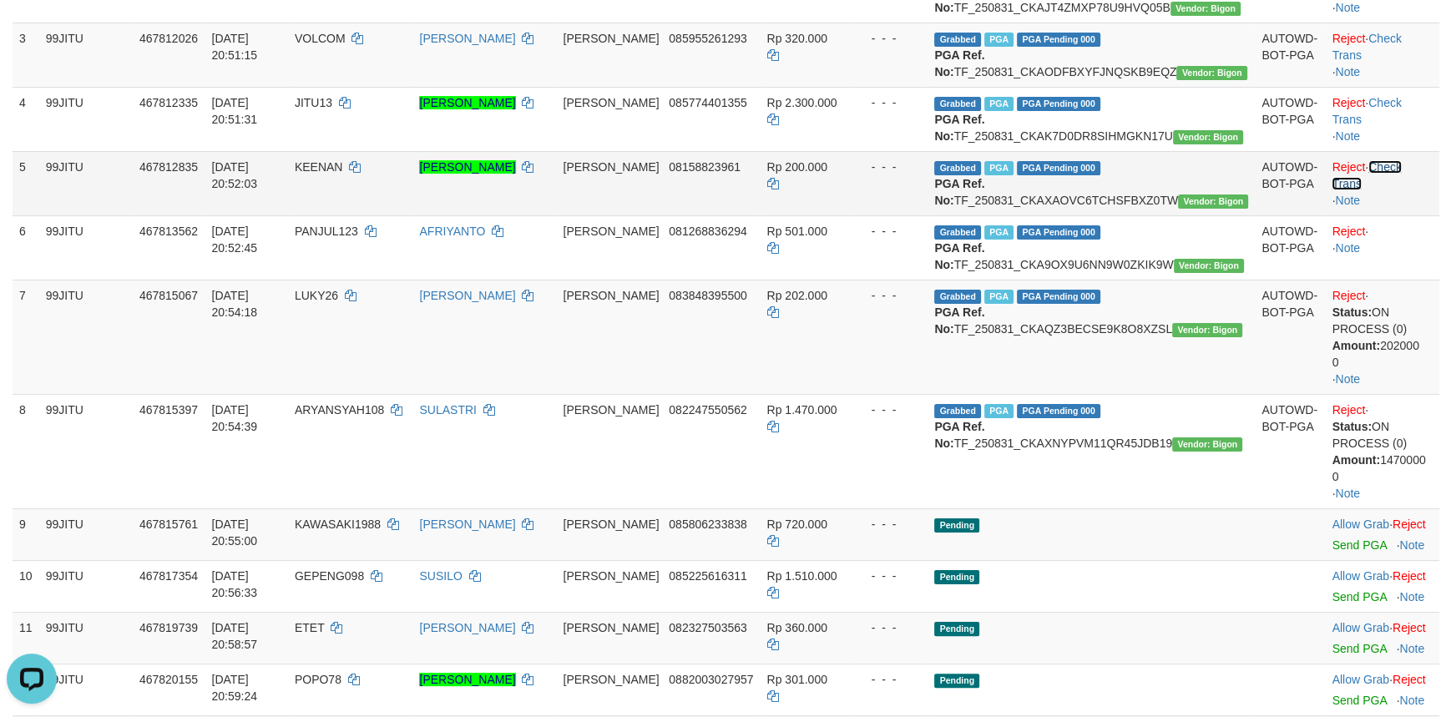
click at [1399, 190] on link "Check Trans" at bounding box center [1366, 175] width 69 height 30
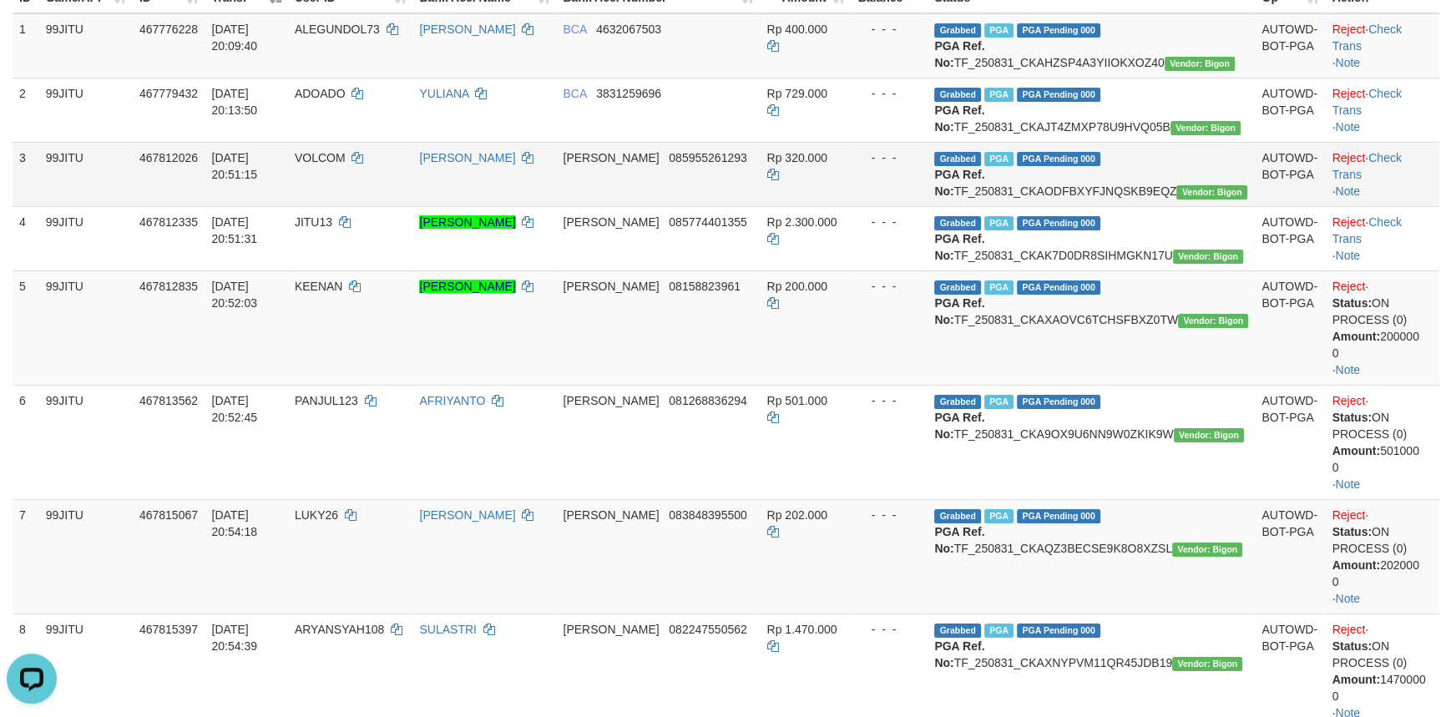
scroll to position [215, 0]
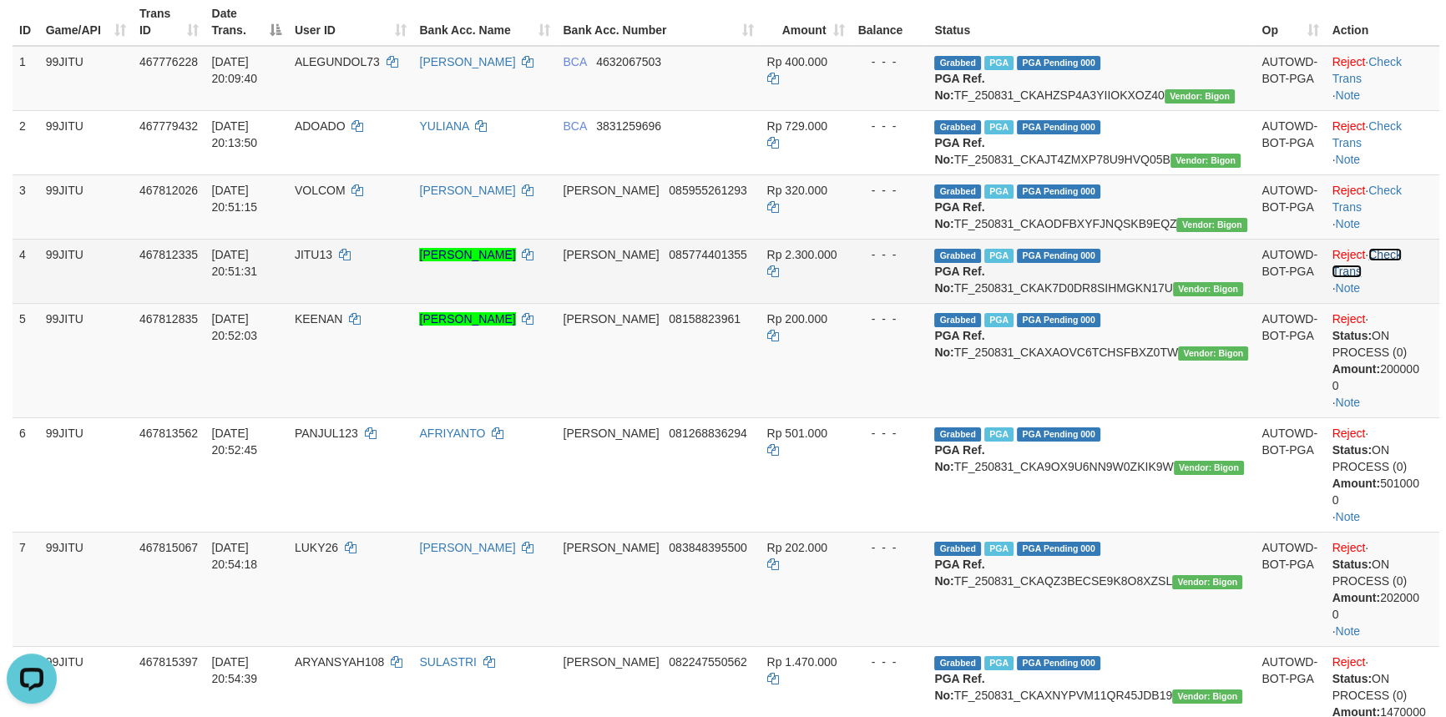
click at [1392, 278] on link "Check Trans" at bounding box center [1366, 263] width 69 height 30
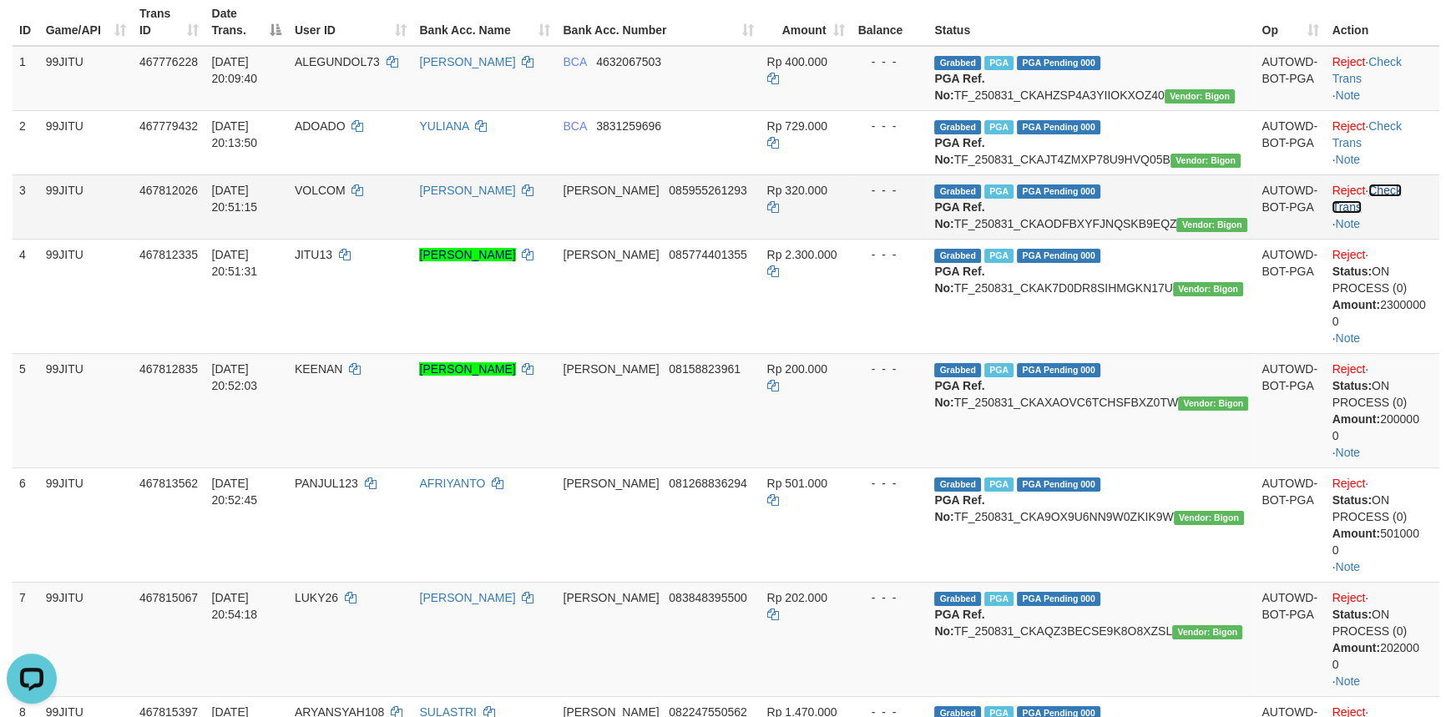
click at [1381, 214] on link "Check Trans" at bounding box center [1366, 199] width 69 height 30
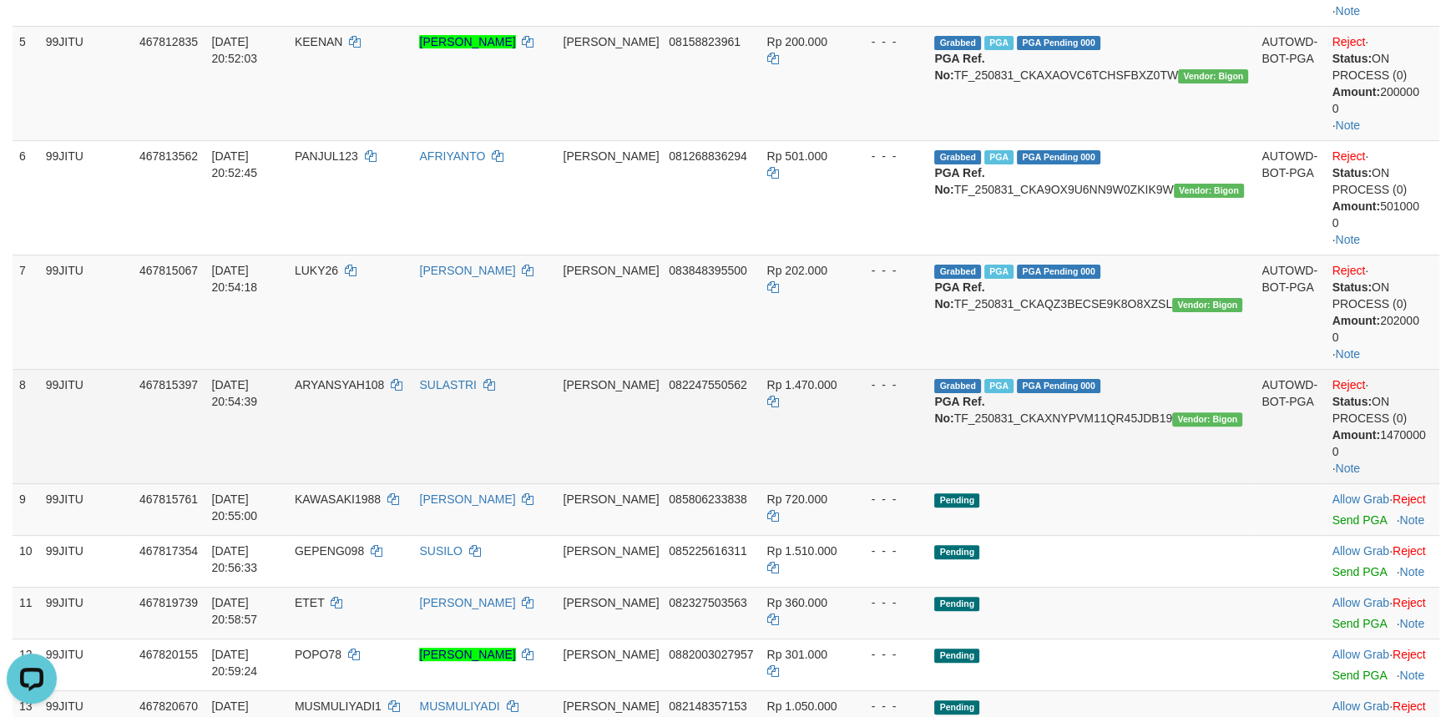
scroll to position [670, 0]
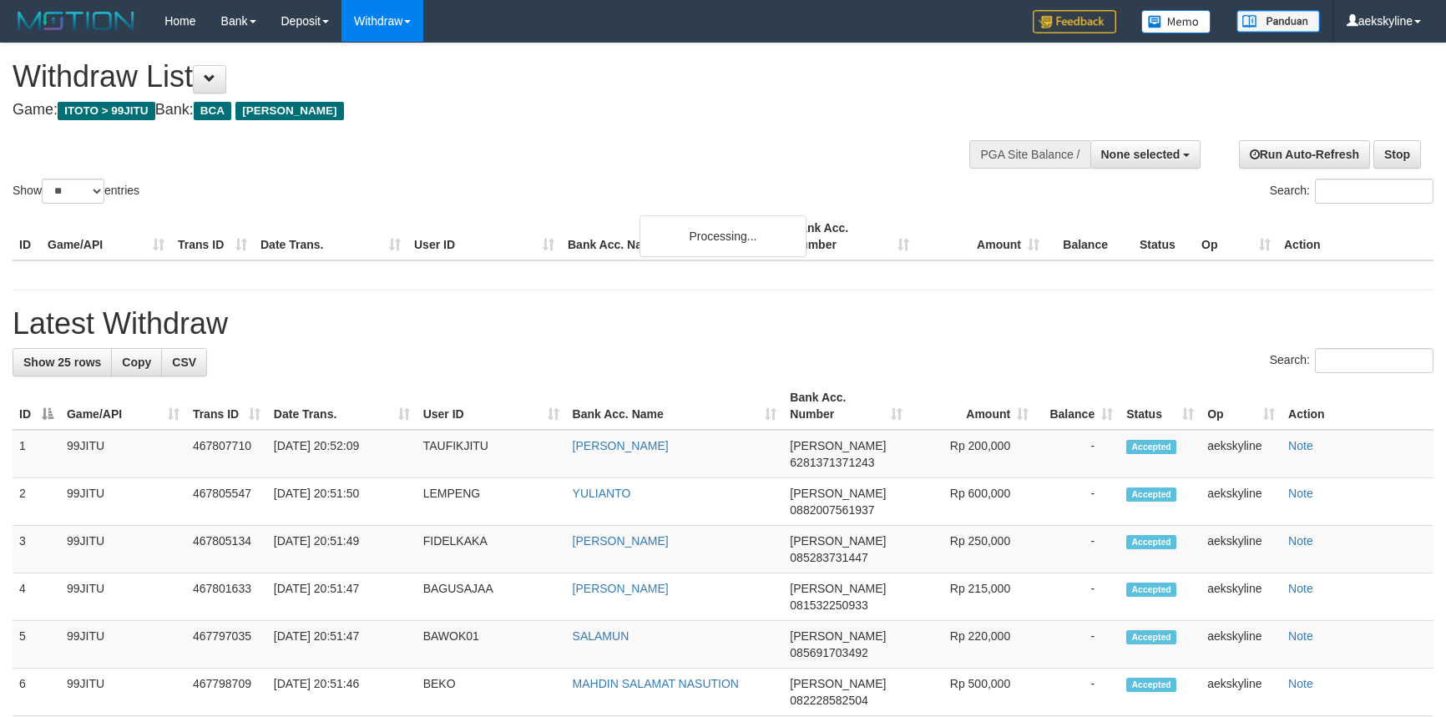
select select
select select "**"
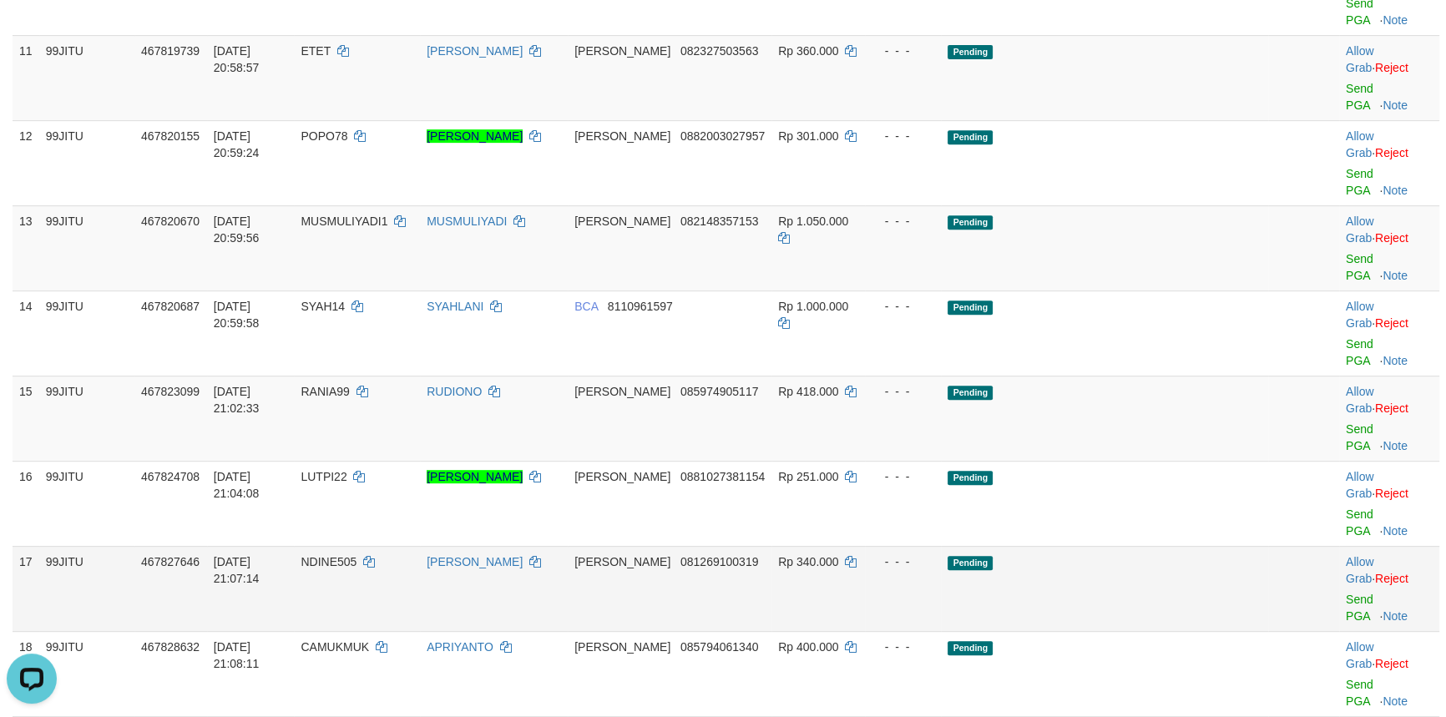
scroll to position [303, 0]
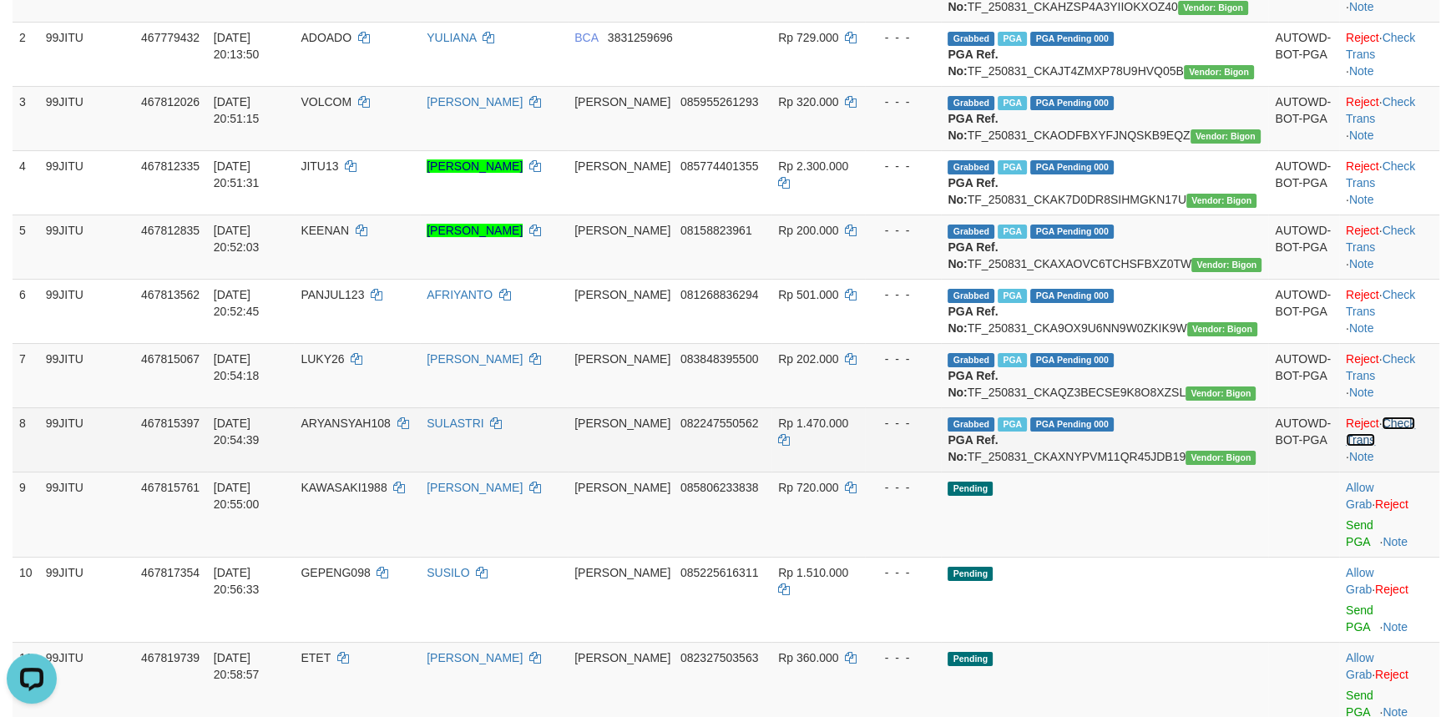
click at [1410, 447] on link "Check Trans" at bounding box center [1380, 432] width 69 height 30
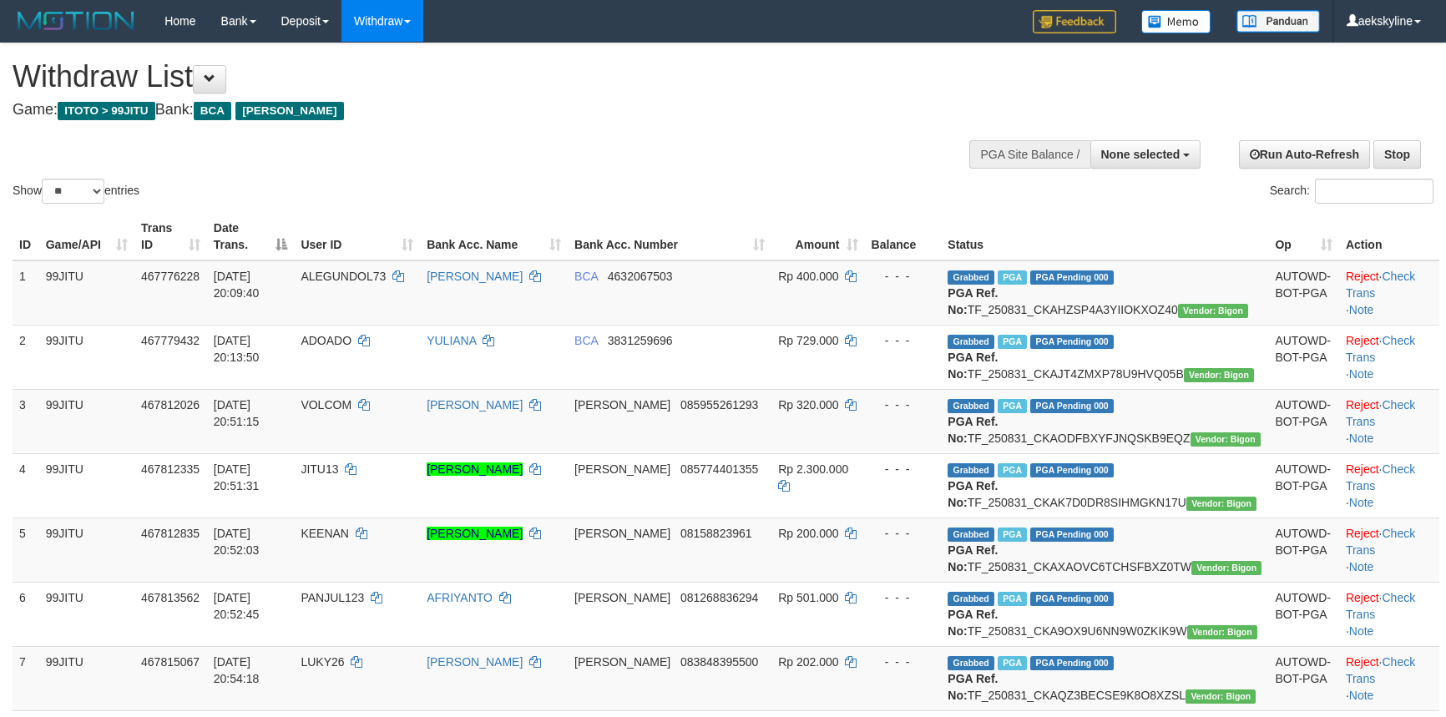
select select
select select "**"
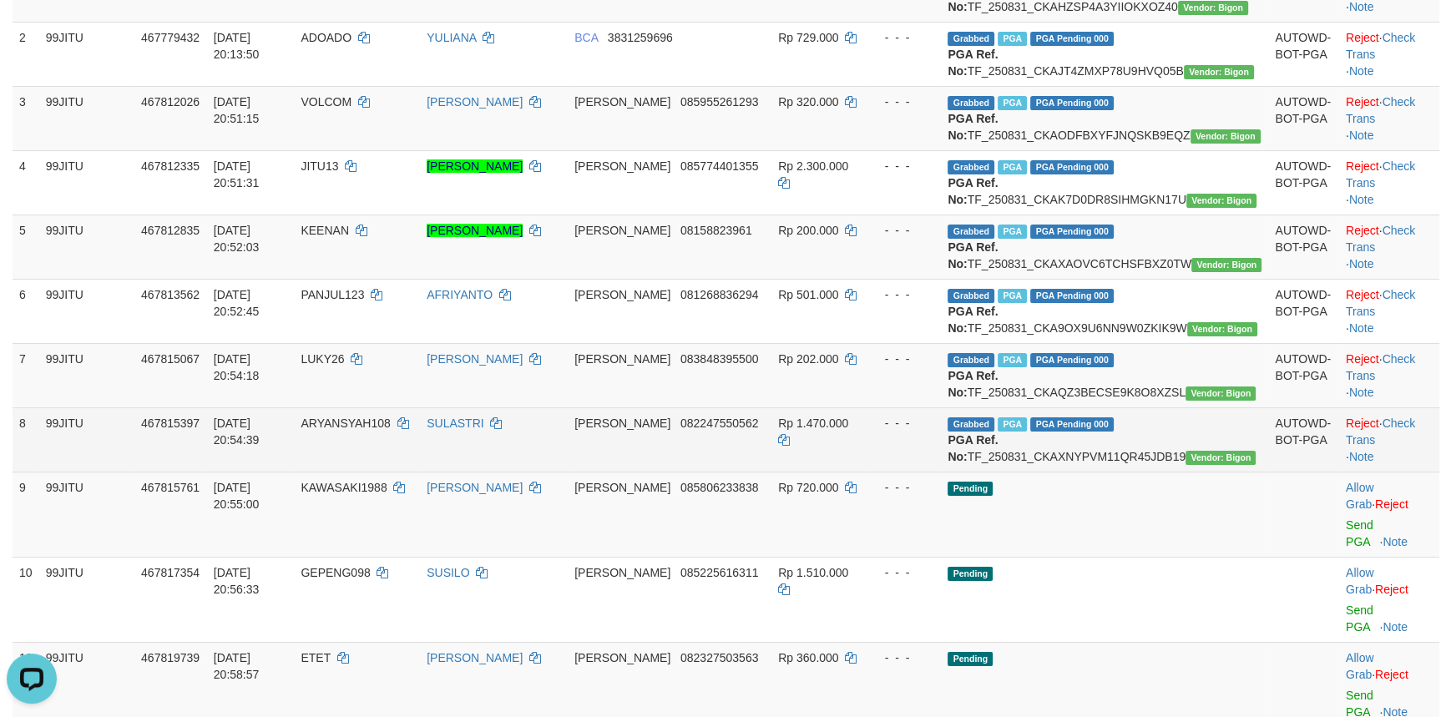
click at [1121, 472] on td "Grabbed PGA PGA Pending 000 {"status":"000","data":{"unique_id":"357-467815397-…" at bounding box center [1104, 439] width 327 height 64
click at [1162, 472] on td "Grabbed PGA PGA Pending 000 {"status":"000","data":{"unique_id":"357-467815397-…" at bounding box center [1104, 439] width 327 height 64
